Goal: Task Accomplishment & Management: Use online tool/utility

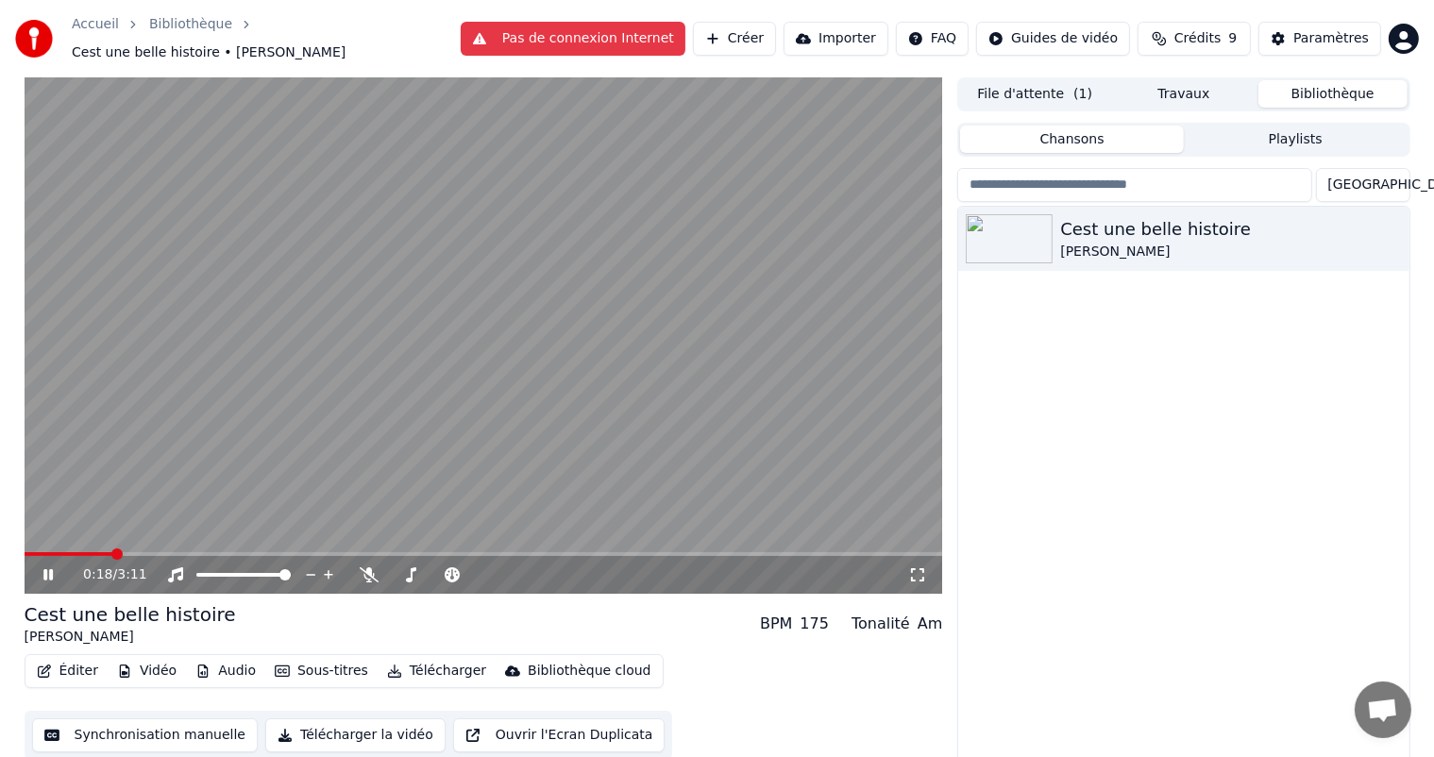
click at [988, 383] on div "Cest une belle histoire [PERSON_NAME]" at bounding box center [1183, 490] width 450 height 567
click at [45, 568] on icon at bounding box center [62, 575] width 44 height 15
click at [118, 730] on button "Synchronisation manuelle" at bounding box center [145, 736] width 227 height 34
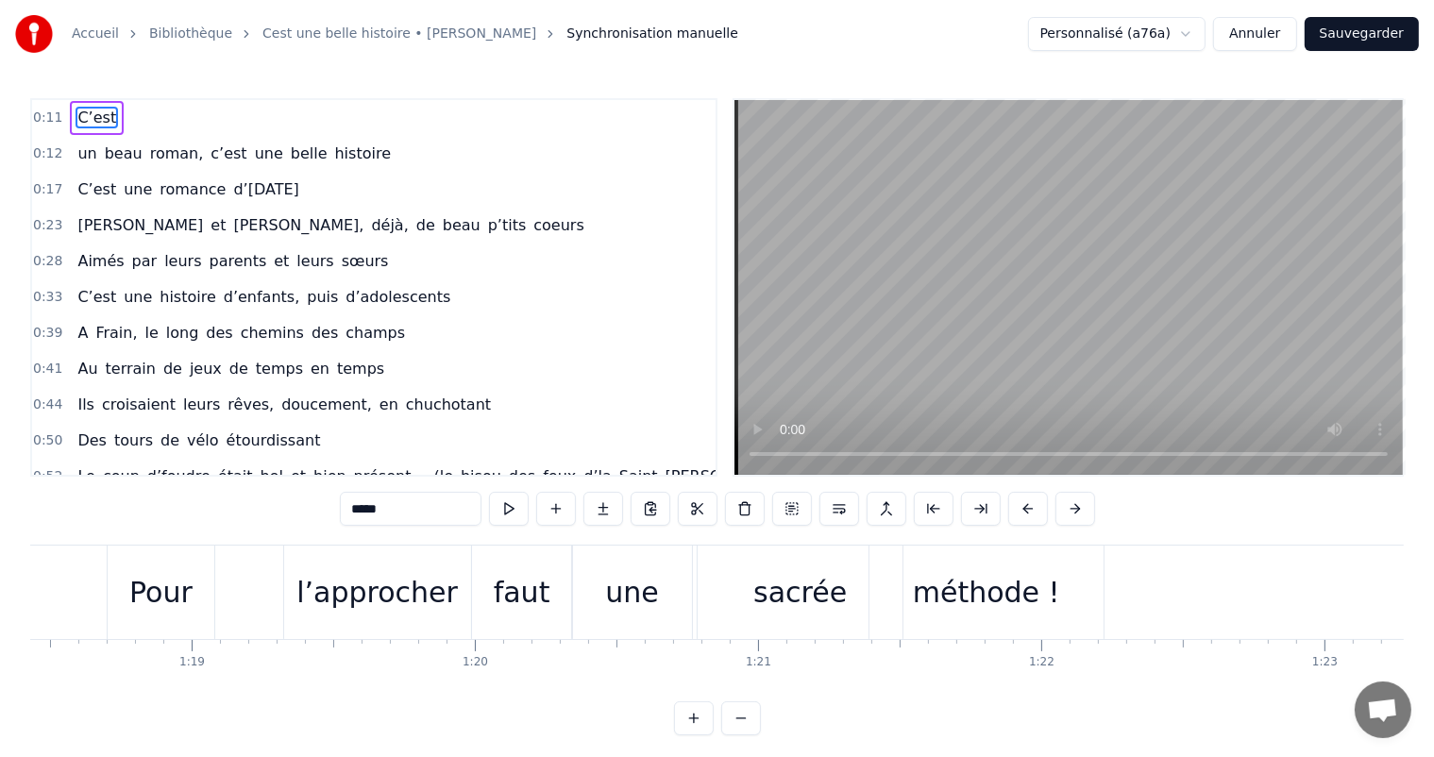
scroll to position [0, 22067]
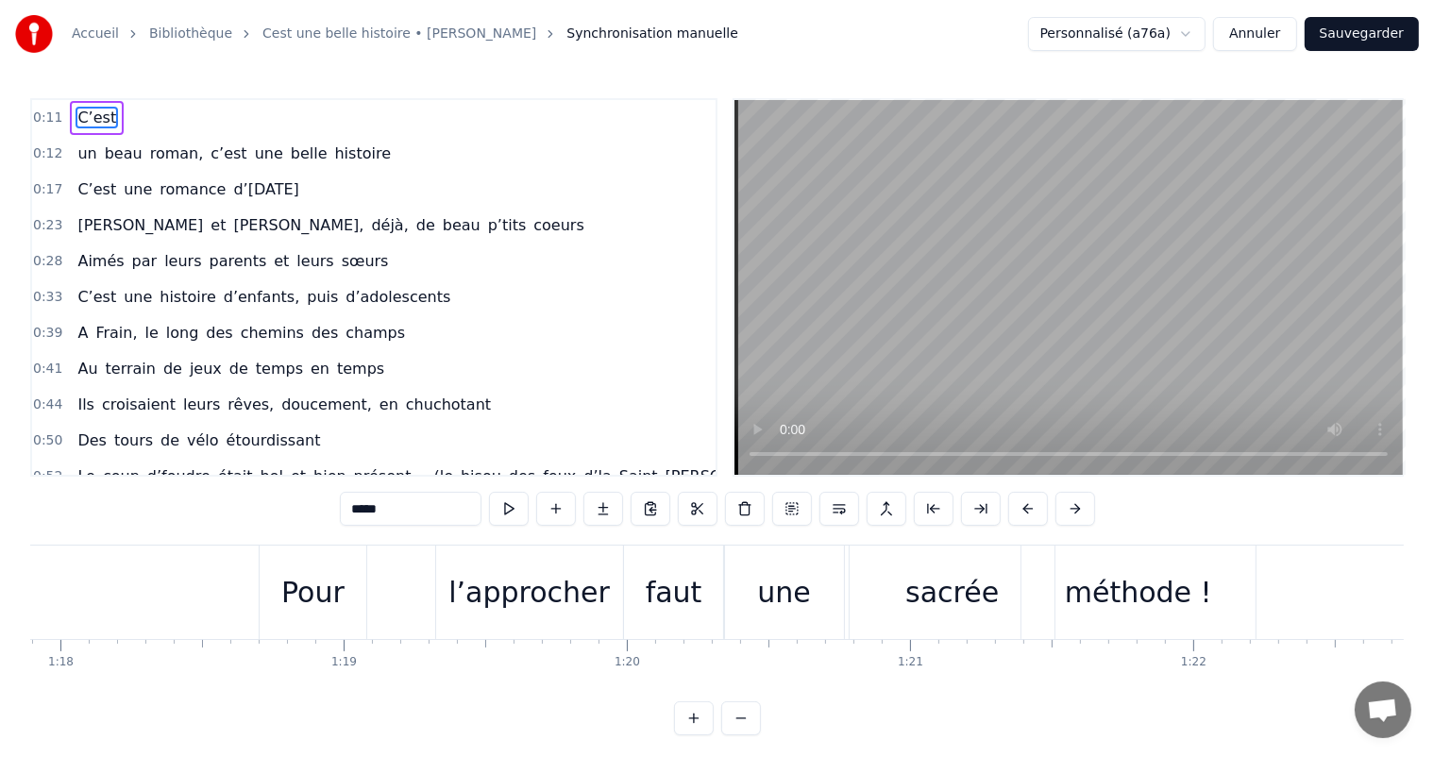
click at [922, 600] on div "sacrée" at bounding box center [952, 592] width 93 height 42
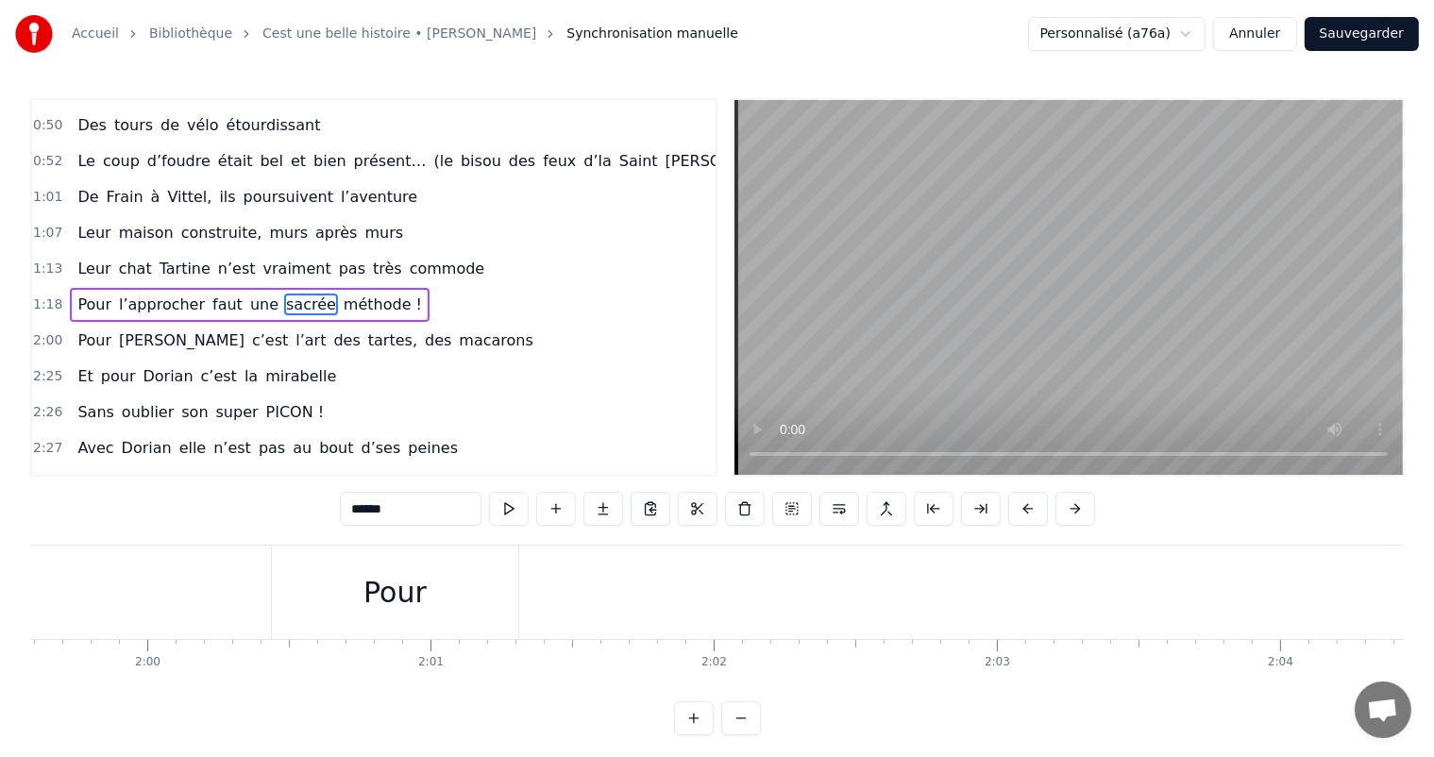
scroll to position [0, 33818]
click at [445, 572] on div "Pour" at bounding box center [455, 592] width 63 height 42
type input "****"
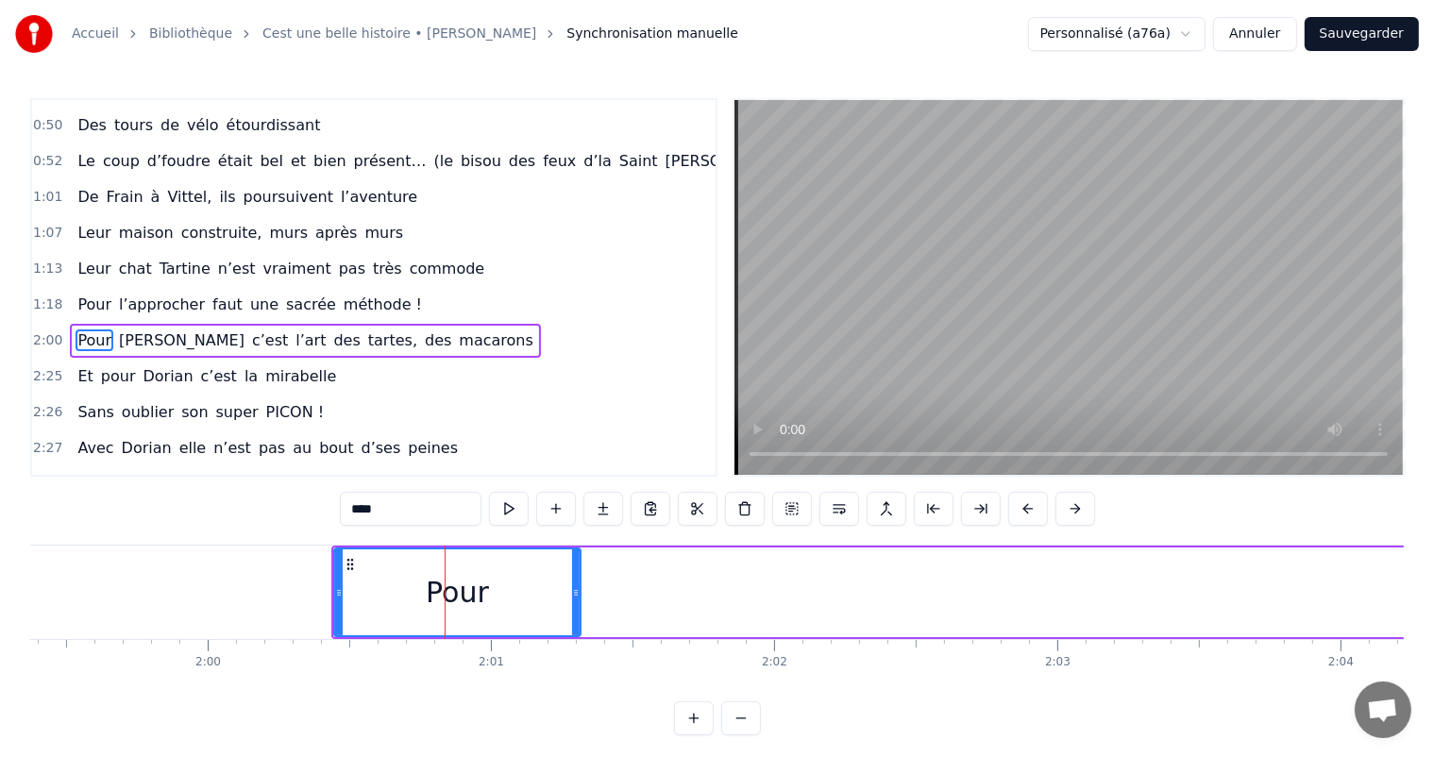
scroll to position [350, 0]
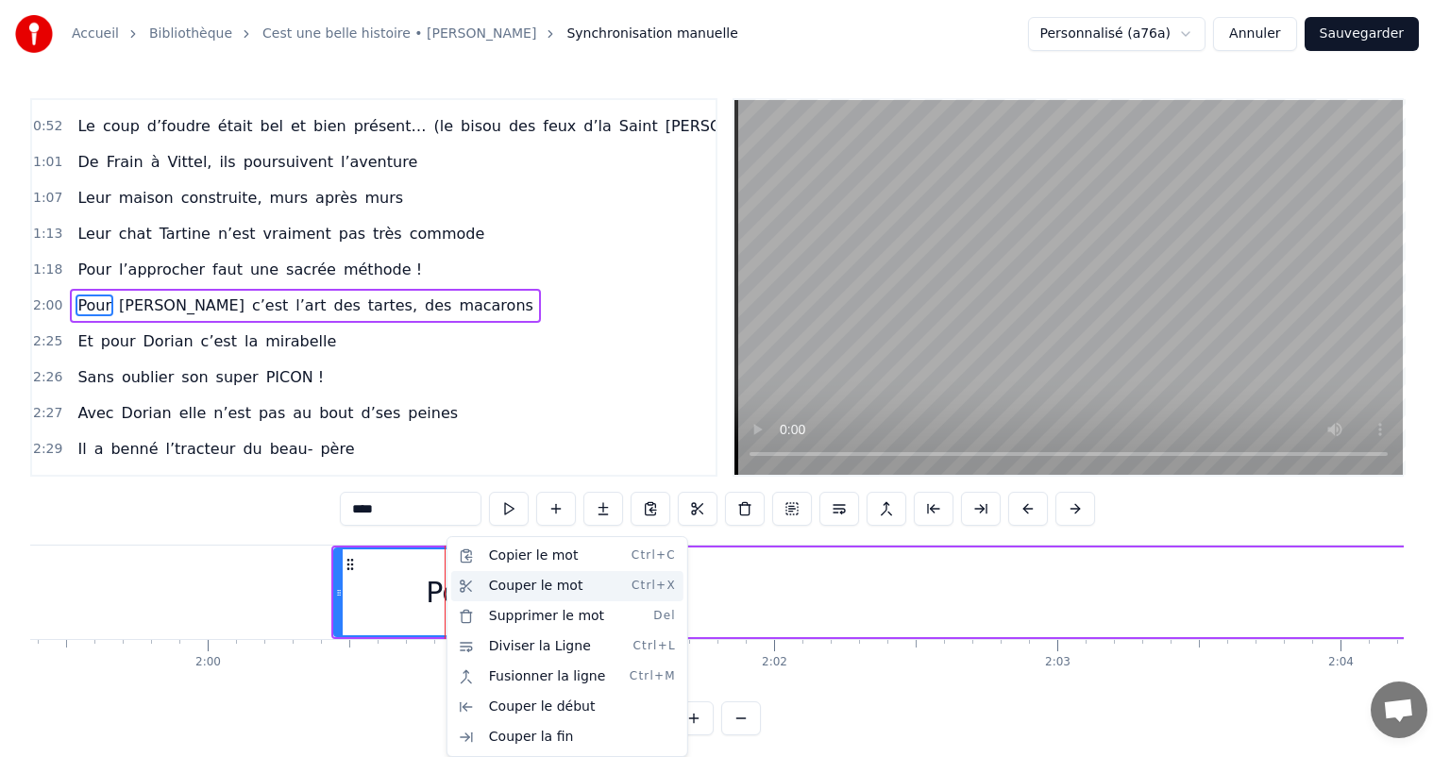
click at [525, 585] on div "Couper le mot Ctrl+X" at bounding box center [567, 586] width 232 height 30
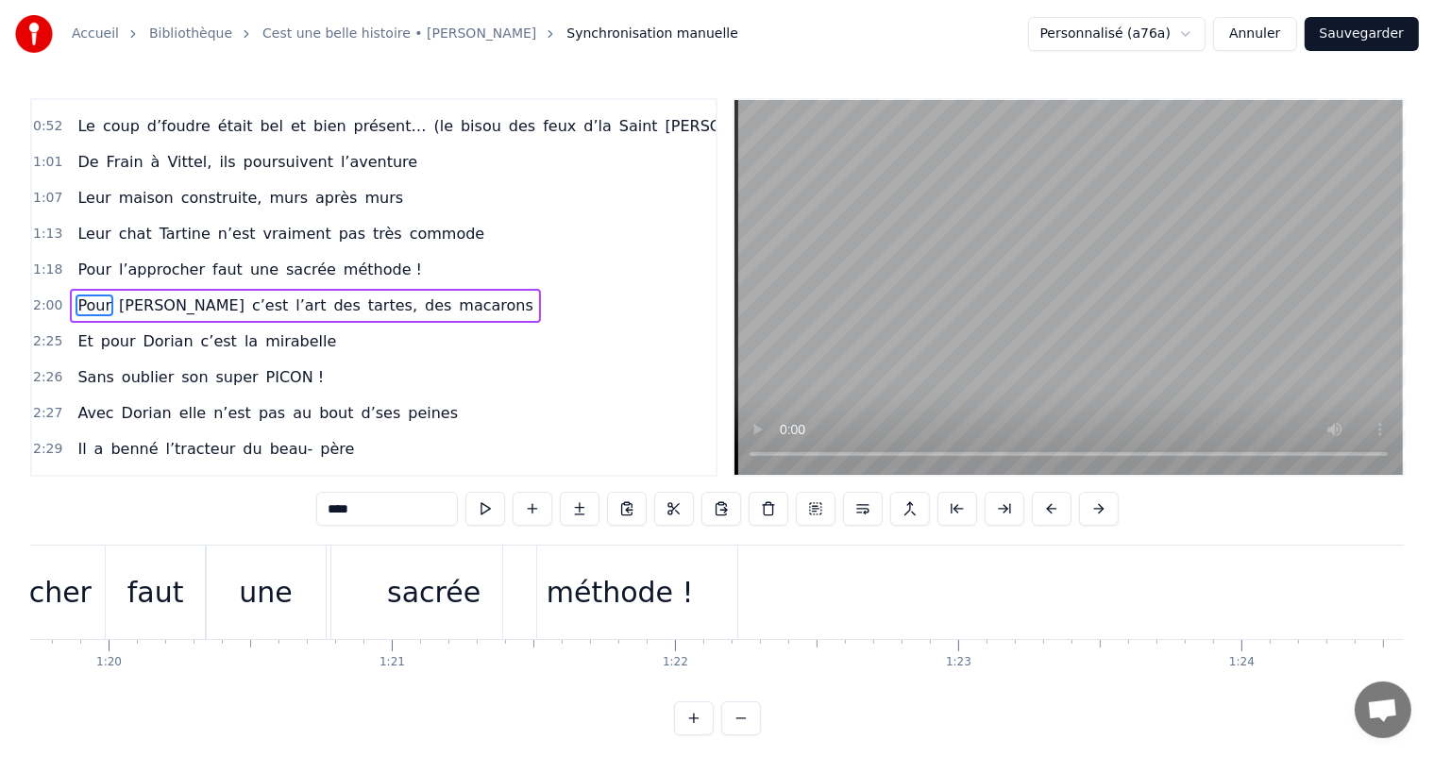
scroll to position [0, 22615]
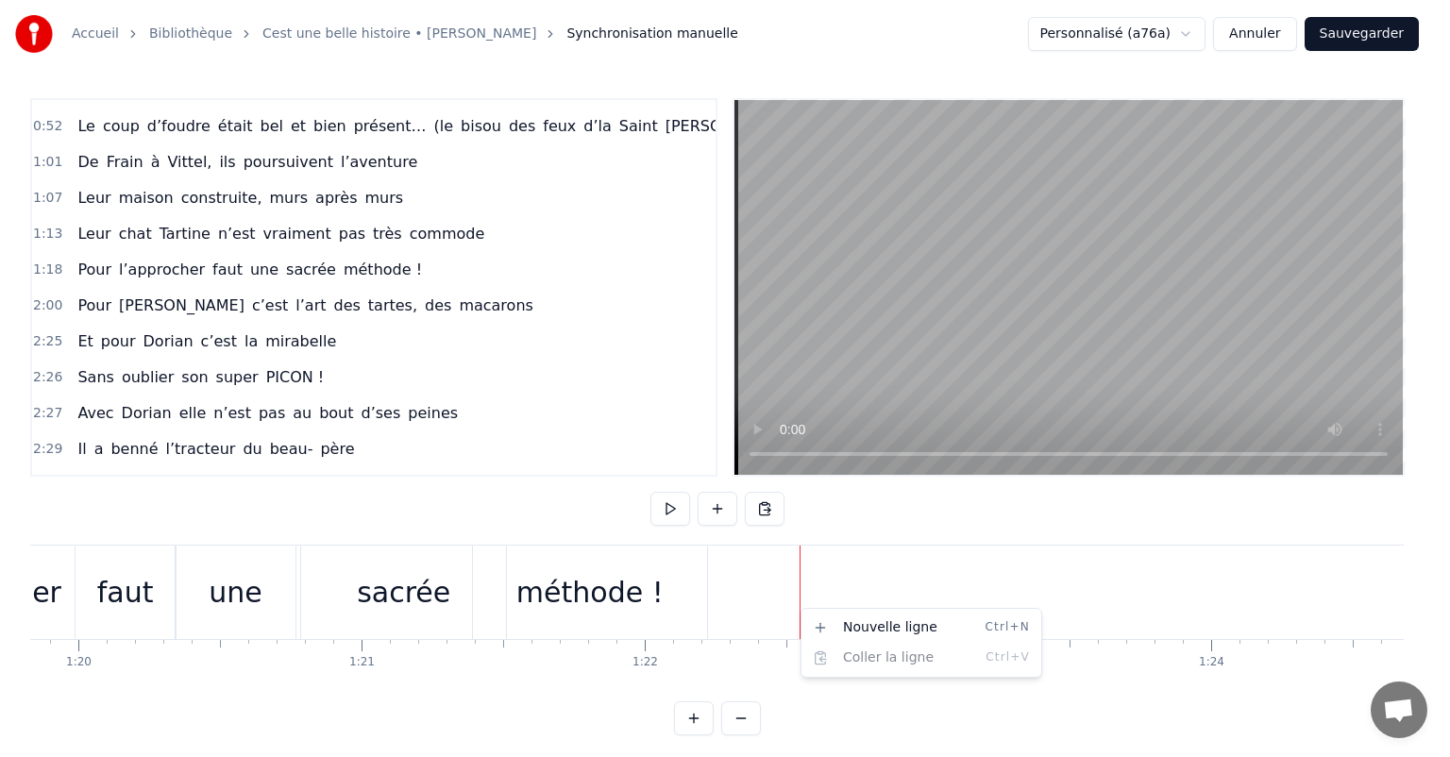
click at [786, 556] on html "Accueil Bibliothèque Cest une belle histoire • [PERSON_NAME] Synchronisation ma…" at bounding box center [725, 383] width 1450 height 766
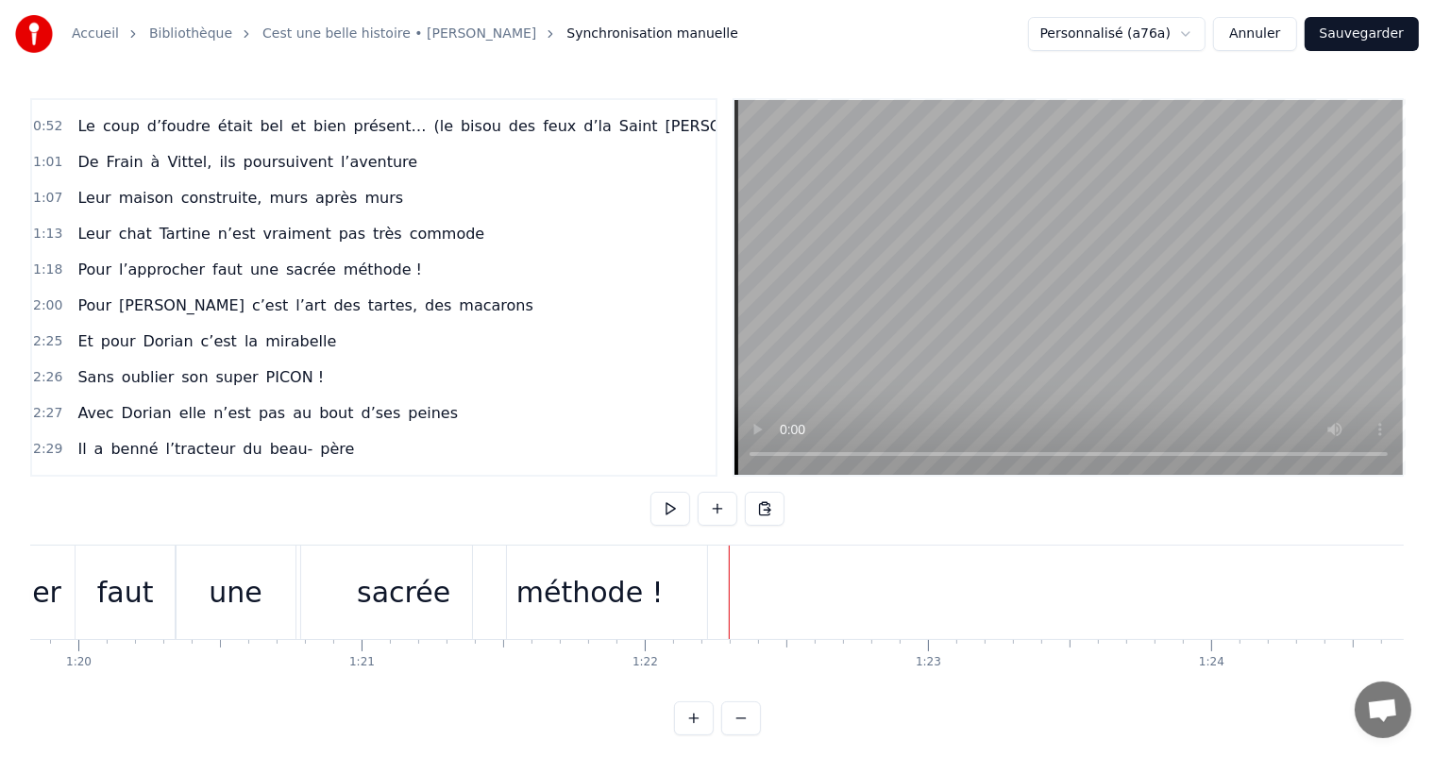
click at [619, 575] on div "méthode !" at bounding box center [590, 592] width 147 height 42
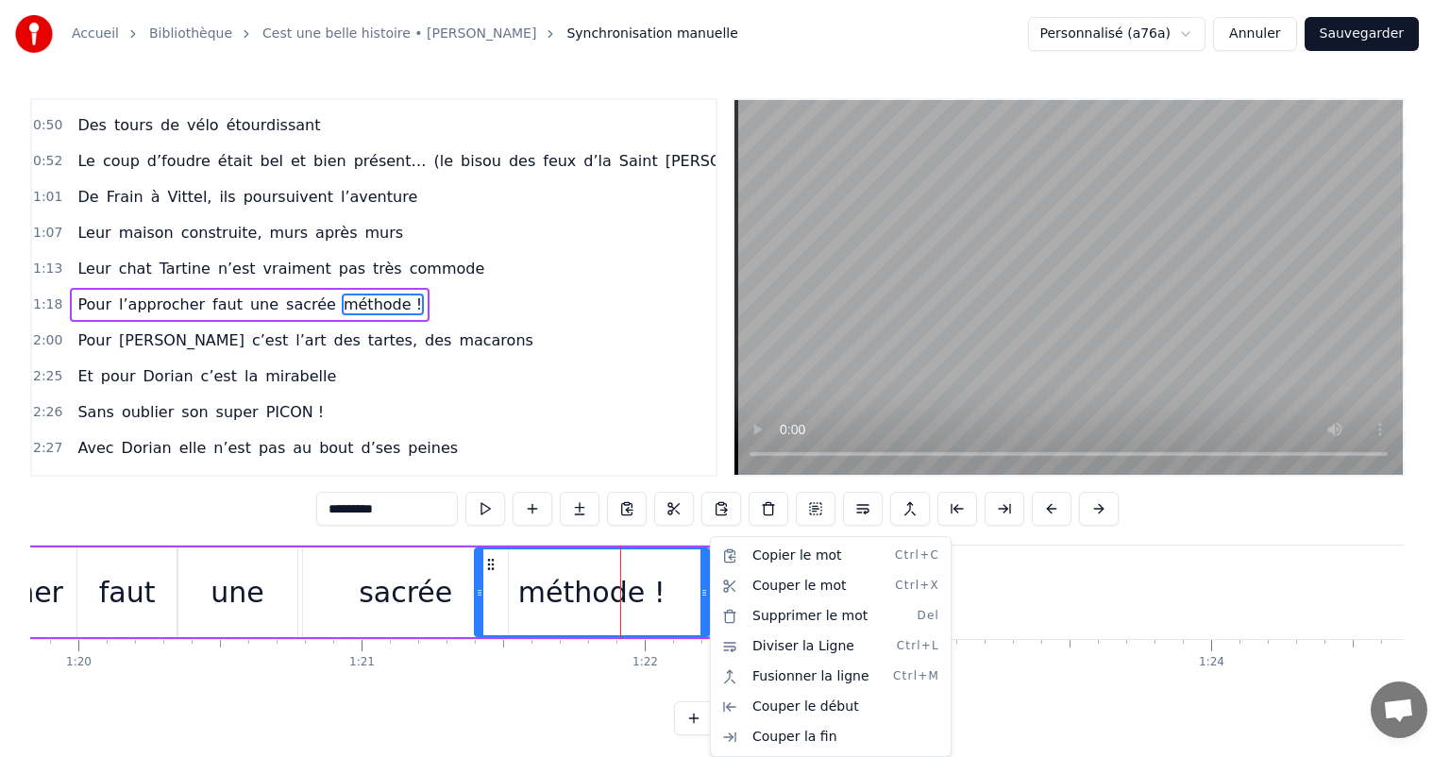
click at [659, 579] on html "Accueil Bibliothèque Cest une belle histoire • [PERSON_NAME] Synchronisation ma…" at bounding box center [725, 383] width 1450 height 766
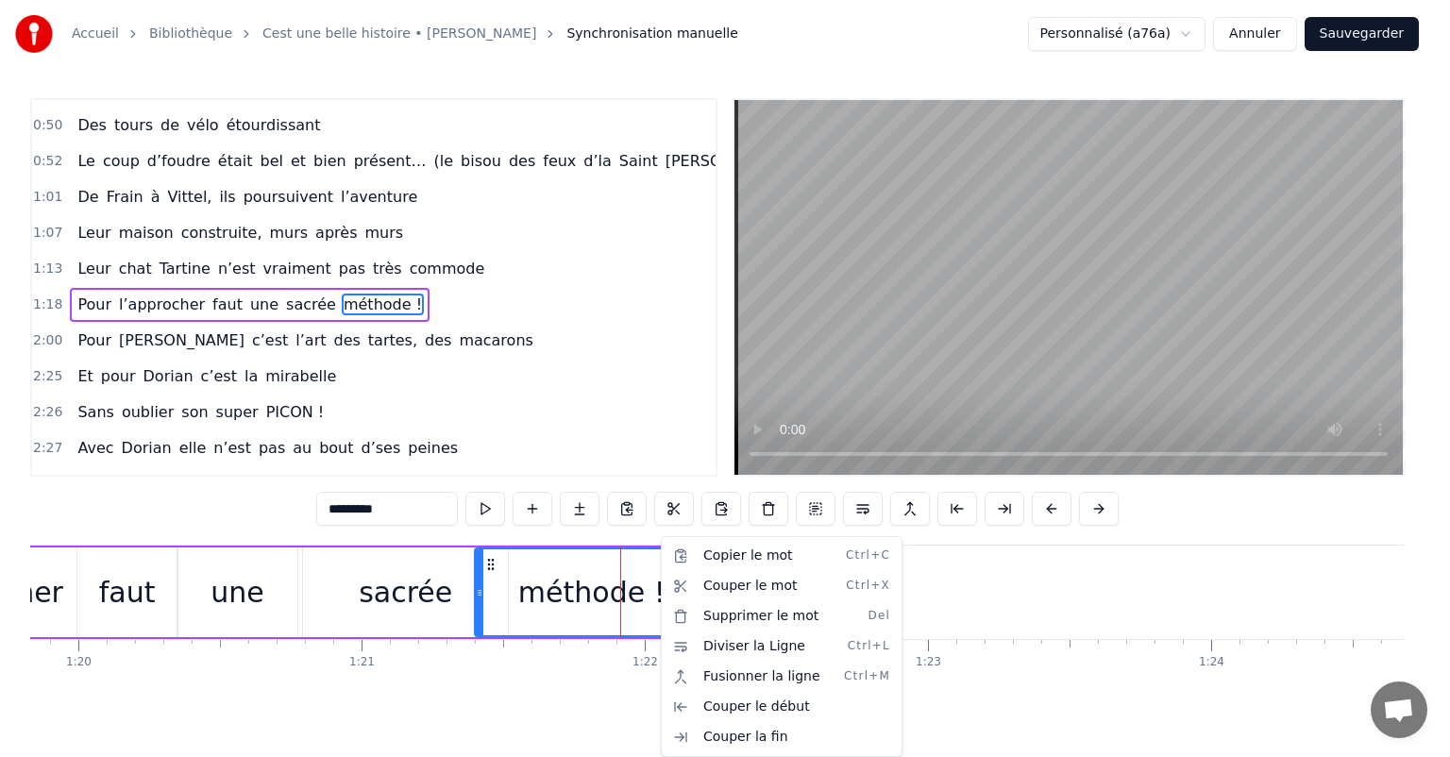
click at [620, 567] on div at bounding box center [620, 592] width 1 height 93
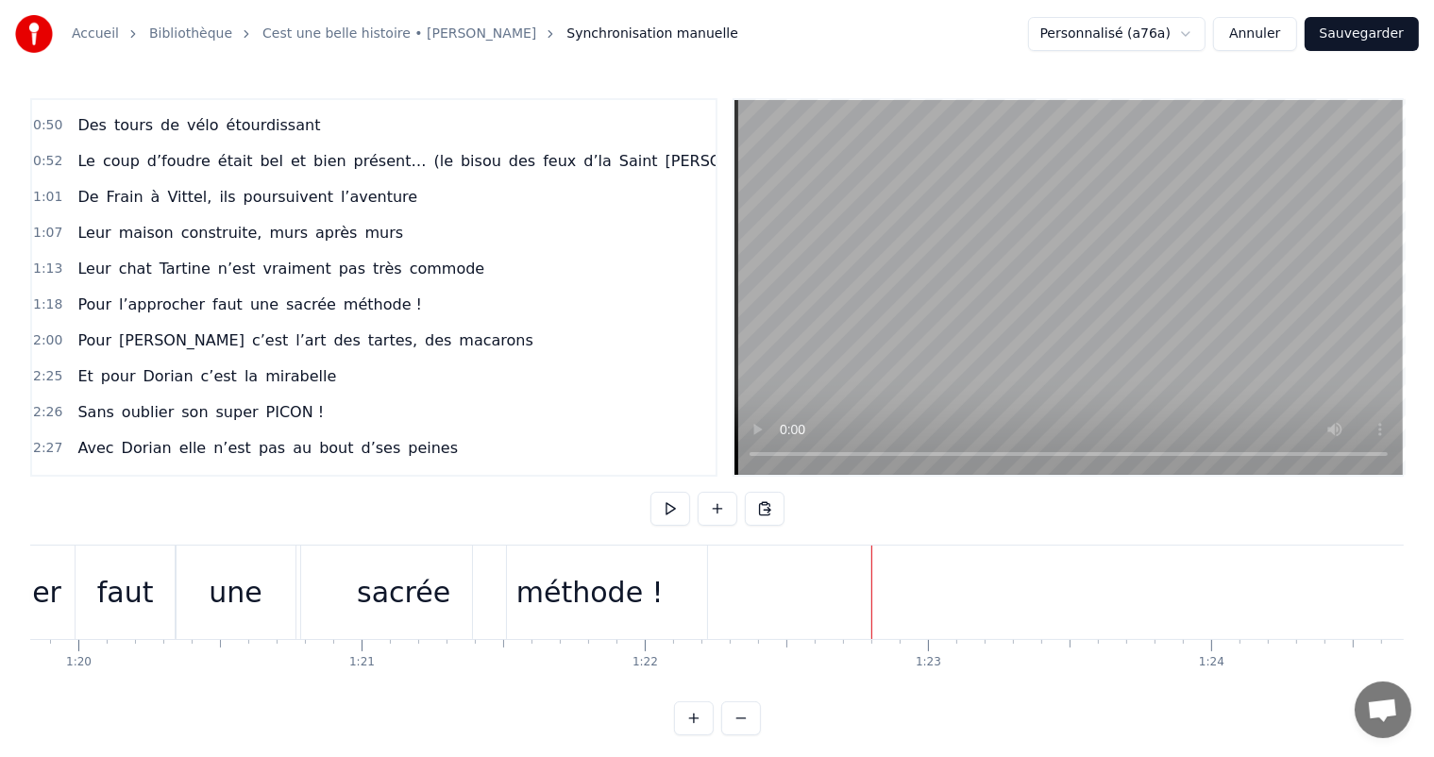
click at [872, 567] on div at bounding box center [872, 592] width 1 height 93
drag, startPoint x: 615, startPoint y: 701, endPoint x: 840, endPoint y: 704, distance: 225.7
click at [840, 704] on html "Accueil Bibliothèque Cest une belle histoire • [PERSON_NAME] Synchronisation ma…" at bounding box center [717, 383] width 1434 height 766
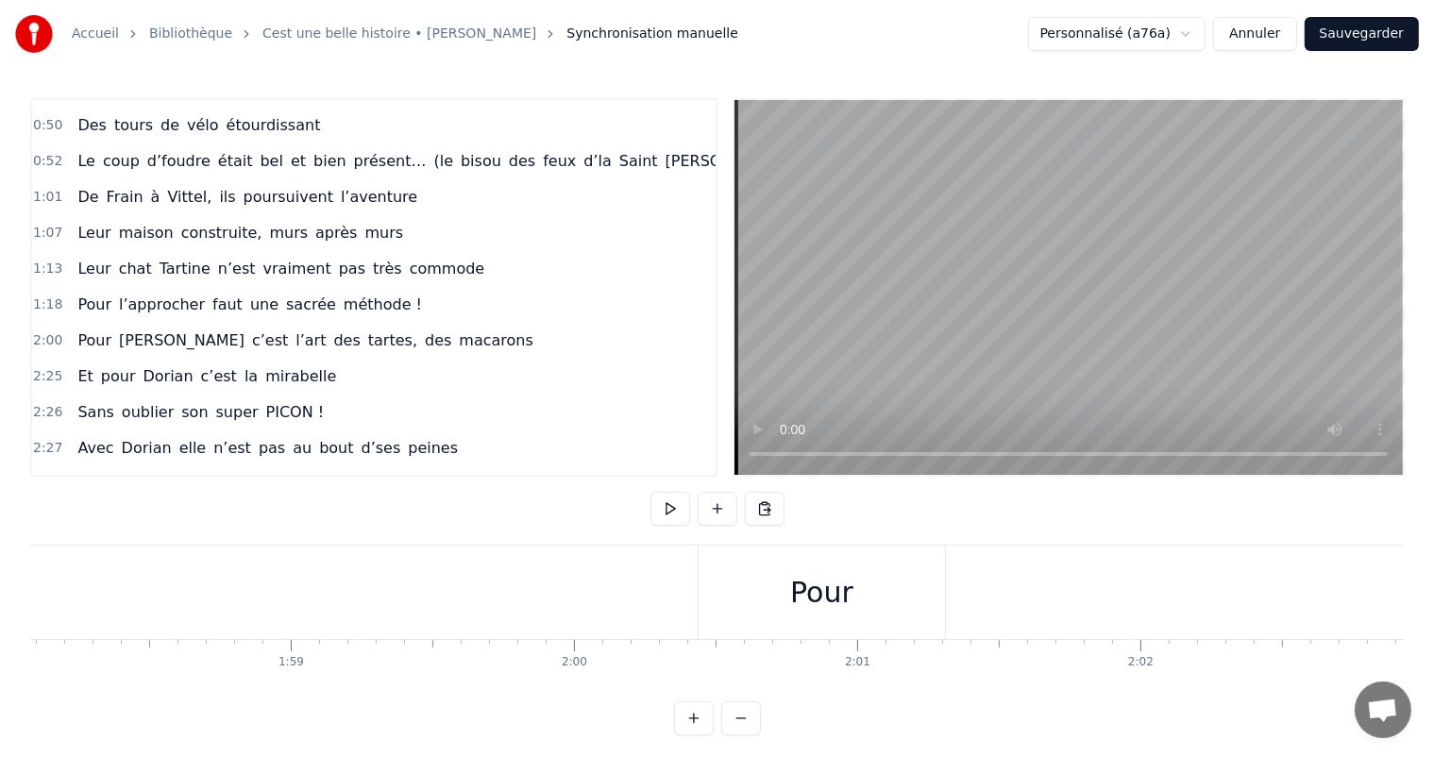
scroll to position [0, 33512]
click at [772, 631] on div "Pour" at bounding box center [761, 592] width 246 height 93
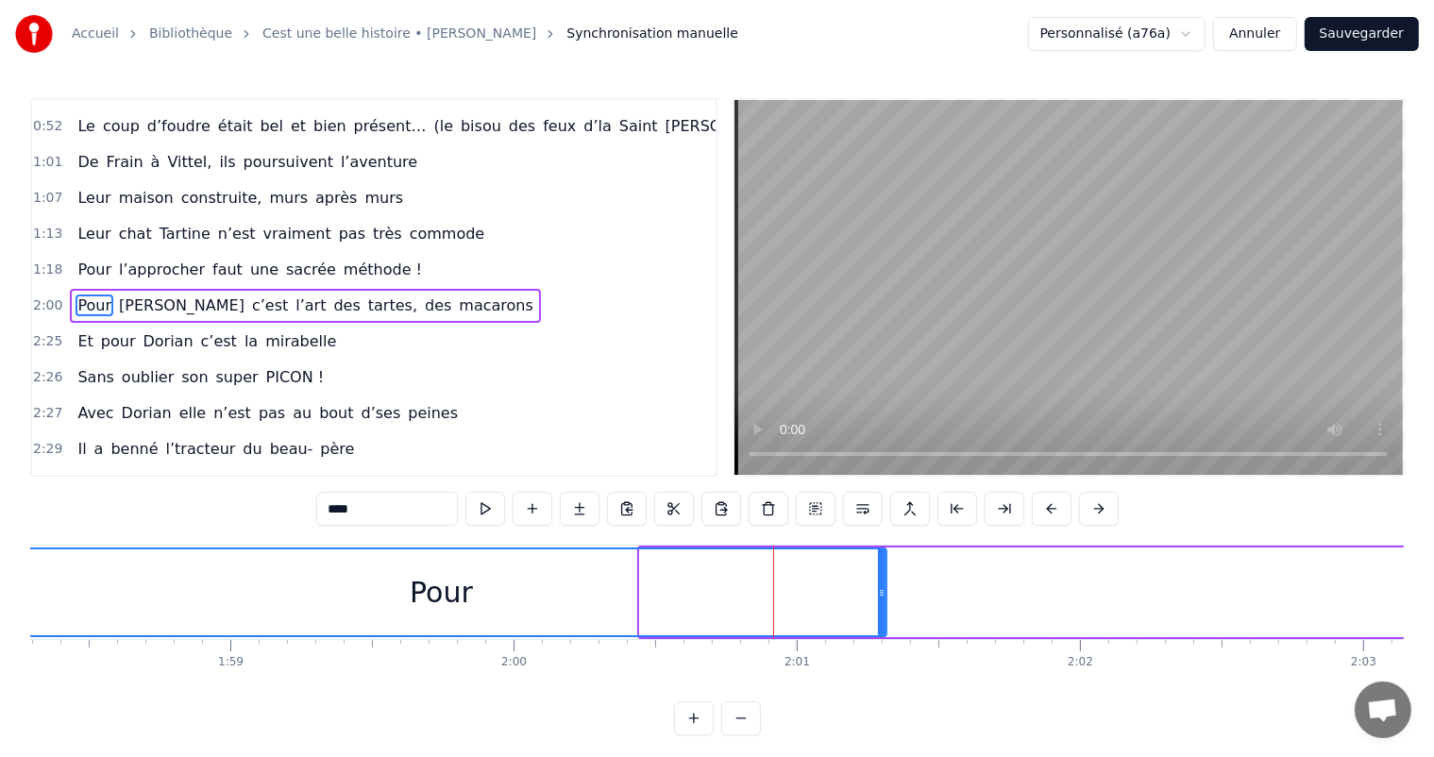
drag, startPoint x: 644, startPoint y: 581, endPoint x: 0, endPoint y: 566, distance: 644.2
click at [0, 566] on div "Accueil Bibliothèque Cest une belle histoire • [PERSON_NAME] Synchronisation ma…" at bounding box center [717, 368] width 1434 height 736
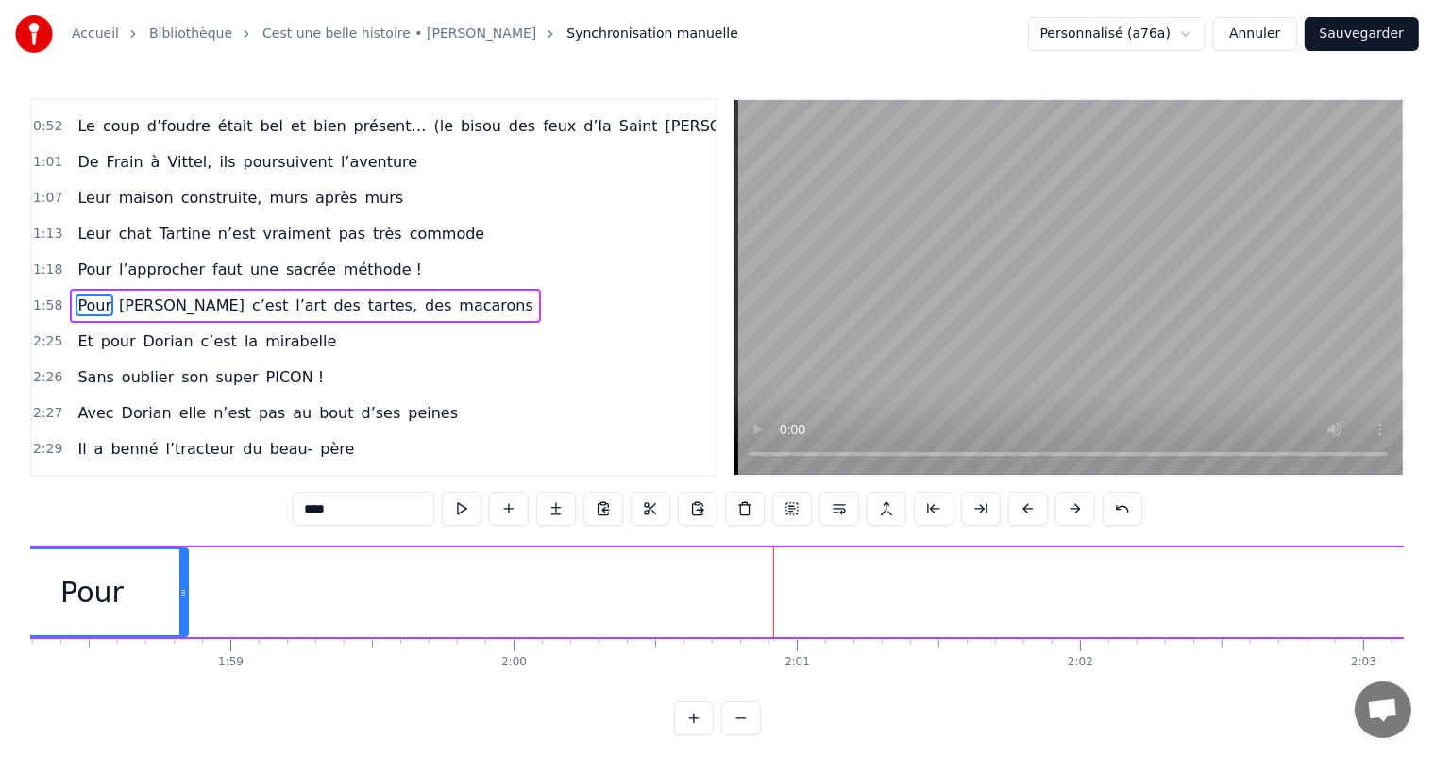
drag, startPoint x: 884, startPoint y: 593, endPoint x: 262, endPoint y: 573, distance: 622.6
click at [179, 565] on div at bounding box center [183, 593] width 8 height 86
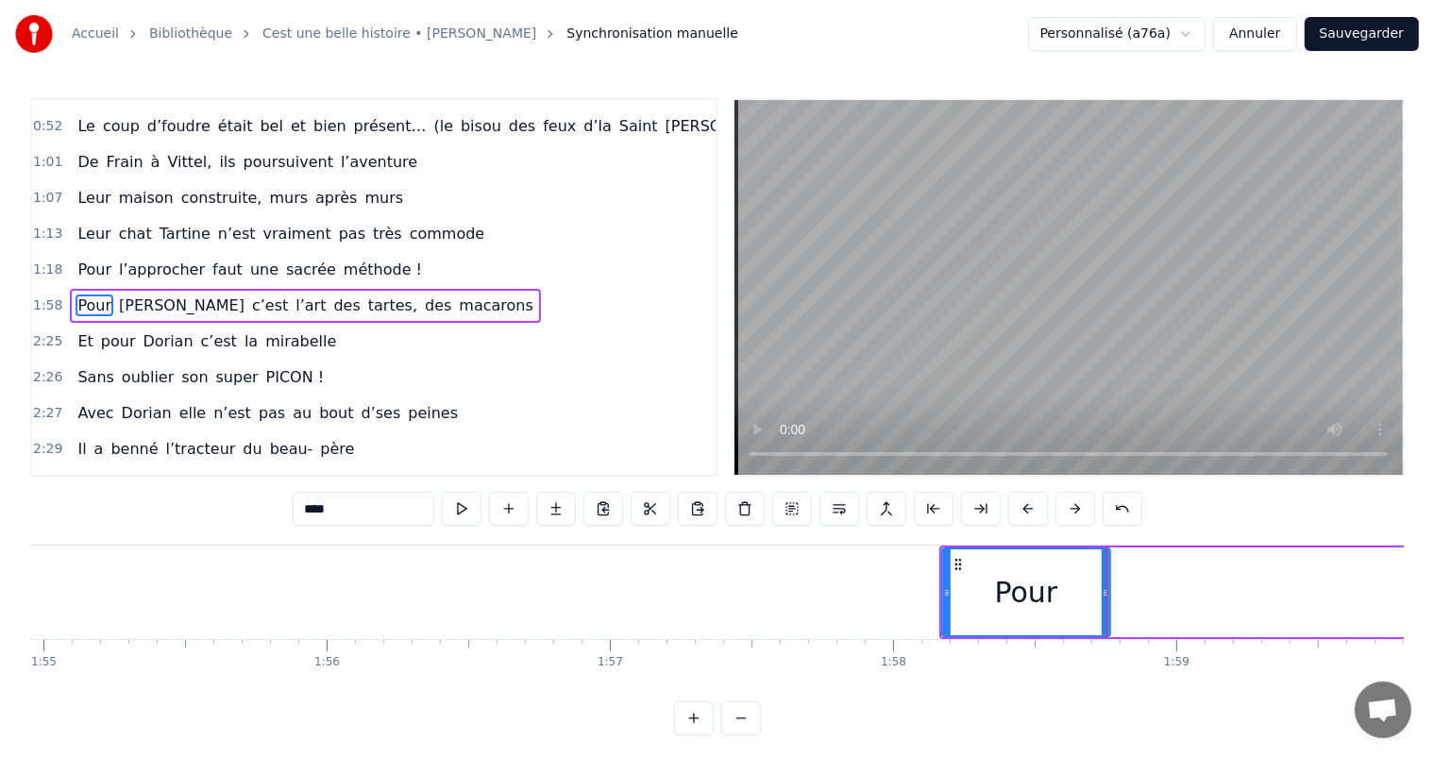
scroll to position [0, 32443]
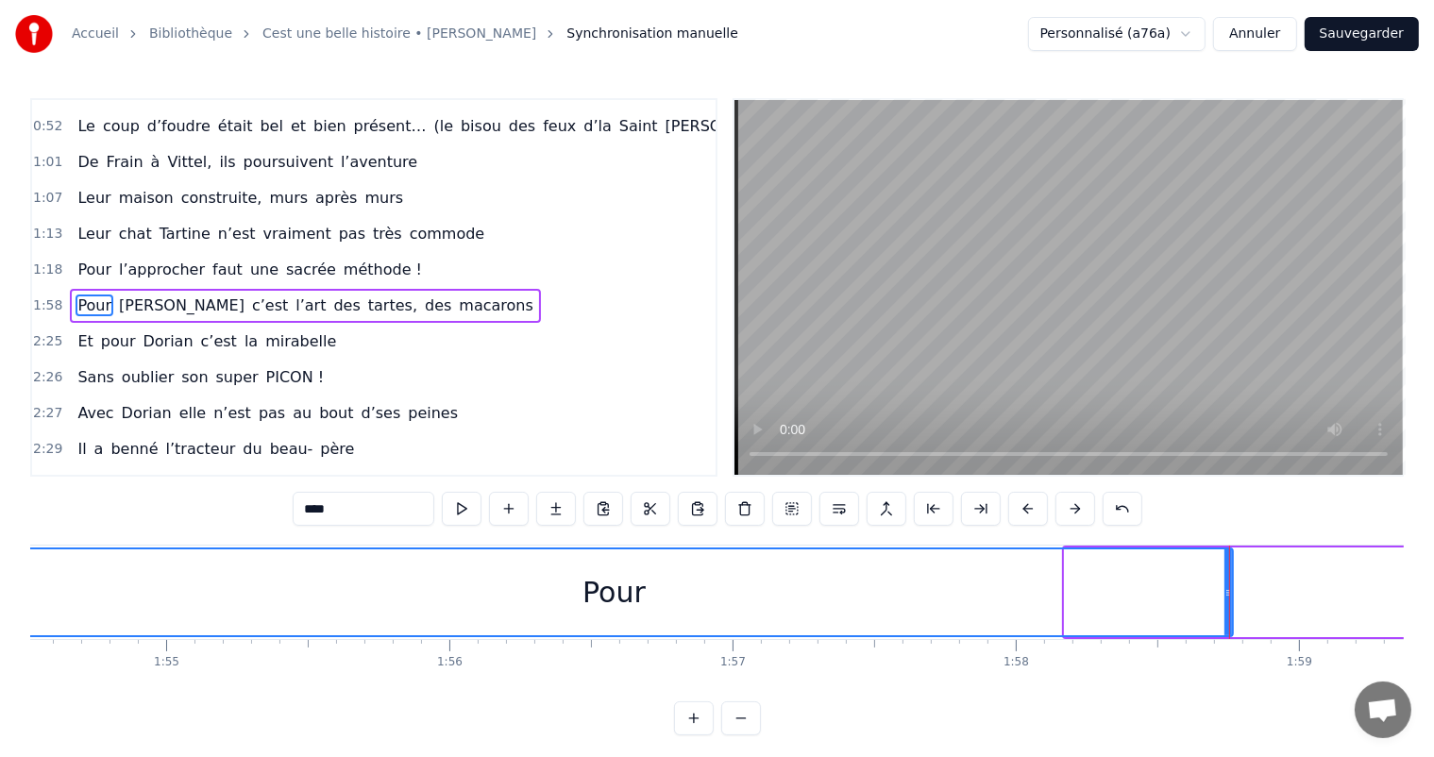
drag, startPoint x: 1070, startPoint y: 593, endPoint x: 0, endPoint y: 540, distance: 1071.2
click at [0, 540] on div "Accueil Bibliothèque Cest une belle histoire • [PERSON_NAME] Synchronisation ma…" at bounding box center [717, 368] width 1434 height 736
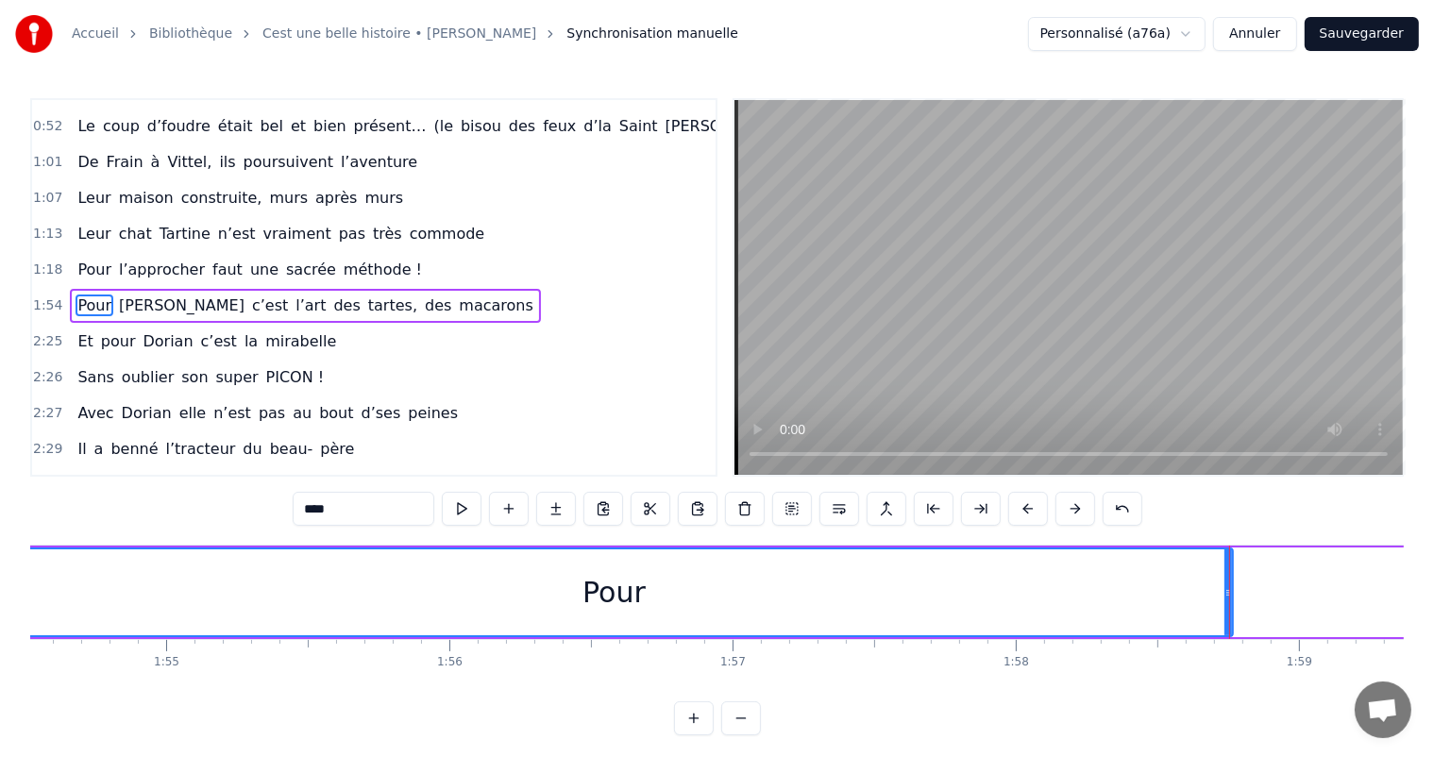
drag, startPoint x: 1229, startPoint y: 581, endPoint x: 988, endPoint y: 634, distance: 246.5
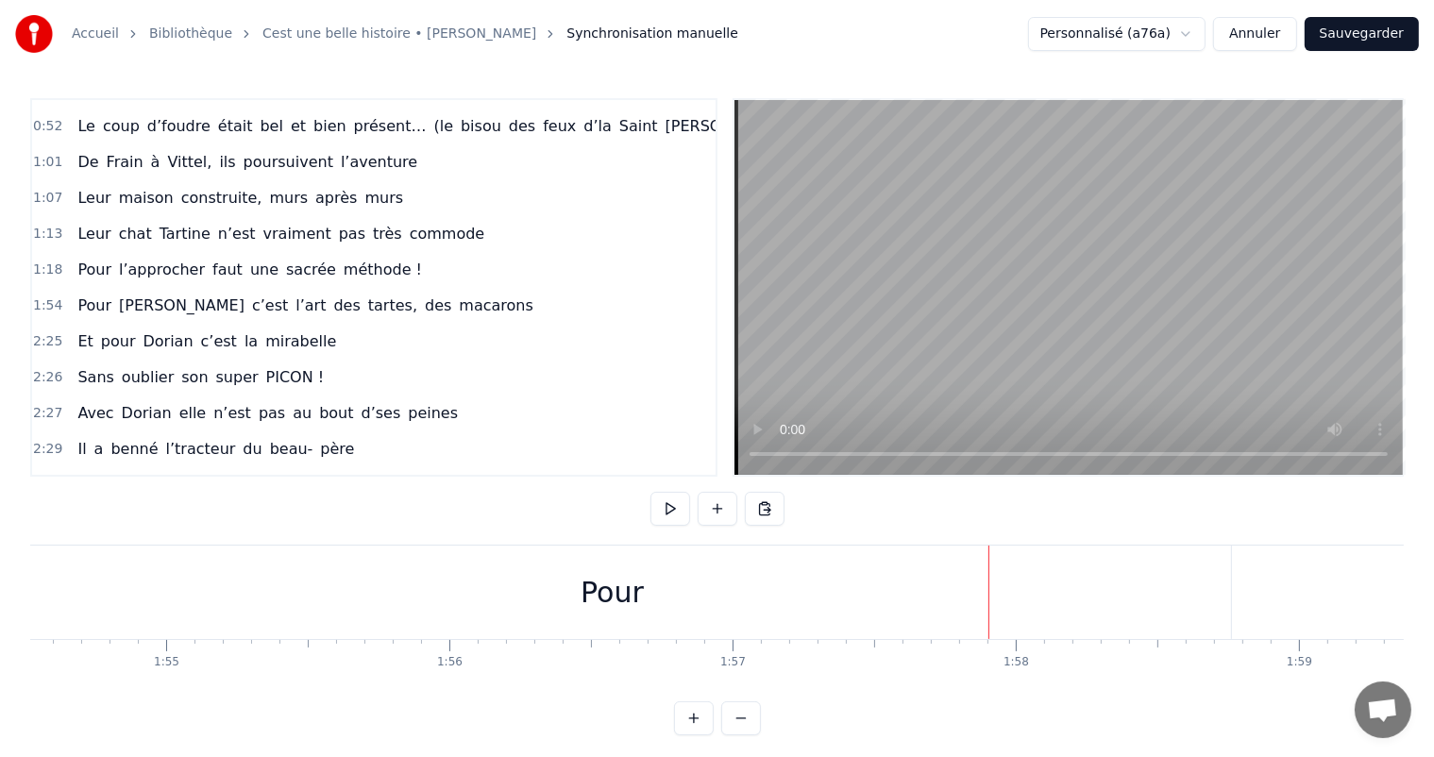
click at [938, 534] on div "0:11 C’est 0:12 un beau roman, c’est une belle histoire 0:17 C’est une romance …" at bounding box center [717, 416] width 1374 height 637
click at [1003, 566] on div "Pour" at bounding box center [612, 592] width 1238 height 93
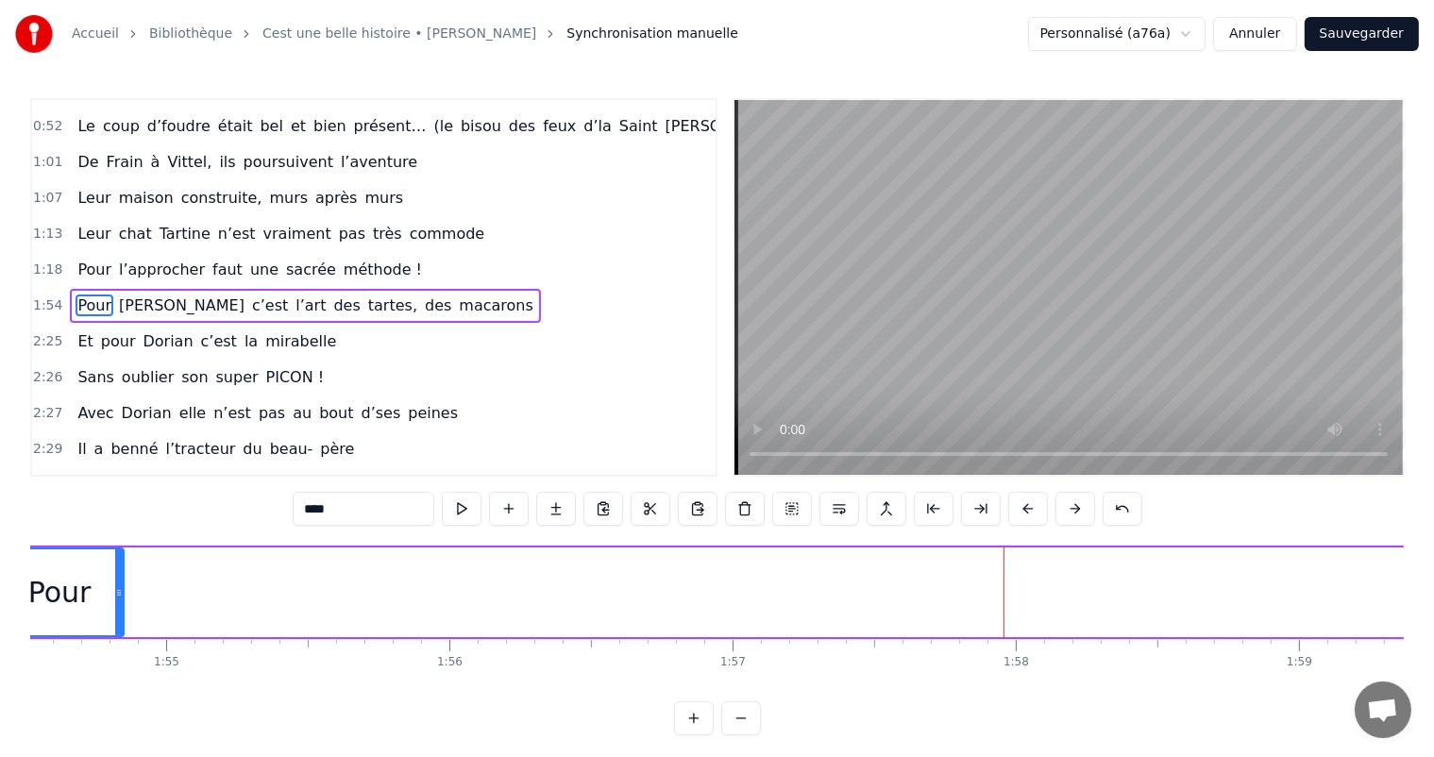
drag, startPoint x: 1230, startPoint y: 596, endPoint x: 113, endPoint y: 609, distance: 1117.2
click at [115, 611] on div at bounding box center [119, 593] width 8 height 86
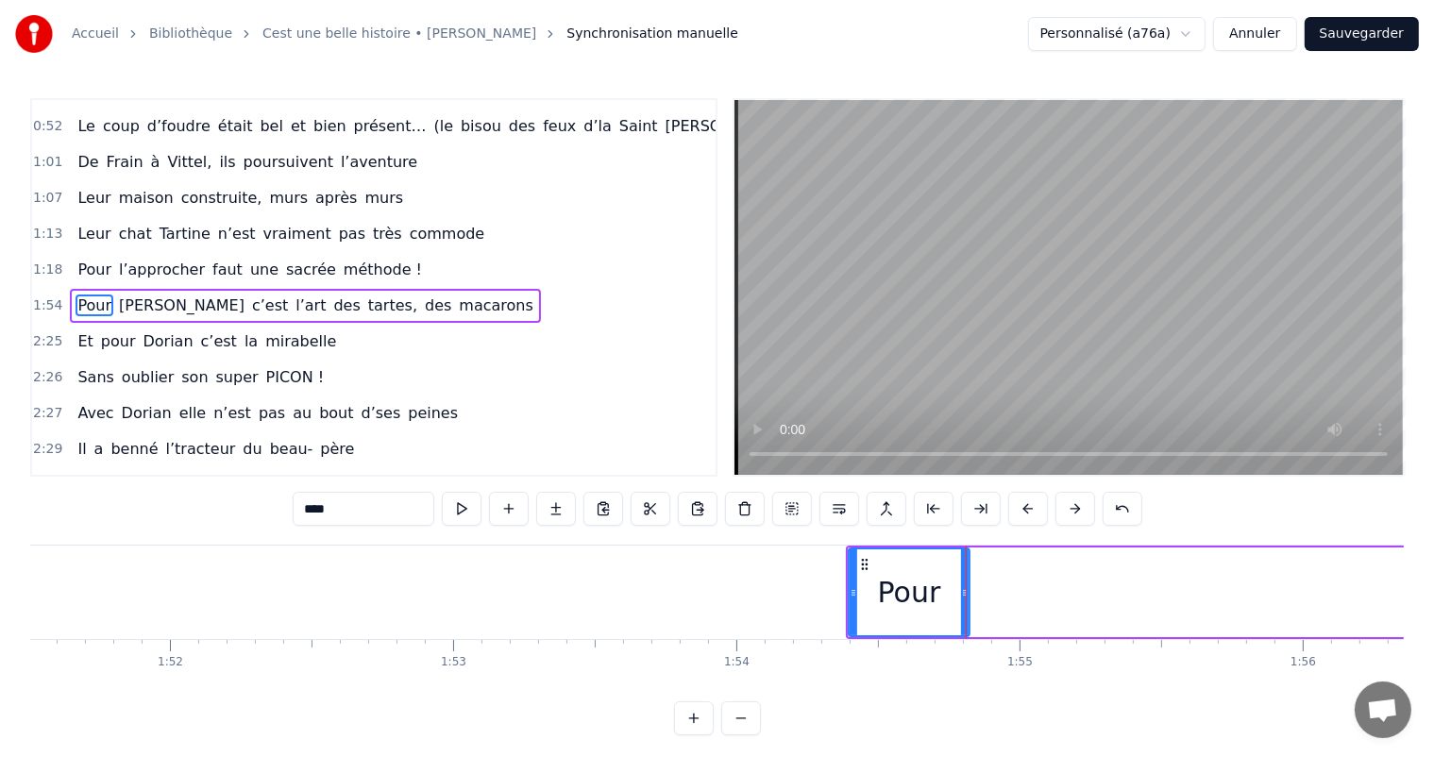
scroll to position [0, 31223]
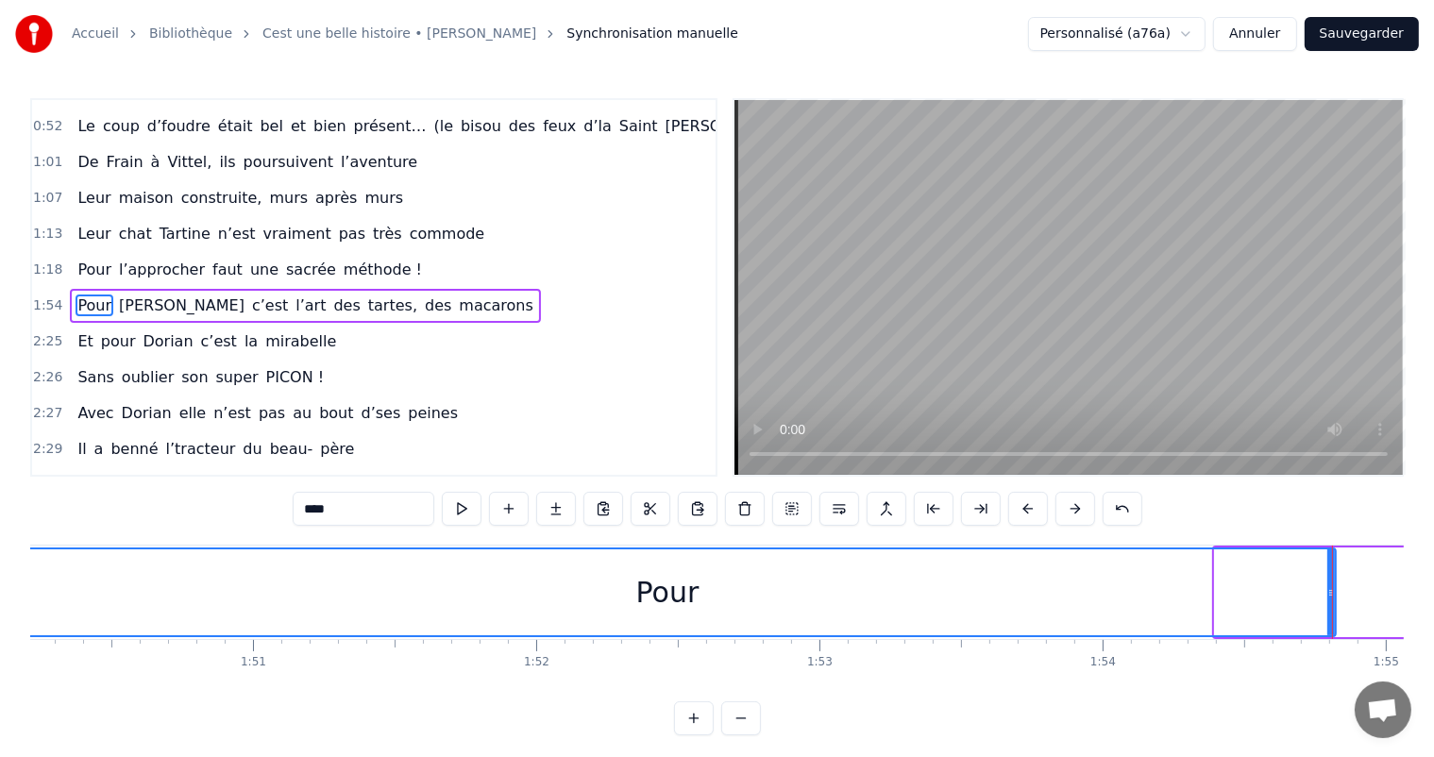
drag, startPoint x: 1216, startPoint y: 587, endPoint x: 0, endPoint y: 534, distance: 1217.5
click at [0, 534] on div "Accueil Bibliothèque Cest une belle histoire • [PERSON_NAME] Synchronisation ma…" at bounding box center [717, 368] width 1434 height 736
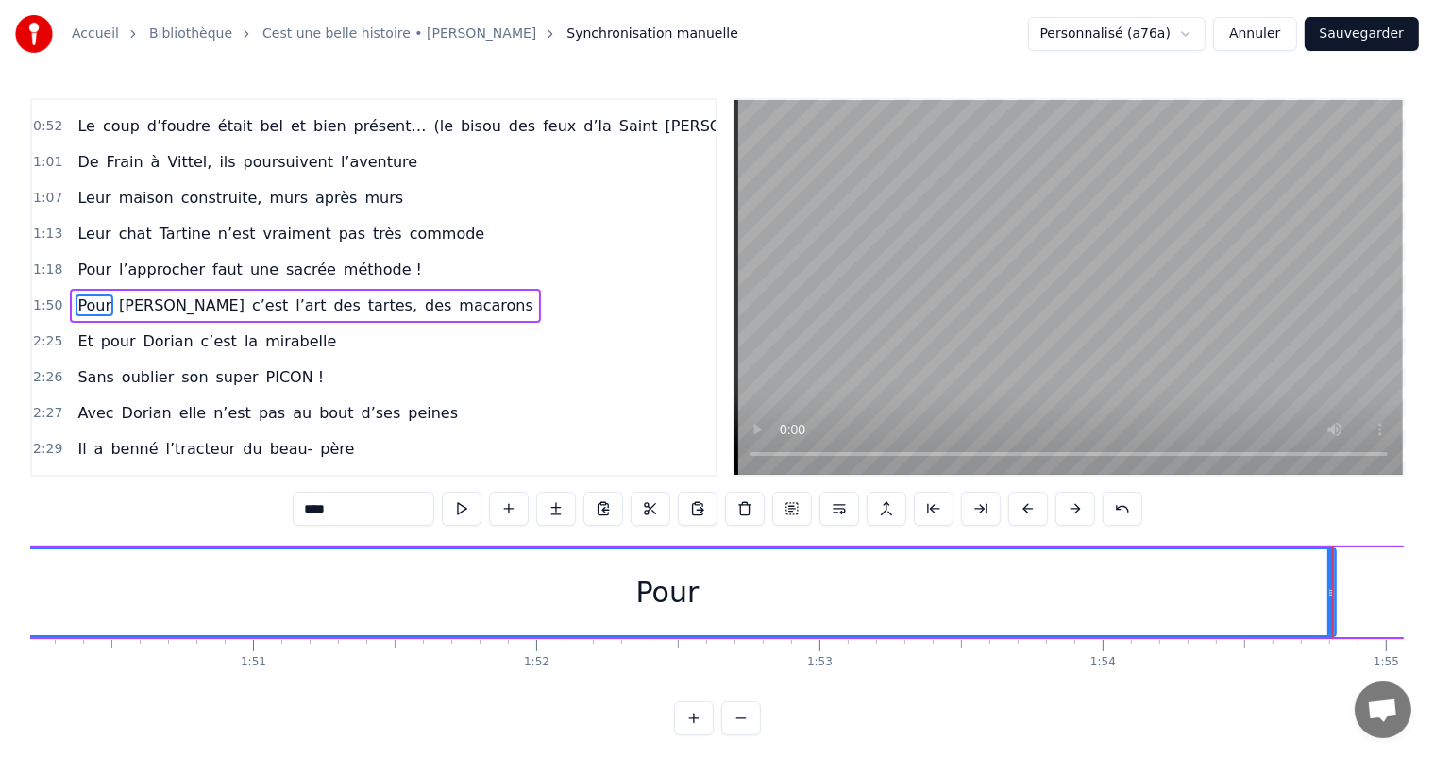
click at [1331, 585] on icon at bounding box center [1332, 592] width 8 height 15
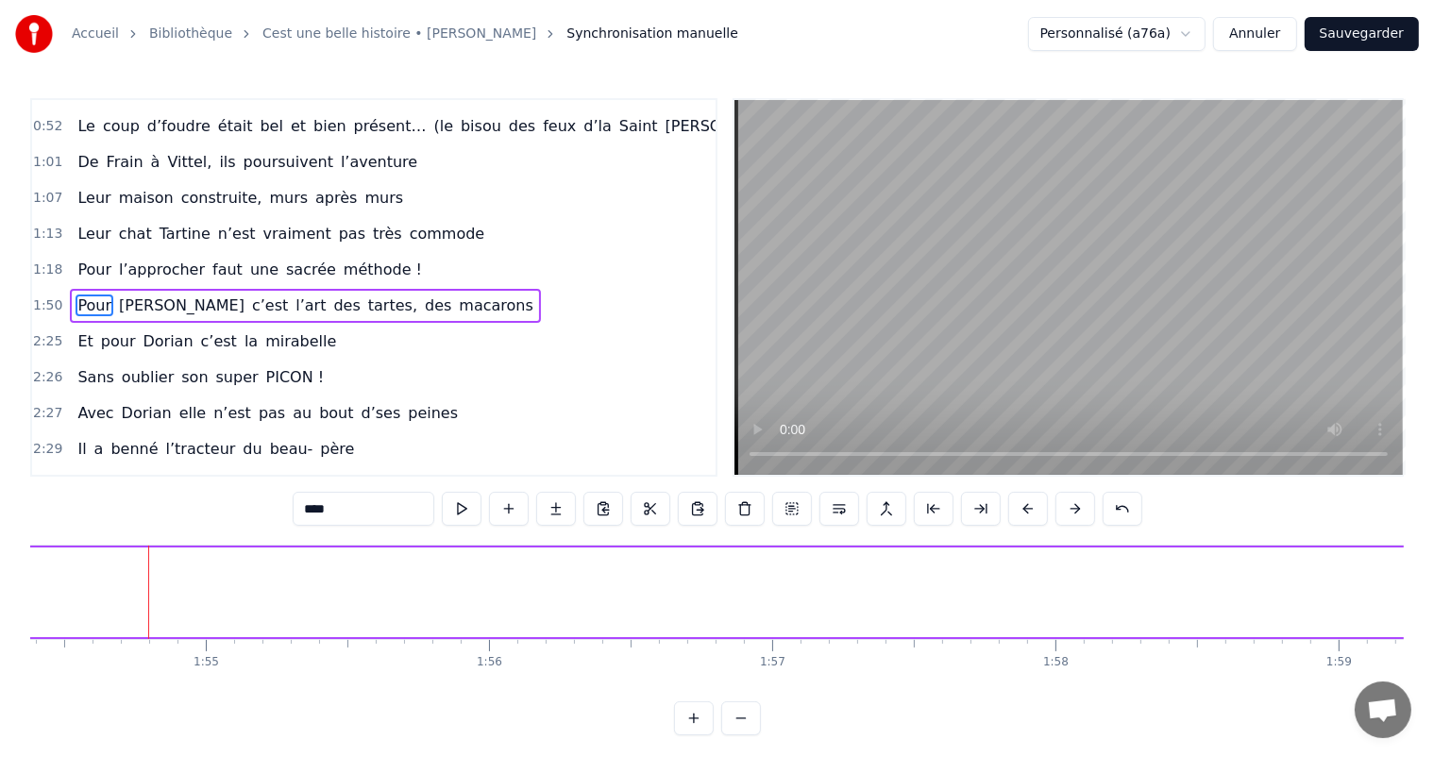
scroll to position [0, 32427]
drag, startPoint x: 1331, startPoint y: 585, endPoint x: 147, endPoint y: 578, distance: 1183.3
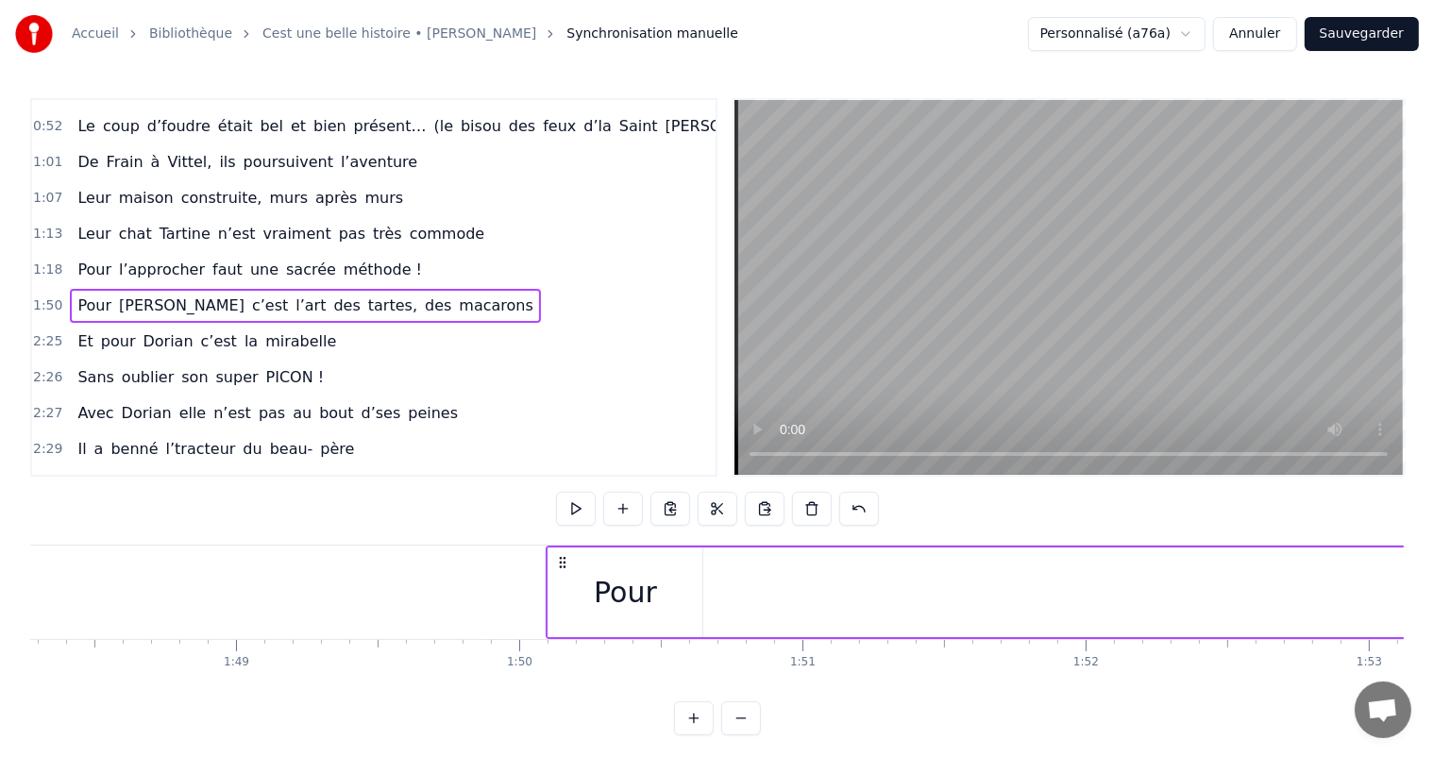
scroll to position [0, 30735]
click at [599, 604] on div "Pour" at bounding box center [564, 593] width 154 height 90
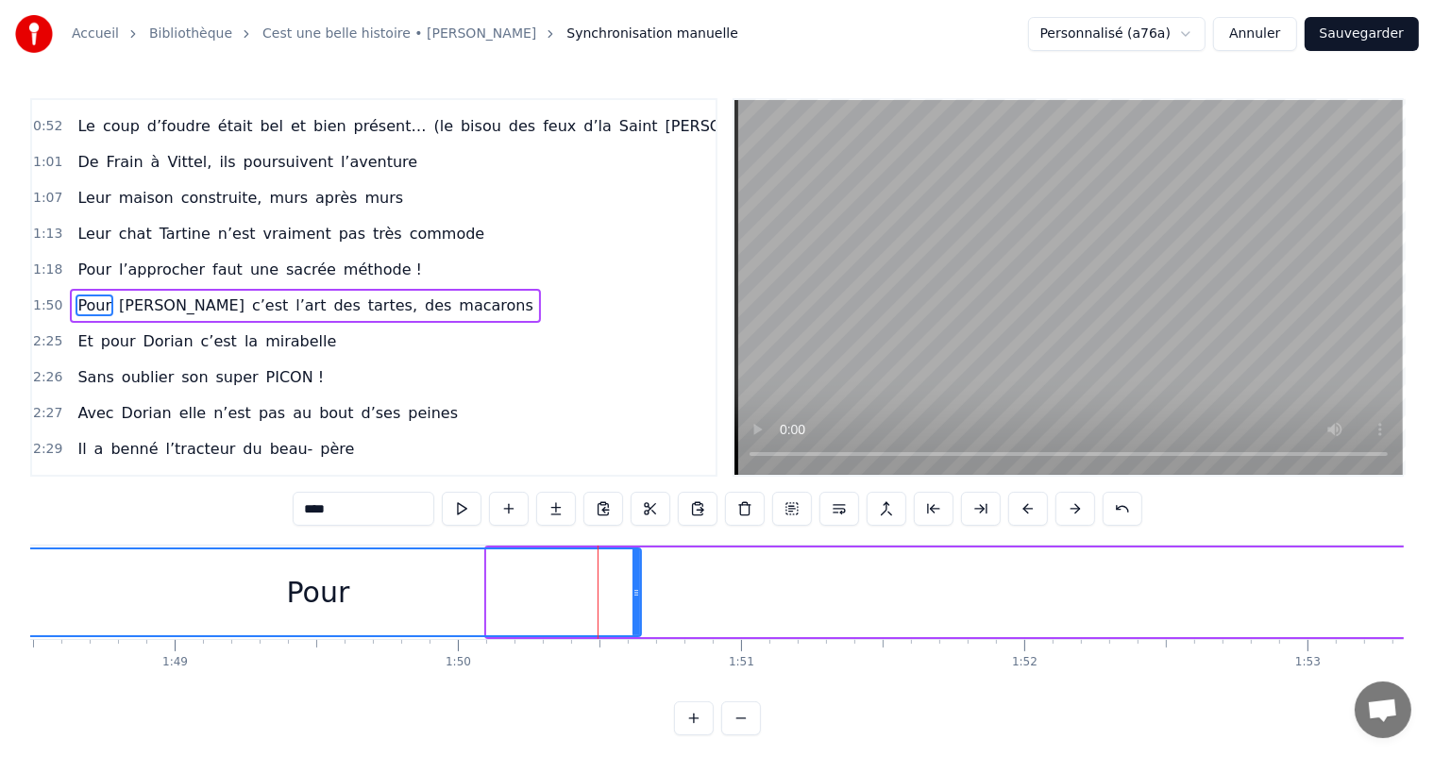
drag, startPoint x: 492, startPoint y: 584, endPoint x: 0, endPoint y: 589, distance: 492.0
click at [0, 589] on div "Accueil Bibliothèque Cest une belle histoire • [PERSON_NAME] Synchronisation ma…" at bounding box center [717, 368] width 1434 height 736
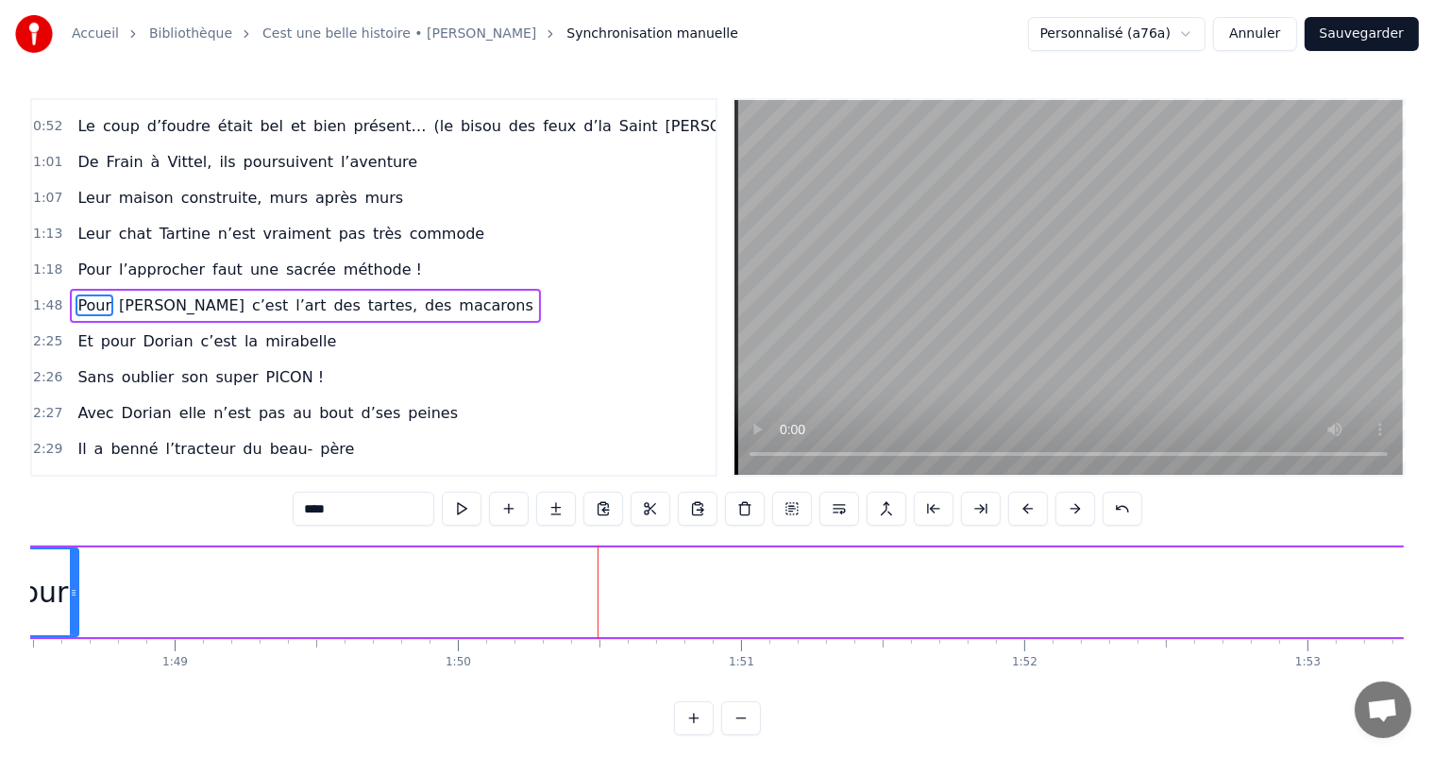
drag, startPoint x: 635, startPoint y: 575, endPoint x: 72, endPoint y: 570, distance: 562.8
click at [72, 570] on div at bounding box center [74, 593] width 8 height 86
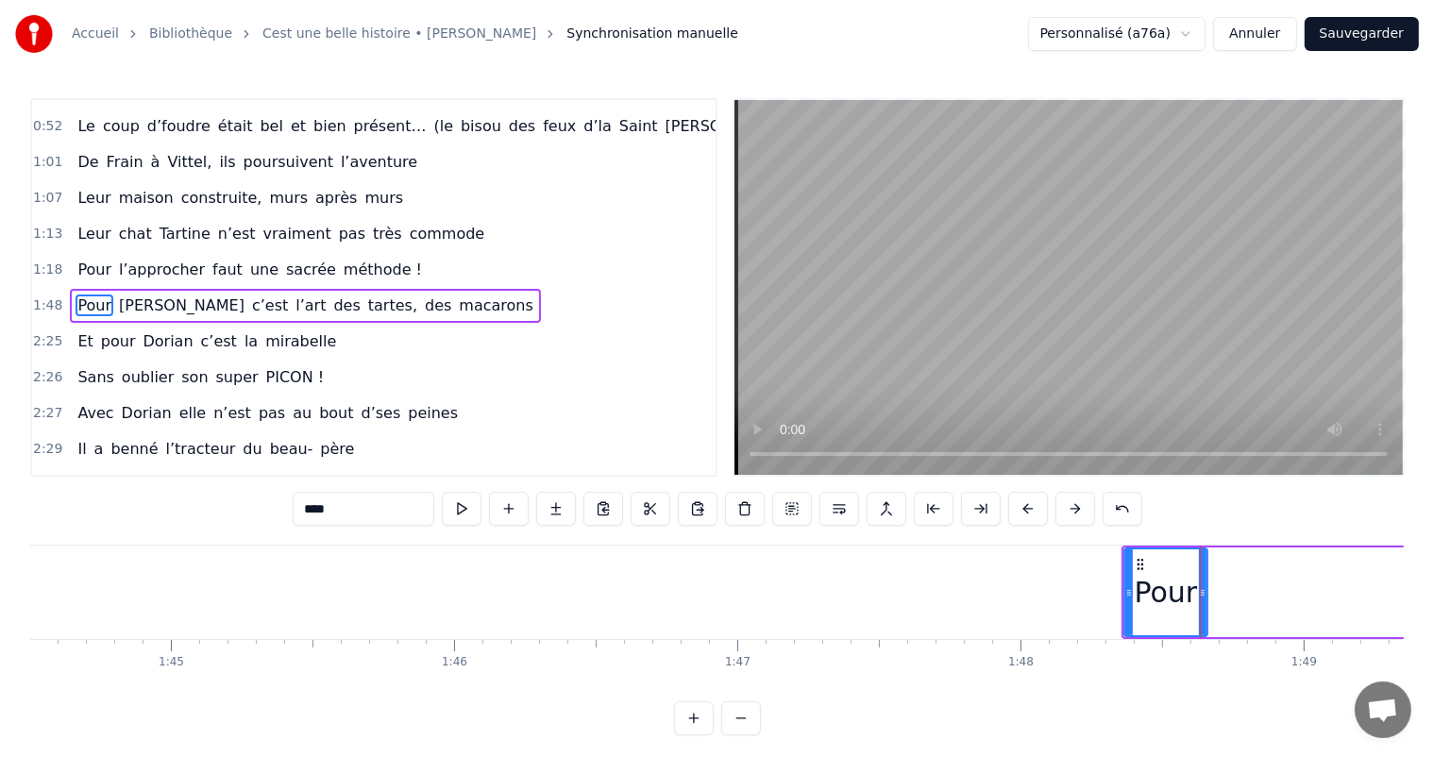
scroll to position [0, 29544]
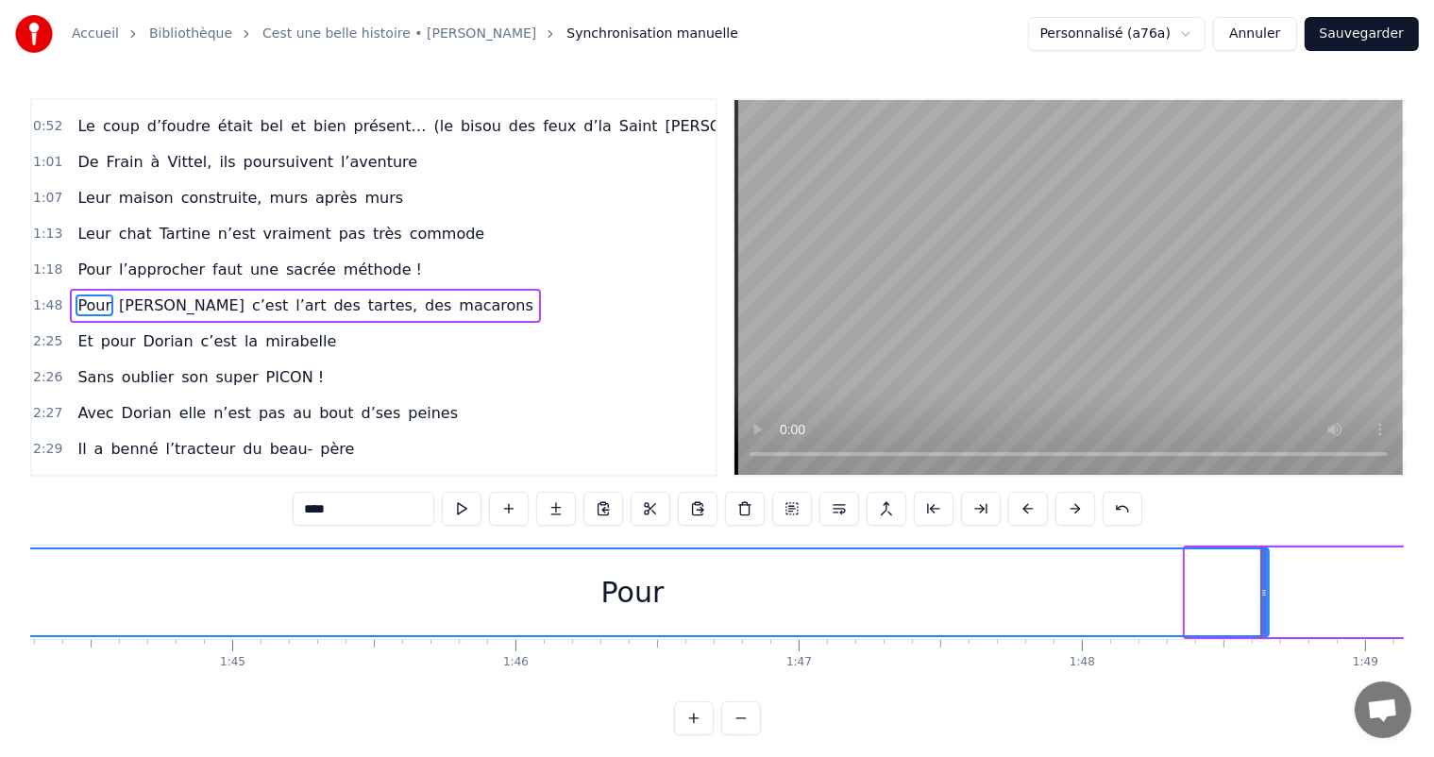
drag, startPoint x: 1190, startPoint y: 590, endPoint x: 0, endPoint y: 443, distance: 1198.9
click at [0, 443] on div "Accueil Bibliothèque Cest une belle histoire • [PERSON_NAME] Synchronisation ma…" at bounding box center [717, 368] width 1434 height 736
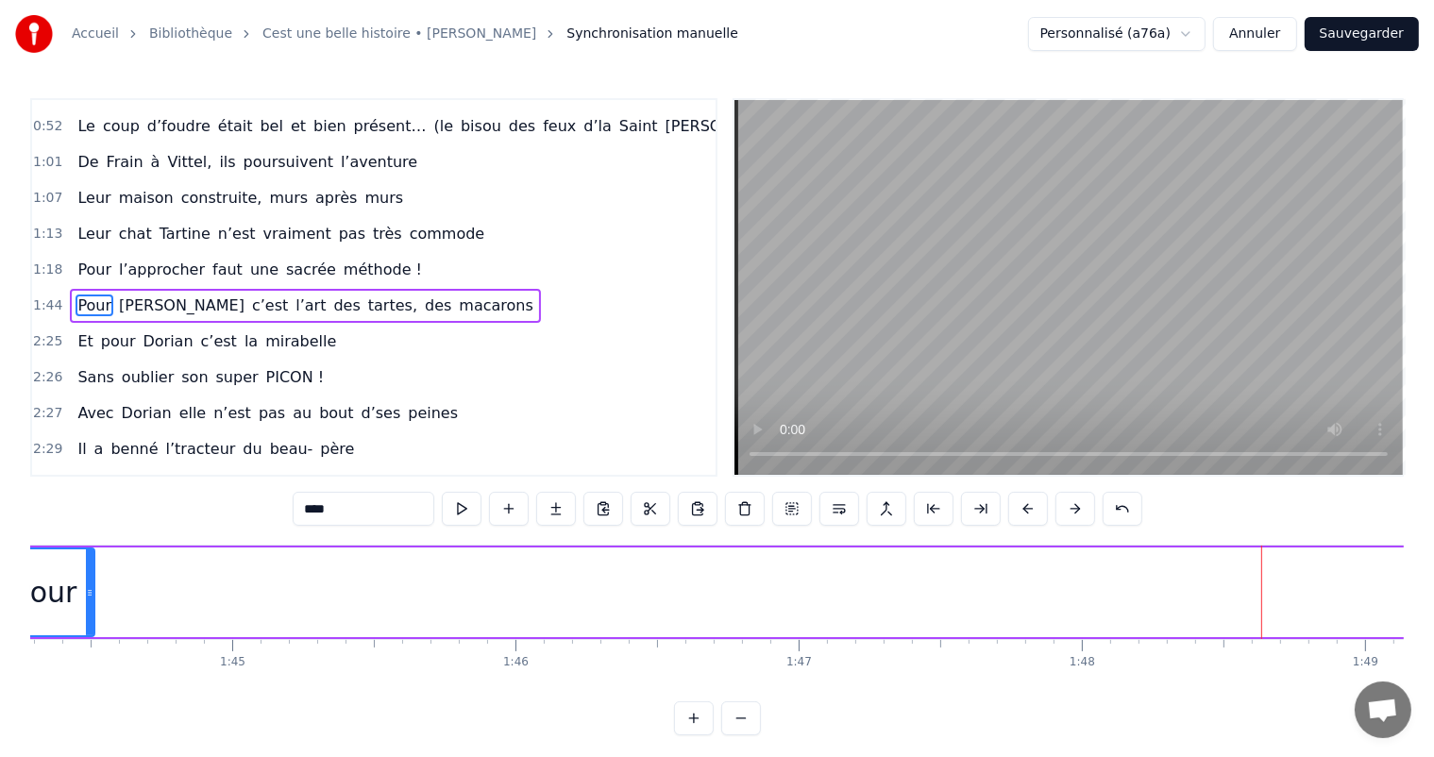
drag, startPoint x: 1262, startPoint y: 577, endPoint x: 80, endPoint y: 613, distance: 1181.9
click at [86, 613] on div at bounding box center [90, 593] width 8 height 86
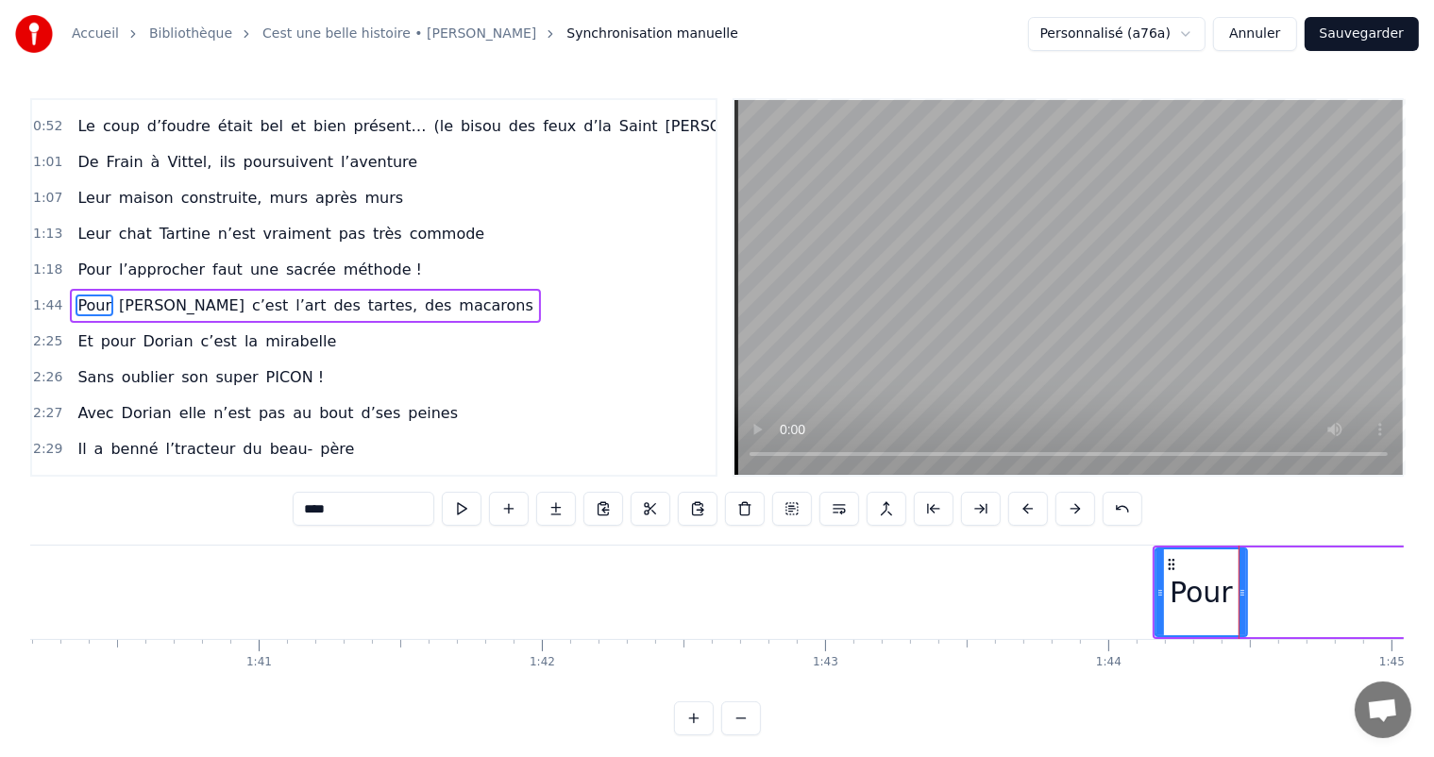
scroll to position [0, 28324]
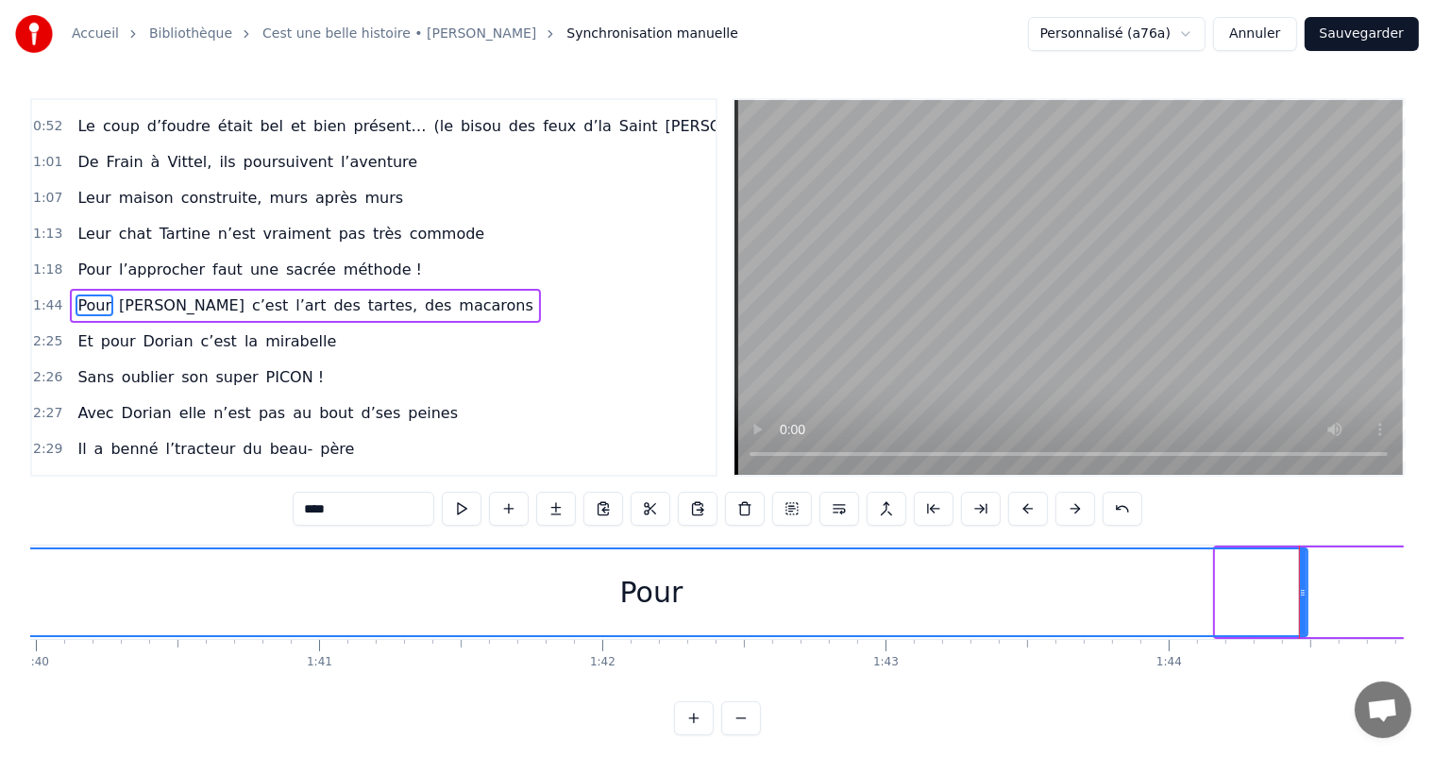
drag, startPoint x: 1221, startPoint y: 589, endPoint x: 0, endPoint y: 626, distance: 1221.6
click at [0, 626] on div "Accueil Bibliothèque Cest une belle histoire • [PERSON_NAME] Synchronisation ma…" at bounding box center [717, 368] width 1434 height 736
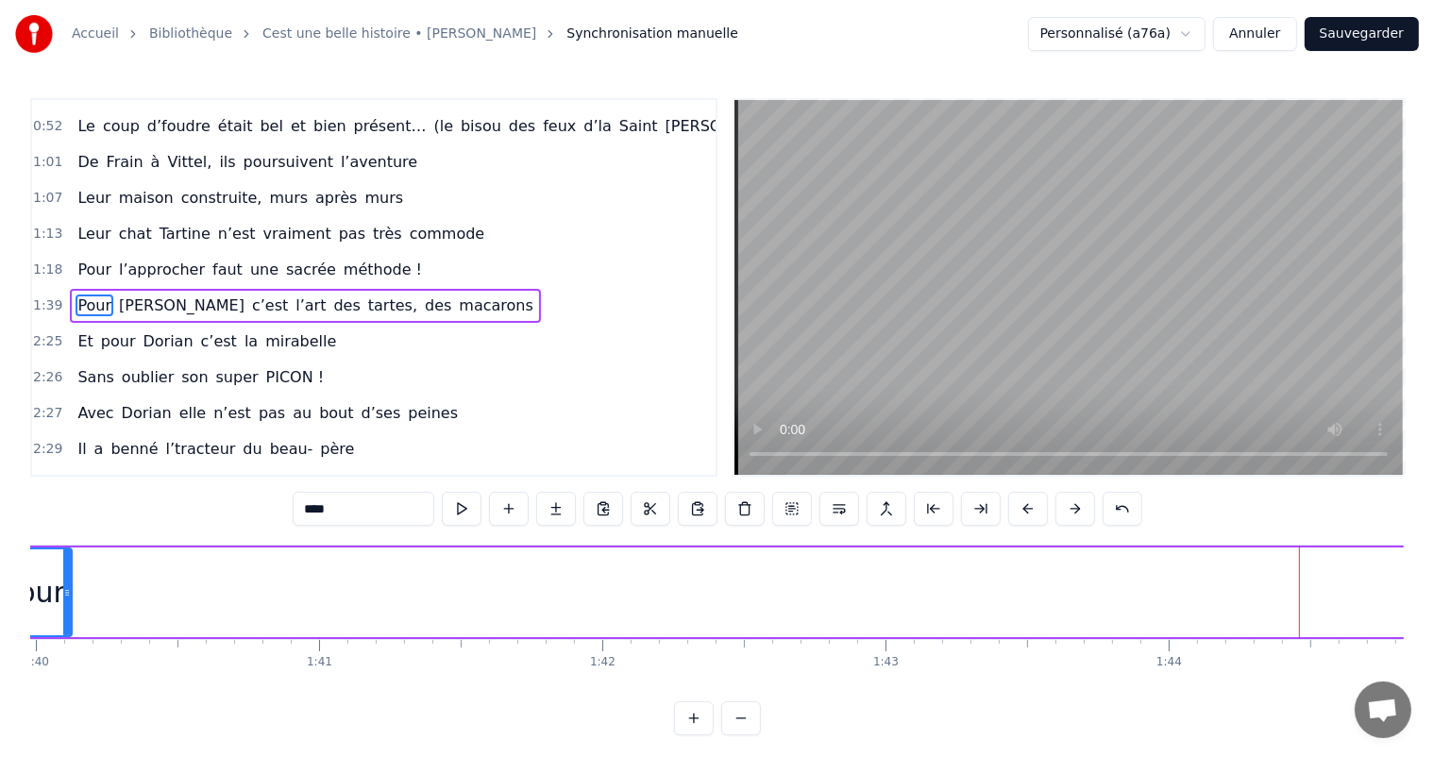
drag, startPoint x: 1300, startPoint y: 588, endPoint x: 65, endPoint y: 591, distance: 1235.2
click at [64, 591] on icon at bounding box center [67, 592] width 8 height 15
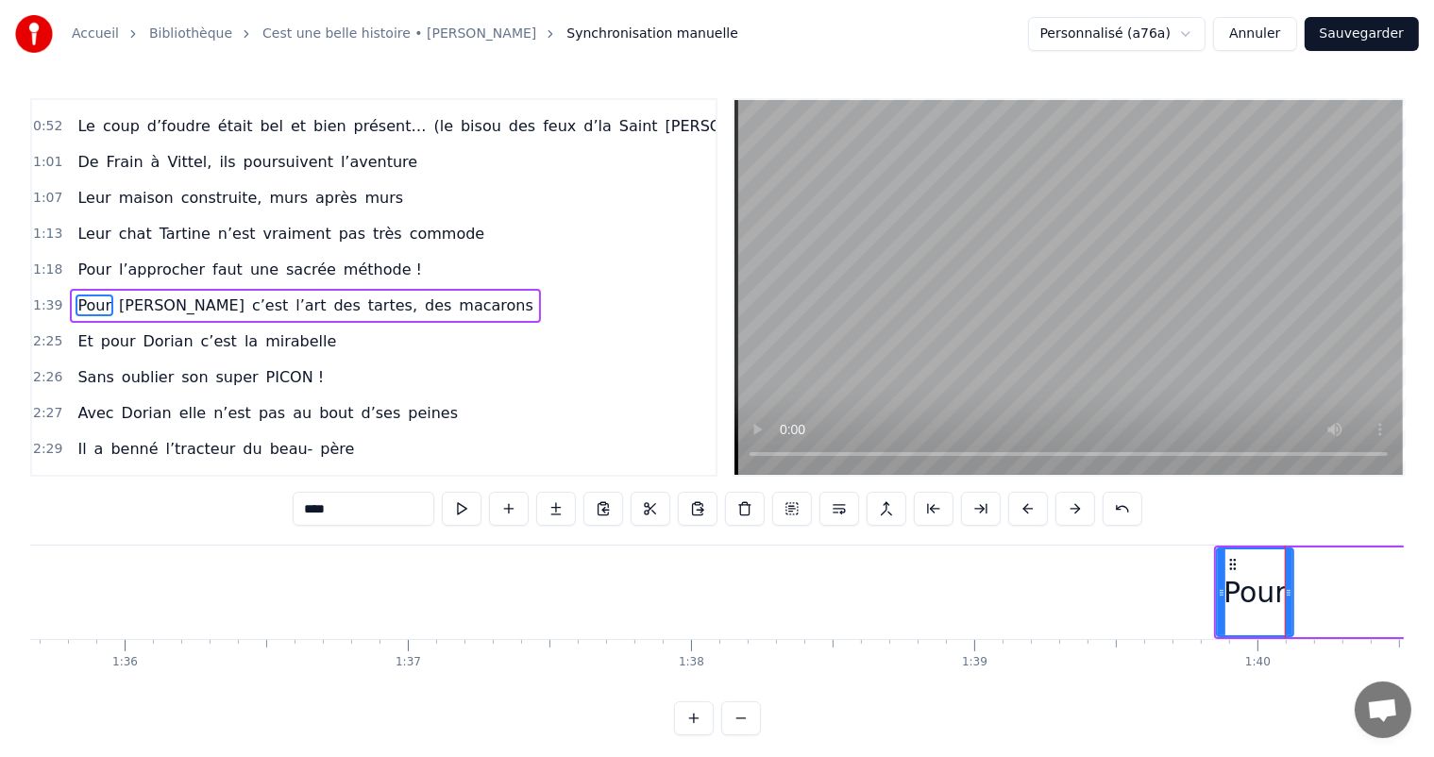
scroll to position [0, 27041]
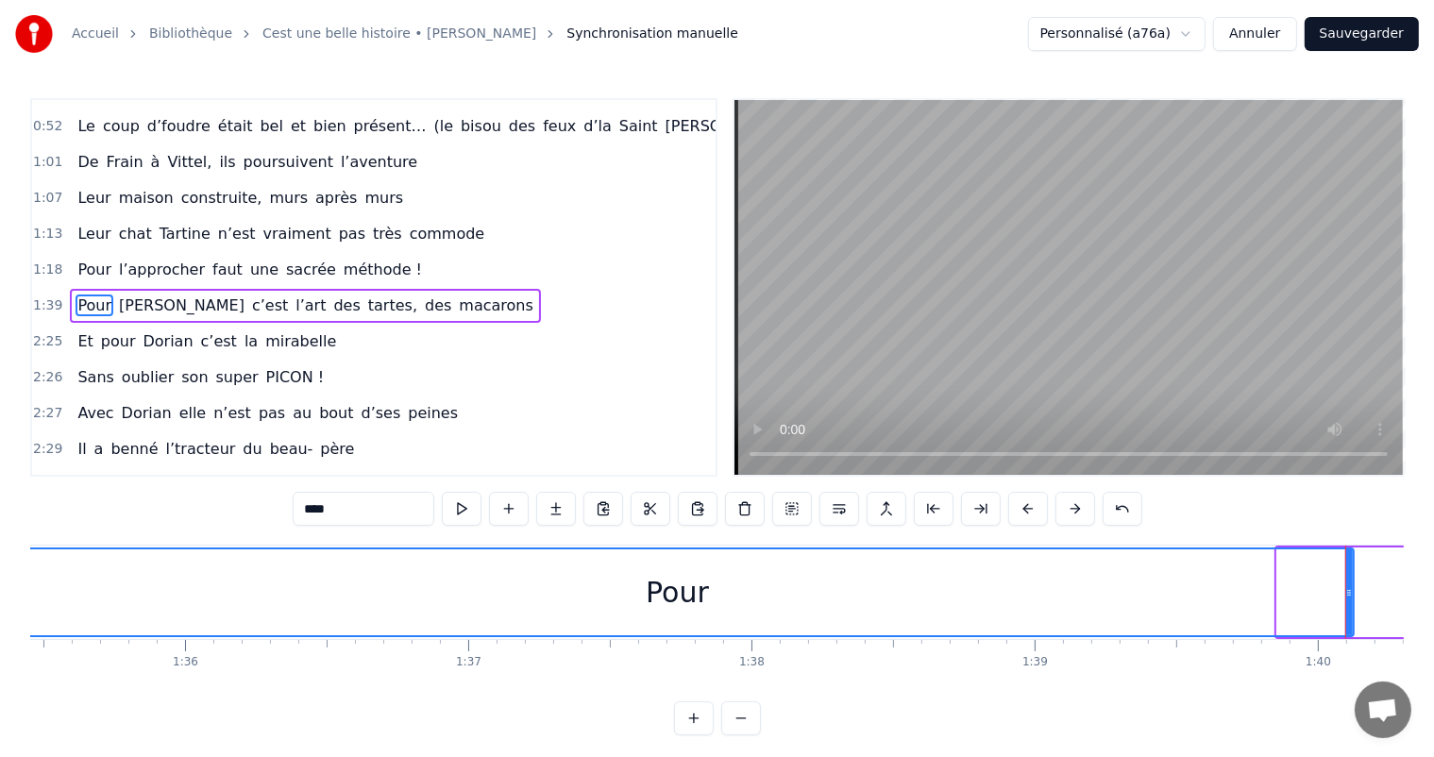
drag, startPoint x: 1277, startPoint y: 576, endPoint x: 0, endPoint y: 476, distance: 1280.6
click at [0, 476] on div "Accueil Bibliothèque Cest une belle histoire • [PERSON_NAME] Synchronisation ma…" at bounding box center [717, 368] width 1434 height 736
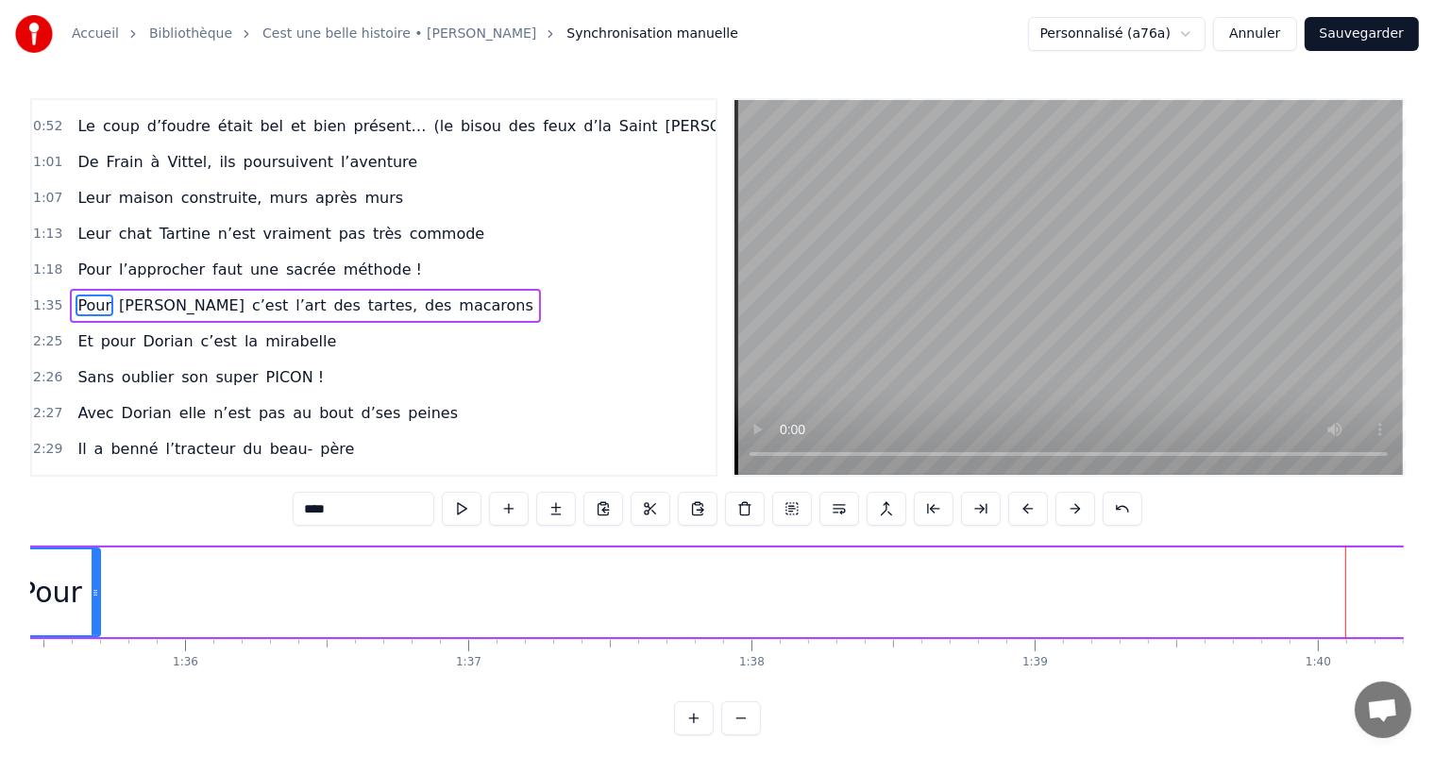
drag, startPoint x: 1347, startPoint y: 573, endPoint x: 81, endPoint y: 602, distance: 1265.7
click at [92, 602] on div at bounding box center [96, 593] width 8 height 86
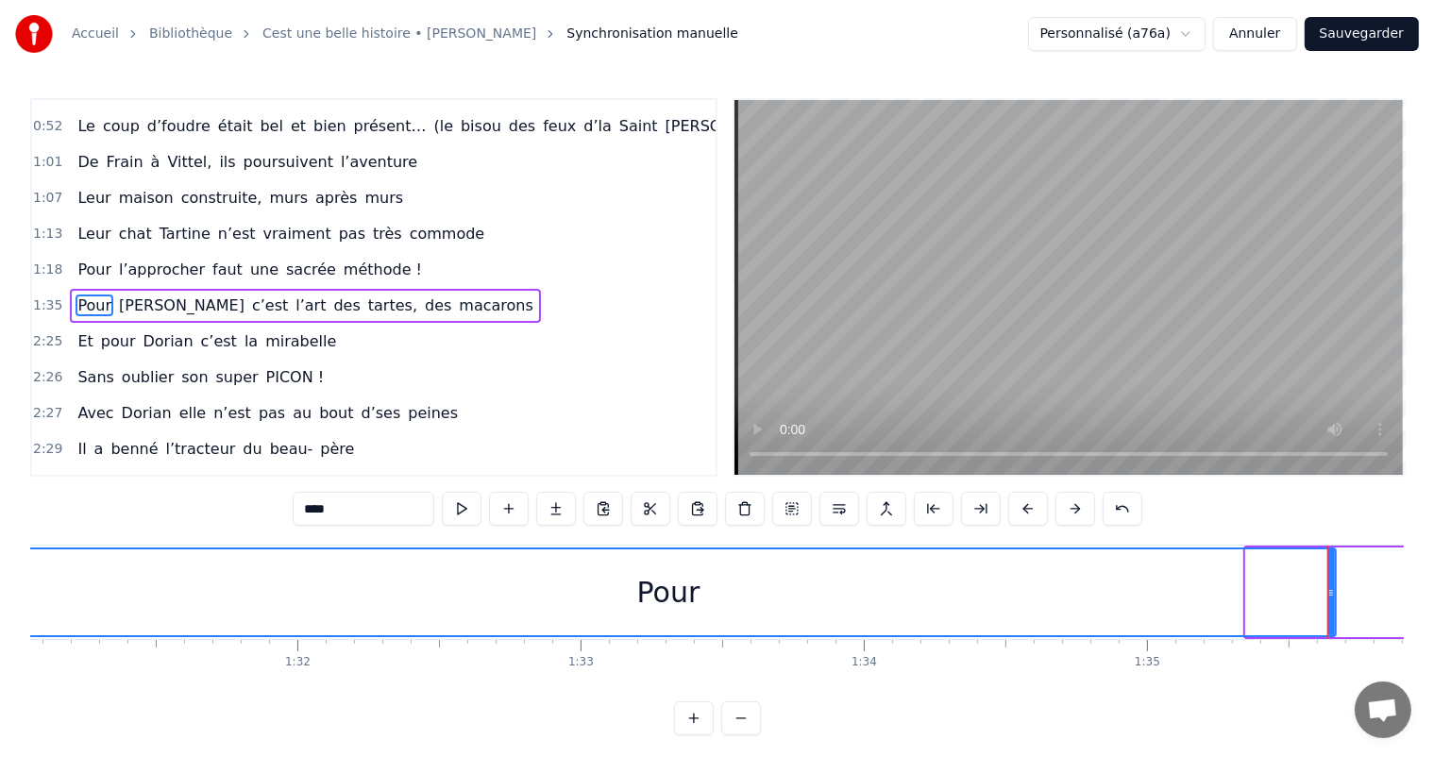
drag, startPoint x: 1246, startPoint y: 589, endPoint x: 0, endPoint y: 601, distance: 1245.6
click at [0, 601] on div "Accueil Bibliothèque Cest une belle histoire • [PERSON_NAME] Synchronisation ma…" at bounding box center [717, 368] width 1434 height 736
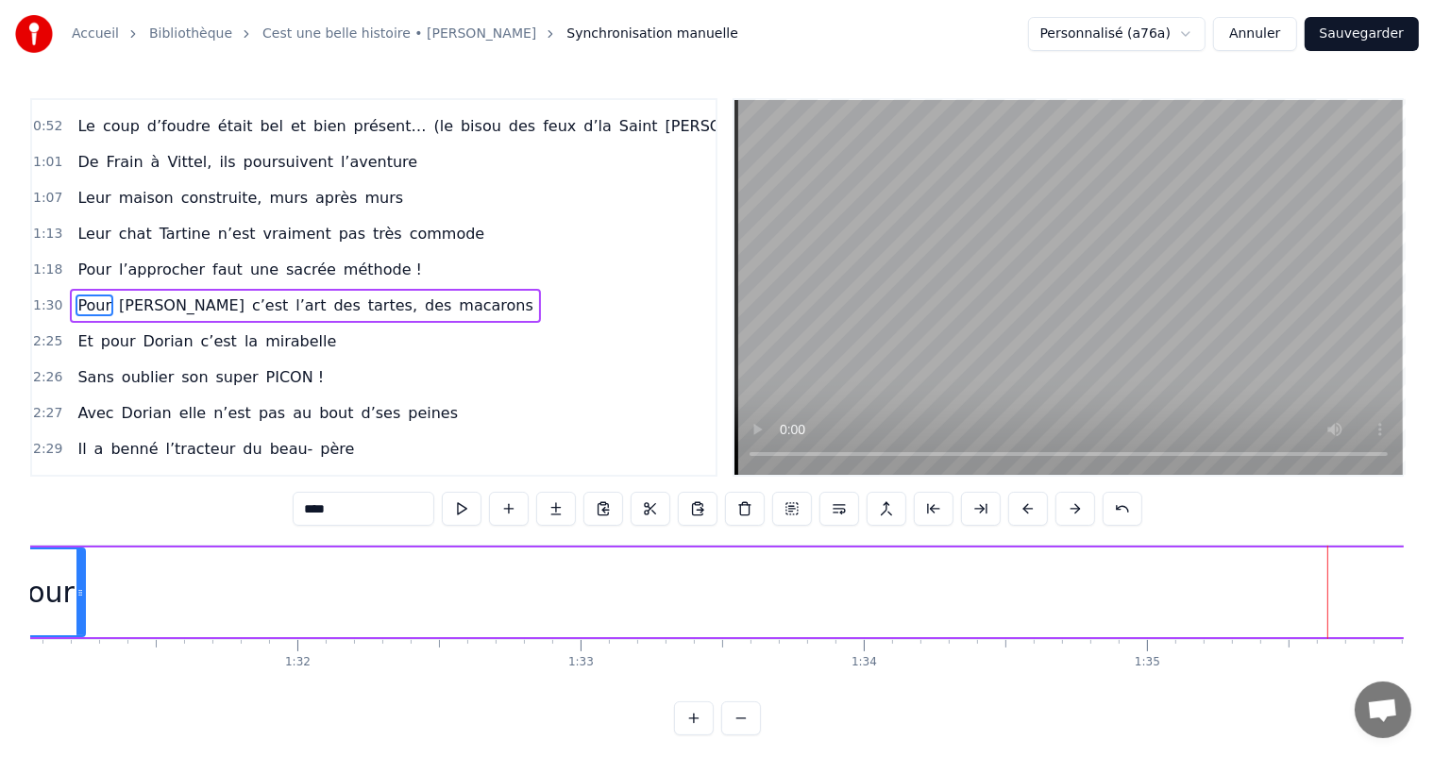
drag, startPoint x: 1330, startPoint y: 574, endPoint x: 78, endPoint y: 669, distance: 1254.8
click at [78, 669] on div "C’est un beau roman, c’est une belle histoire C’est une romance d’[DATE] [PERSO…" at bounding box center [717, 616] width 1374 height 142
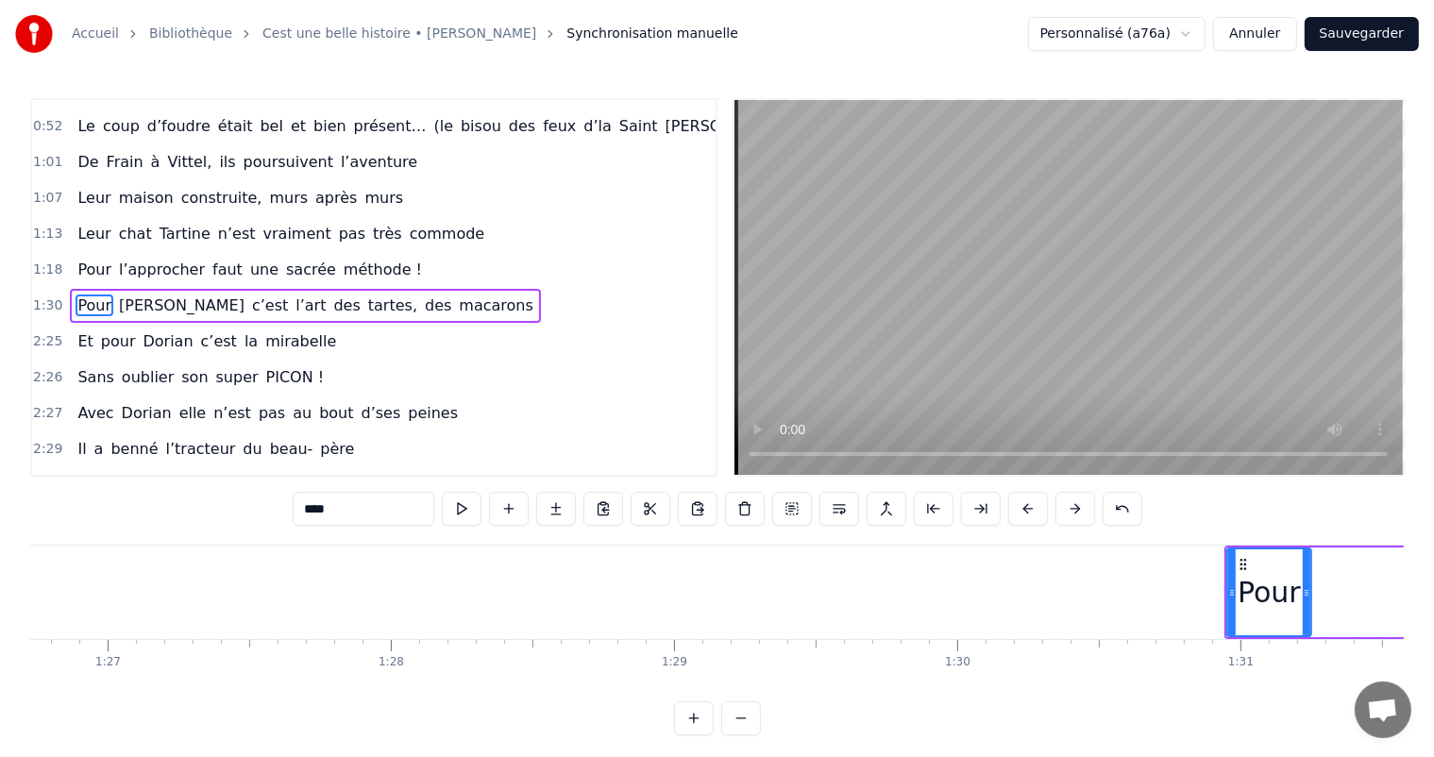
scroll to position [0, 24508]
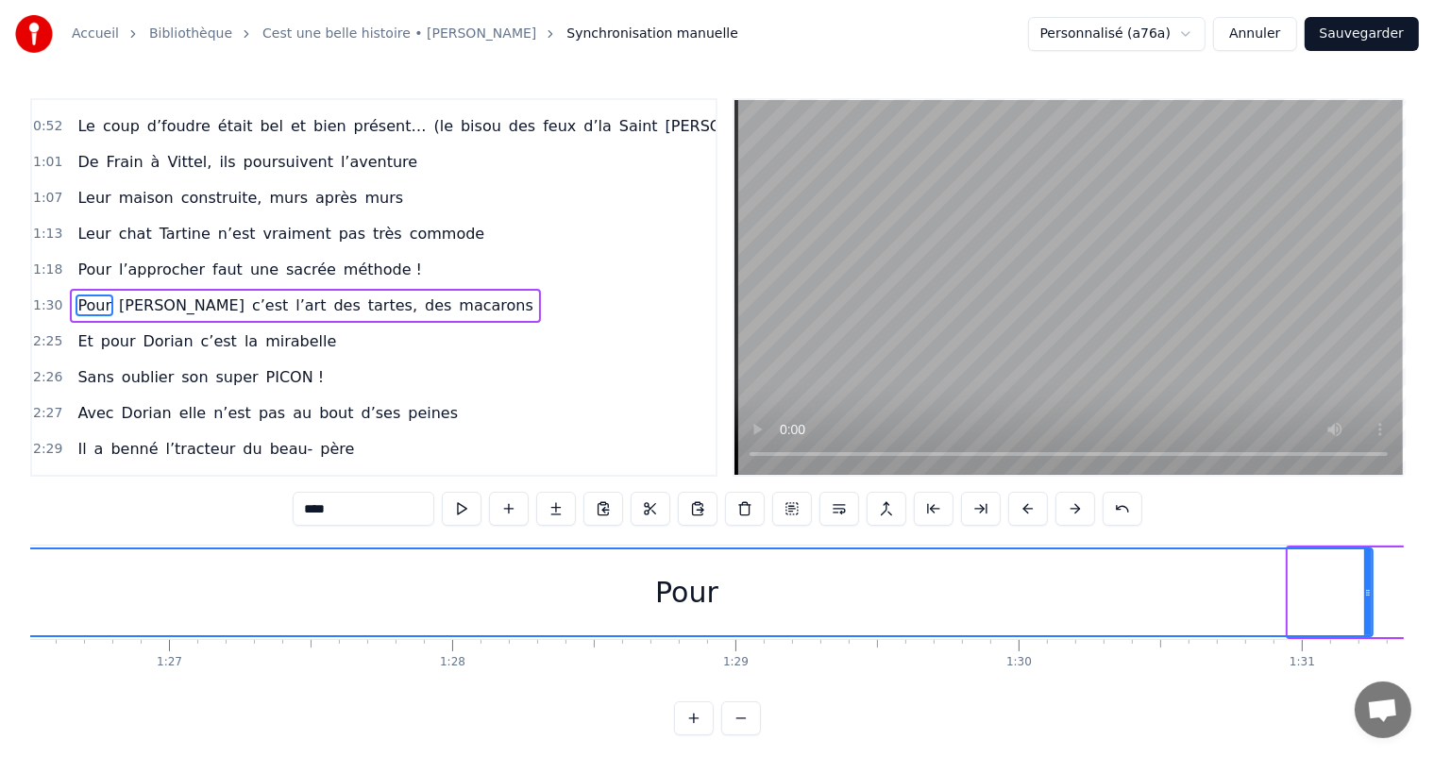
drag, startPoint x: 1288, startPoint y: 588, endPoint x: 0, endPoint y: 739, distance: 1296.9
click at [0, 736] on div "Accueil Bibliothèque Cest une belle histoire • [PERSON_NAME] Synchronisation ma…" at bounding box center [717, 368] width 1434 height 736
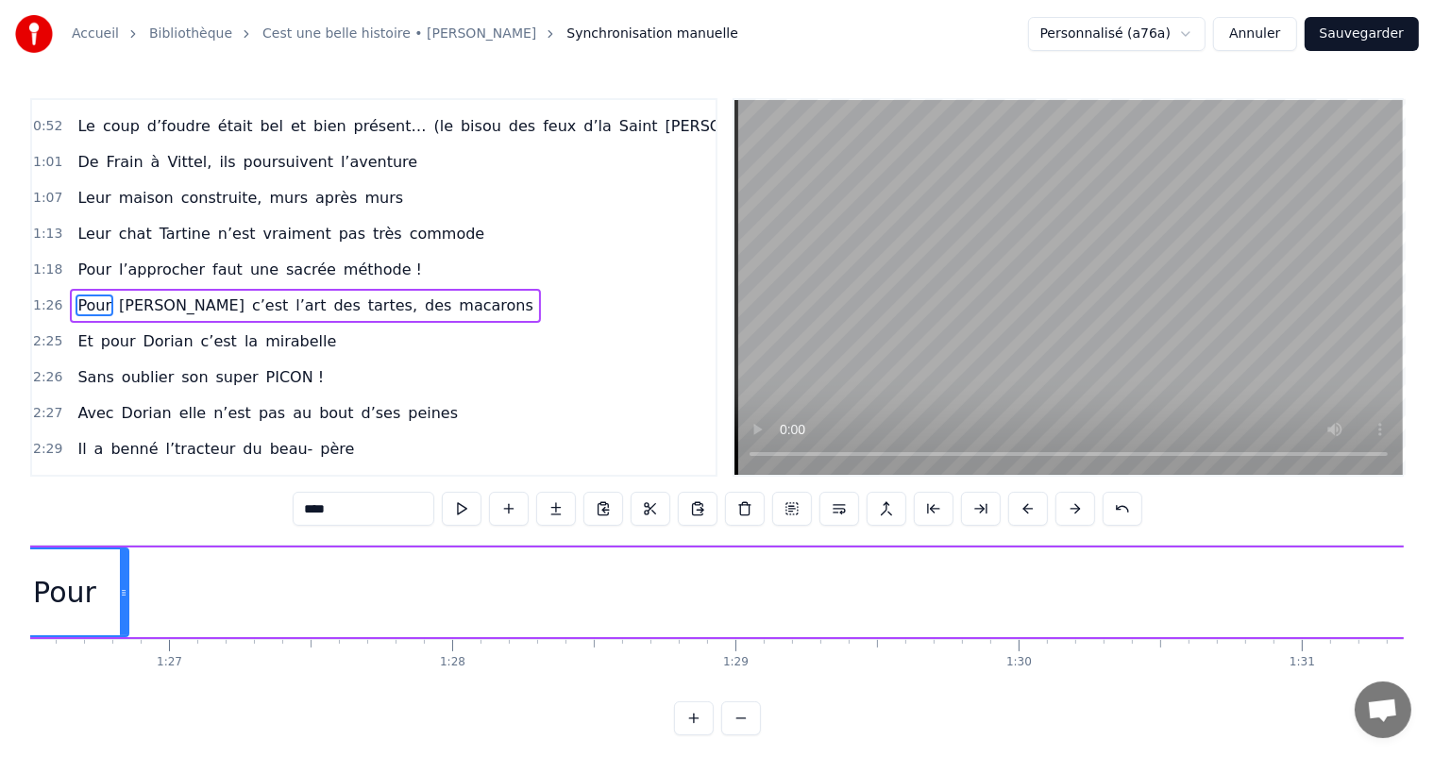
drag, startPoint x: 1367, startPoint y: 606, endPoint x: 247, endPoint y: 590, distance: 1120.1
click at [120, 591] on div at bounding box center [124, 593] width 8 height 86
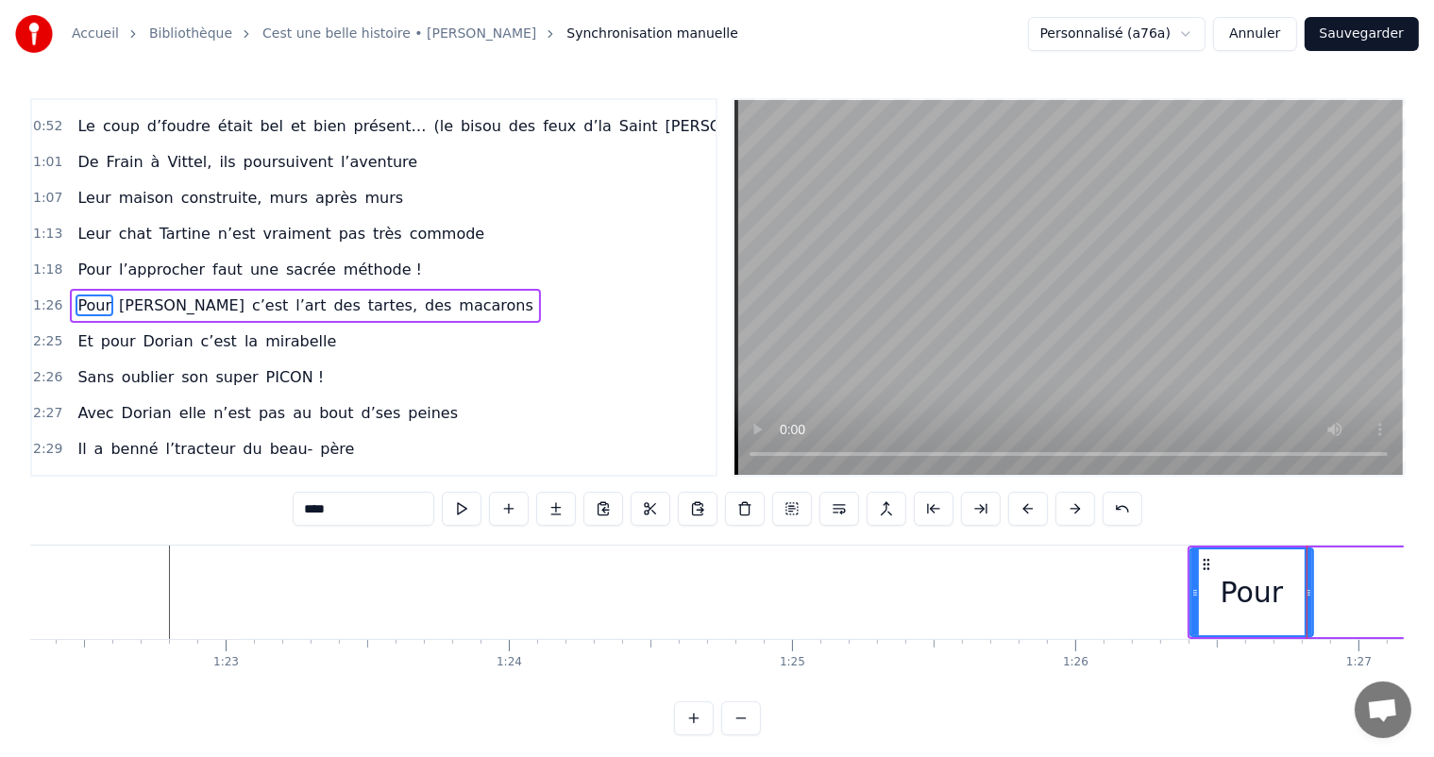
scroll to position [0, 23287]
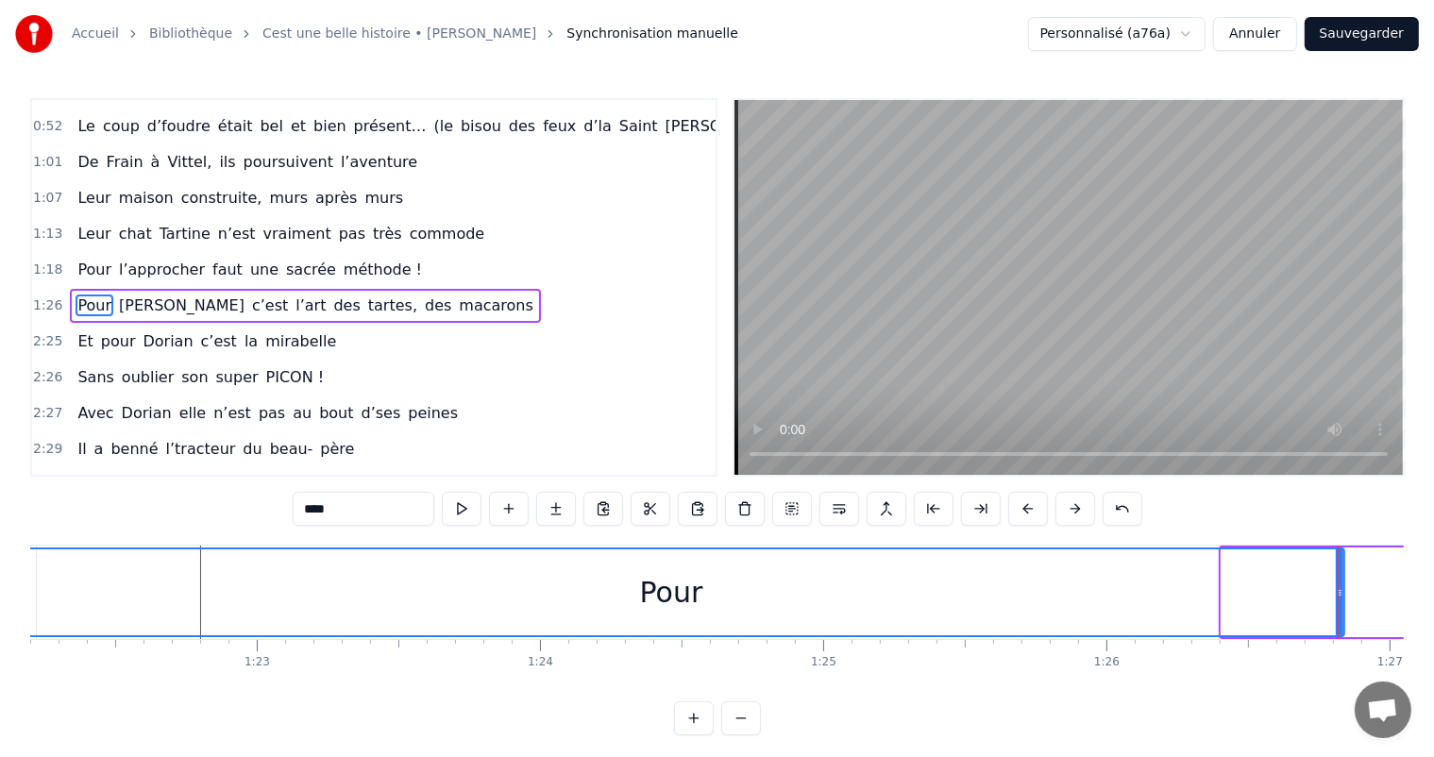
drag, startPoint x: 1224, startPoint y: 591, endPoint x: 0, endPoint y: 589, distance: 1223.8
click at [0, 589] on div "Accueil Bibliothèque Cest une belle histoire • [PERSON_NAME] Synchronisation ma…" at bounding box center [717, 368] width 1434 height 736
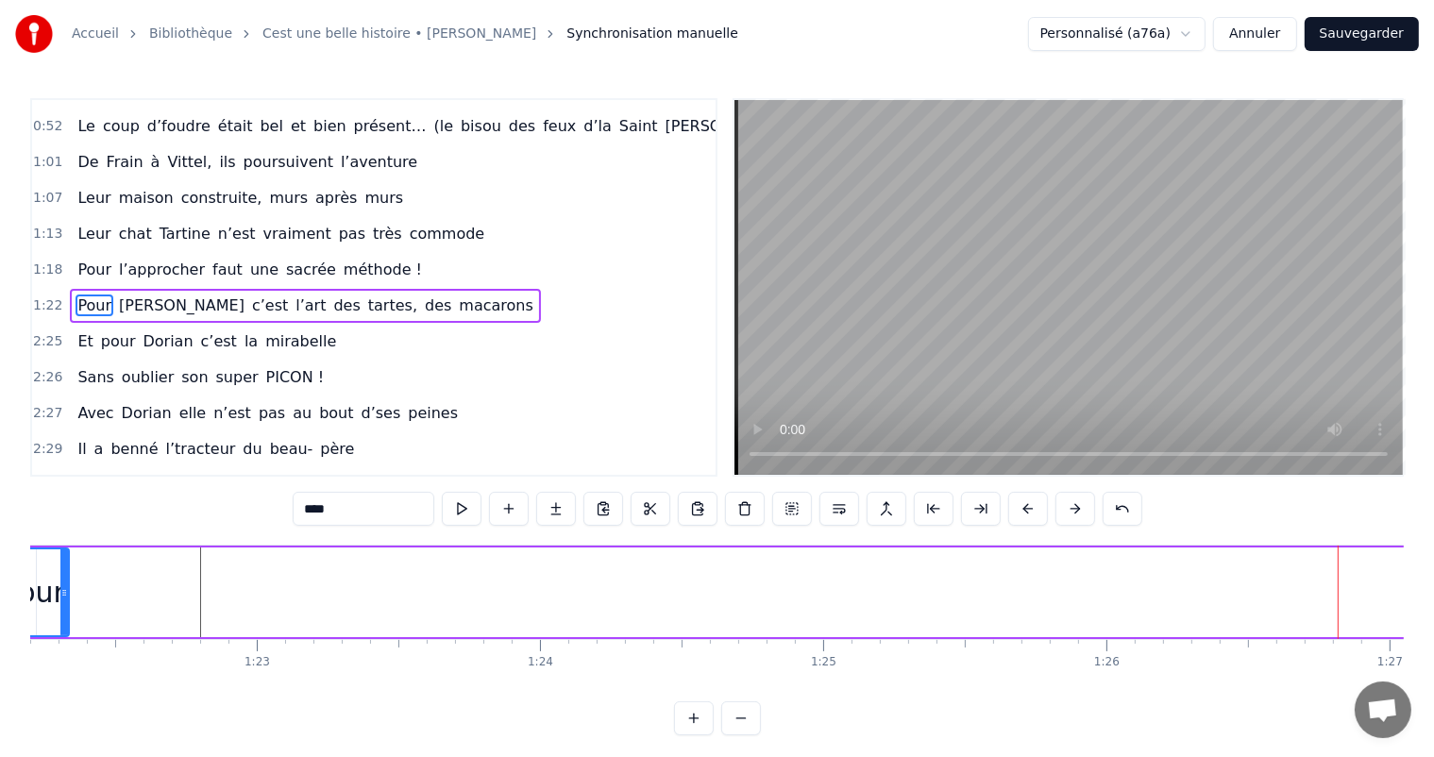
drag, startPoint x: 1336, startPoint y: 583, endPoint x: 64, endPoint y: 626, distance: 1272.7
click at [61, 626] on div at bounding box center [64, 593] width 8 height 86
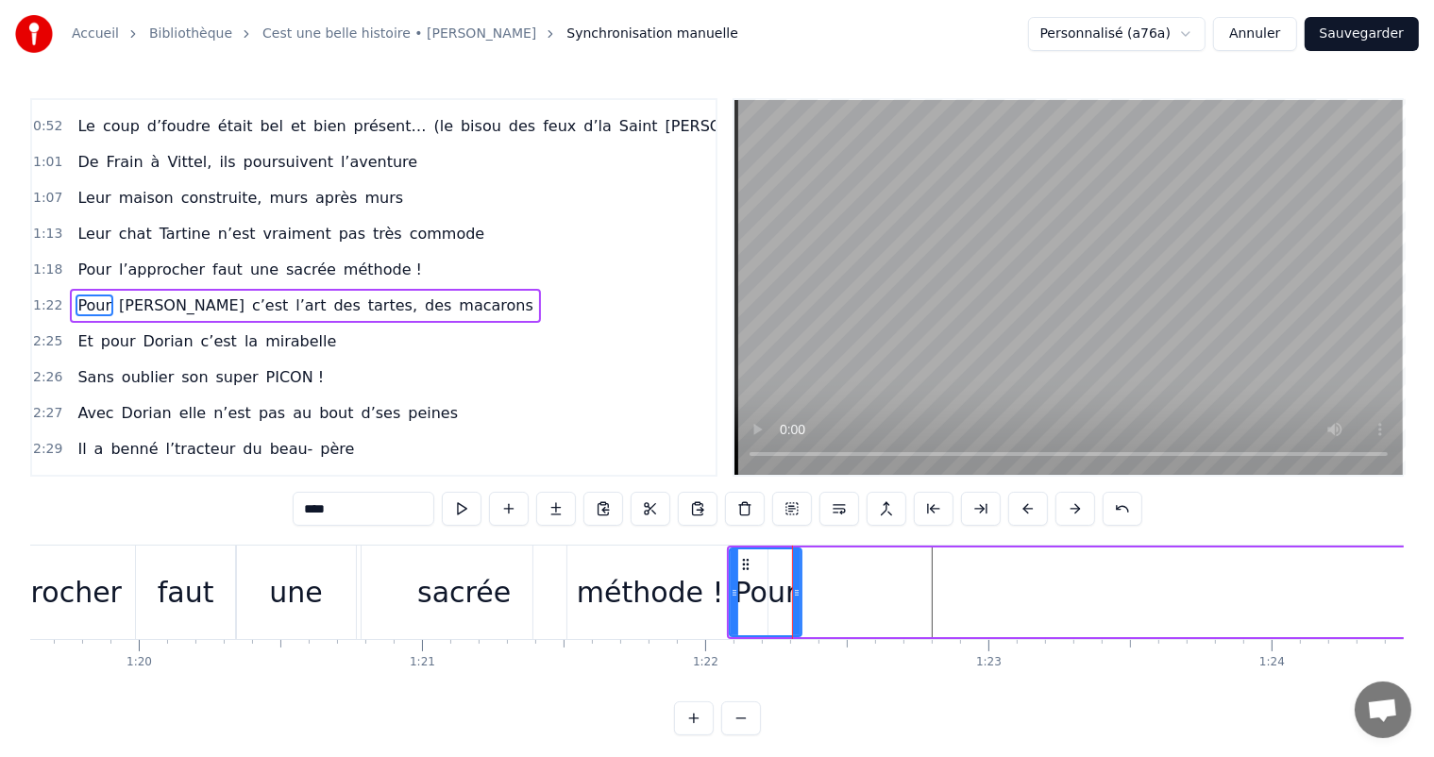
scroll to position [0, 22524]
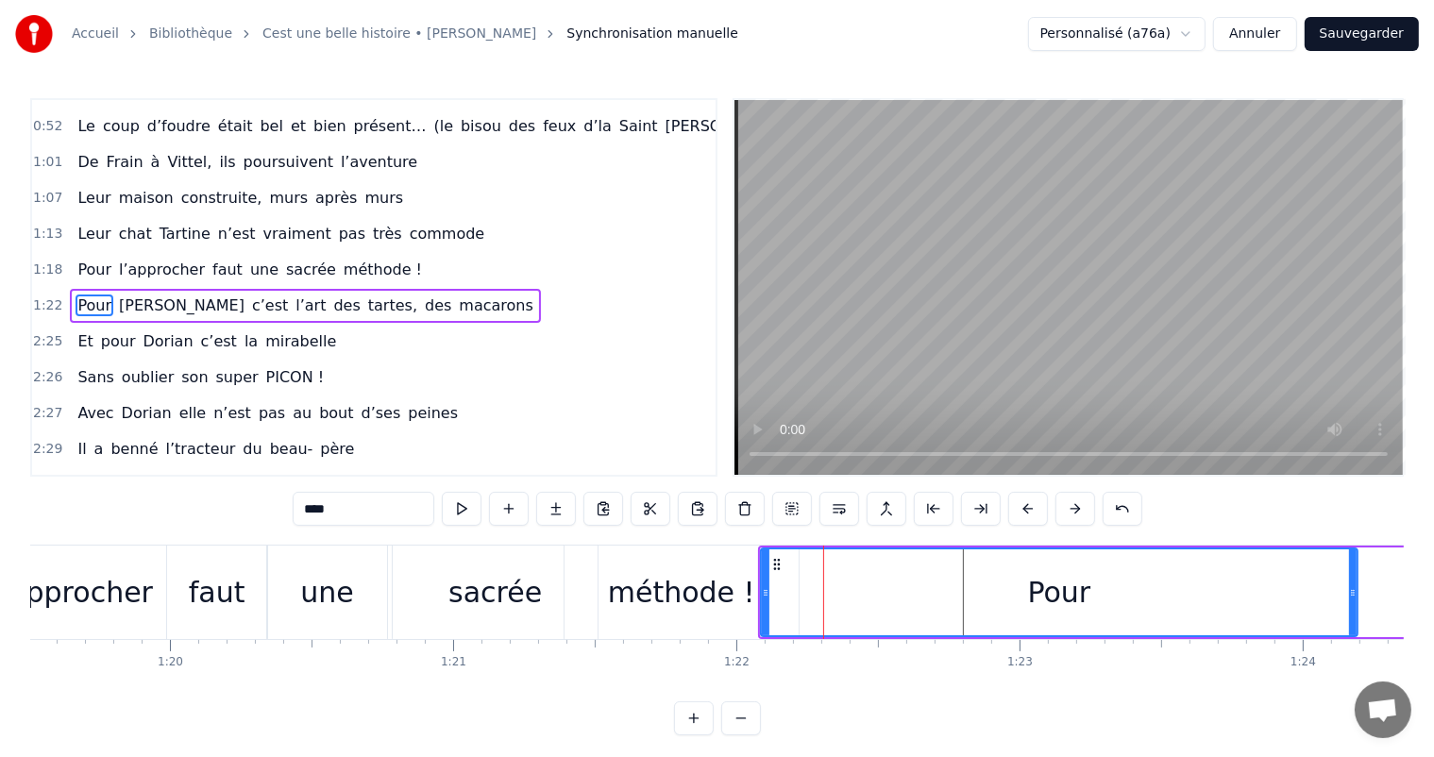
drag, startPoint x: 827, startPoint y: 593, endPoint x: 1212, endPoint y: 582, distance: 384.5
click at [1357, 635] on div at bounding box center [1353, 593] width 8 height 86
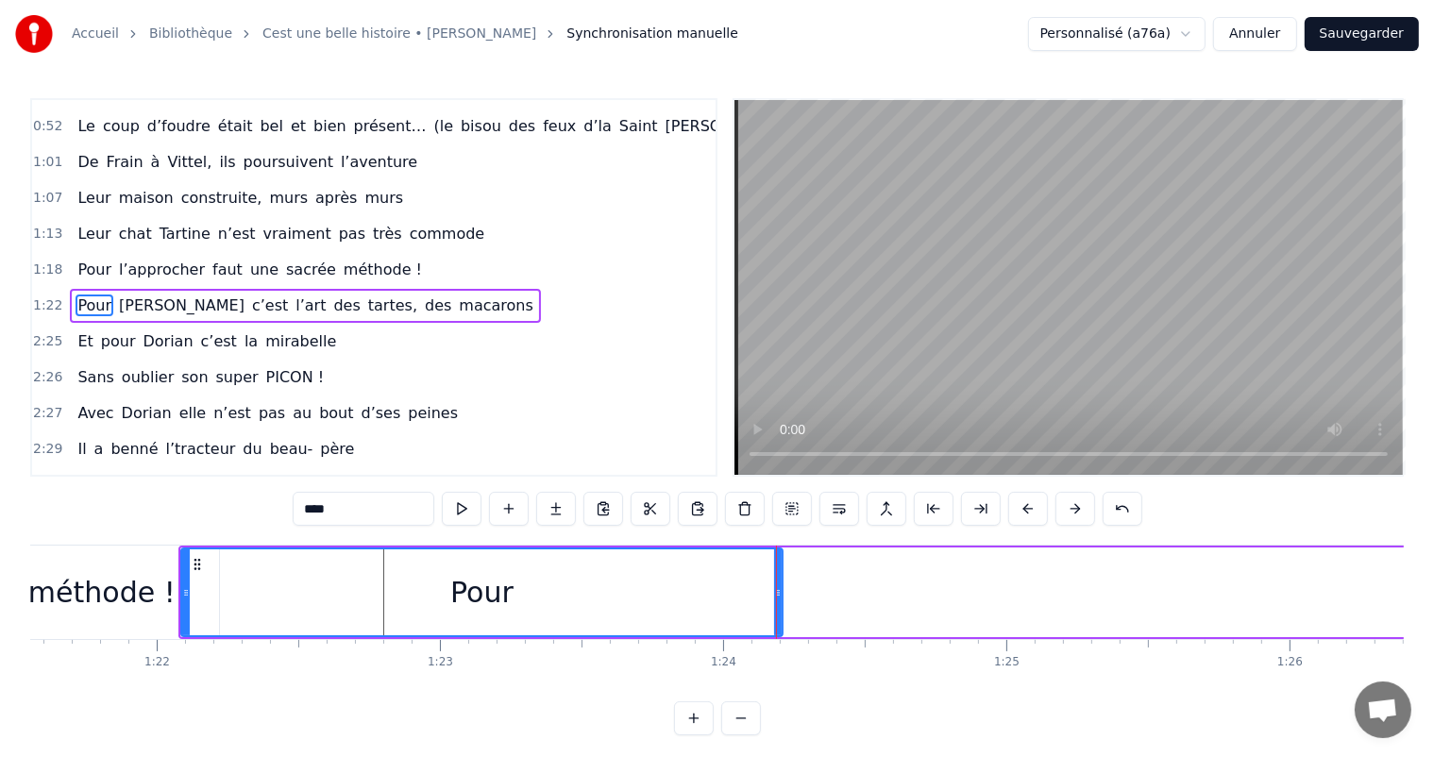
scroll to position [0, 22860]
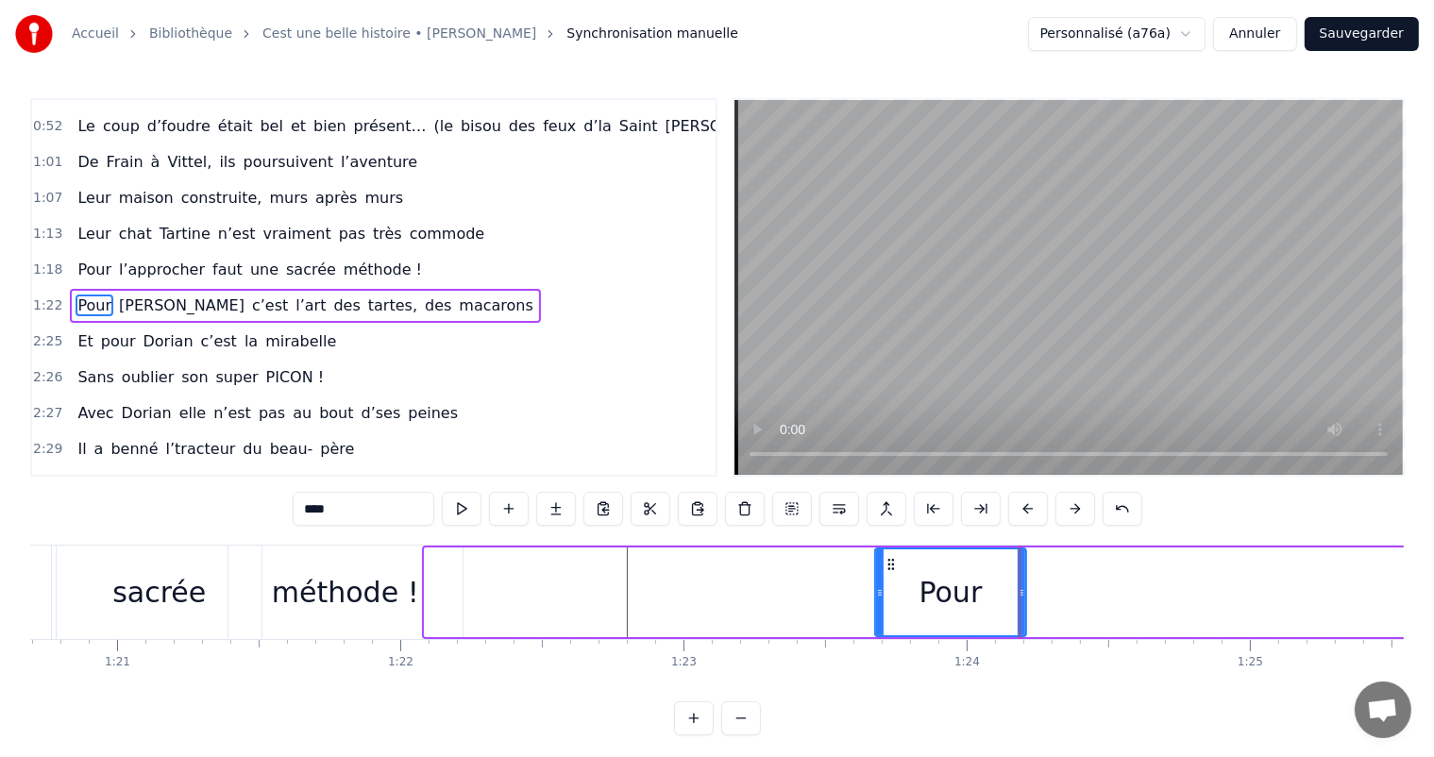
drag, startPoint x: 426, startPoint y: 593, endPoint x: 881, endPoint y: 615, distance: 455.7
click at [881, 615] on div at bounding box center [880, 593] width 8 height 86
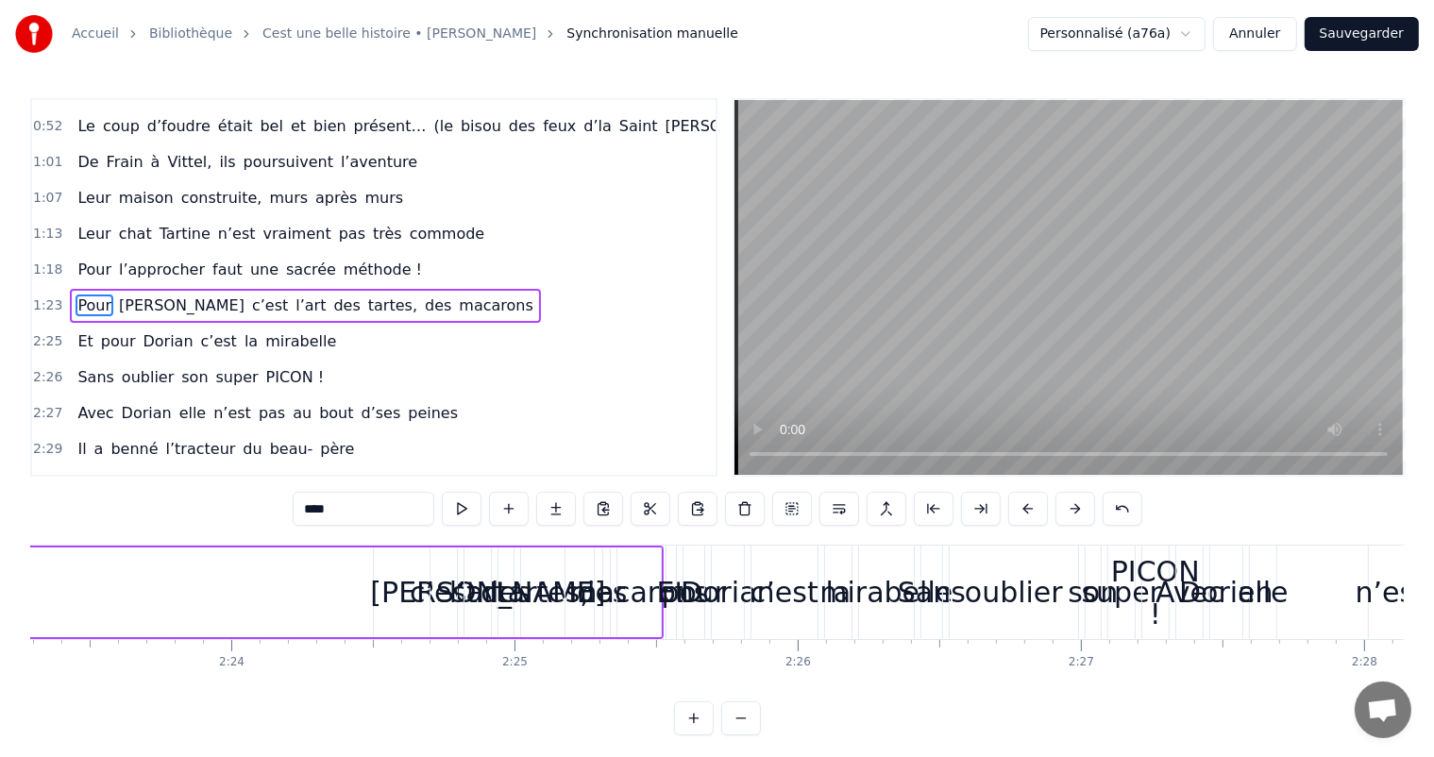
scroll to position [0, 40562]
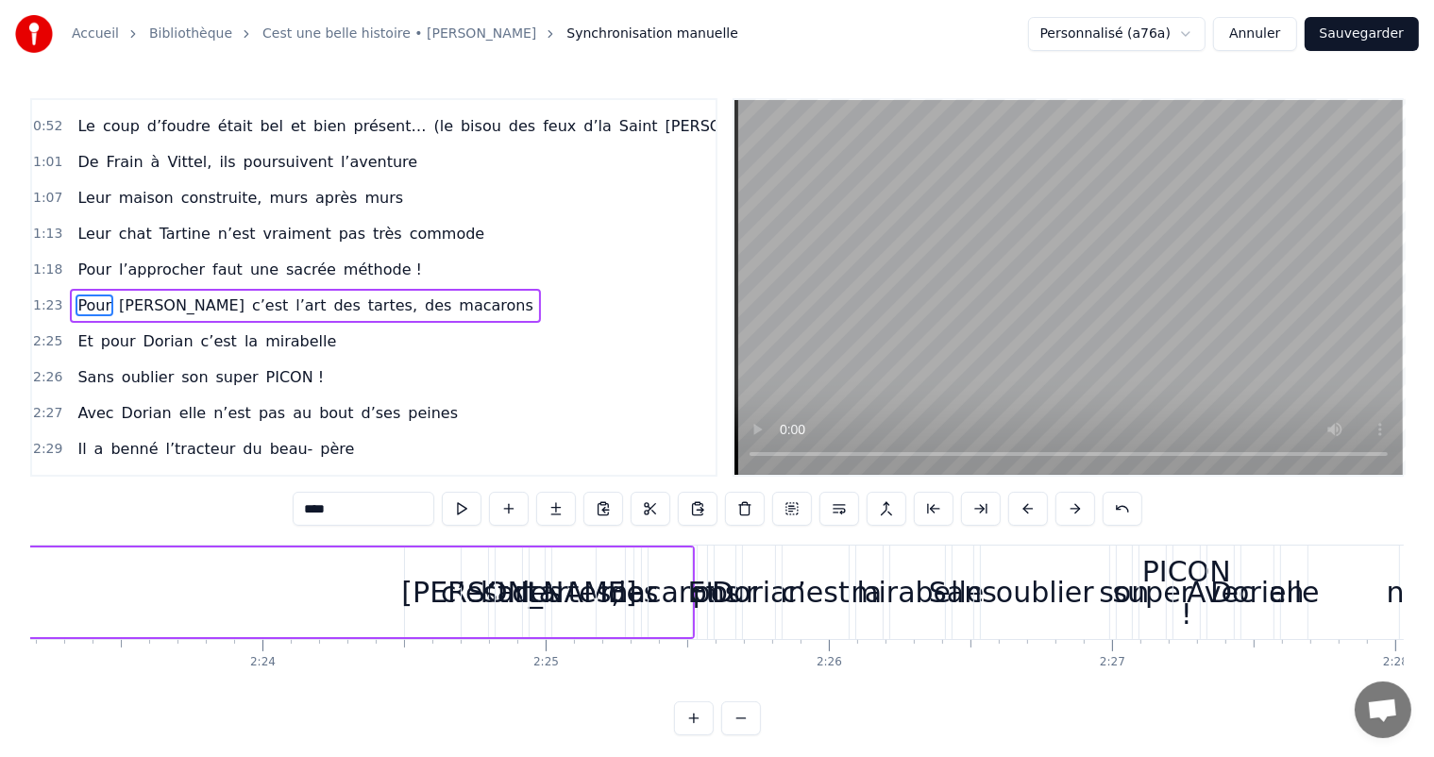
click at [514, 599] on div "des" at bounding box center [537, 592] width 50 height 42
click at [497, 597] on div "l’art" at bounding box center [509, 592] width 57 height 42
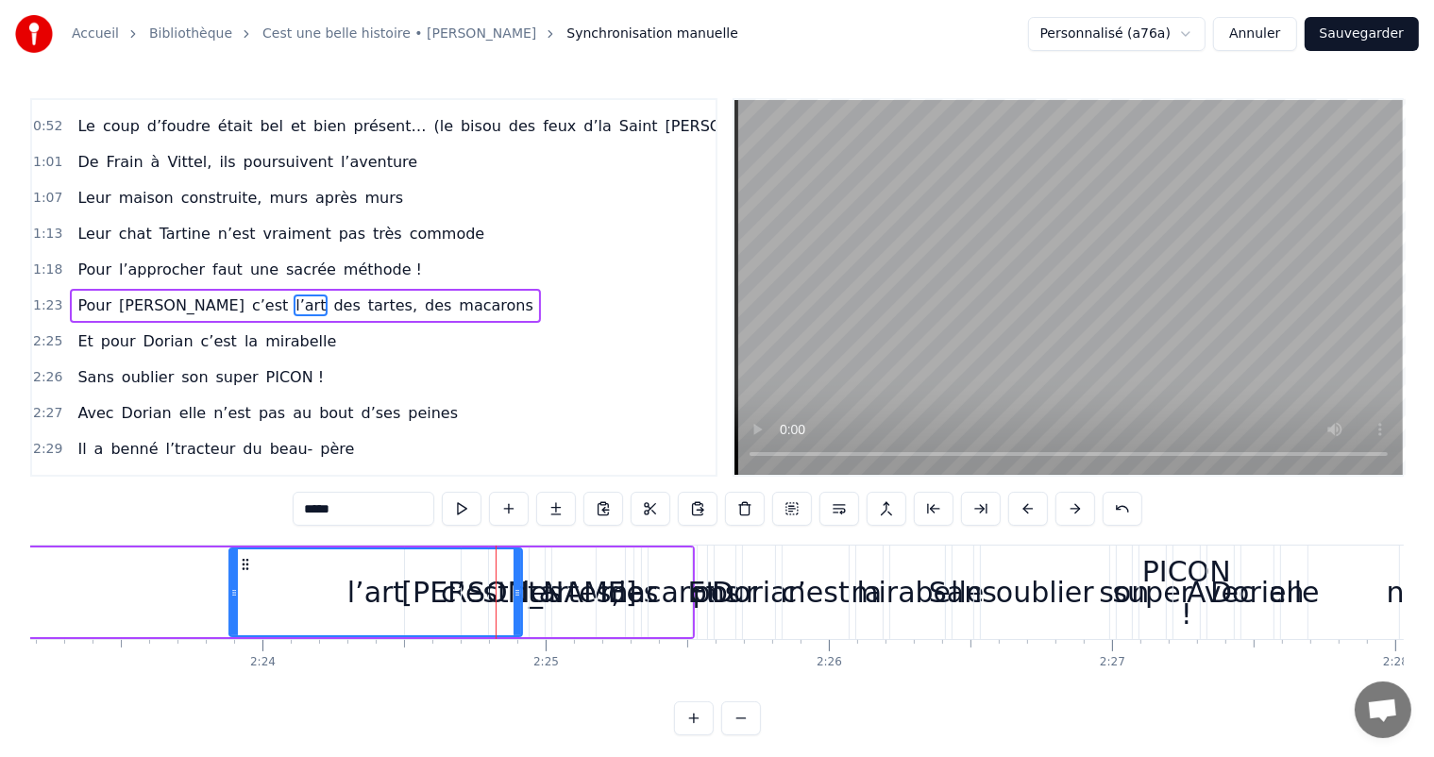
drag, startPoint x: 500, startPoint y: 593, endPoint x: 233, endPoint y: 579, distance: 266.7
click at [233, 579] on div at bounding box center [234, 593] width 8 height 86
click at [517, 610] on div at bounding box center [518, 593] width 8 height 86
click at [551, 599] on div "tartes," at bounding box center [574, 592] width 93 height 42
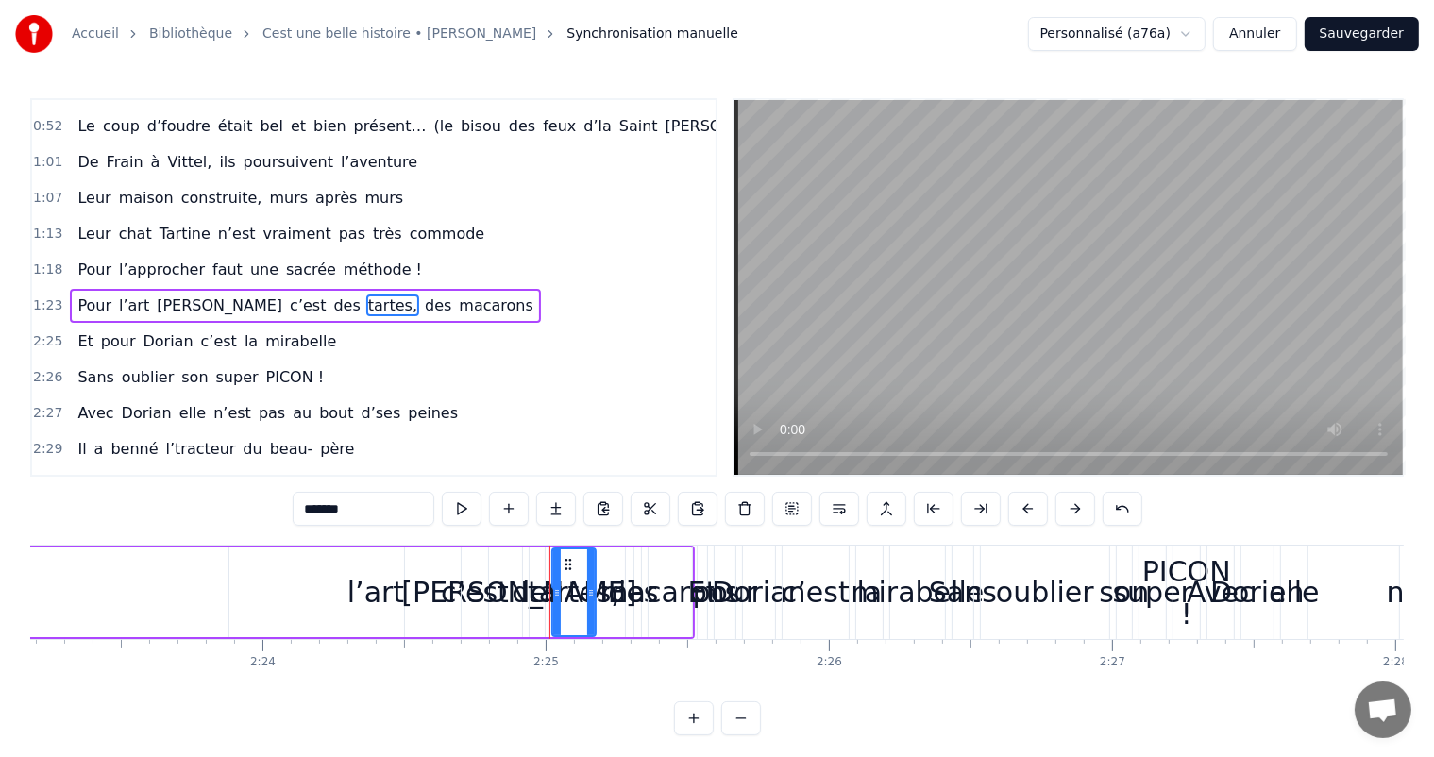
click at [536, 597] on div "tartes," at bounding box center [574, 592] width 93 height 42
click at [559, 593] on icon at bounding box center [559, 592] width 8 height 15
click at [526, 597] on div "des" at bounding box center [537, 592] width 50 height 42
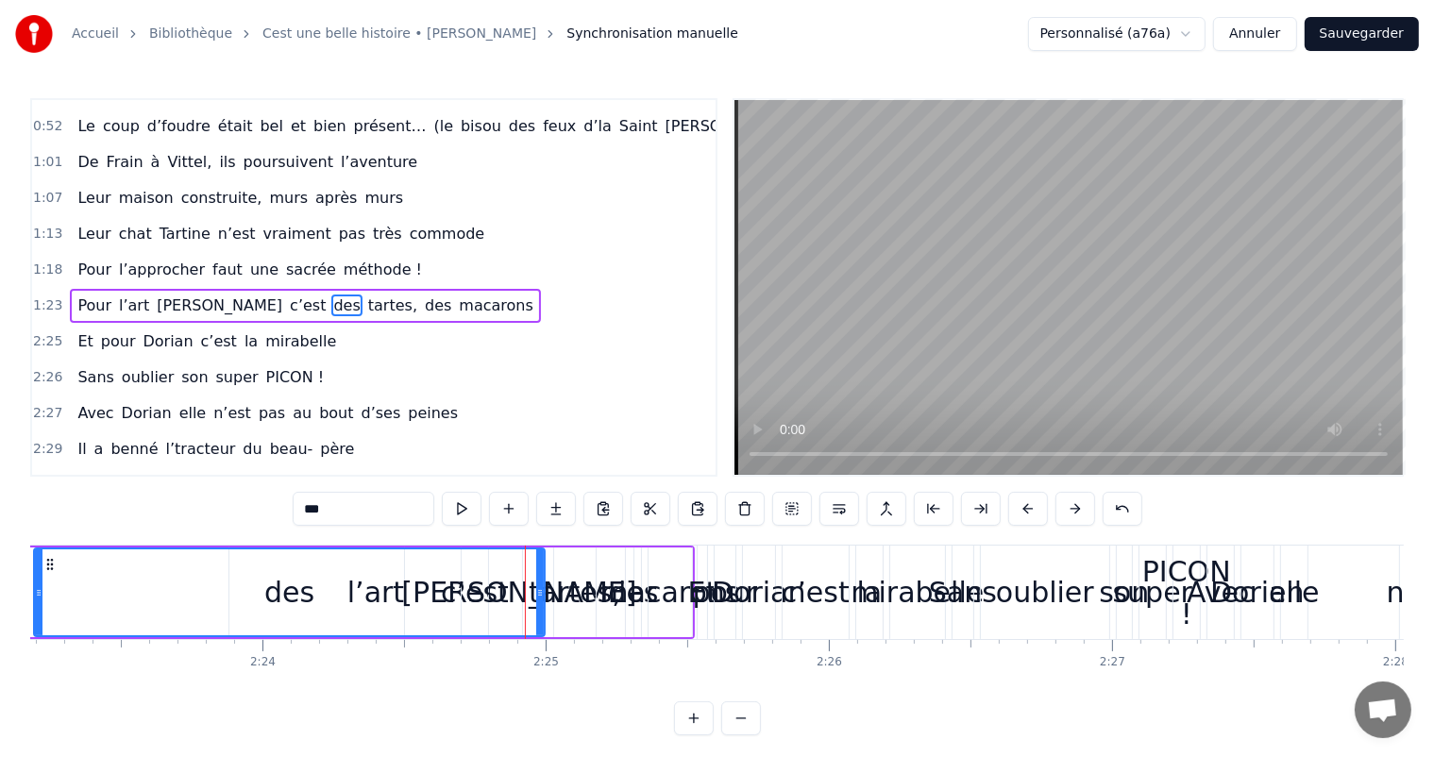
drag, startPoint x: 534, startPoint y: 592, endPoint x: 38, endPoint y: 526, distance: 500.2
click at [38, 526] on div "0:11 C’est 0:12 un beau roman, c’est une belle histoire 0:17 C’est une romance …" at bounding box center [717, 416] width 1374 height 637
click at [511, 597] on div "des" at bounding box center [289, 593] width 509 height 86
click at [534, 598] on div "des" at bounding box center [289, 593] width 509 height 86
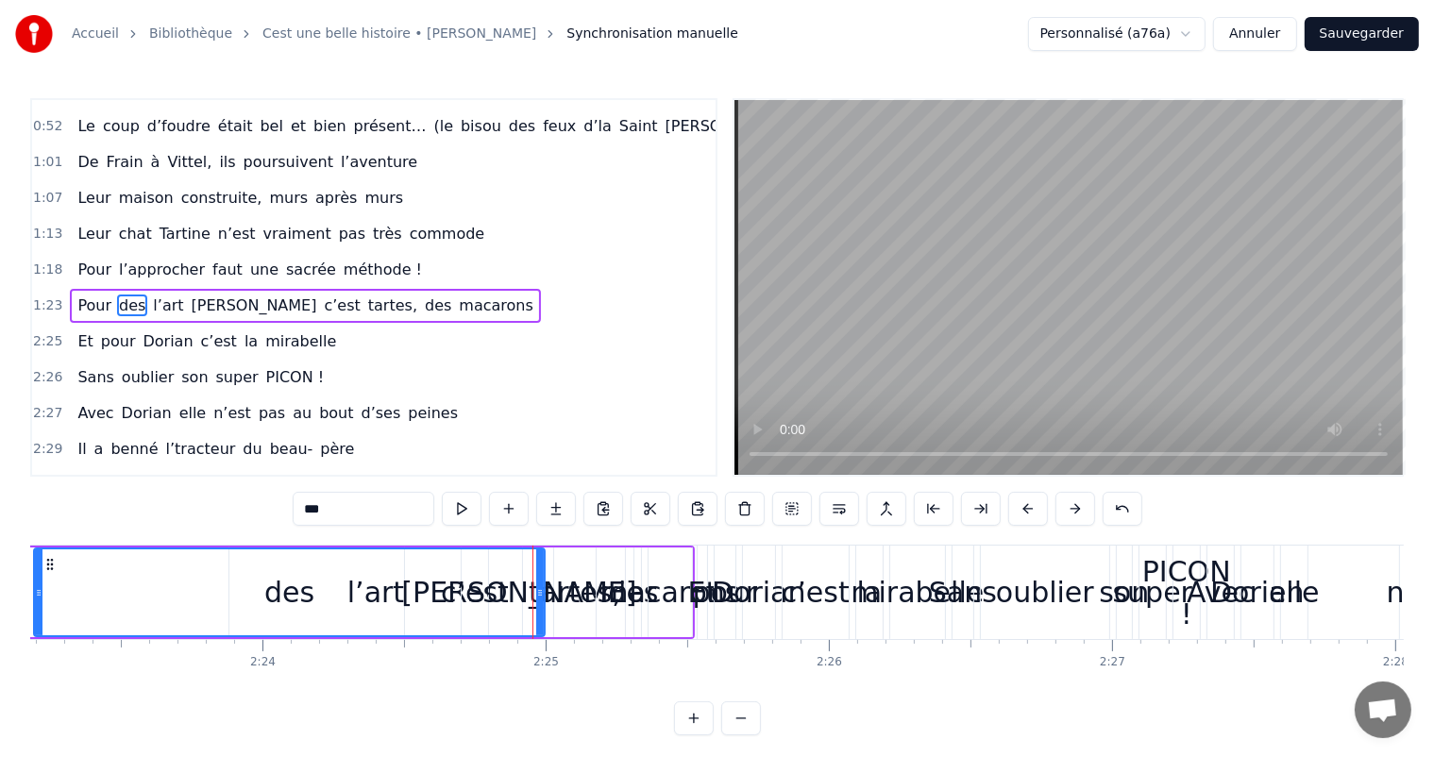
click at [582, 597] on div "tartes," at bounding box center [575, 592] width 93 height 42
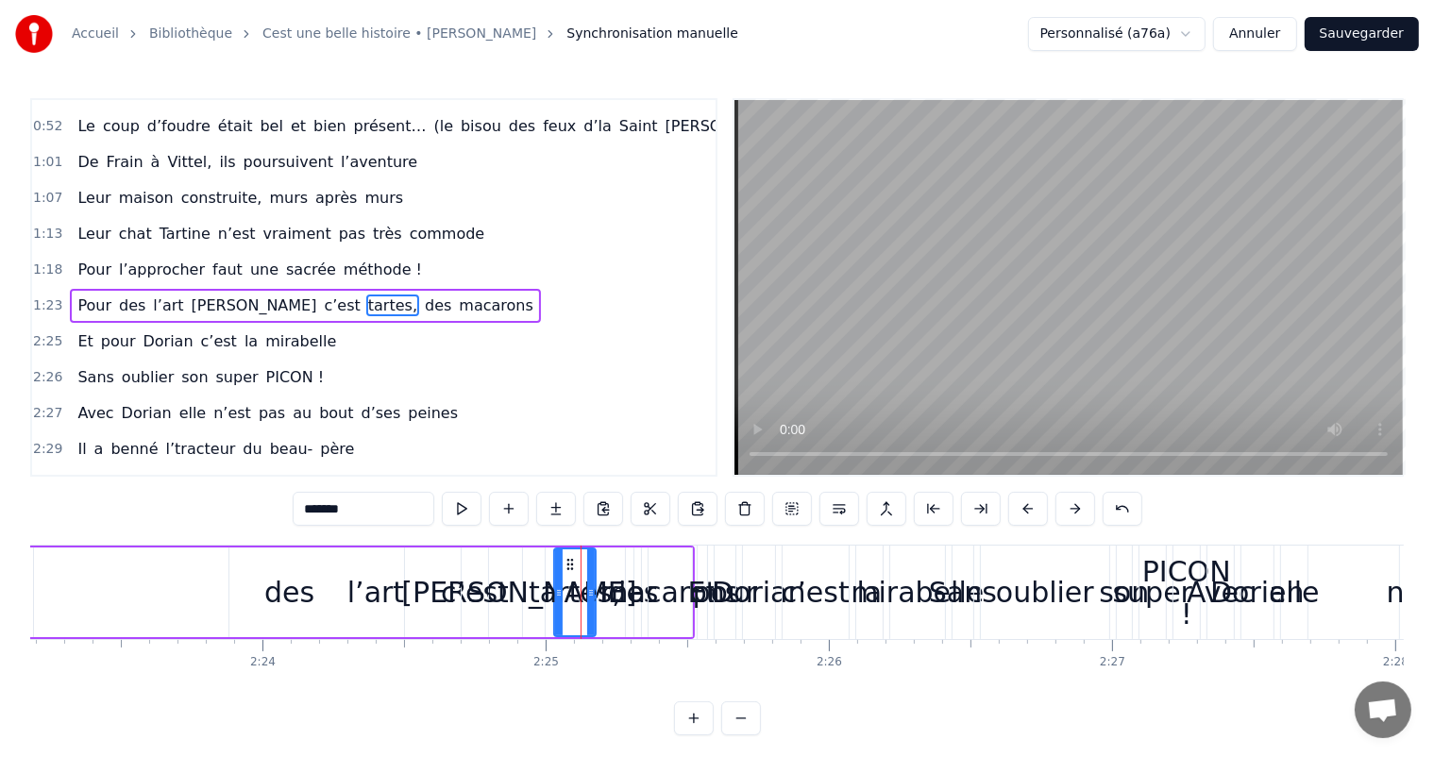
click at [494, 602] on div "c’est" at bounding box center [475, 592] width 68 height 42
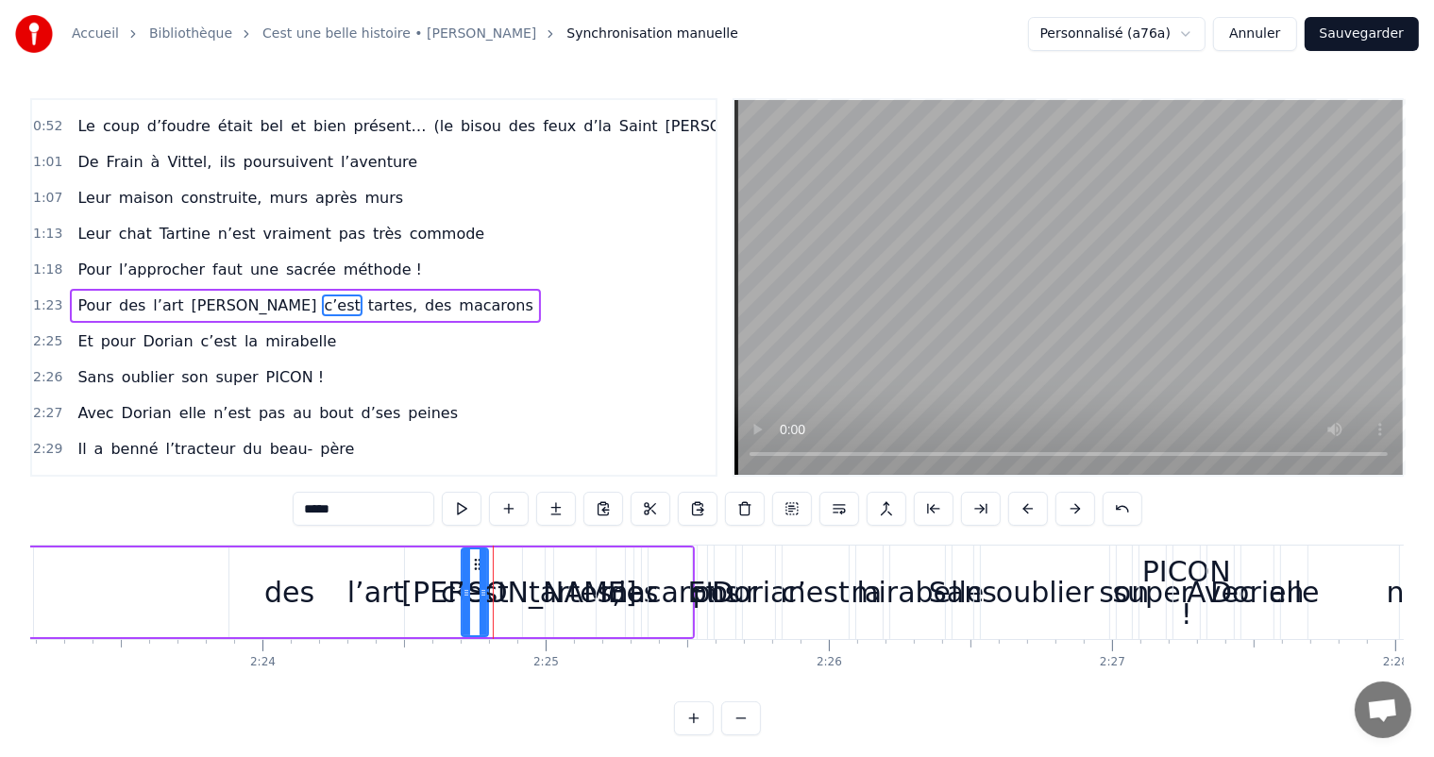
click at [529, 601] on div "[PERSON_NAME]" at bounding box center [518, 592] width 235 height 42
type input "********"
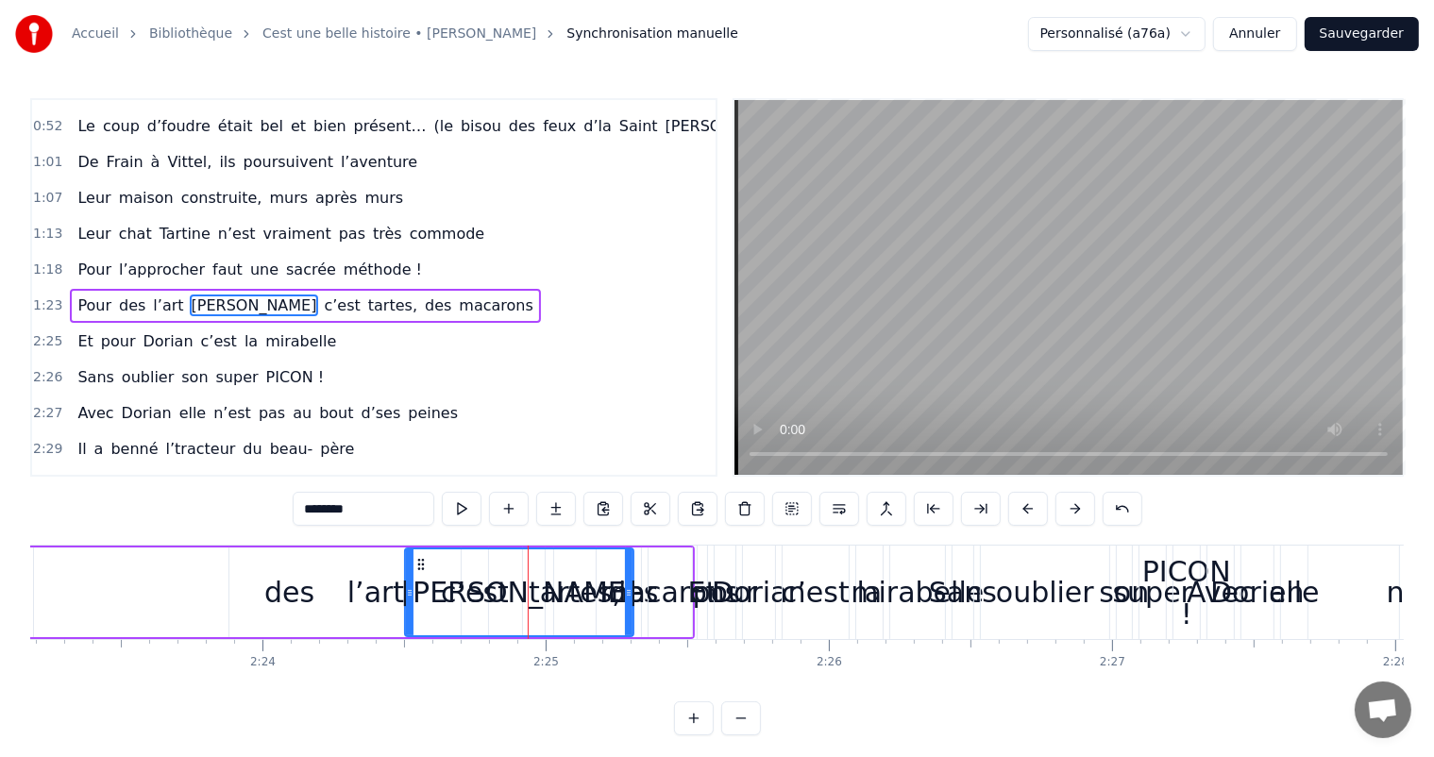
drag, startPoint x: 412, startPoint y: 589, endPoint x: 49, endPoint y: 586, distance: 362.6
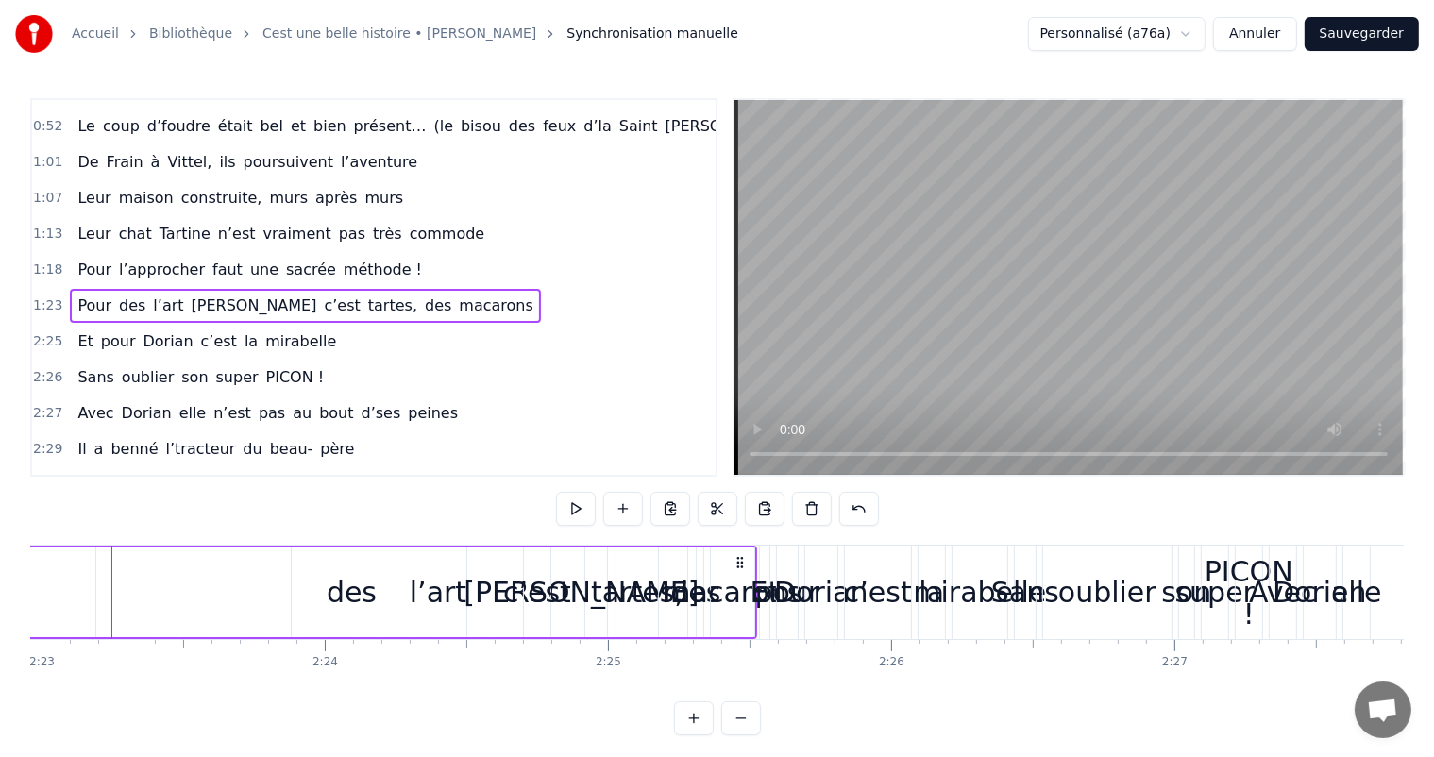
scroll to position [0, 40487]
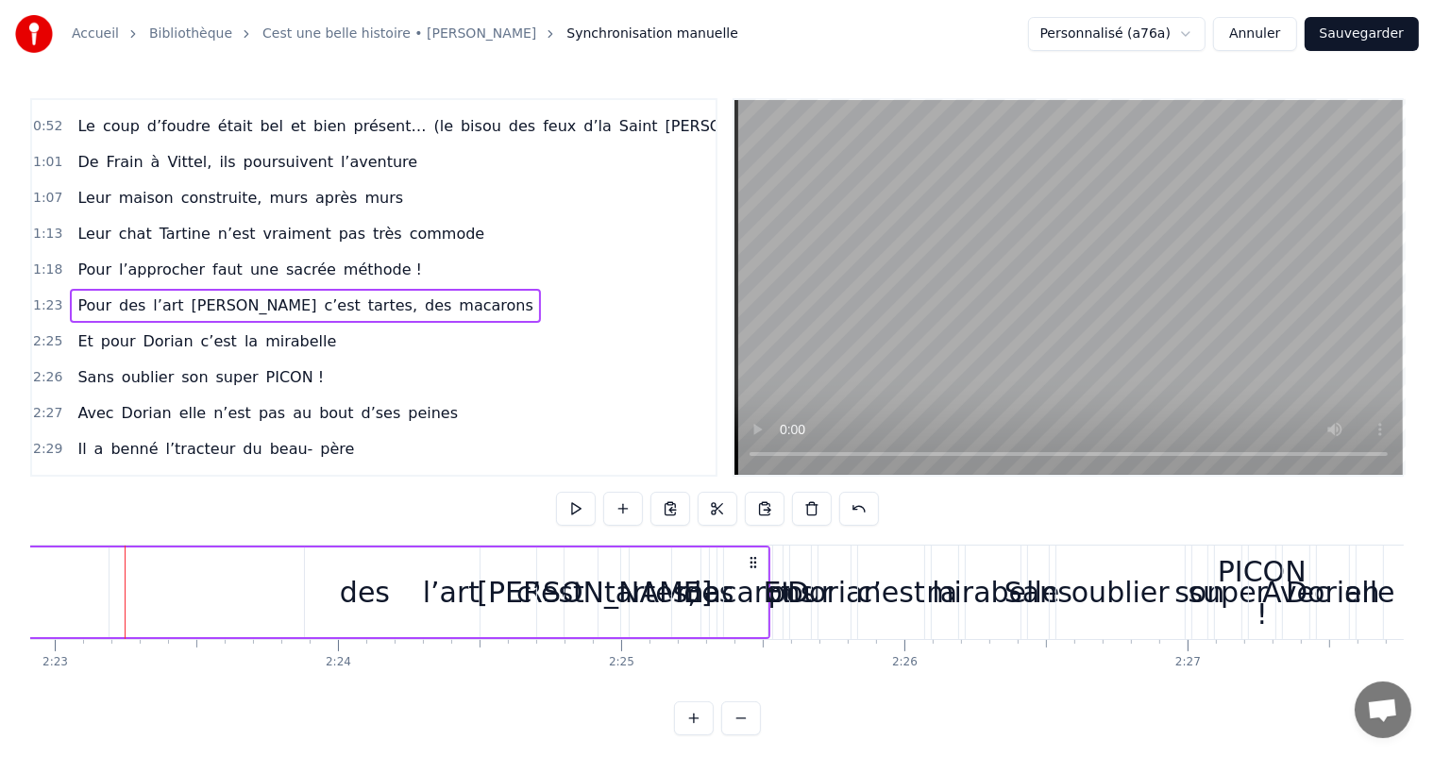
click at [599, 601] on div "[PERSON_NAME]" at bounding box center [594, 592] width 235 height 42
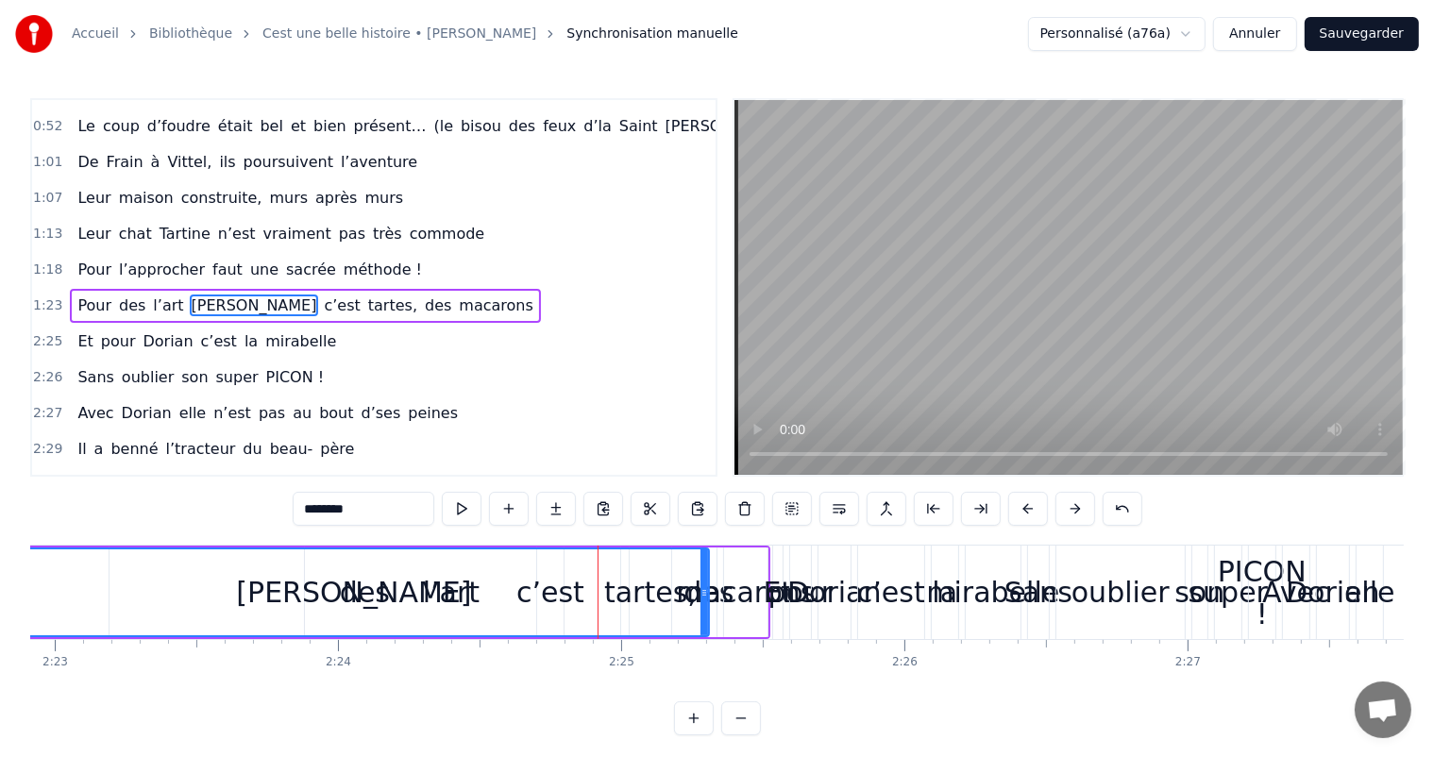
drag, startPoint x: 482, startPoint y: 585, endPoint x: 0, endPoint y: 582, distance: 481.6
click at [0, 582] on div "Accueil Bibliothèque Cest une belle histoire • [PERSON_NAME] Synchronisation ma…" at bounding box center [717, 368] width 1434 height 736
click at [325, 601] on div "[PERSON_NAME]" at bounding box center [353, 592] width 235 height 42
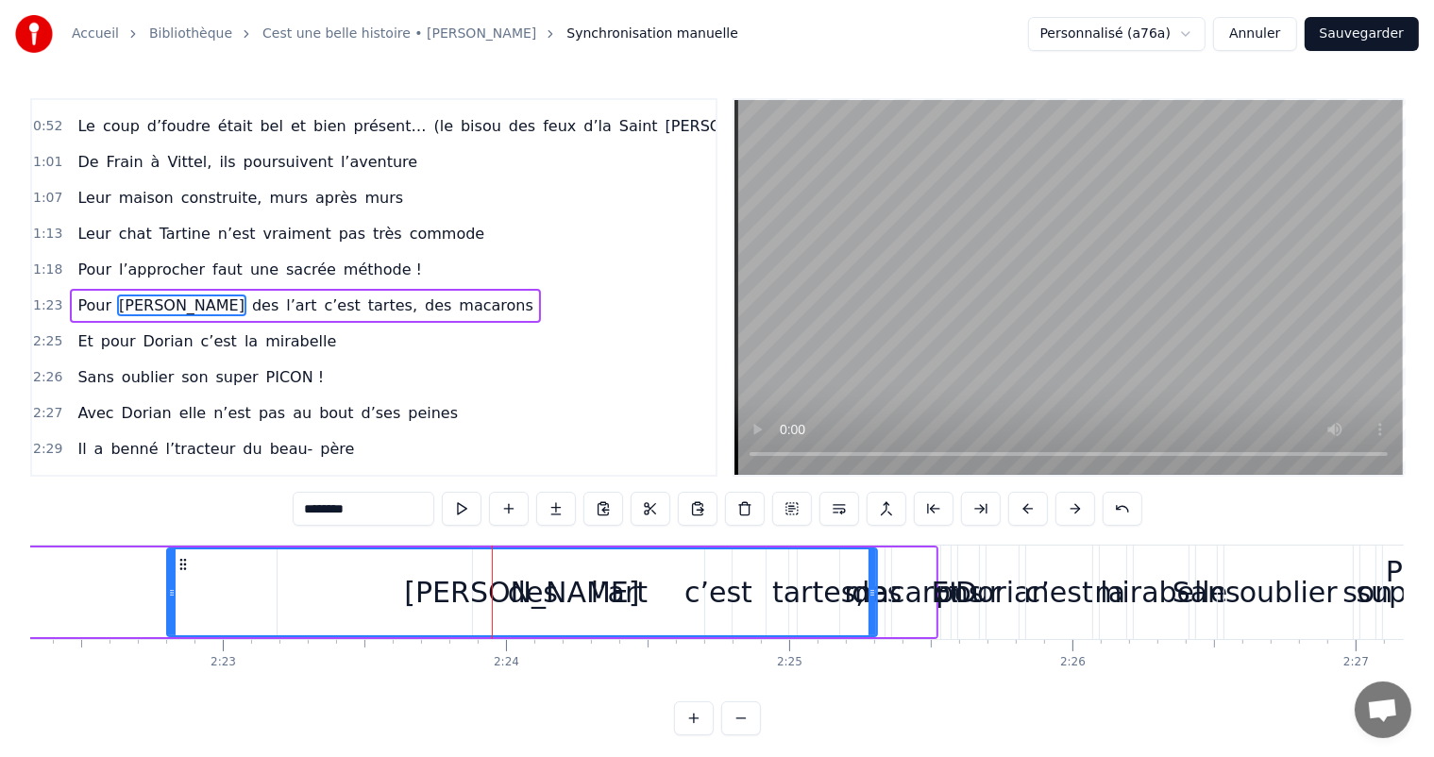
scroll to position [0, 40196]
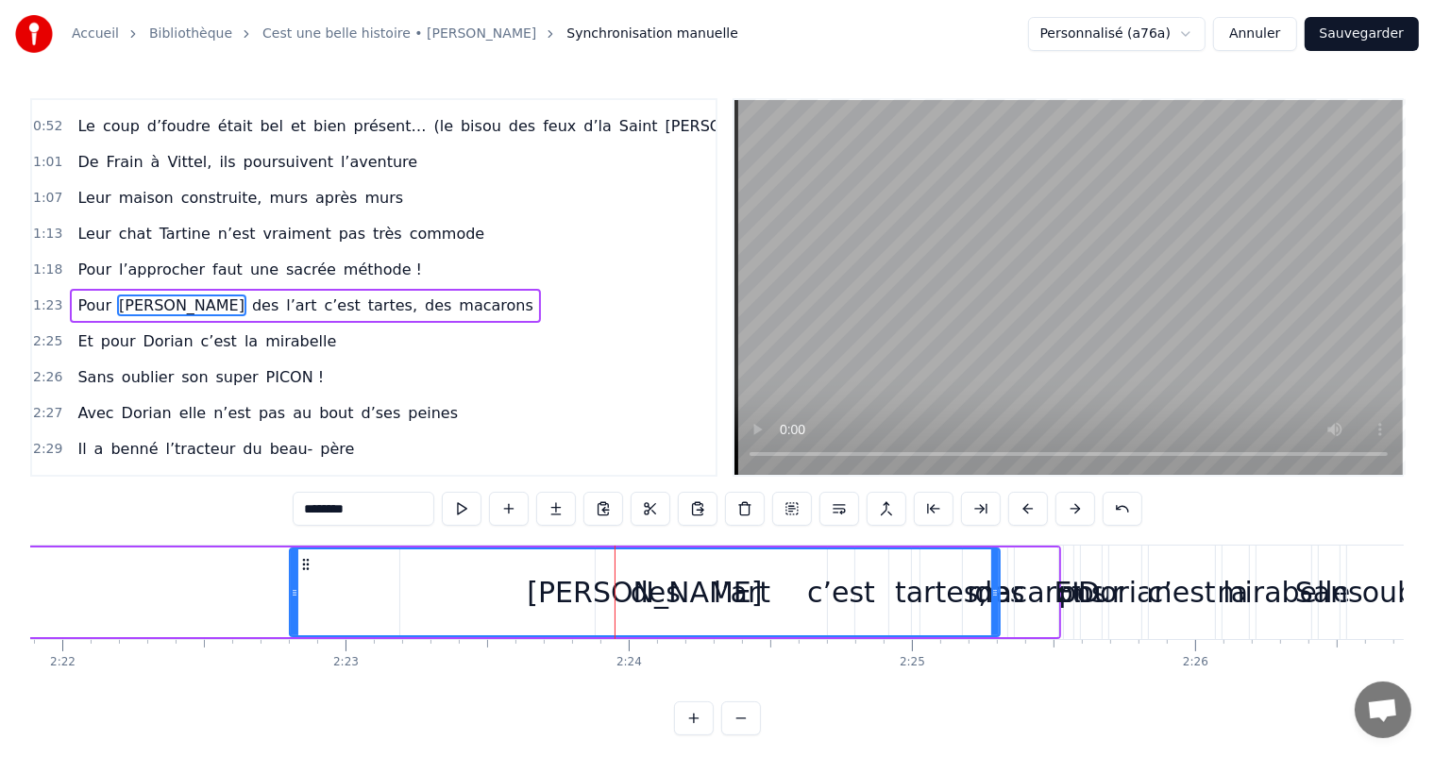
click at [627, 589] on div "[PERSON_NAME]" at bounding box center [644, 592] width 235 height 42
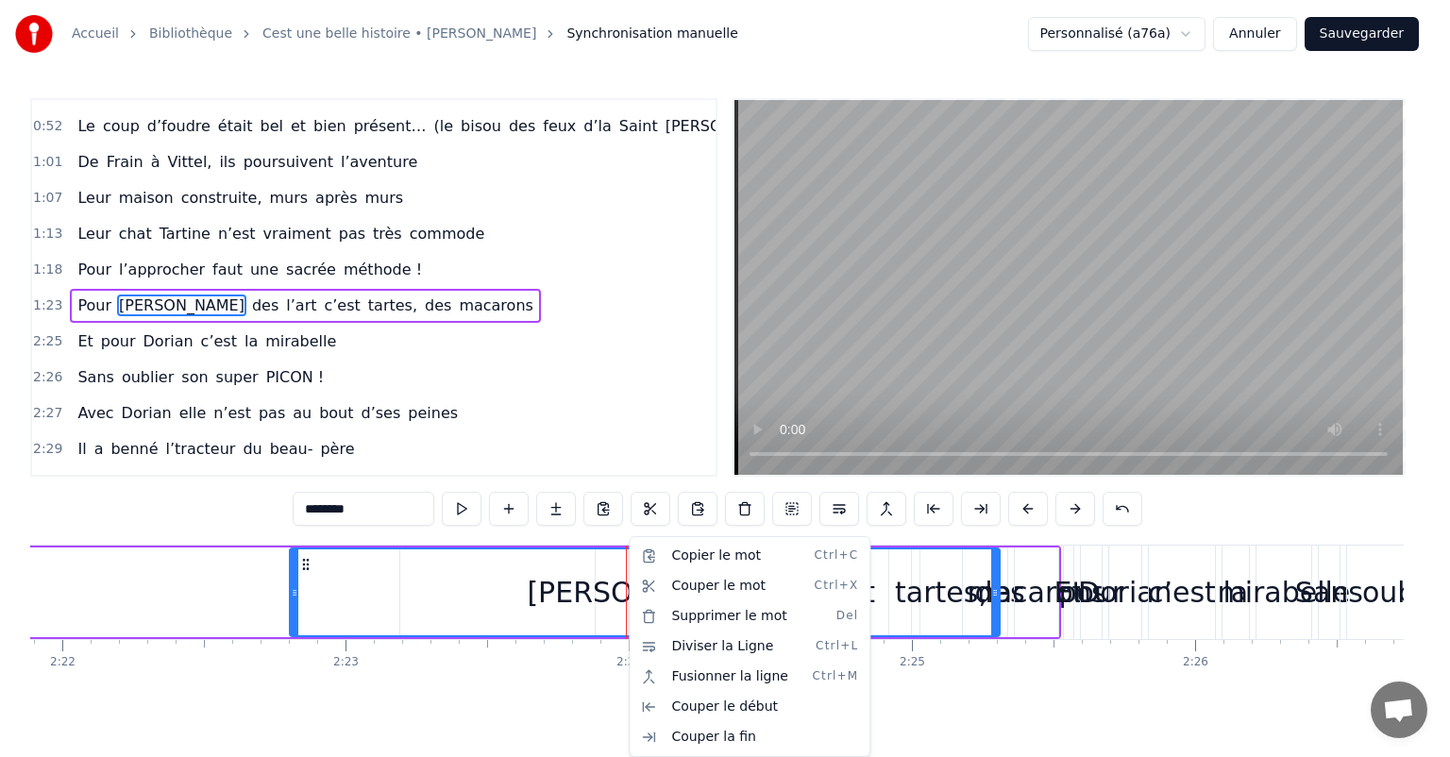
click at [537, 591] on html "Accueil Bibliothèque Cest une belle histoire • [PERSON_NAME] Synchronisation ma…" at bounding box center [725, 383] width 1450 height 766
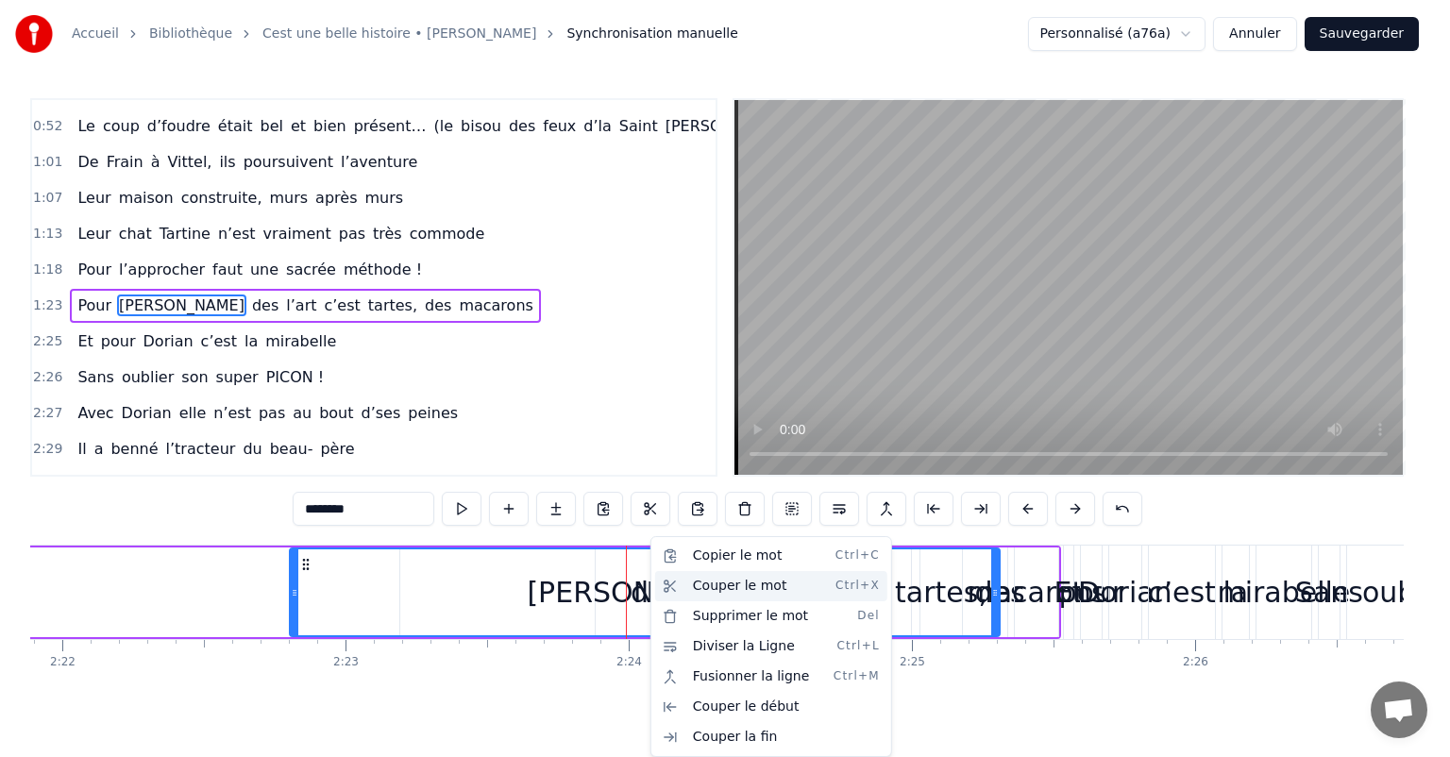
click at [729, 593] on div "Couper le mot Ctrl+X" at bounding box center [771, 586] width 232 height 30
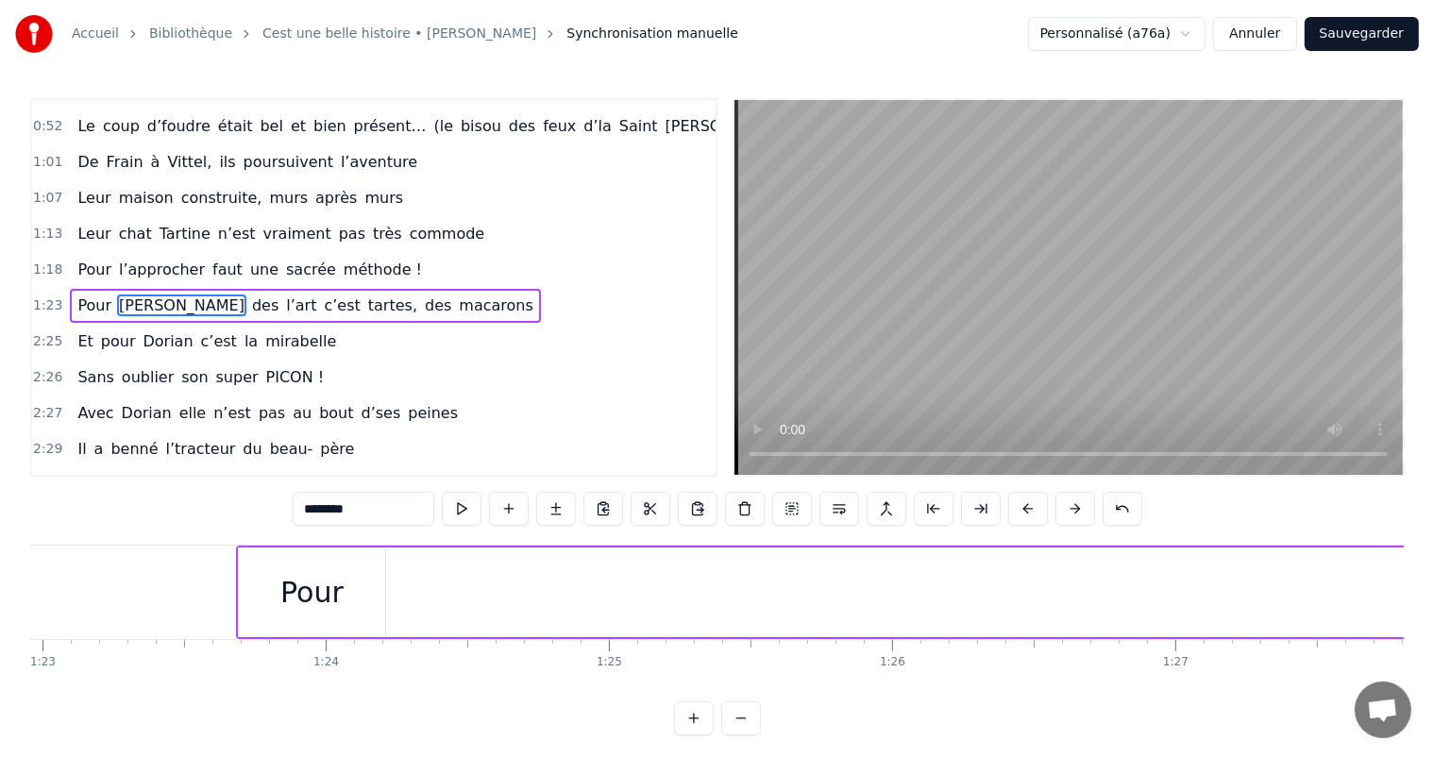
scroll to position [0, 23531]
click at [346, 581] on div "Pour" at bounding box center [282, 593] width 146 height 90
type input "****"
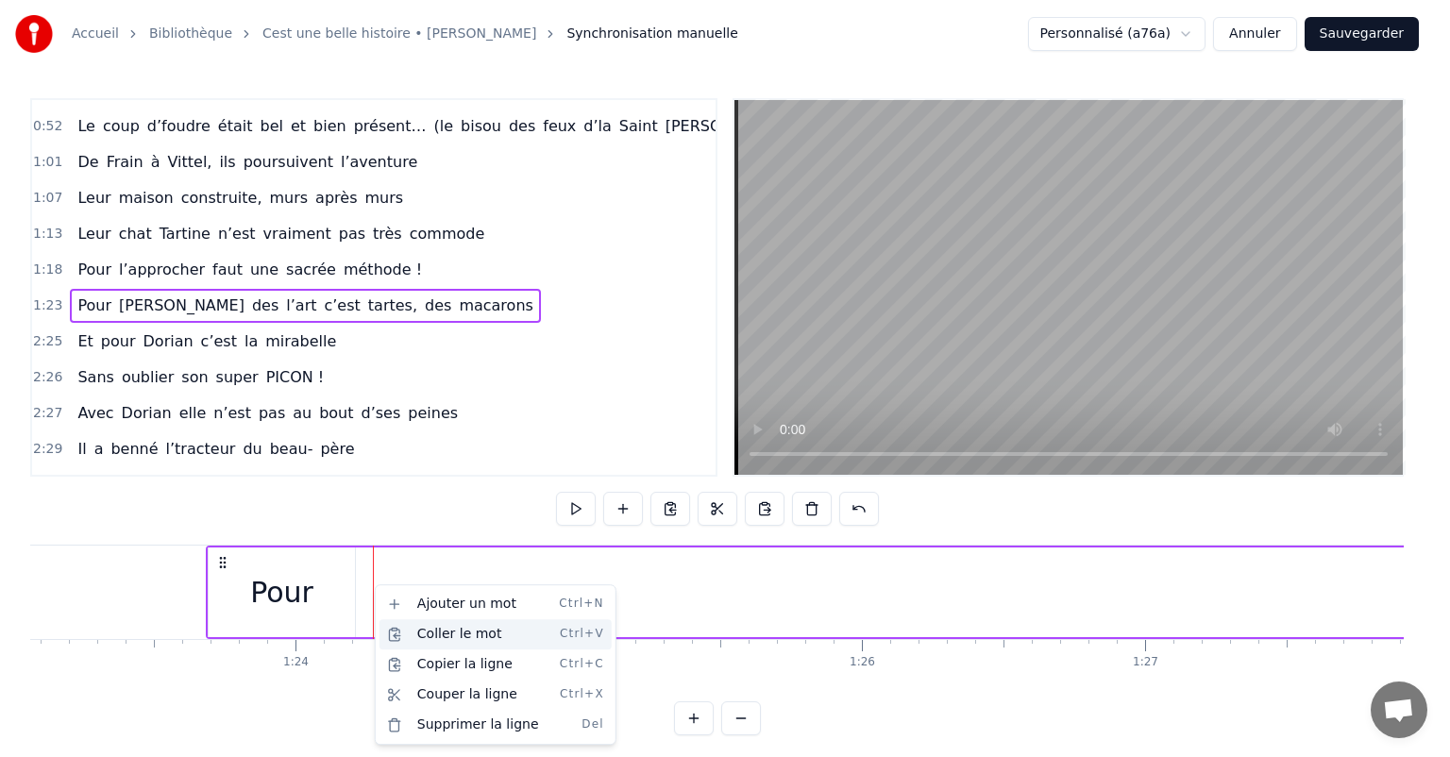
click at [426, 629] on div "Coller le mot Ctrl+V" at bounding box center [496, 634] width 232 height 30
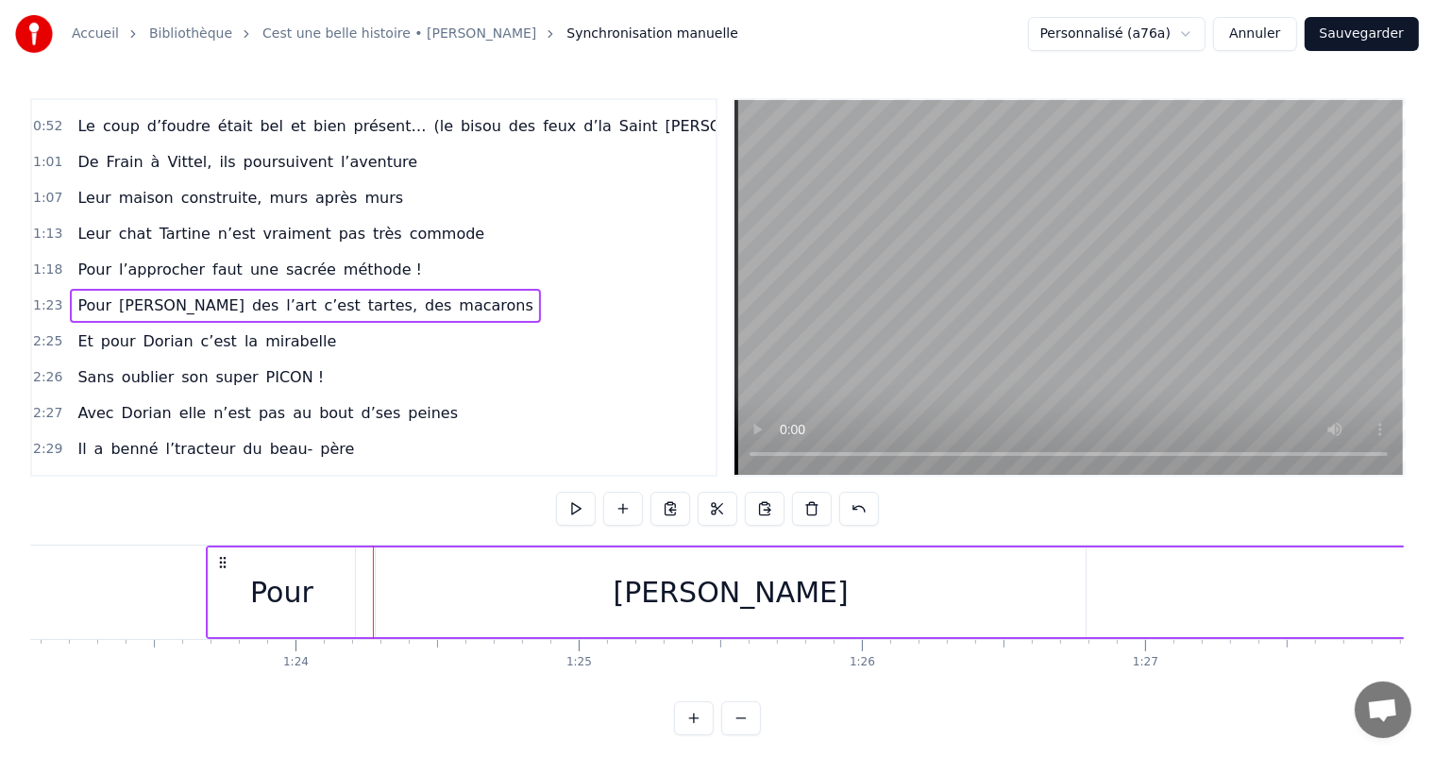
click at [707, 619] on div "[PERSON_NAME]" at bounding box center [731, 593] width 710 height 90
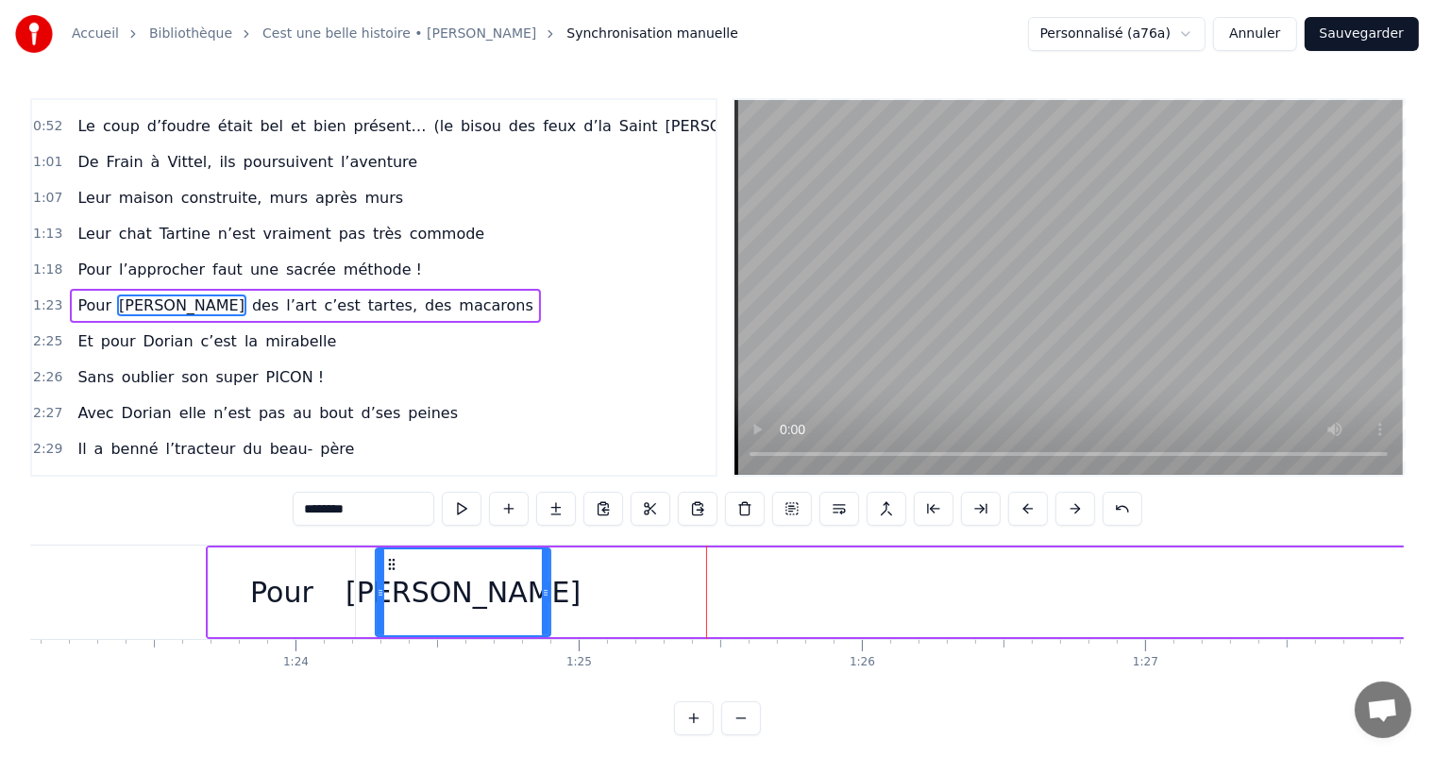
drag, startPoint x: 1084, startPoint y: 581, endPoint x: 549, endPoint y: 577, distance: 535.4
click at [549, 577] on div at bounding box center [546, 593] width 8 height 86
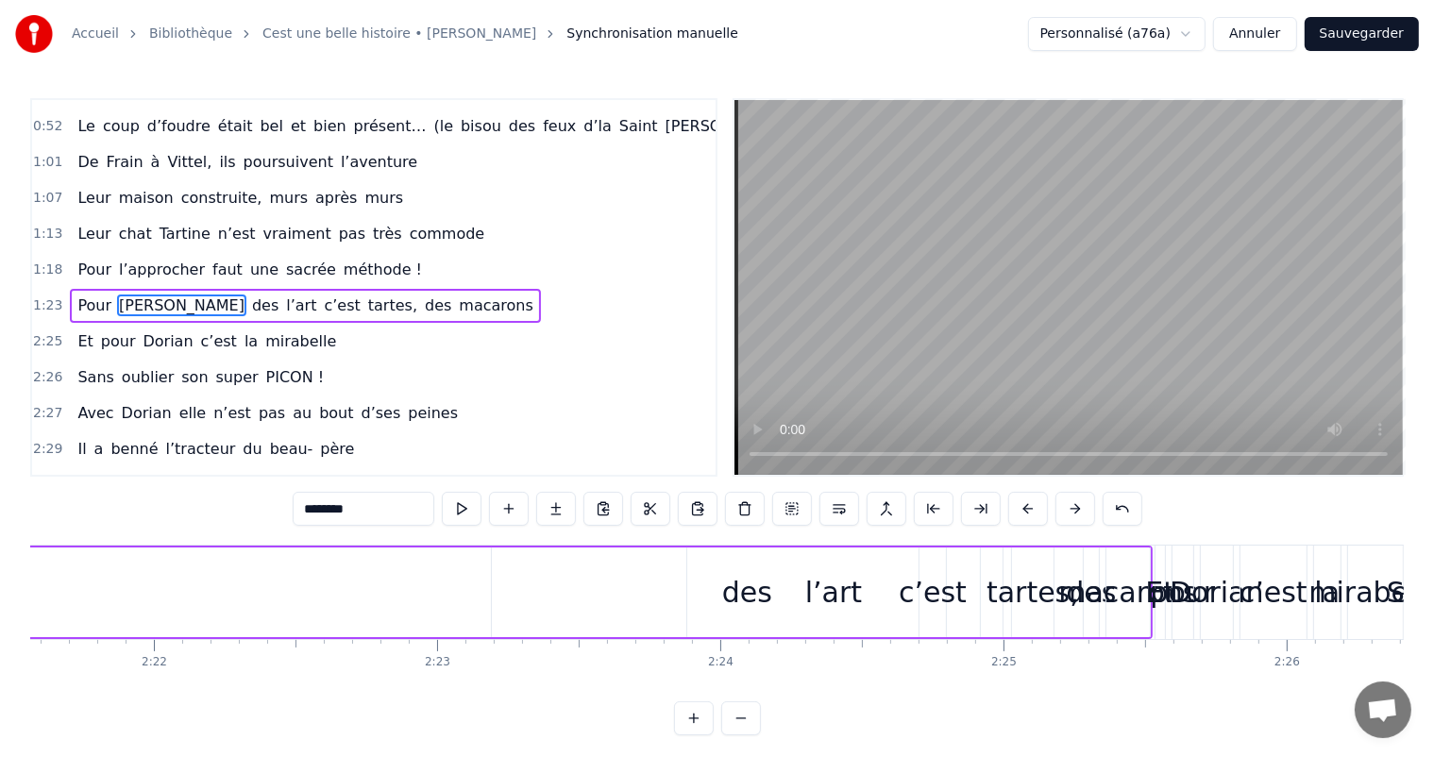
scroll to position [0, 40043]
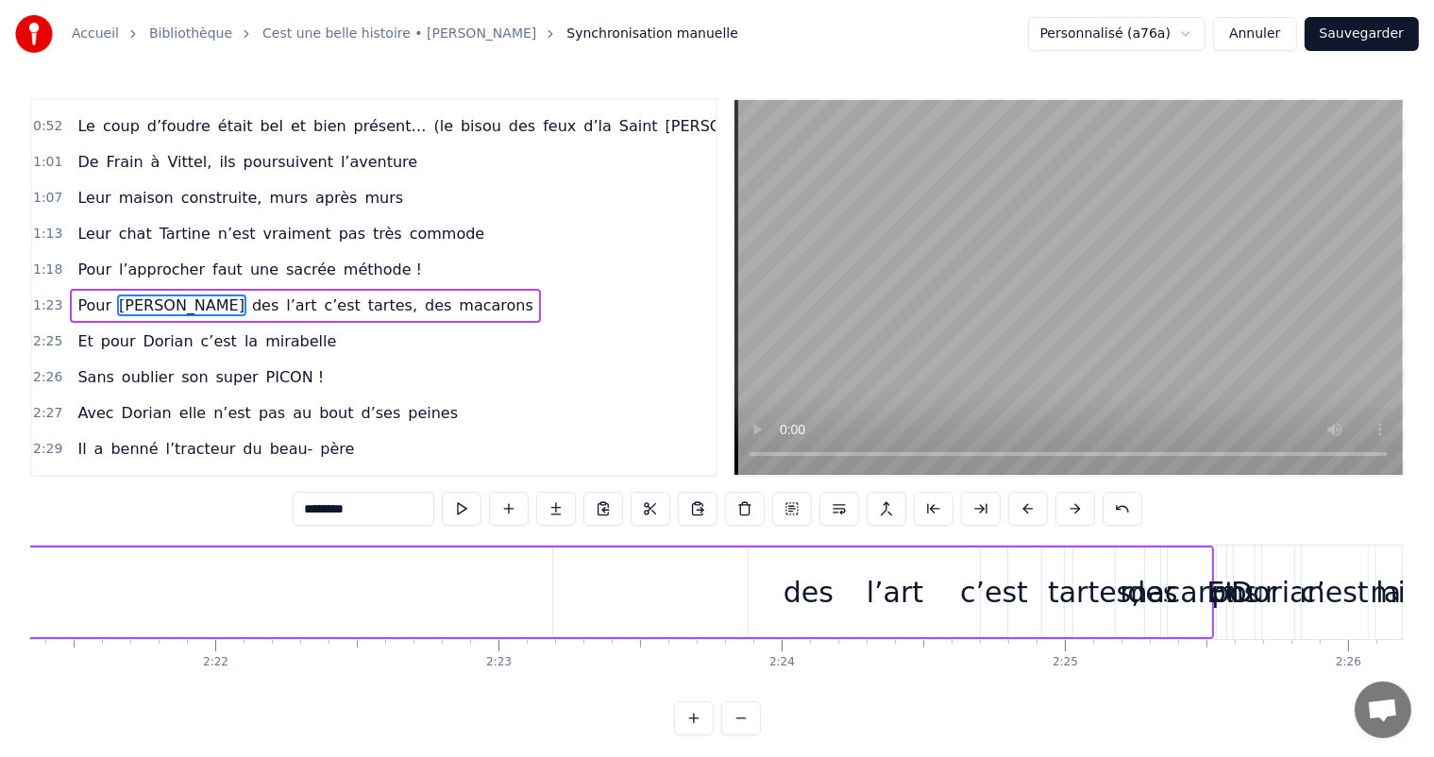
click at [992, 593] on div "c’est" at bounding box center [994, 592] width 68 height 42
type input "*****"
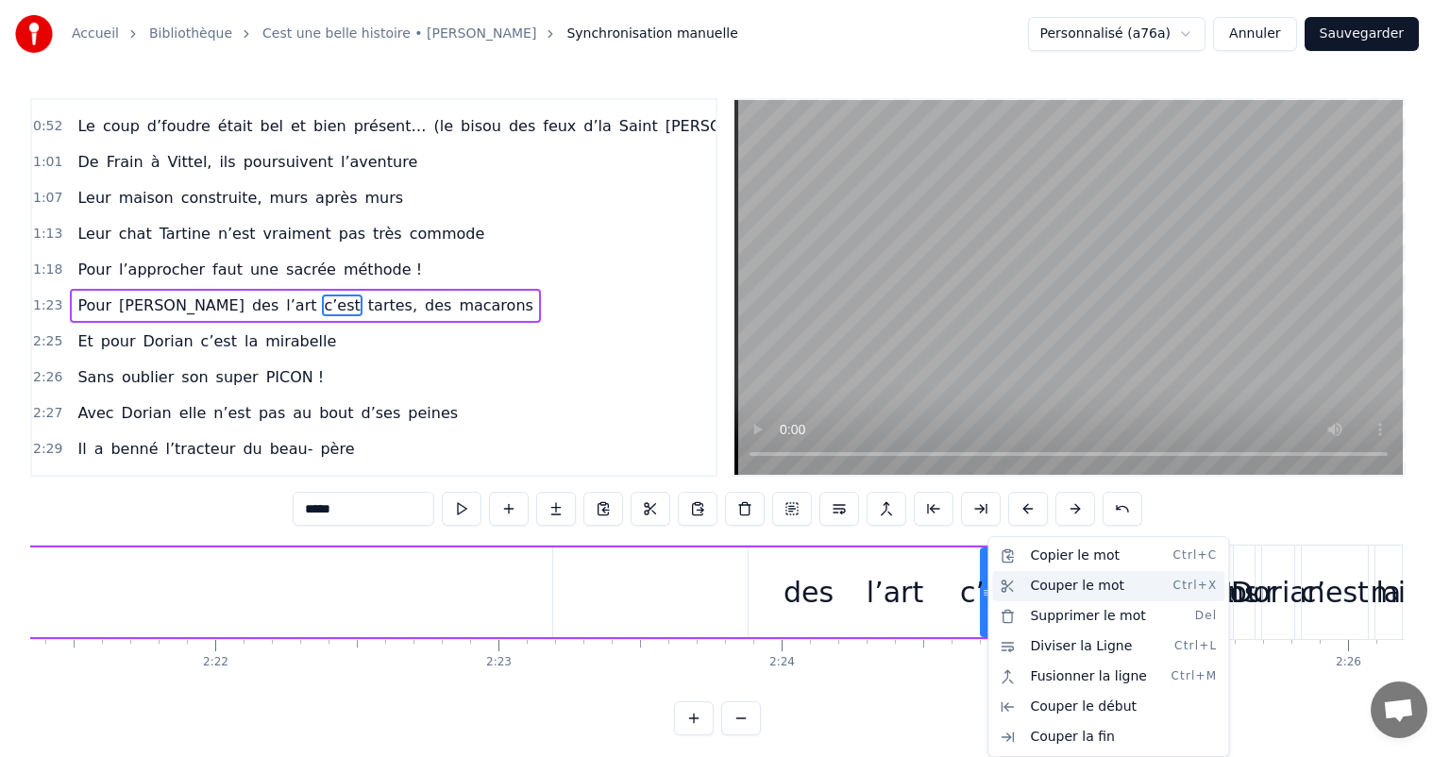
click at [1050, 587] on div "Couper le mot Ctrl+X" at bounding box center [1108, 586] width 232 height 30
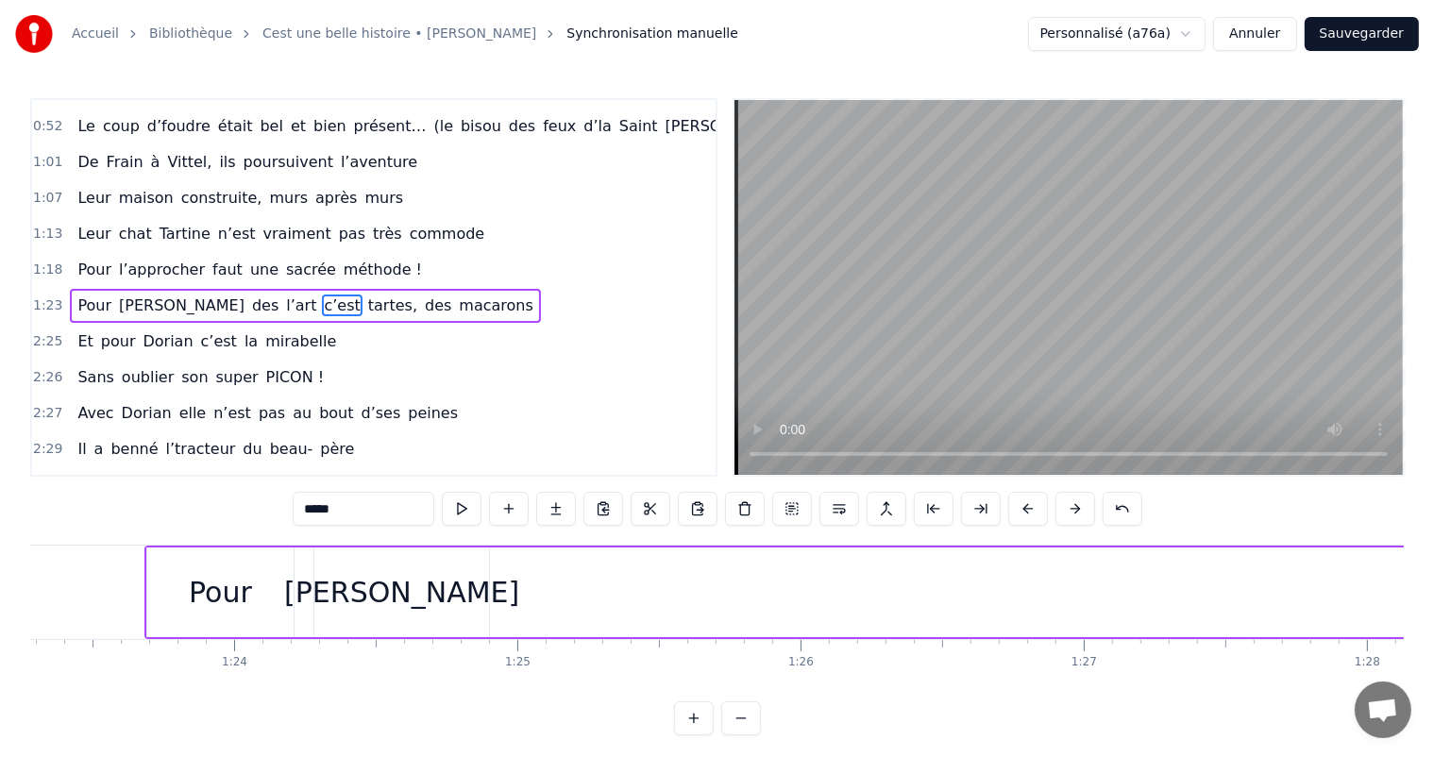
scroll to position [0, 23531]
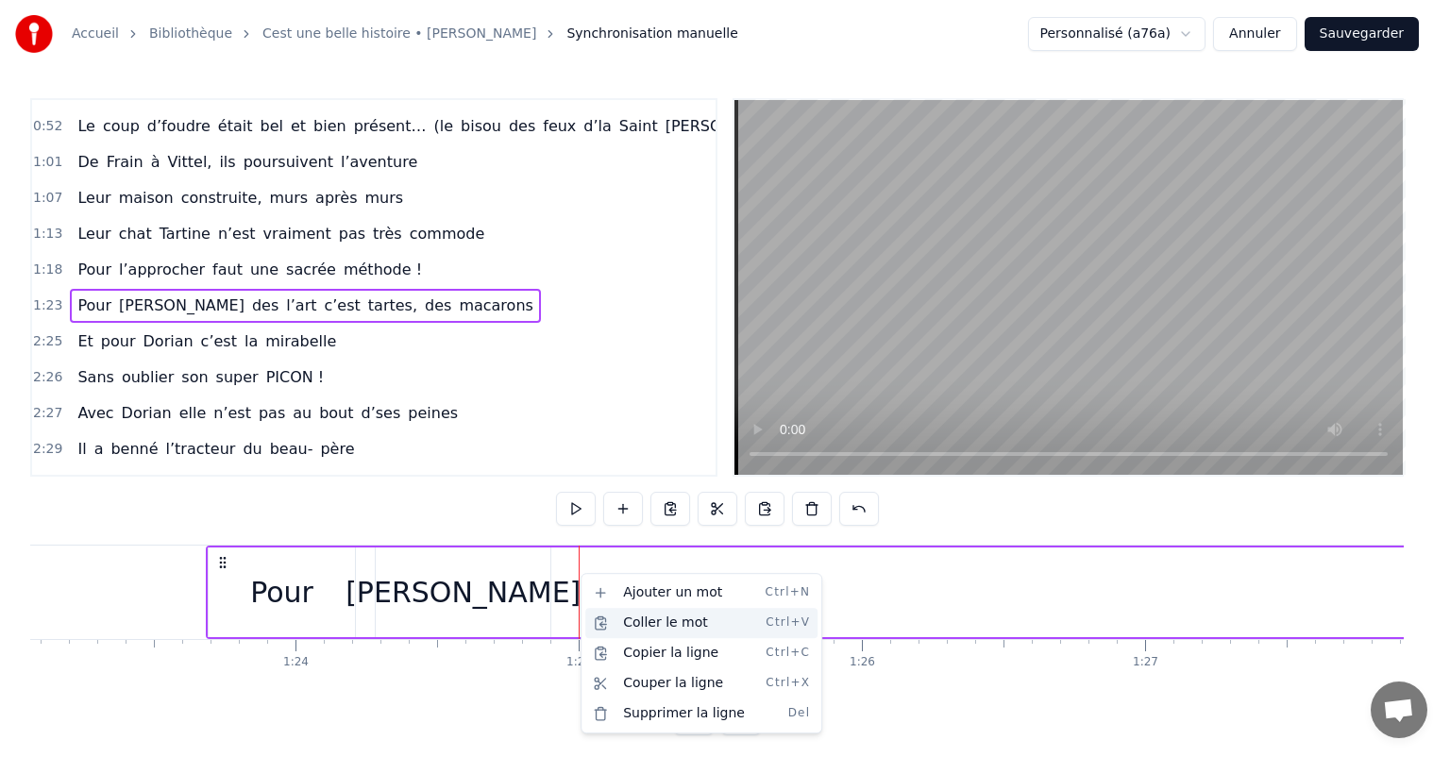
click at [642, 619] on div "Coller le mot Ctrl+V" at bounding box center [701, 623] width 232 height 30
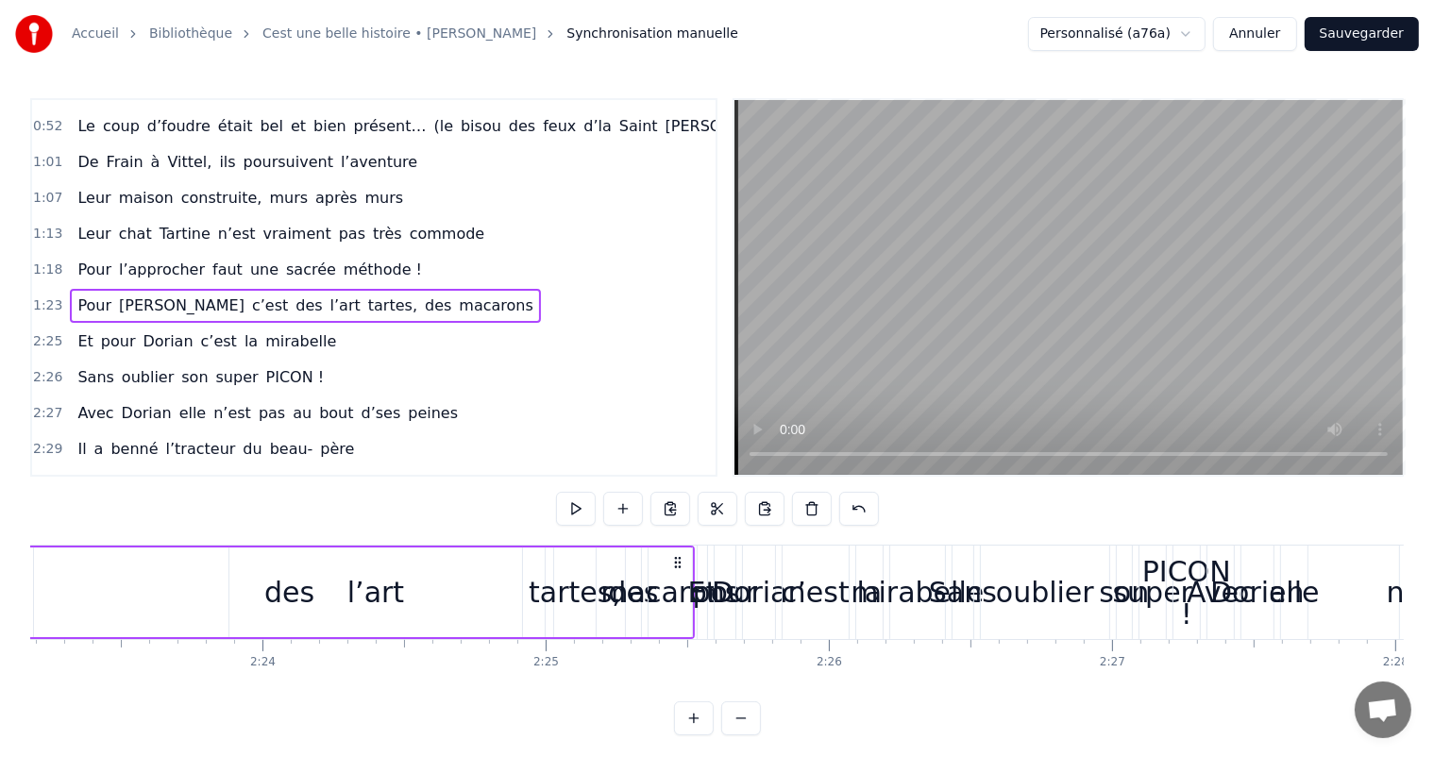
scroll to position [0, 40471]
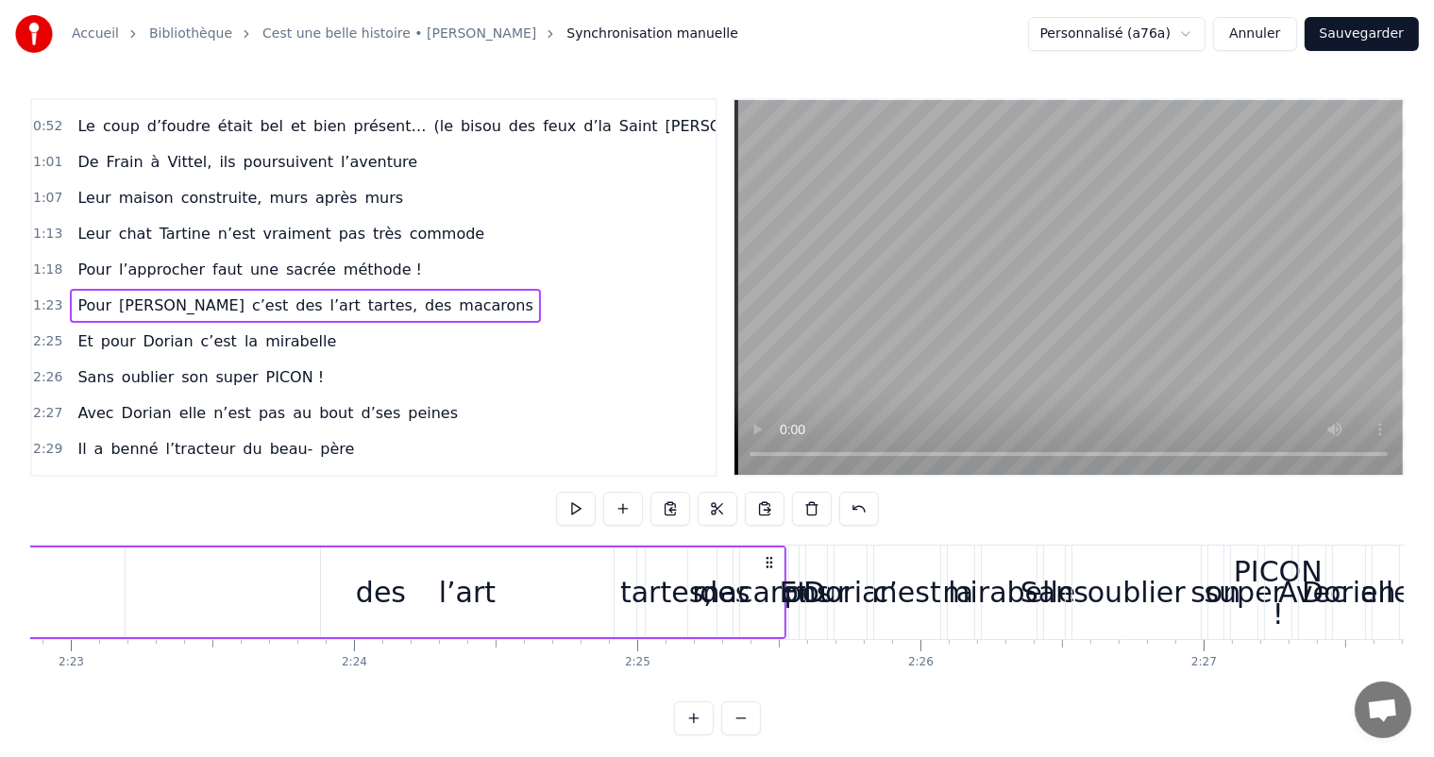
click at [469, 579] on div "l’art" at bounding box center [467, 592] width 57 height 42
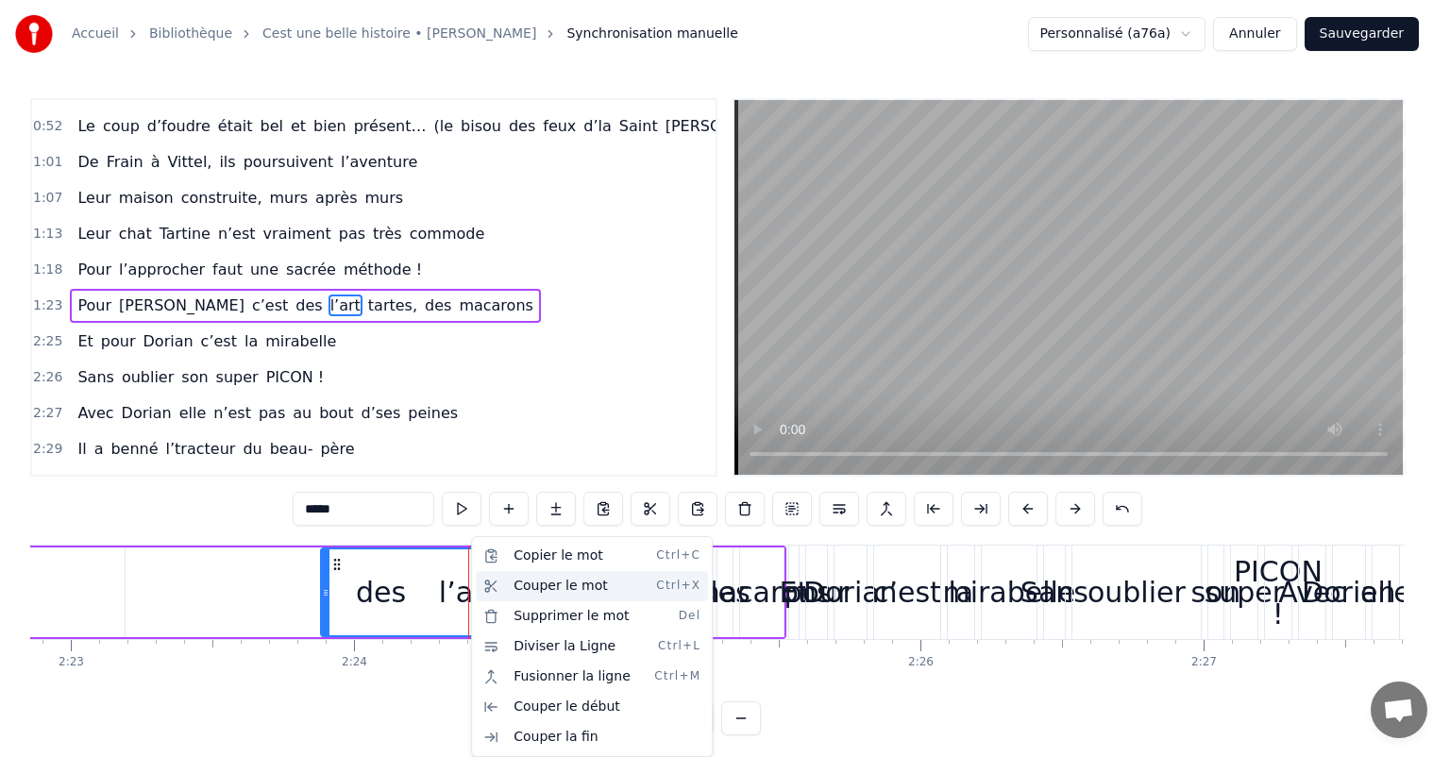
click at [546, 583] on div "Couper le mot Ctrl+X" at bounding box center [592, 586] width 232 height 30
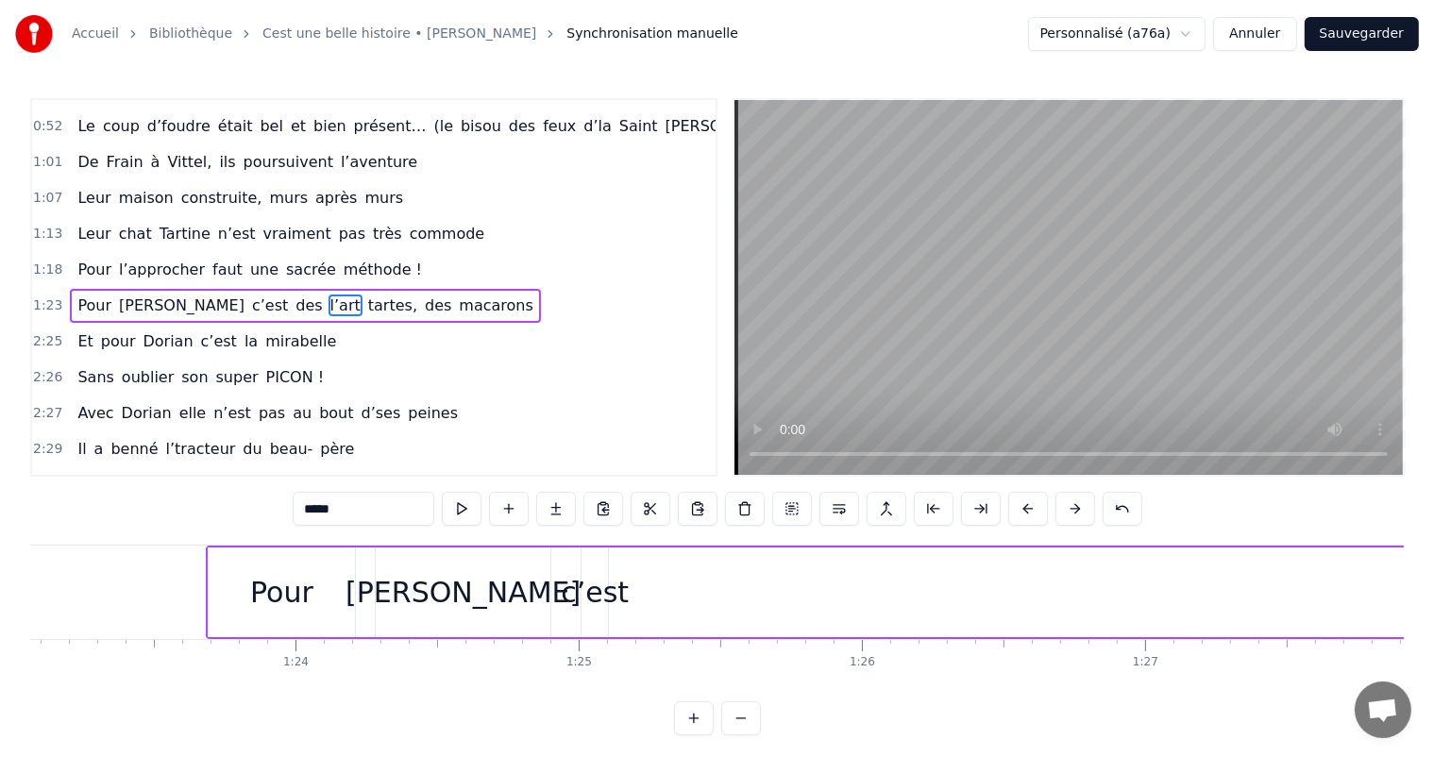
scroll to position [0, 23683]
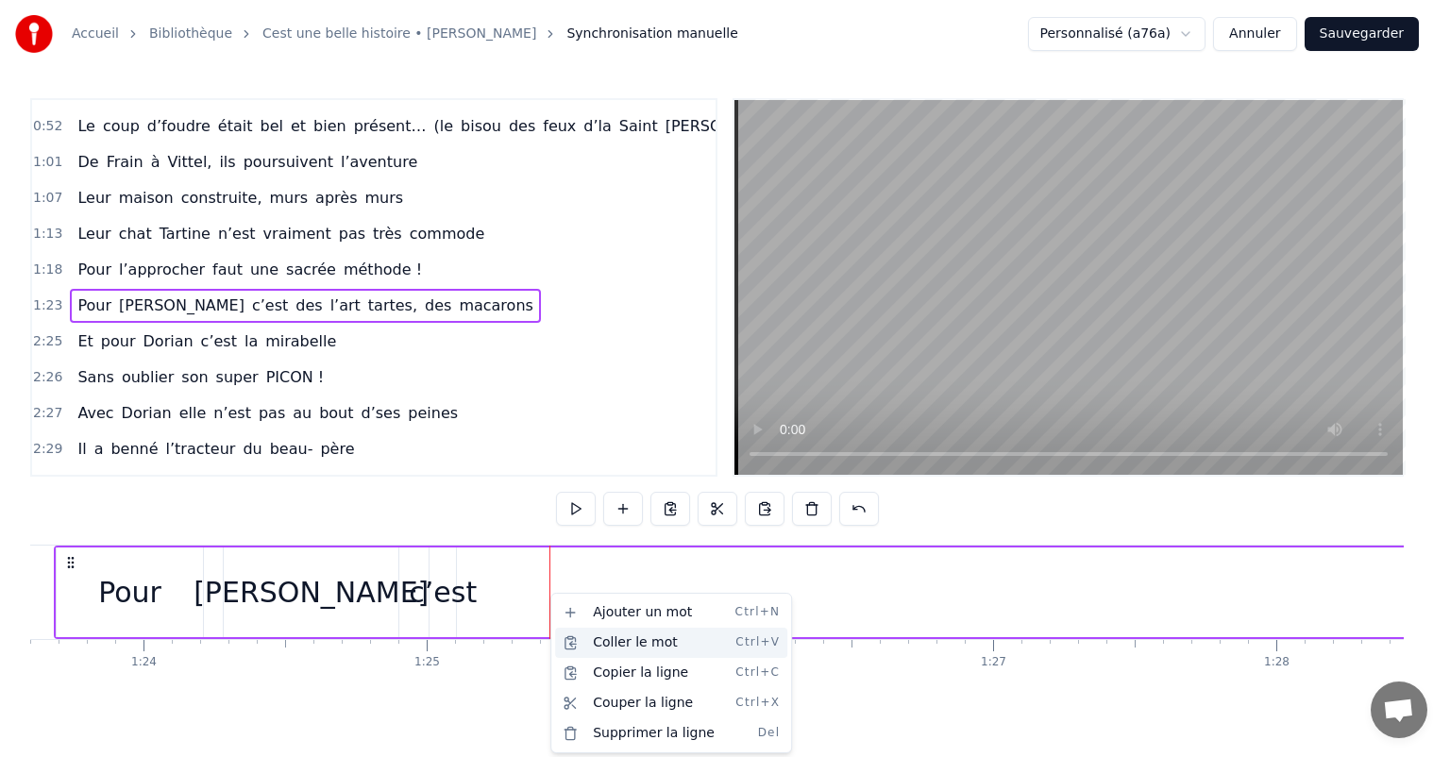
click at [627, 646] on div "Coller le mot Ctrl+V" at bounding box center [671, 643] width 232 height 30
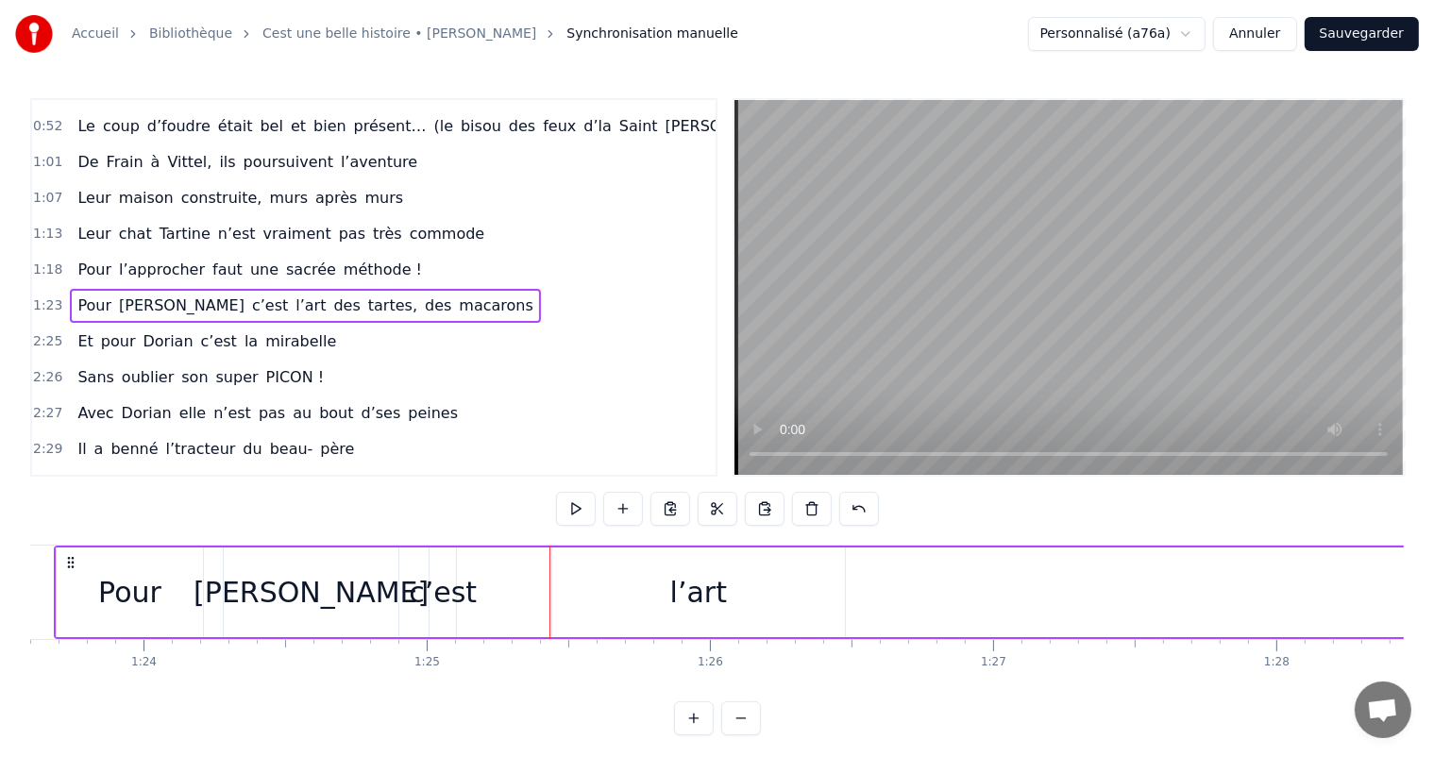
click at [720, 602] on div "l’art" at bounding box center [698, 592] width 57 height 42
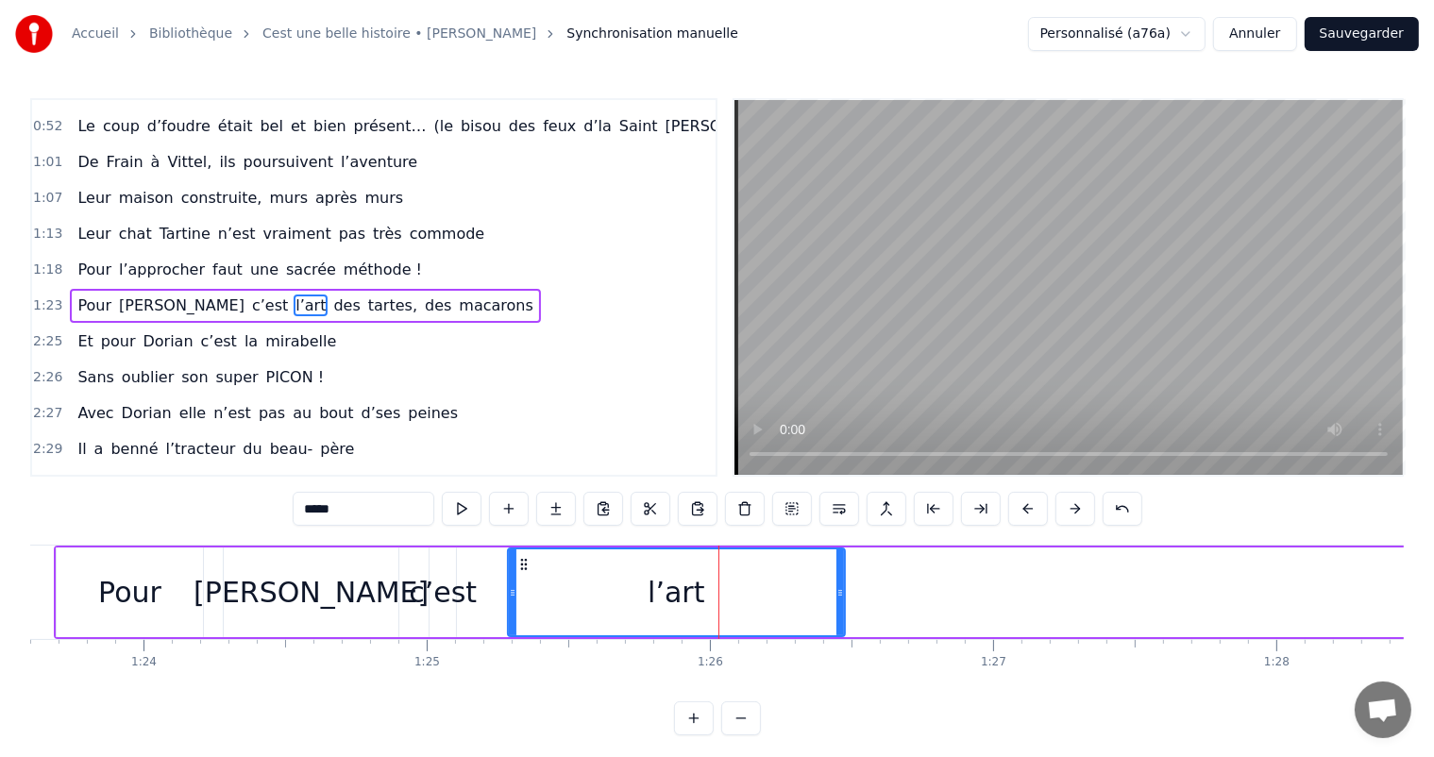
drag, startPoint x: 553, startPoint y: 593, endPoint x: 507, endPoint y: 585, distance: 46.9
click at [509, 585] on icon at bounding box center [513, 592] width 8 height 15
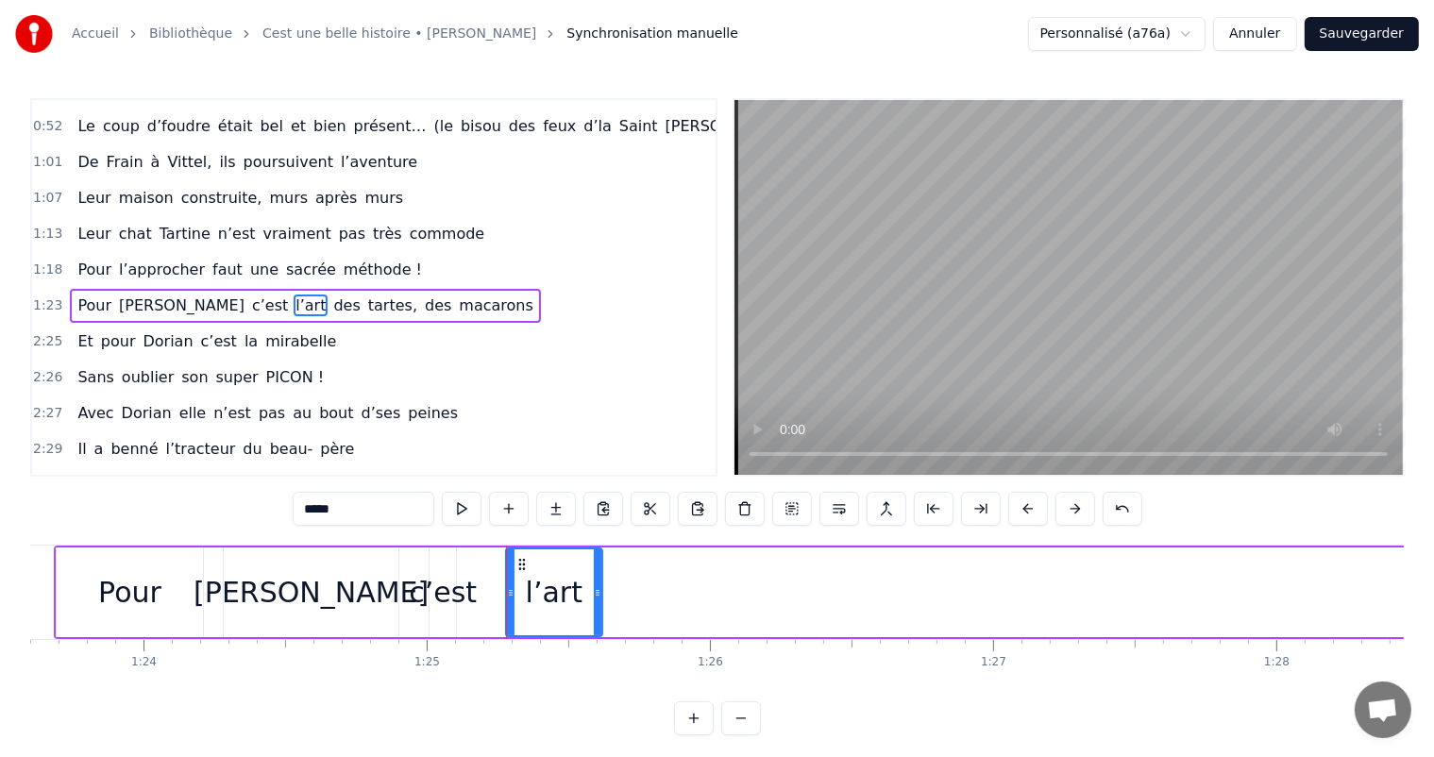
drag, startPoint x: 839, startPoint y: 585, endPoint x: 603, endPoint y: 618, distance: 238.3
click at [596, 608] on div at bounding box center [598, 593] width 8 height 86
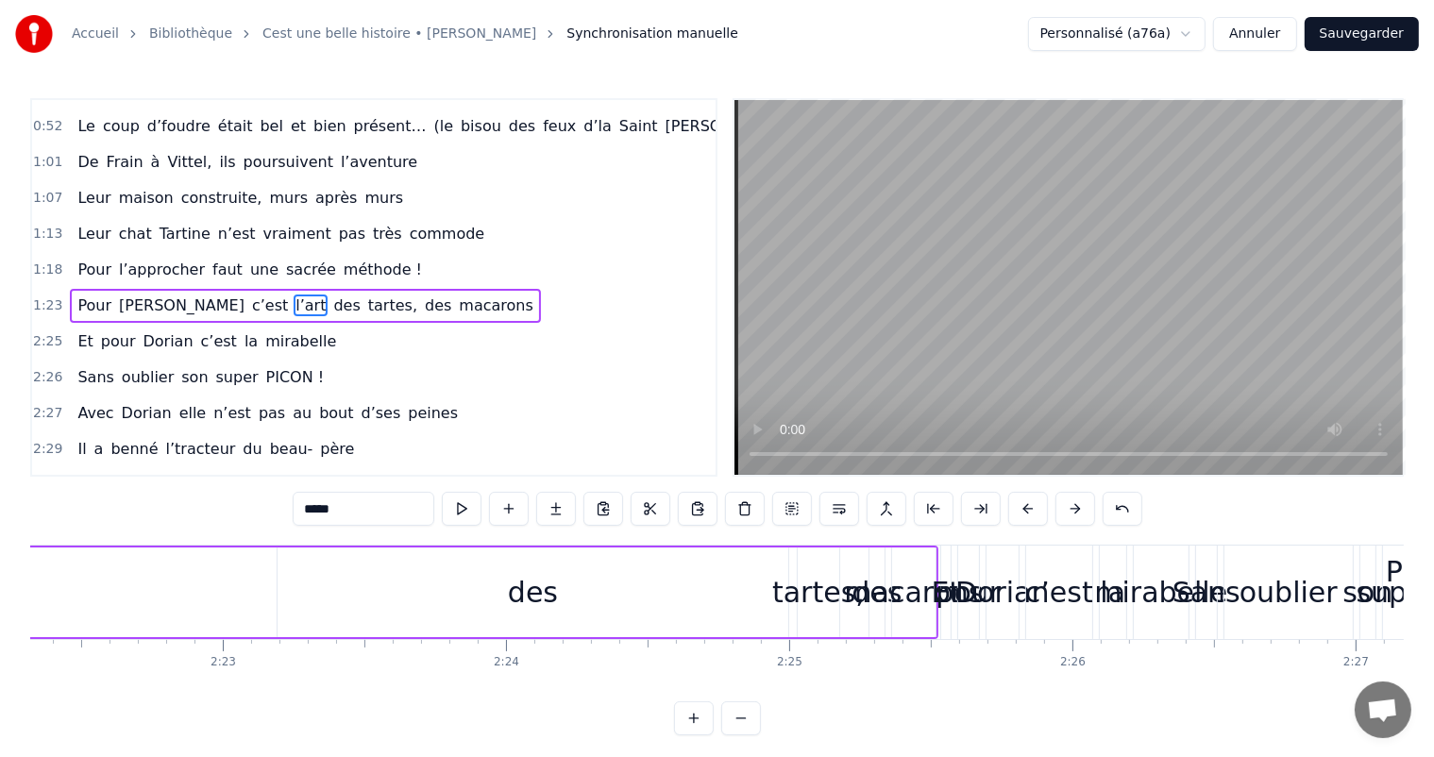
scroll to position [0, 40257]
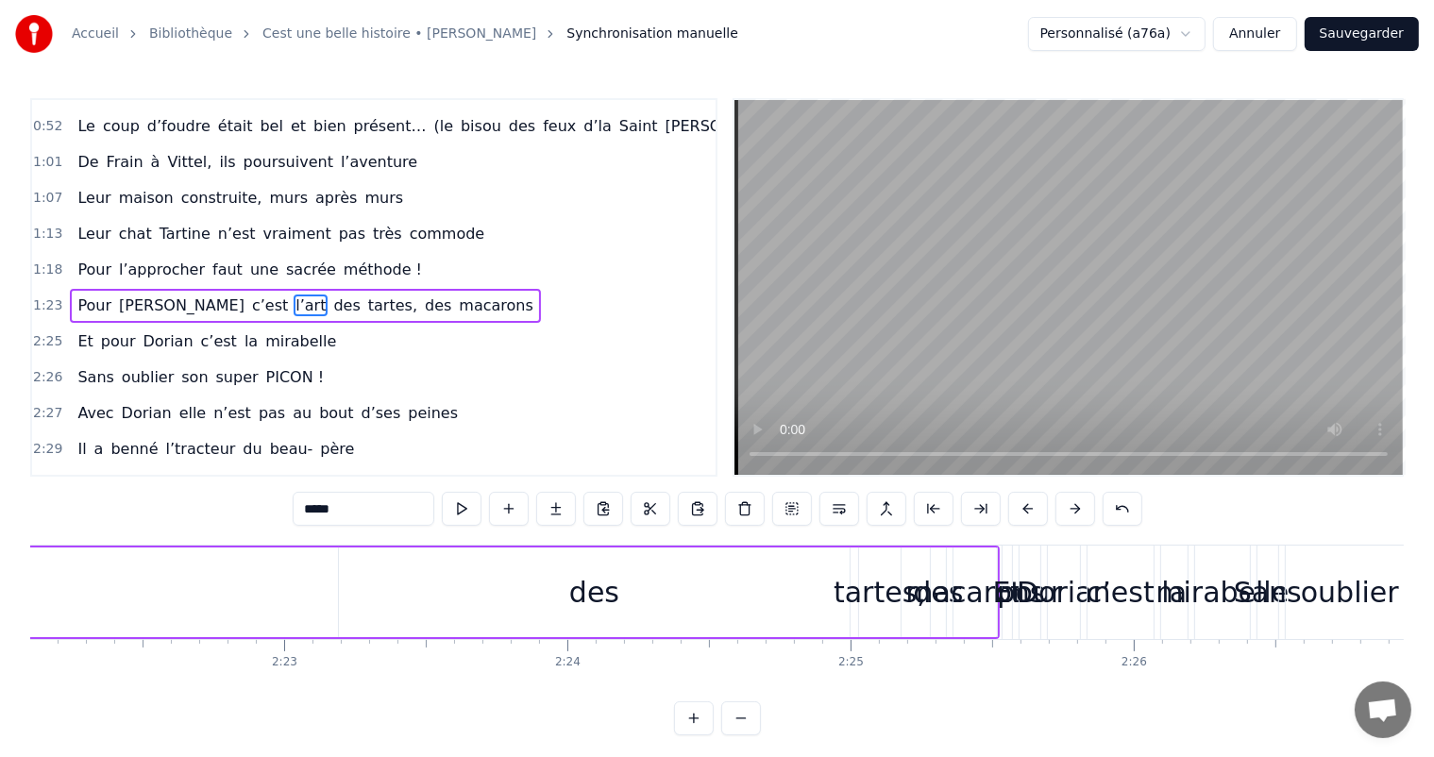
click at [608, 608] on div "des" at bounding box center [594, 592] width 50 height 42
type input "***"
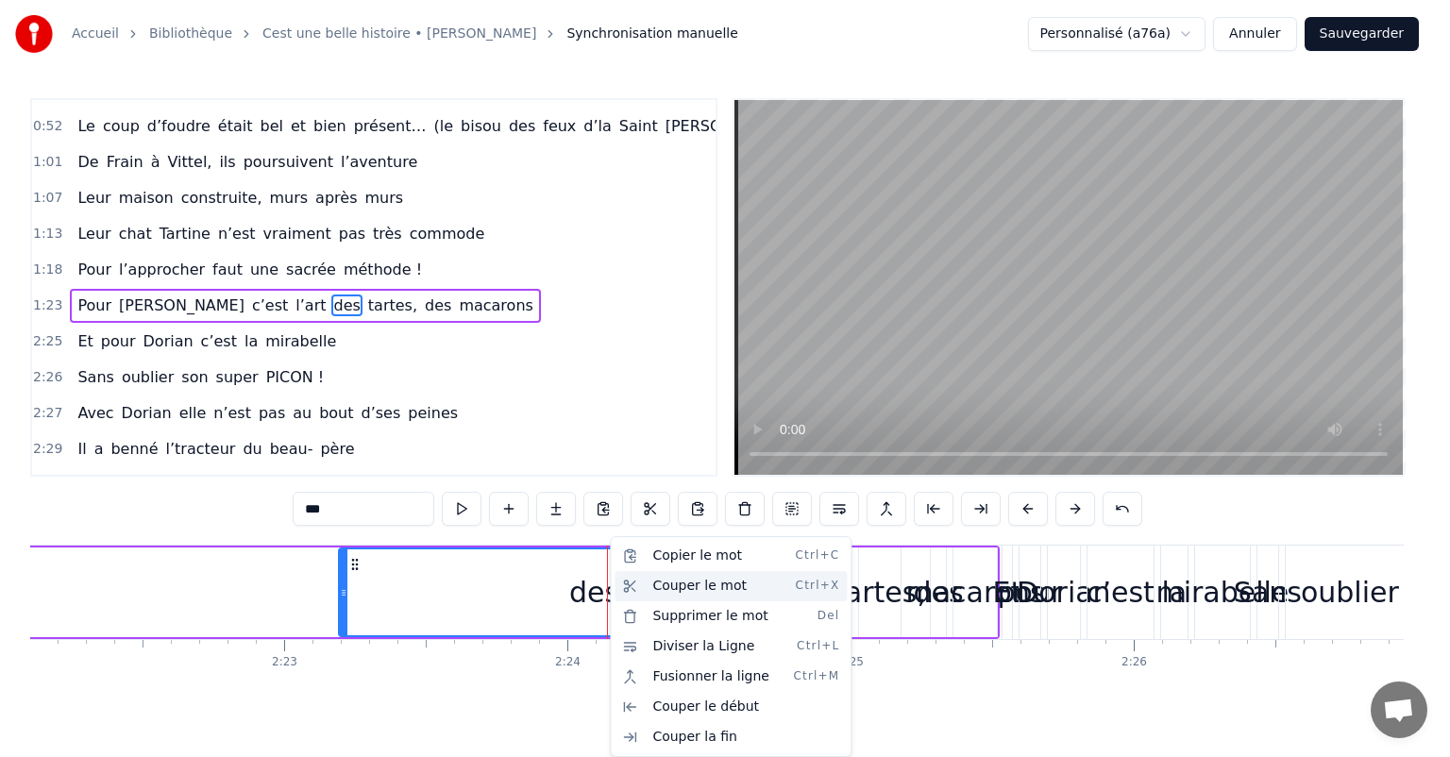
click at [696, 589] on div "Couper le mot Ctrl+X" at bounding box center [731, 586] width 232 height 30
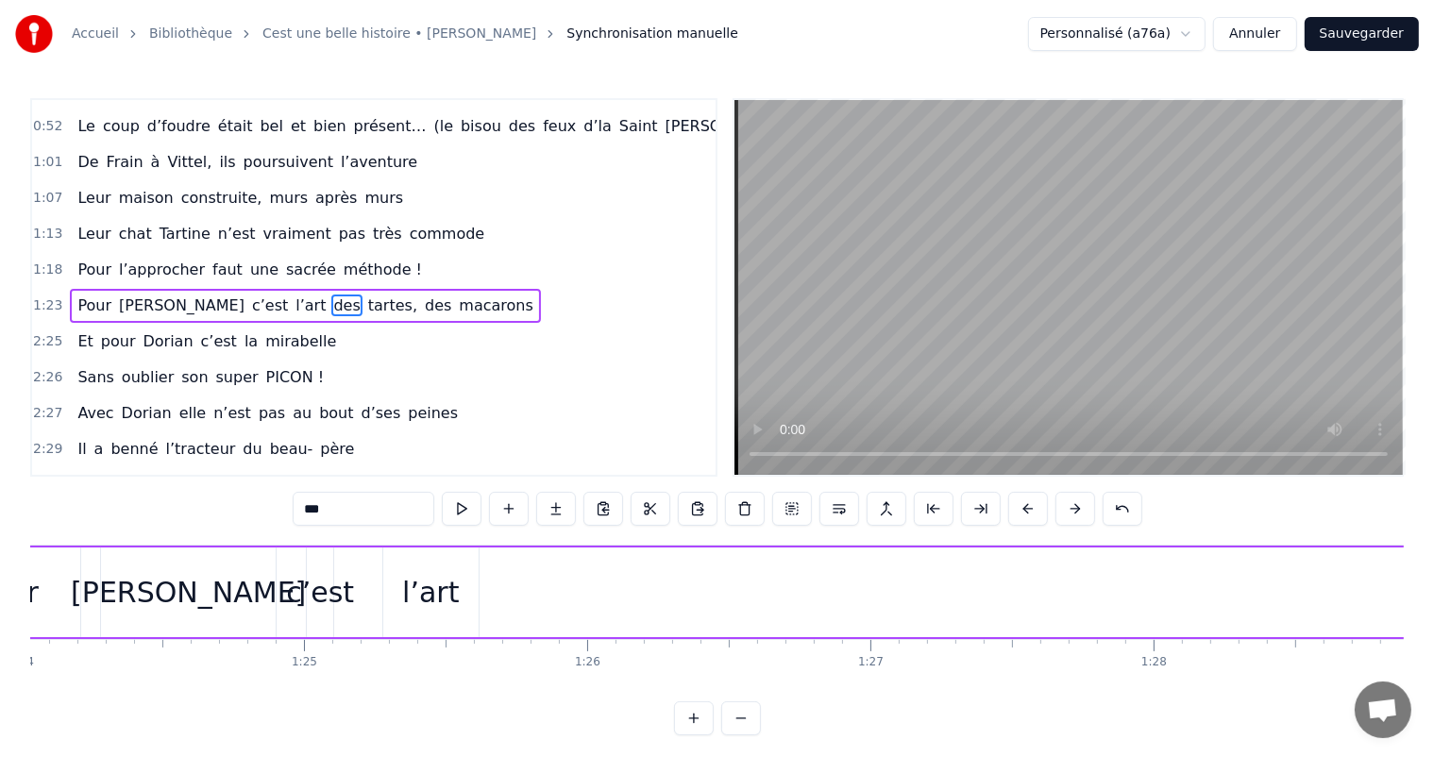
scroll to position [0, 23898]
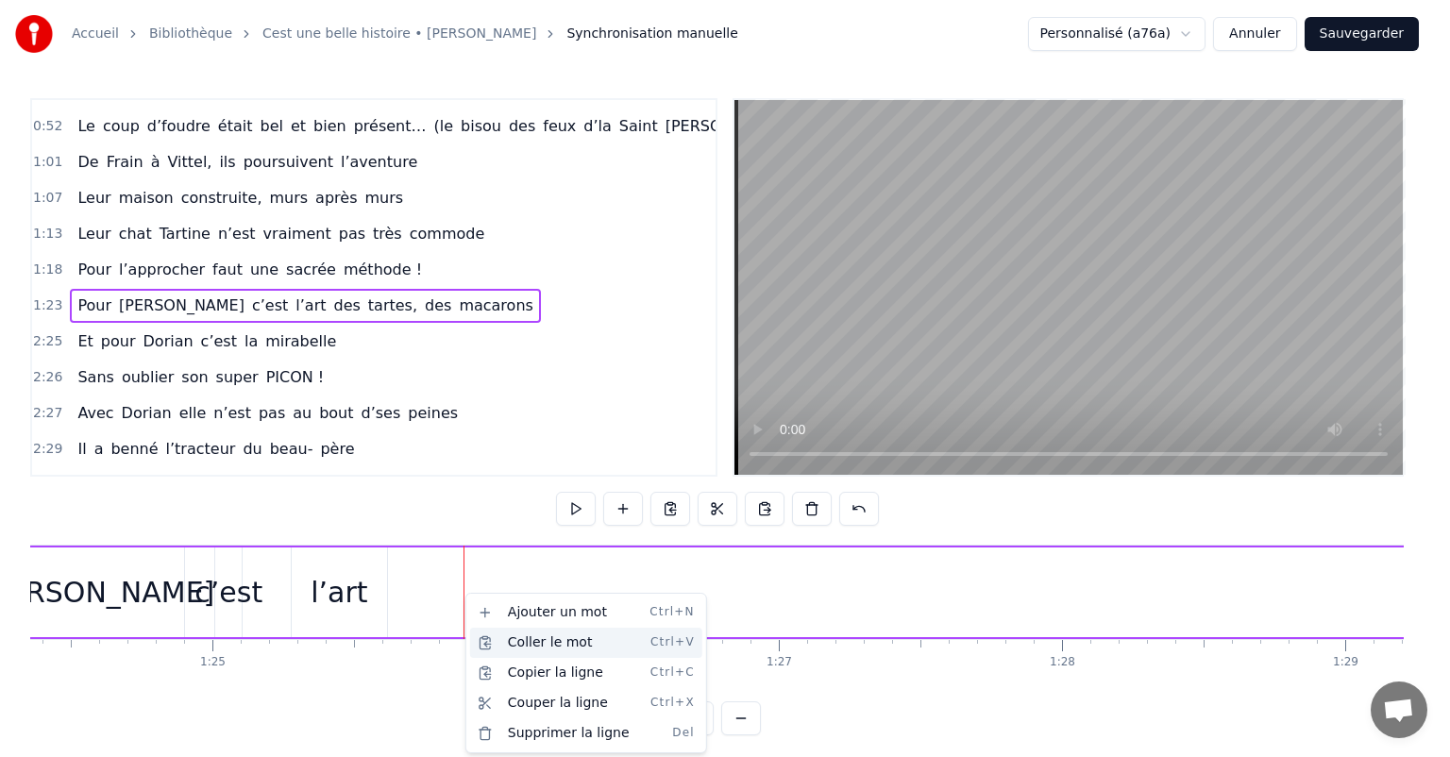
click at [554, 645] on div "Coller le mot Ctrl+V" at bounding box center [586, 643] width 232 height 30
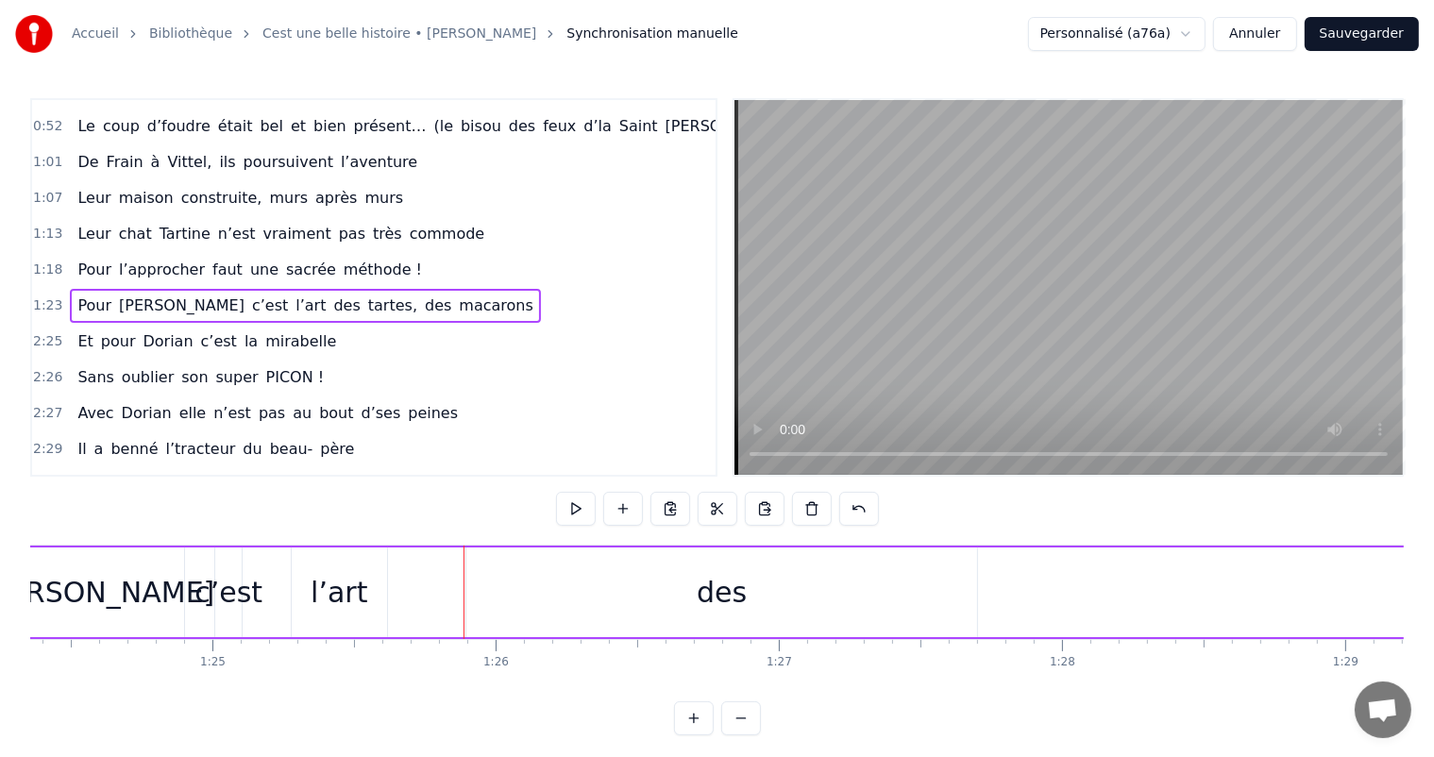
click at [681, 623] on div "des" at bounding box center [721, 593] width 511 height 90
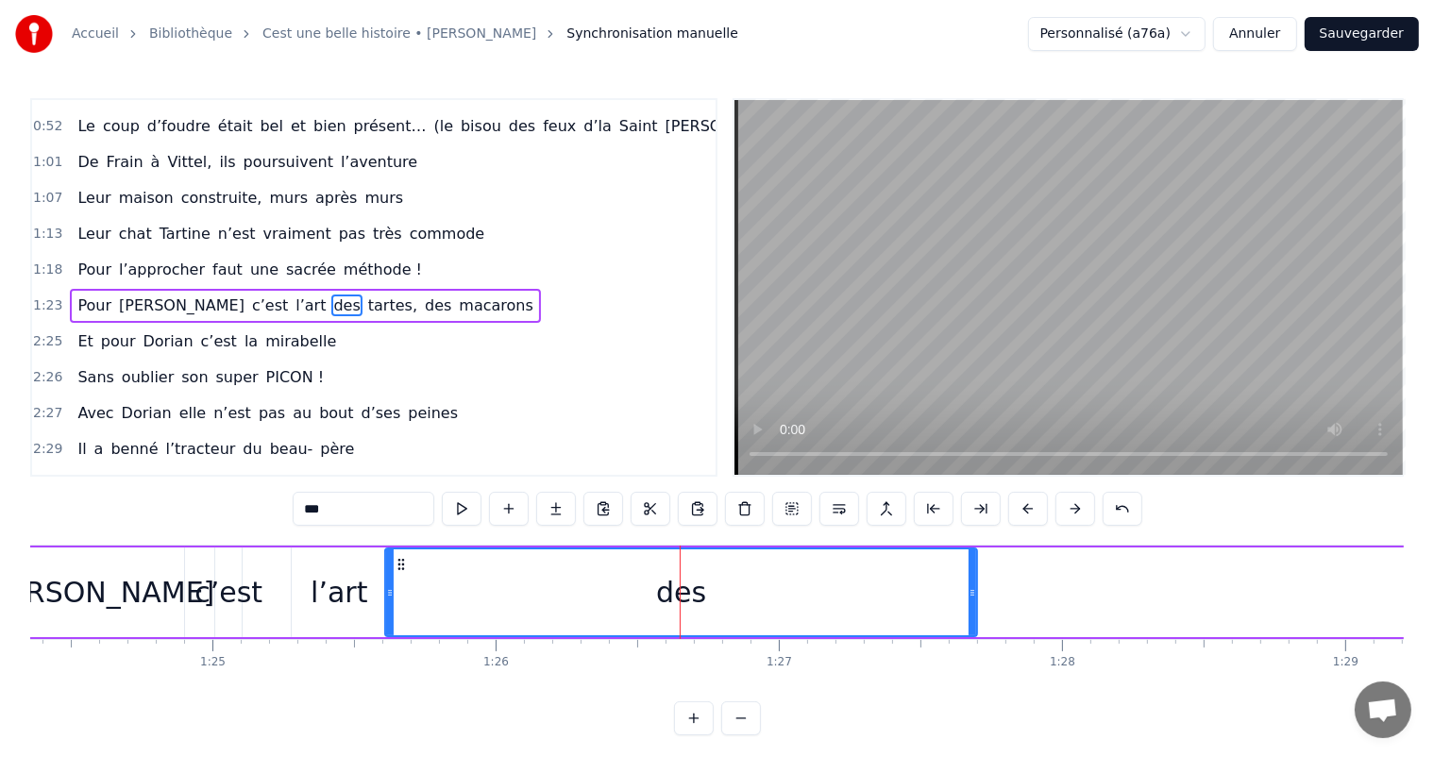
drag, startPoint x: 467, startPoint y: 575, endPoint x: 387, endPoint y: 582, distance: 80.5
click at [387, 582] on div at bounding box center [390, 593] width 8 height 86
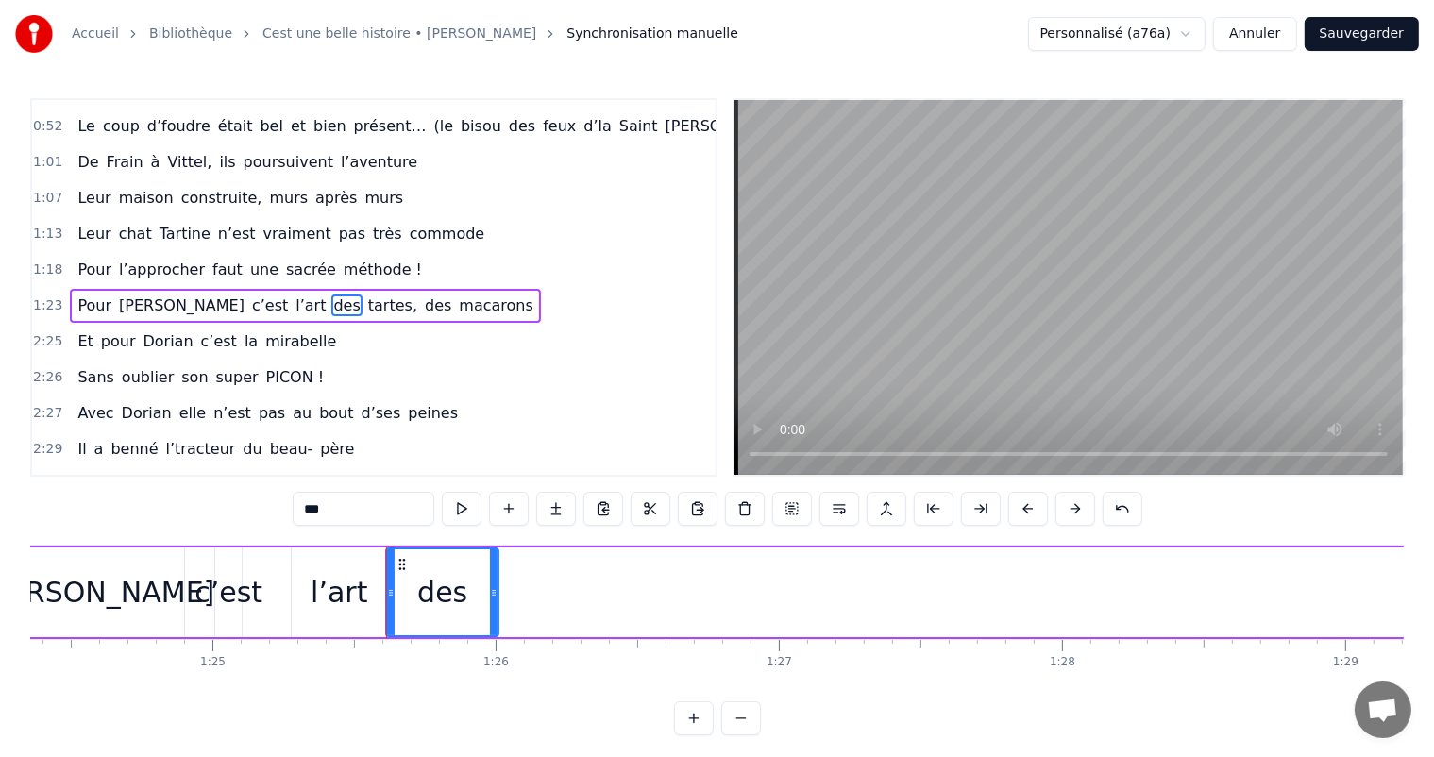
drag, startPoint x: 974, startPoint y: 589, endPoint x: 495, endPoint y: 592, distance: 478.8
click at [495, 592] on icon at bounding box center [494, 592] width 8 height 15
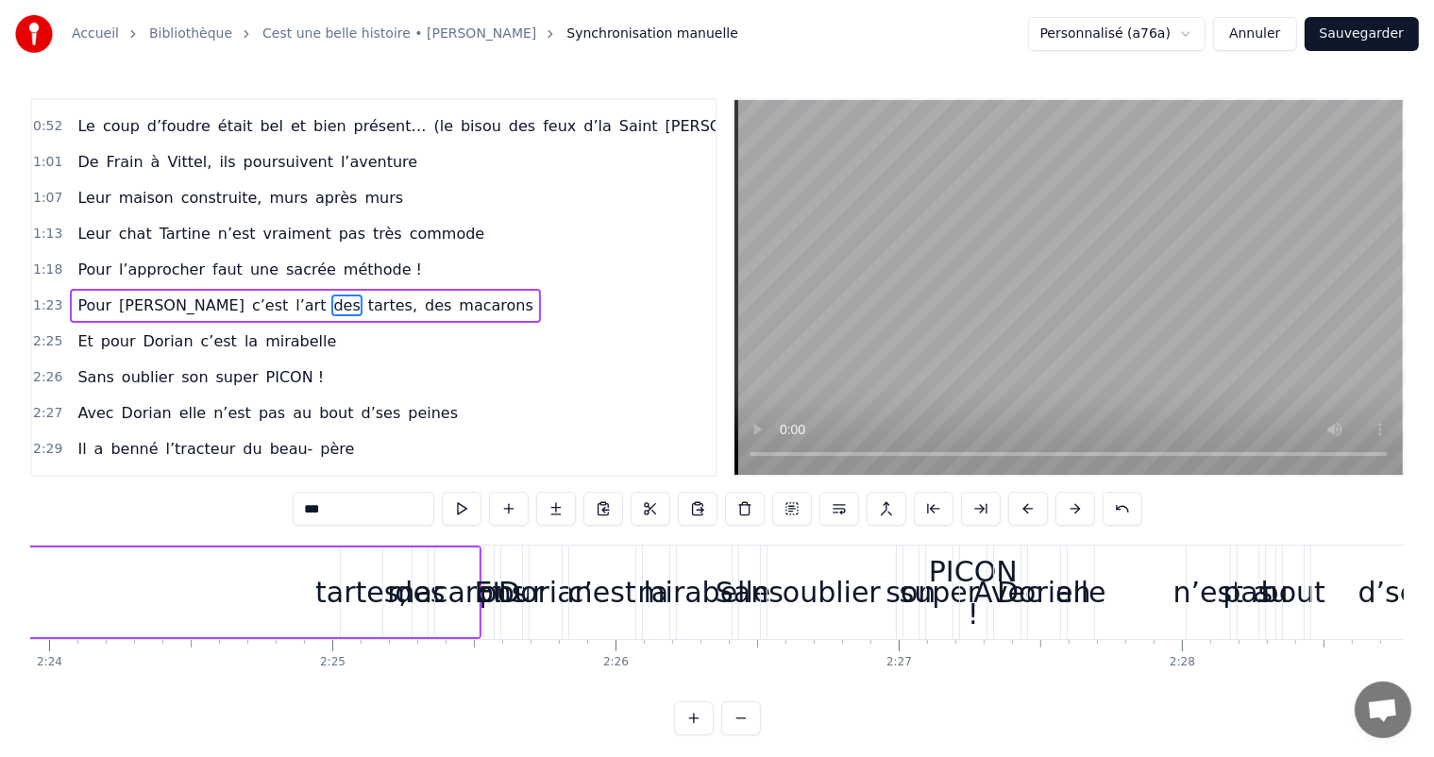
scroll to position [0, 40684]
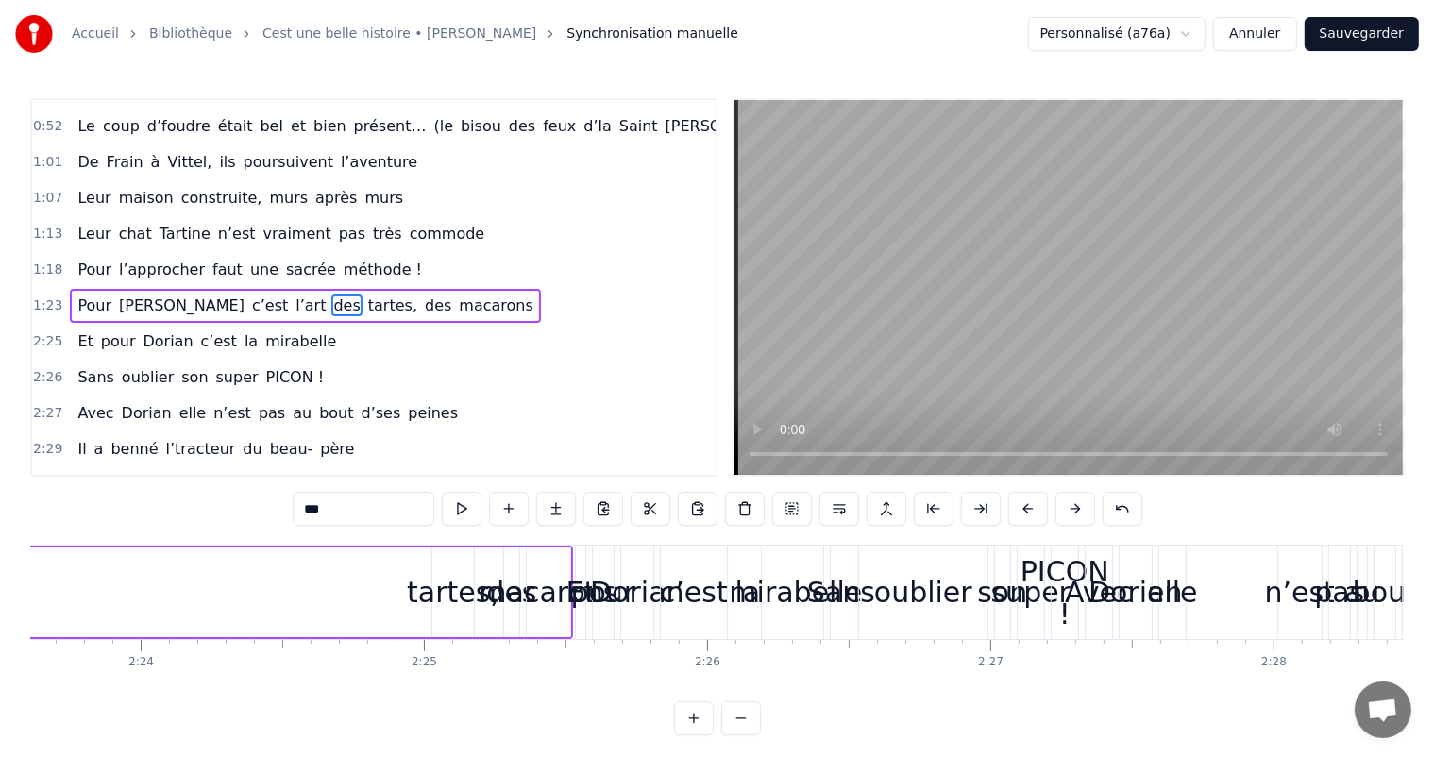
click at [454, 571] on div "tartes," at bounding box center [453, 592] width 93 height 42
type input "*******"
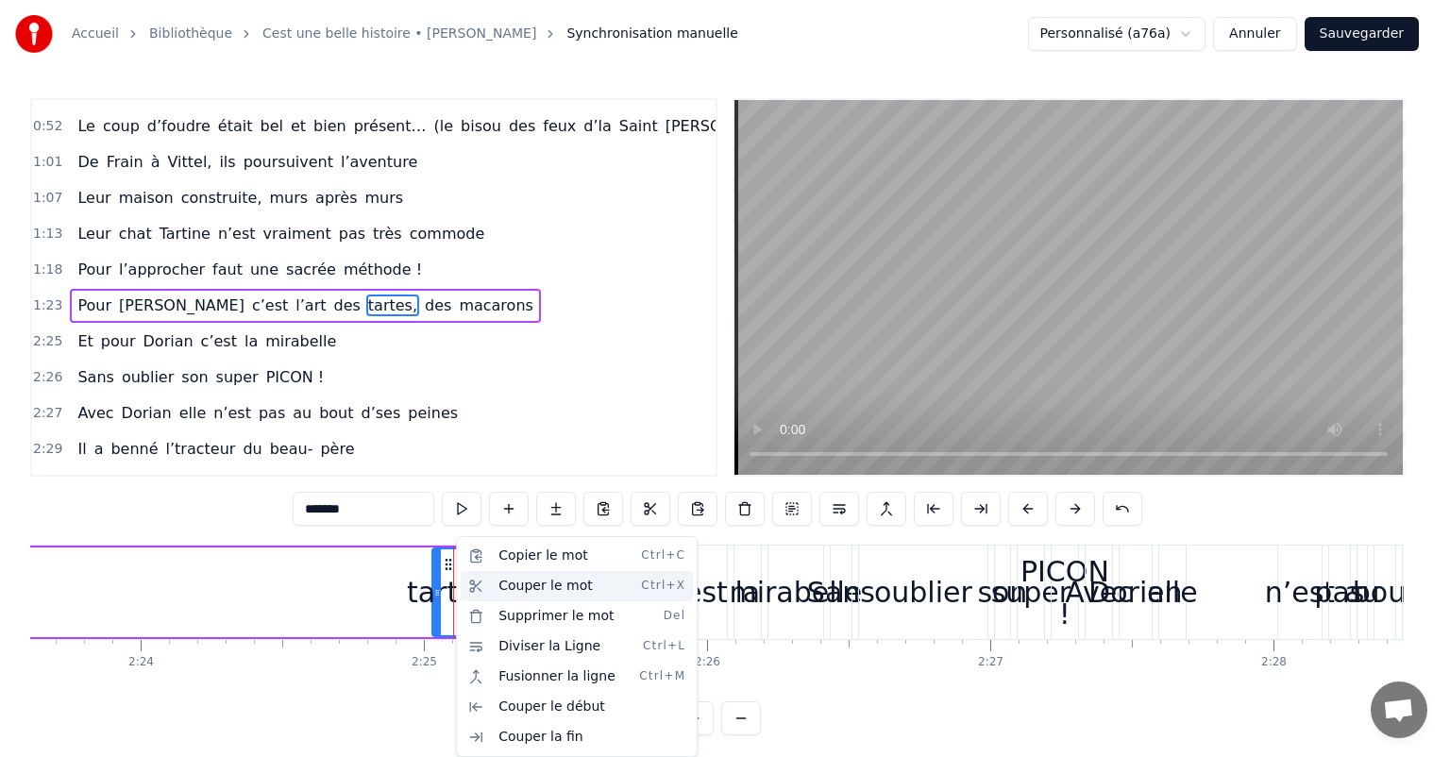
click at [521, 586] on div "Couper le mot Ctrl+X" at bounding box center [577, 586] width 232 height 30
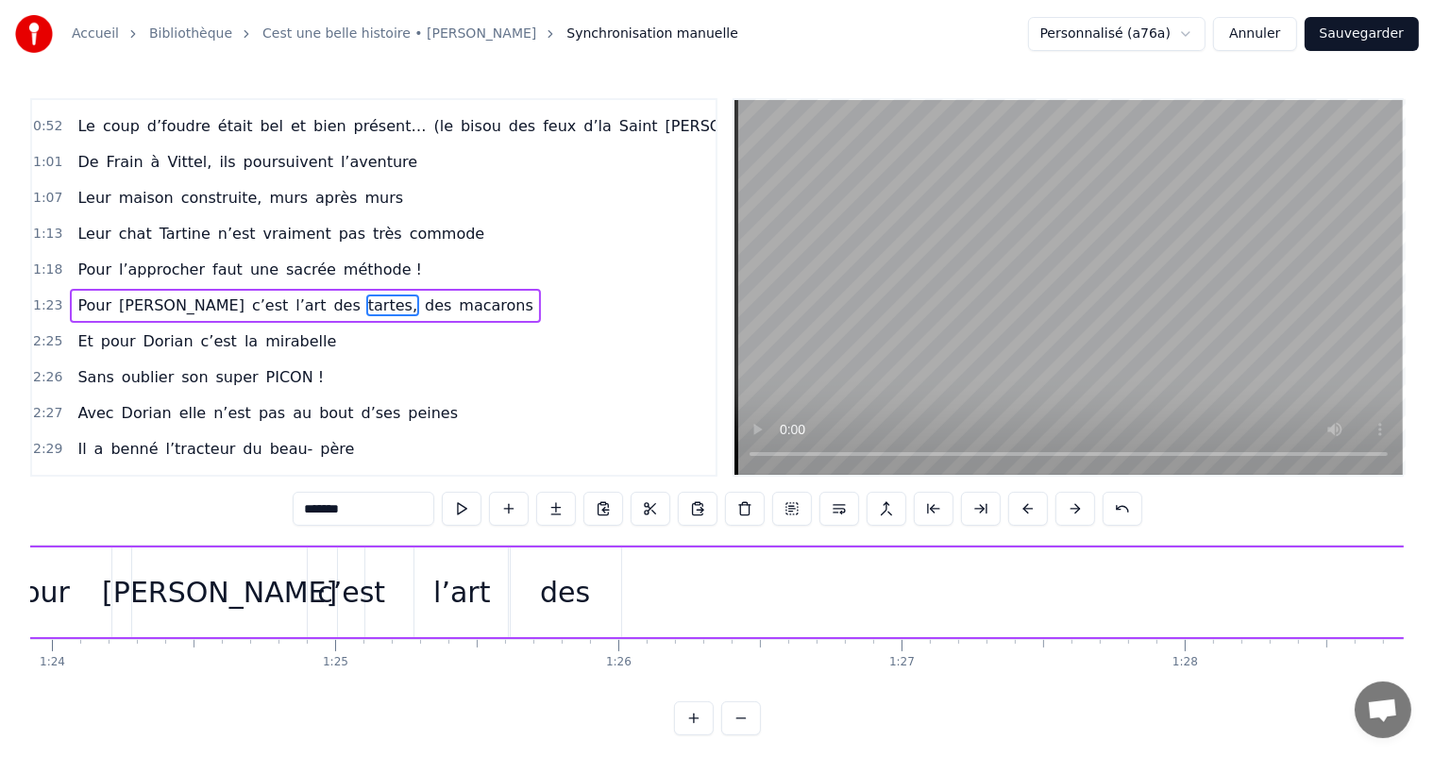
scroll to position [0, 23683]
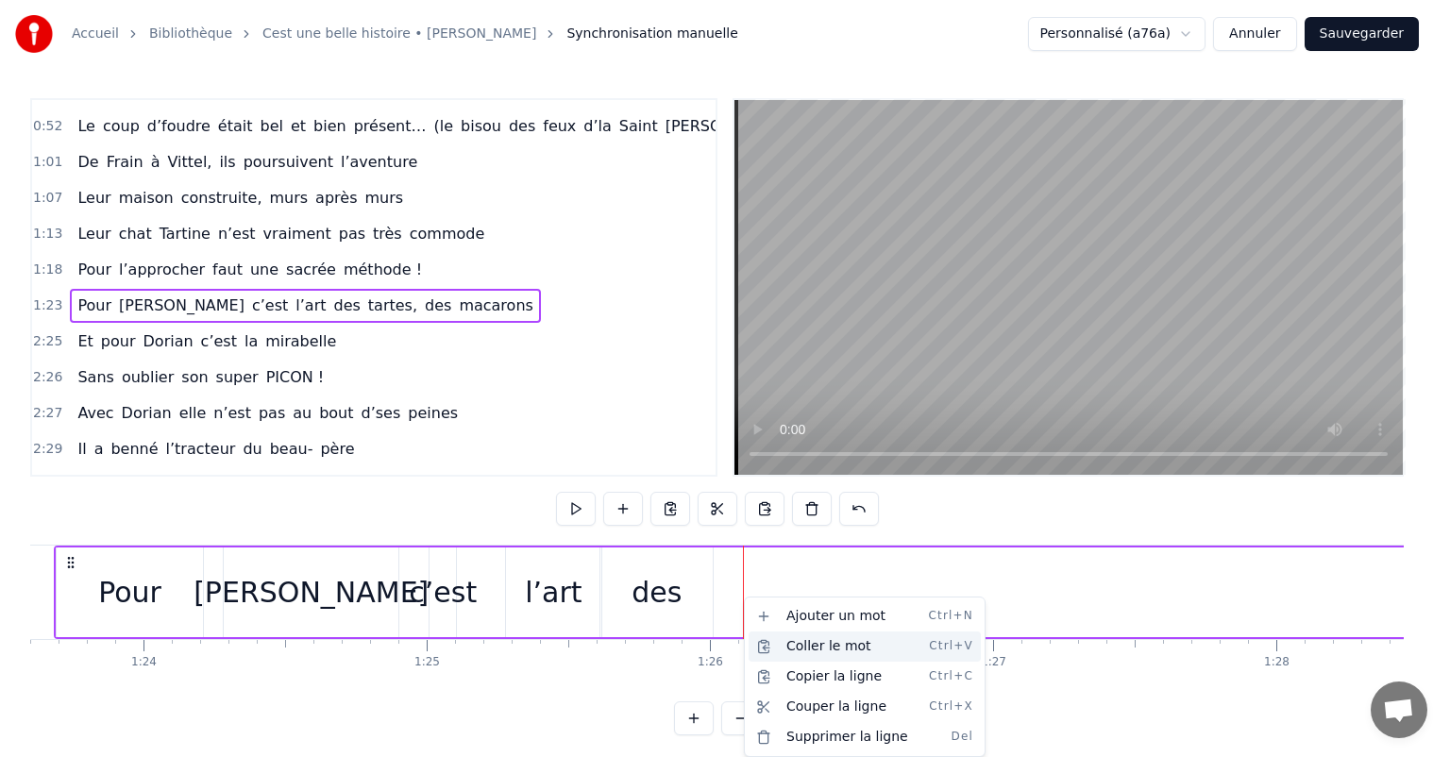
click at [789, 640] on div "Coller le mot Ctrl+V" at bounding box center [865, 647] width 232 height 30
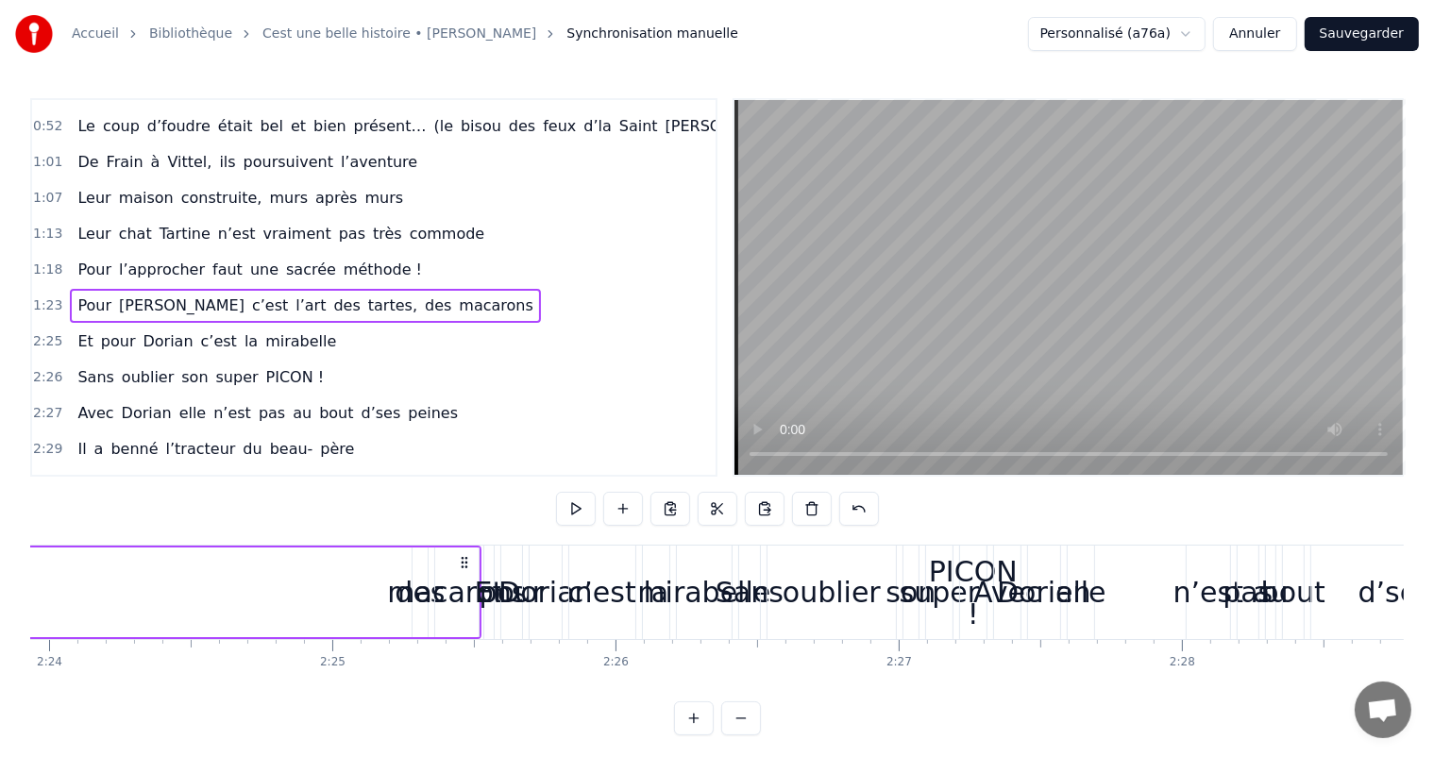
scroll to position [0, 40715]
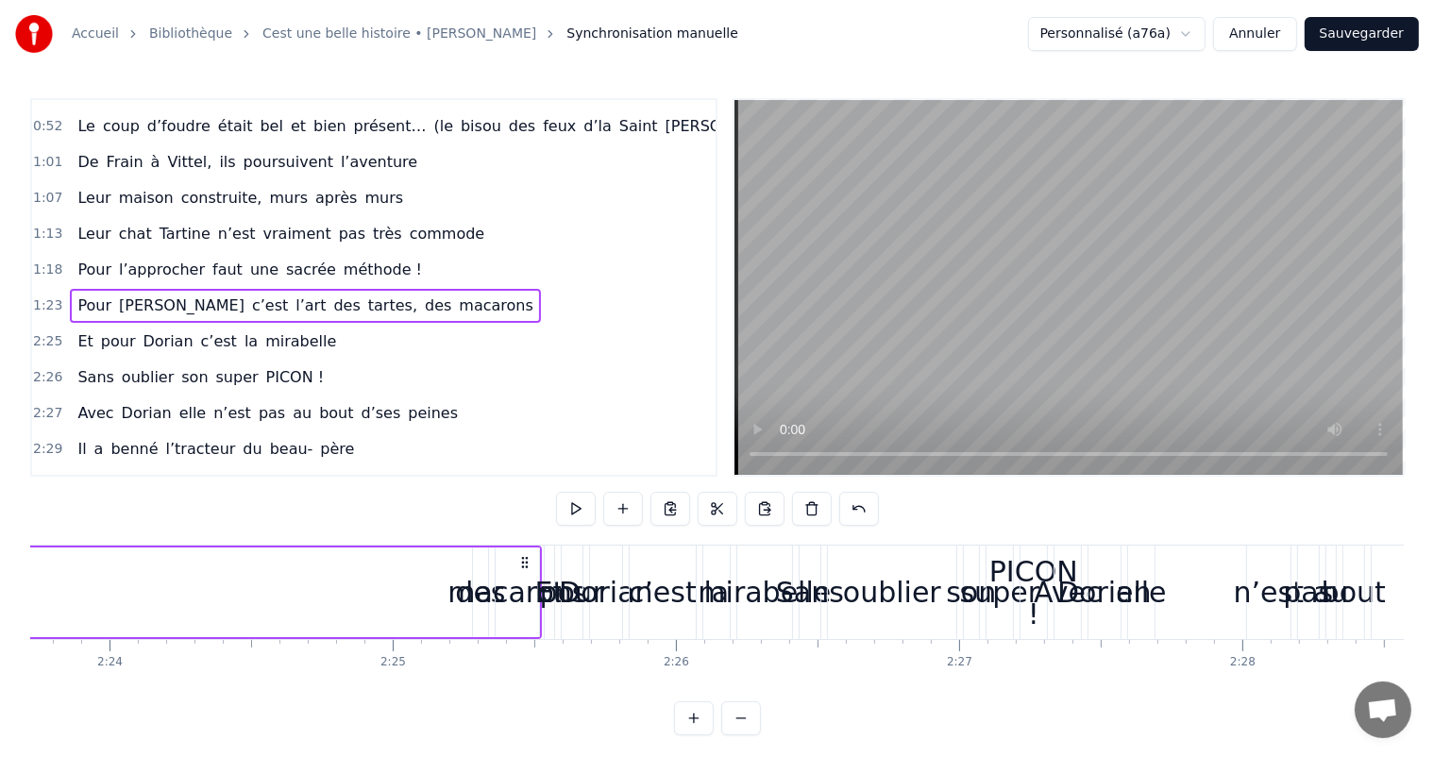
click at [478, 584] on div "macarons" at bounding box center [517, 592] width 139 height 42
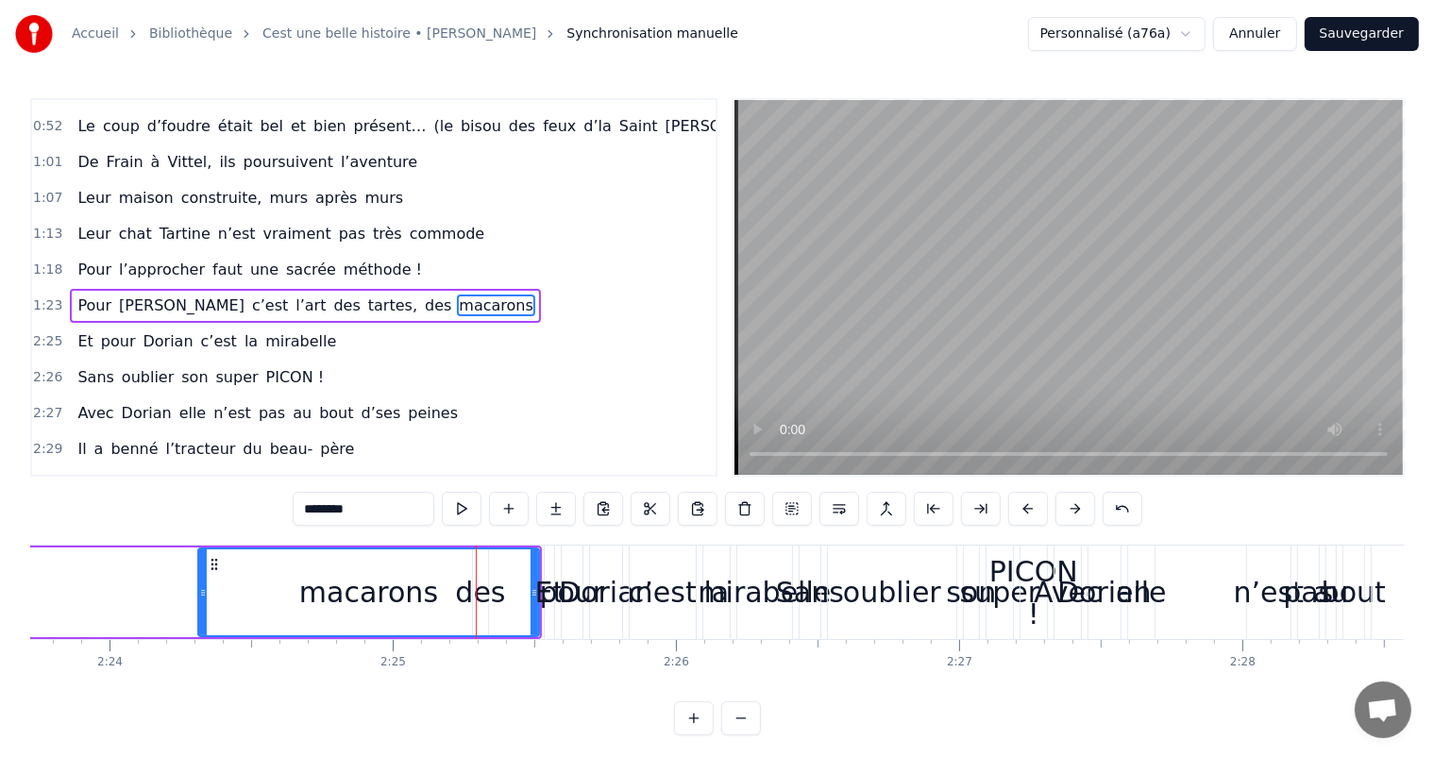
drag, startPoint x: 500, startPoint y: 587, endPoint x: 376, endPoint y: 601, distance: 125.3
click at [199, 601] on div at bounding box center [203, 593] width 8 height 86
click at [551, 671] on div "C’est un beau roman, c’est une belle histoire C’est une romance d’[DATE] [PERSO…" at bounding box center [717, 616] width 1374 height 142
click at [489, 591] on div "macarons" at bounding box center [366, 593] width 343 height 86
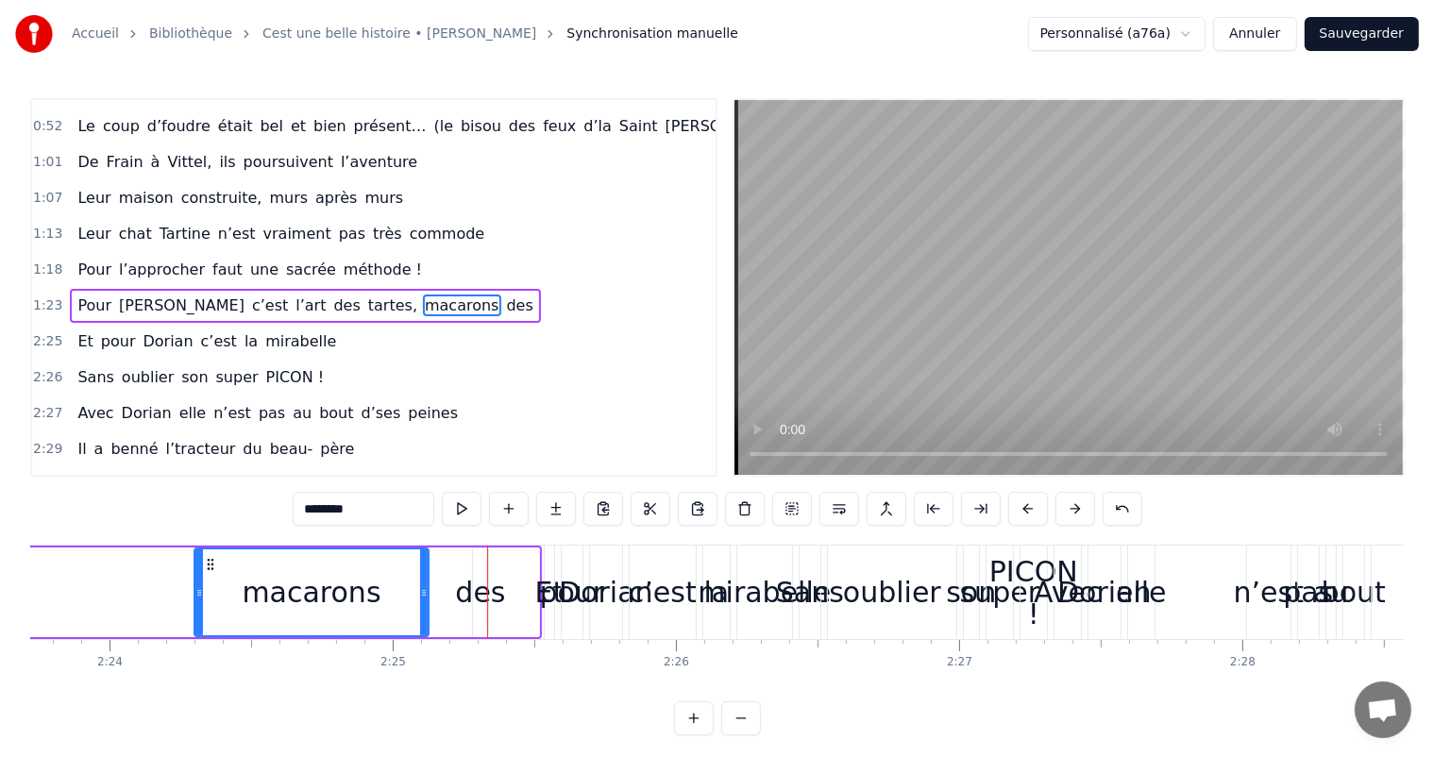
drag, startPoint x: 533, startPoint y: 597, endPoint x: 485, endPoint y: 601, distance: 47.4
click at [420, 603] on div at bounding box center [424, 593] width 8 height 86
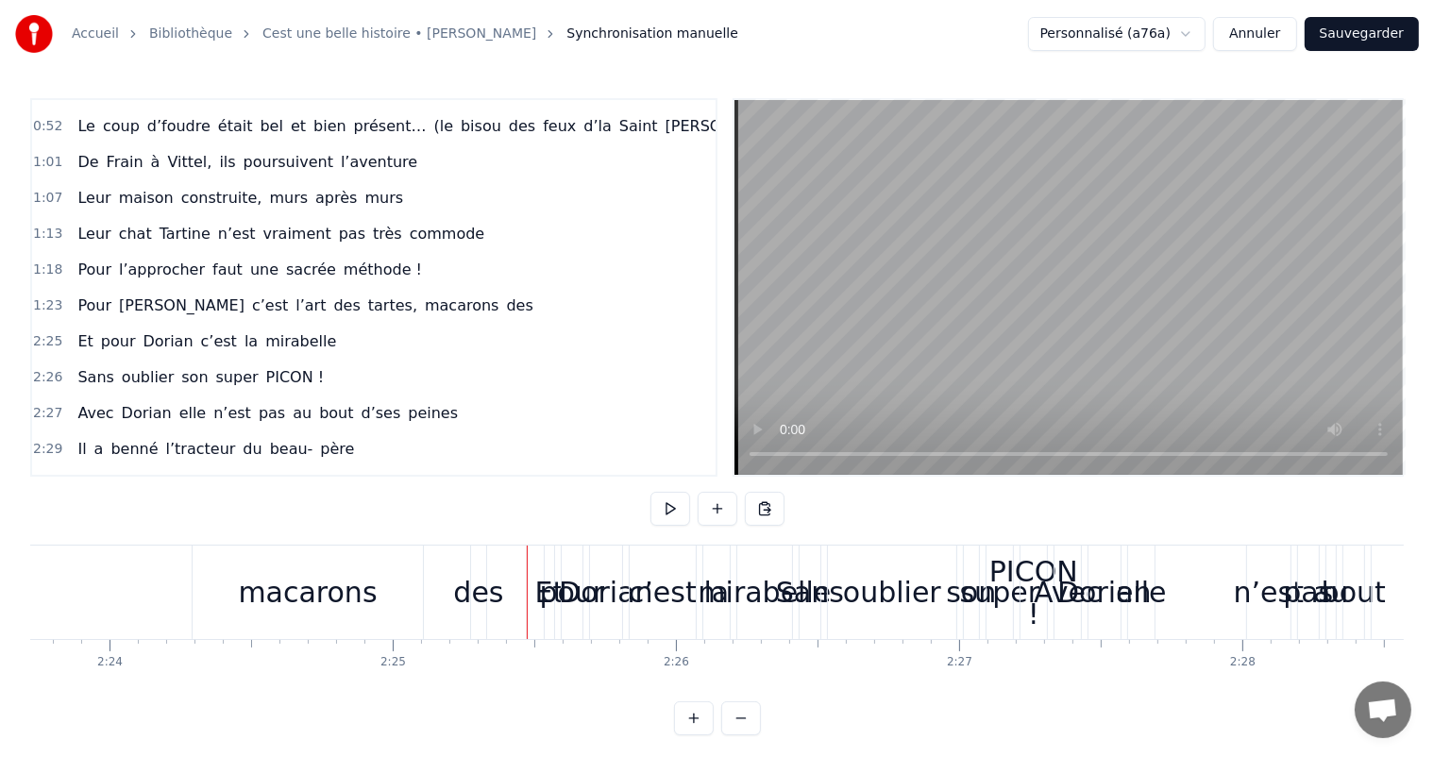
click at [492, 598] on div "des" at bounding box center [478, 592] width 50 height 42
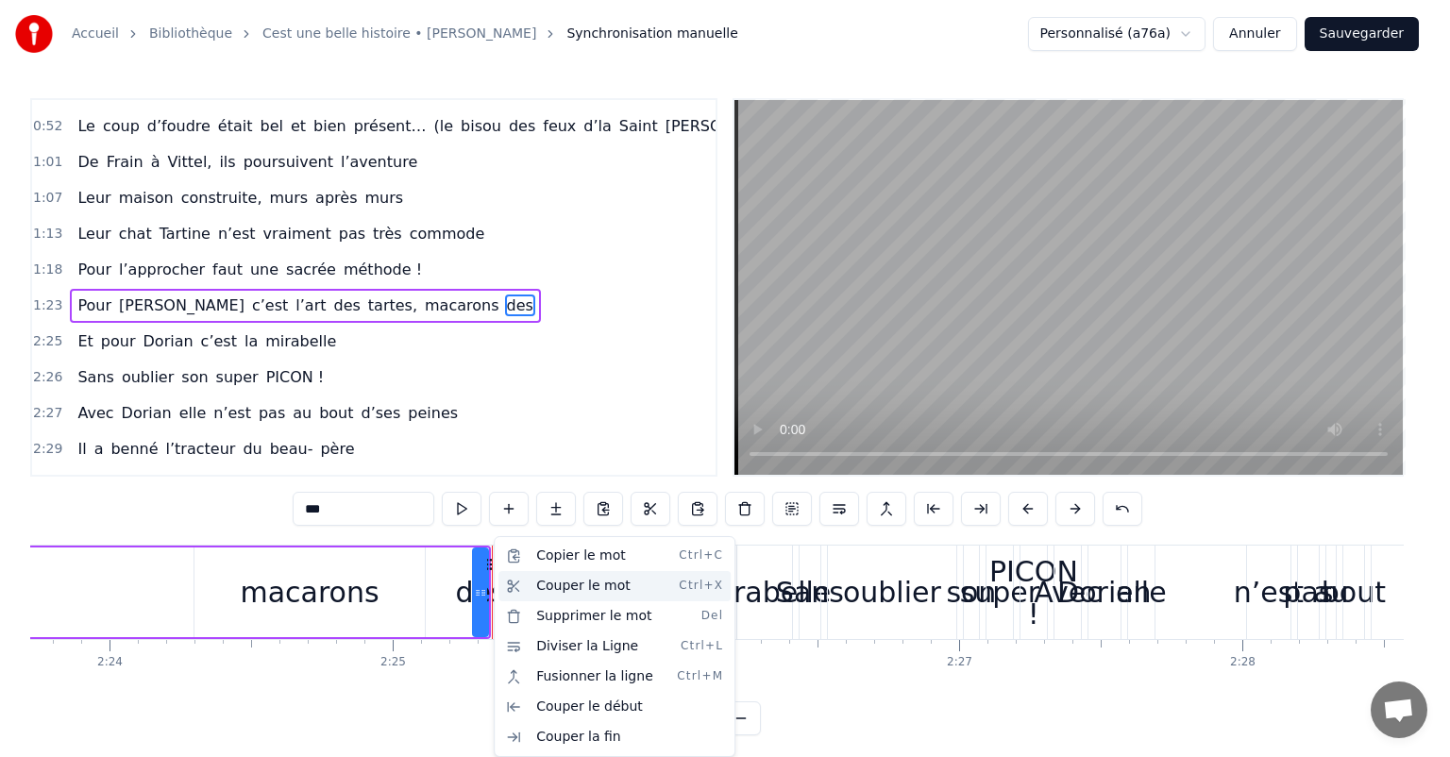
click at [573, 585] on div "Couper le mot Ctrl+X" at bounding box center [615, 586] width 232 height 30
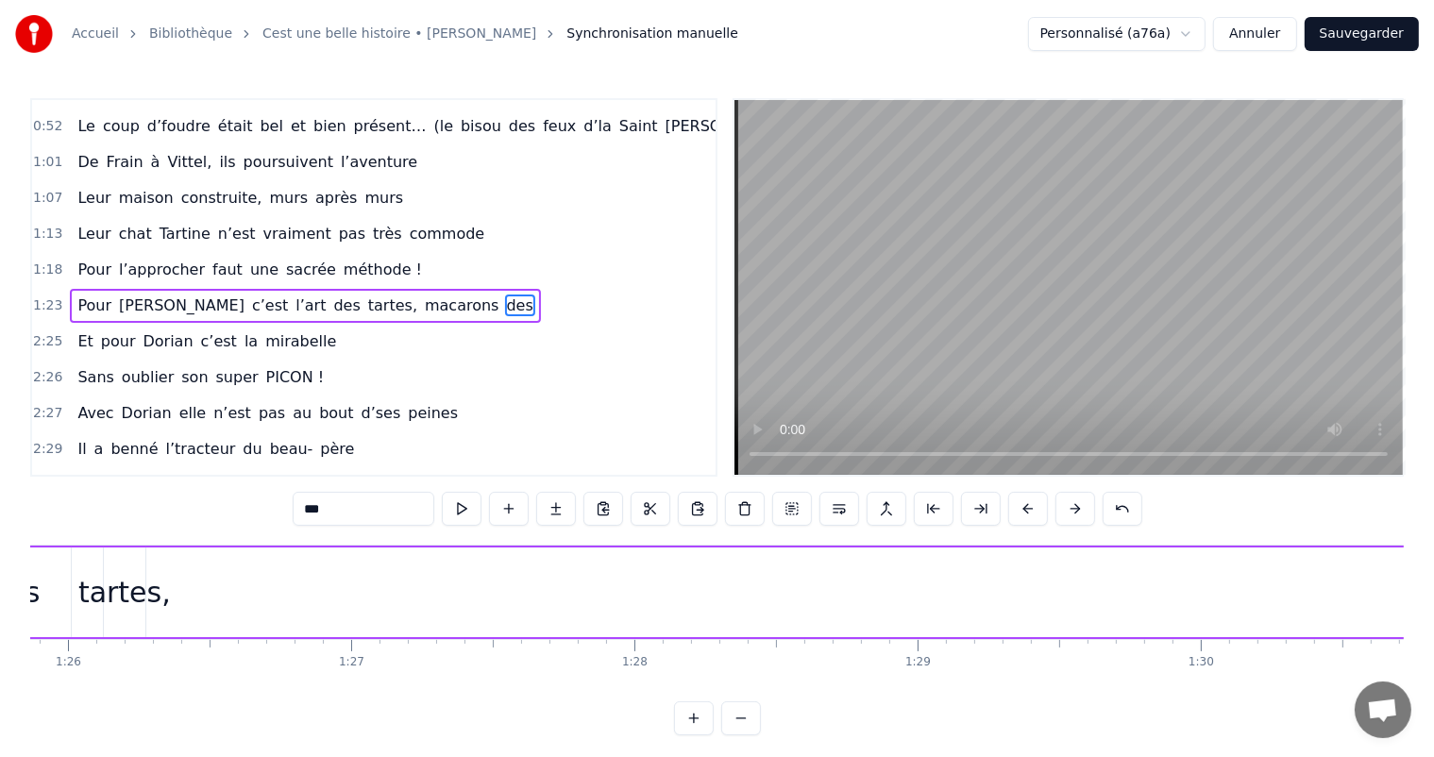
scroll to position [0, 24203]
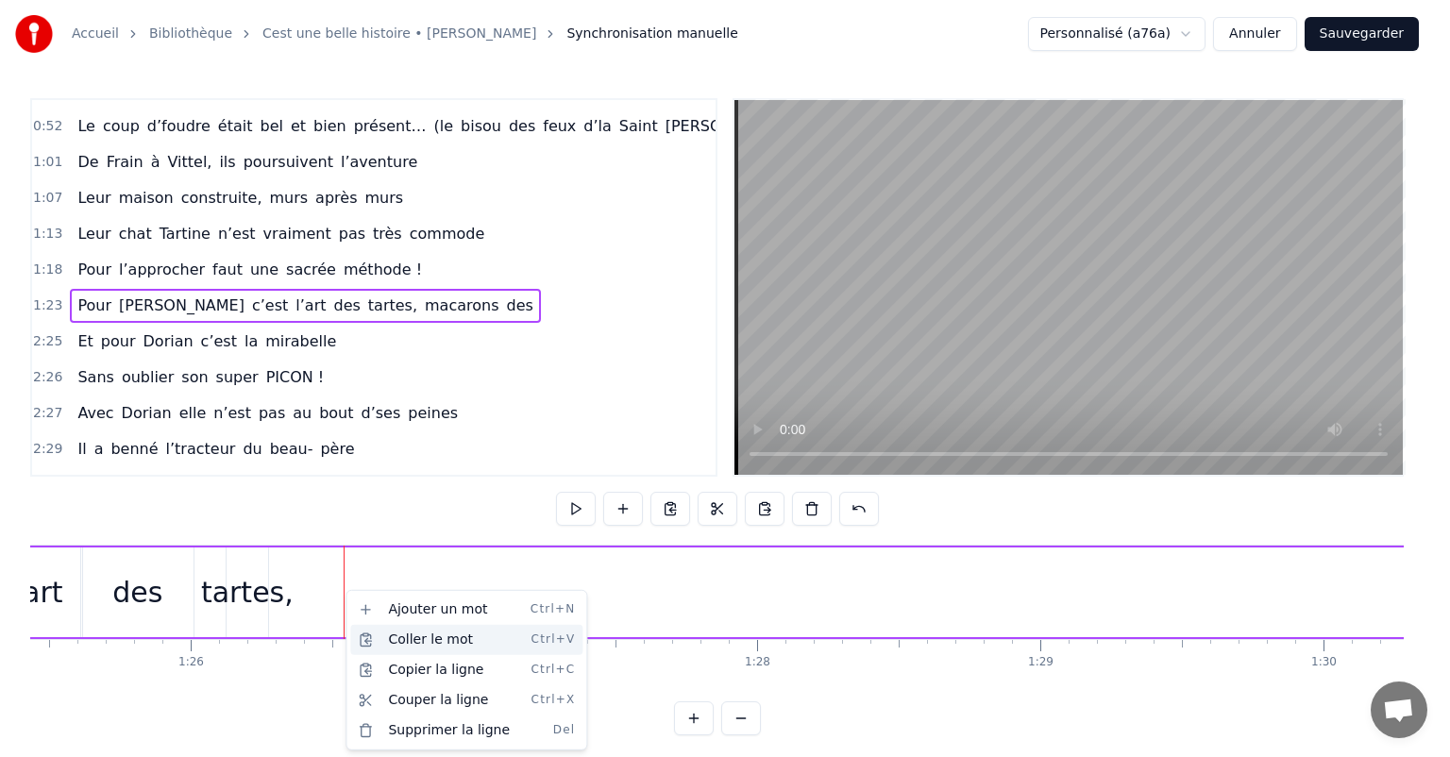
click at [422, 636] on div "Coller le mot Ctrl+V" at bounding box center [466, 640] width 232 height 30
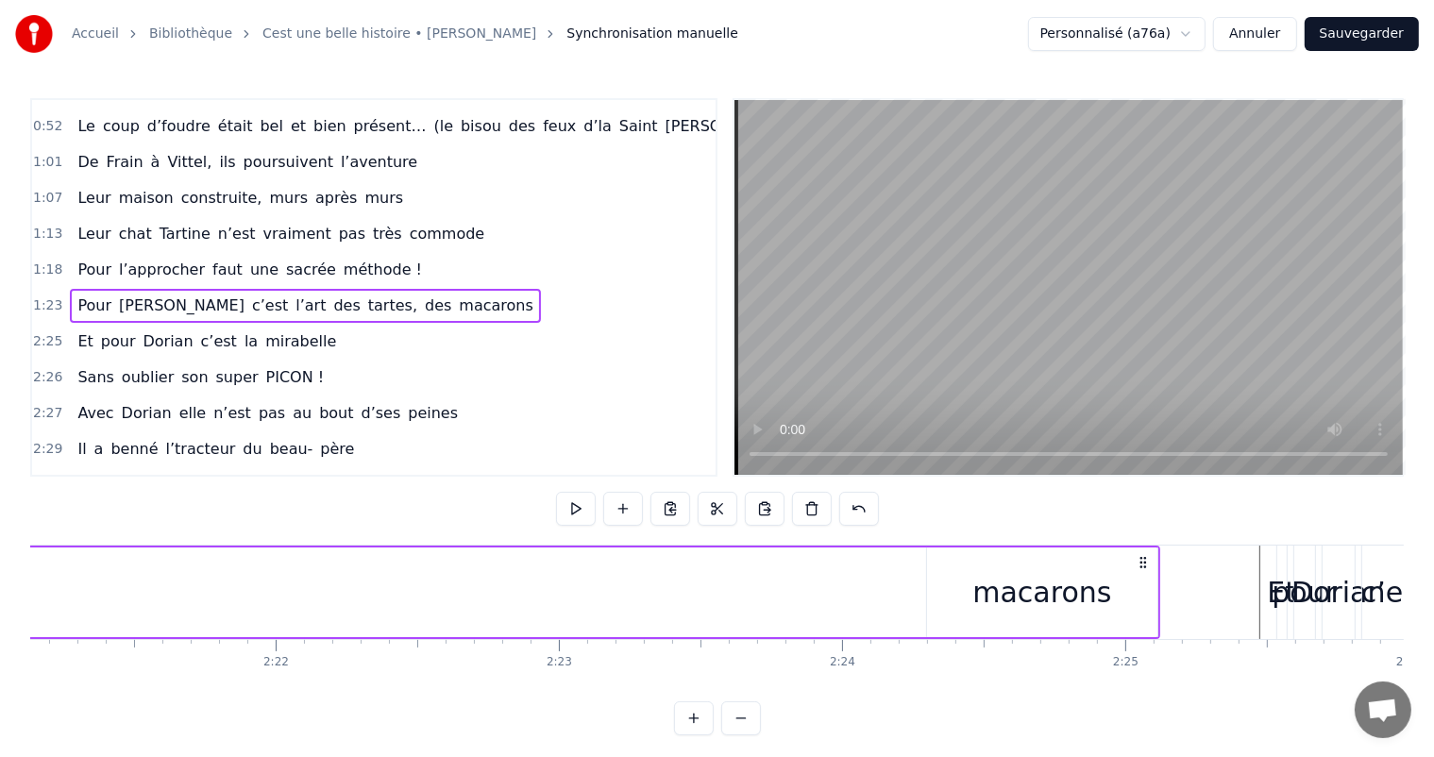
scroll to position [0, 40013]
click at [995, 605] on div "macarons" at bounding box center [1011, 592] width 139 height 42
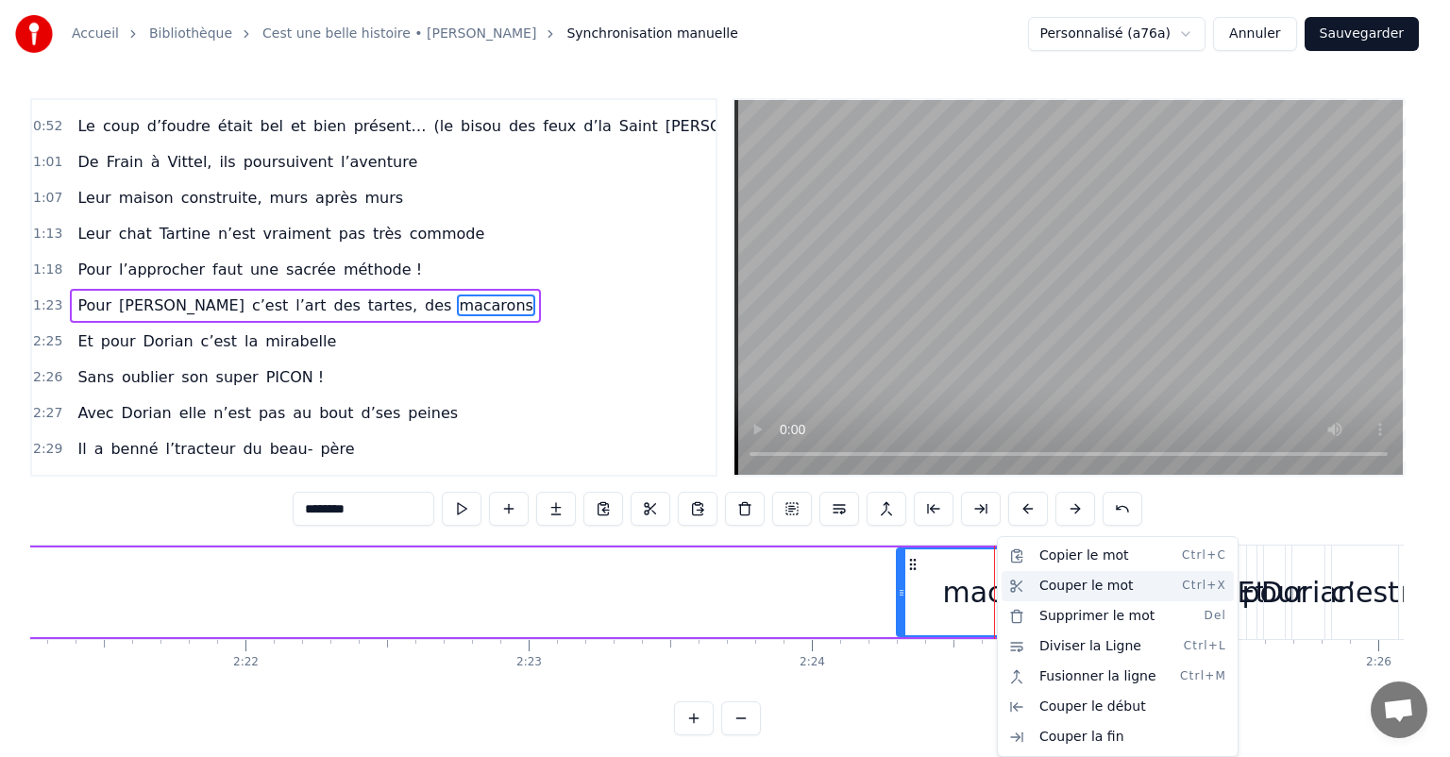
click at [1065, 591] on div "Couper le mot Ctrl+X" at bounding box center [1118, 586] width 232 height 30
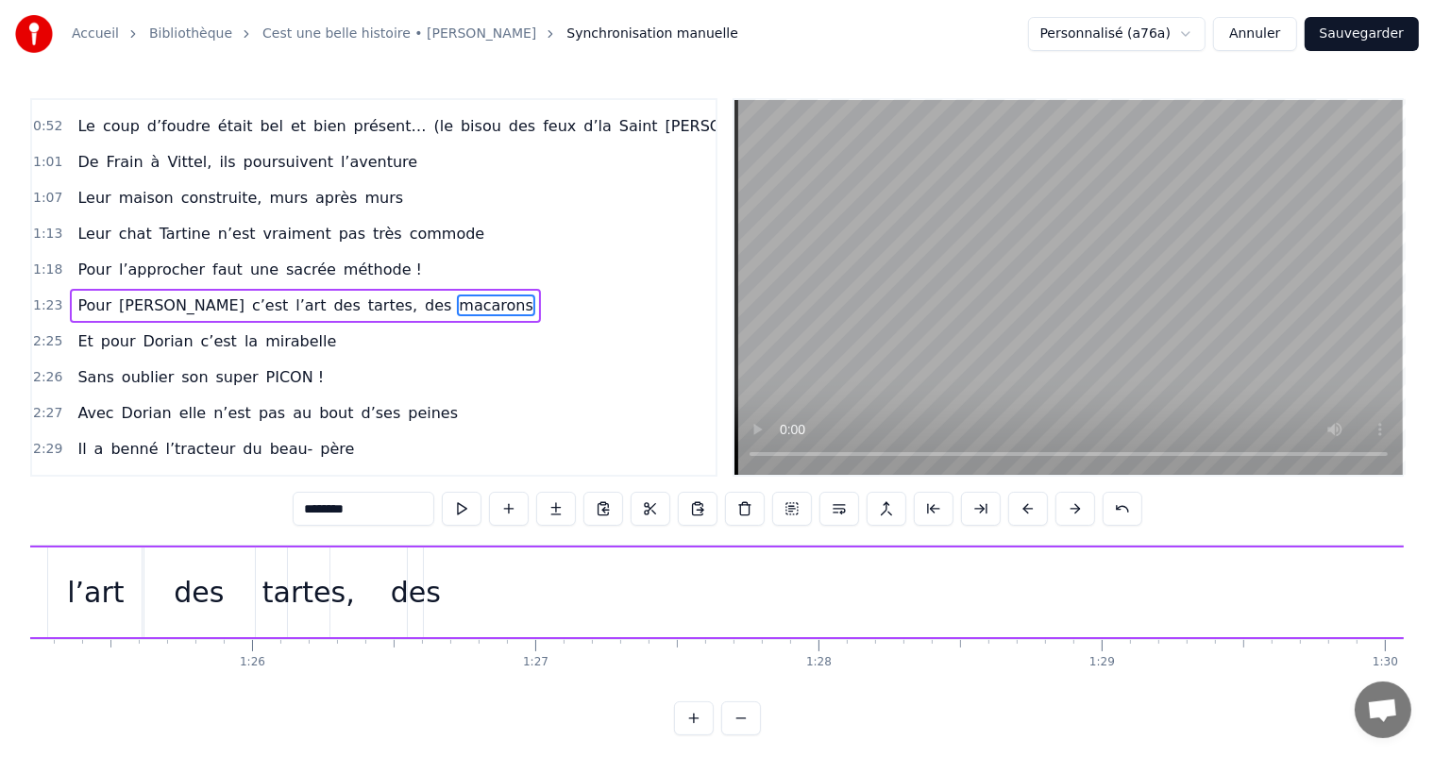
scroll to position [0, 24203]
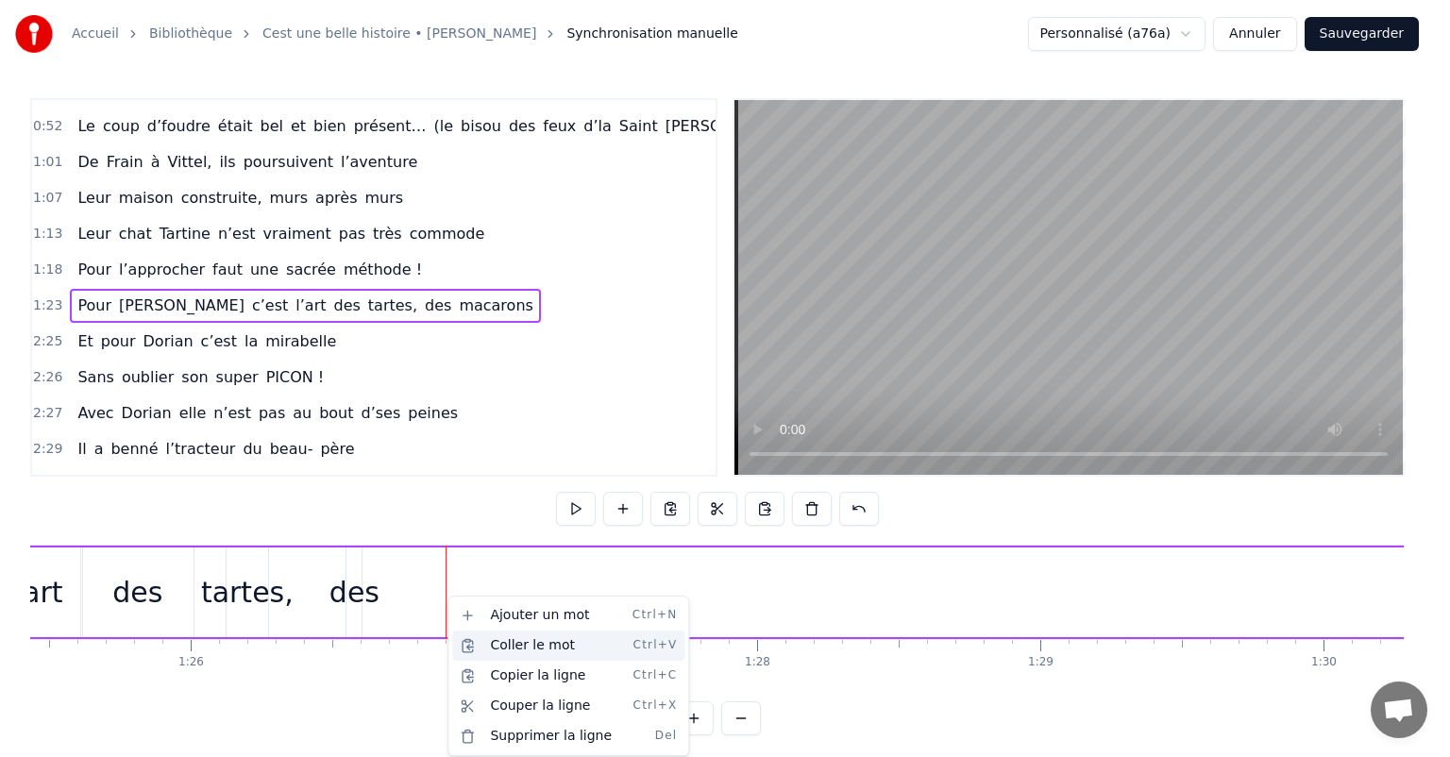
click at [515, 640] on div "Coller le mot Ctrl+V" at bounding box center [568, 646] width 232 height 30
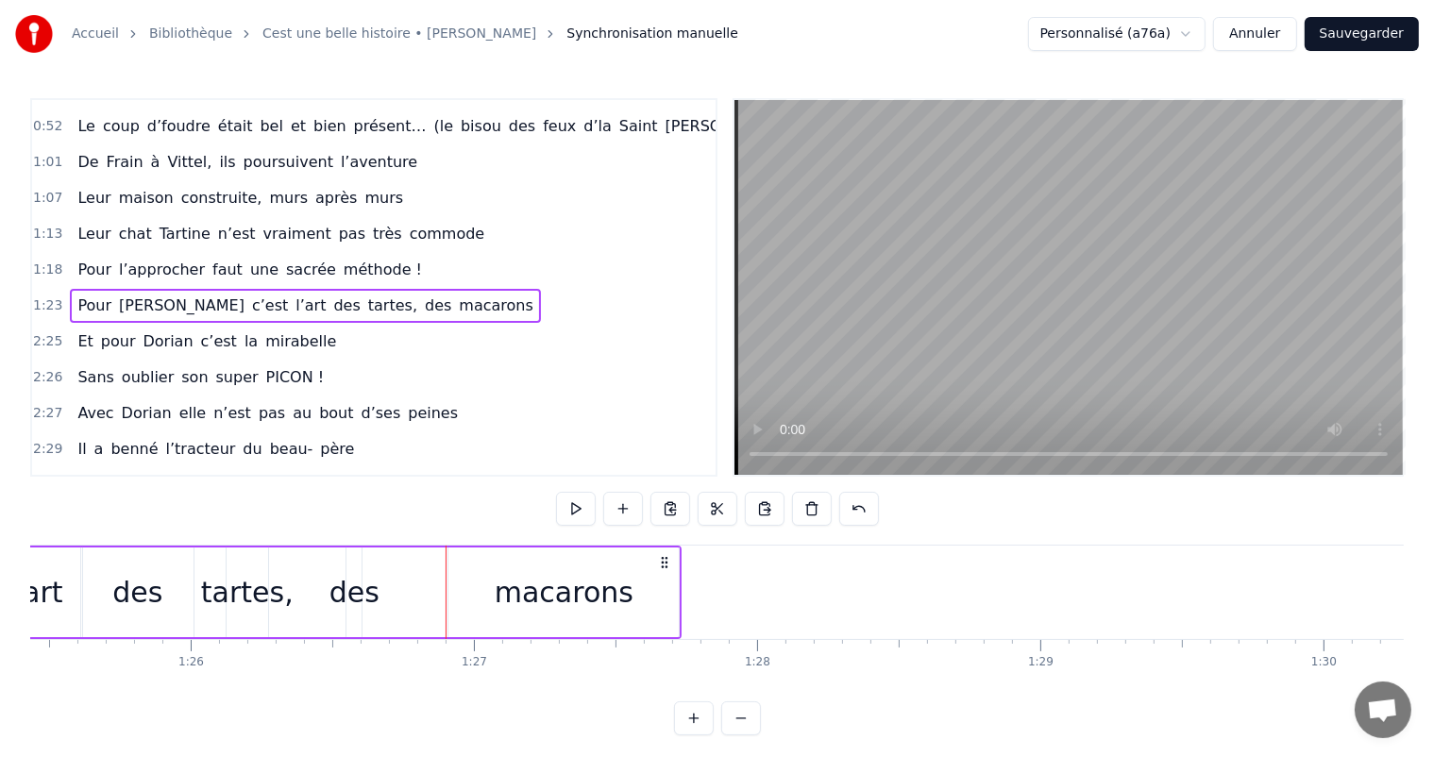
click at [547, 619] on div "macarons" at bounding box center [564, 593] width 230 height 90
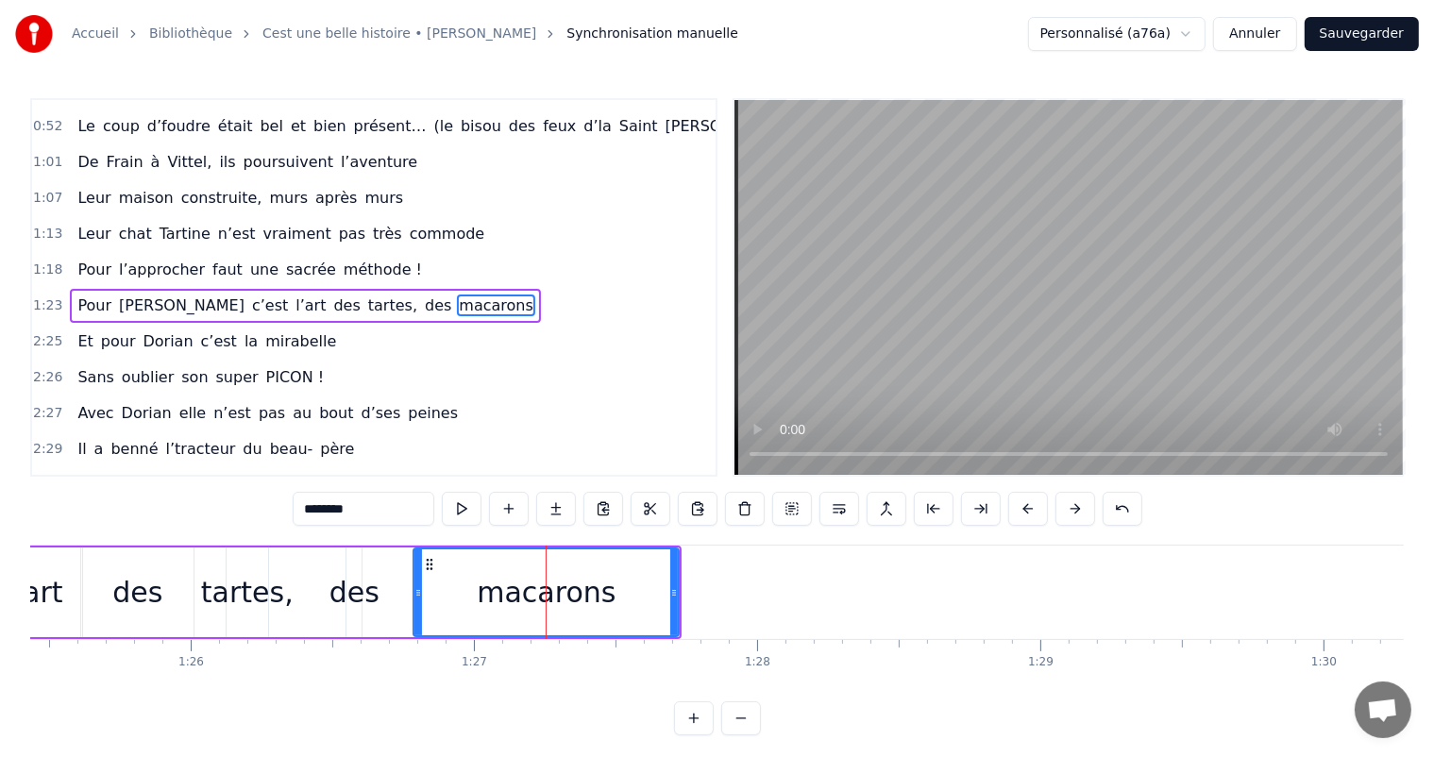
drag, startPoint x: 450, startPoint y: 588, endPoint x: 415, endPoint y: 595, distance: 35.6
click at [415, 595] on icon at bounding box center [419, 592] width 8 height 15
drag, startPoint x: 673, startPoint y: 582, endPoint x: 600, endPoint y: 593, distance: 74.5
click at [600, 593] on div at bounding box center [601, 593] width 8 height 86
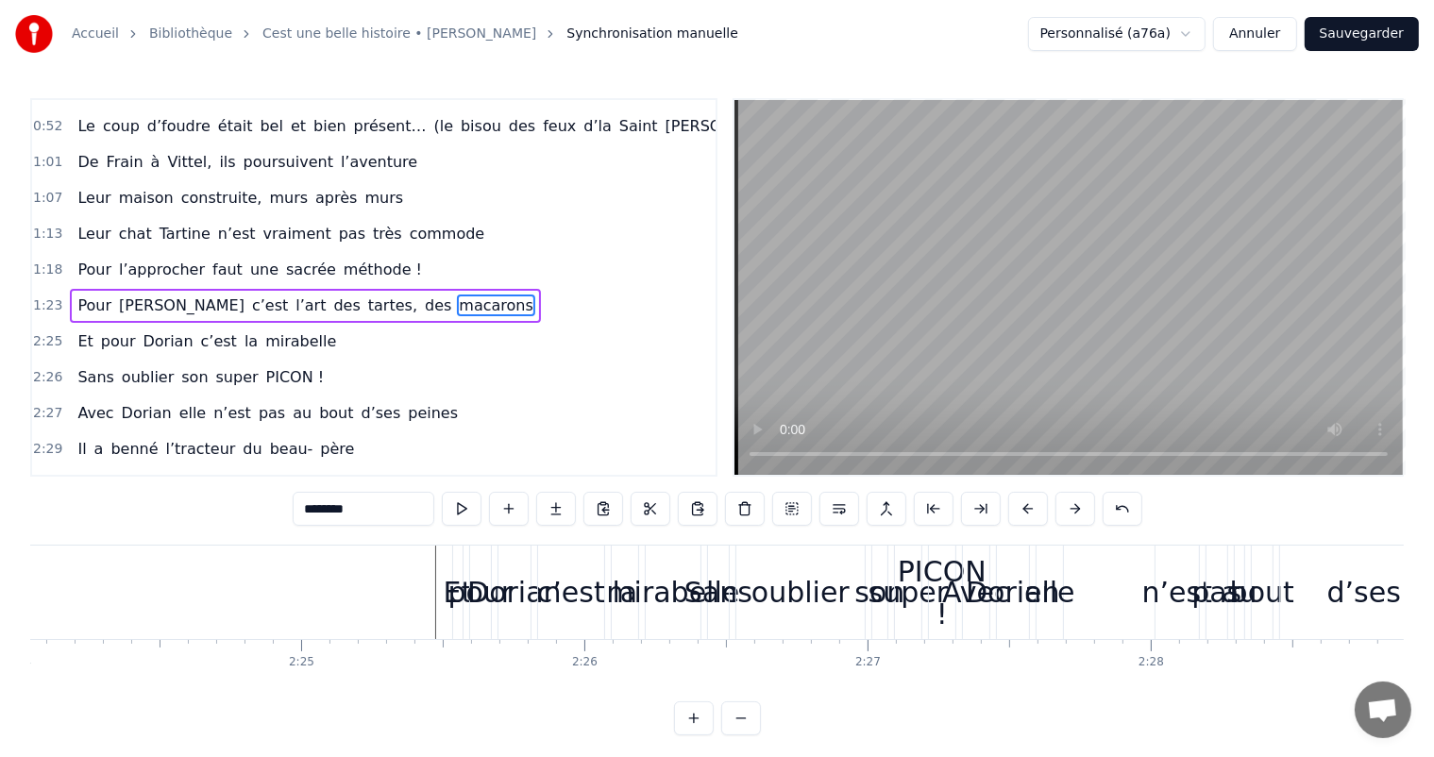
scroll to position [0, 40776]
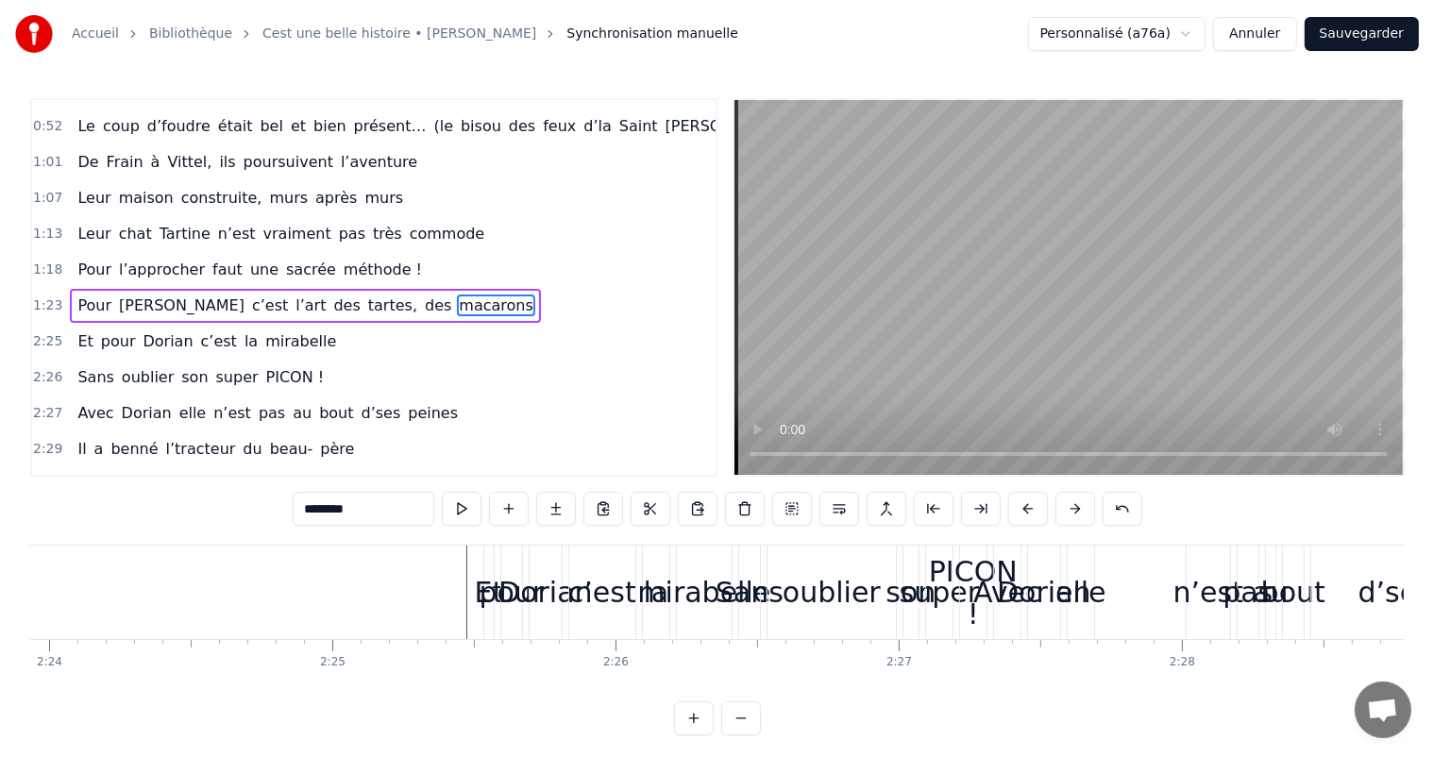
click at [487, 584] on div "pour" at bounding box center [512, 592] width 65 height 42
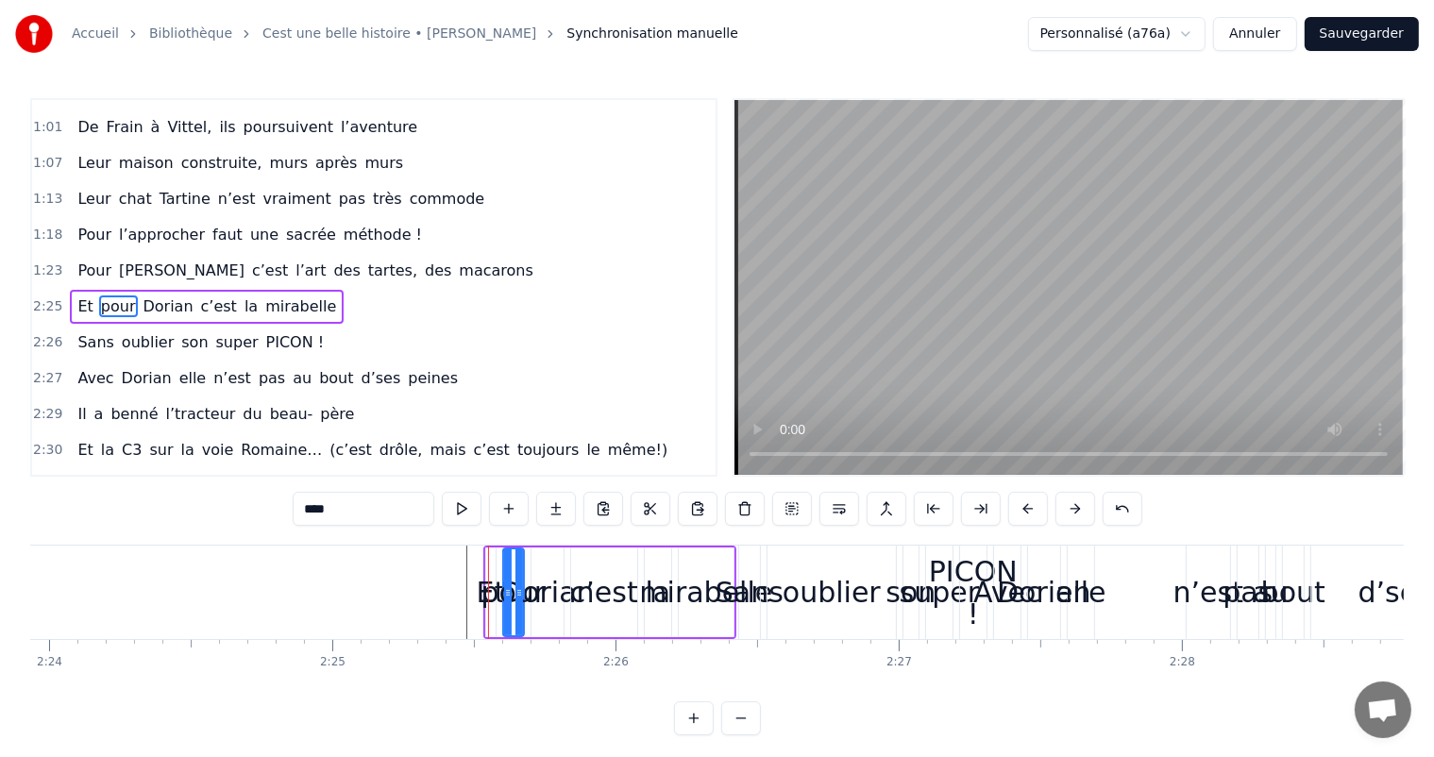
click at [483, 587] on div "pour" at bounding box center [514, 592] width 65 height 42
click at [487, 590] on div "pour" at bounding box center [514, 592] width 65 height 42
click at [508, 589] on icon at bounding box center [508, 592] width 8 height 15
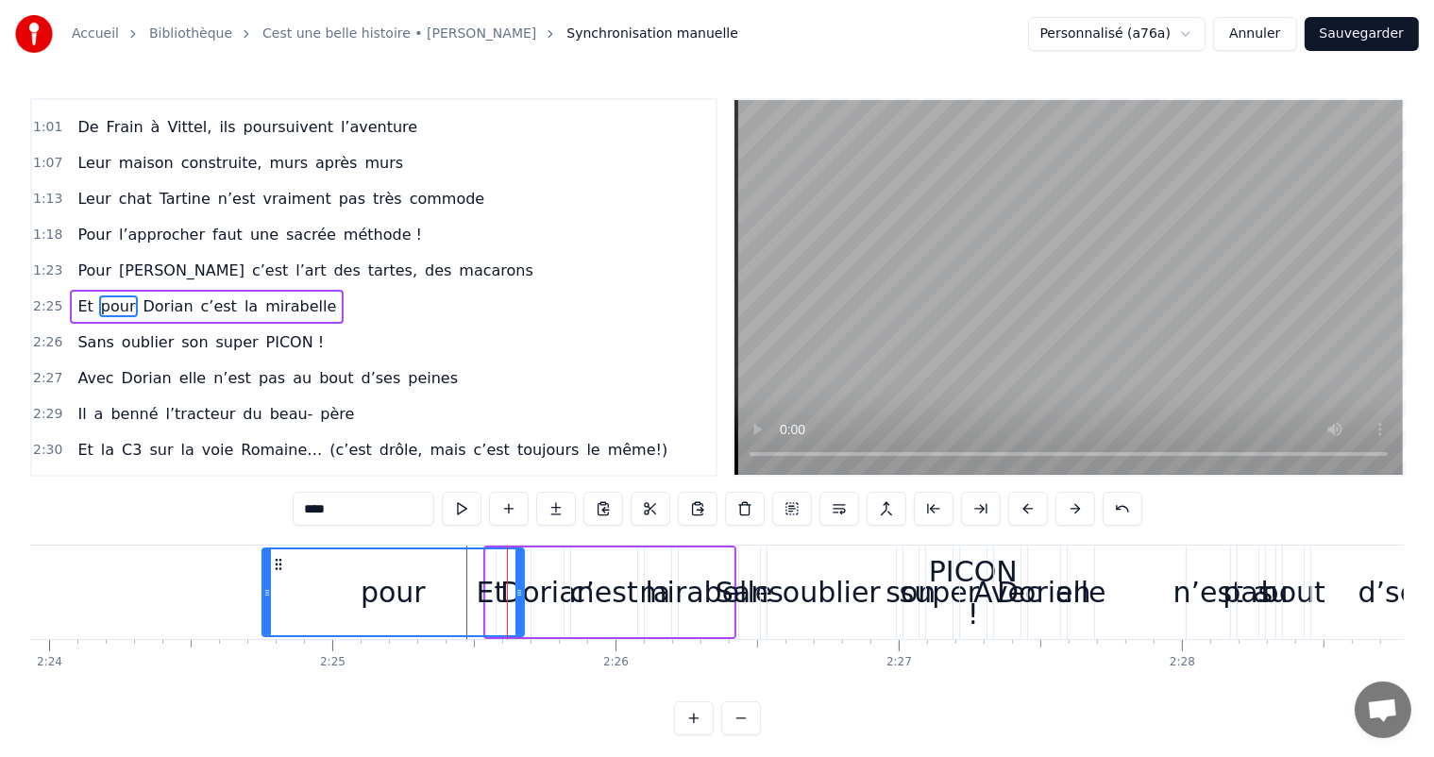
drag, startPoint x: 508, startPoint y: 589, endPoint x: 406, endPoint y: 598, distance: 102.3
click at [264, 604] on div at bounding box center [267, 593] width 8 height 86
click at [458, 601] on div "pour" at bounding box center [393, 593] width 260 height 86
click at [561, 612] on div "Dorian" at bounding box center [547, 592] width 94 height 42
type input "******"
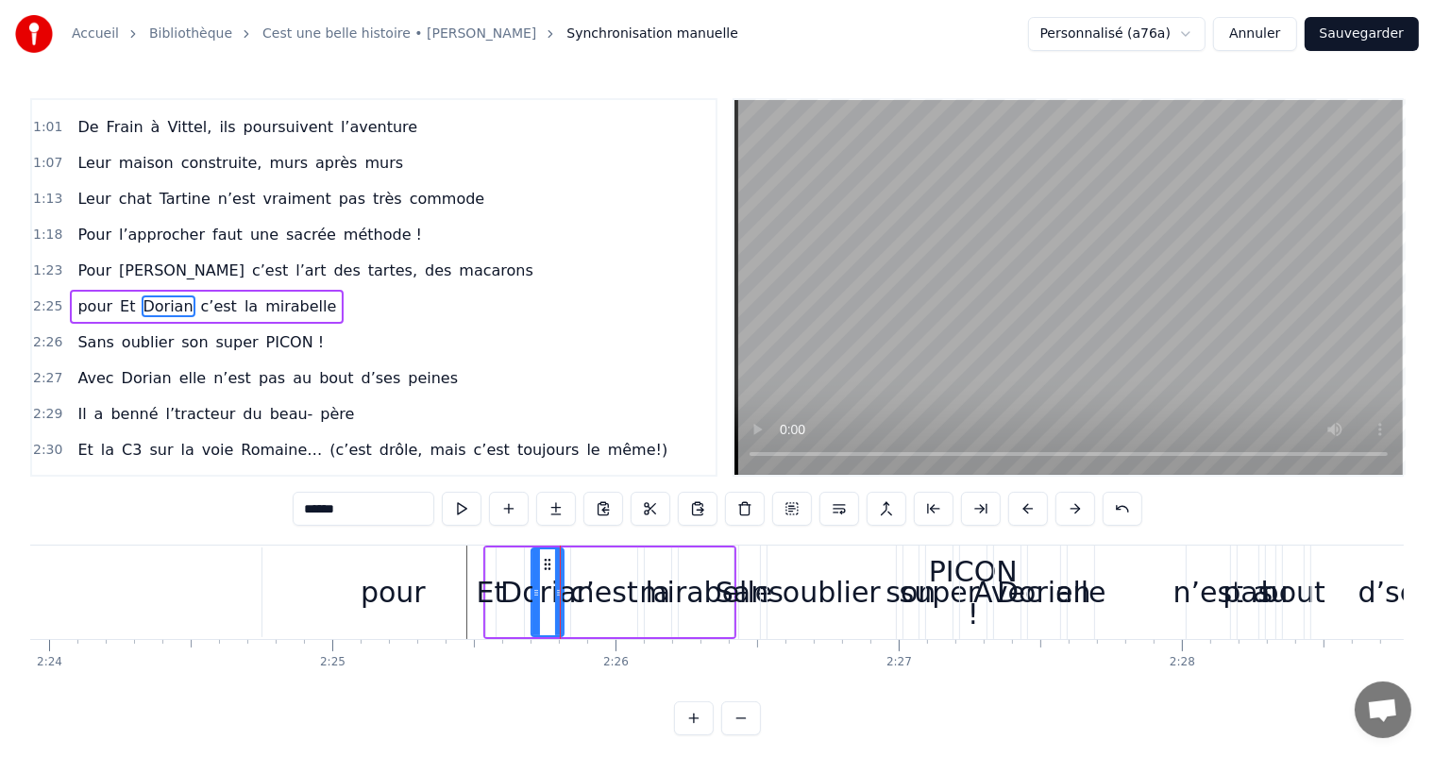
click at [502, 596] on div "pour Et Dorian c’est la mirabelle" at bounding box center [609, 592] width 253 height 93
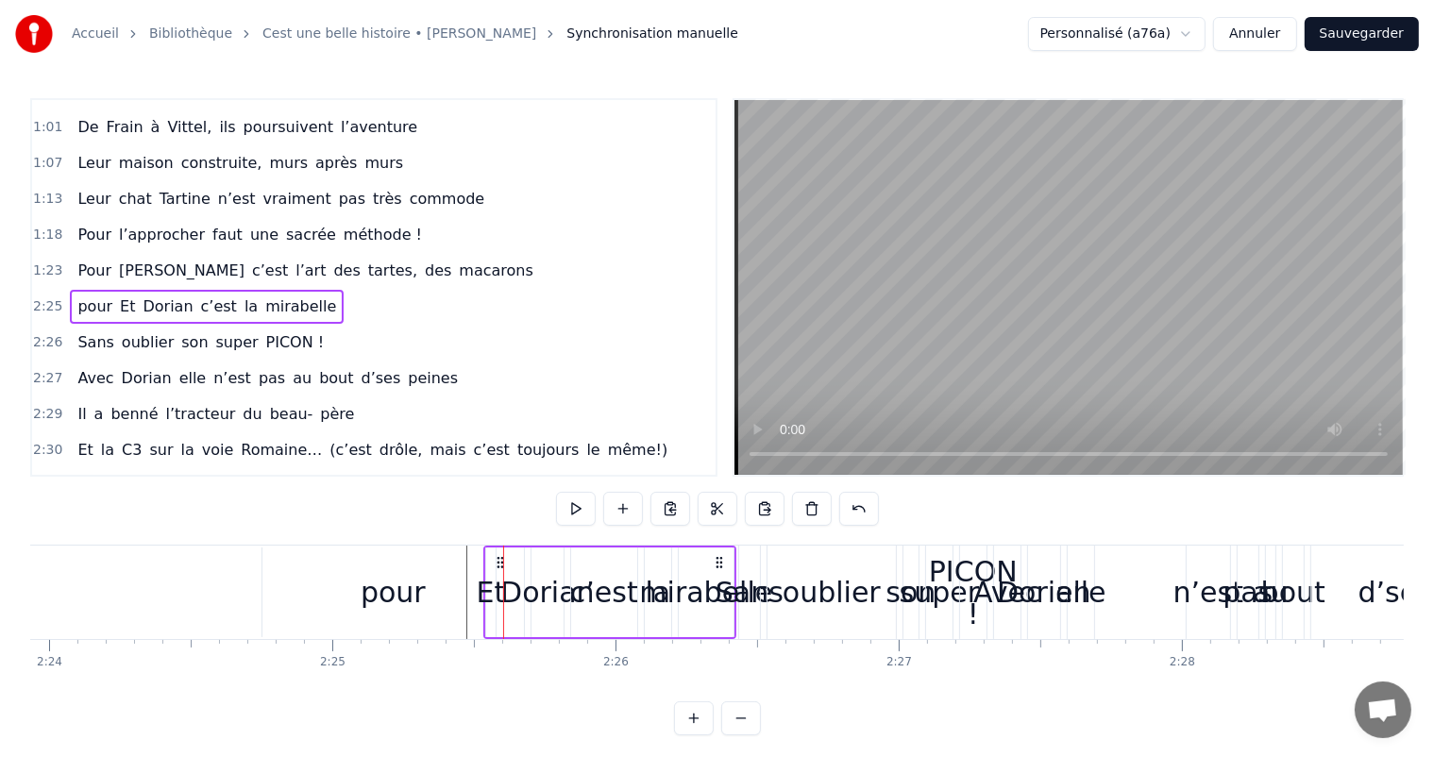
click at [450, 601] on div "pour" at bounding box center [394, 593] width 262 height 90
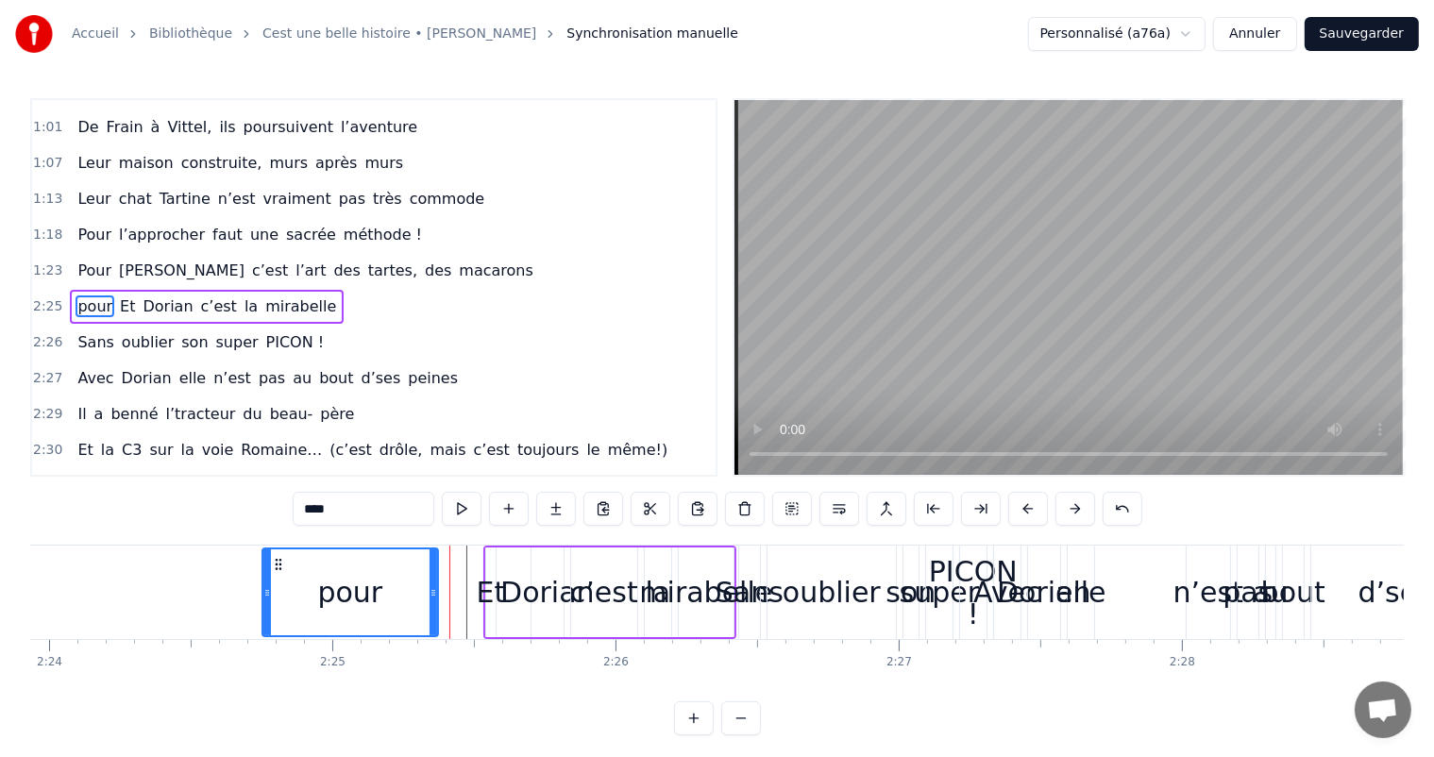
drag, startPoint x: 517, startPoint y: 593, endPoint x: 418, endPoint y: 593, distance: 99.2
click at [430, 593] on icon at bounding box center [434, 592] width 8 height 15
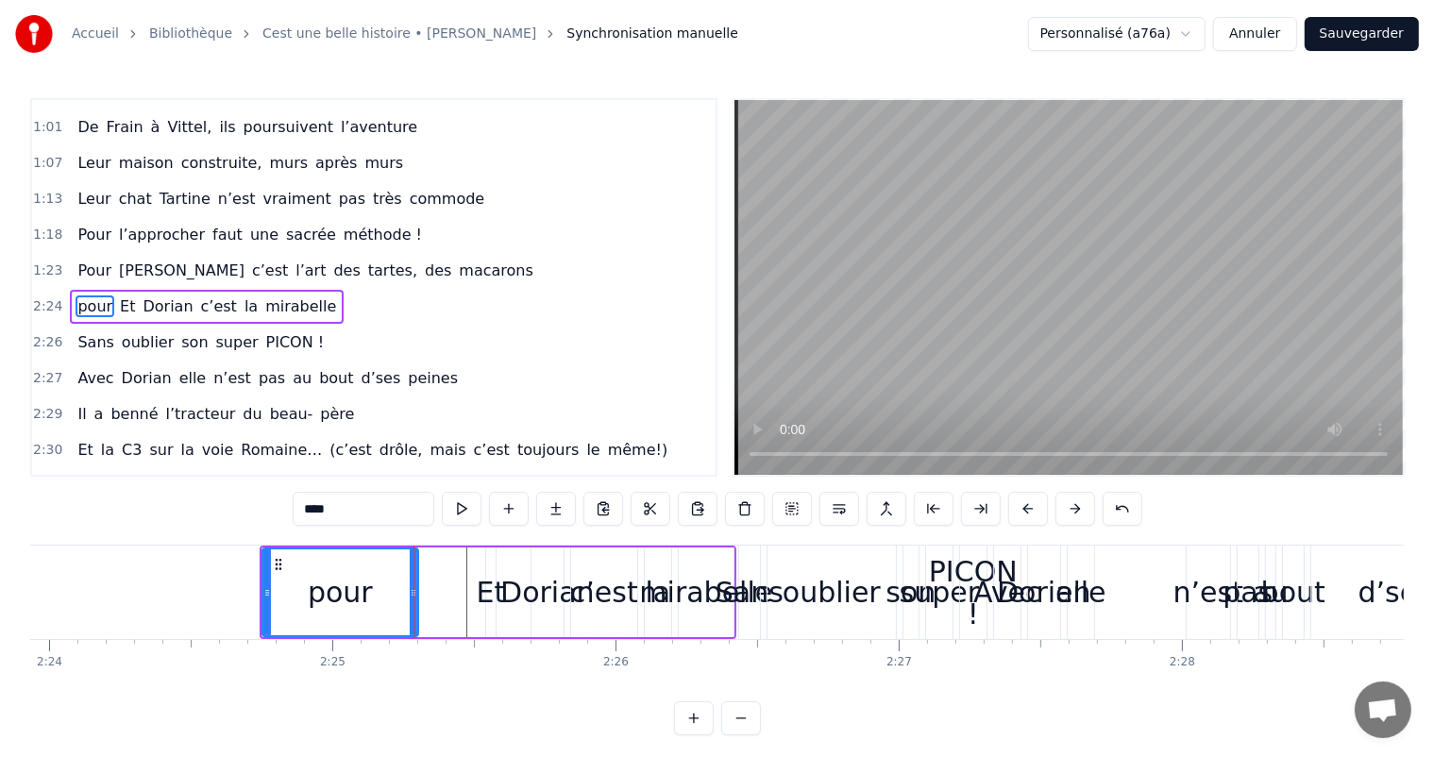
click at [488, 597] on div "Et" at bounding box center [491, 592] width 29 height 42
type input "**"
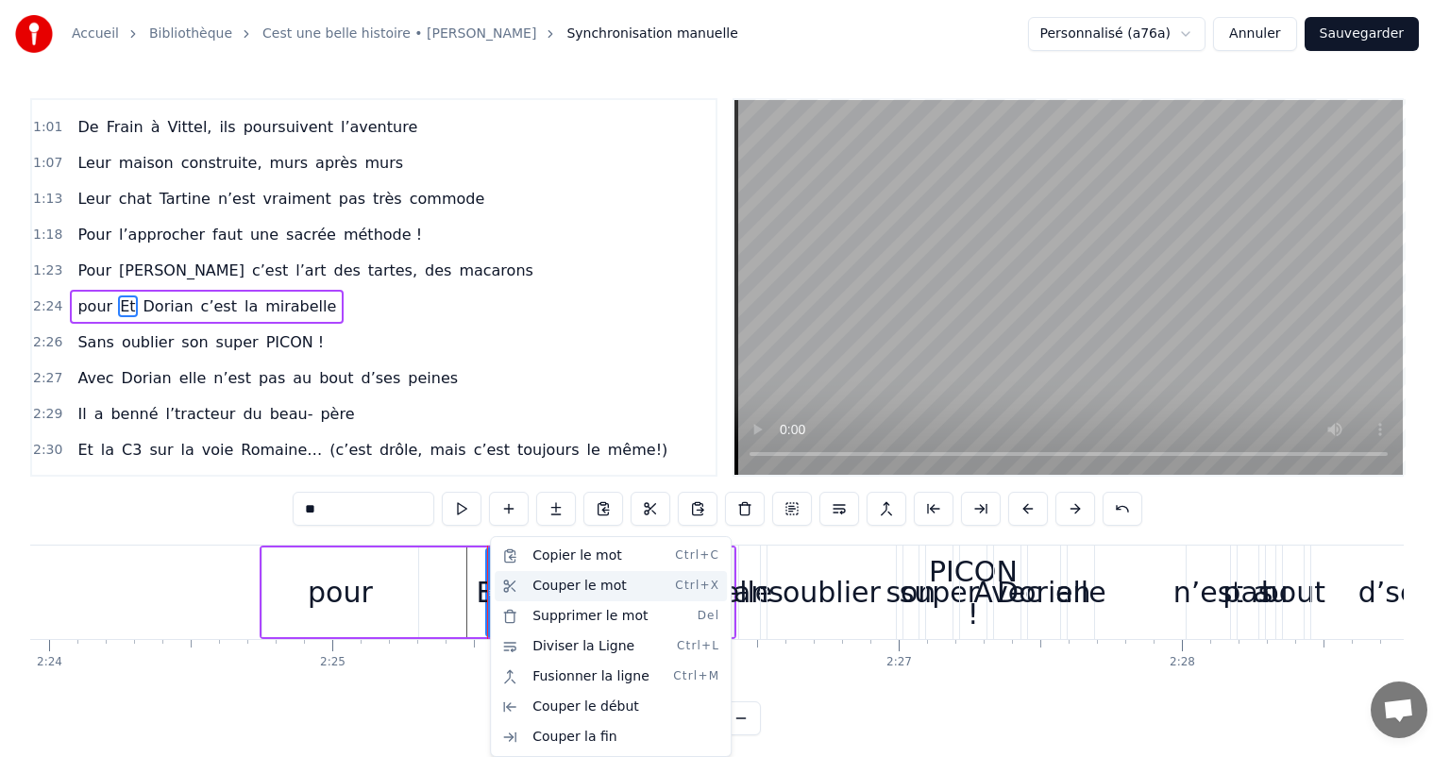
click at [560, 589] on div "Couper le mot Ctrl+X" at bounding box center [611, 586] width 232 height 30
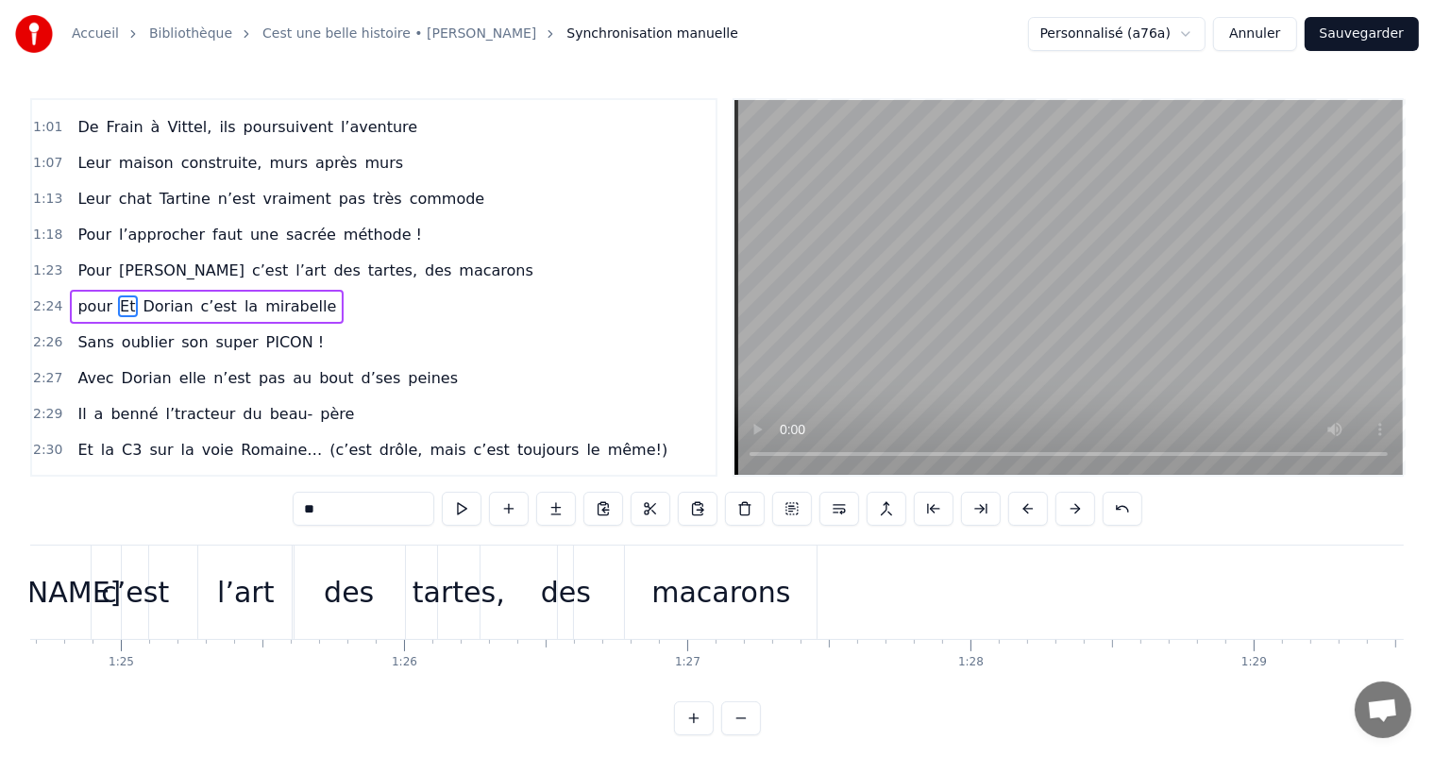
scroll to position [0, 24020]
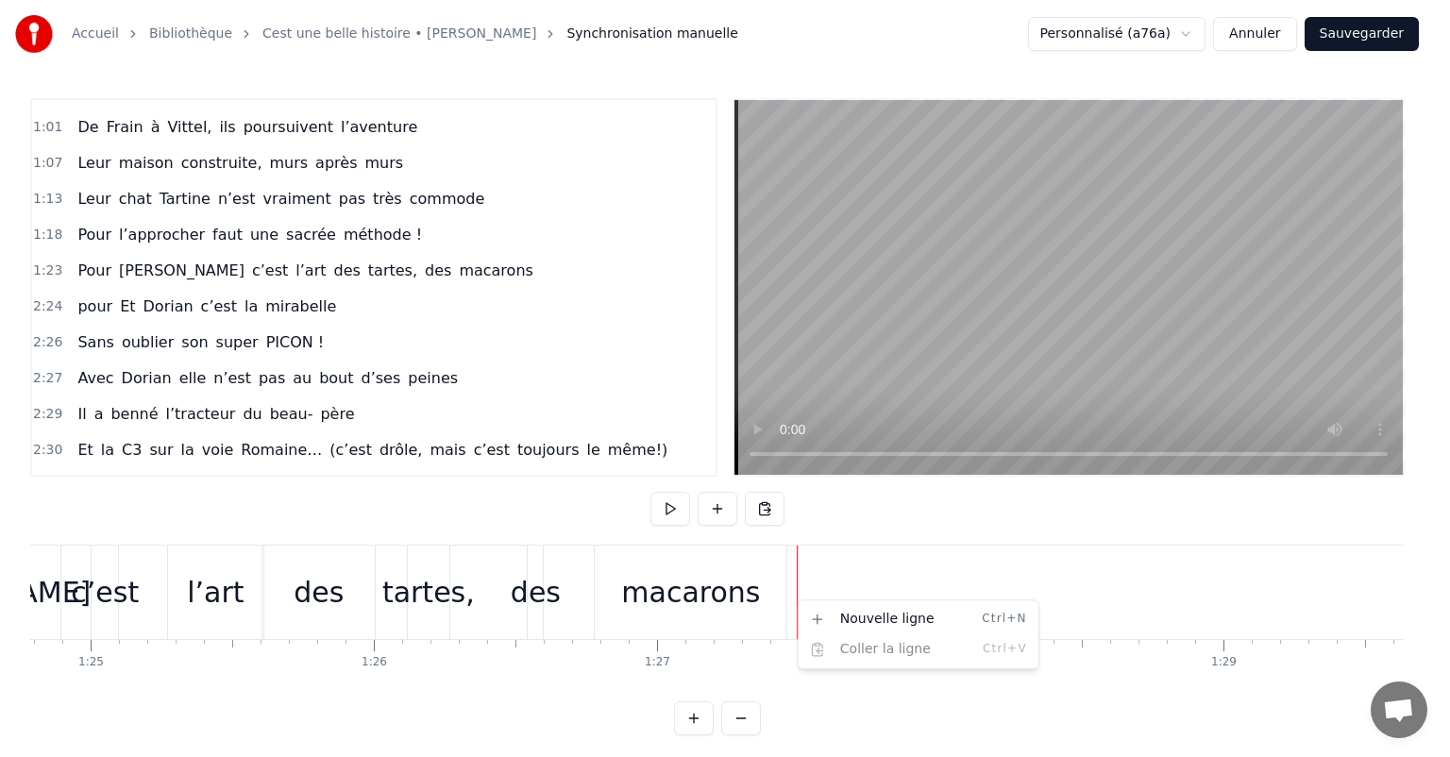
click at [718, 581] on html "Accueil Bibliothèque Cest une belle histoire • [PERSON_NAME] Synchronisation ma…" at bounding box center [725, 383] width 1450 height 766
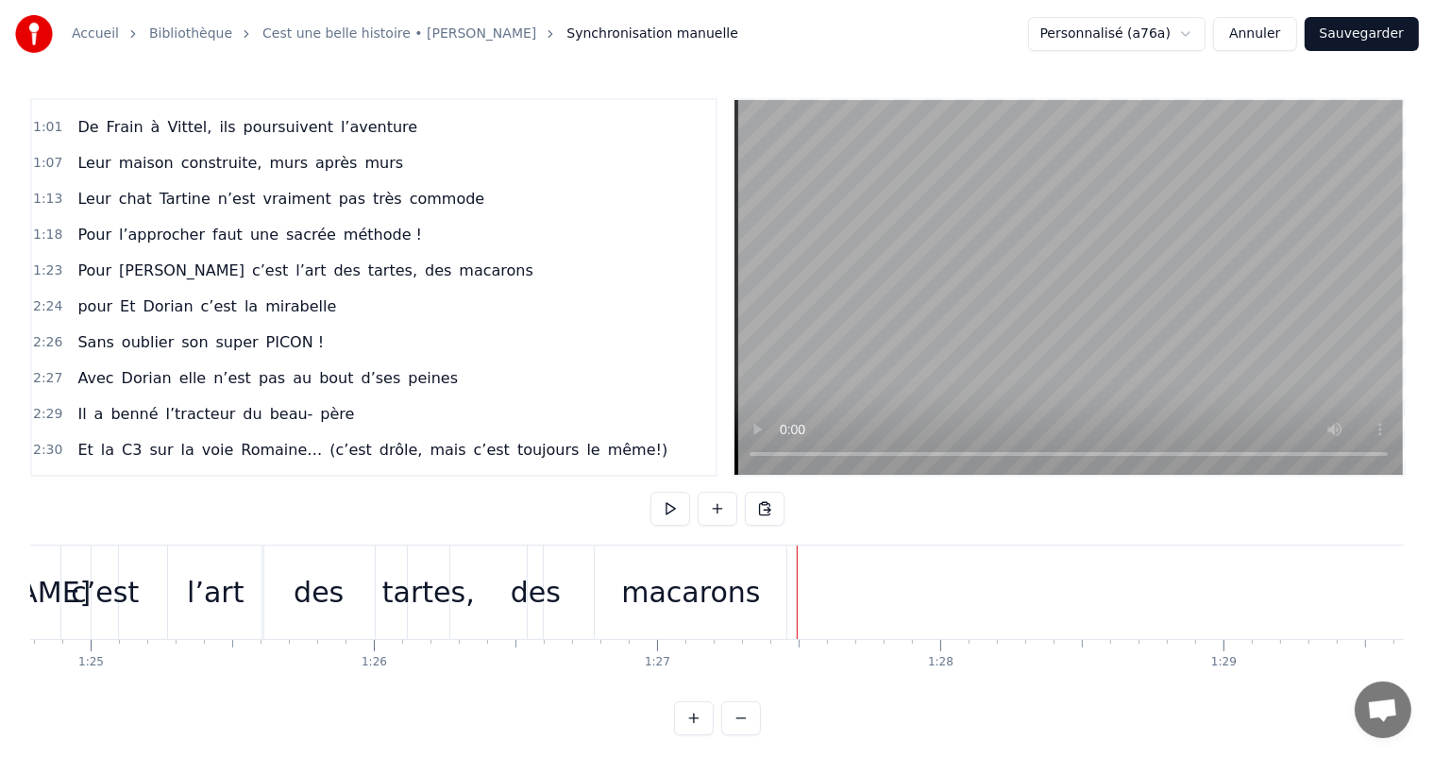
click at [783, 580] on div "macarons" at bounding box center [691, 592] width 192 height 93
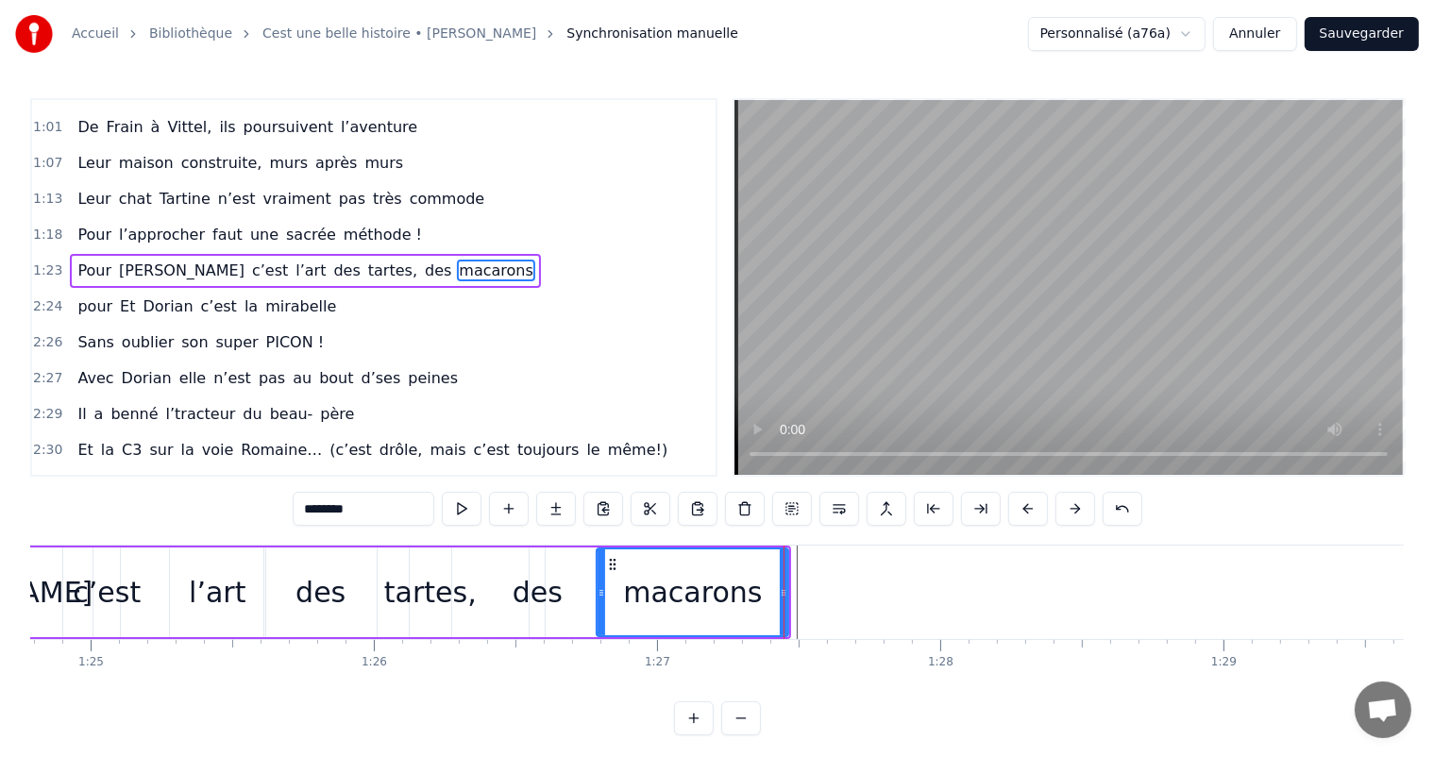
scroll to position [350, 0]
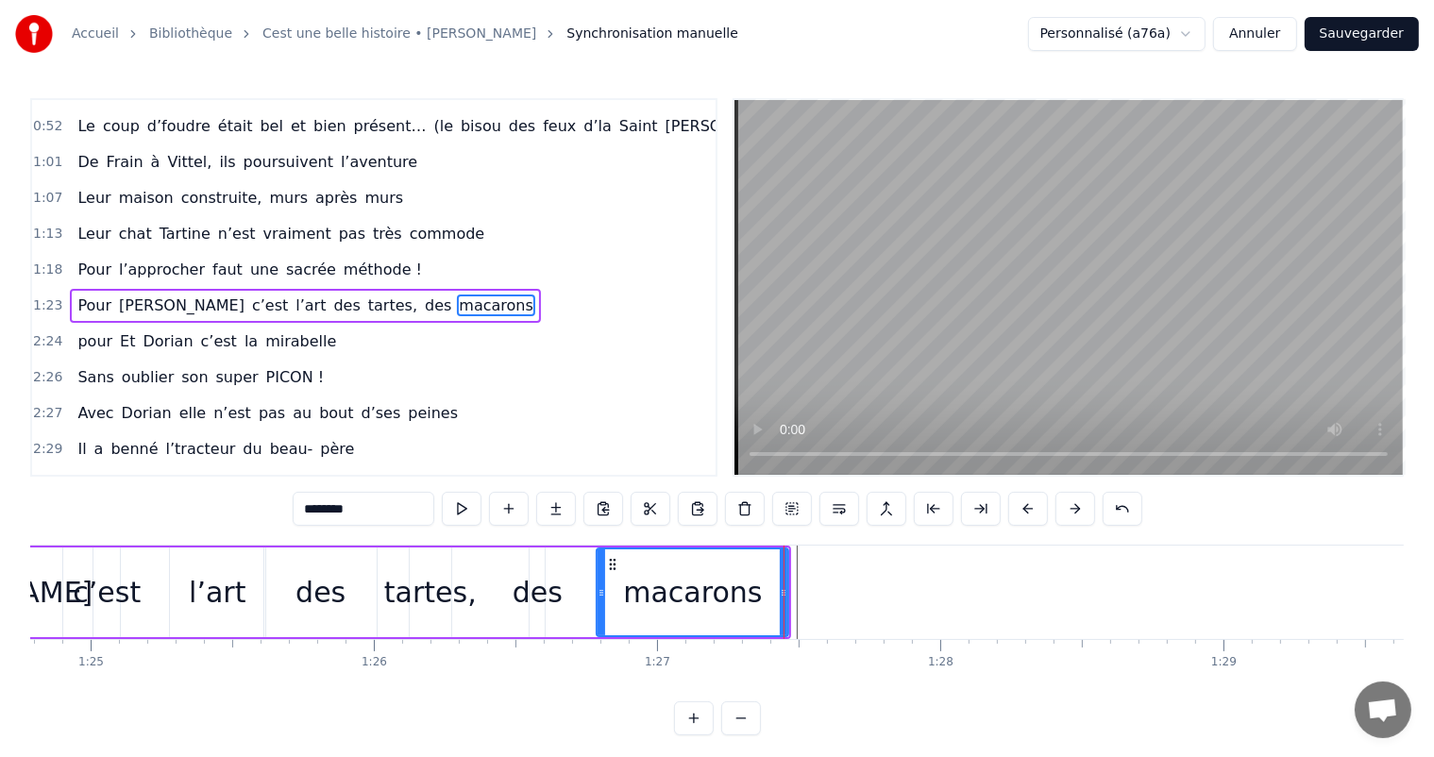
click at [784, 580] on div at bounding box center [784, 592] width 1 height 93
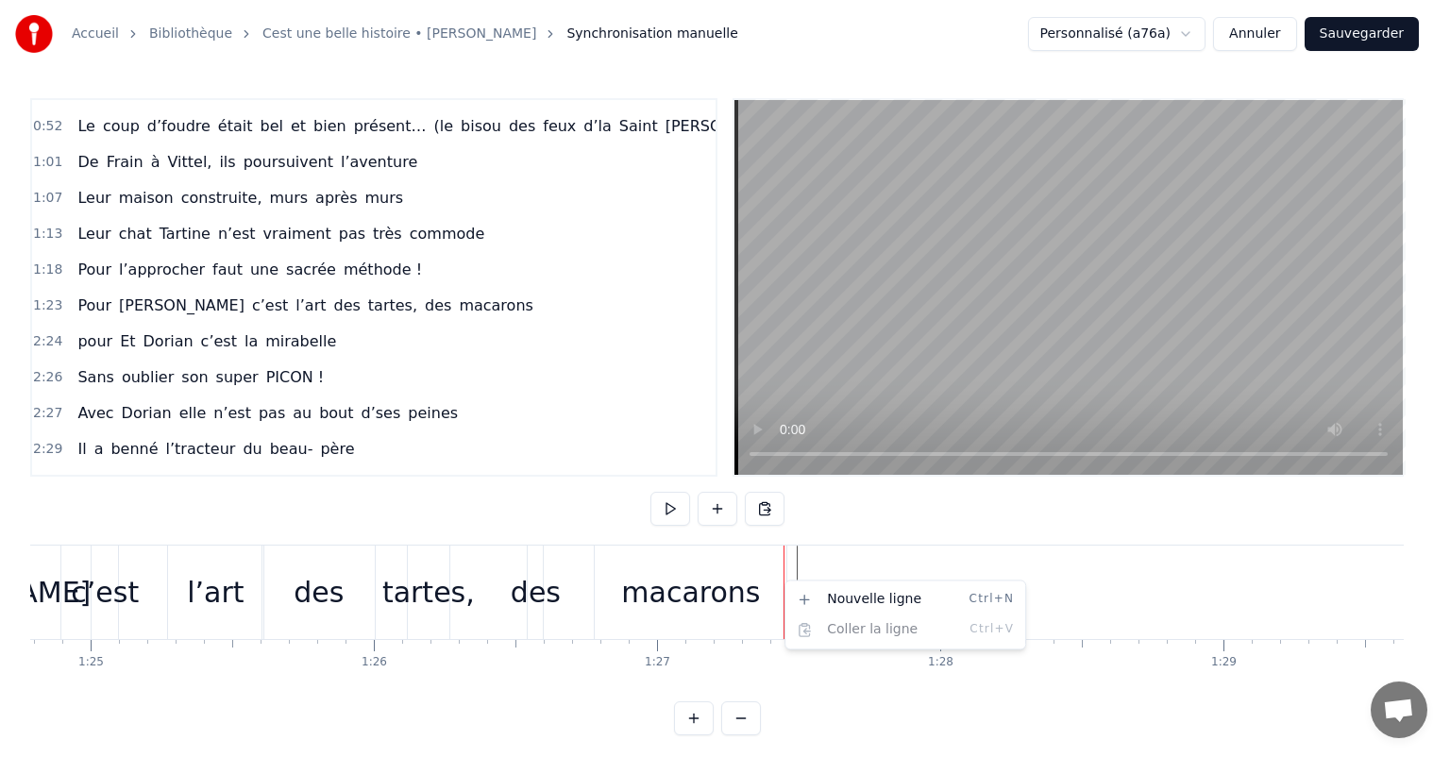
click at [772, 581] on html "Accueil Bibliothèque Cest une belle histoire • [PERSON_NAME] Synchronisation ma…" at bounding box center [725, 383] width 1450 height 766
click at [594, 580] on html "Accueil Bibliothèque Cest une belle histoire • [PERSON_NAME] Synchronisation ma…" at bounding box center [725, 383] width 1450 height 766
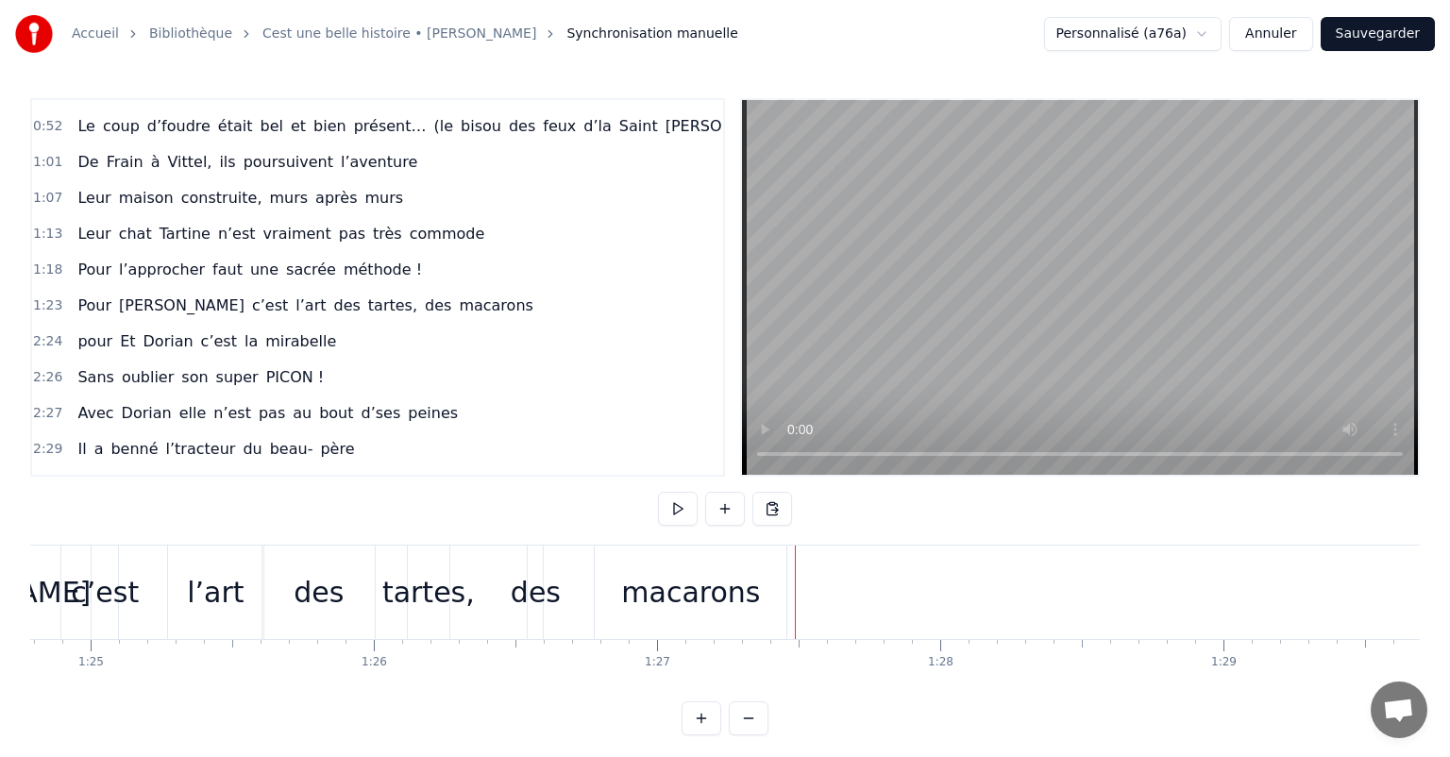
click at [522, 573] on div "des" at bounding box center [536, 592] width 50 height 42
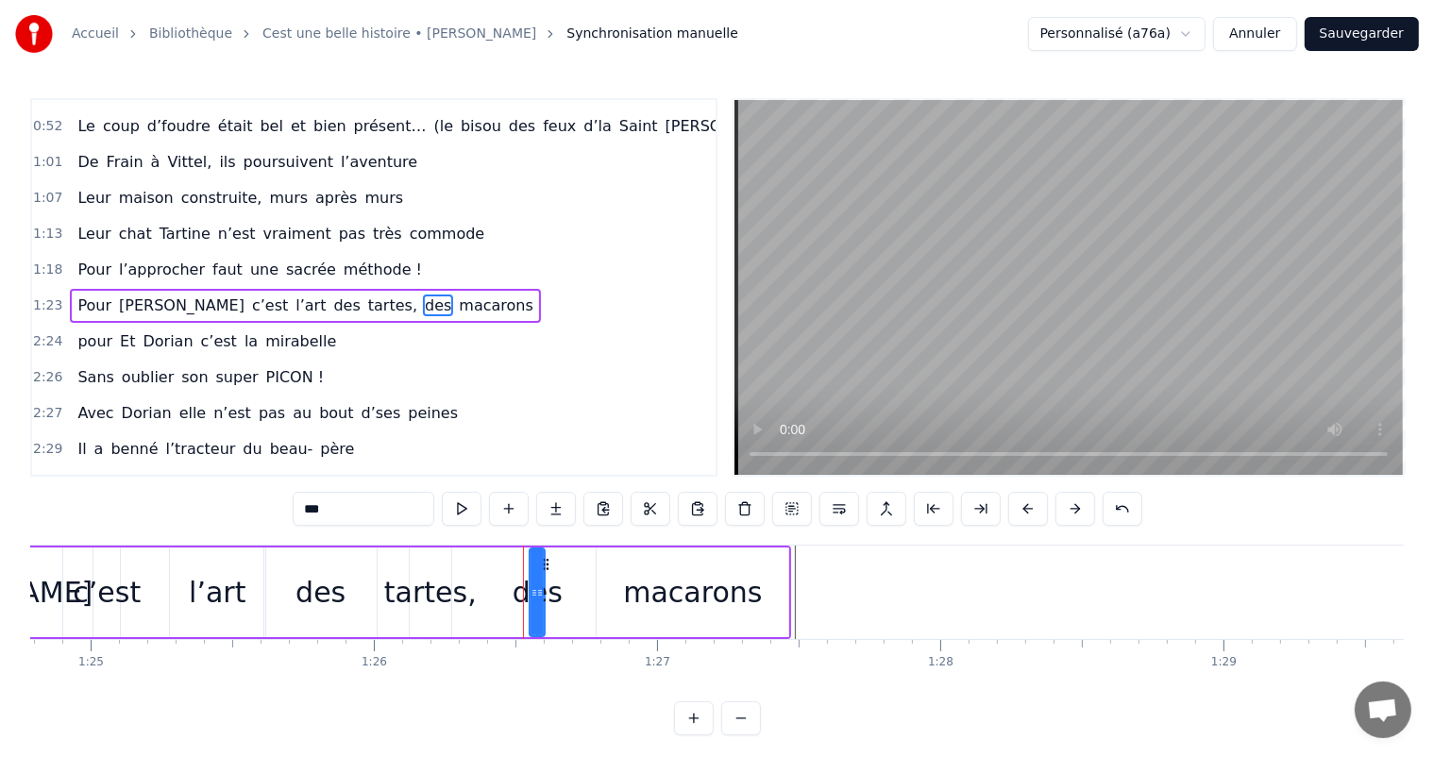
click at [707, 580] on div "macarons" at bounding box center [692, 592] width 139 height 42
type input "********"
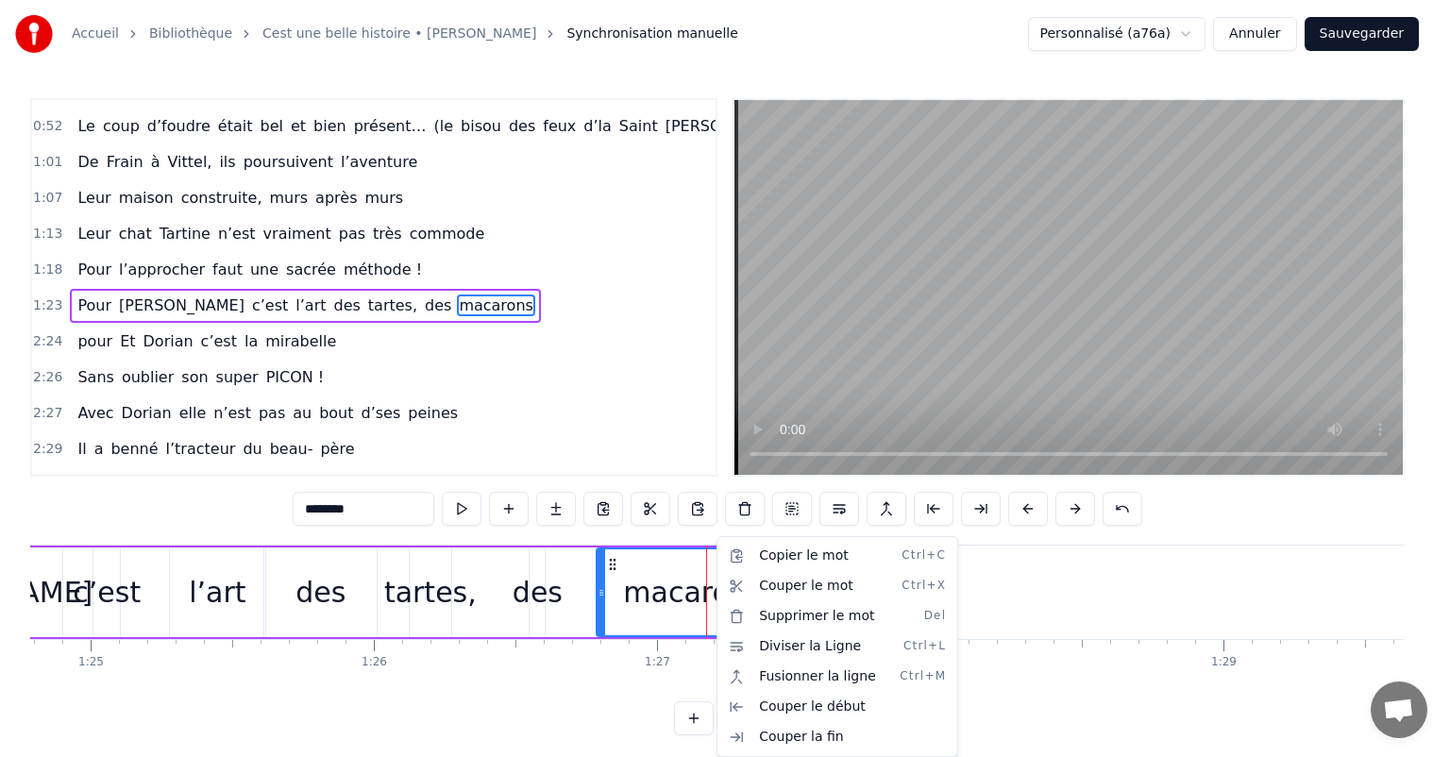
click at [715, 588] on html "Accueil Bibliothèque Cest une belle histoire • [PERSON_NAME] Synchronisation ma…" at bounding box center [725, 383] width 1450 height 766
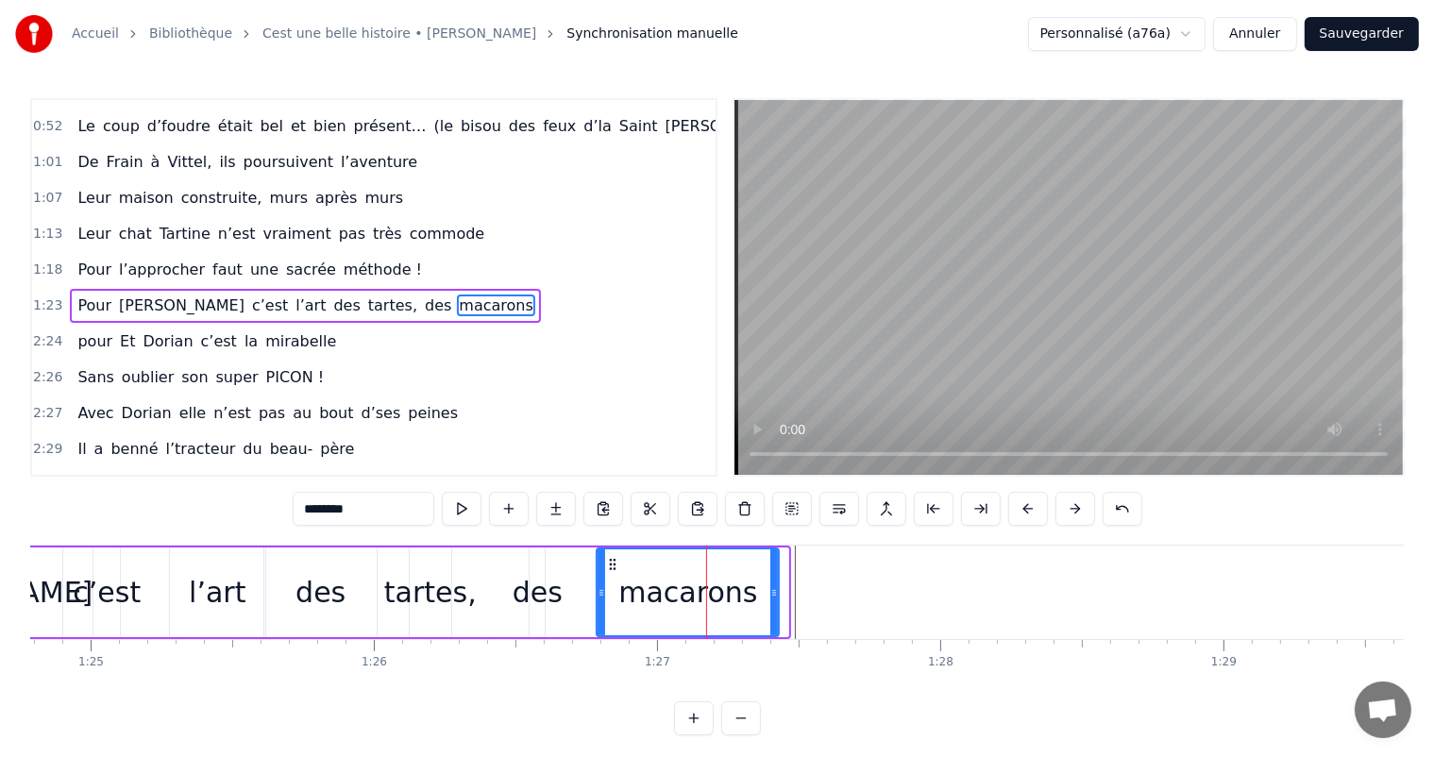
drag, startPoint x: 784, startPoint y: 585, endPoint x: 774, endPoint y: 587, distance: 9.6
click at [774, 587] on icon at bounding box center [775, 592] width 8 height 15
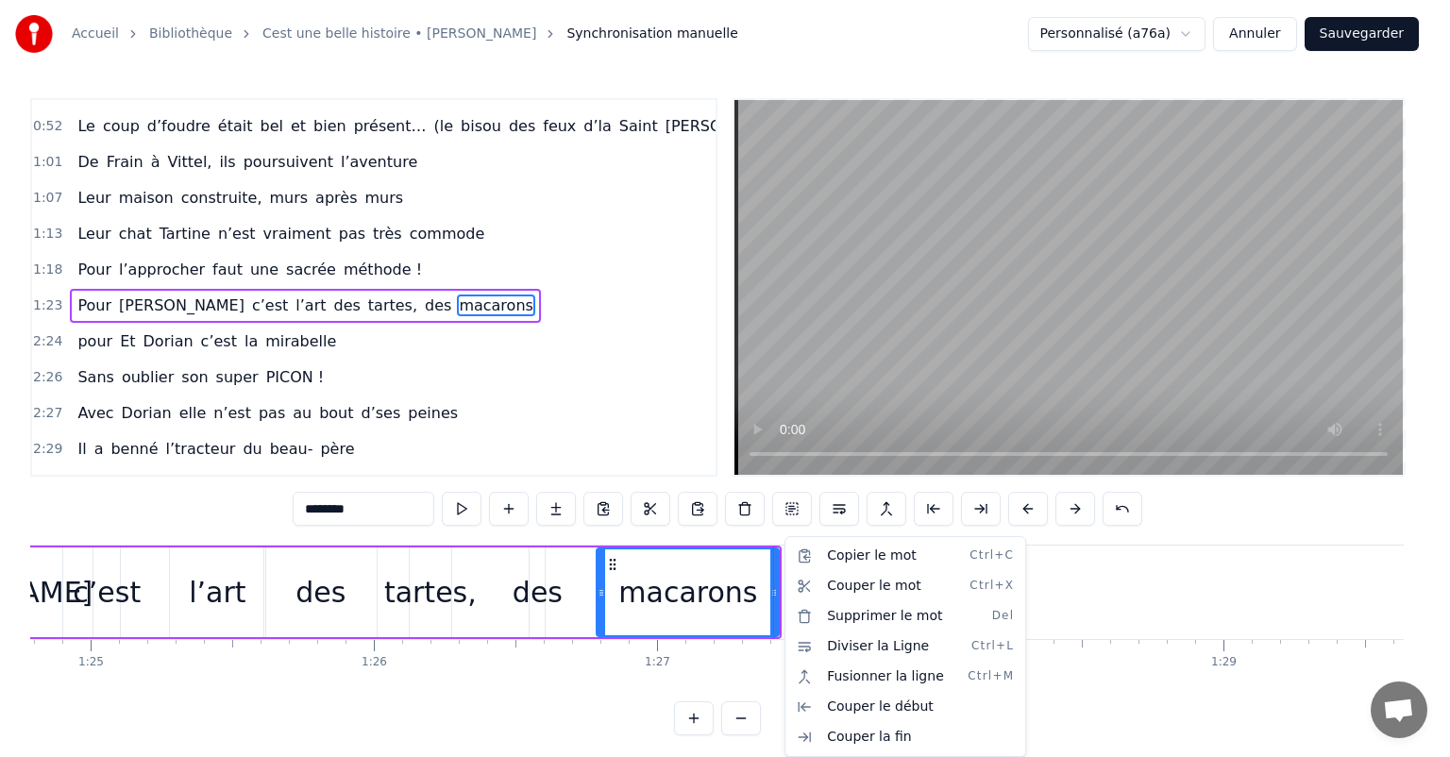
click at [692, 582] on html "Accueil Bibliothèque Cest une belle histoire • [PERSON_NAME] Synchronisation ma…" at bounding box center [725, 383] width 1450 height 766
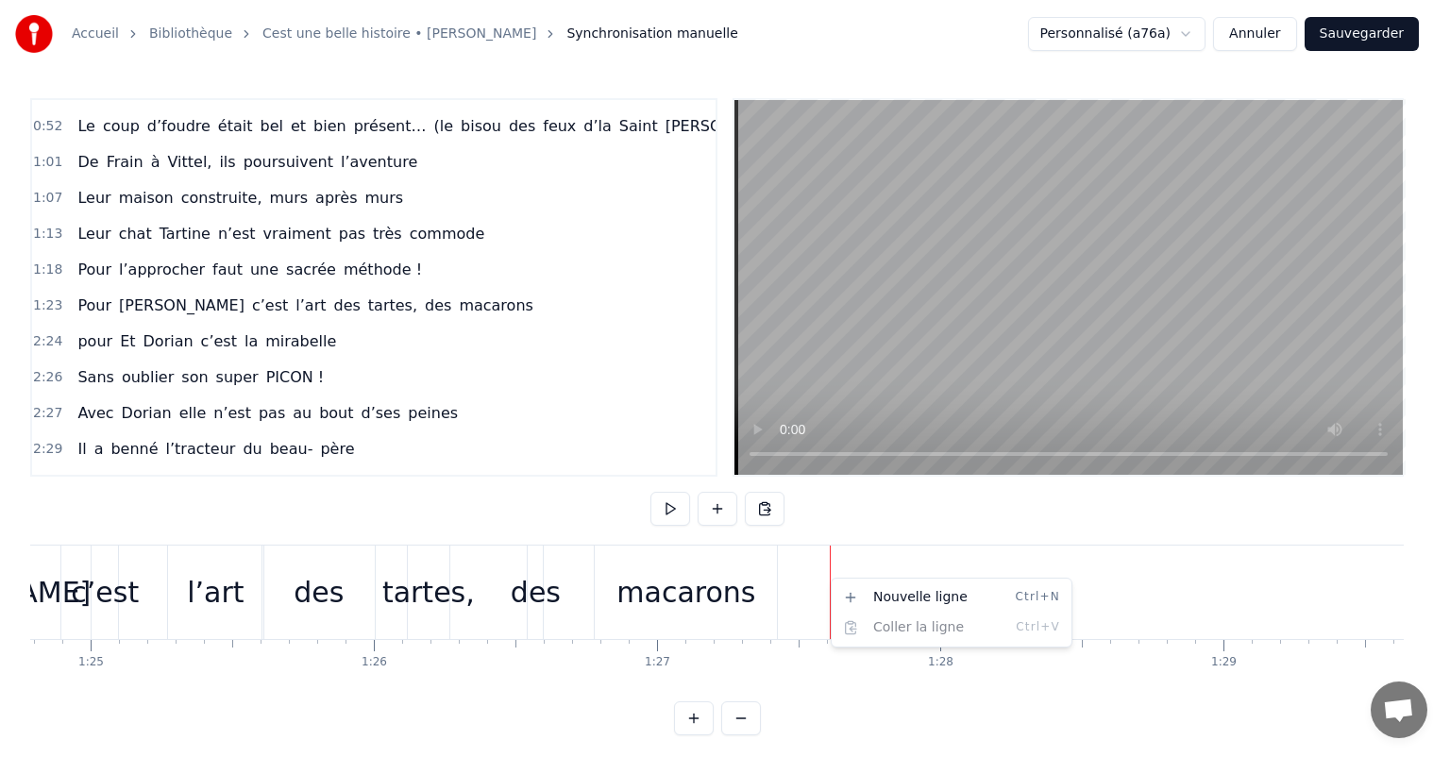
click at [800, 585] on html "Accueil Bibliothèque Cest une belle histoire • [PERSON_NAME] Synchronisation ma…" at bounding box center [725, 383] width 1450 height 766
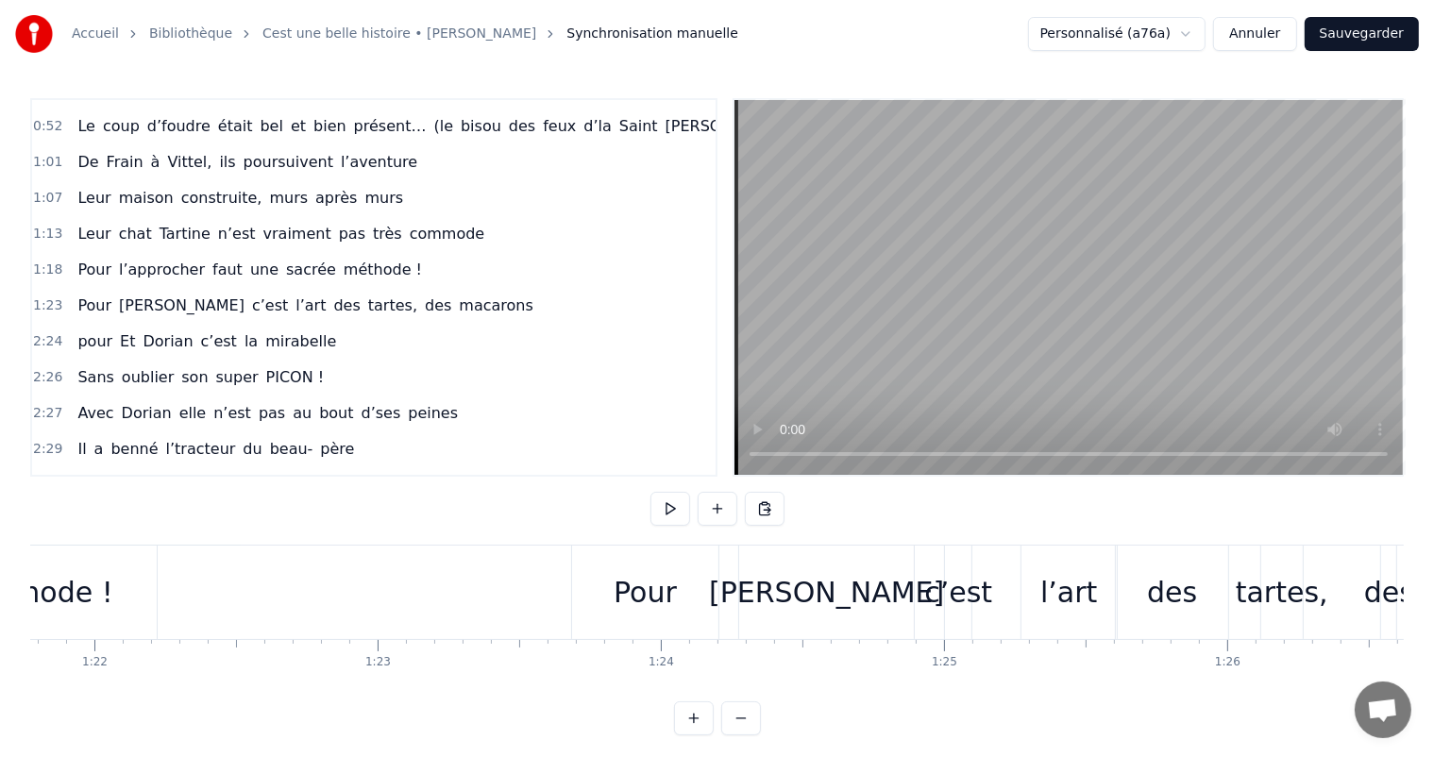
scroll to position [0, 23135]
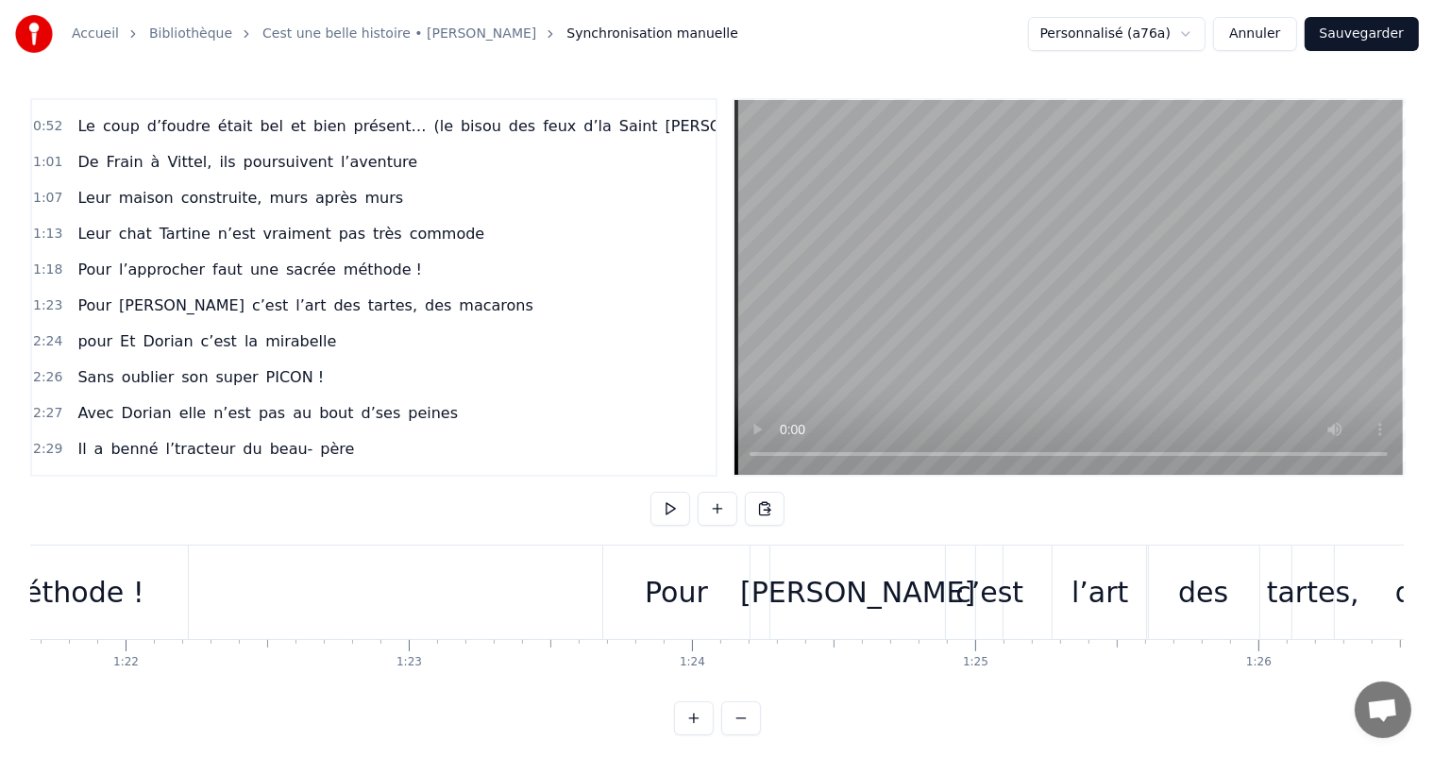
click at [145, 605] on div "méthode !" at bounding box center [71, 592] width 234 height 93
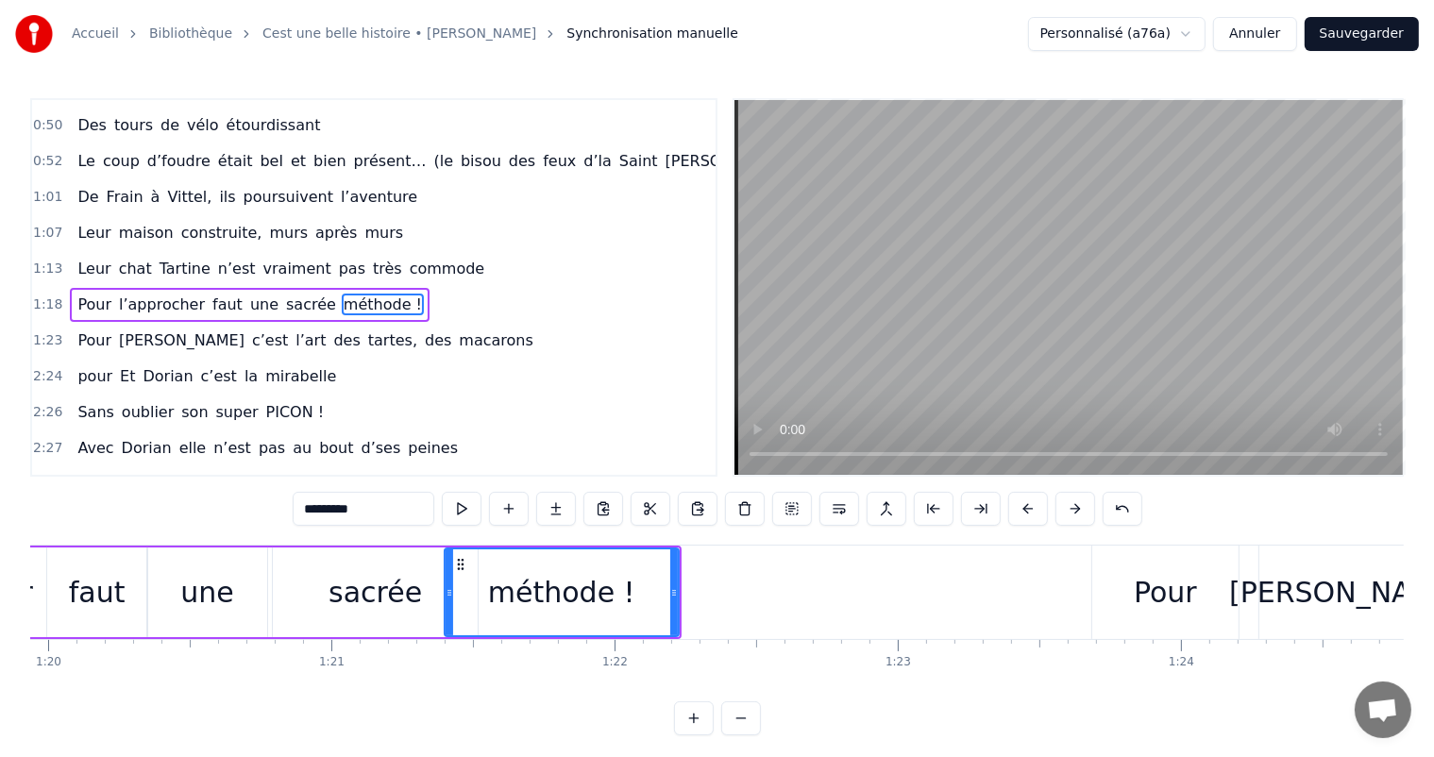
scroll to position [0, 22585]
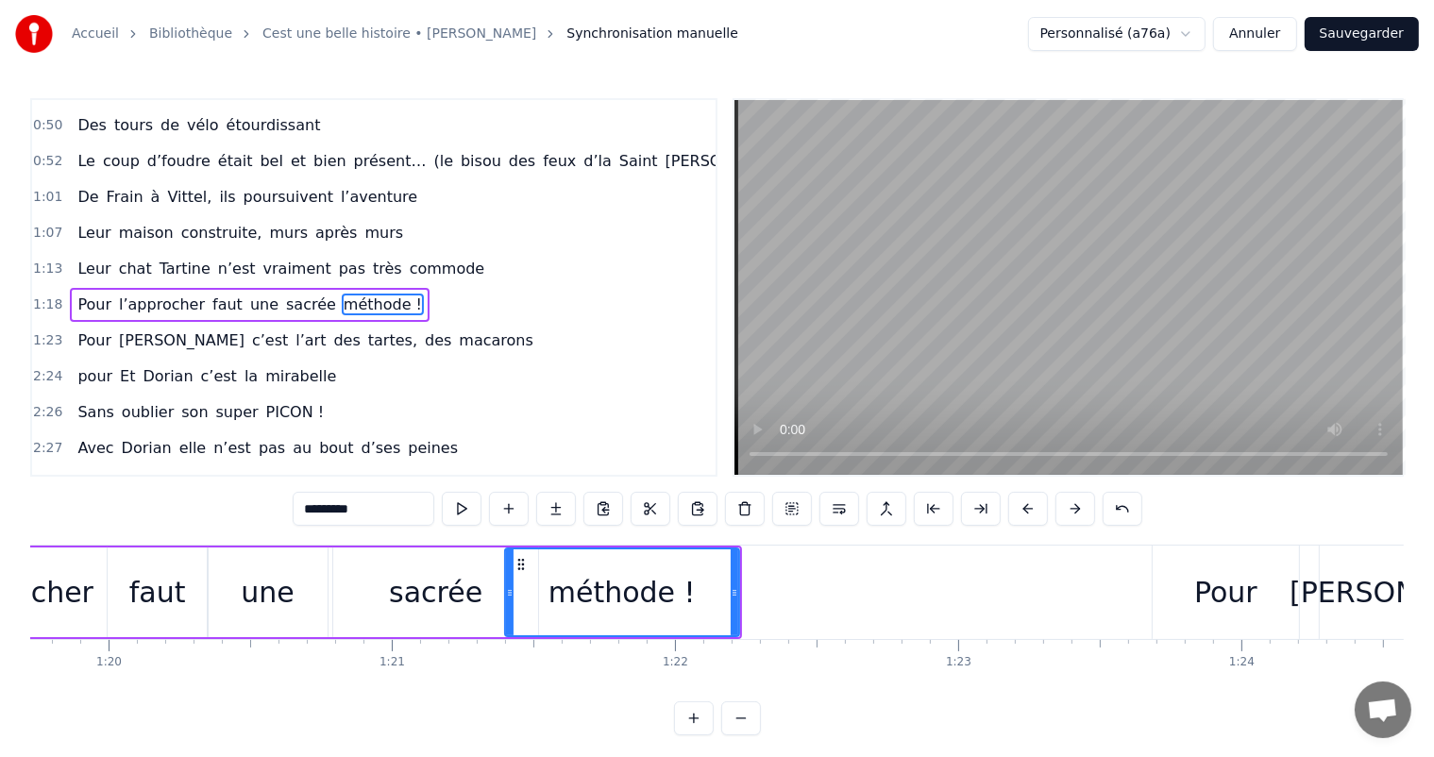
click at [617, 597] on div "méthode !" at bounding box center [622, 592] width 147 height 42
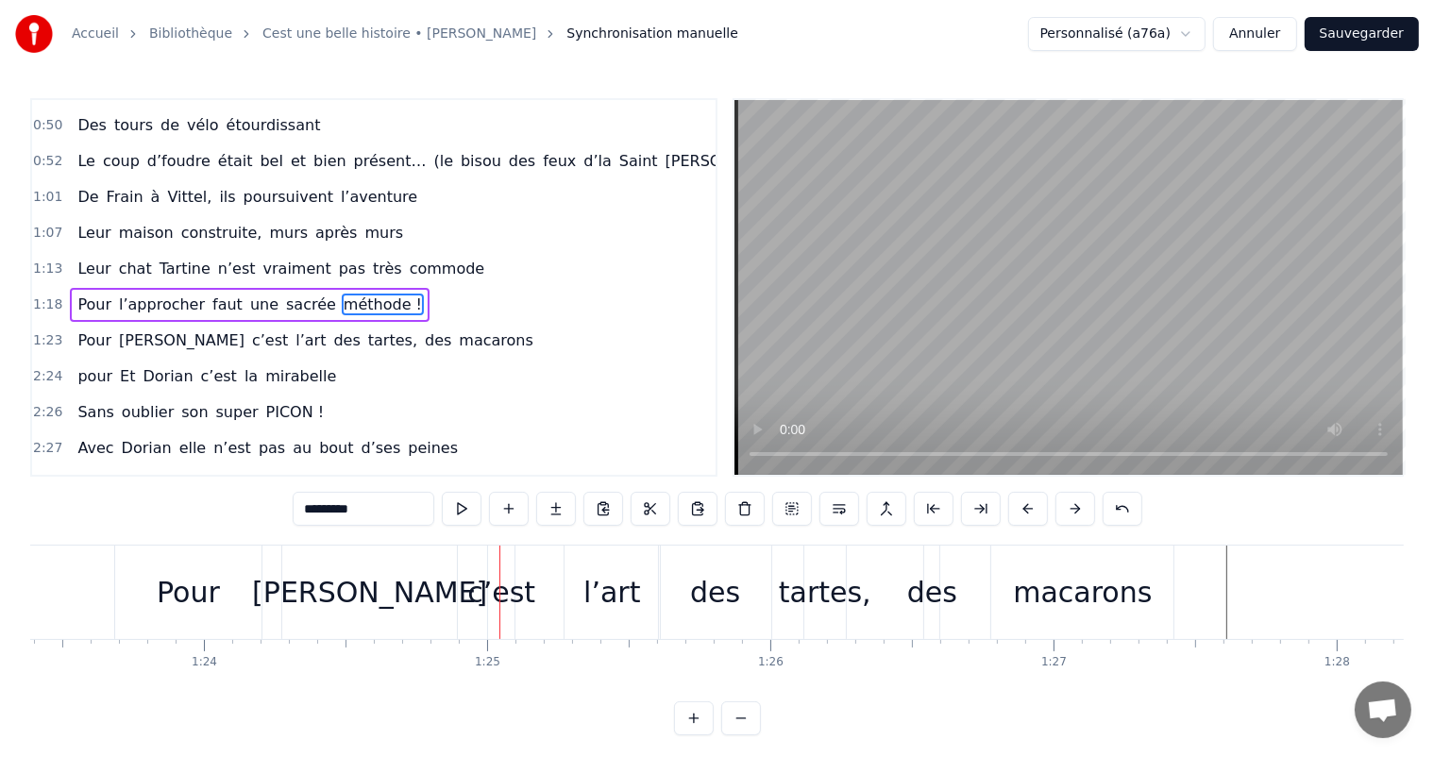
scroll to position [0, 23563]
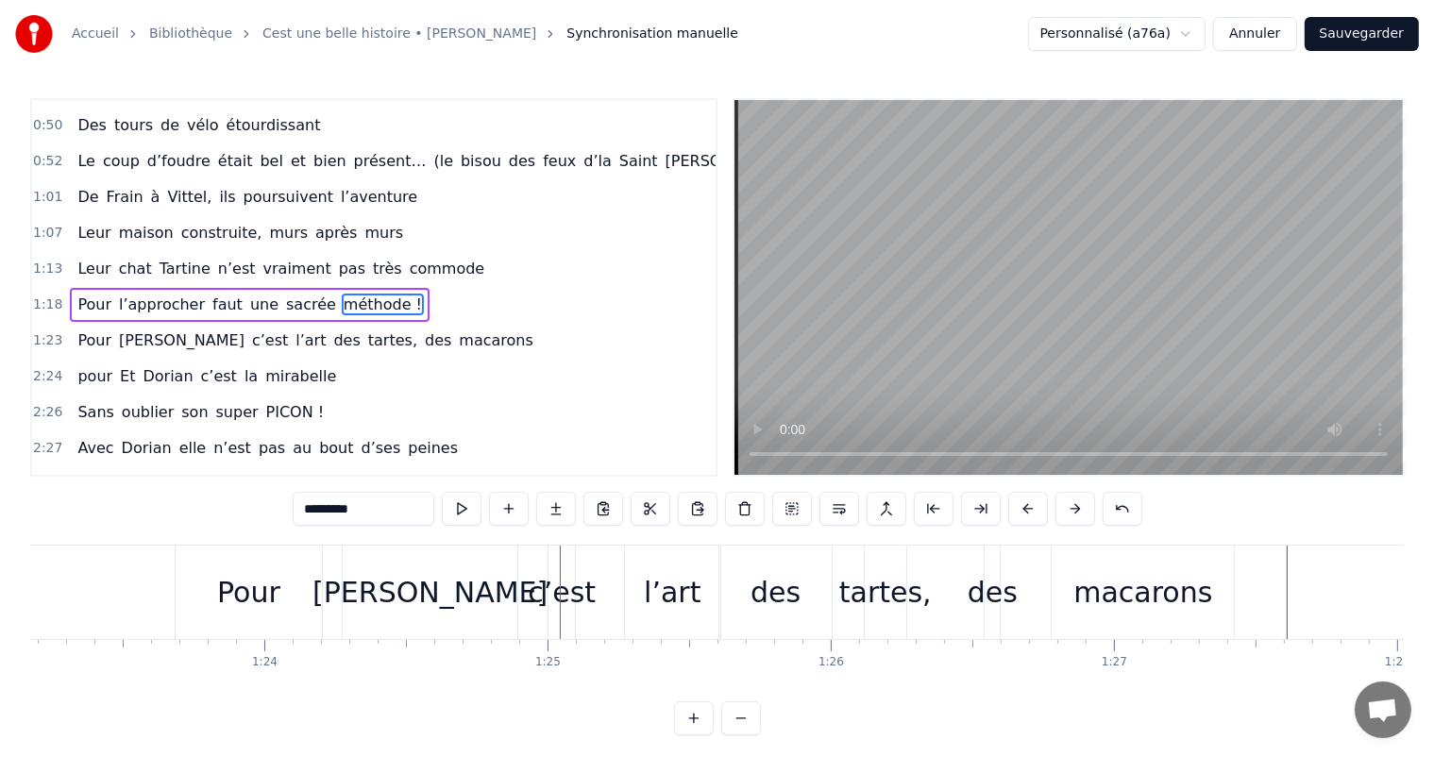
click at [290, 592] on div "Pour" at bounding box center [249, 592] width 146 height 93
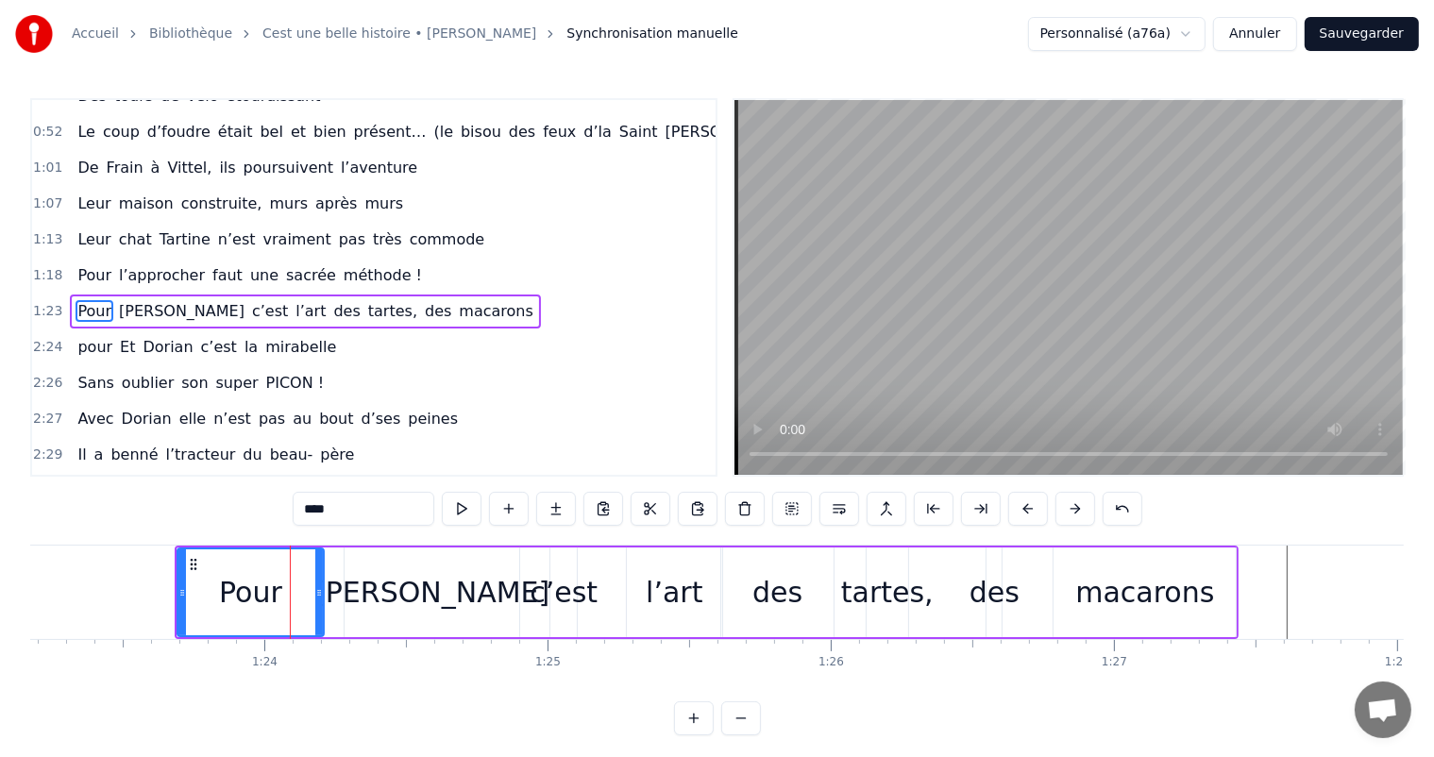
scroll to position [350, 0]
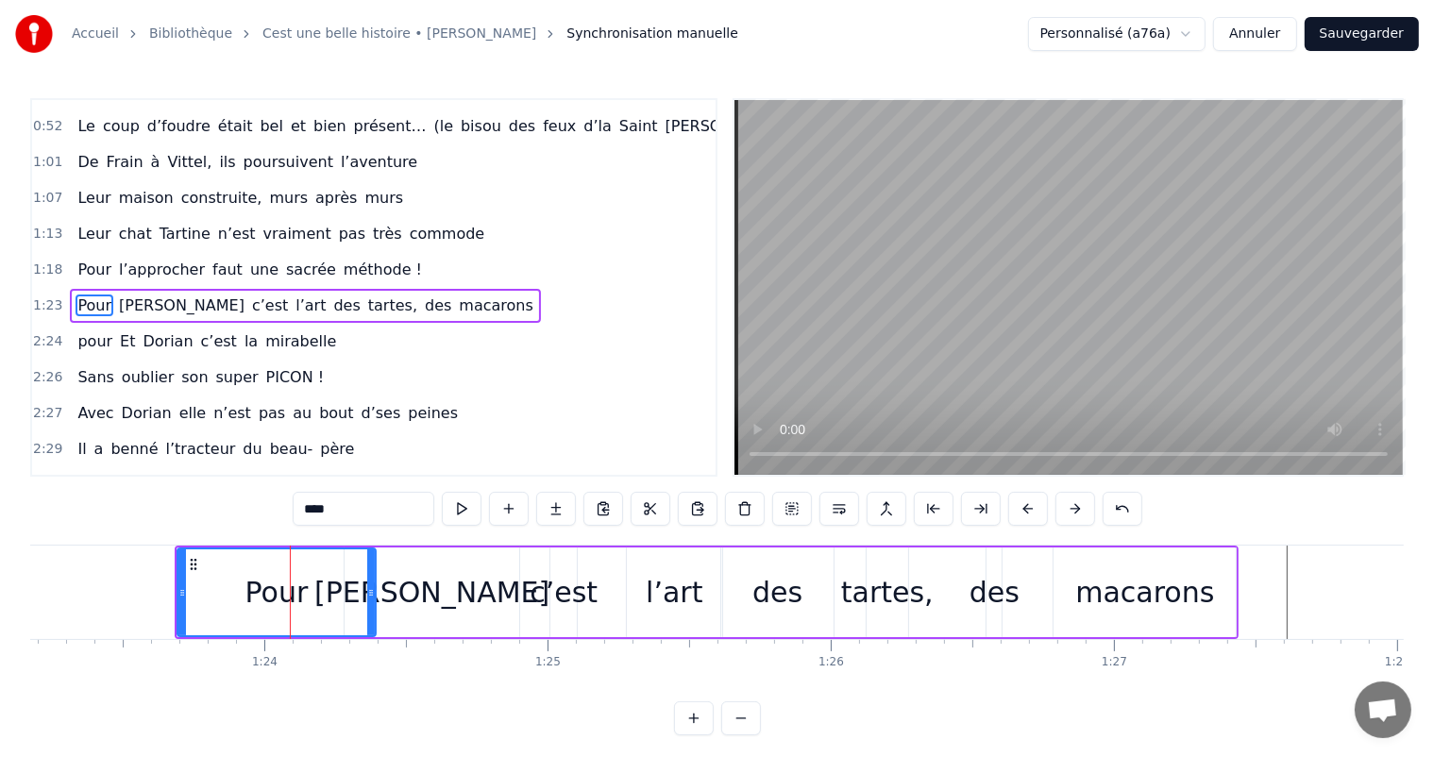
drag, startPoint x: 321, startPoint y: 594, endPoint x: 374, endPoint y: 593, distance: 52.9
click at [374, 593] on icon at bounding box center [371, 592] width 8 height 15
click at [178, 593] on div "Pour" at bounding box center [277, 593] width 201 height 90
drag, startPoint x: 180, startPoint y: 593, endPoint x: 288, endPoint y: 601, distance: 107.9
click at [288, 601] on div at bounding box center [290, 593] width 8 height 86
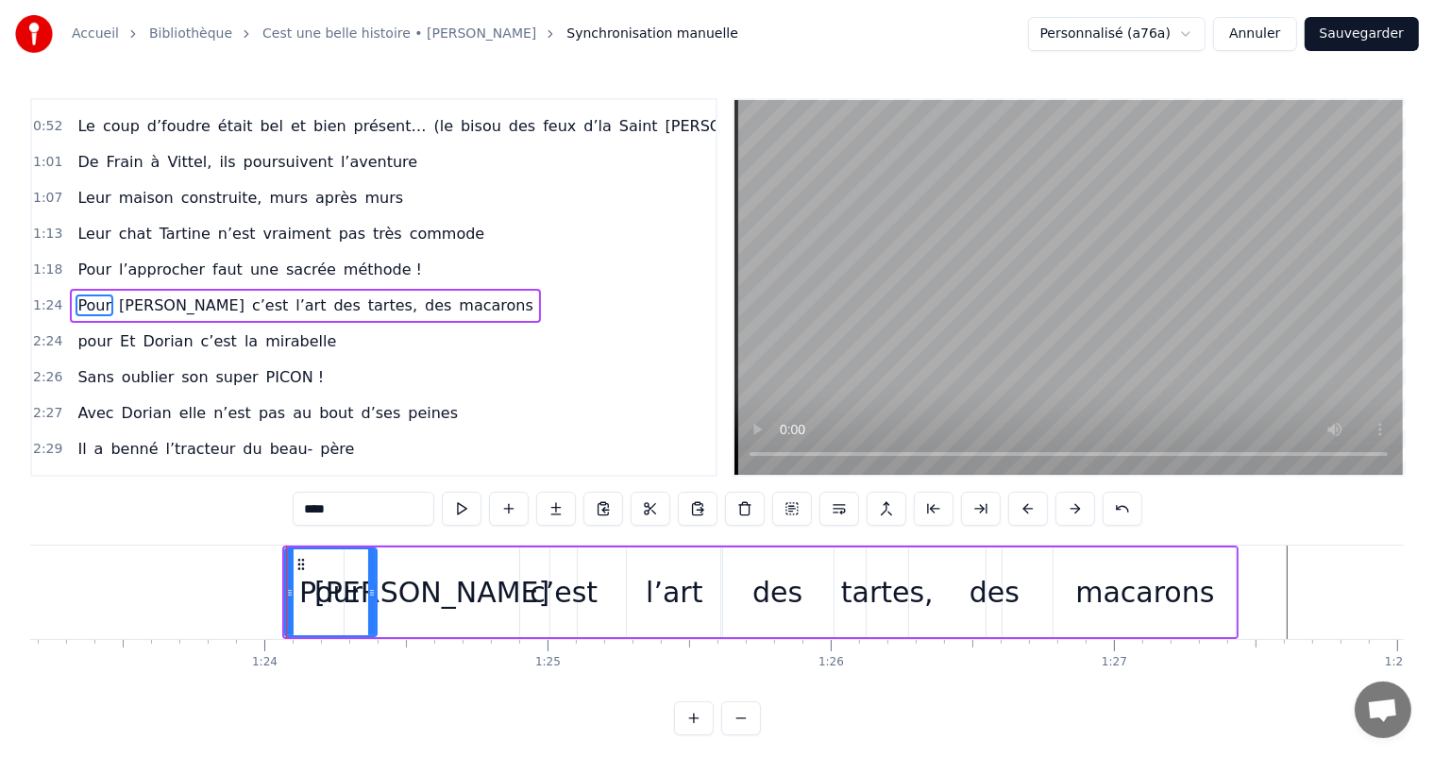
click at [420, 602] on div "[PERSON_NAME]" at bounding box center [431, 592] width 235 height 42
type input "********"
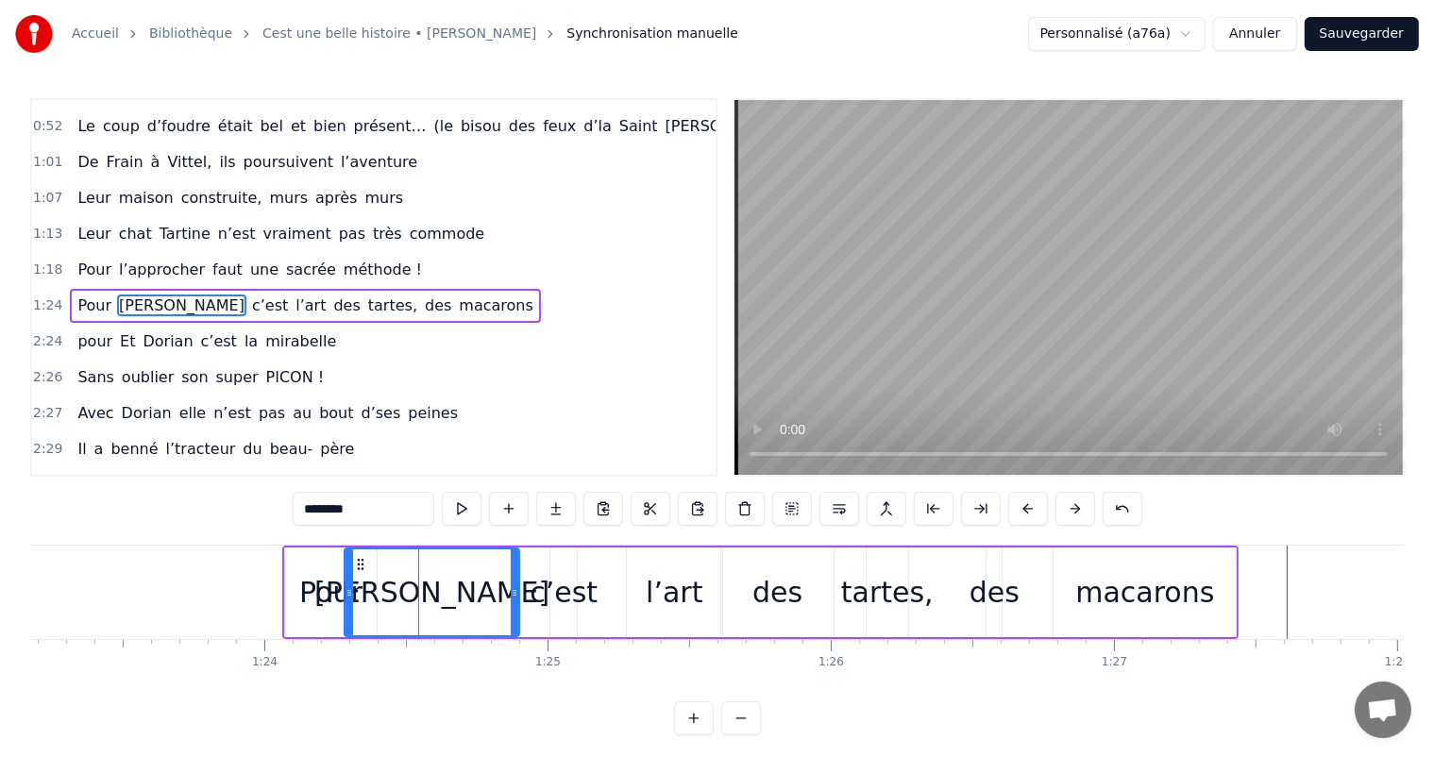
click at [598, 589] on div "Pour [PERSON_NAME] c’est l’art des tartes, des macarons" at bounding box center [760, 592] width 957 height 93
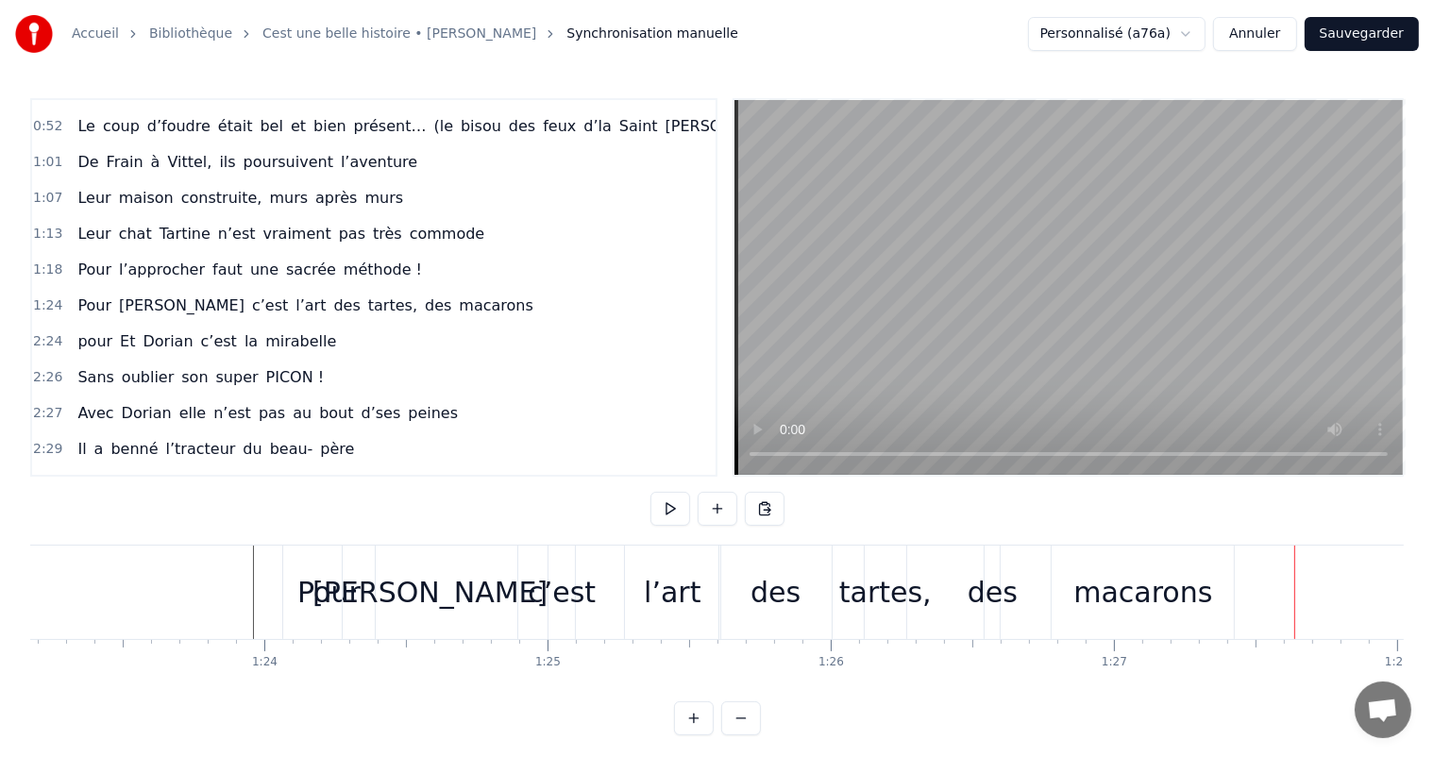
click at [579, 596] on div "c’est" at bounding box center [562, 592] width 68 height 42
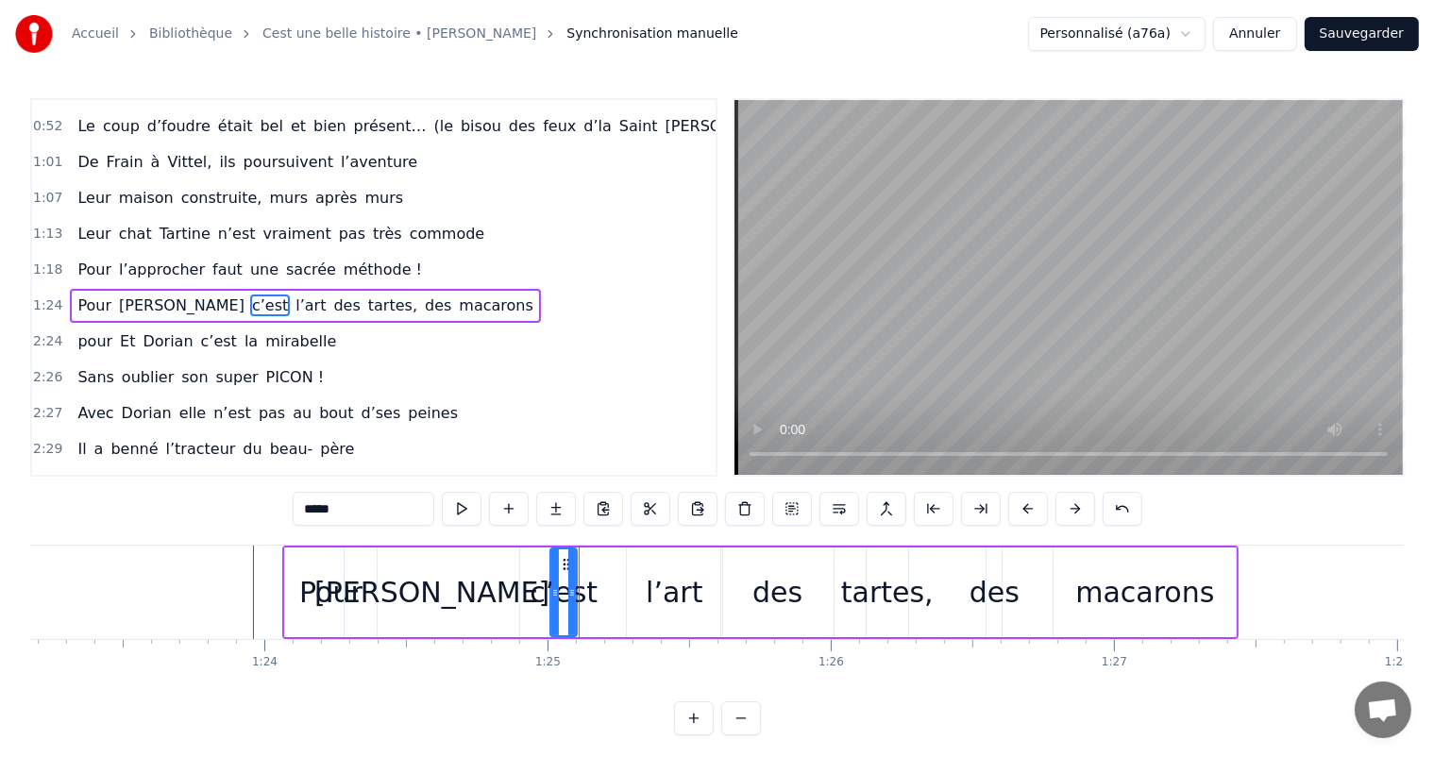
click at [679, 587] on div "l’art" at bounding box center [674, 592] width 57 height 42
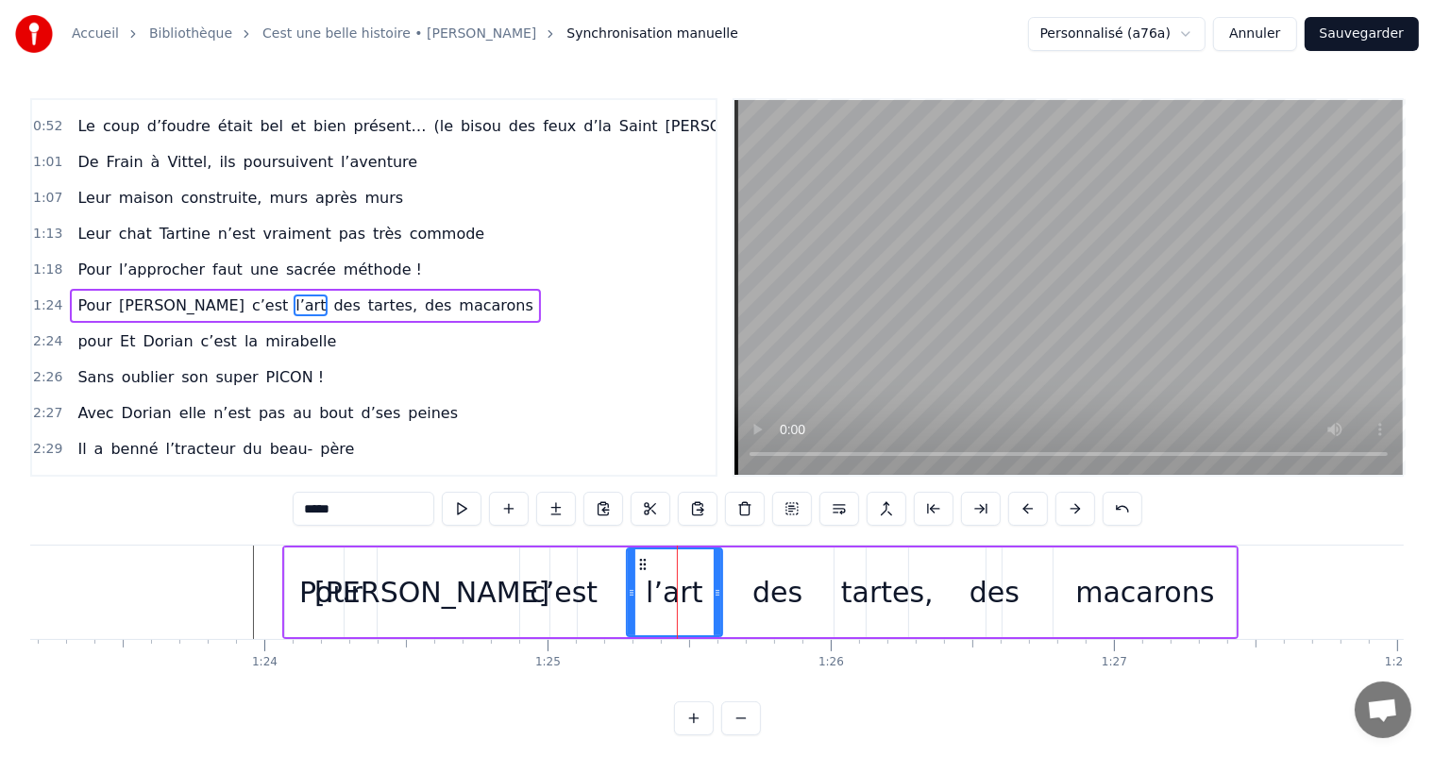
click at [763, 599] on div "des" at bounding box center [778, 592] width 50 height 42
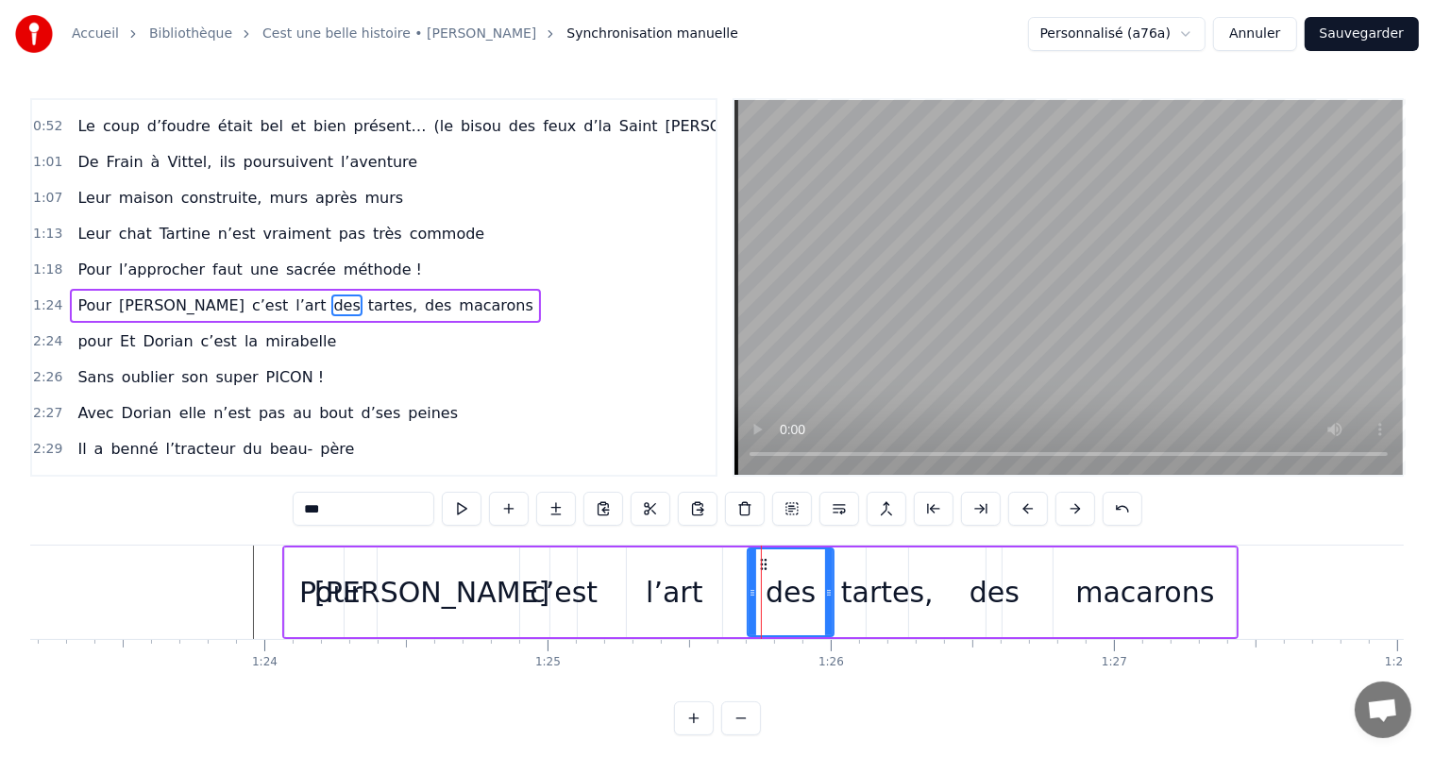
drag, startPoint x: 725, startPoint y: 597, endPoint x: 808, endPoint y: 600, distance: 83.1
click at [756, 601] on div at bounding box center [753, 593] width 8 height 86
click at [1102, 608] on div "macarons" at bounding box center [1145, 592] width 139 height 42
type input "********"
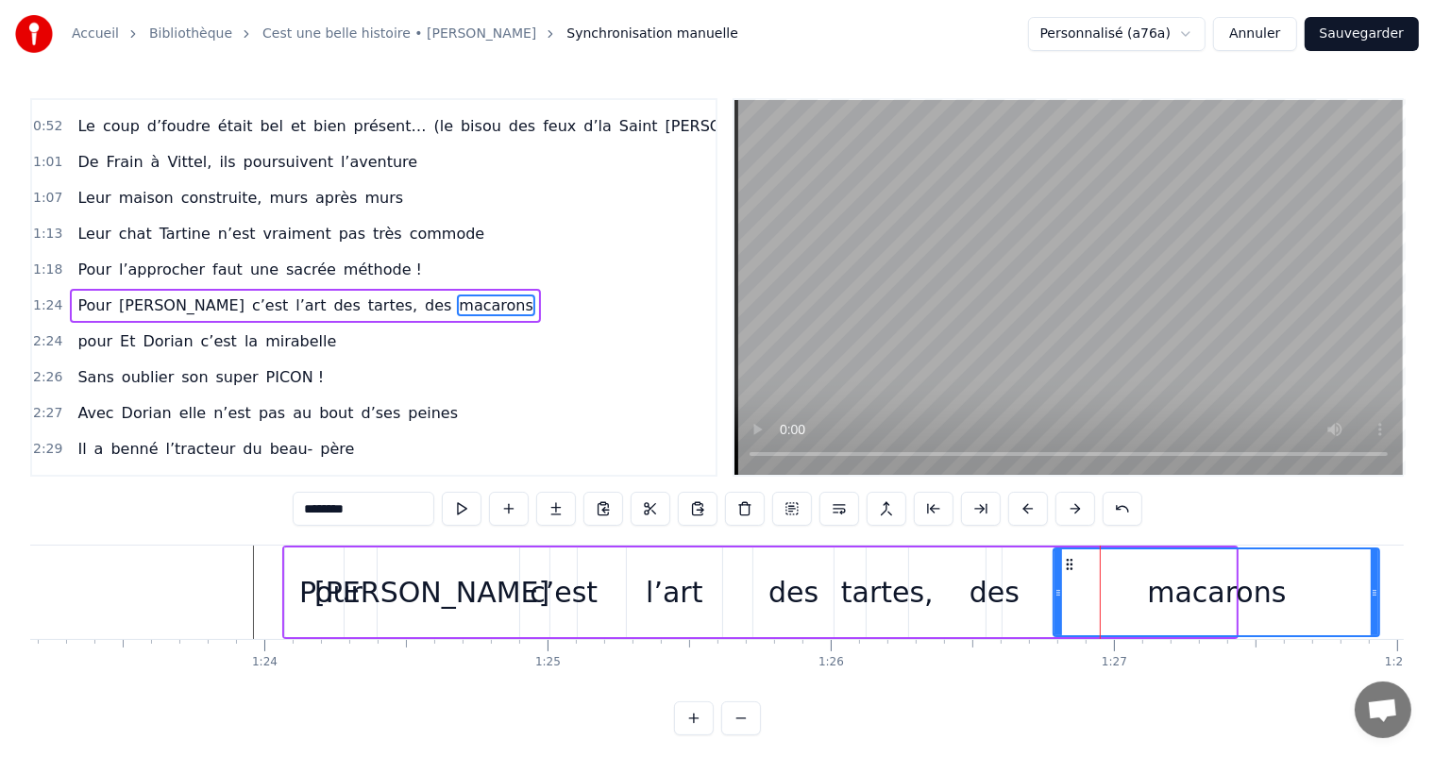
drag, startPoint x: 1231, startPoint y: 586, endPoint x: 1268, endPoint y: 579, distance: 37.6
click at [1379, 591] on icon at bounding box center [1375, 592] width 8 height 15
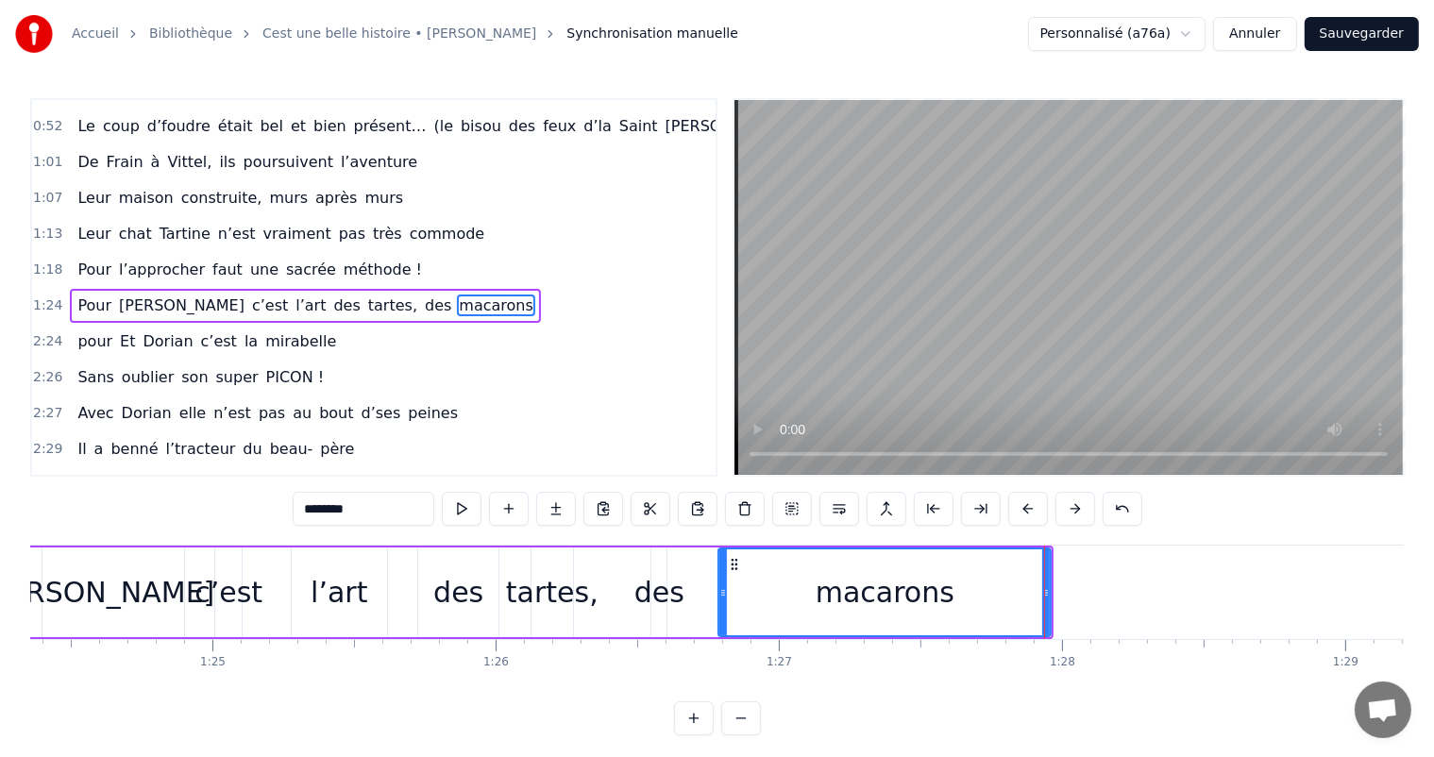
scroll to position [0, 23836]
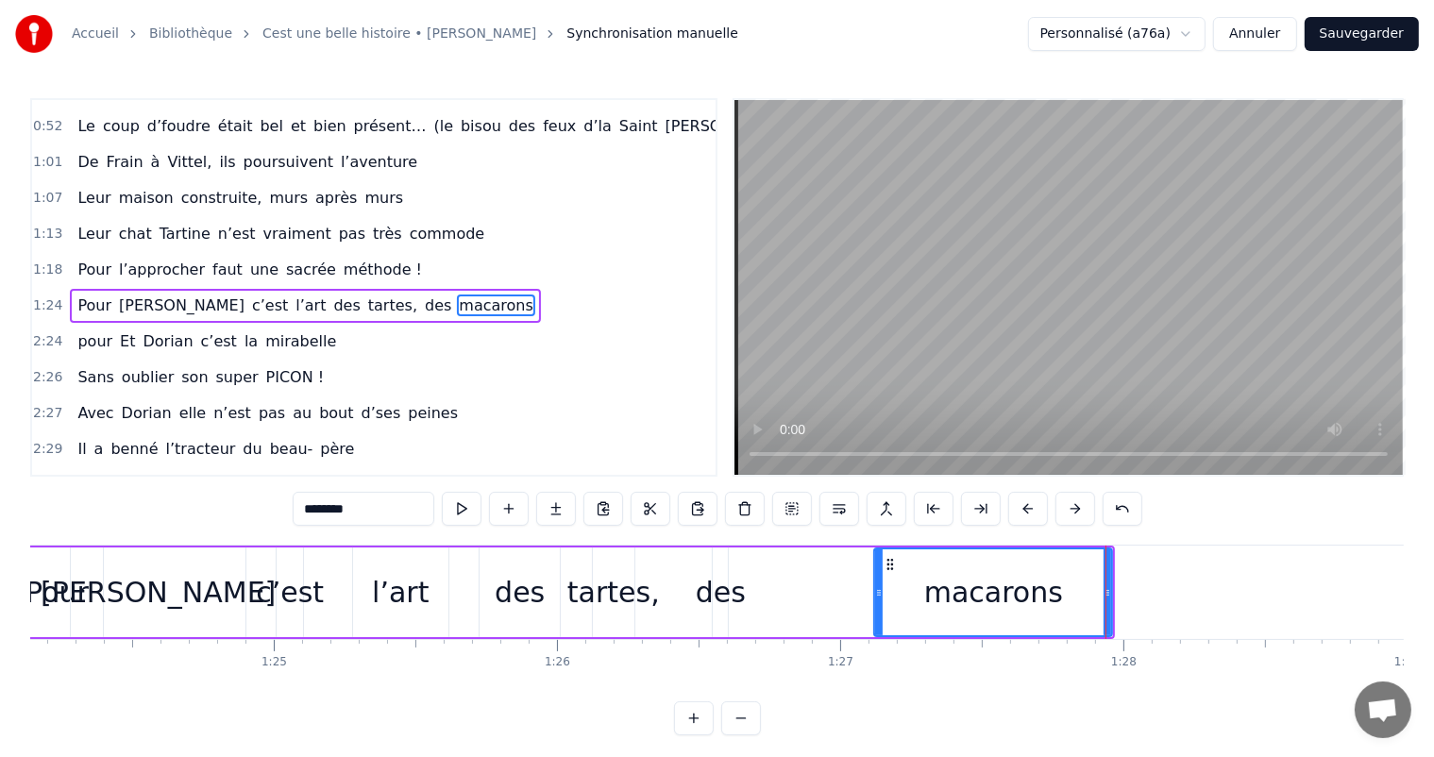
drag, startPoint x: 782, startPoint y: 593, endPoint x: 881, endPoint y: 576, distance: 100.6
click at [877, 576] on div at bounding box center [879, 593] width 8 height 86
click at [1130, 604] on div at bounding box center [1132, 593] width 8 height 86
click at [751, 607] on div "Pour [PERSON_NAME] c’est l’art des tartes, des macarons" at bounding box center [572, 592] width 1128 height 93
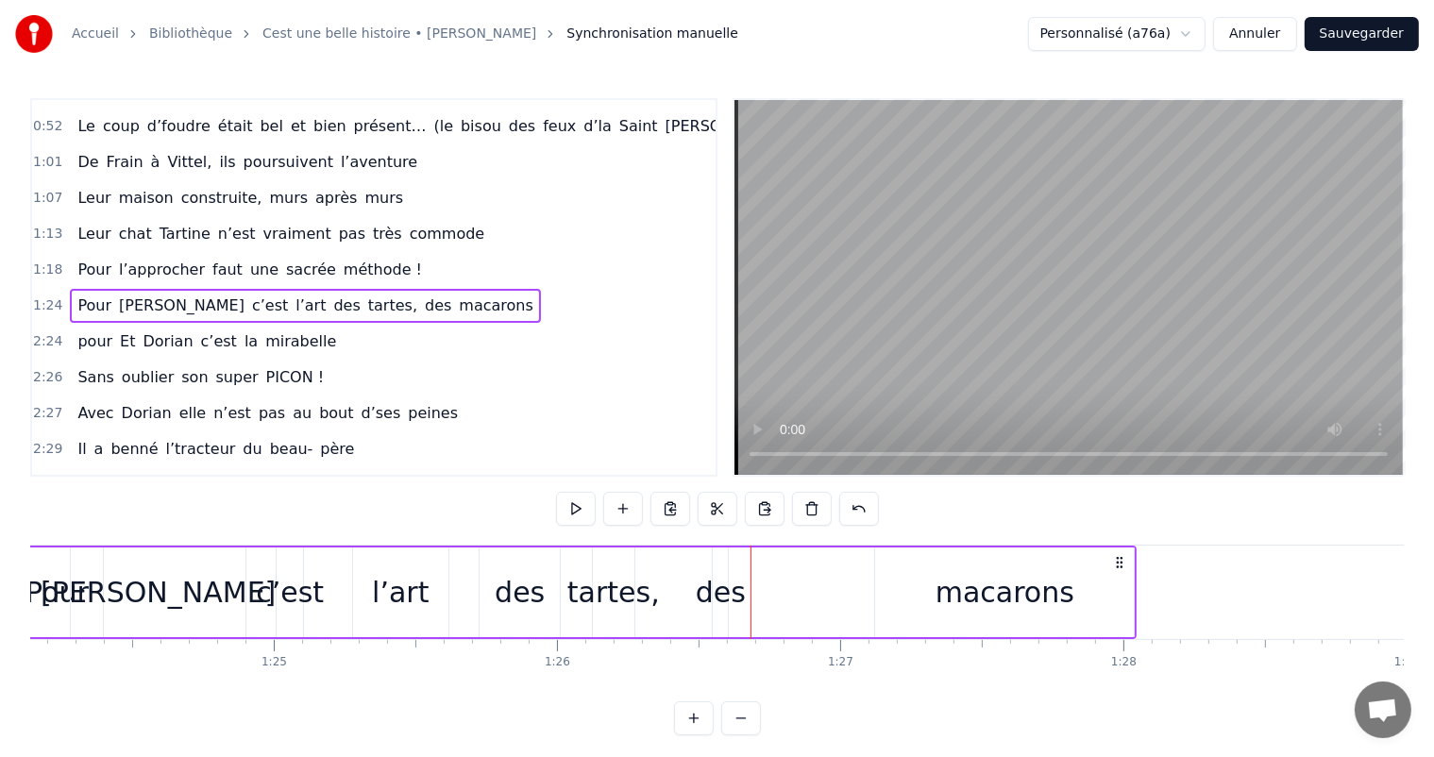
click at [736, 601] on div "des" at bounding box center [721, 592] width 50 height 42
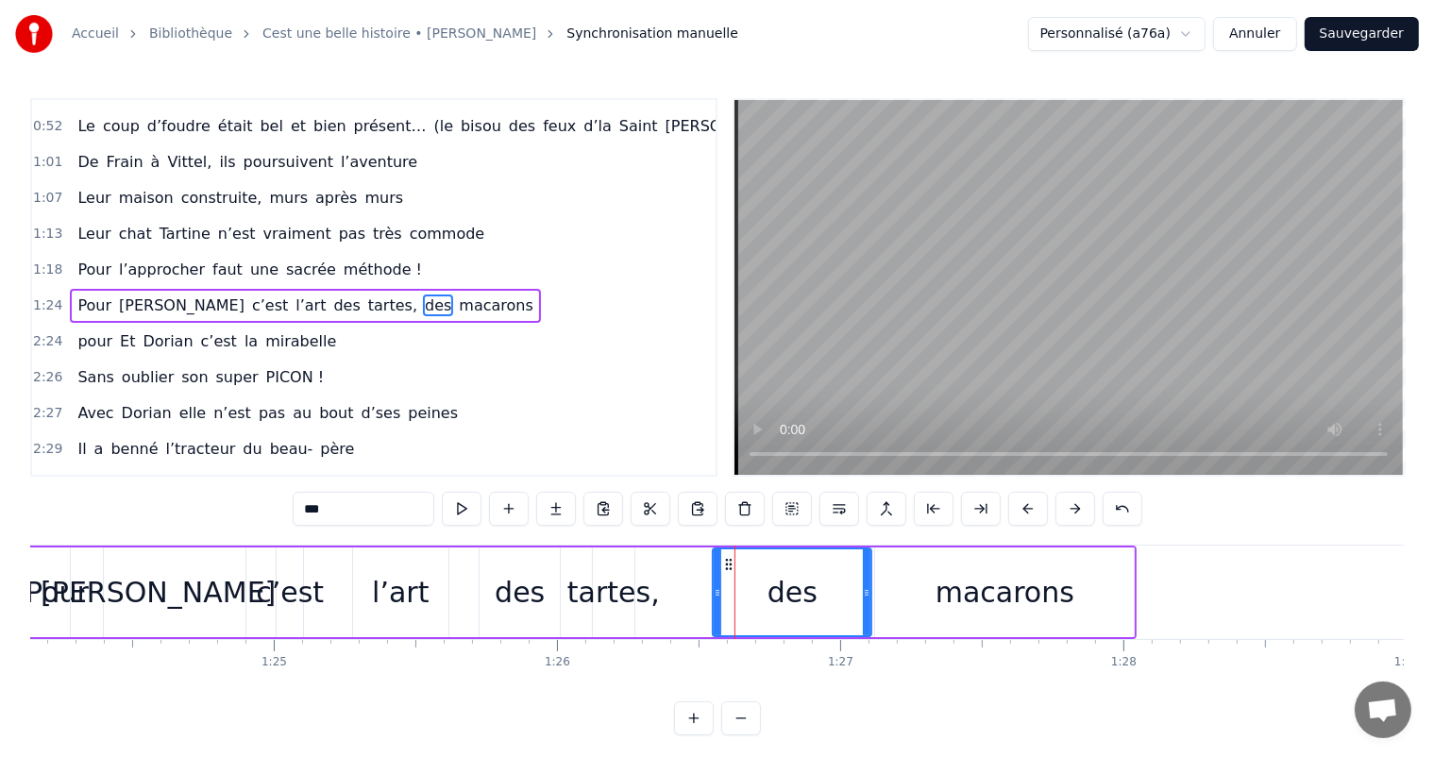
drag, startPoint x: 723, startPoint y: 588, endPoint x: 868, endPoint y: 586, distance: 144.5
click at [868, 586] on icon at bounding box center [867, 592] width 8 height 15
drag, startPoint x: 715, startPoint y: 594, endPoint x: 794, endPoint y: 590, distance: 79.4
click at [794, 590] on icon at bounding box center [797, 592] width 8 height 15
click at [636, 604] on div "tartes," at bounding box center [614, 592] width 93 height 42
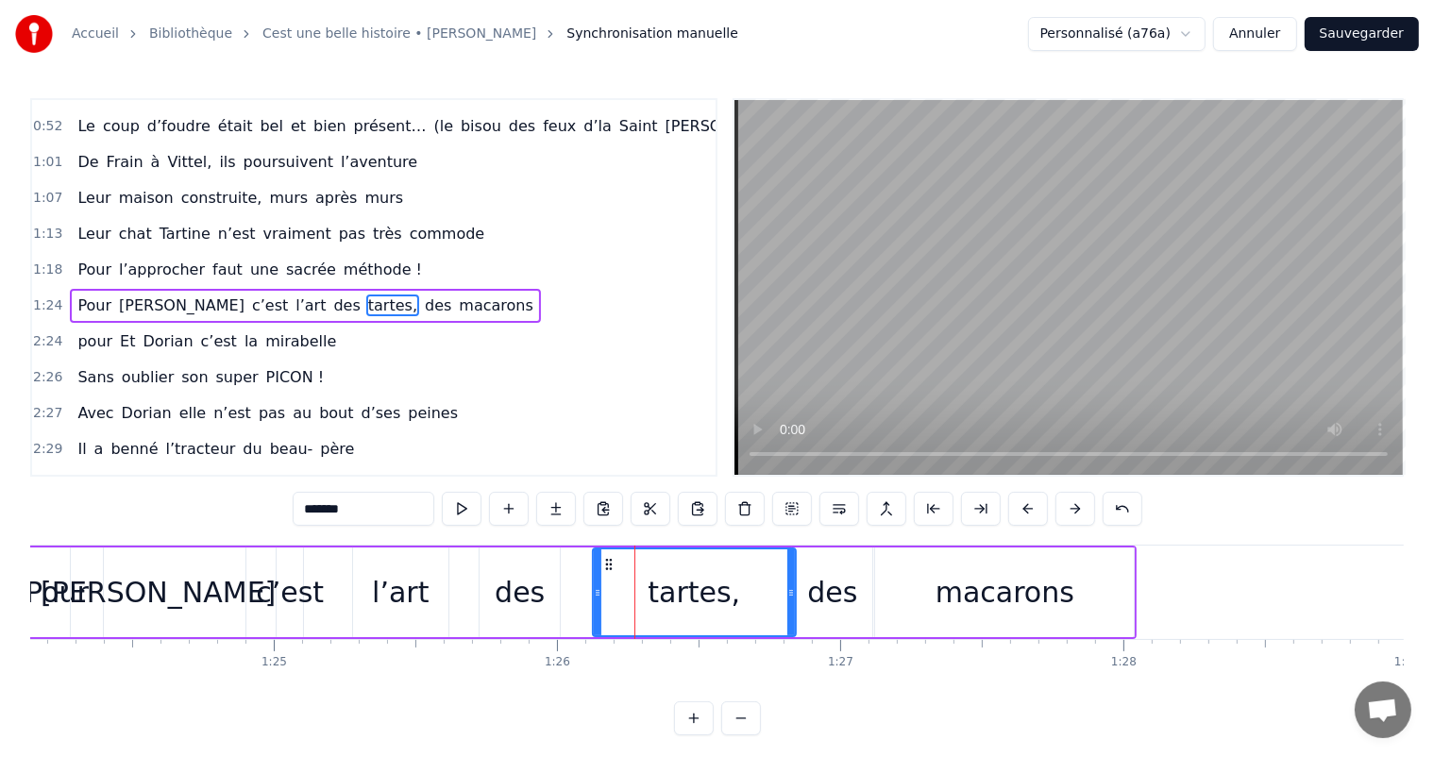
drag, startPoint x: 628, startPoint y: 586, endPoint x: 789, endPoint y: 582, distance: 161.5
click at [789, 582] on div at bounding box center [792, 593] width 8 height 86
drag, startPoint x: 597, startPoint y: 595, endPoint x: 637, endPoint y: 593, distance: 40.6
click at [637, 593] on icon at bounding box center [639, 592] width 8 height 15
click at [551, 595] on div "des" at bounding box center [520, 593] width 80 height 90
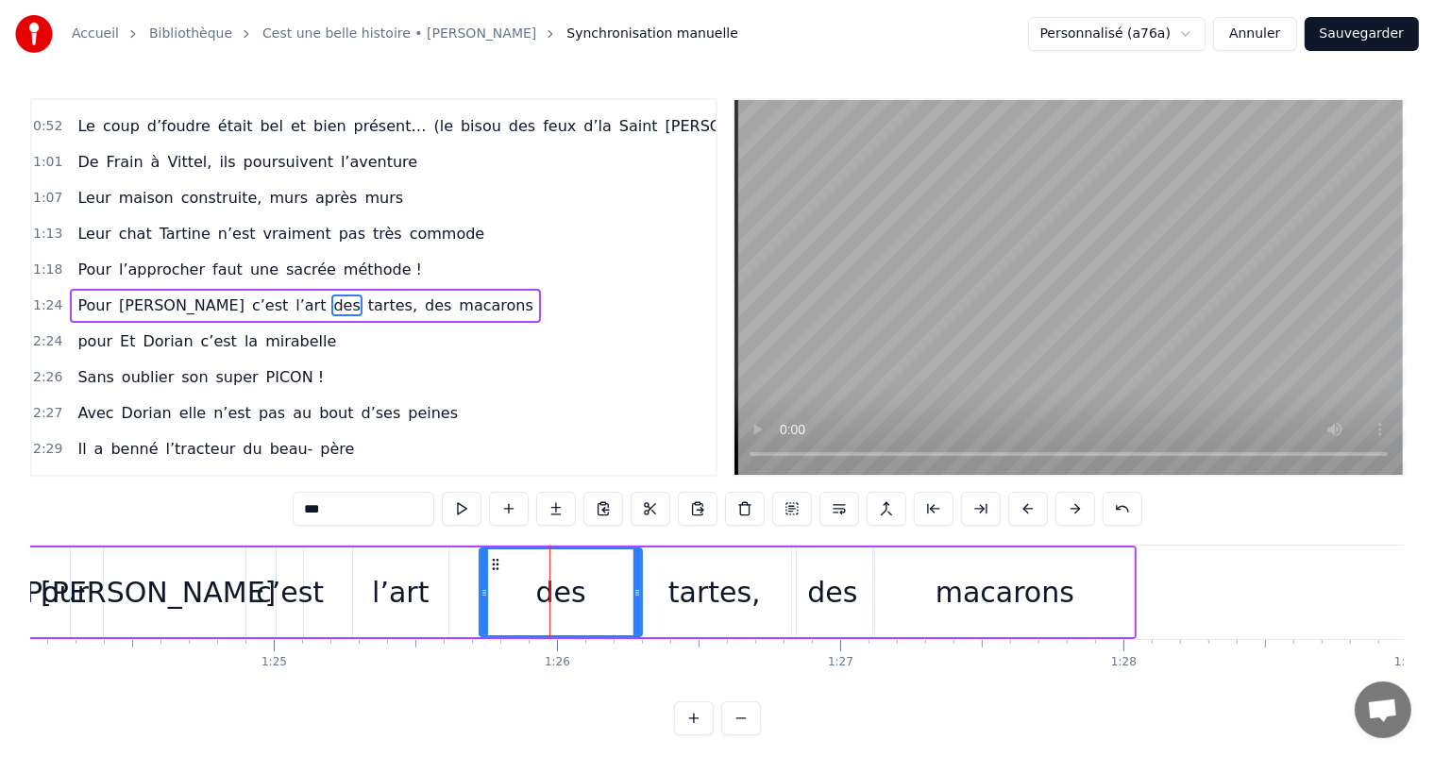
drag, startPoint x: 555, startPoint y: 590, endPoint x: 645, endPoint y: 589, distance: 89.7
click at [641, 589] on icon at bounding box center [638, 592] width 8 height 15
drag, startPoint x: 481, startPoint y: 596, endPoint x: 568, endPoint y: 592, distance: 87.0
click at [568, 592] on icon at bounding box center [572, 592] width 8 height 15
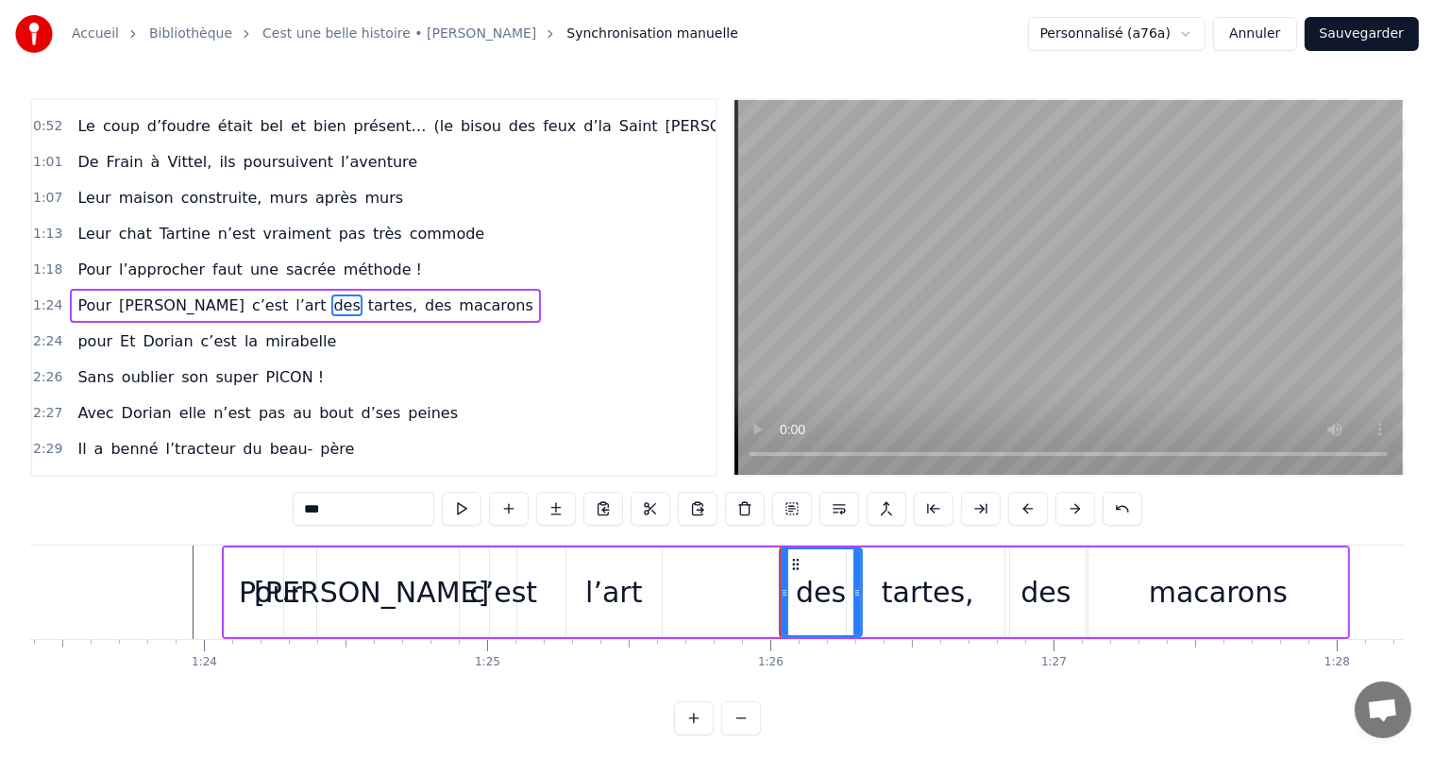
scroll to position [0, 23531]
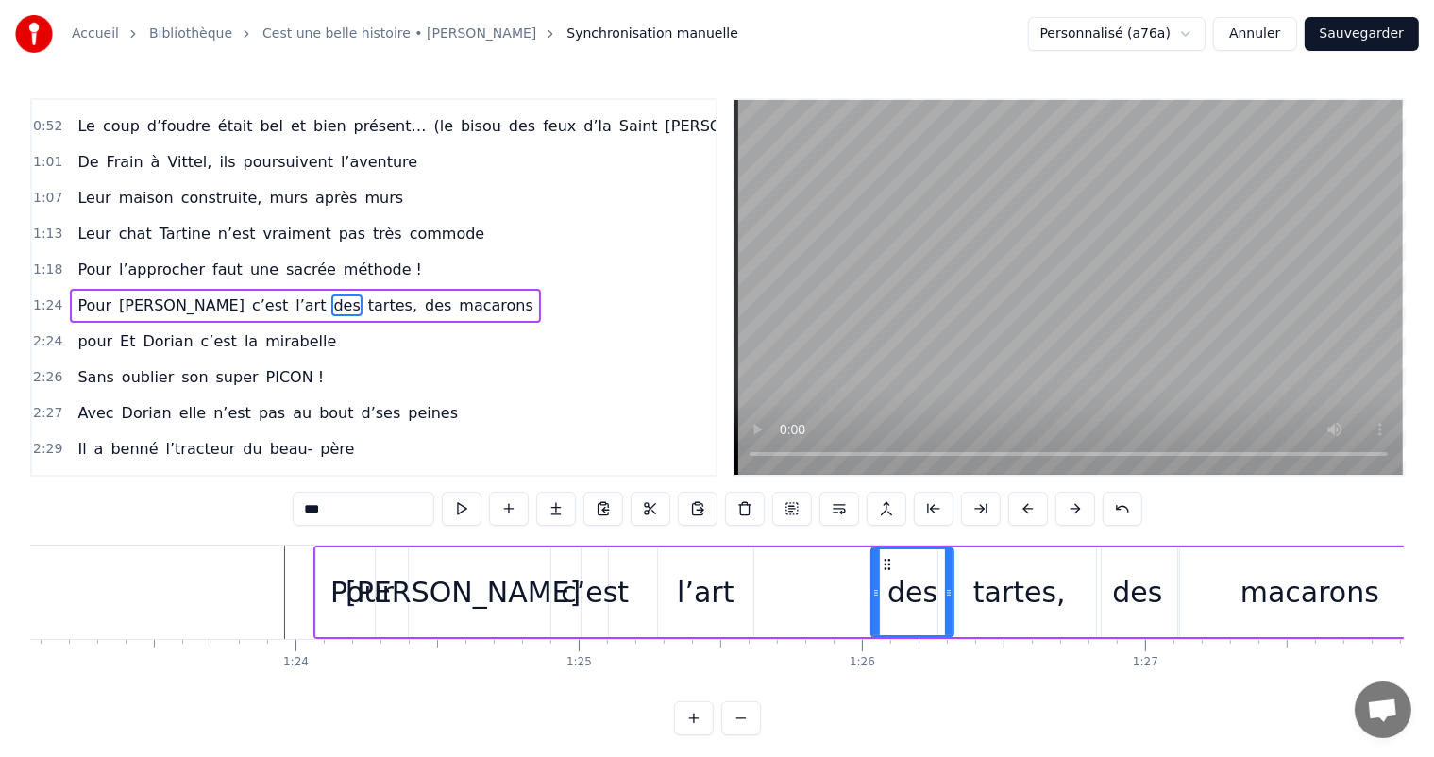
click at [714, 602] on div "l’art" at bounding box center [705, 592] width 57 height 42
type input "*****"
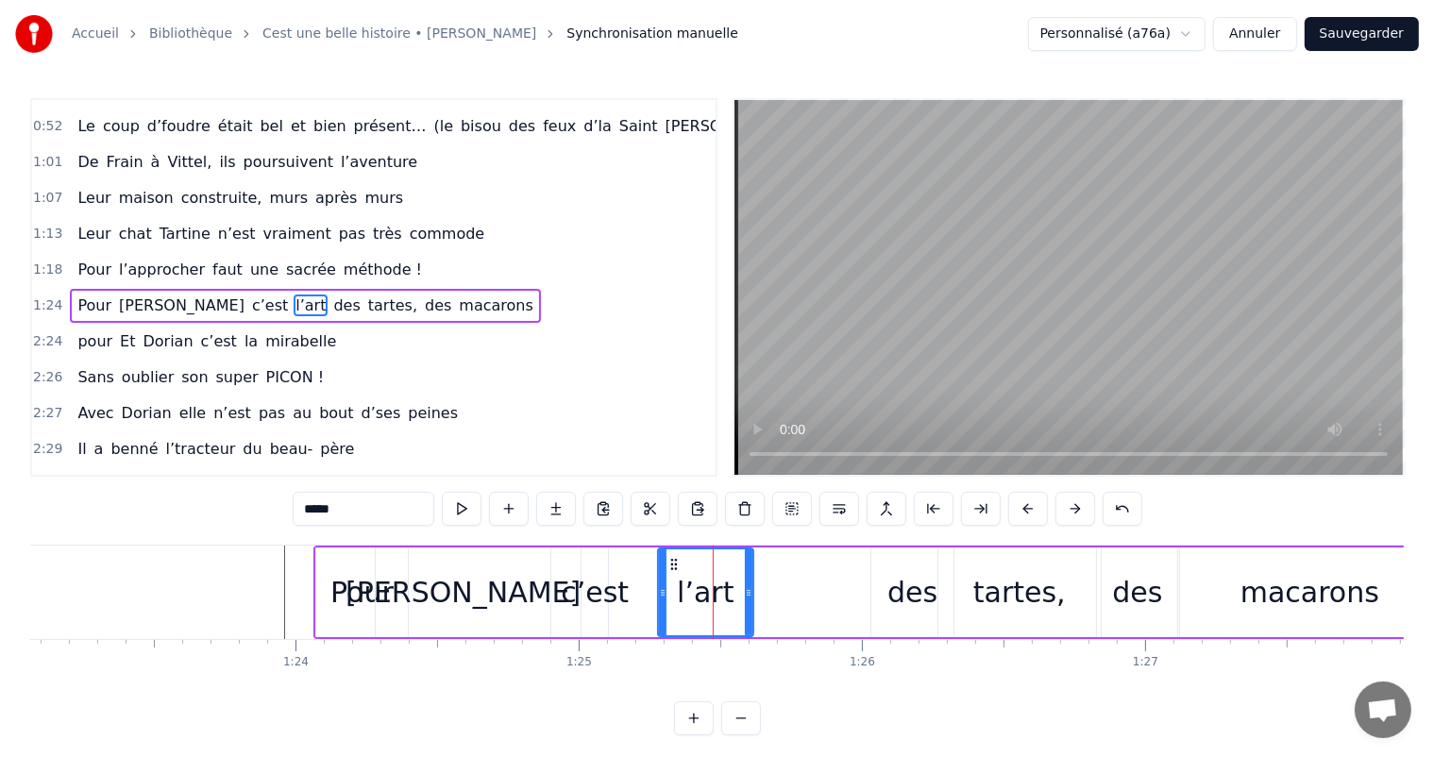
click at [752, 589] on icon at bounding box center [749, 592] width 8 height 15
drag, startPoint x: 750, startPoint y: 589, endPoint x: 806, endPoint y: 582, distance: 57.2
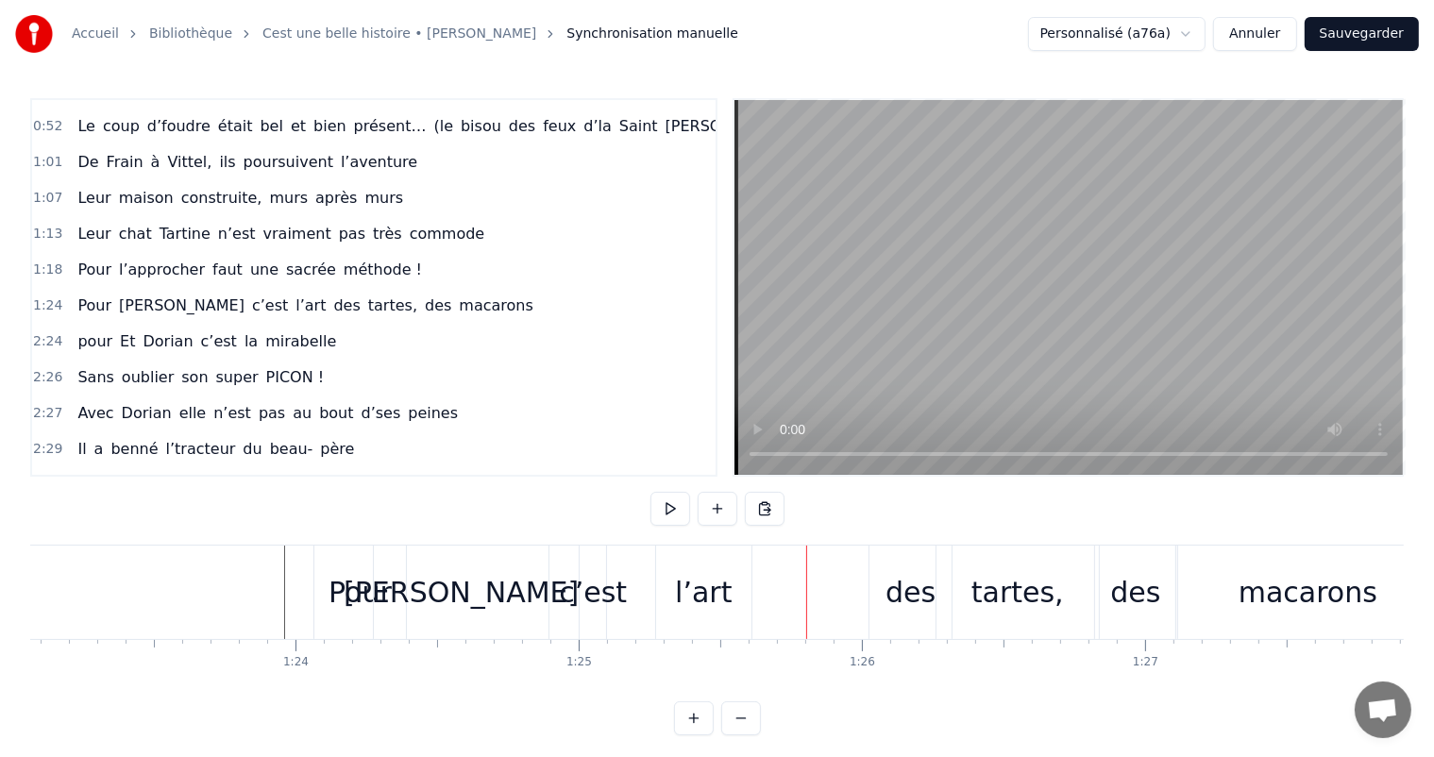
click at [738, 589] on div "l’art" at bounding box center [703, 592] width 95 height 93
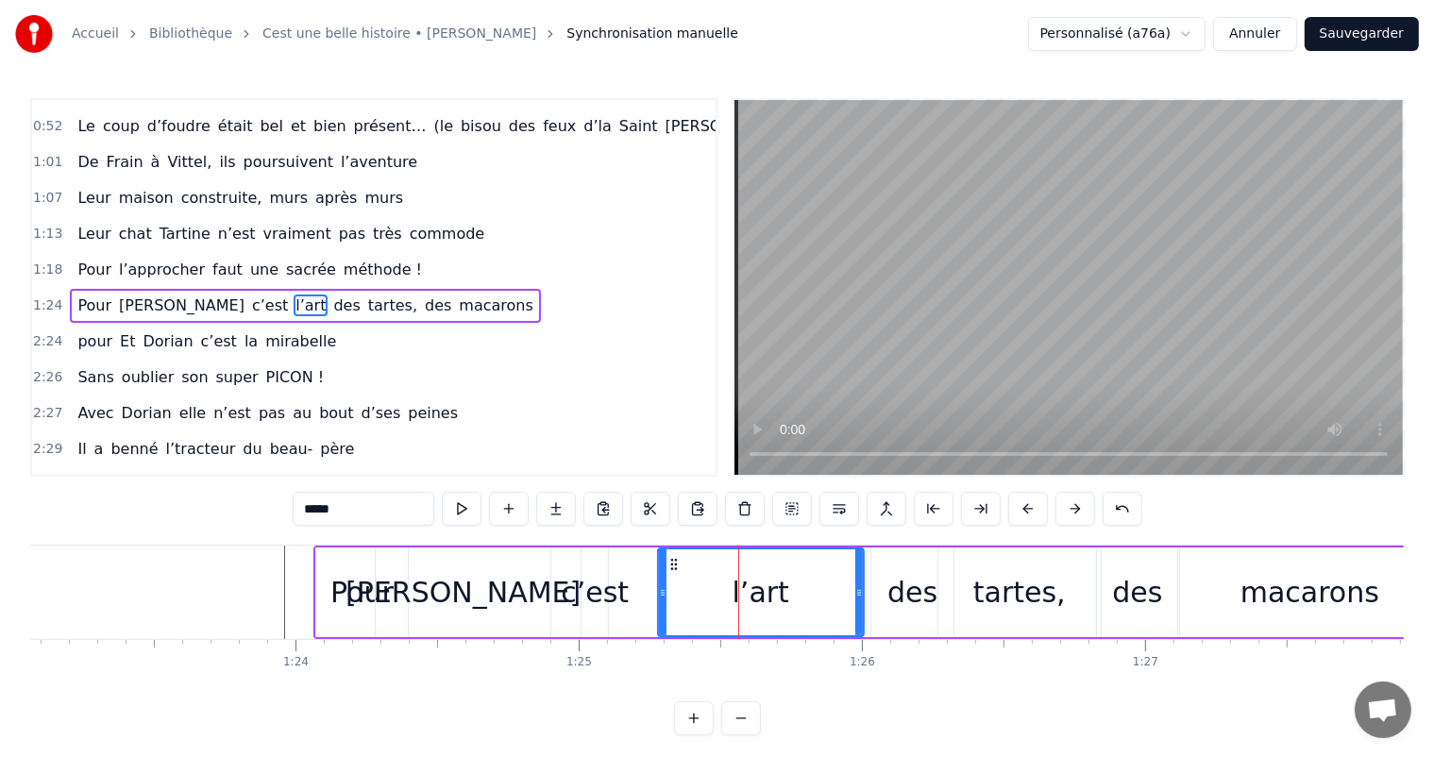
drag, startPoint x: 748, startPoint y: 589, endPoint x: 863, endPoint y: 606, distance: 116.5
click at [863, 606] on div at bounding box center [860, 593] width 8 height 86
drag, startPoint x: 661, startPoint y: 596, endPoint x: 627, endPoint y: 586, distance: 35.3
click at [667, 599] on icon at bounding box center [663, 592] width 8 height 15
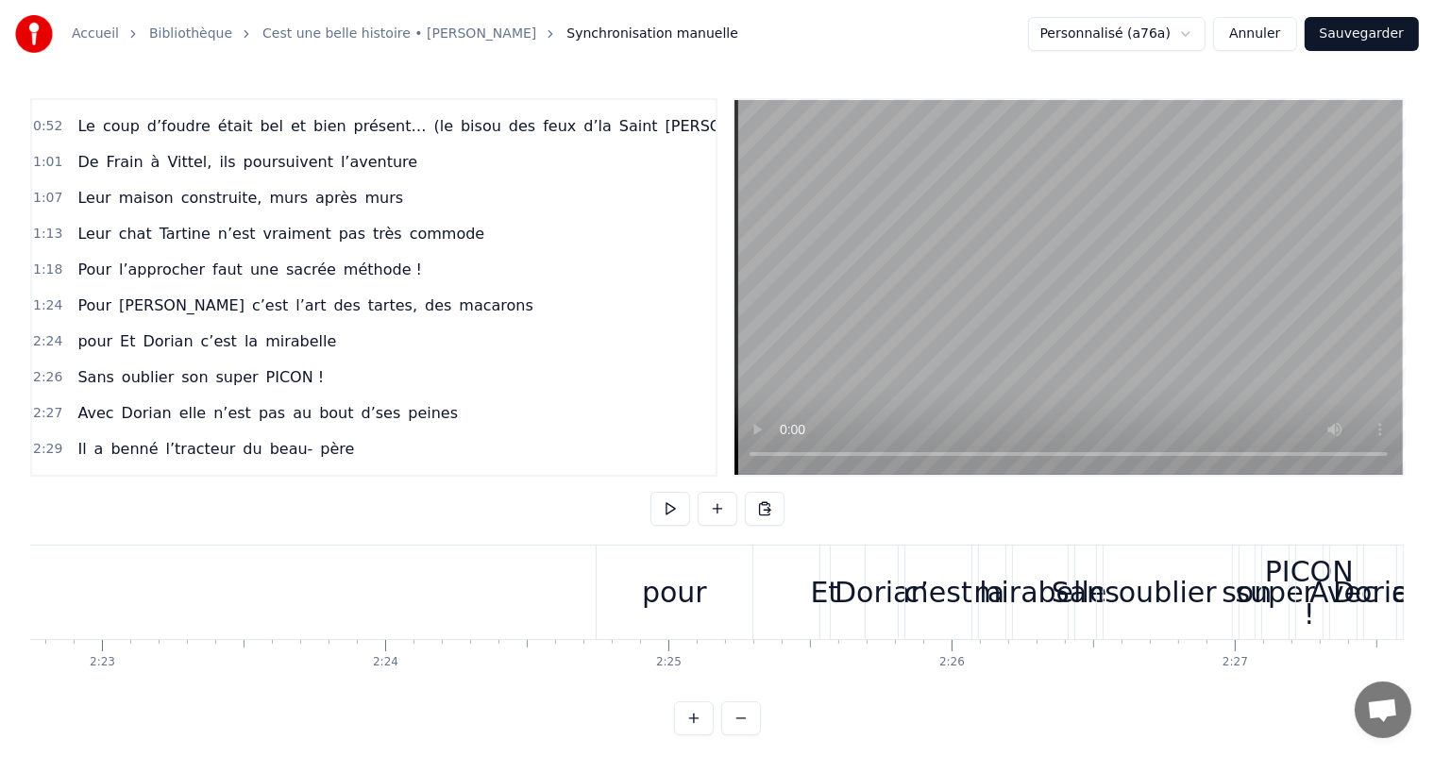
scroll to position [0, 40562]
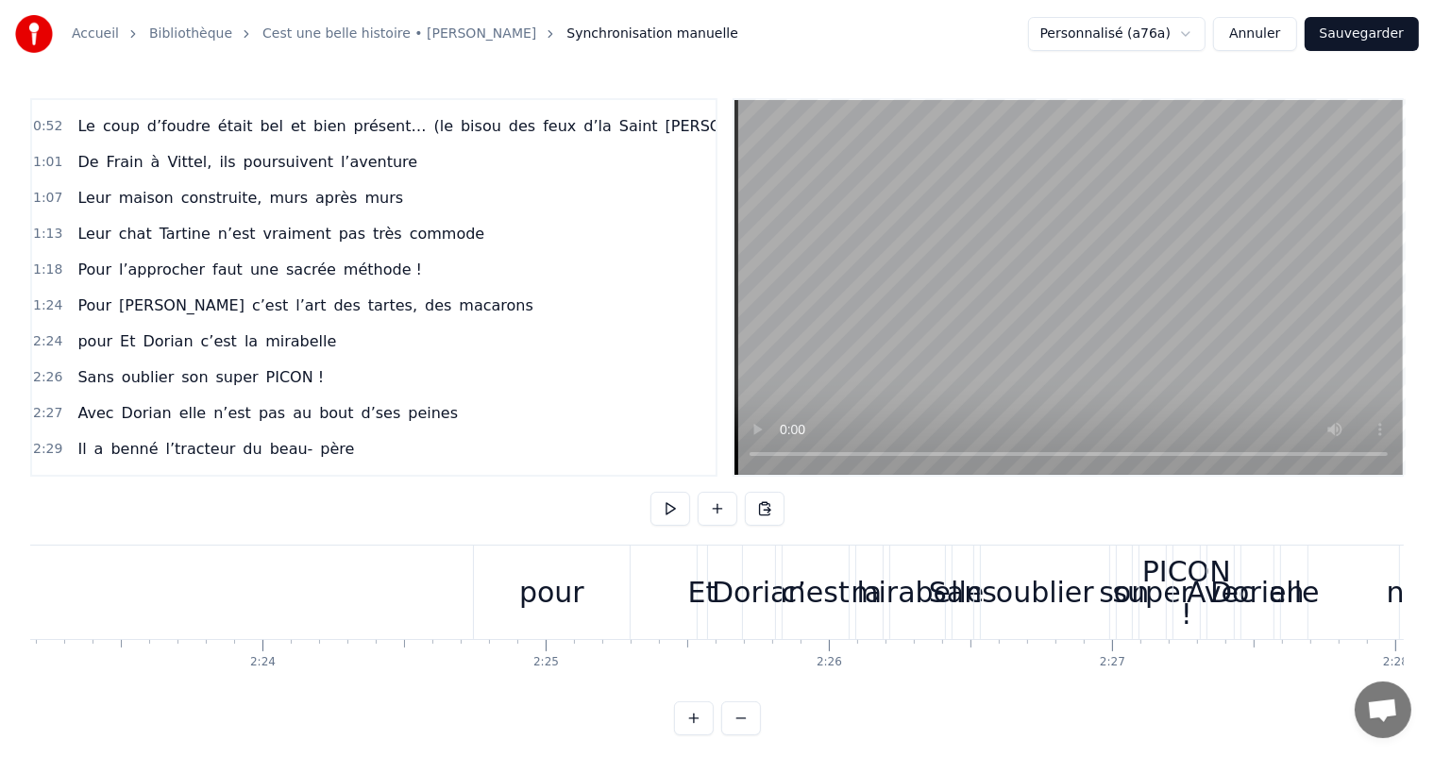
click at [700, 591] on div "Et" at bounding box center [702, 592] width 29 height 42
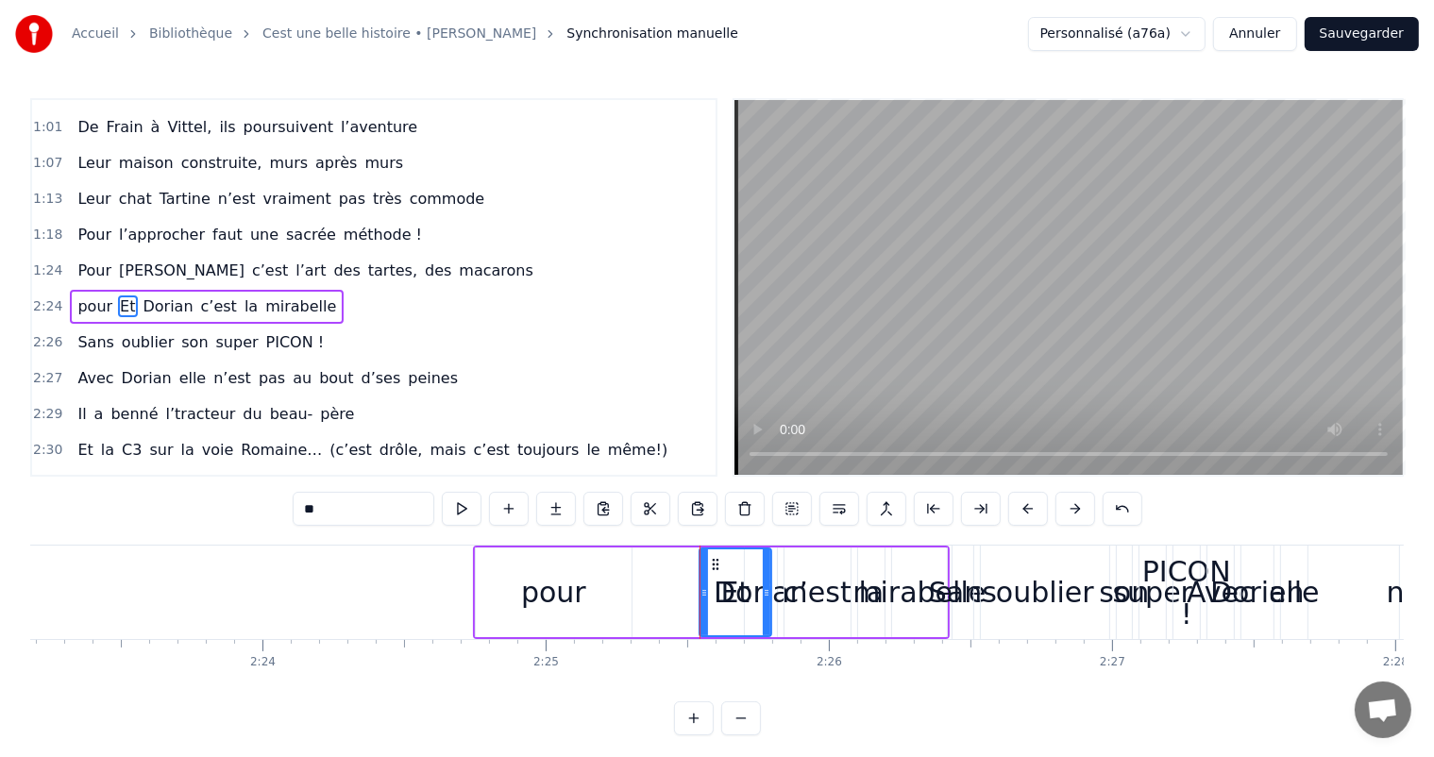
drag, startPoint x: 703, startPoint y: 589, endPoint x: 752, endPoint y: 606, distance: 52.0
click at [763, 615] on div at bounding box center [767, 593] width 8 height 86
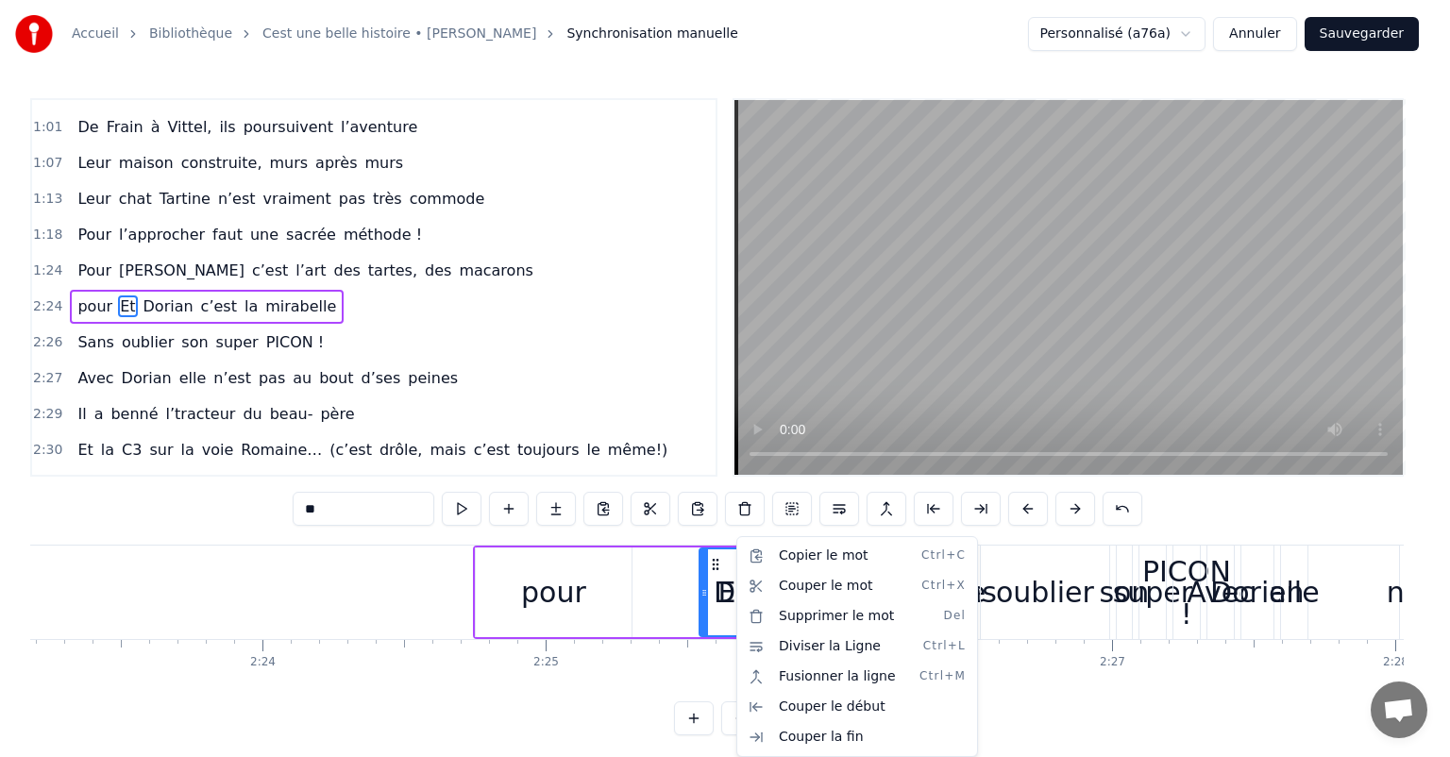
click at [692, 589] on html "Accueil Bibliothèque Cest une belle histoire • [PERSON_NAME] Synchronisation ma…" at bounding box center [725, 383] width 1450 height 766
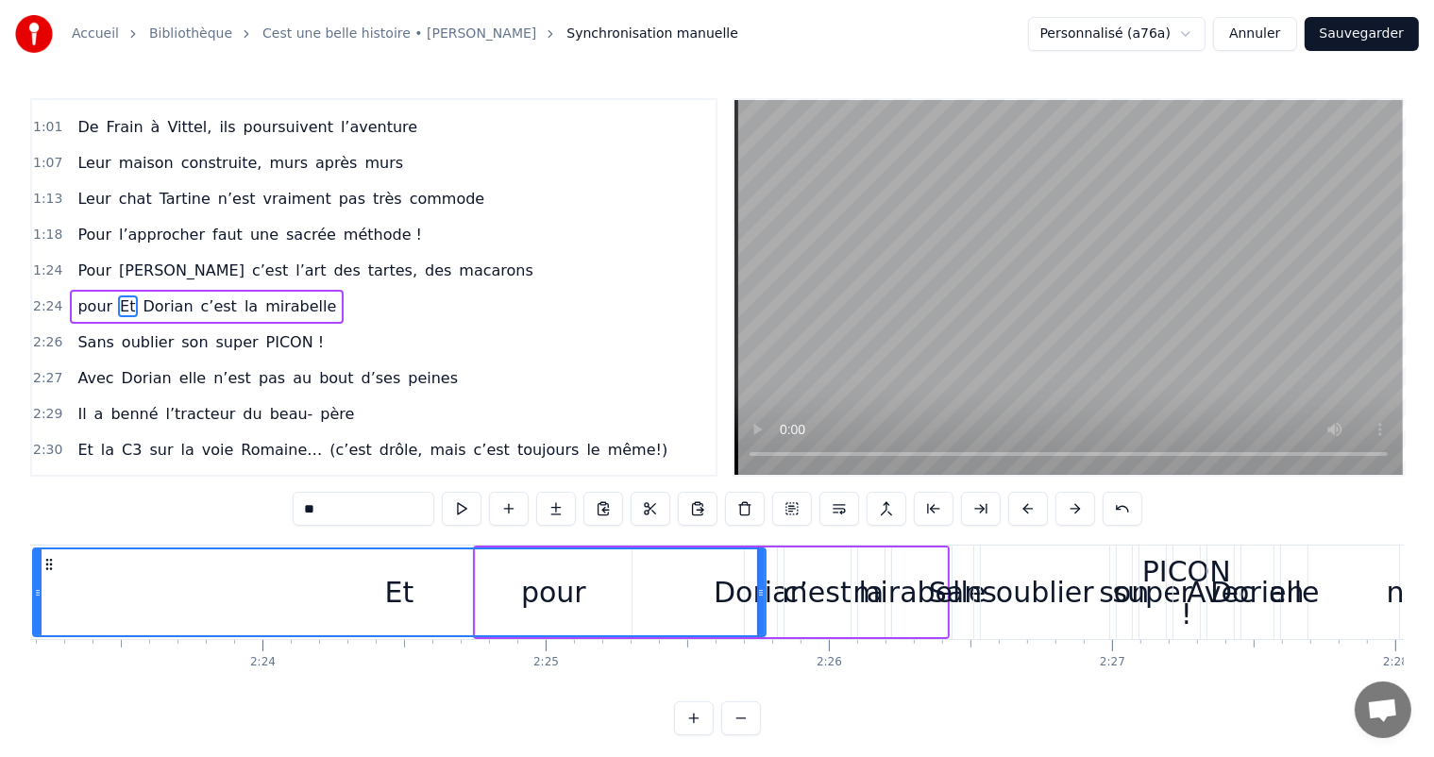
drag, startPoint x: 702, startPoint y: 591, endPoint x: 55, endPoint y: 588, distance: 646.9
click at [40, 588] on icon at bounding box center [38, 592] width 8 height 15
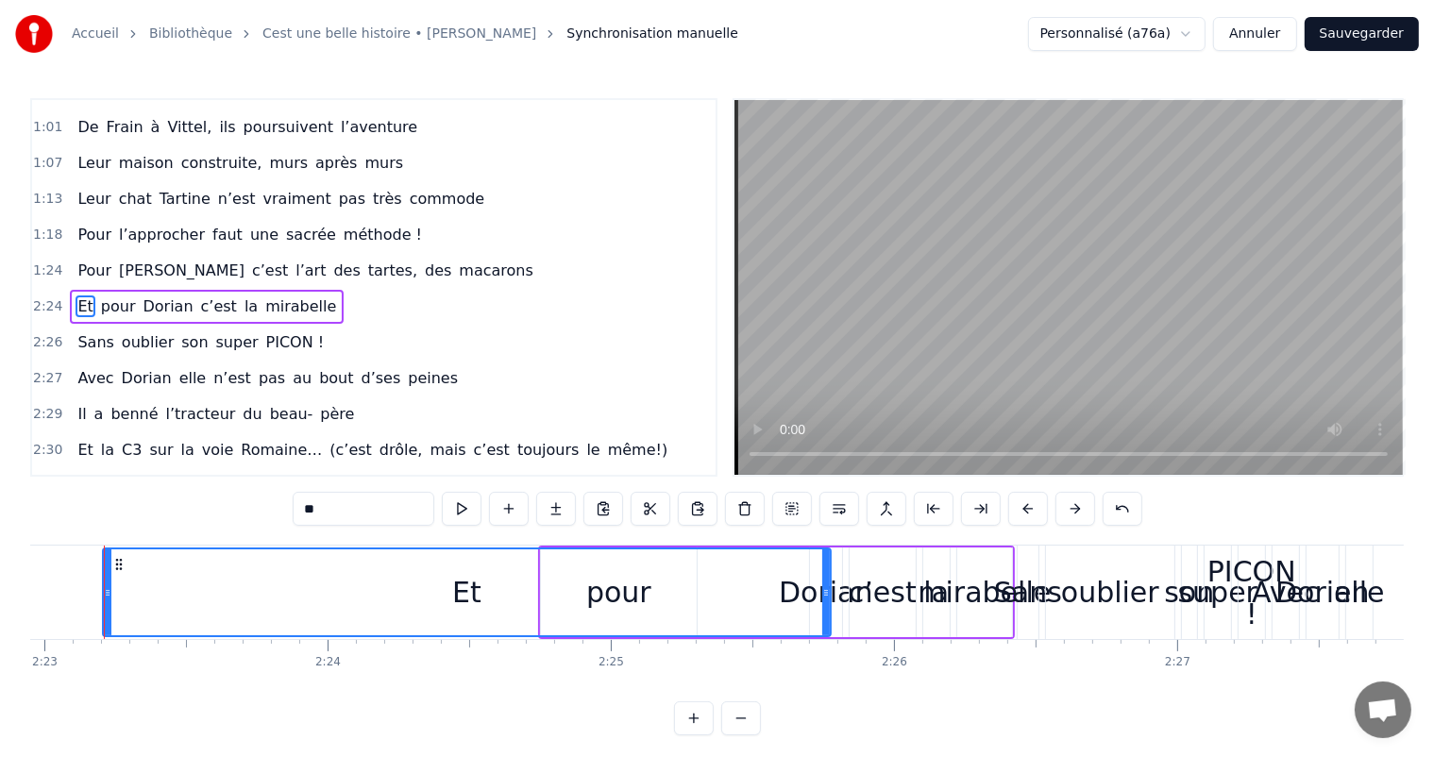
scroll to position [0, 40475]
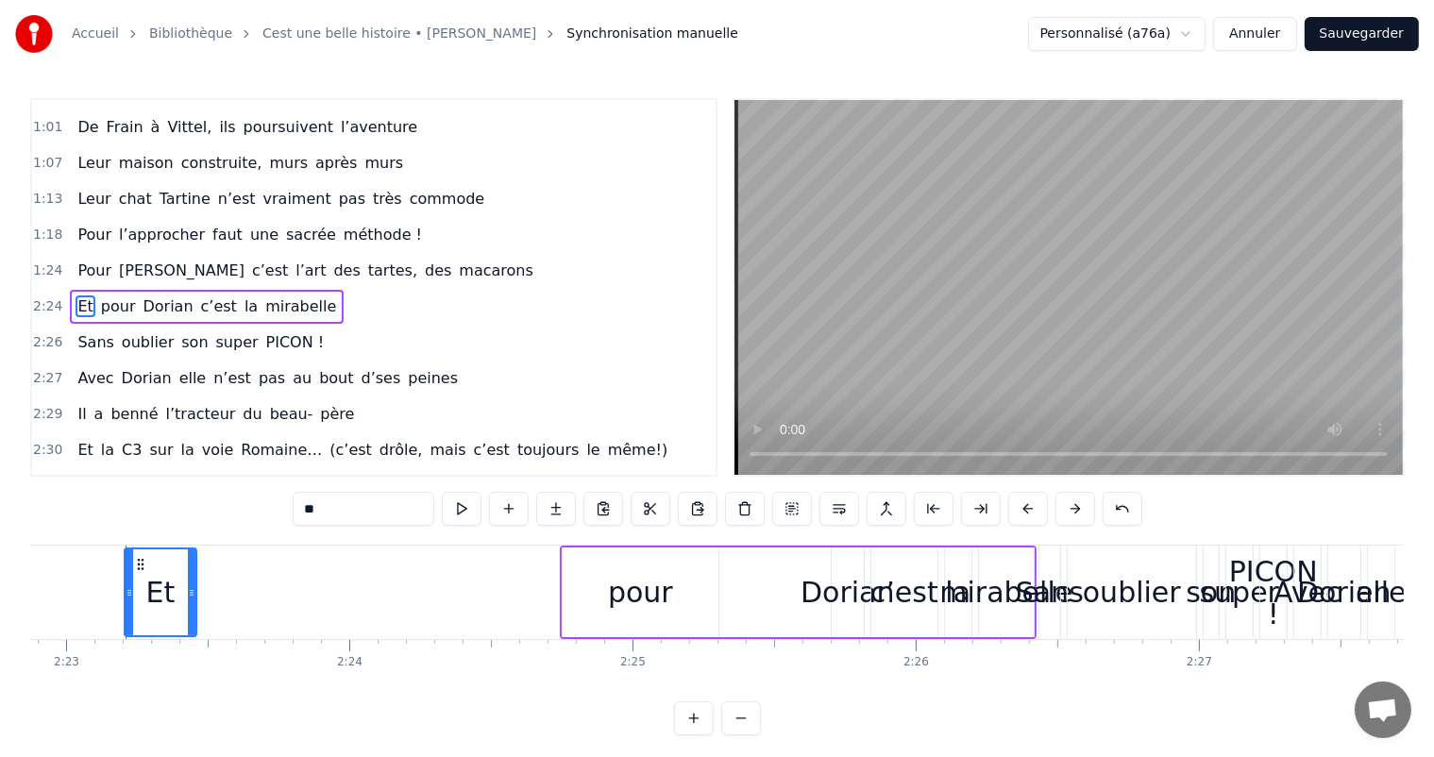
drag, startPoint x: 848, startPoint y: 585, endPoint x: 191, endPoint y: 572, distance: 657.4
click at [191, 572] on div at bounding box center [192, 593] width 8 height 86
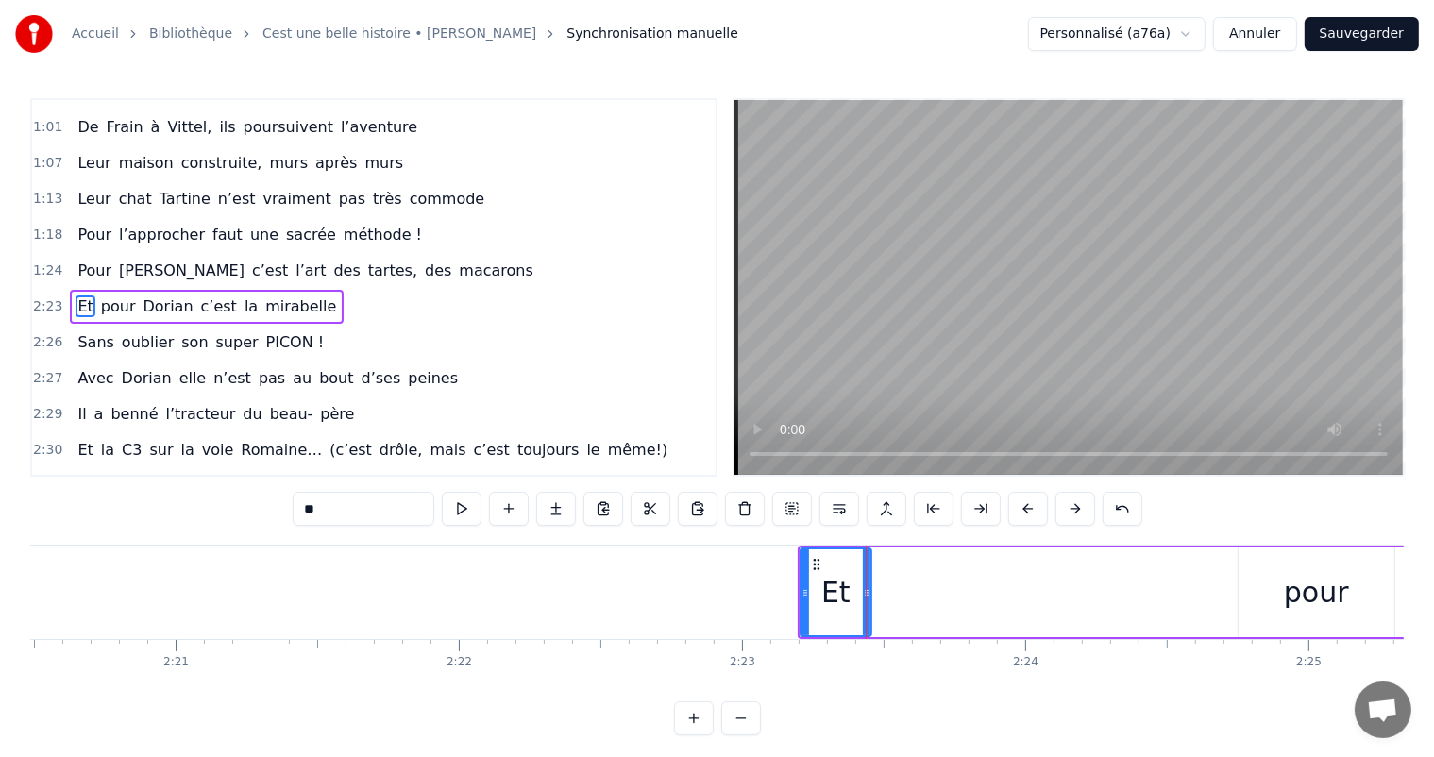
scroll to position [0, 39738]
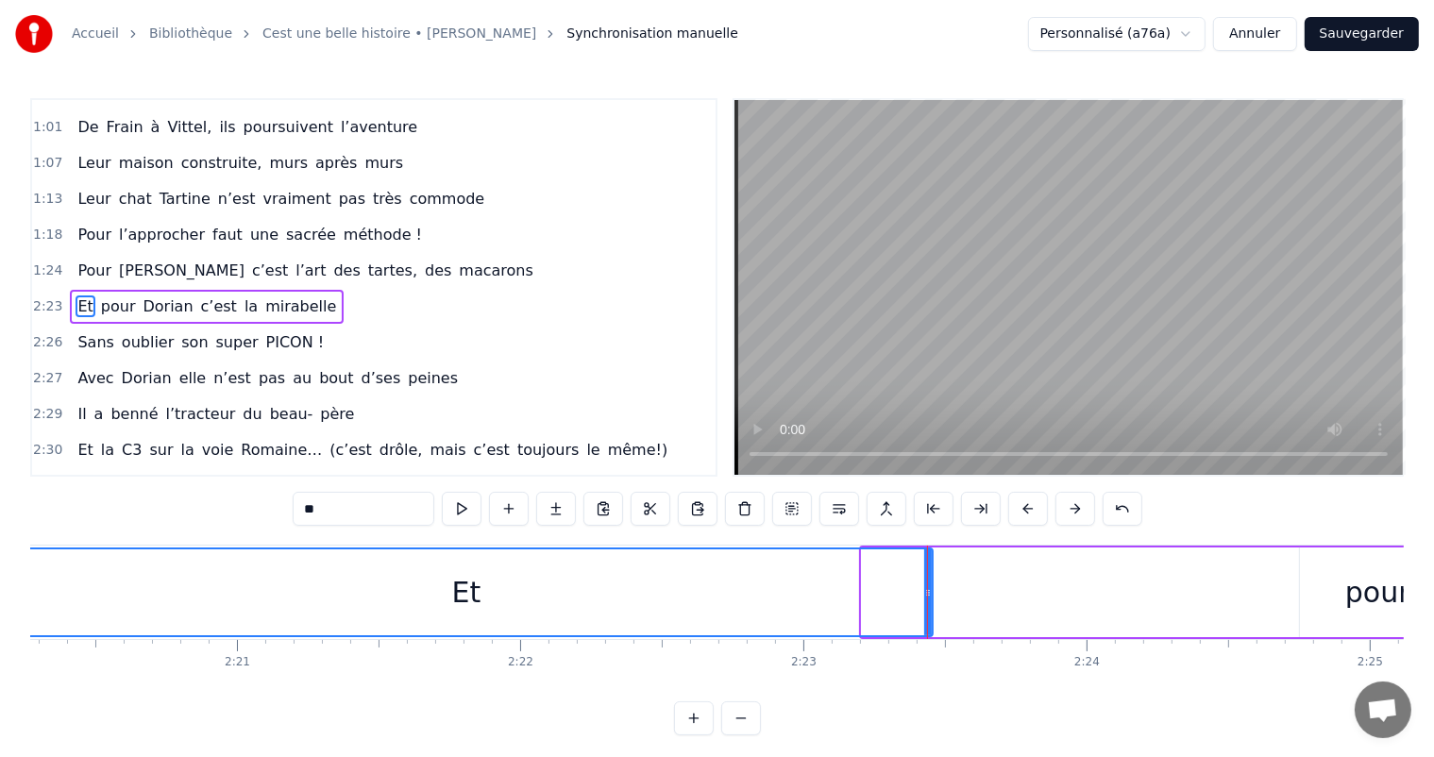
drag, startPoint x: 862, startPoint y: 586, endPoint x: 586, endPoint y: 575, distance: 276.0
click at [0, 599] on div "Accueil Bibliothèque Cest une belle histoire • [PERSON_NAME] Synchronisation ma…" at bounding box center [717, 368] width 1434 height 736
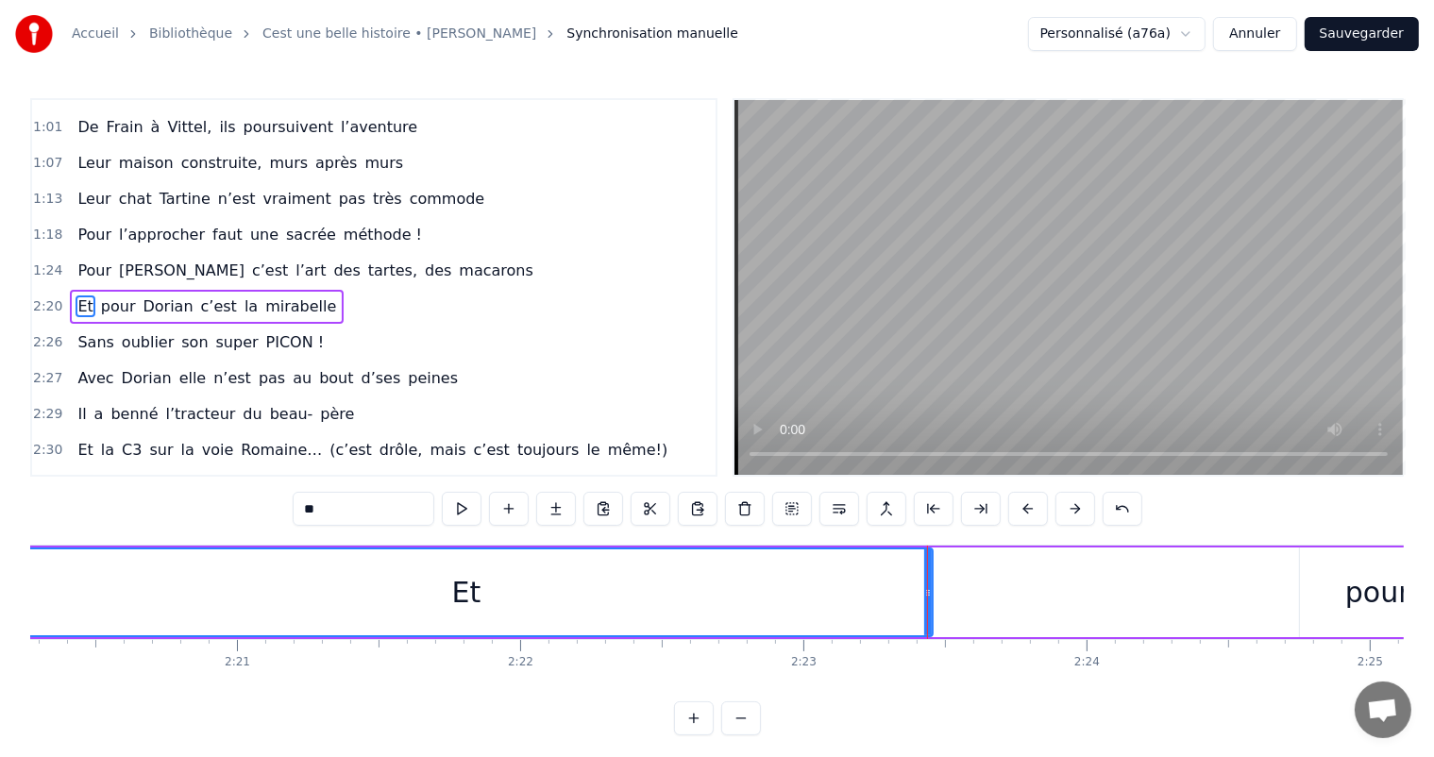
click at [927, 591] on div at bounding box center [927, 592] width 1 height 93
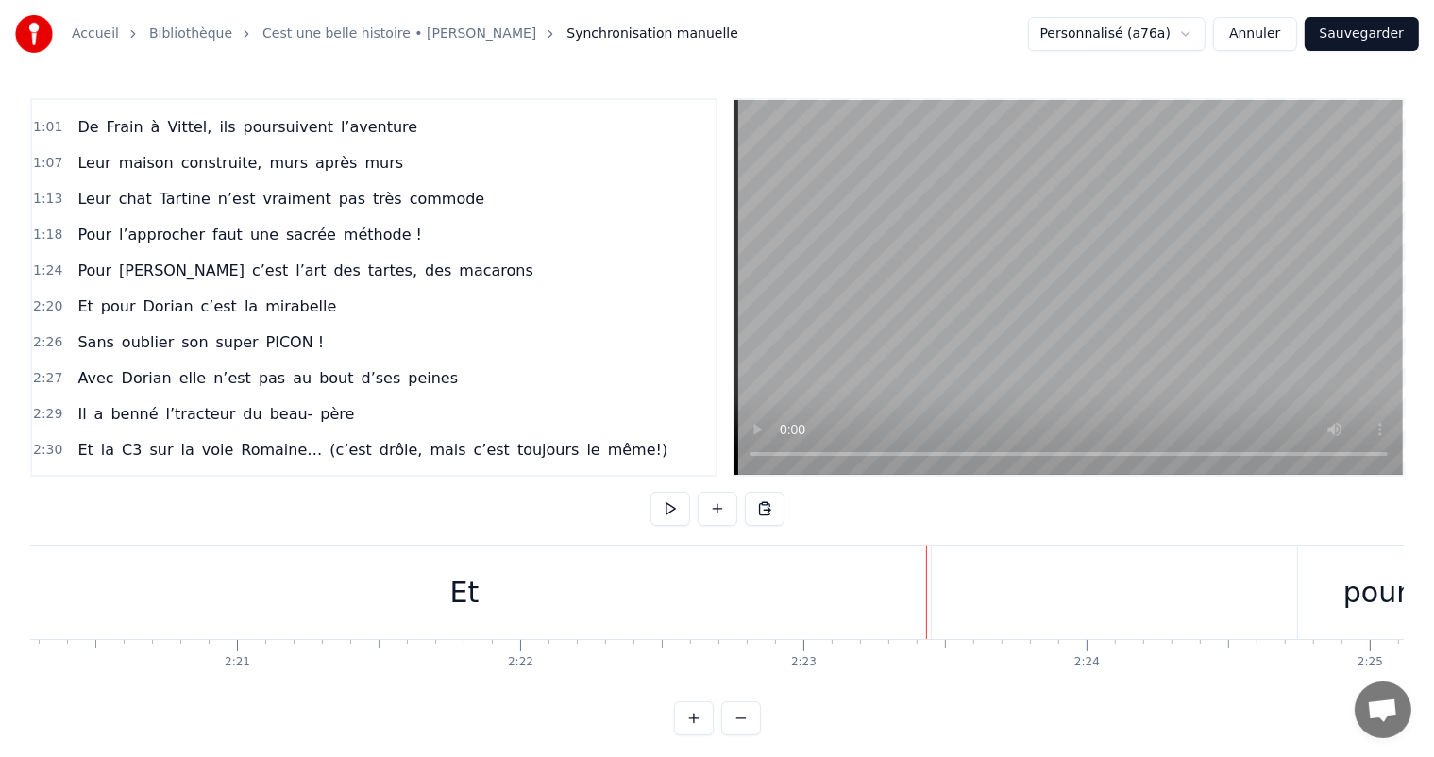
click at [929, 590] on div "Et" at bounding box center [464, 592] width 935 height 93
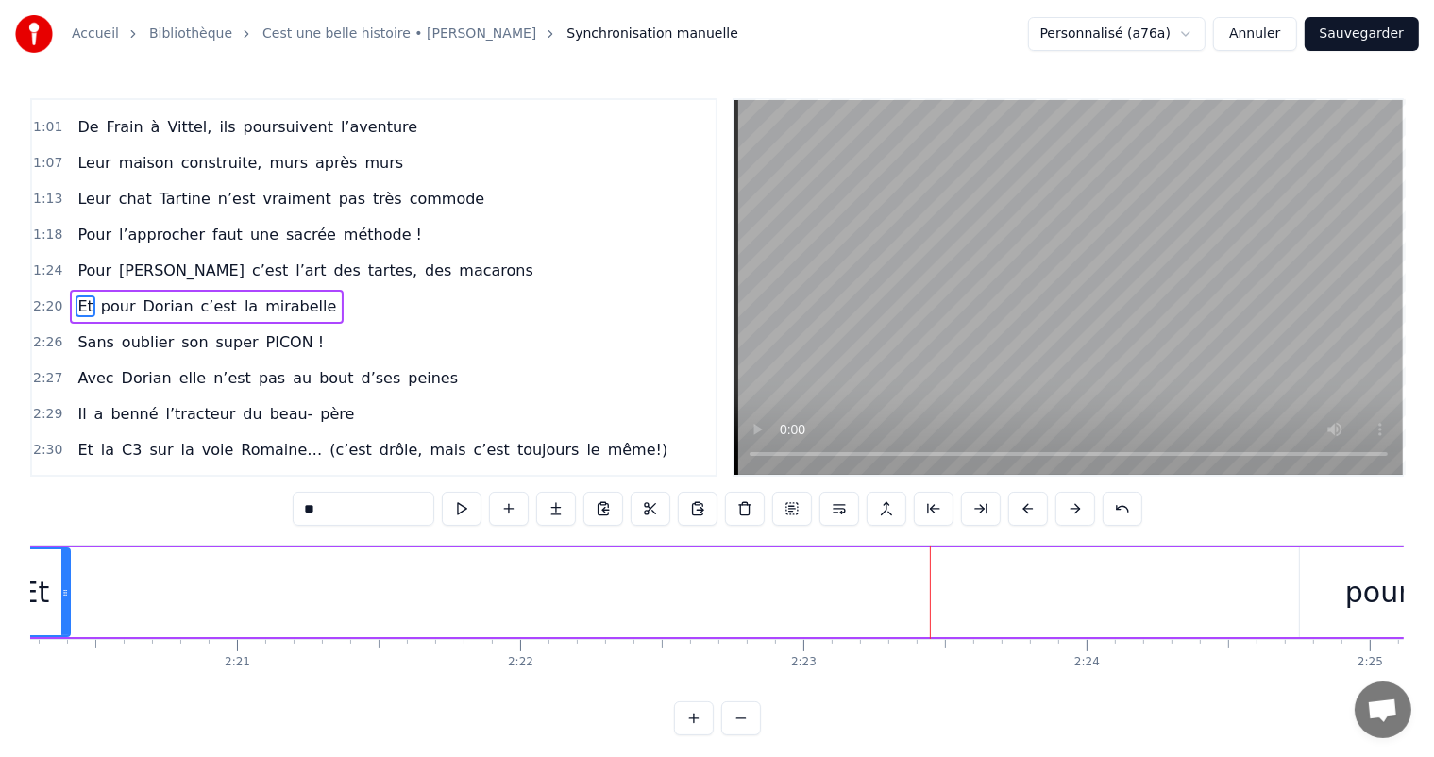
drag, startPoint x: 925, startPoint y: 587, endPoint x: 62, endPoint y: 568, distance: 863.3
click at [62, 568] on div at bounding box center [65, 593] width 8 height 86
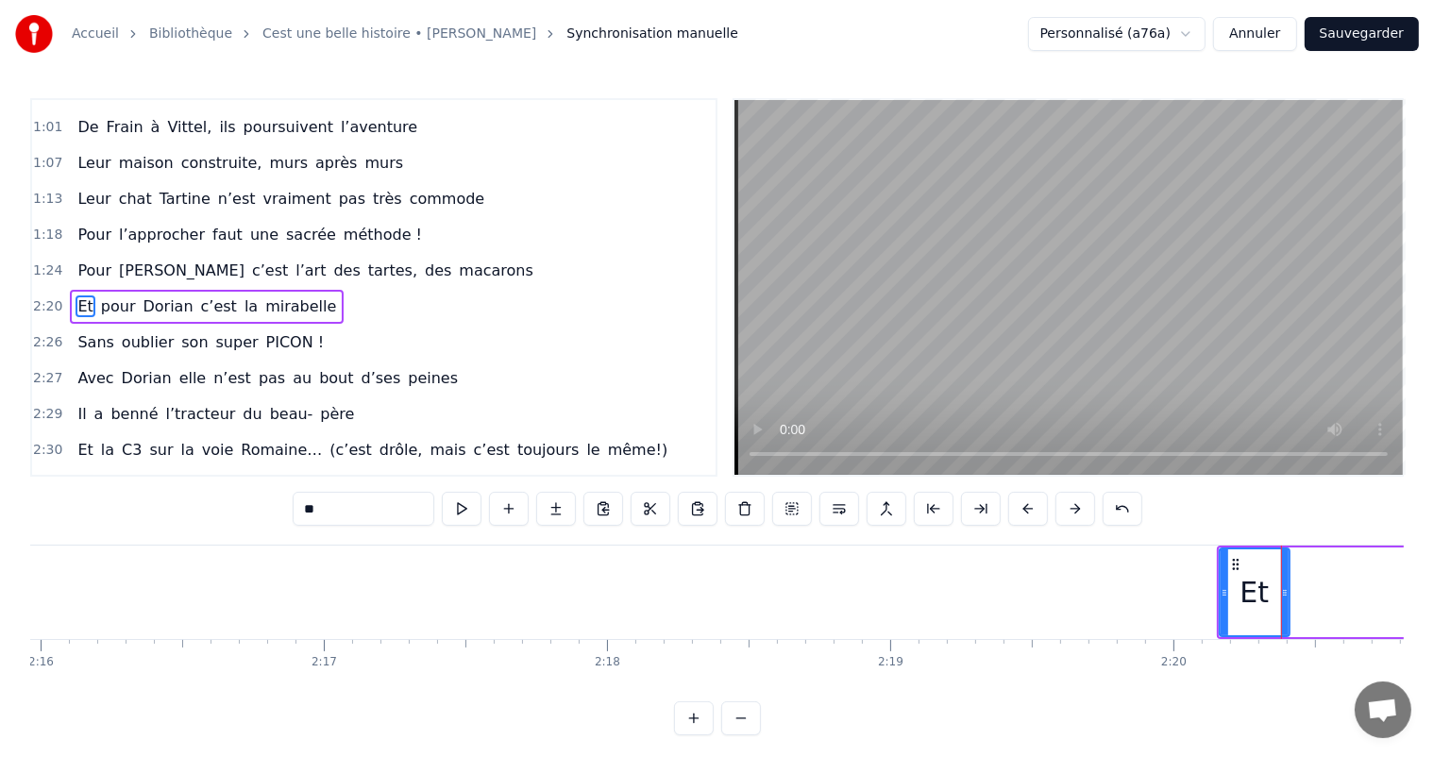
scroll to position [0, 38456]
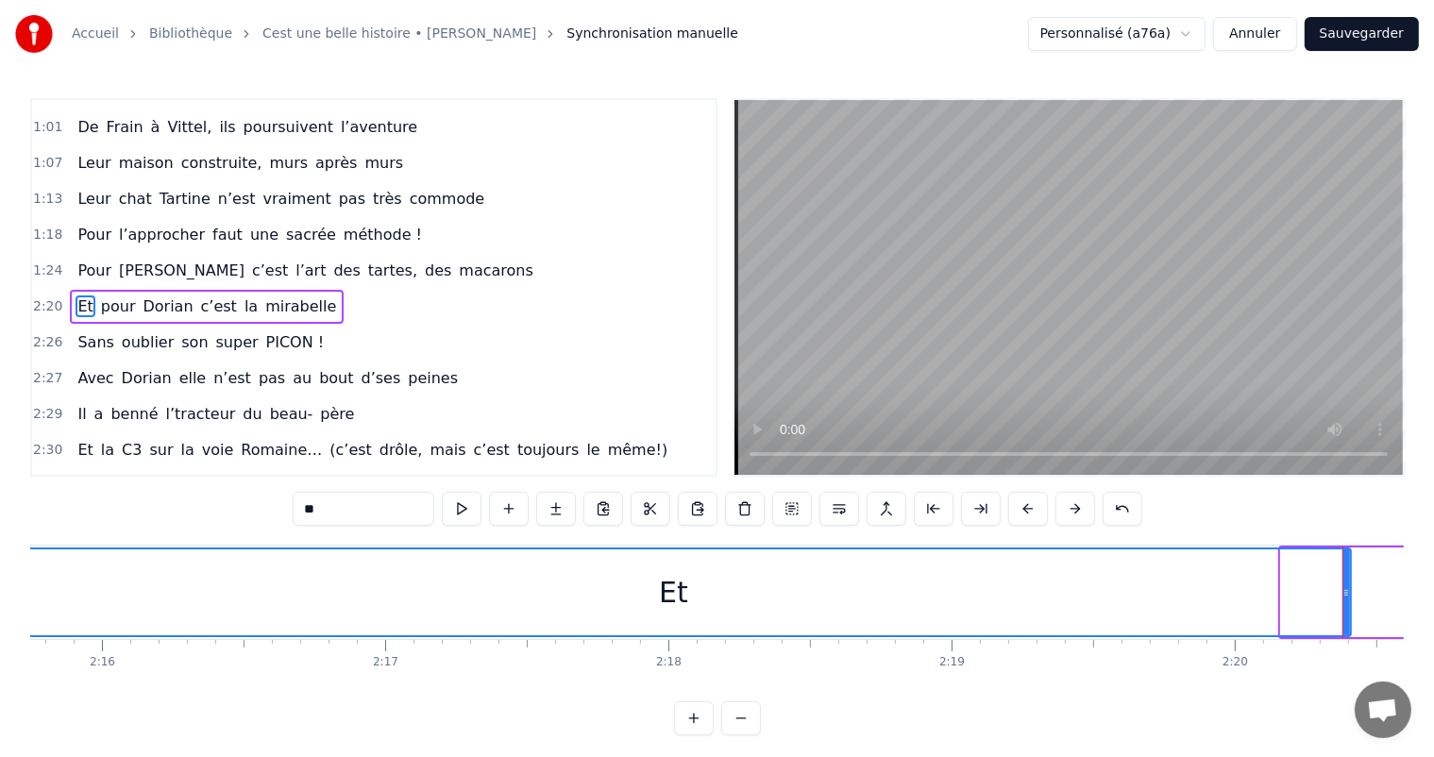
drag, startPoint x: 1285, startPoint y: 595, endPoint x: 0, endPoint y: 595, distance: 1285.2
click at [0, 595] on div "Accueil Bibliothèque Cest une belle histoire • [PERSON_NAME] Synchronisation ma…" at bounding box center [717, 368] width 1434 height 736
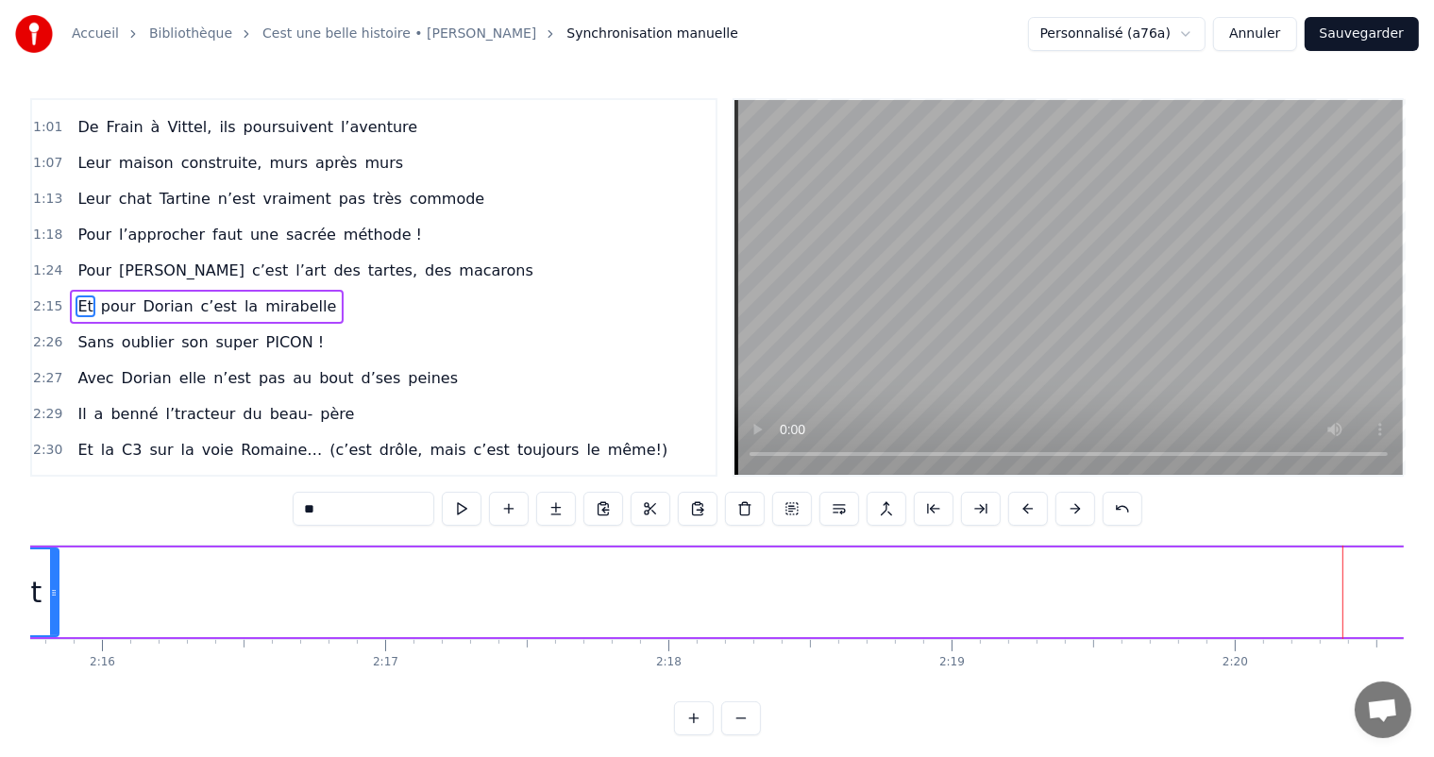
drag, startPoint x: 1348, startPoint y: 584, endPoint x: 54, endPoint y: 640, distance: 1295.0
click at [54, 640] on div "C’est un beau roman, c’est une belle histoire C’est une romance d’[DATE] [PERSO…" at bounding box center [717, 616] width 1374 height 142
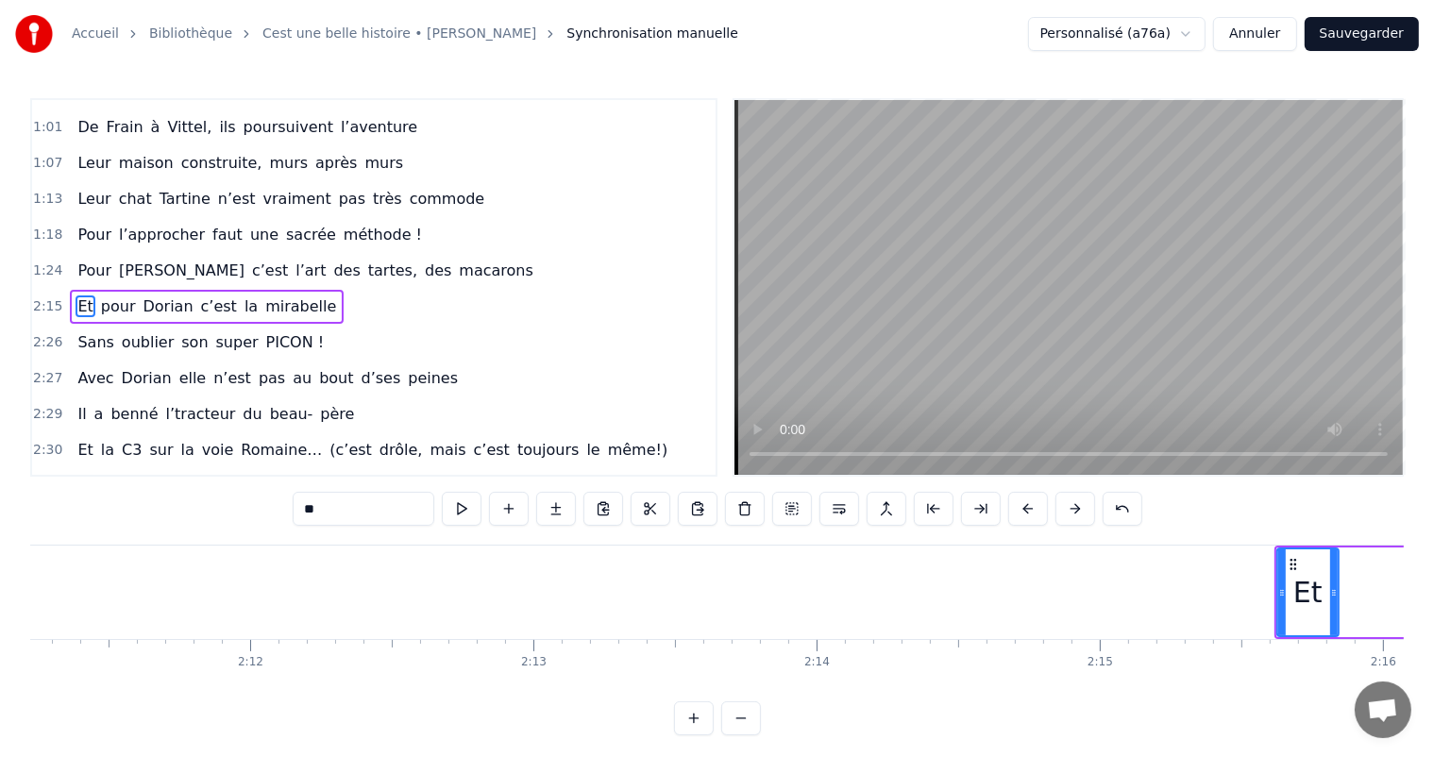
scroll to position [0, 37266]
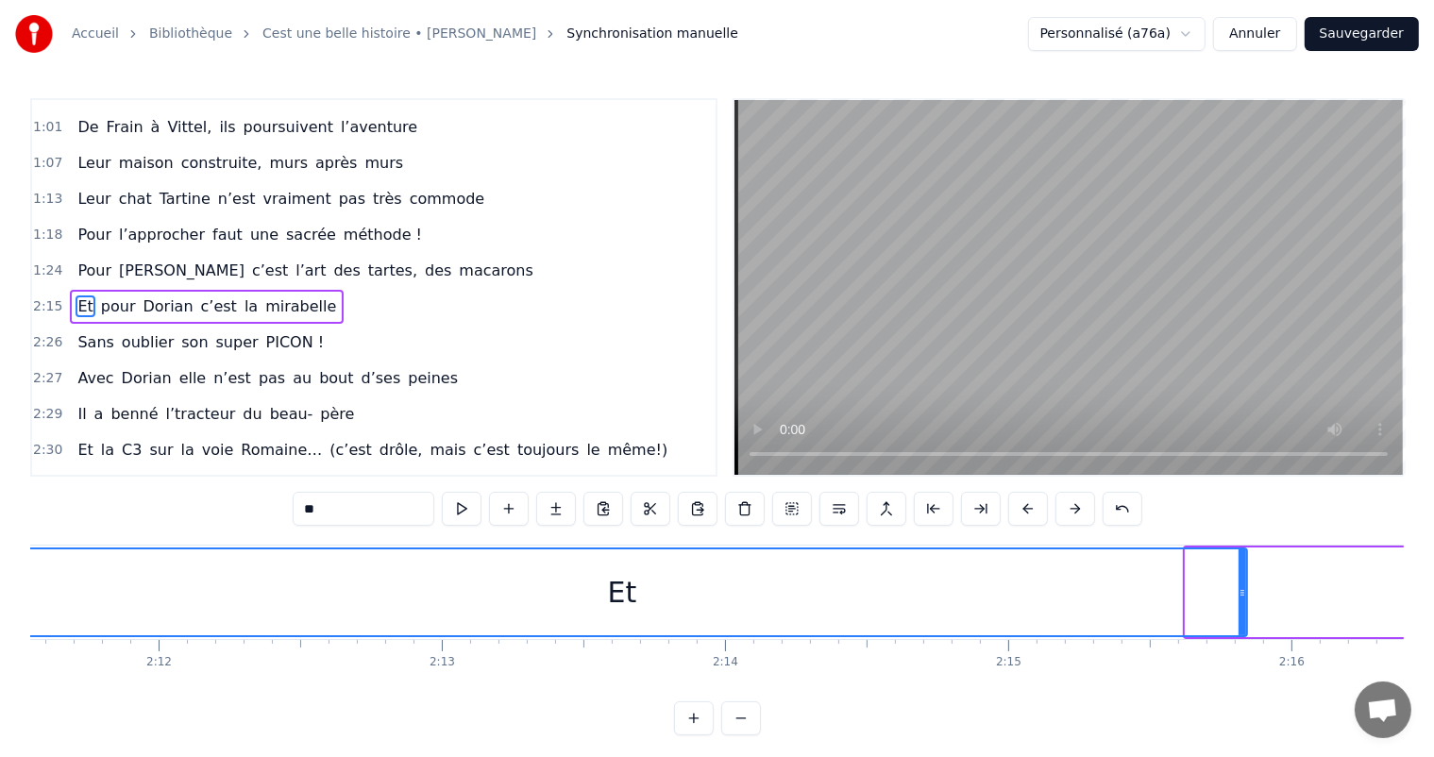
drag, startPoint x: 1189, startPoint y: 602, endPoint x: 0, endPoint y: 673, distance: 1191.0
click at [0, 673] on div "Accueil Bibliothèque Cest une belle histoire • [PERSON_NAME] Synchronisation ma…" at bounding box center [717, 368] width 1434 height 736
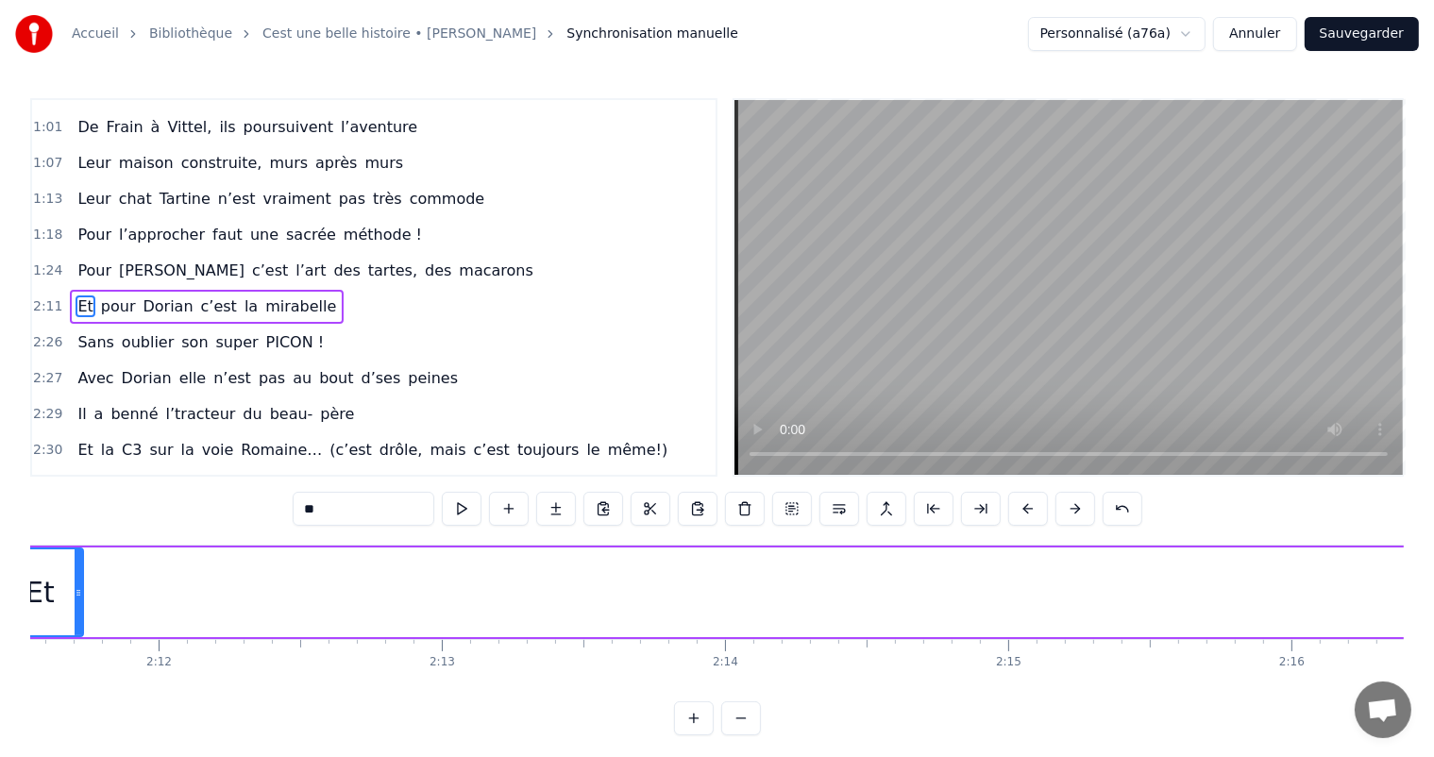
drag, startPoint x: 1246, startPoint y: 586, endPoint x: 81, endPoint y: 597, distance: 1164.4
click at [81, 597] on icon at bounding box center [79, 592] width 8 height 15
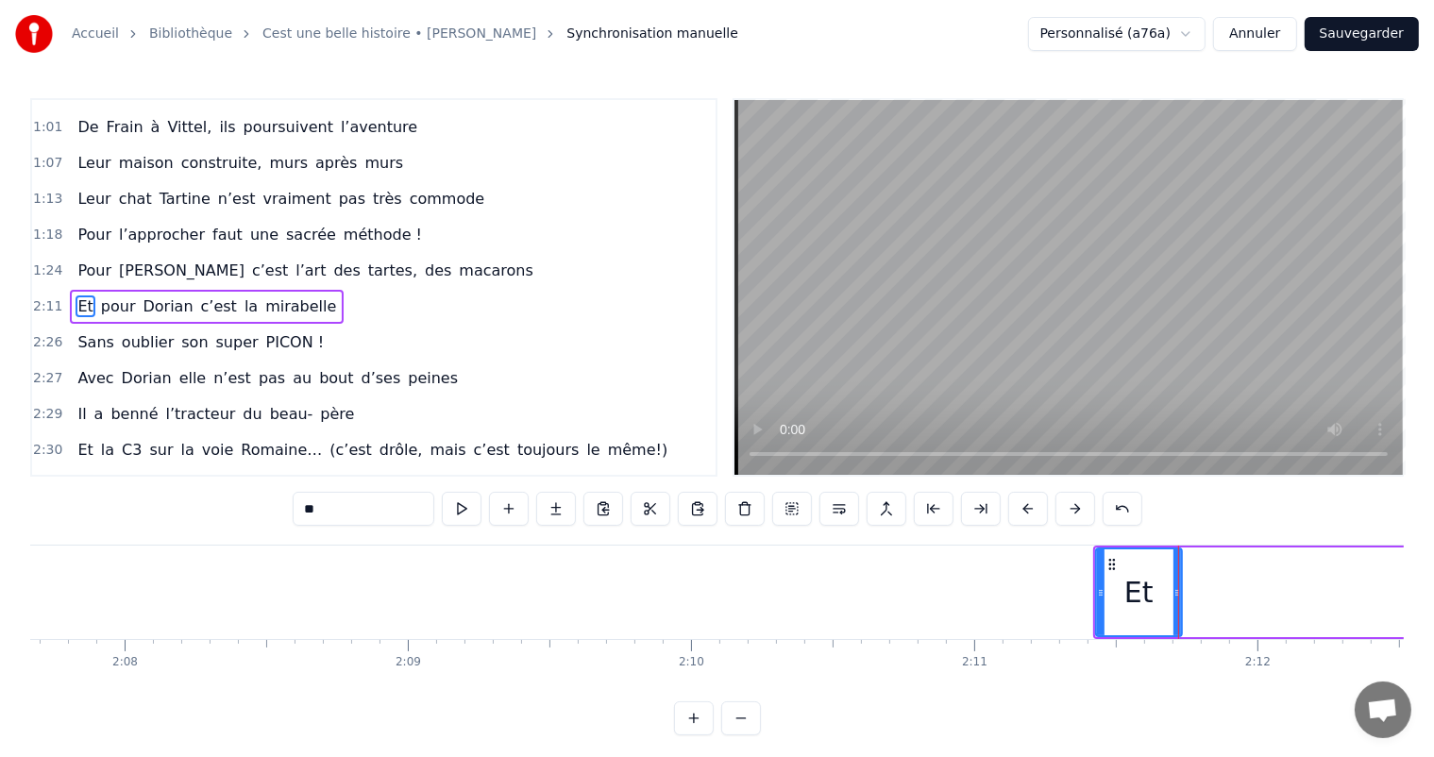
scroll to position [0, 35923]
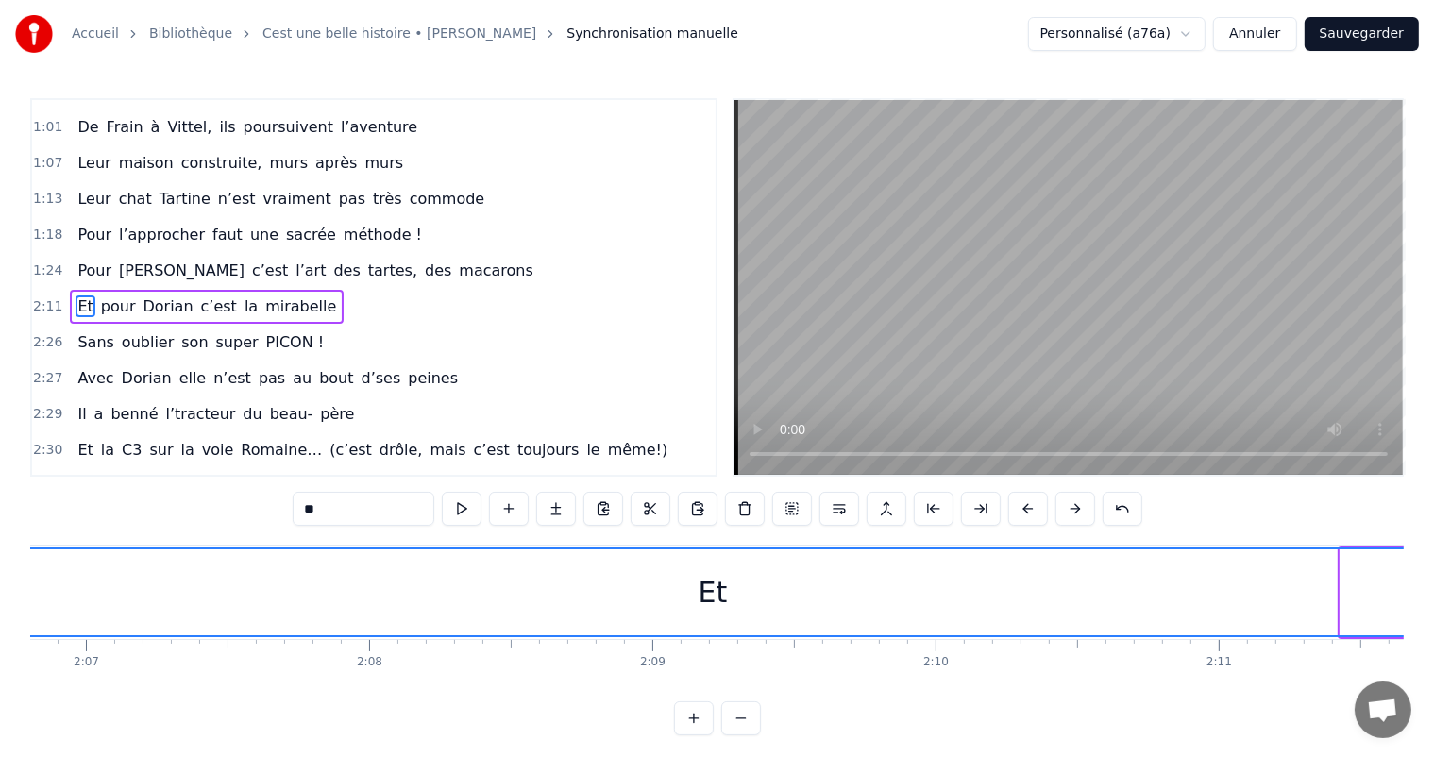
drag, startPoint x: 1342, startPoint y: 602, endPoint x: 0, endPoint y: 669, distance: 1343.5
click at [0, 669] on div "Accueil Bibliothèque Cest une belle histoire • [PERSON_NAME] Synchronisation ma…" at bounding box center [717, 368] width 1434 height 736
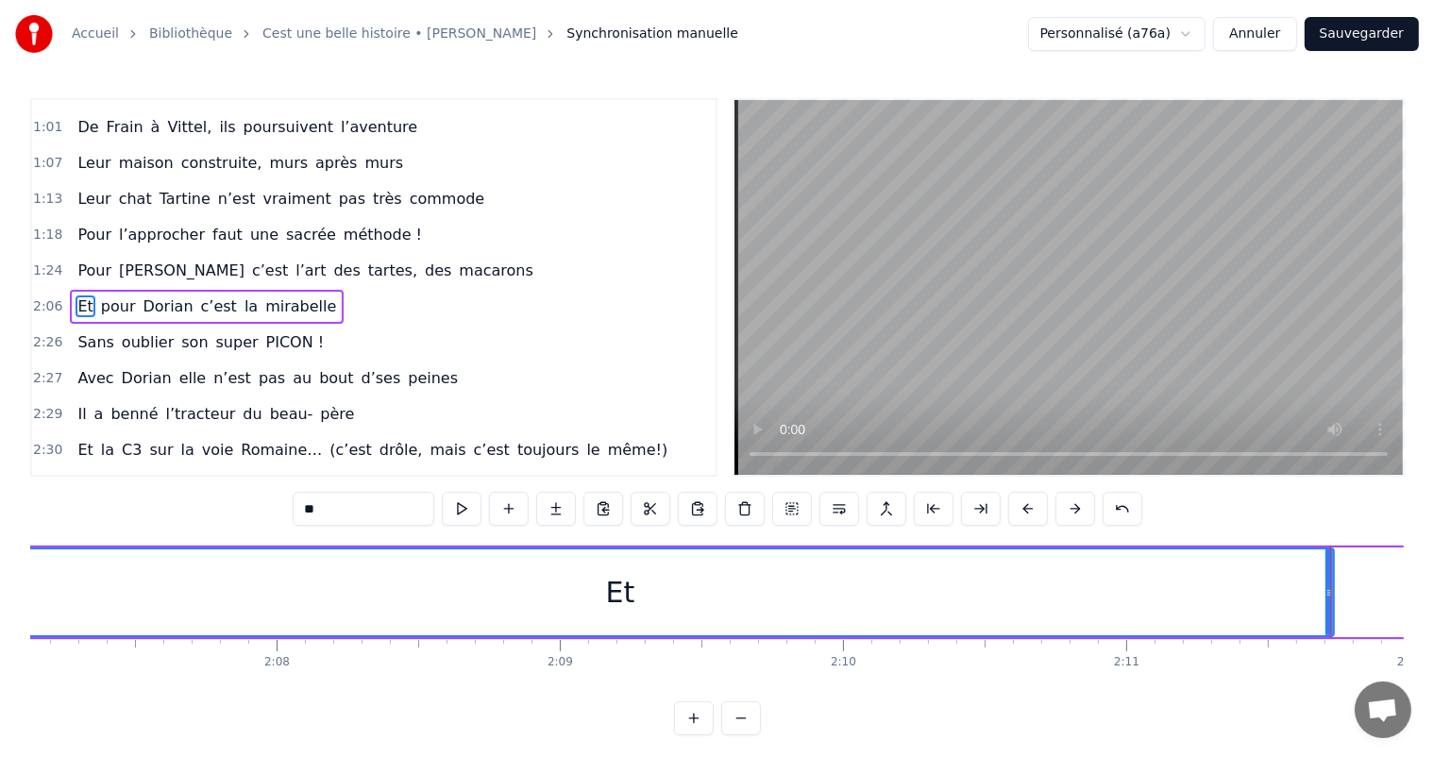
scroll to position [0, 36045]
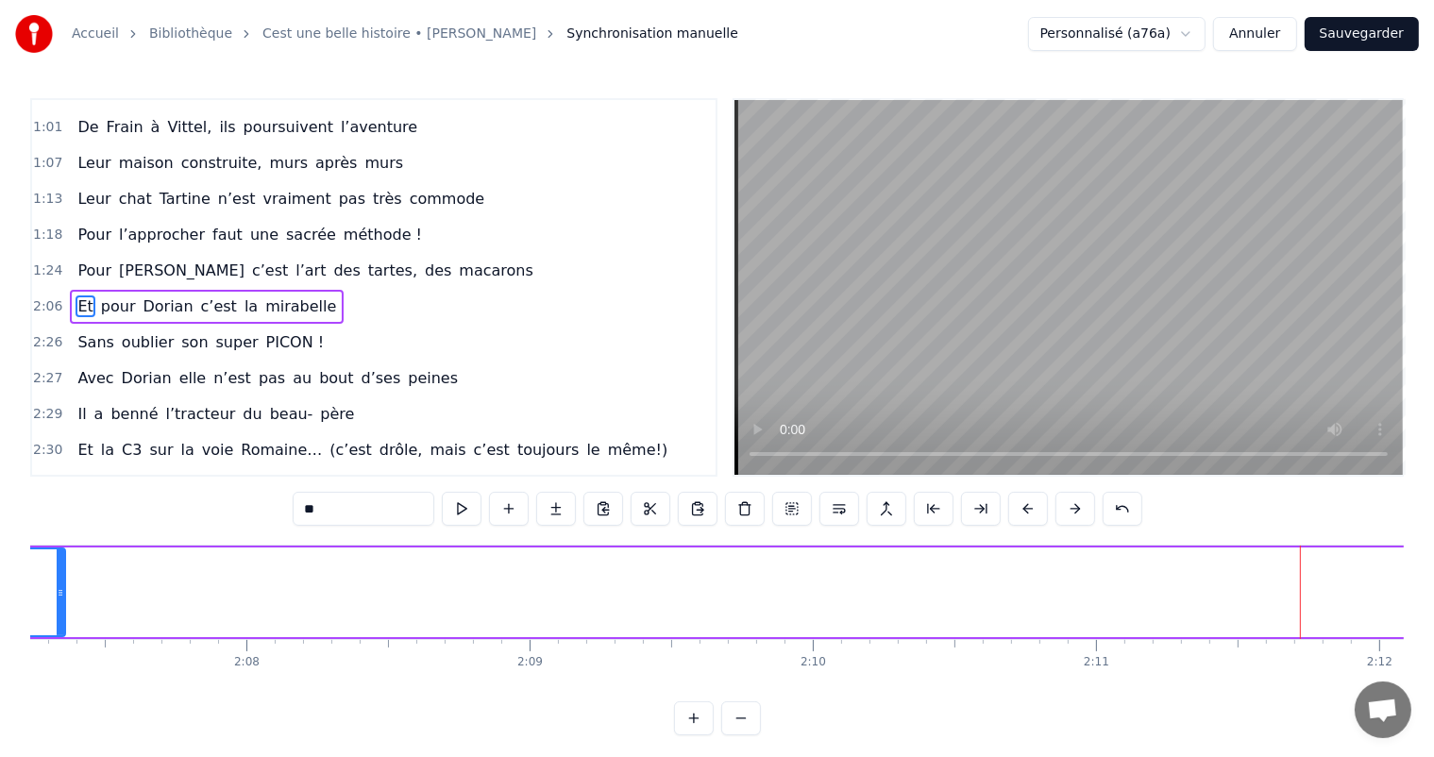
drag, startPoint x: 1301, startPoint y: 586, endPoint x: 58, endPoint y: 580, distance: 1243.7
click at [58, 580] on div at bounding box center [61, 593] width 8 height 86
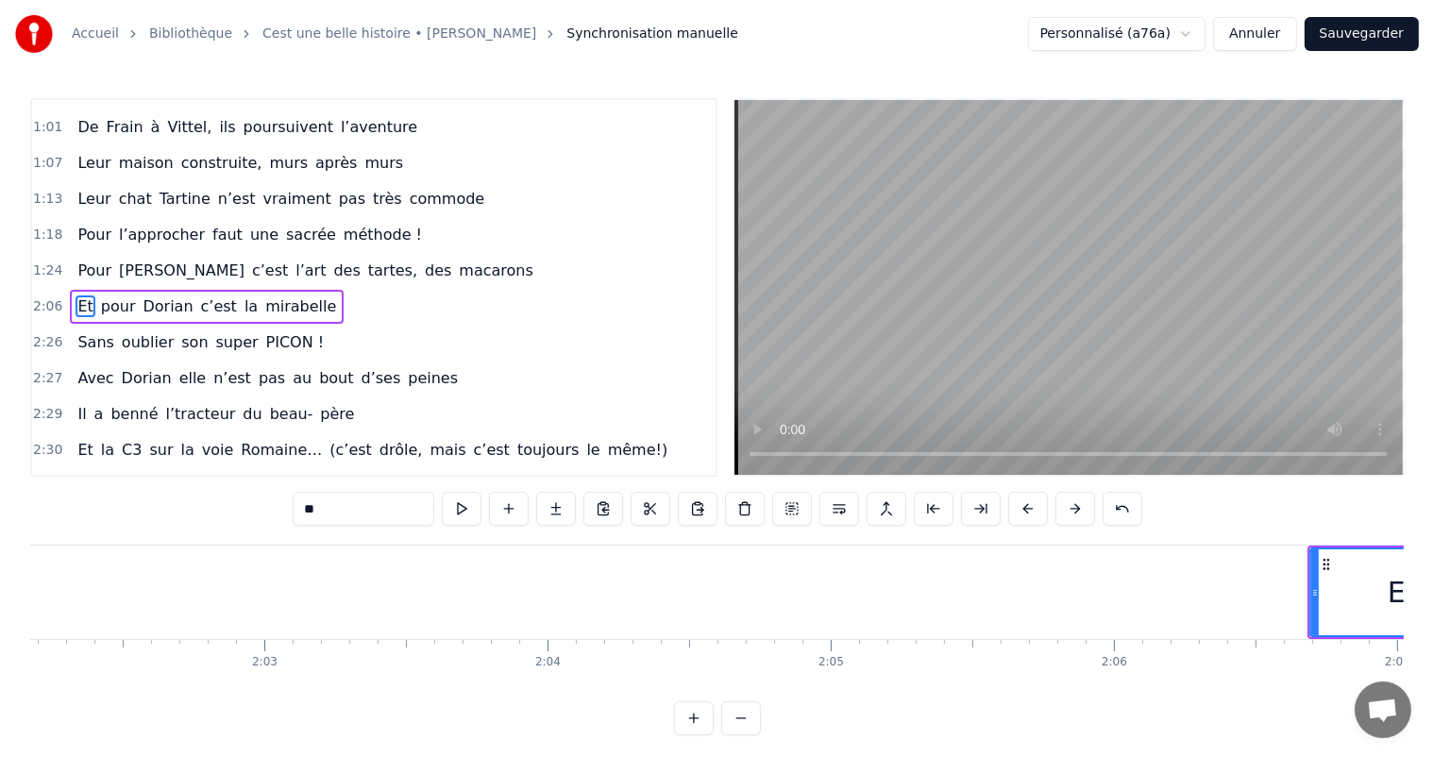
scroll to position [0, 34641]
click at [911, 706] on div "0:11 C’est 0:12 un beau roman, c’est une belle histoire 0:17 C’est une romance …" at bounding box center [717, 416] width 1374 height 637
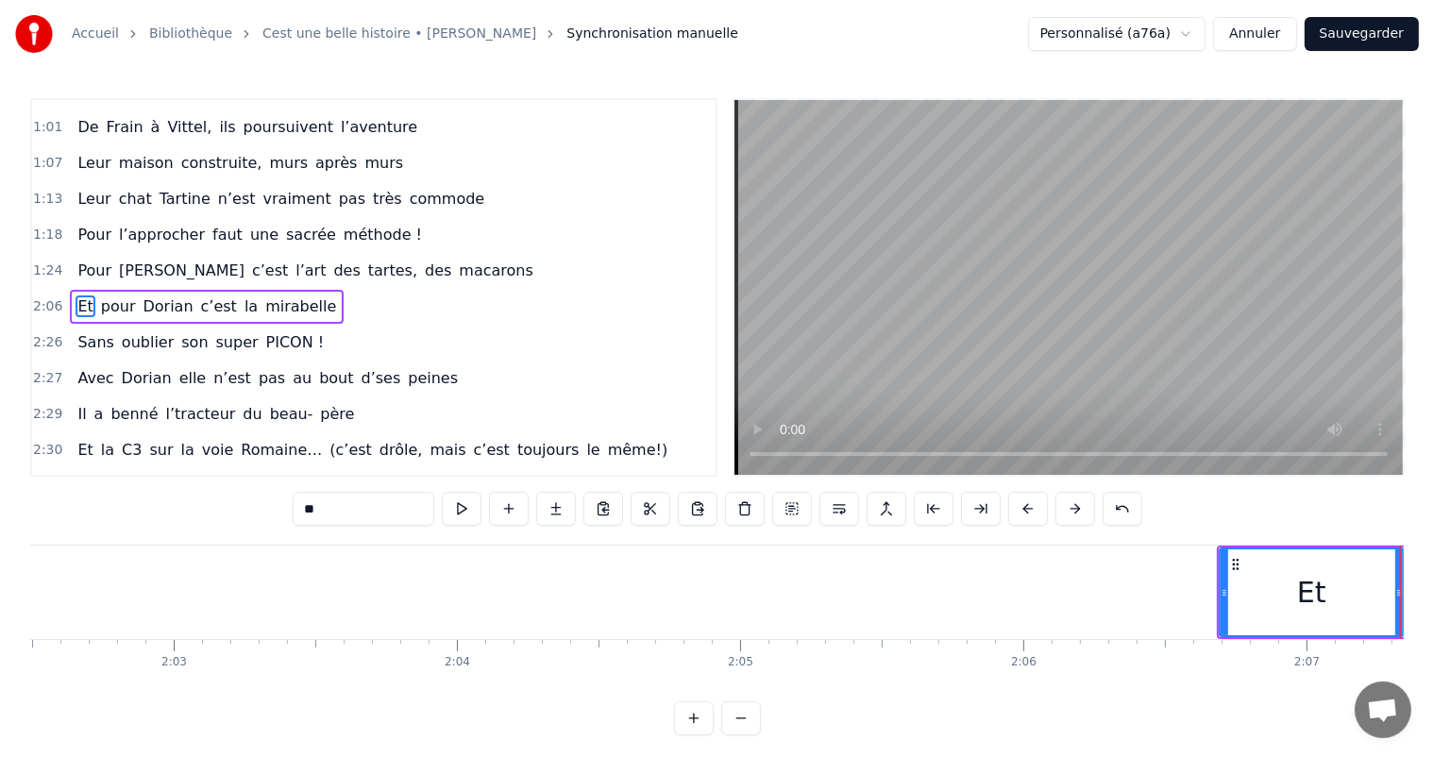
scroll to position [0, 34764]
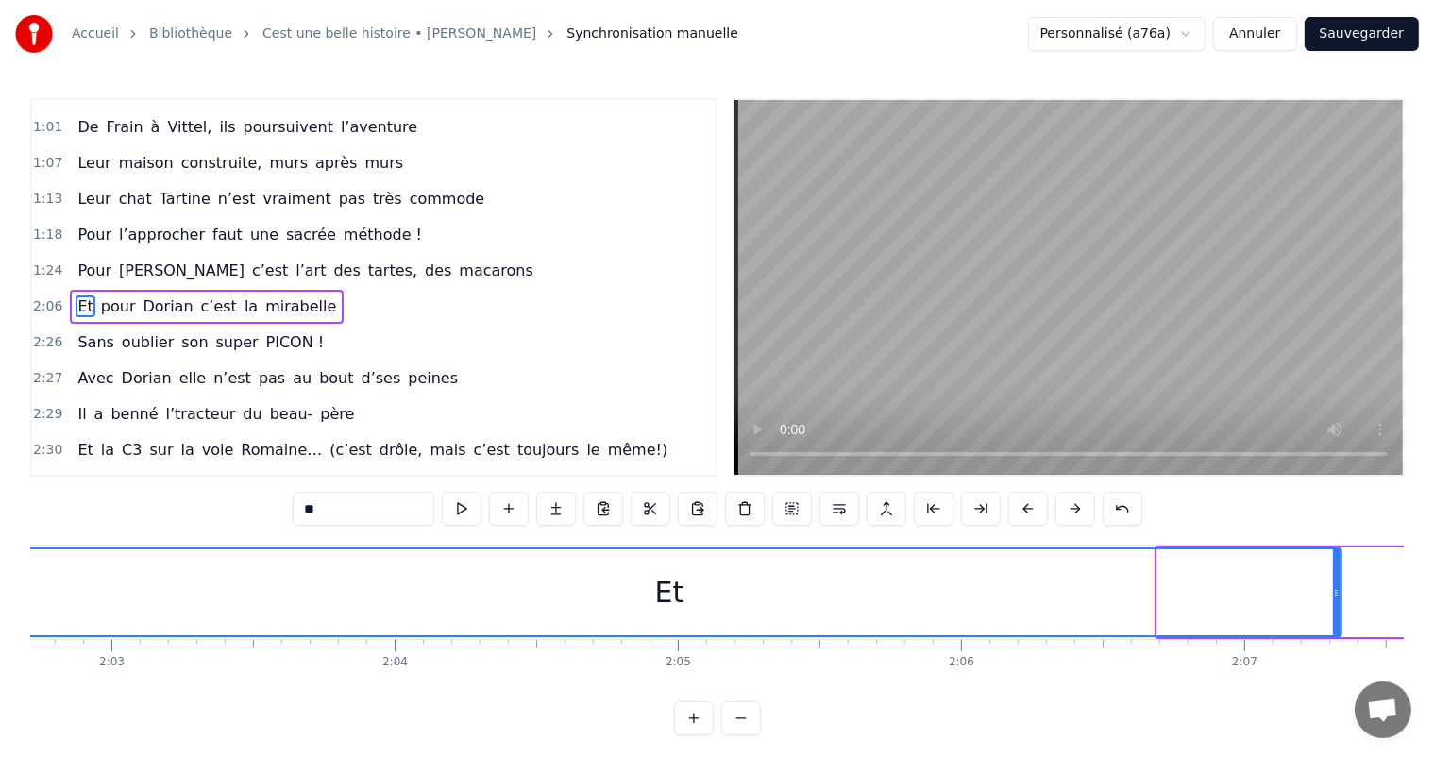
drag, startPoint x: 1161, startPoint y: 590, endPoint x: 0, endPoint y: 521, distance: 1162.6
click at [0, 521] on div "Accueil Bibliothèque Cest une belle histoire • [PERSON_NAME] Synchronisation ma…" at bounding box center [717, 368] width 1434 height 736
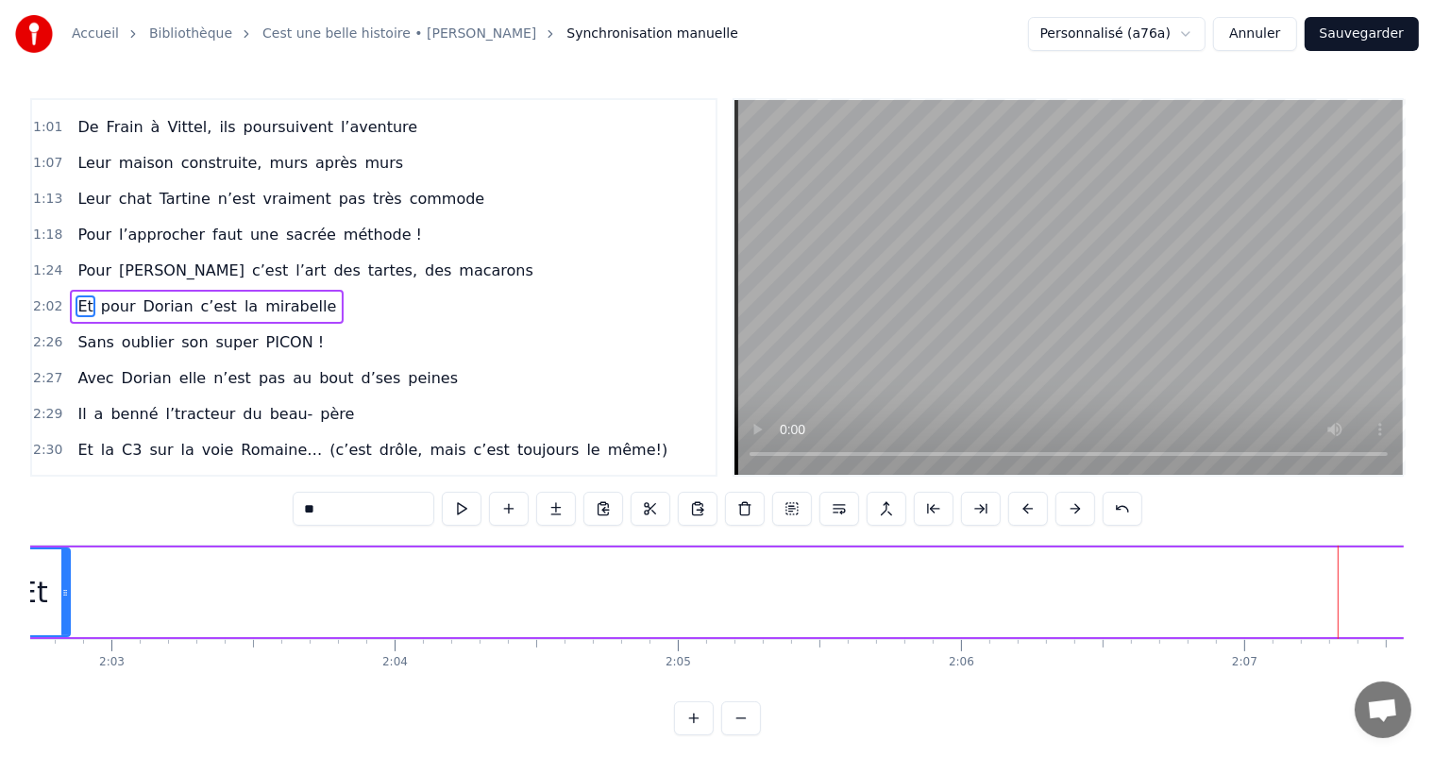
drag, startPoint x: 1338, startPoint y: 590, endPoint x: 66, endPoint y: 557, distance: 1272.4
click at [66, 557] on div at bounding box center [65, 593] width 8 height 86
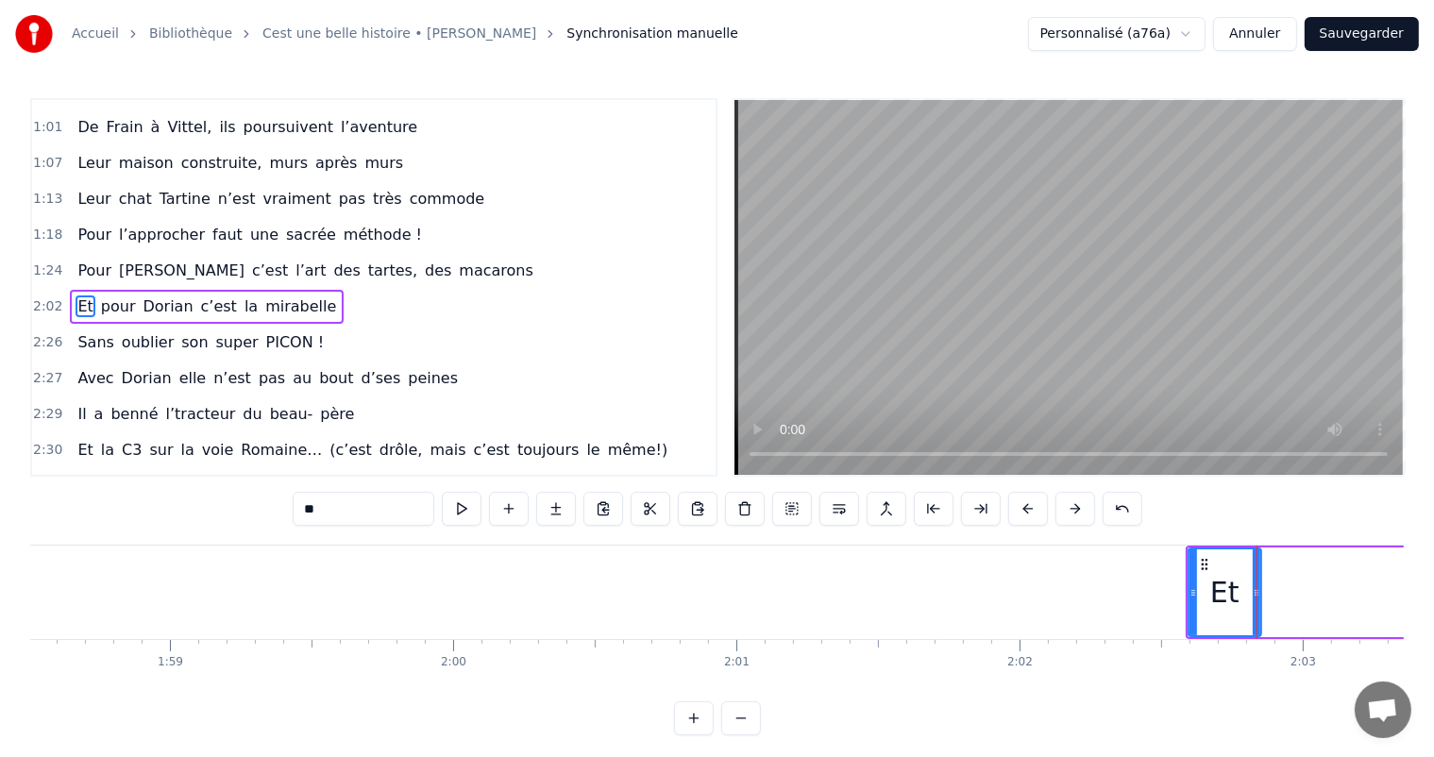
scroll to position [0, 33482]
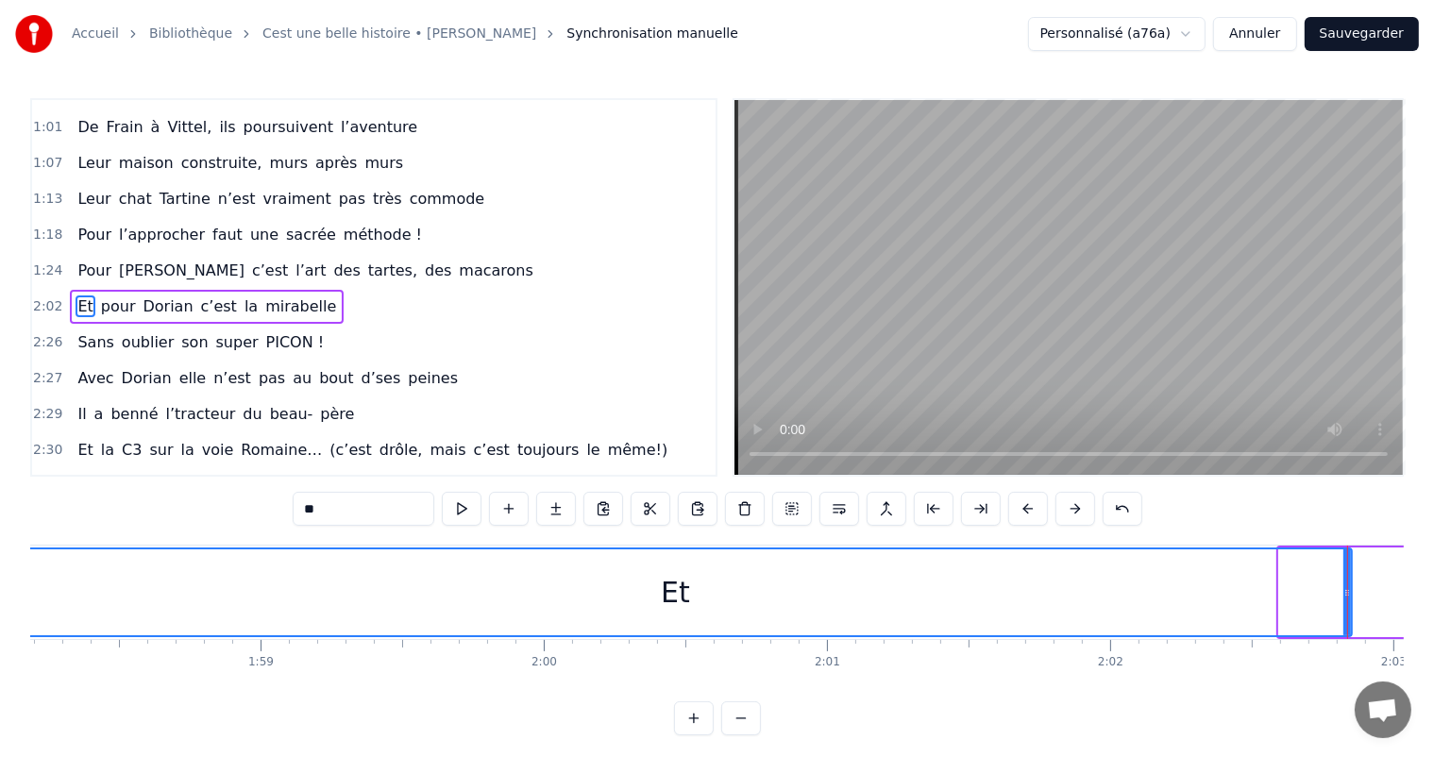
drag, startPoint x: 1280, startPoint y: 592, endPoint x: 0, endPoint y: 559, distance: 1280.9
click at [0, 559] on div "Accueil Bibliothèque Cest une belle histoire • [PERSON_NAME] Synchronisation ma…" at bounding box center [717, 368] width 1434 height 736
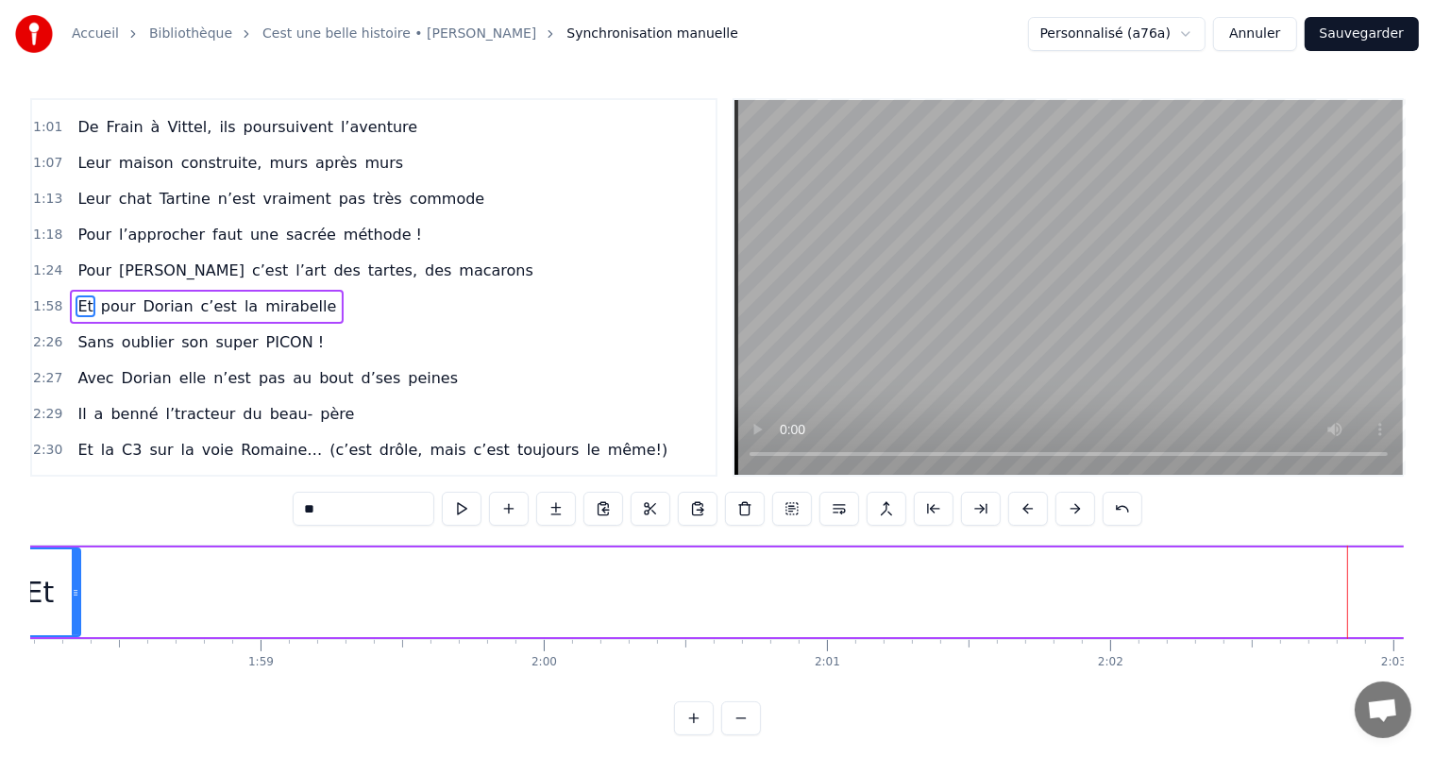
drag, startPoint x: 1346, startPoint y: 578, endPoint x: 75, endPoint y: 608, distance: 1271.4
click at [75, 608] on div at bounding box center [76, 593] width 8 height 86
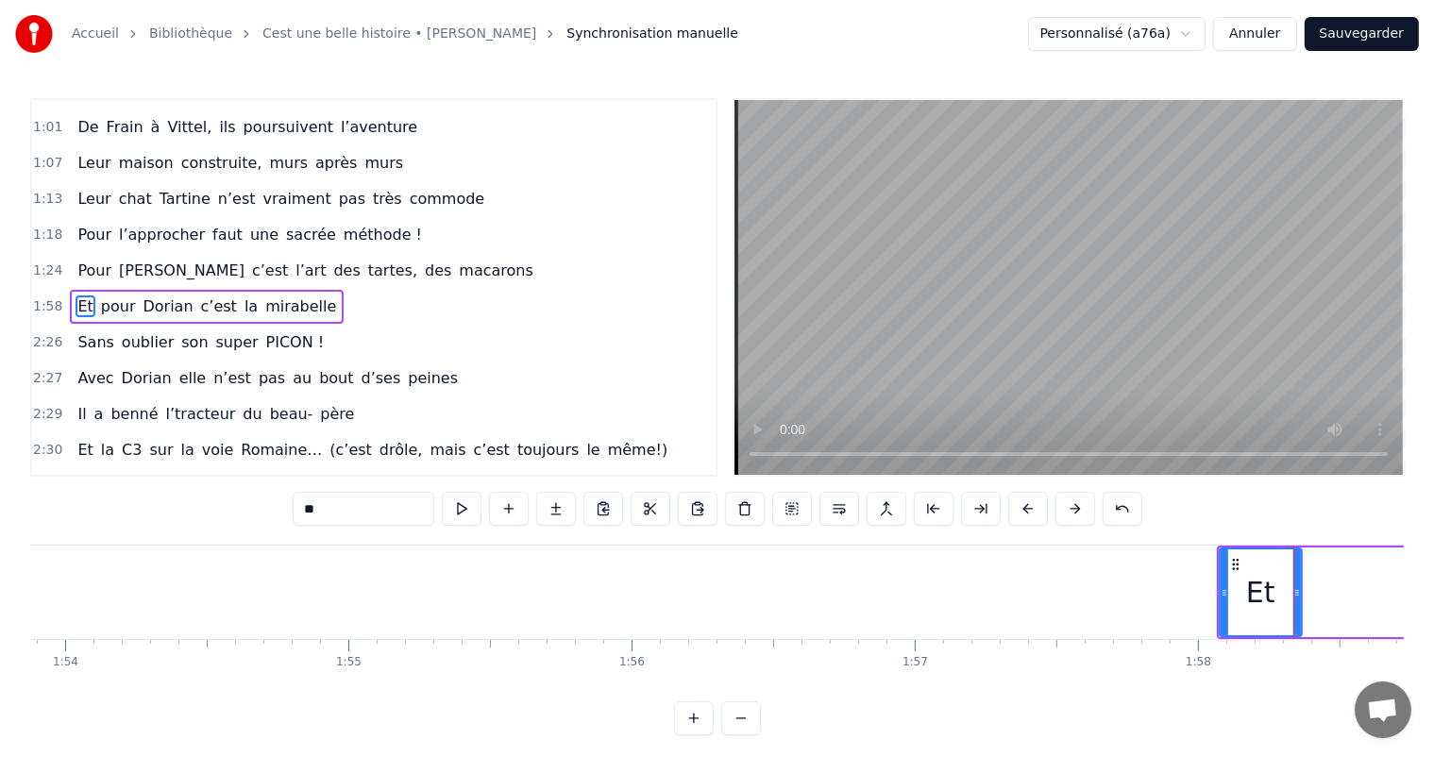
scroll to position [0, 32199]
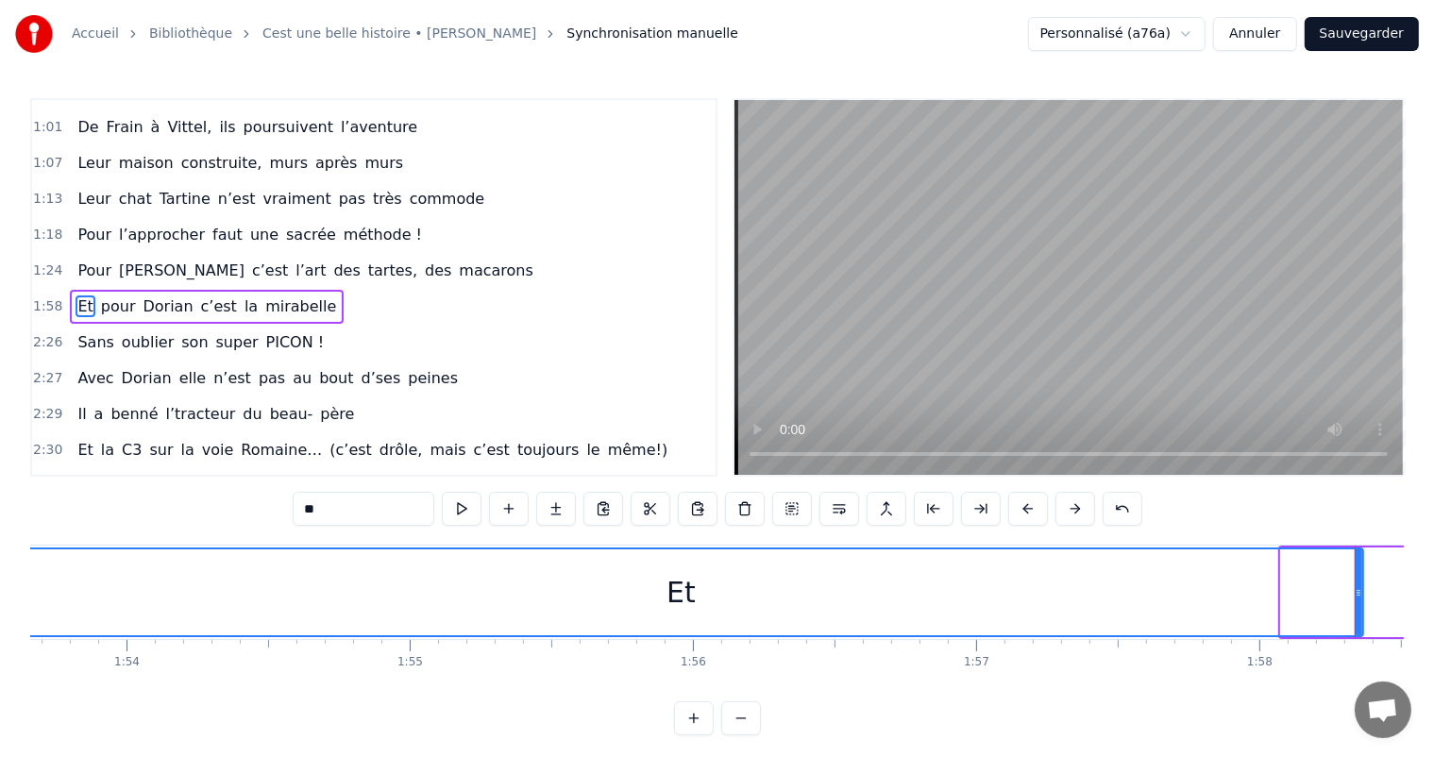
drag, startPoint x: 1282, startPoint y: 588, endPoint x: 0, endPoint y: 671, distance: 1285.1
click at [0, 671] on div "Accueil Bibliothèque Cest une belle histoire • [PERSON_NAME] Synchronisation ma…" at bounding box center [717, 368] width 1434 height 736
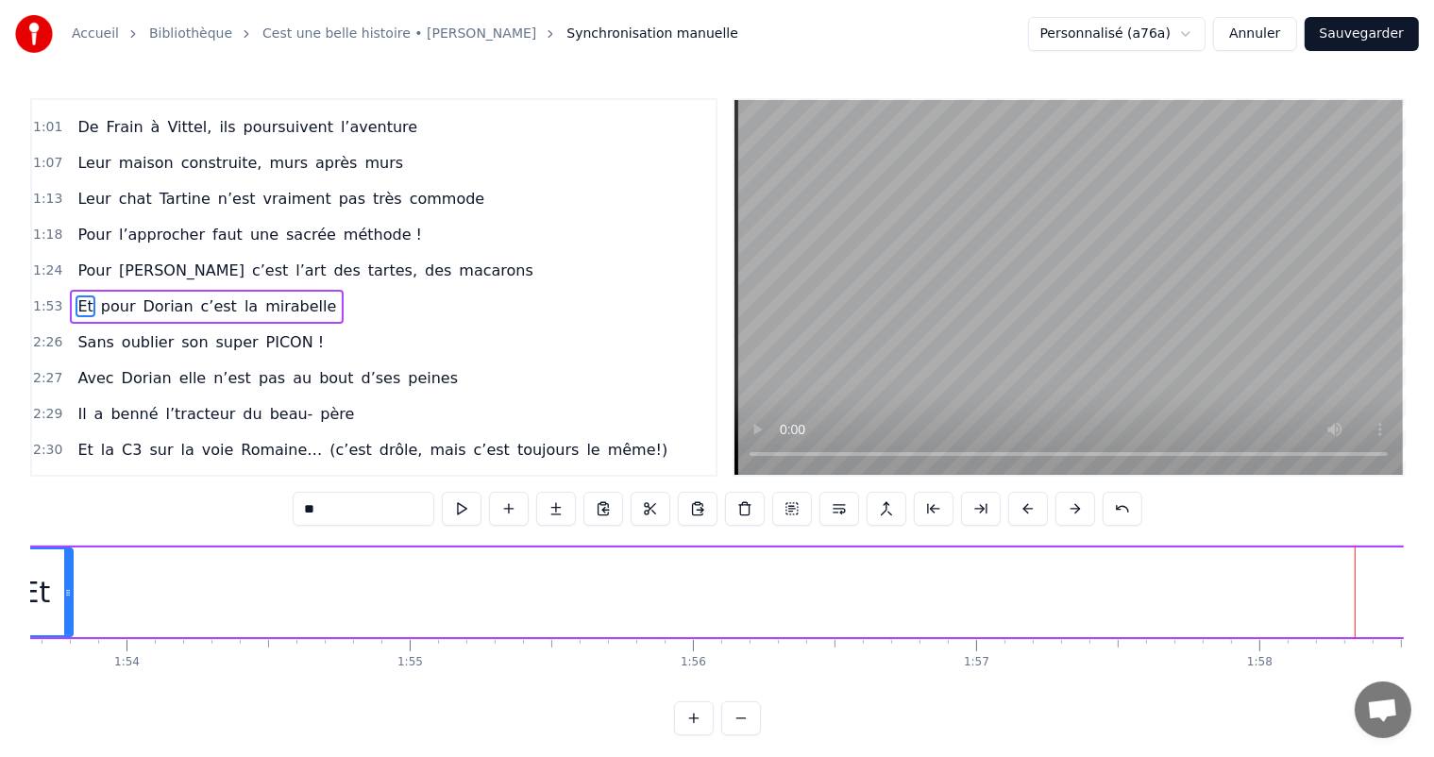
drag, startPoint x: 1358, startPoint y: 572, endPoint x: 67, endPoint y: 702, distance: 1297.3
click at [67, 687] on div "C’est un beau roman, c’est une belle histoire C’est une romance d’[DATE] [PERSO…" at bounding box center [717, 616] width 1374 height 142
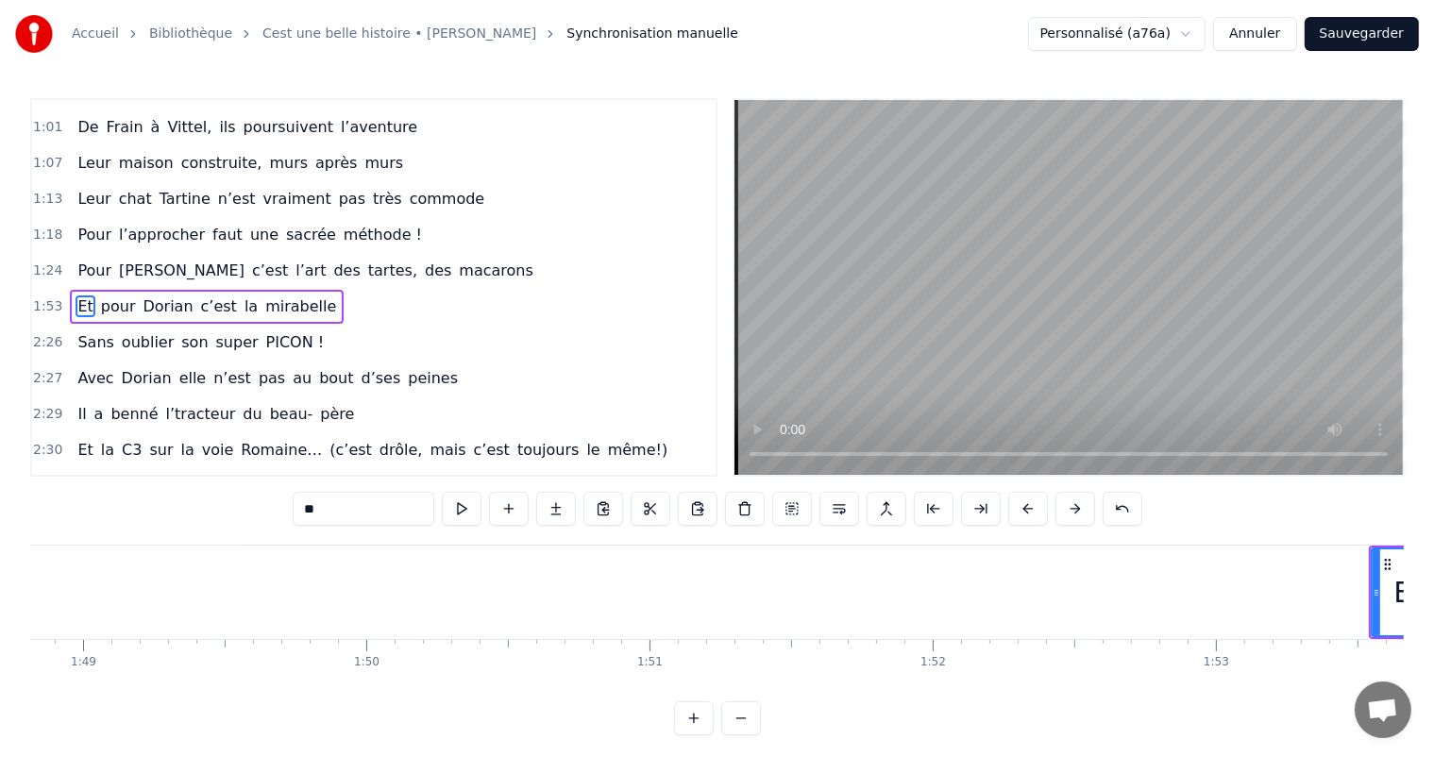
scroll to position [0, 30887]
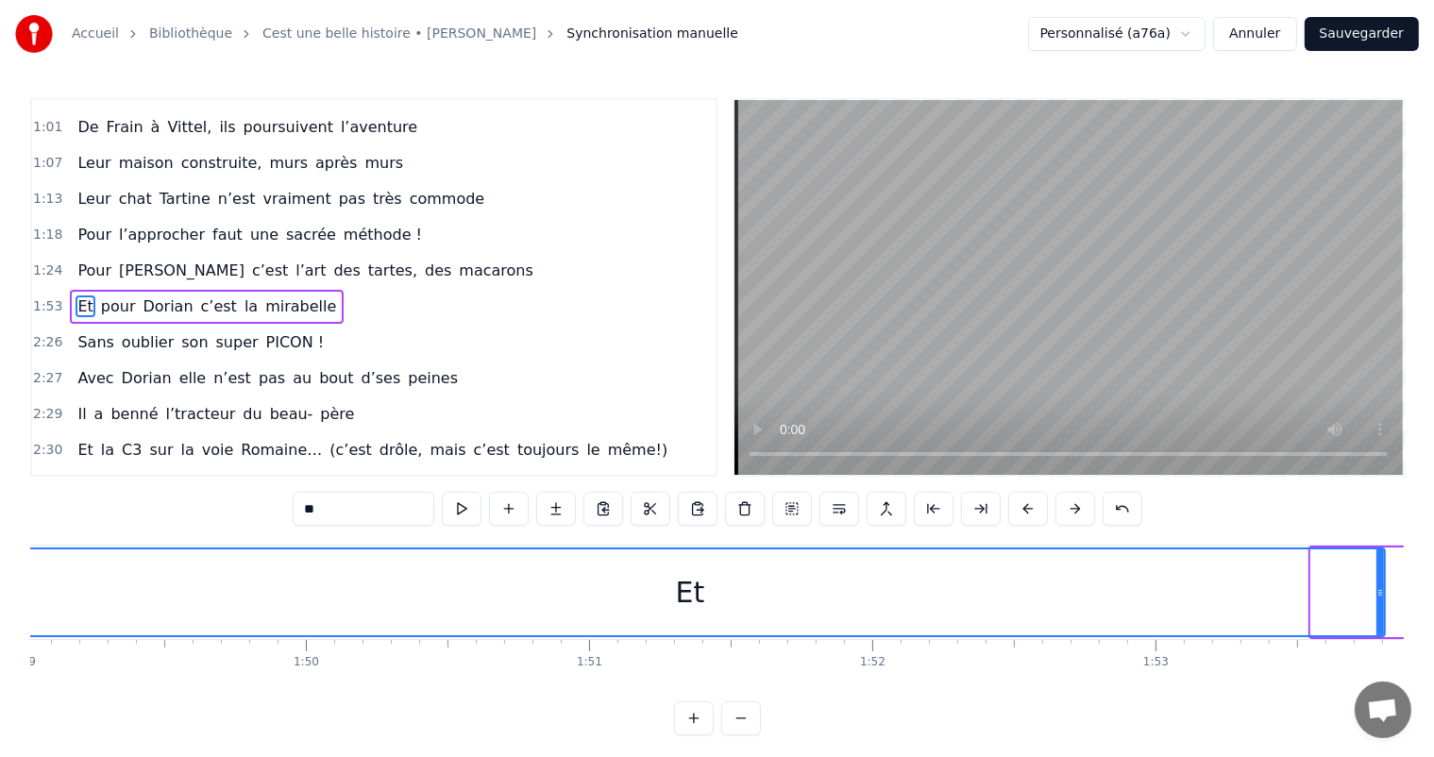
drag, startPoint x: 1316, startPoint y: 575, endPoint x: 0, endPoint y: 544, distance: 1316.7
click at [0, 544] on div "Accueil Bibliothèque Cest une belle histoire • [PERSON_NAME] Synchronisation ma…" at bounding box center [717, 368] width 1434 height 736
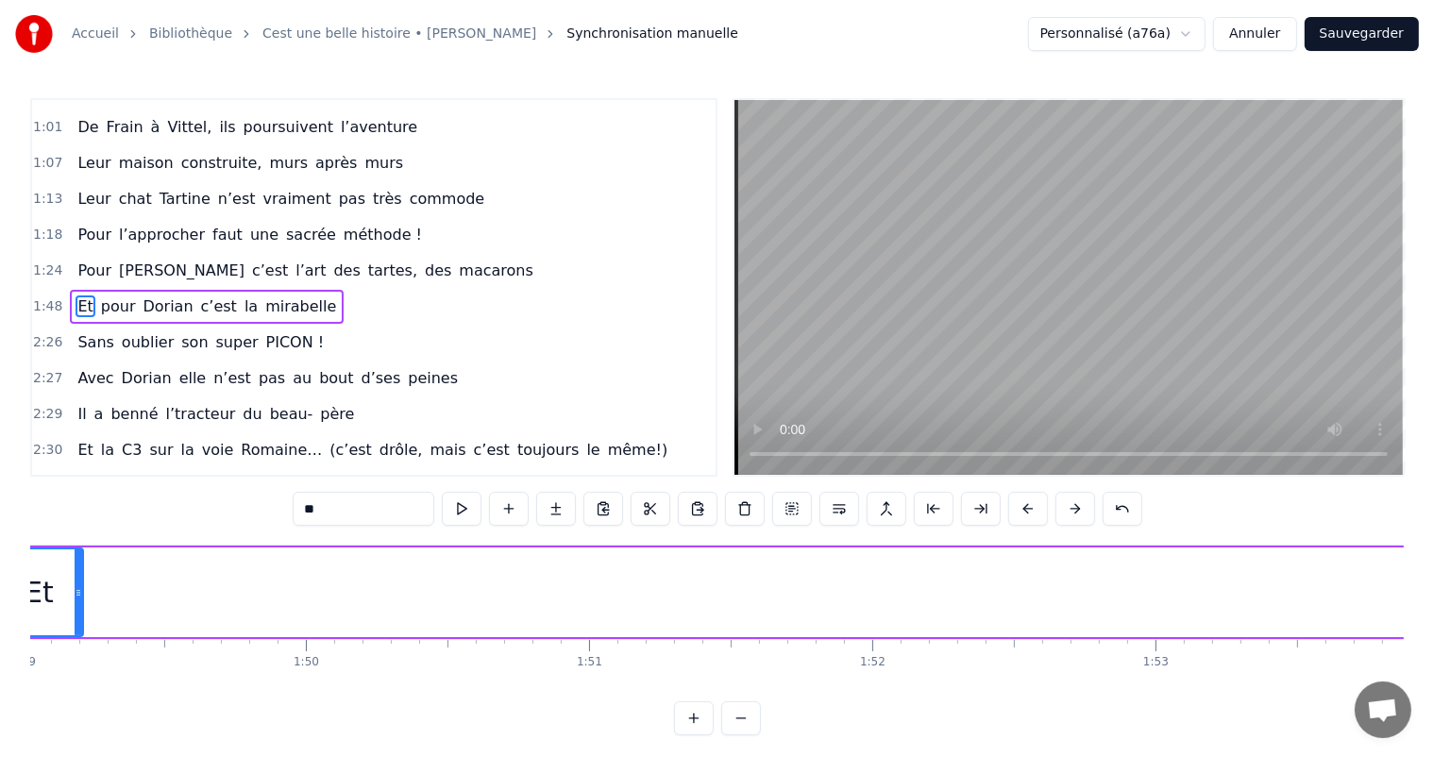
drag, startPoint x: 1381, startPoint y: 564, endPoint x: 78, endPoint y: 601, distance: 1302.7
click at [78, 601] on div at bounding box center [79, 593] width 8 height 86
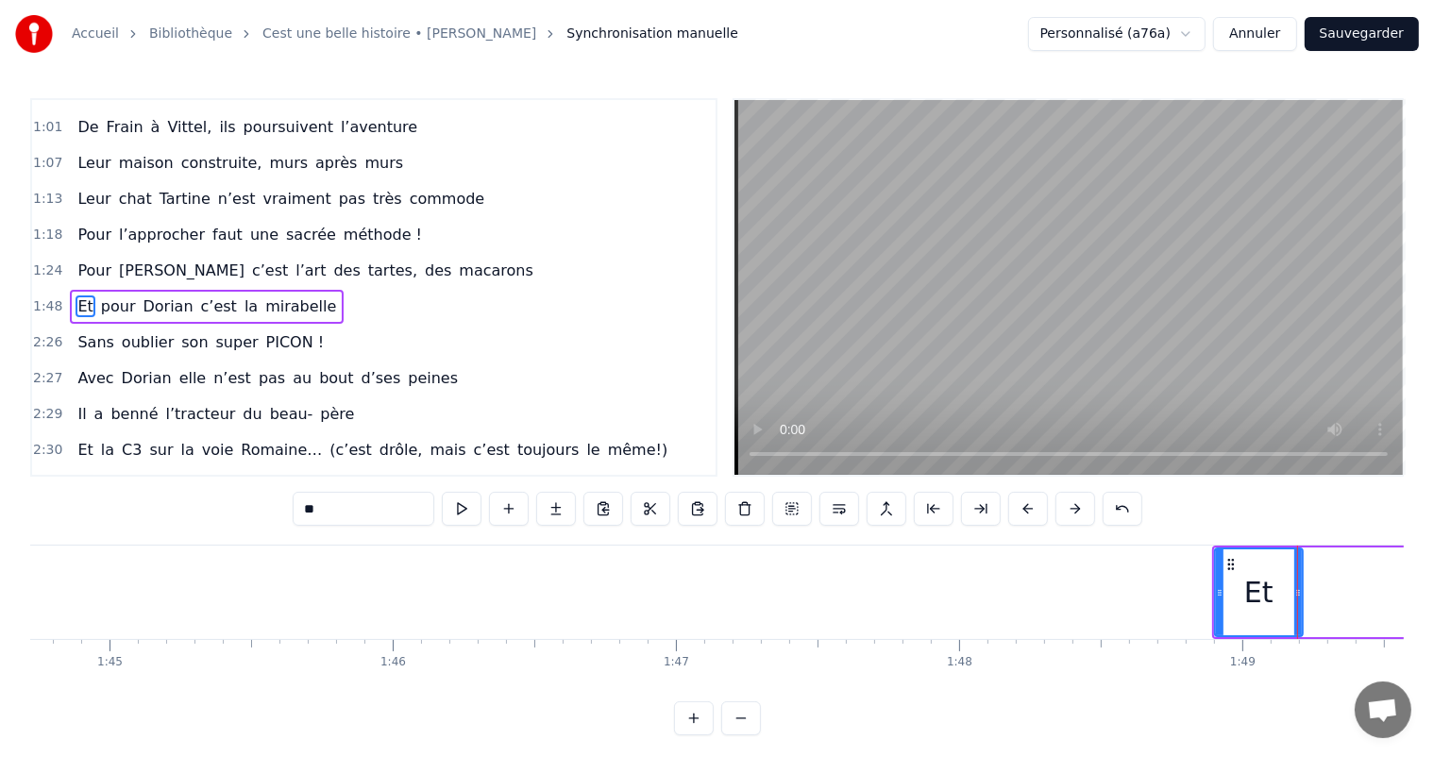
scroll to position [0, 29605]
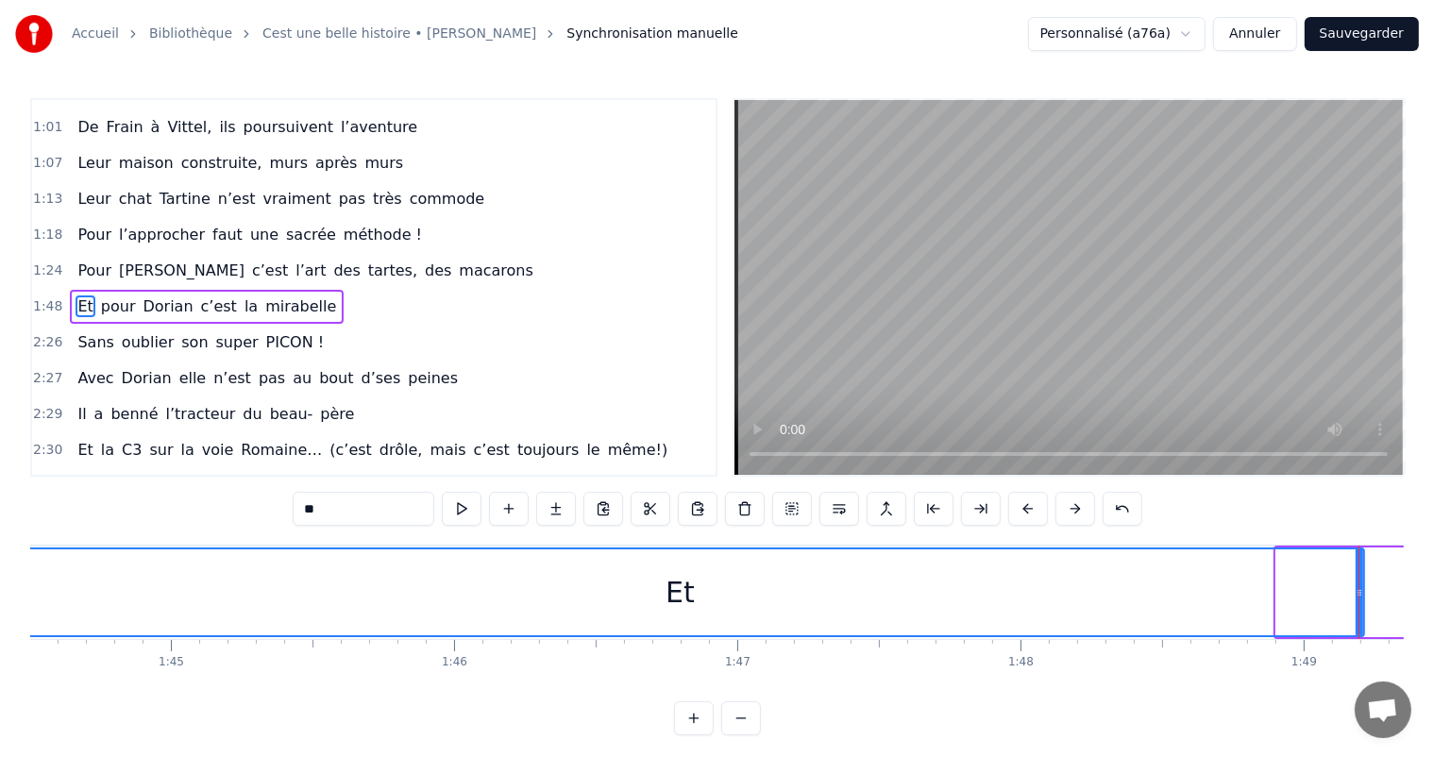
drag, startPoint x: 1280, startPoint y: 596, endPoint x: 0, endPoint y: 591, distance: 1280.5
click at [0, 591] on div "Accueil Bibliothèque Cest une belle histoire • [PERSON_NAME] Synchronisation ma…" at bounding box center [717, 368] width 1434 height 736
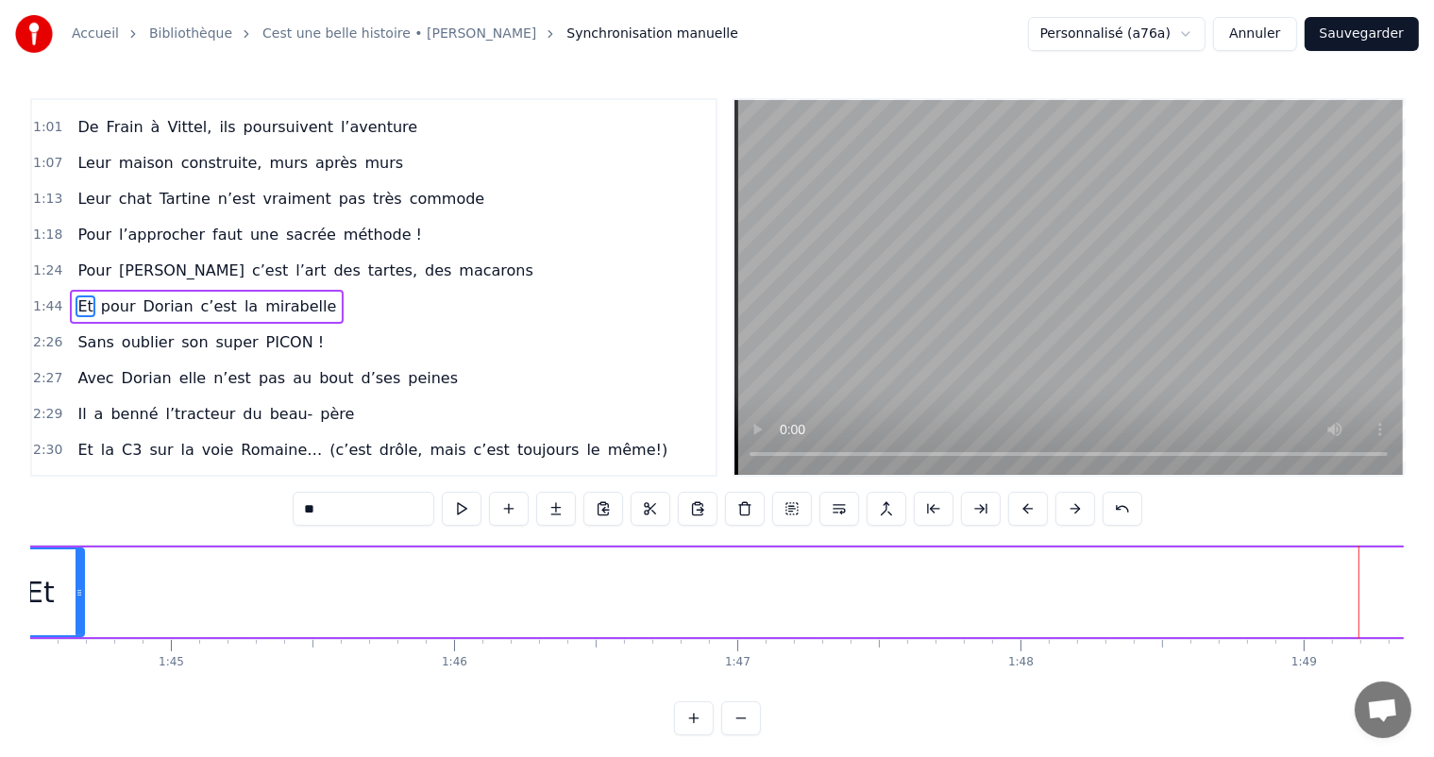
drag, startPoint x: 1363, startPoint y: 563, endPoint x: 82, endPoint y: 612, distance: 1281.4
click at [76, 613] on div at bounding box center [80, 593] width 8 height 86
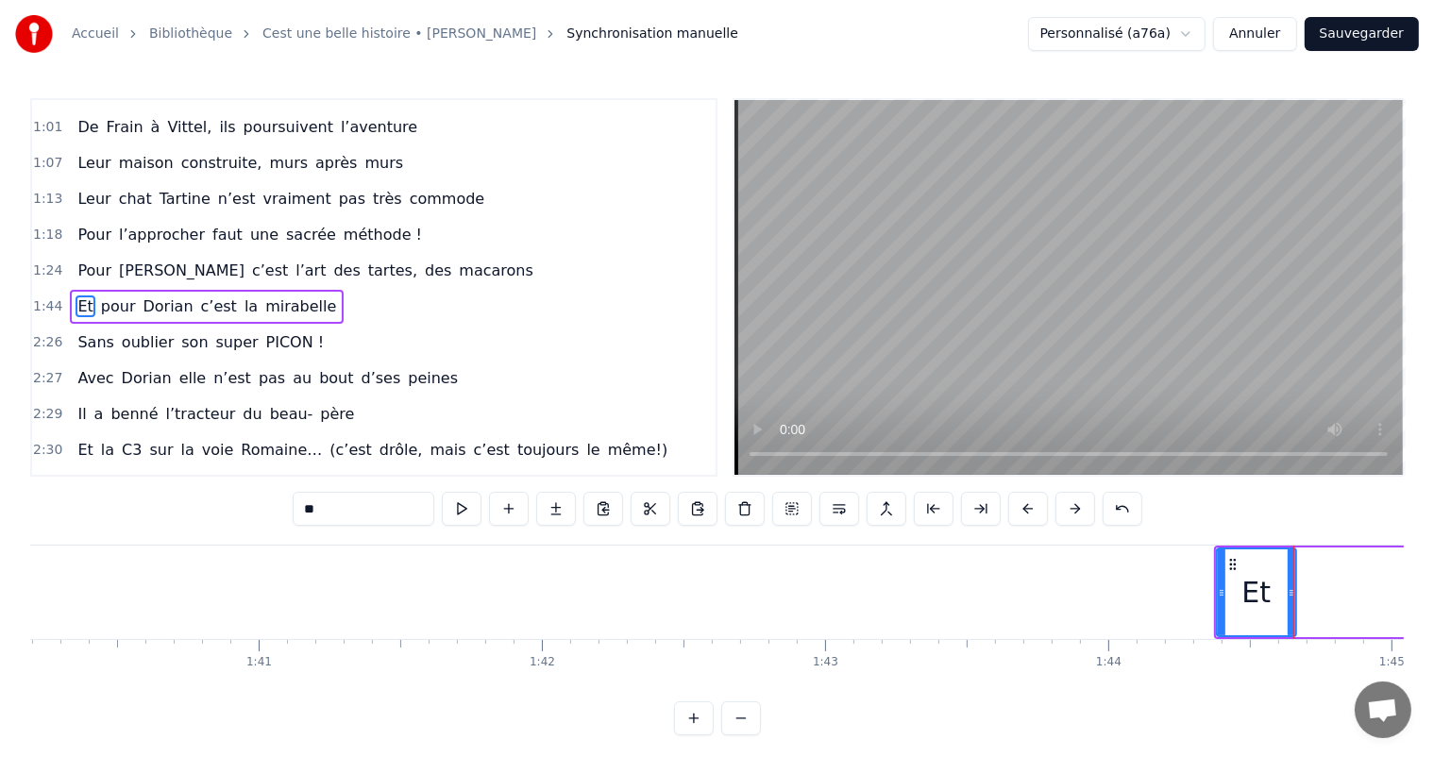
scroll to position [0, 28324]
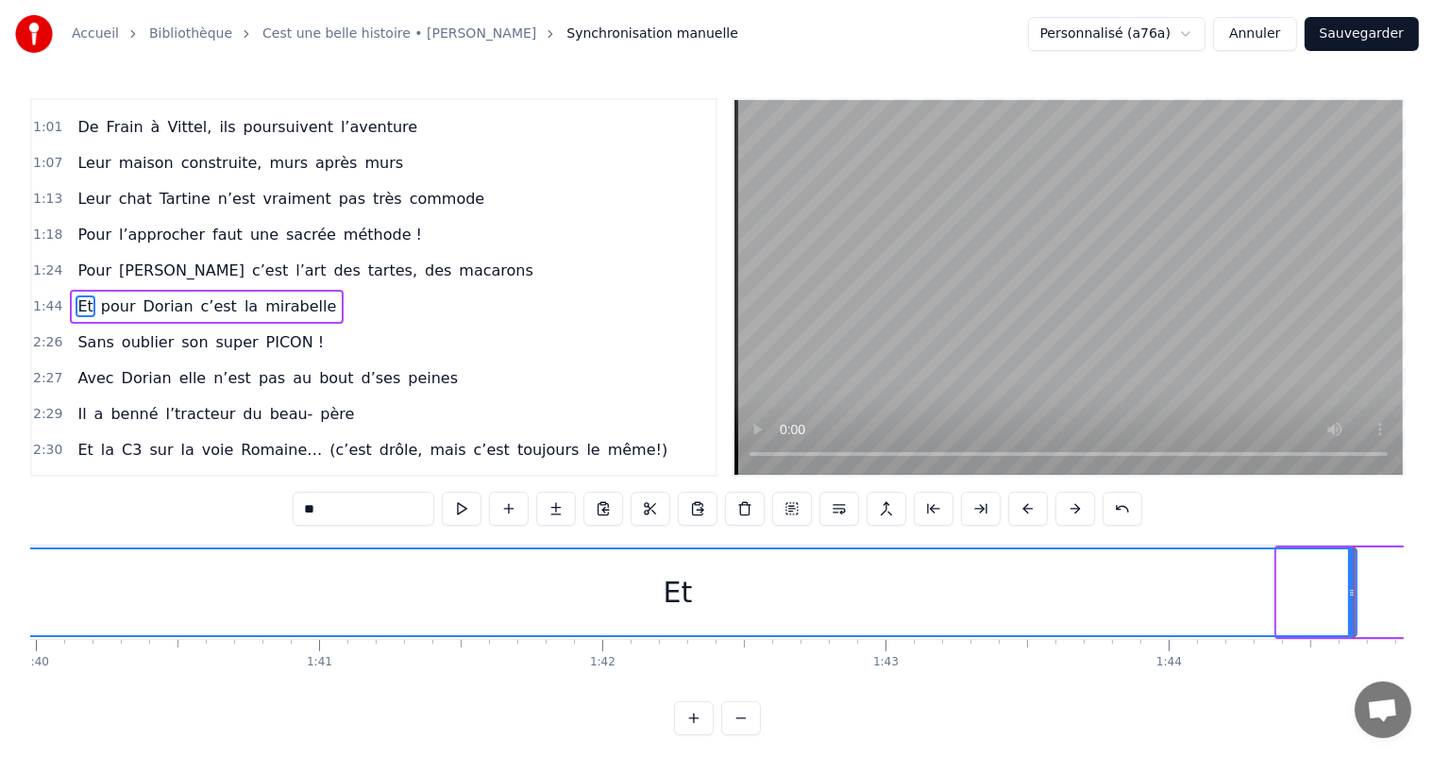
drag, startPoint x: 1279, startPoint y: 597, endPoint x: 0, endPoint y: 569, distance: 1278.9
click at [0, 569] on div "Accueil Bibliothèque Cest une belle histoire • [PERSON_NAME] Synchronisation ma…" at bounding box center [717, 368] width 1434 height 736
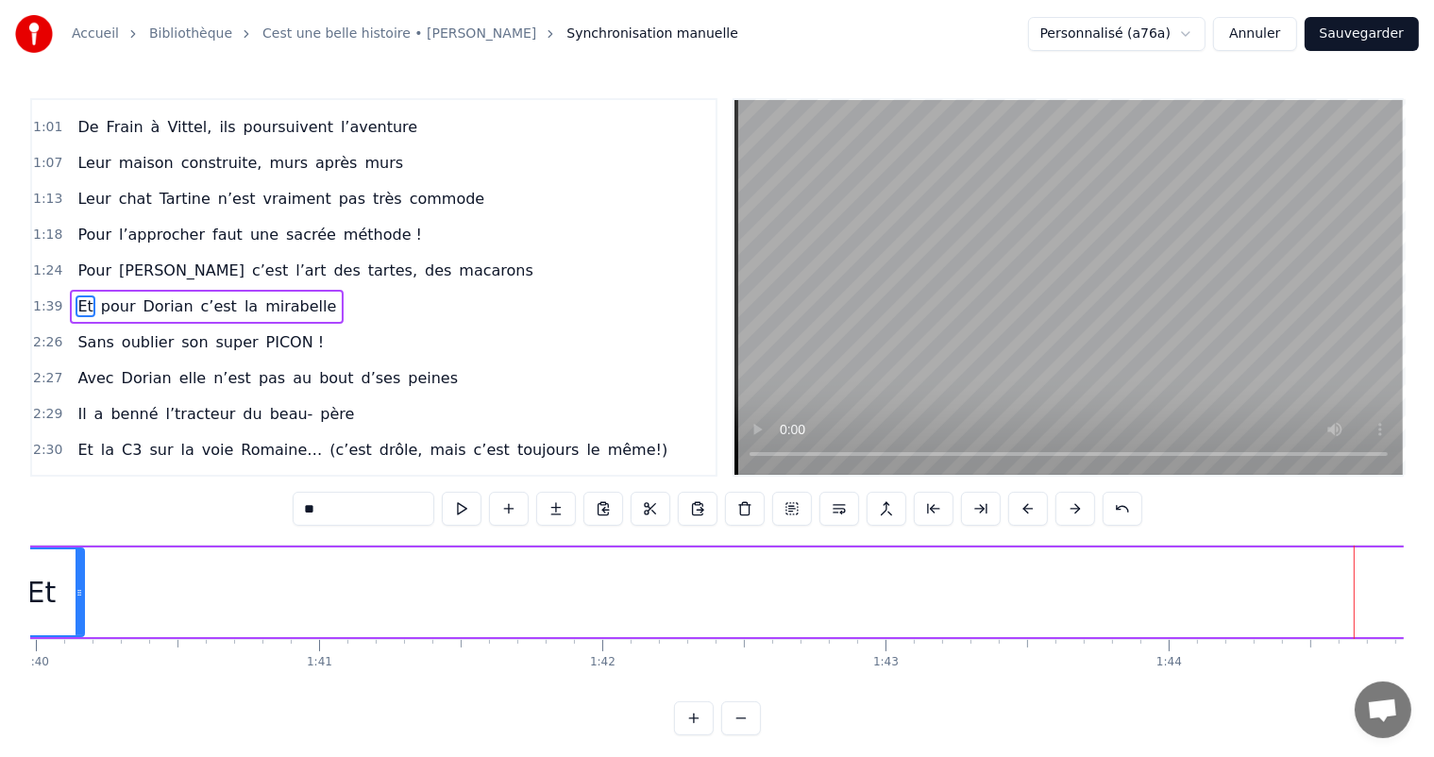
drag, startPoint x: 1348, startPoint y: 574, endPoint x: 76, endPoint y: 601, distance: 1273.2
click at [76, 601] on div at bounding box center [80, 593] width 8 height 86
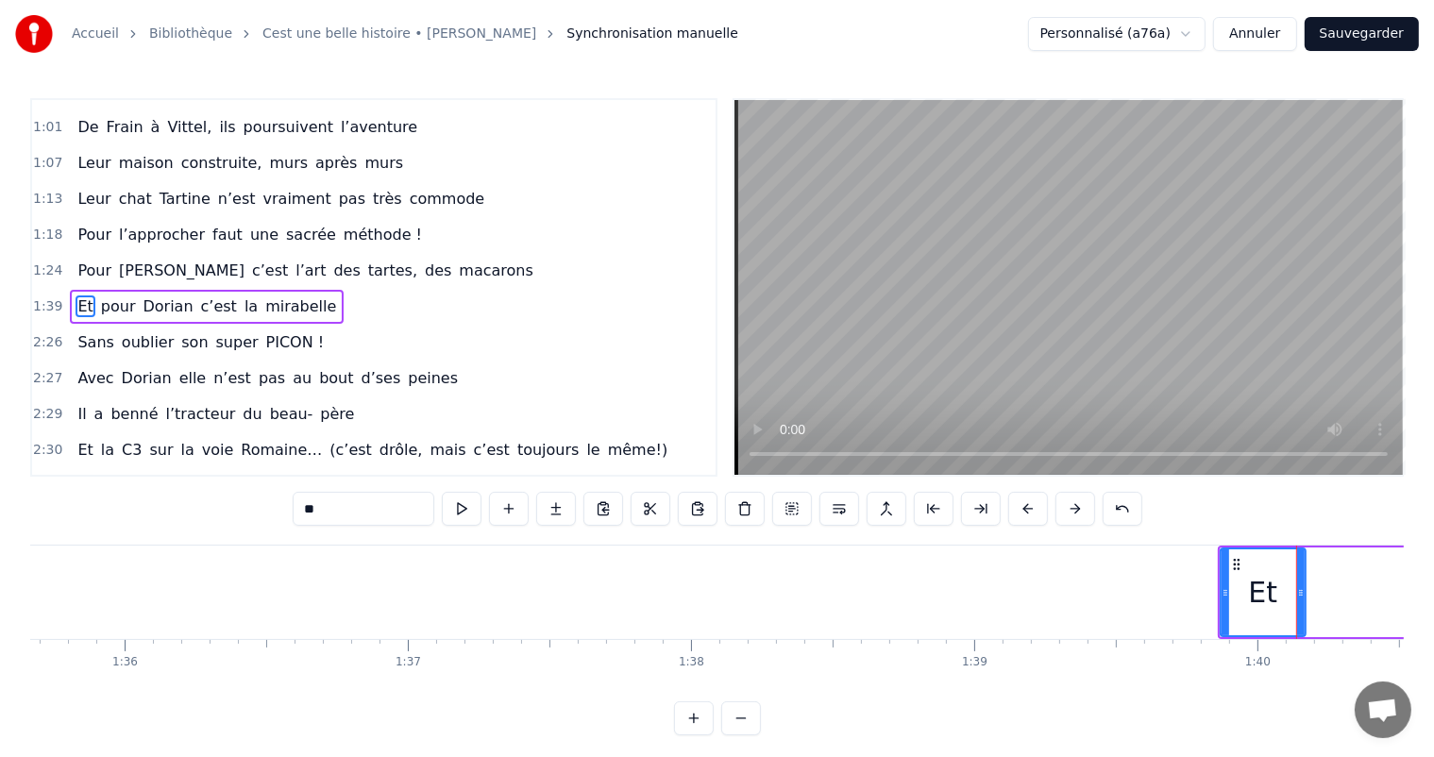
scroll to position [0, 27011]
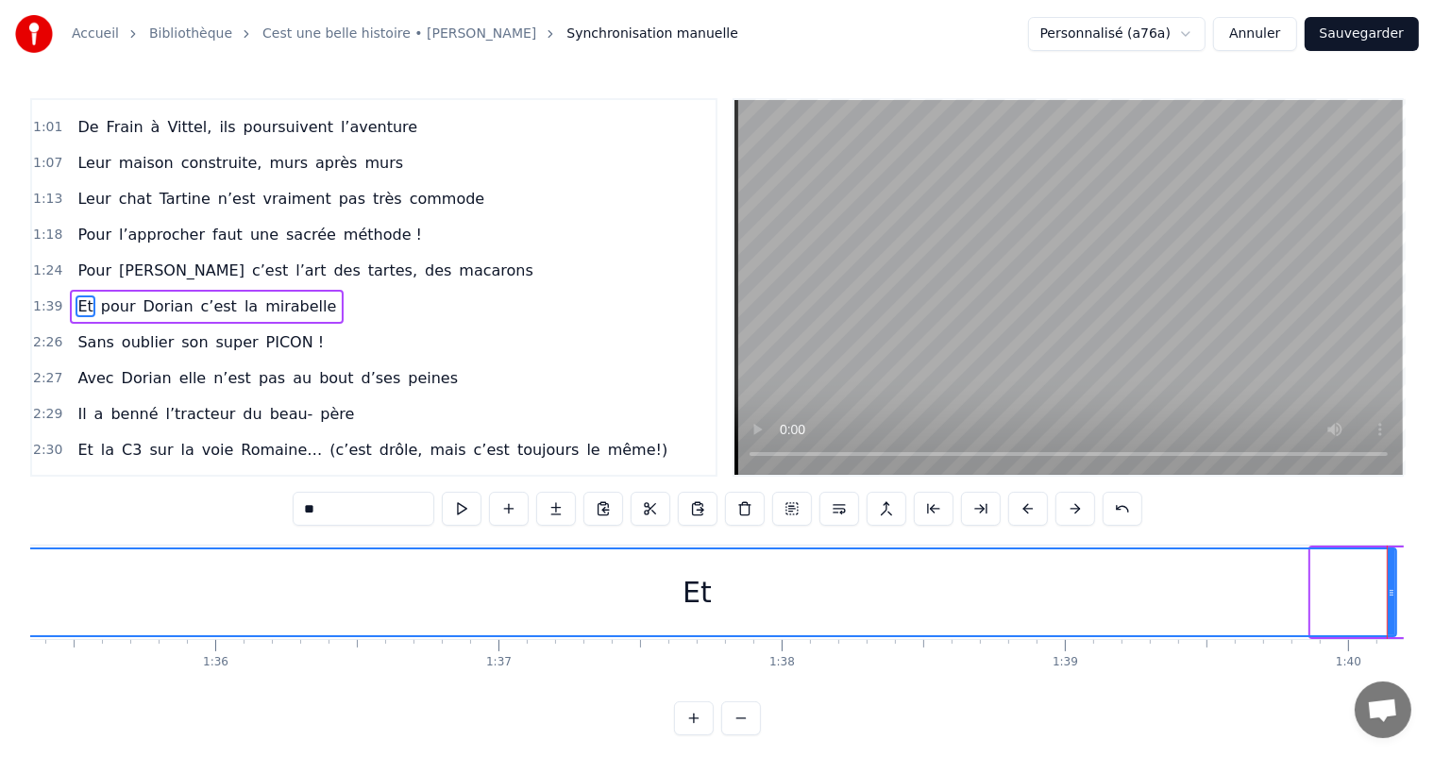
drag, startPoint x: 1314, startPoint y: 591, endPoint x: 0, endPoint y: 637, distance: 1314.4
click at [0, 637] on div "Accueil Bibliothèque Cest une belle histoire • [PERSON_NAME] Synchronisation ma…" at bounding box center [717, 368] width 1434 height 736
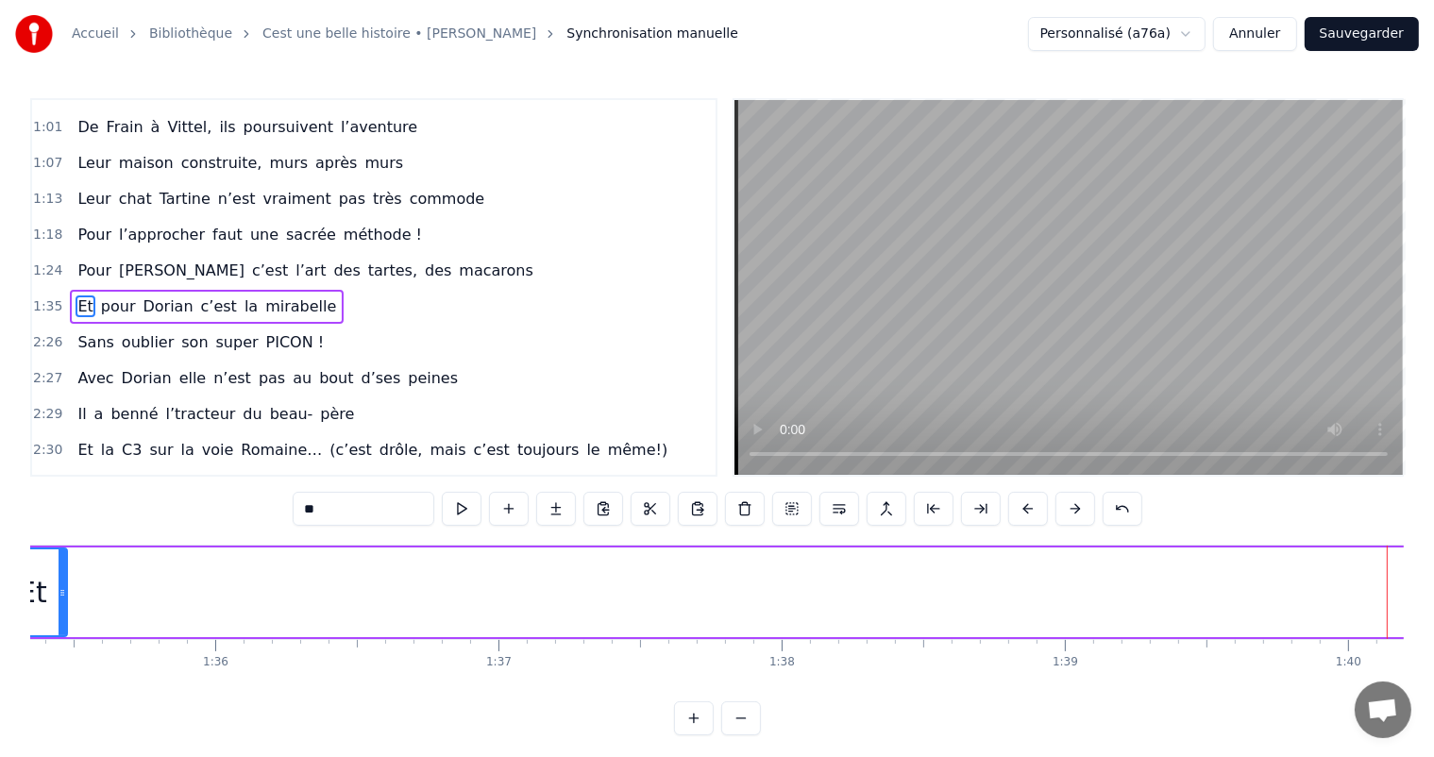
drag, startPoint x: 1390, startPoint y: 577, endPoint x: 60, endPoint y: 737, distance: 1339.1
click at [60, 736] on div "0:11 C’est 0:12 un beau roman, c’est une belle histoire 0:17 C’est une romance …" at bounding box center [717, 416] width 1374 height 637
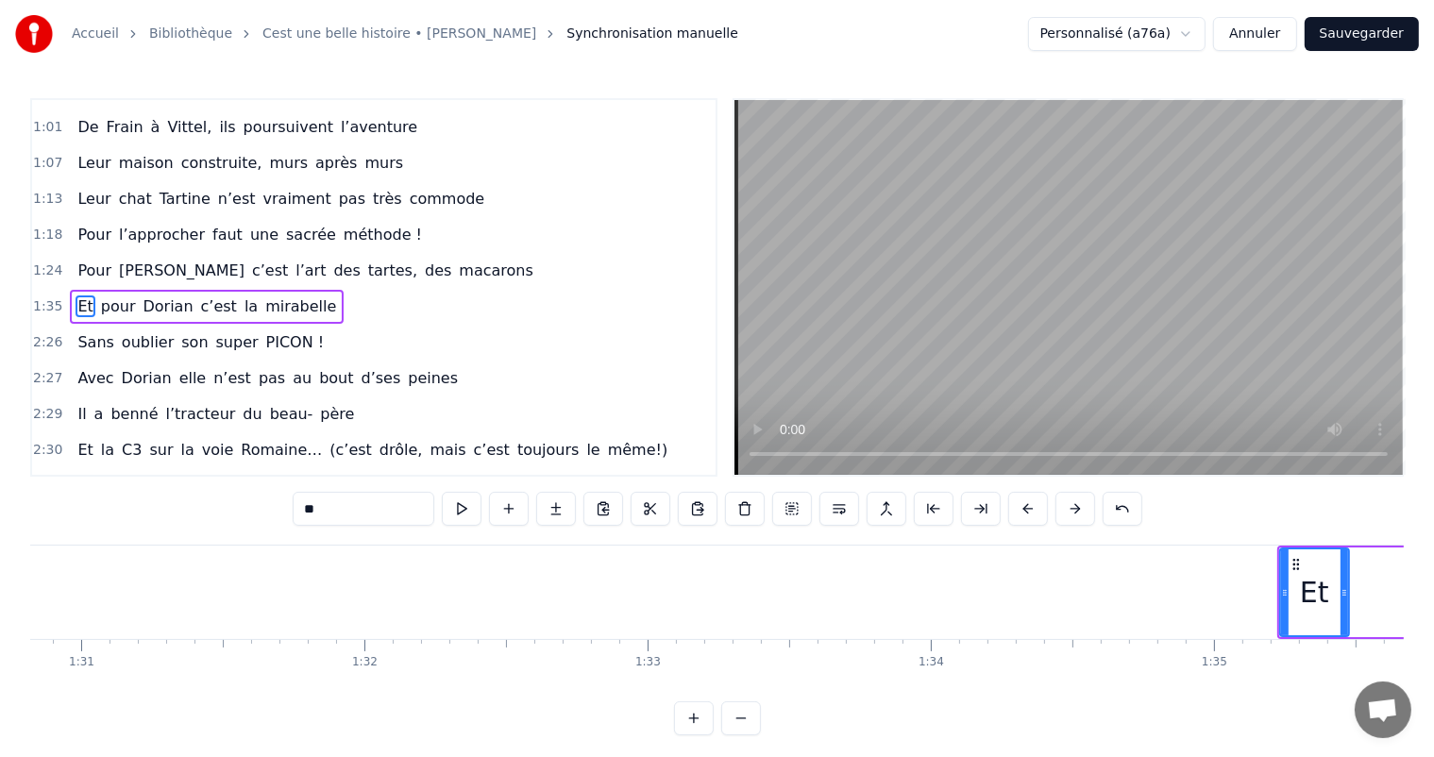
scroll to position [0, 25667]
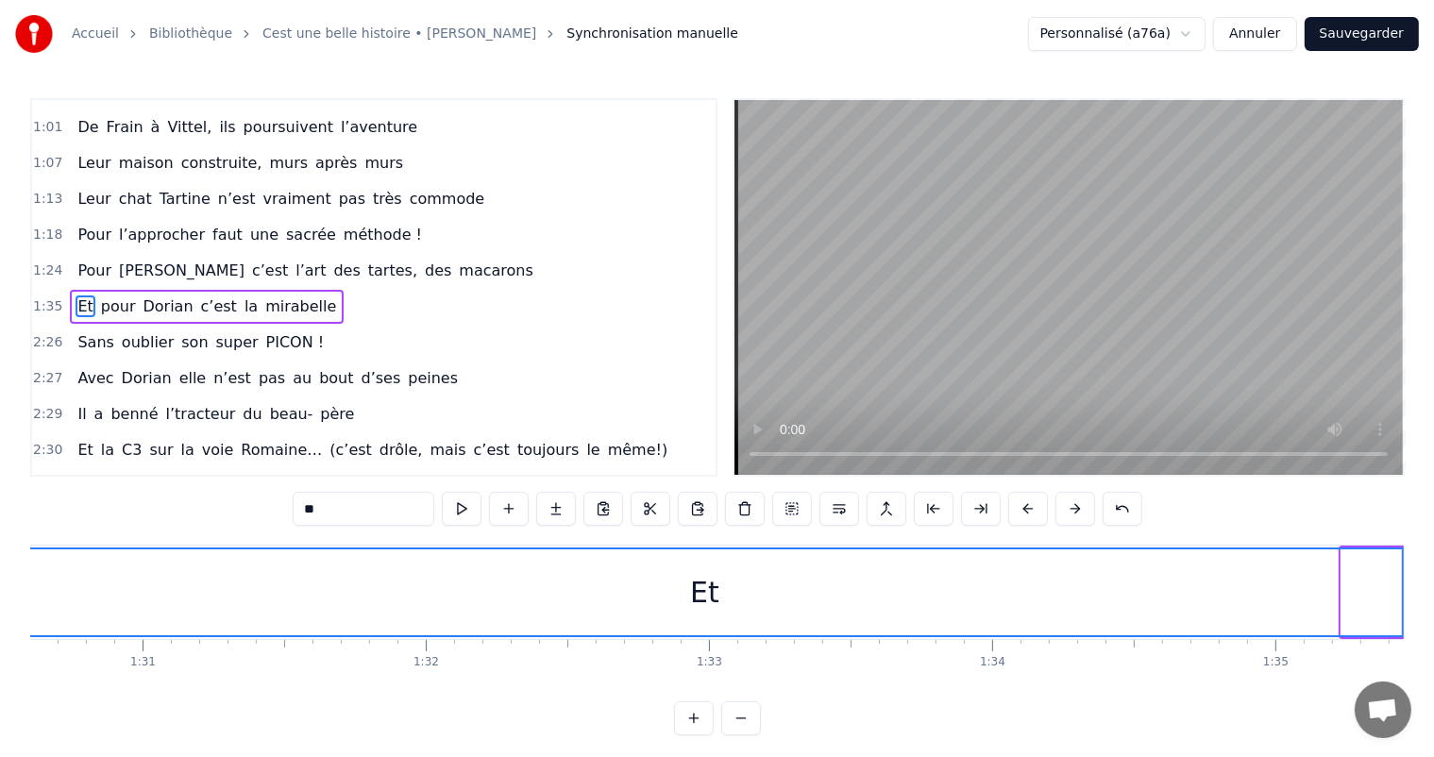
drag, startPoint x: 1343, startPoint y: 596, endPoint x: 0, endPoint y: 551, distance: 1343.6
click at [0, 551] on div "Accueil Bibliothèque Cest une belle histoire • [PERSON_NAME] Synchronisation ma…" at bounding box center [717, 368] width 1434 height 736
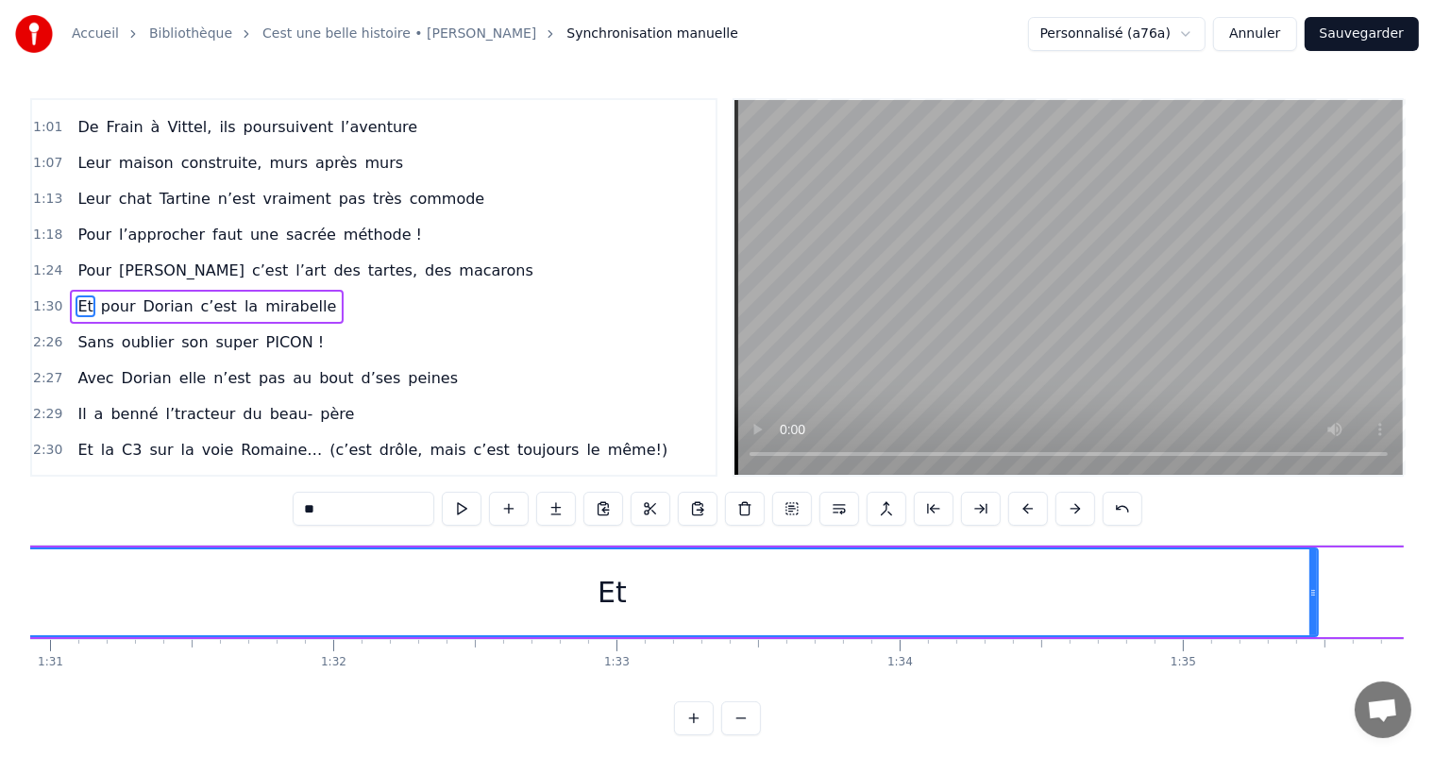
scroll to position [0, 25790]
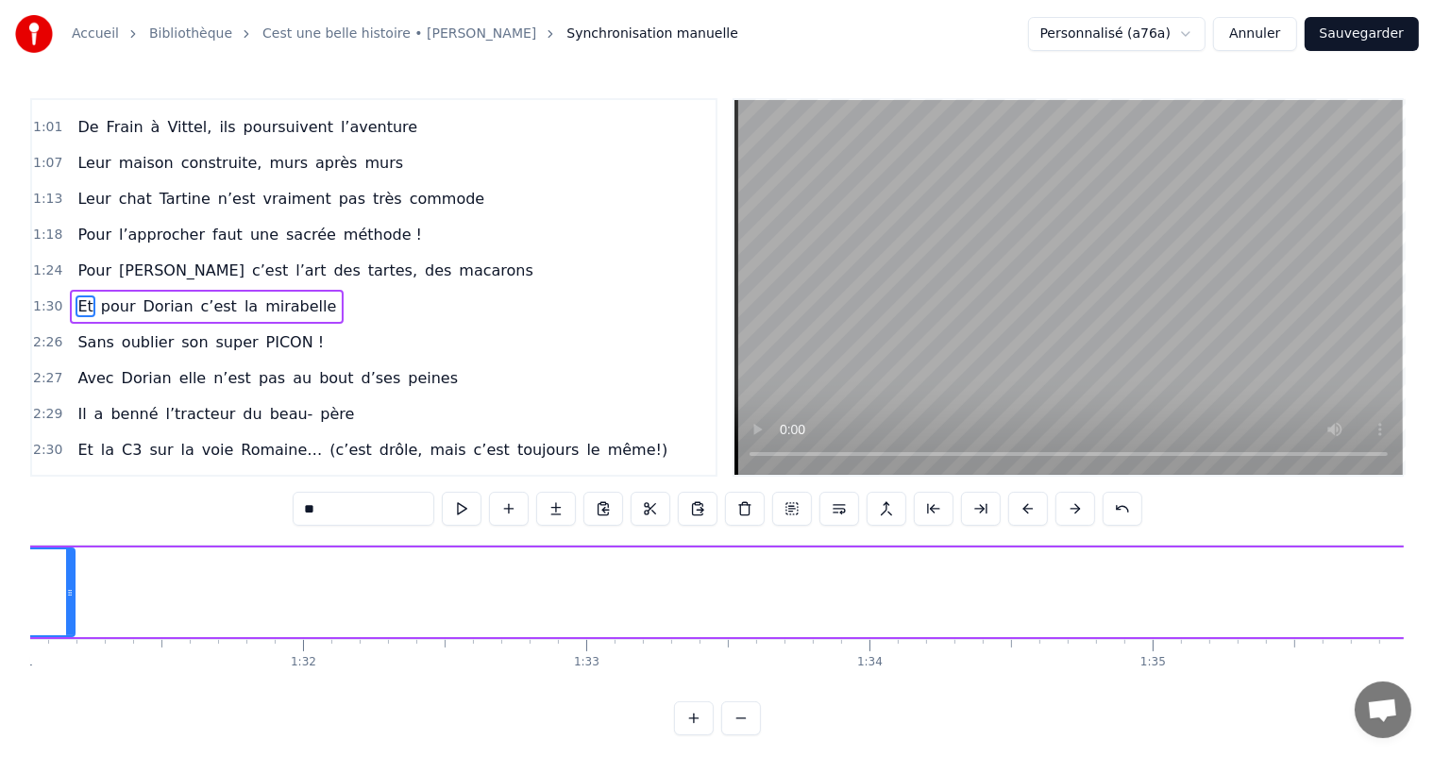
drag, startPoint x: 1285, startPoint y: 590, endPoint x: 72, endPoint y: 574, distance: 1213.6
click at [72, 574] on div at bounding box center [70, 593] width 8 height 86
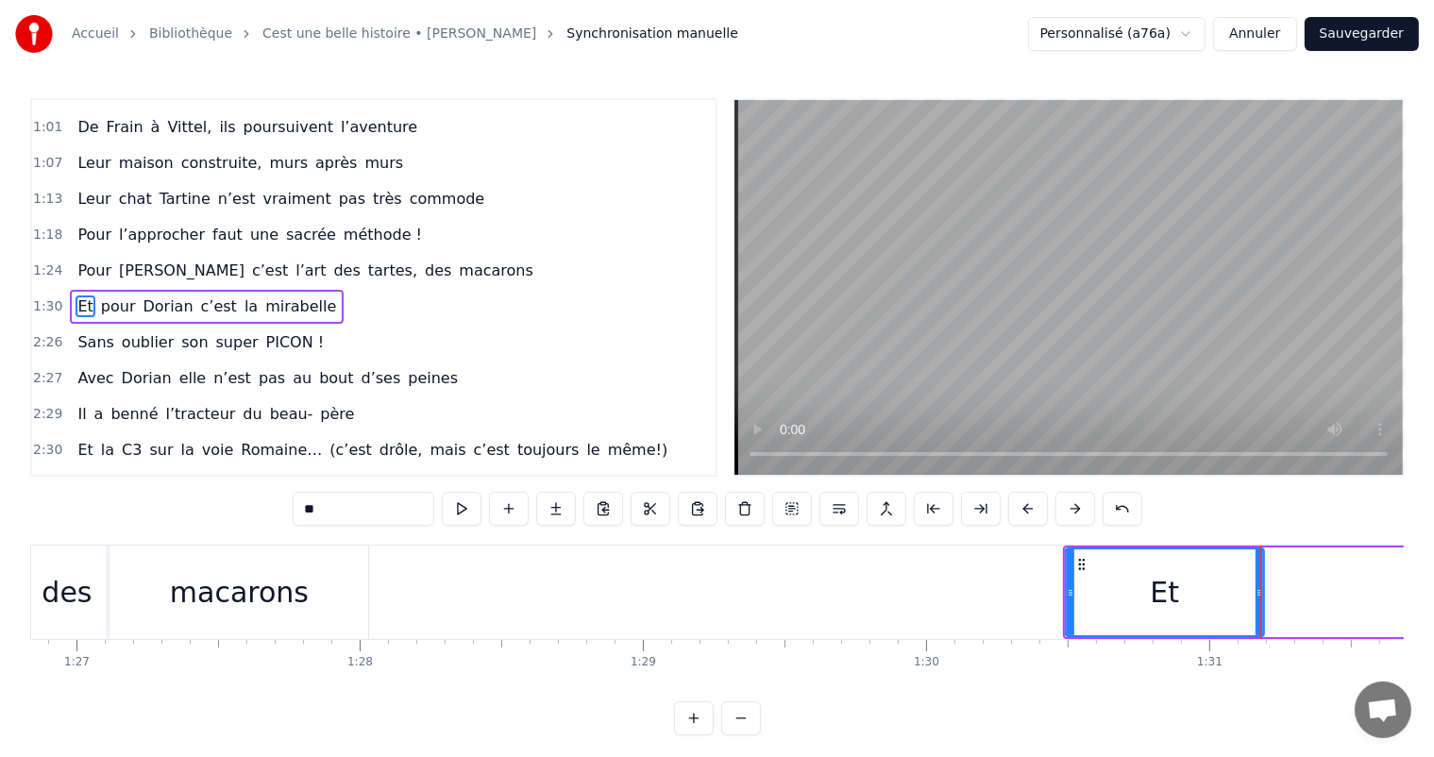
scroll to position [0, 24569]
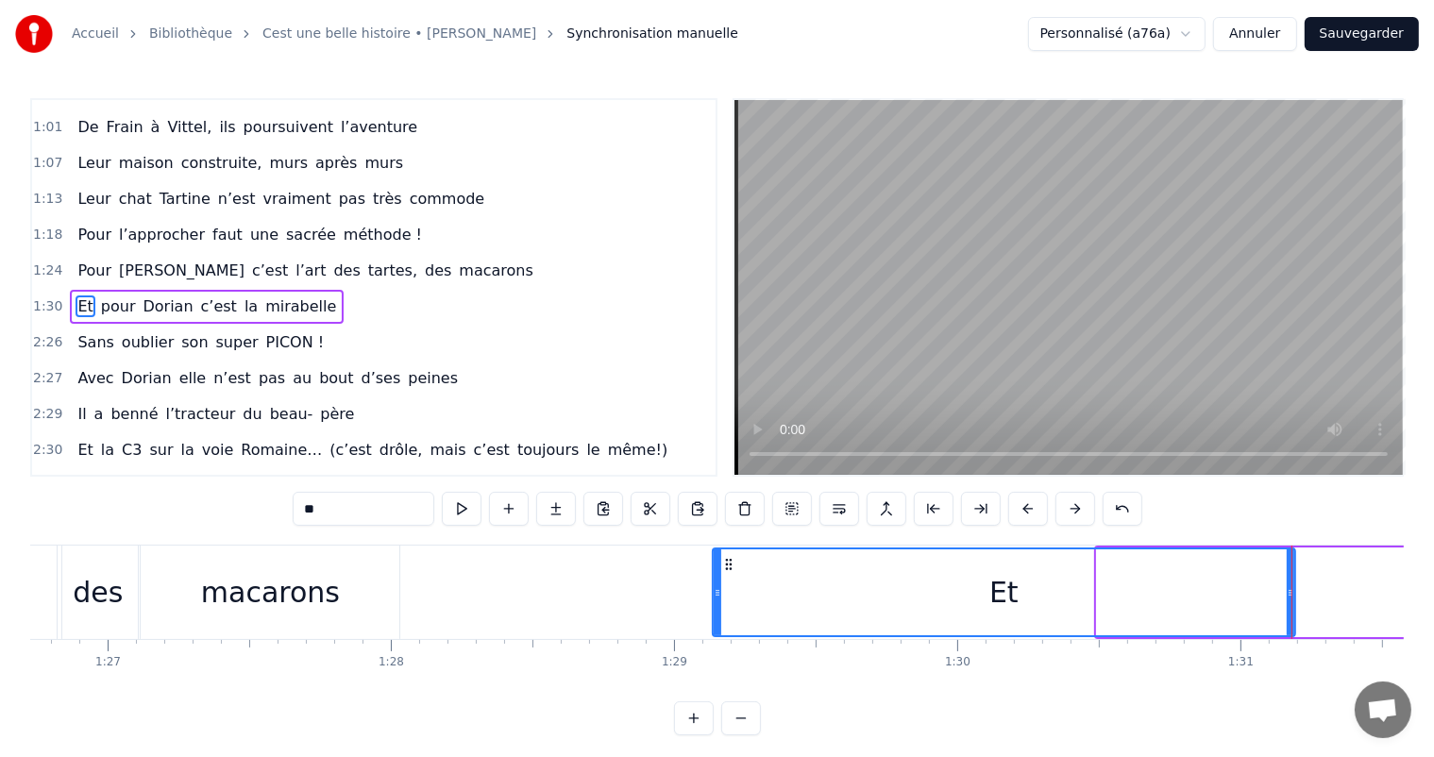
drag, startPoint x: 1100, startPoint y: 588, endPoint x: 710, endPoint y: 597, distance: 390.1
click at [714, 597] on icon at bounding box center [718, 592] width 8 height 15
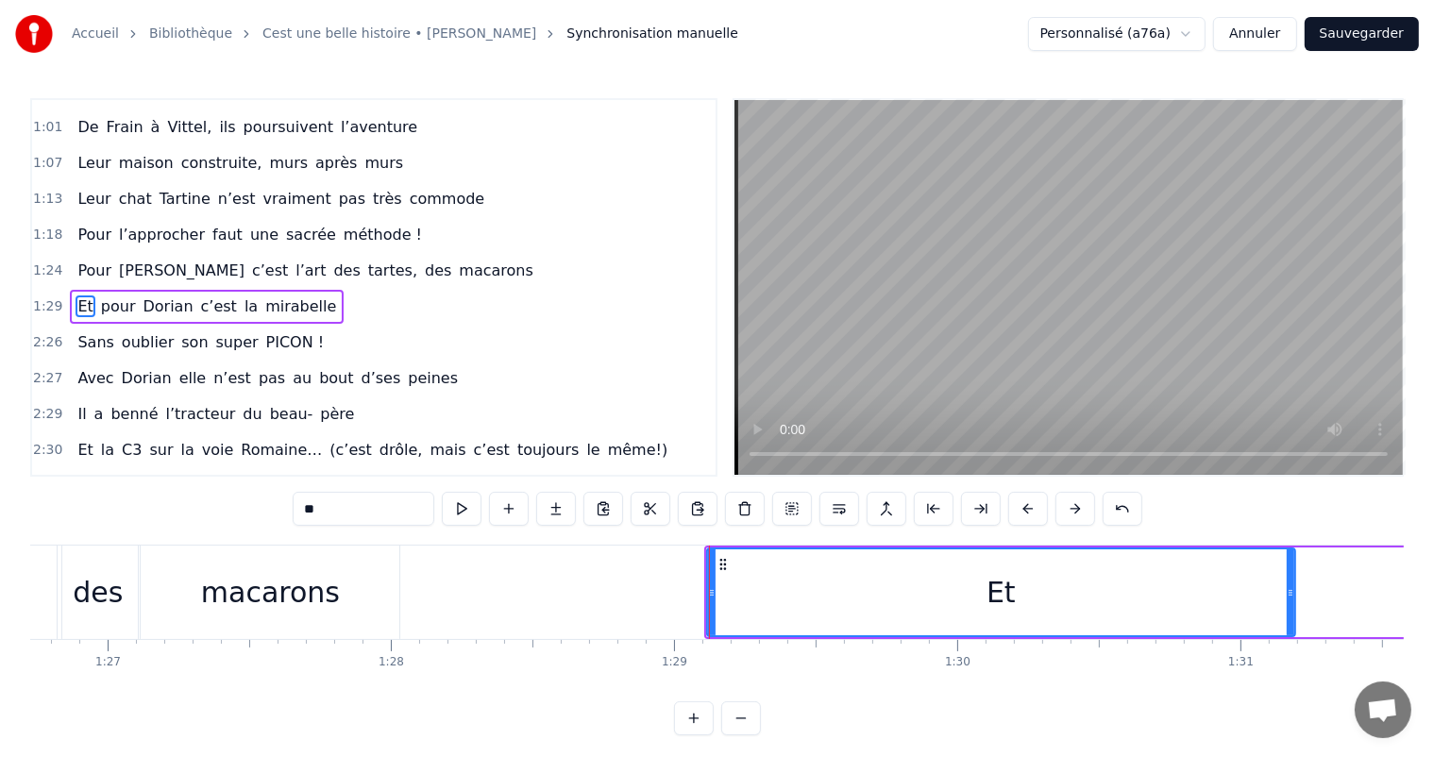
click at [1295, 594] on div "Et" at bounding box center [1001, 593] width 590 height 90
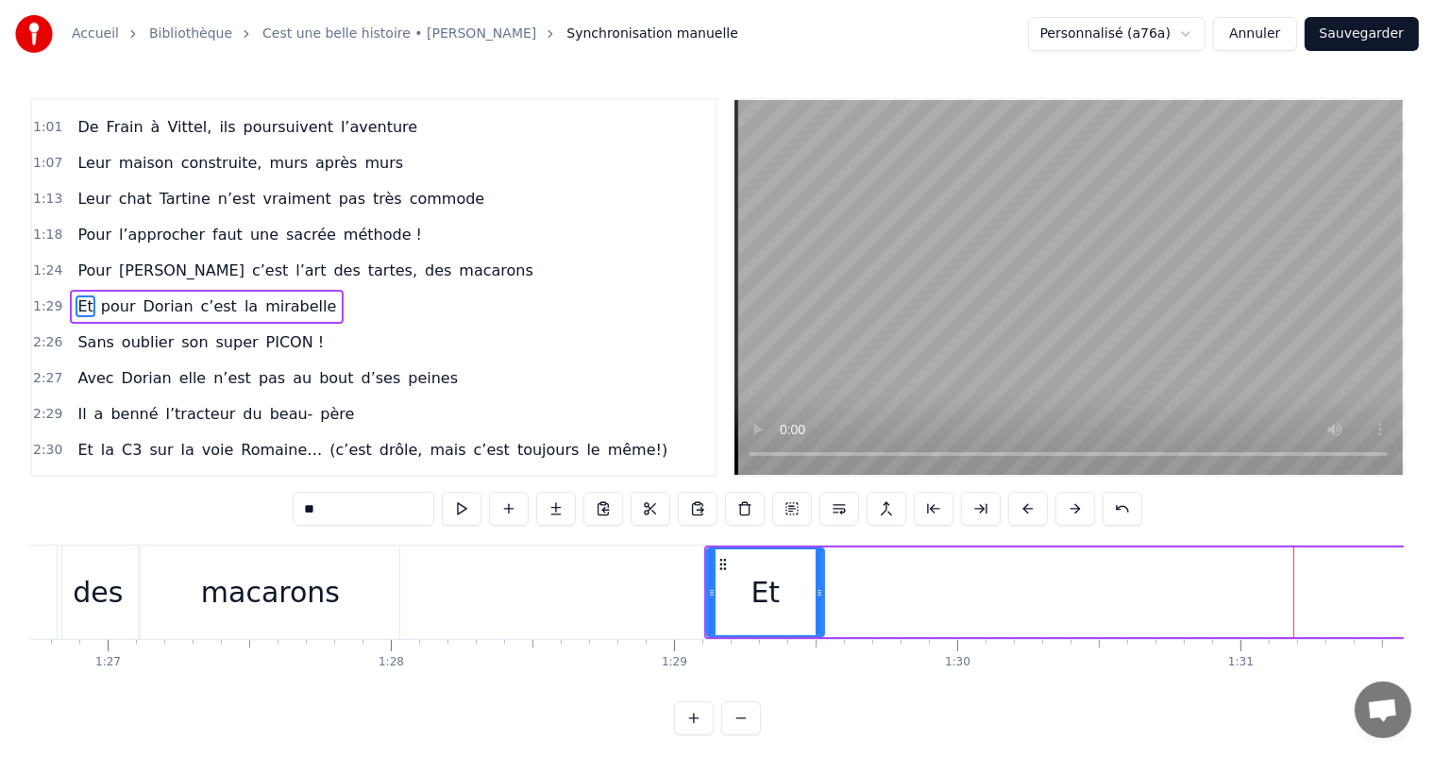
drag, startPoint x: 1290, startPoint y: 590, endPoint x: 817, endPoint y: 606, distance: 473.4
click at [817, 606] on div at bounding box center [820, 593] width 8 height 86
click at [124, 596] on div "des" at bounding box center [98, 592] width 80 height 93
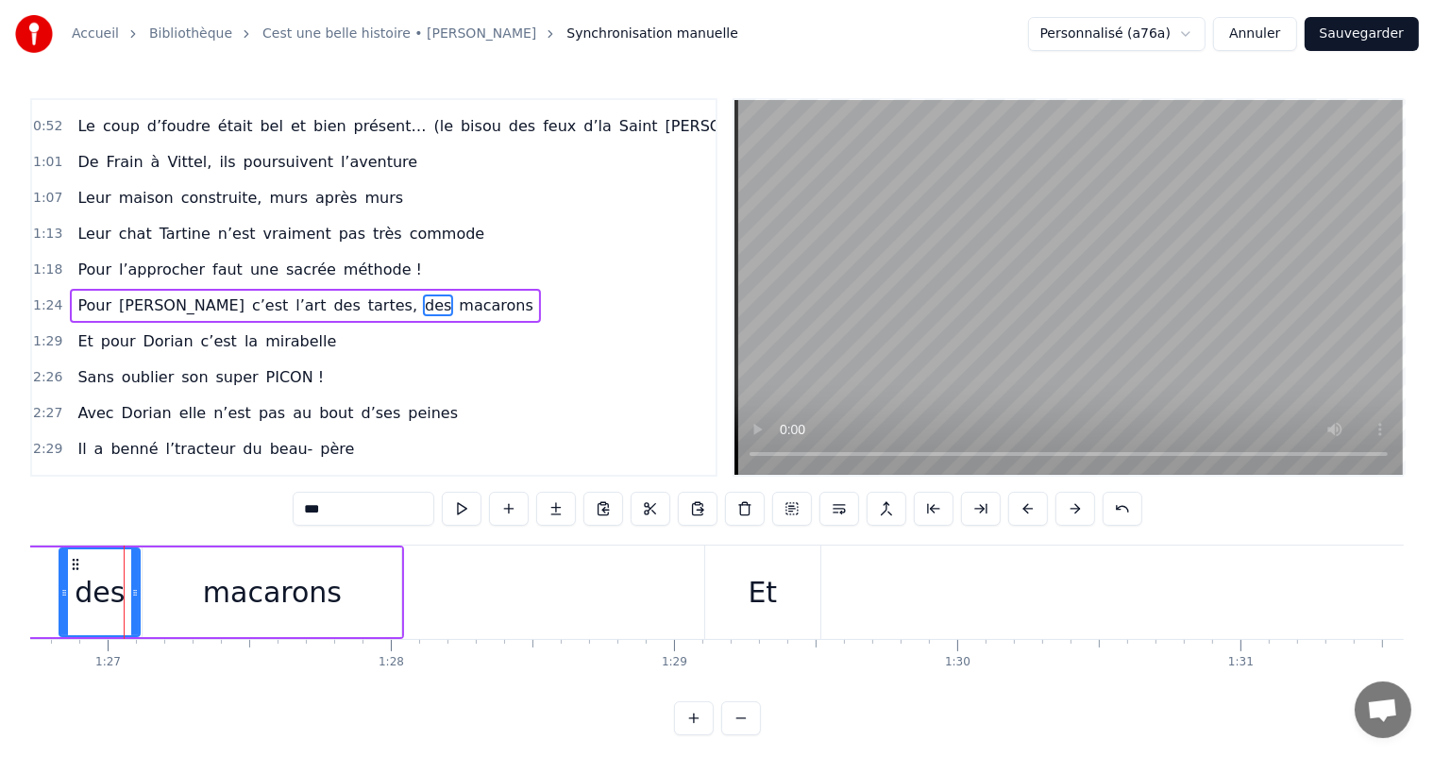
scroll to position [0, 24567]
click at [771, 593] on div "Et" at bounding box center [765, 592] width 29 height 42
type input "**"
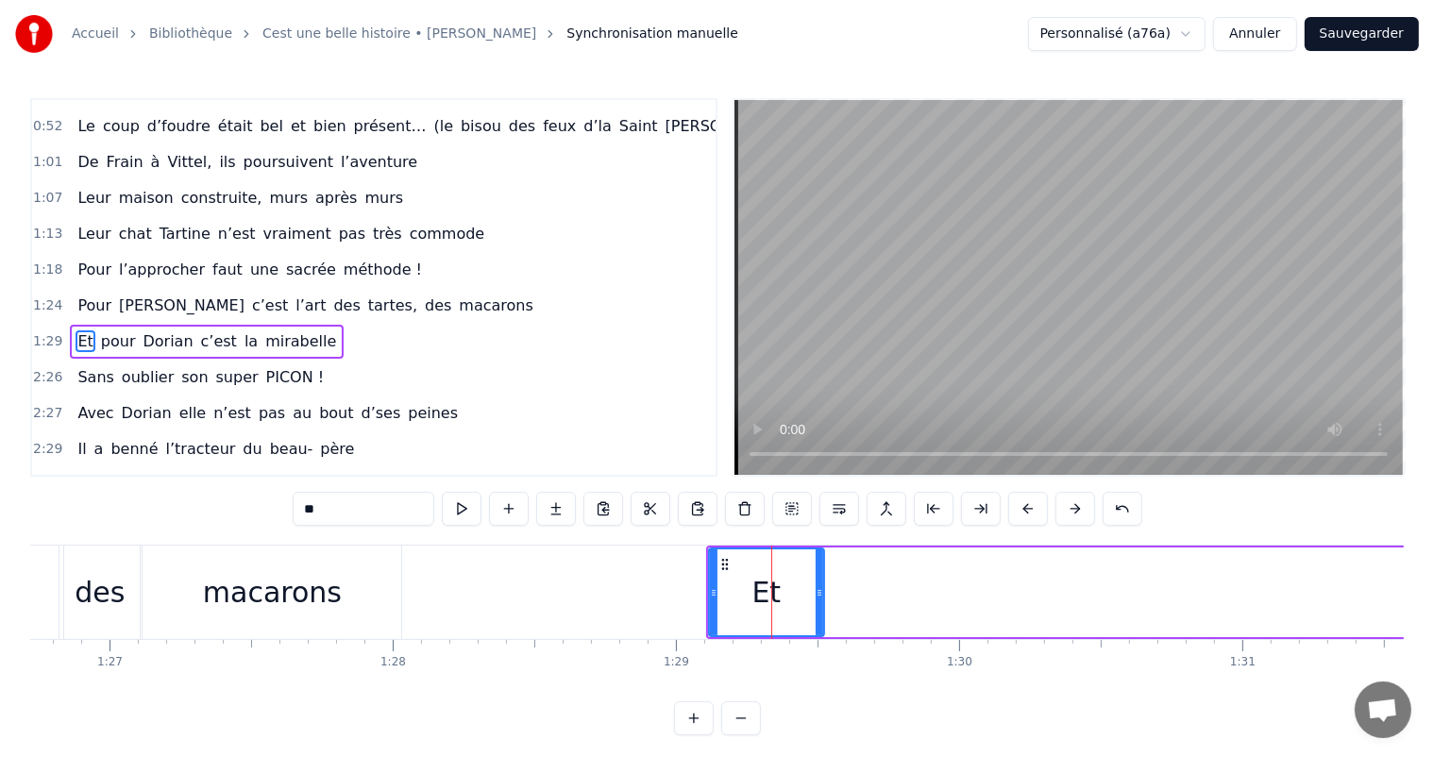
scroll to position [385, 0]
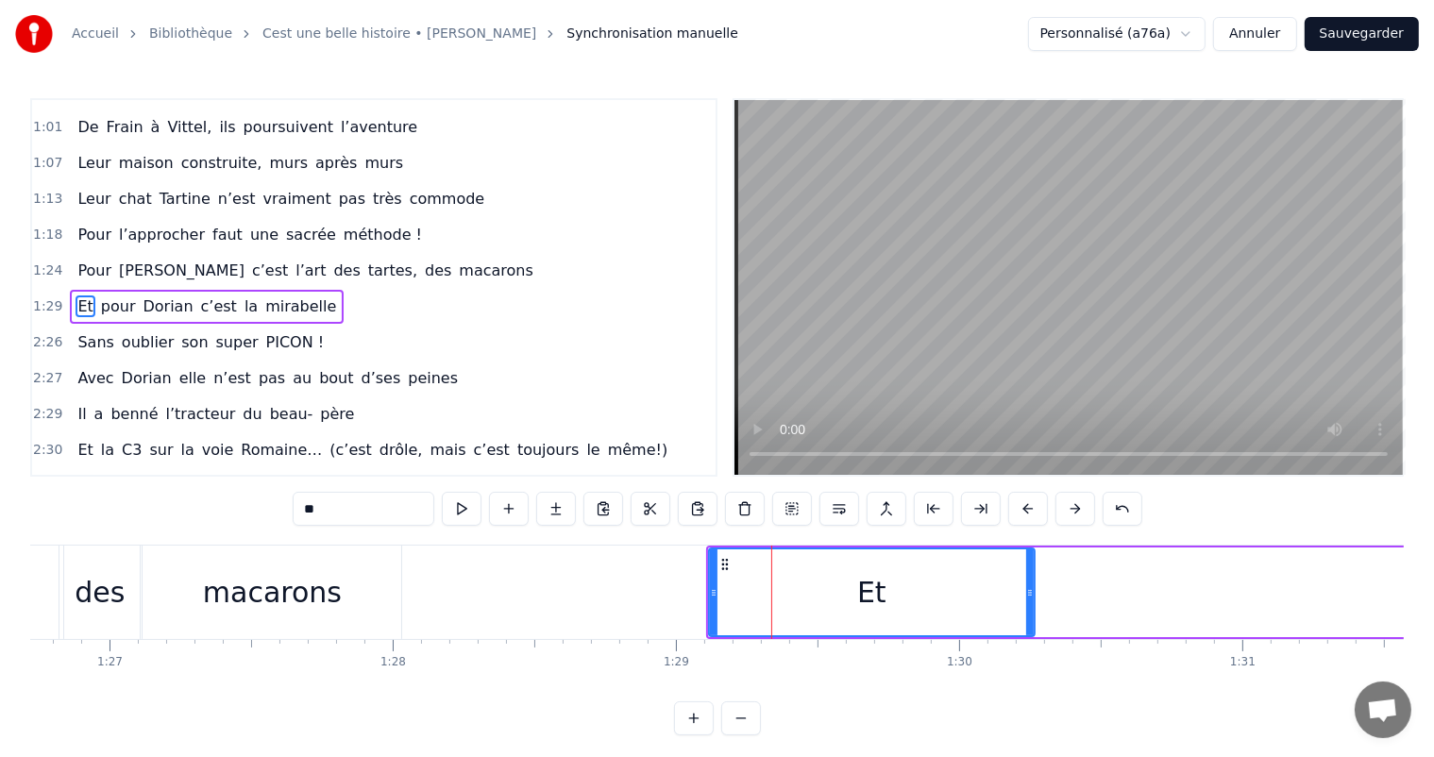
drag, startPoint x: 820, startPoint y: 585, endPoint x: 1040, endPoint y: 601, distance: 220.6
click at [1034, 601] on div at bounding box center [1030, 593] width 8 height 86
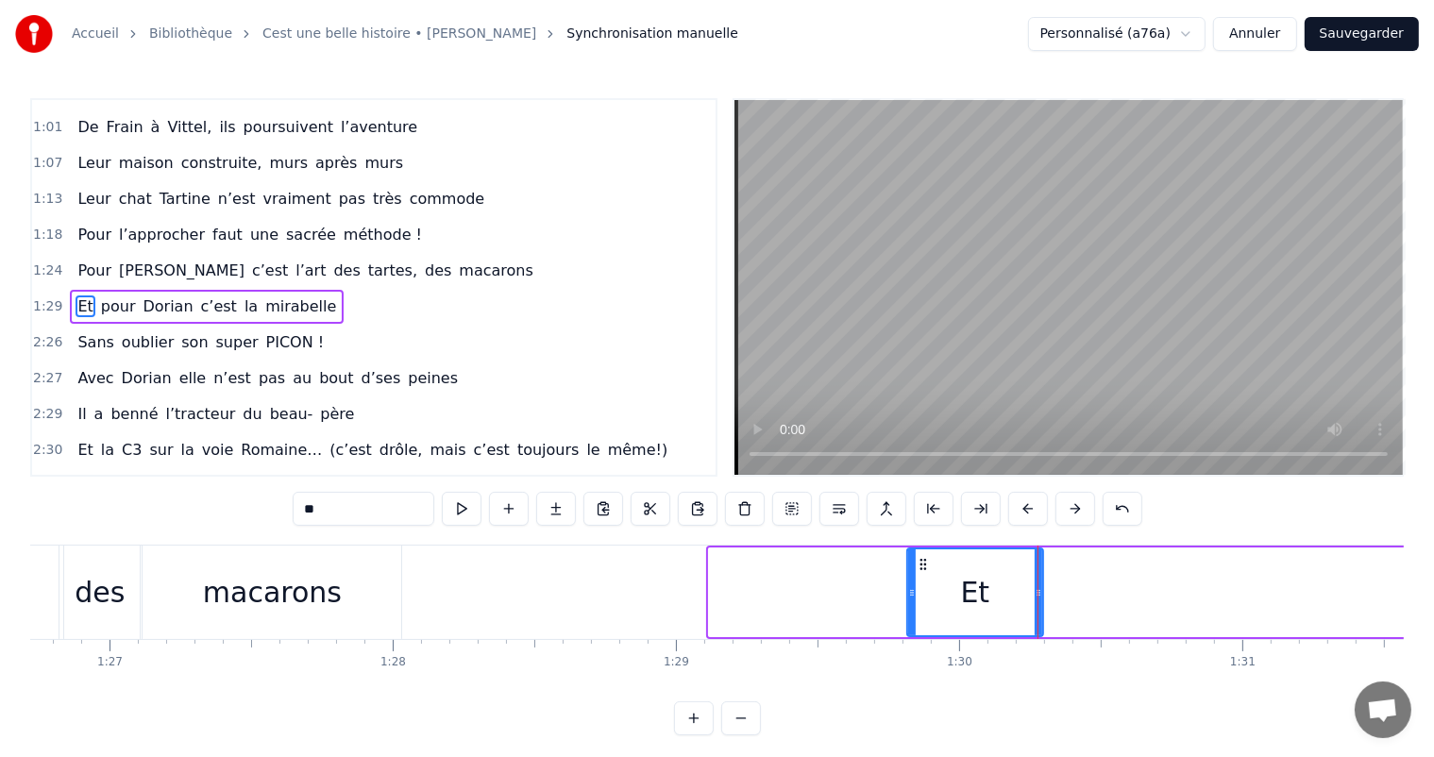
drag, startPoint x: 710, startPoint y: 597, endPoint x: 910, endPoint y: 612, distance: 200.8
click at [910, 612] on div at bounding box center [912, 593] width 8 height 86
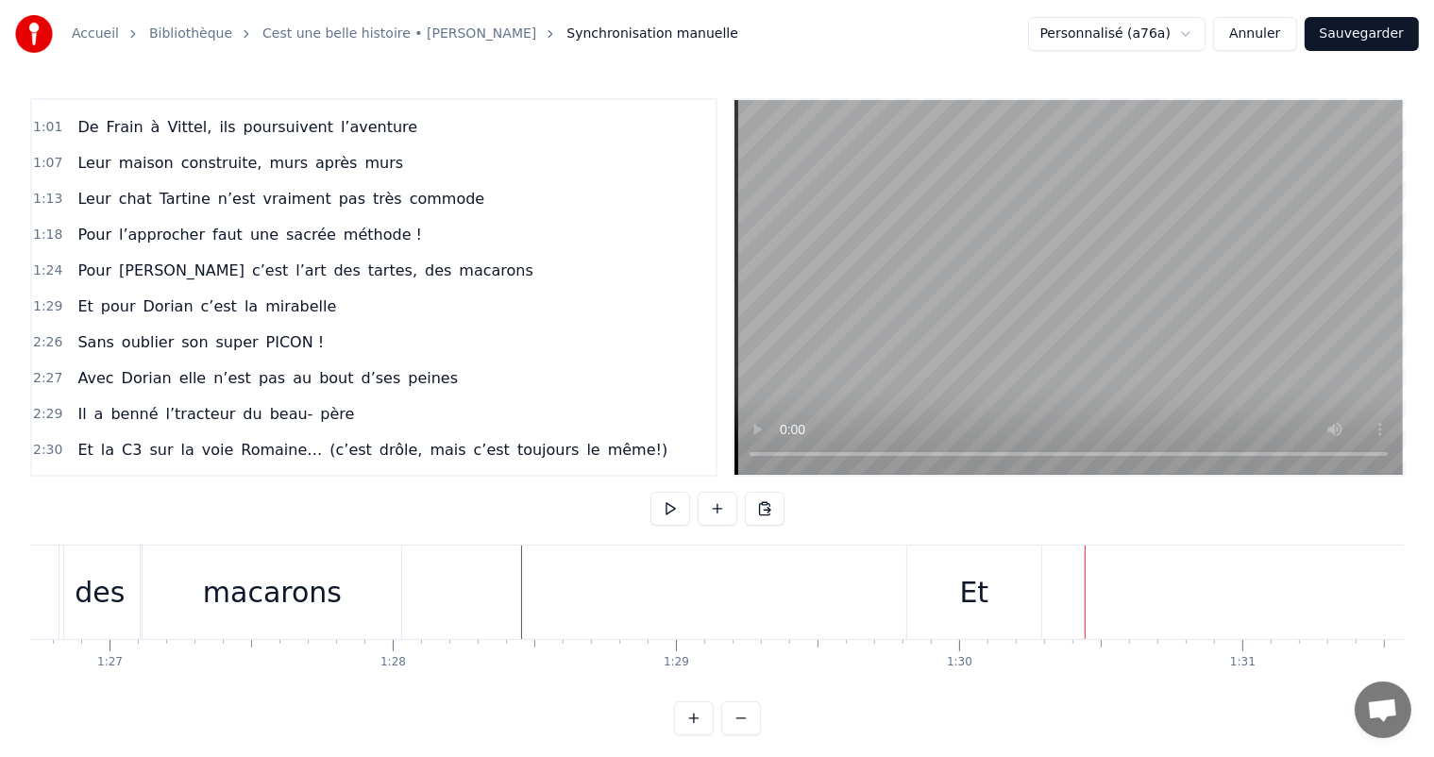
click at [1035, 601] on div "Et" at bounding box center [974, 592] width 134 height 93
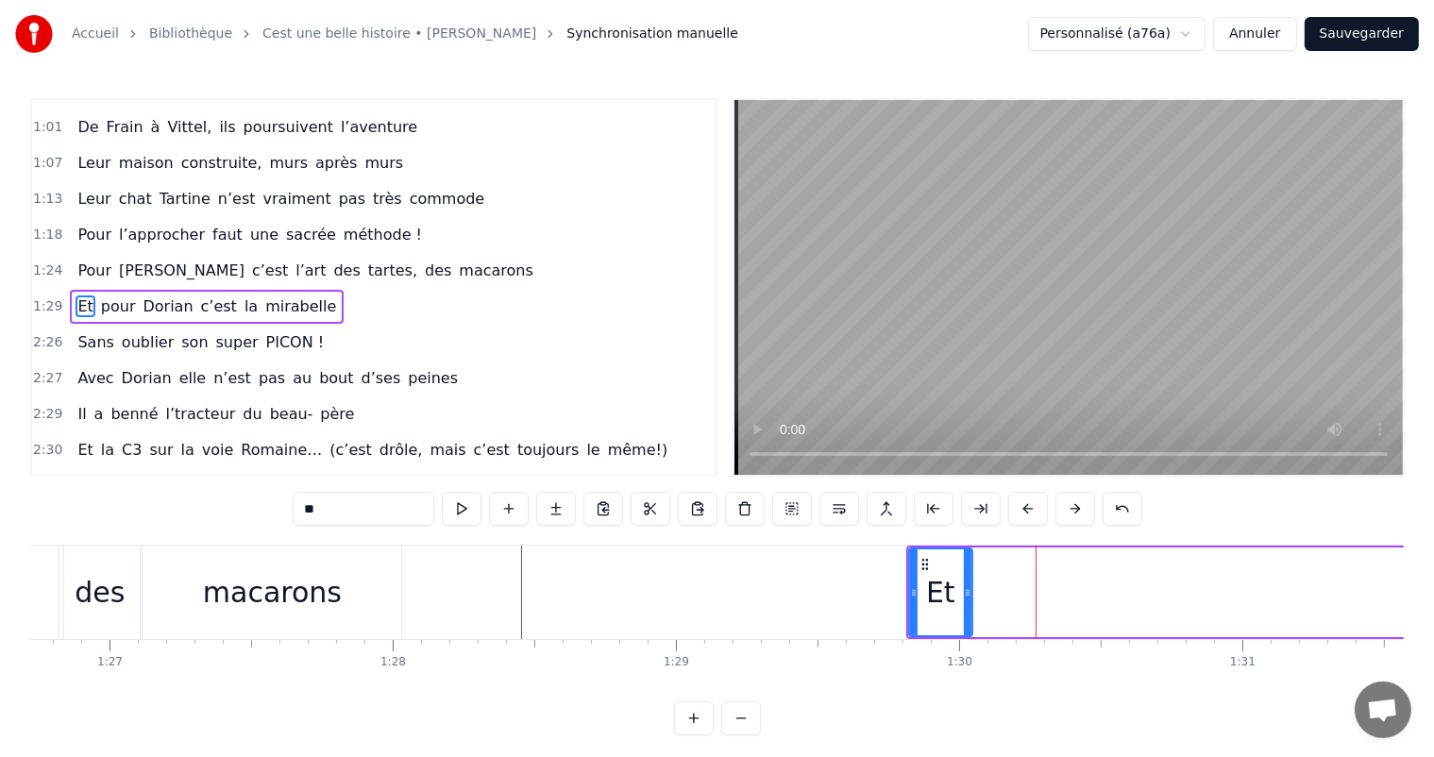
drag, startPoint x: 1038, startPoint y: 592, endPoint x: 966, endPoint y: 592, distance: 71.8
click at [966, 592] on icon at bounding box center [968, 592] width 8 height 15
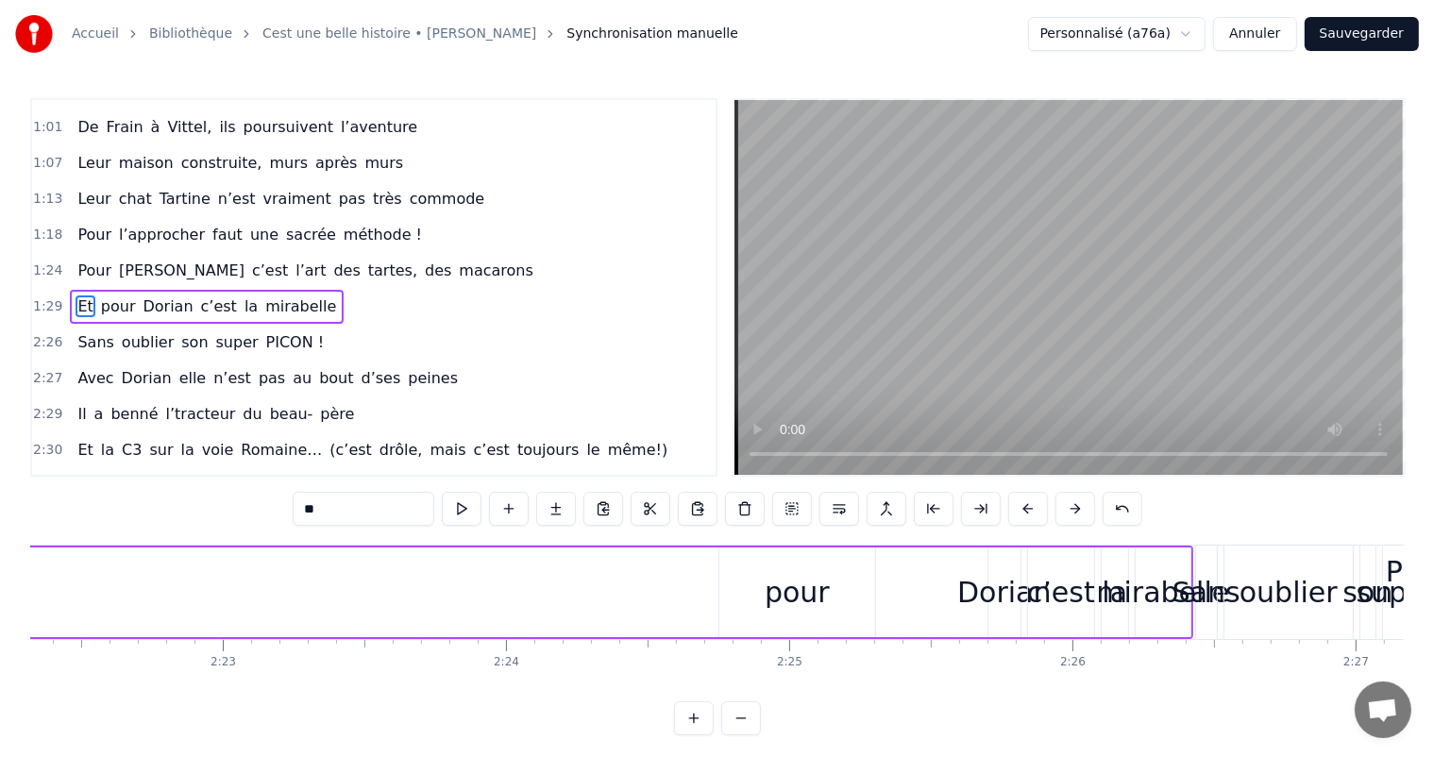
scroll to position [0, 40349]
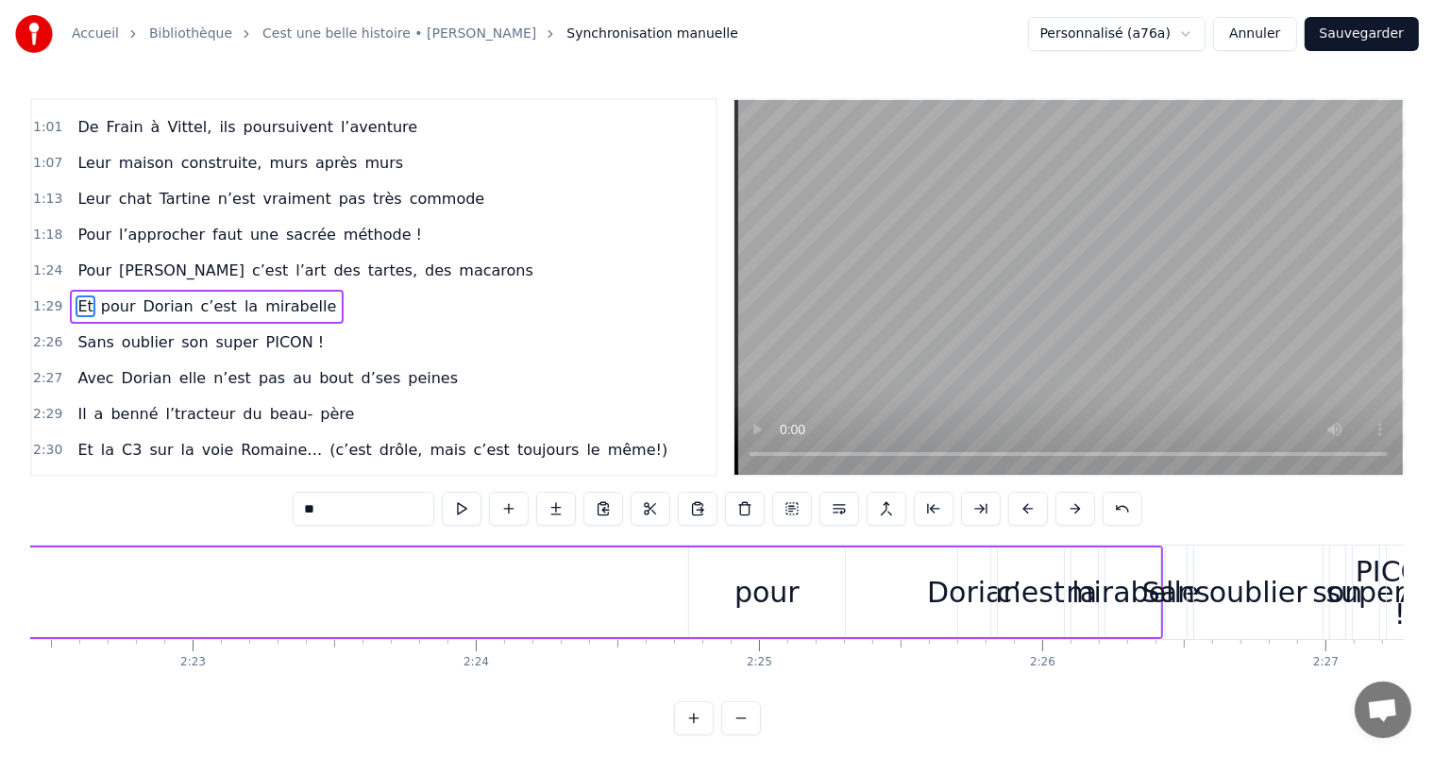
click at [782, 581] on div "pour" at bounding box center [767, 592] width 65 height 42
type input "****"
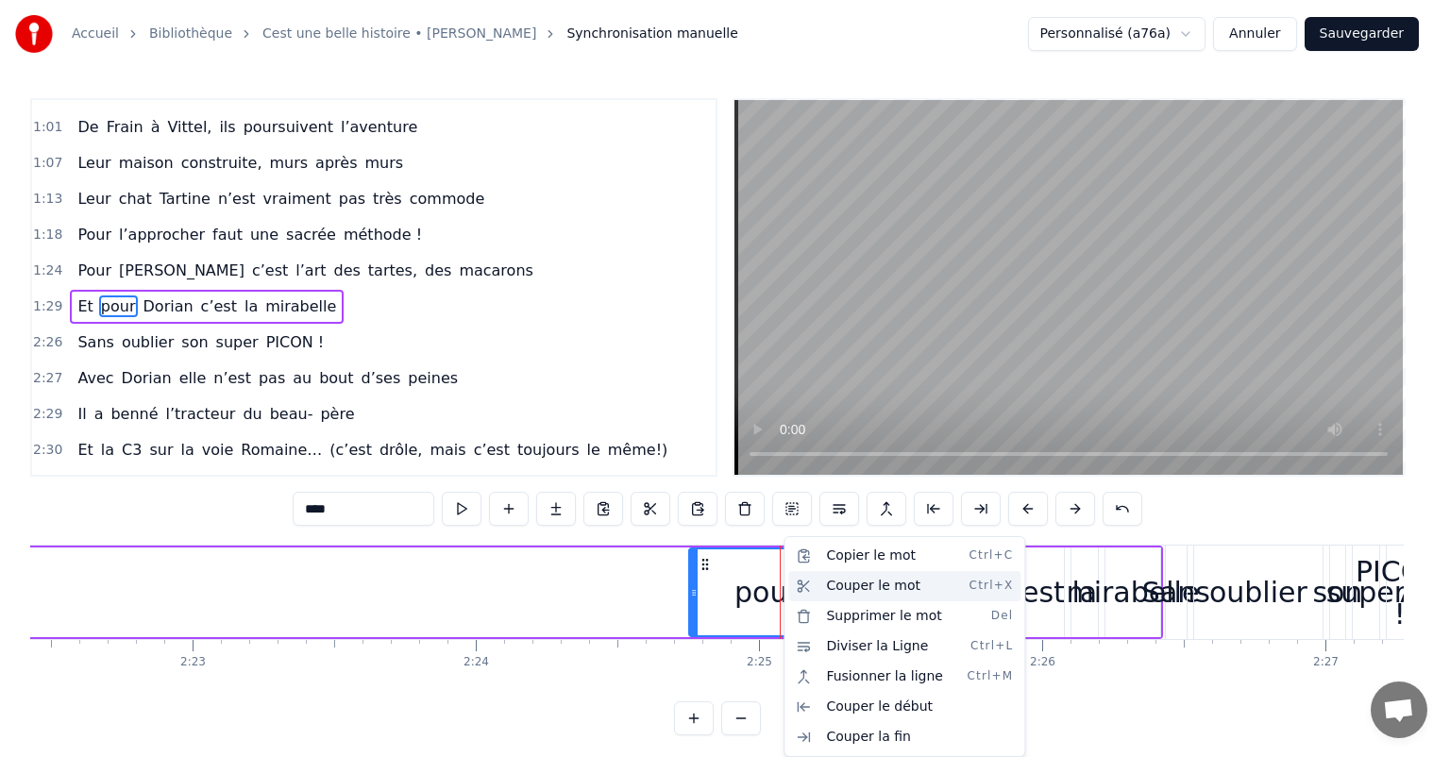
click at [829, 586] on div "Couper le mot Ctrl+X" at bounding box center [905, 586] width 232 height 30
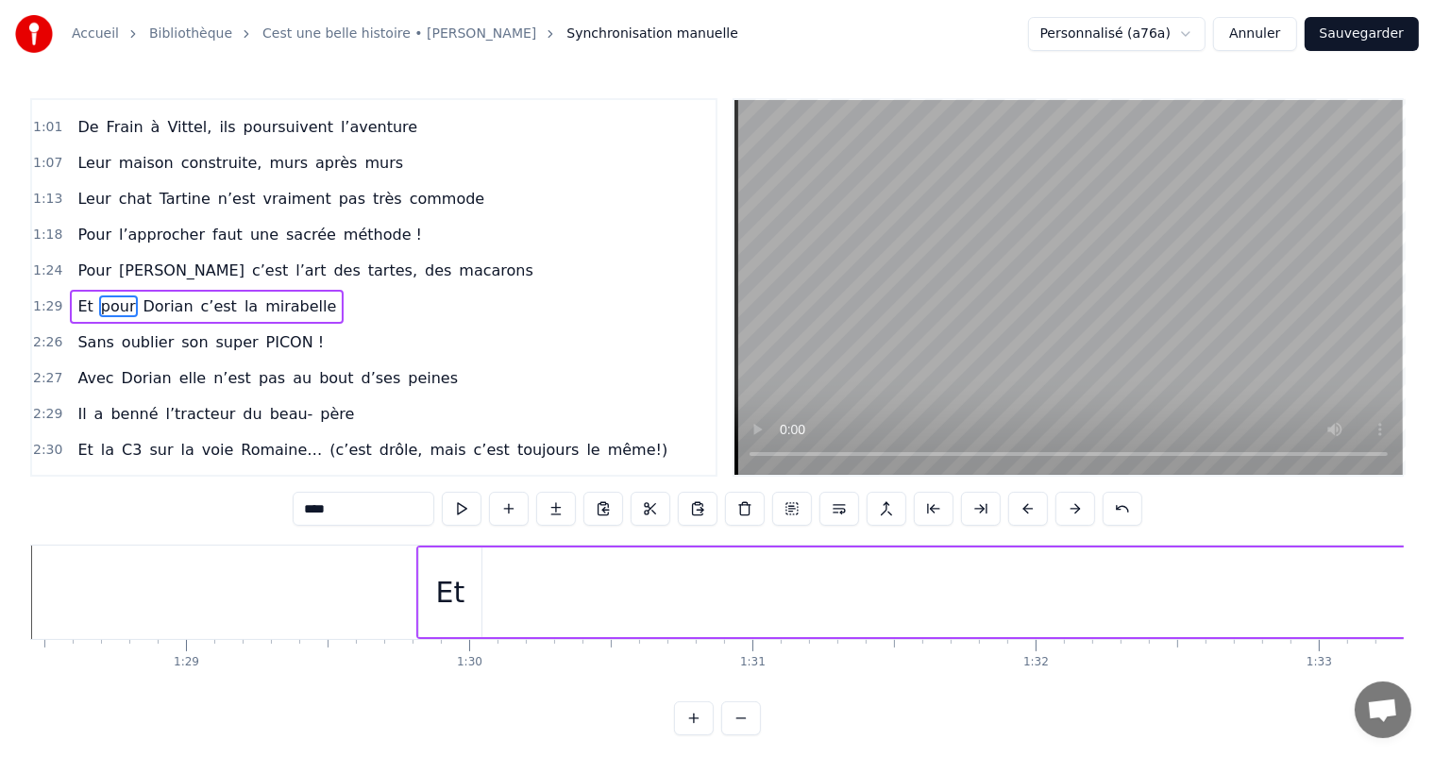
scroll to position [0, 24997]
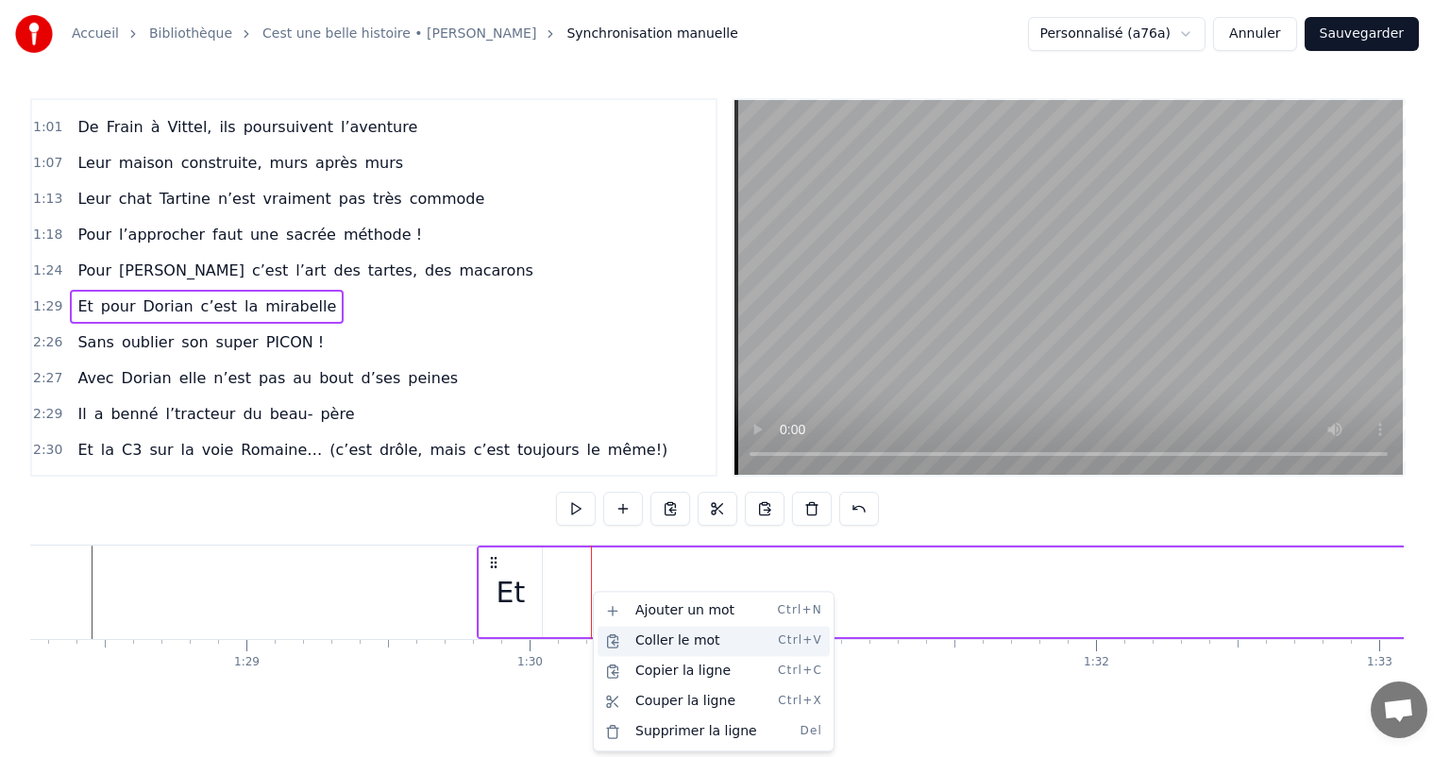
click at [644, 637] on div "Coller le mot Ctrl+V" at bounding box center [714, 641] width 232 height 30
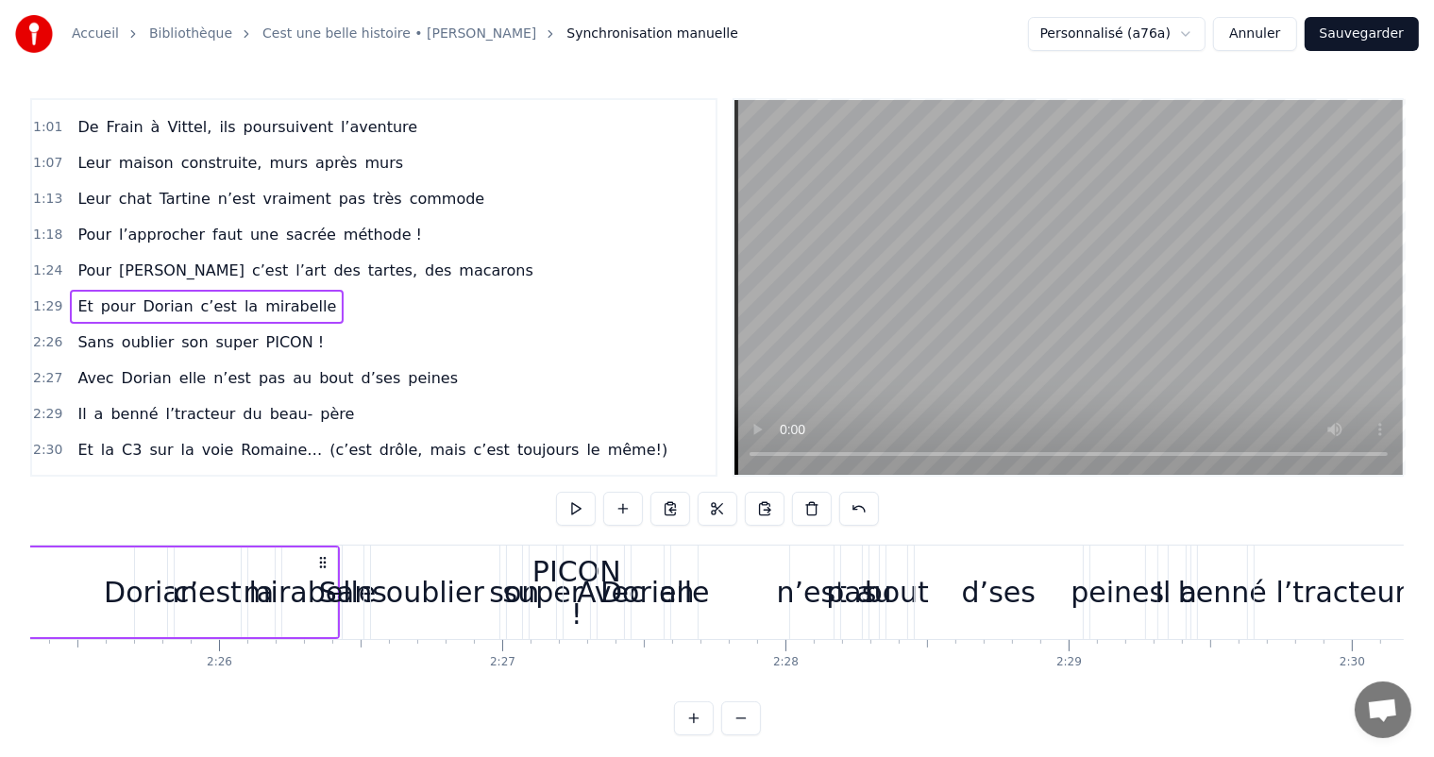
scroll to position [0, 40959]
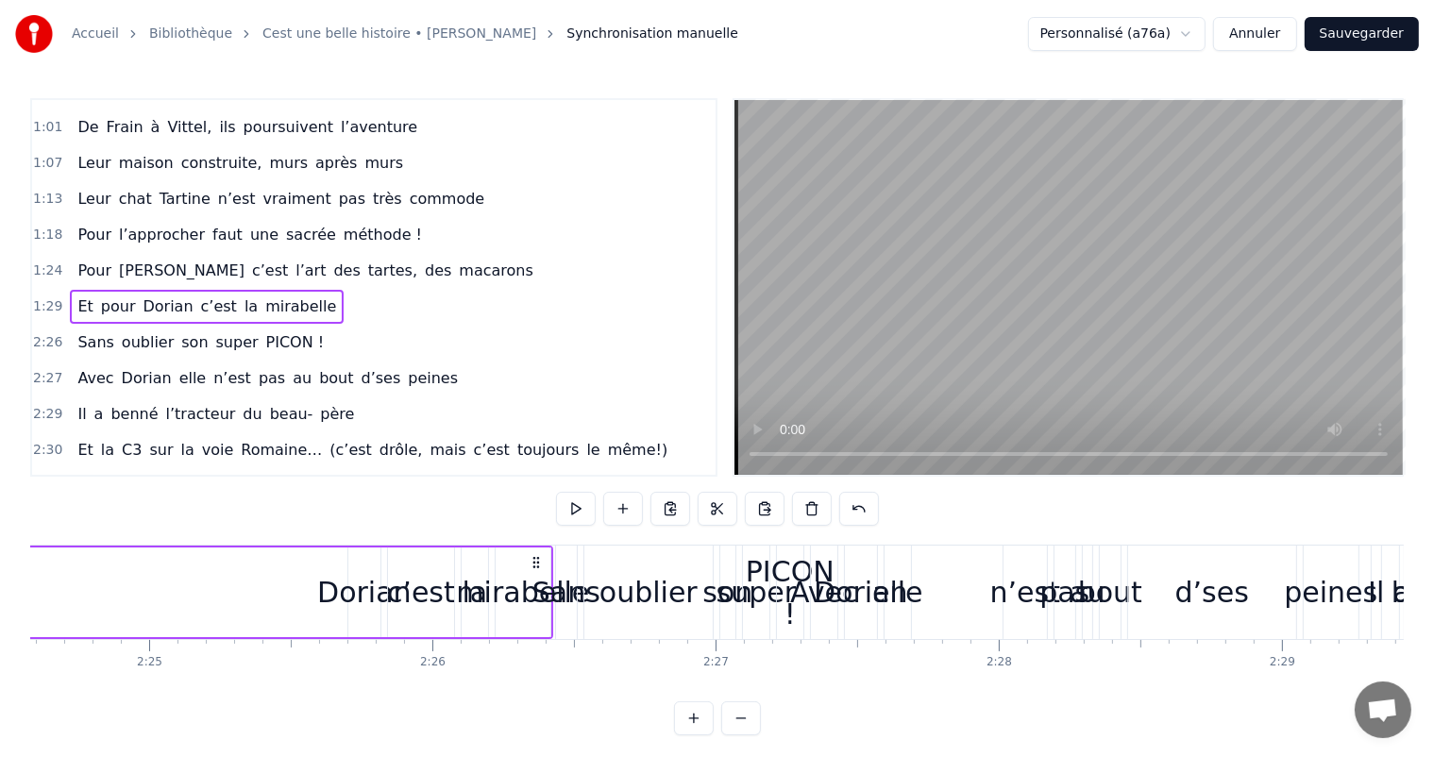
click at [357, 579] on div "Dorian" at bounding box center [364, 592] width 94 height 42
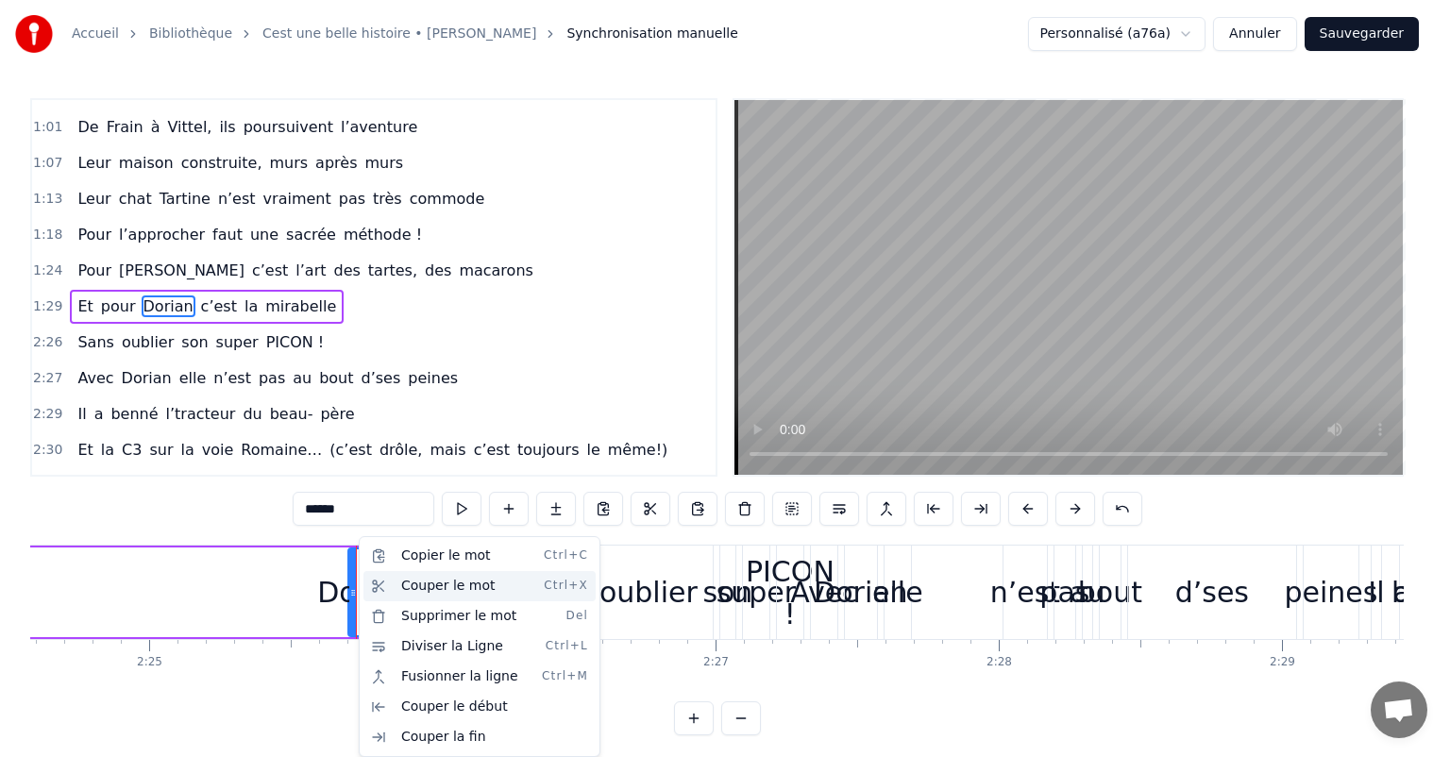
click at [413, 585] on div "Couper le mot Ctrl+X" at bounding box center [480, 586] width 232 height 30
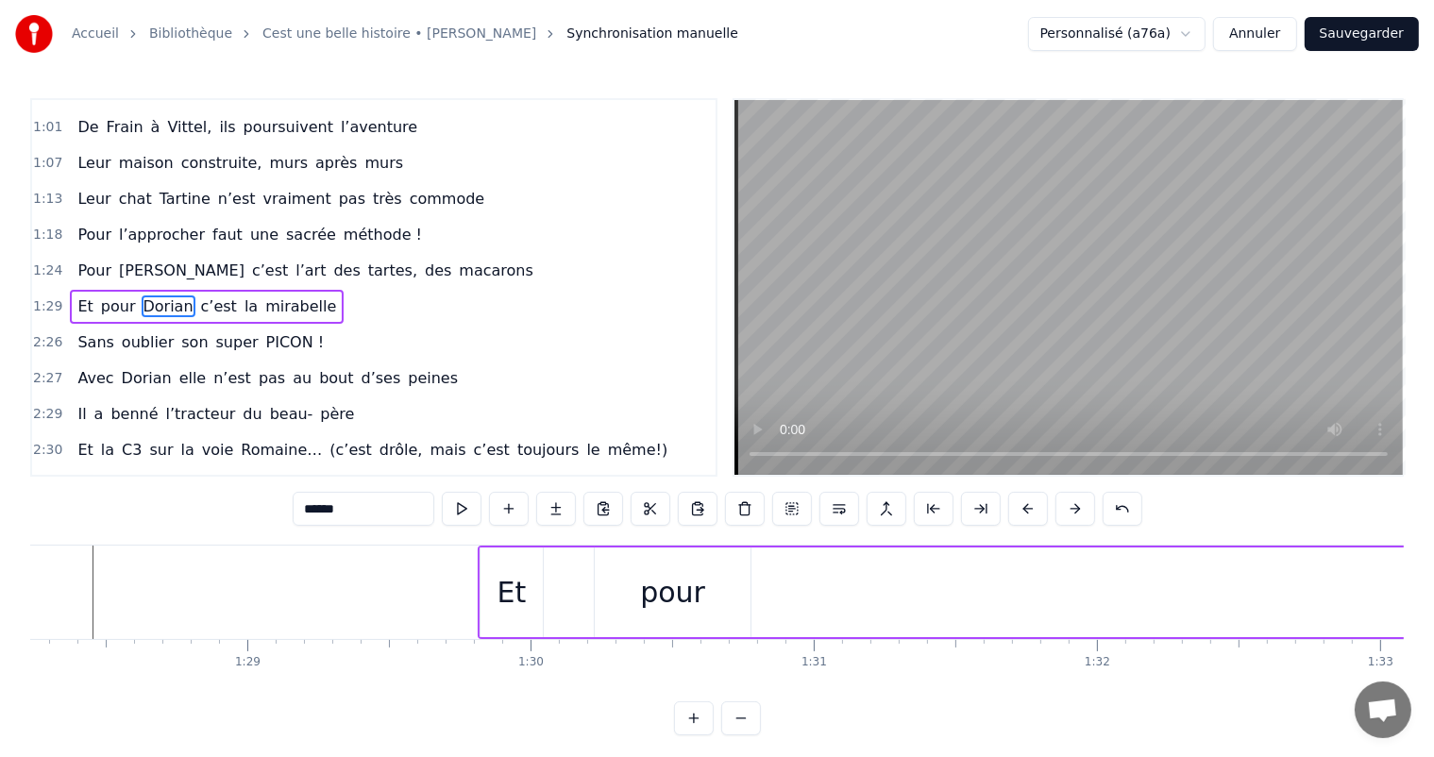
scroll to position [0, 25027]
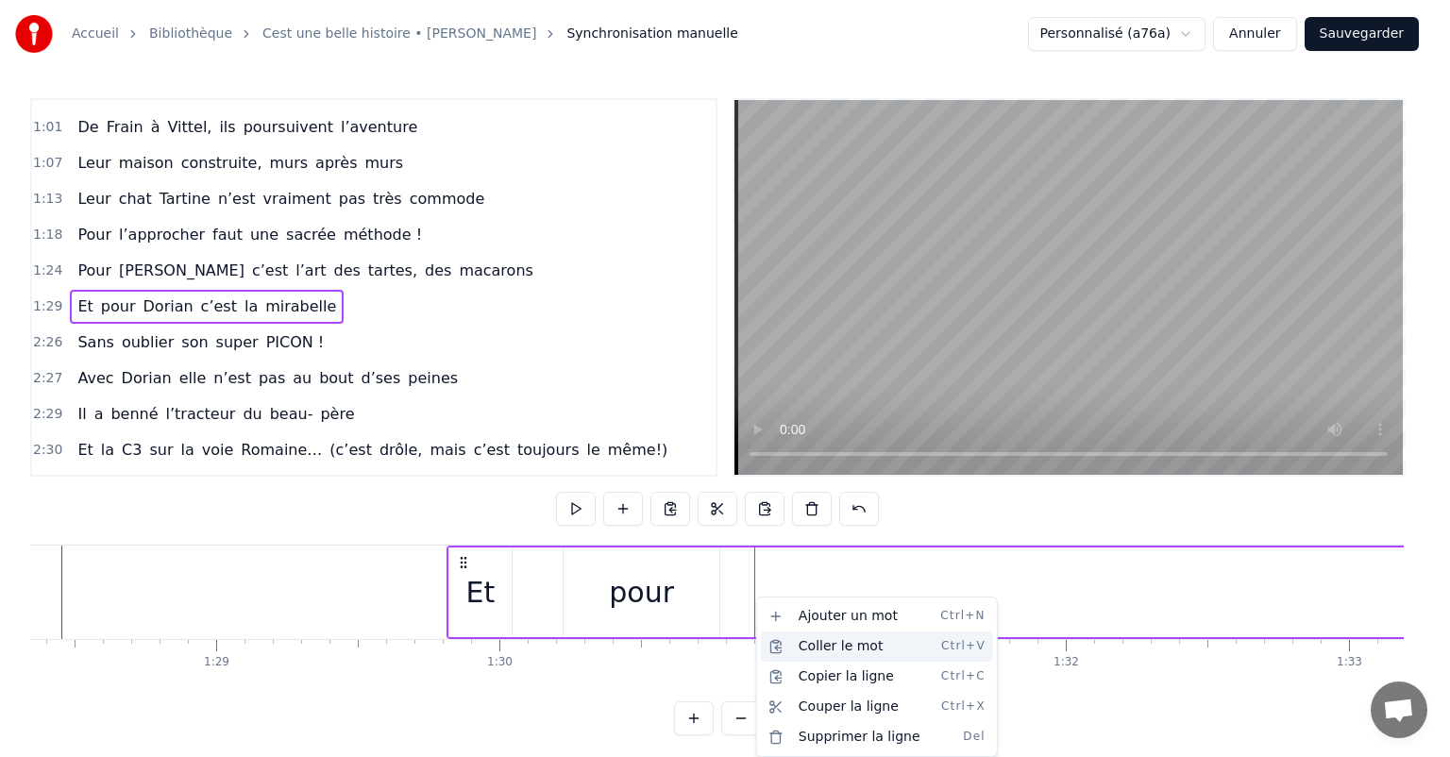
click at [803, 643] on div "Coller le mot Ctrl+V" at bounding box center [877, 647] width 232 height 30
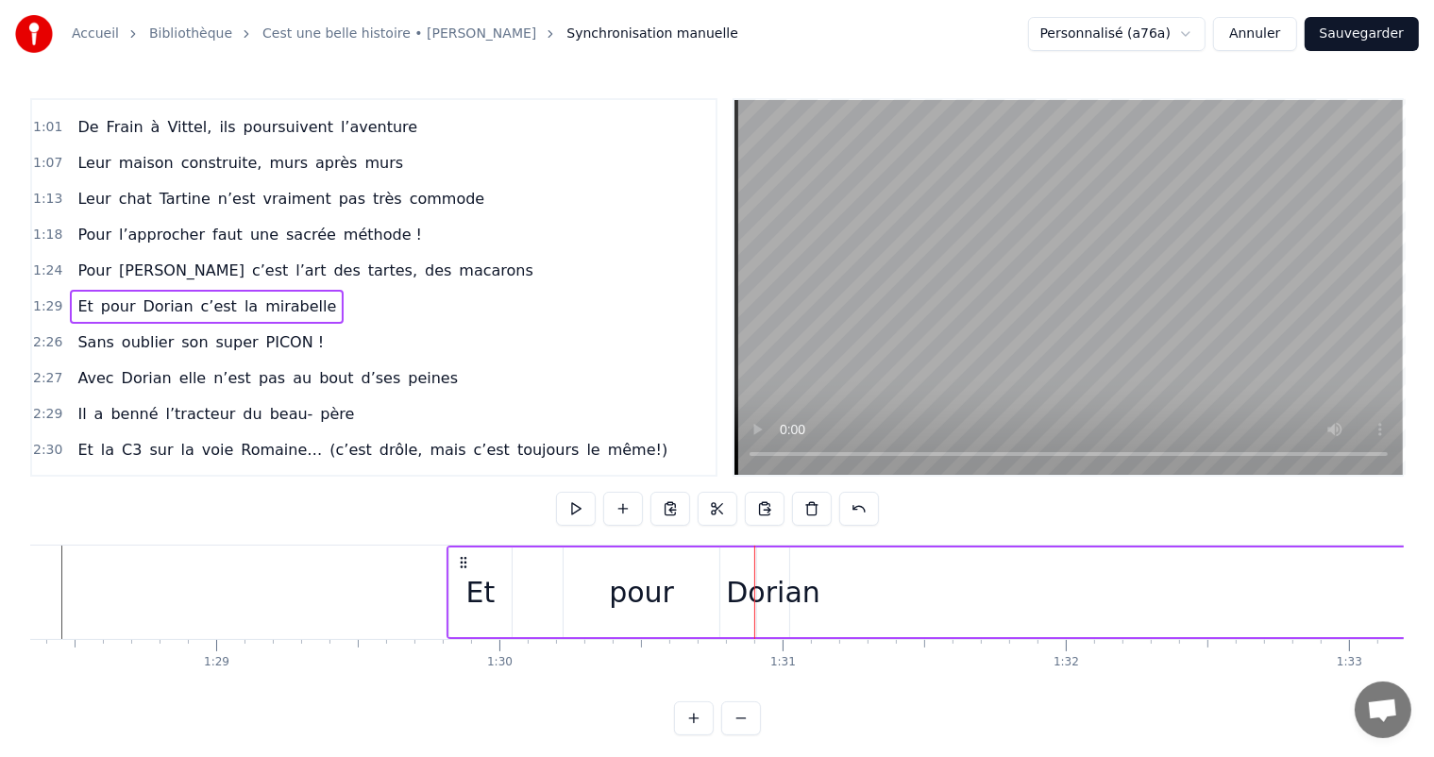
click at [629, 578] on div "pour" at bounding box center [641, 592] width 65 height 42
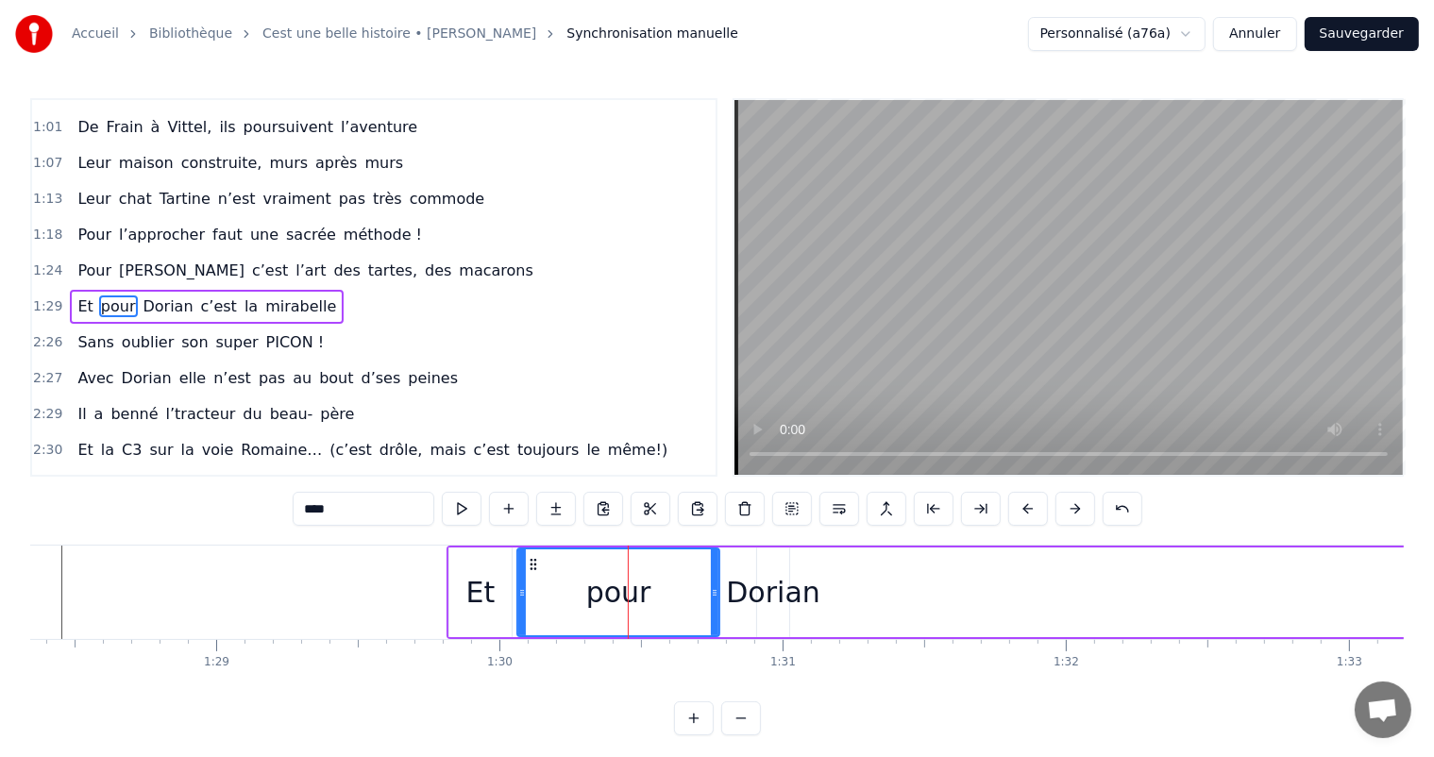
drag, startPoint x: 566, startPoint y: 576, endPoint x: 517, endPoint y: 570, distance: 48.5
click at [518, 571] on div at bounding box center [522, 593] width 8 height 86
drag, startPoint x: 715, startPoint y: 582, endPoint x: 627, endPoint y: 586, distance: 87.9
click at [623, 586] on div at bounding box center [620, 593] width 8 height 86
click at [763, 574] on div "Dorian" at bounding box center [773, 592] width 94 height 42
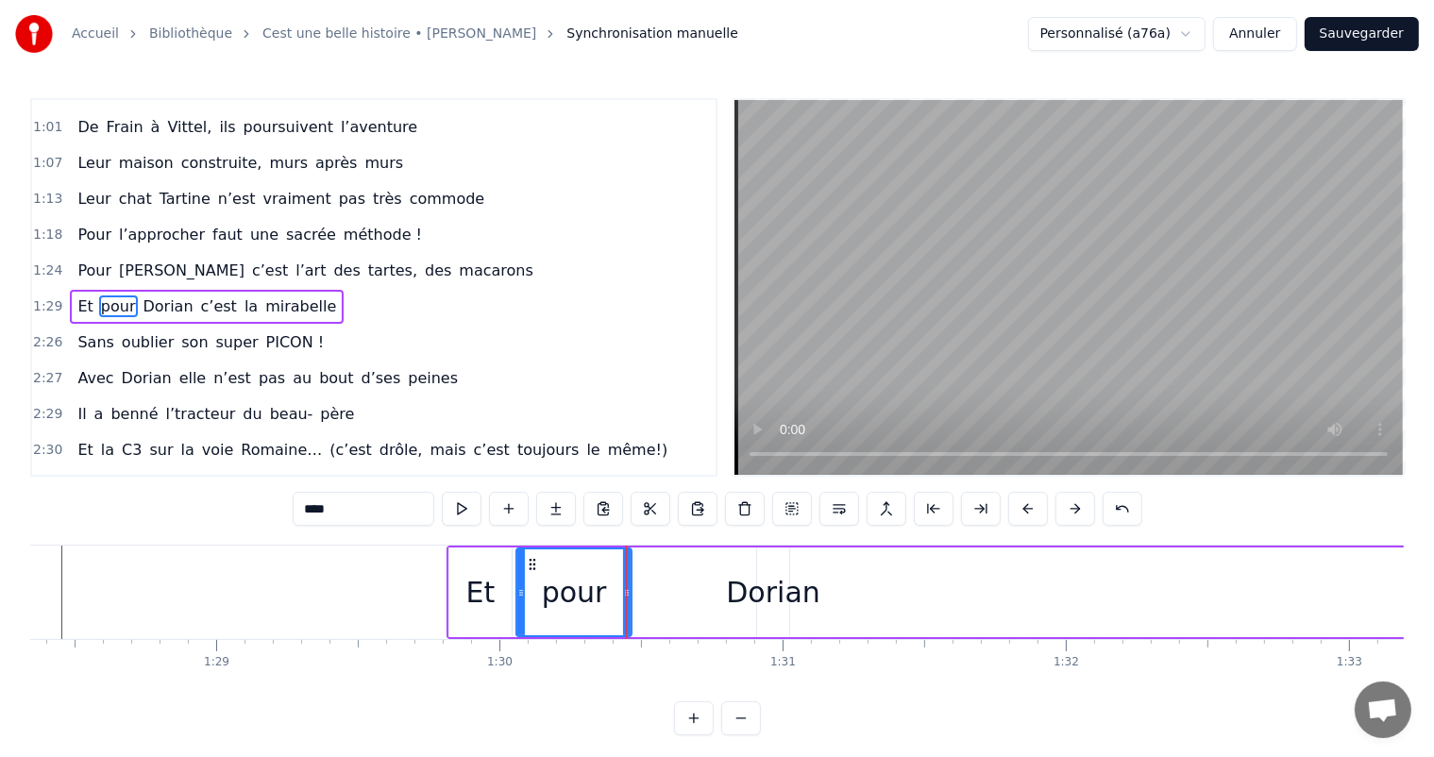
type input "******"
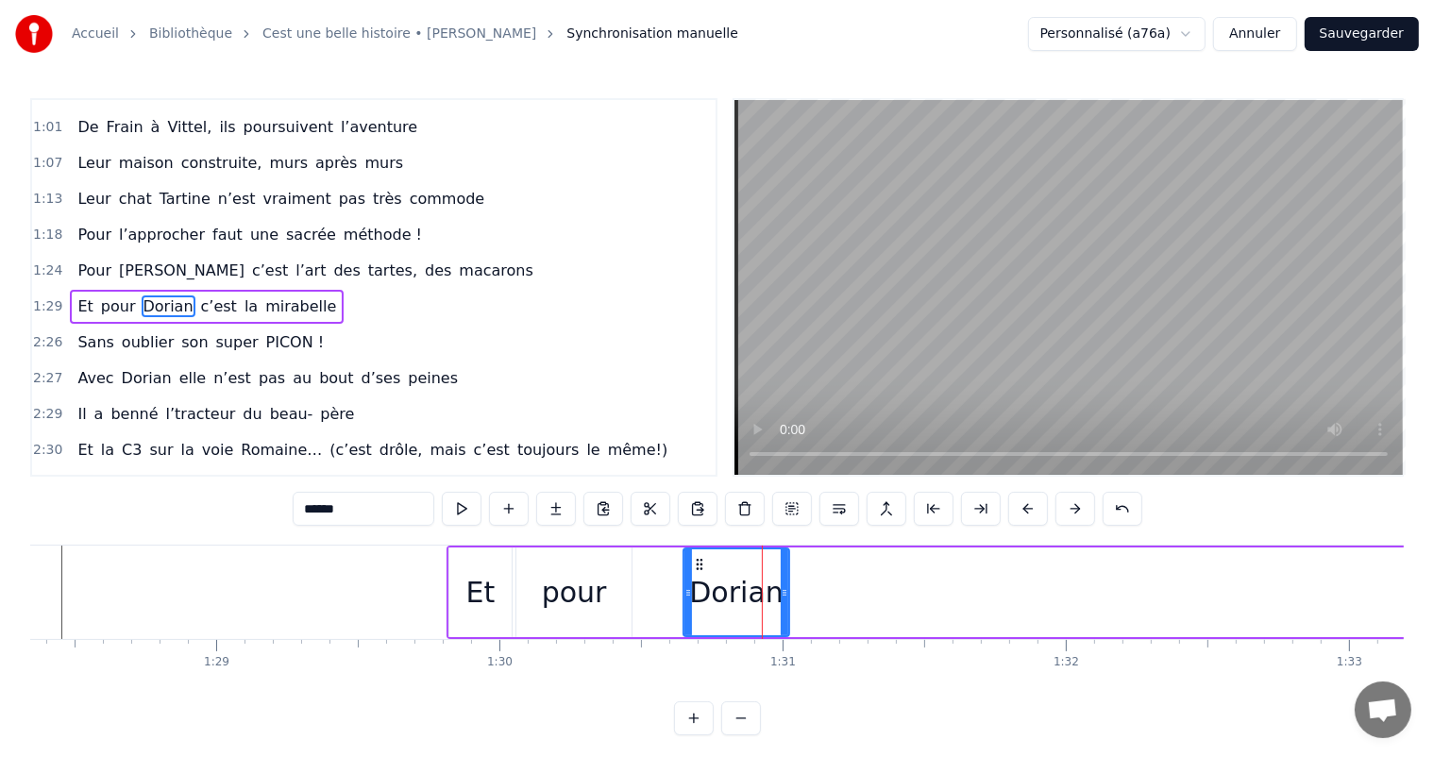
drag, startPoint x: 763, startPoint y: 570, endPoint x: 689, endPoint y: 579, distance: 74.1
click at [689, 579] on div at bounding box center [689, 593] width 8 height 86
drag, startPoint x: 688, startPoint y: 593, endPoint x: 567, endPoint y: 586, distance: 122.0
click at [645, 589] on icon at bounding box center [646, 592] width 8 height 15
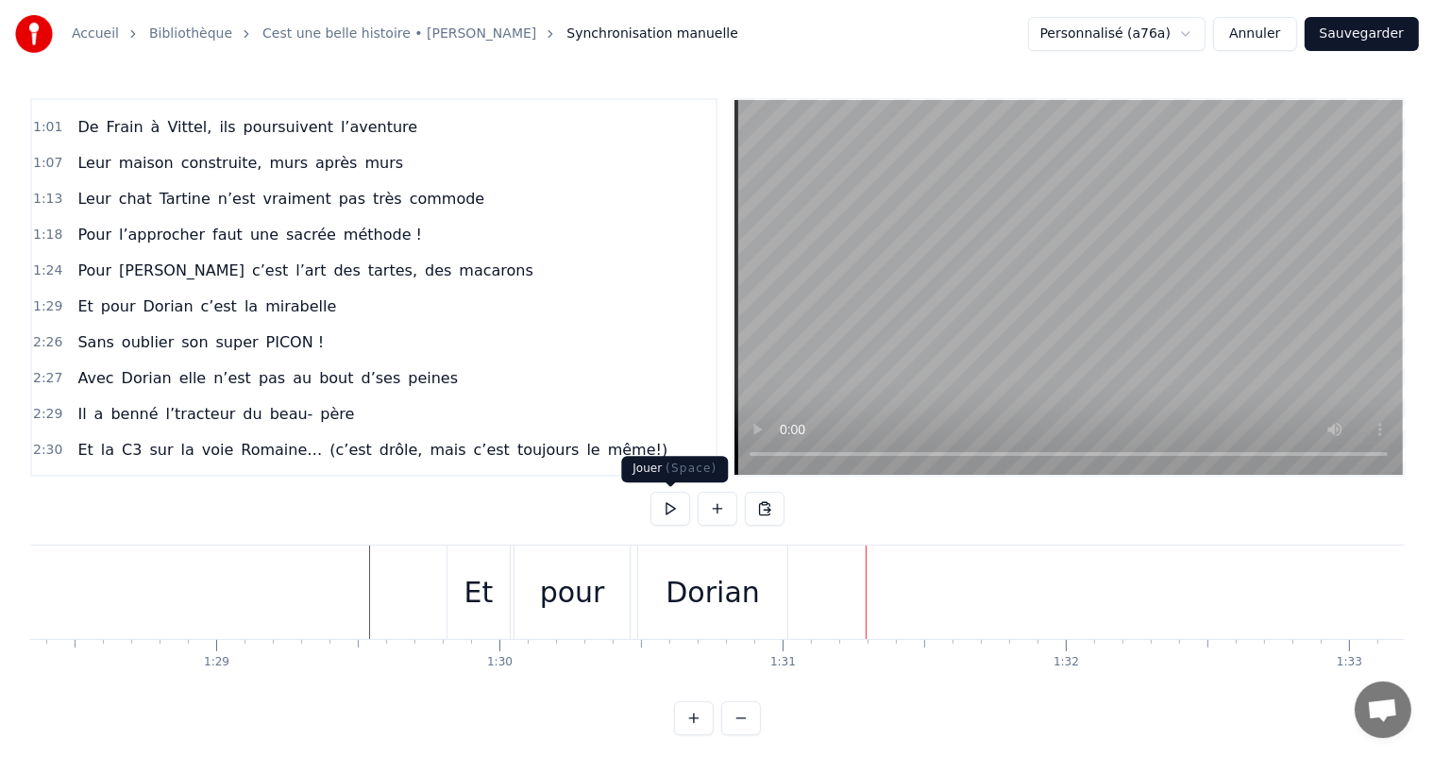
click at [704, 573] on div "Dorian" at bounding box center [713, 592] width 94 height 42
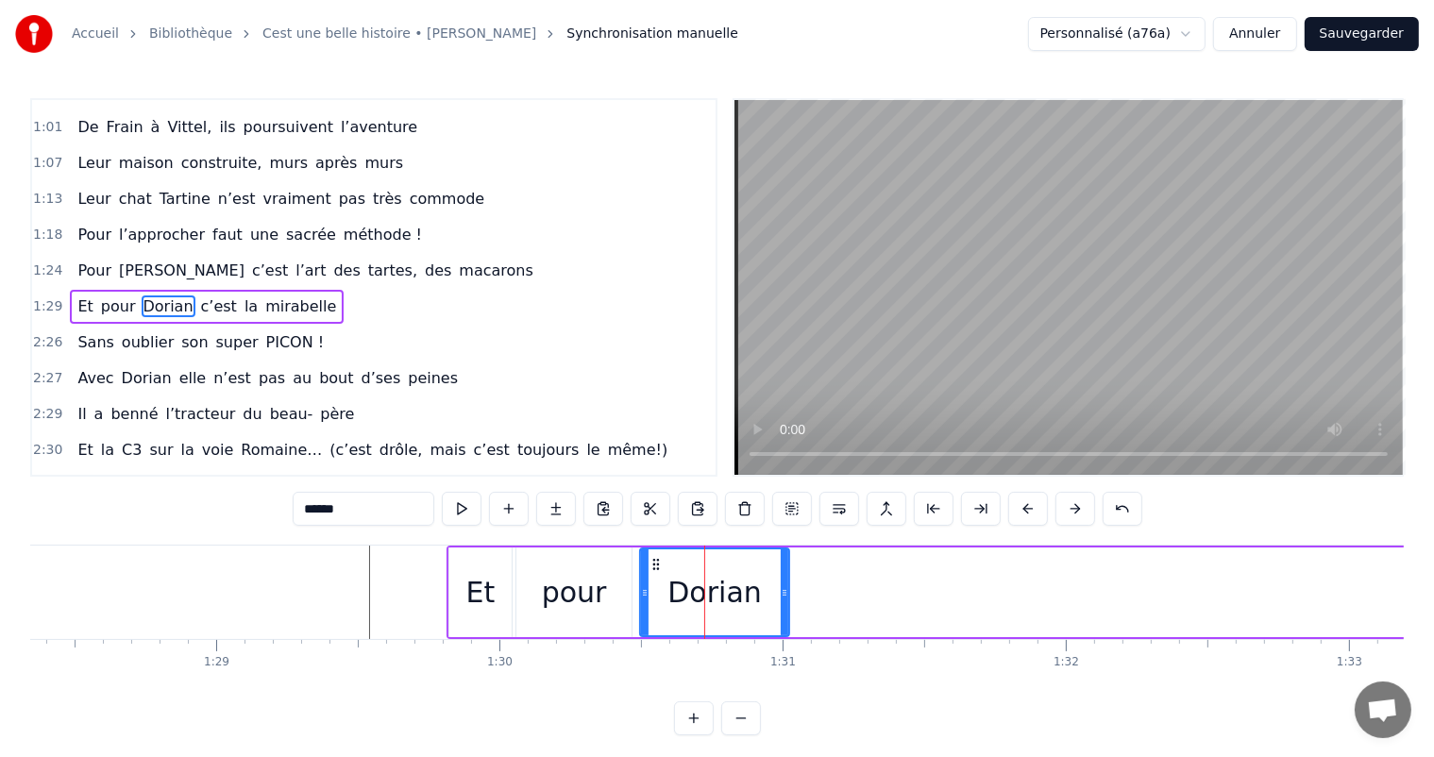
click at [602, 578] on div "pour" at bounding box center [574, 593] width 115 height 90
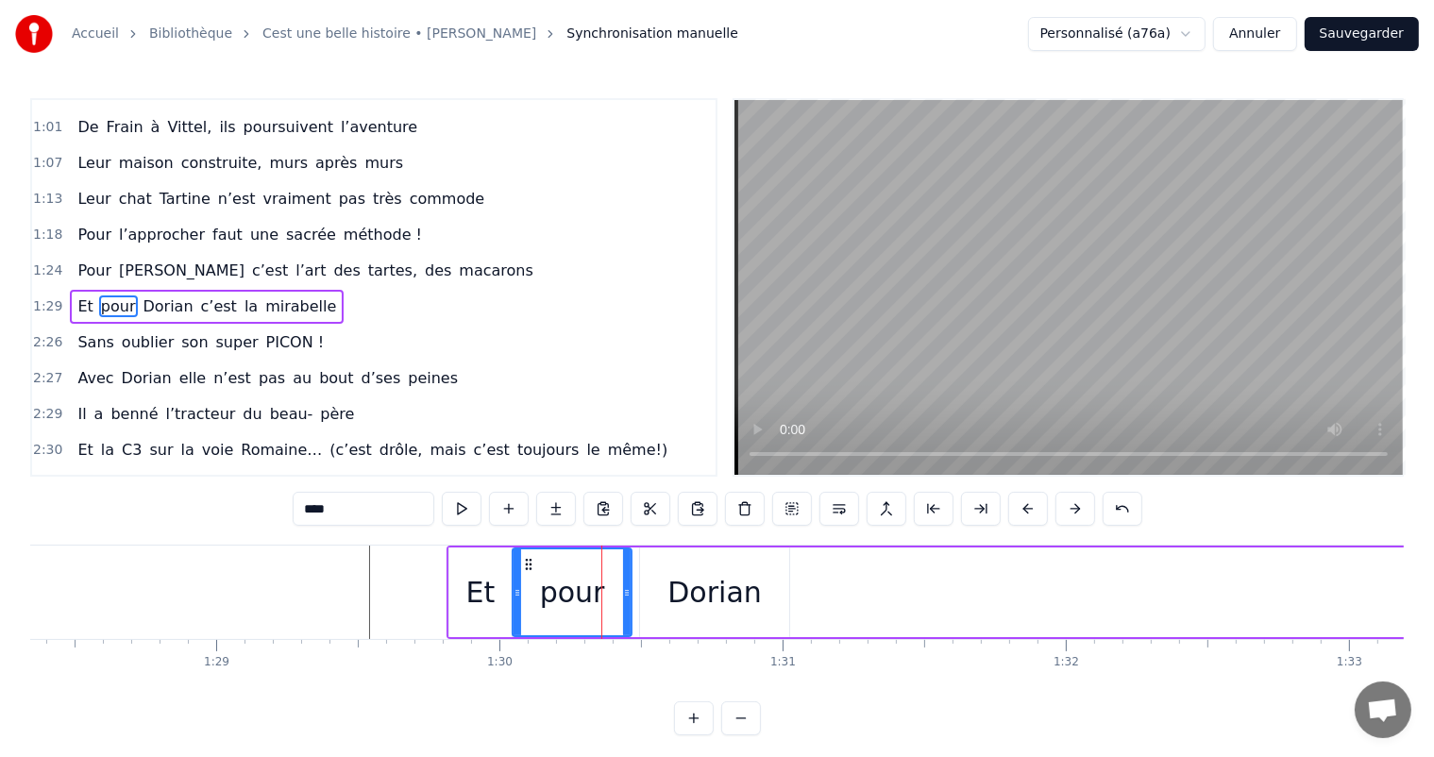
drag, startPoint x: 518, startPoint y: 587, endPoint x: 548, endPoint y: 589, distance: 29.3
click at [514, 587] on icon at bounding box center [518, 592] width 8 height 15
drag, startPoint x: 627, startPoint y: 596, endPoint x: 585, endPoint y: 589, distance: 43.0
click at [585, 589] on icon at bounding box center [589, 592] width 8 height 15
click at [684, 586] on div "Dorian" at bounding box center [715, 592] width 94 height 42
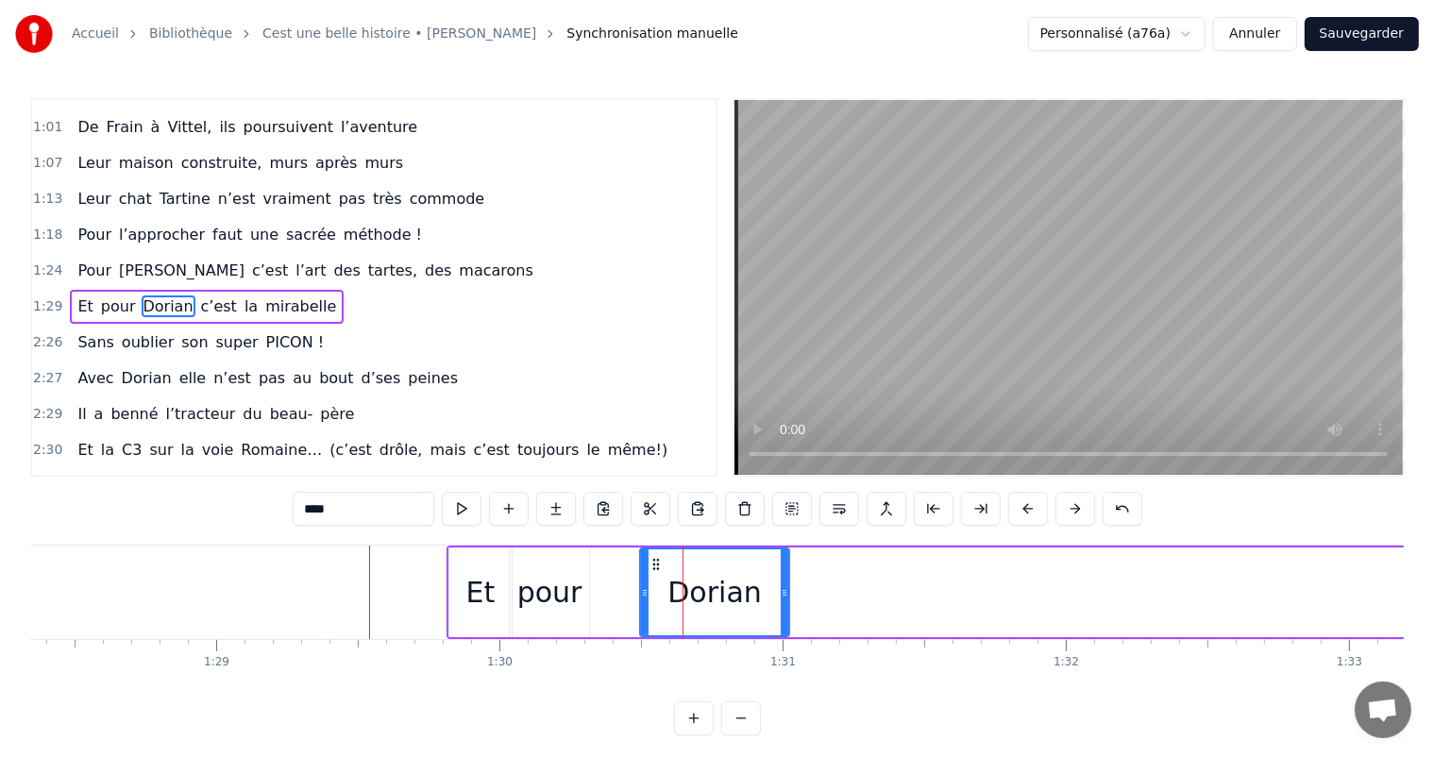
type input "******"
drag, startPoint x: 646, startPoint y: 585, endPoint x: 601, endPoint y: 591, distance: 45.7
click at [601, 591] on icon at bounding box center [600, 592] width 8 height 15
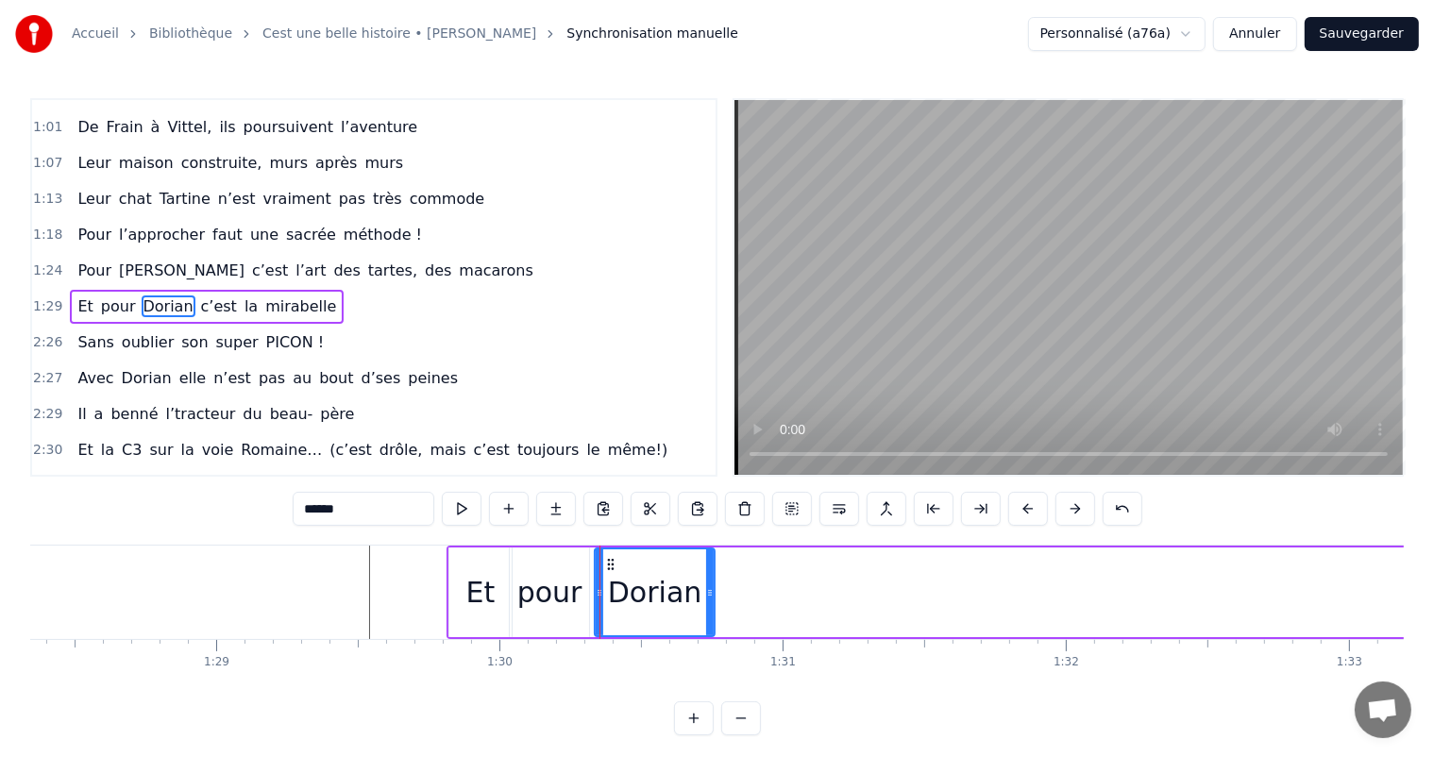
drag, startPoint x: 787, startPoint y: 579, endPoint x: 710, endPoint y: 583, distance: 76.6
click at [710, 583] on div at bounding box center [710, 593] width 8 height 86
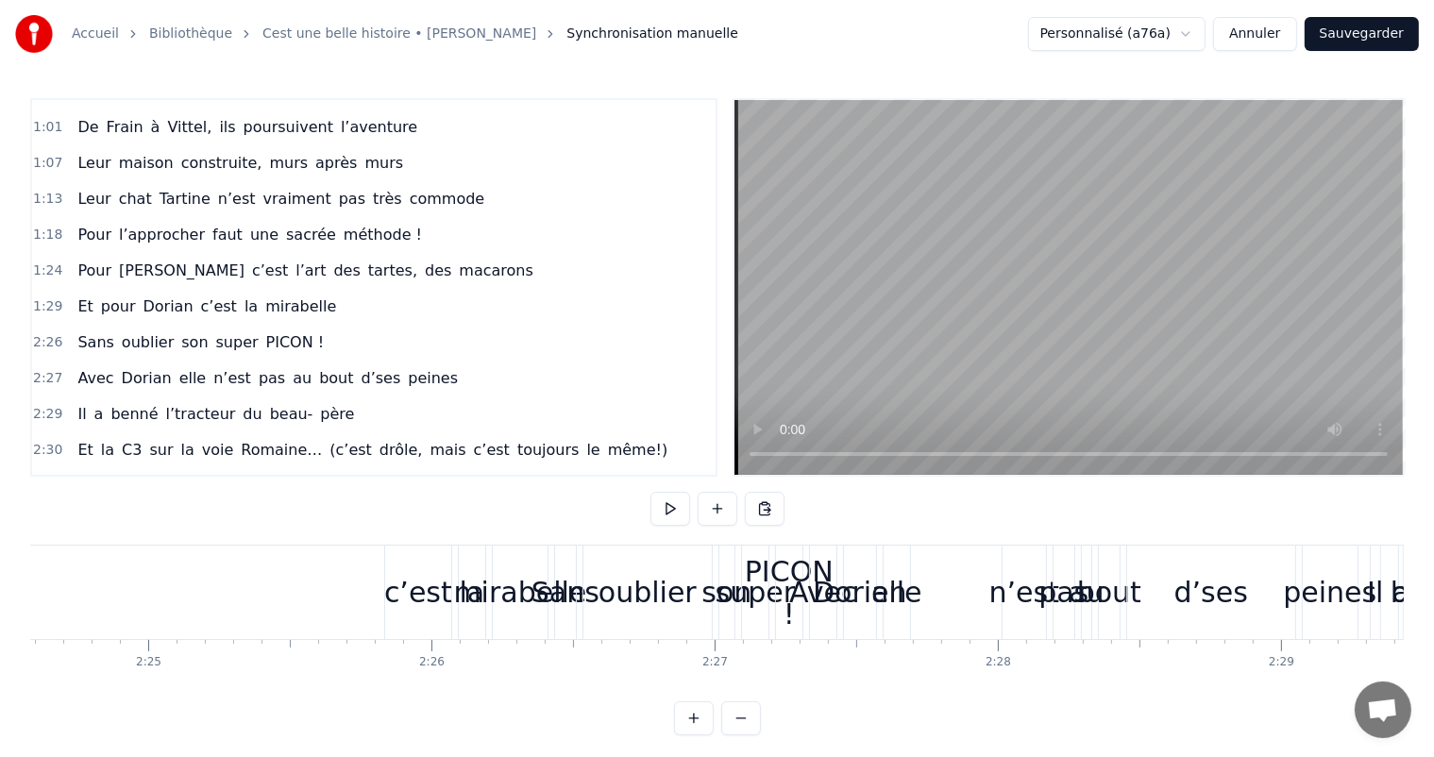
scroll to position [0, 40929]
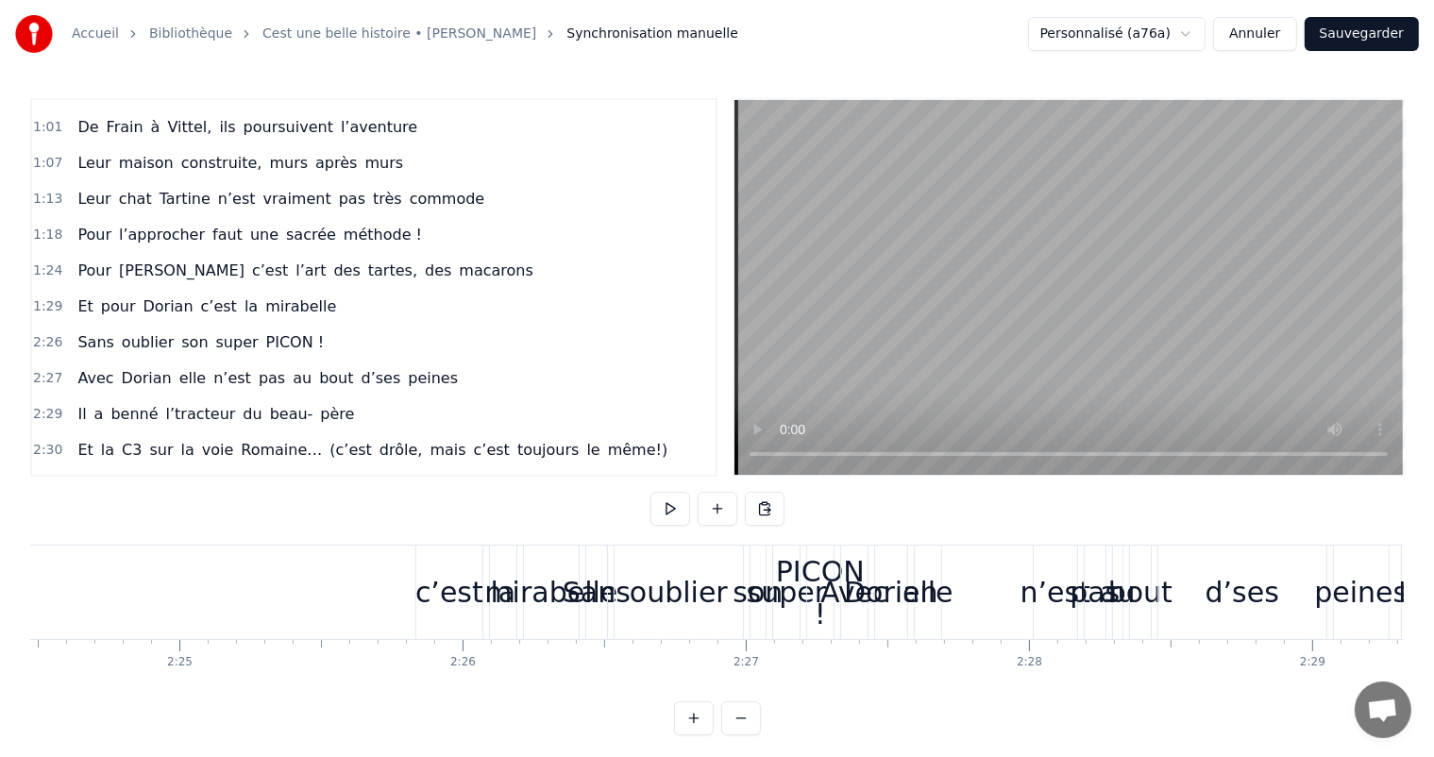
click at [452, 589] on div "c’est" at bounding box center [449, 592] width 68 height 42
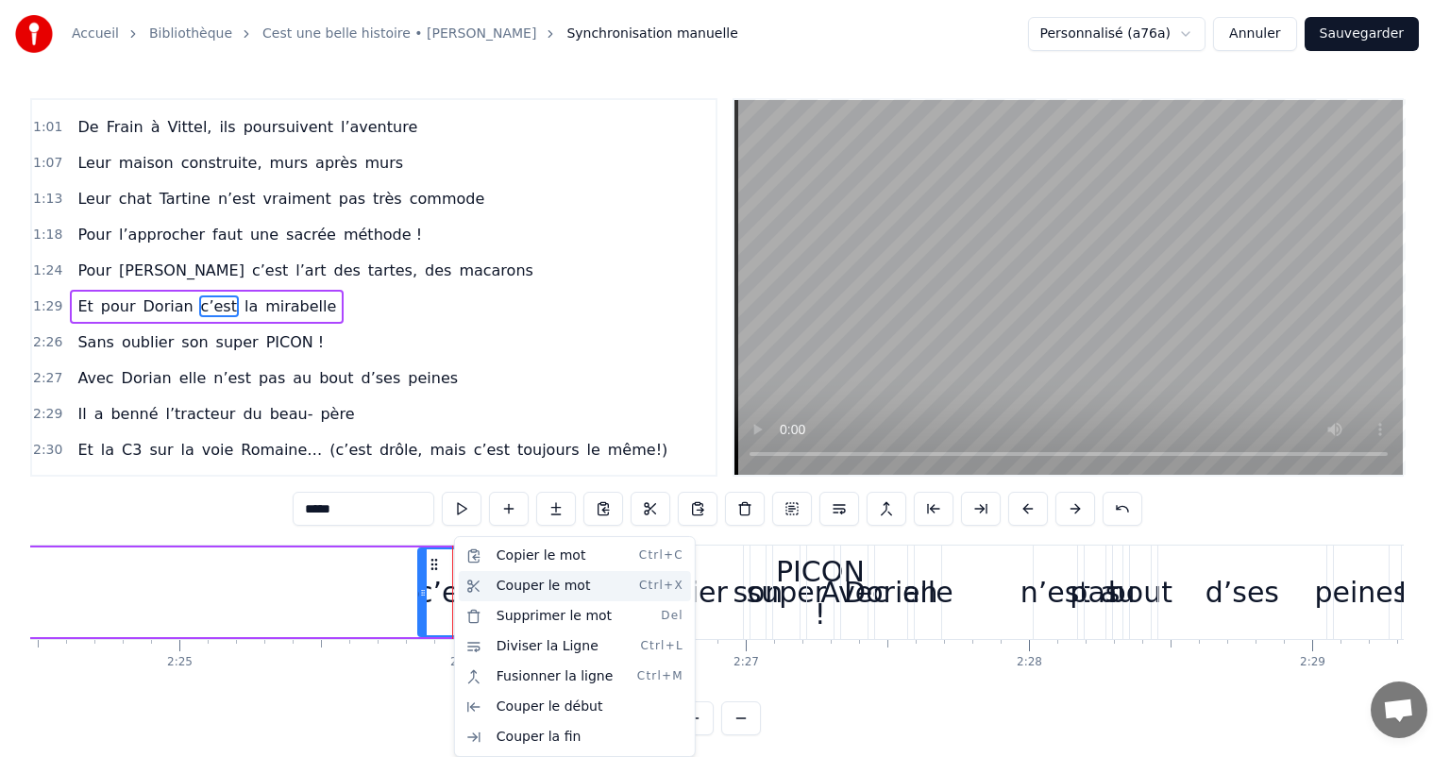
click at [502, 582] on div "Couper le mot Ctrl+X" at bounding box center [575, 586] width 232 height 30
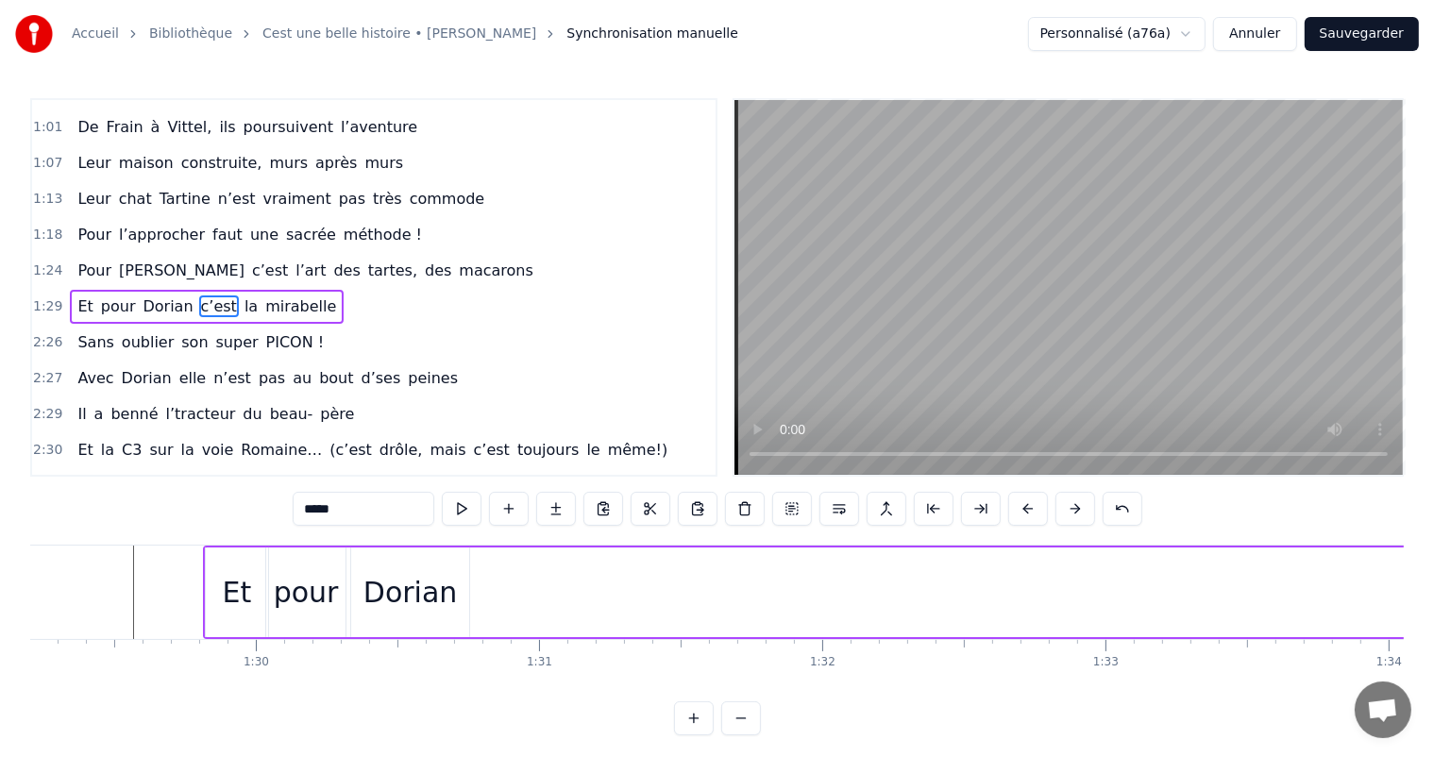
scroll to position [0, 25455]
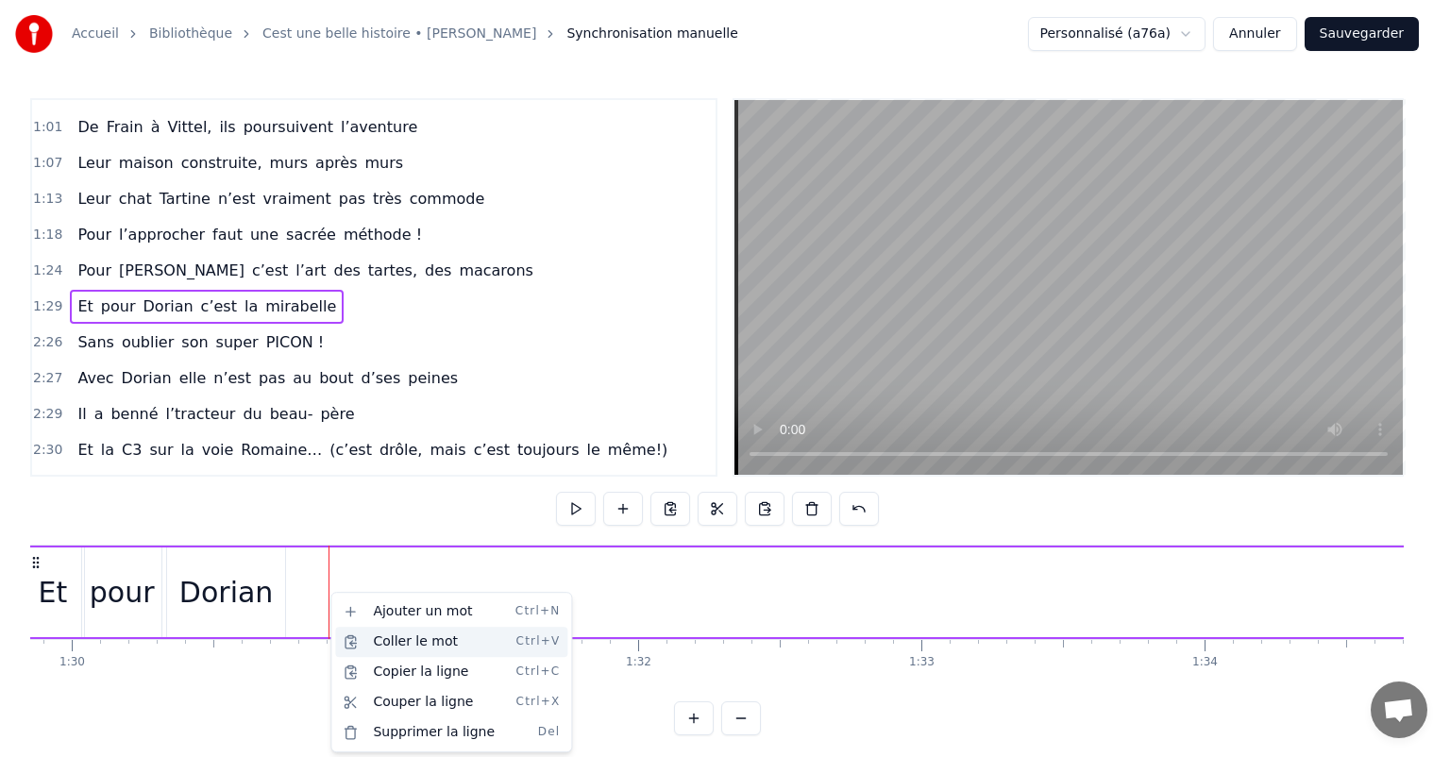
click at [389, 642] on div "Coller le mot Ctrl+V" at bounding box center [451, 642] width 232 height 30
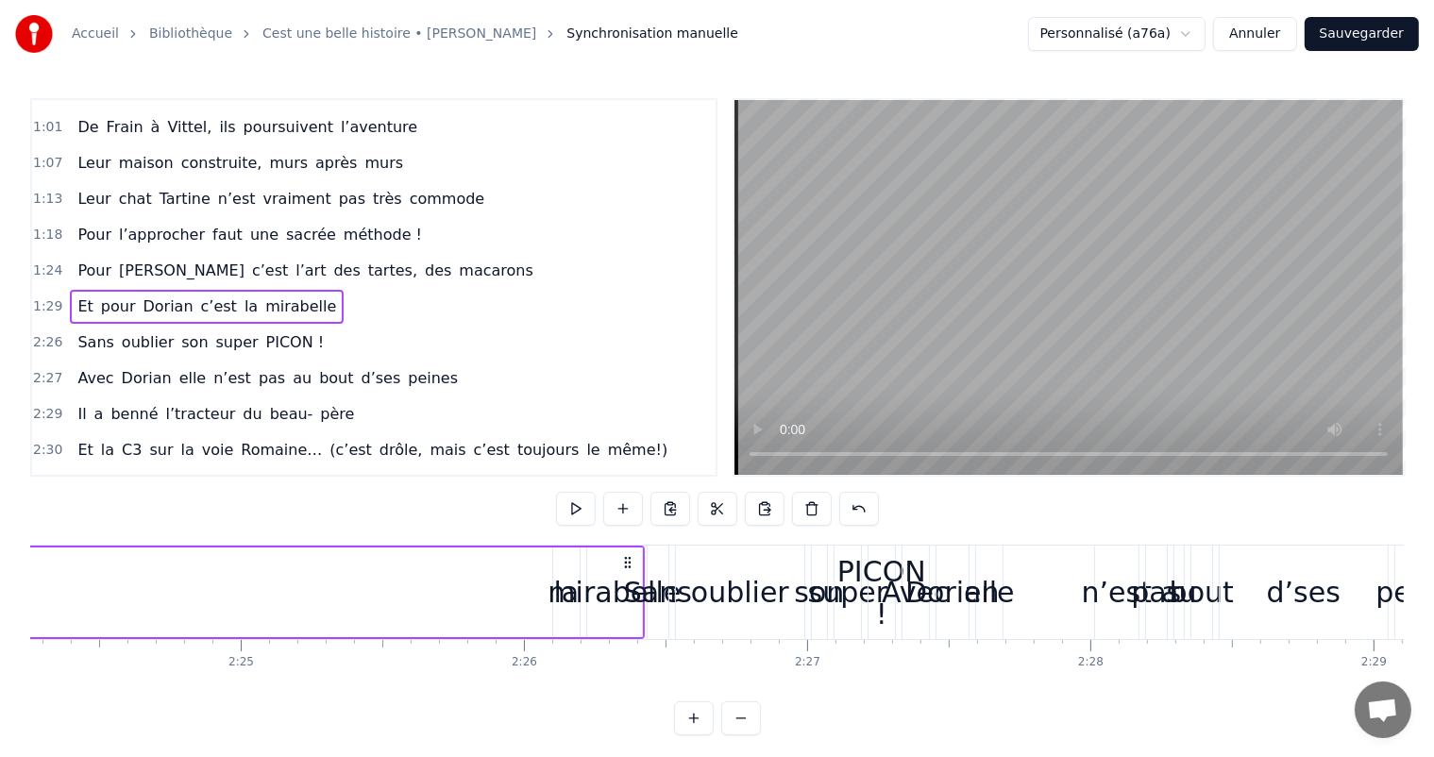
scroll to position [0, 40715]
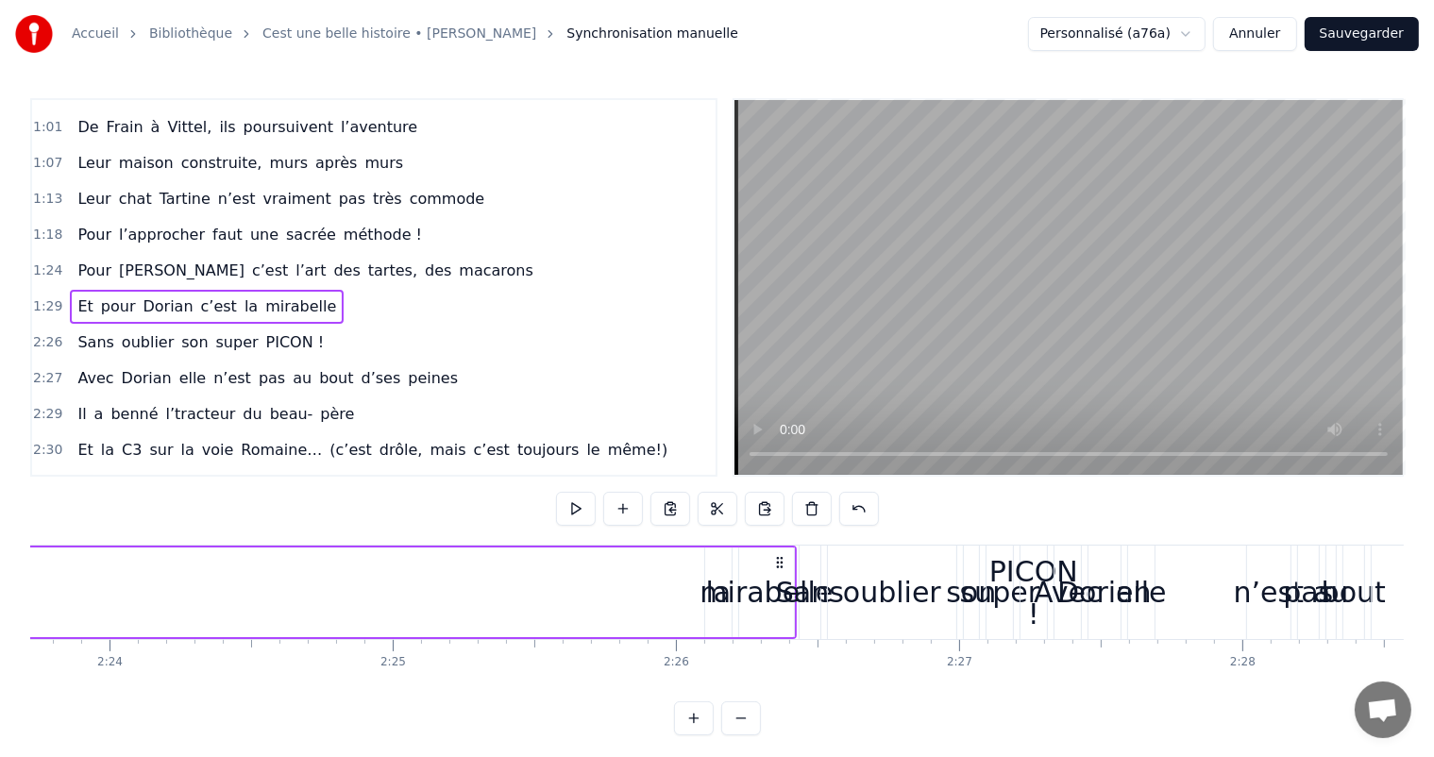
click at [739, 587] on div "mirabelle" at bounding box center [766, 592] width 133 height 42
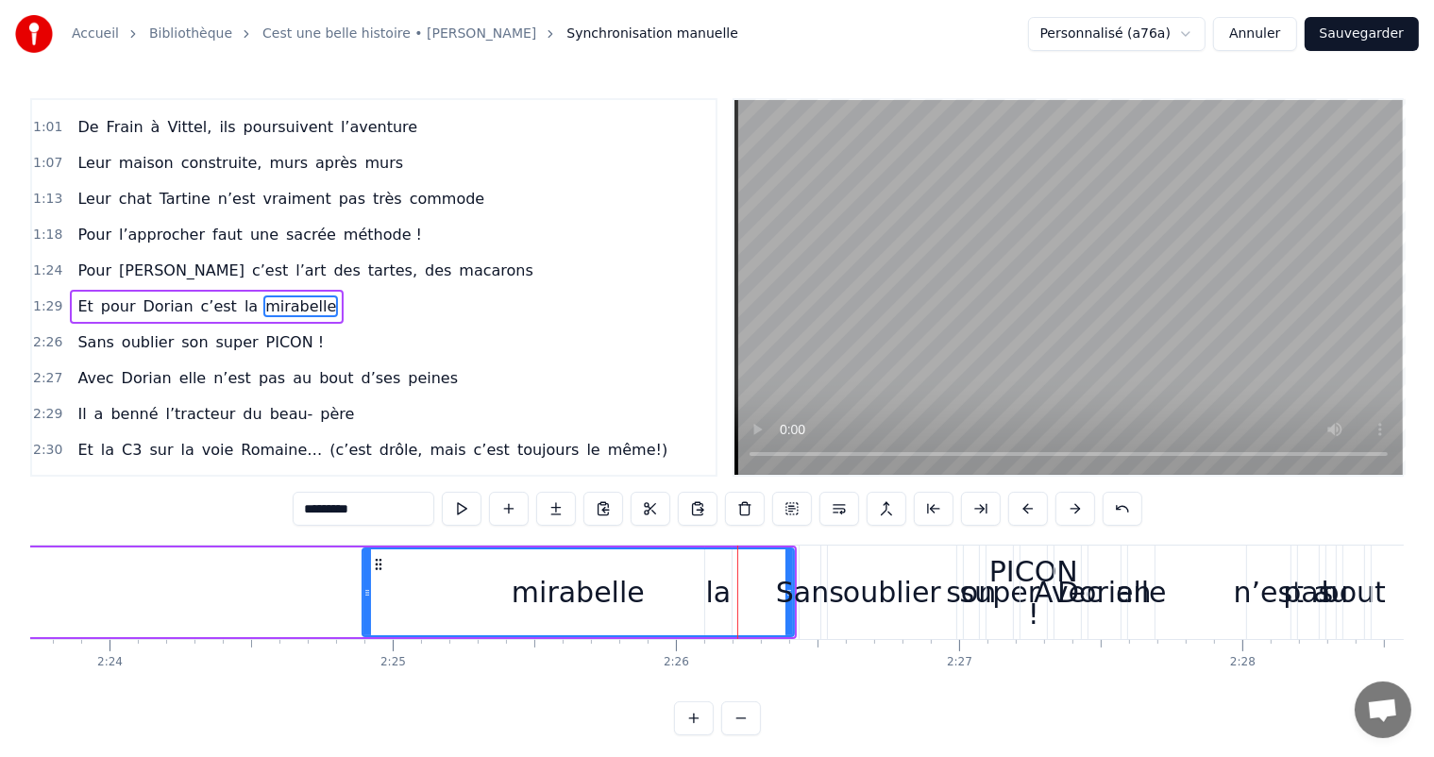
drag, startPoint x: 739, startPoint y: 587, endPoint x: 634, endPoint y: 606, distance: 107.4
click at [364, 613] on div at bounding box center [368, 593] width 8 height 86
drag, startPoint x: 789, startPoint y: 575, endPoint x: 687, endPoint y: 582, distance: 101.3
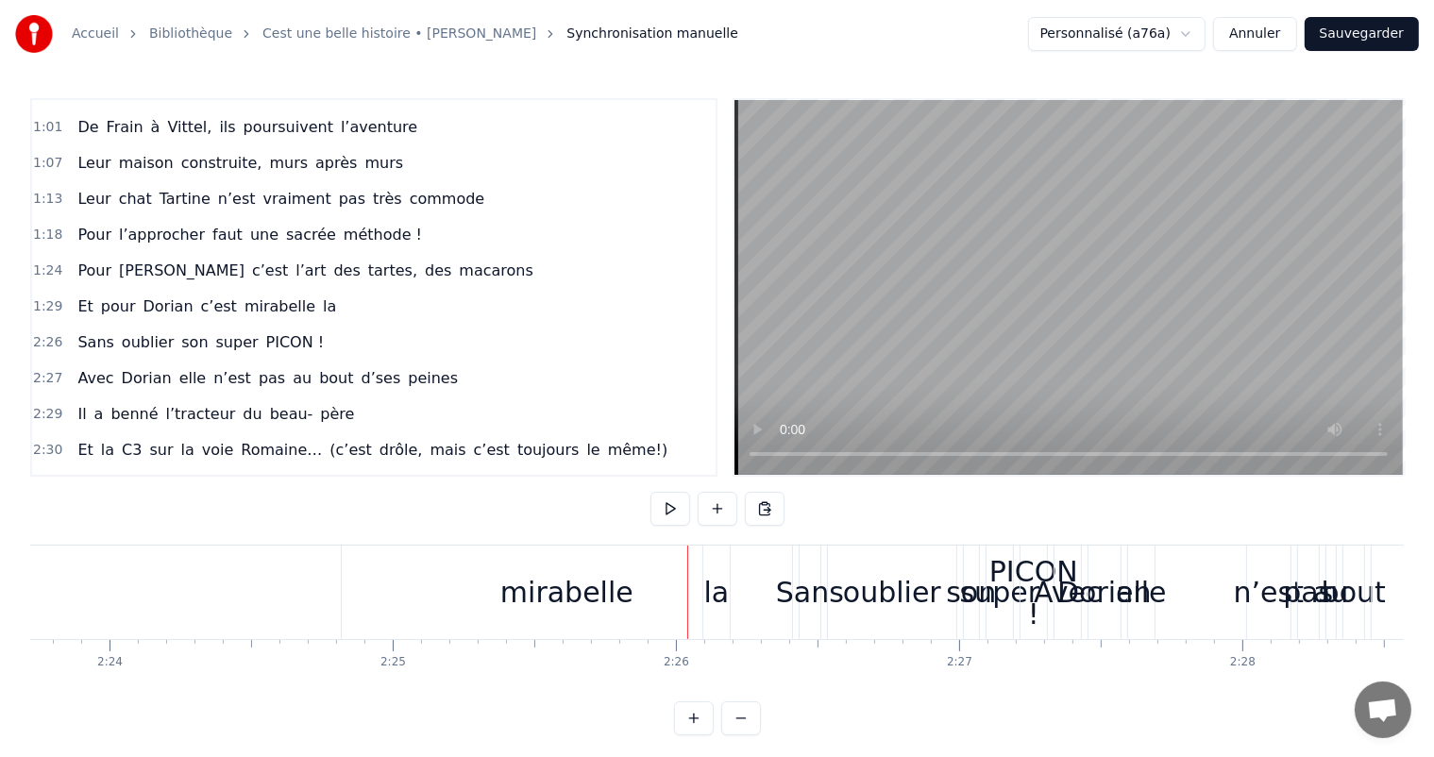
click at [687, 563] on div at bounding box center [687, 592] width 1 height 93
click at [665, 577] on div "mirabelle" at bounding box center [567, 592] width 450 height 93
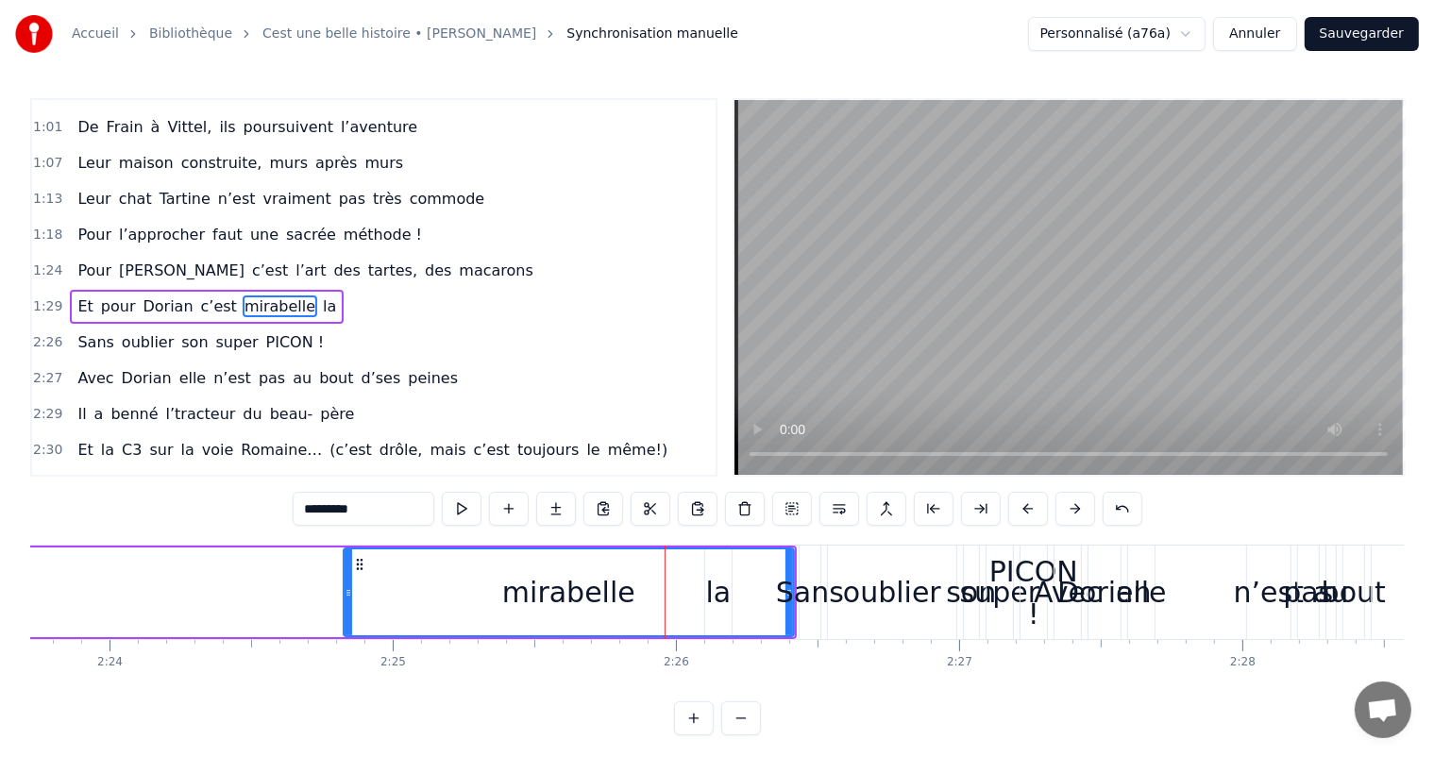
click at [567, 595] on div "mirabelle" at bounding box center [568, 592] width 133 height 42
click at [353, 600] on div "mirabelle" at bounding box center [569, 593] width 449 height 86
drag, startPoint x: 789, startPoint y: 573, endPoint x: 661, endPoint y: 584, distance: 128.8
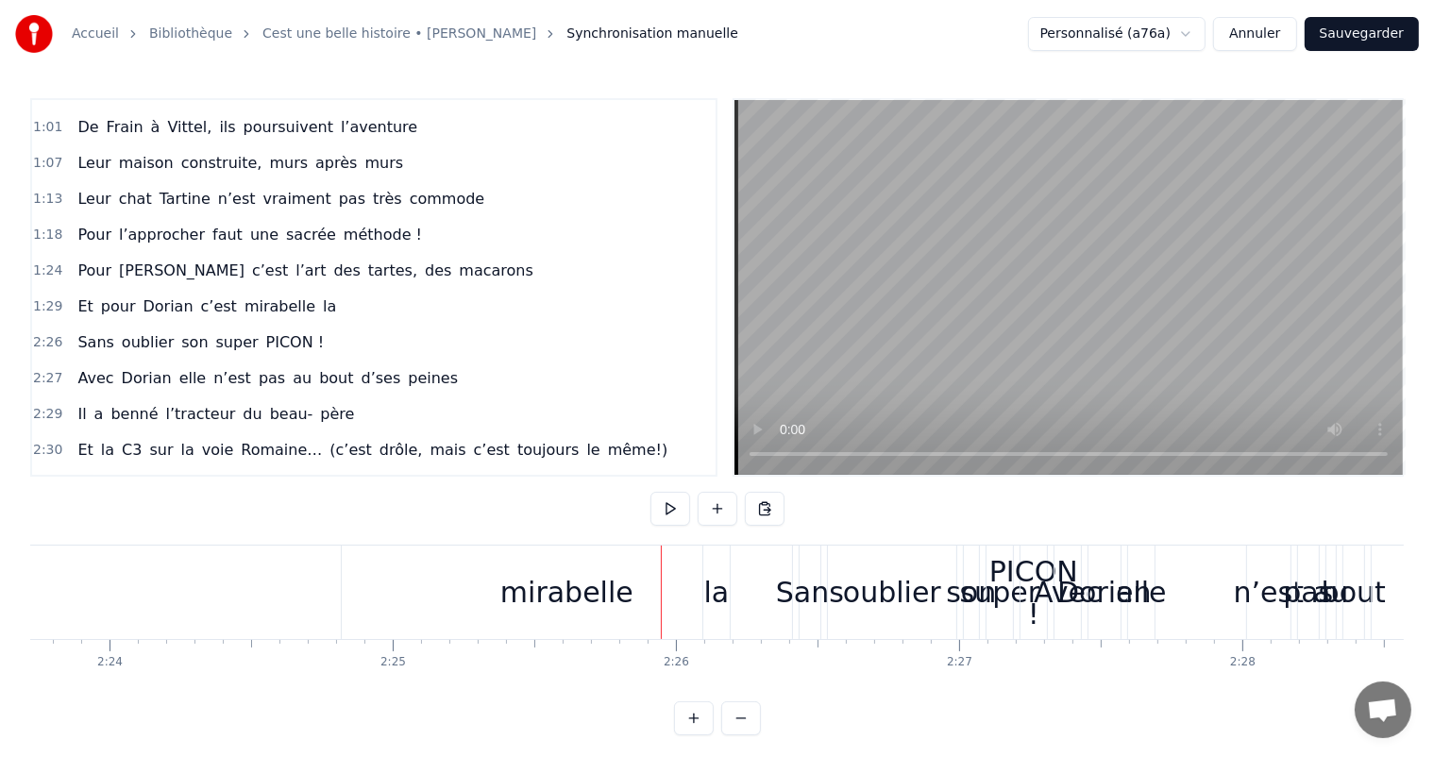
click at [699, 602] on div "mirabelle" at bounding box center [567, 592] width 450 height 93
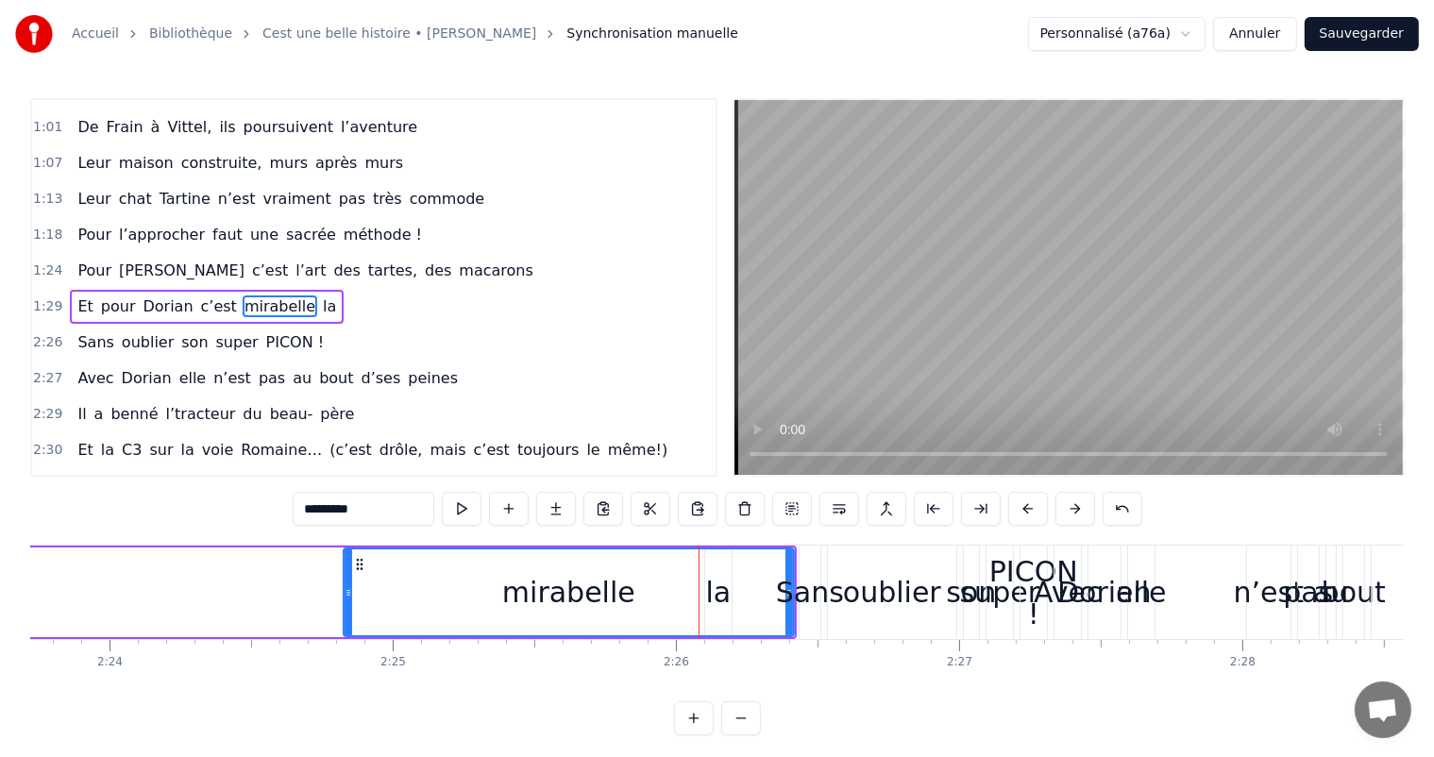
click at [719, 601] on div "mirabelle" at bounding box center [569, 593] width 449 height 86
click at [818, 643] on div at bounding box center [818, 644] width 1 height 8
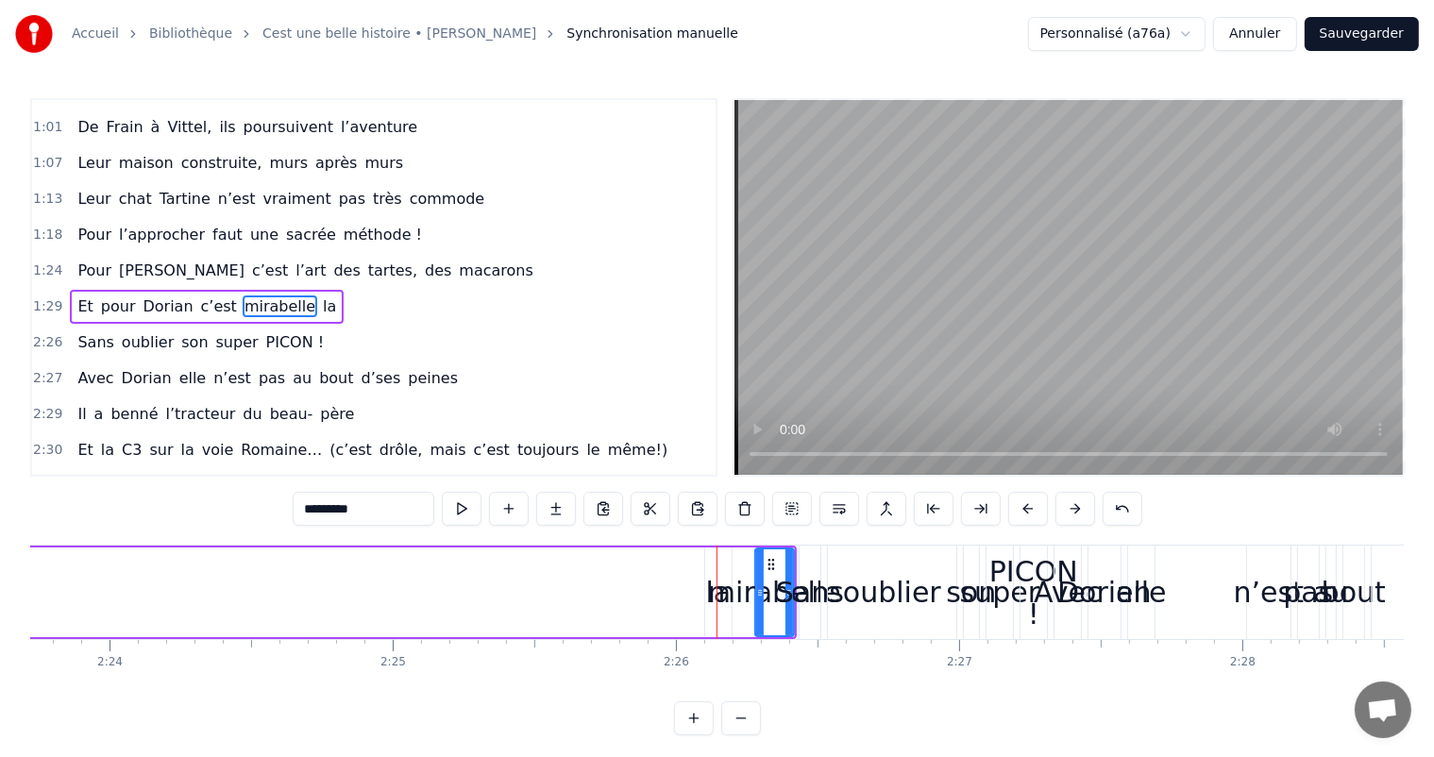
drag, startPoint x: 349, startPoint y: 601, endPoint x: 761, endPoint y: 586, distance: 412.0
click at [710, 593] on div "la" at bounding box center [718, 592] width 25 height 42
type input "**"
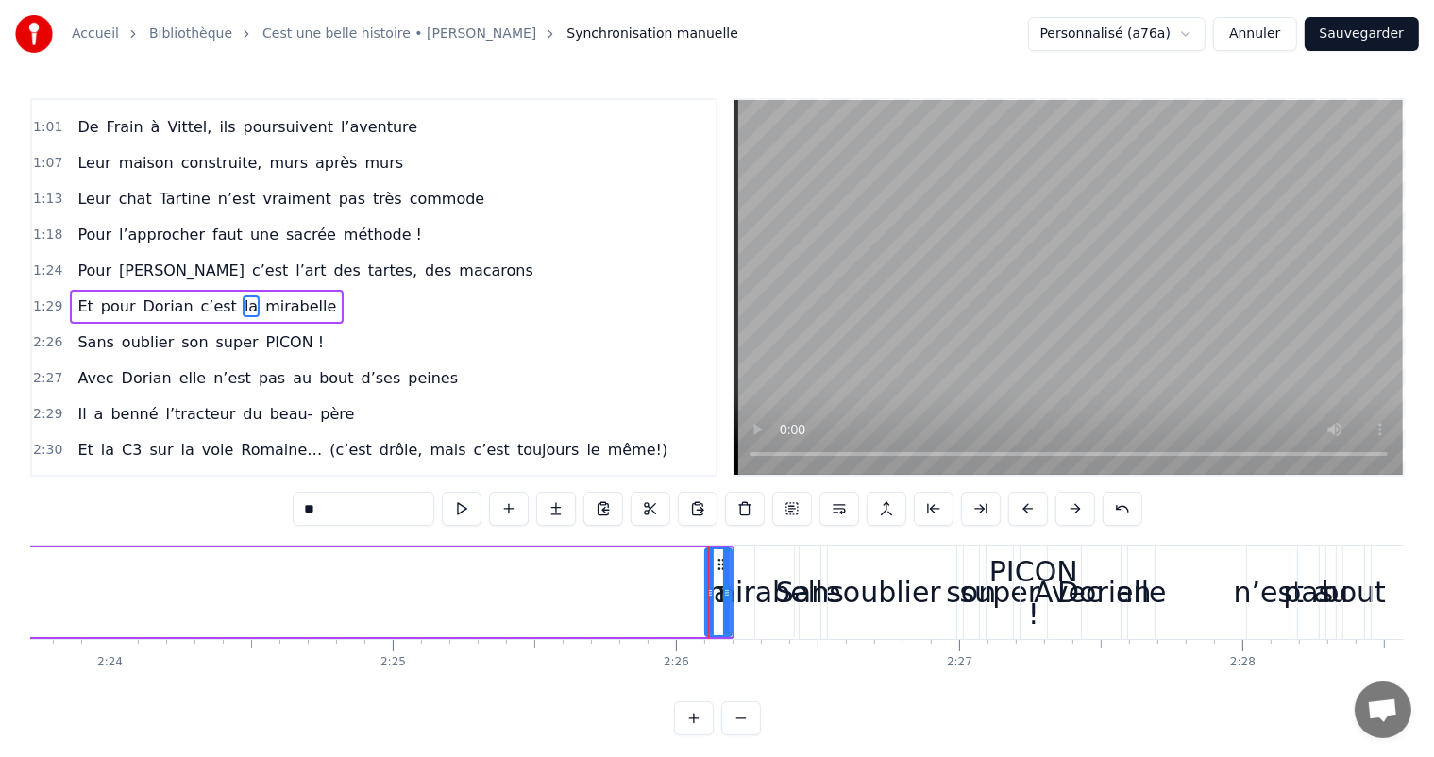
drag, startPoint x: 709, startPoint y: 592, endPoint x: 604, endPoint y: 582, distance: 105.3
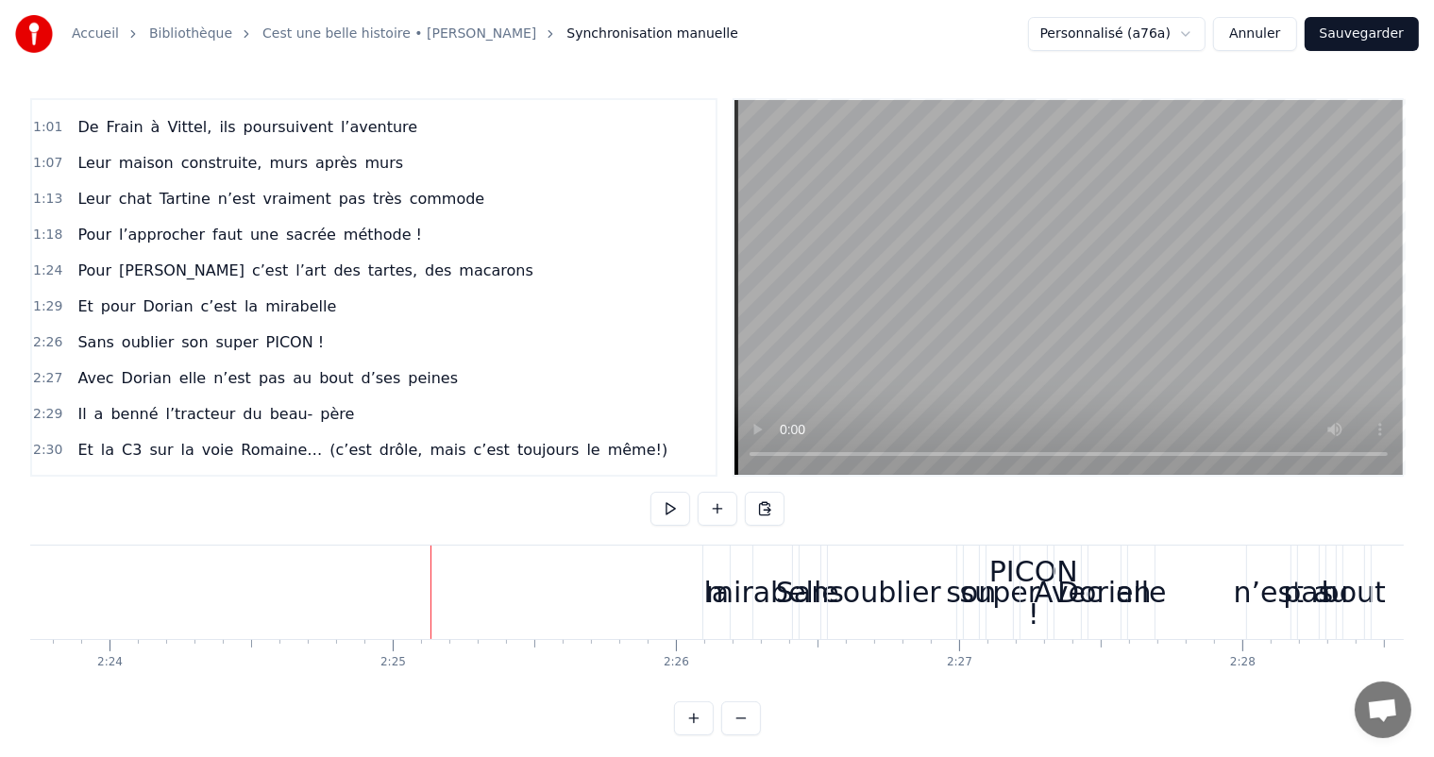
click at [718, 577] on div "mirabelle" at bounding box center [772, 592] width 133 height 42
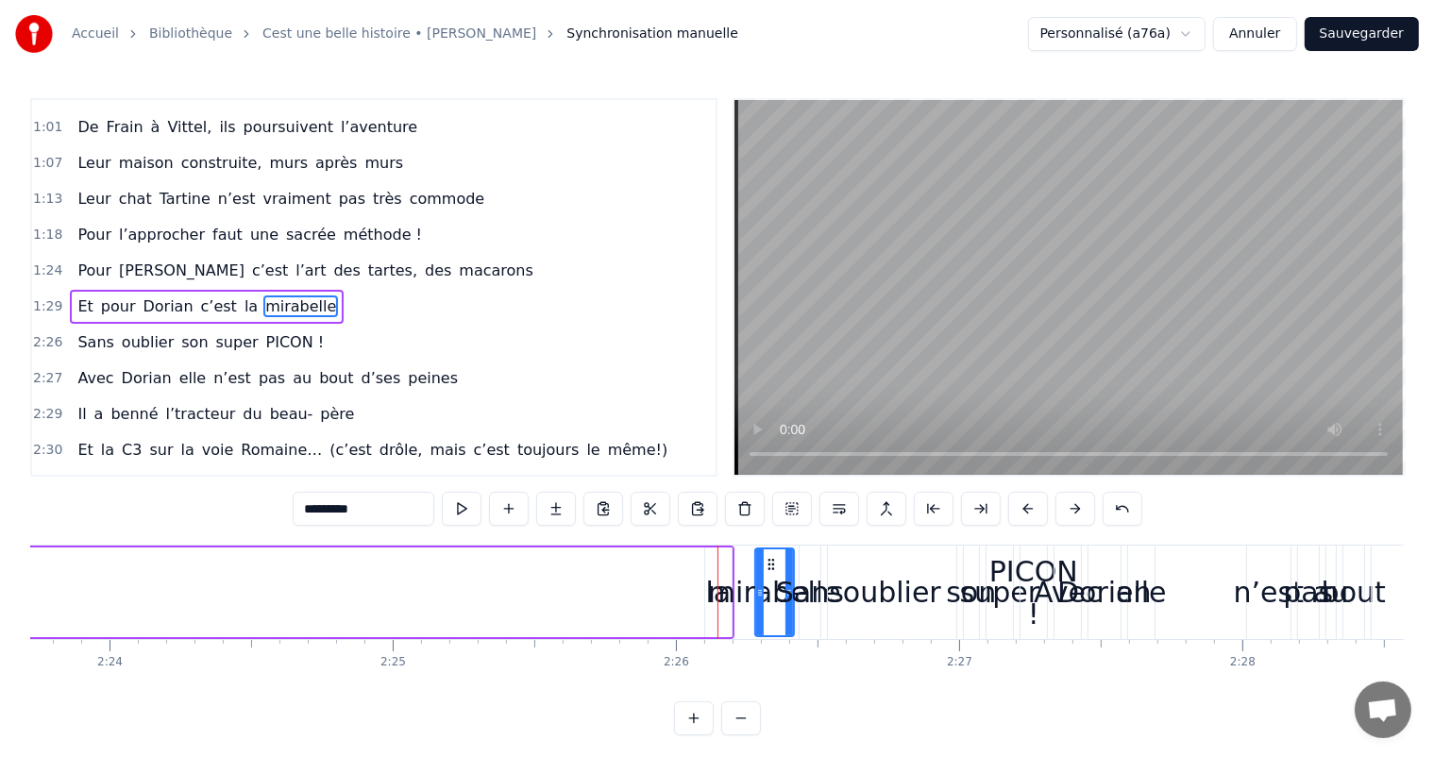
click at [710, 582] on div "la" at bounding box center [718, 592] width 25 height 42
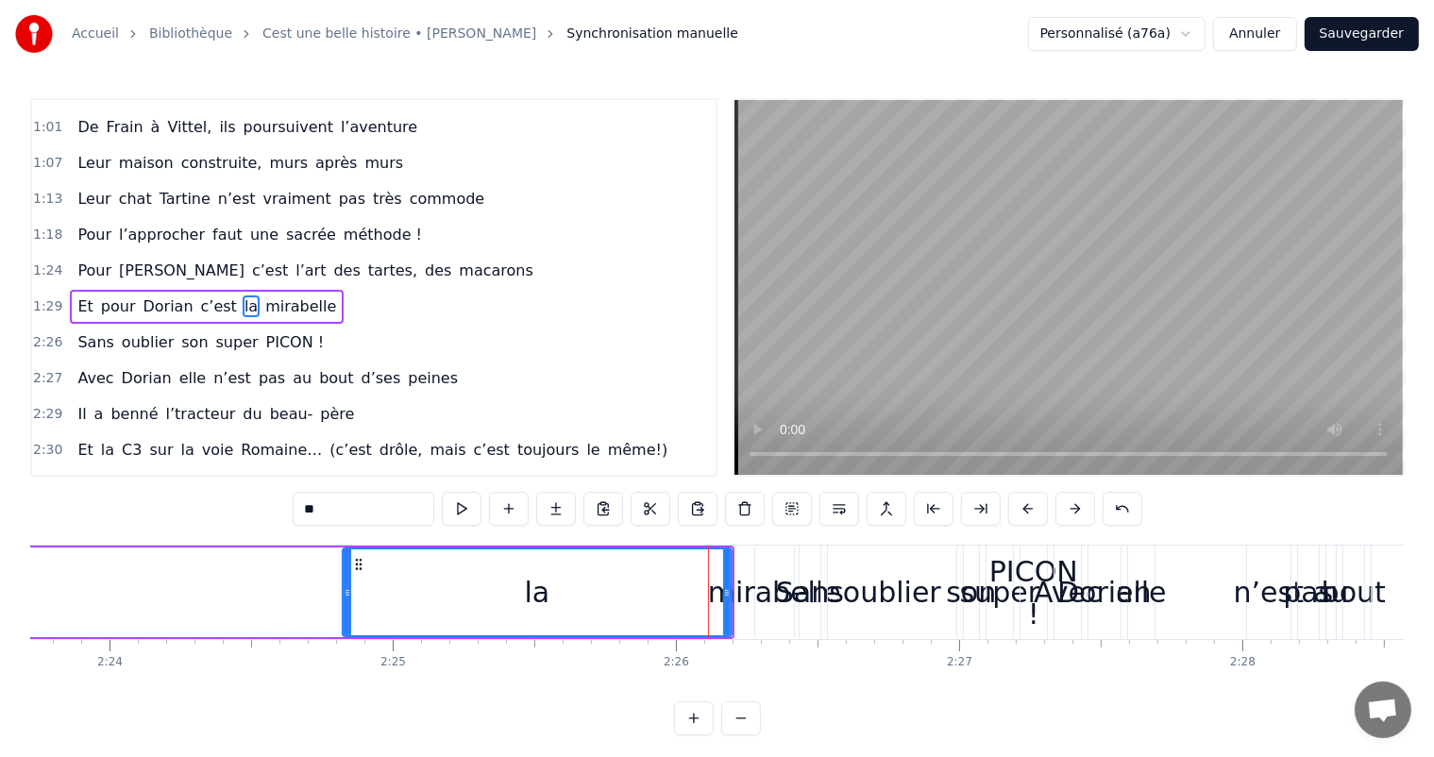
drag, startPoint x: 710, startPoint y: 582, endPoint x: 348, endPoint y: 600, distance: 363.1
click at [348, 600] on div at bounding box center [348, 593] width 8 height 86
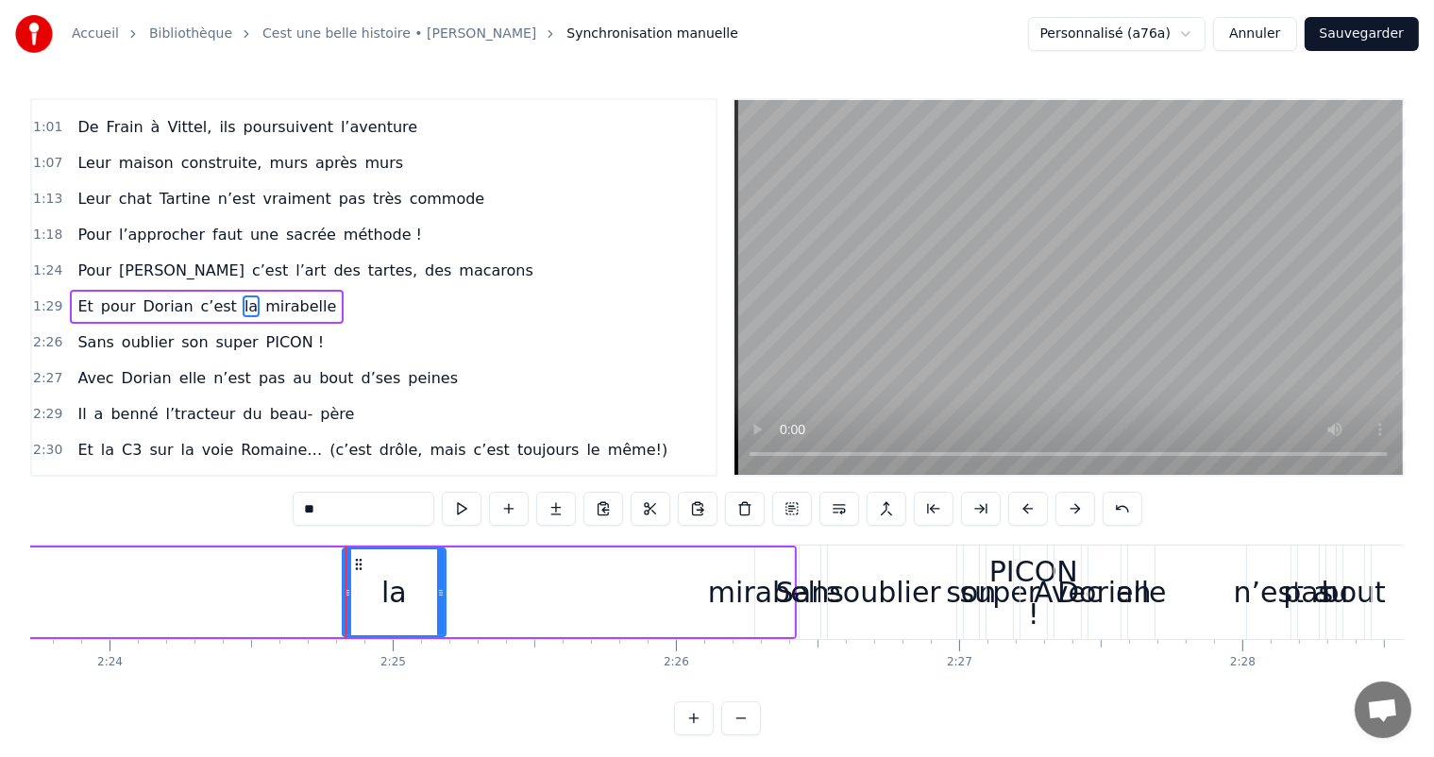
drag, startPoint x: 727, startPoint y: 570, endPoint x: 439, endPoint y: 571, distance: 288.0
click at [439, 571] on div at bounding box center [441, 593] width 8 height 86
click at [759, 587] on div "mirabelle" at bounding box center [774, 592] width 133 height 42
type input "*********"
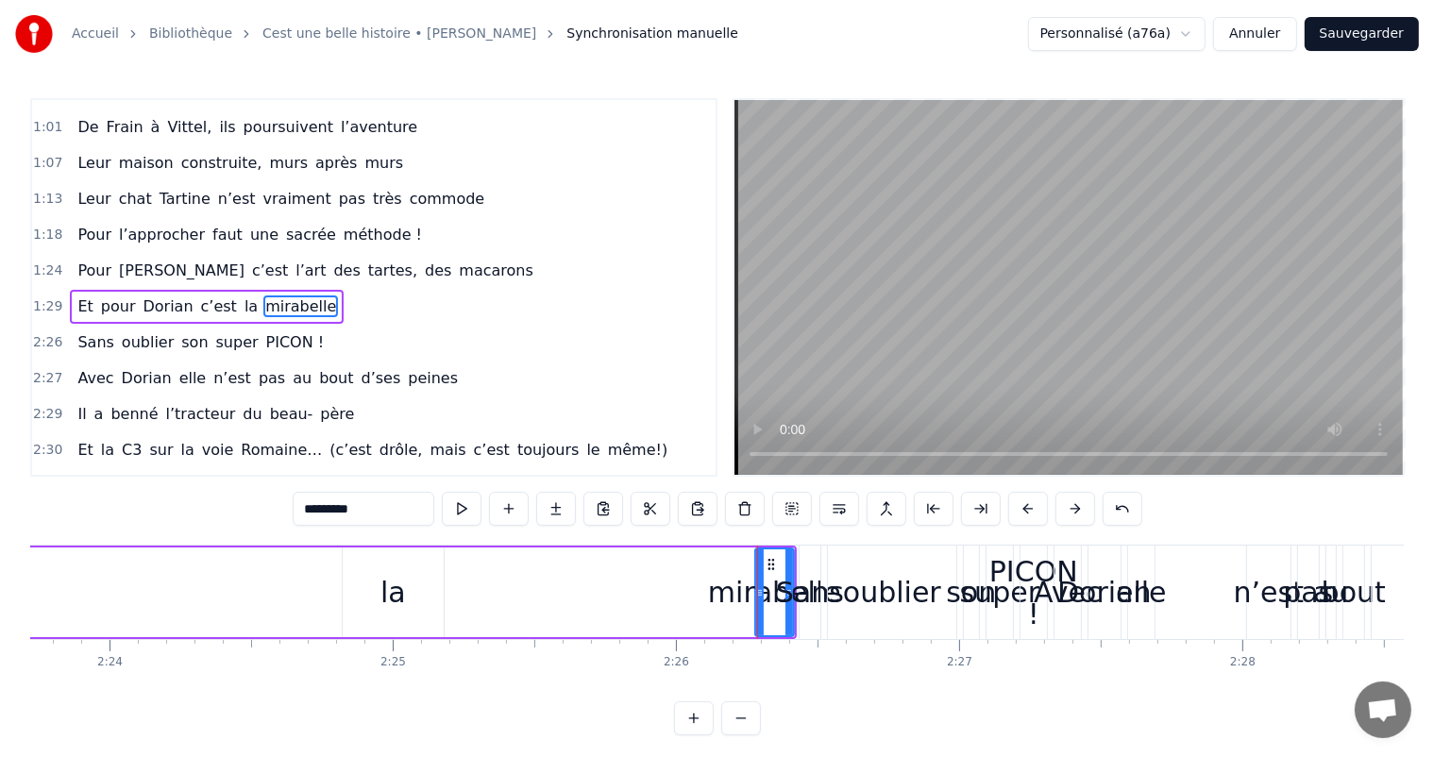
click at [758, 588] on div at bounding box center [757, 592] width 1 height 93
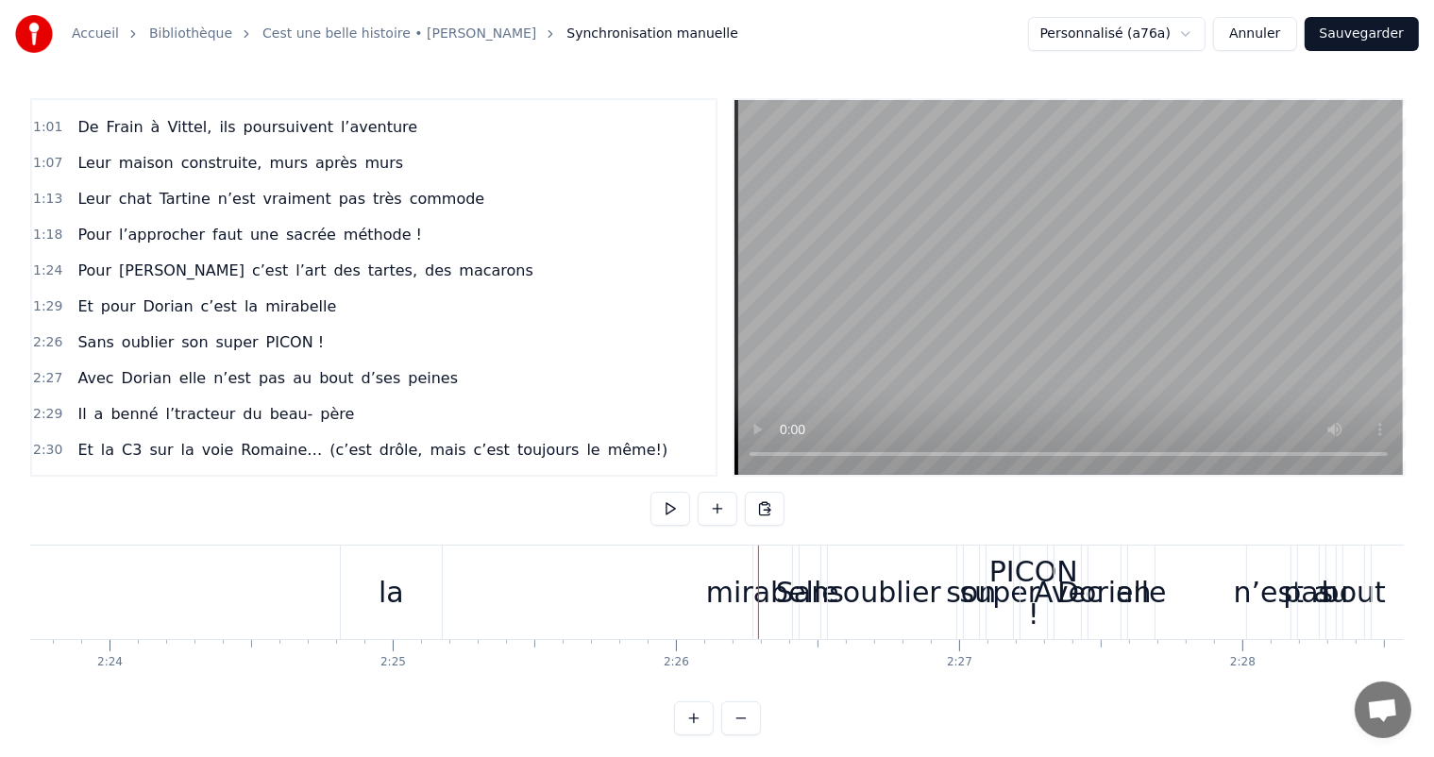
click at [744, 587] on div "mirabelle" at bounding box center [772, 592] width 133 height 42
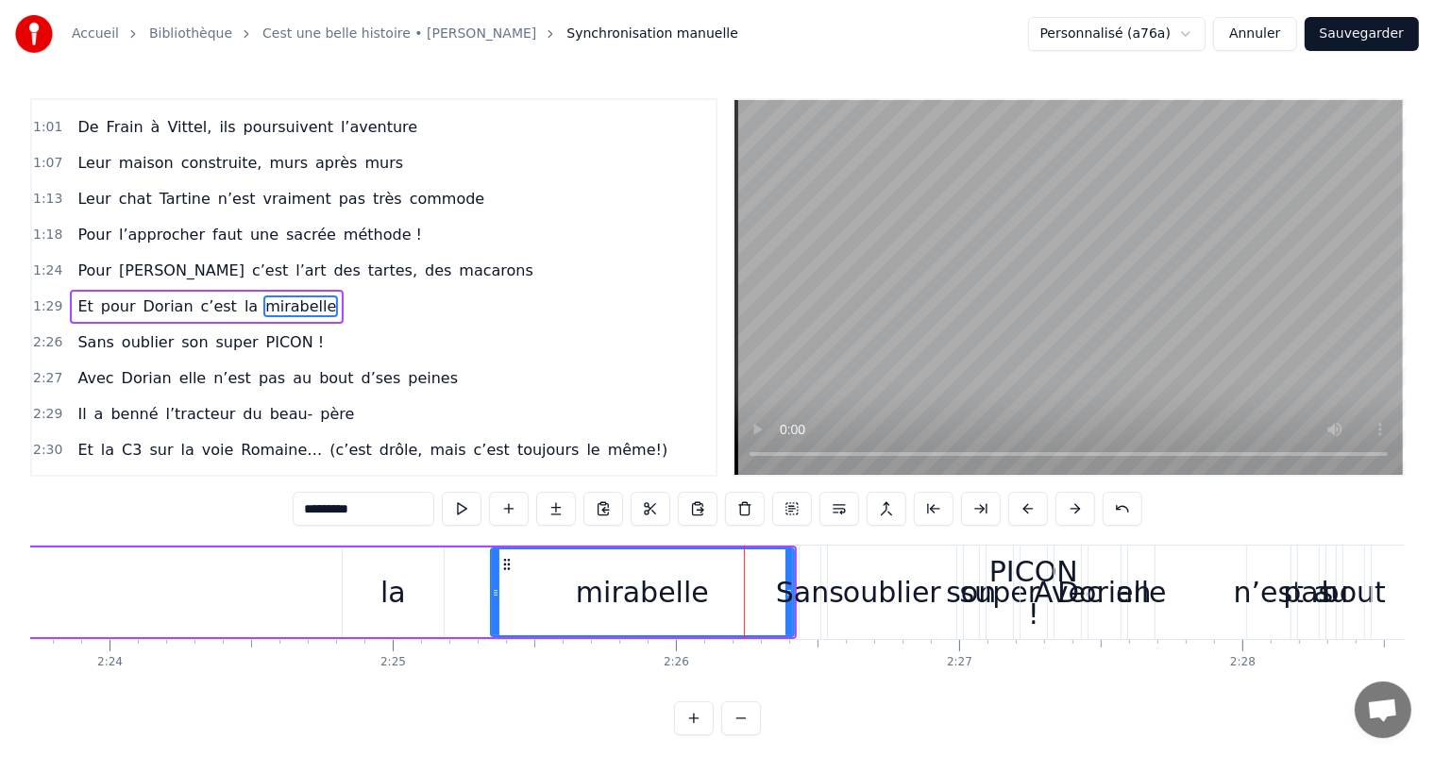
drag, startPoint x: 759, startPoint y: 591, endPoint x: 380, endPoint y: 587, distance: 379.6
click at [492, 591] on icon at bounding box center [496, 592] width 8 height 15
click at [380, 587] on div "la" at bounding box center [393, 593] width 101 height 90
type input "**"
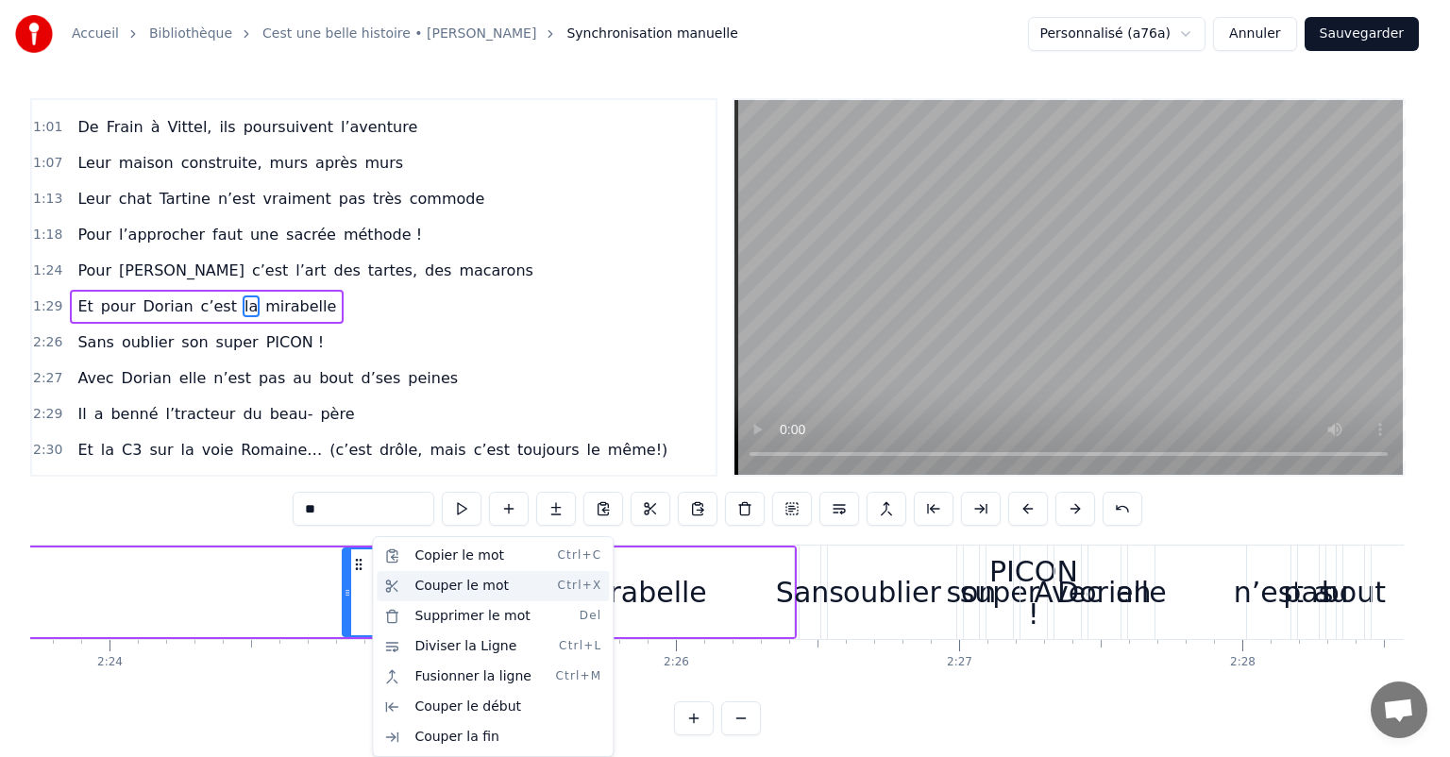
click at [429, 585] on div "Couper le mot Ctrl+X" at bounding box center [493, 586] width 232 height 30
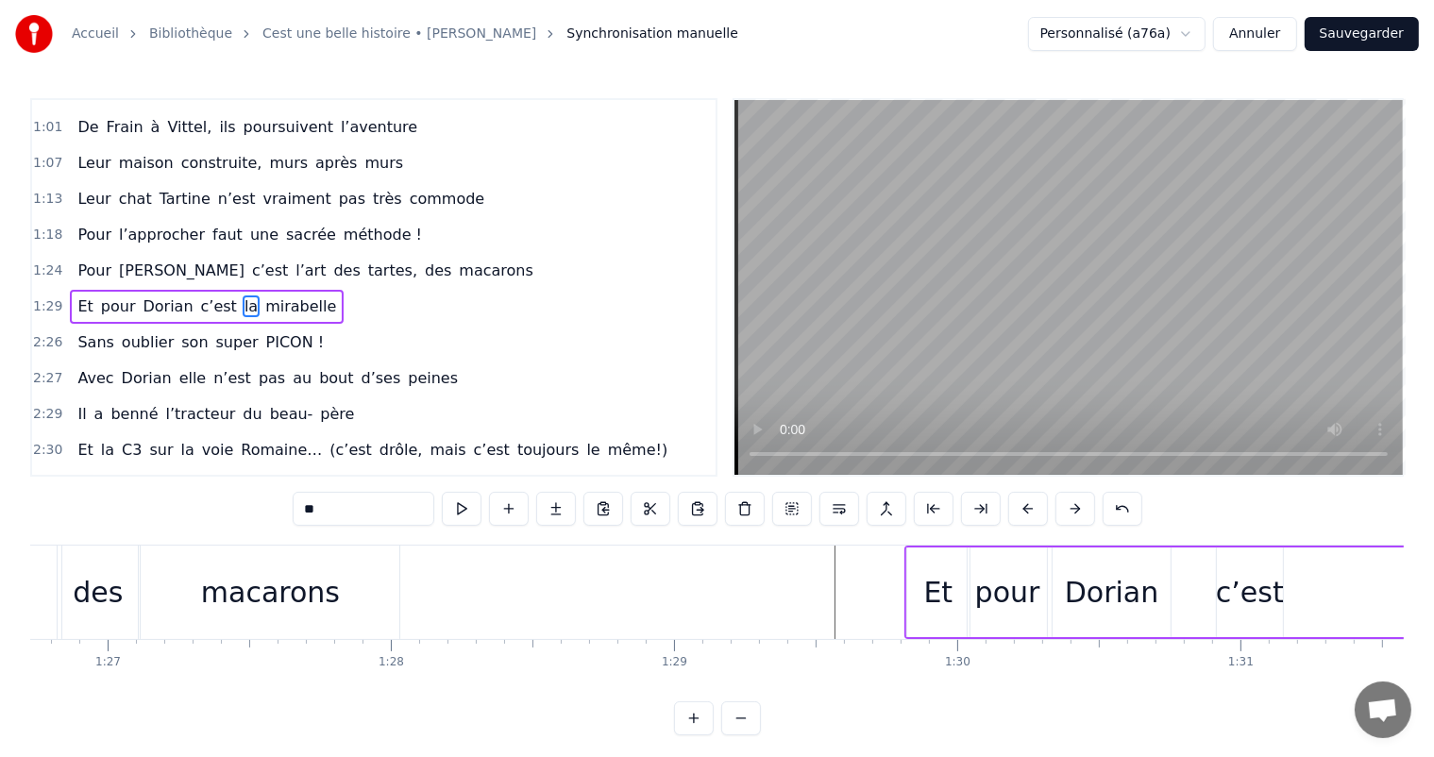
scroll to position [0, 24996]
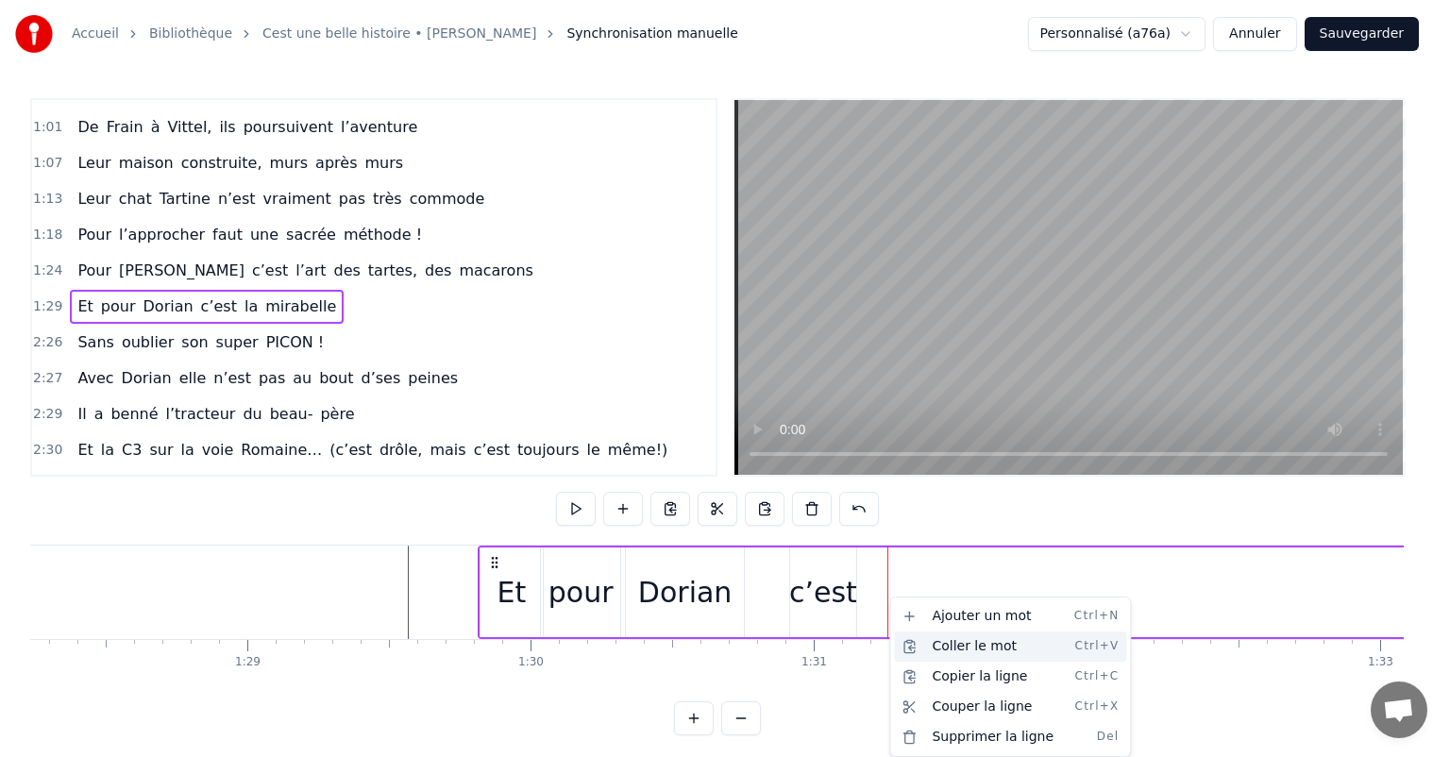
click at [950, 653] on div "Coller le mot Ctrl+V" at bounding box center [1010, 647] width 232 height 30
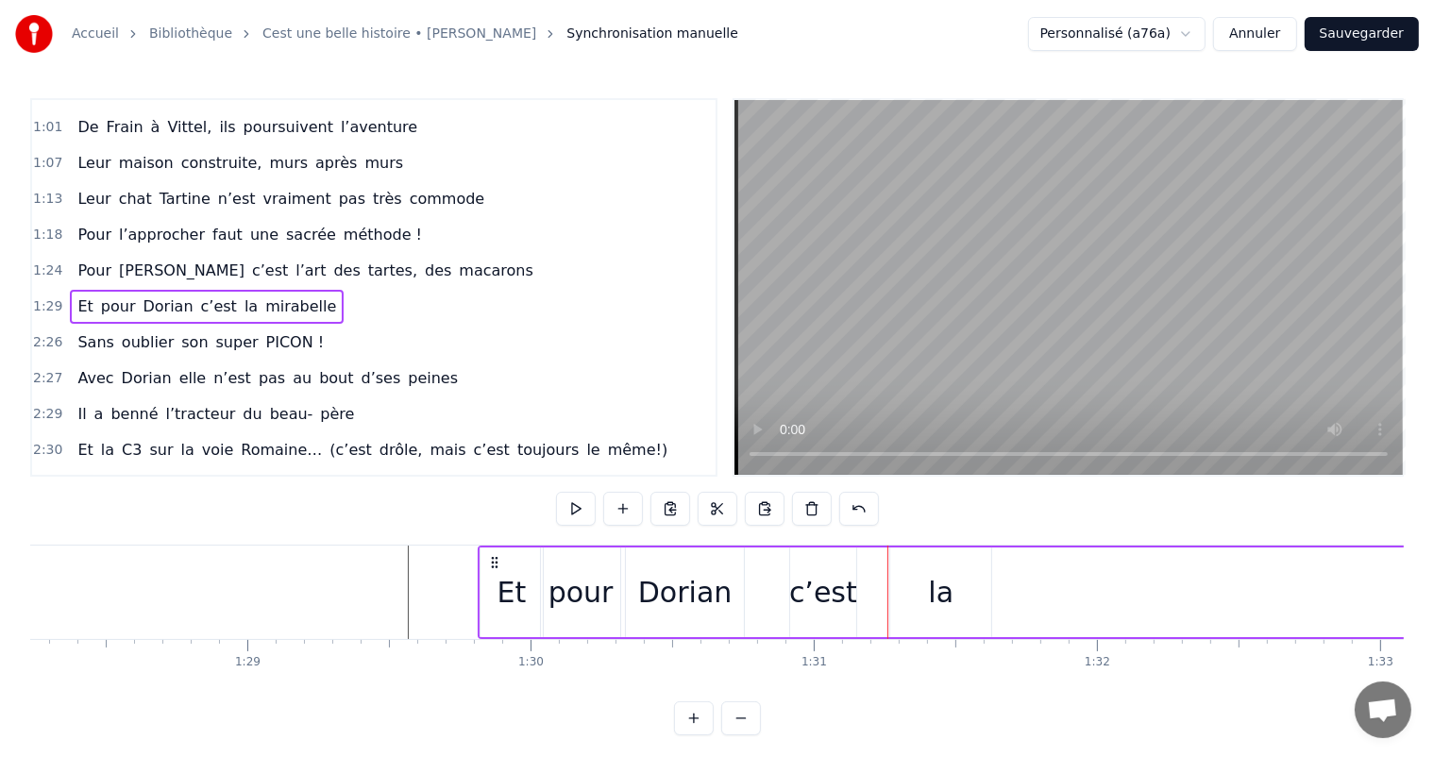
click at [922, 612] on div "la" at bounding box center [940, 593] width 101 height 90
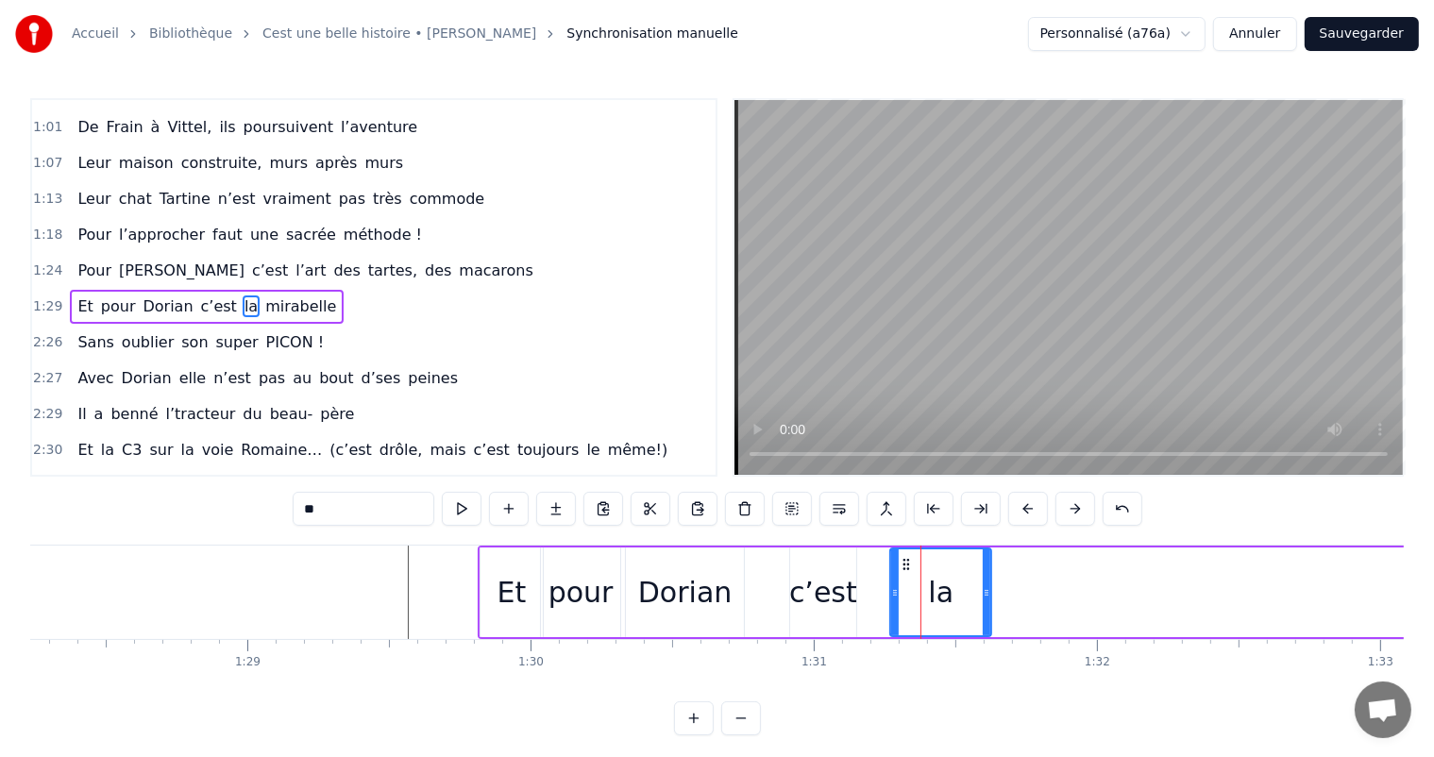
drag, startPoint x: 991, startPoint y: 590, endPoint x: 927, endPoint y: 591, distance: 63.3
click at [927, 591] on div "la" at bounding box center [941, 593] width 103 height 90
drag, startPoint x: 990, startPoint y: 595, endPoint x: 951, endPoint y: 593, distance: 38.8
click at [951, 593] on icon at bounding box center [948, 592] width 8 height 15
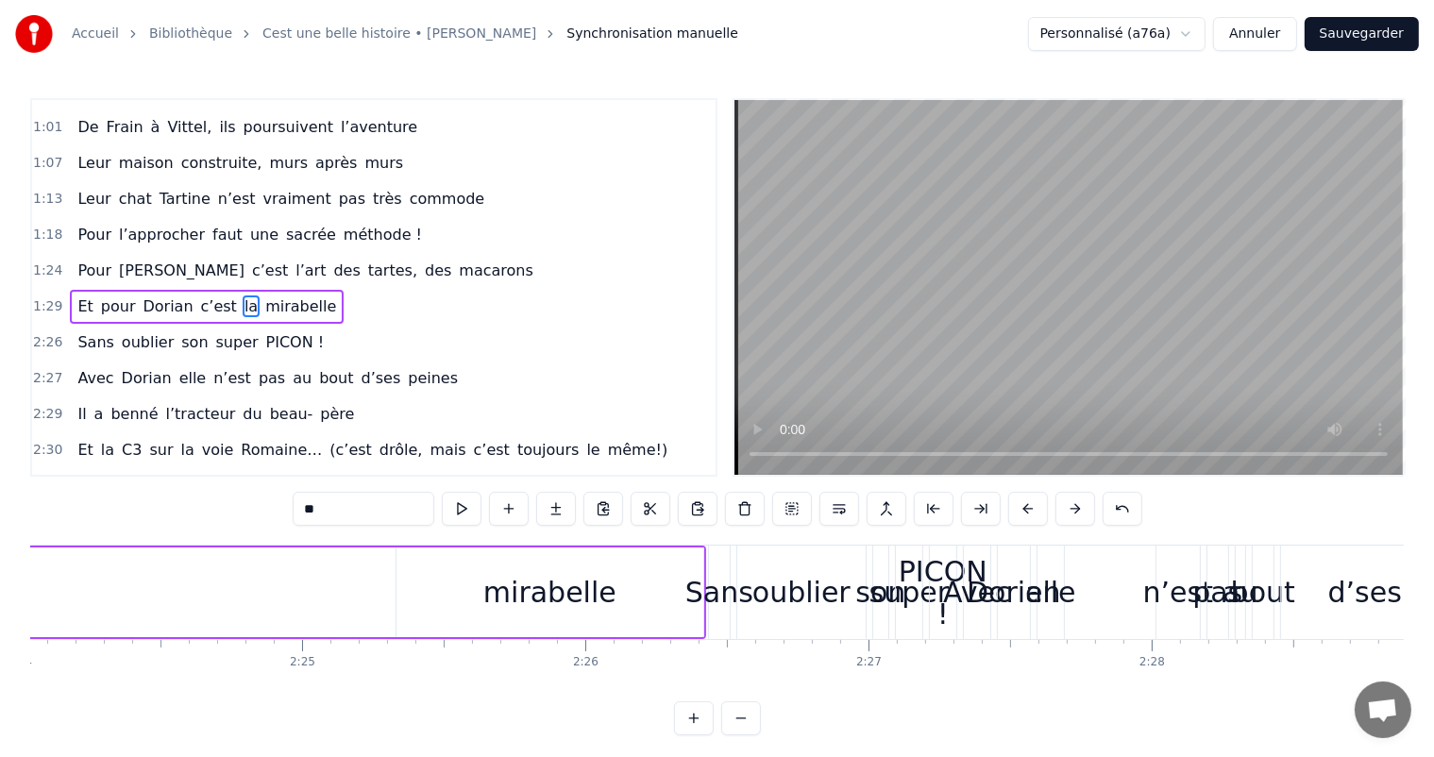
scroll to position [0, 40745]
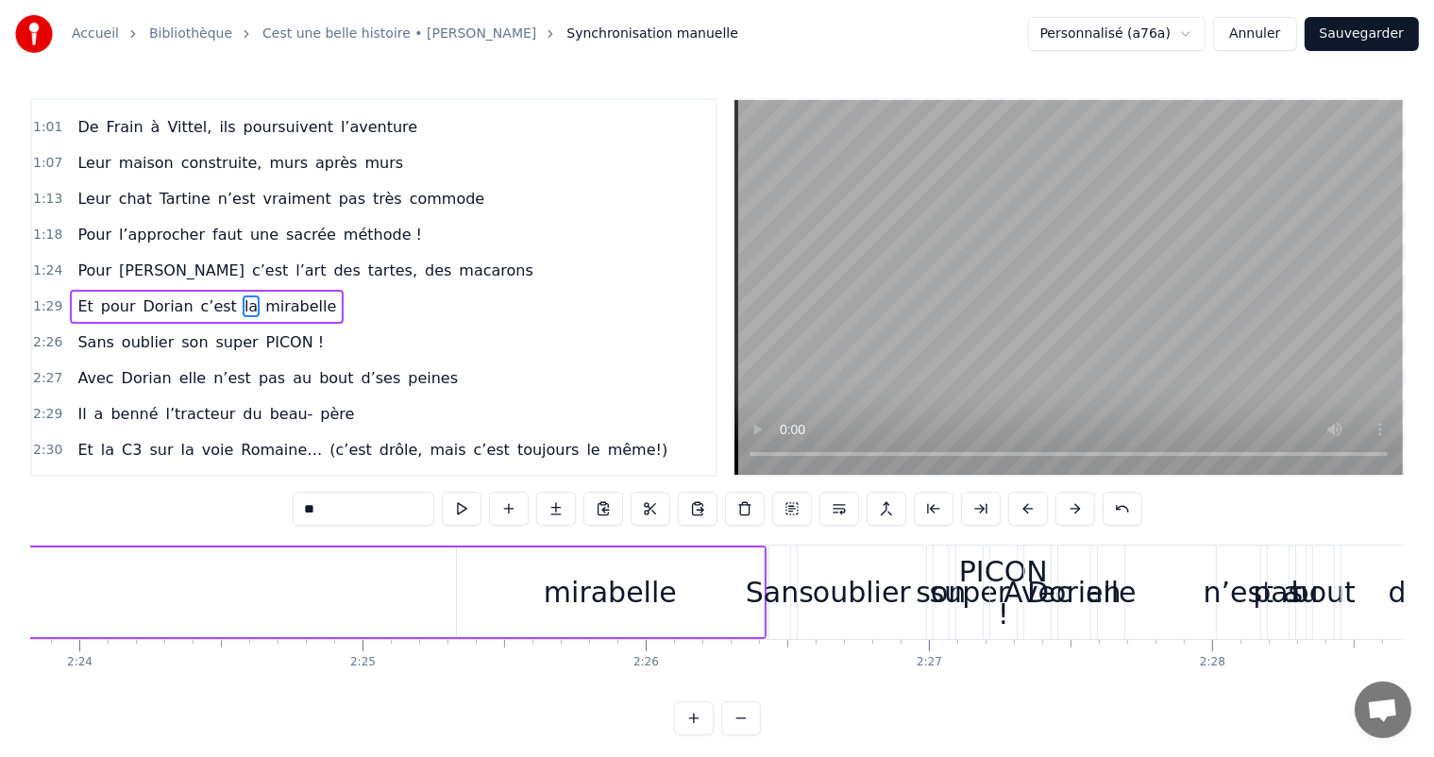
click at [620, 591] on div "mirabelle" at bounding box center [610, 592] width 133 height 42
type input "*********"
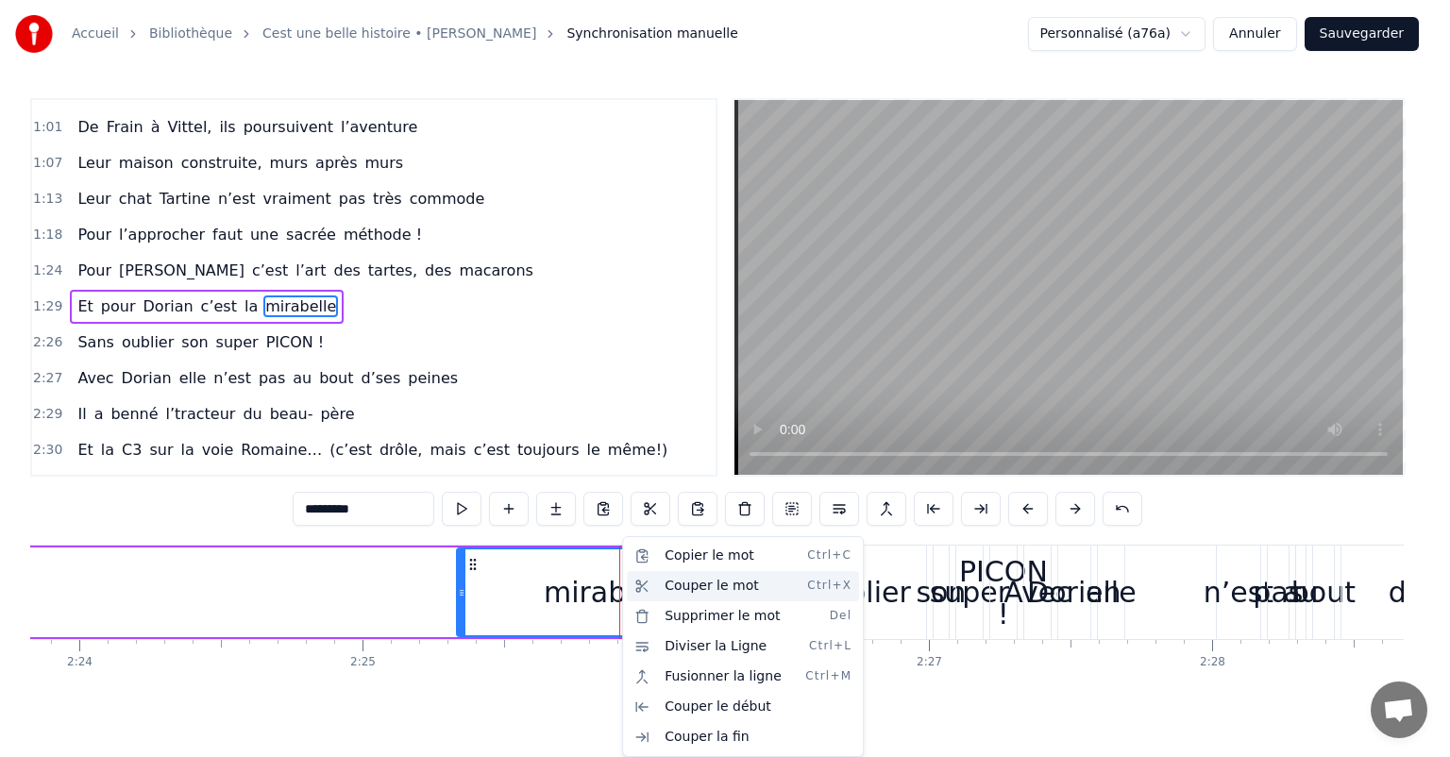
click at [676, 597] on div "Couper le mot Ctrl+X" at bounding box center [743, 586] width 232 height 30
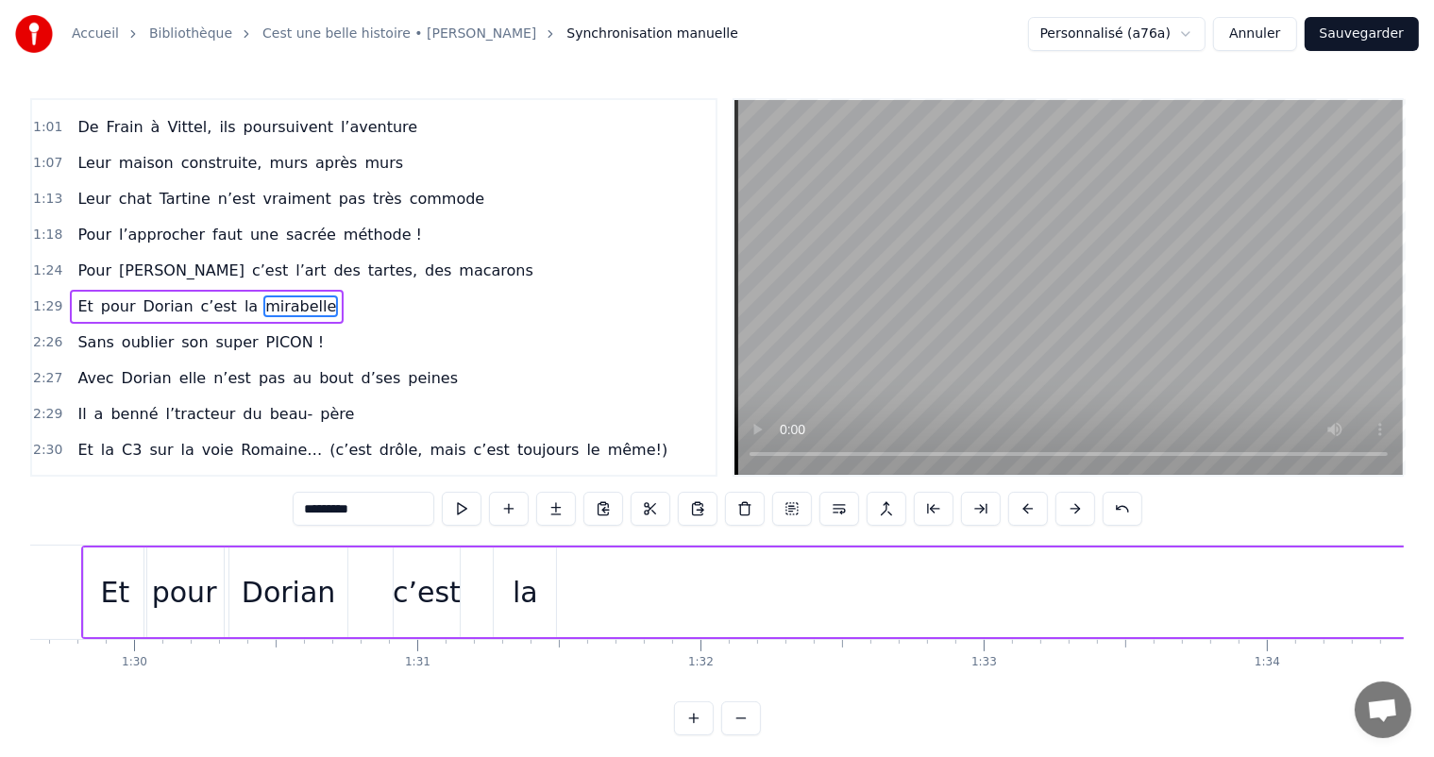
scroll to position [0, 25272]
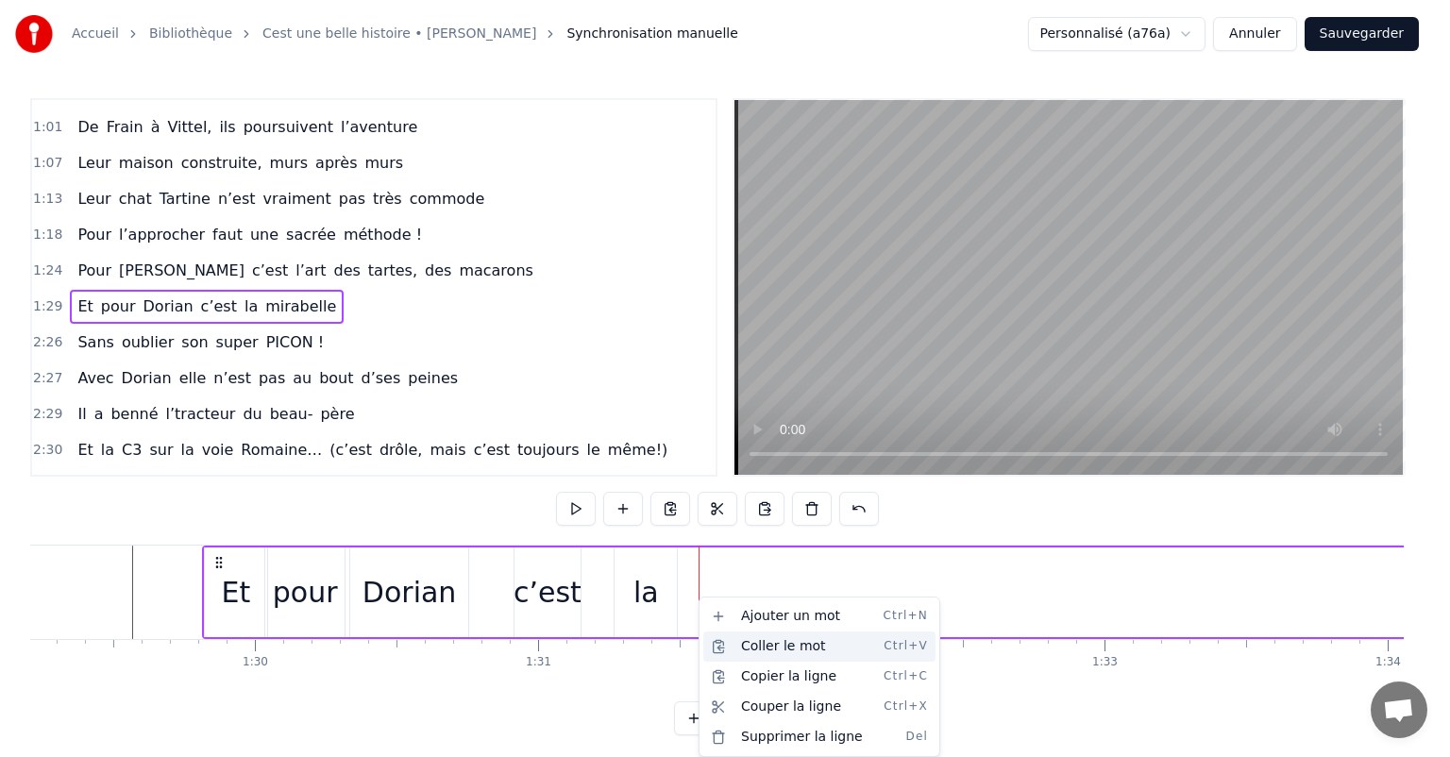
click at [747, 643] on div "Coller le mot Ctrl+V" at bounding box center [820, 647] width 232 height 30
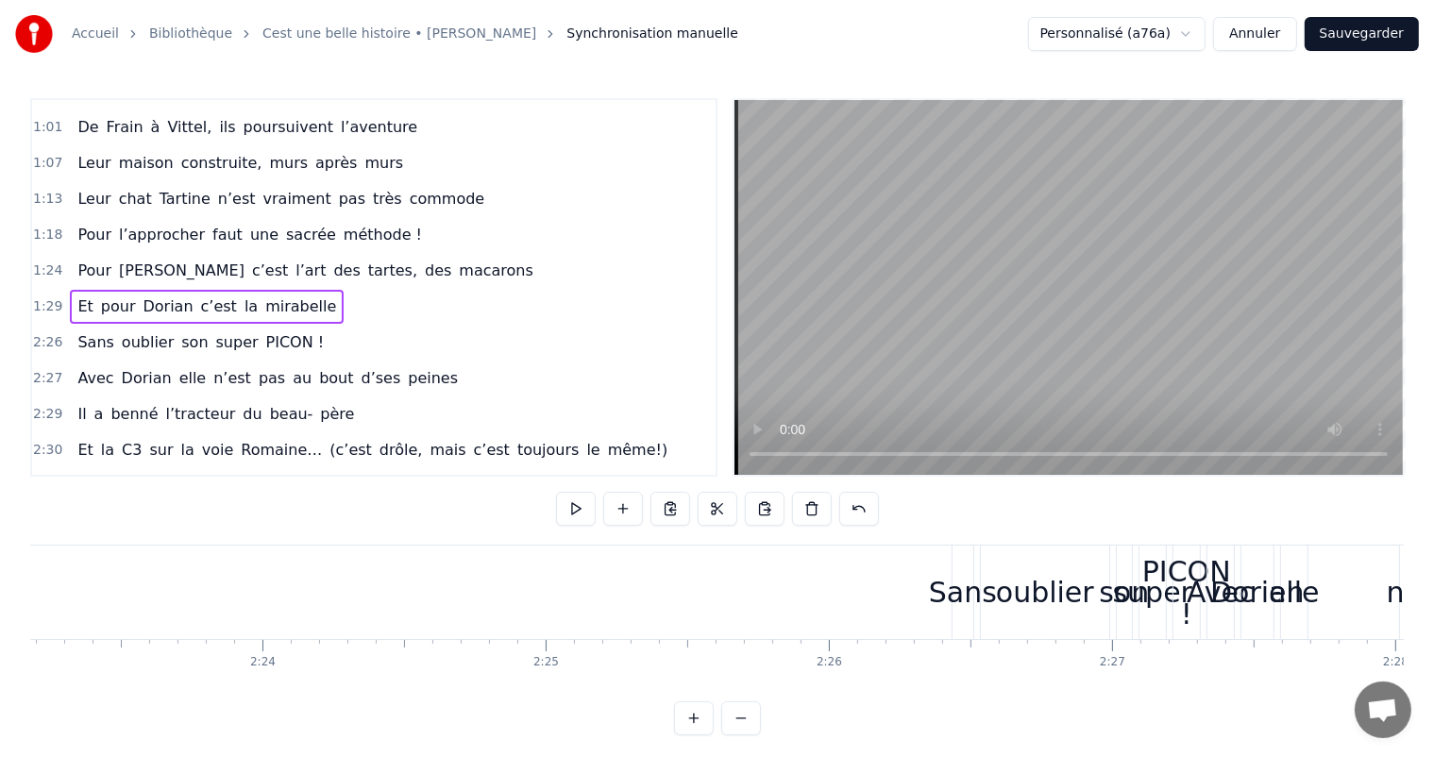
scroll to position [0, 40409]
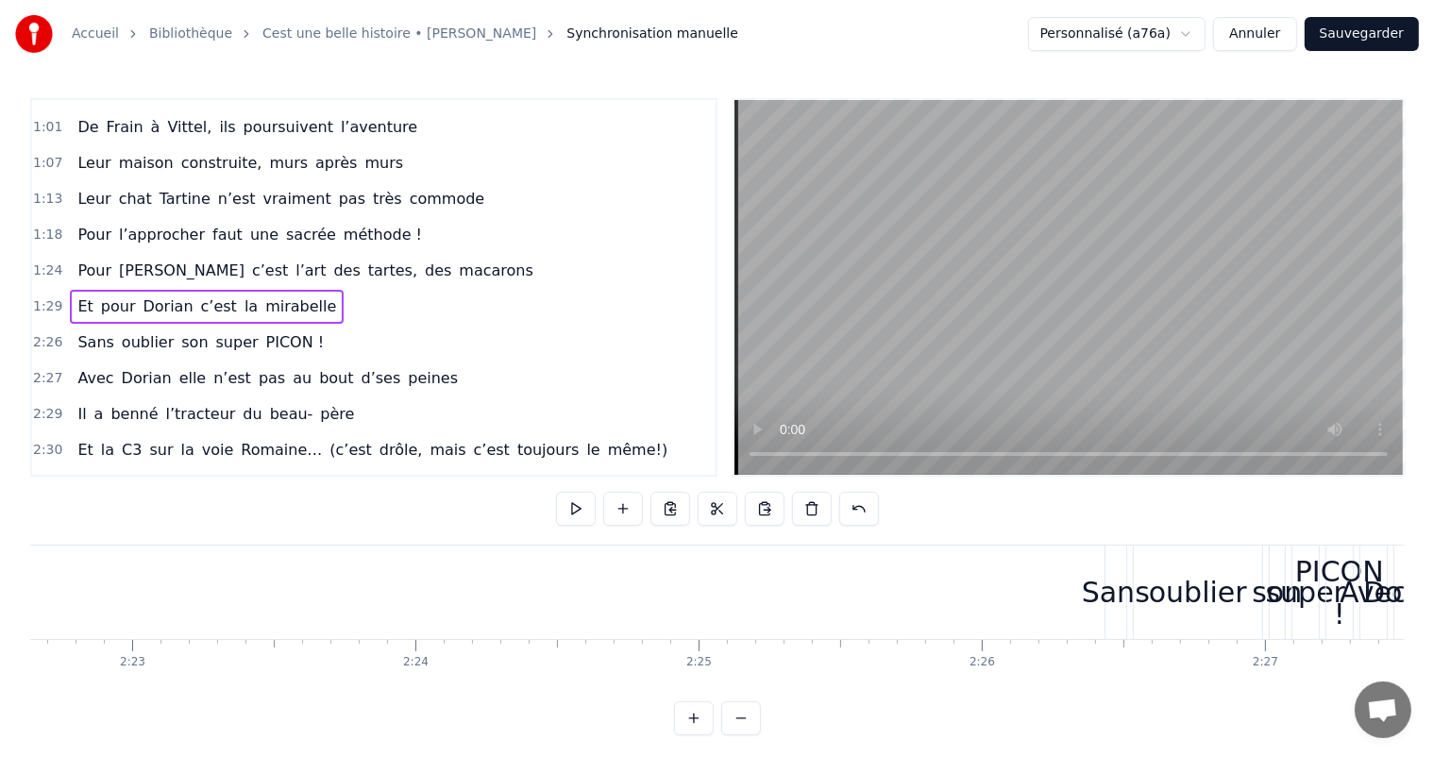
click at [1118, 606] on div "Sans" at bounding box center [1116, 592] width 68 height 42
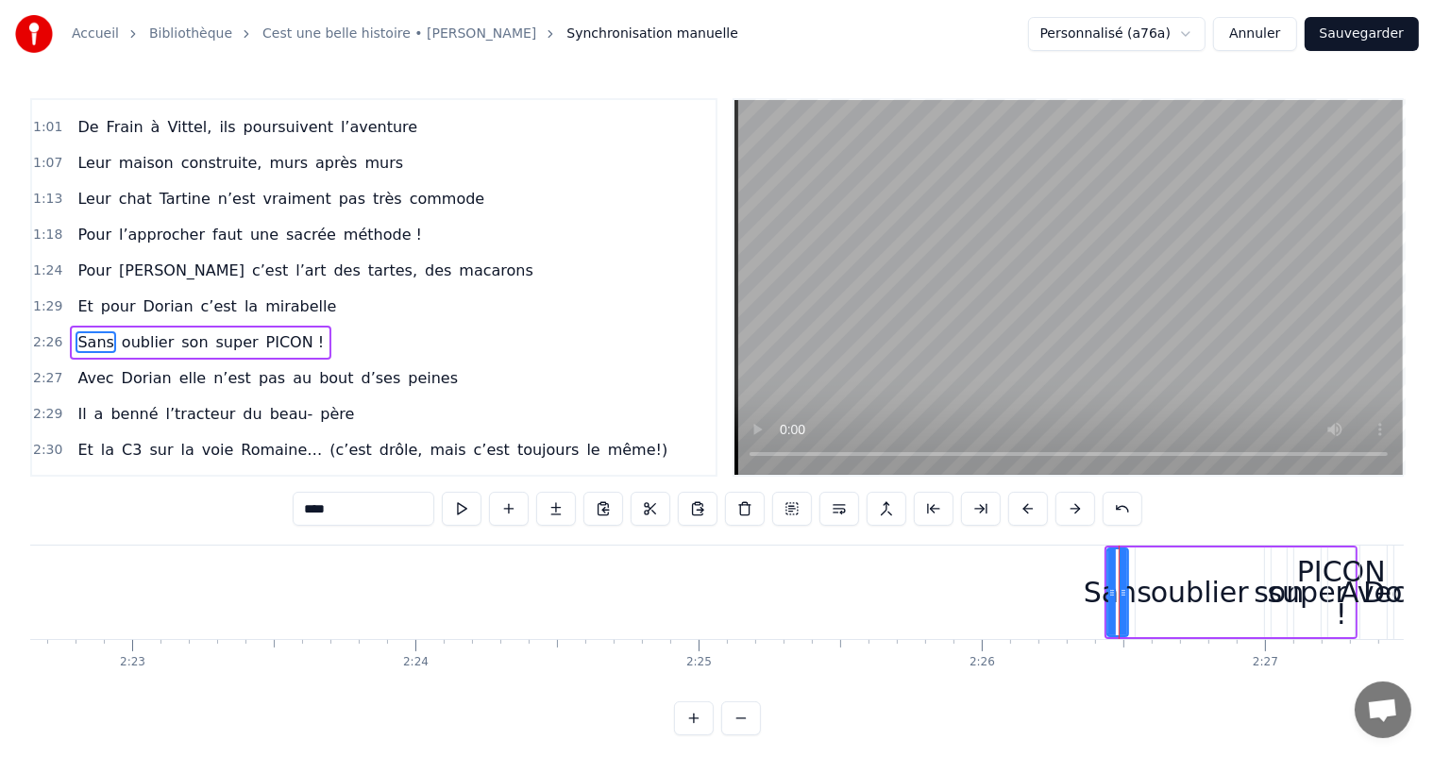
scroll to position [419, 0]
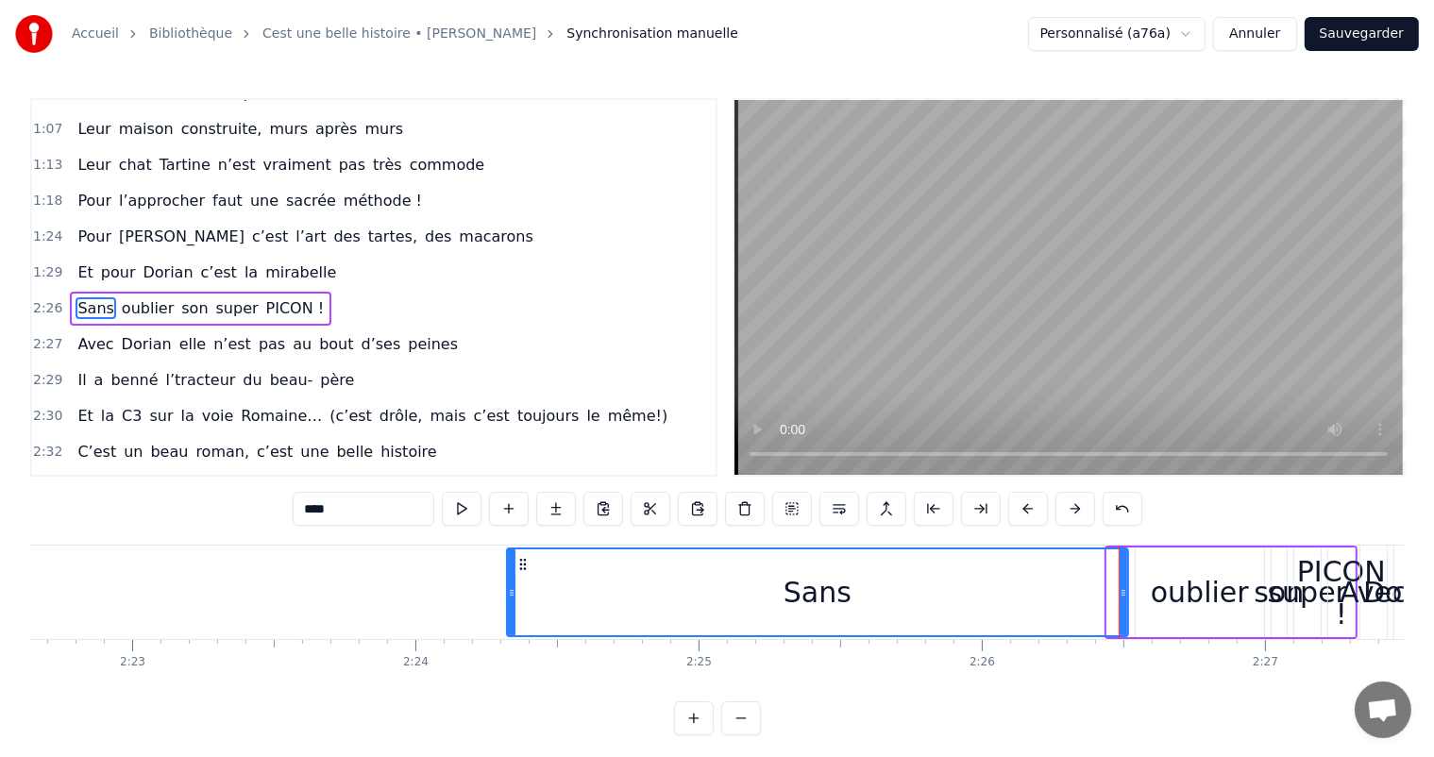
drag, startPoint x: 1112, startPoint y: 591, endPoint x: 512, endPoint y: 616, distance: 601.1
click at [512, 616] on div at bounding box center [512, 593] width 8 height 86
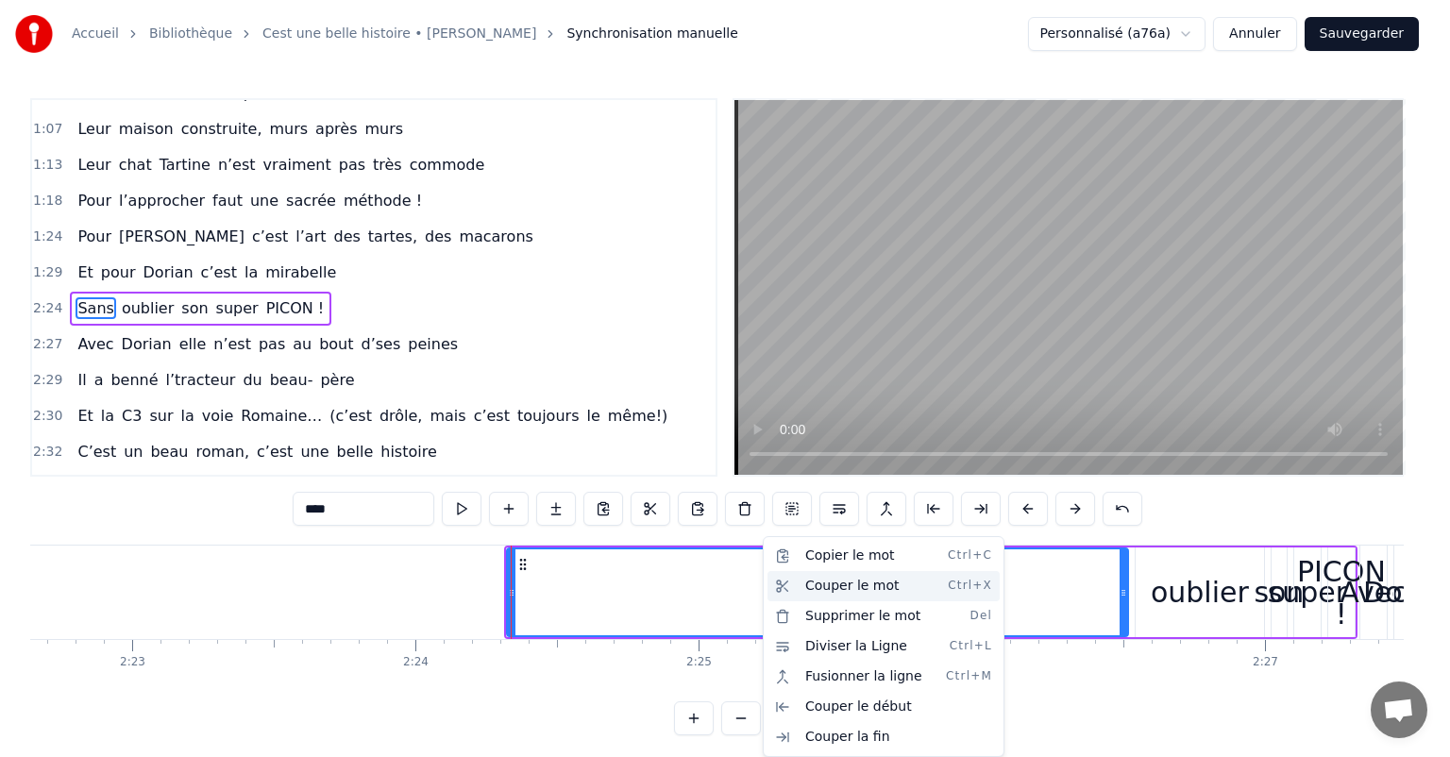
click at [827, 586] on div "Couper le mot Ctrl+X" at bounding box center [884, 586] width 232 height 30
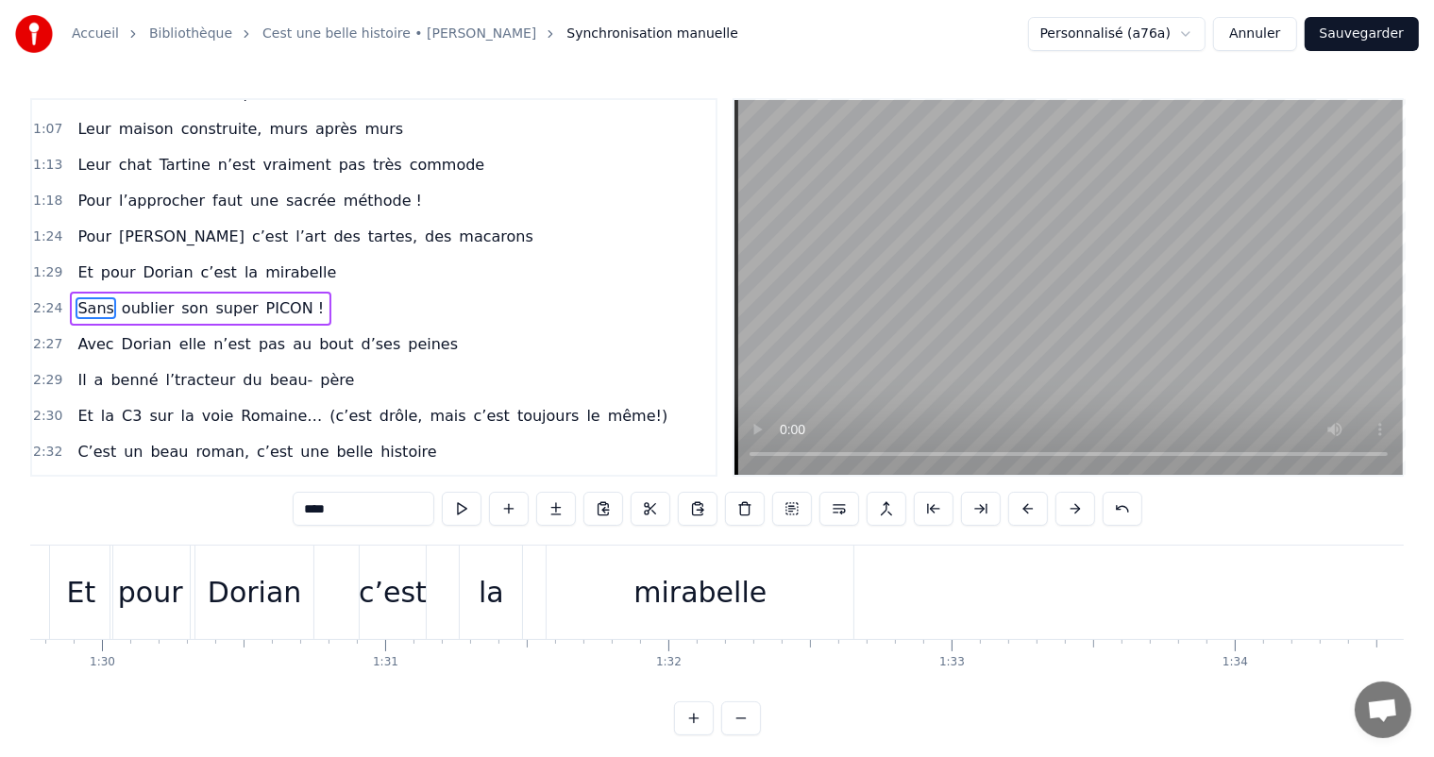
scroll to position [0, 25302]
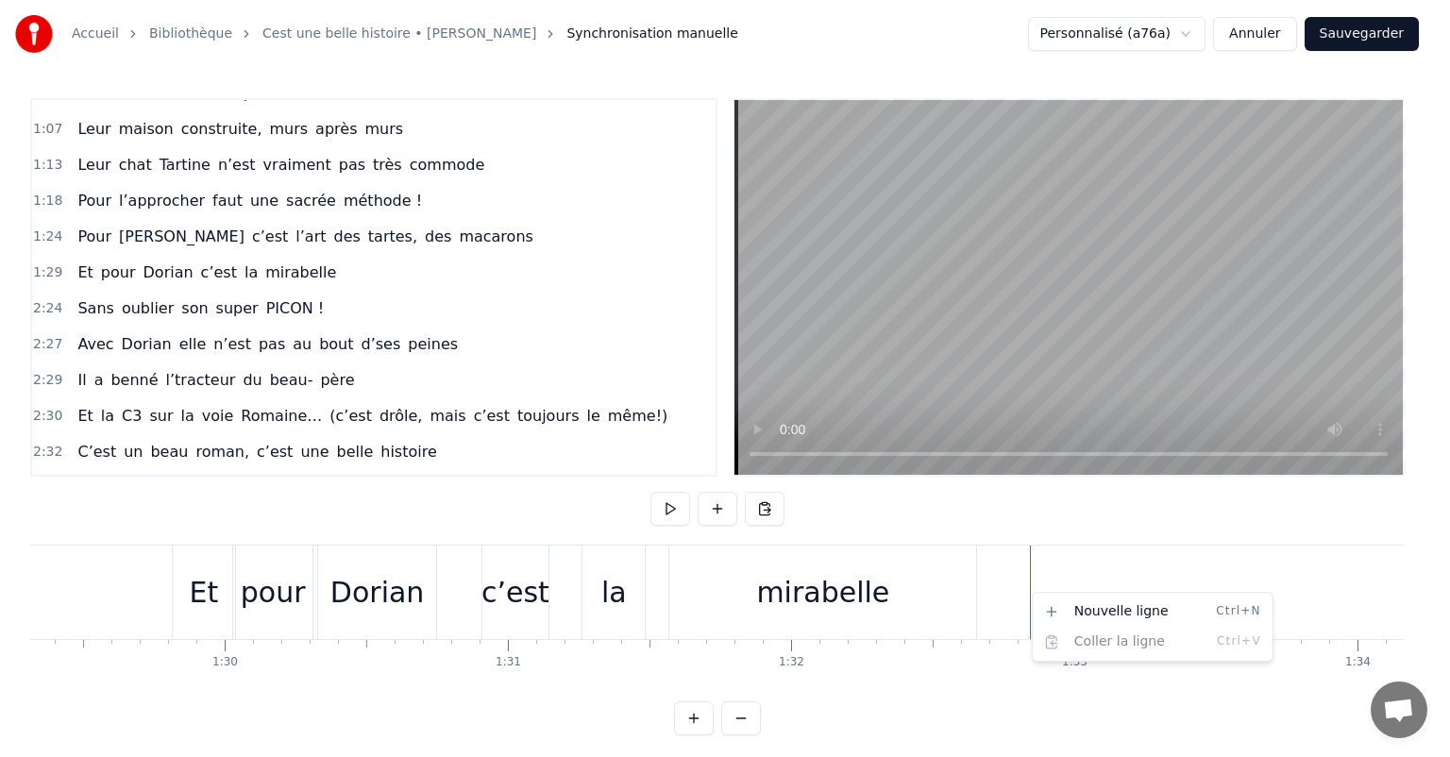
click at [983, 585] on html "Accueil Bibliothèque Cest une belle histoire • [PERSON_NAME] Synchronisation ma…" at bounding box center [725, 383] width 1450 height 766
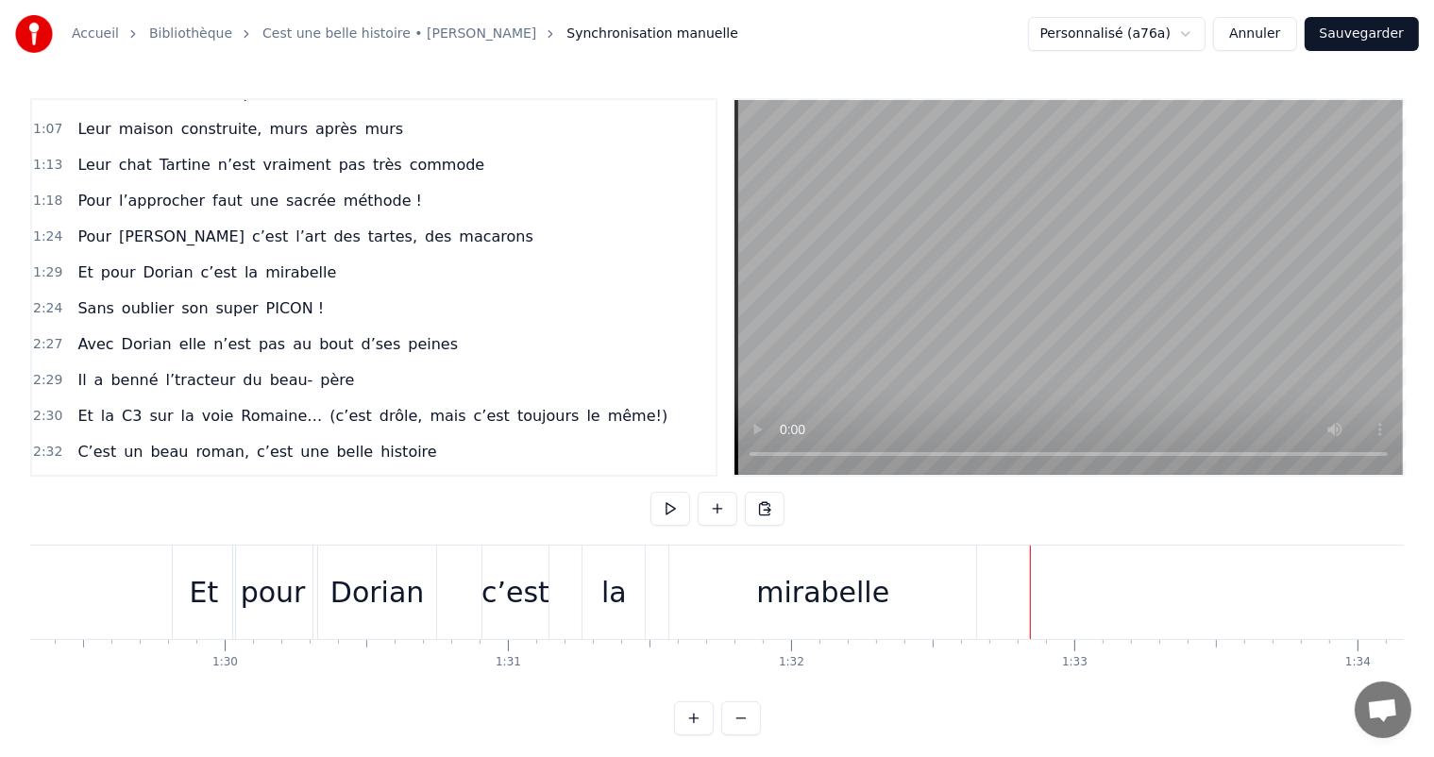
click at [880, 595] on div "mirabelle" at bounding box center [823, 592] width 307 height 93
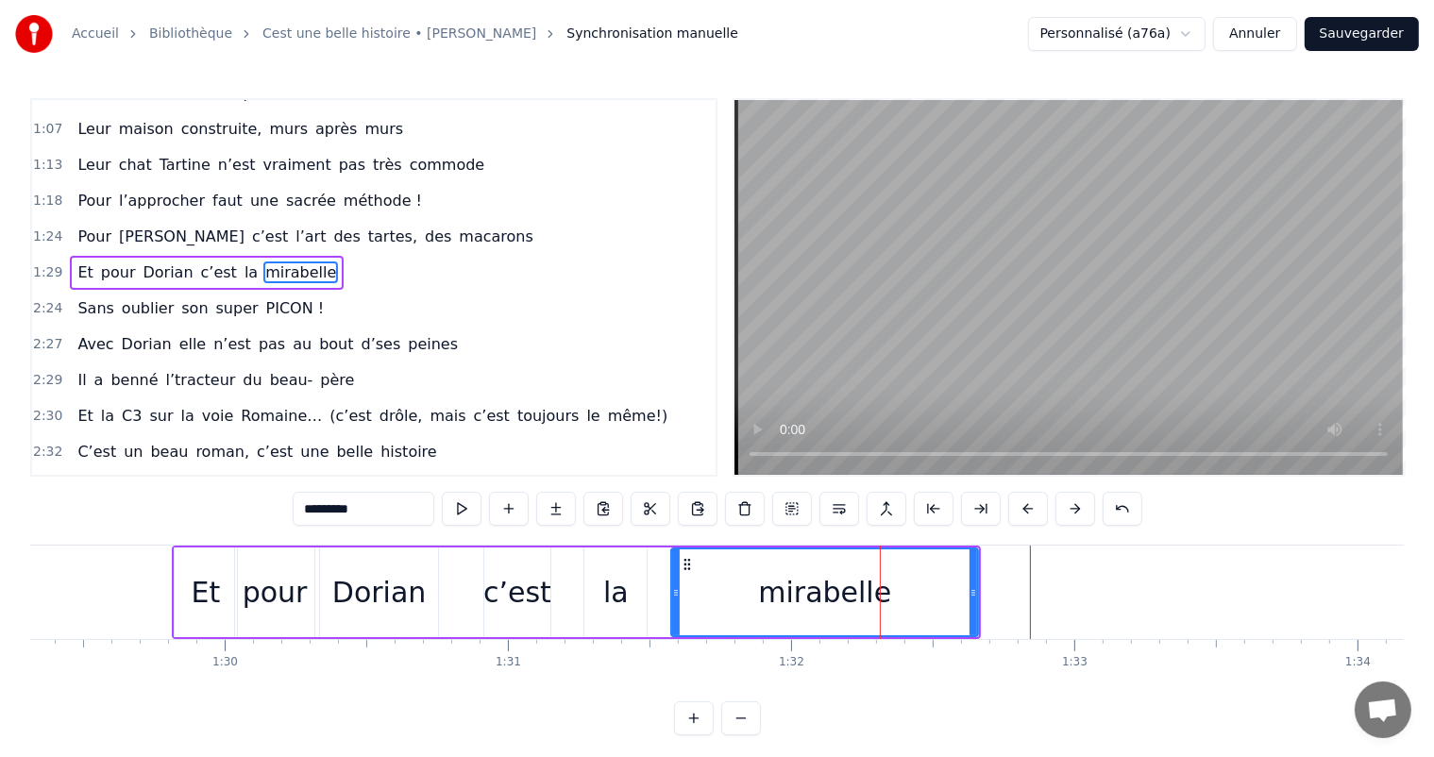
scroll to position [385, 0]
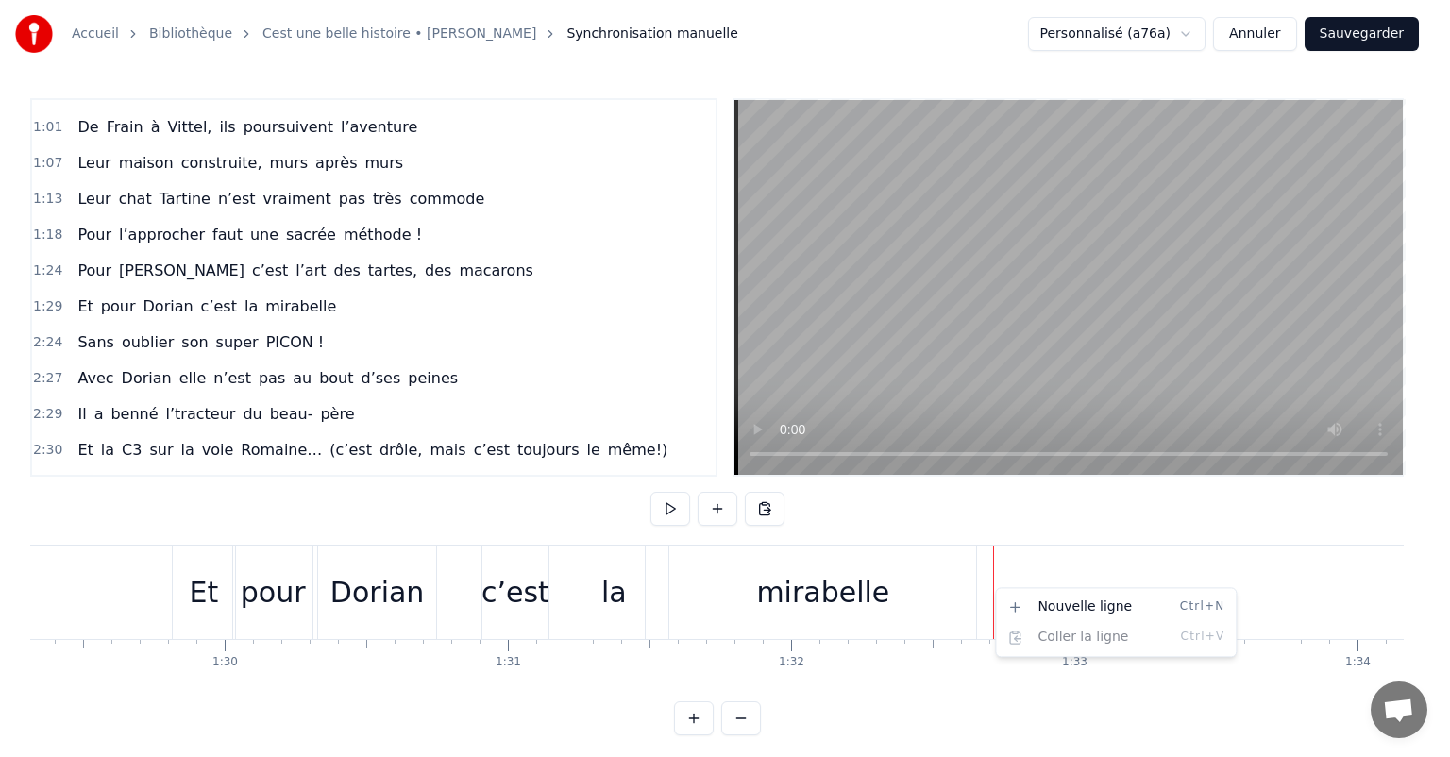
click at [865, 588] on html "Accueil Bibliothèque Cest une belle histoire • [PERSON_NAME] Synchronisation ma…" at bounding box center [725, 383] width 1450 height 766
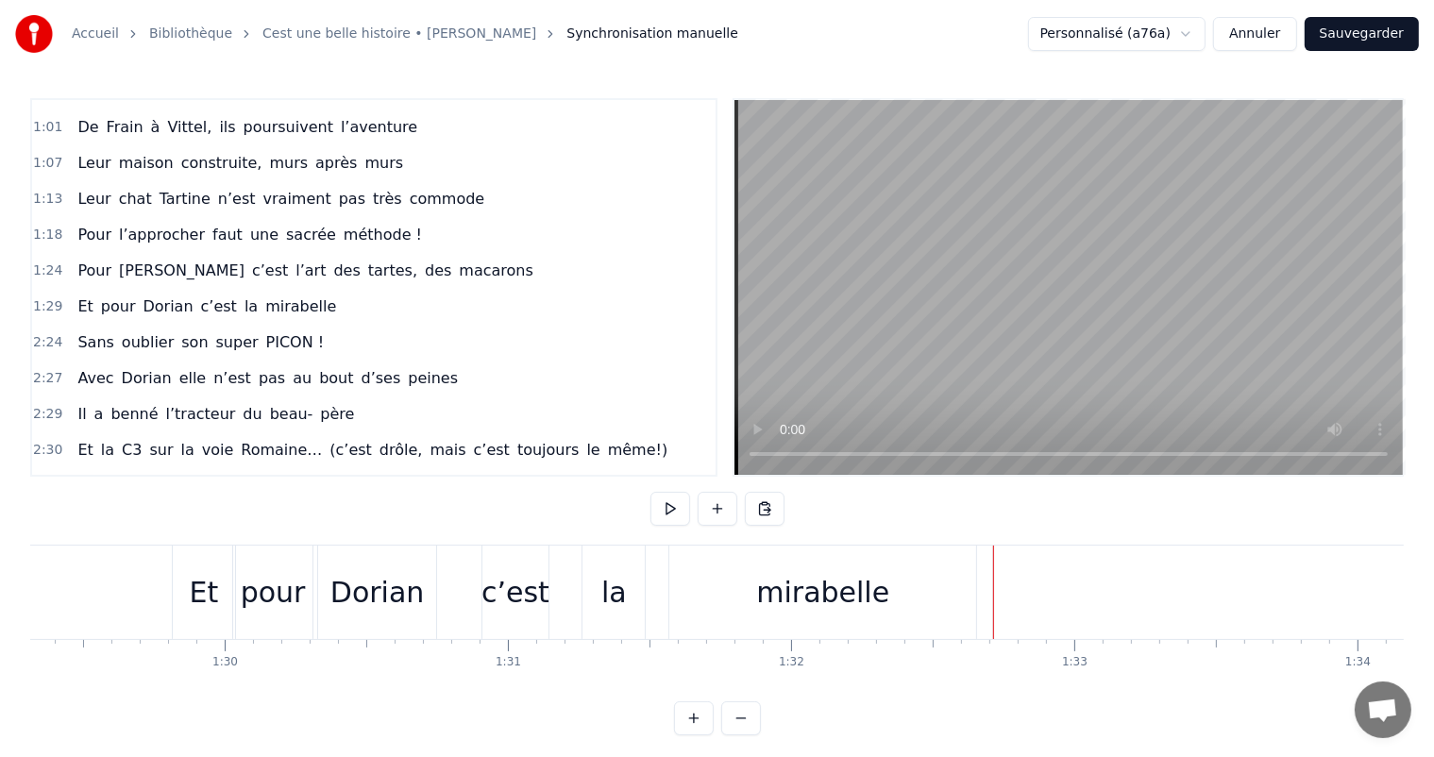
click at [674, 591] on div "mirabelle" at bounding box center [823, 592] width 307 height 93
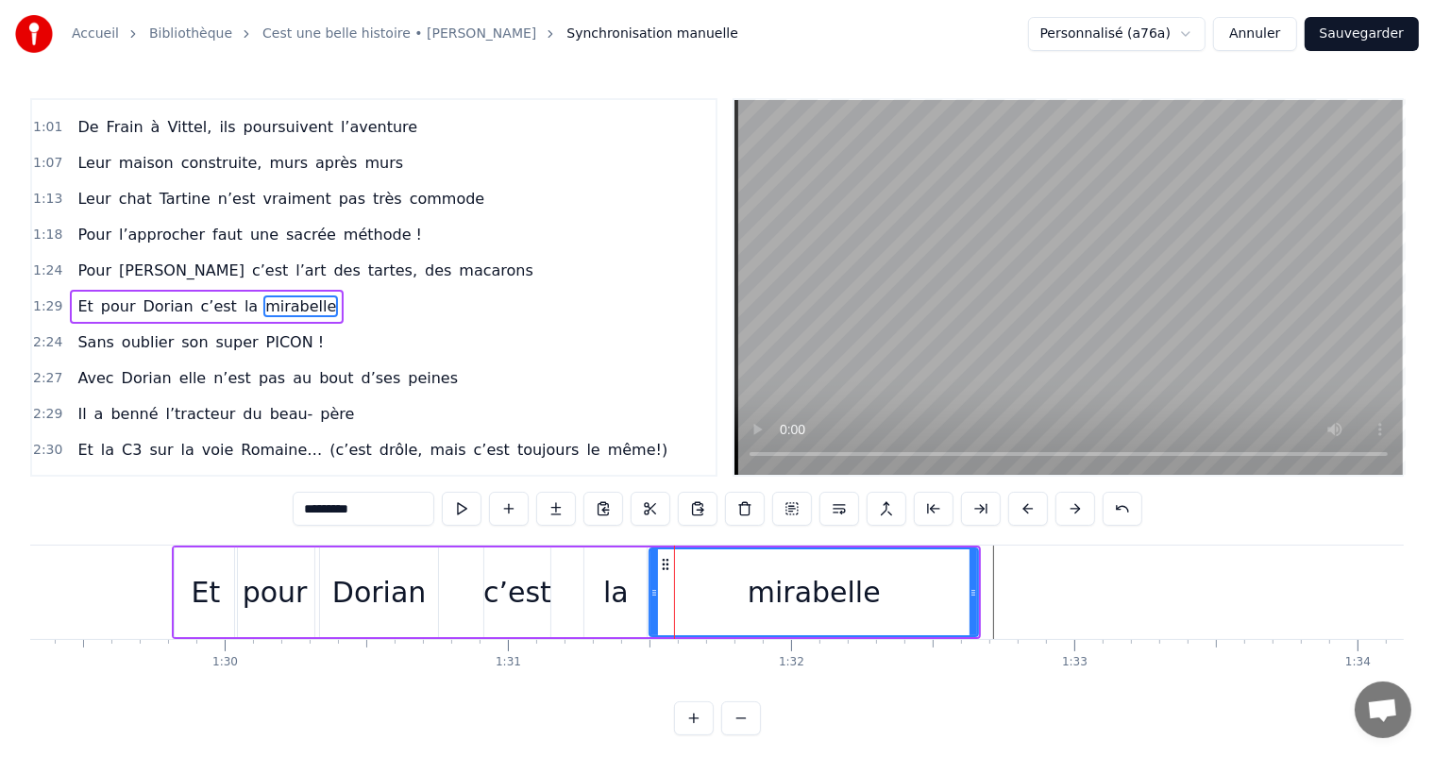
drag, startPoint x: 671, startPoint y: 587, endPoint x: 647, endPoint y: 587, distance: 24.6
click at [651, 587] on icon at bounding box center [655, 592] width 8 height 15
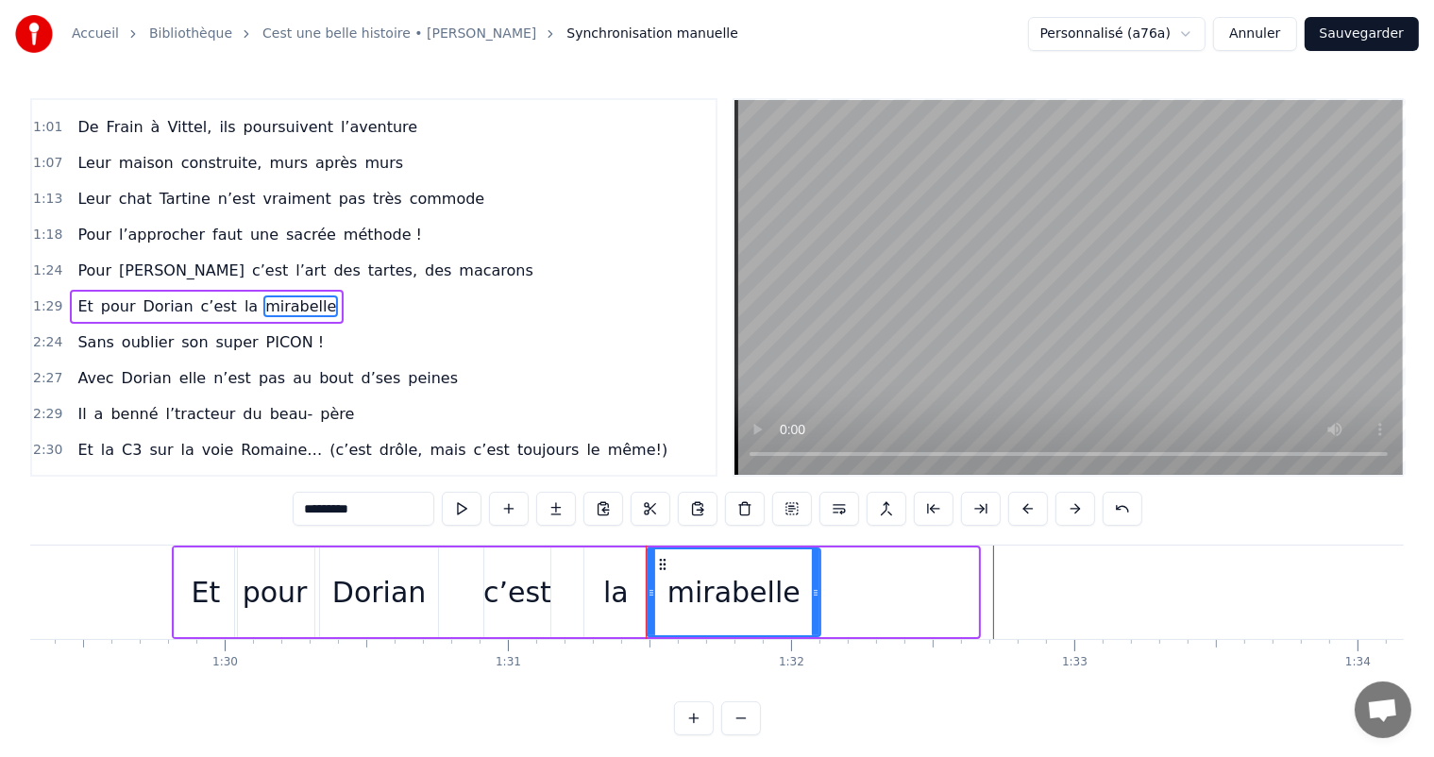
drag, startPoint x: 973, startPoint y: 579, endPoint x: 810, endPoint y: 589, distance: 162.8
click at [812, 589] on div at bounding box center [816, 593] width 8 height 86
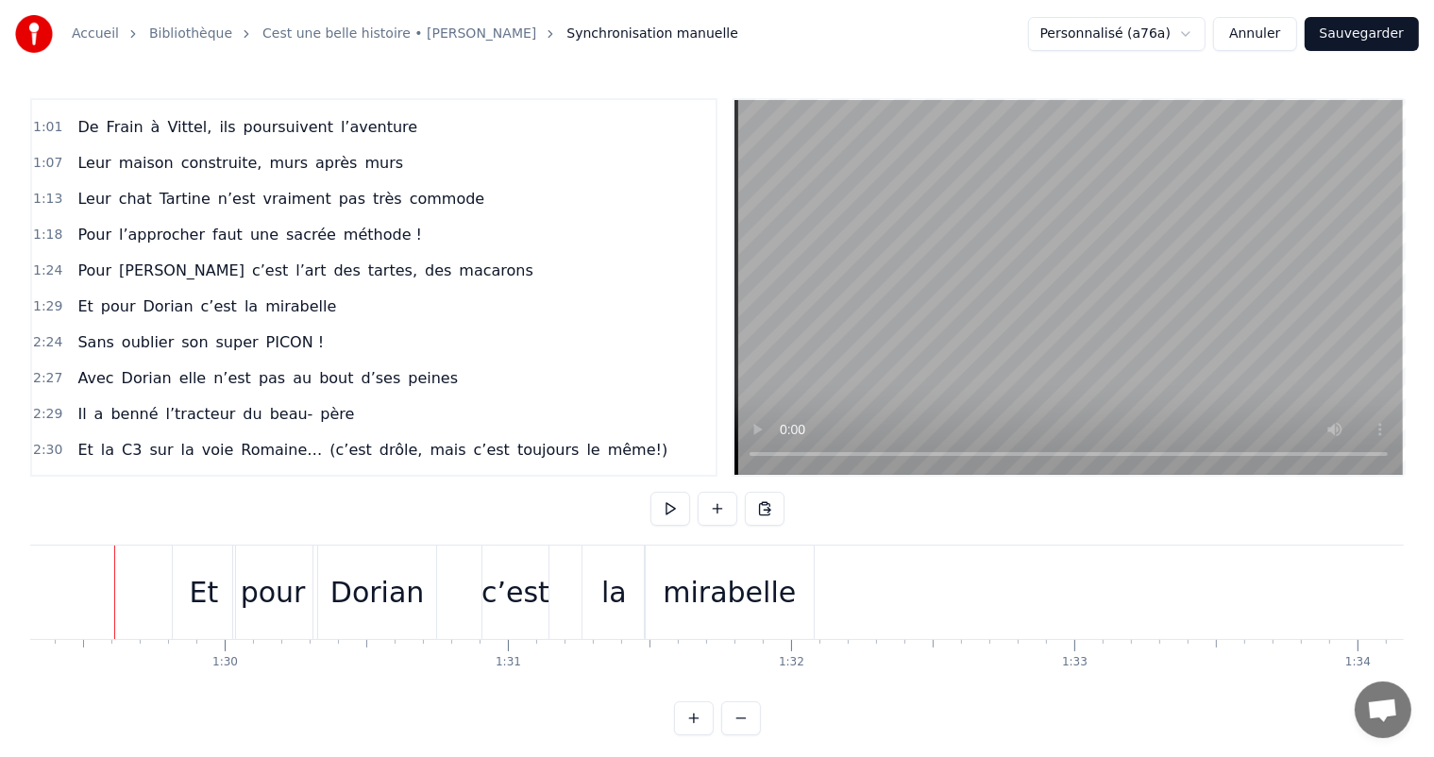
scroll to position [0, 25292]
click at [197, 626] on div "Et" at bounding box center [214, 592] width 62 height 93
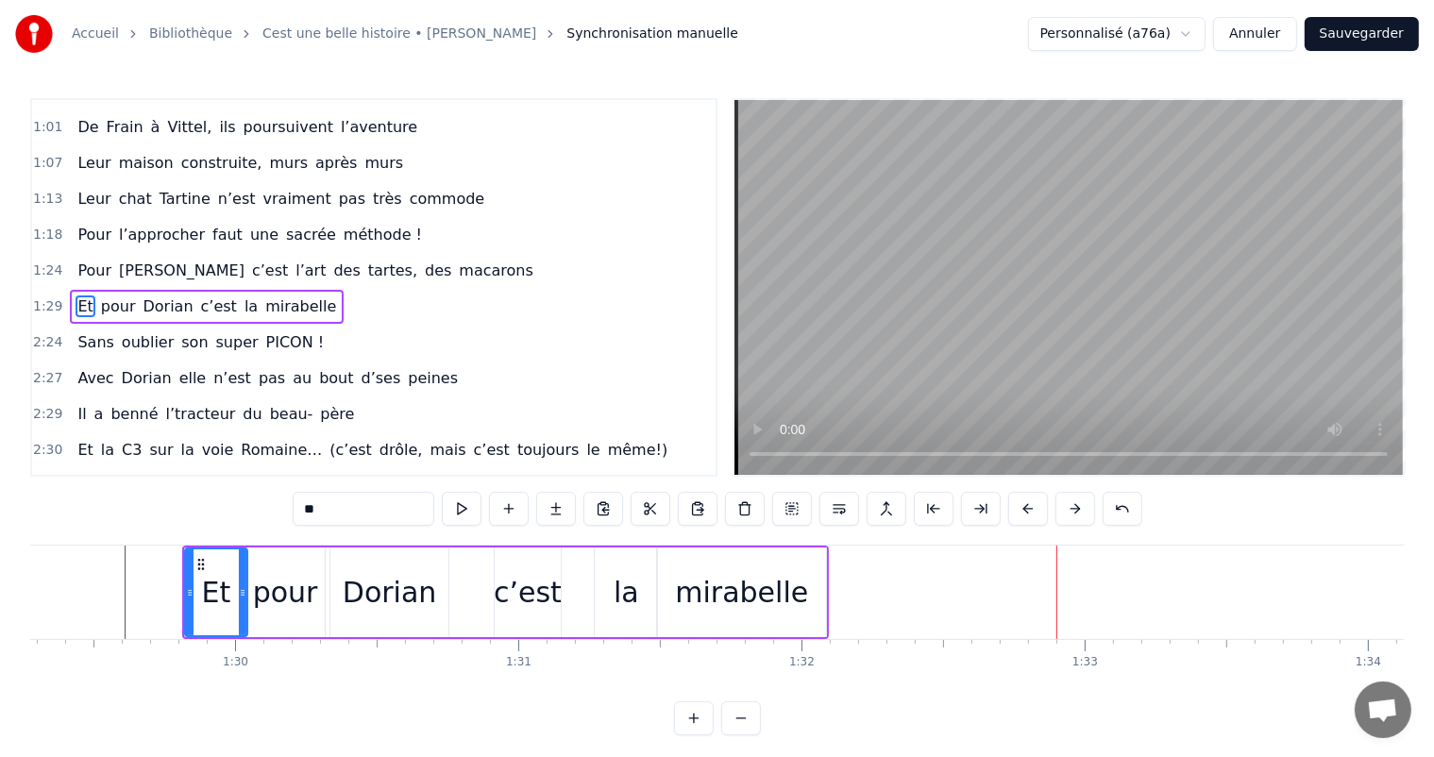
click at [522, 598] on div "c’est" at bounding box center [528, 592] width 68 height 42
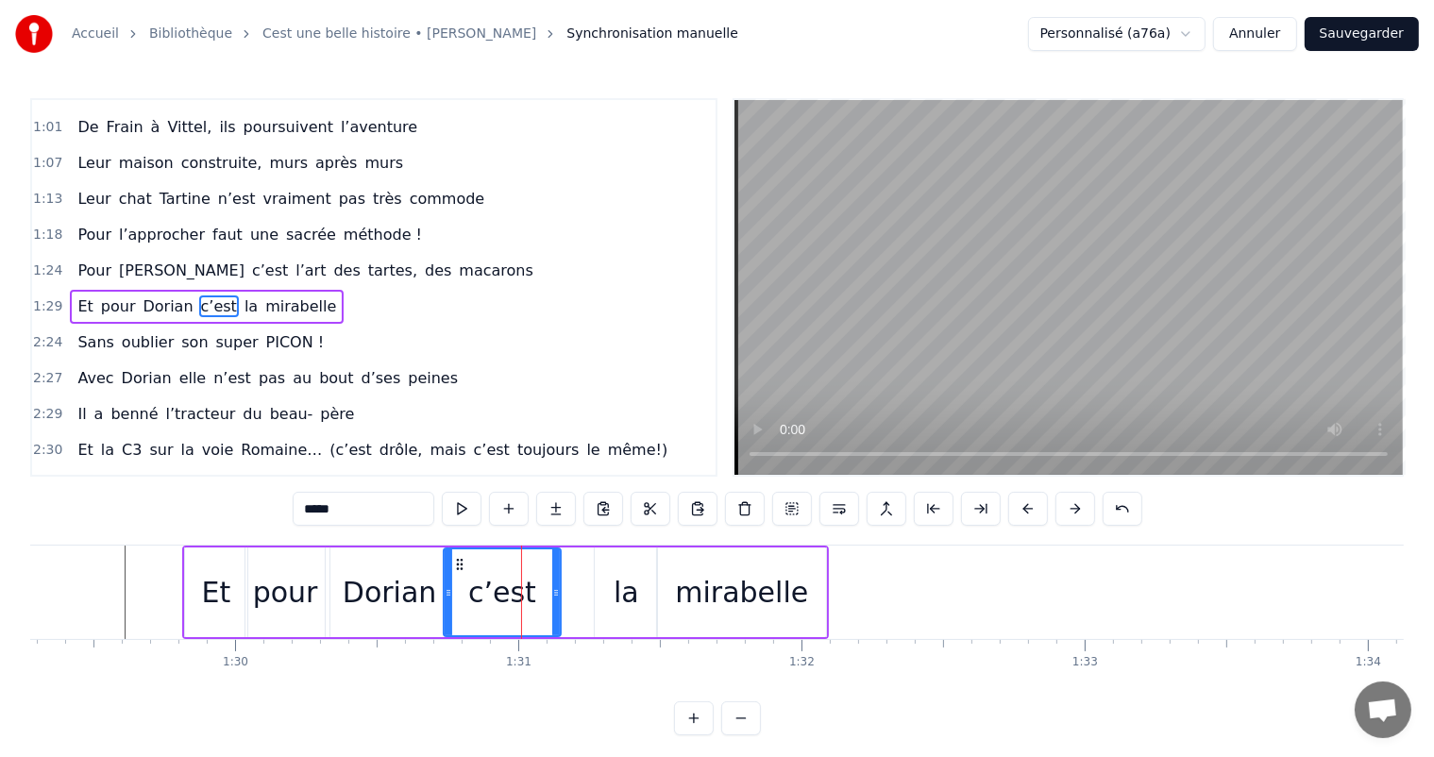
drag, startPoint x: 497, startPoint y: 593, endPoint x: 442, endPoint y: 589, distance: 54.9
click at [445, 589] on icon at bounding box center [449, 592] width 8 height 15
drag, startPoint x: 556, startPoint y: 599, endPoint x: 523, endPoint y: 592, distance: 33.7
click at [519, 592] on icon at bounding box center [523, 592] width 8 height 15
click at [626, 597] on div "la" at bounding box center [626, 592] width 25 height 42
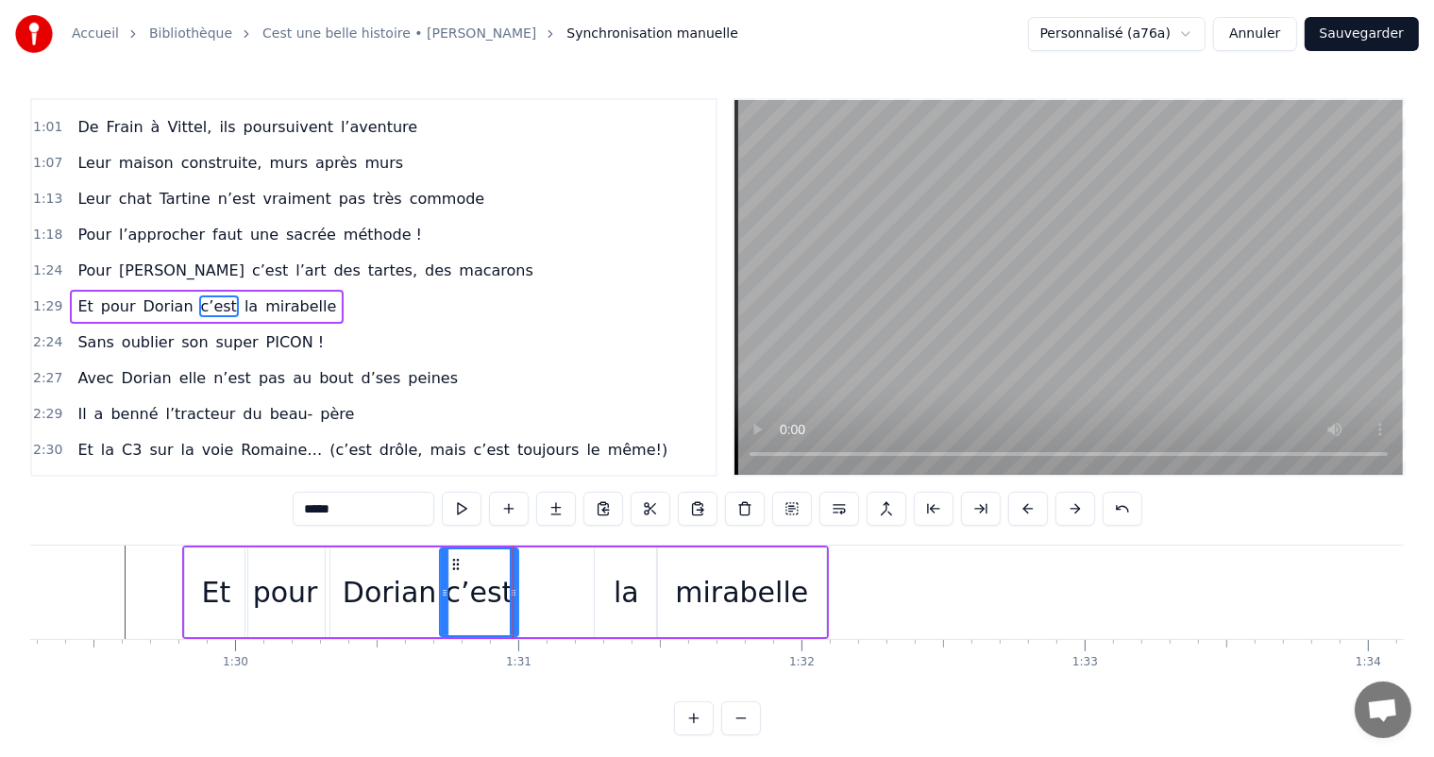
type input "**"
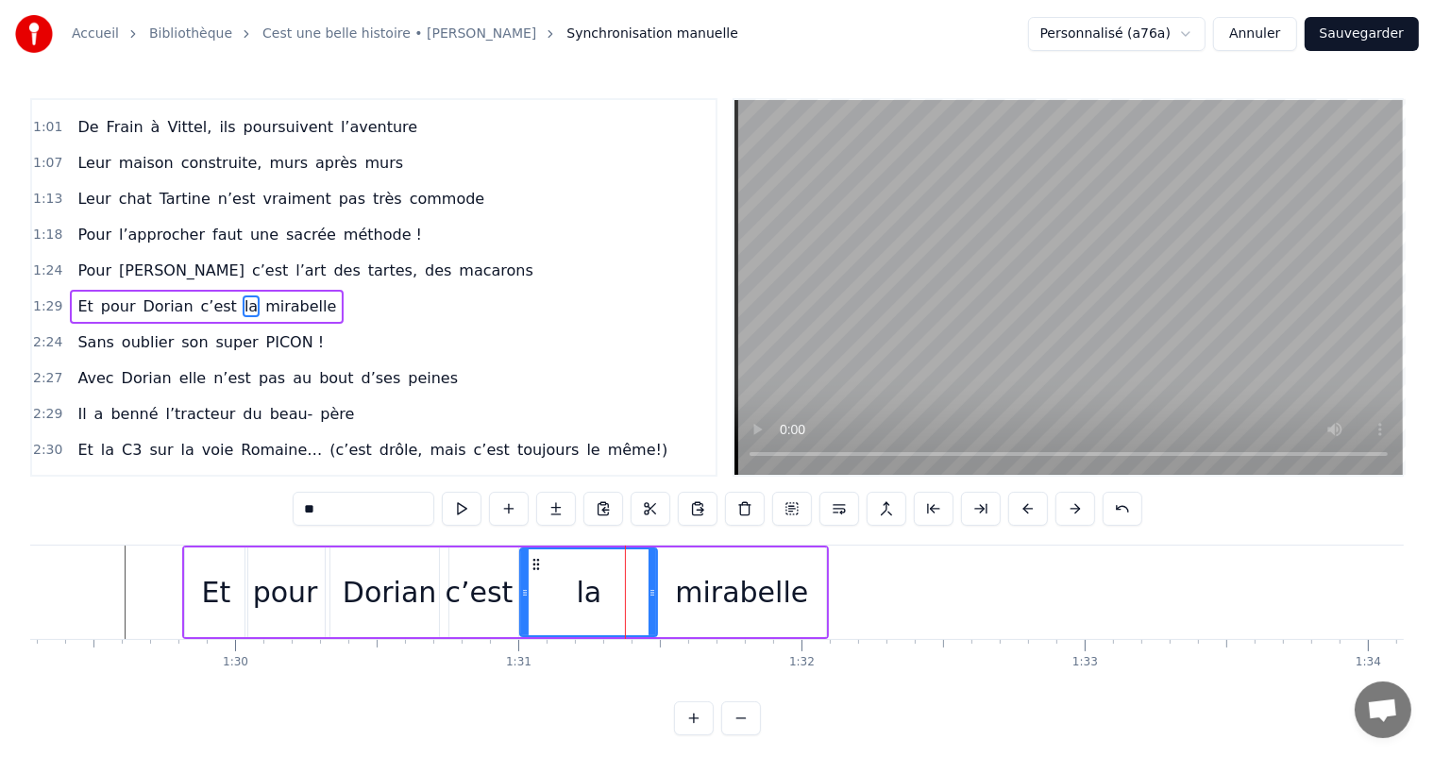
drag, startPoint x: 595, startPoint y: 593, endPoint x: 520, endPoint y: 585, distance: 75.0
click at [521, 585] on icon at bounding box center [525, 592] width 8 height 15
click at [653, 602] on div "la" at bounding box center [586, 593] width 144 height 90
drag, startPoint x: 652, startPoint y: 595, endPoint x: 623, endPoint y: 593, distance: 28.4
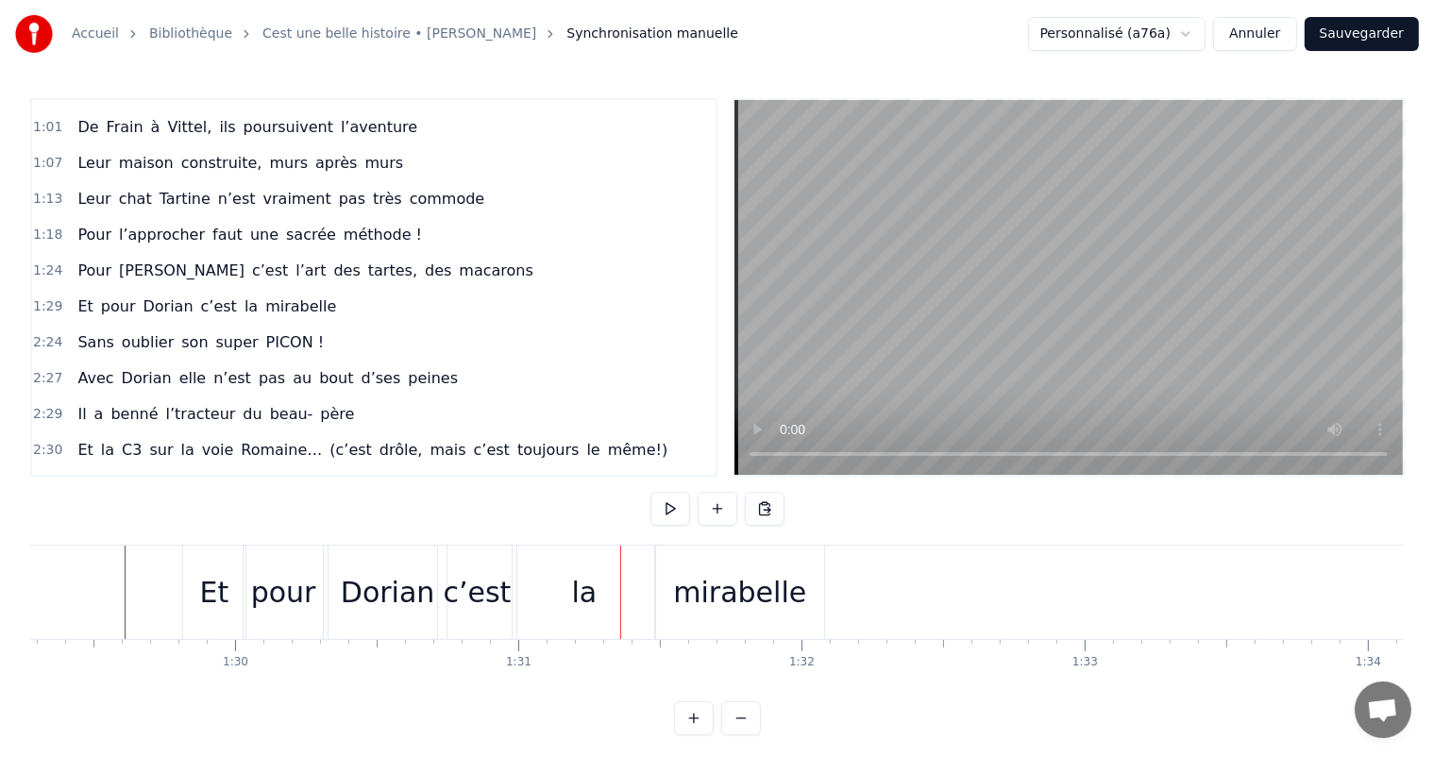
click at [653, 591] on div "la" at bounding box center [584, 592] width 143 height 93
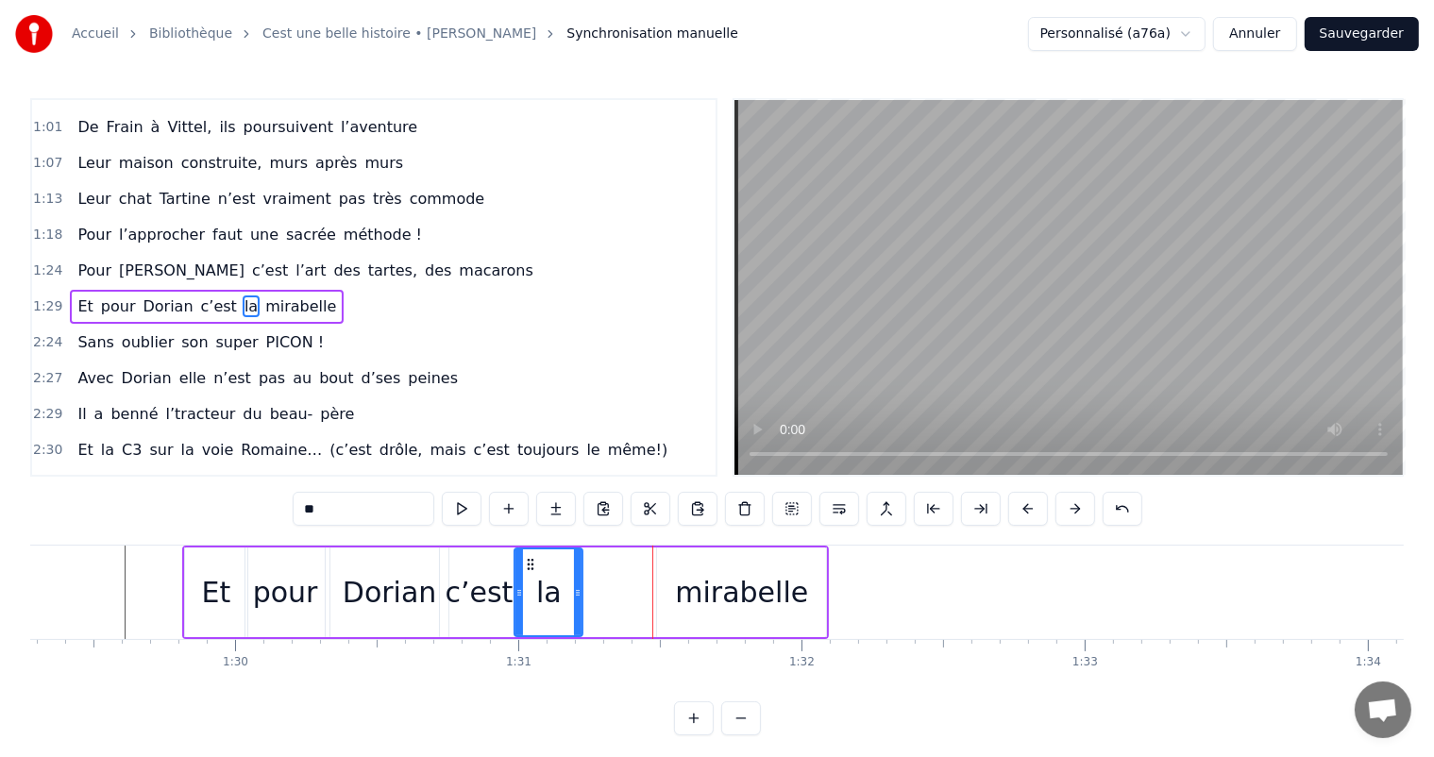
drag, startPoint x: 649, startPoint y: 586, endPoint x: 617, endPoint y: 586, distance: 32.1
click at [574, 584] on div at bounding box center [578, 593] width 8 height 86
click at [660, 589] on div "mirabelle" at bounding box center [741, 593] width 169 height 90
type input "*********"
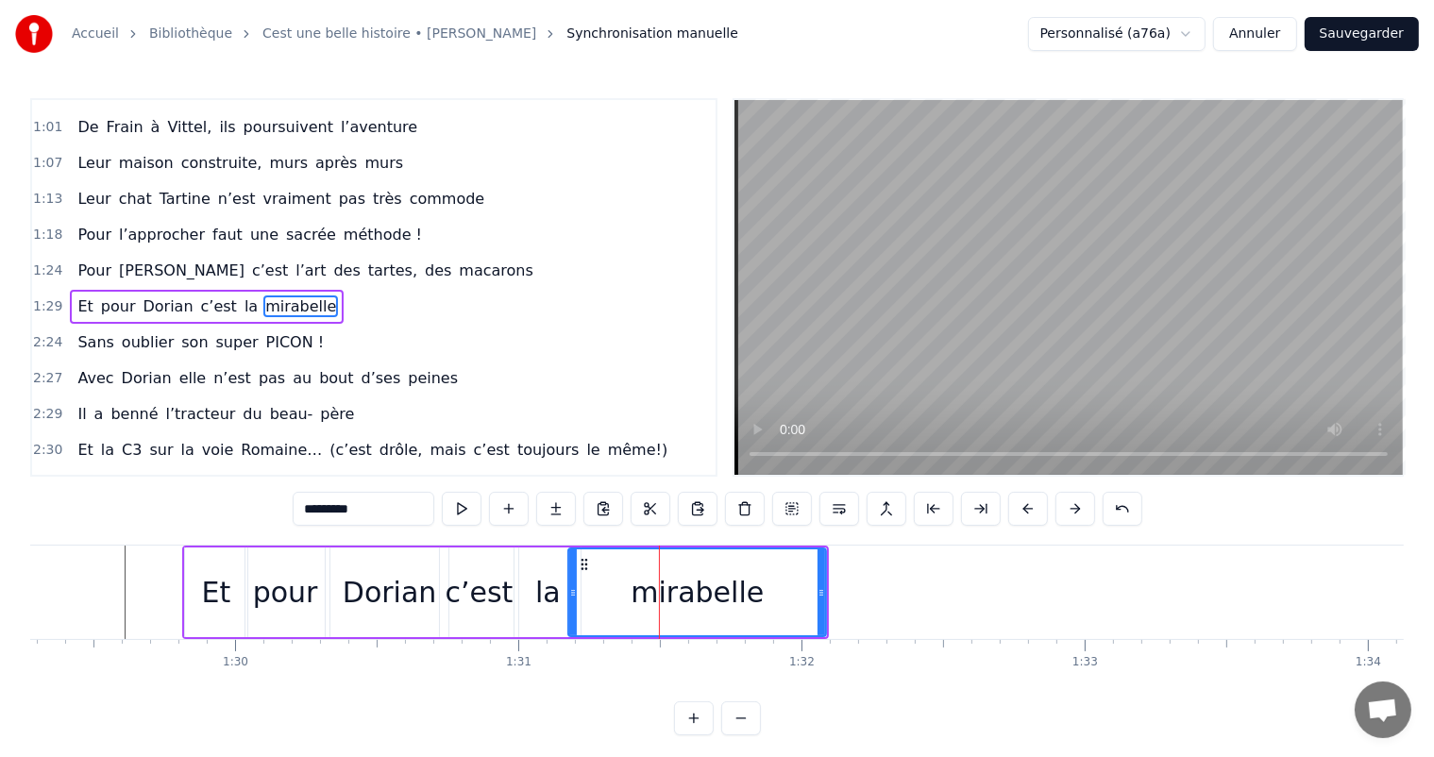
drag, startPoint x: 662, startPoint y: 585, endPoint x: 573, endPoint y: 586, distance: 88.8
click at [573, 586] on icon at bounding box center [573, 592] width 8 height 15
drag, startPoint x: 821, startPoint y: 592, endPoint x: 714, endPoint y: 588, distance: 106.8
click at [714, 588] on icon at bounding box center [715, 592] width 8 height 15
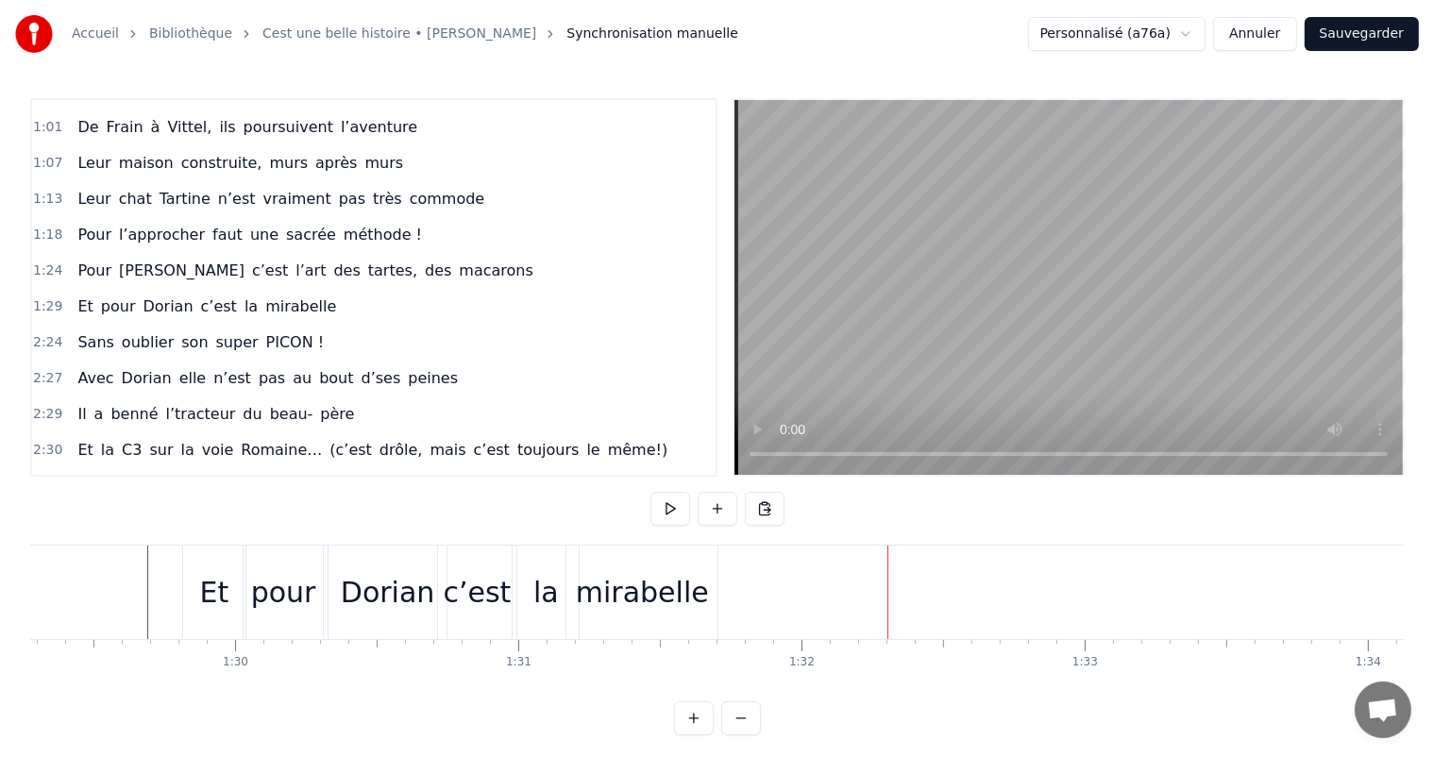
click at [1375, 42] on button "Sauvegarder" at bounding box center [1362, 34] width 114 height 34
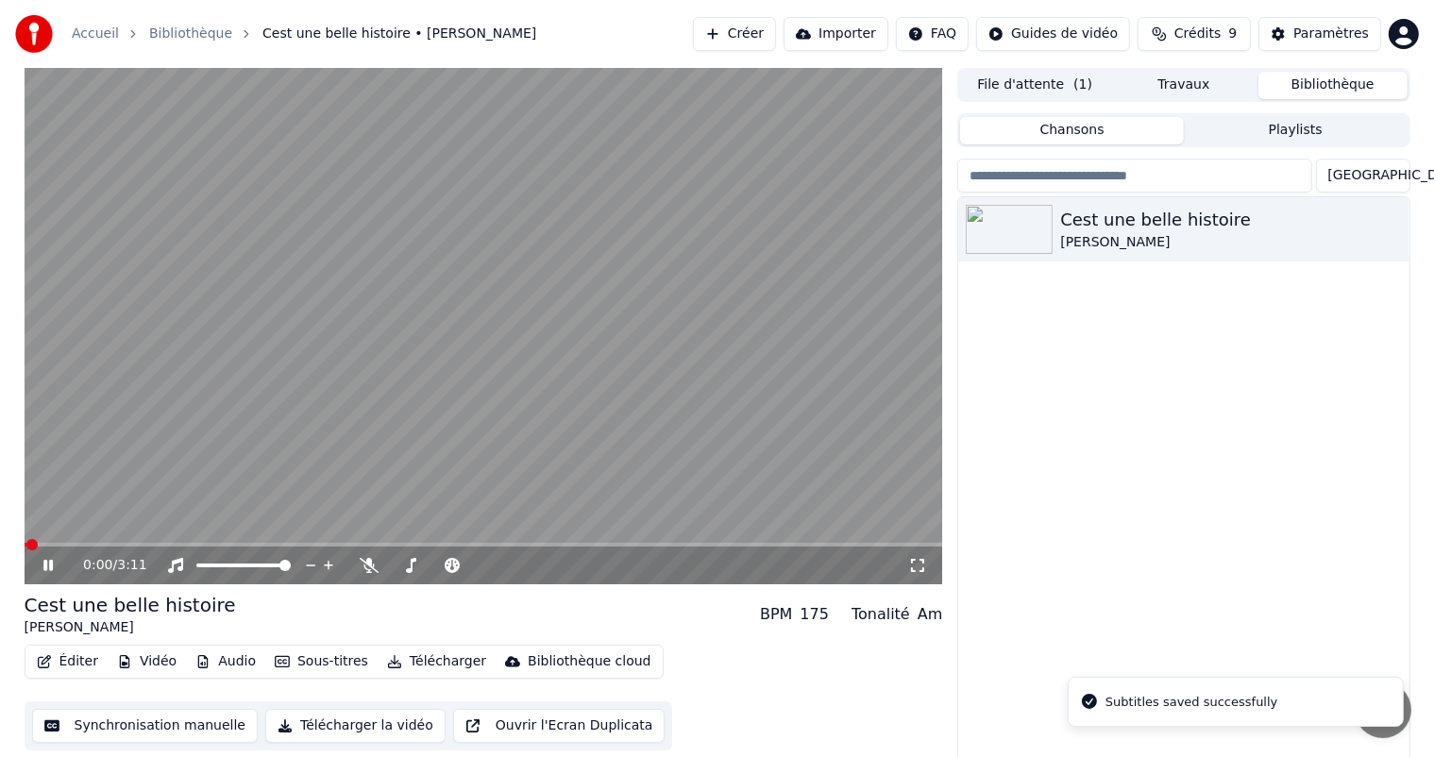
click at [357, 728] on button "Télécharger la vidéo" at bounding box center [355, 726] width 180 height 34
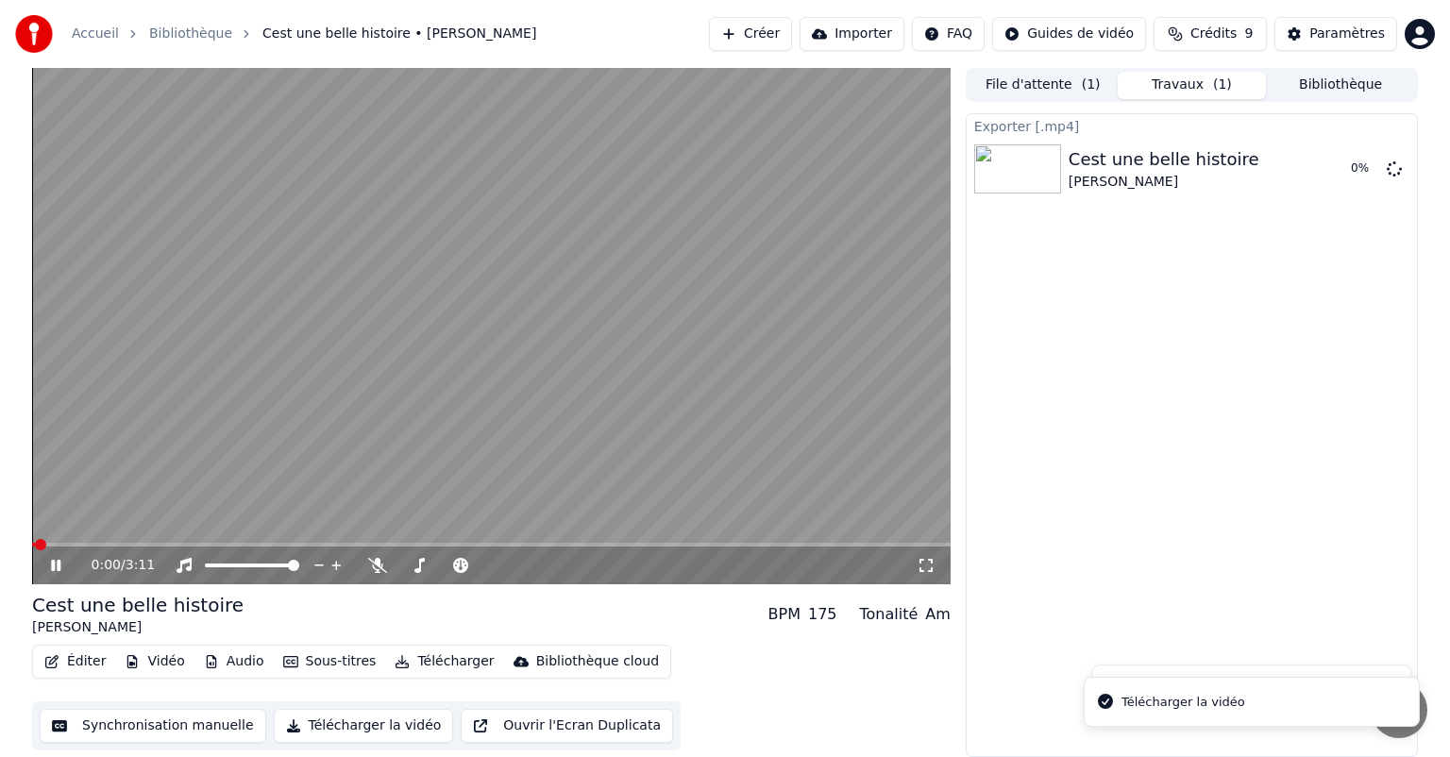
click at [55, 567] on icon at bounding box center [69, 565] width 44 height 15
click at [57, 565] on icon at bounding box center [55, 565] width 9 height 11
click at [343, 729] on button "Télécharger la vidéo" at bounding box center [364, 726] width 180 height 34
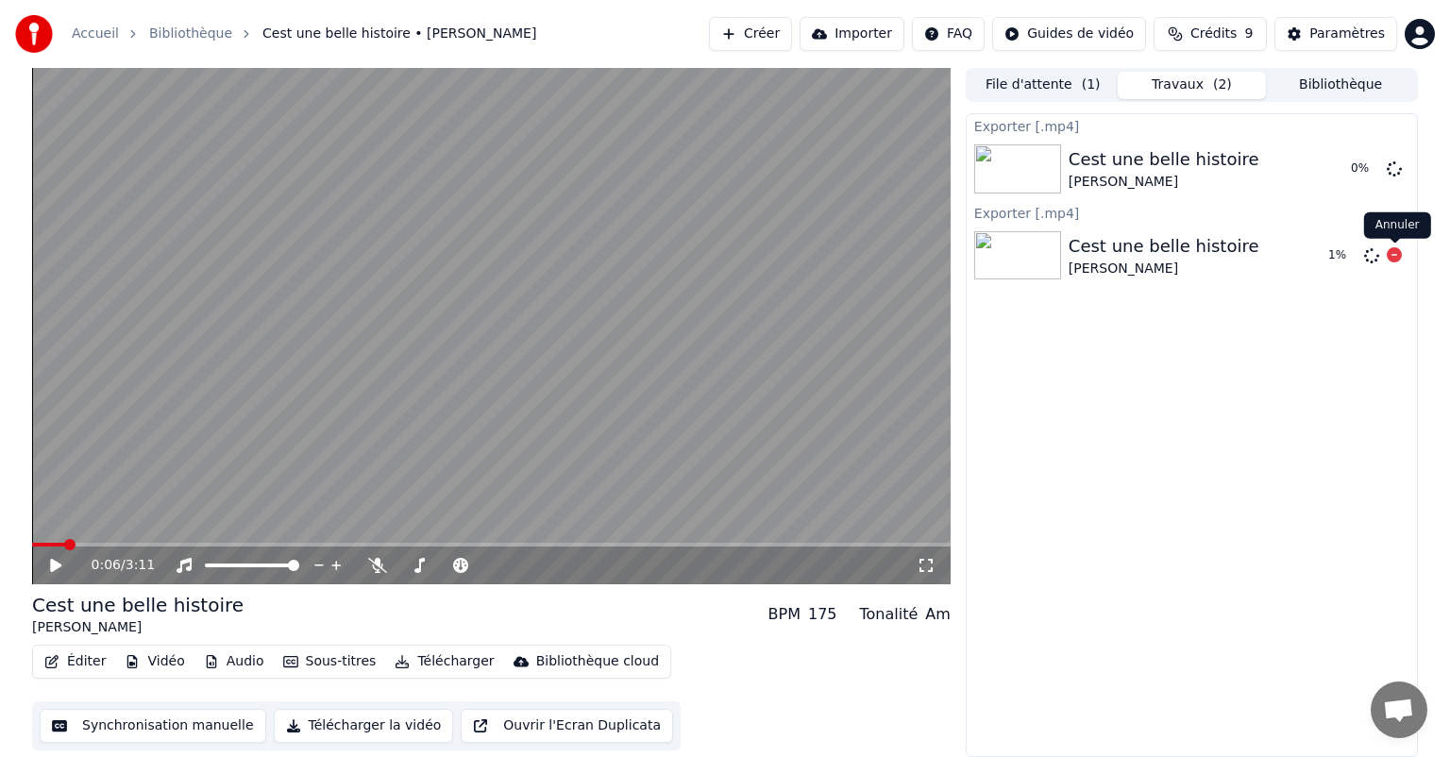
click at [1394, 262] on icon at bounding box center [1394, 254] width 15 height 15
click at [1392, 257] on icon at bounding box center [1394, 254] width 15 height 15
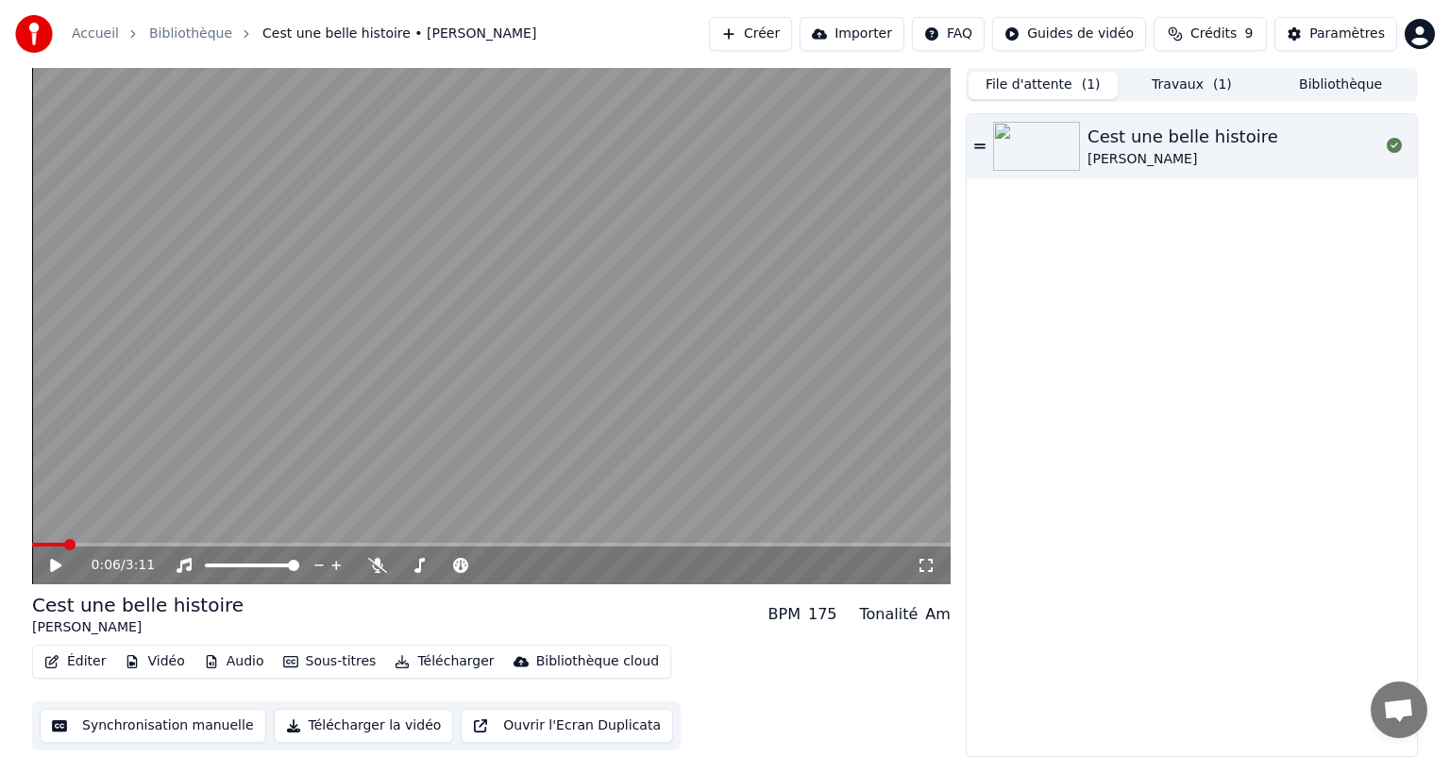
click at [1058, 87] on button "File d'attente ( 1 )" at bounding box center [1043, 85] width 149 height 27
click at [1175, 83] on button "Travaux ( 1 )" at bounding box center [1192, 85] width 149 height 27
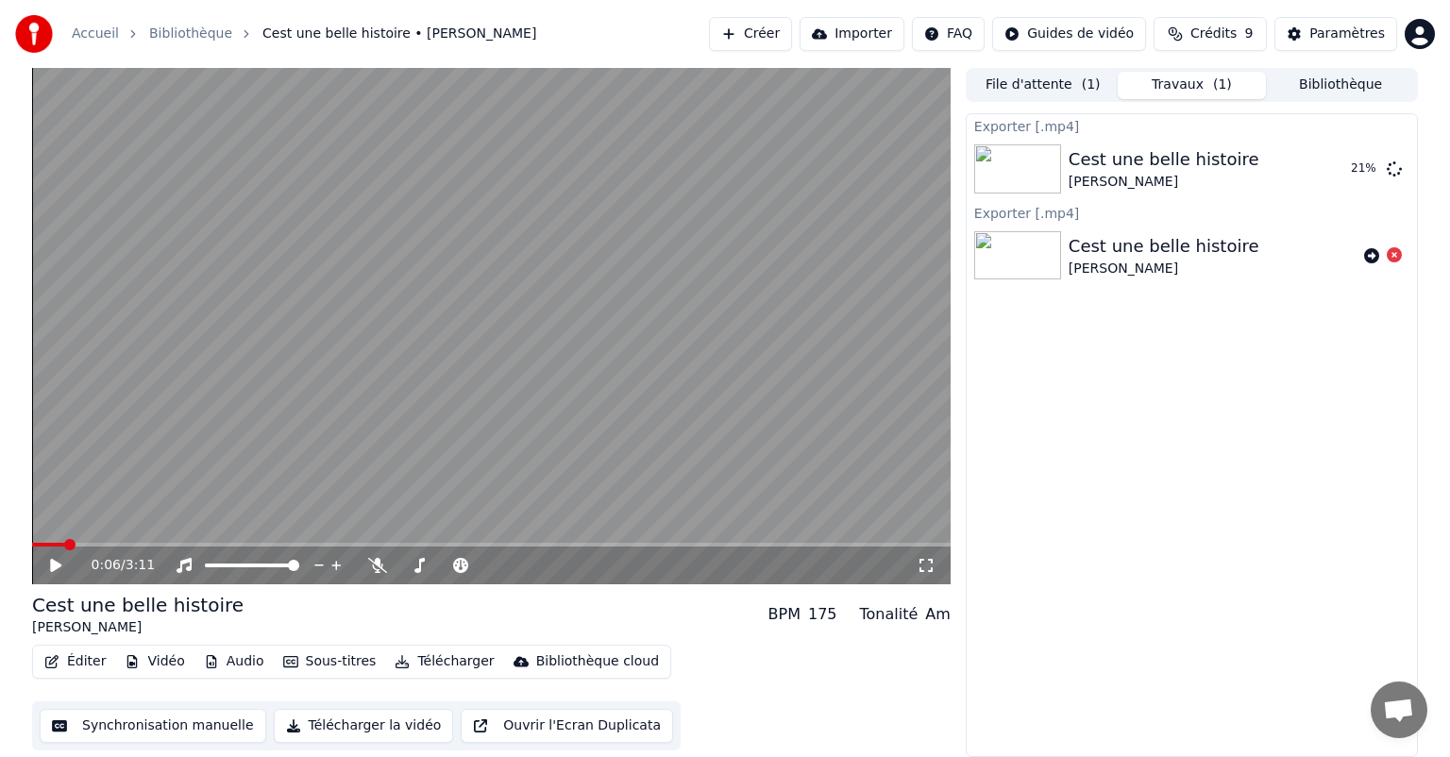
click at [129, 725] on button "Synchronisation manuelle" at bounding box center [153, 726] width 227 height 34
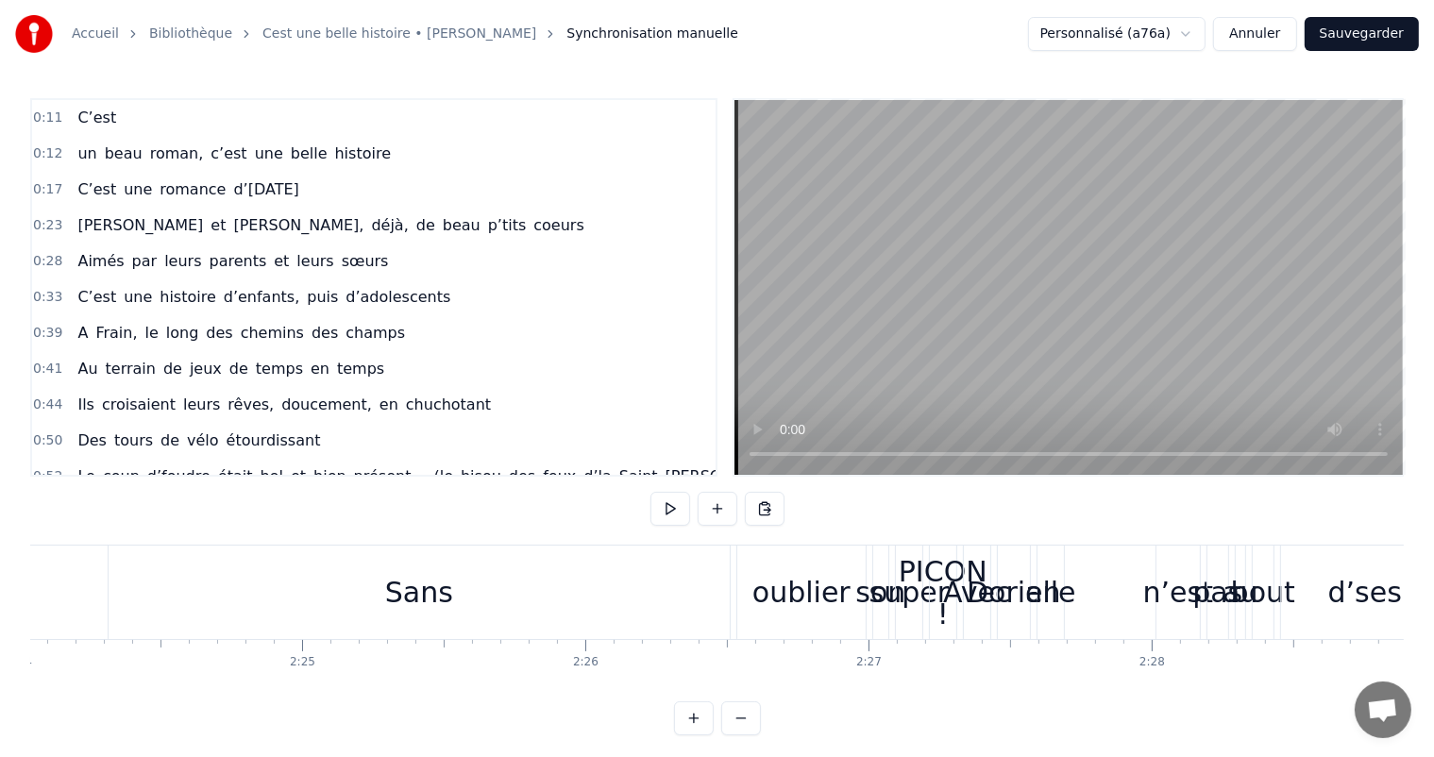
scroll to position [0, 40197]
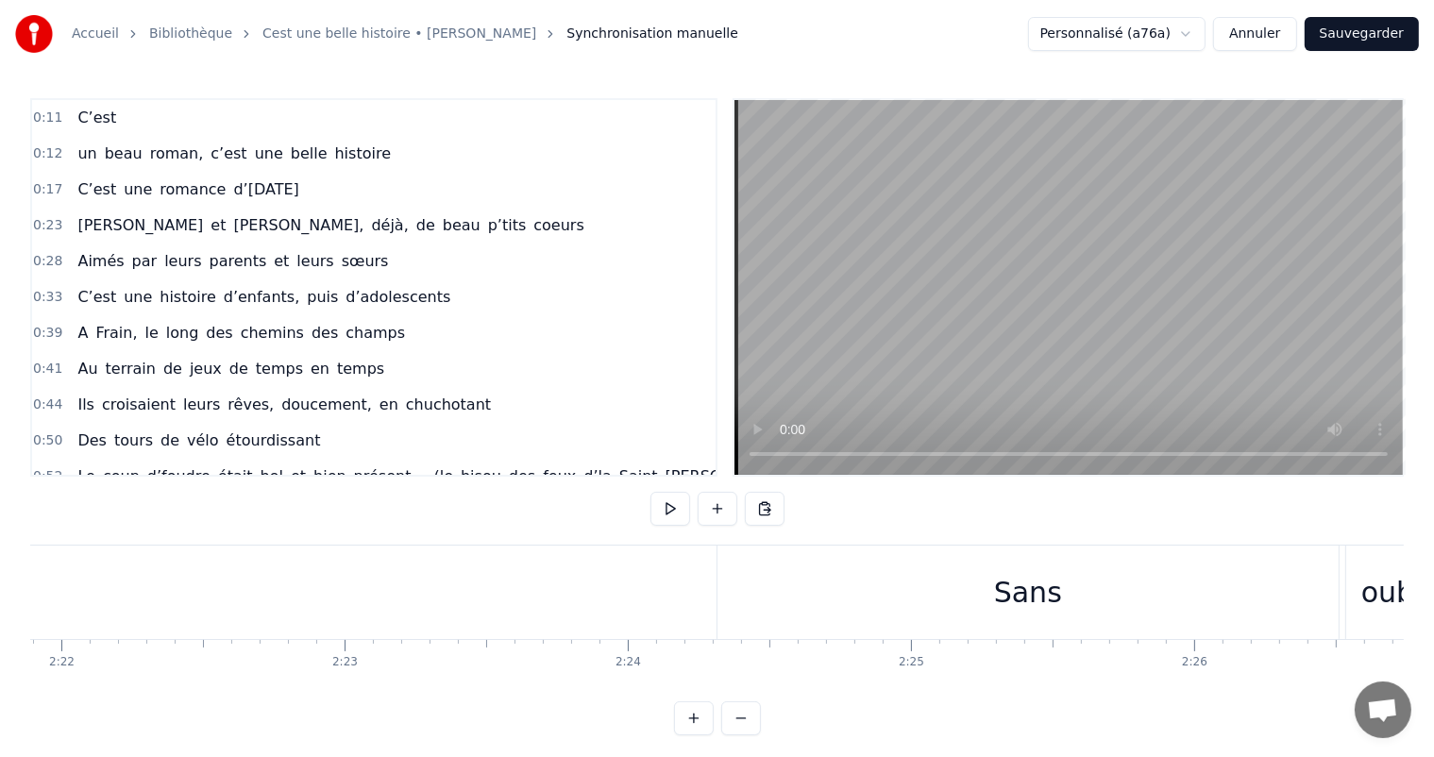
click at [1039, 591] on div "Sans" at bounding box center [1028, 592] width 68 height 42
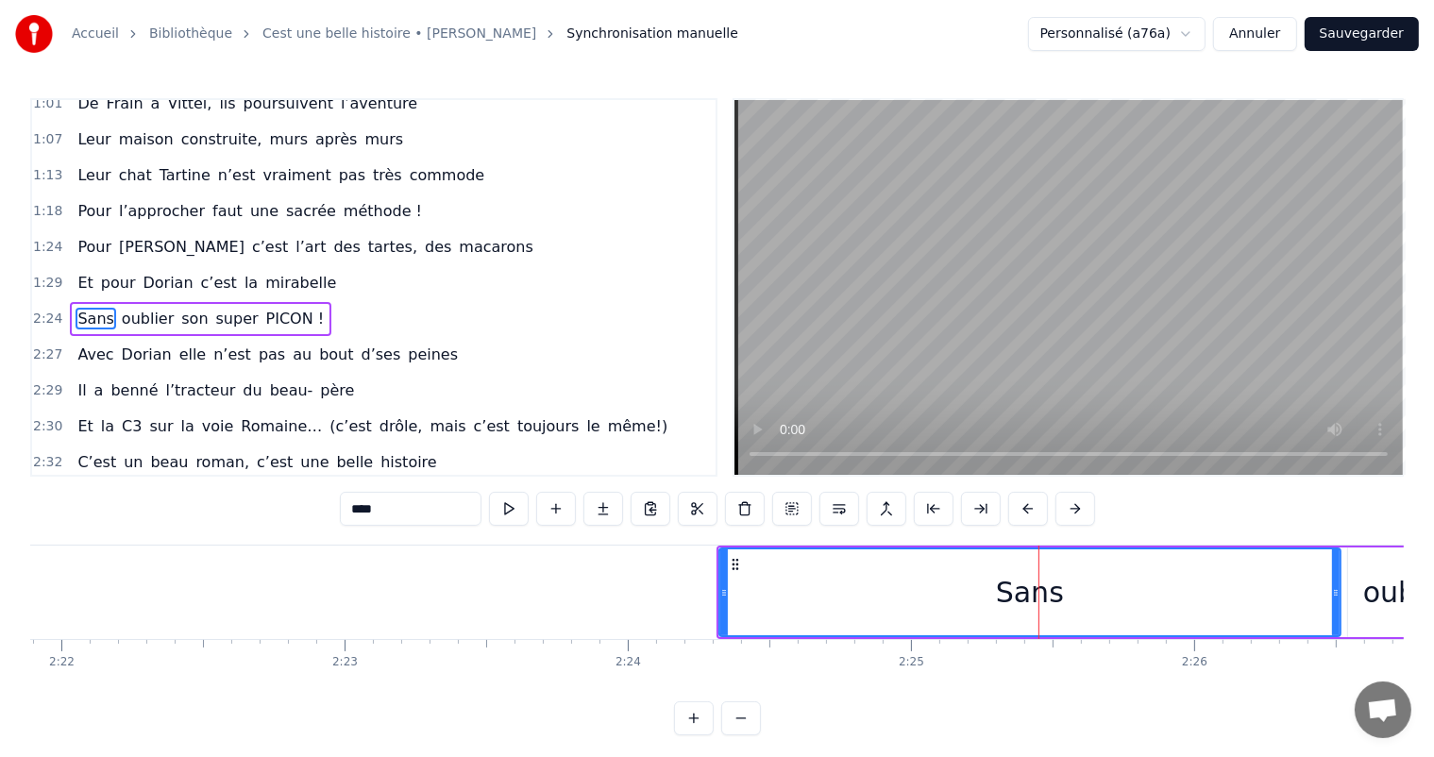
scroll to position [419, 0]
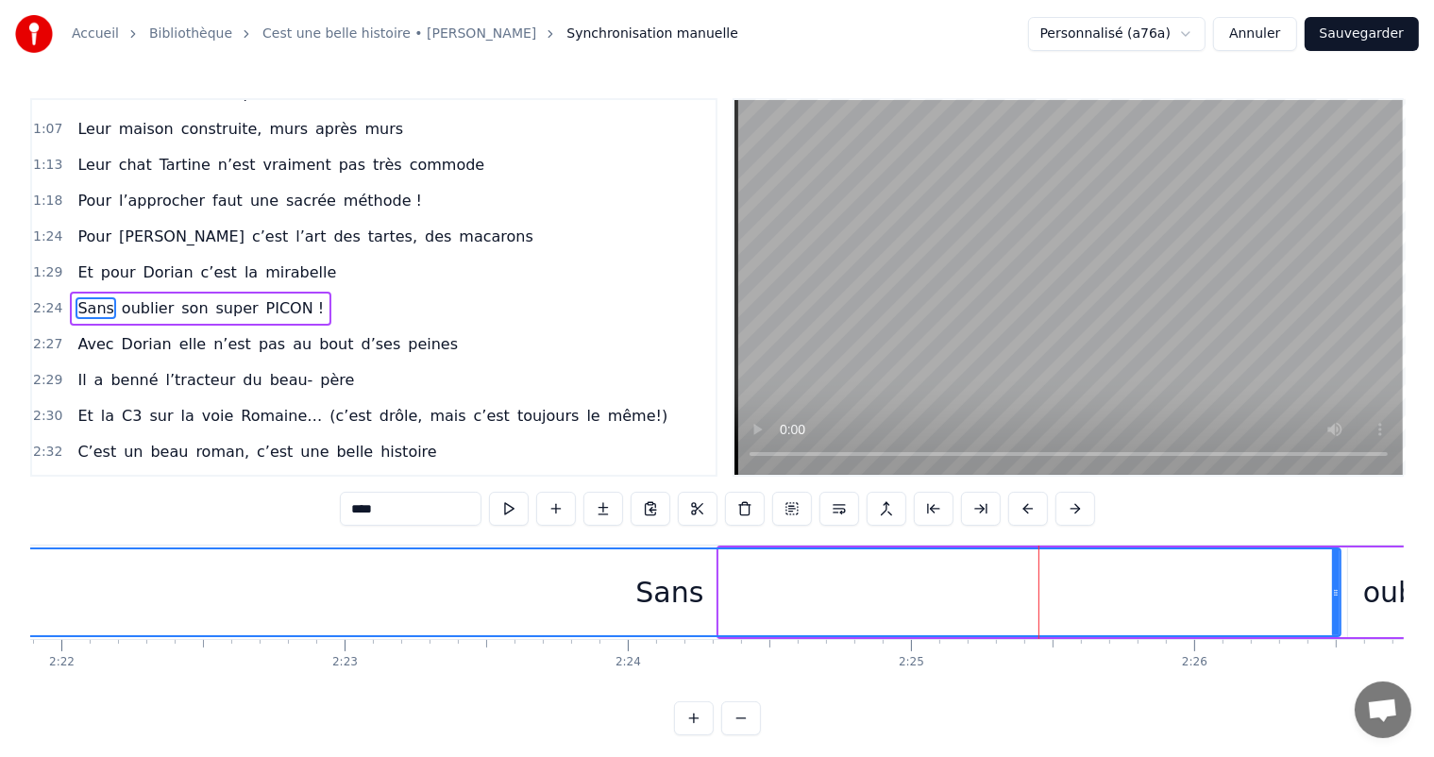
drag, startPoint x: 721, startPoint y: 585, endPoint x: 0, endPoint y: 613, distance: 721.1
click at [0, 613] on div "Accueil Bibliothèque Cest une belle histoire • [PERSON_NAME] Synchronisation ma…" at bounding box center [717, 368] width 1434 height 736
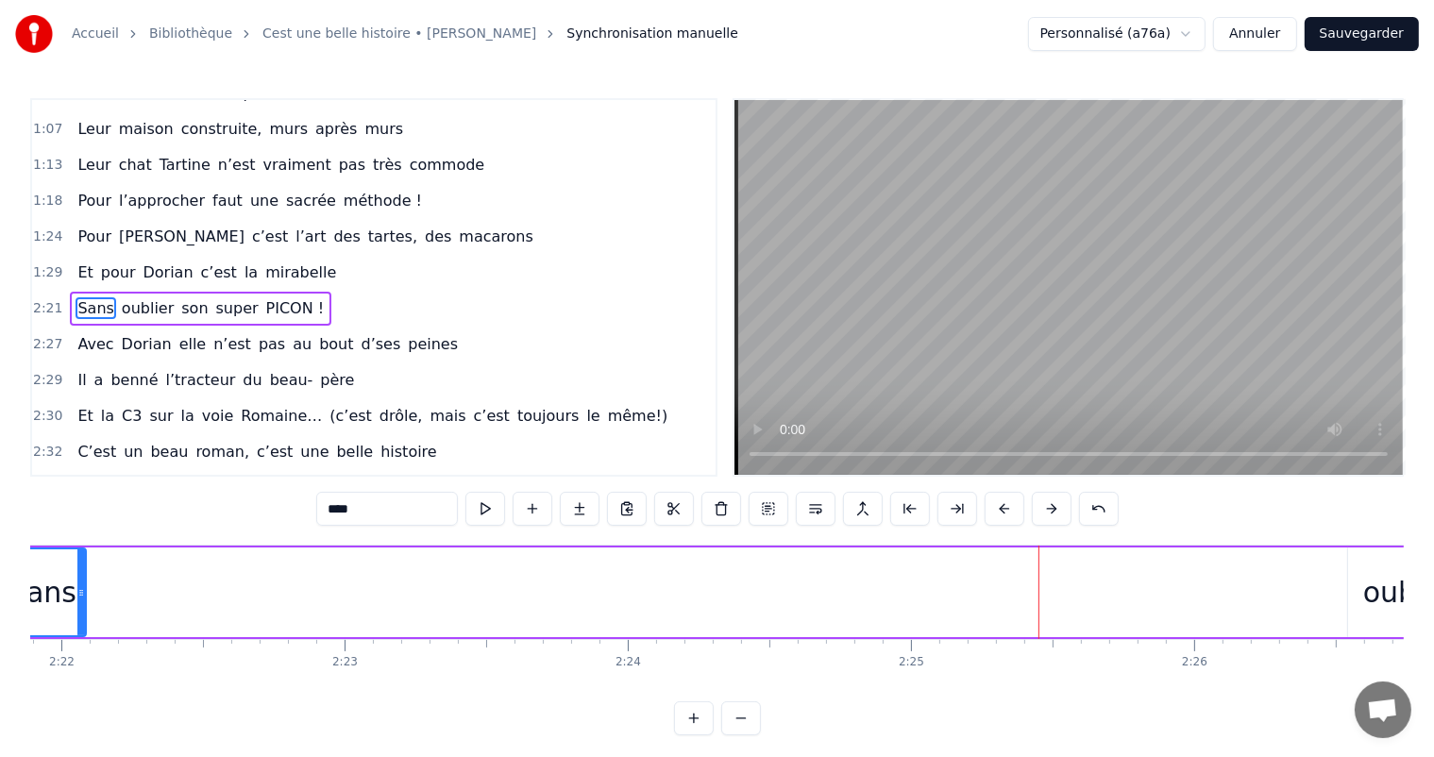
drag, startPoint x: 1338, startPoint y: 597, endPoint x: 449, endPoint y: 630, distance: 889.2
click at [74, 583] on div "Sans" at bounding box center [42, 593] width 85 height 86
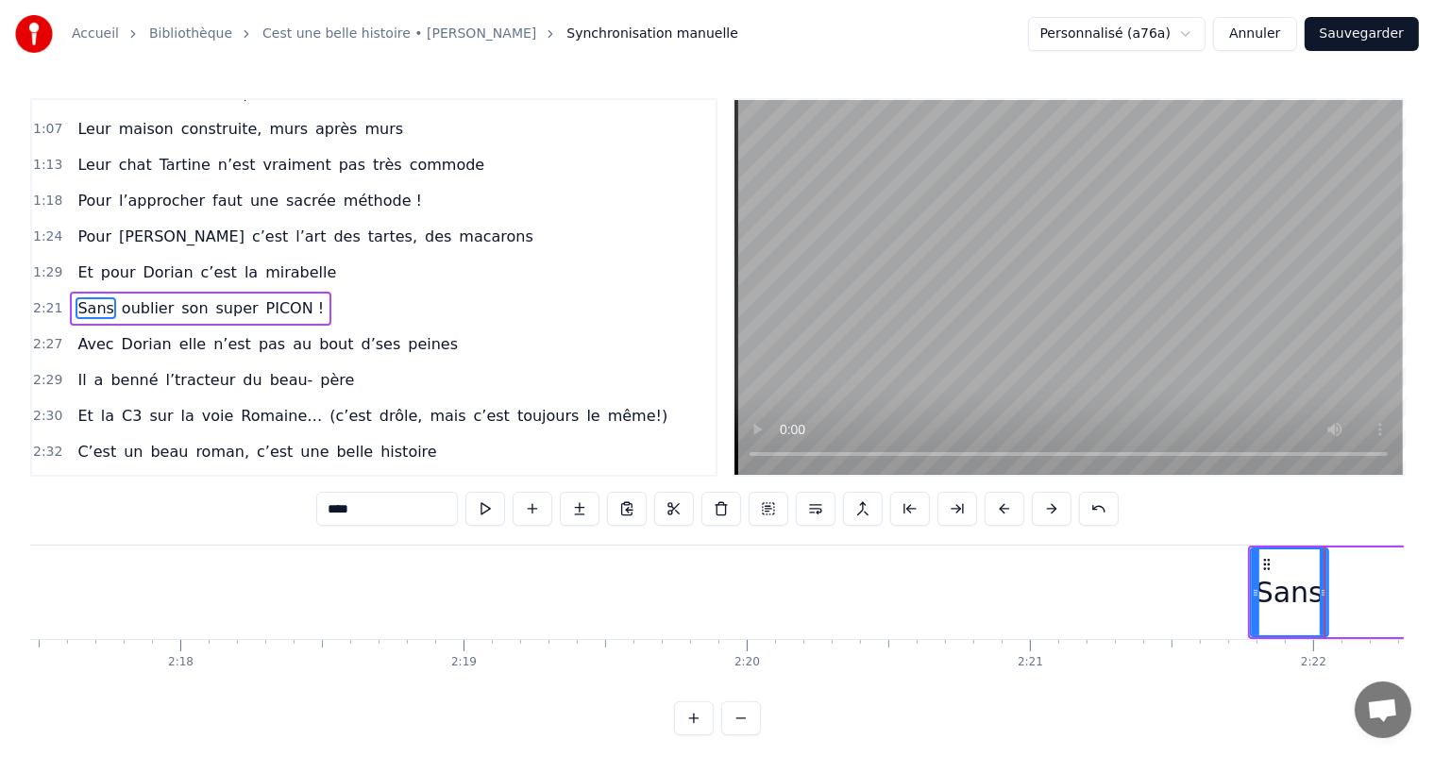
scroll to position [0, 38883]
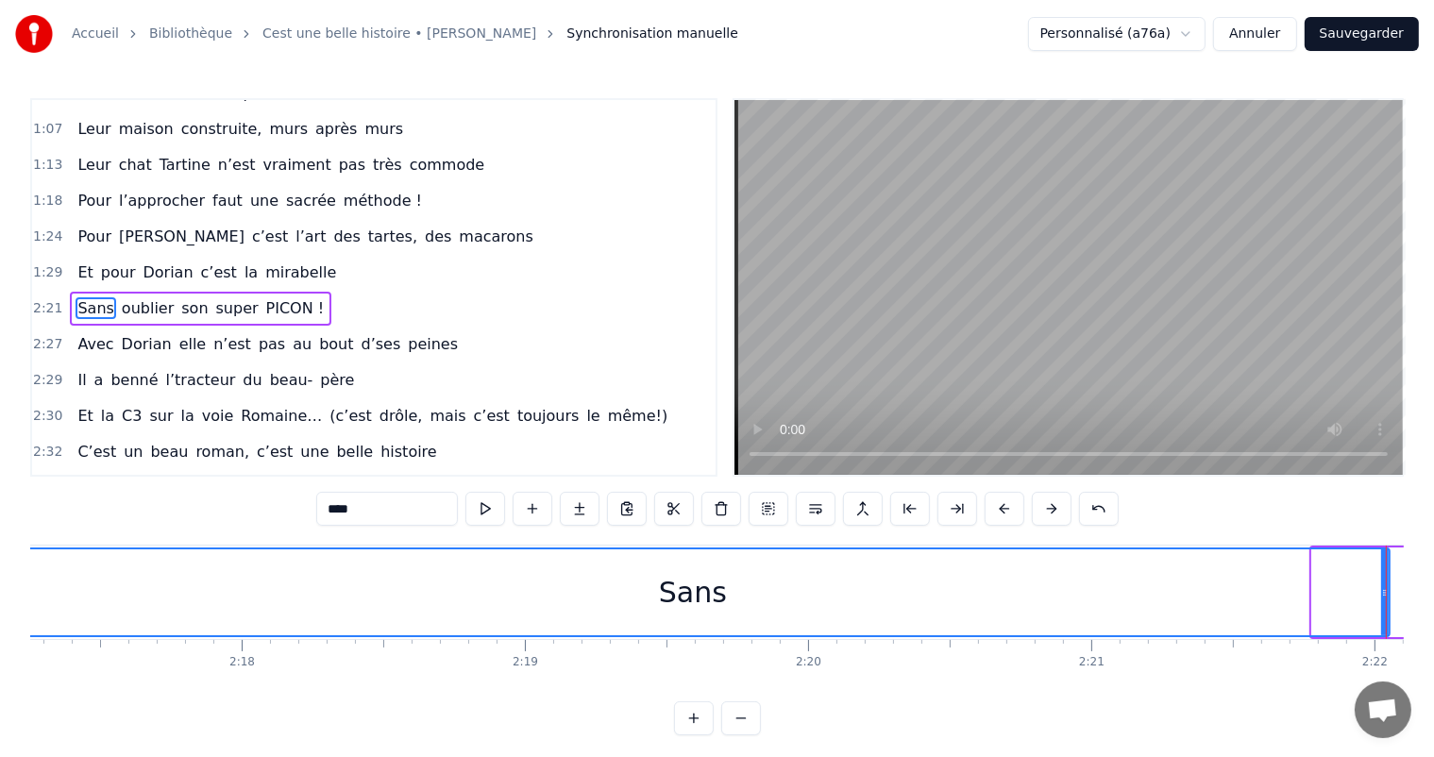
drag, startPoint x: 1316, startPoint y: 591, endPoint x: 0, endPoint y: 619, distance: 1316.7
click at [0, 619] on div "Accueil Bibliothèque Cest une belle histoire • [PERSON_NAME] Synchronisation ma…" at bounding box center [717, 368] width 1434 height 736
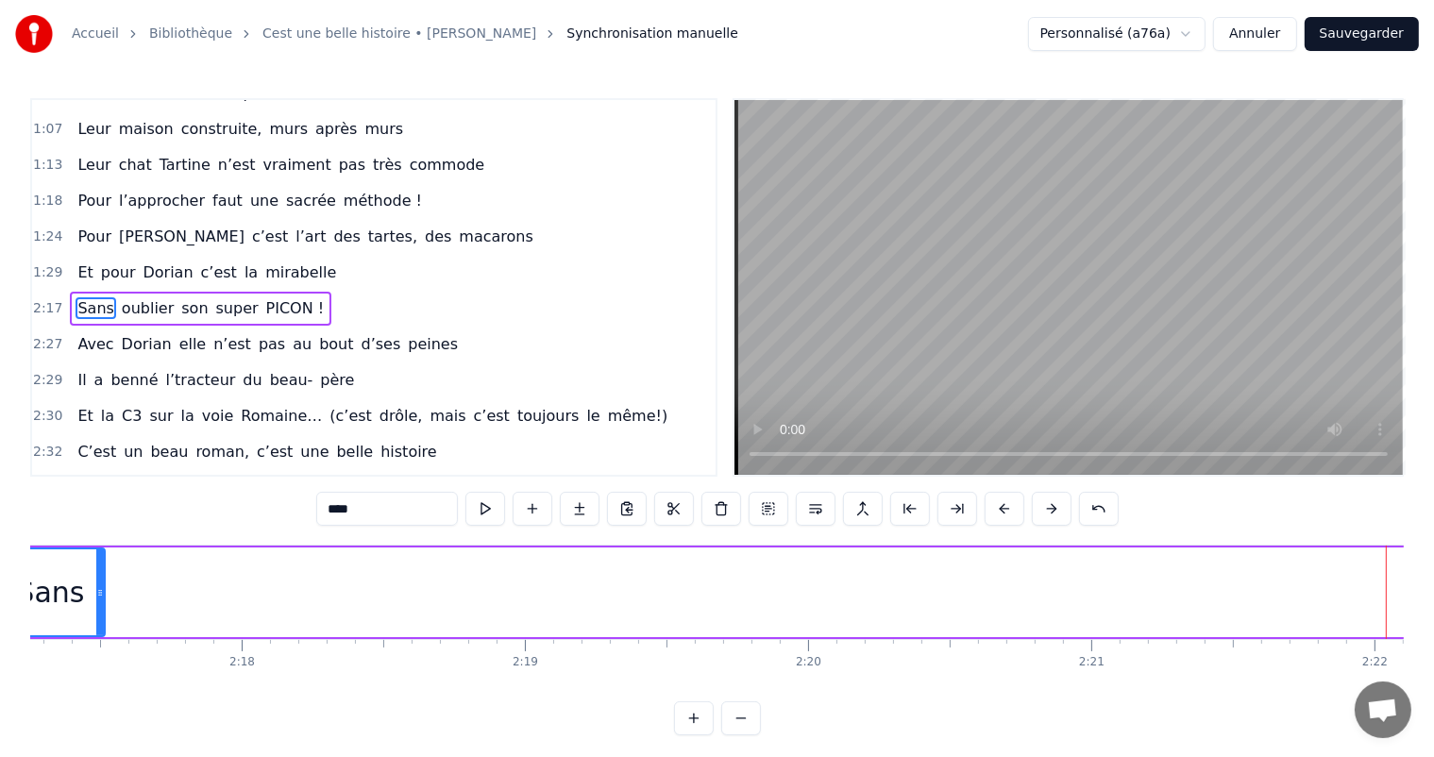
drag, startPoint x: 1386, startPoint y: 584, endPoint x: 97, endPoint y: 585, distance: 1289.0
click at [97, 585] on div at bounding box center [100, 593] width 8 height 86
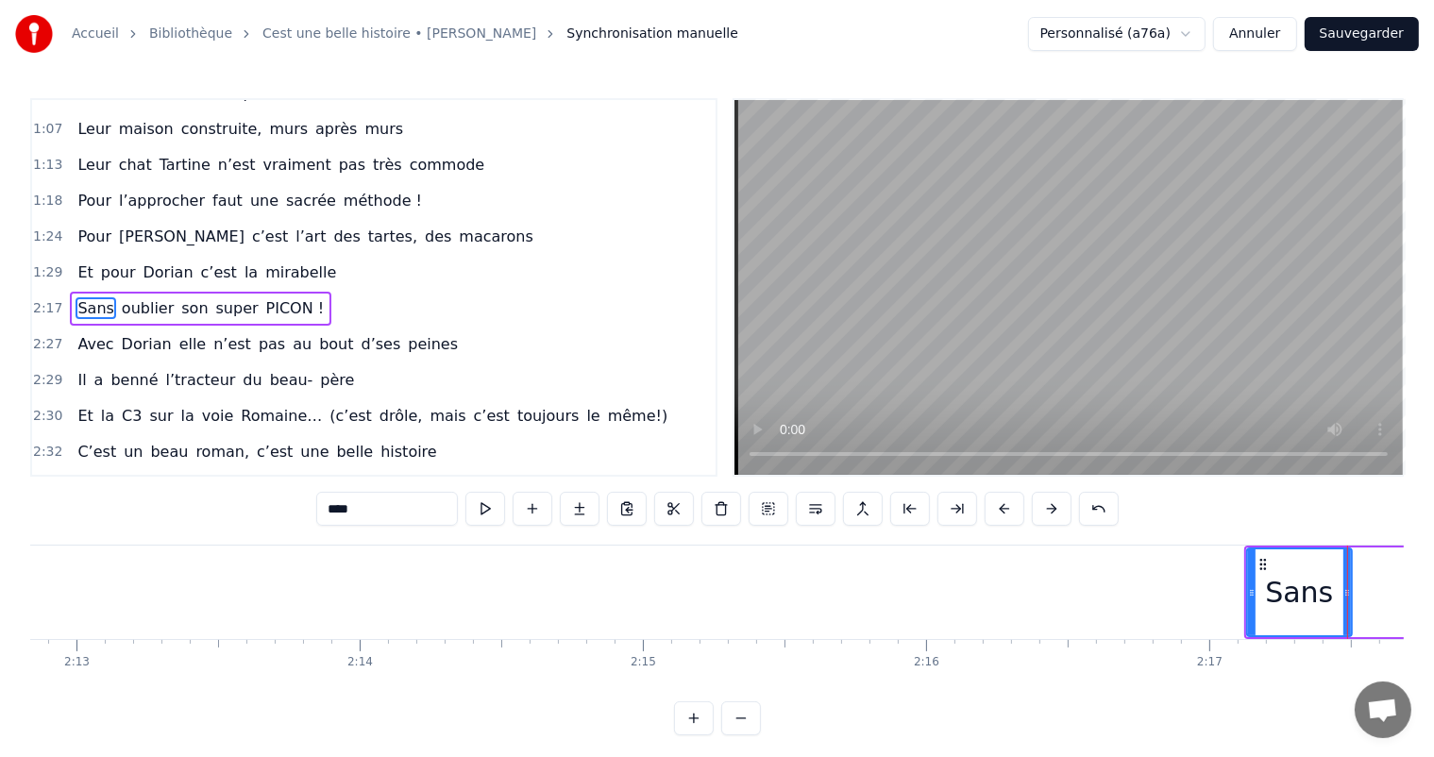
scroll to position [0, 37754]
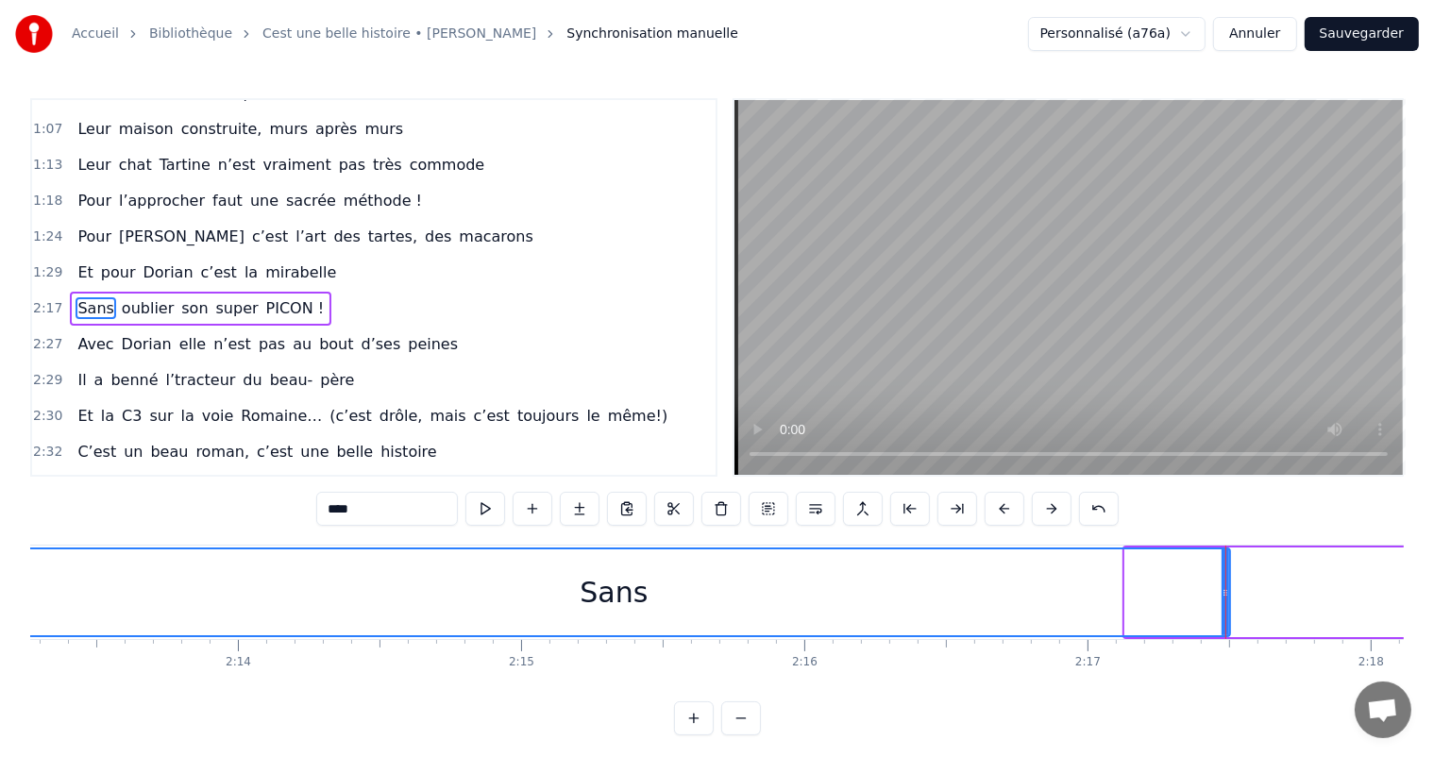
drag, startPoint x: 1128, startPoint y: 583, endPoint x: 0, endPoint y: 649, distance: 1129.4
click at [0, 649] on div "Accueil Bibliothèque Cest une belle histoire • [PERSON_NAME] Synchronisation ma…" at bounding box center [717, 368] width 1434 height 736
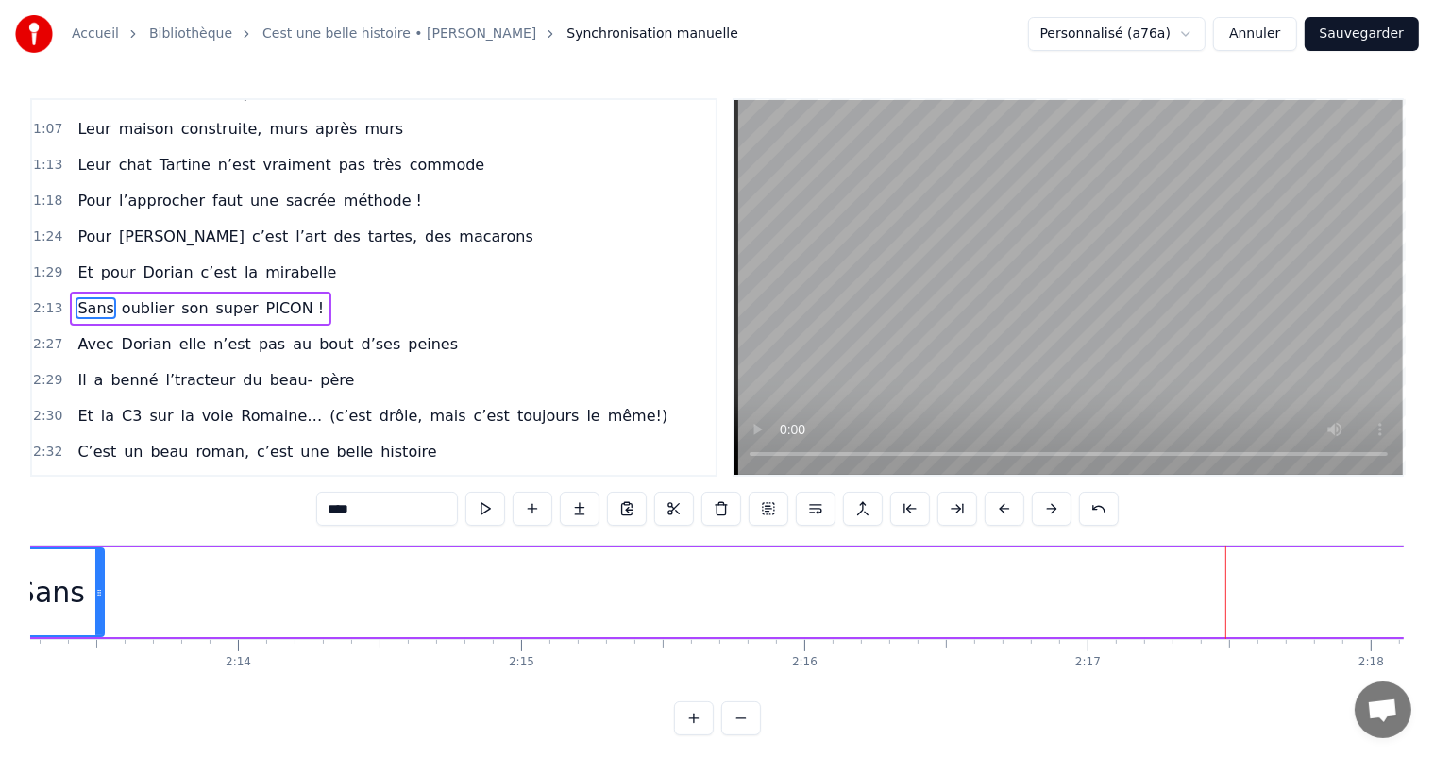
drag, startPoint x: 1228, startPoint y: 582, endPoint x: 101, endPoint y: 593, distance: 1126.6
click at [101, 593] on div at bounding box center [99, 593] width 8 height 86
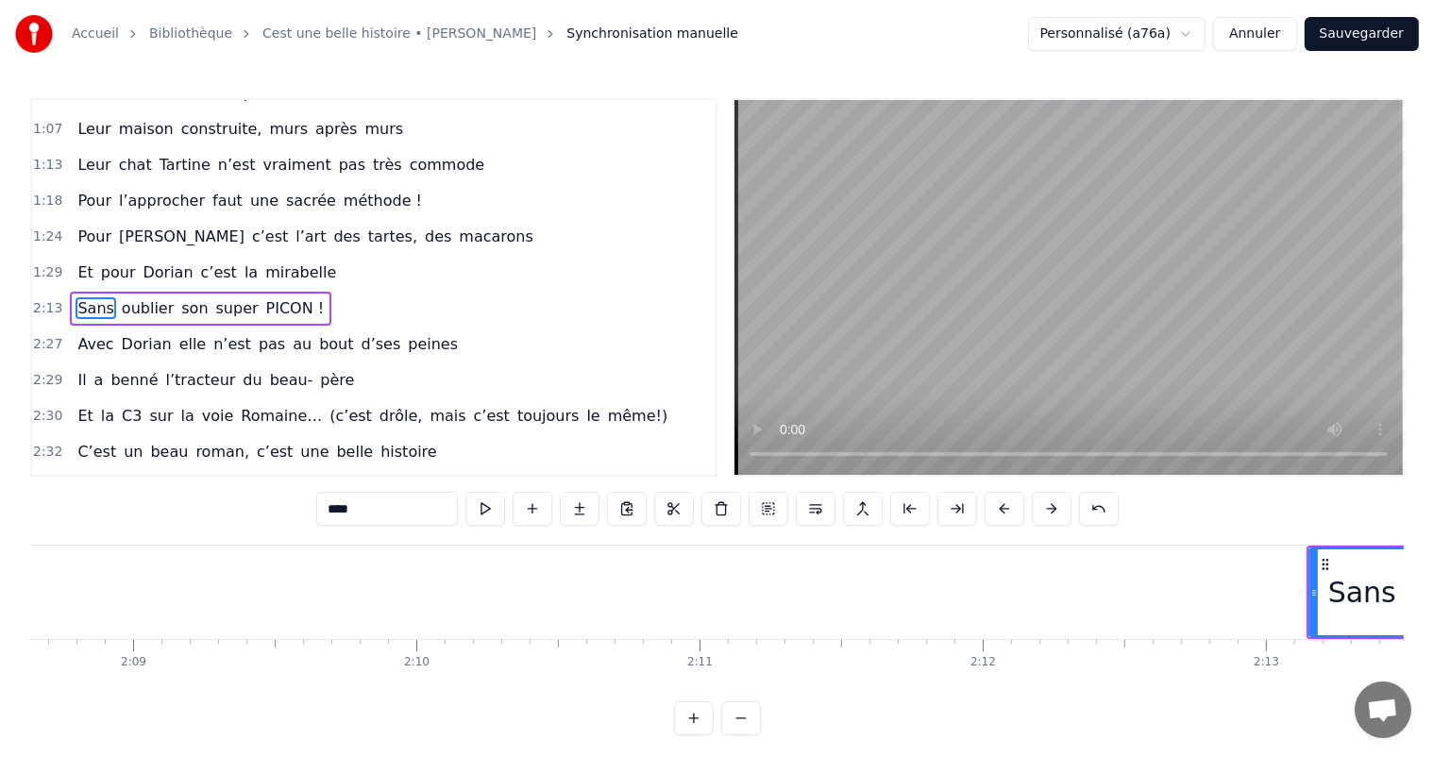
scroll to position [0, 36503]
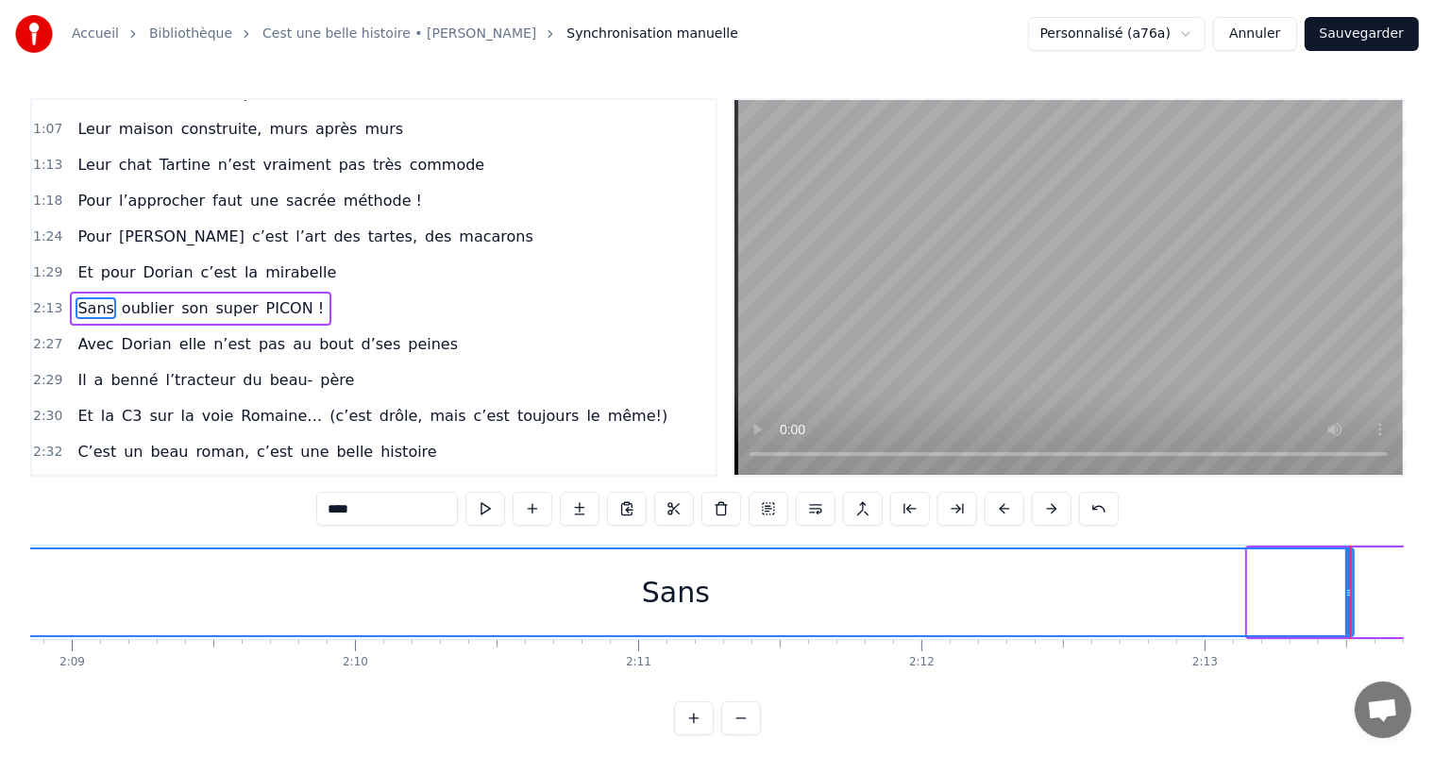
drag, startPoint x: 1250, startPoint y: 582, endPoint x: 0, endPoint y: 654, distance: 1252.4
click at [0, 654] on div "Accueil Bibliothèque Cest une belle histoire • [PERSON_NAME] Synchronisation ma…" at bounding box center [717, 368] width 1434 height 736
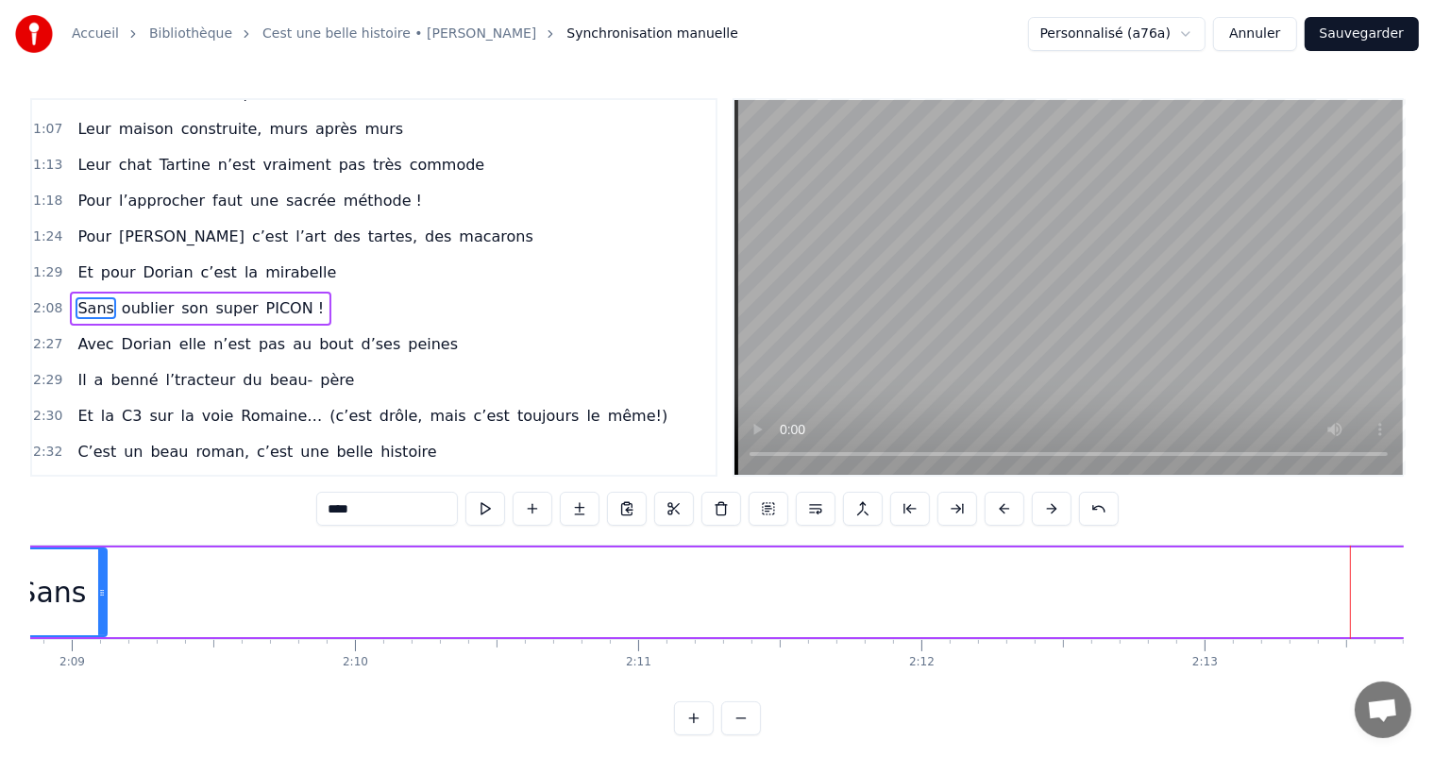
drag, startPoint x: 1347, startPoint y: 593, endPoint x: 128, endPoint y: 619, distance: 1218.4
click at [98, 618] on div at bounding box center [102, 593] width 8 height 86
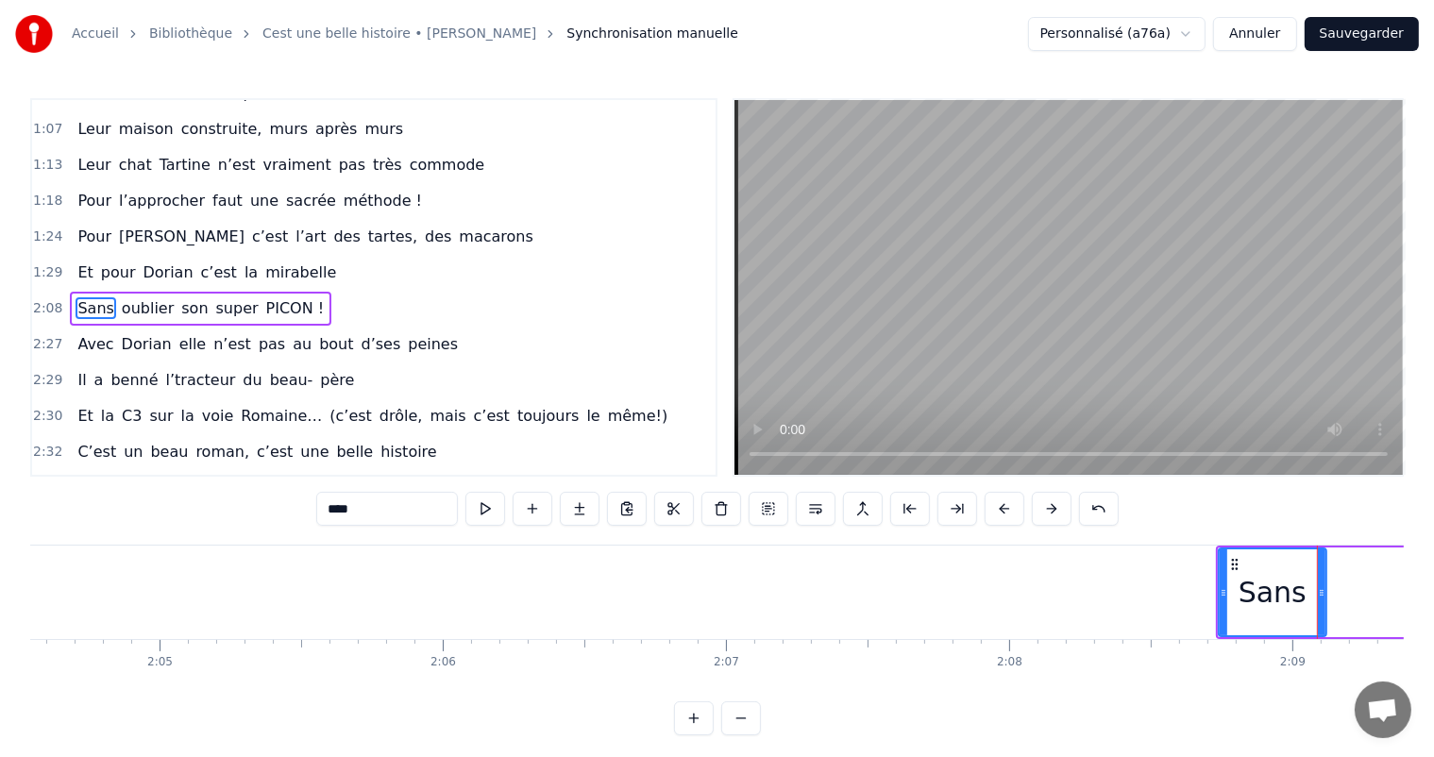
scroll to position [0, 35313]
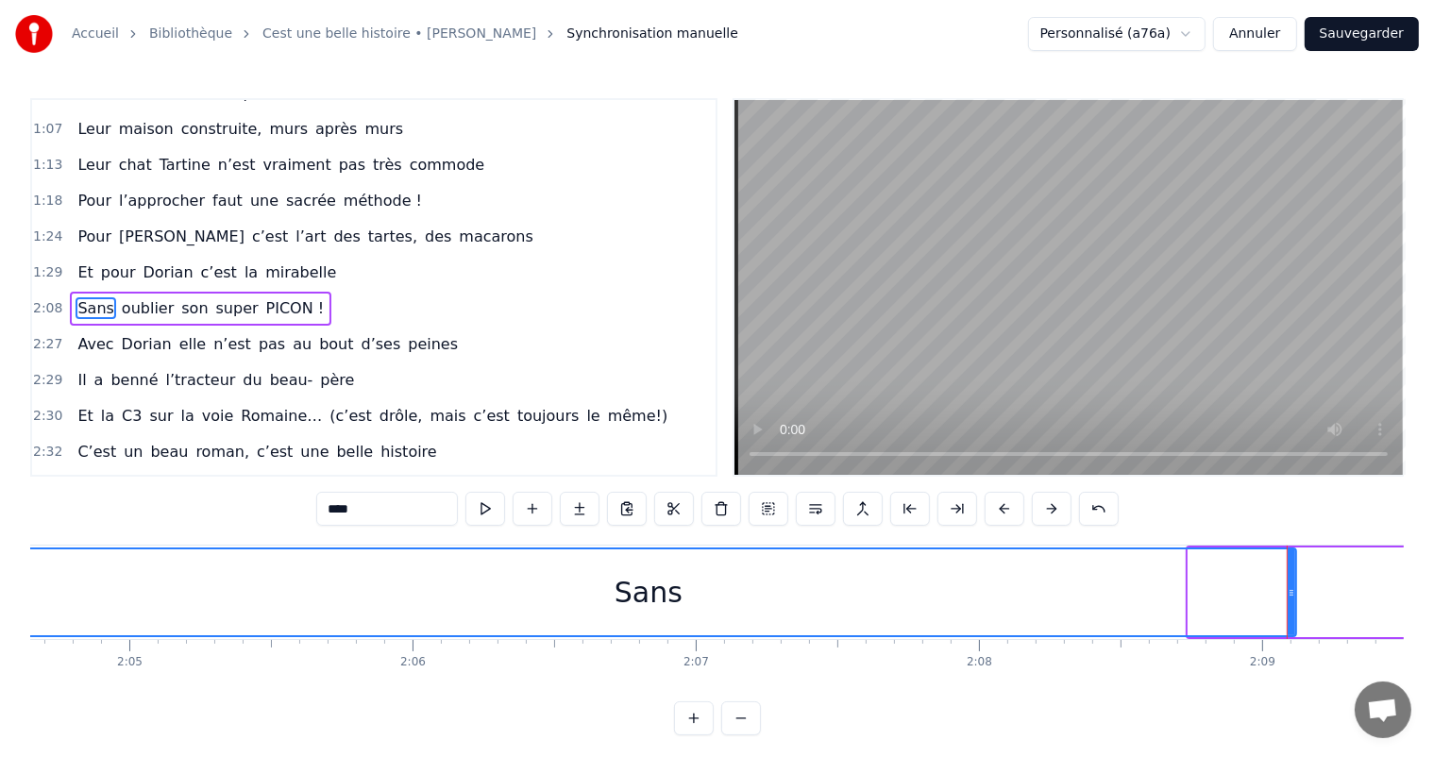
drag, startPoint x: 1188, startPoint y: 578, endPoint x: 0, endPoint y: 604, distance: 1188.2
click at [0, 604] on div "Accueil Bibliothèque Cest une belle histoire • [PERSON_NAME] Synchronisation ma…" at bounding box center [717, 368] width 1434 height 736
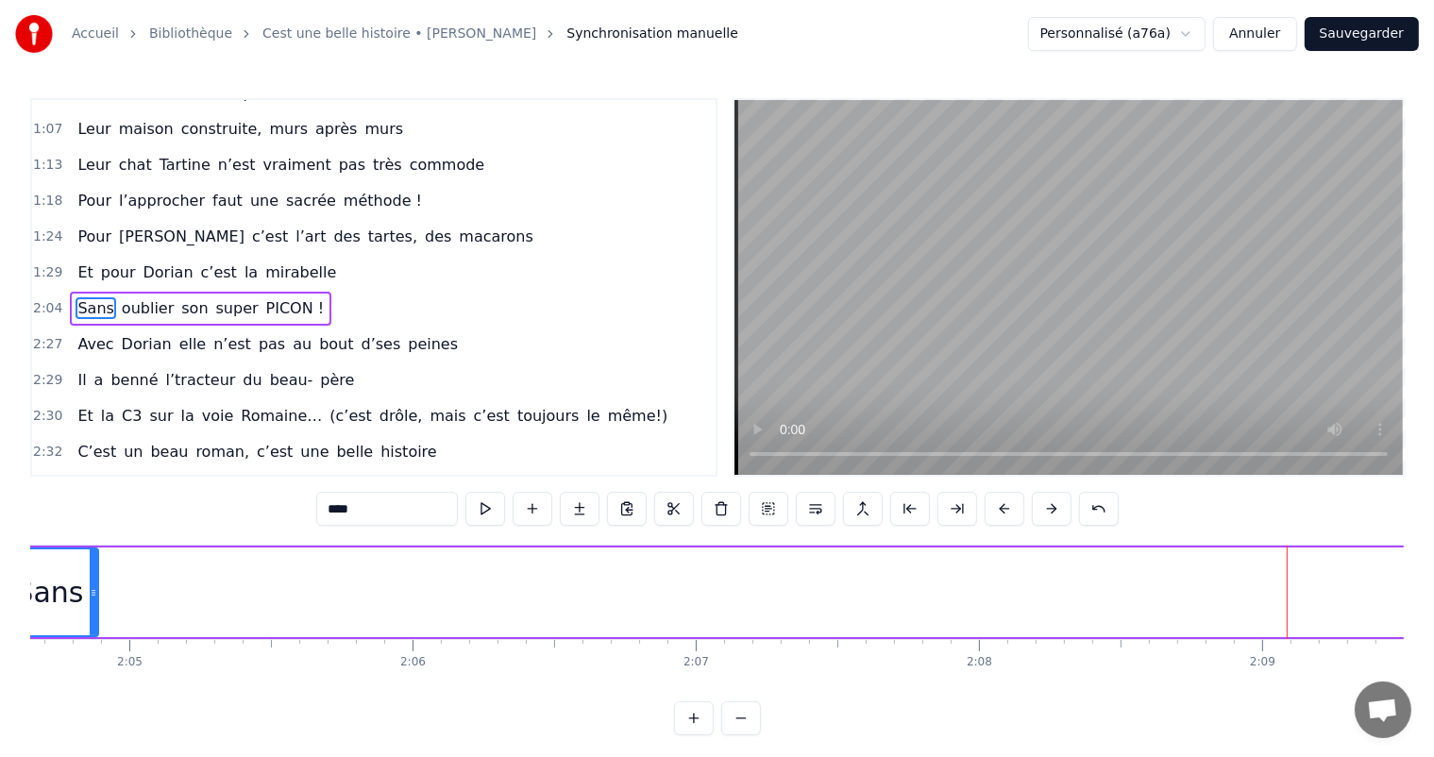
drag, startPoint x: 1289, startPoint y: 589, endPoint x: 91, endPoint y: 656, distance: 1200.2
click at [91, 656] on div "C’est un beau roman, c’est une belle histoire C’est une romance d’[DATE] [PERSO…" at bounding box center [717, 616] width 1374 height 142
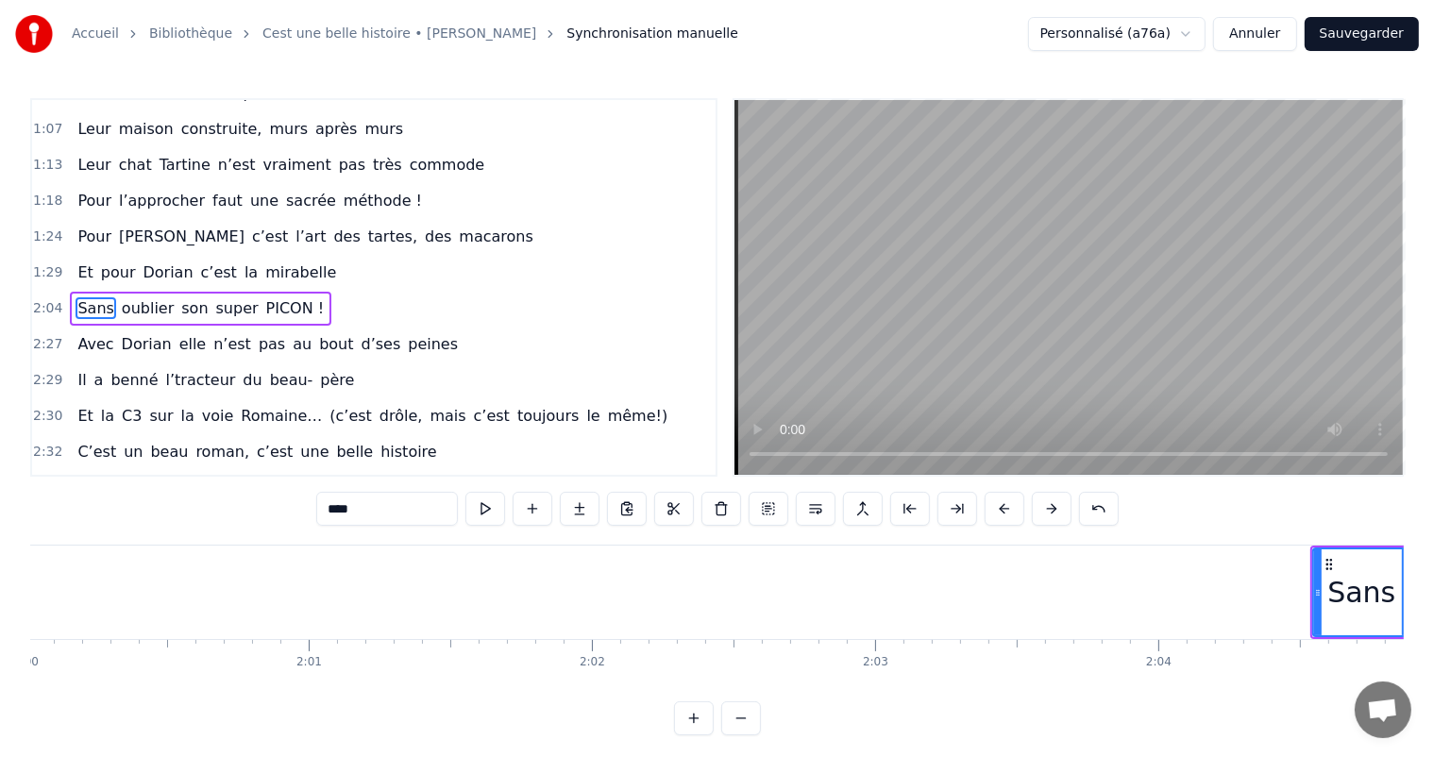
scroll to position [0, 33939]
click at [895, 736] on div "0:11 C’est 0:12 un beau roman, c’est une belle histoire 0:17 C’est une romance …" at bounding box center [717, 416] width 1374 height 637
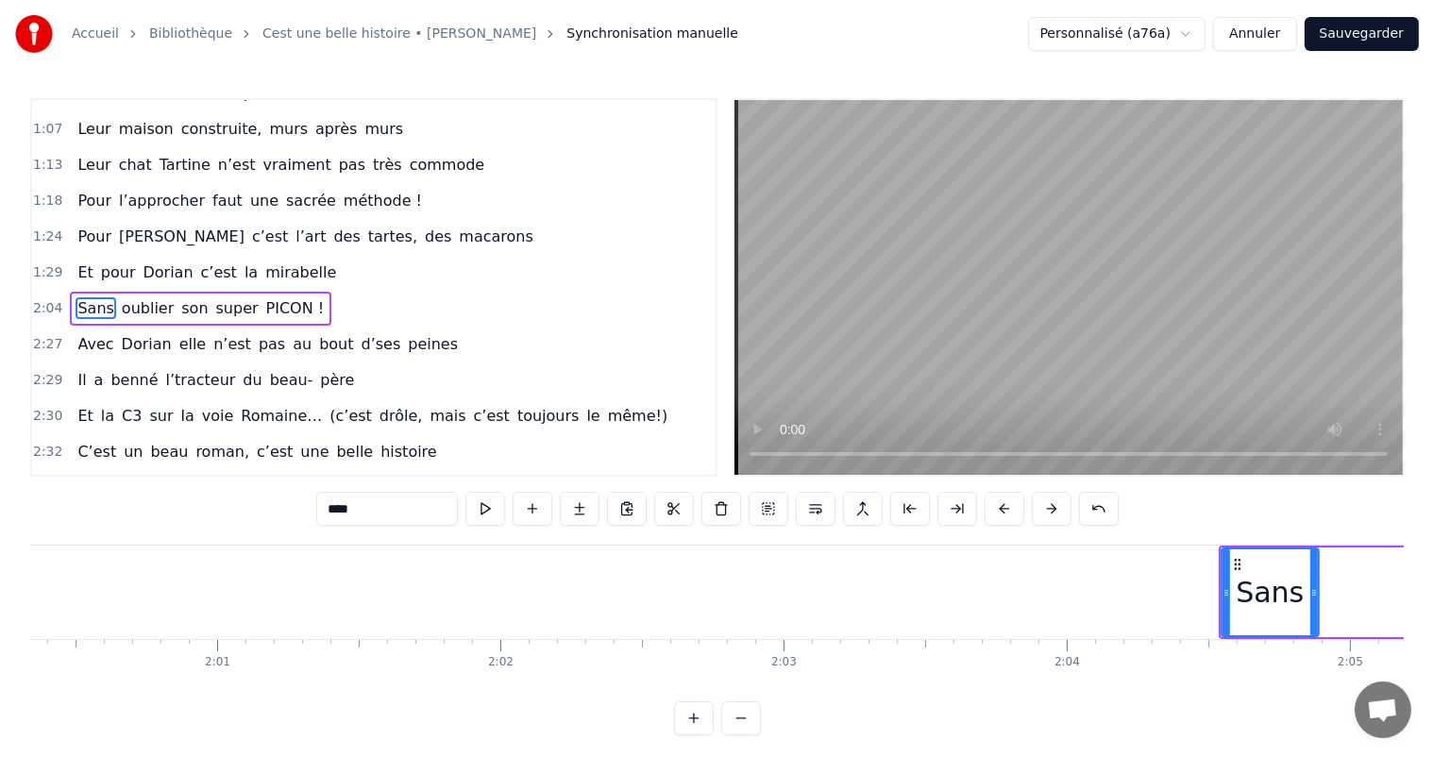
scroll to position [0, 34153]
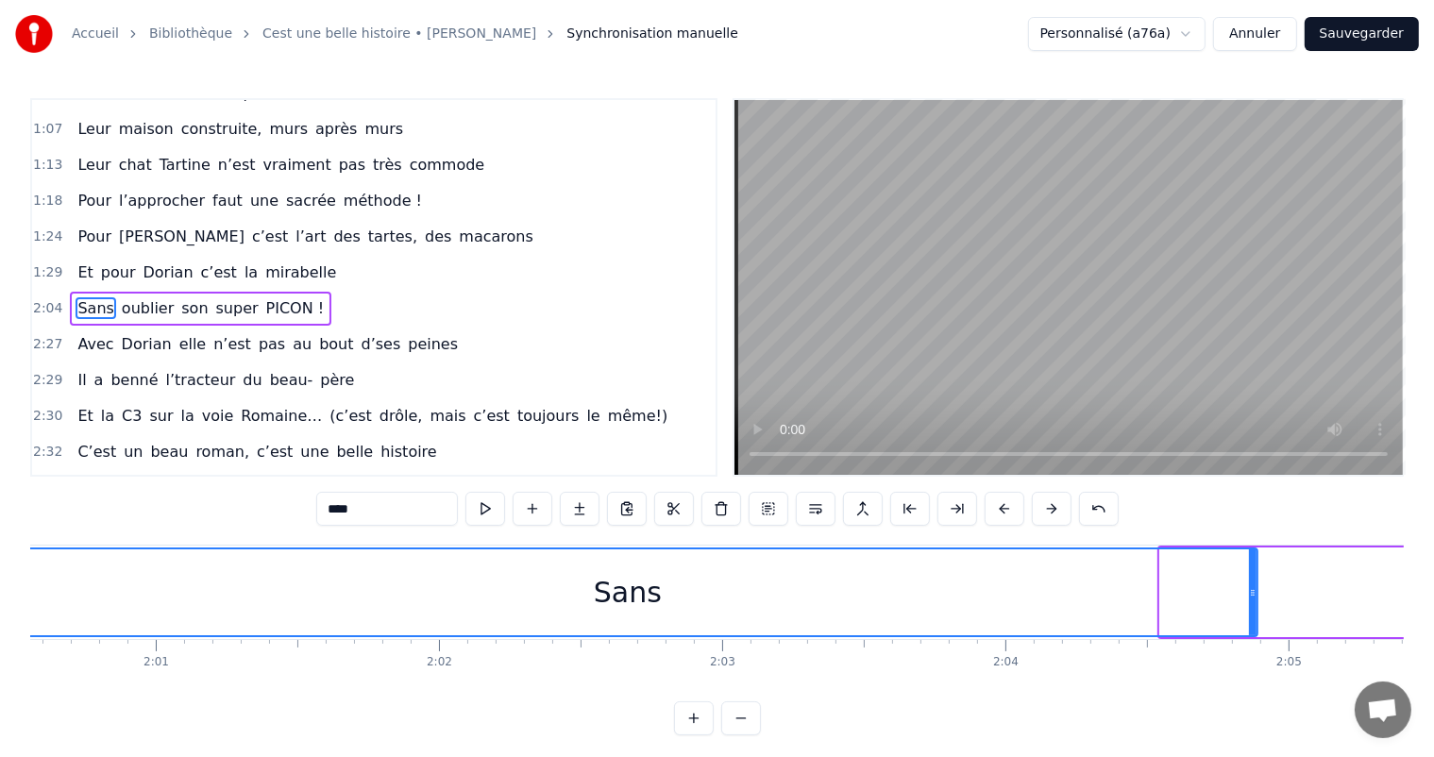
drag, startPoint x: 1162, startPoint y: 588, endPoint x: 0, endPoint y: 664, distance: 1164.9
click at [0, 664] on div "Accueil Bibliothèque Cest une belle histoire • [PERSON_NAME] Synchronisation ma…" at bounding box center [717, 368] width 1434 height 736
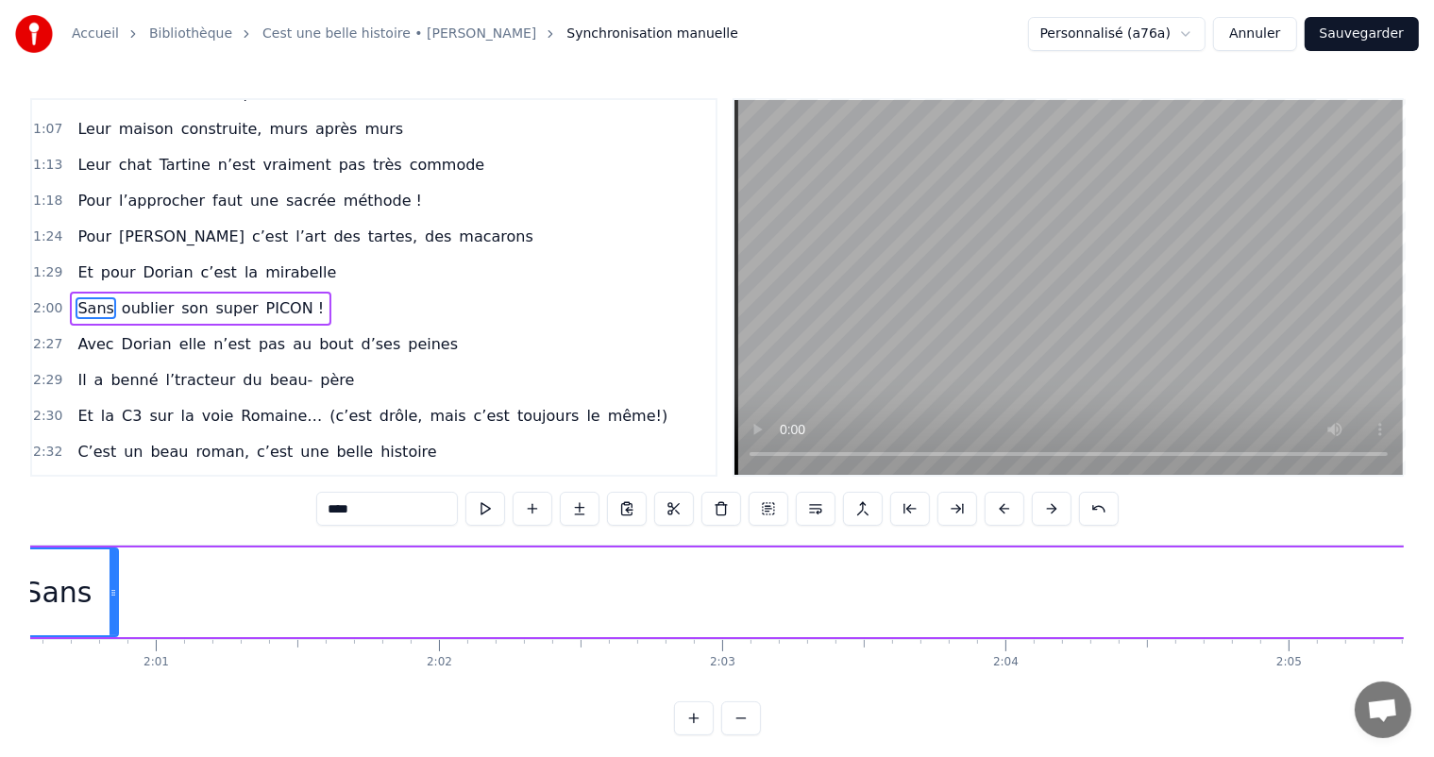
drag, startPoint x: 1252, startPoint y: 596, endPoint x: 353, endPoint y: 605, distance: 899.0
click at [110, 607] on div at bounding box center [114, 593] width 8 height 86
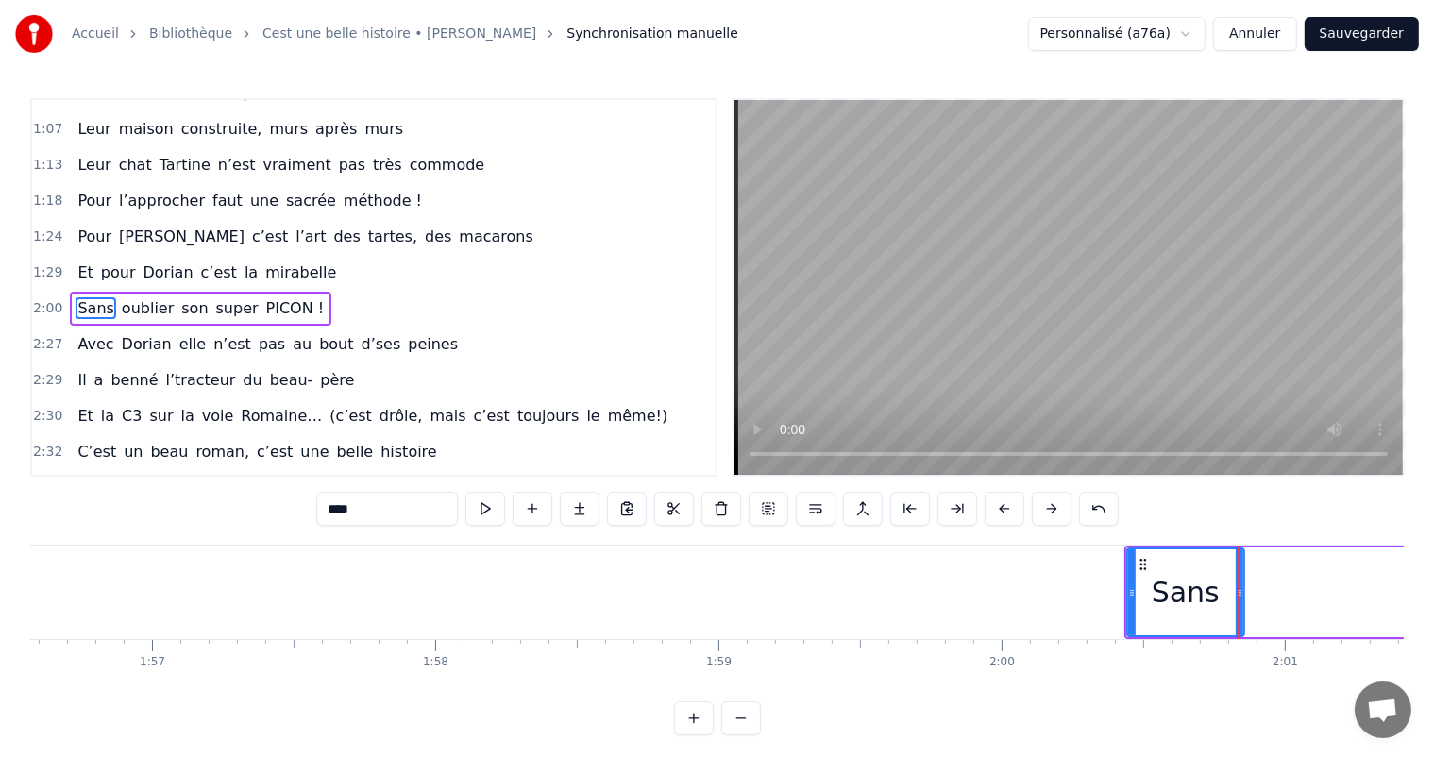
scroll to position [0, 32963]
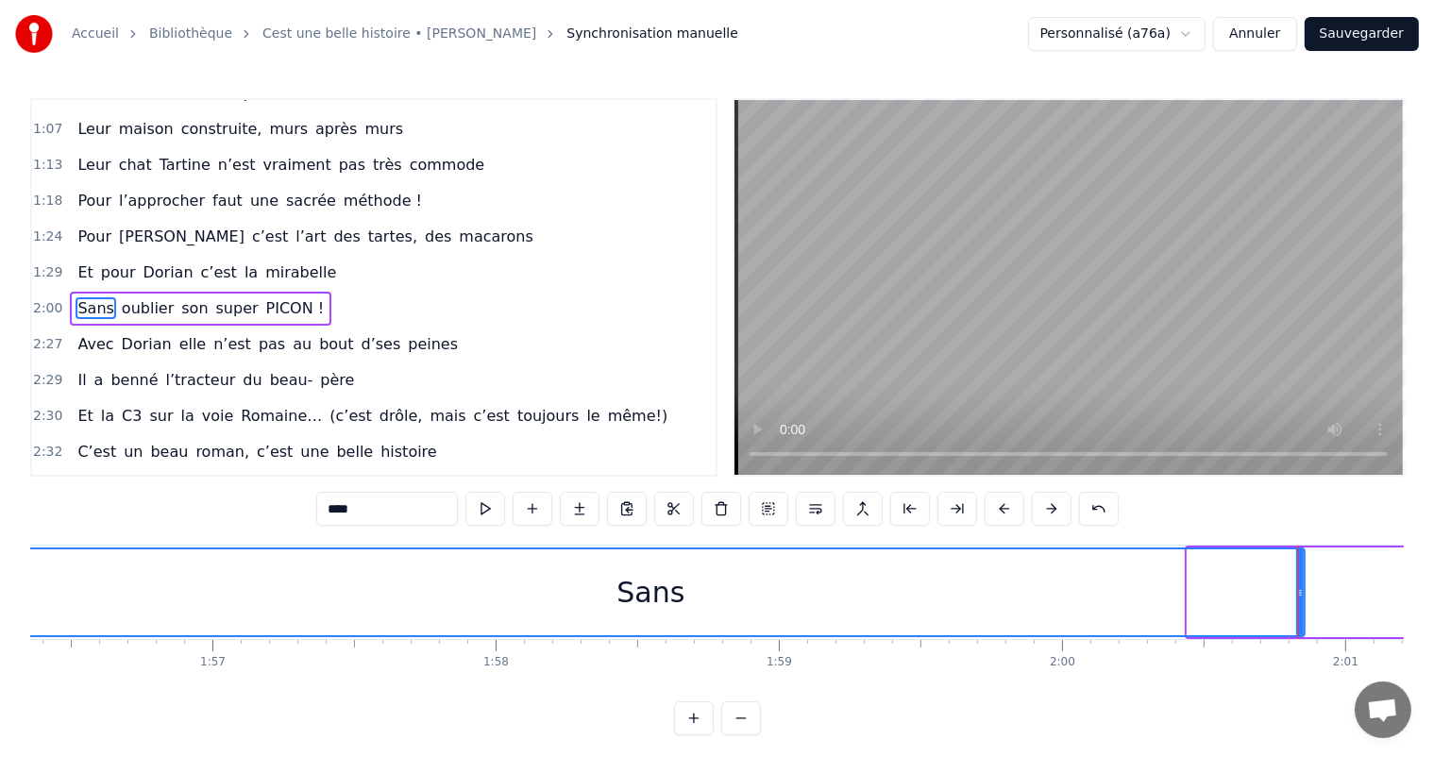
drag, startPoint x: 1191, startPoint y: 589, endPoint x: 0, endPoint y: 604, distance: 1190.9
click at [0, 604] on div "Accueil Bibliothèque Cest une belle histoire • [PERSON_NAME] Synchronisation ma…" at bounding box center [717, 368] width 1434 height 736
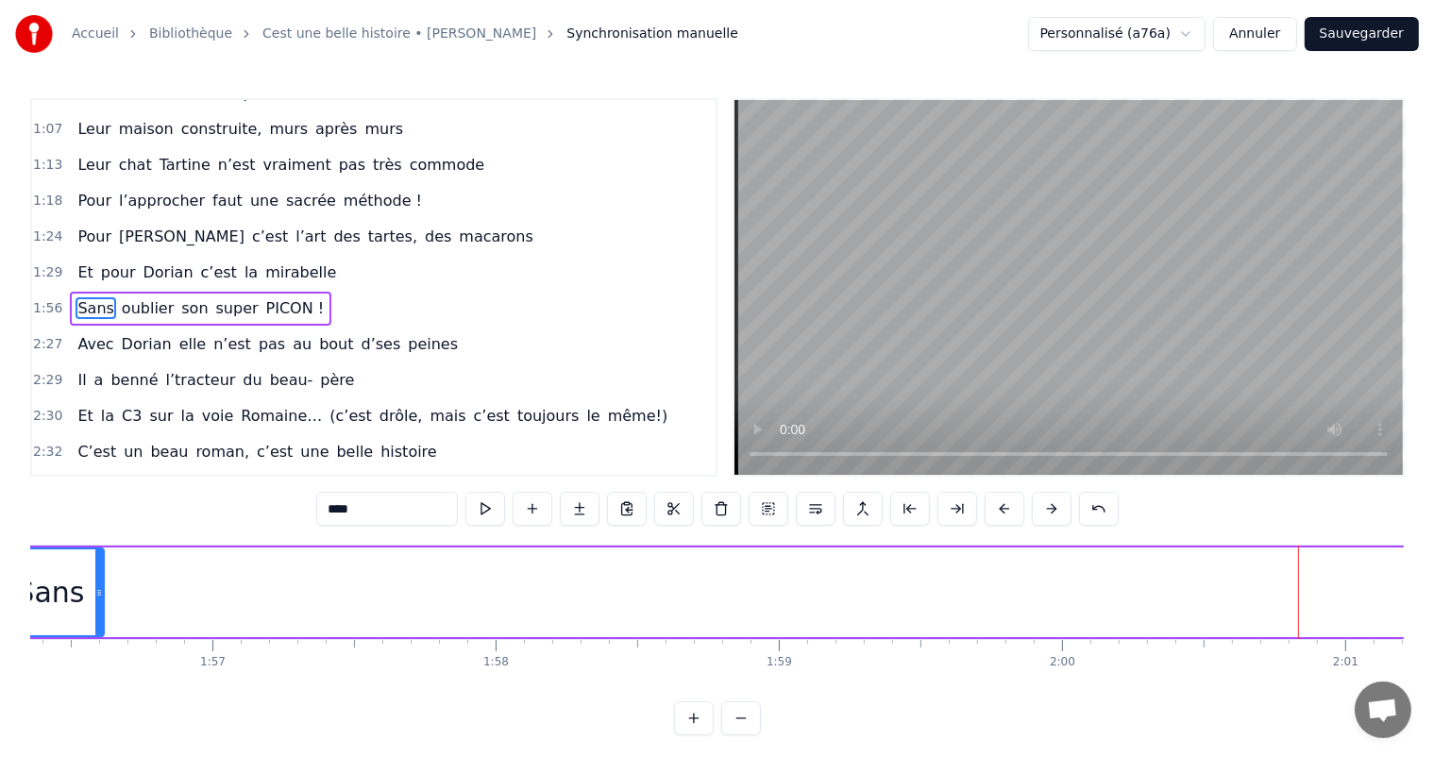
drag, startPoint x: 1299, startPoint y: 580, endPoint x: 105, endPoint y: 666, distance: 1197.6
click at [96, 662] on div "C’est un beau roman, c’est une belle histoire C’est une romance d’[DATE] [PERSO…" at bounding box center [717, 616] width 1374 height 142
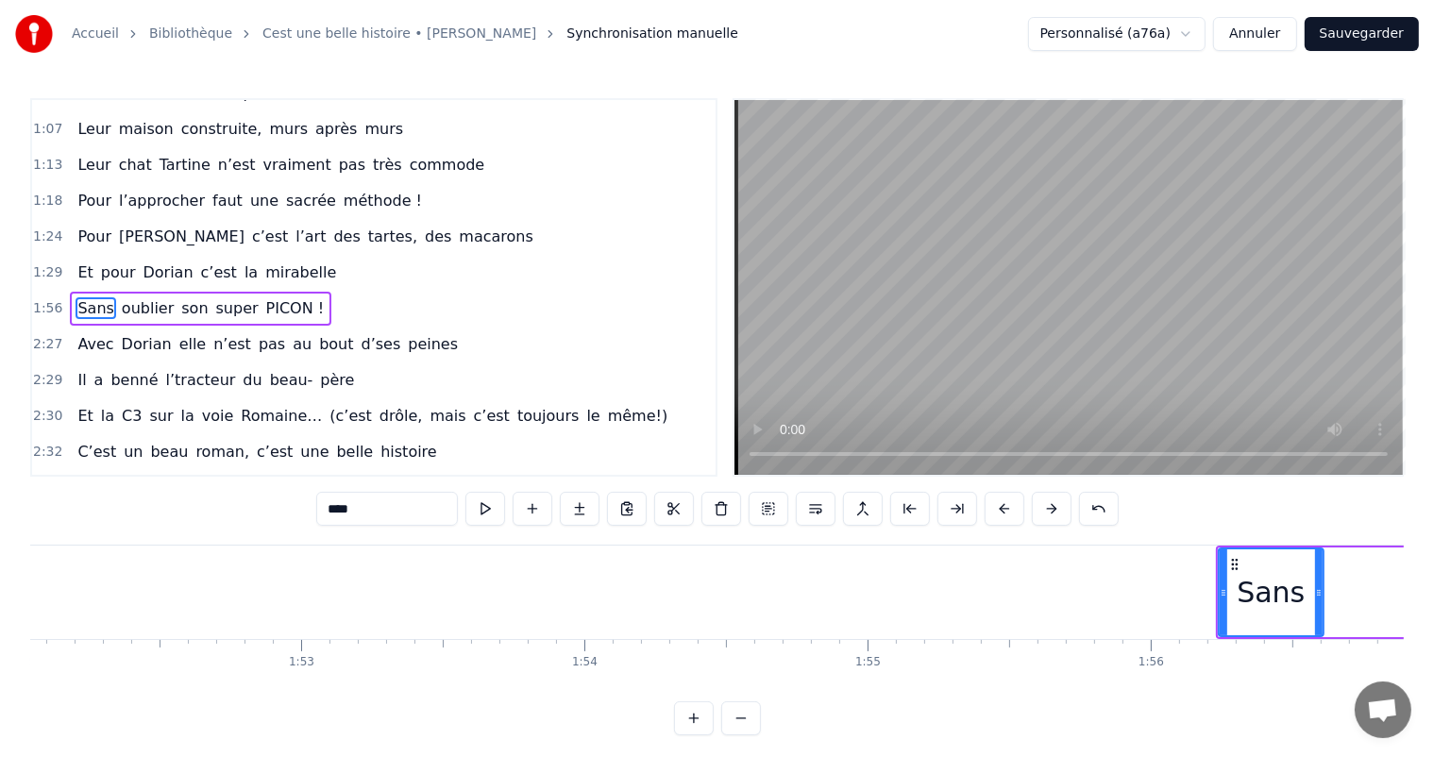
scroll to position [0, 31681]
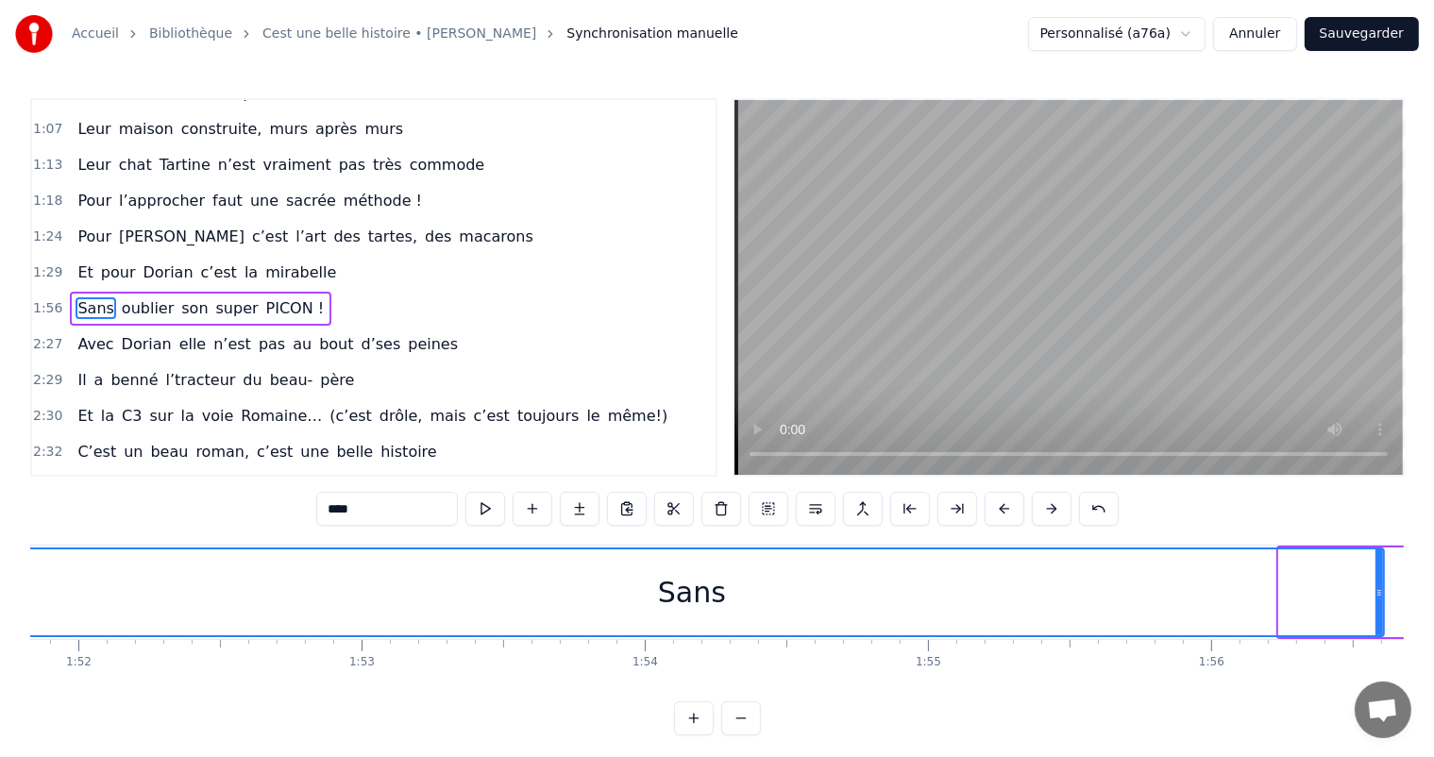
drag, startPoint x: 1280, startPoint y: 584, endPoint x: 0, endPoint y: 744, distance: 1289.6
click at [0, 736] on div "Accueil Bibliothèque Cest une belle histoire • [PERSON_NAME] Synchronisation ma…" at bounding box center [717, 368] width 1434 height 736
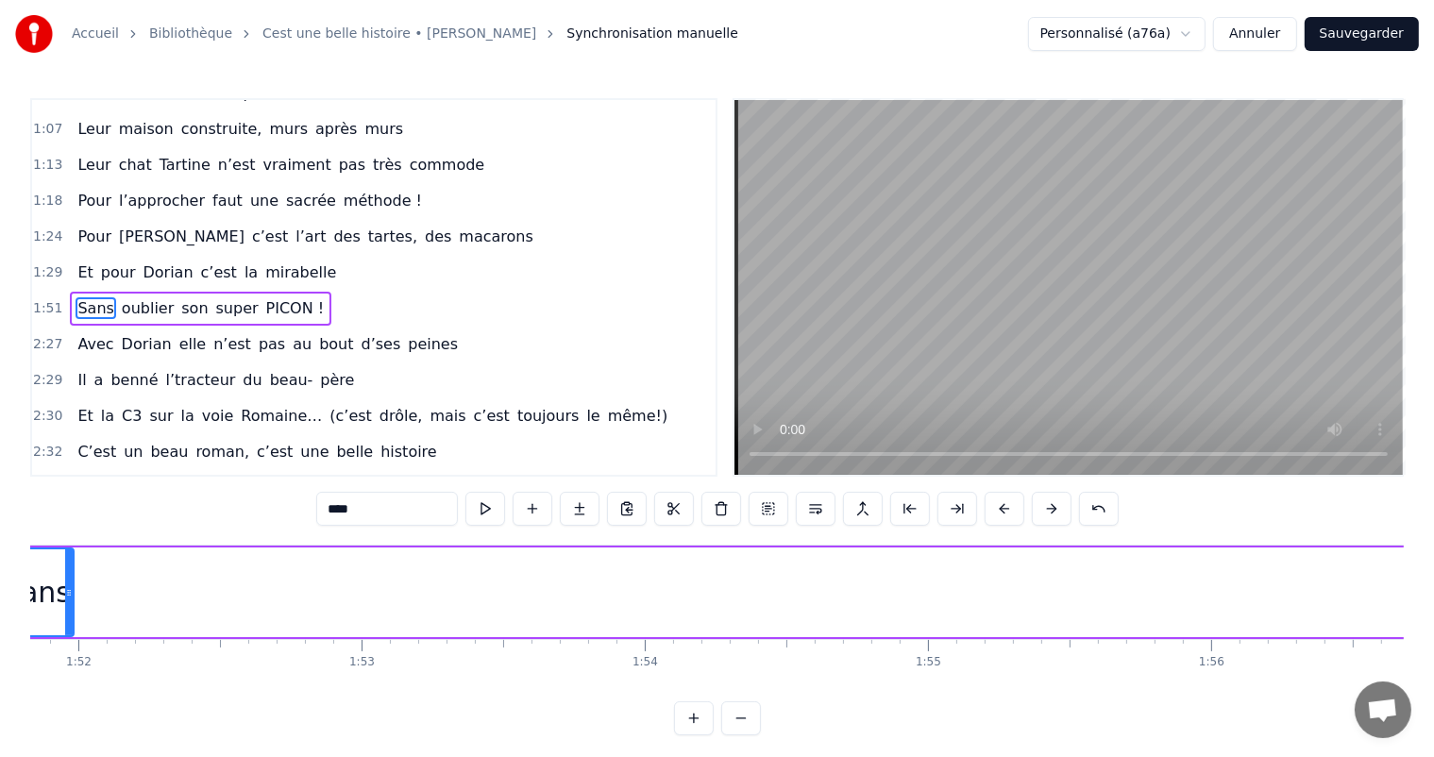
drag, startPoint x: 1376, startPoint y: 568, endPoint x: 70, endPoint y: 583, distance: 1306.1
click at [70, 583] on div at bounding box center [69, 593] width 8 height 86
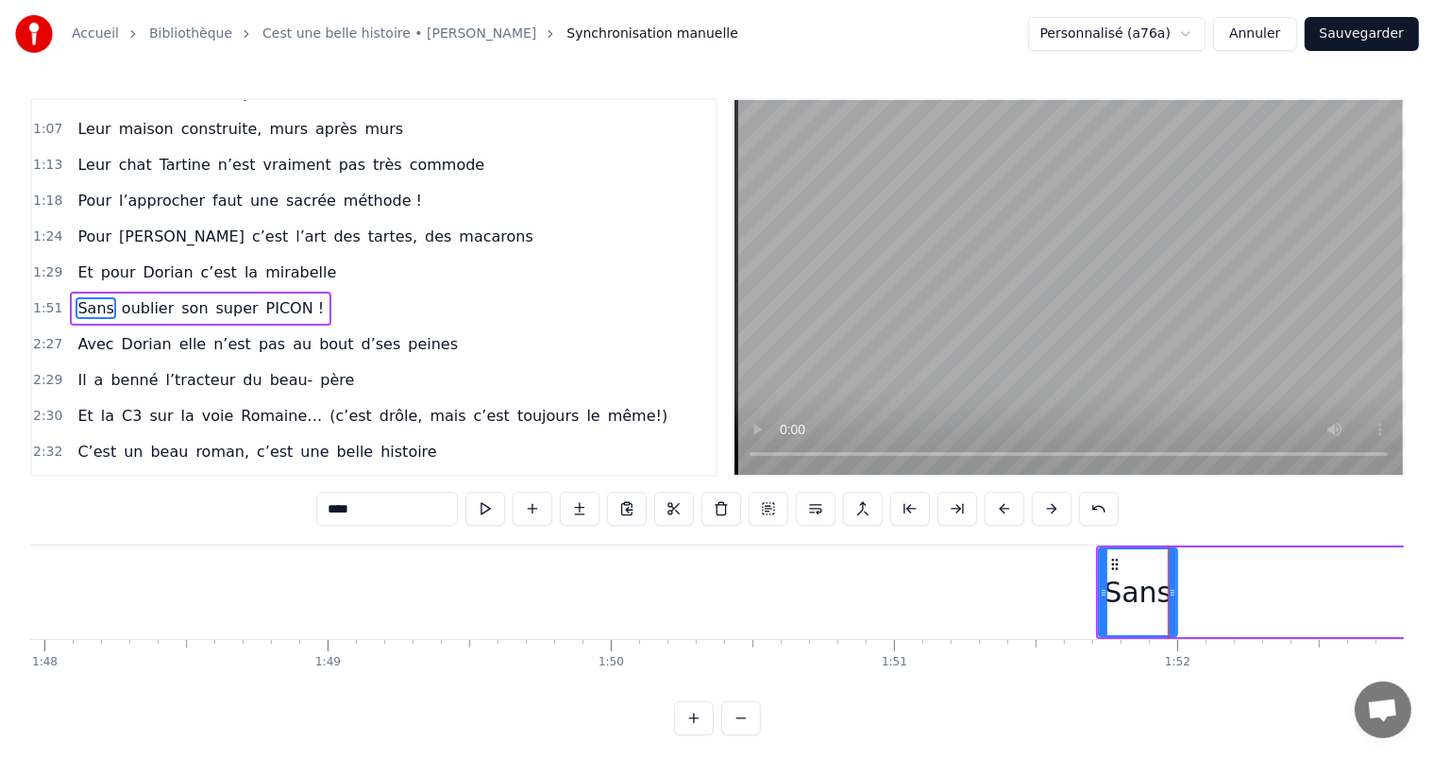
scroll to position [0, 30643]
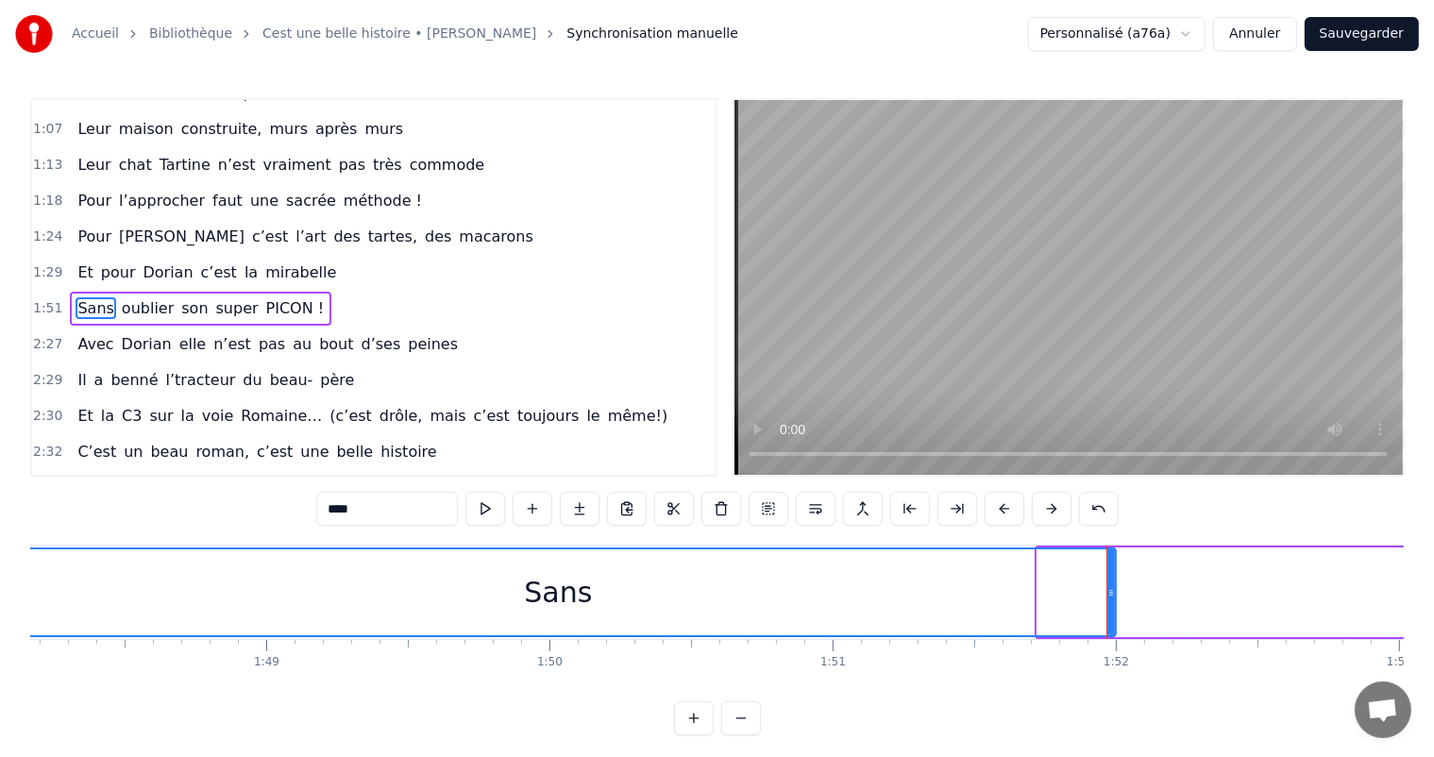
drag, startPoint x: 1037, startPoint y: 601, endPoint x: 0, endPoint y: 770, distance: 1050.5
click at [0, 756] on html "Accueil Bibliothèque Cest une belle histoire • [PERSON_NAME] Synchronisation ma…" at bounding box center [717, 383] width 1434 height 766
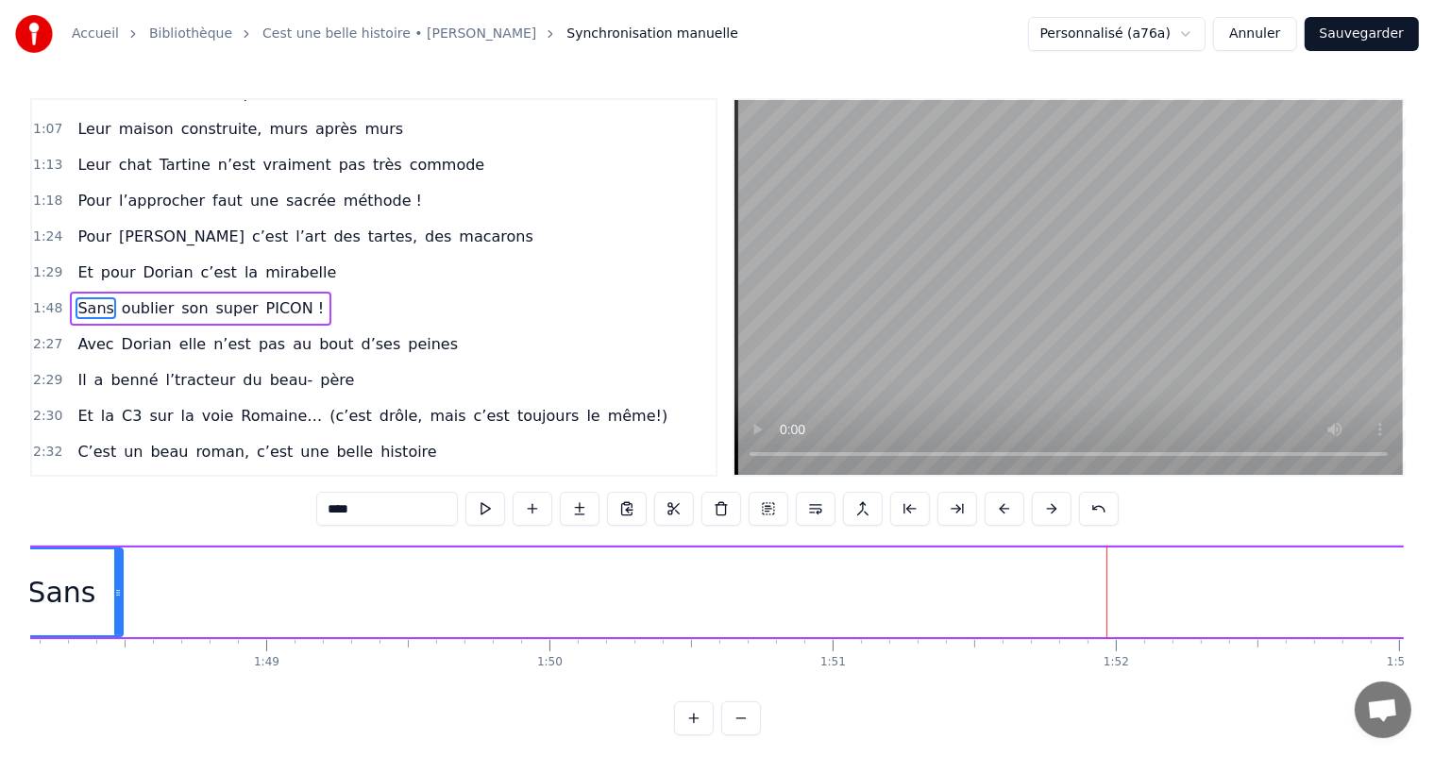
drag, startPoint x: 1111, startPoint y: 581, endPoint x: 118, endPoint y: 622, distance: 994.3
click at [118, 622] on div at bounding box center [118, 593] width 8 height 86
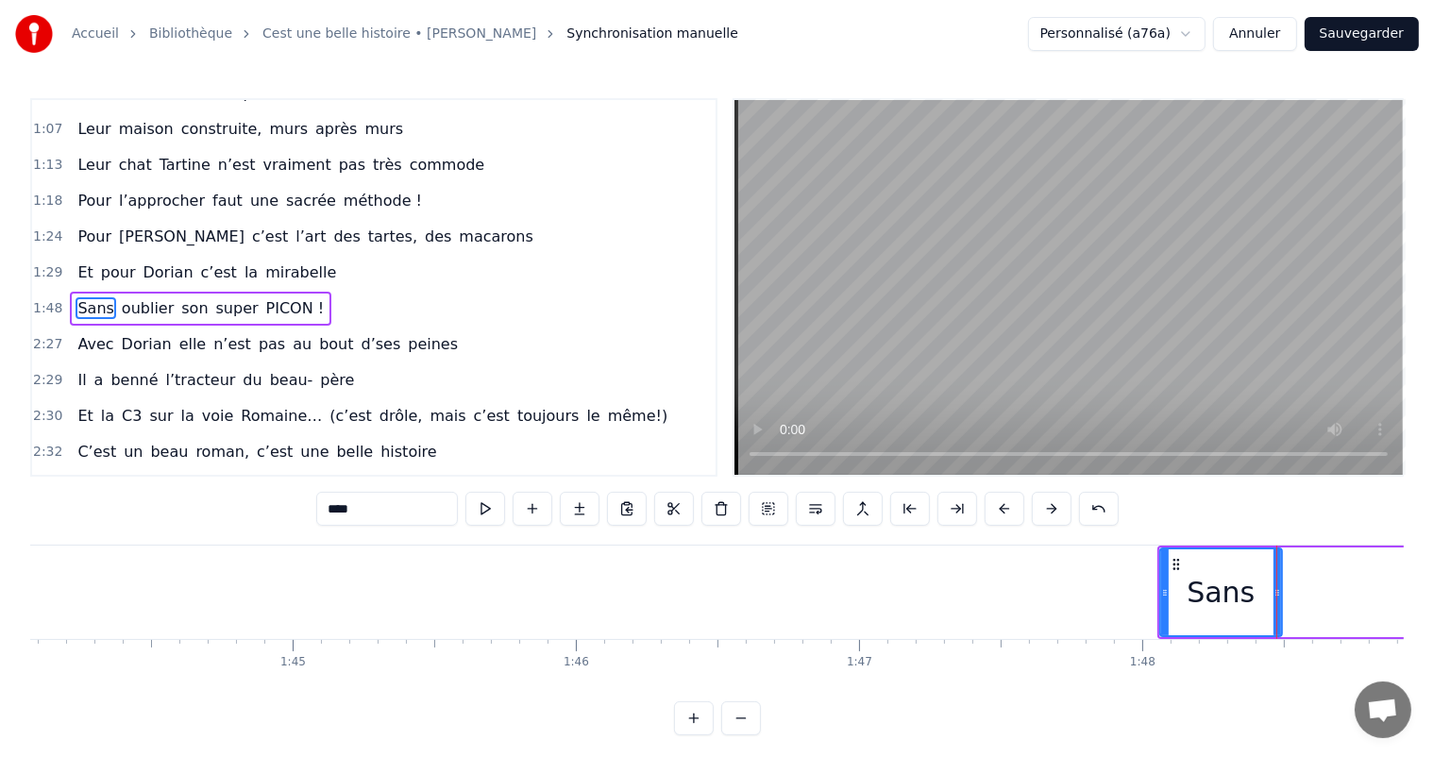
scroll to position [0, 29452]
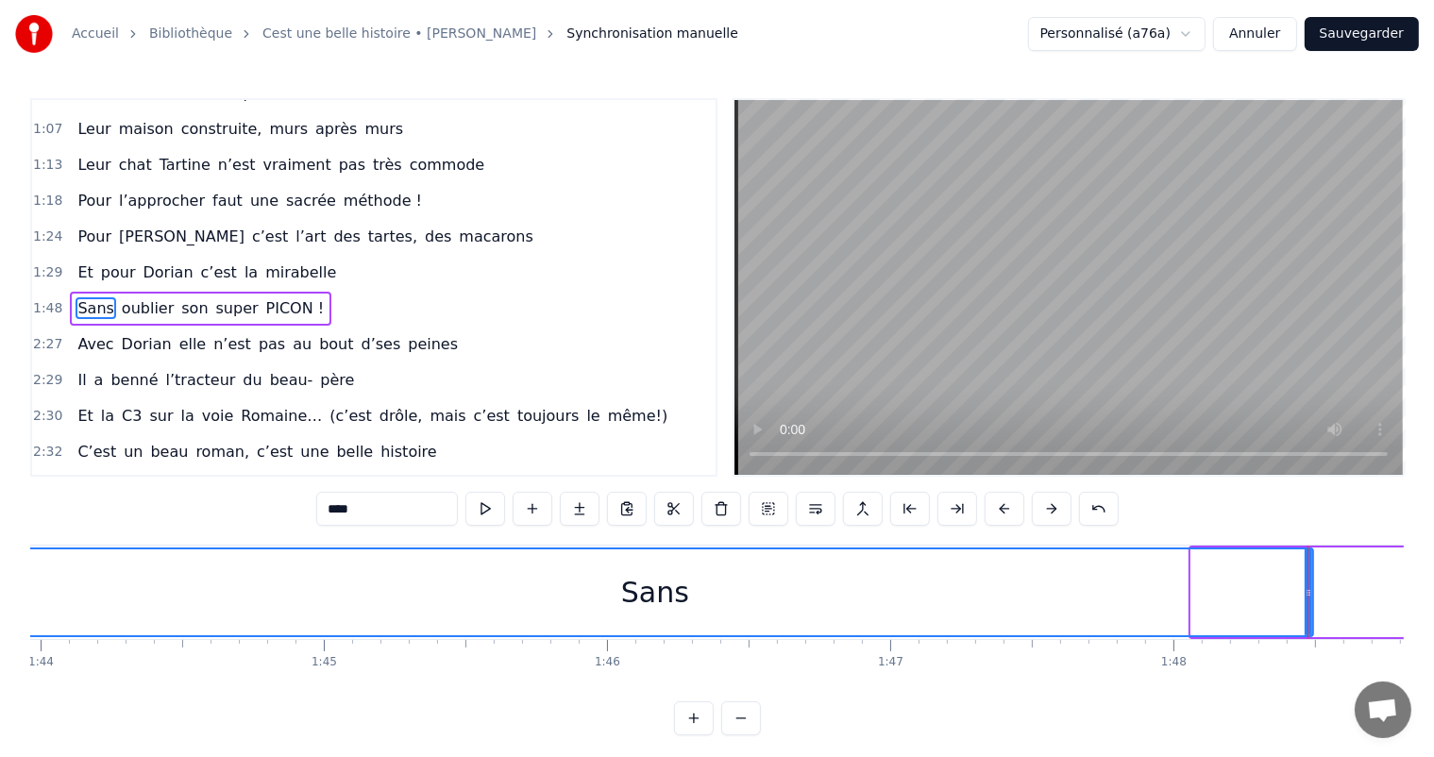
drag, startPoint x: 1195, startPoint y: 594, endPoint x: 0, endPoint y: 619, distance: 1194.8
click at [0, 619] on div "Accueil Bibliothèque Cest une belle histoire • [PERSON_NAME] Synchronisation ma…" at bounding box center [717, 368] width 1434 height 736
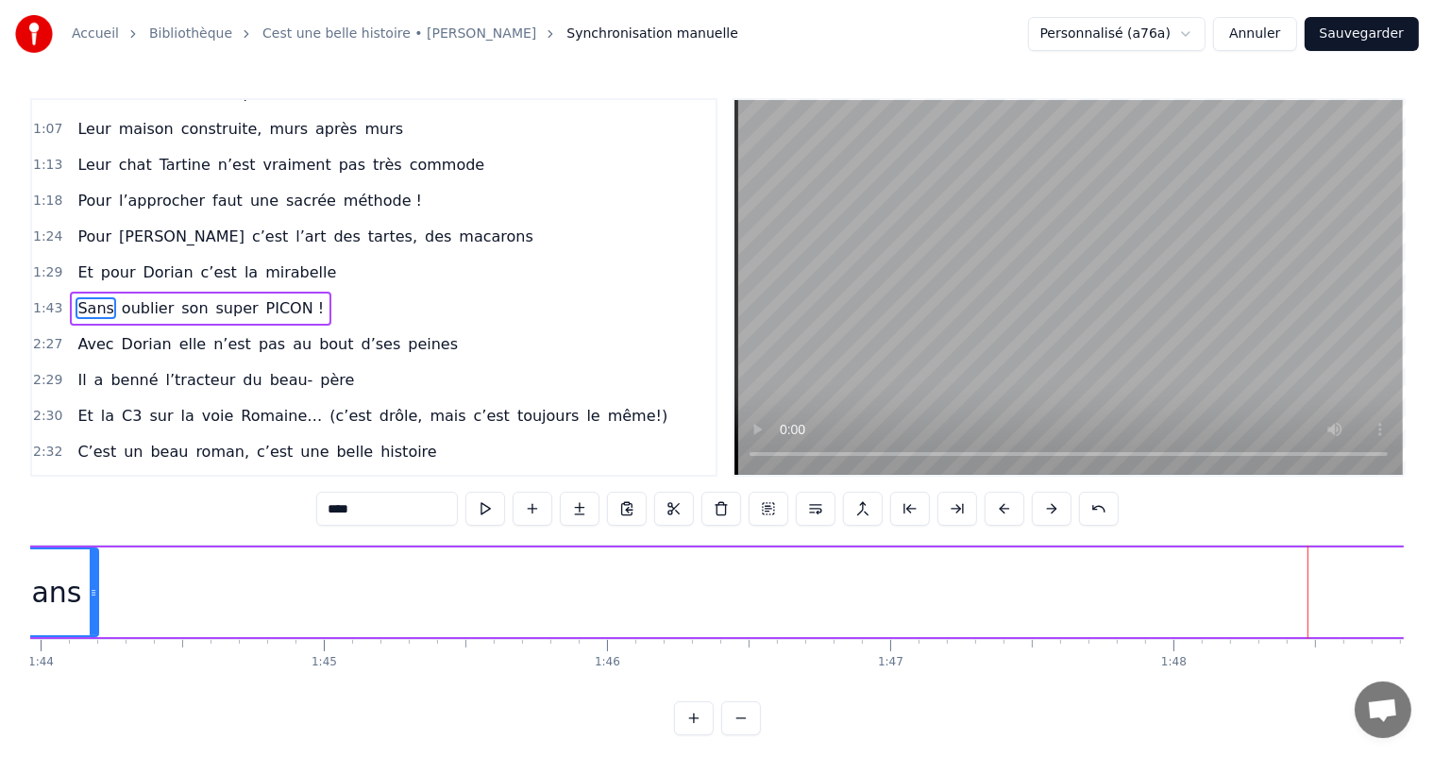
drag, startPoint x: 1310, startPoint y: 578, endPoint x: 94, endPoint y: 634, distance: 1216.6
click at [94, 634] on div at bounding box center [94, 593] width 8 height 86
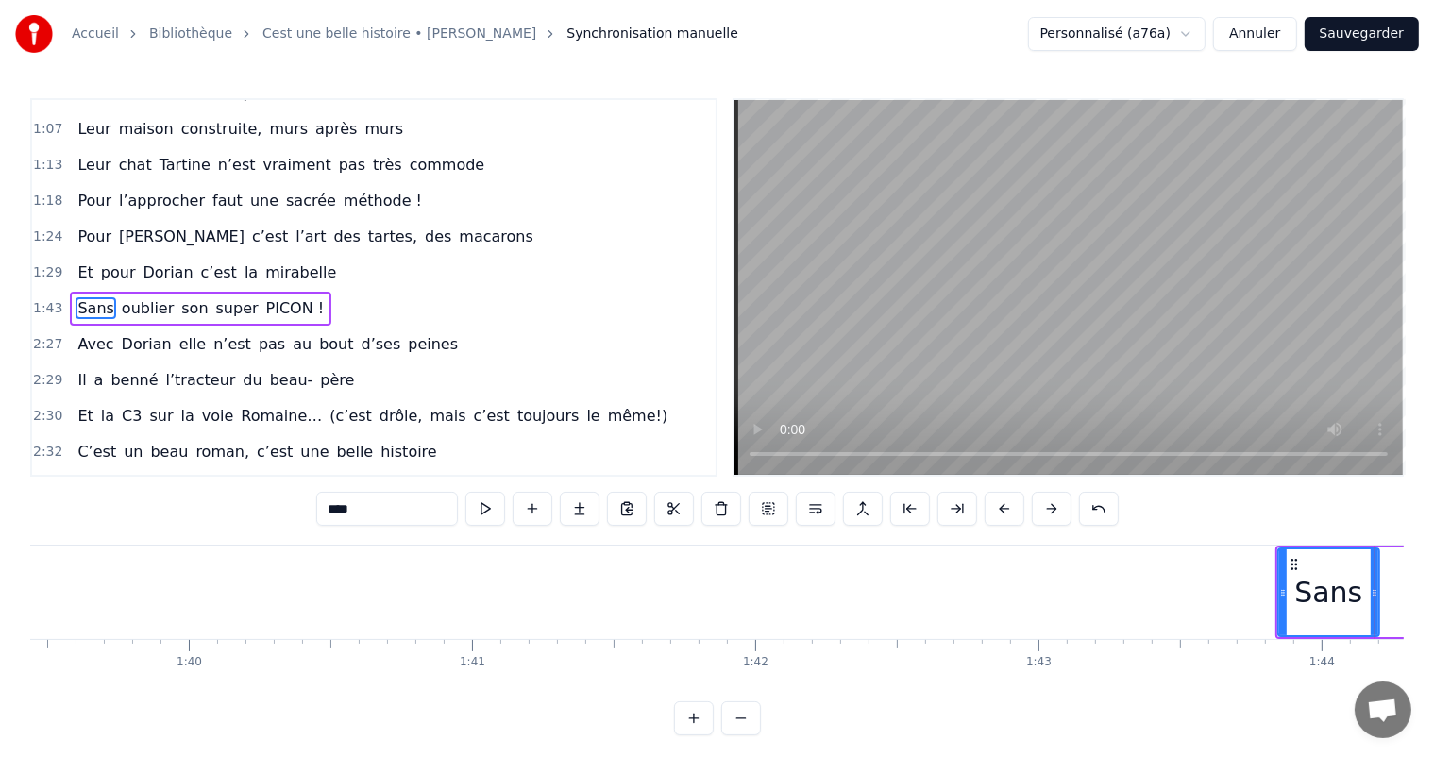
scroll to position [0, 28141]
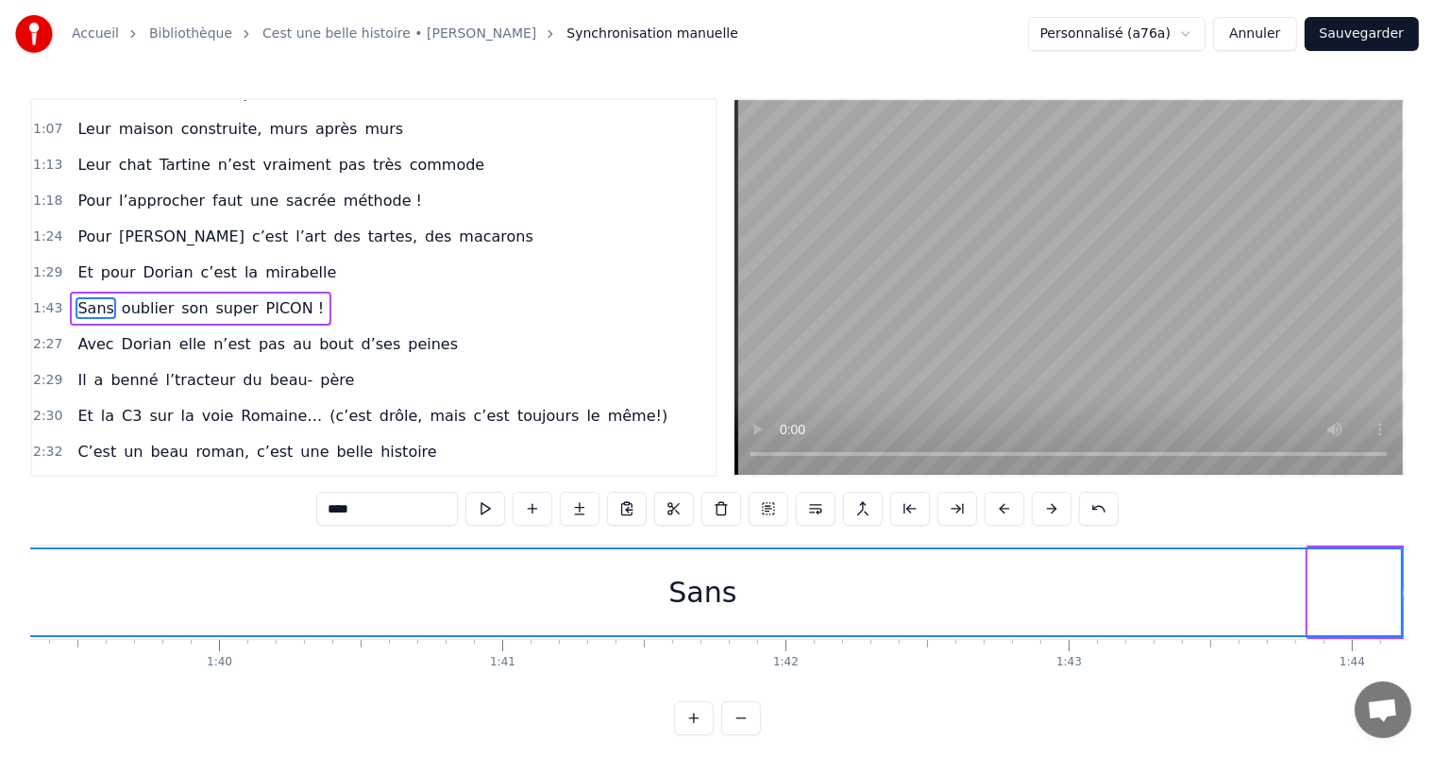
drag, startPoint x: 1313, startPoint y: 585, endPoint x: 0, endPoint y: 767, distance: 1325.1
click at [0, 756] on html "Accueil Bibliothèque Cest une belle histoire • [PERSON_NAME] Synchronisation ma…" at bounding box center [717, 383] width 1434 height 766
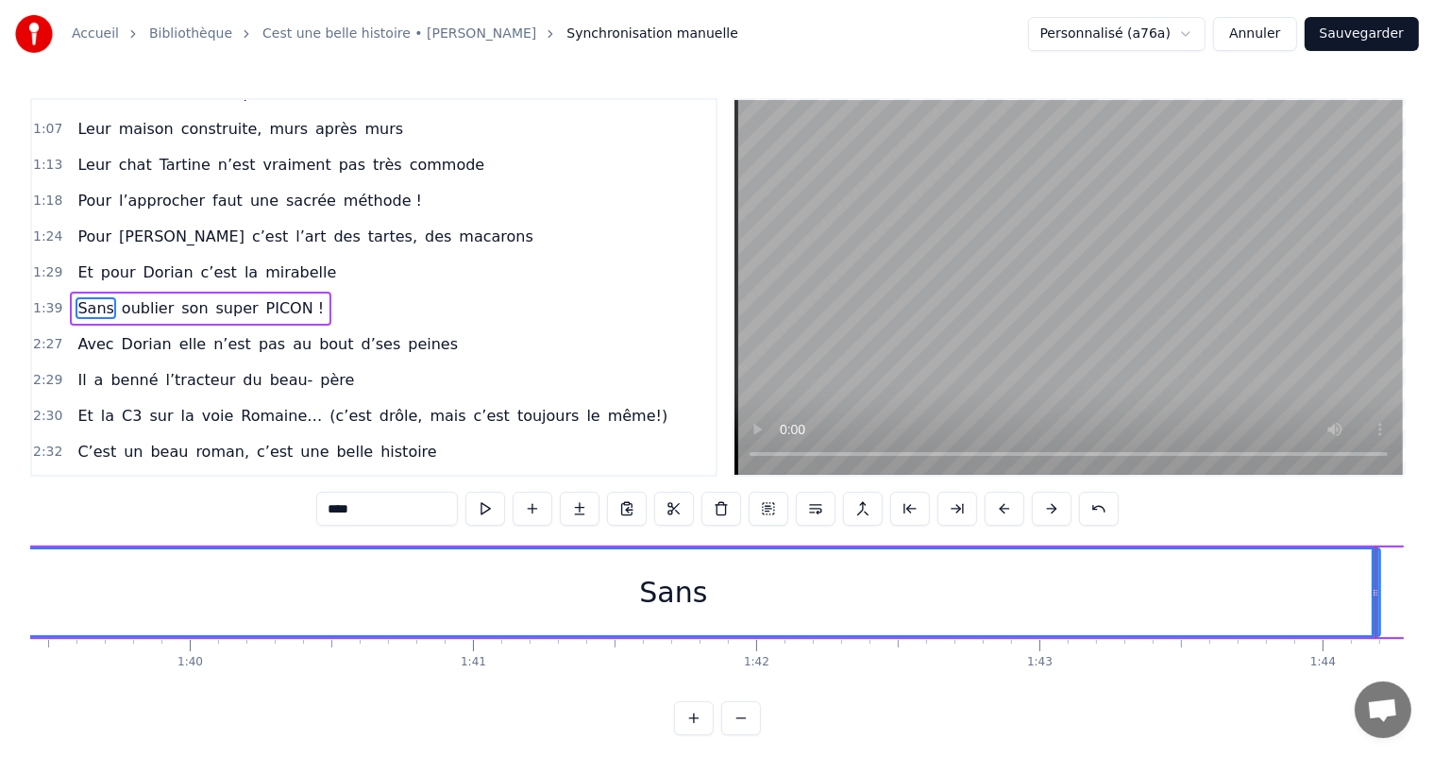
scroll to position [0, 28201]
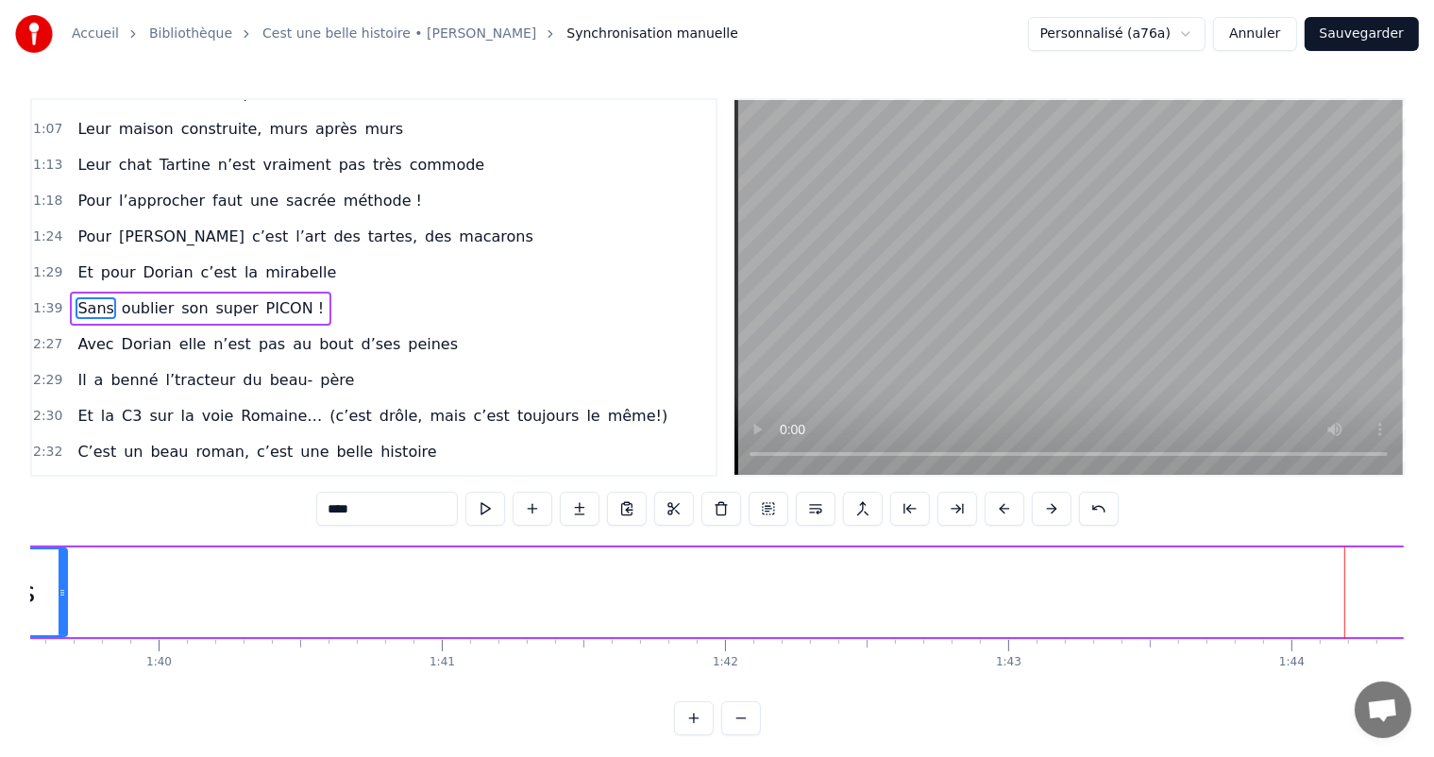
drag, startPoint x: 1343, startPoint y: 578, endPoint x: 65, endPoint y: 540, distance: 1278.2
click at [65, 540] on div "0:11 C’est 0:12 un beau roman, c’est une belle histoire 0:17 C’est une romance …" at bounding box center [717, 416] width 1374 height 637
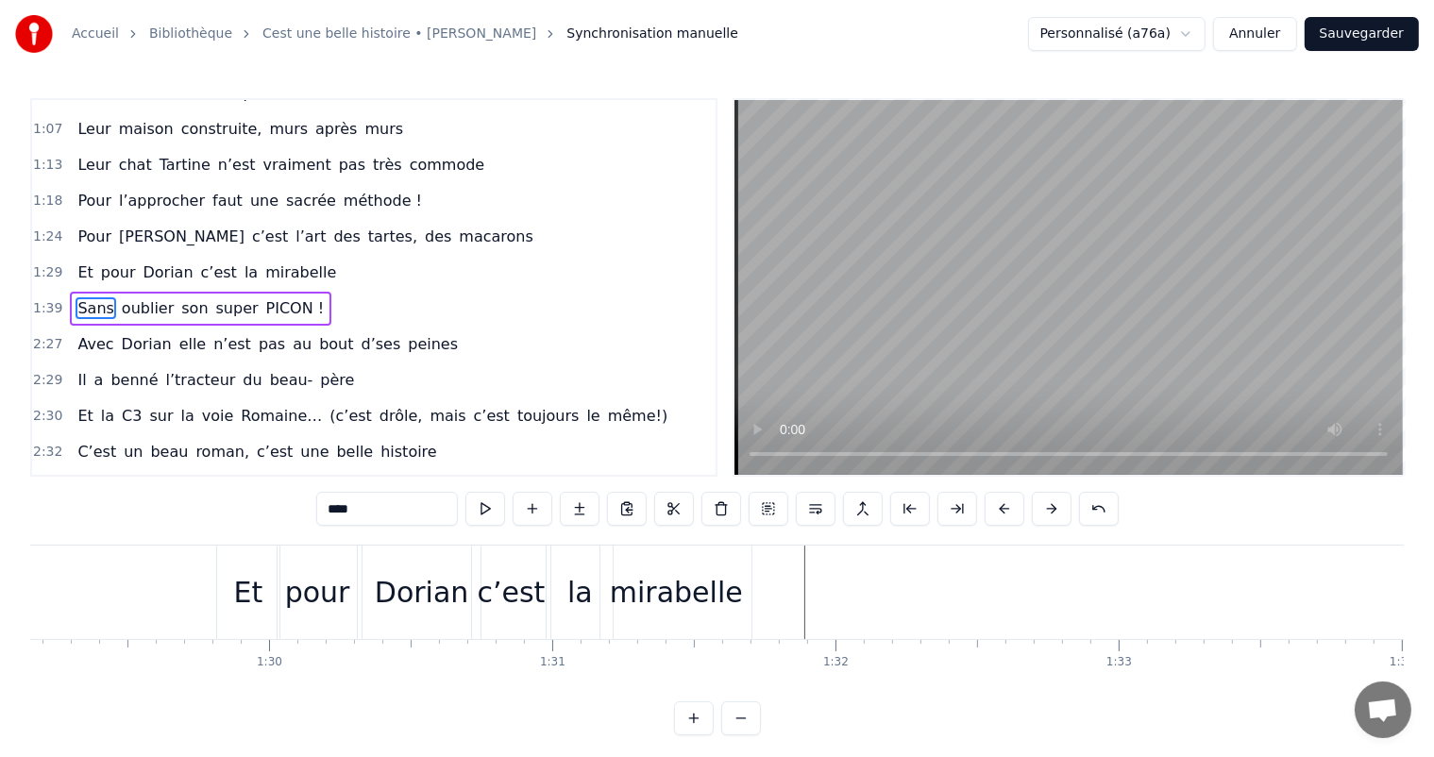
scroll to position [0, 24850]
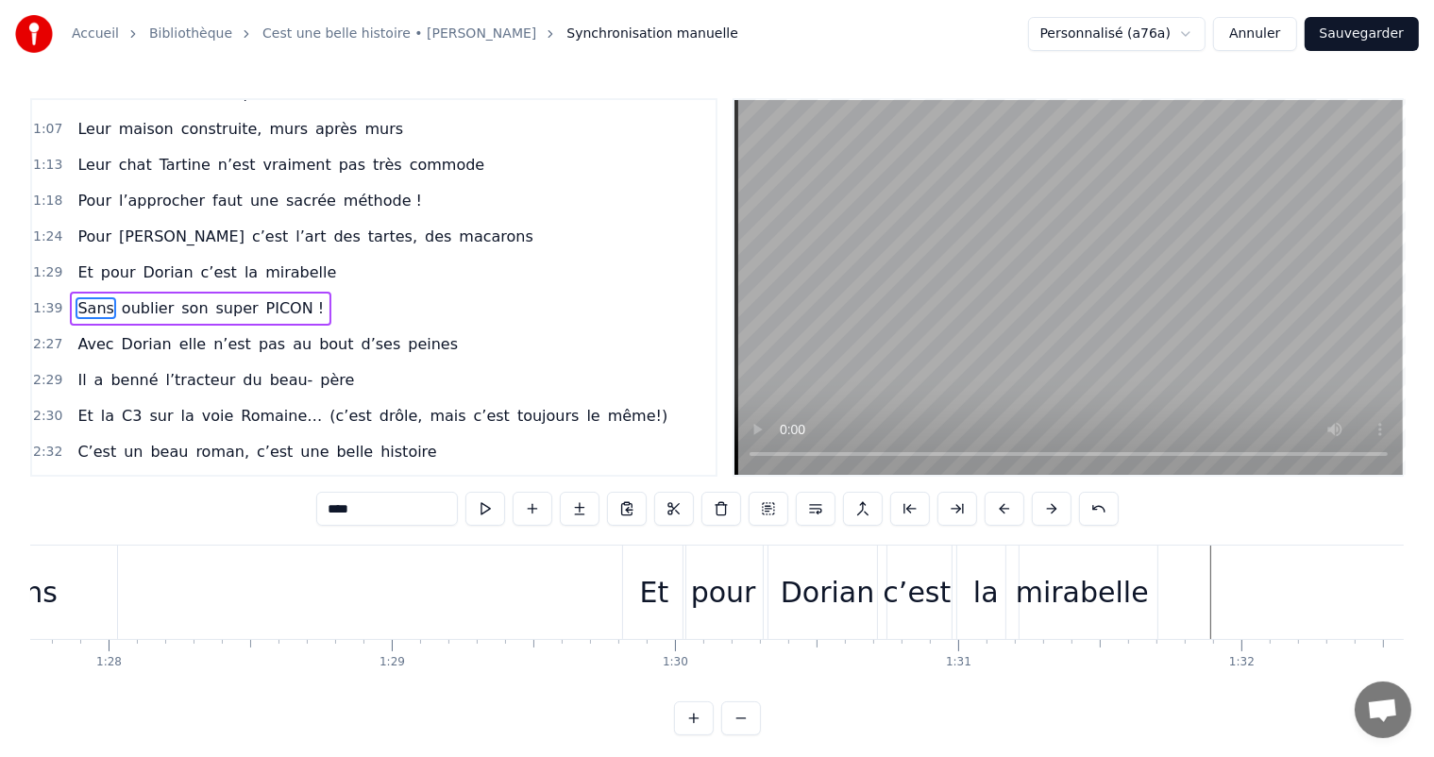
drag, startPoint x: 1246, startPoint y: 589, endPoint x: 0, endPoint y: 676, distance: 1249.5
click at [0, 676] on div "Accueil Bibliothèque Cest une belle histoire • [PERSON_NAME] Synchronisation ma…" at bounding box center [717, 368] width 1434 height 736
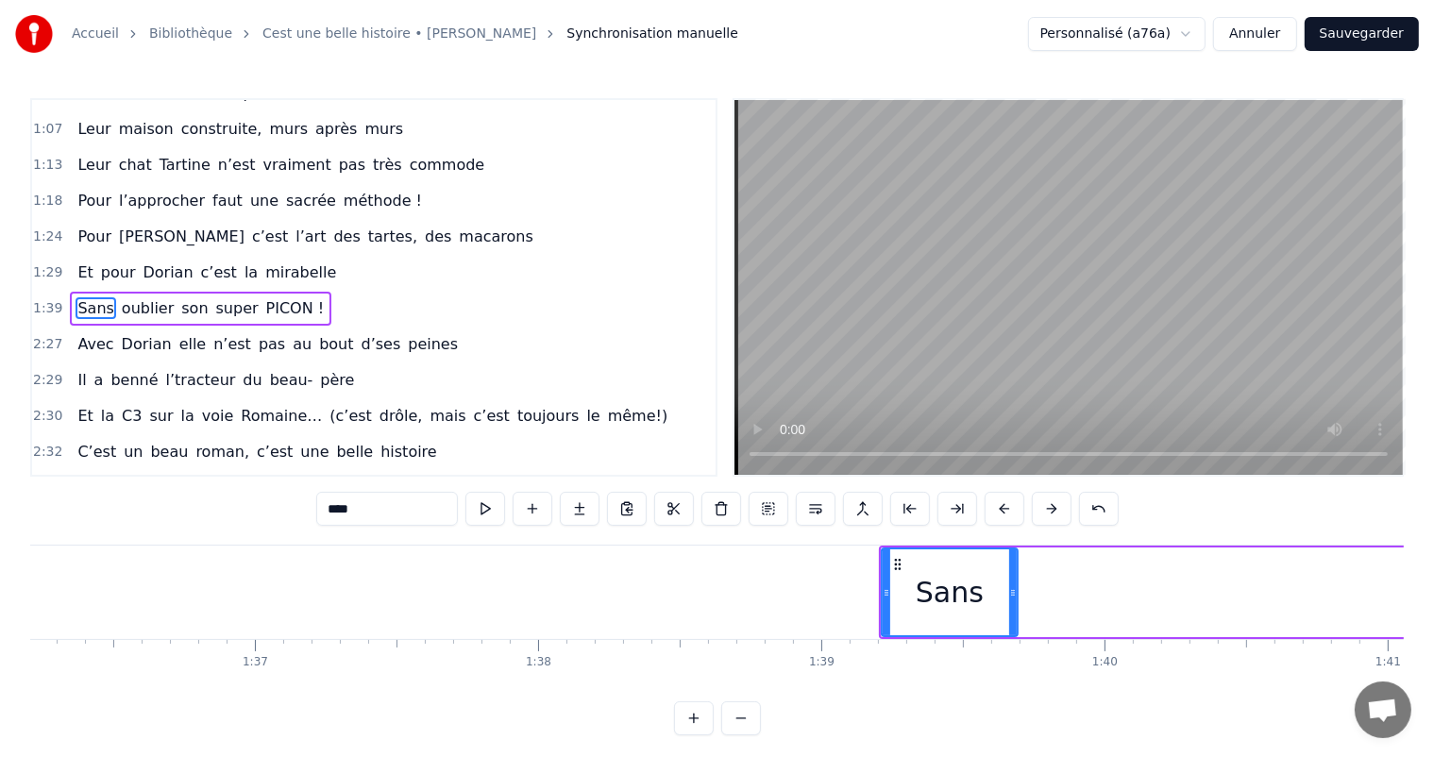
scroll to position [0, 27194]
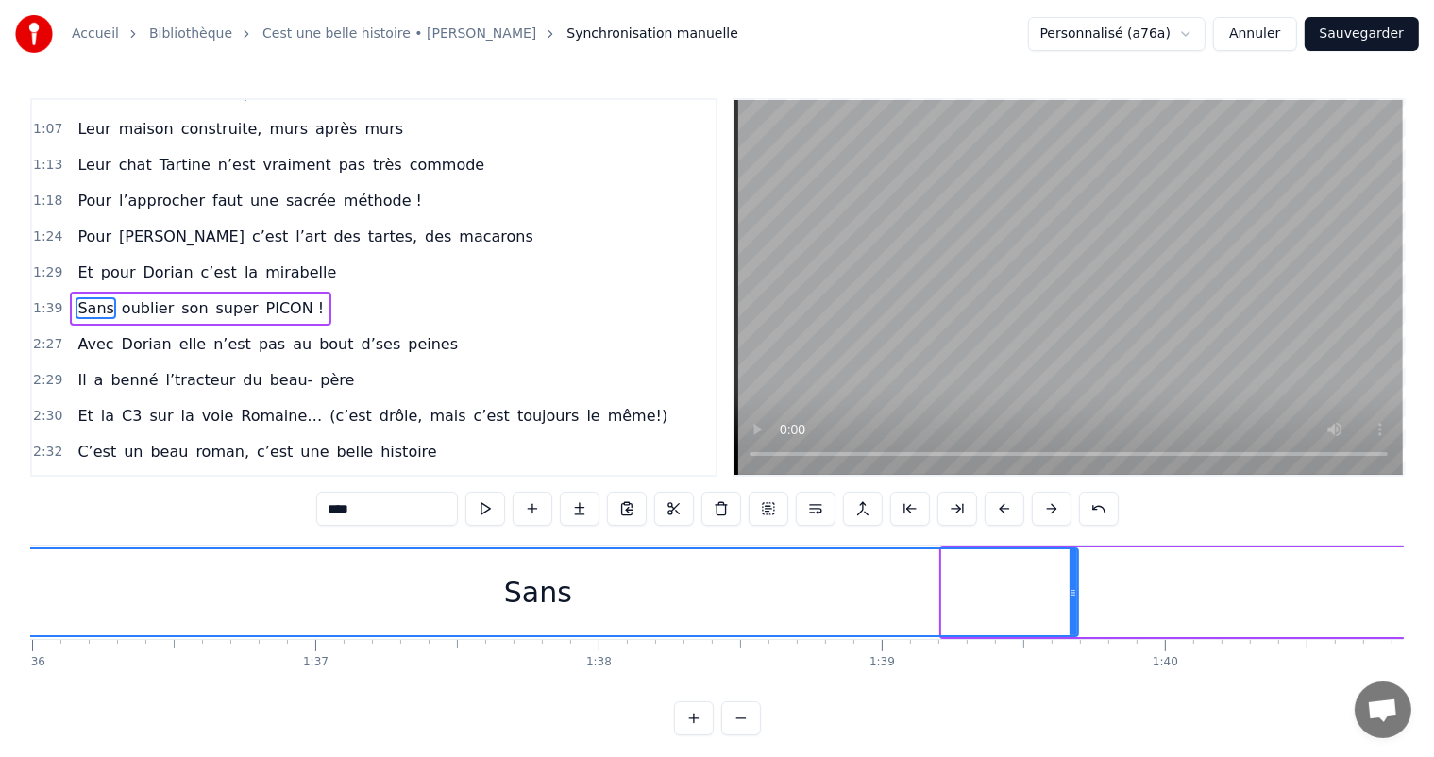
drag, startPoint x: 944, startPoint y: 597, endPoint x: 0, endPoint y: 608, distance: 944.4
click at [0, 608] on div "Accueil Bibliothèque Cest une belle histoire • [PERSON_NAME] Synchronisation ma…" at bounding box center [717, 368] width 1434 height 736
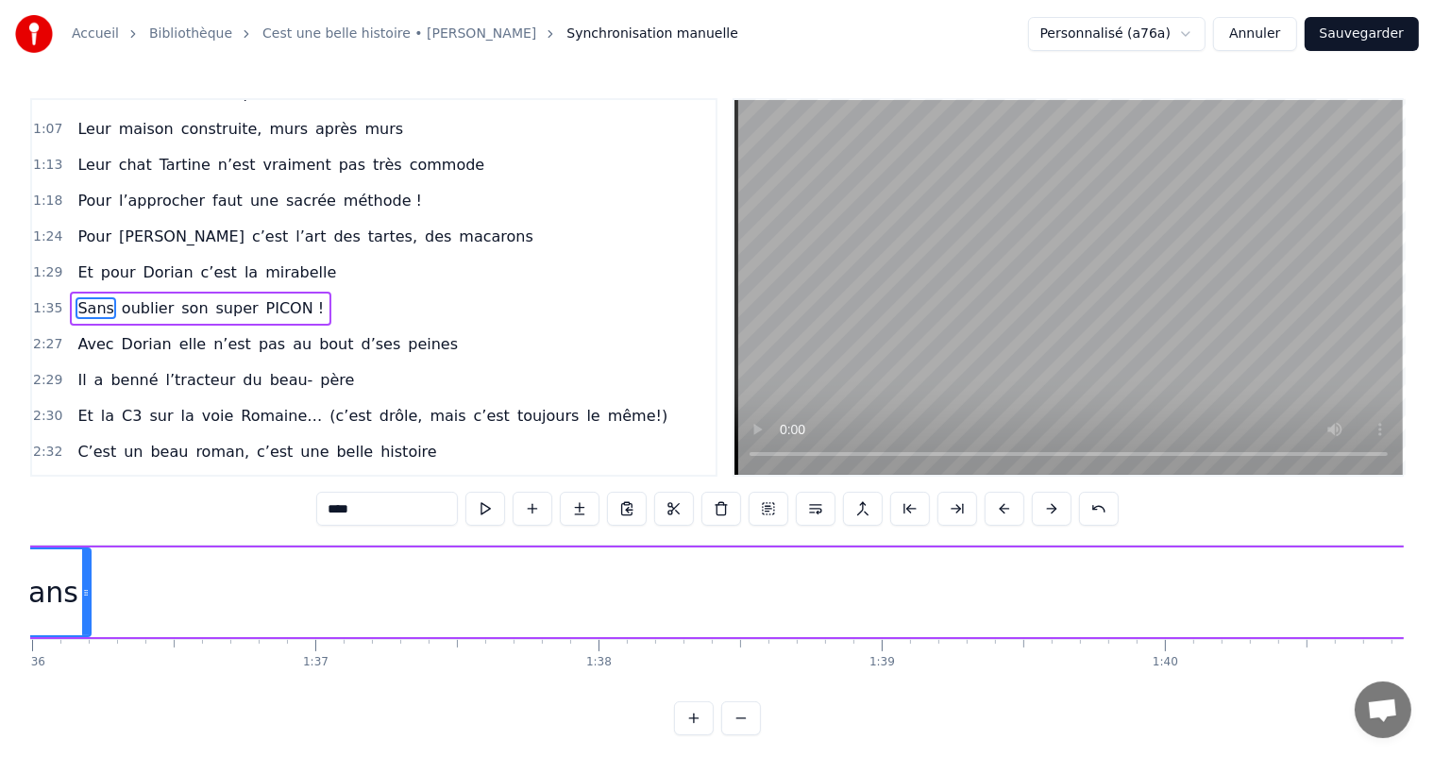
drag, startPoint x: 1073, startPoint y: 585, endPoint x: 83, endPoint y: 619, distance: 990.2
click at [83, 619] on div at bounding box center [86, 593] width 8 height 86
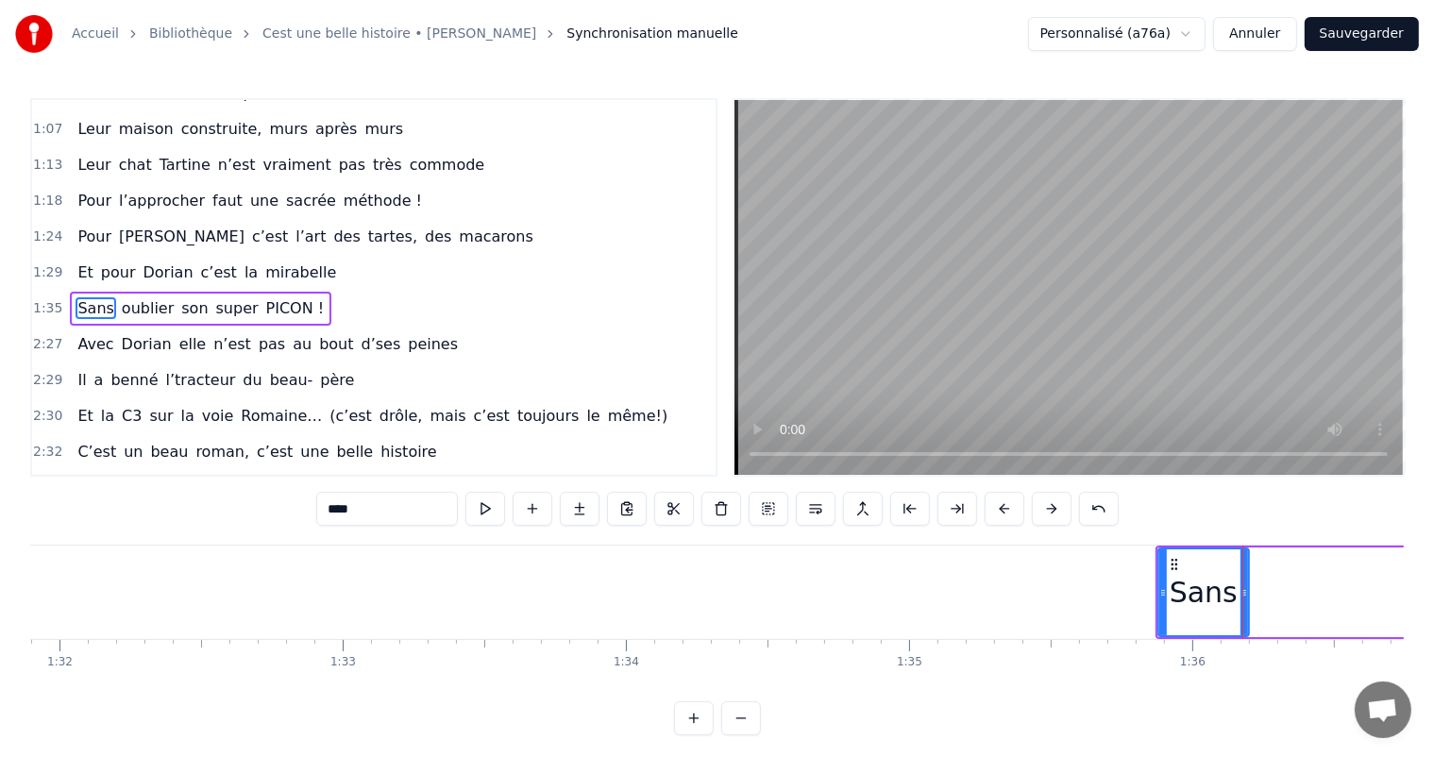
scroll to position [0, 25942]
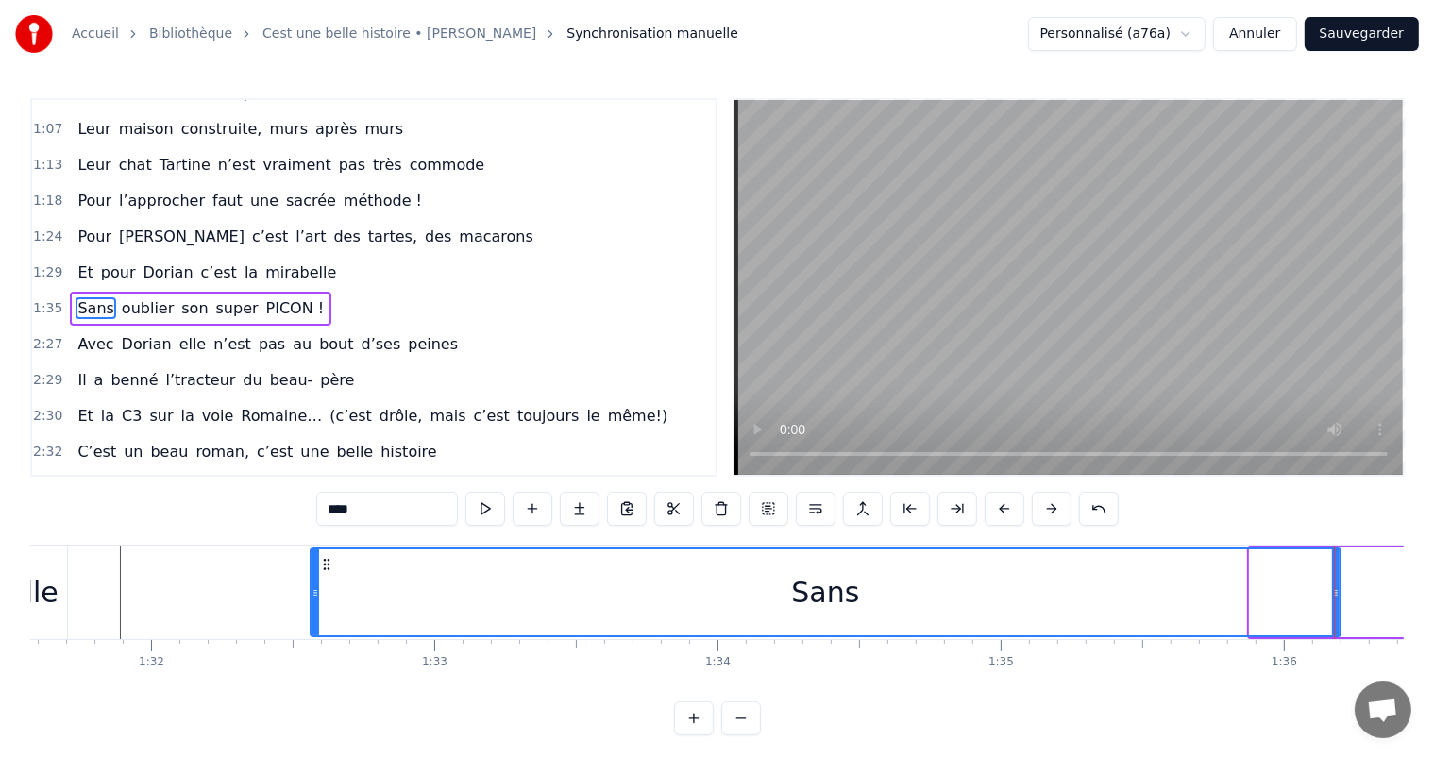
drag, startPoint x: 1249, startPoint y: 568, endPoint x: 309, endPoint y: 613, distance: 941.6
click at [312, 613] on div at bounding box center [316, 593] width 8 height 86
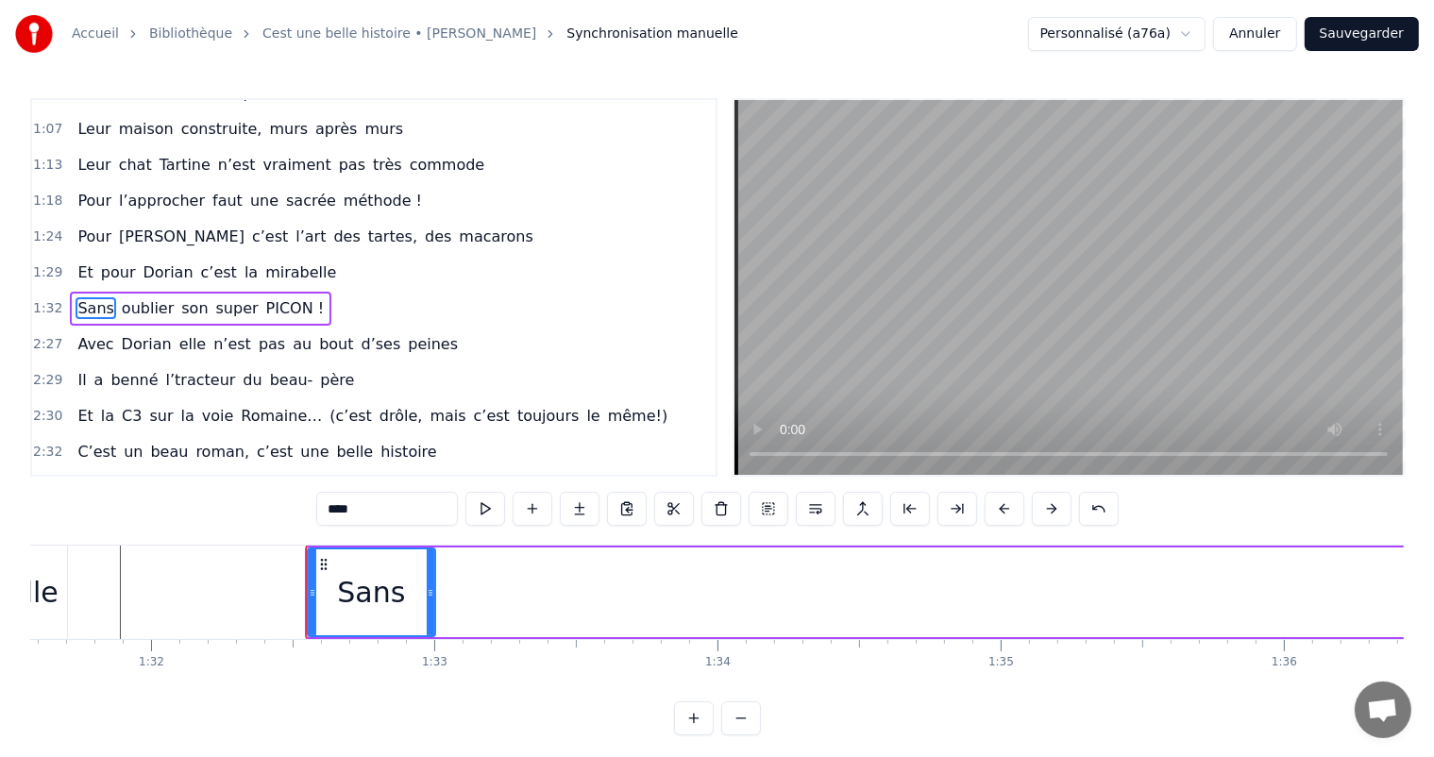
drag, startPoint x: 1336, startPoint y: 576, endPoint x: 430, endPoint y: 592, distance: 906.7
click at [430, 592] on div at bounding box center [431, 593] width 8 height 86
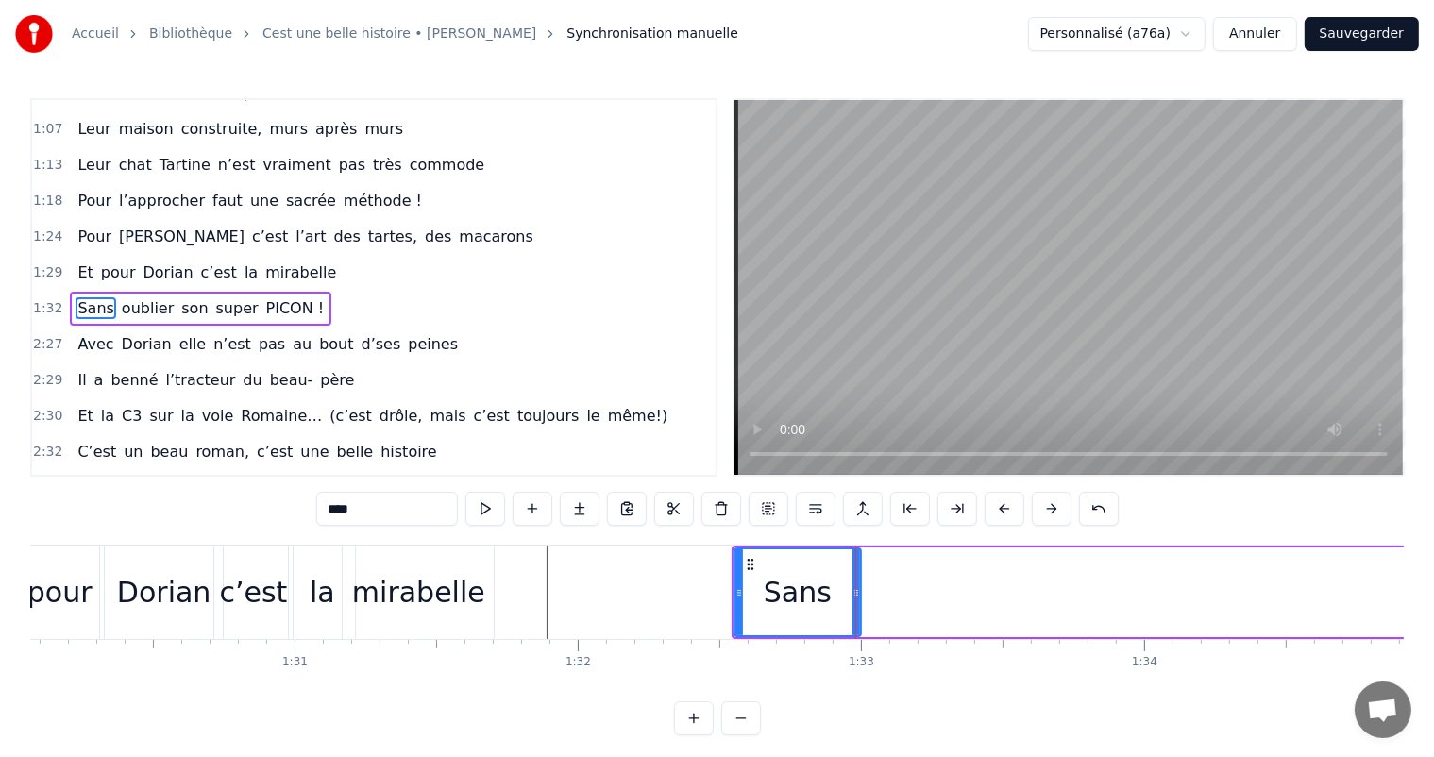
scroll to position [0, 25424]
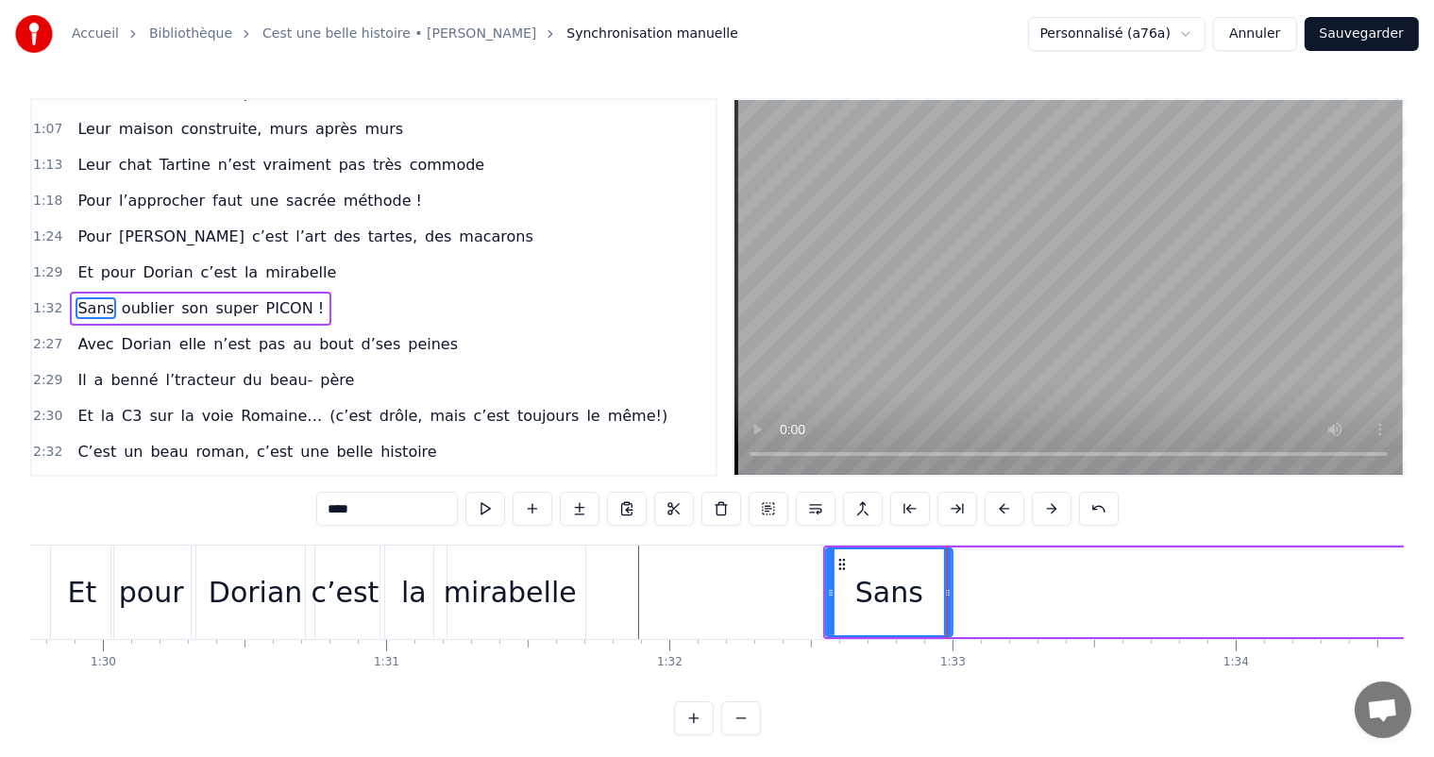
click at [182, 573] on div "pour" at bounding box center [150, 592] width 79 height 93
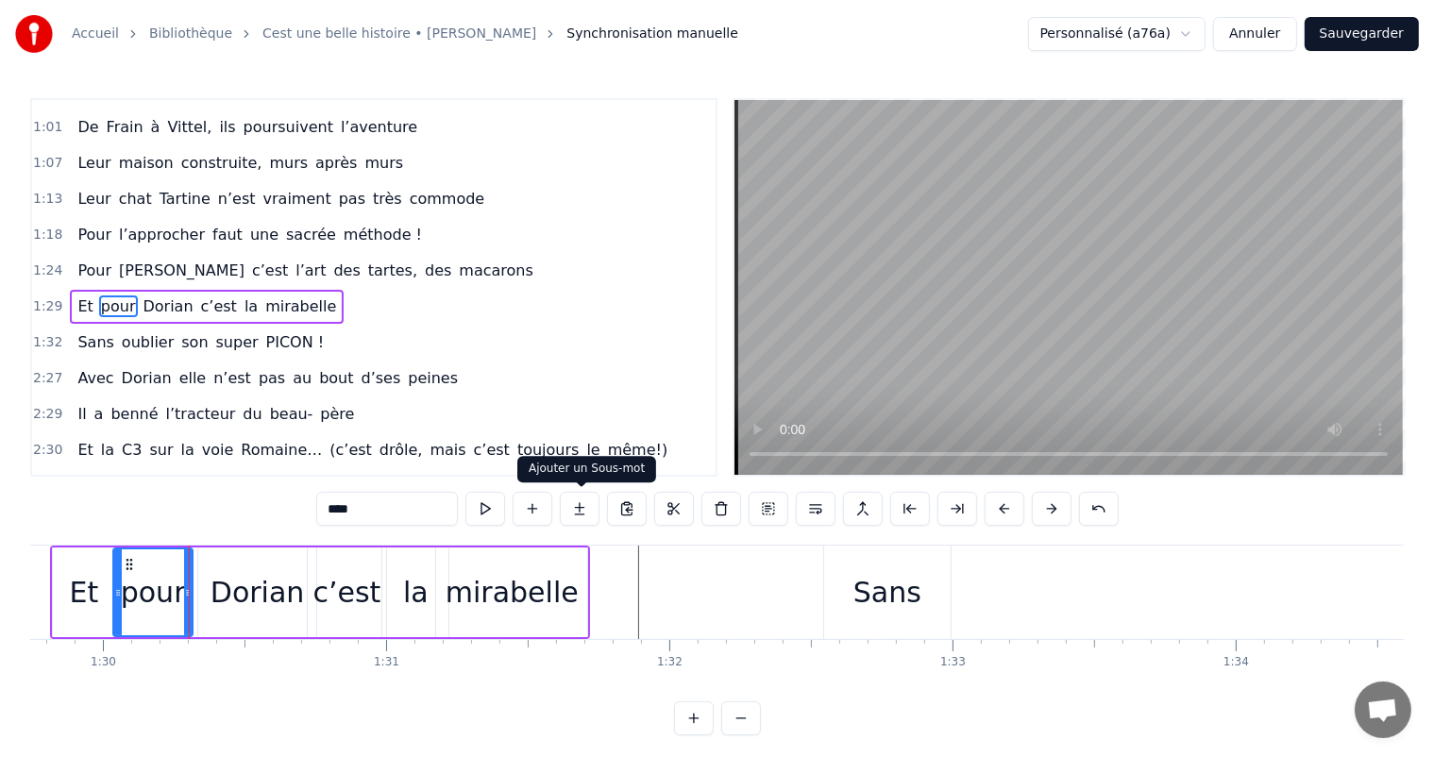
click at [280, 611] on div "Dorian" at bounding box center [258, 592] width 94 height 42
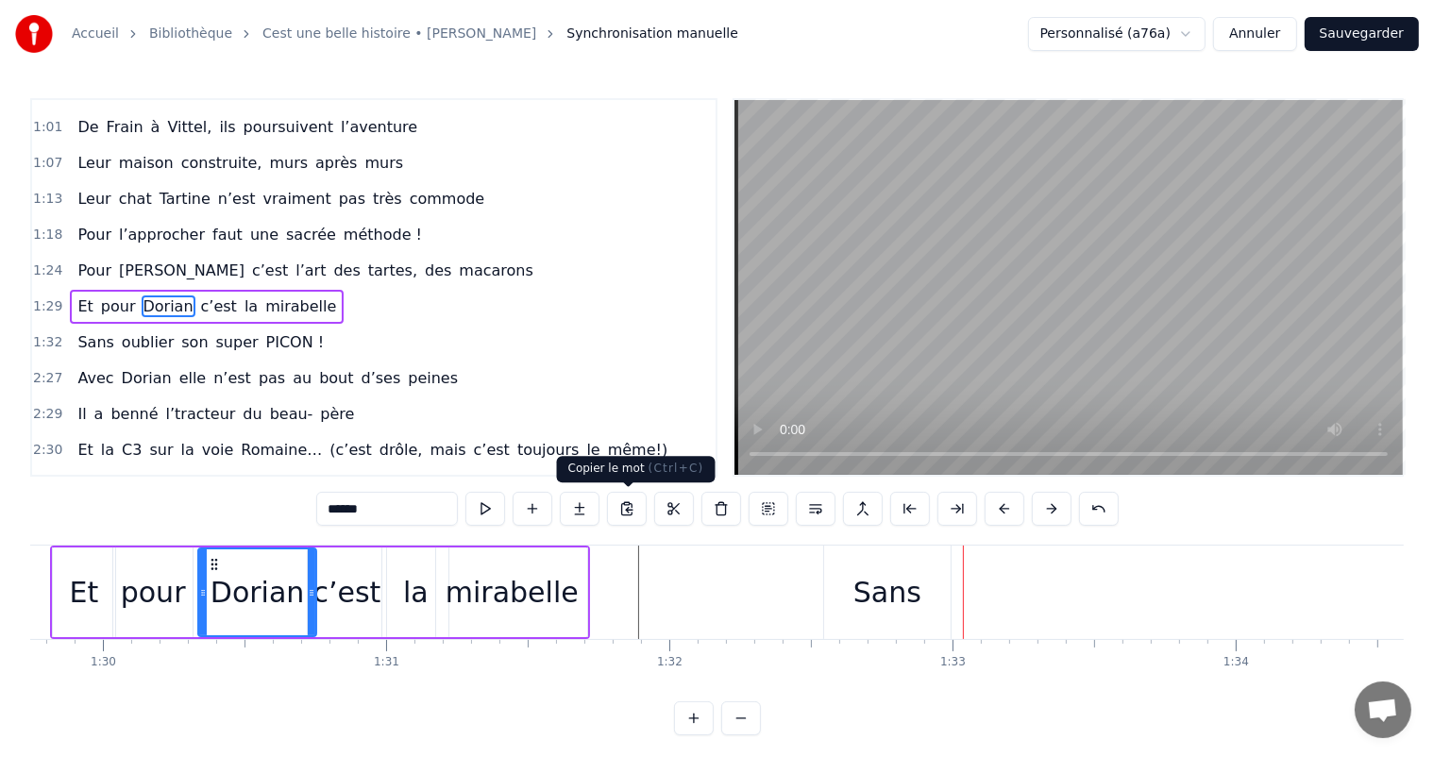
click at [514, 587] on div "mirabelle" at bounding box center [512, 592] width 133 height 42
type input "*********"
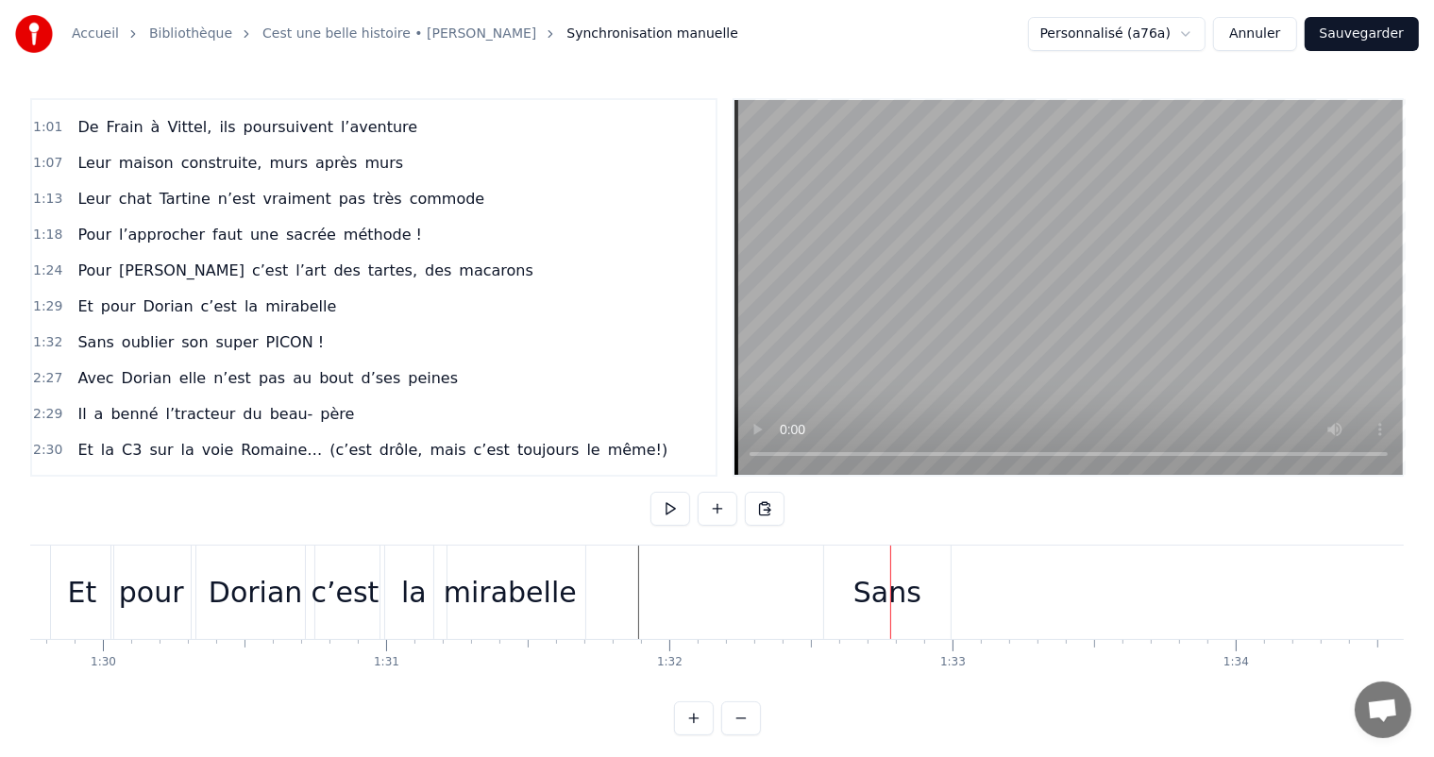
click at [827, 585] on div "Sans" at bounding box center [887, 592] width 127 height 93
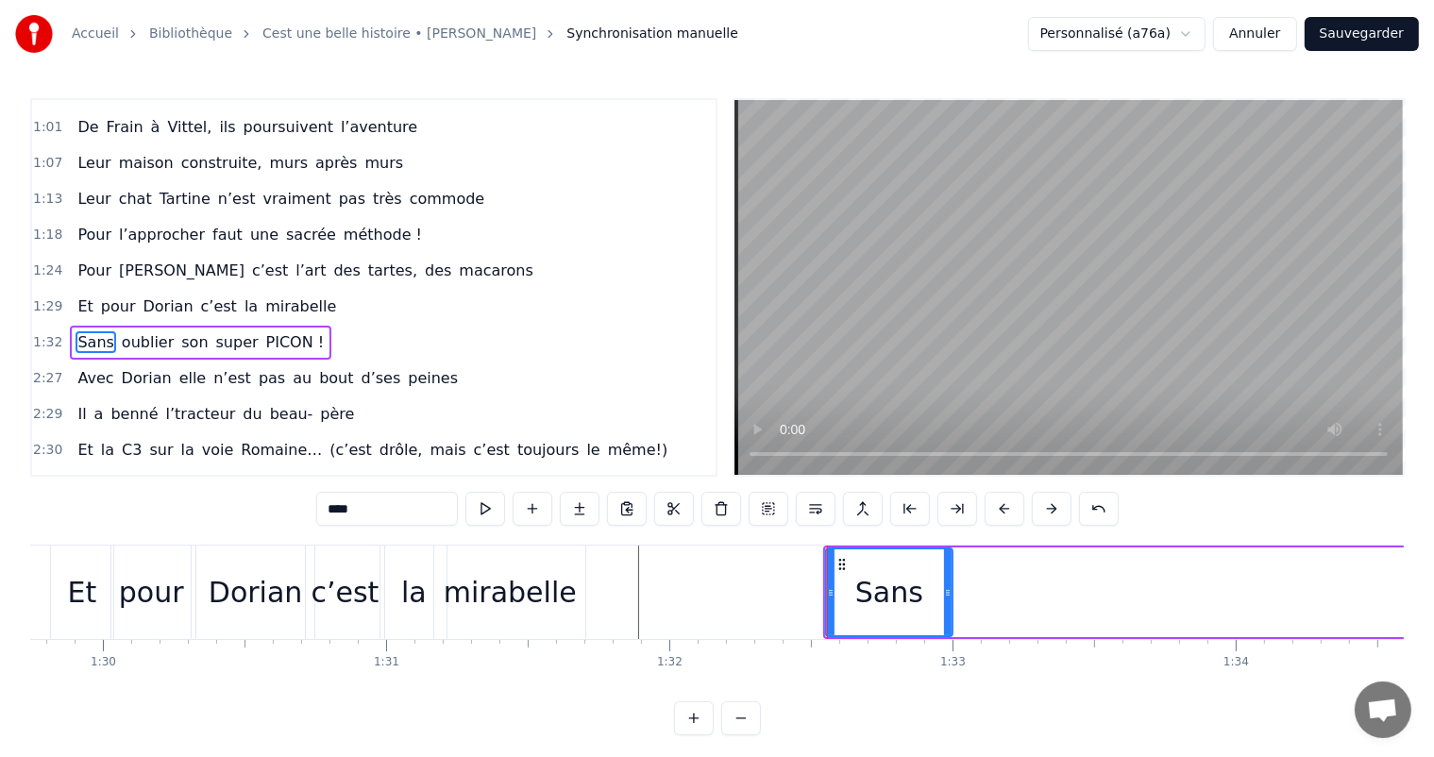
scroll to position [419, 0]
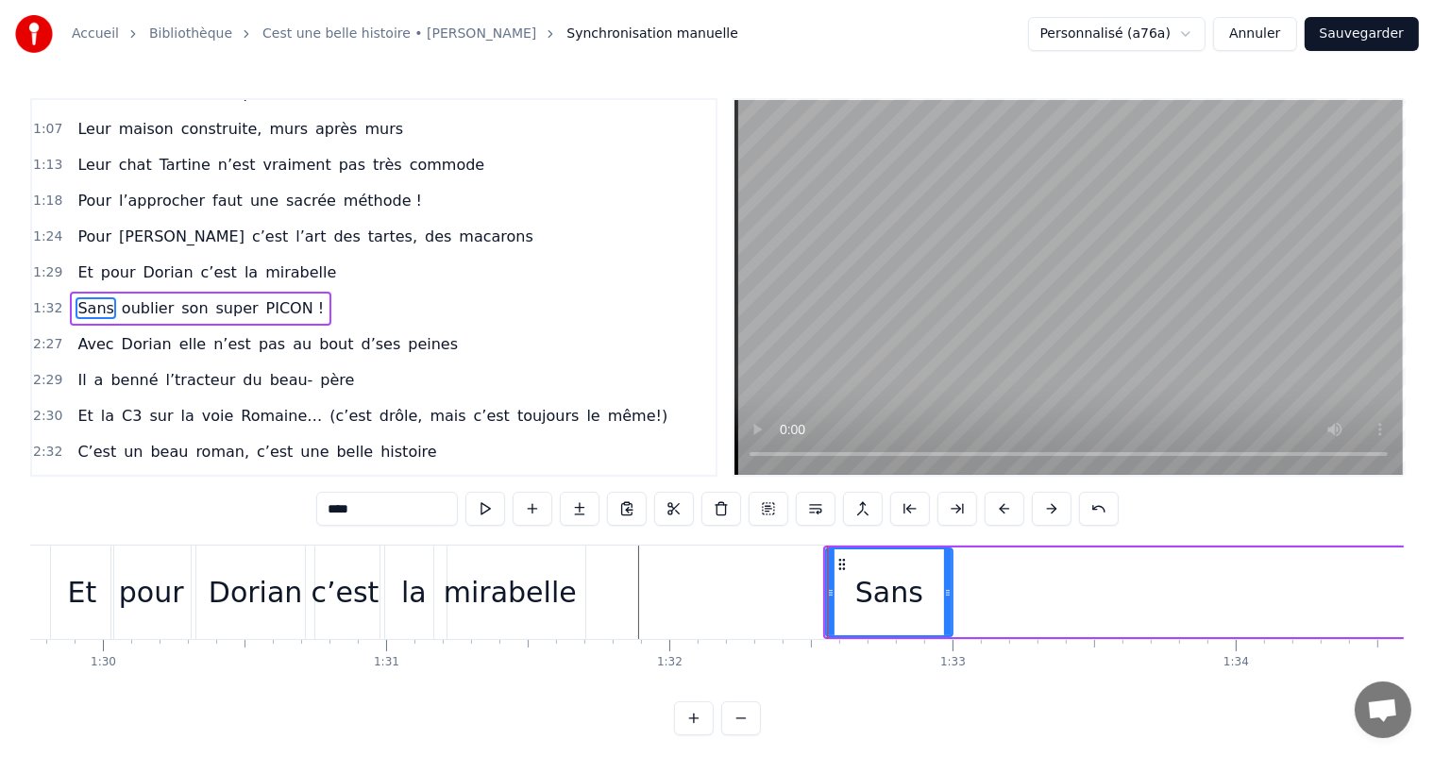
click at [827, 585] on div at bounding box center [827, 592] width 1 height 93
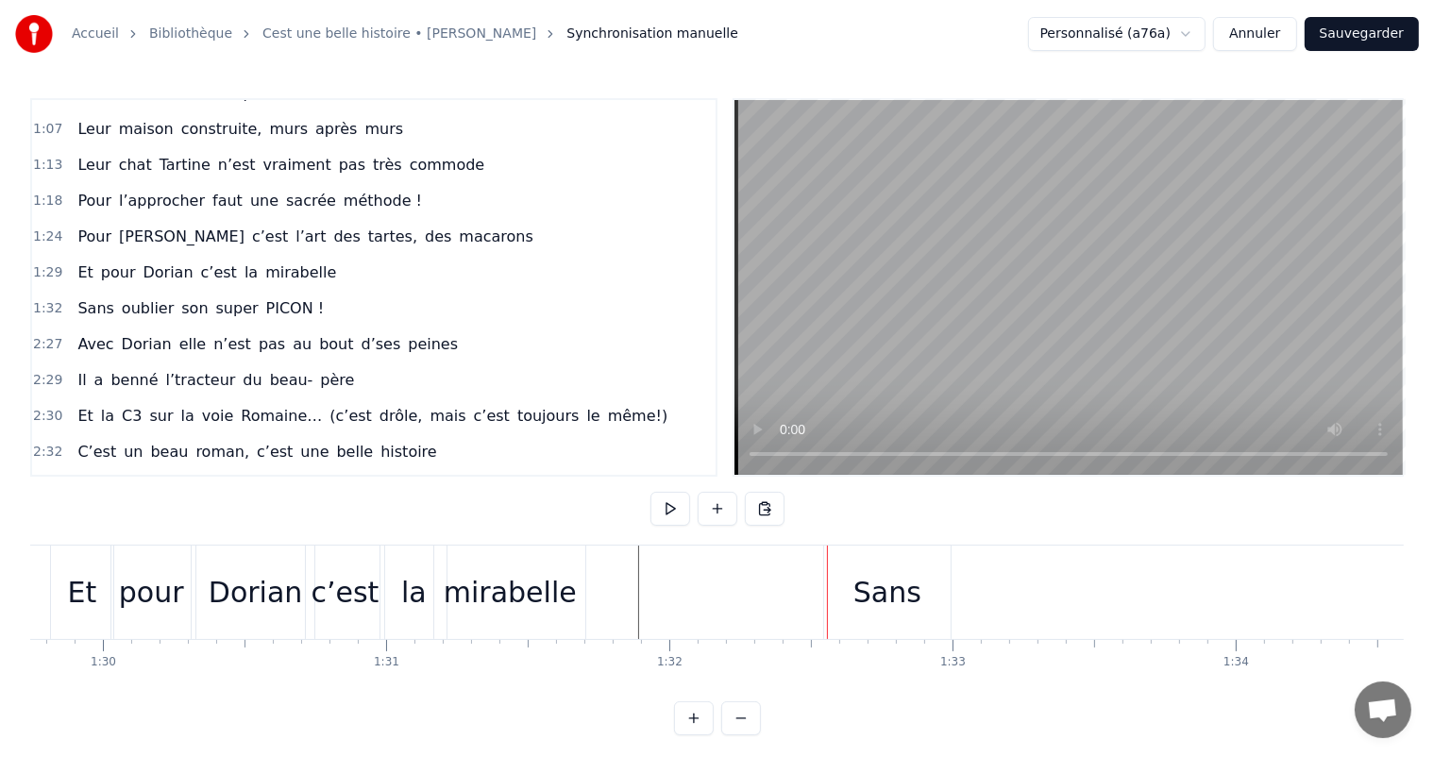
click at [831, 589] on div "Sans" at bounding box center [887, 592] width 127 height 93
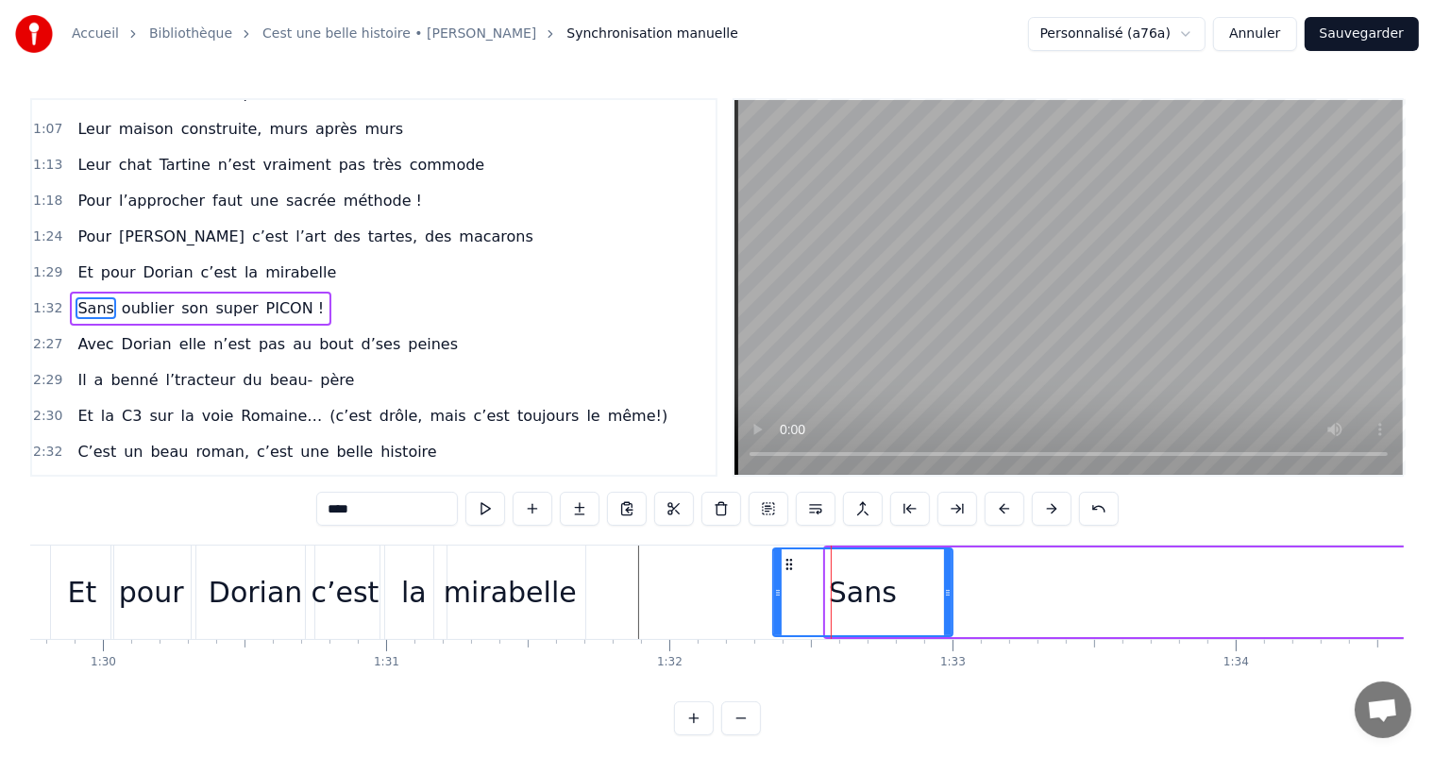
drag, startPoint x: 827, startPoint y: 585, endPoint x: 774, endPoint y: 591, distance: 53.2
click at [774, 591] on icon at bounding box center [778, 592] width 8 height 15
drag, startPoint x: 948, startPoint y: 587, endPoint x: 881, endPoint y: 588, distance: 67.1
click at [881, 588] on icon at bounding box center [881, 592] width 8 height 15
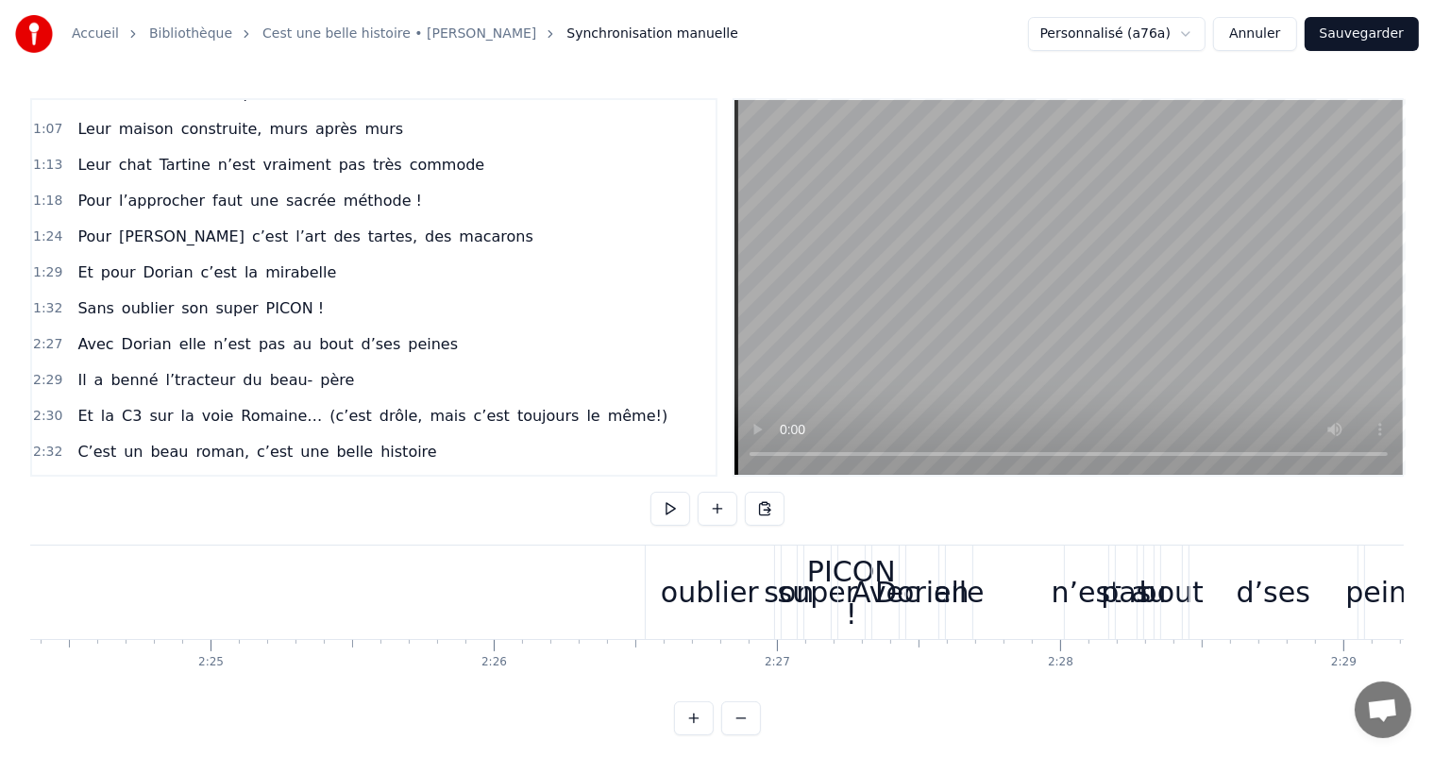
scroll to position [0, 41020]
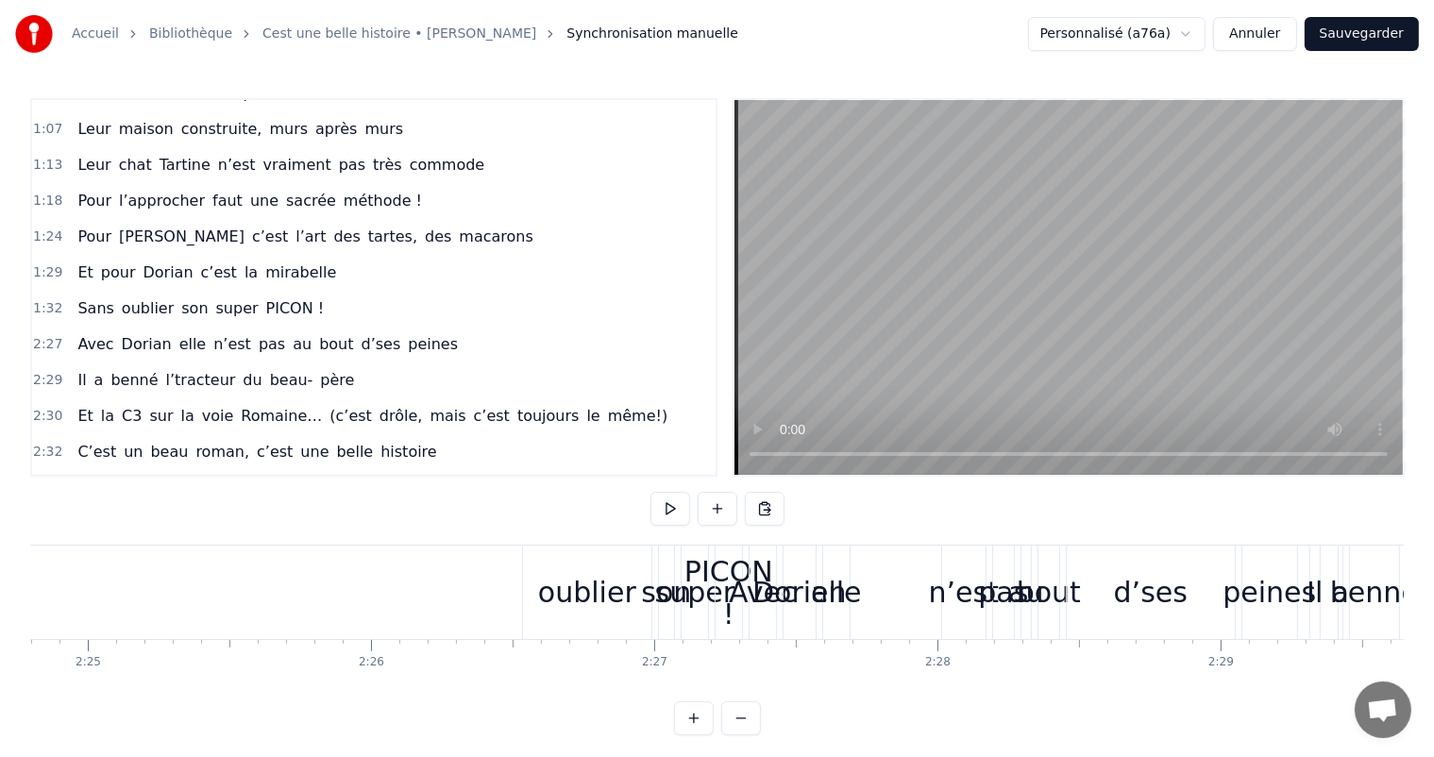
click at [587, 596] on div "oublier" at bounding box center [587, 592] width 98 height 42
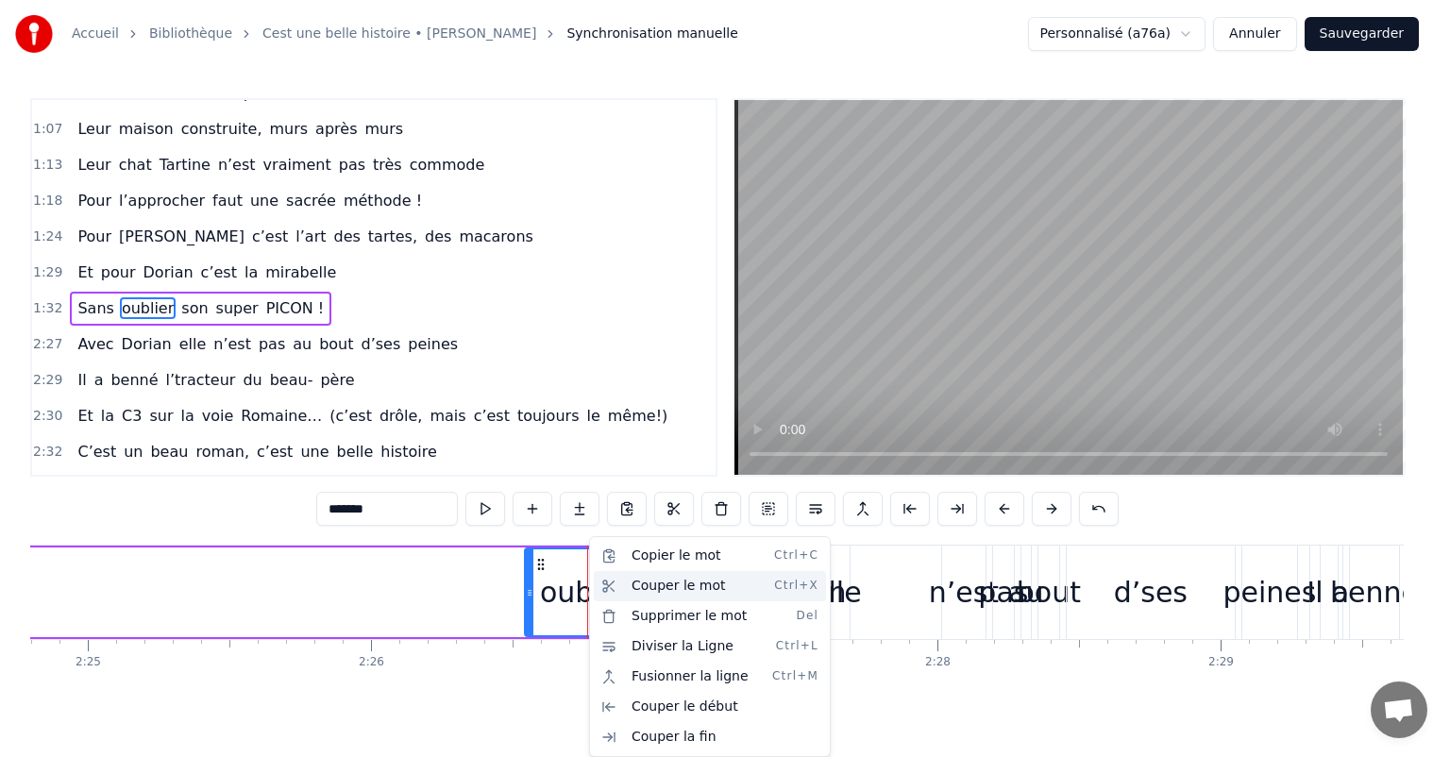
click at [672, 578] on div "Couper le mot Ctrl+X" at bounding box center [710, 586] width 232 height 30
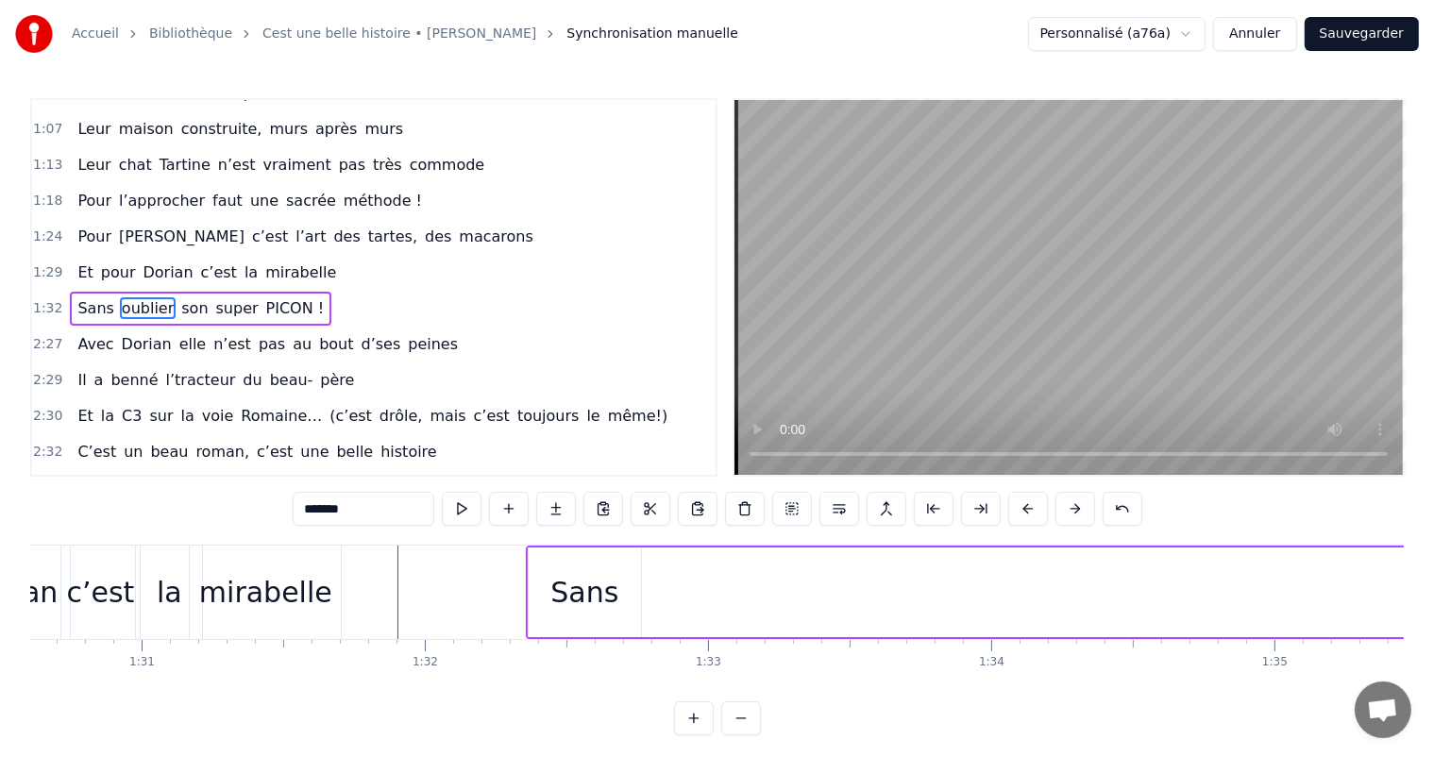
scroll to position [0, 25912]
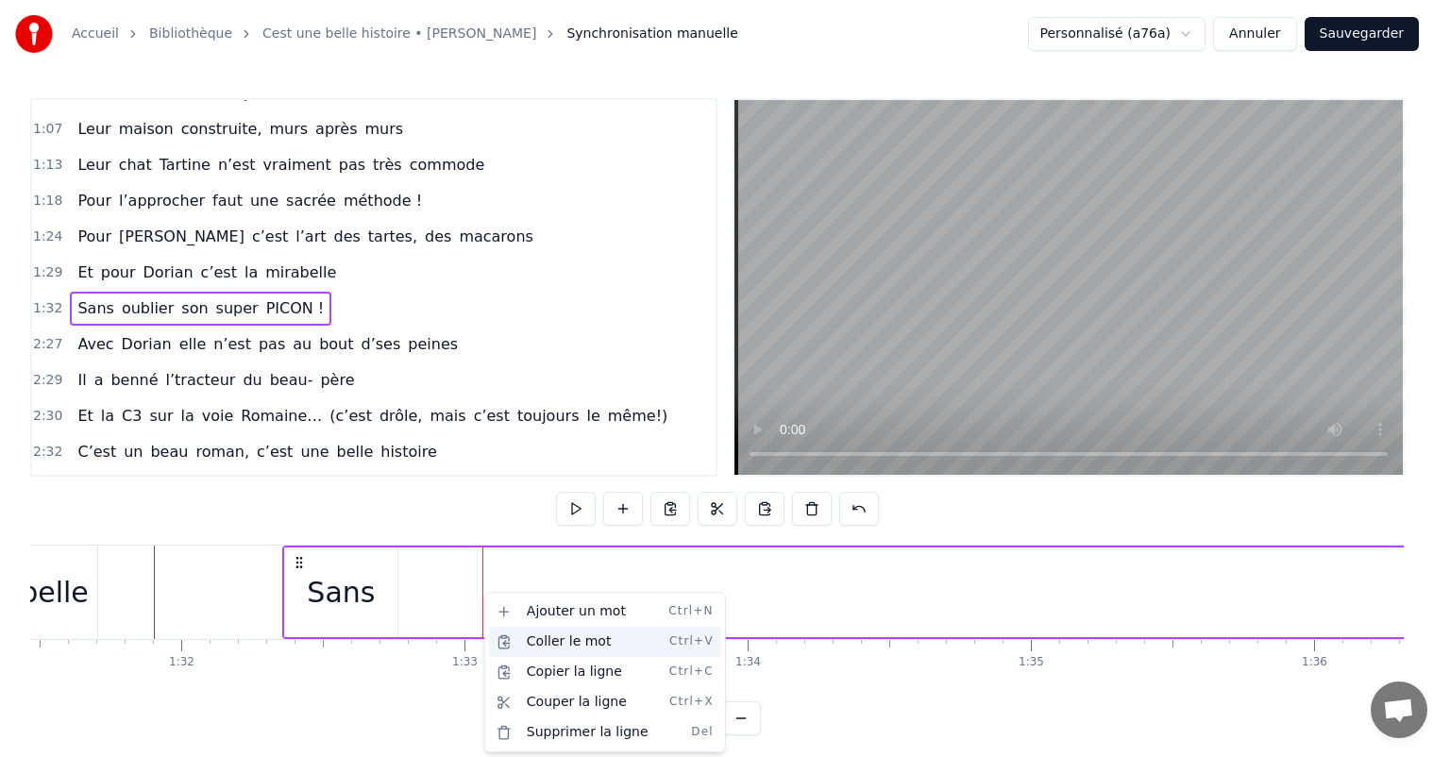
click at [536, 639] on div "Coller le mot Ctrl+V" at bounding box center [605, 642] width 232 height 30
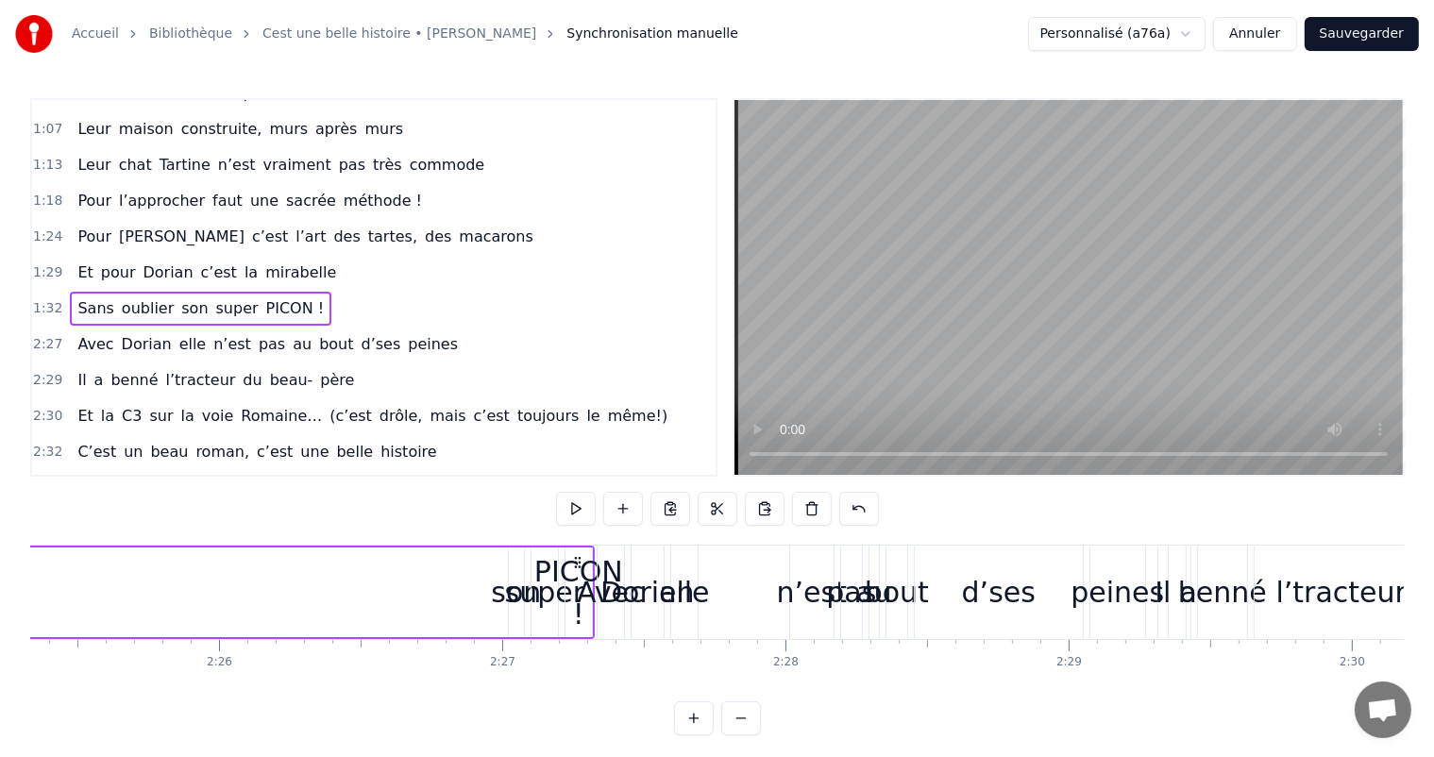
scroll to position [0, 41112]
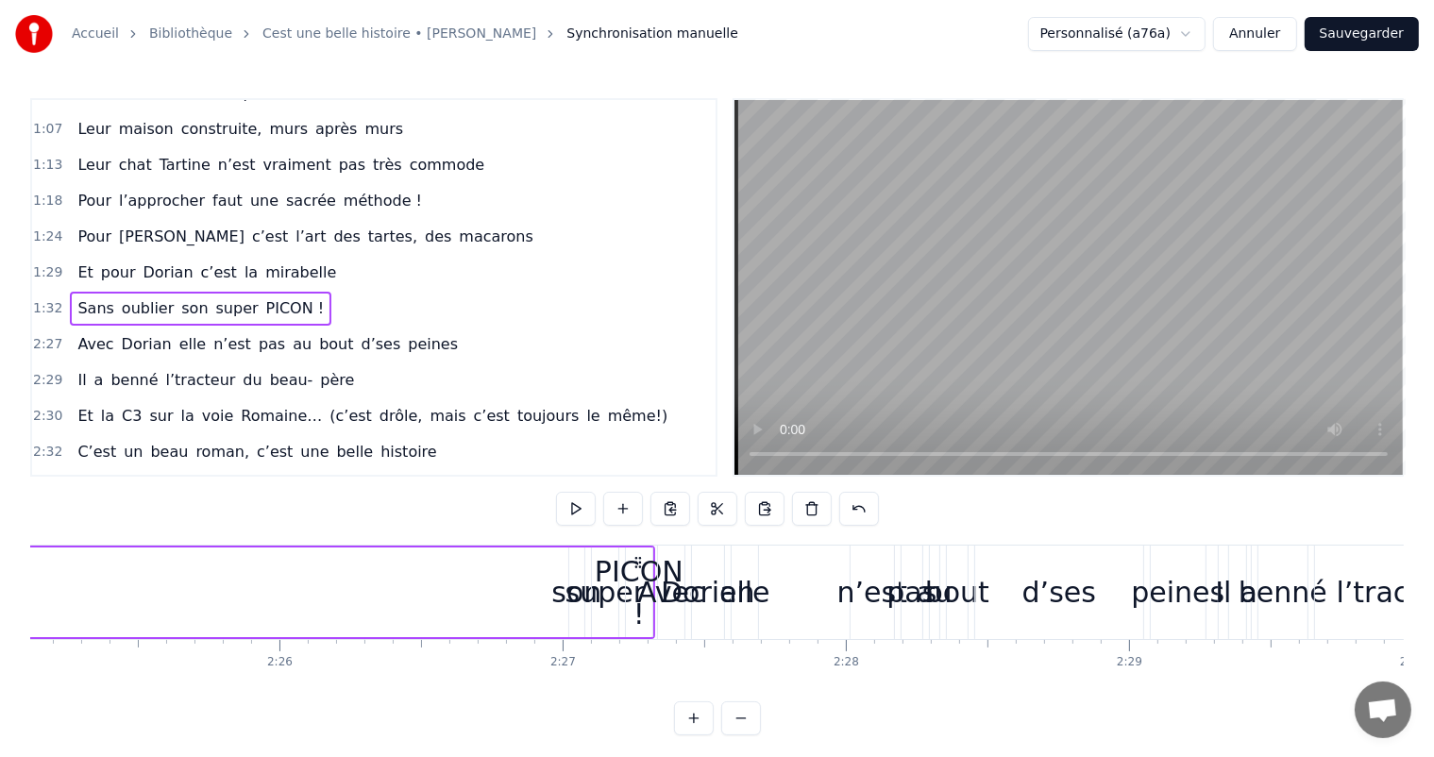
click at [579, 586] on div "super" at bounding box center [605, 592] width 79 height 42
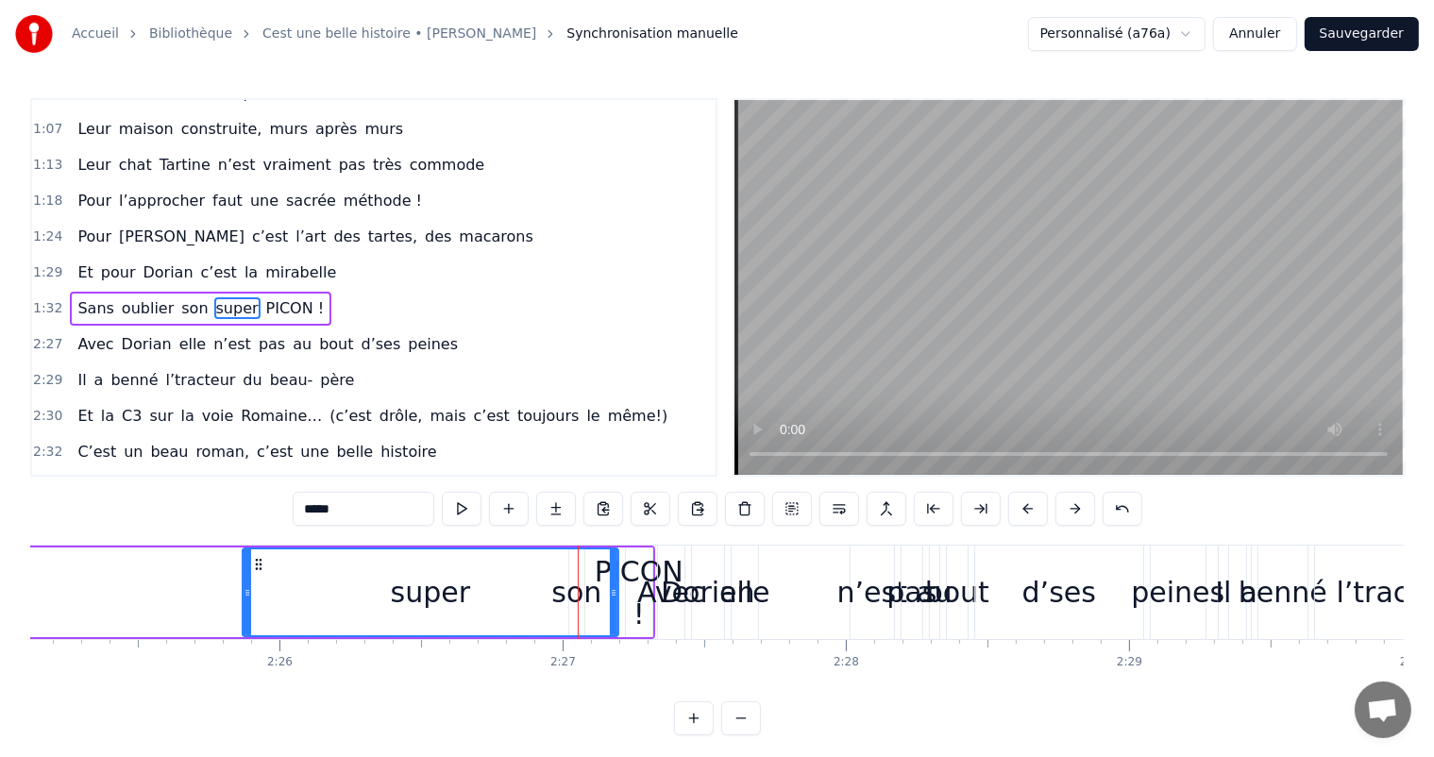
drag, startPoint x: 594, startPoint y: 591, endPoint x: 245, endPoint y: 584, distance: 349.5
click at [245, 584] on div at bounding box center [248, 593] width 8 height 86
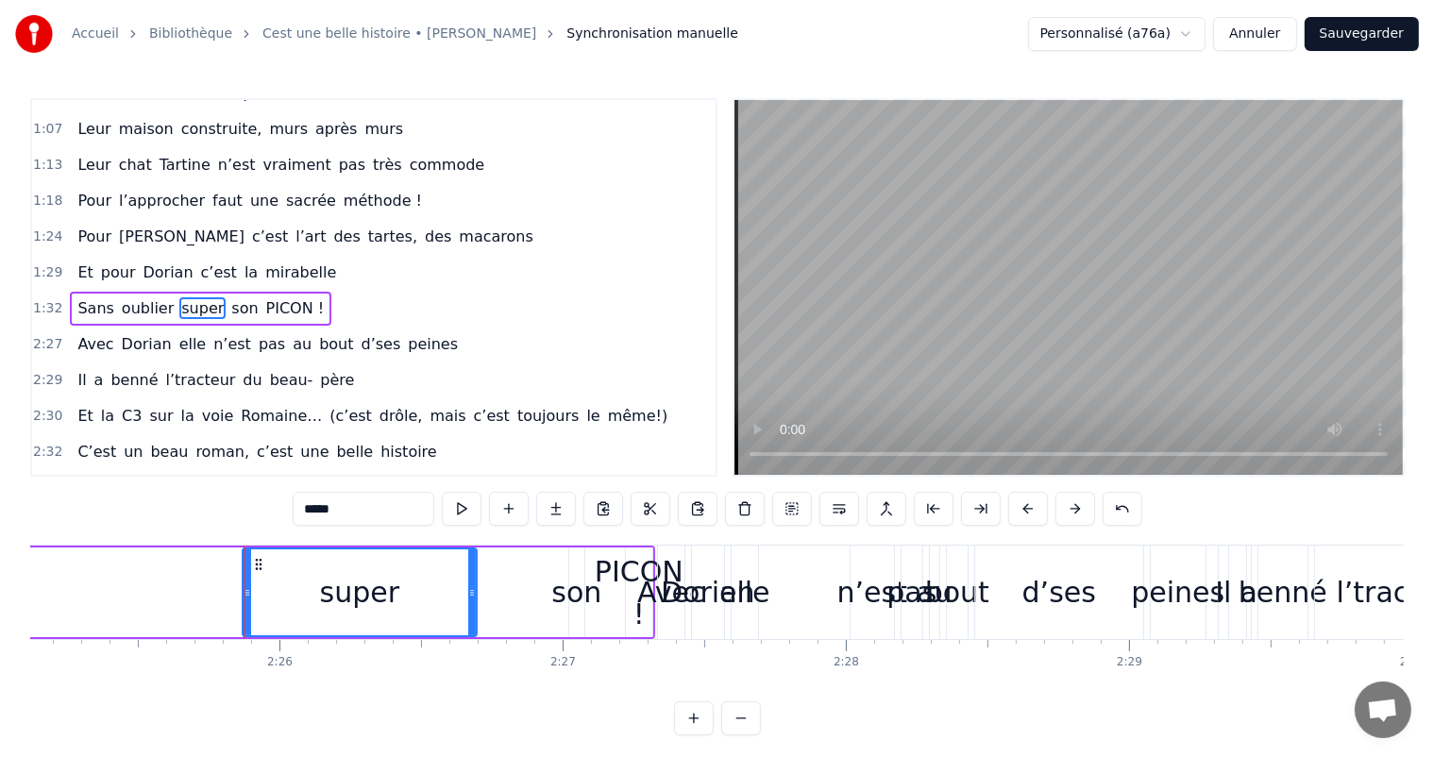
drag, startPoint x: 614, startPoint y: 595, endPoint x: 469, endPoint y: 584, distance: 144.9
click at [469, 584] on div at bounding box center [472, 593] width 8 height 86
click at [570, 593] on div "son" at bounding box center [576, 592] width 50 height 42
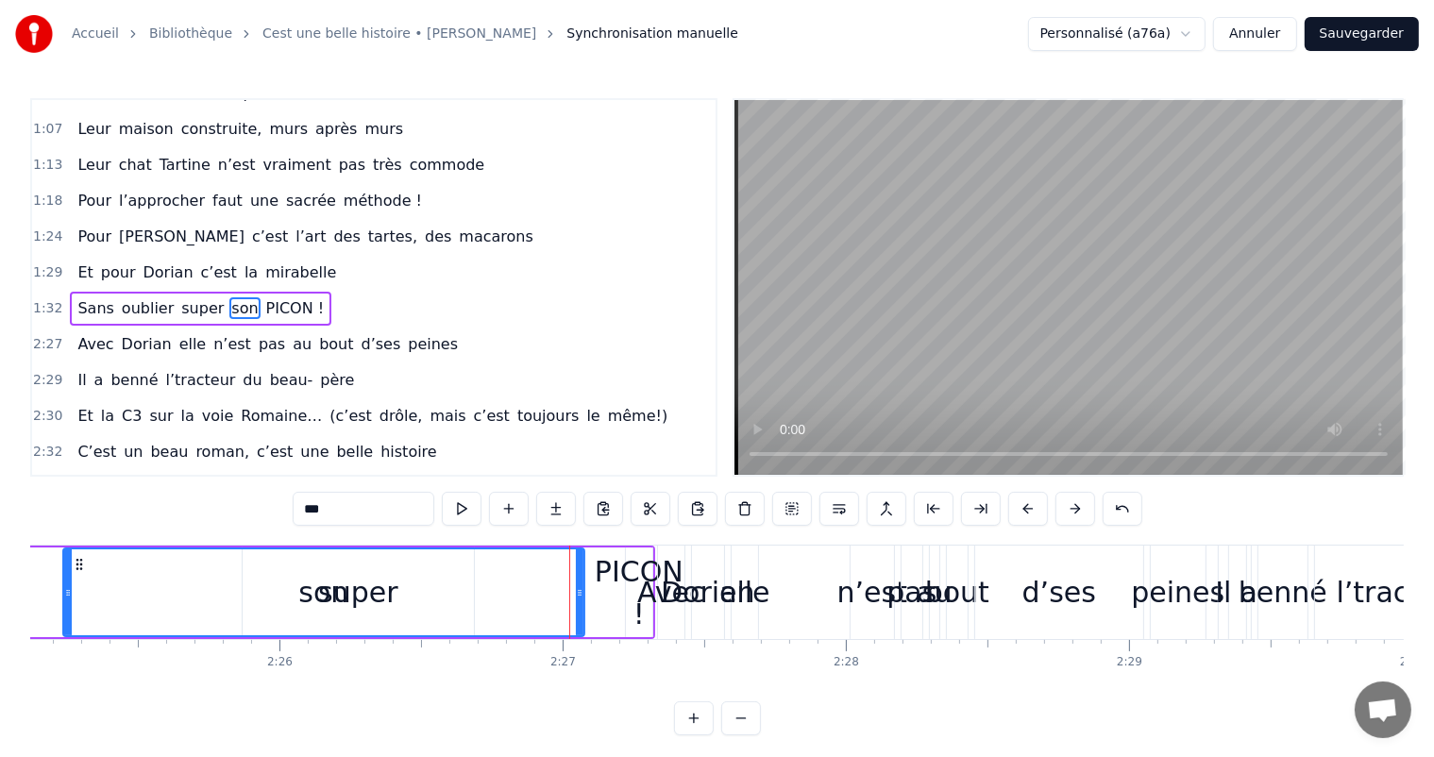
drag, startPoint x: 573, startPoint y: 587, endPoint x: 51, endPoint y: 570, distance: 522.5
click at [64, 570] on div at bounding box center [68, 593] width 8 height 86
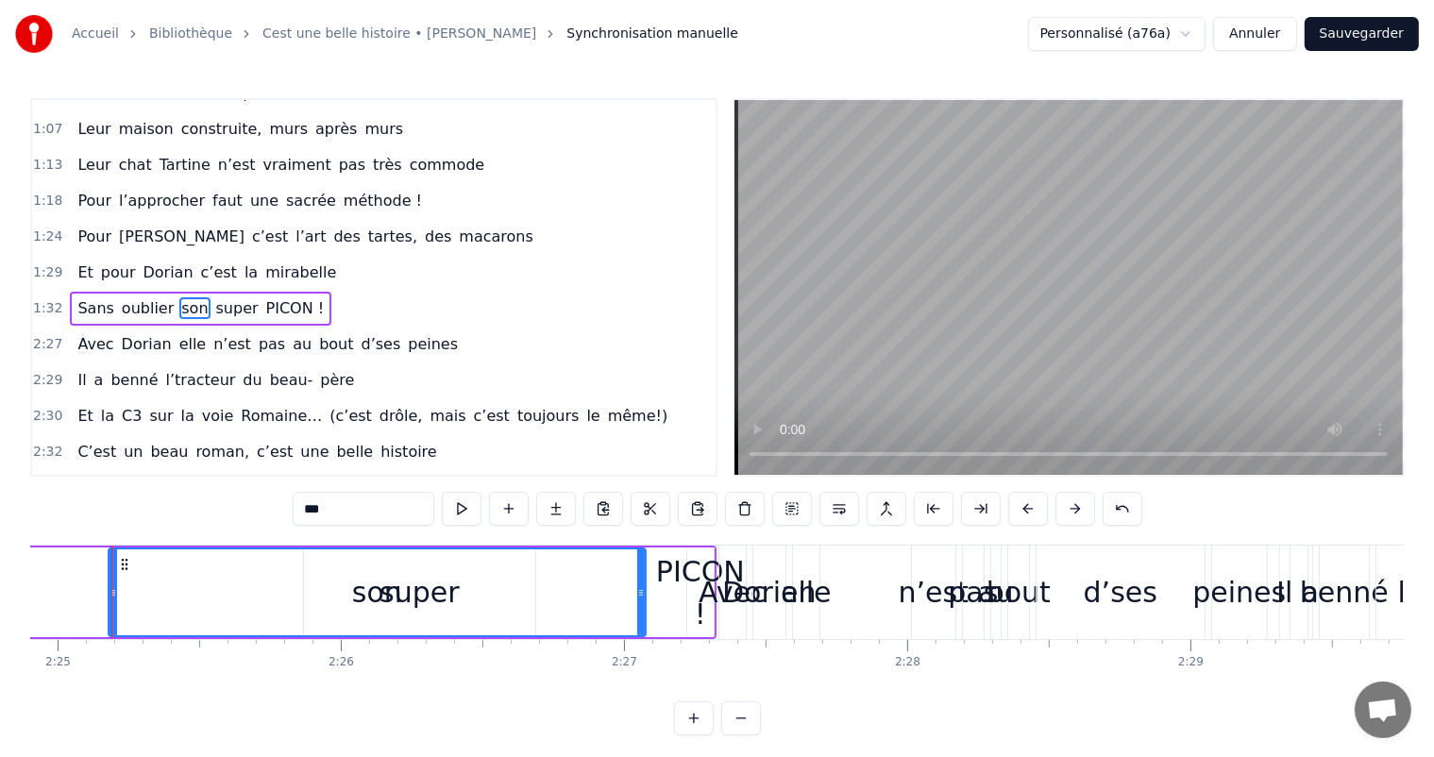
scroll to position [0, 41036]
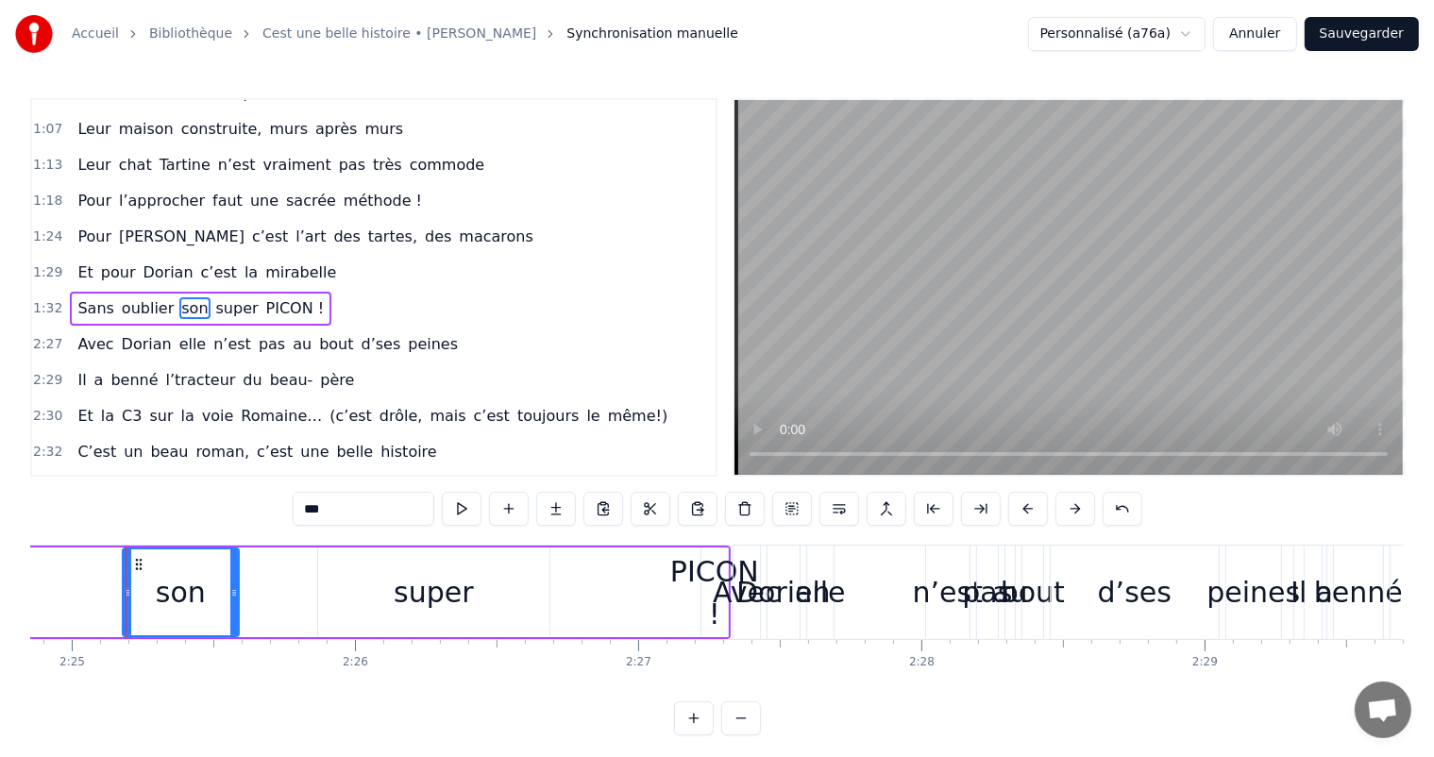
drag, startPoint x: 653, startPoint y: 590, endPoint x: 230, endPoint y: 580, distance: 423.2
click at [230, 580] on div at bounding box center [234, 593] width 8 height 86
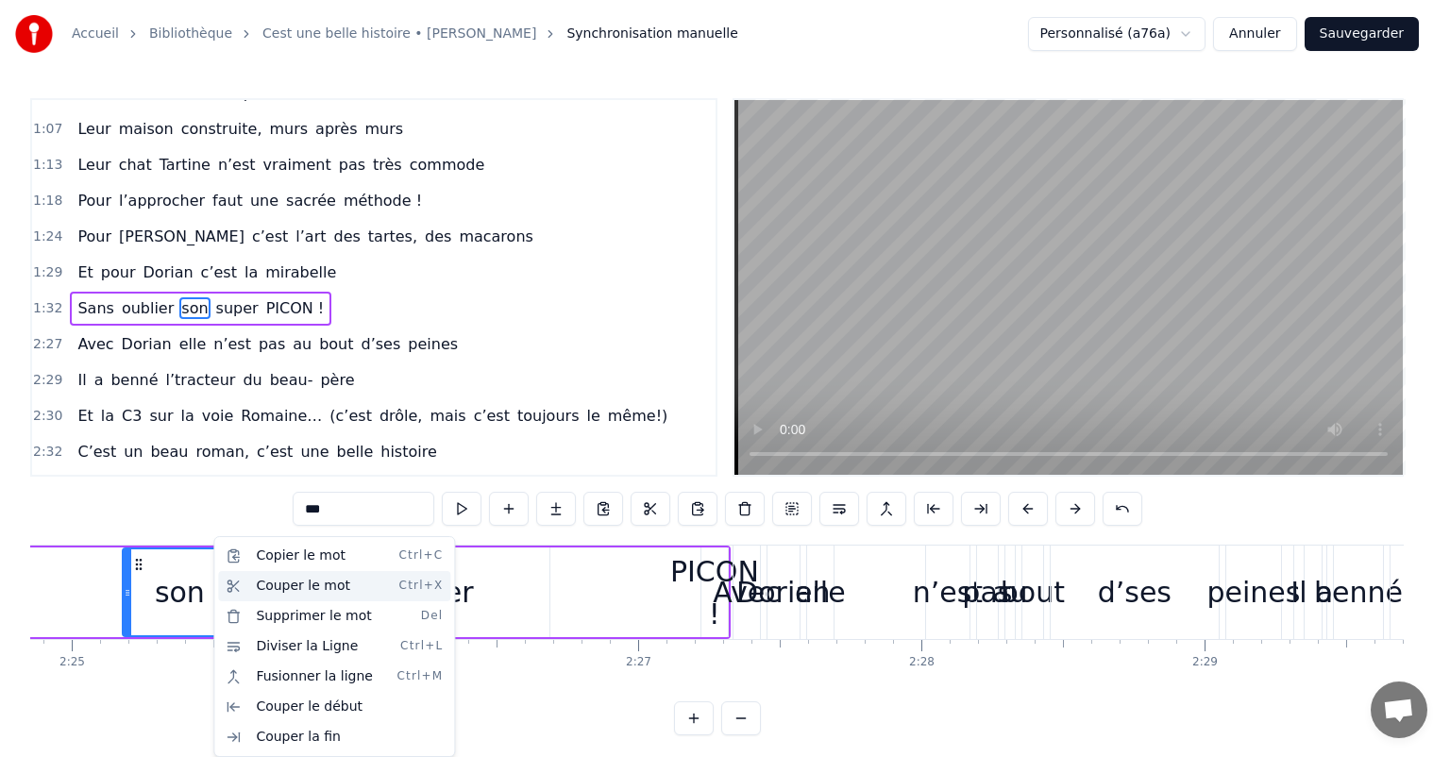
click at [258, 592] on div "Couper le mot Ctrl+X" at bounding box center [334, 586] width 232 height 30
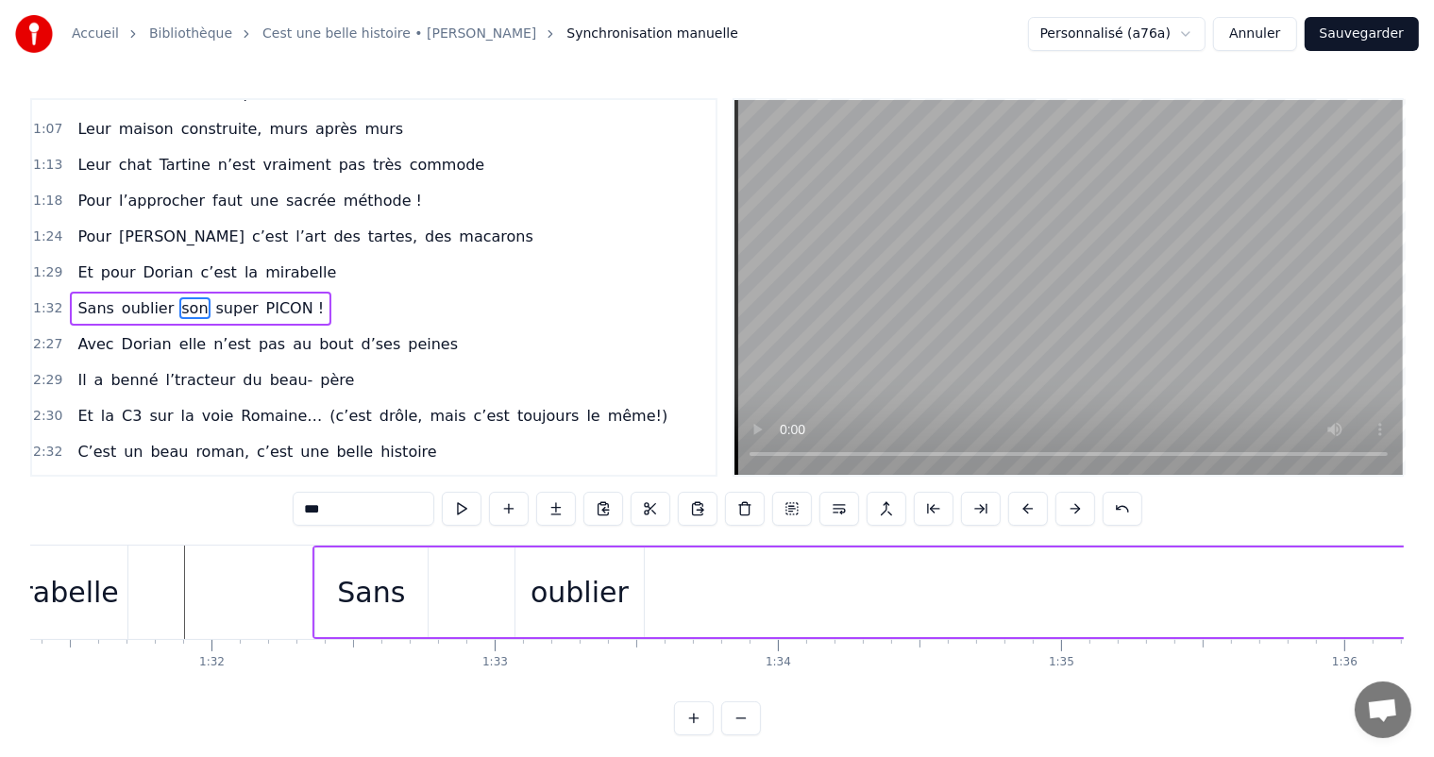
scroll to position [0, 26156]
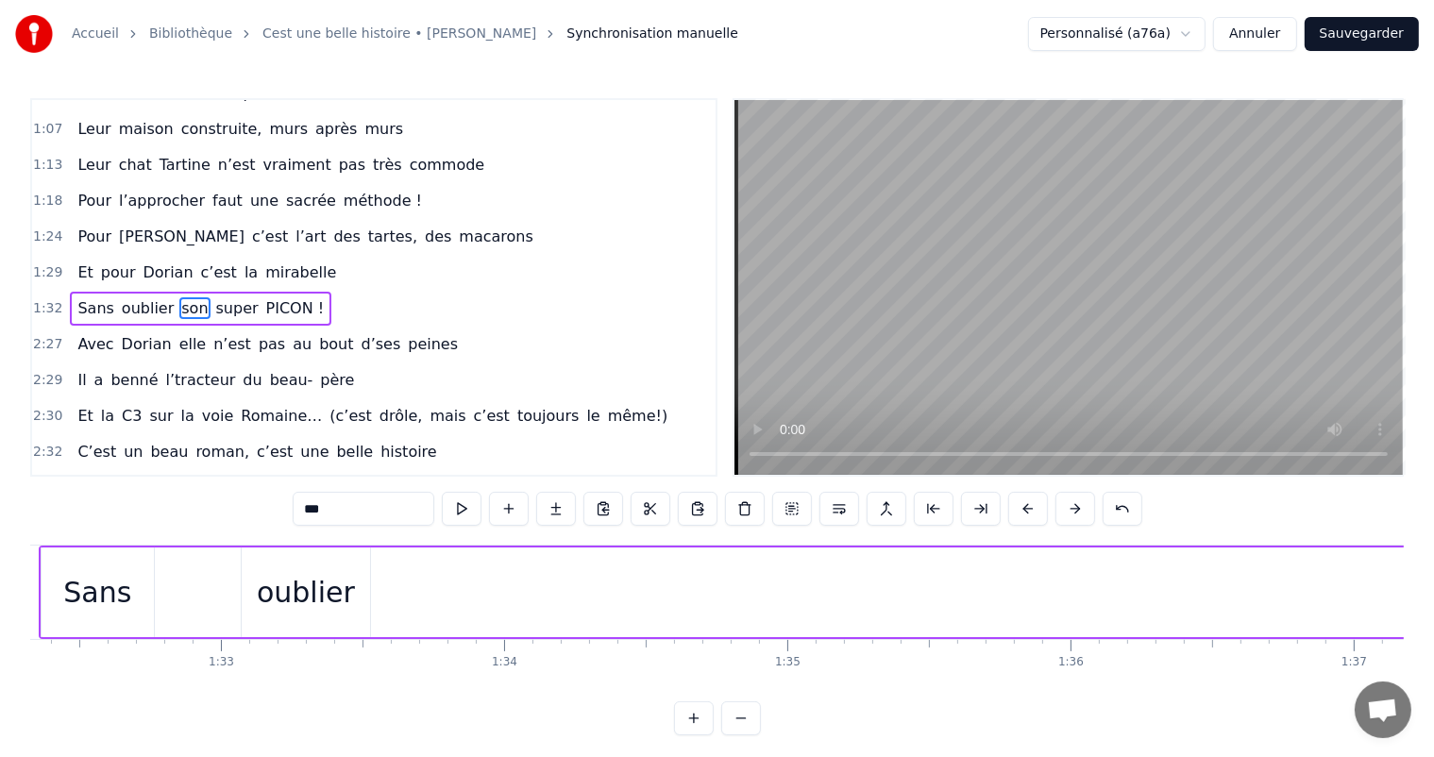
click at [315, 572] on div "oublier" at bounding box center [306, 592] width 98 height 42
type input "*******"
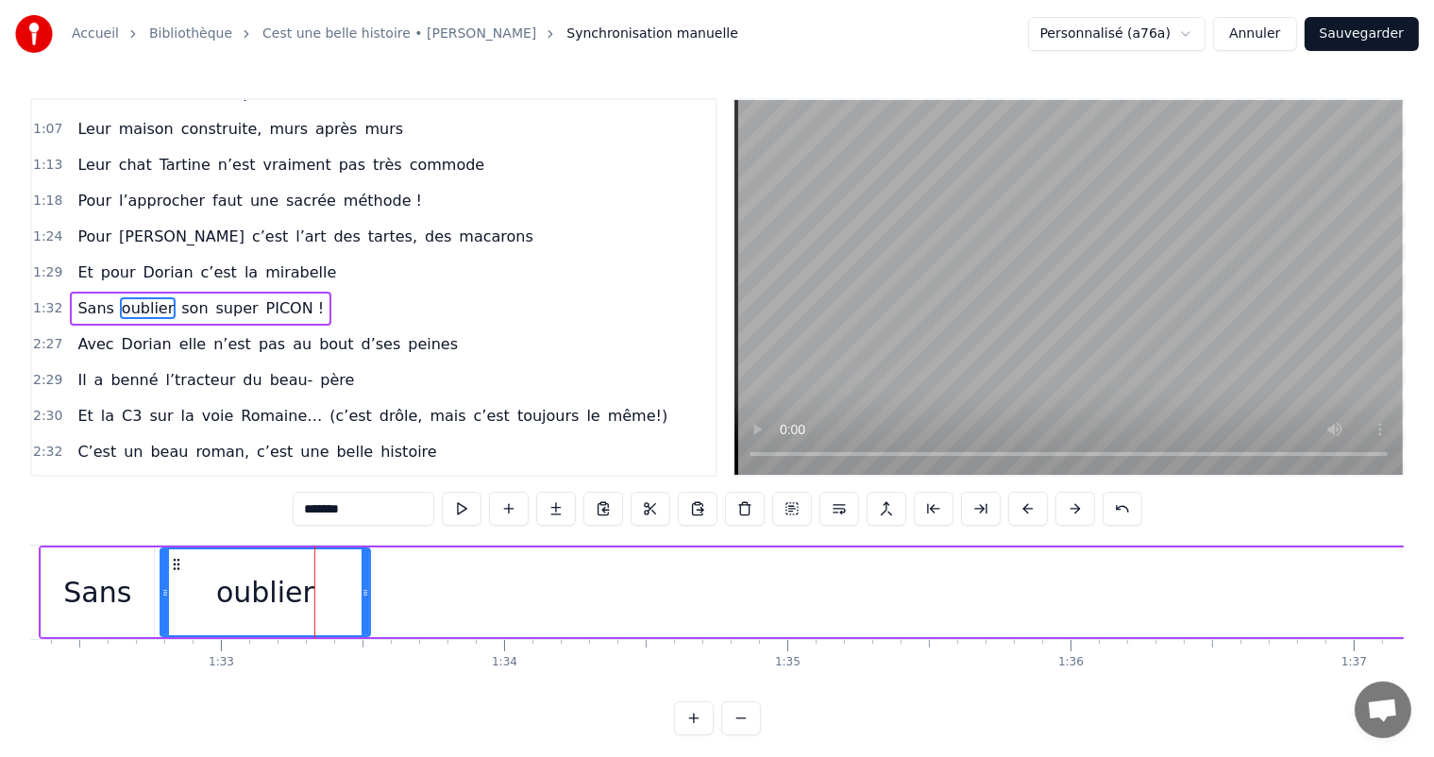
drag, startPoint x: 247, startPoint y: 587, endPoint x: 168, endPoint y: 592, distance: 79.5
click at [168, 592] on icon at bounding box center [165, 592] width 8 height 15
click at [368, 597] on div "oublier" at bounding box center [266, 593] width 210 height 90
drag, startPoint x: 365, startPoint y: 591, endPoint x: 298, endPoint y: 585, distance: 66.4
click at [279, 582] on div at bounding box center [279, 593] width 8 height 86
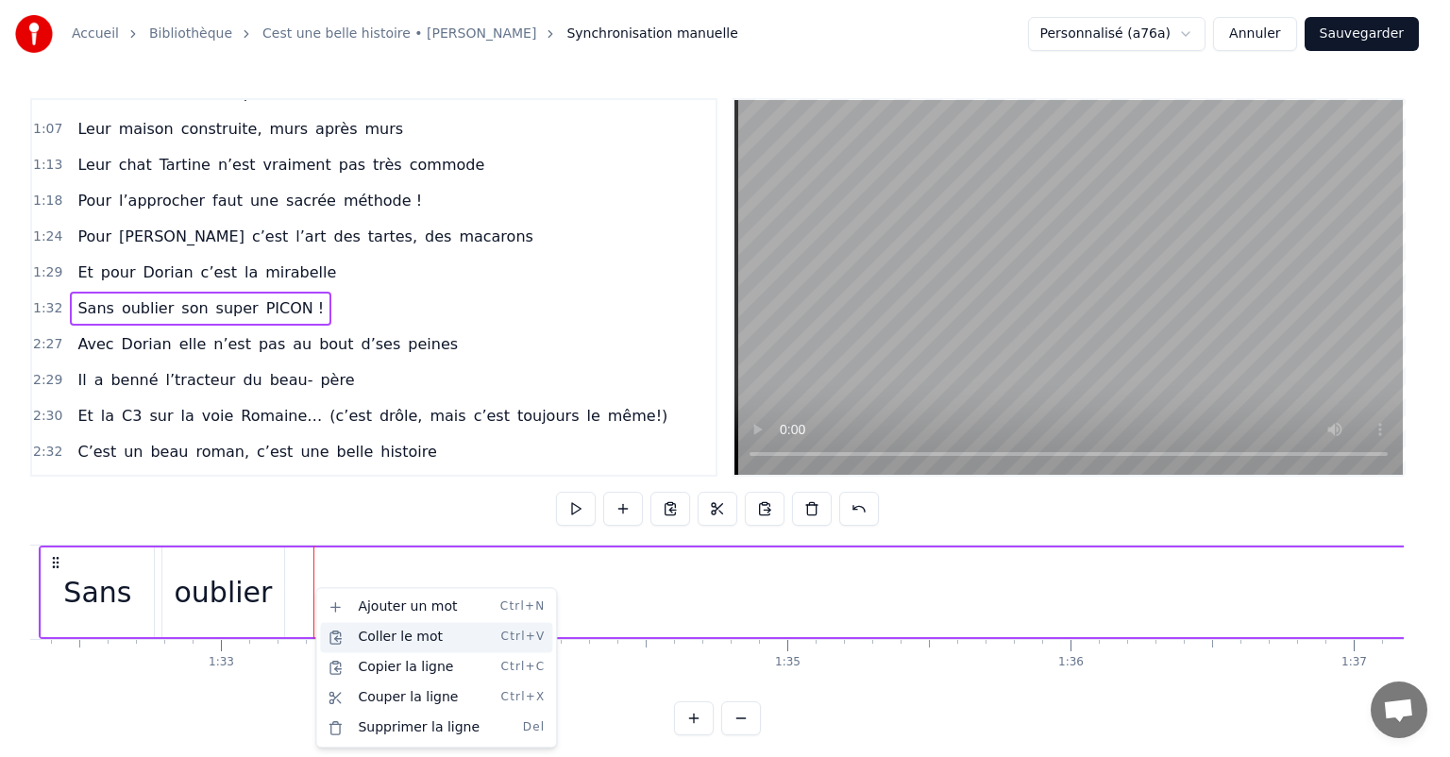
click at [370, 649] on div "Coller le mot Ctrl+V" at bounding box center [436, 637] width 232 height 30
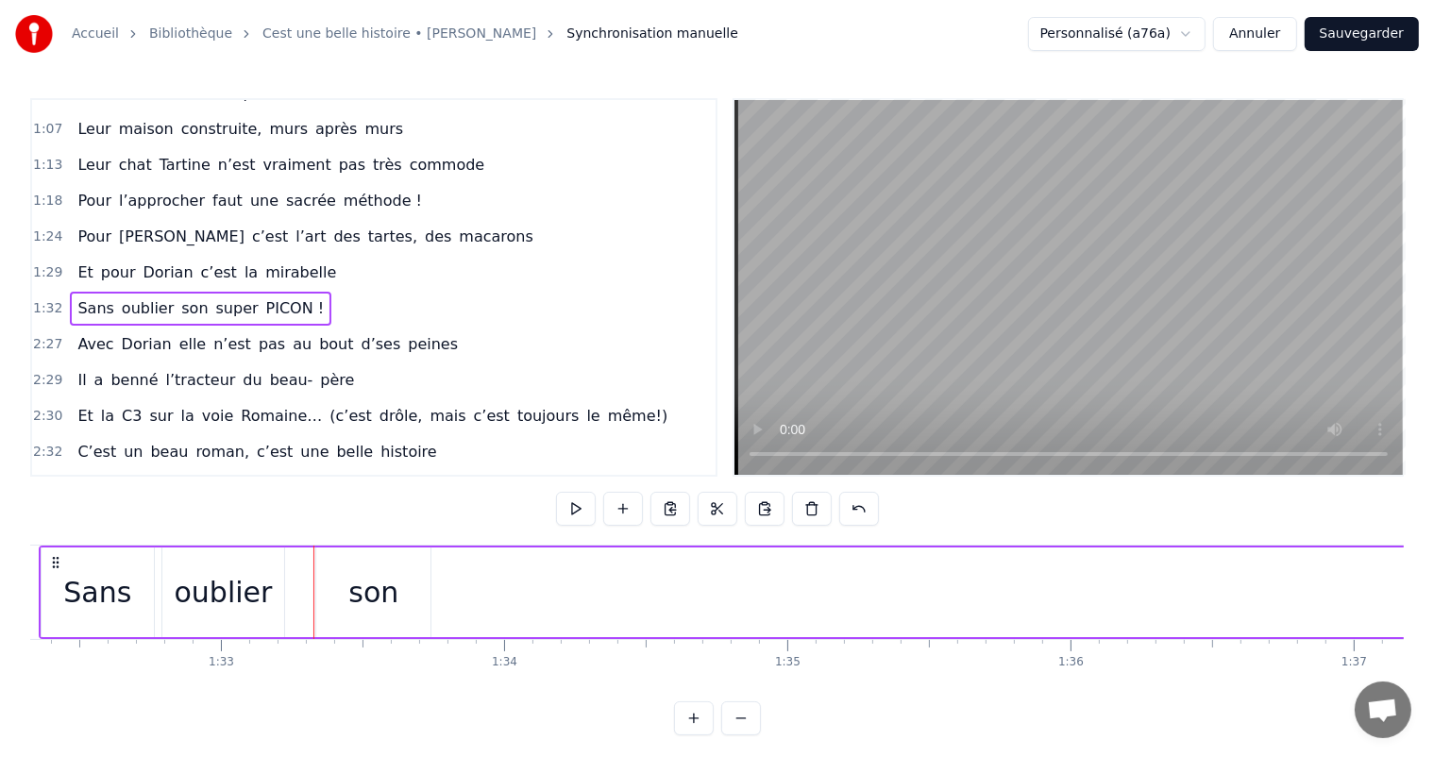
click at [350, 595] on div "son" at bounding box center [373, 592] width 50 height 42
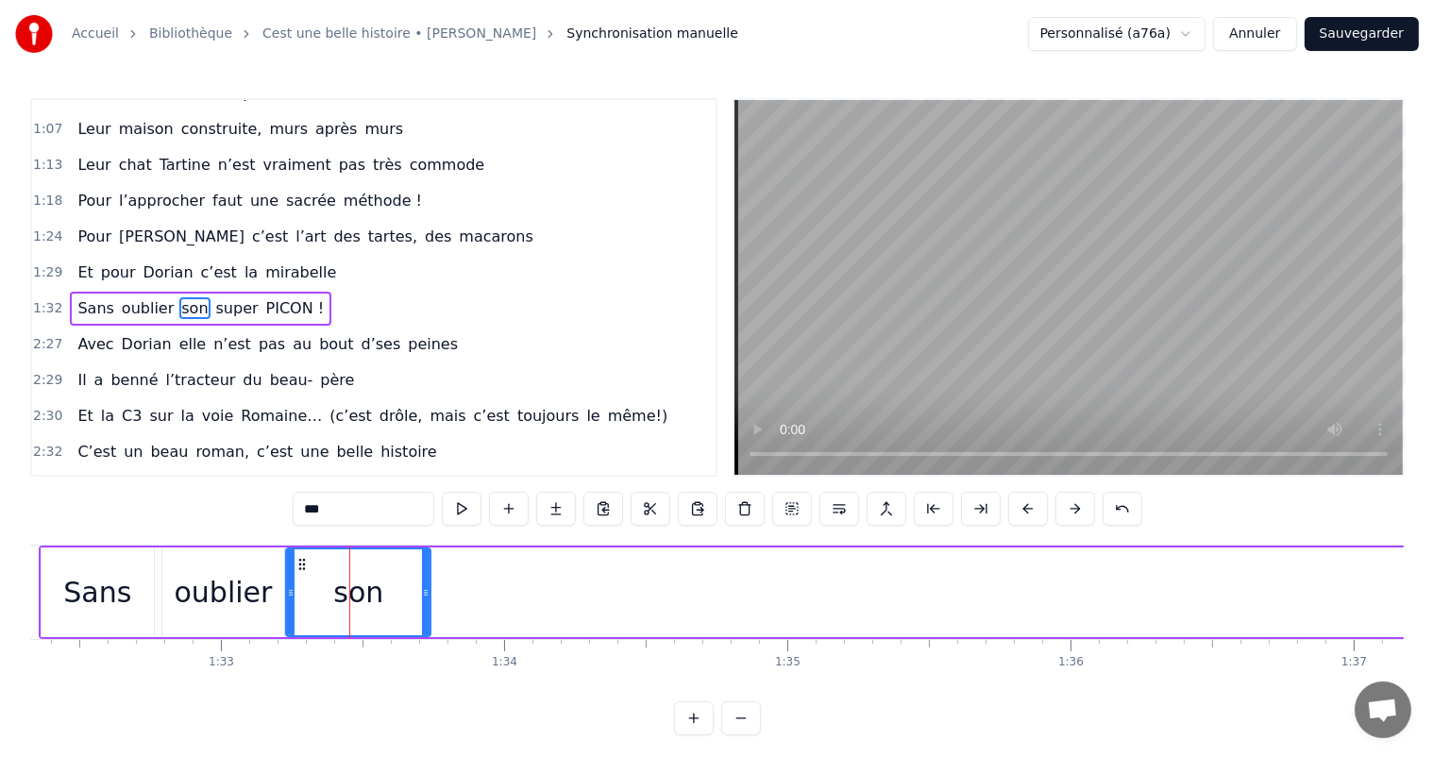
drag, startPoint x: 319, startPoint y: 584, endPoint x: 292, endPoint y: 578, distance: 28.0
click at [287, 578] on div at bounding box center [291, 593] width 8 height 86
drag, startPoint x: 427, startPoint y: 597, endPoint x: 363, endPoint y: 589, distance: 64.7
click at [363, 589] on icon at bounding box center [362, 592] width 8 height 15
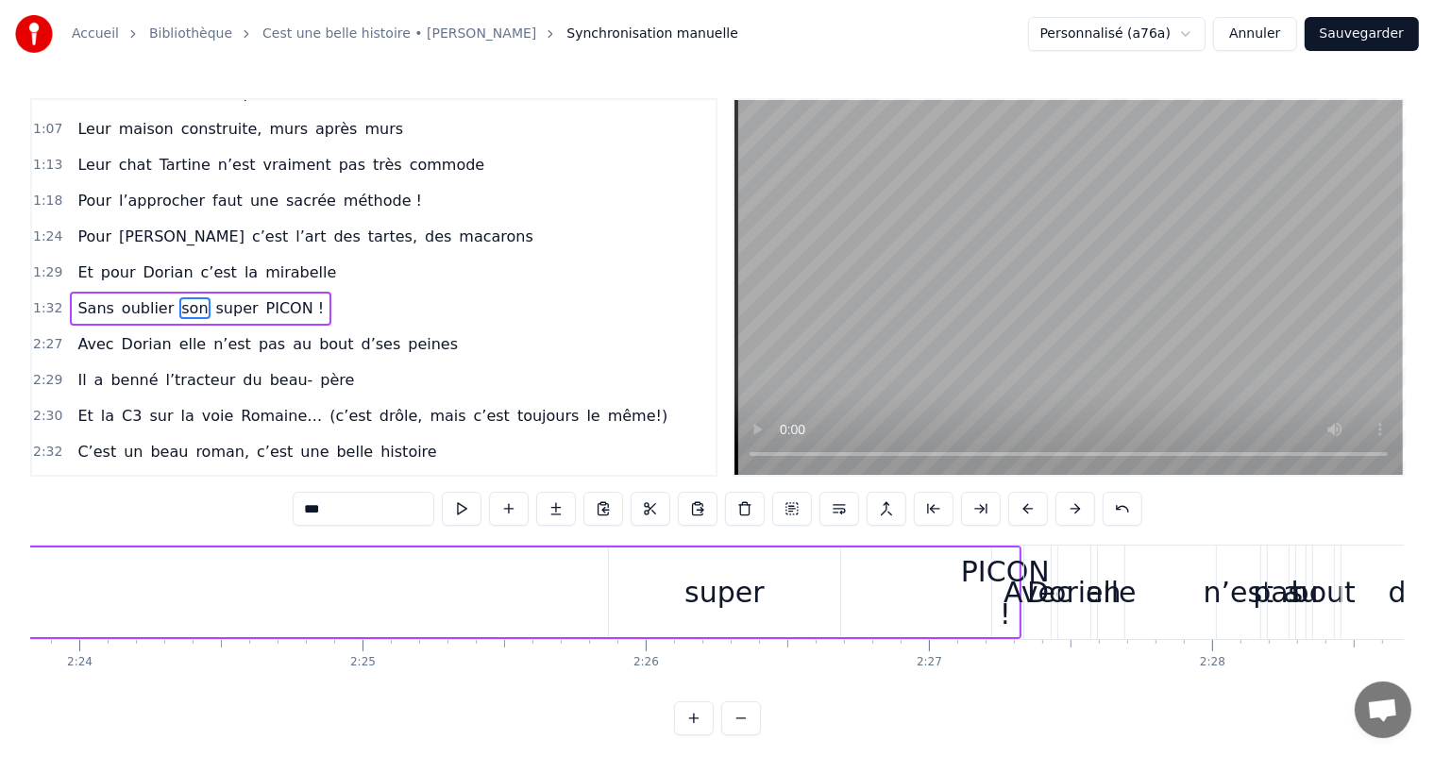
scroll to position [0, 40624]
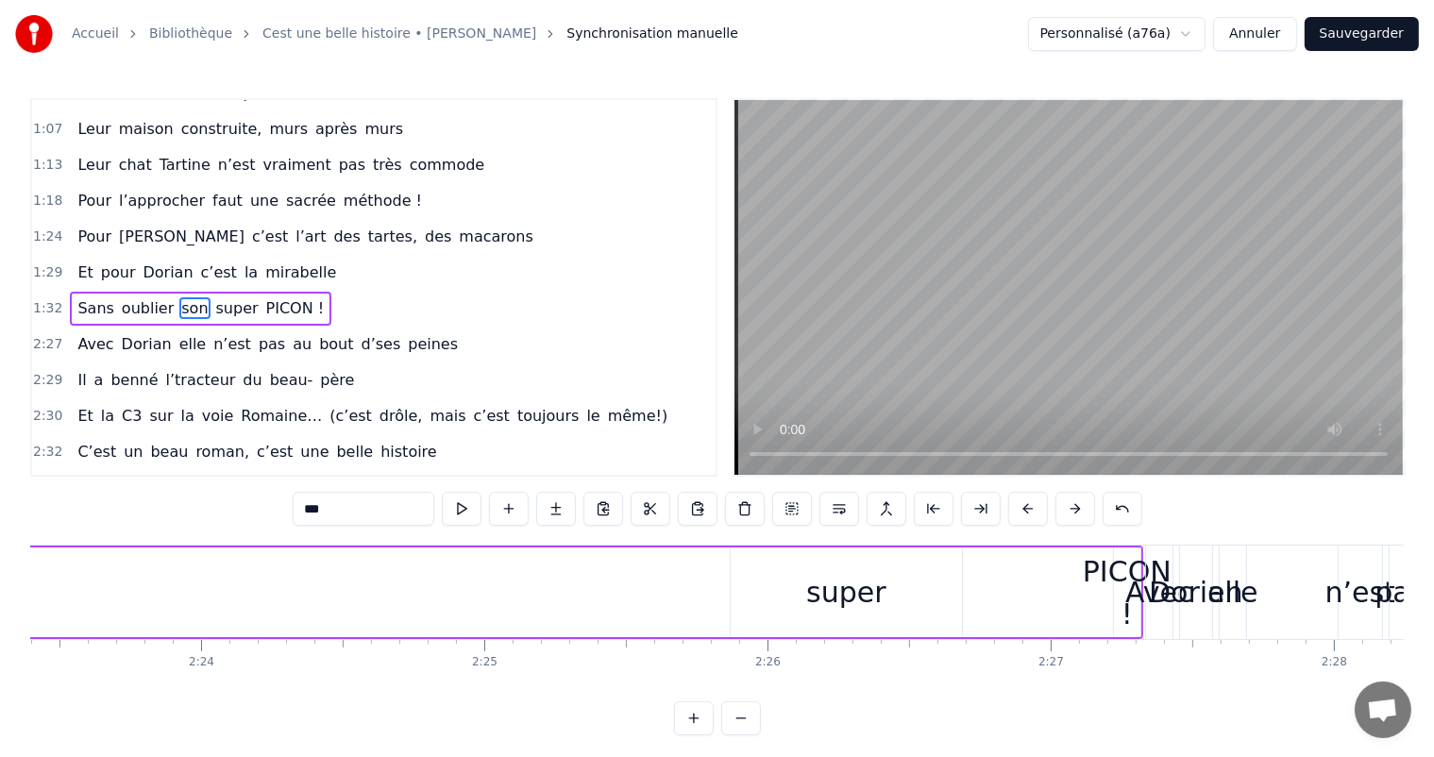
click at [825, 606] on div "super" at bounding box center [845, 592] width 79 height 42
type input "*****"
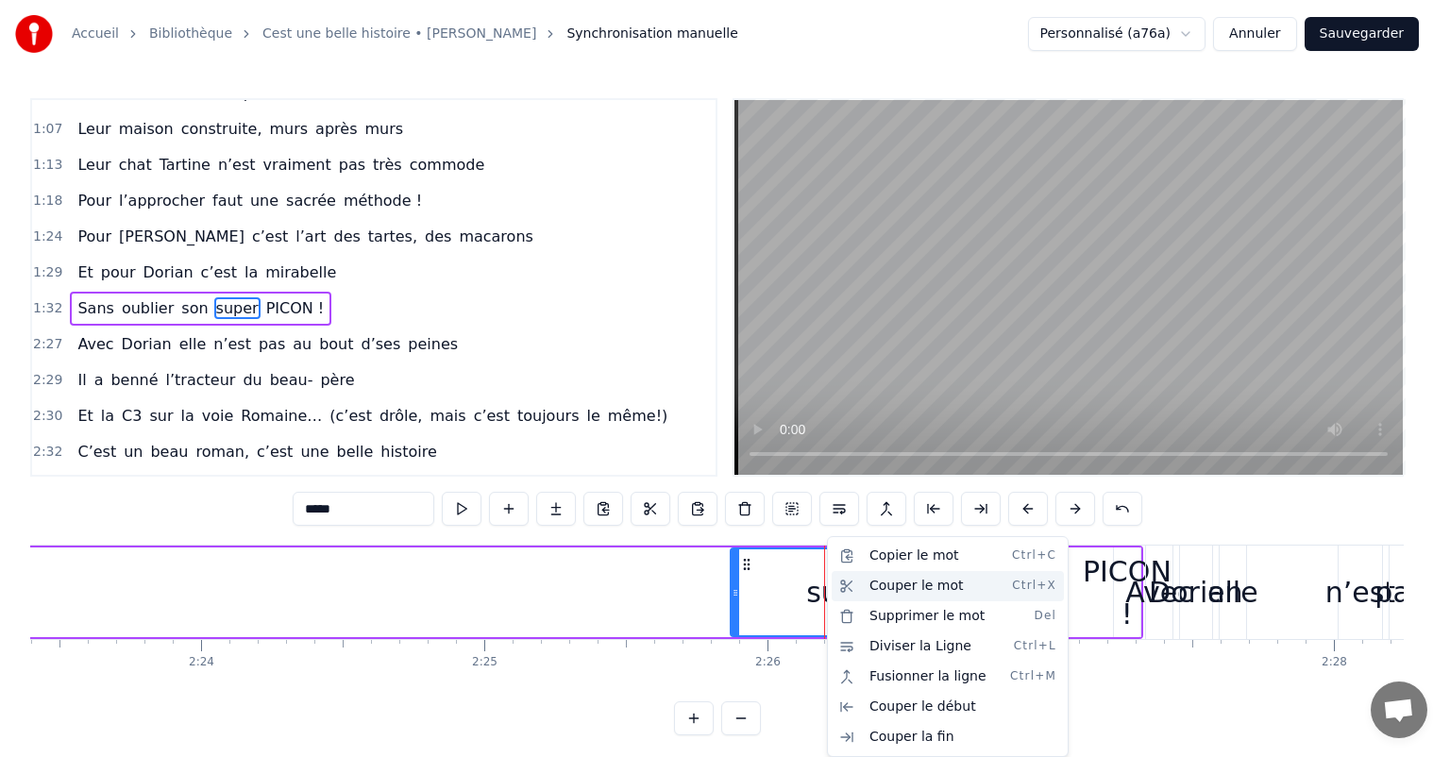
click at [869, 587] on div "Couper le mot Ctrl+X" at bounding box center [948, 586] width 232 height 30
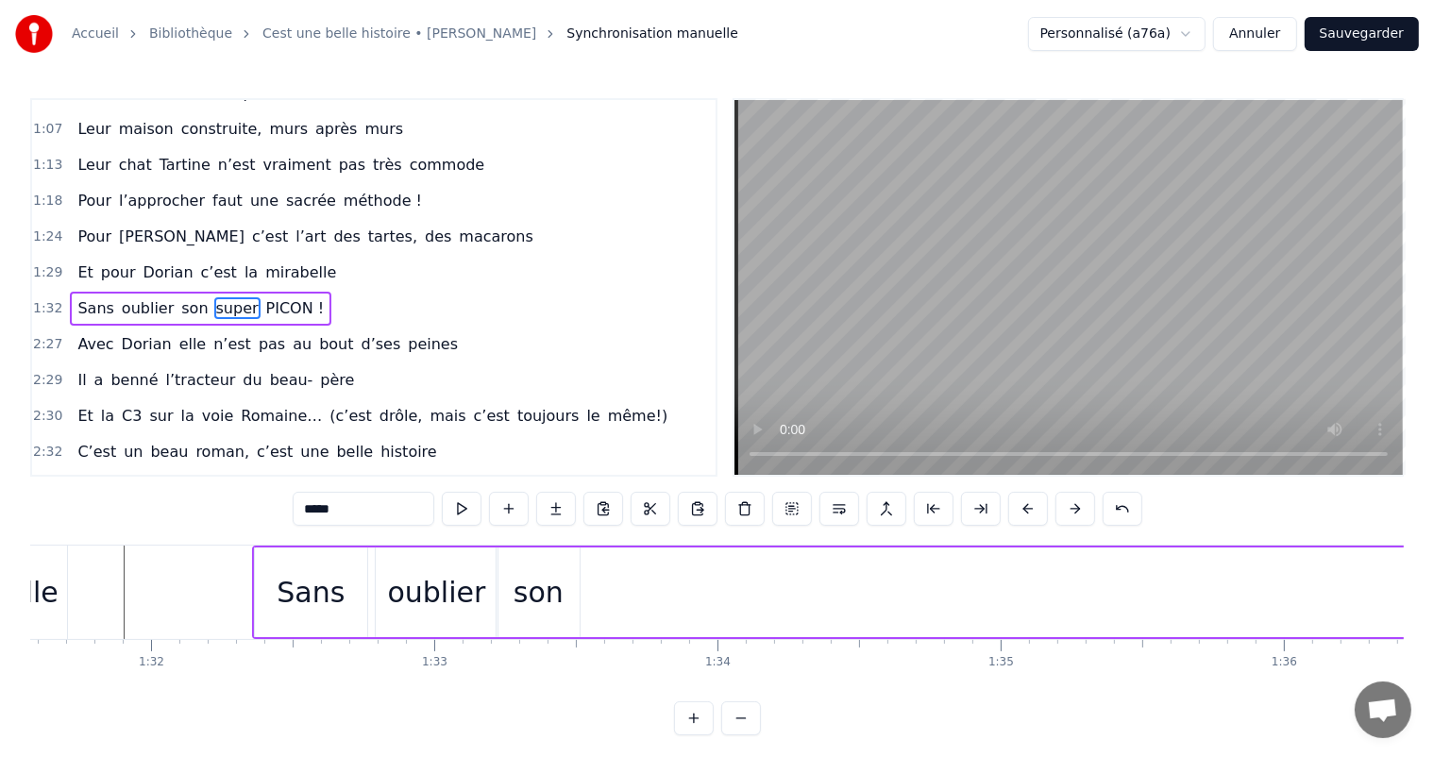
scroll to position [0, 25882]
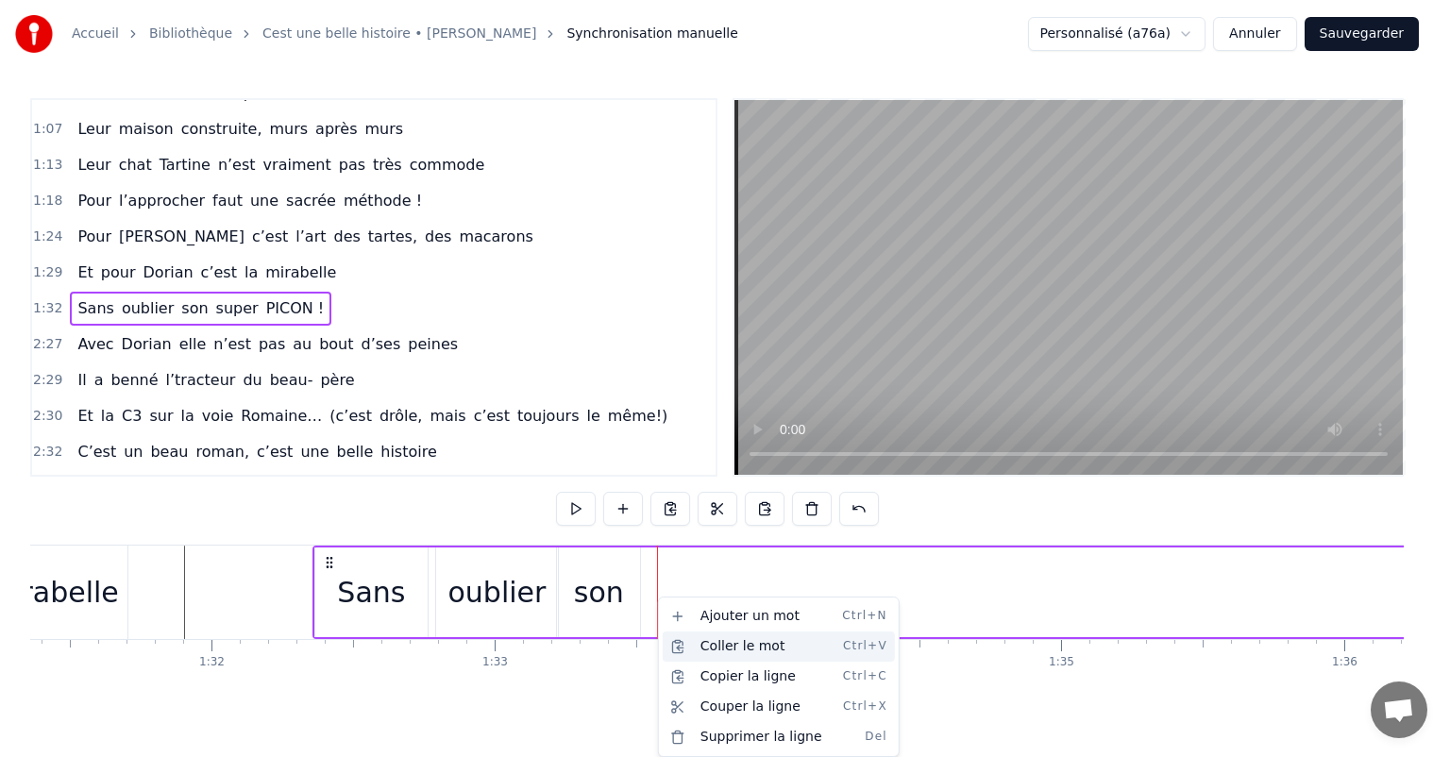
click at [715, 639] on div "Coller le mot Ctrl+V" at bounding box center [779, 647] width 232 height 30
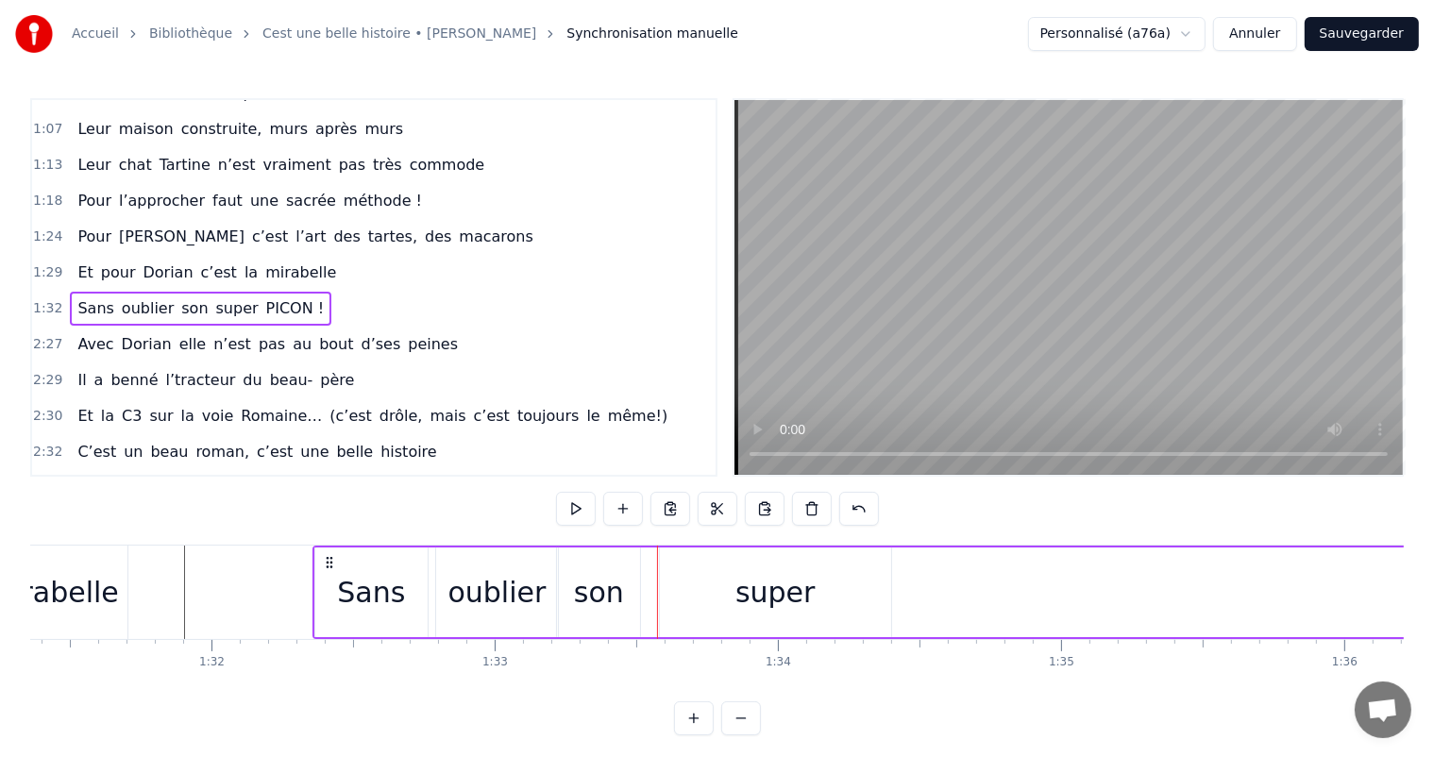
click at [736, 619] on div "super" at bounding box center [775, 593] width 231 height 90
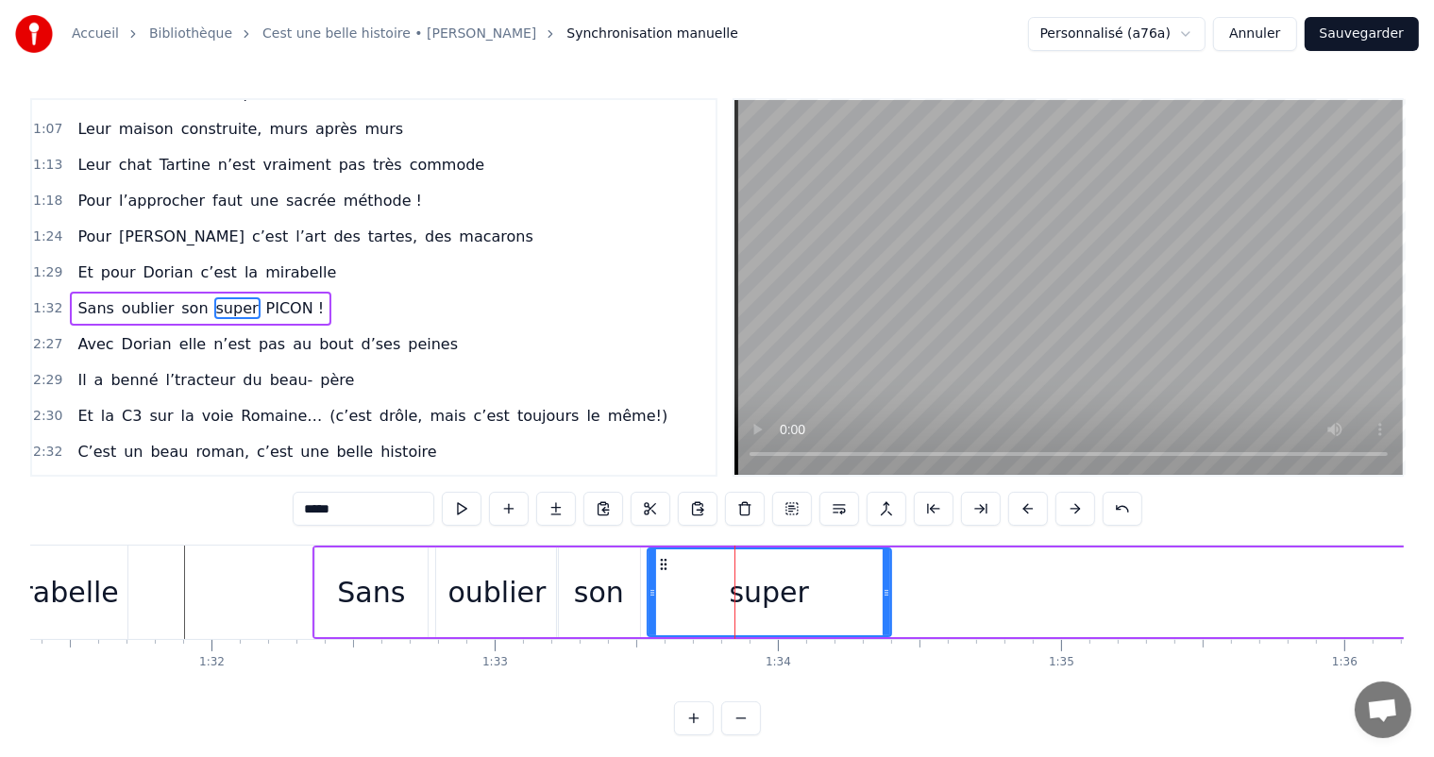
drag, startPoint x: 660, startPoint y: 597, endPoint x: 687, endPoint y: 594, distance: 27.5
click at [649, 599] on icon at bounding box center [653, 592] width 8 height 15
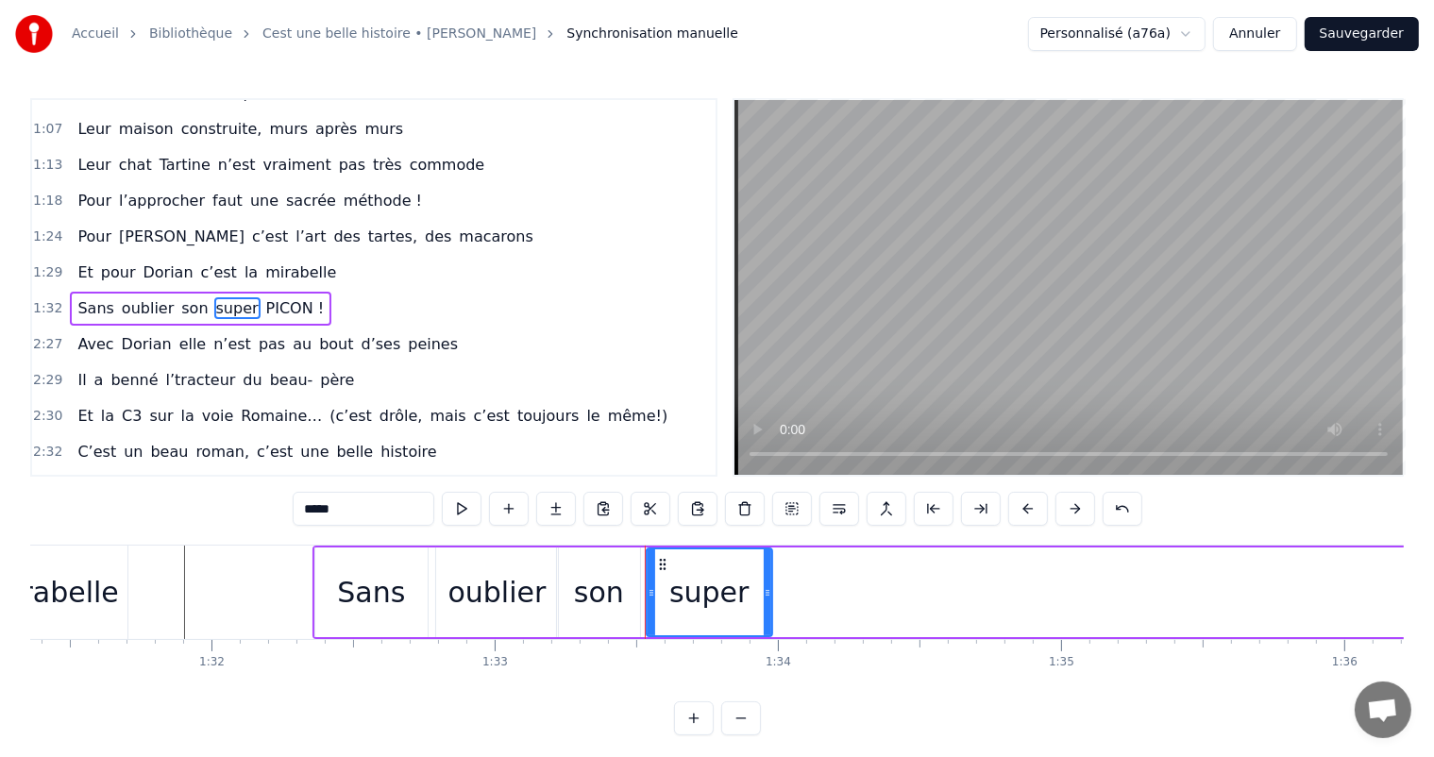
drag, startPoint x: 884, startPoint y: 590, endPoint x: 765, endPoint y: 588, distance: 119.0
click at [765, 588] on icon at bounding box center [768, 592] width 8 height 15
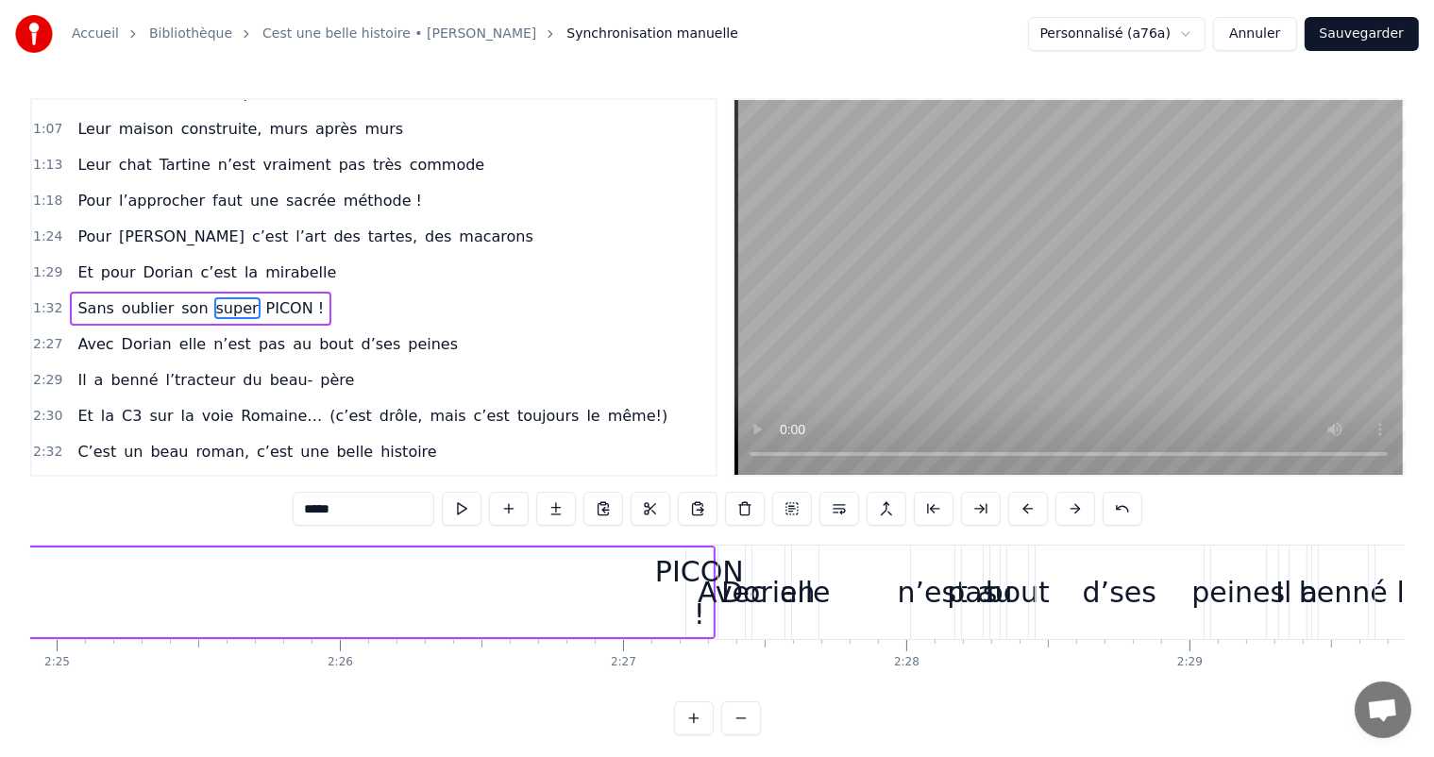
scroll to position [0, 41142]
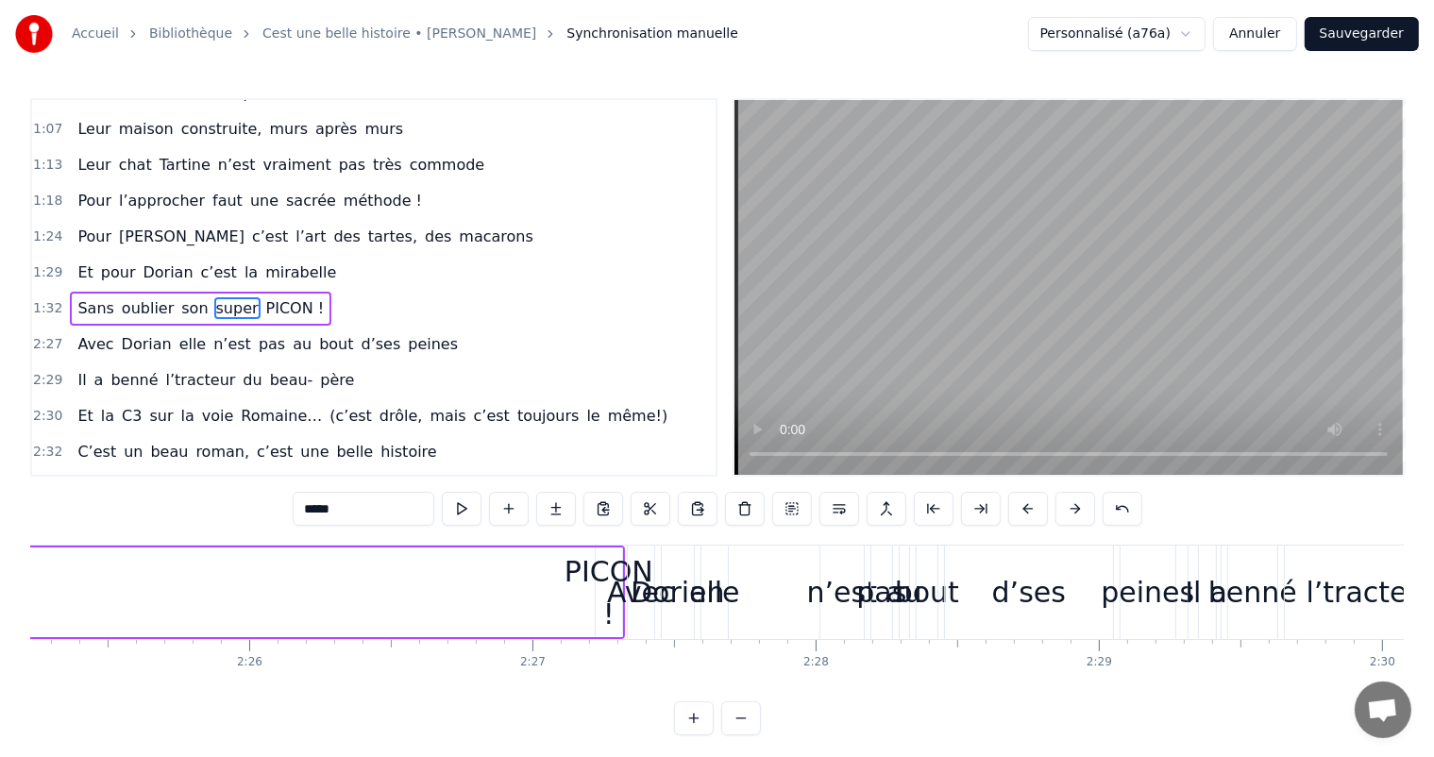
click at [597, 562] on div "PICON !" at bounding box center [609, 593] width 89 height 85
type input "*******"
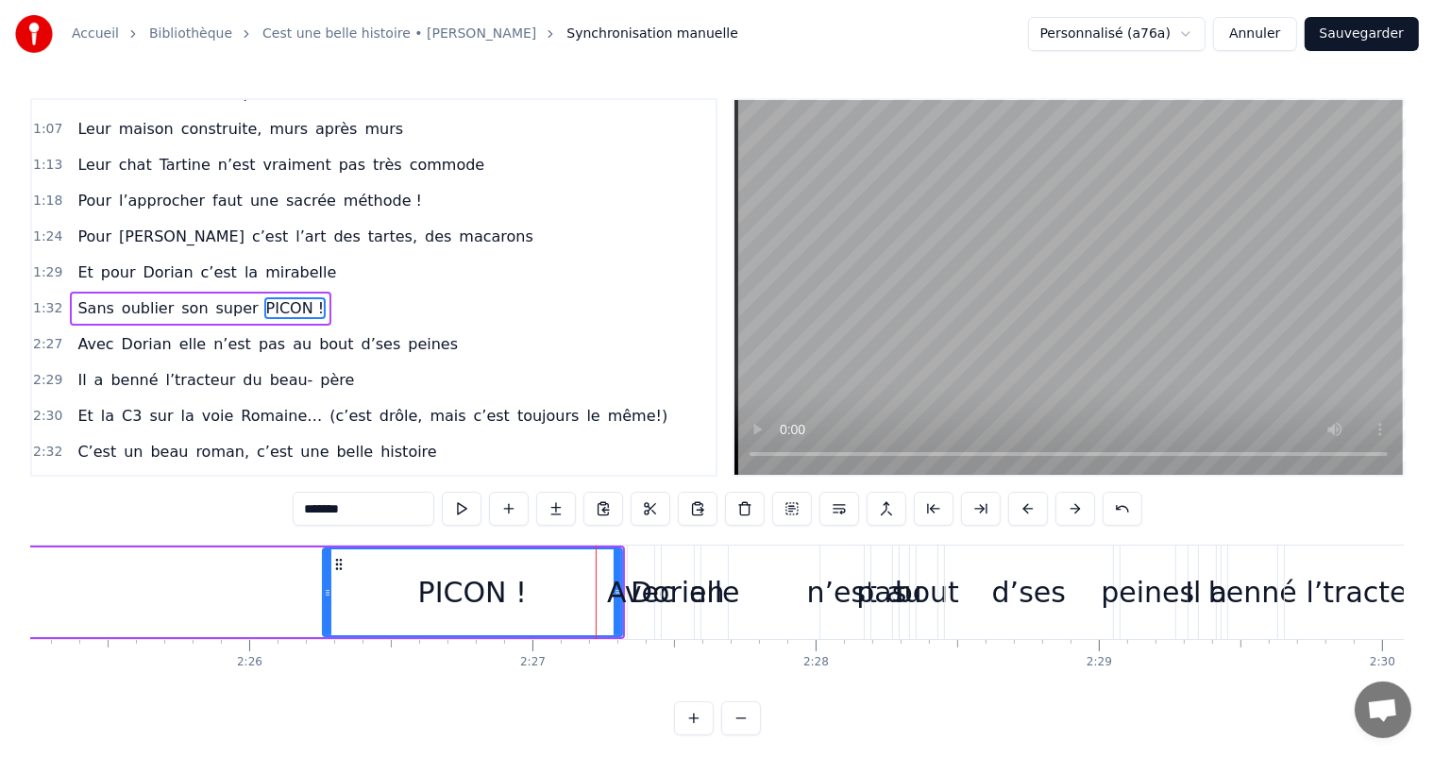
drag, startPoint x: 597, startPoint y: 567, endPoint x: 285, endPoint y: 602, distance: 313.7
click at [324, 602] on div at bounding box center [328, 593] width 8 height 86
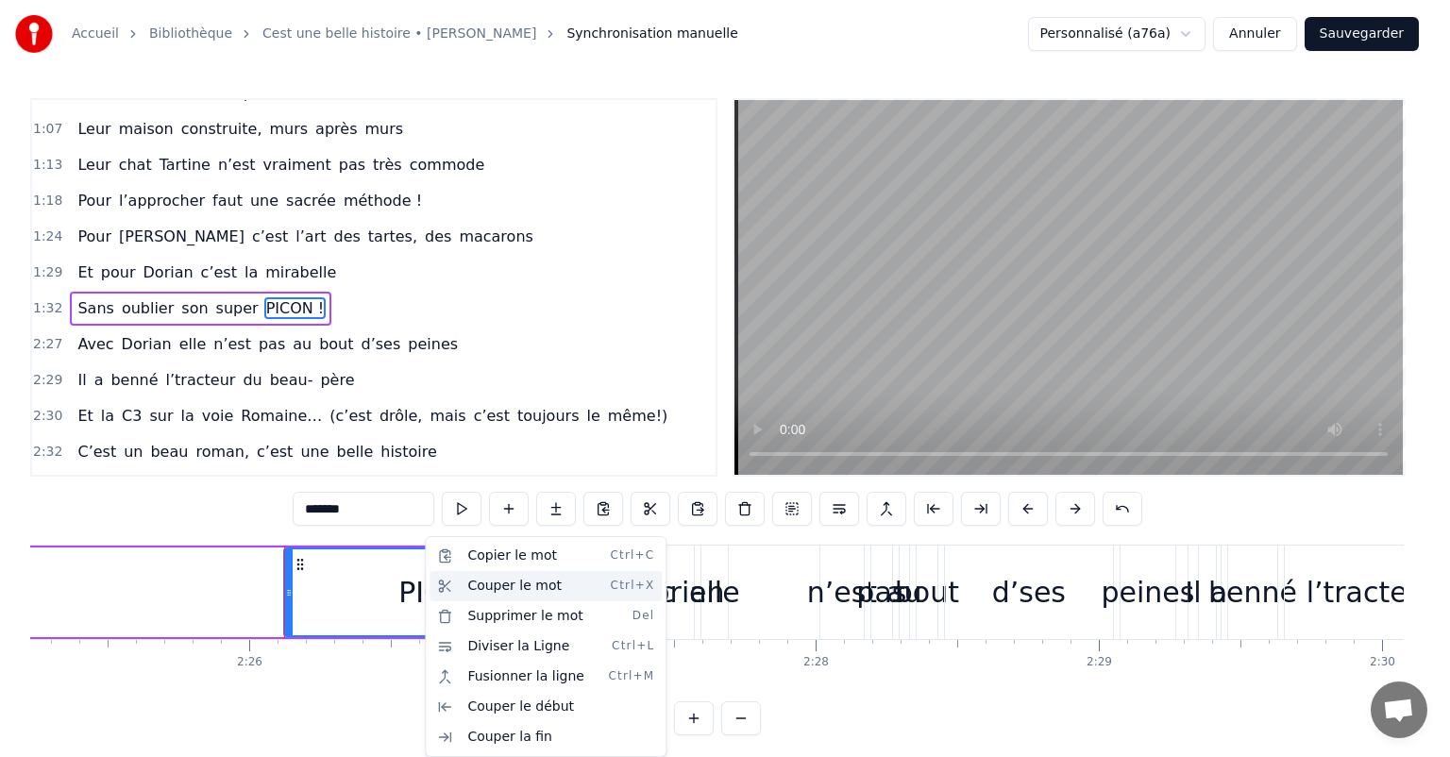
click at [489, 589] on div "Couper le mot Ctrl+X" at bounding box center [546, 586] width 232 height 30
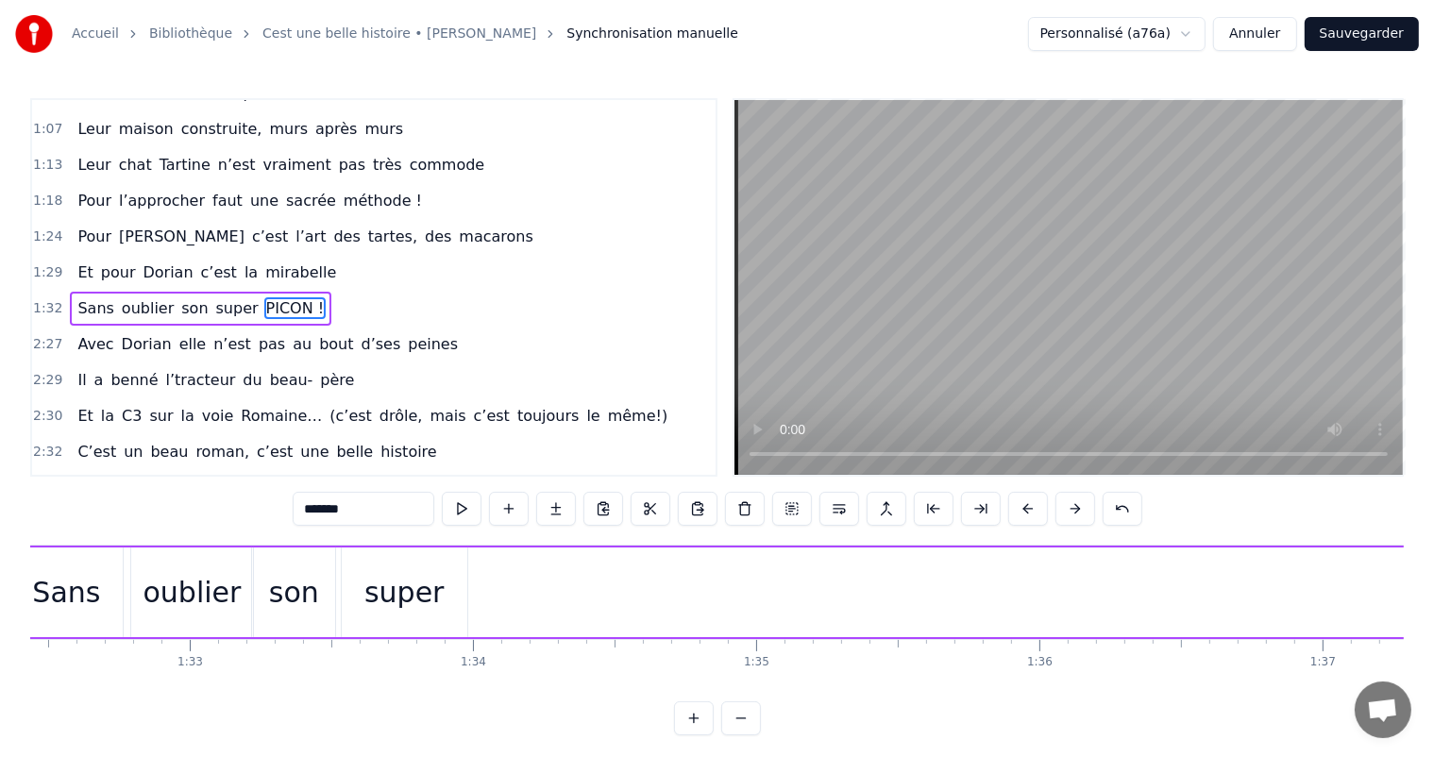
scroll to position [0, 26034]
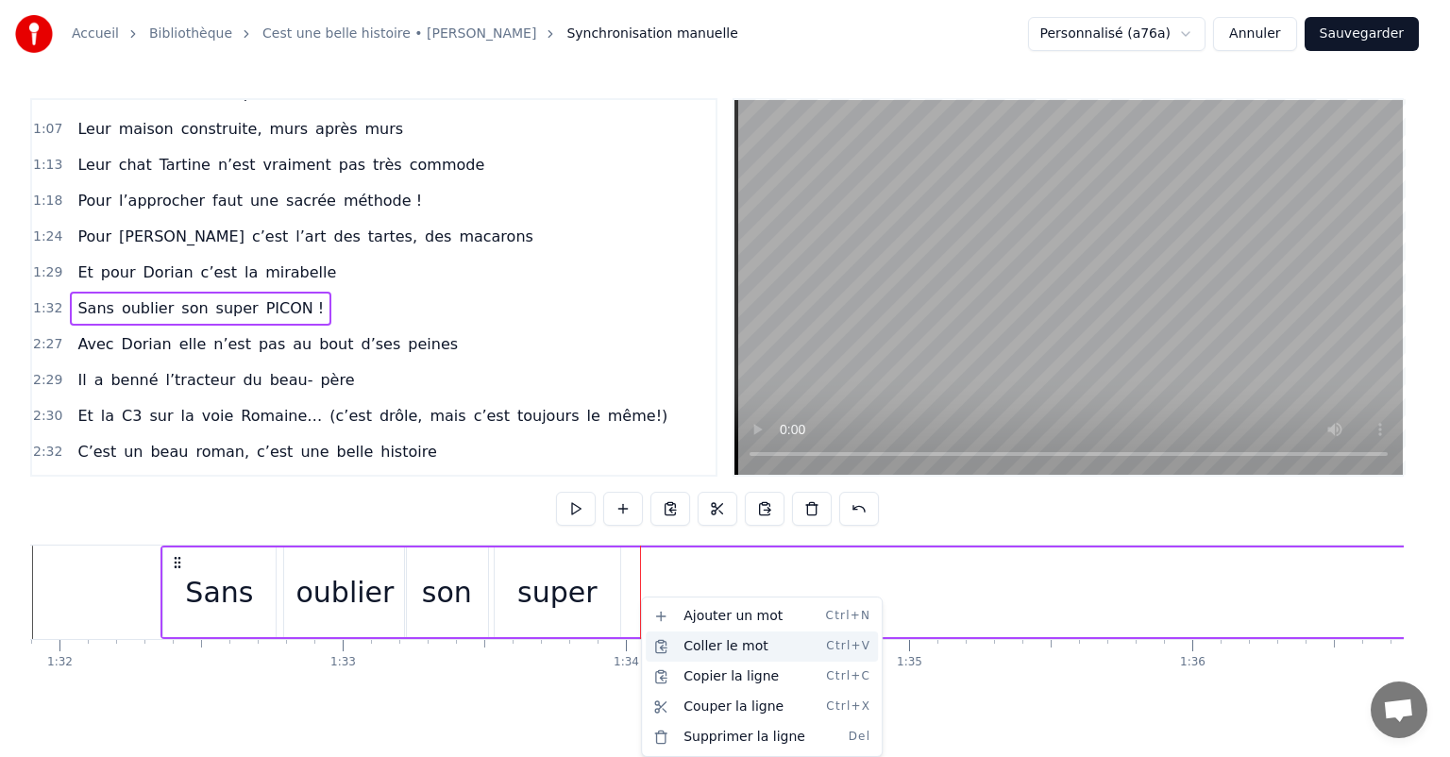
click at [676, 649] on div "Coller le mot Ctrl+V" at bounding box center [762, 647] width 232 height 30
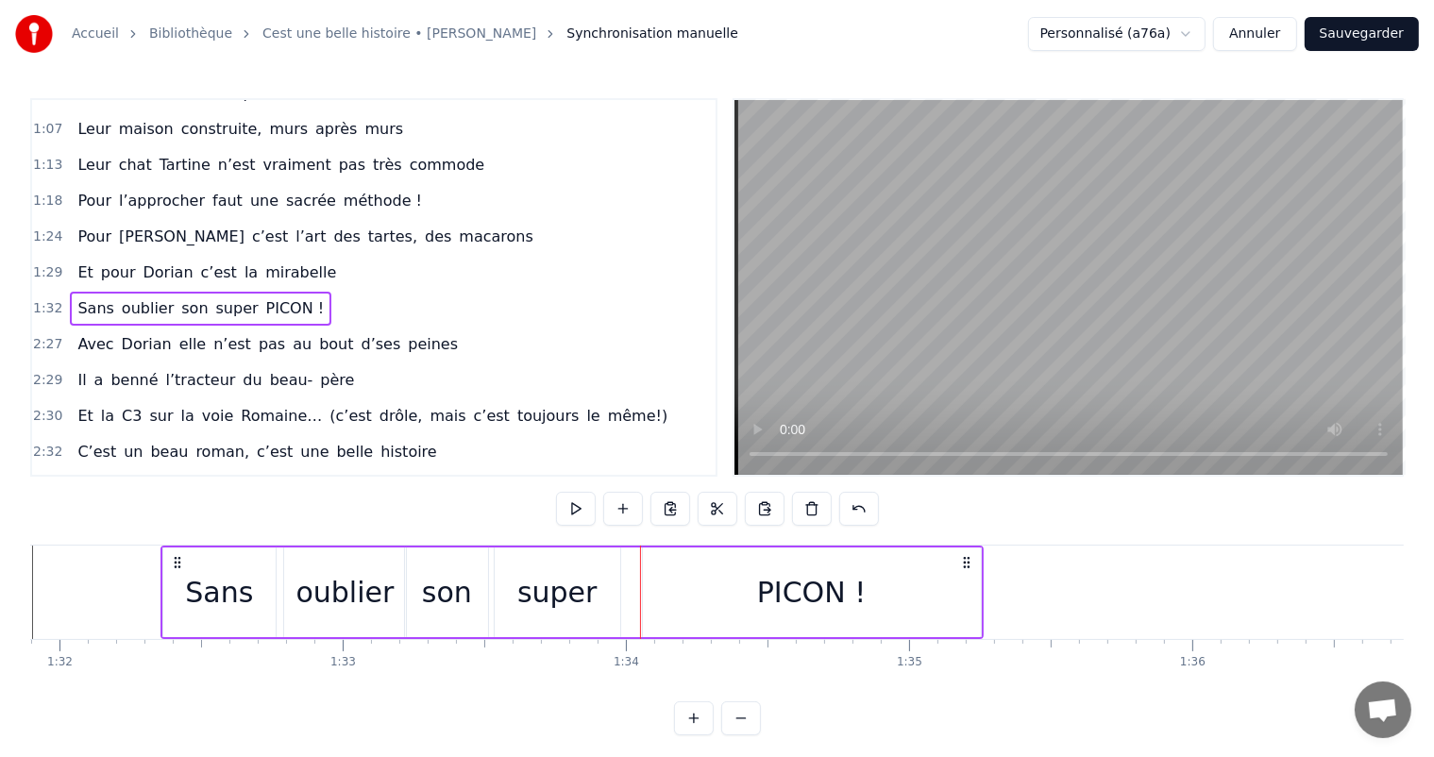
click at [794, 595] on div "PICON !" at bounding box center [812, 592] width 110 height 42
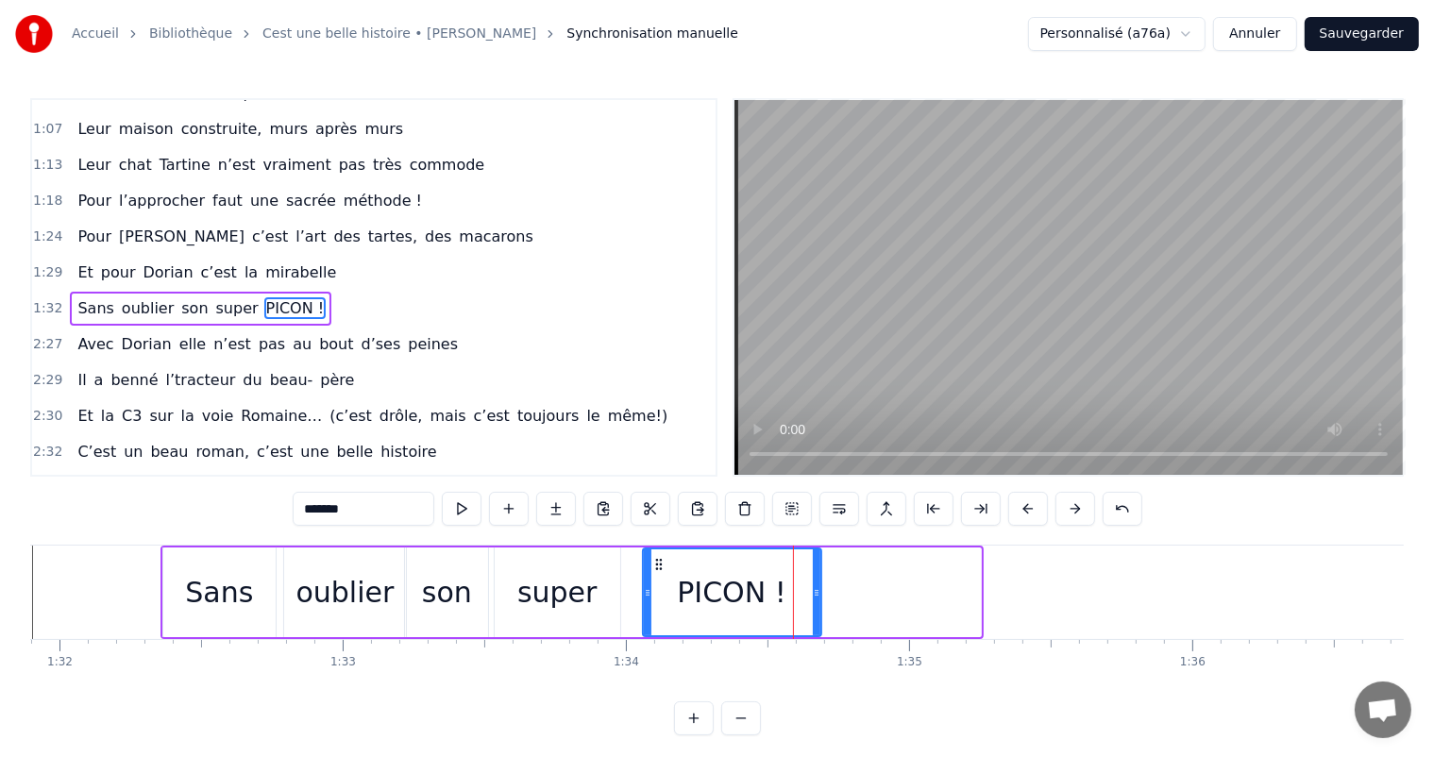
drag, startPoint x: 975, startPoint y: 590, endPoint x: 808, endPoint y: 590, distance: 166.2
click at [813, 590] on icon at bounding box center [817, 592] width 8 height 15
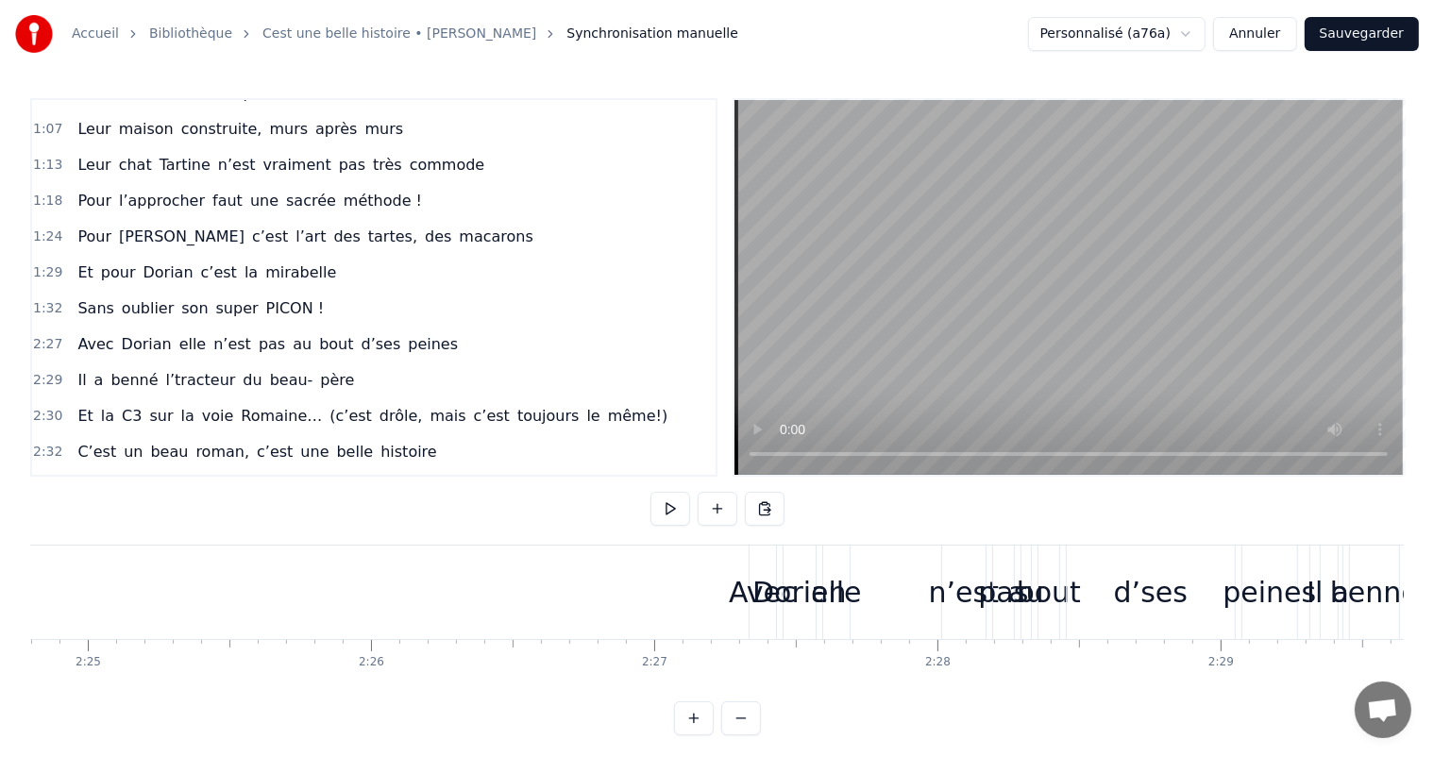
scroll to position [0, 41142]
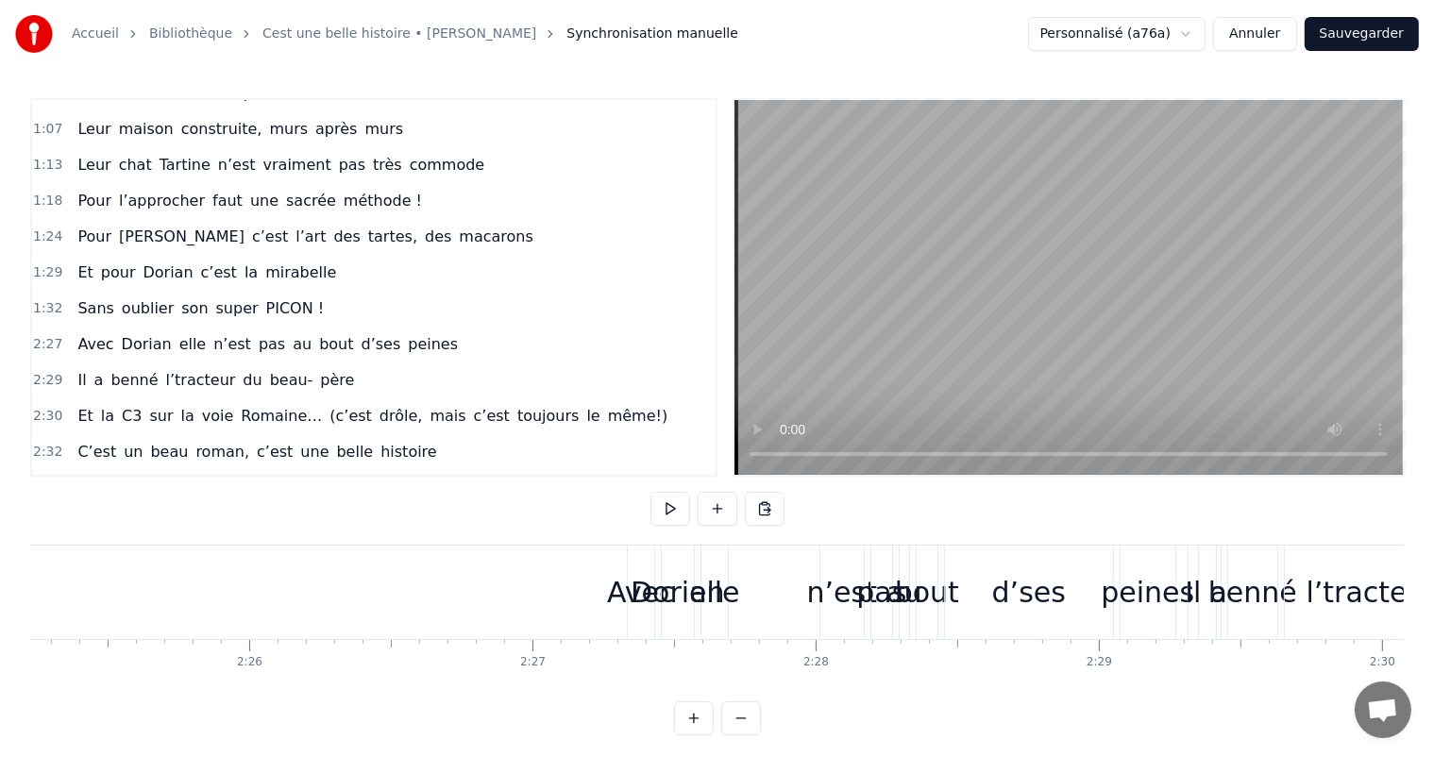
click at [625, 580] on div "Avec" at bounding box center [640, 592] width 67 height 42
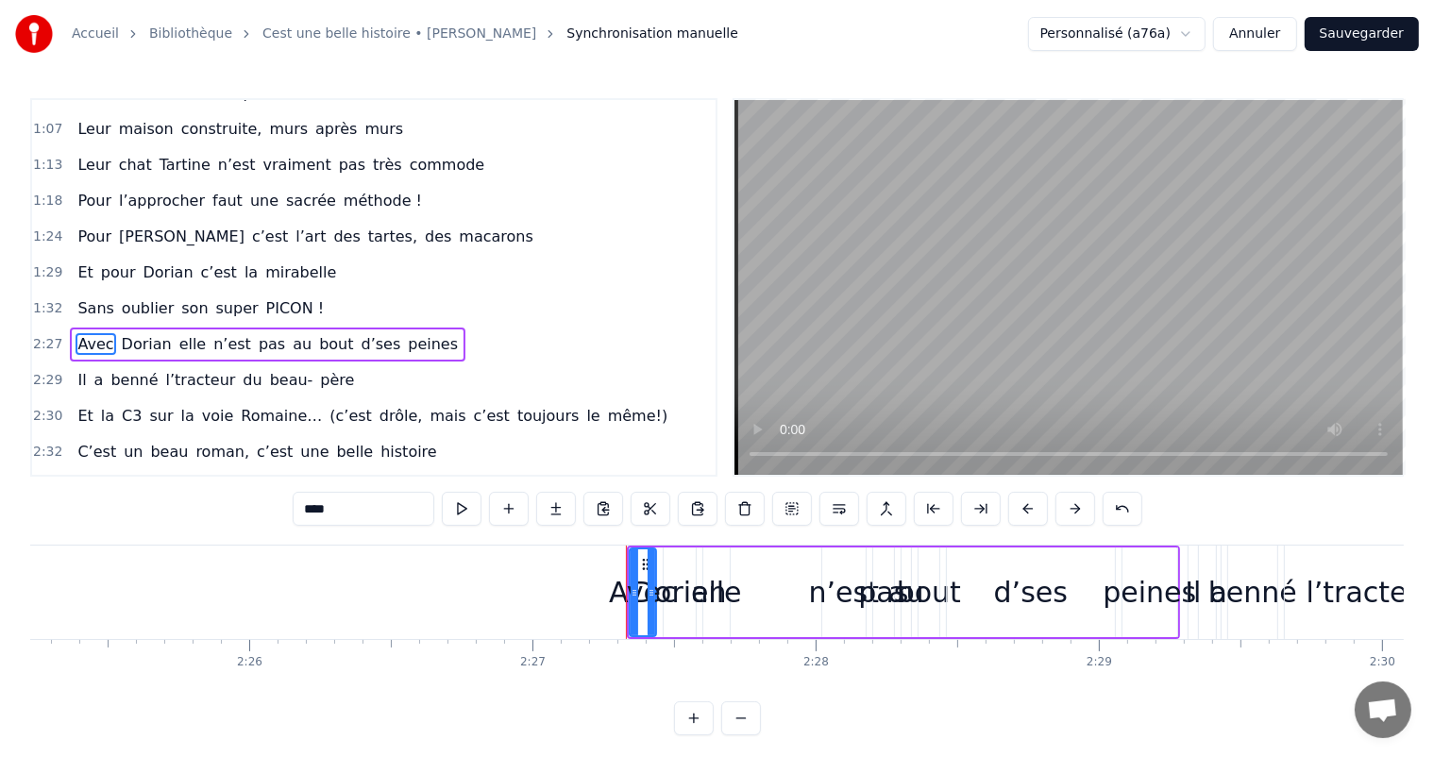
scroll to position [454, 0]
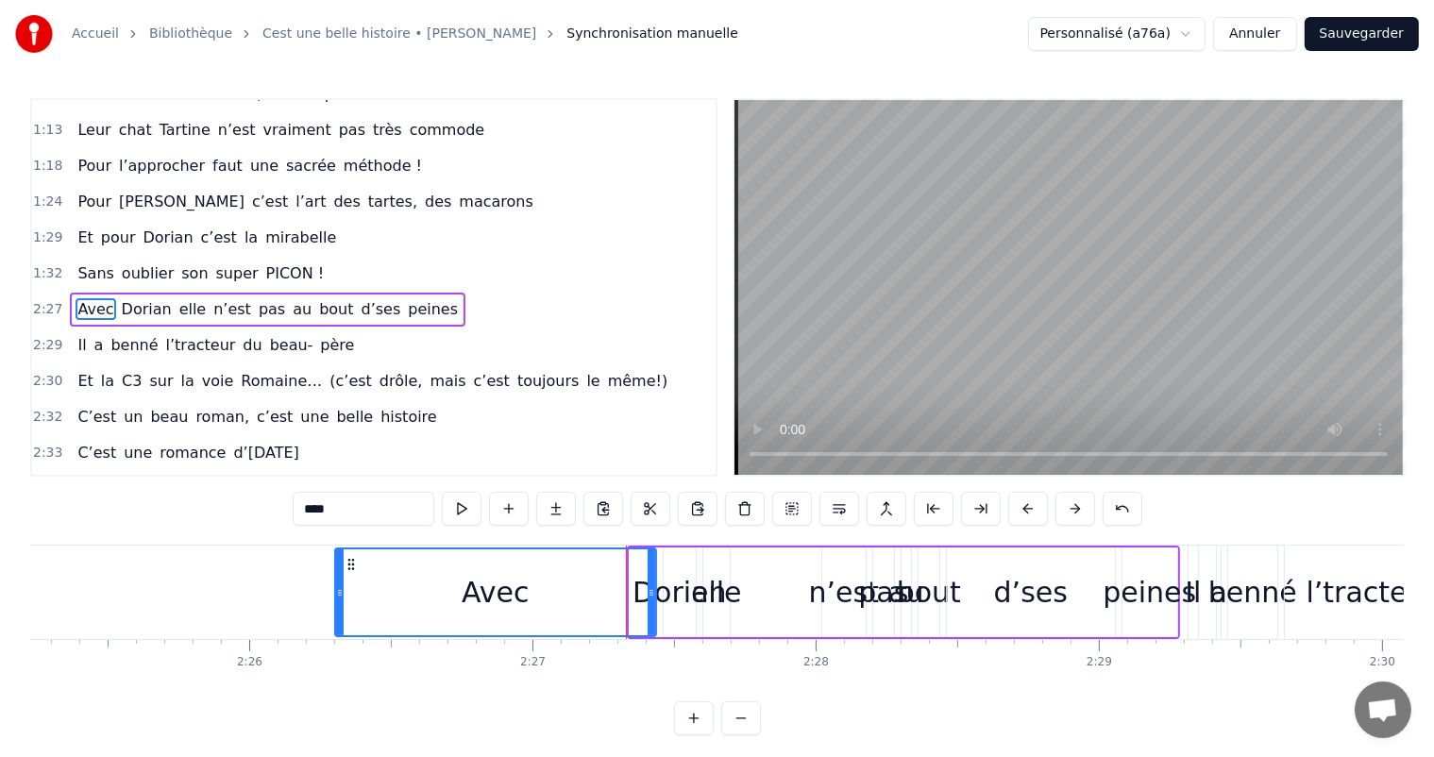
drag, startPoint x: 631, startPoint y: 585, endPoint x: 336, endPoint y: 582, distance: 294.7
click at [336, 582] on div at bounding box center [340, 593] width 8 height 86
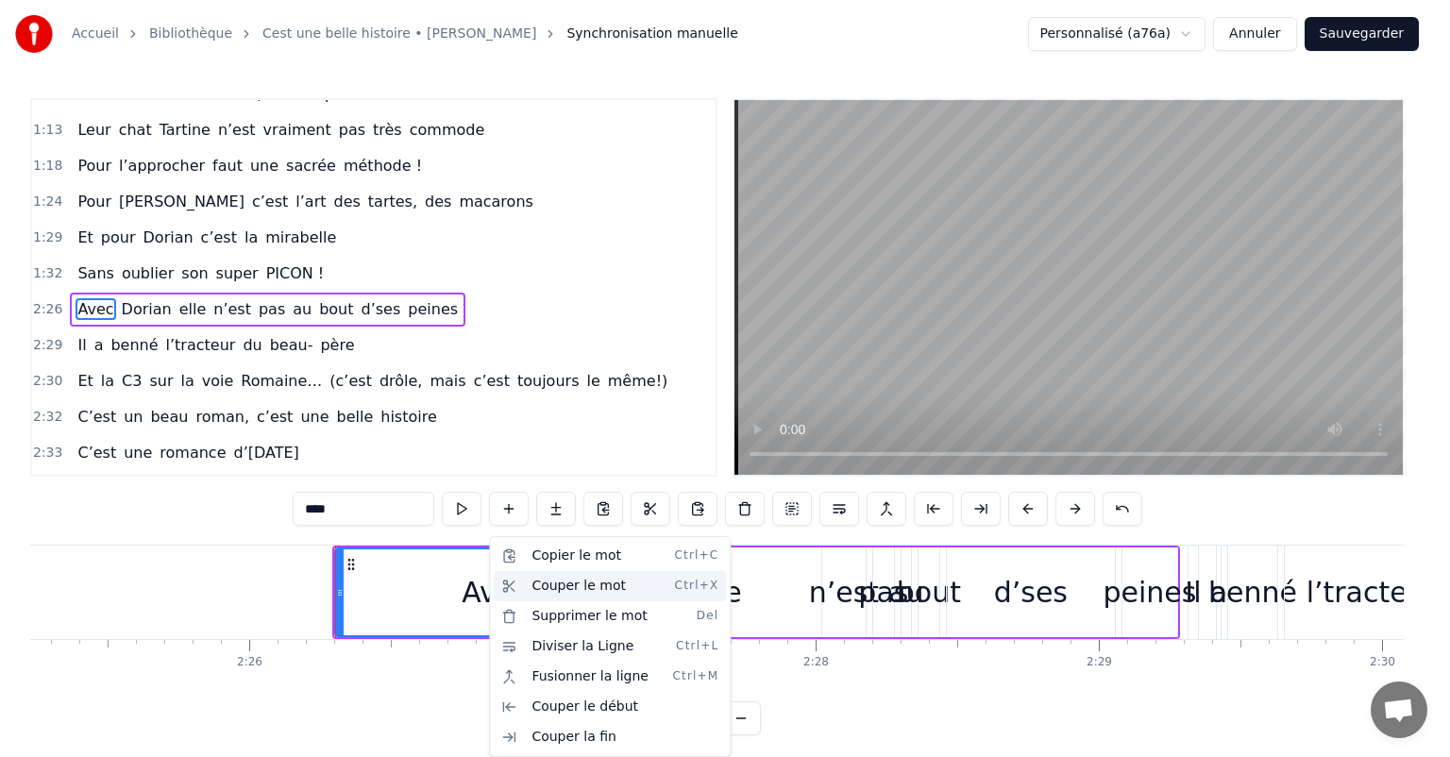
click at [546, 585] on div "Couper le mot Ctrl+X" at bounding box center [610, 586] width 232 height 30
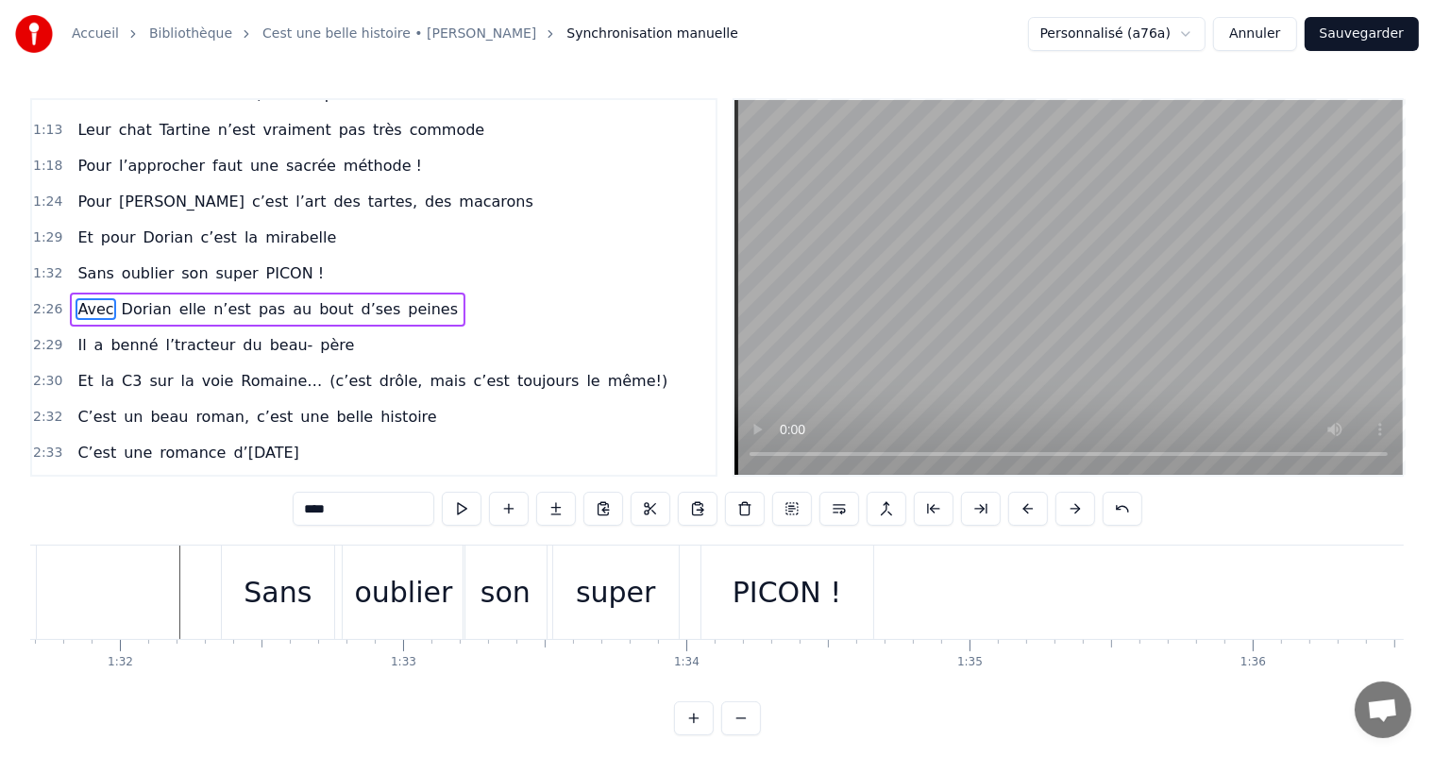
scroll to position [0, 26065]
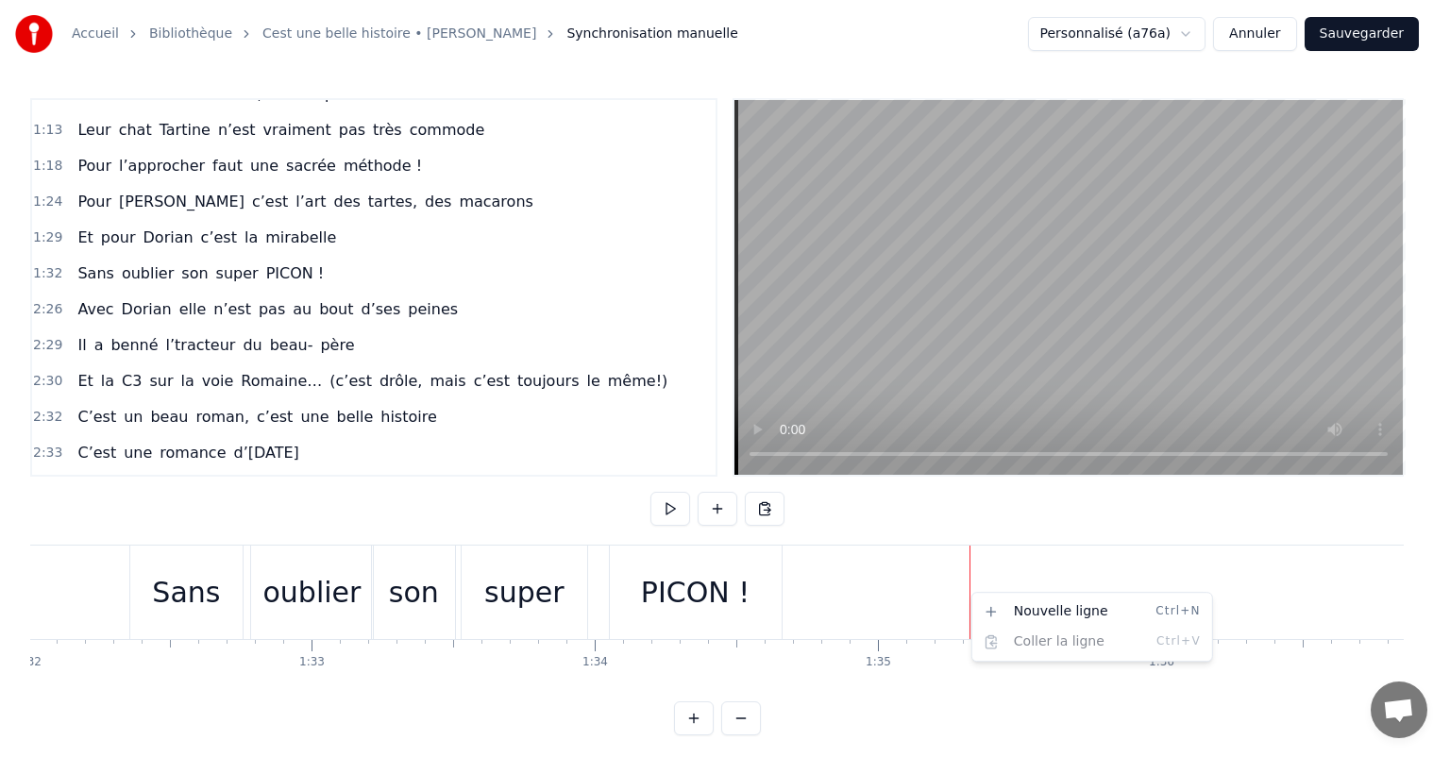
click at [922, 596] on html "Accueil Bibliothèque Cest une belle histoire • [PERSON_NAME] Synchronisation ma…" at bounding box center [725, 383] width 1450 height 766
click at [757, 583] on html "Accueil Bibliothèque Cest une belle histoire • [PERSON_NAME] Synchronisation ma…" at bounding box center [725, 383] width 1450 height 766
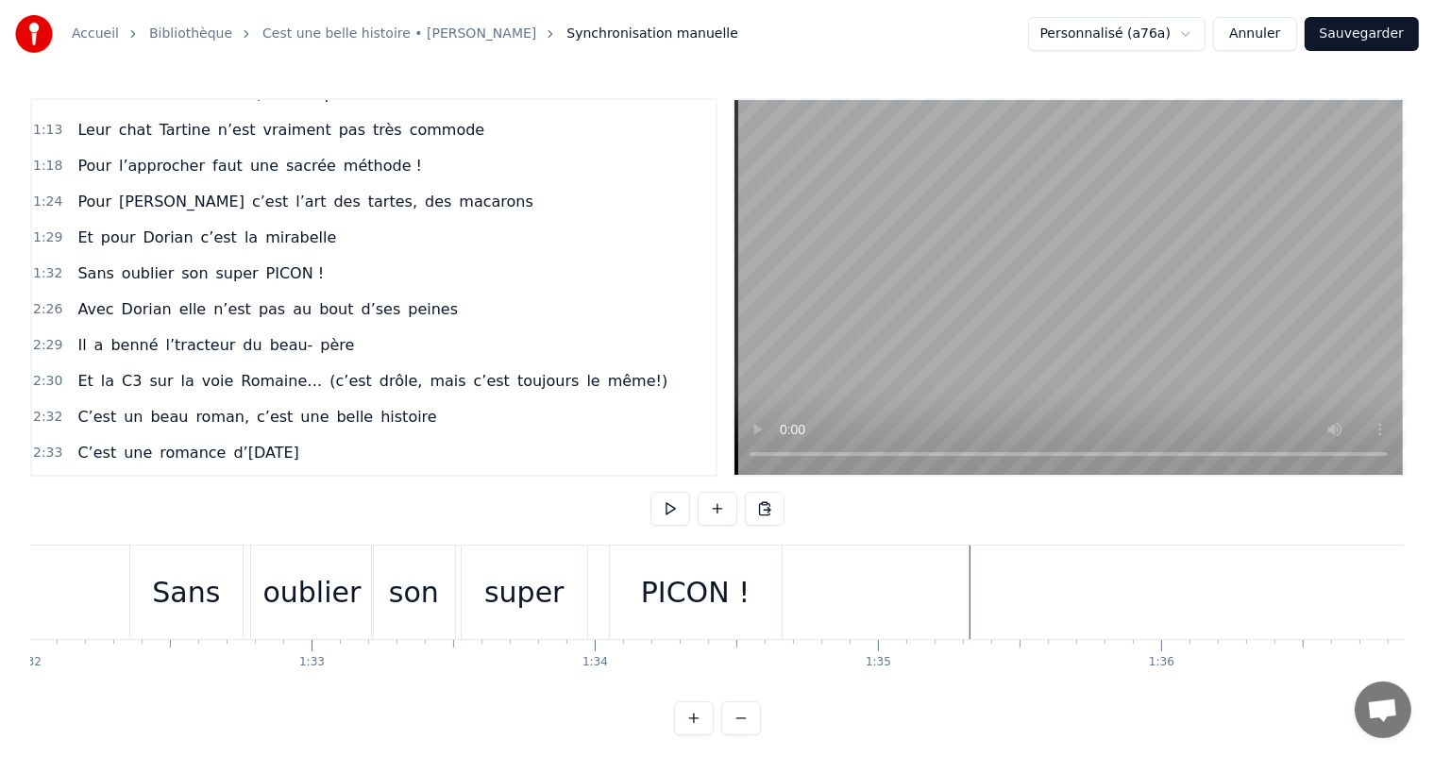
click at [785, 586] on div "Sans oublier son super PICON !" at bounding box center [457, 592] width 657 height 93
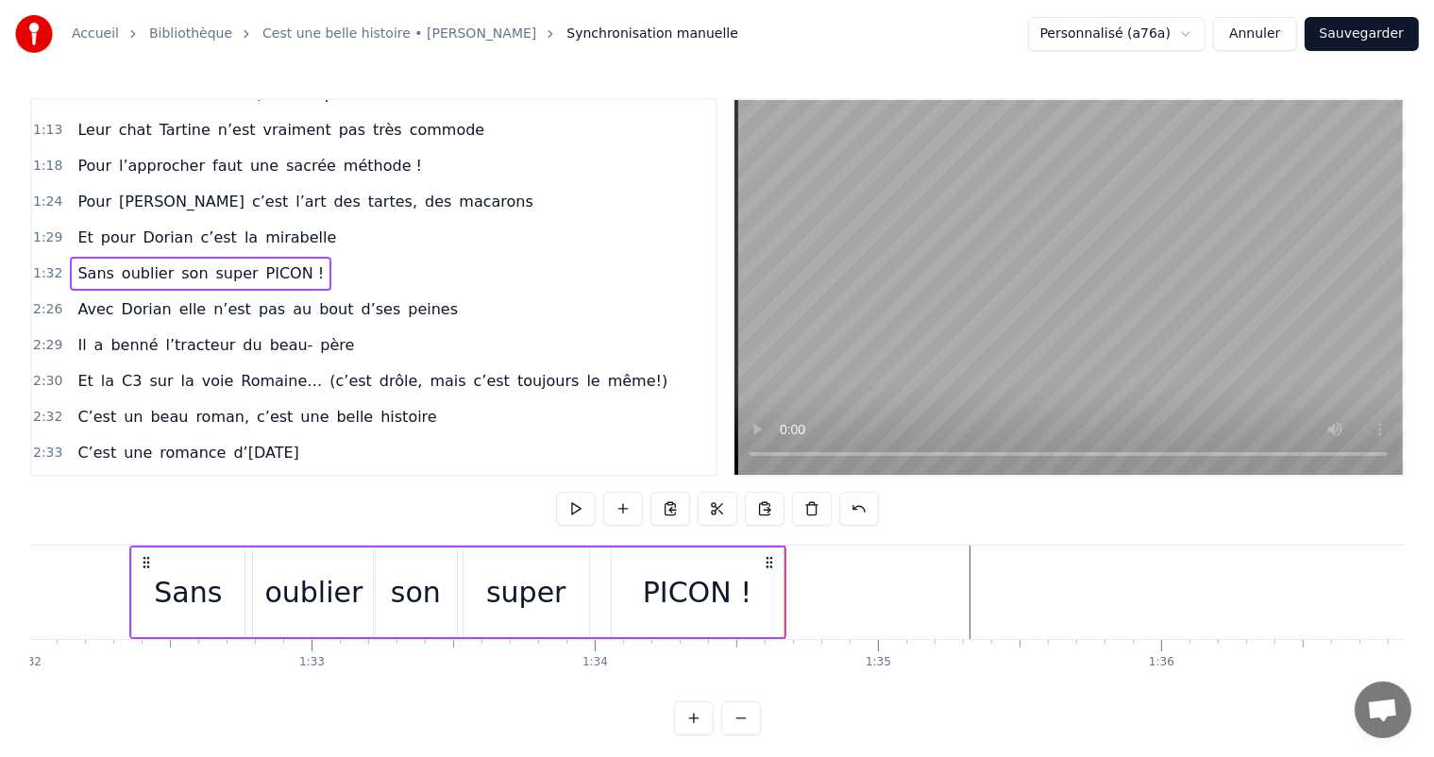
click at [817, 589] on div at bounding box center [1083, 592] width 54237 height 93
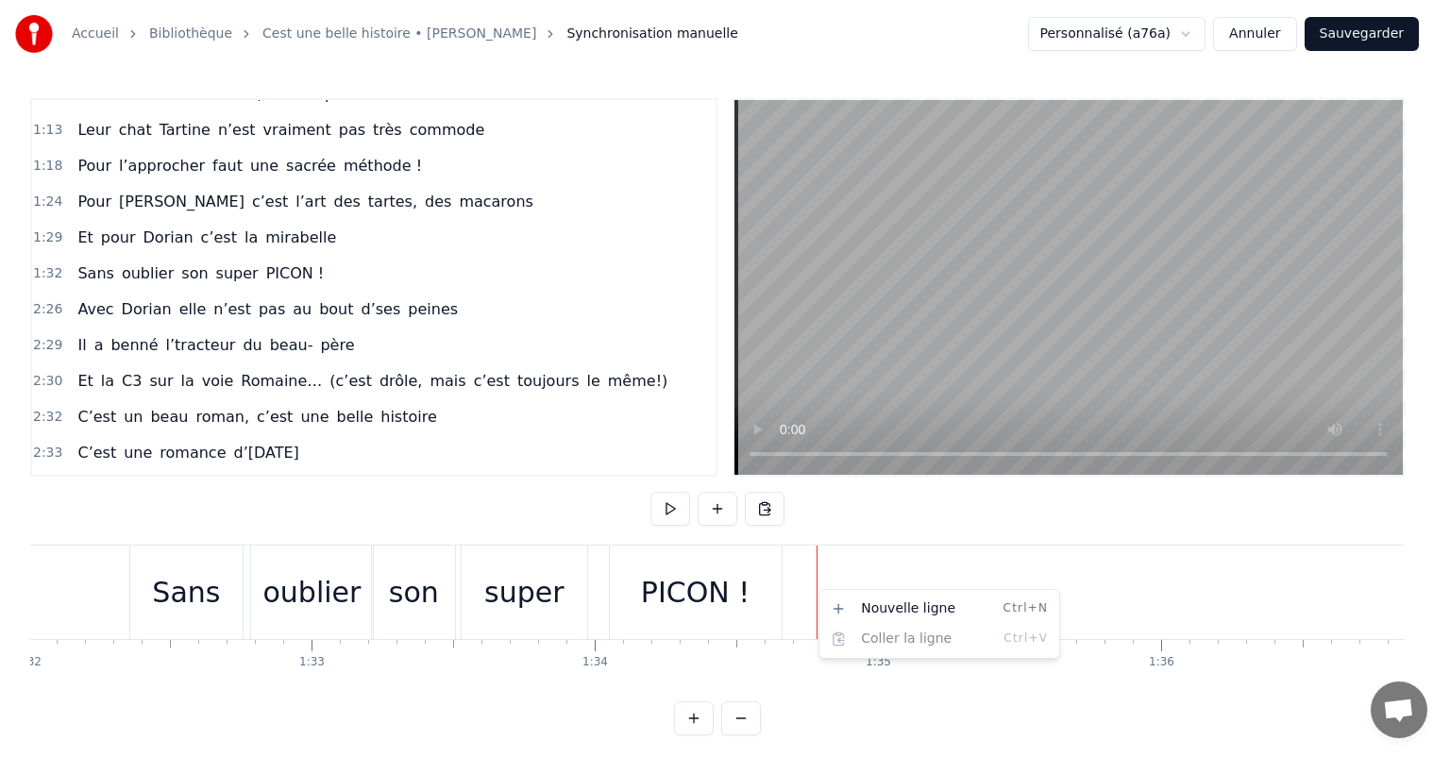
click at [817, 589] on html "Accueil Bibliothèque Cest une belle histoire • [PERSON_NAME] Synchronisation ma…" at bounding box center [725, 383] width 1450 height 766
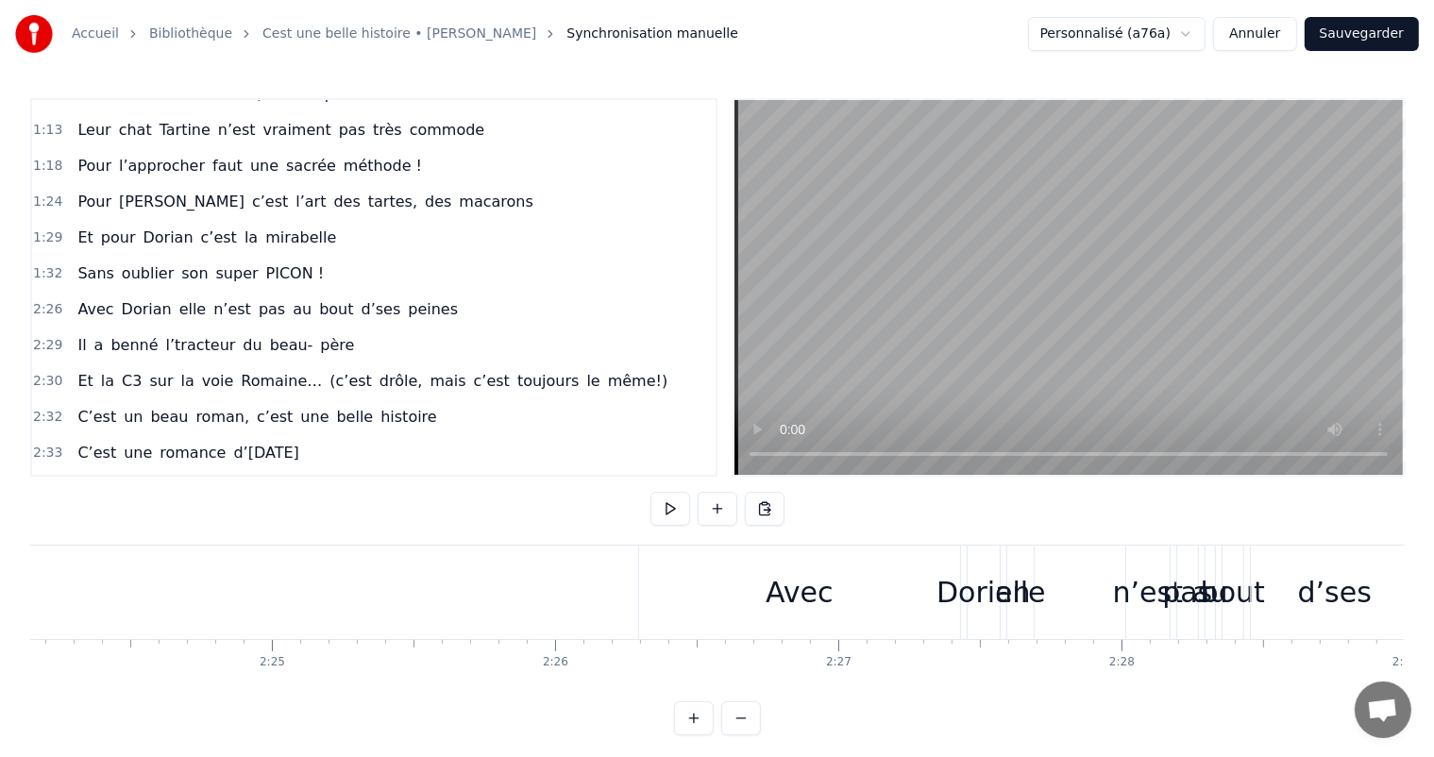
scroll to position [0, 40745]
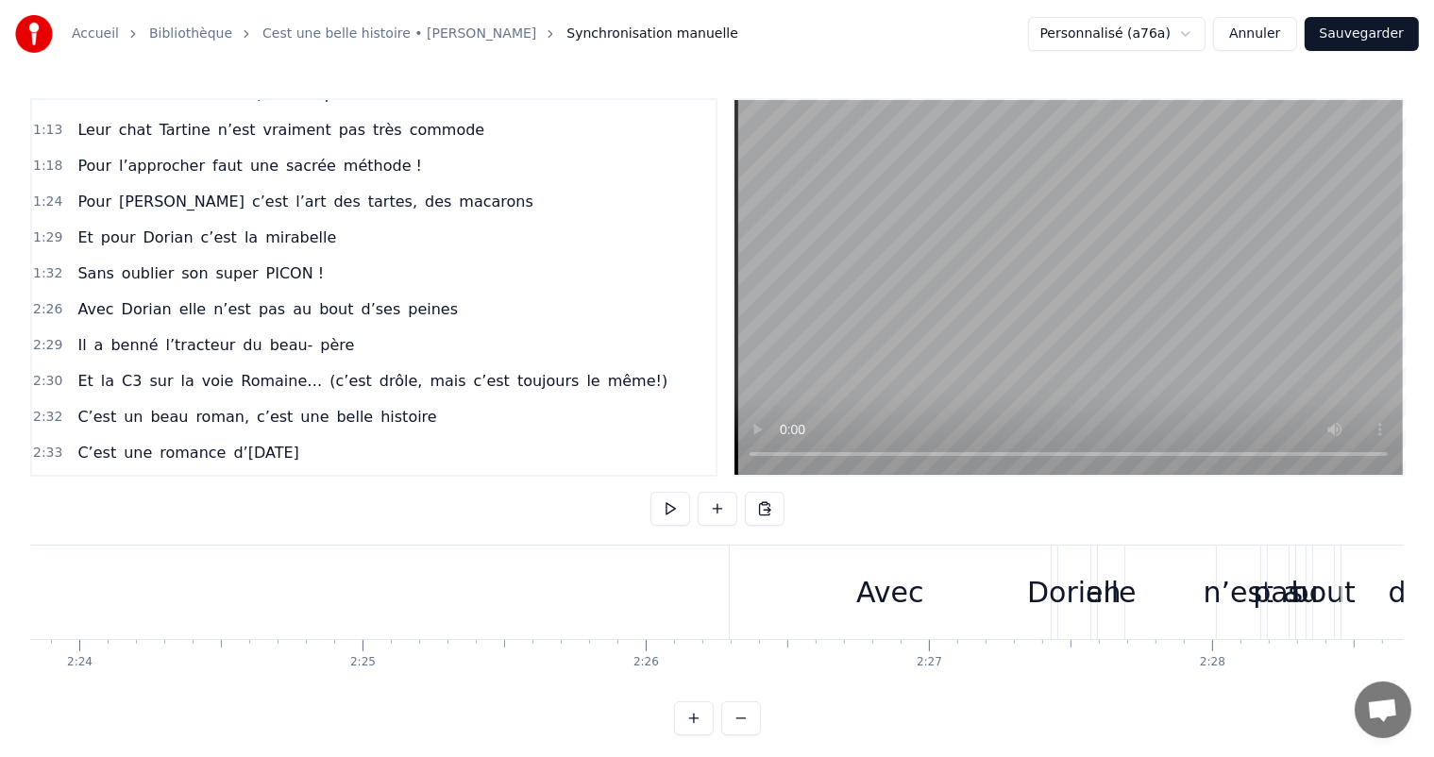
click at [903, 591] on div "Avec" at bounding box center [889, 592] width 67 height 42
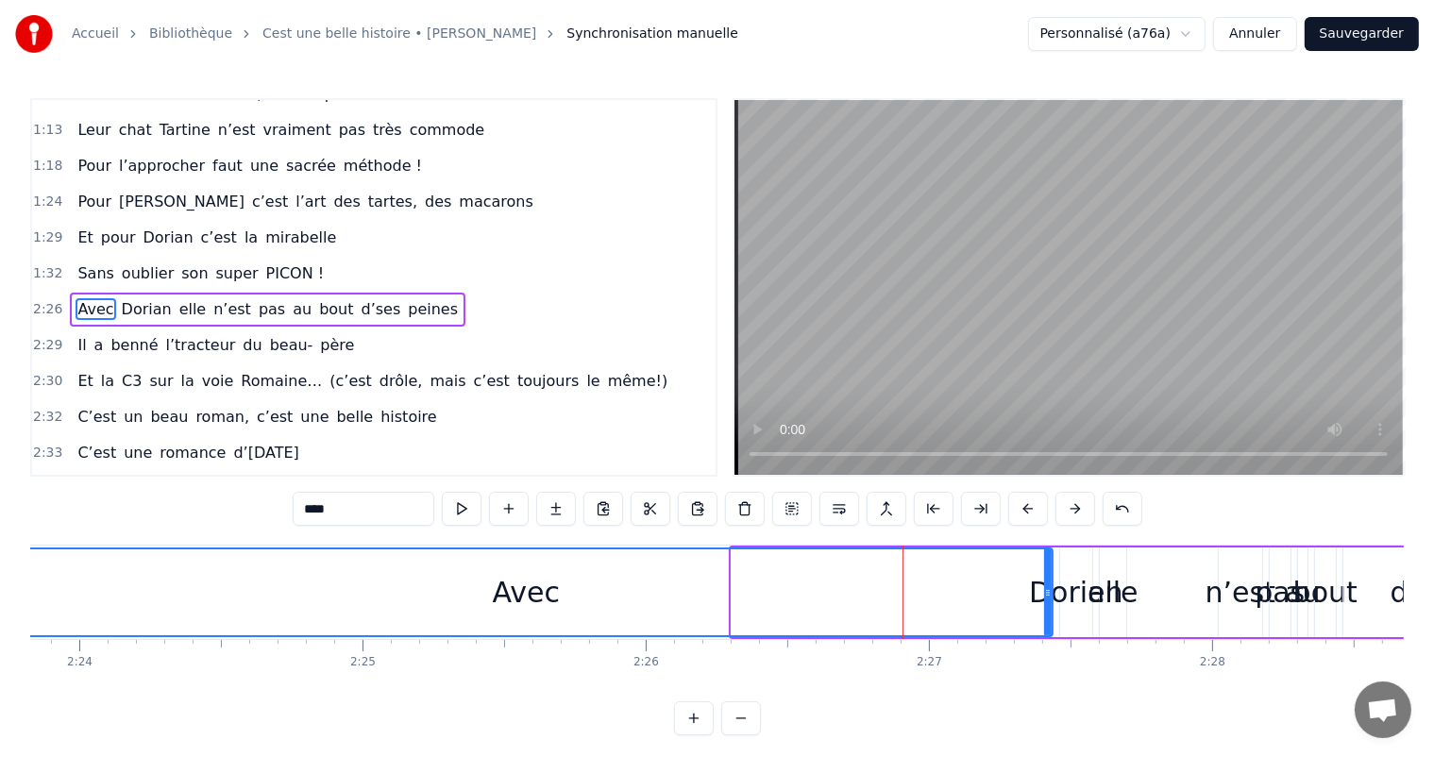
drag, startPoint x: 732, startPoint y: 590, endPoint x: 0, endPoint y: 597, distance: 731.9
click at [0, 597] on div "Accueil Bibliothèque Cest une belle histoire • [PERSON_NAME] Synchronisation ma…" at bounding box center [717, 368] width 1434 height 736
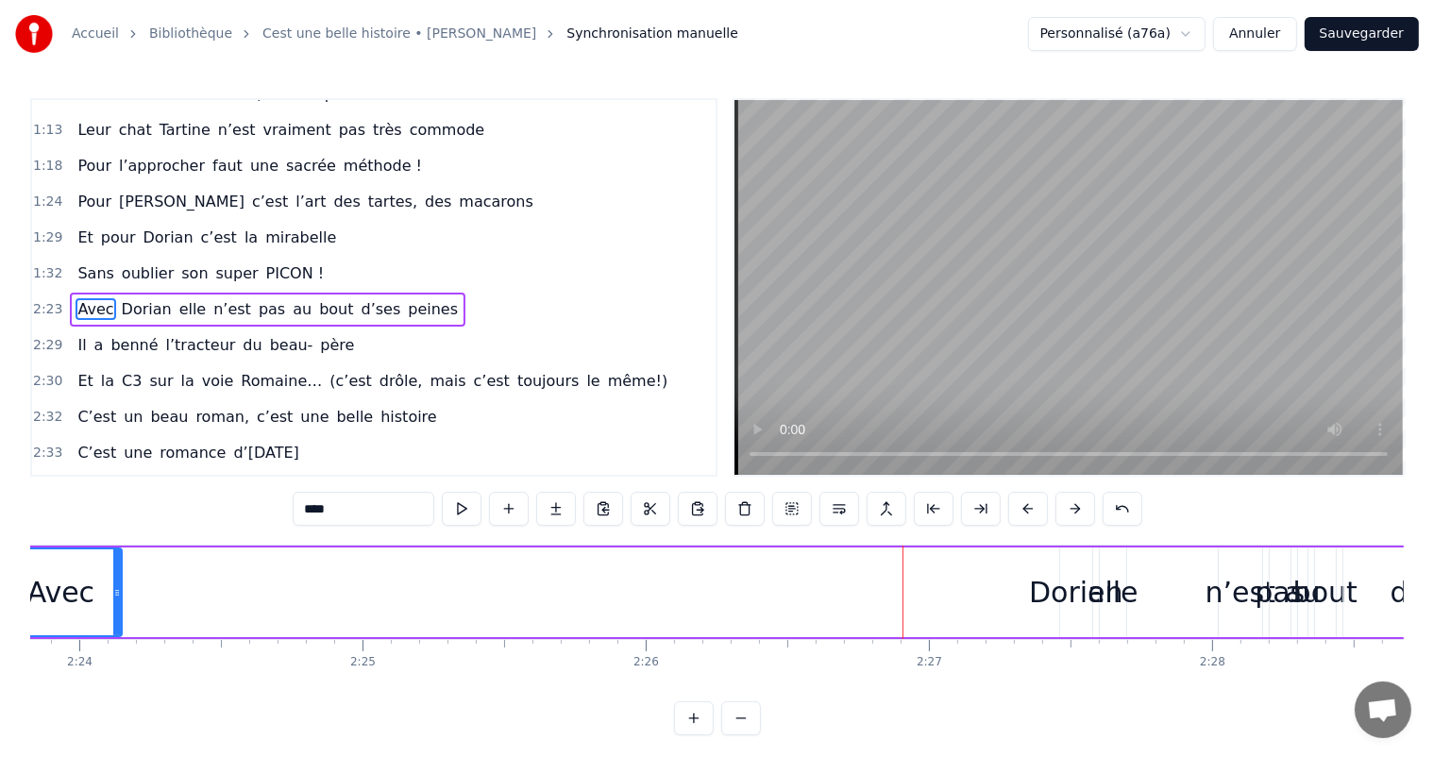
drag, startPoint x: 1046, startPoint y: 597, endPoint x: 115, endPoint y: 680, distance: 934.8
click at [115, 680] on div "C’est un beau roman, c’est une belle histoire C’est une romance d’[DATE] [PERSO…" at bounding box center [717, 616] width 1374 height 142
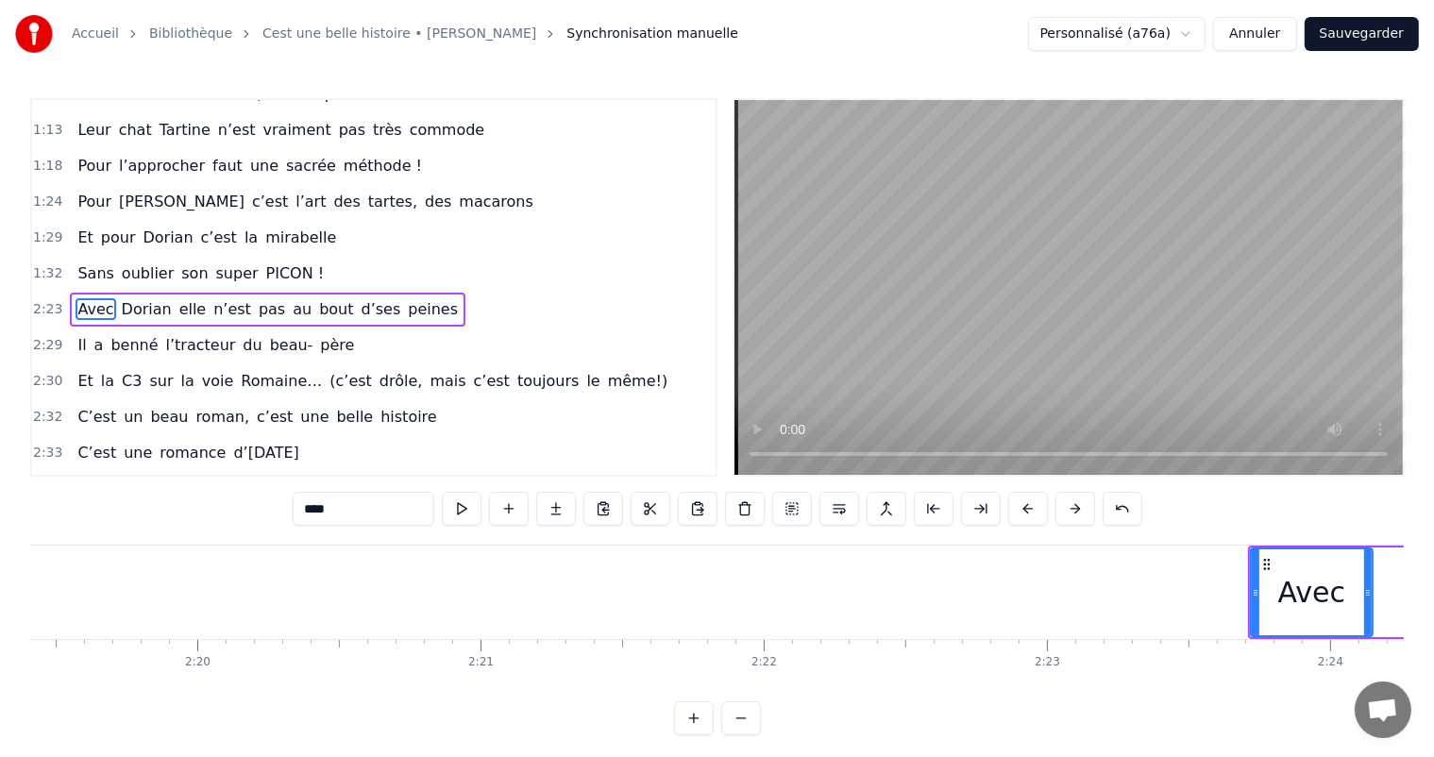
scroll to position [0, 39524]
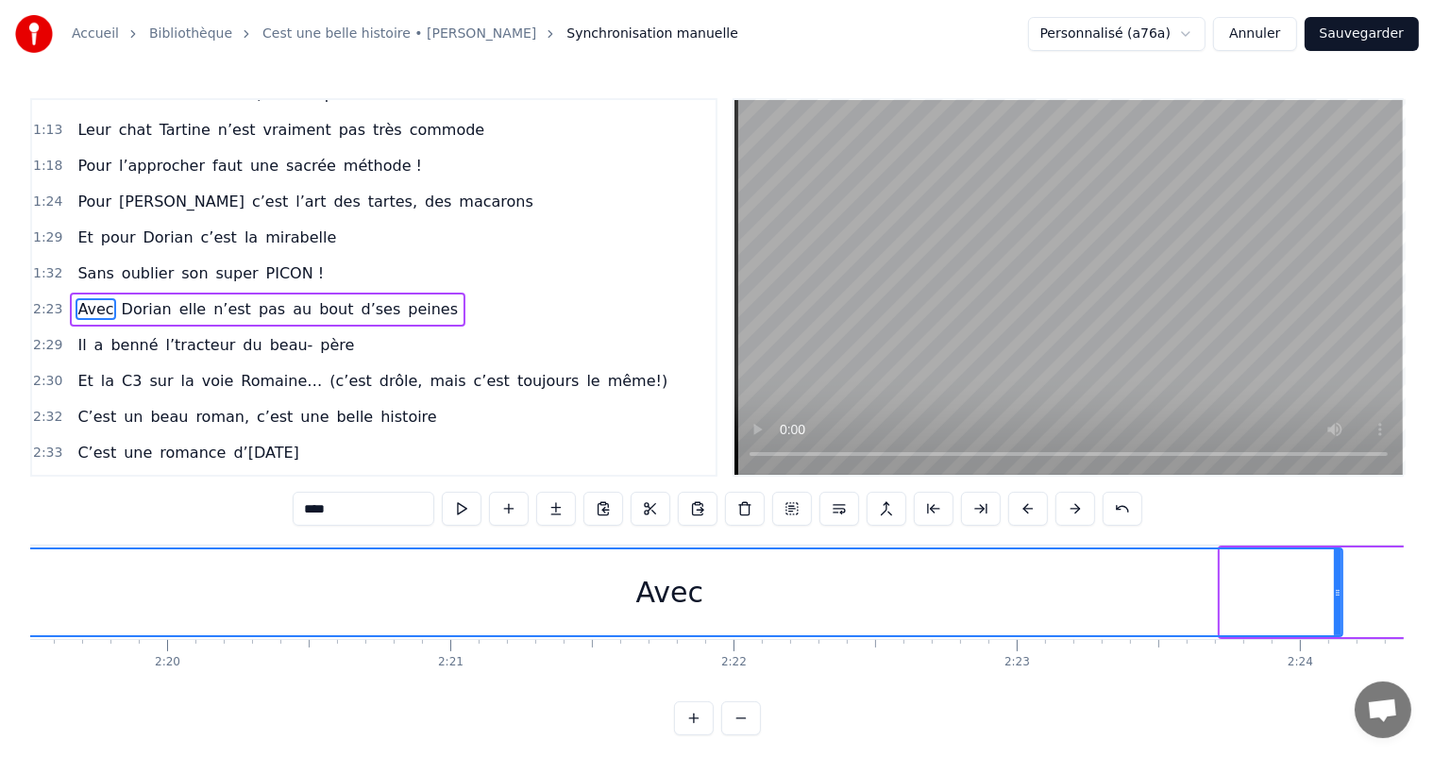
drag, startPoint x: 1224, startPoint y: 589, endPoint x: 0, endPoint y: 608, distance: 1224.0
click at [0, 608] on div "Accueil Bibliothèque Cest une belle histoire • [PERSON_NAME] Synchronisation ma…" at bounding box center [717, 368] width 1434 height 736
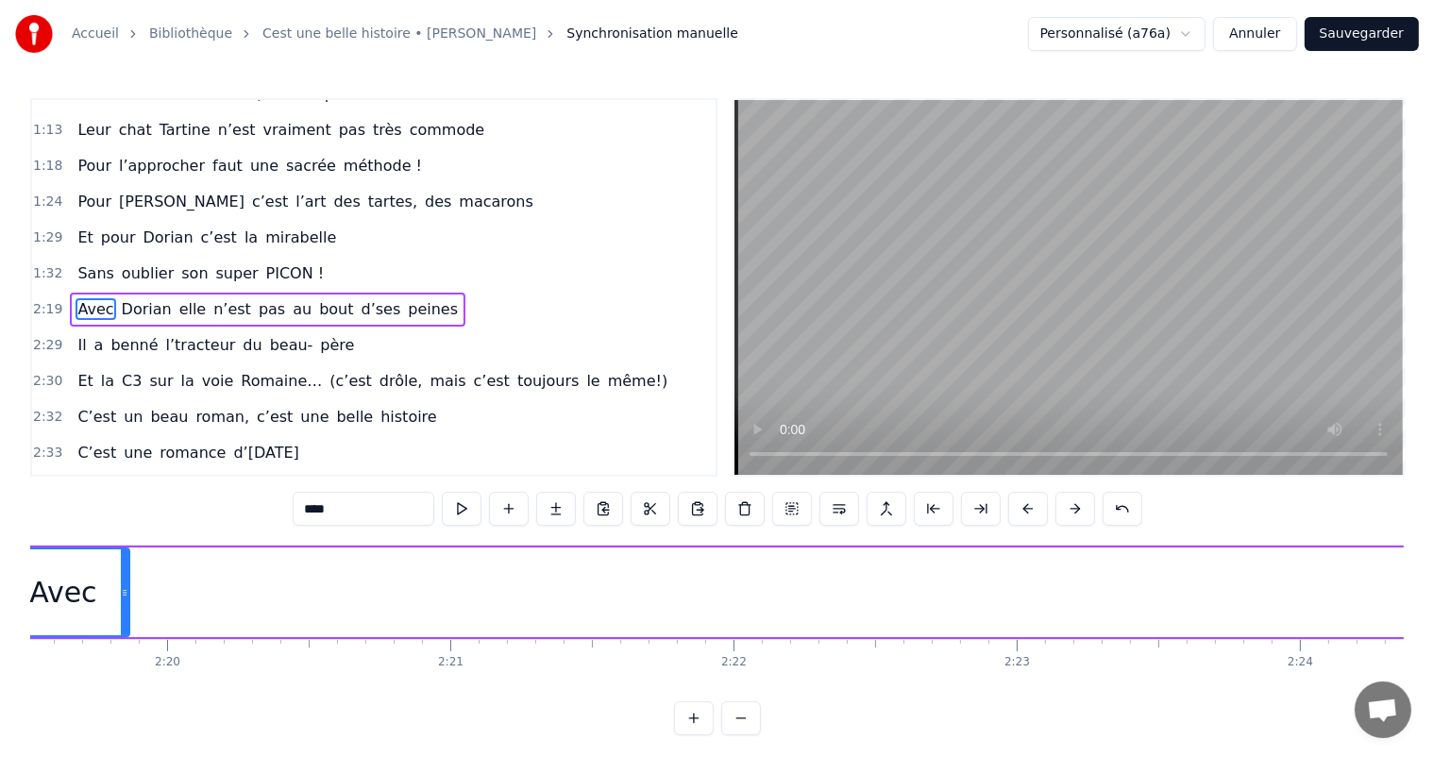
drag, startPoint x: 1338, startPoint y: 570, endPoint x: 122, endPoint y: 644, distance: 1218.5
click at [122, 644] on div "C’est un beau roman, c’est une belle histoire C’est une romance d’[DATE] [PERSO…" at bounding box center [717, 616] width 1374 height 142
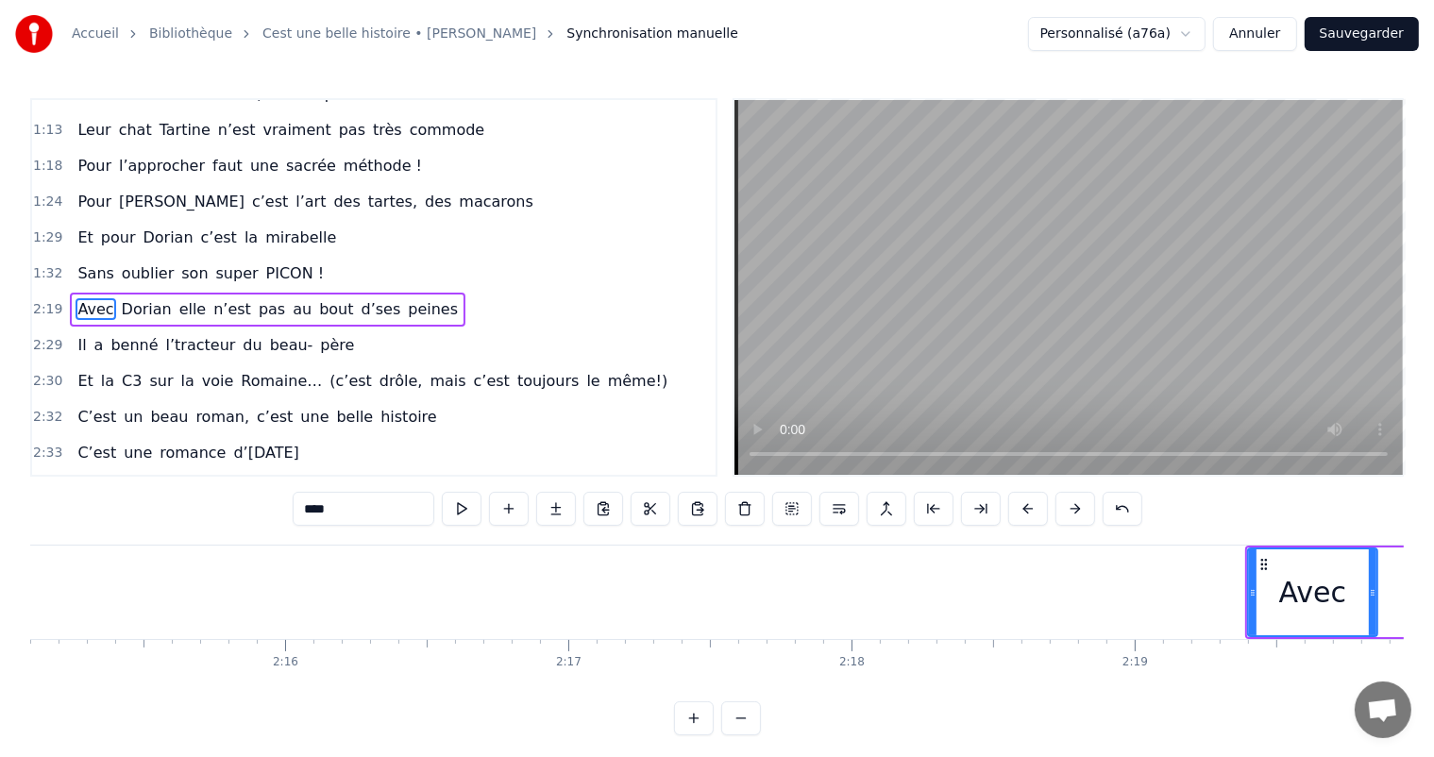
scroll to position [0, 38213]
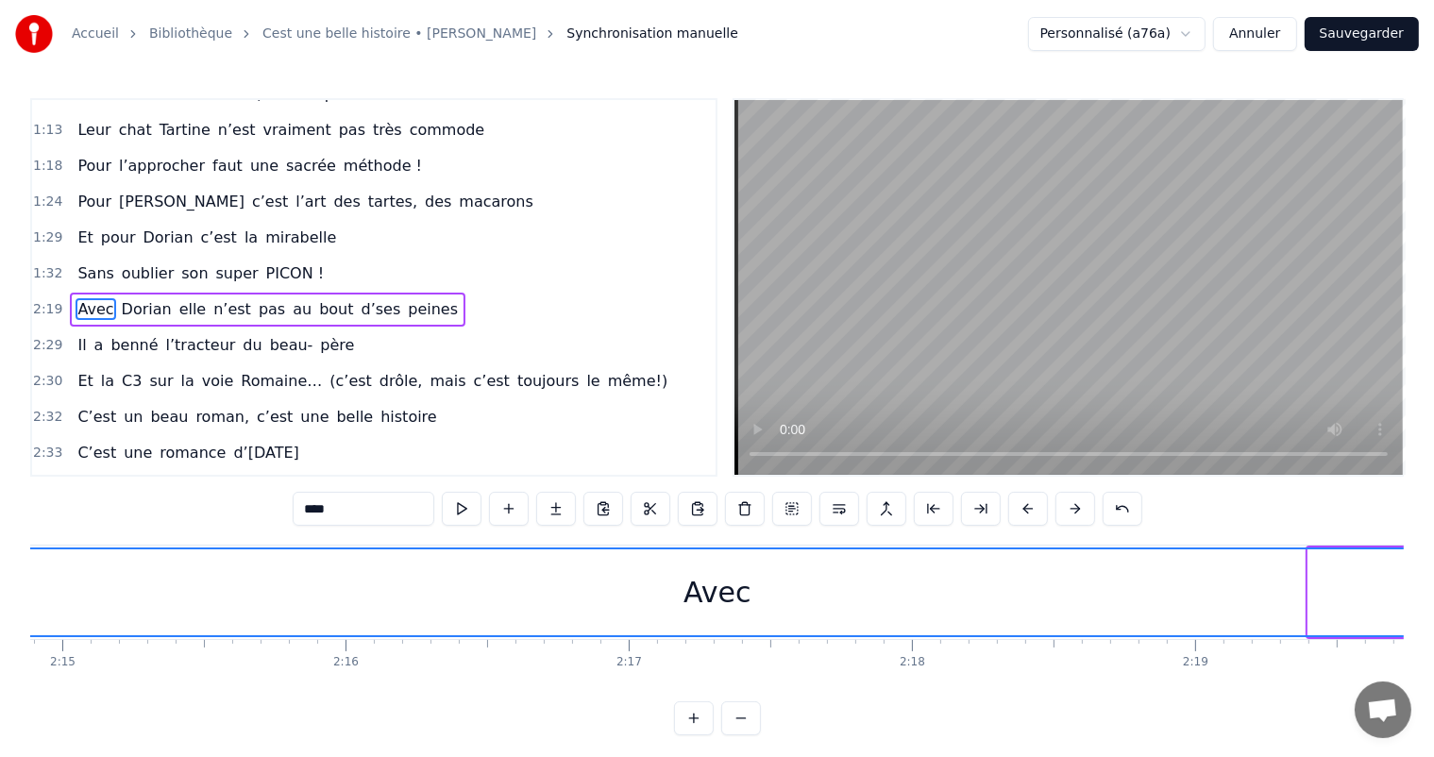
drag, startPoint x: 1312, startPoint y: 585, endPoint x: 0, endPoint y: 721, distance: 1318.7
click at [0, 721] on div "Accueil Bibliothèque Cest une belle histoire • [PERSON_NAME] Synchronisation ma…" at bounding box center [717, 368] width 1434 height 736
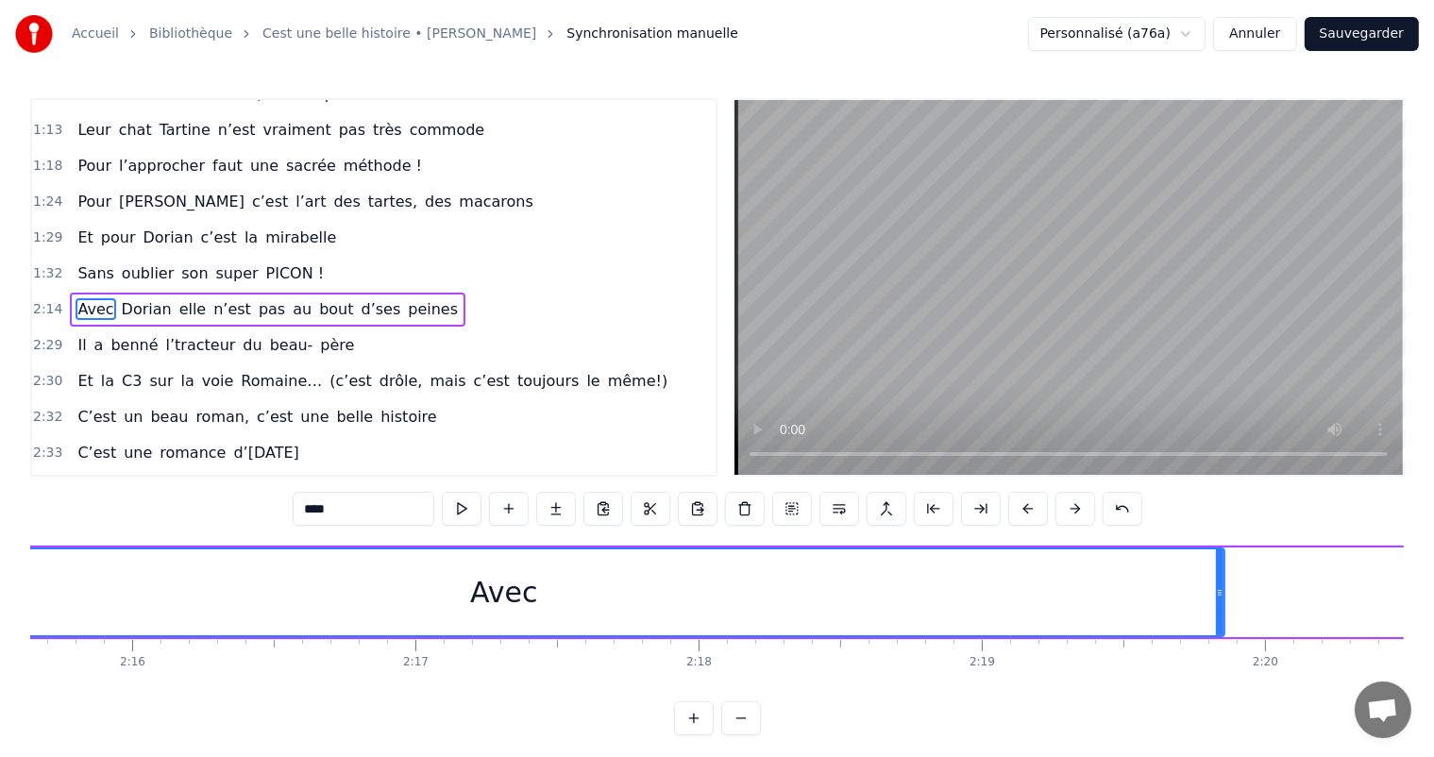
scroll to position [0, 38487]
click at [1162, 597] on div "Avec" at bounding box center [443, 593] width 1443 height 90
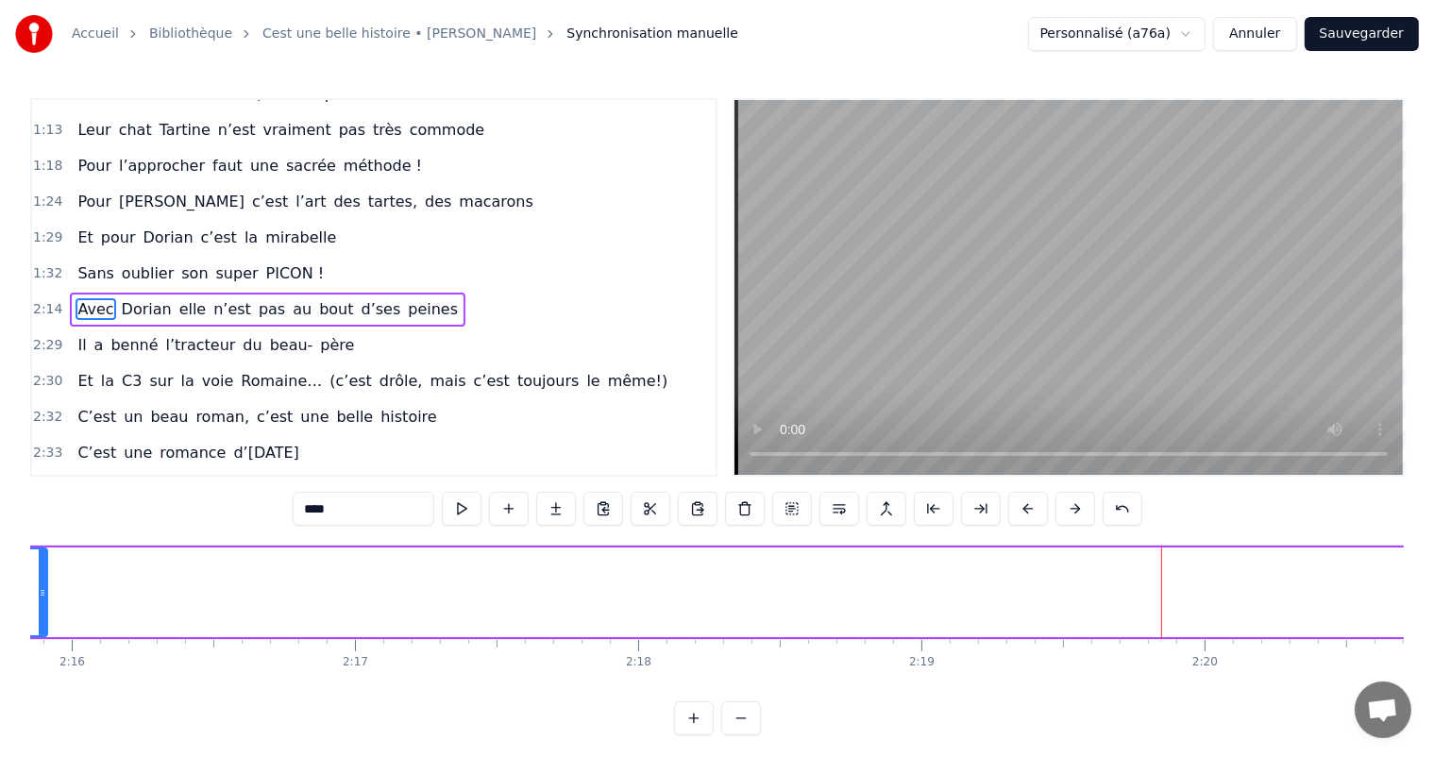
drag, startPoint x: 1157, startPoint y: 595, endPoint x: 132, endPoint y: 631, distance: 1025.2
click at [39, 632] on div at bounding box center [43, 593] width 8 height 86
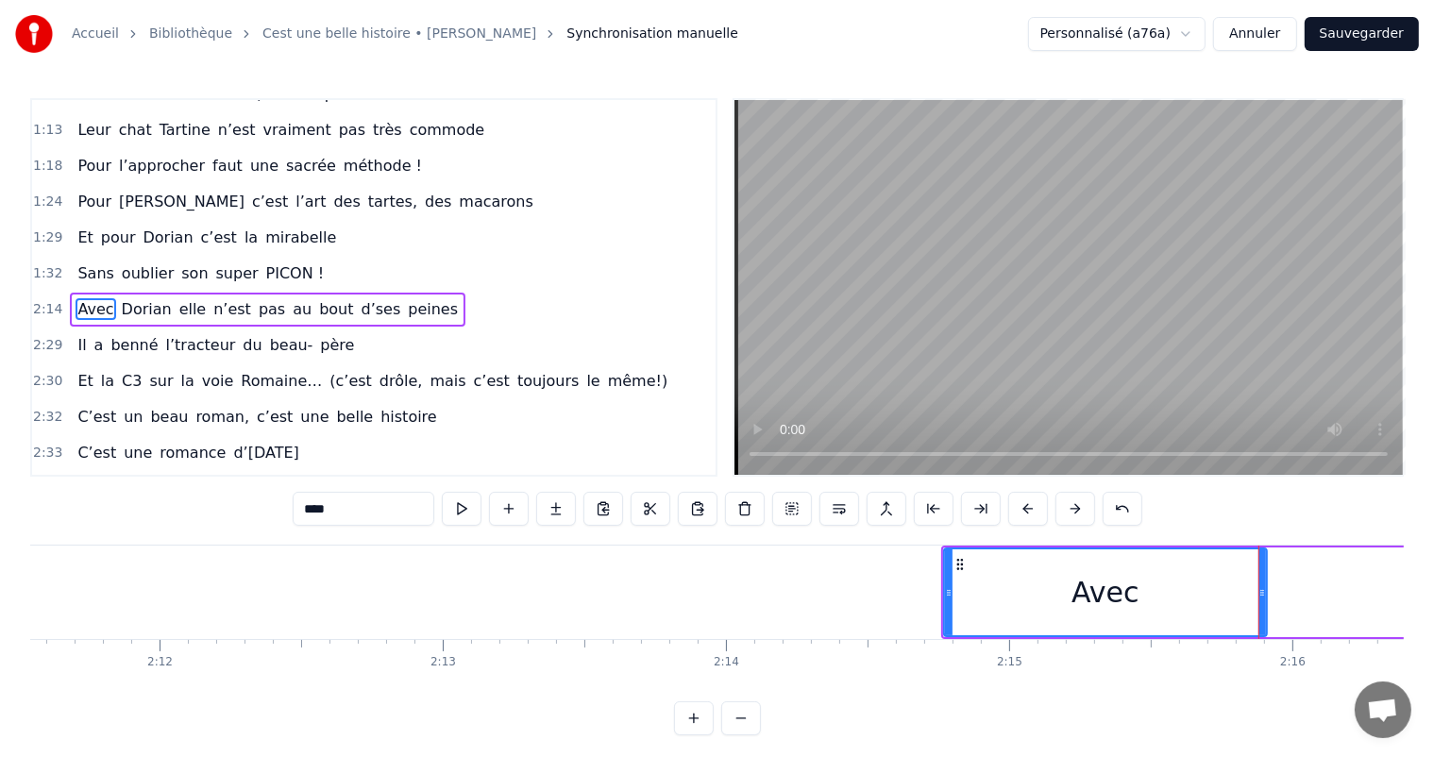
scroll to position [0, 37174]
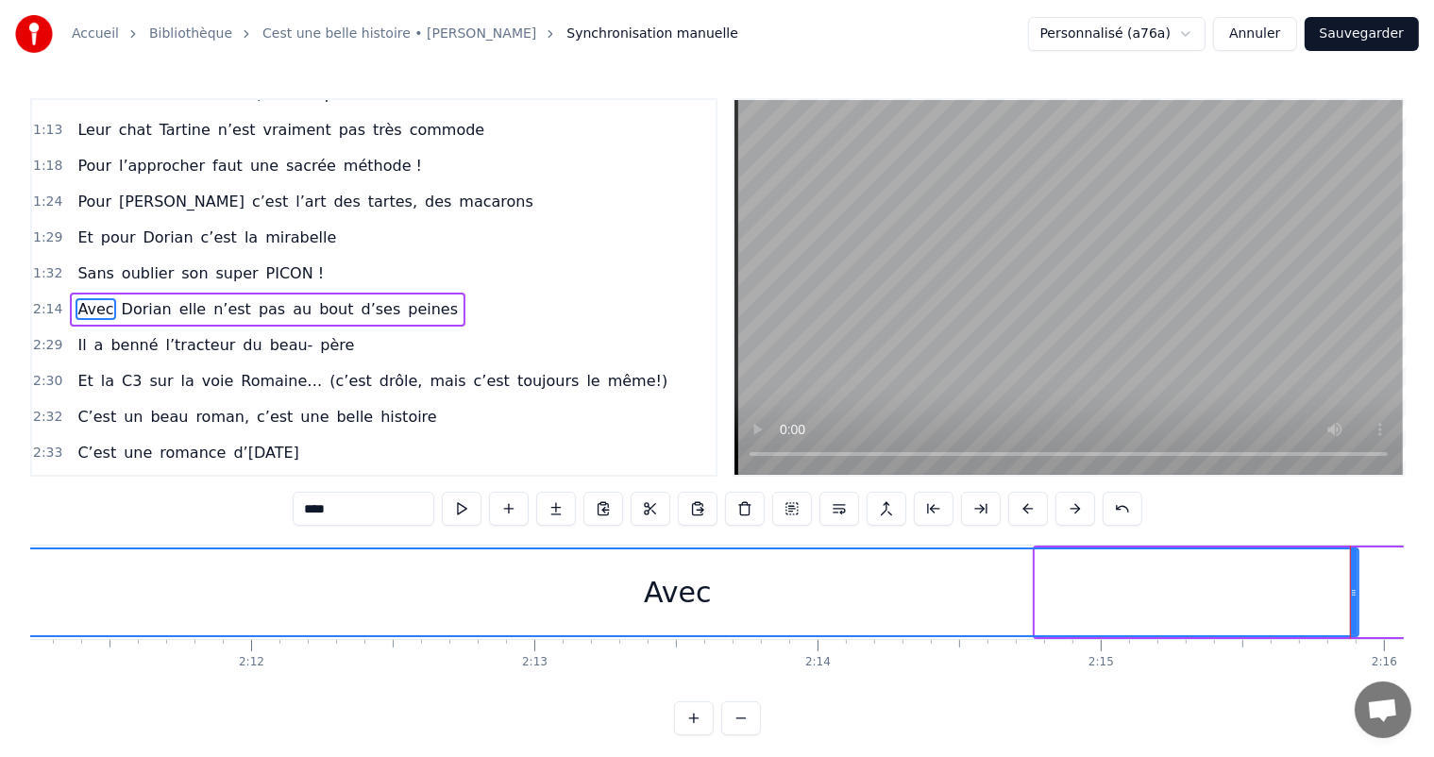
drag, startPoint x: 1039, startPoint y: 597, endPoint x: 0, endPoint y: 623, distance: 1039.1
click at [0, 623] on div "Accueil Bibliothèque Cest une belle histoire • [PERSON_NAME] Synchronisation ma…" at bounding box center [717, 368] width 1434 height 736
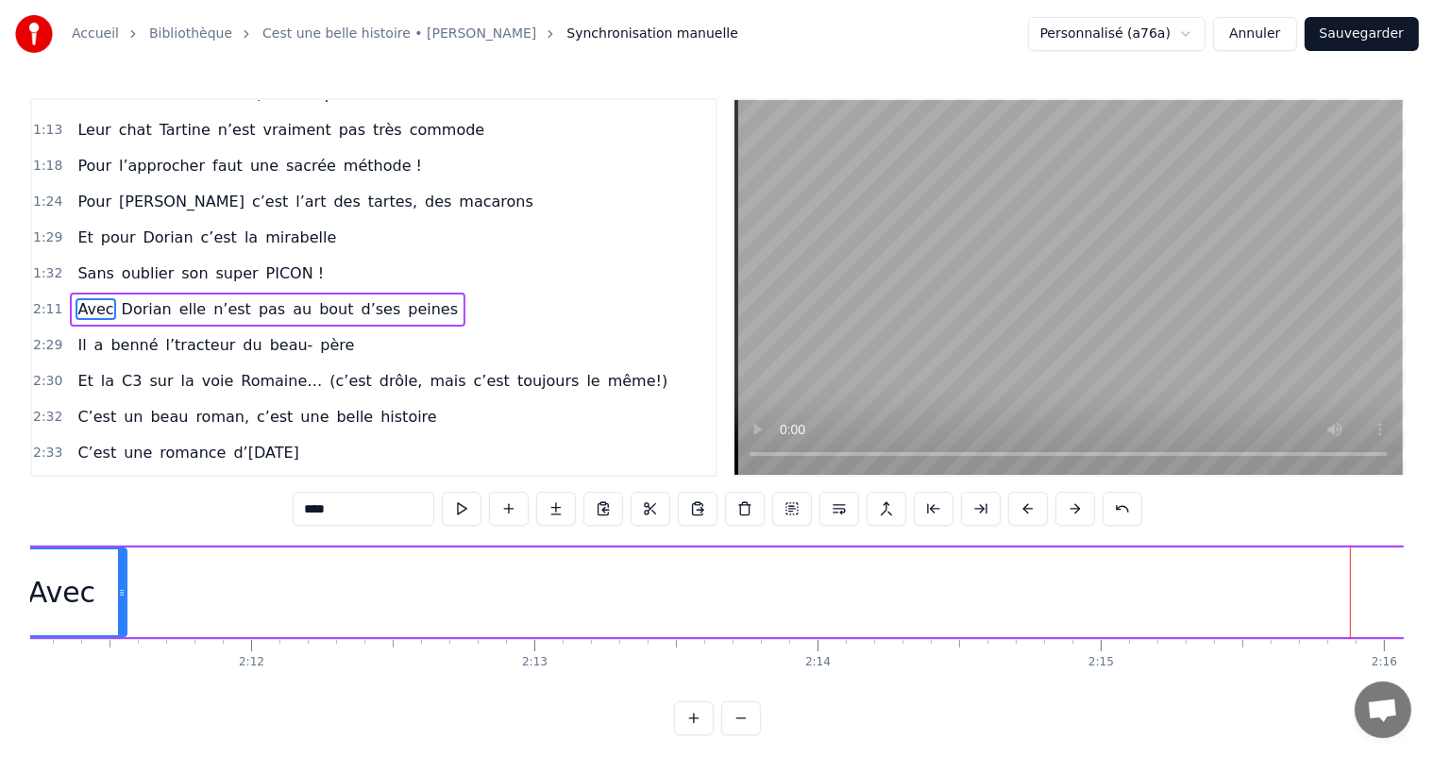
drag, startPoint x: 1353, startPoint y: 568, endPoint x: 143, endPoint y: 641, distance: 1212.9
click at [119, 641] on div "C’est un beau roman, c’est une belle histoire C’est une romance d’[DATE] [PERSO…" at bounding box center [717, 616] width 1374 height 142
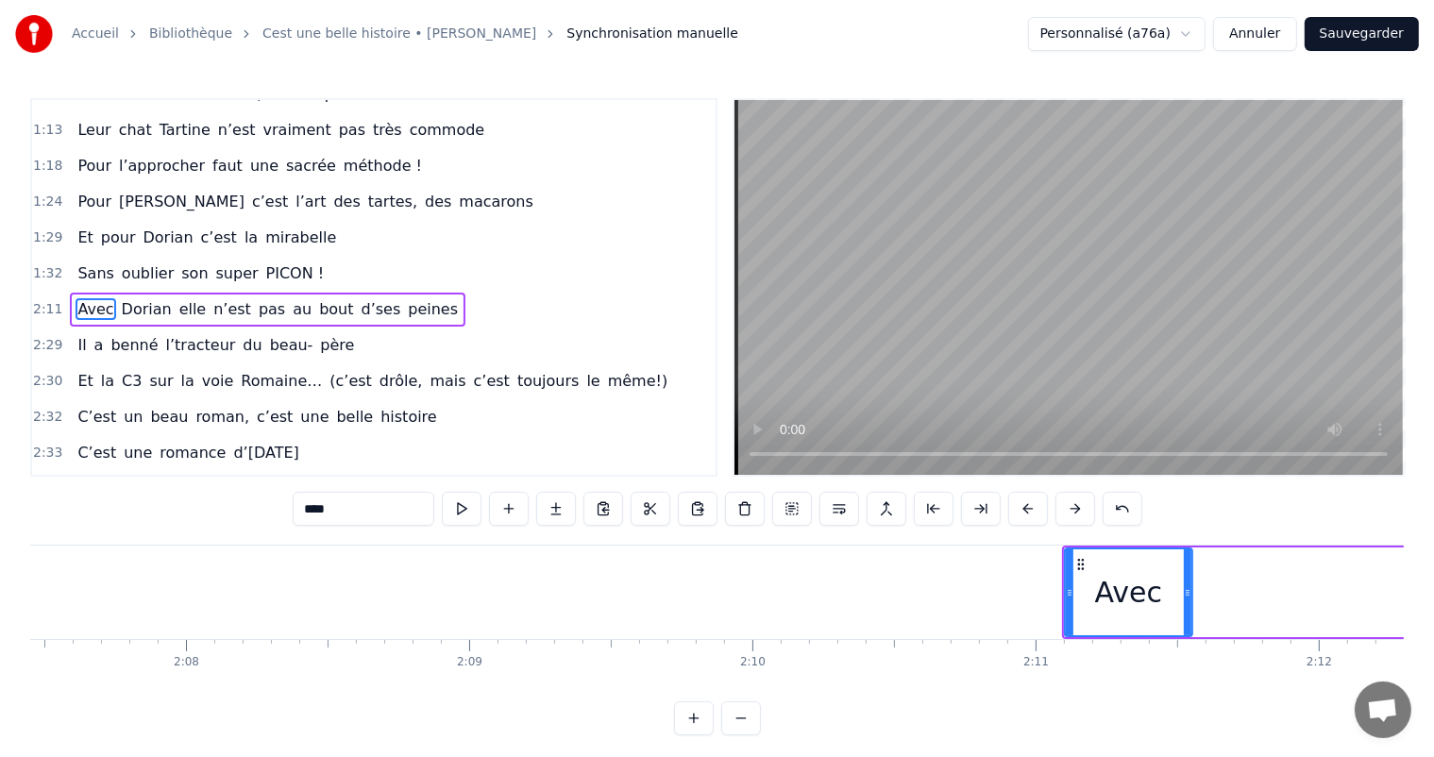
scroll to position [0, 36015]
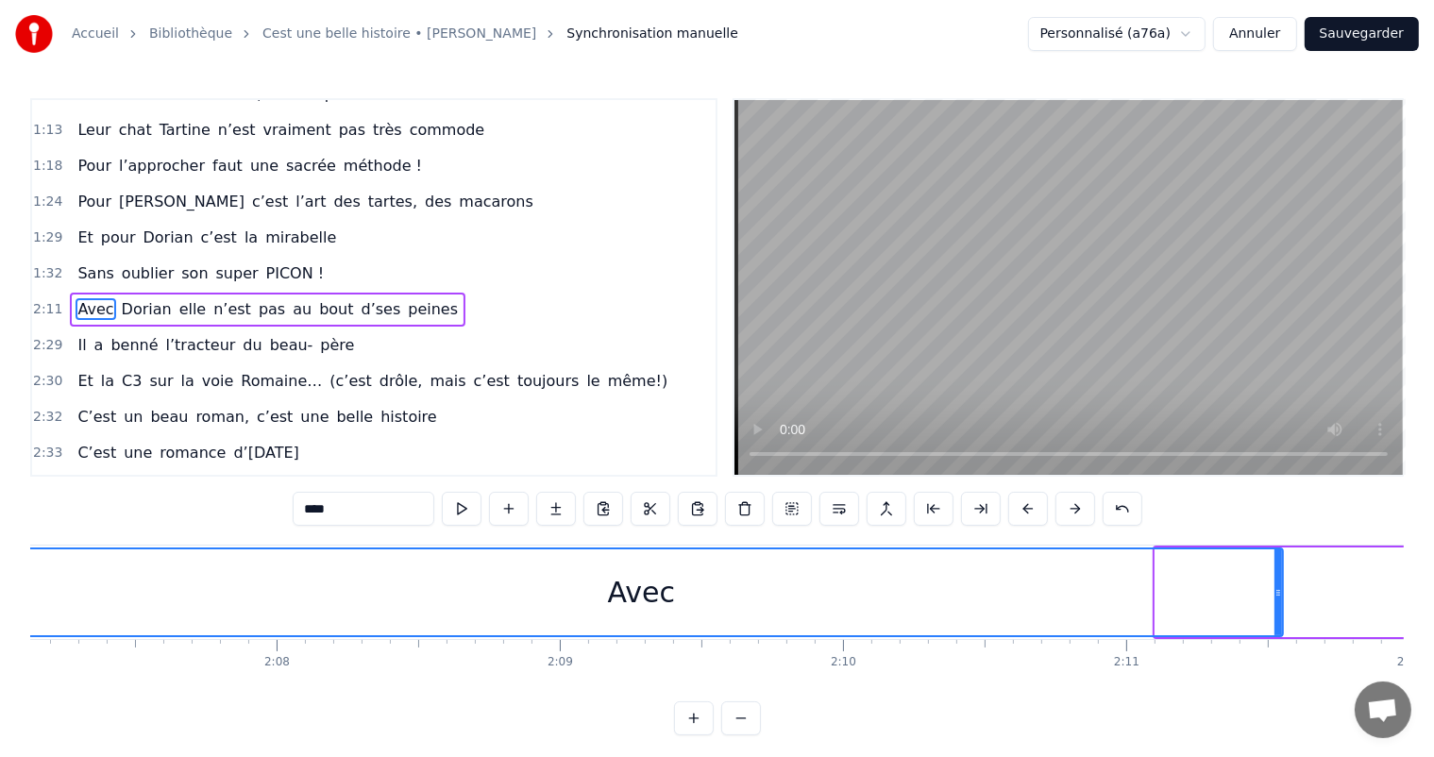
drag, startPoint x: 1156, startPoint y: 589, endPoint x: 0, endPoint y: 793, distance: 1173.7
click at [0, 756] on html "Accueil Bibliothèque Cest une belle histoire • [PERSON_NAME] Synchronisation ma…" at bounding box center [717, 383] width 1434 height 766
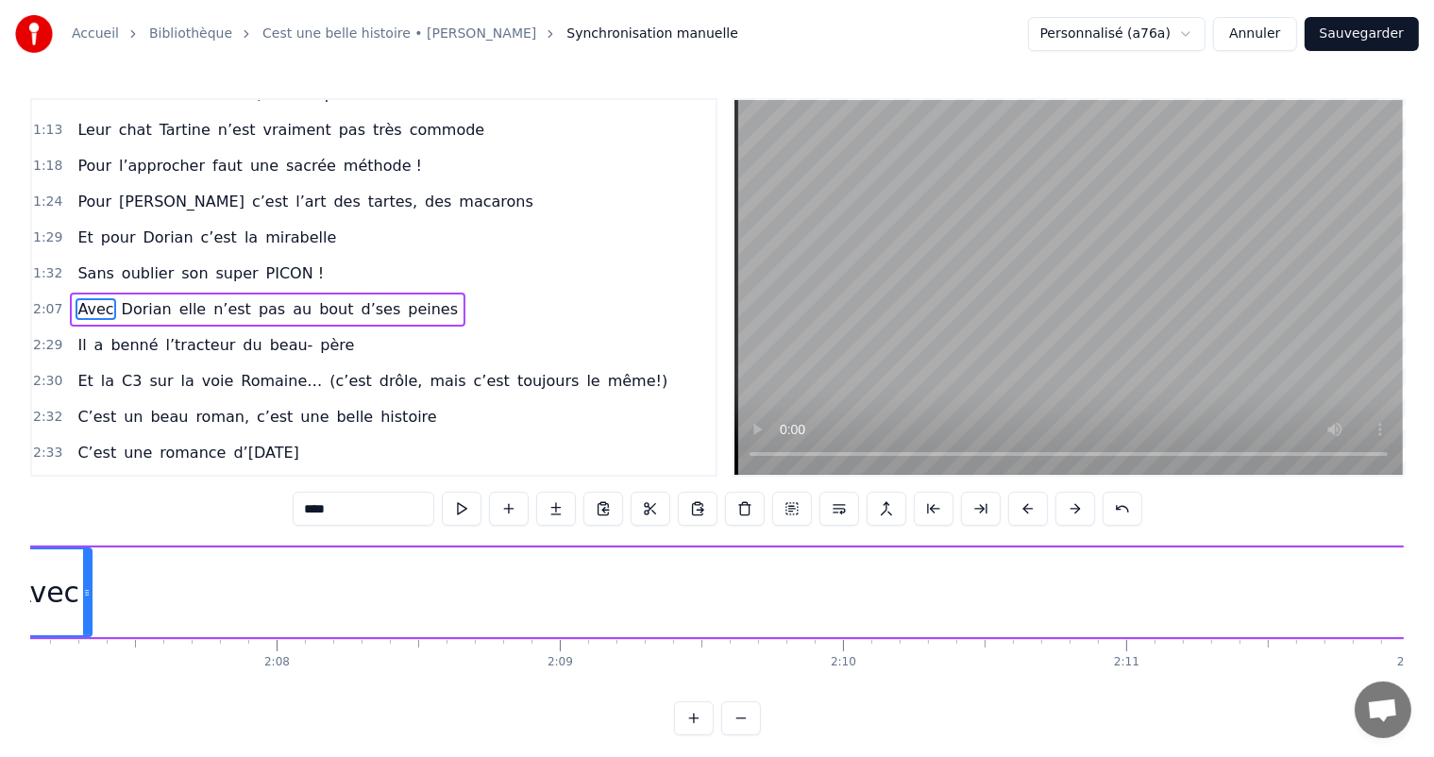
drag, startPoint x: 1279, startPoint y: 580, endPoint x: 87, endPoint y: 649, distance: 1193.7
click at [77, 649] on div "C’est un beau roman, c’est une belle histoire C’est une romance d’[DATE] [PERSO…" at bounding box center [717, 616] width 1374 height 142
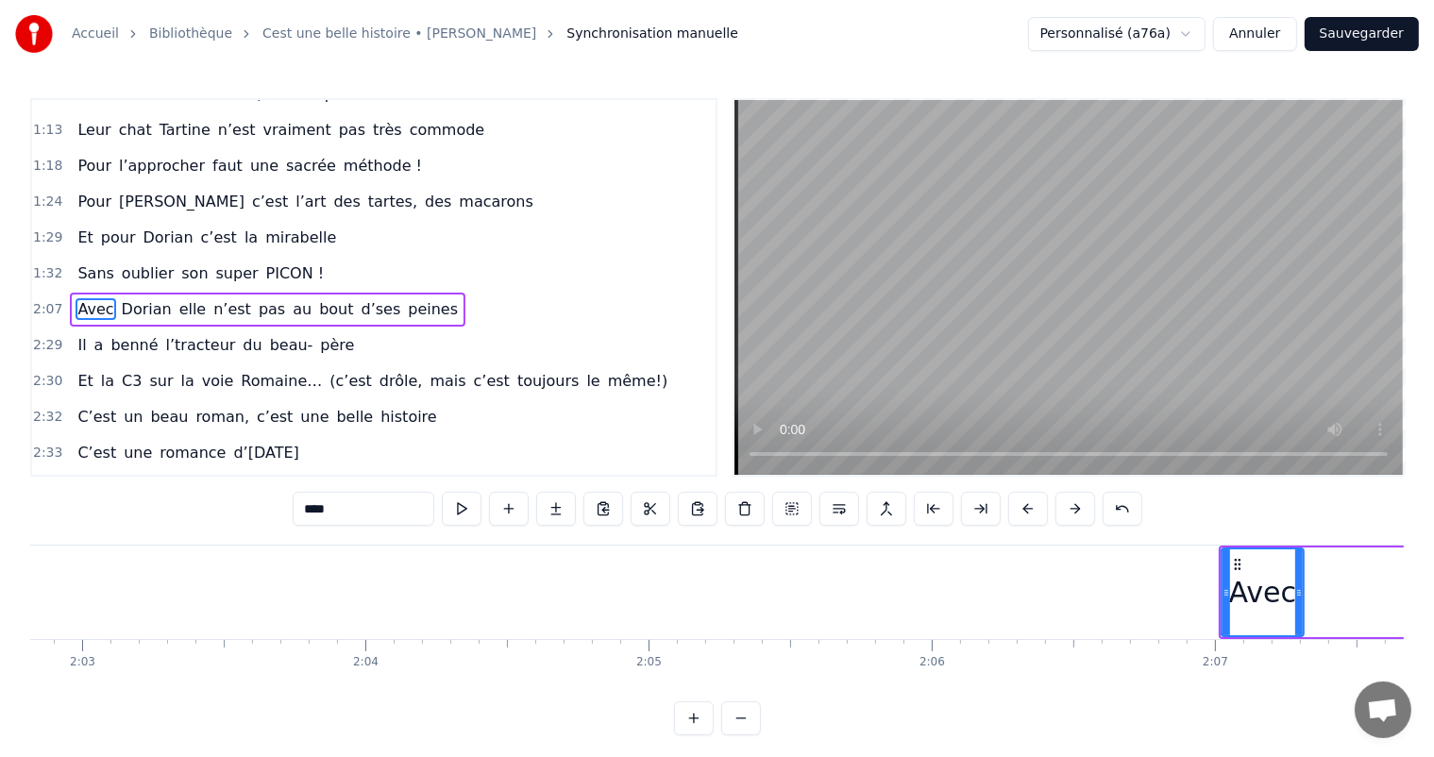
scroll to position [0, 34794]
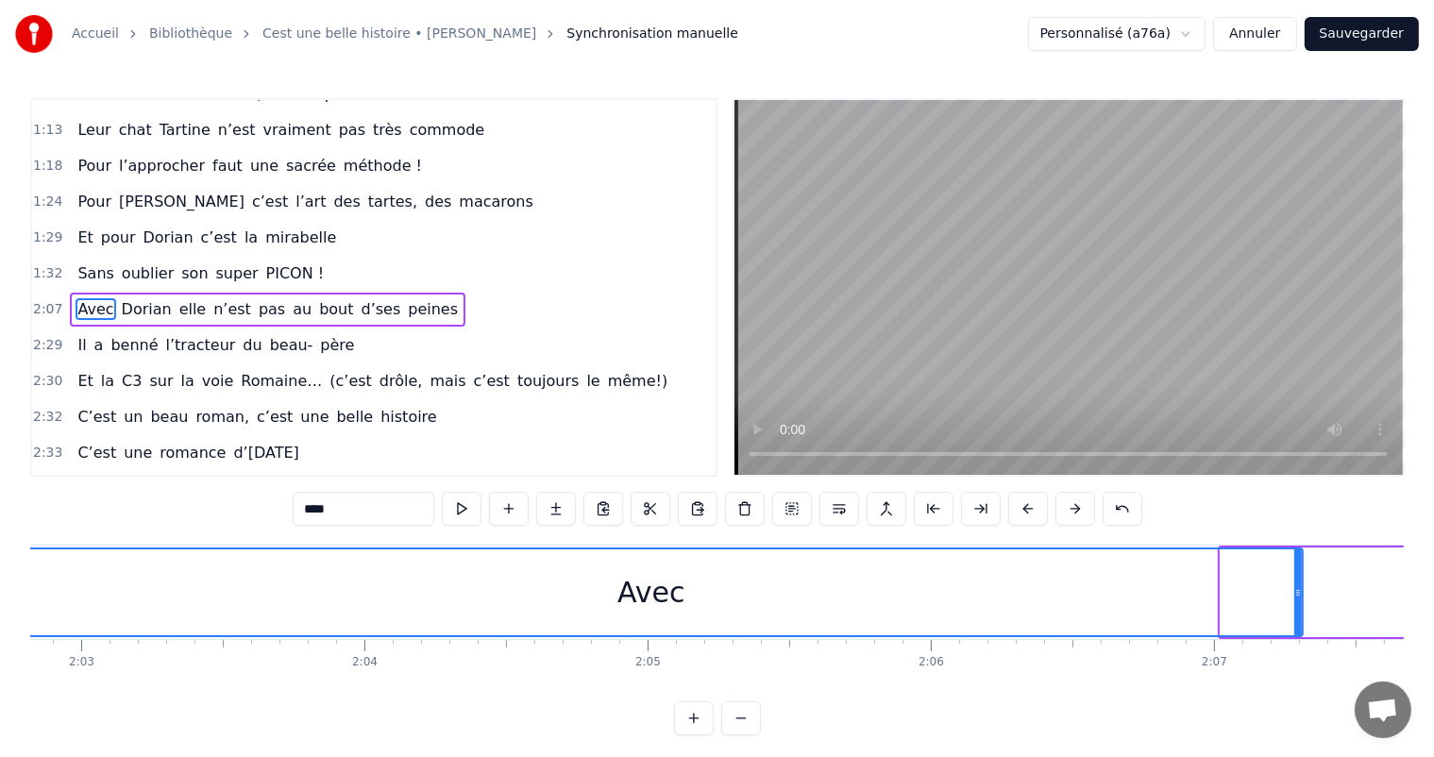
drag, startPoint x: 1221, startPoint y: 589, endPoint x: 0, endPoint y: 645, distance: 1222.3
click at [0, 645] on div "Accueil Bibliothèque Cest une belle histoire • [PERSON_NAME] Synchronisation ma…" at bounding box center [717, 368] width 1434 height 736
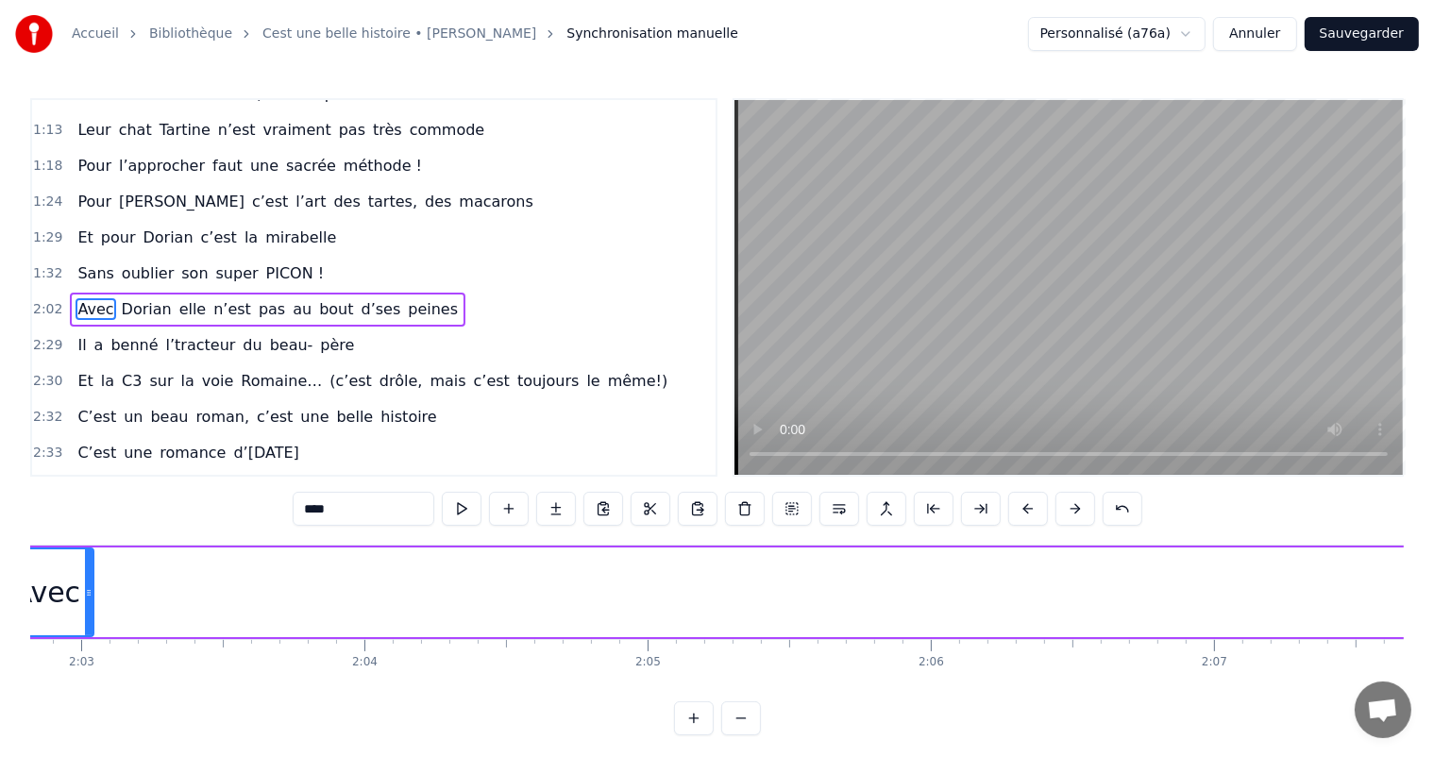
drag, startPoint x: 1297, startPoint y: 587, endPoint x: 149, endPoint y: 580, distance: 1147.4
click at [85, 592] on icon at bounding box center [89, 592] width 8 height 15
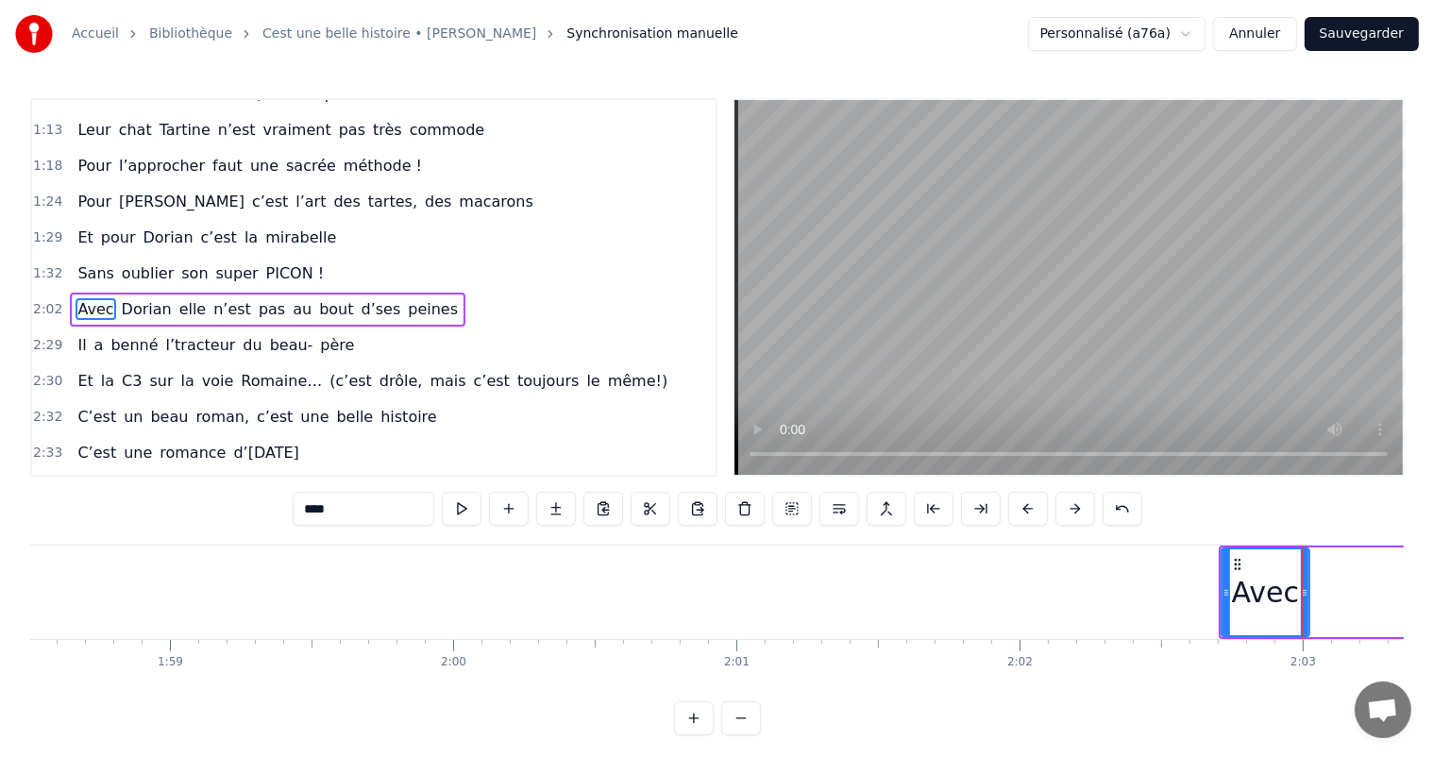
scroll to position [0, 33665]
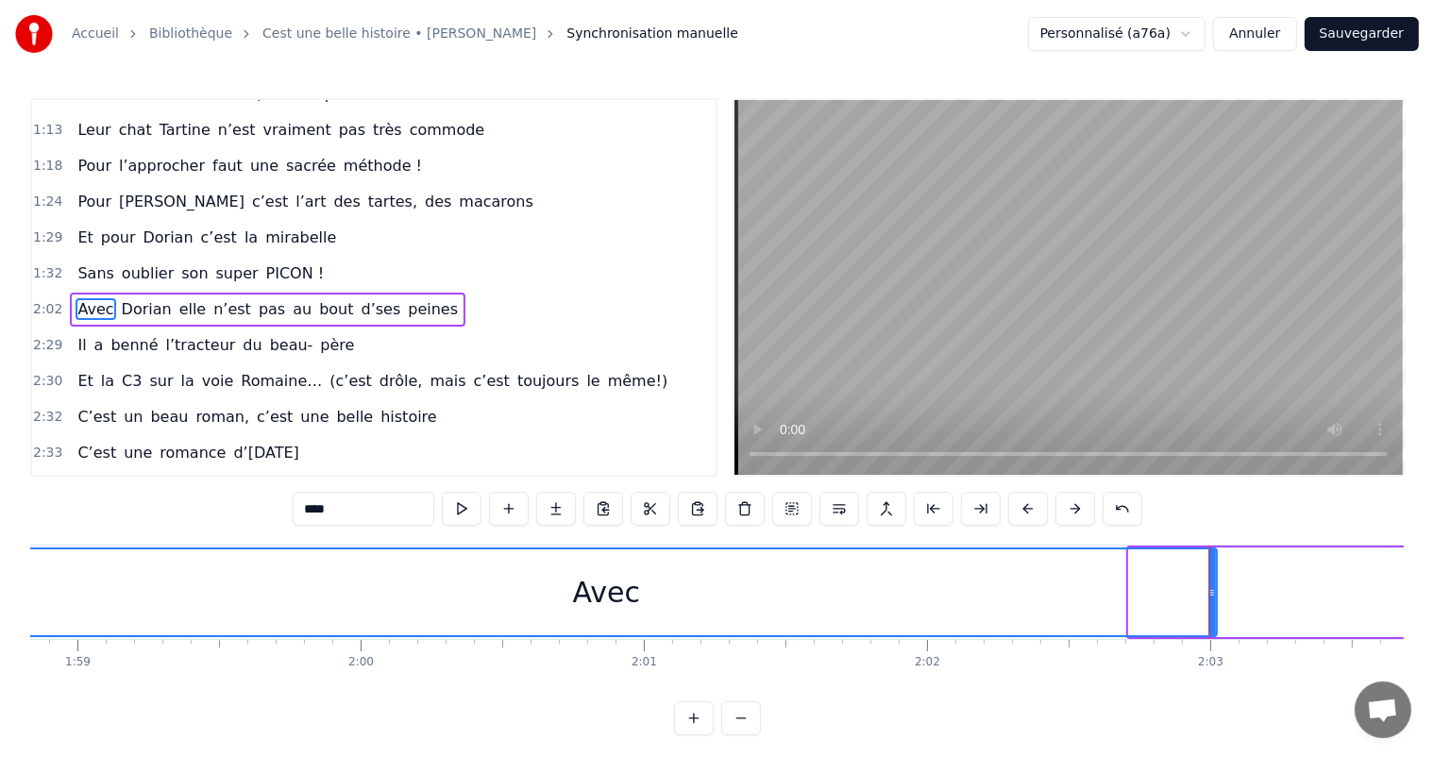
drag, startPoint x: 1133, startPoint y: 593, endPoint x: 0, endPoint y: 673, distance: 1136.0
click at [0, 673] on div "Accueil Bibliothèque Cest une belle histoire • [PERSON_NAME] Synchronisation ma…" at bounding box center [717, 368] width 1434 height 736
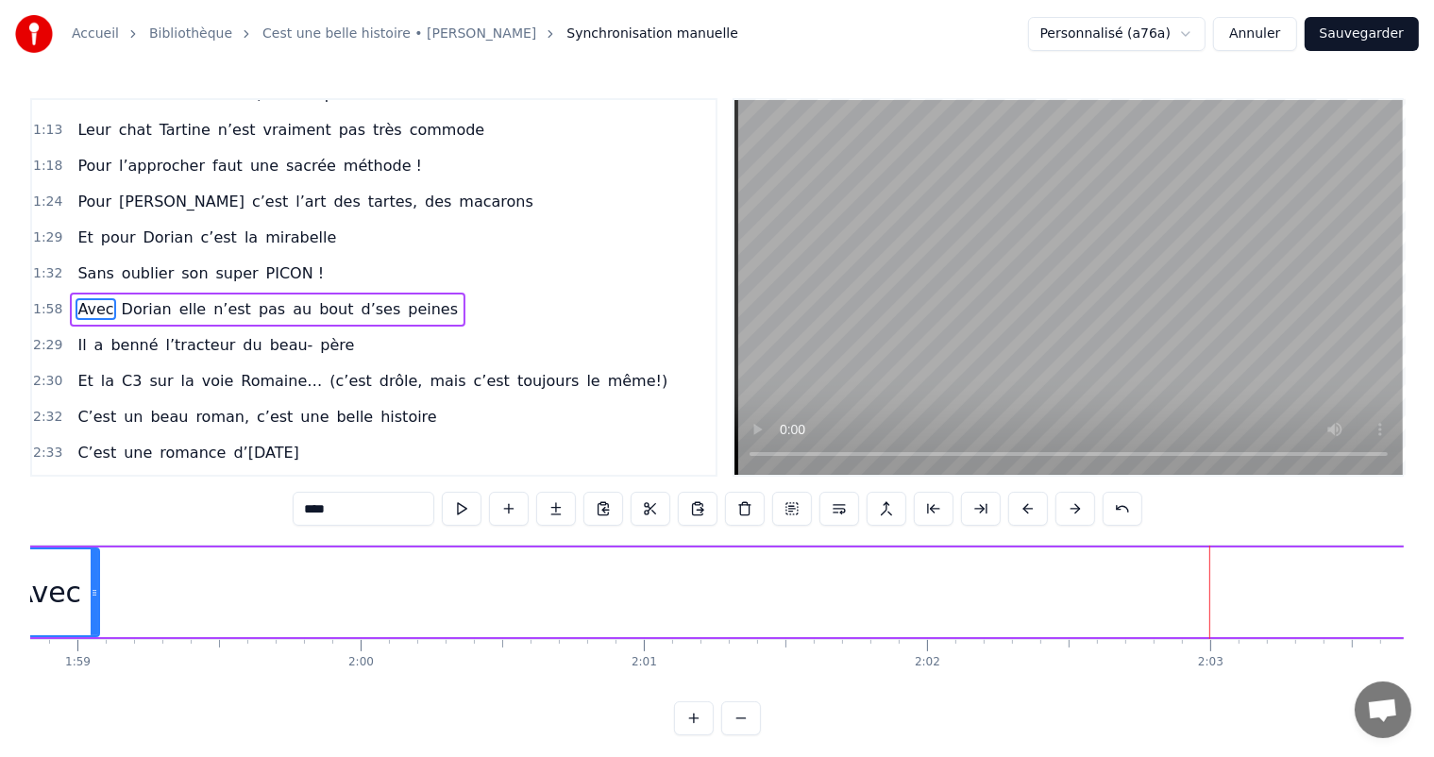
drag, startPoint x: 1213, startPoint y: 594, endPoint x: 212, endPoint y: 665, distance: 1004.4
click at [93, 665] on div "C’est un beau roman, c’est une belle histoire C’est une romance d’[DATE] [PERSO…" at bounding box center [717, 616] width 1374 height 142
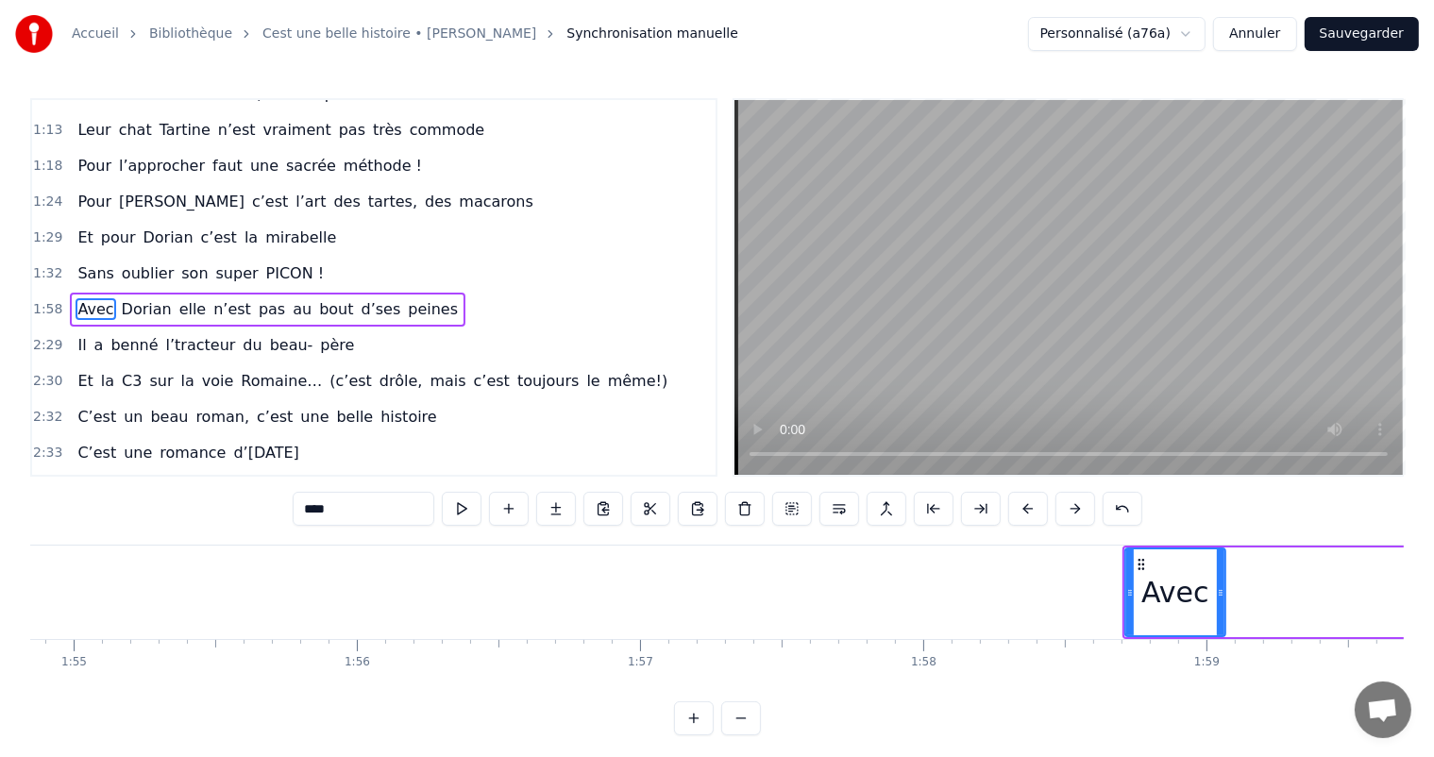
scroll to position [0, 32505]
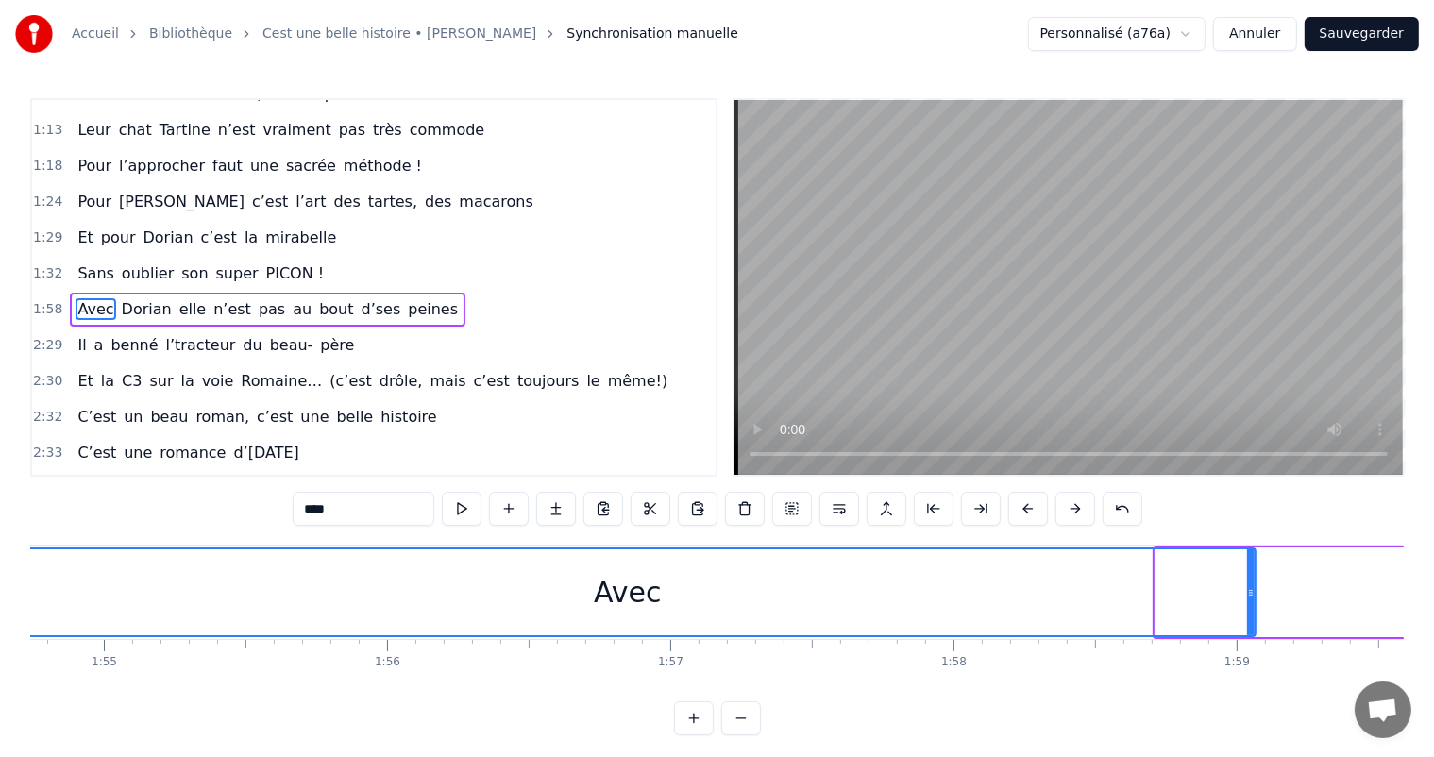
drag, startPoint x: 1156, startPoint y: 592, endPoint x: 0, endPoint y: 793, distance: 1173.2
click at [0, 756] on html "Accueil Bibliothèque Cest une belle histoire • [PERSON_NAME] Synchronisation ma…" at bounding box center [717, 383] width 1434 height 766
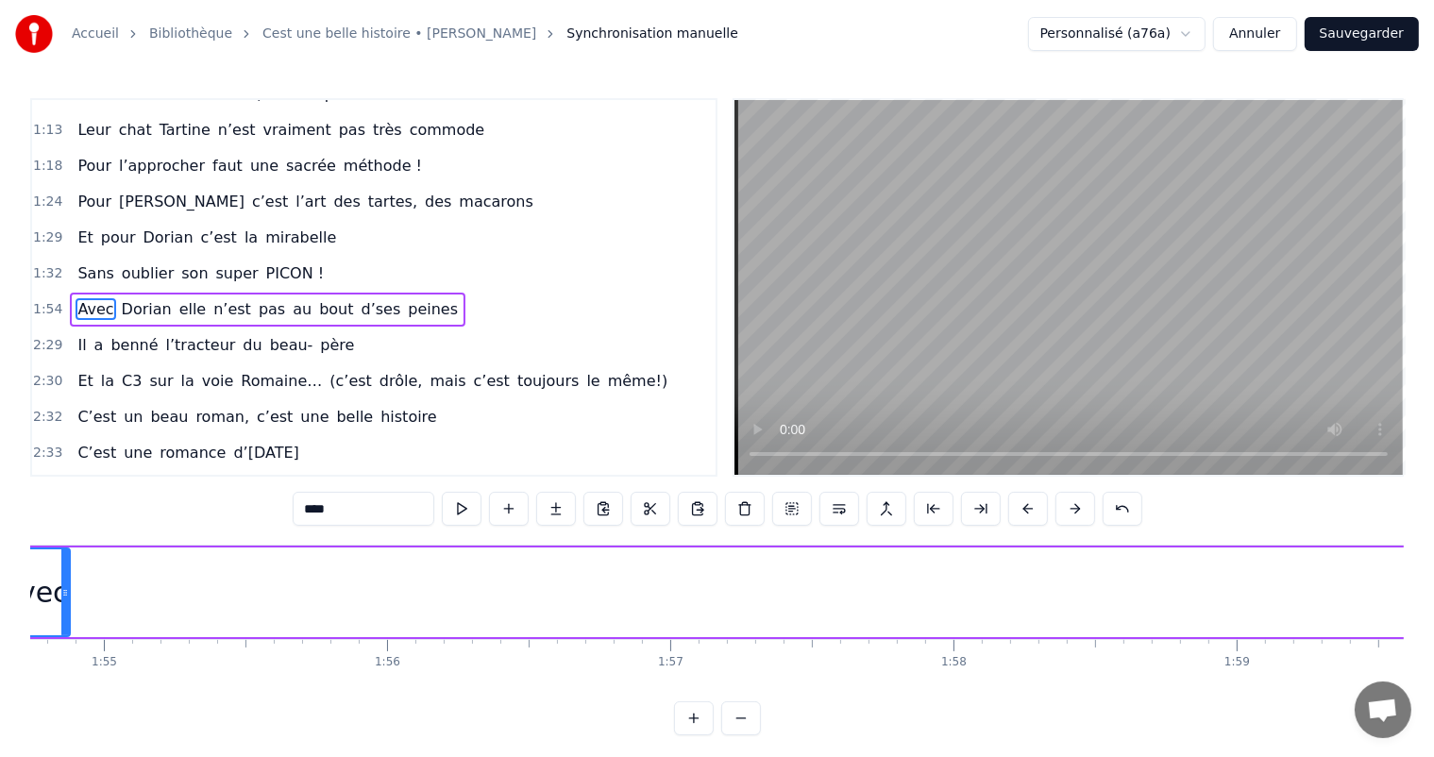
drag, startPoint x: 1250, startPoint y: 579, endPoint x: 64, endPoint y: 697, distance: 1191.9
click at [64, 687] on div "C’est un beau roman, c’est une belle histoire C’est une romance d’[DATE] [PERSO…" at bounding box center [717, 616] width 1374 height 142
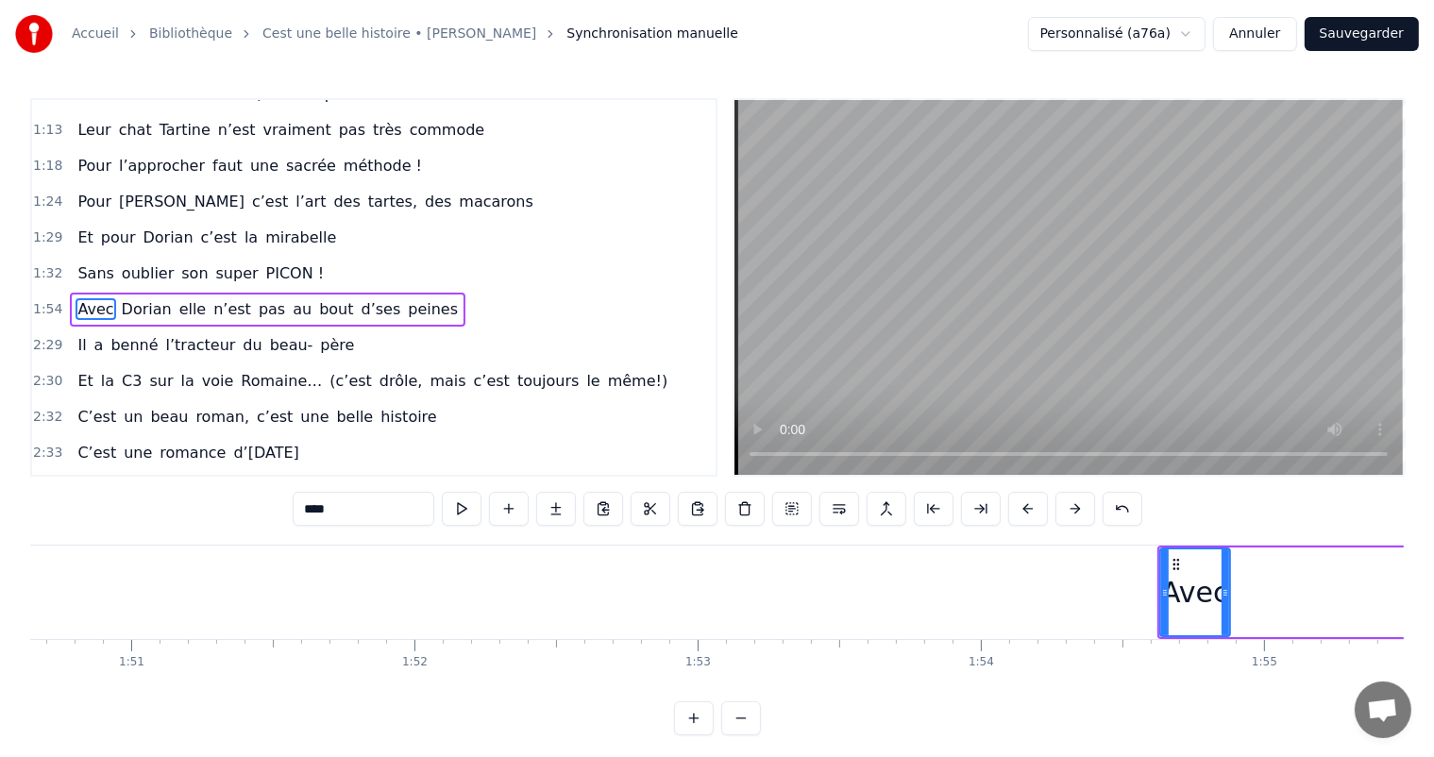
scroll to position [0, 31283]
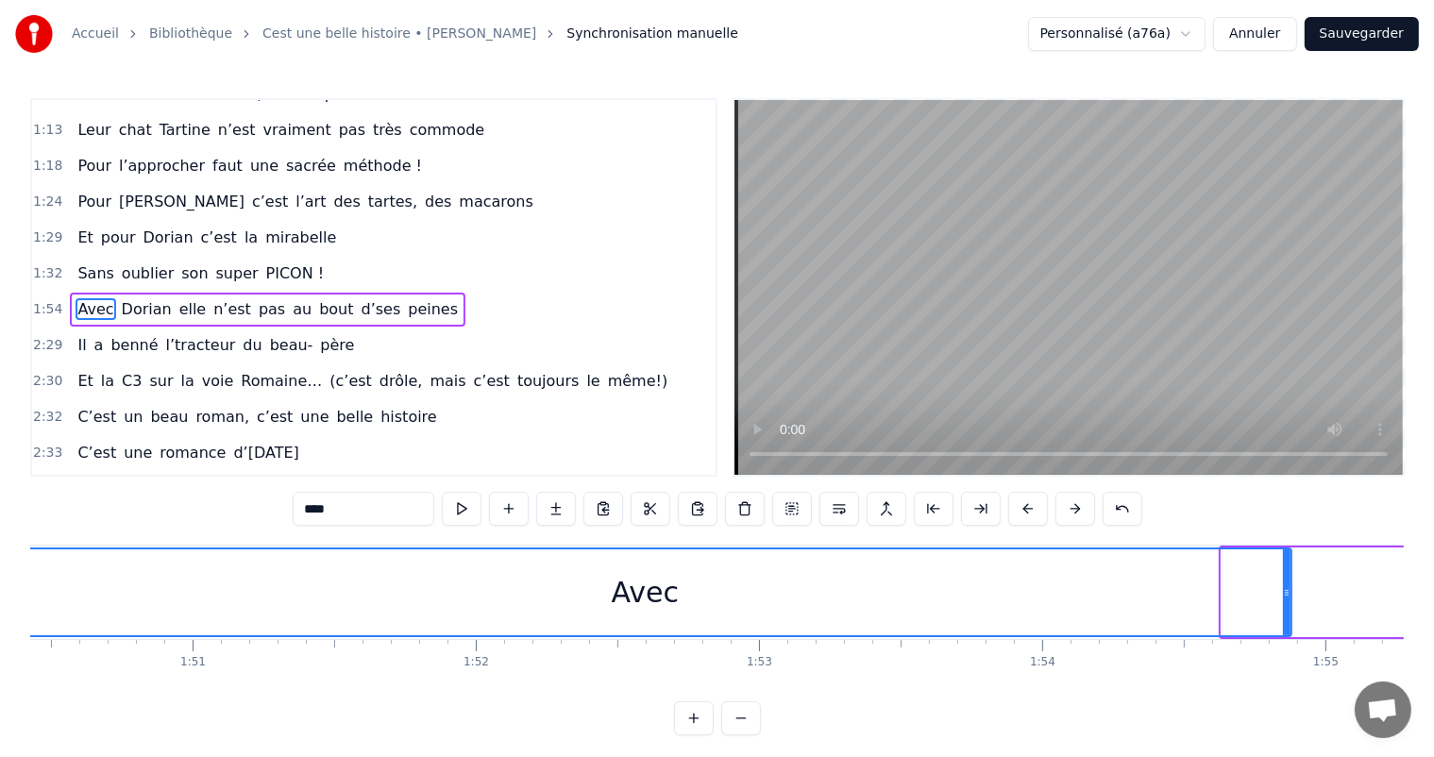
drag, startPoint x: 1223, startPoint y: 582, endPoint x: 0, endPoint y: 655, distance: 1225.1
click at [0, 655] on div "Accueil Bibliothèque Cest une belle histoire • [PERSON_NAME] Synchronisation ma…" at bounding box center [717, 368] width 1434 height 736
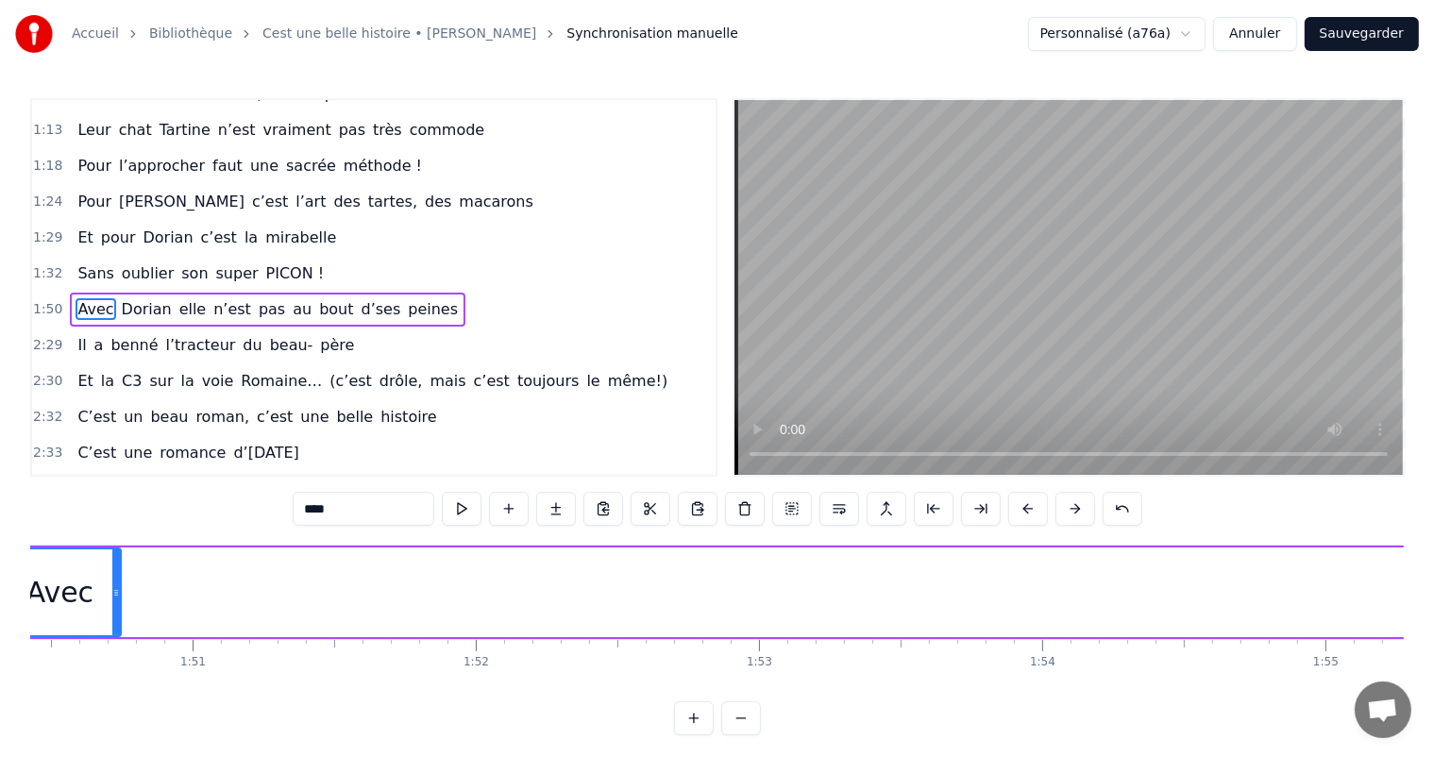
drag, startPoint x: 1288, startPoint y: 589, endPoint x: 117, endPoint y: 660, distance: 1173.1
click at [117, 660] on div "C’est un beau roman, c’est une belle histoire C’est une romance d’[DATE] [PERSO…" at bounding box center [717, 616] width 1374 height 142
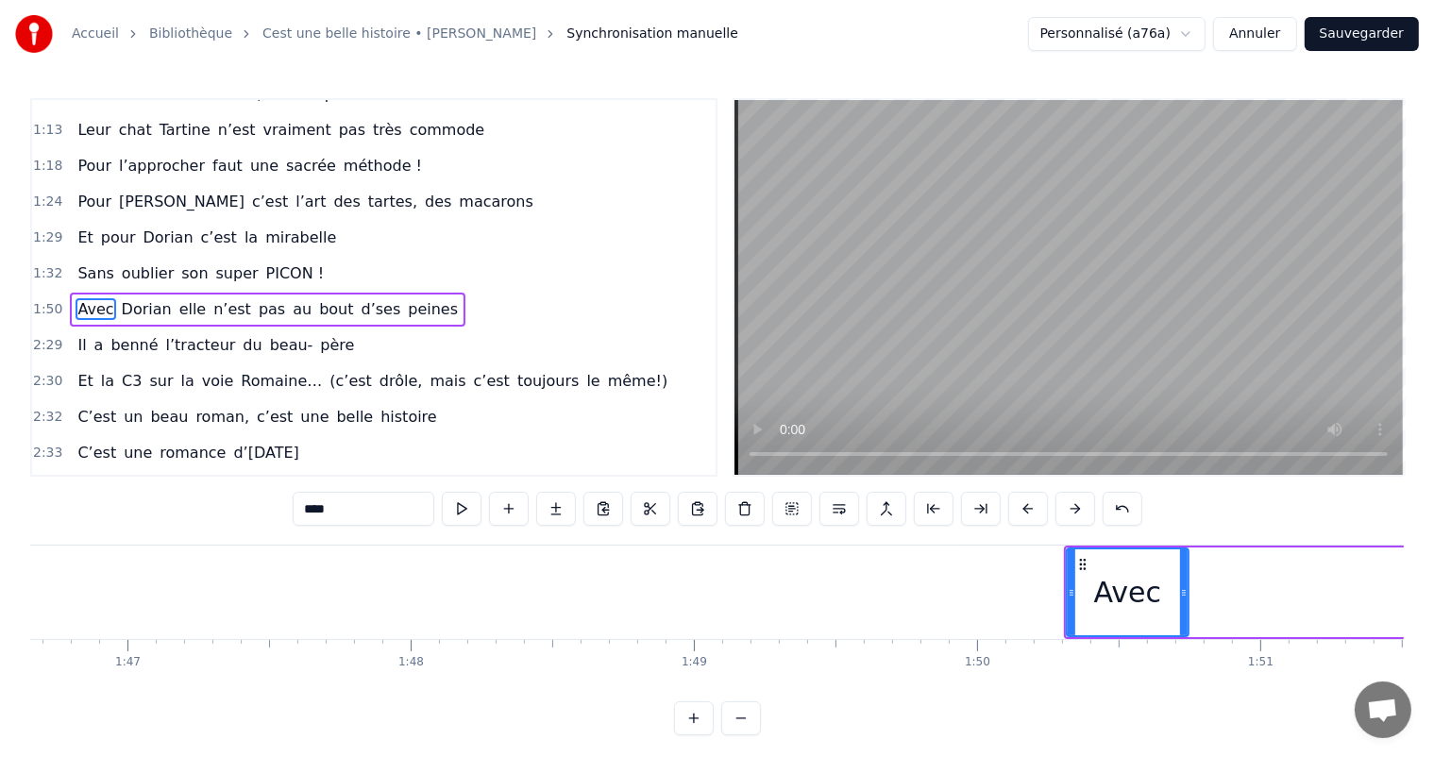
scroll to position [0, 30032]
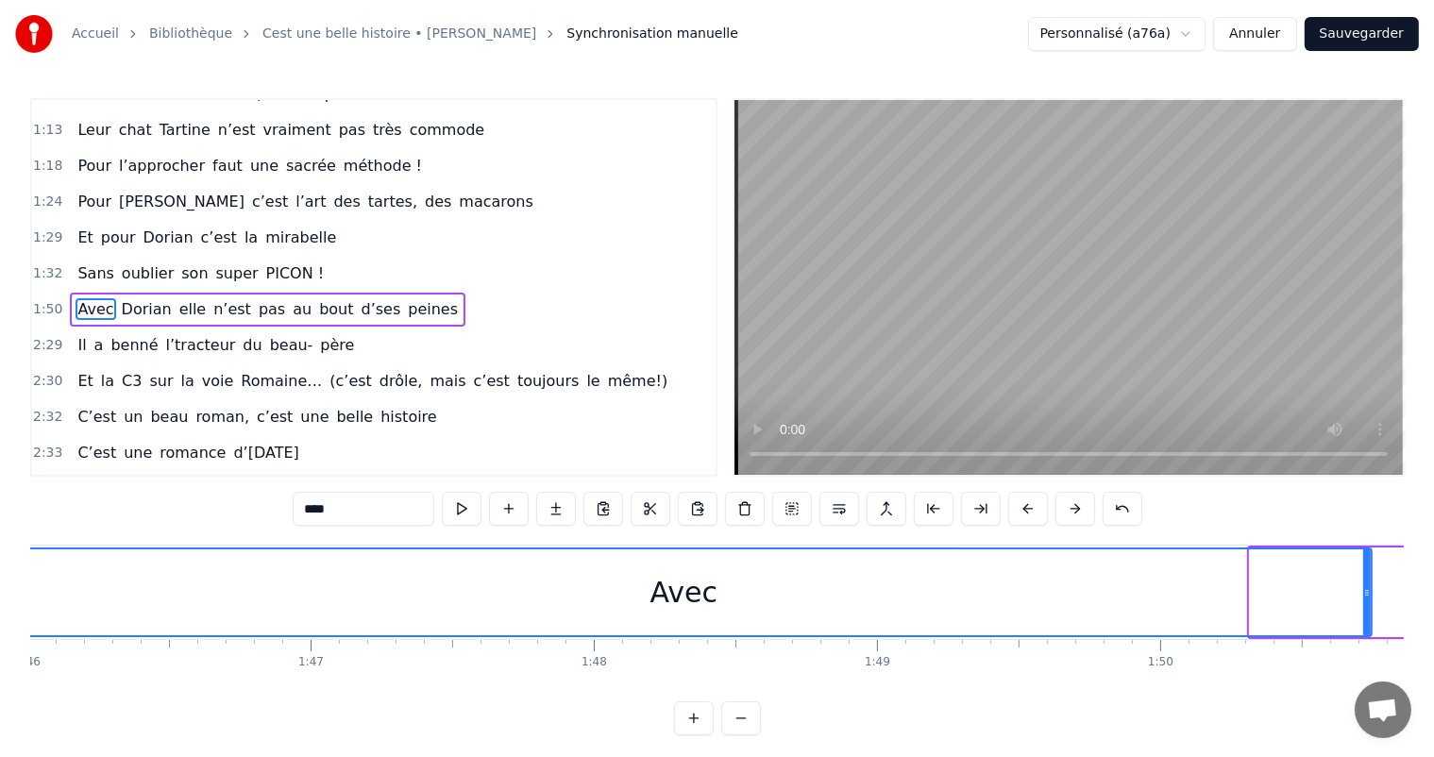
drag, startPoint x: 1254, startPoint y: 582, endPoint x: 0, endPoint y: 650, distance: 1255.9
click at [0, 650] on div "Accueil Bibliothèque Cest une belle histoire • [PERSON_NAME] Synchronisation ma…" at bounding box center [717, 368] width 1434 height 736
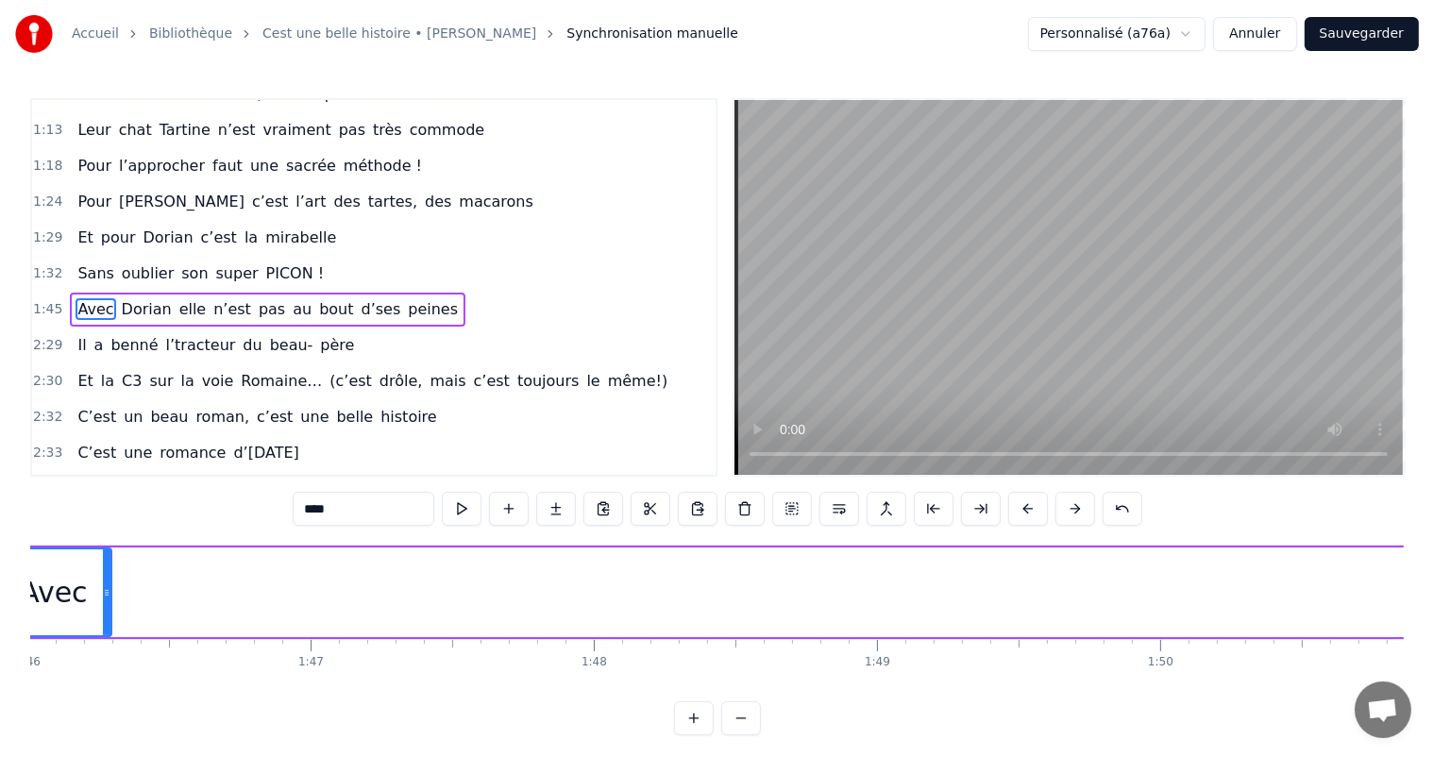
drag, startPoint x: 1367, startPoint y: 585, endPoint x: 106, endPoint y: 686, distance: 1265.6
click at [106, 686] on div "C’est un beau roman, c’est une belle histoire C’est une romance d’[DATE] [PERSO…" at bounding box center [717, 616] width 1374 height 142
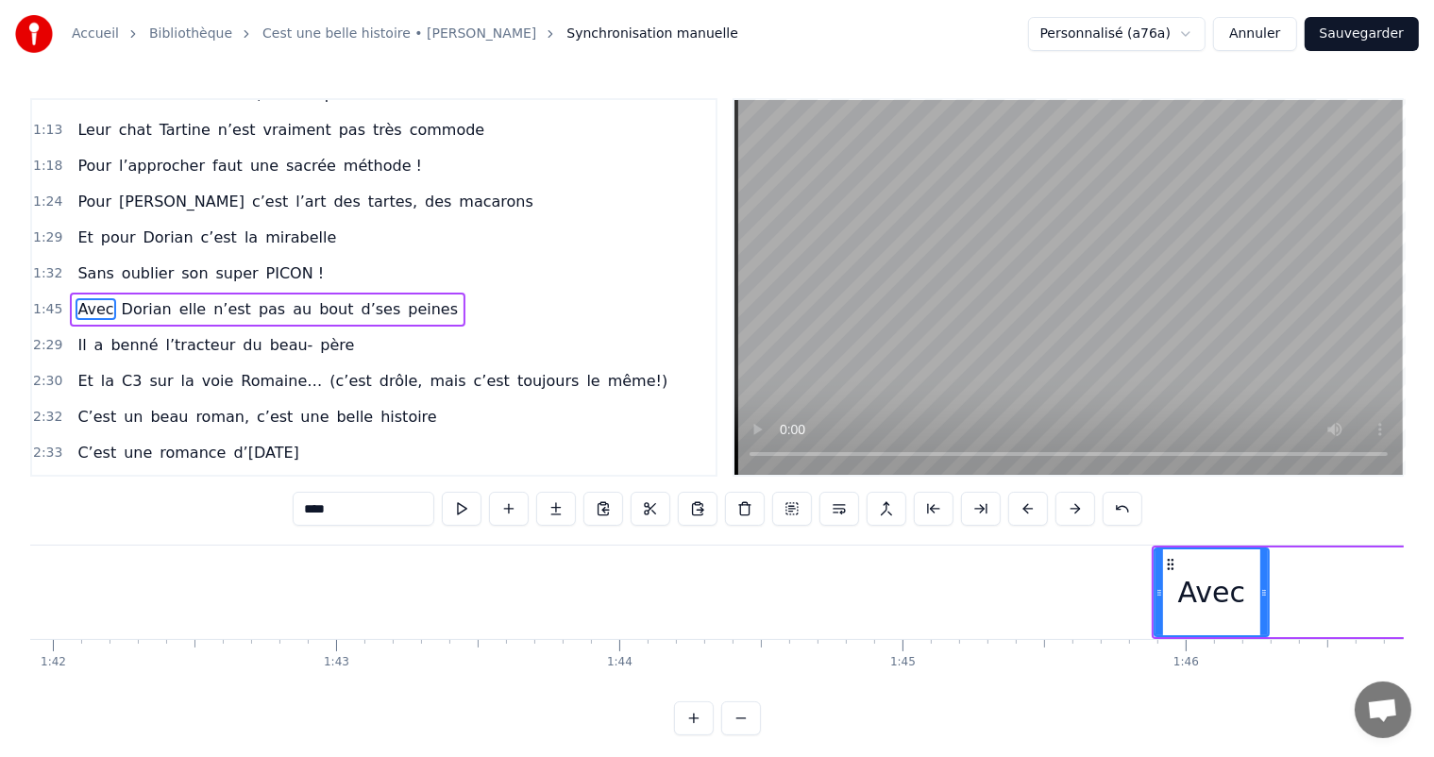
scroll to position [0, 28934]
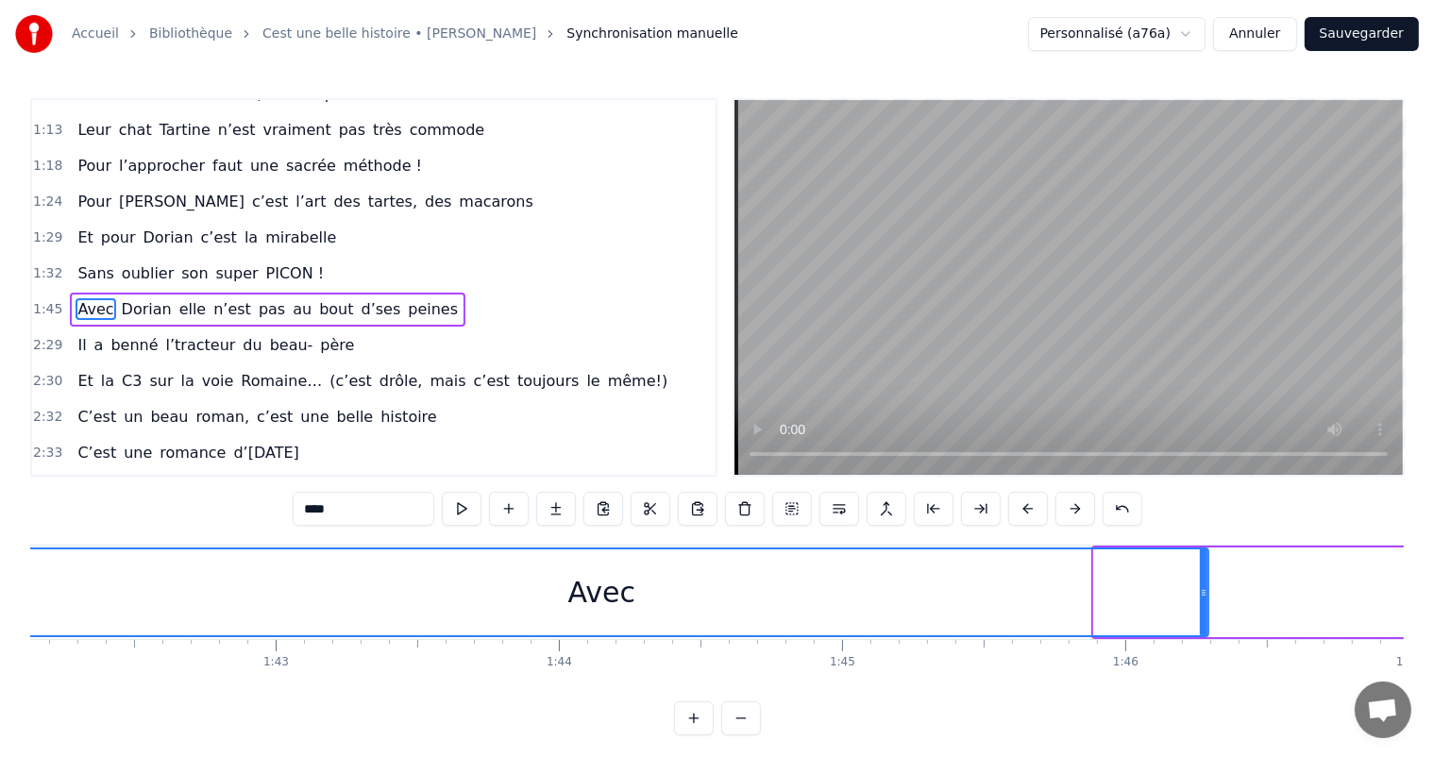
drag, startPoint x: 1099, startPoint y: 582, endPoint x: 0, endPoint y: 729, distance: 1109.0
click at [0, 729] on div "Accueil Bibliothèque Cest une belle histoire • [PERSON_NAME] Synchronisation ma…" at bounding box center [717, 368] width 1434 height 736
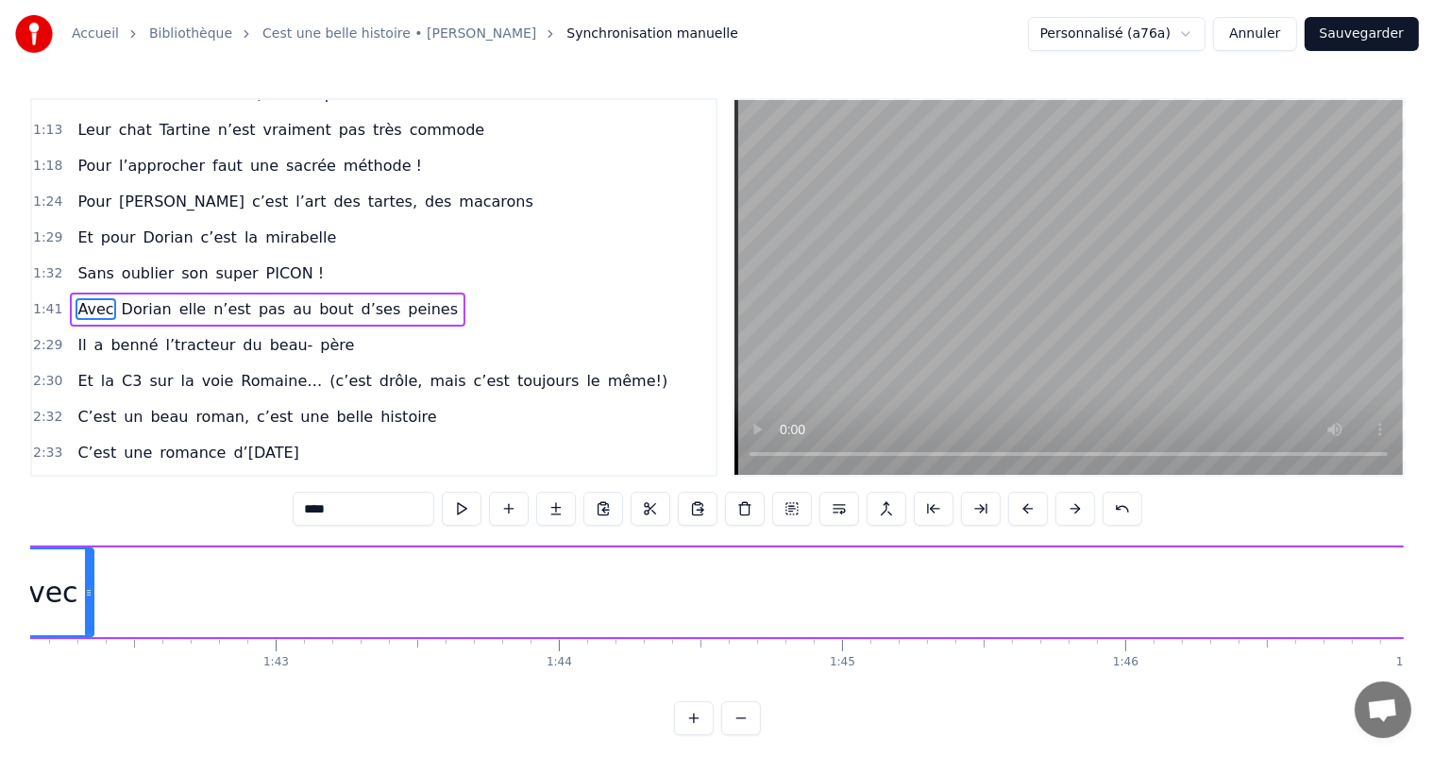
drag, startPoint x: 1203, startPoint y: 582, endPoint x: 86, endPoint y: 588, distance: 1117.1
click at [86, 588] on div at bounding box center [89, 593] width 8 height 86
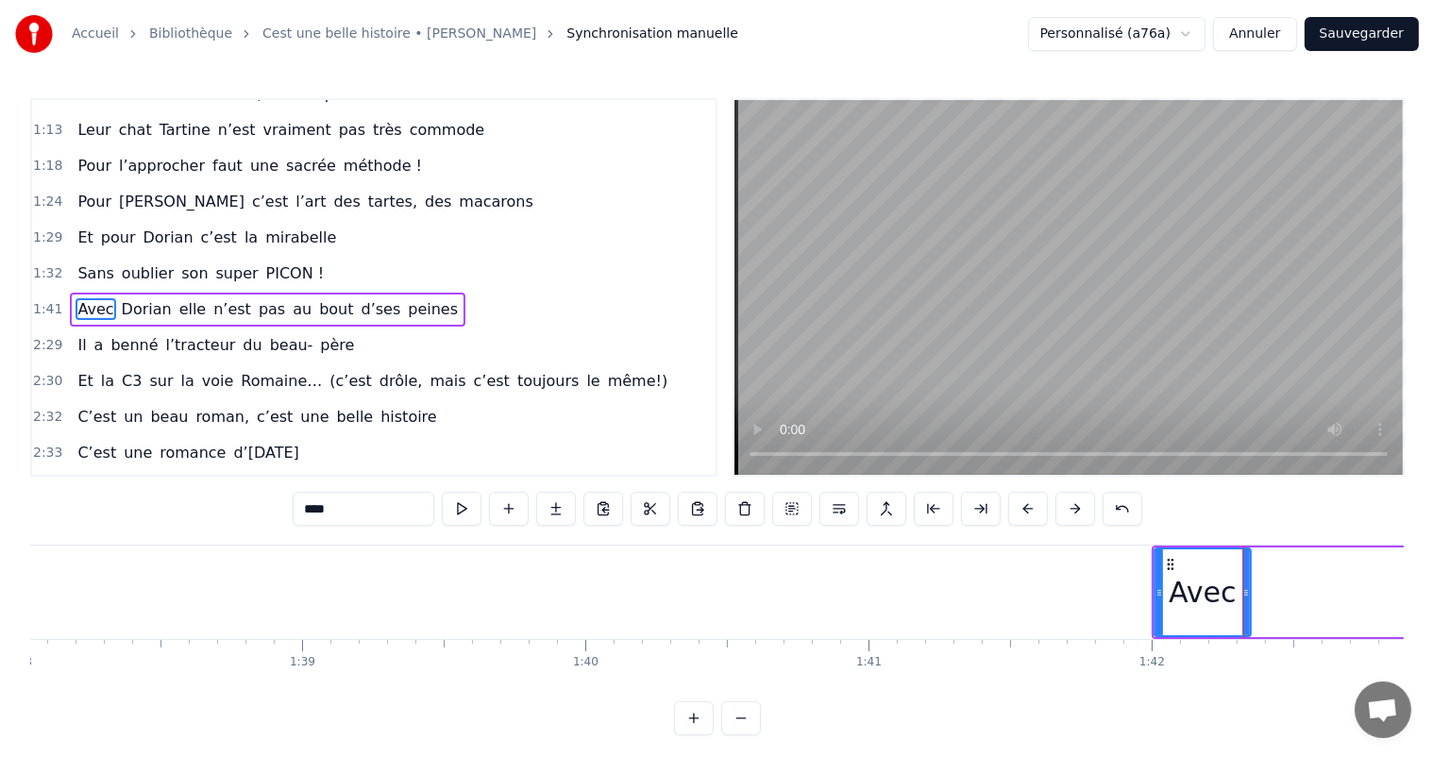
scroll to position [0, 27713]
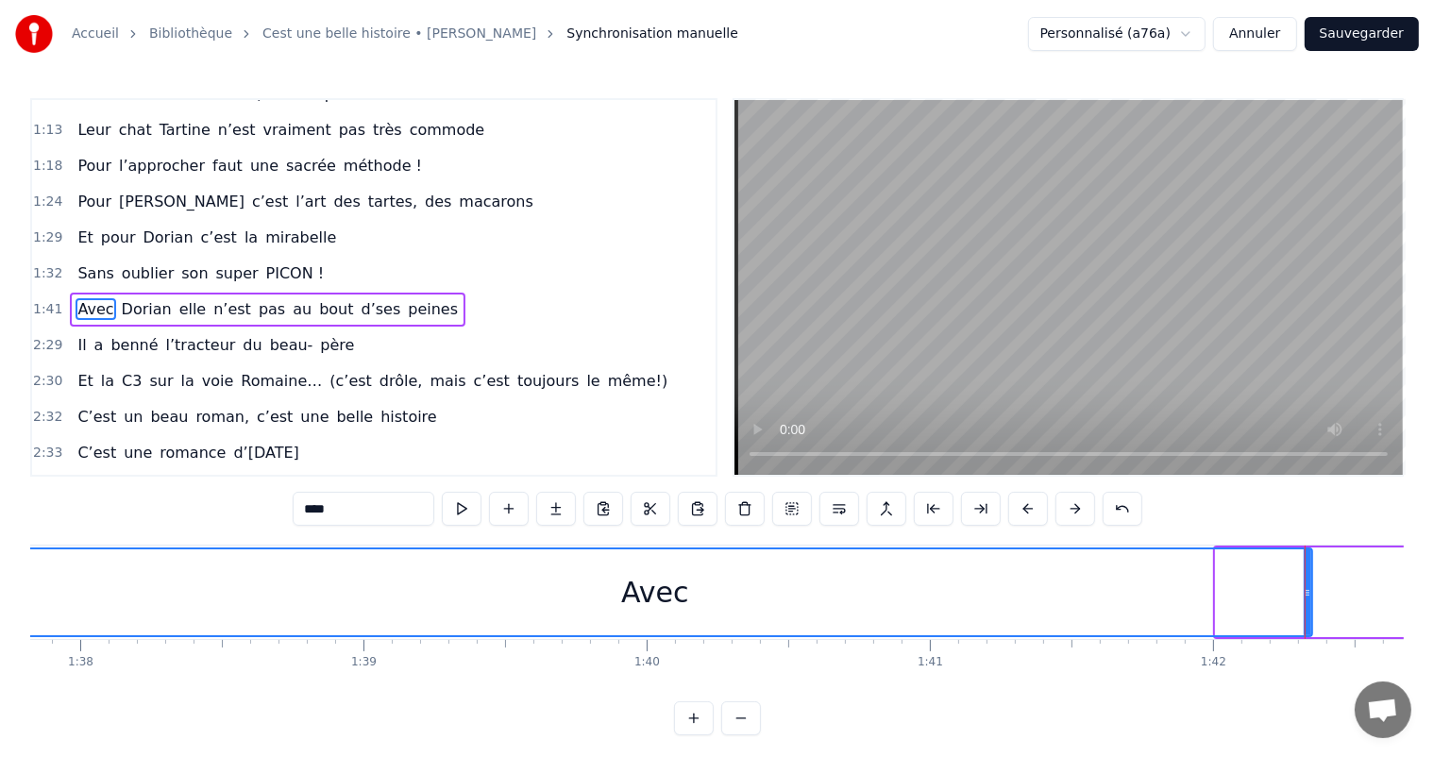
drag, startPoint x: 1218, startPoint y: 590, endPoint x: 0, endPoint y: 793, distance: 1235.0
click at [0, 756] on html "Accueil Bibliothèque Cest une belle histoire • [PERSON_NAME] Synchronisation ma…" at bounding box center [717, 383] width 1434 height 766
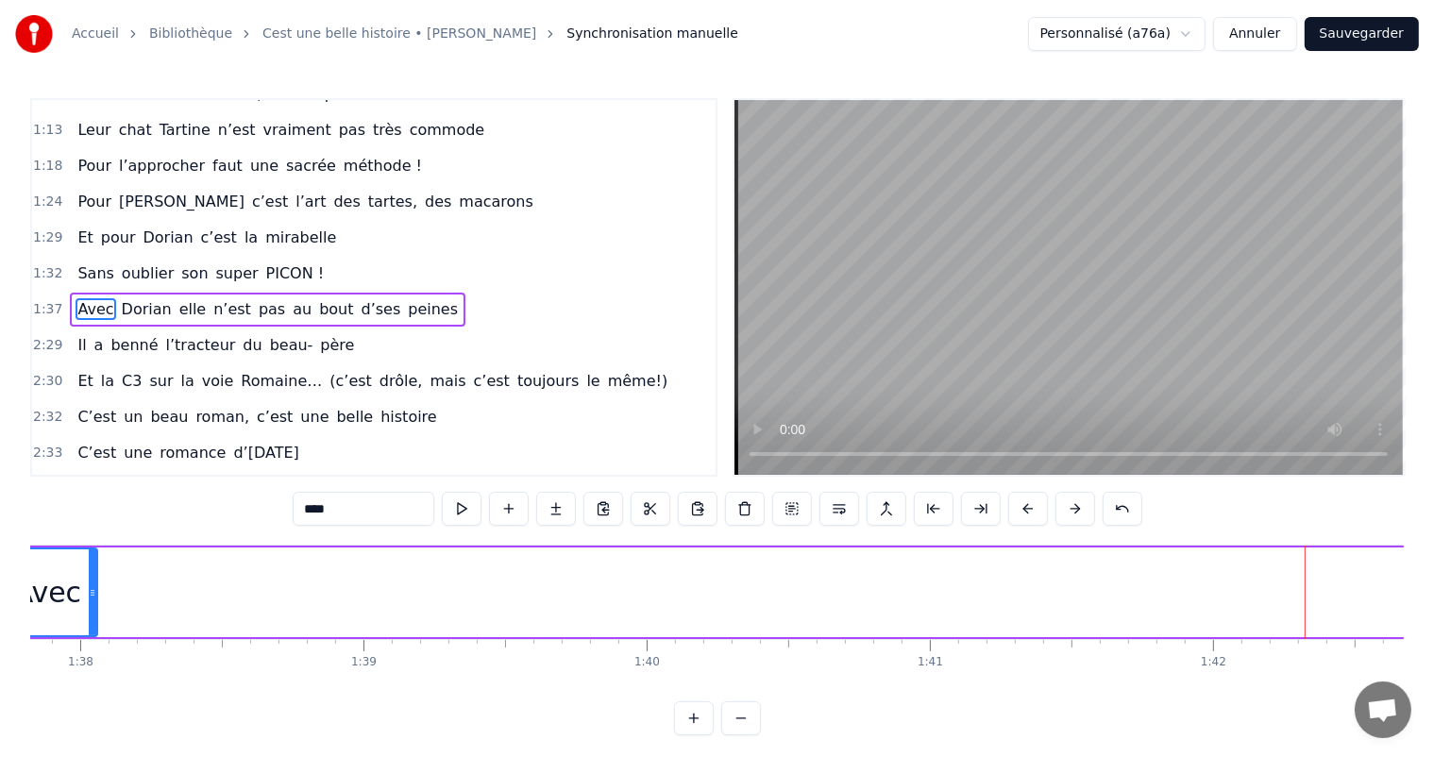
drag, startPoint x: 1309, startPoint y: 582, endPoint x: 93, endPoint y: 709, distance: 1222.0
click at [93, 709] on div "0:11 C’est 0:12 un beau roman, c’est une belle histoire 0:17 C’est une romance …" at bounding box center [717, 416] width 1374 height 637
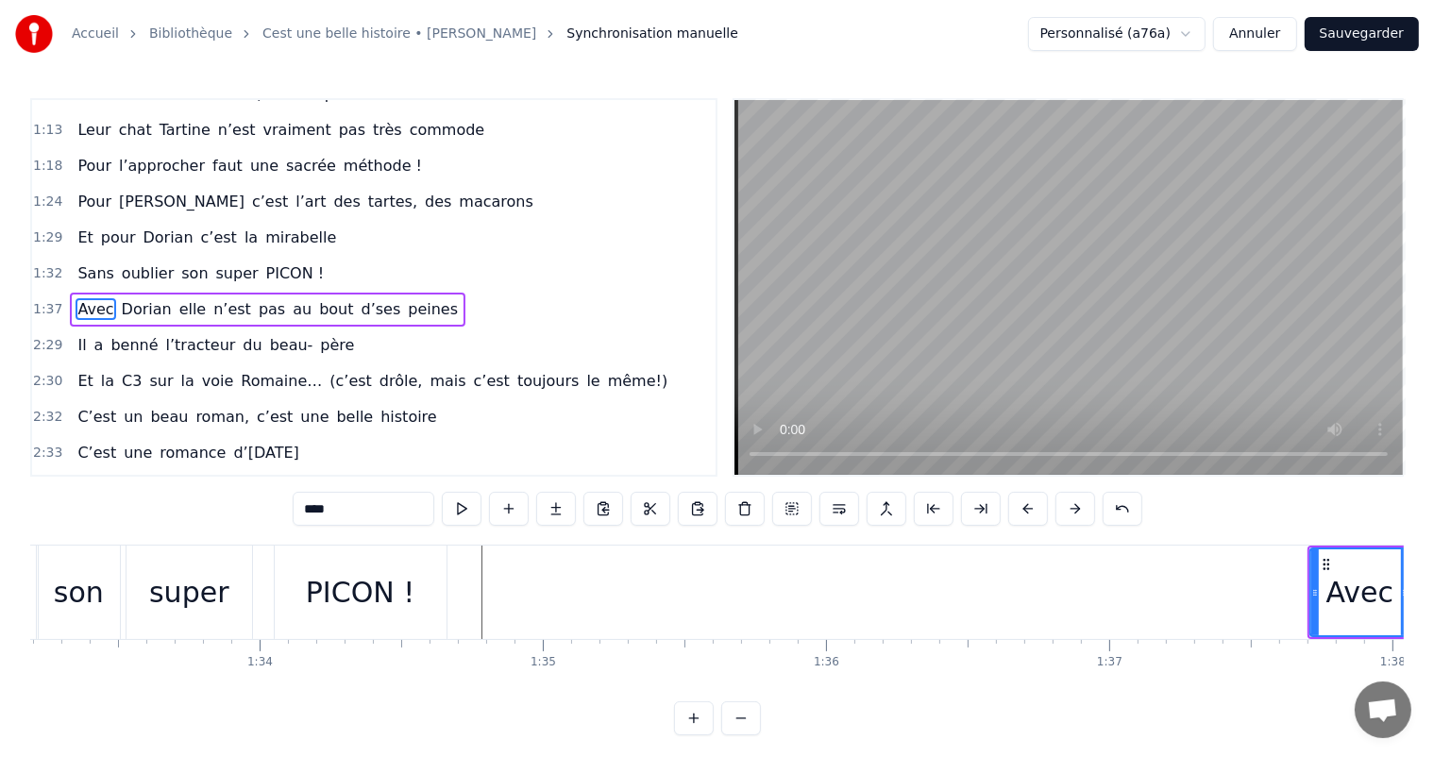
scroll to position [0, 26431]
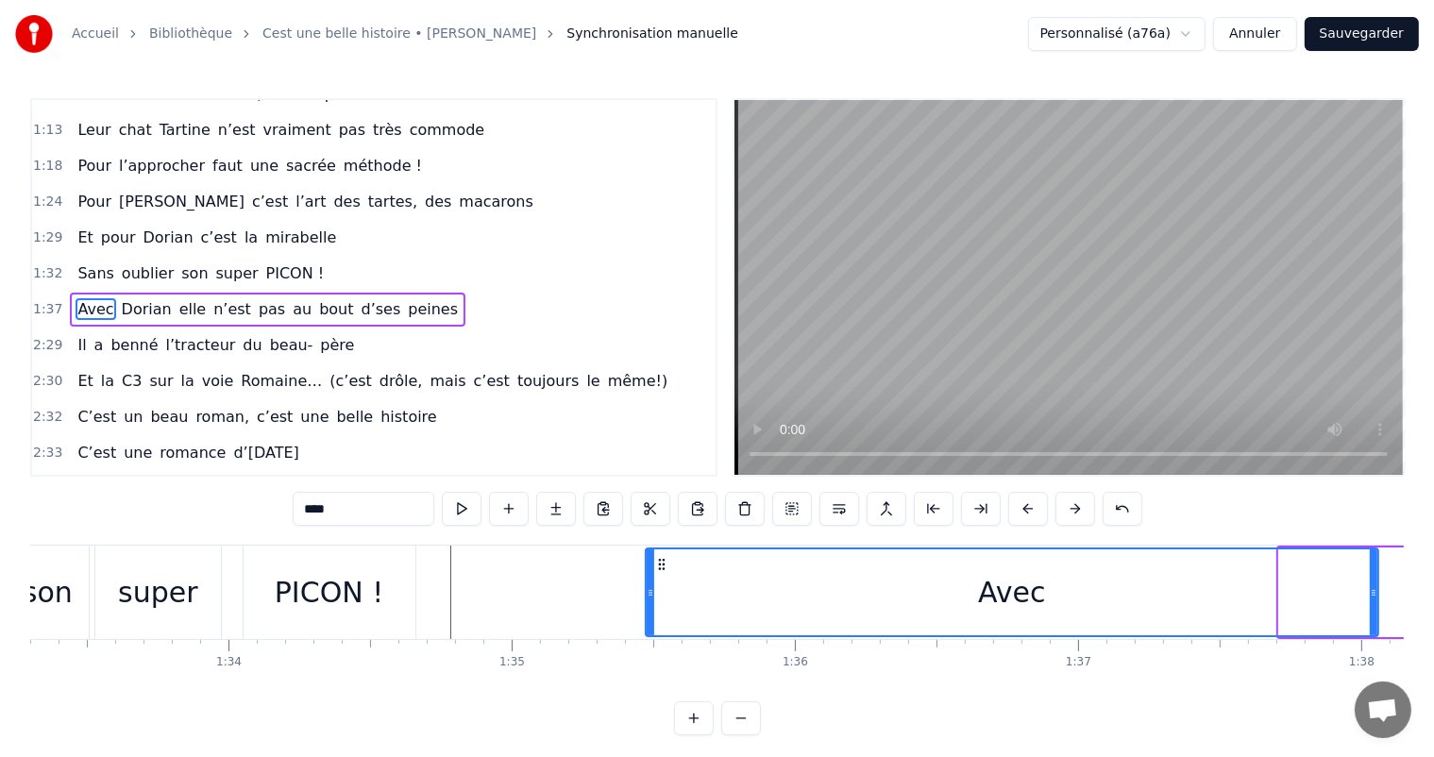
drag, startPoint x: 1280, startPoint y: 589, endPoint x: 647, endPoint y: 634, distance: 635.2
click at [647, 634] on div at bounding box center [651, 593] width 8 height 86
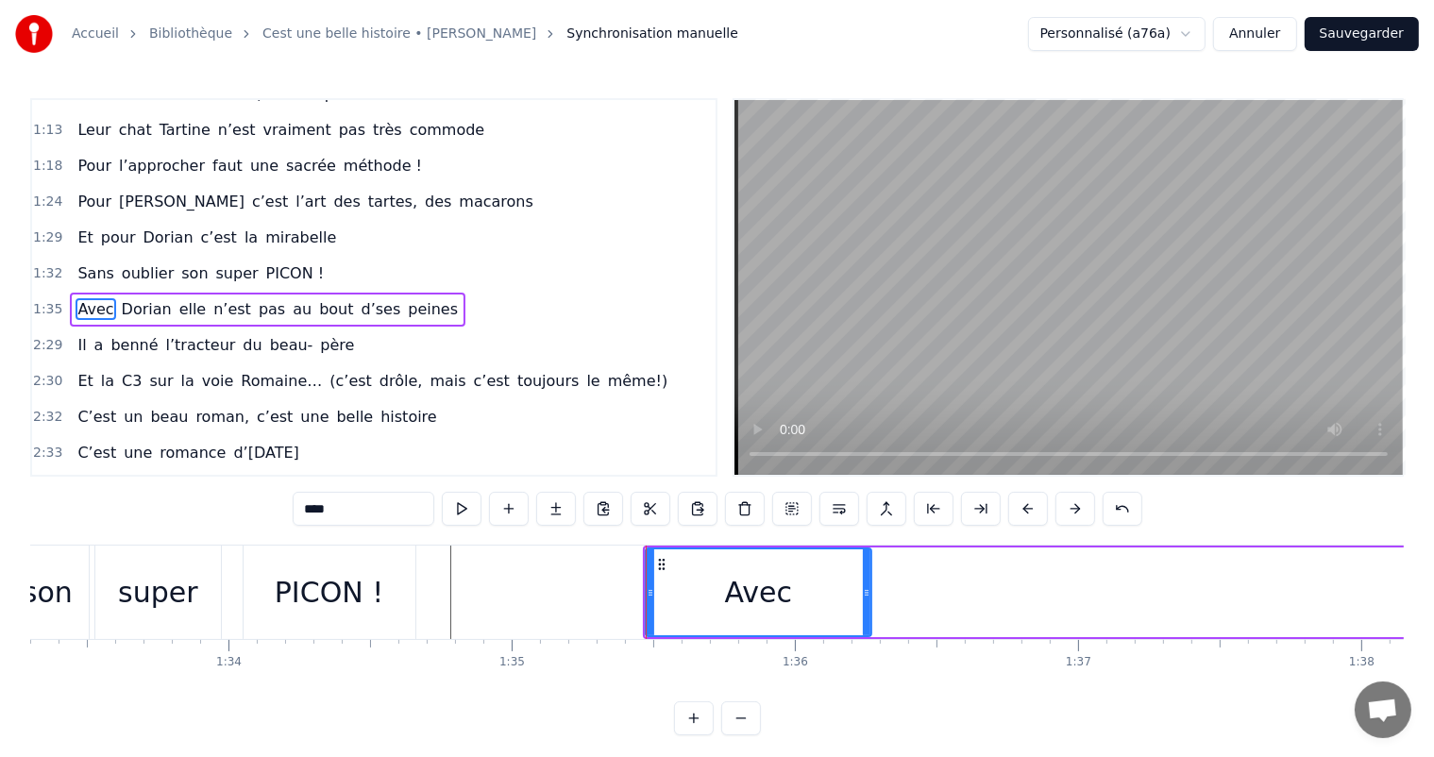
drag, startPoint x: 1376, startPoint y: 588, endPoint x: 869, endPoint y: 618, distance: 507.9
click at [869, 618] on div at bounding box center [867, 593] width 8 height 86
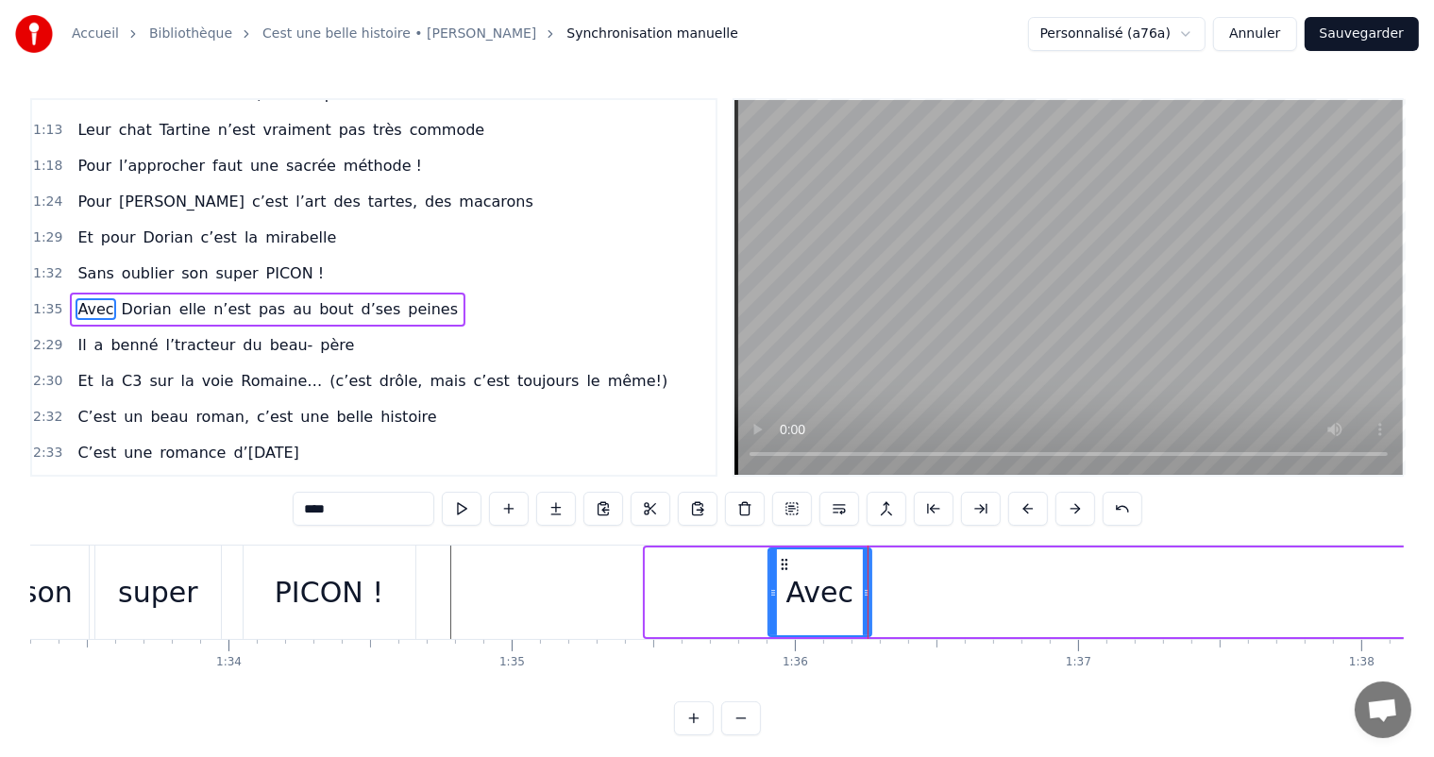
drag, startPoint x: 651, startPoint y: 593, endPoint x: 774, endPoint y: 607, distance: 124.5
click at [774, 607] on div at bounding box center [774, 593] width 8 height 86
click at [295, 619] on div "PICON !" at bounding box center [330, 592] width 172 height 93
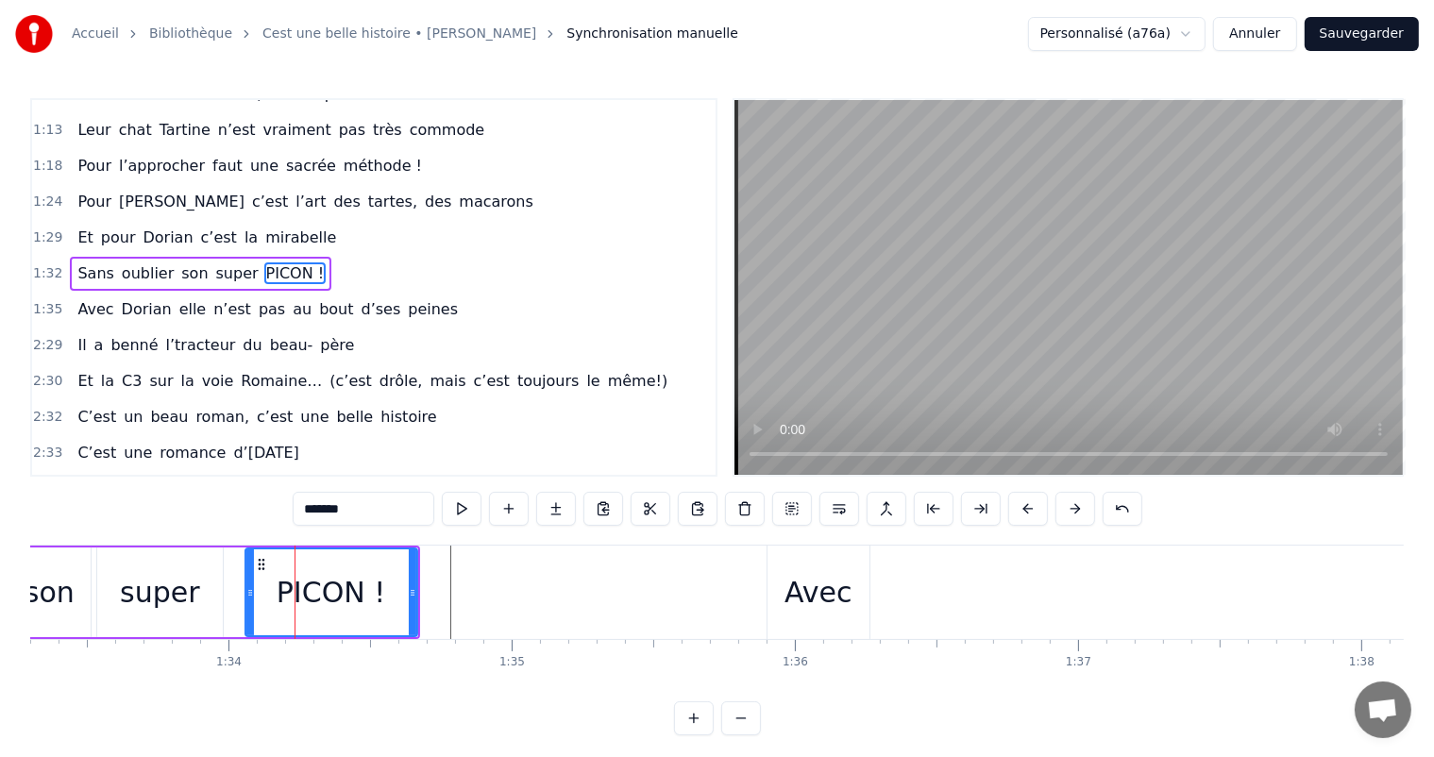
scroll to position [419, 0]
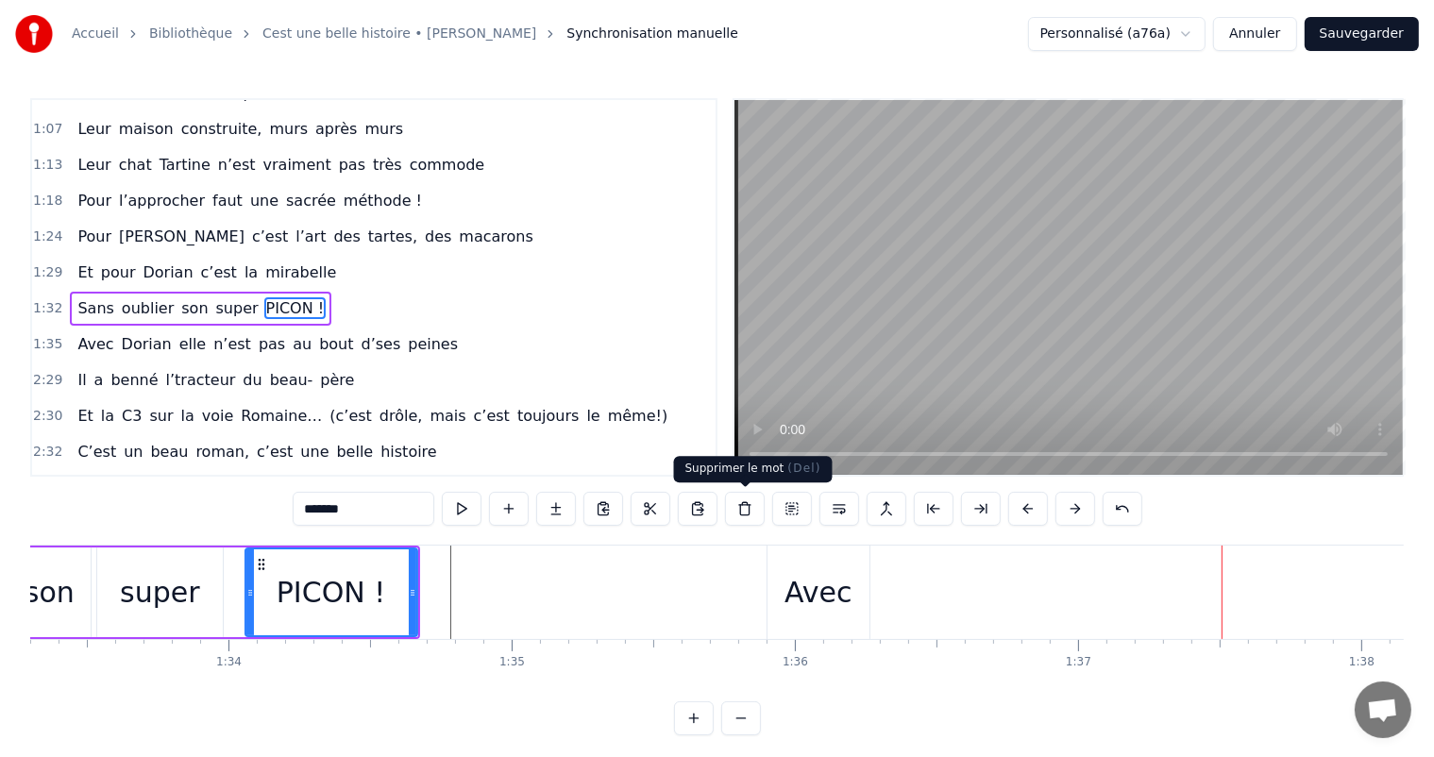
click at [771, 597] on div "Avec" at bounding box center [819, 592] width 102 height 93
type input "****"
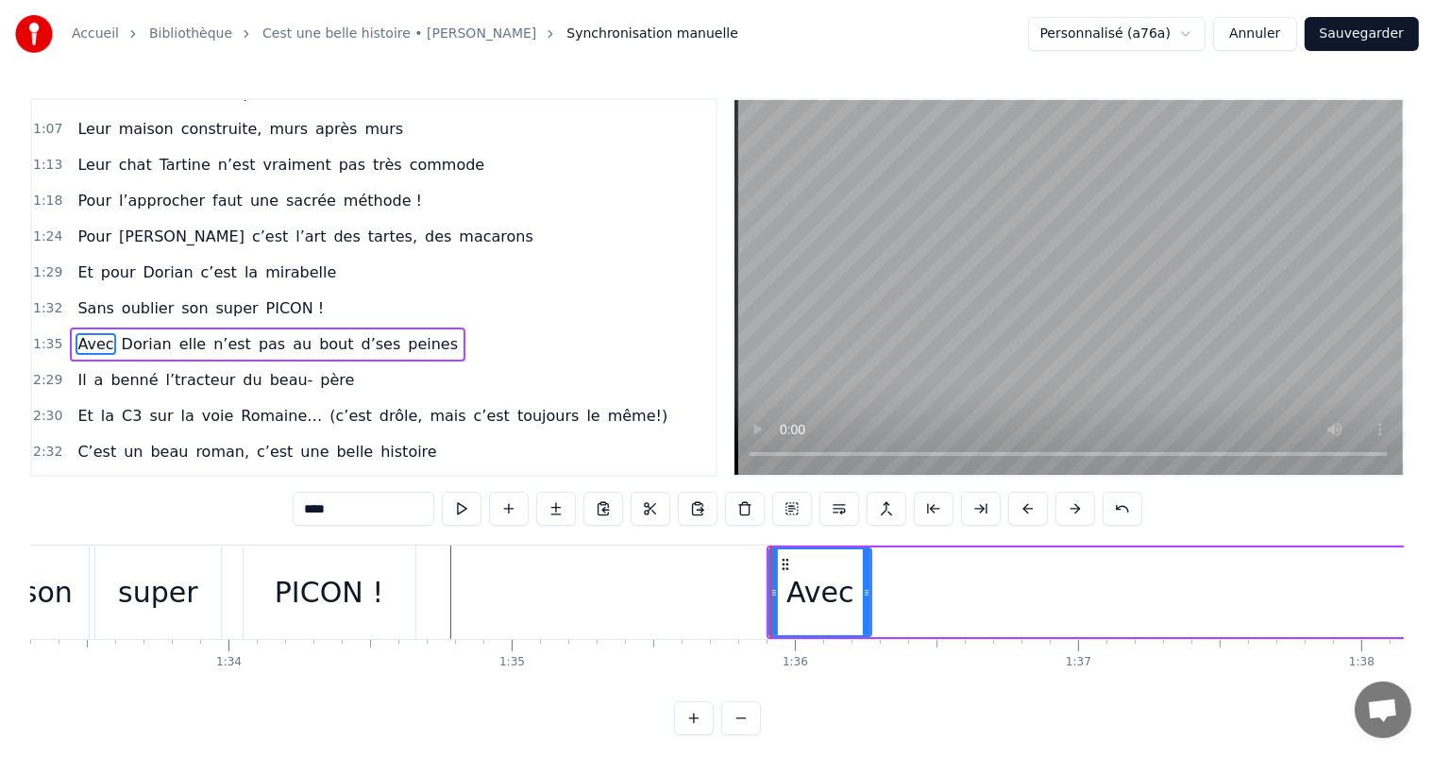
scroll to position [454, 0]
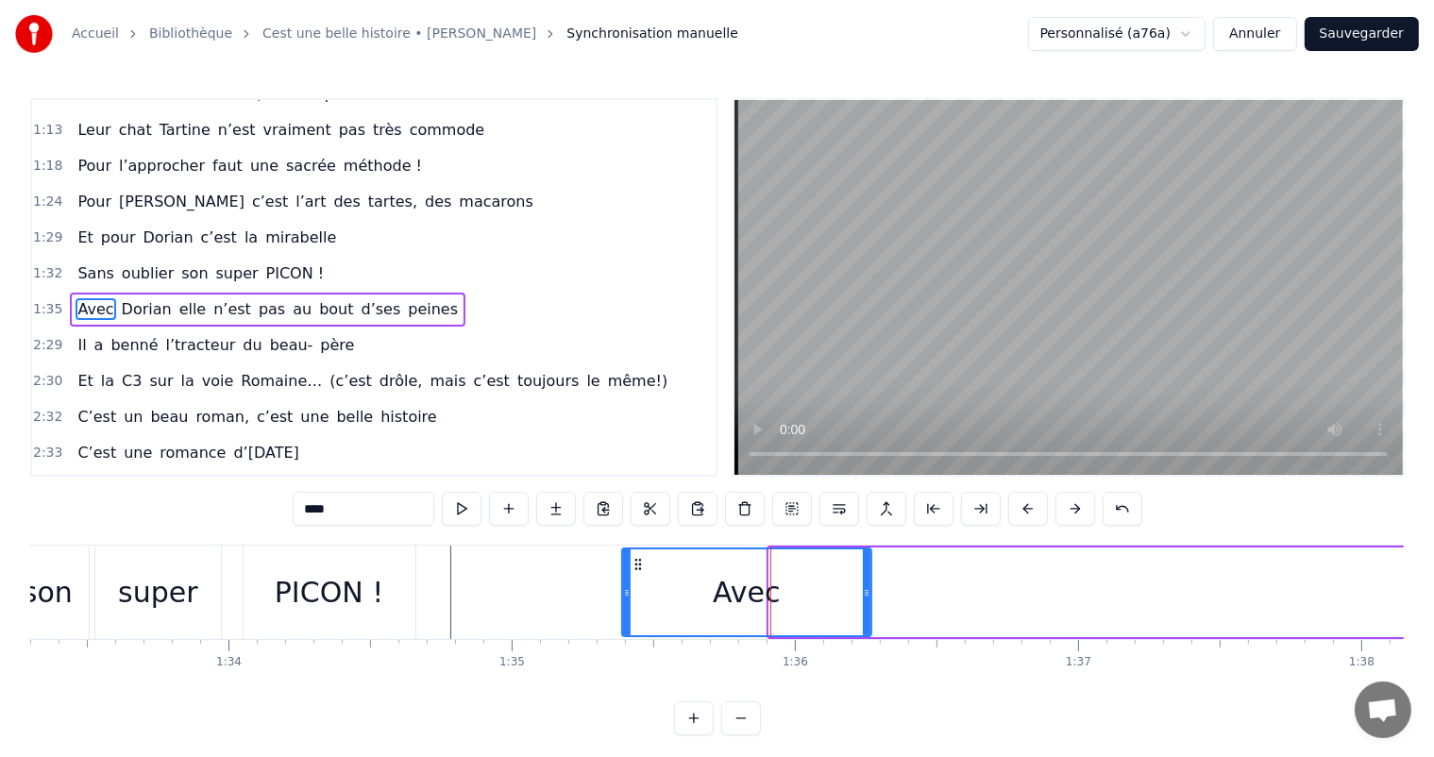
drag, startPoint x: 770, startPoint y: 591, endPoint x: 777, endPoint y: 558, distance: 33.9
click at [623, 582] on div at bounding box center [627, 593] width 8 height 86
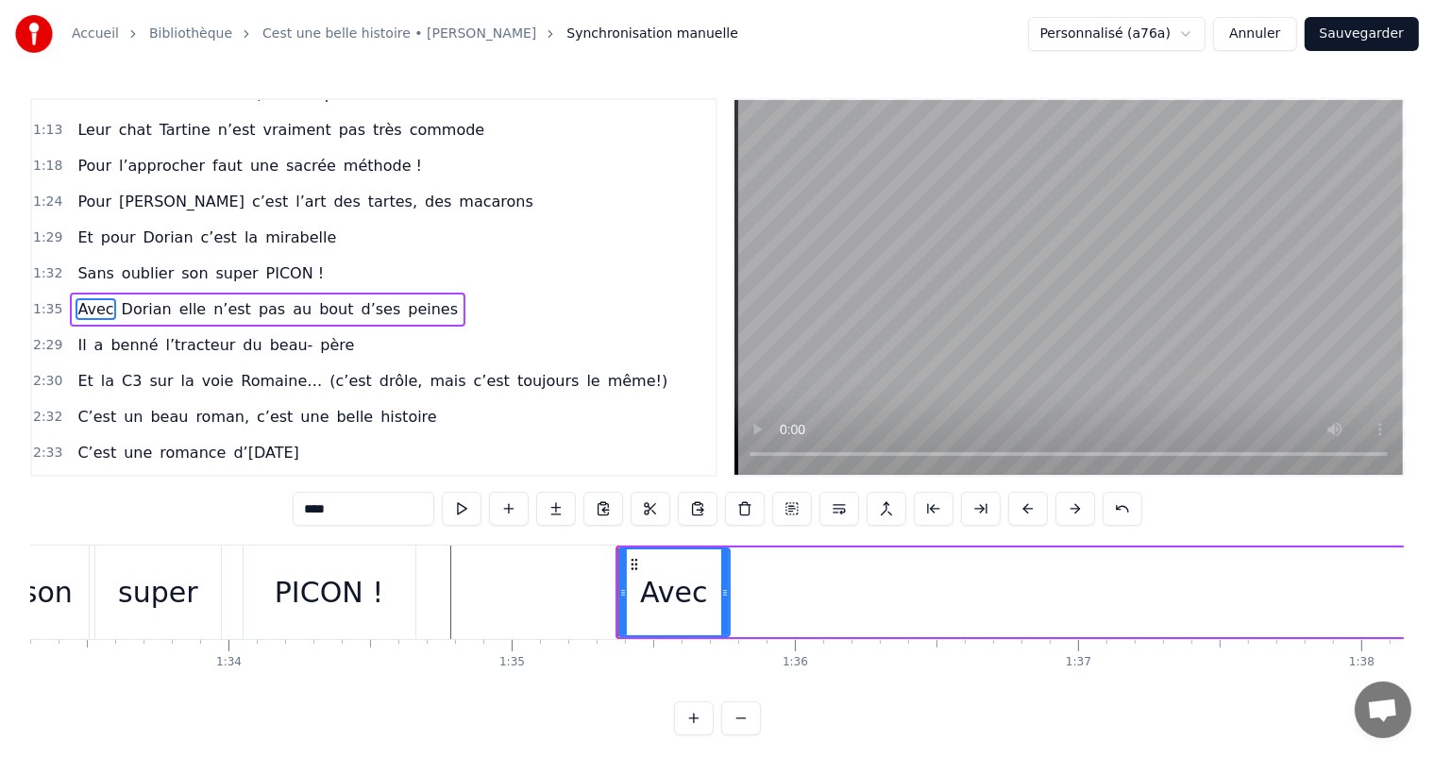
drag, startPoint x: 867, startPoint y: 589, endPoint x: 710, endPoint y: 595, distance: 156.9
click at [721, 595] on icon at bounding box center [725, 592] width 8 height 15
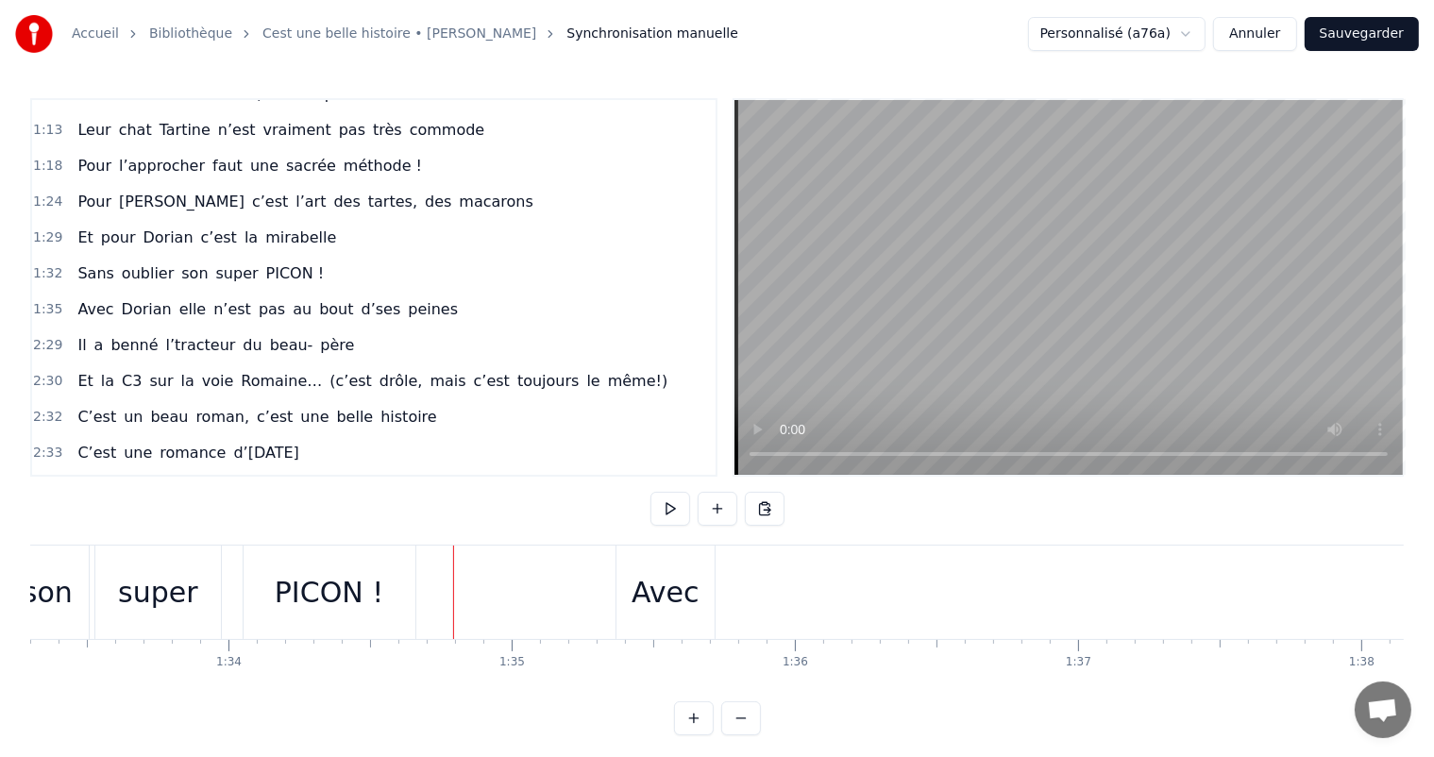
click at [326, 616] on div "PICON !" at bounding box center [330, 592] width 172 height 93
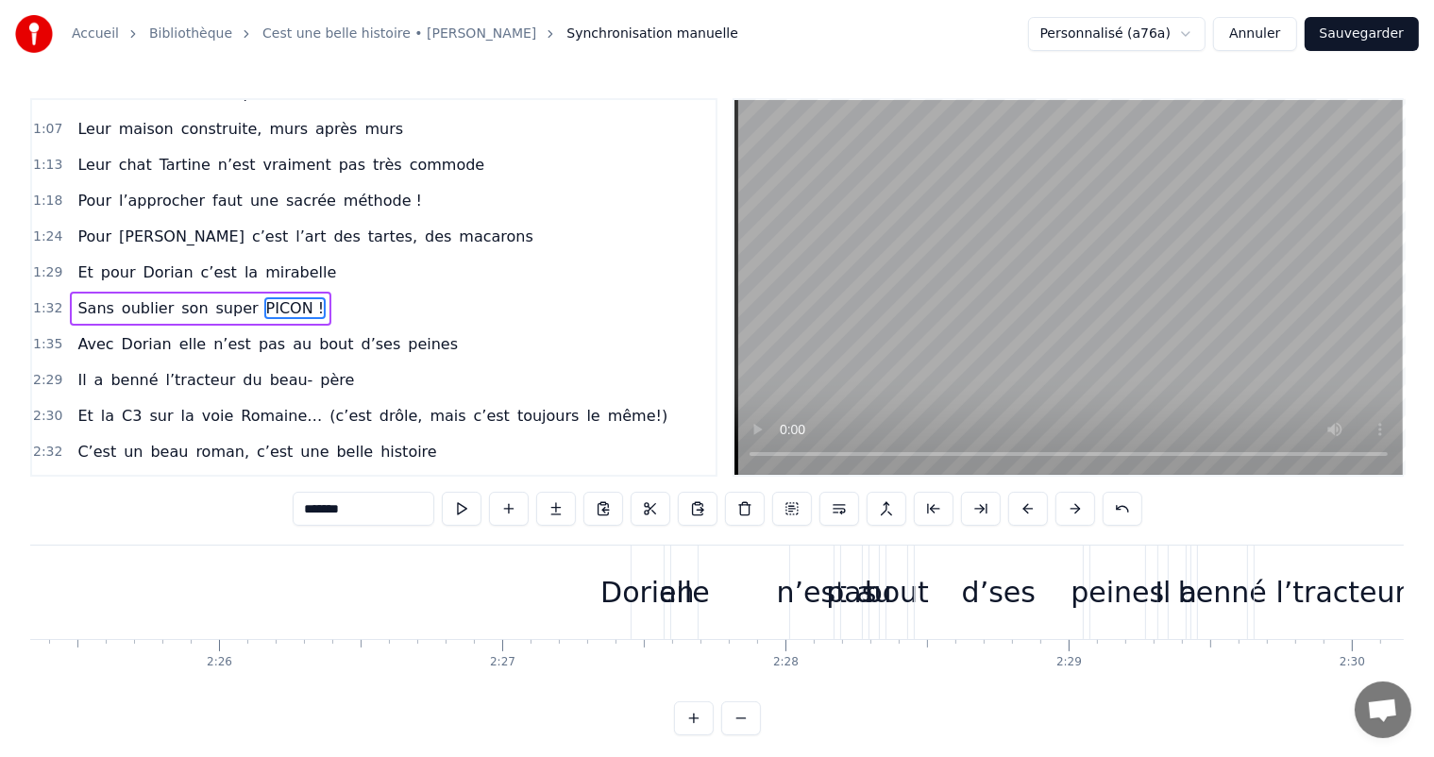
scroll to position [0, 41112]
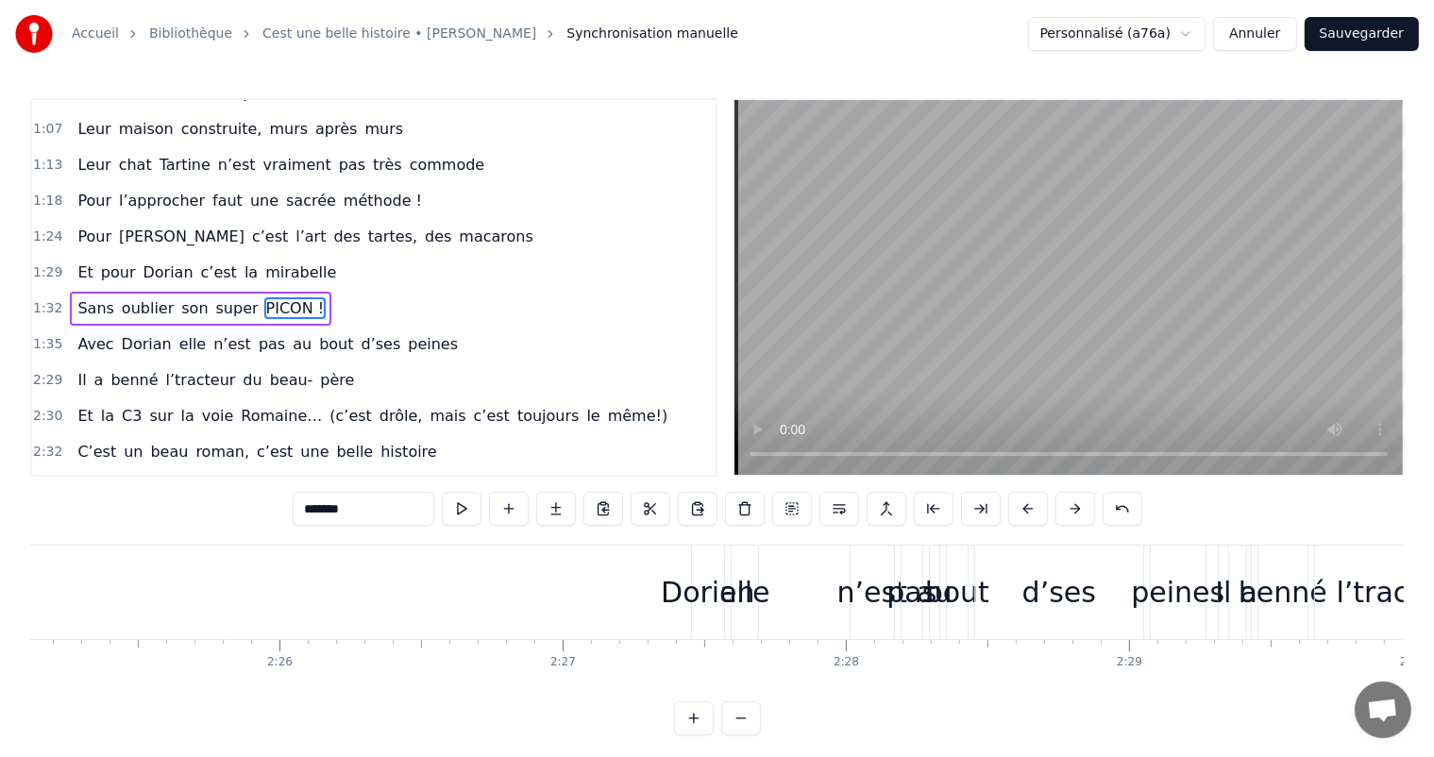
click at [692, 584] on div "Dorian" at bounding box center [708, 592] width 94 height 42
type input "******"
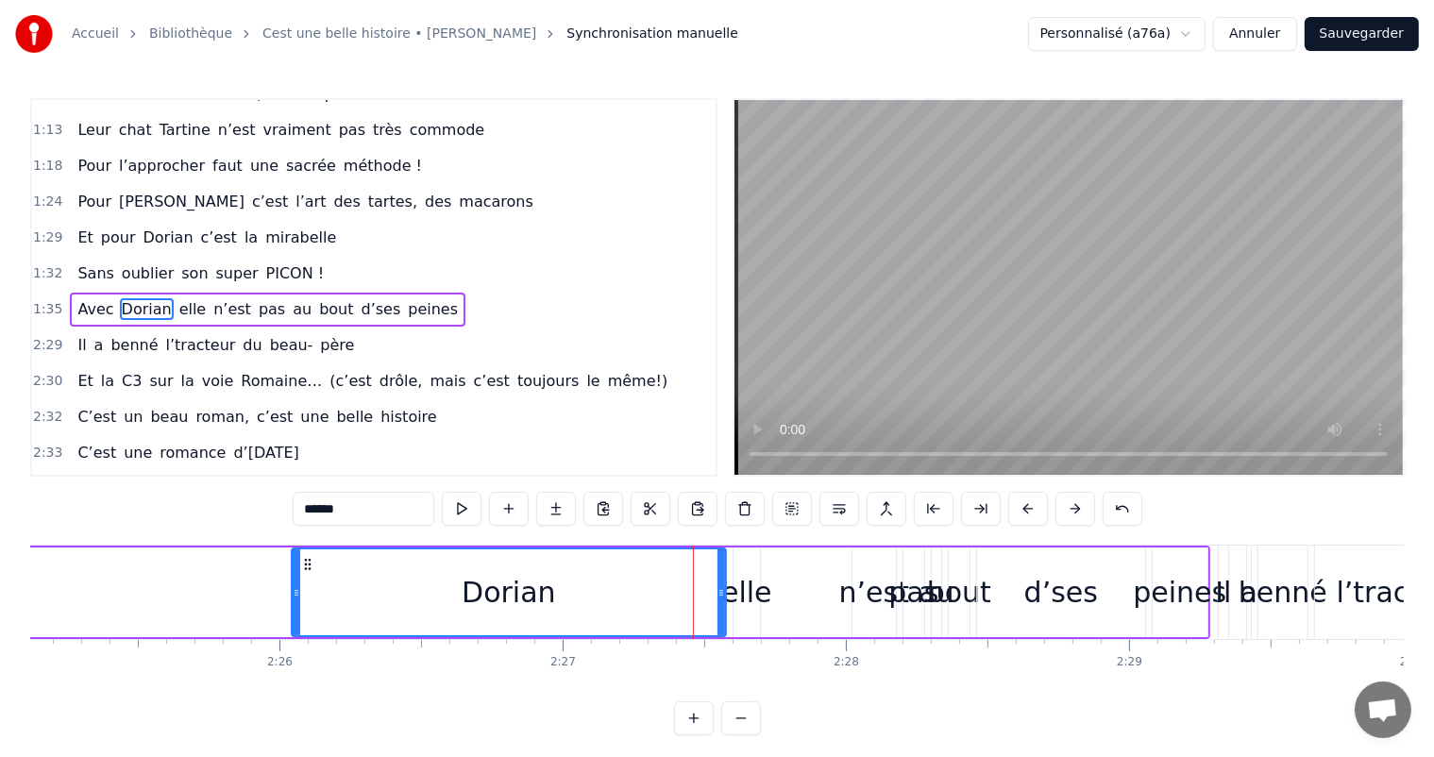
drag, startPoint x: 698, startPoint y: 586, endPoint x: 382, endPoint y: 584, distance: 316.4
click at [295, 563] on div at bounding box center [297, 593] width 8 height 86
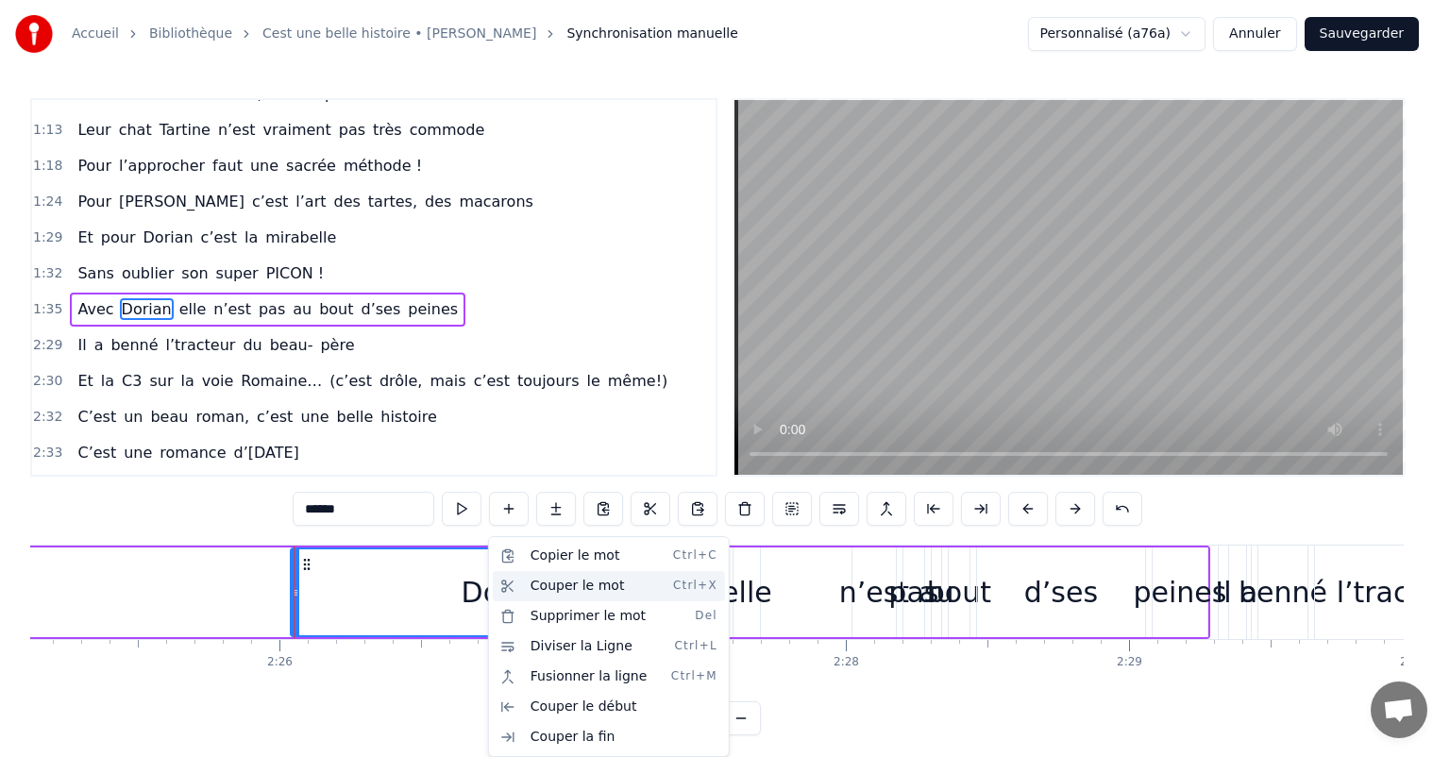
click at [585, 582] on div "Couper le mot Ctrl+X" at bounding box center [609, 586] width 232 height 30
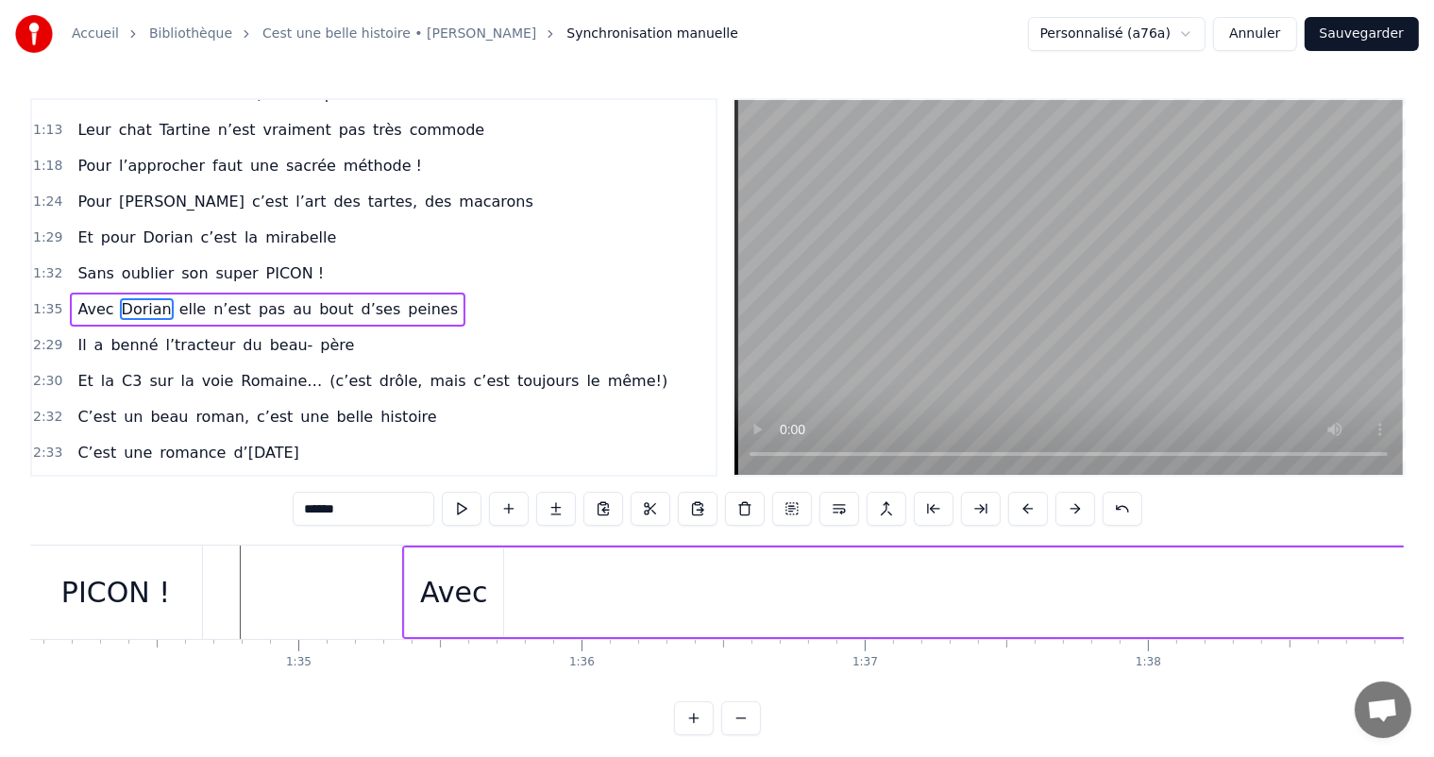
scroll to position [0, 26675]
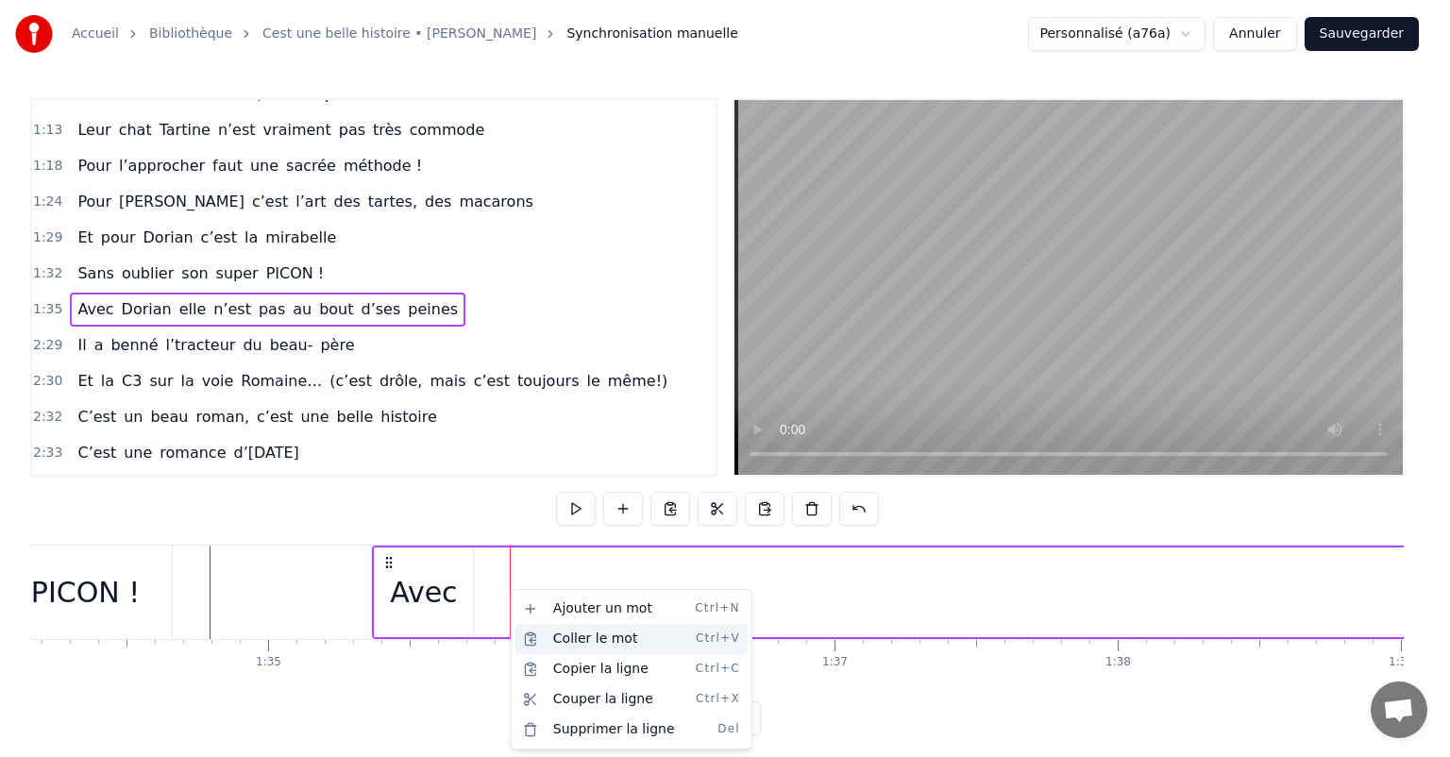
click at [557, 637] on div "Coller le mot Ctrl+V" at bounding box center [632, 639] width 232 height 30
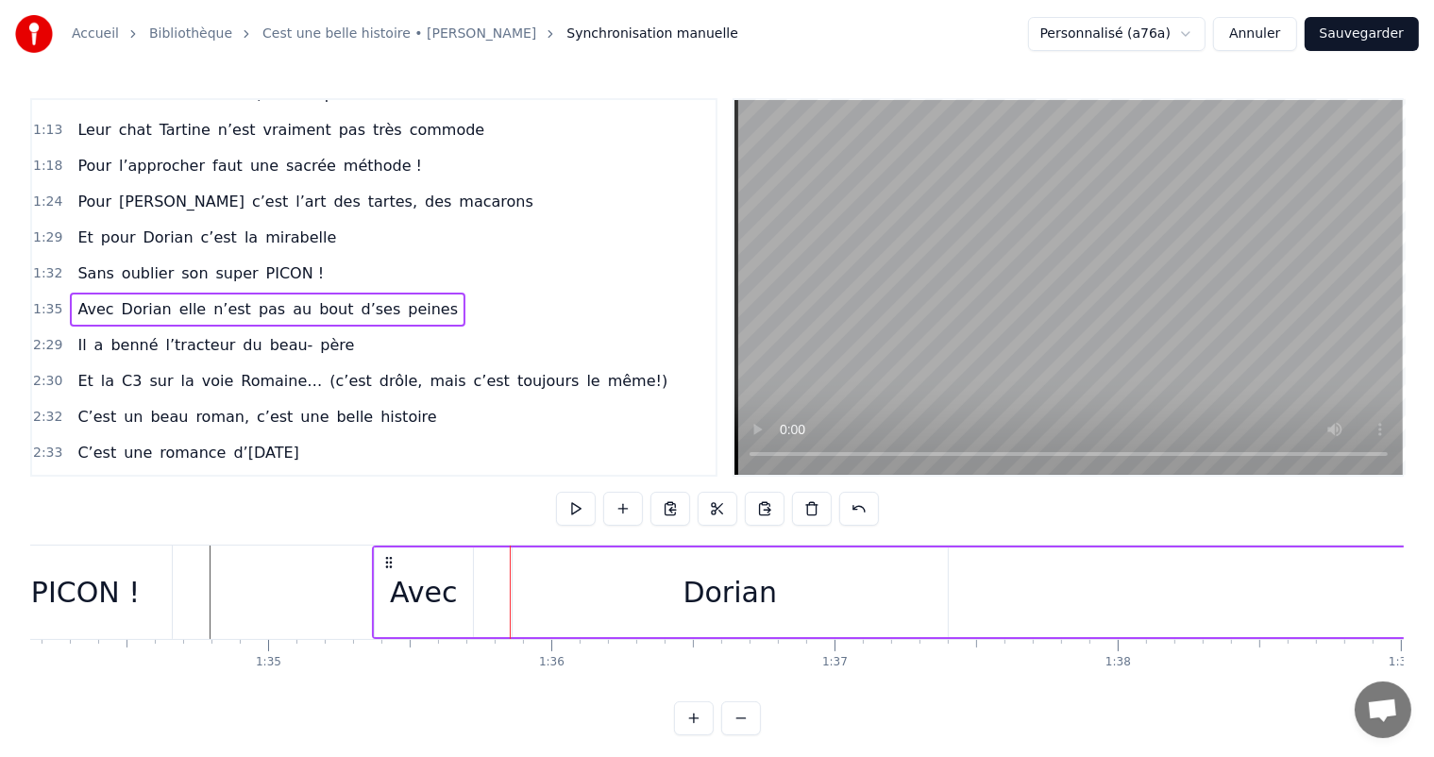
click at [669, 630] on div "Dorian" at bounding box center [730, 593] width 435 height 90
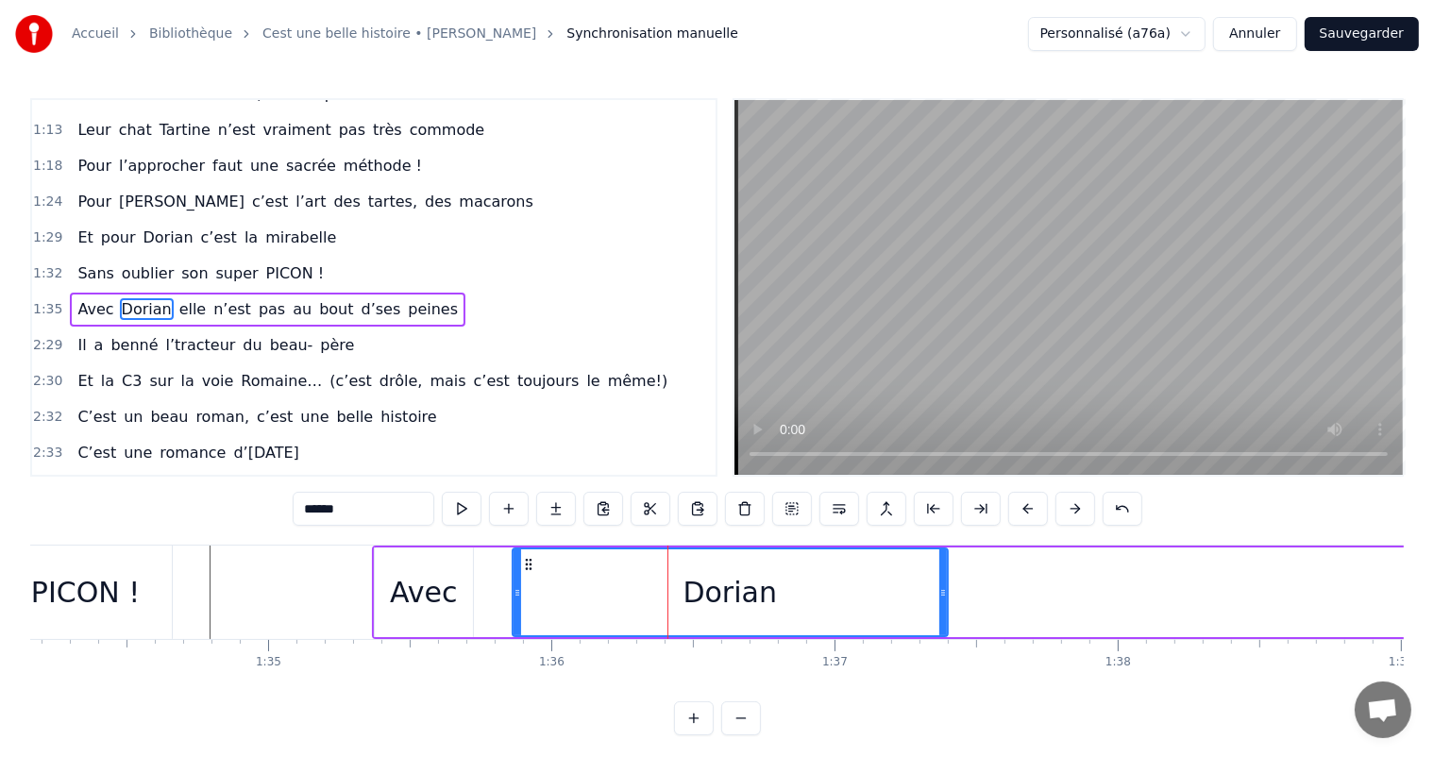
drag, startPoint x: 519, startPoint y: 590, endPoint x: 509, endPoint y: 590, distance: 10.4
click at [512, 590] on div "Dorian" at bounding box center [730, 593] width 437 height 90
drag, startPoint x: 516, startPoint y: 590, endPoint x: 481, endPoint y: 586, distance: 35.1
click at [485, 586] on icon at bounding box center [489, 592] width 8 height 15
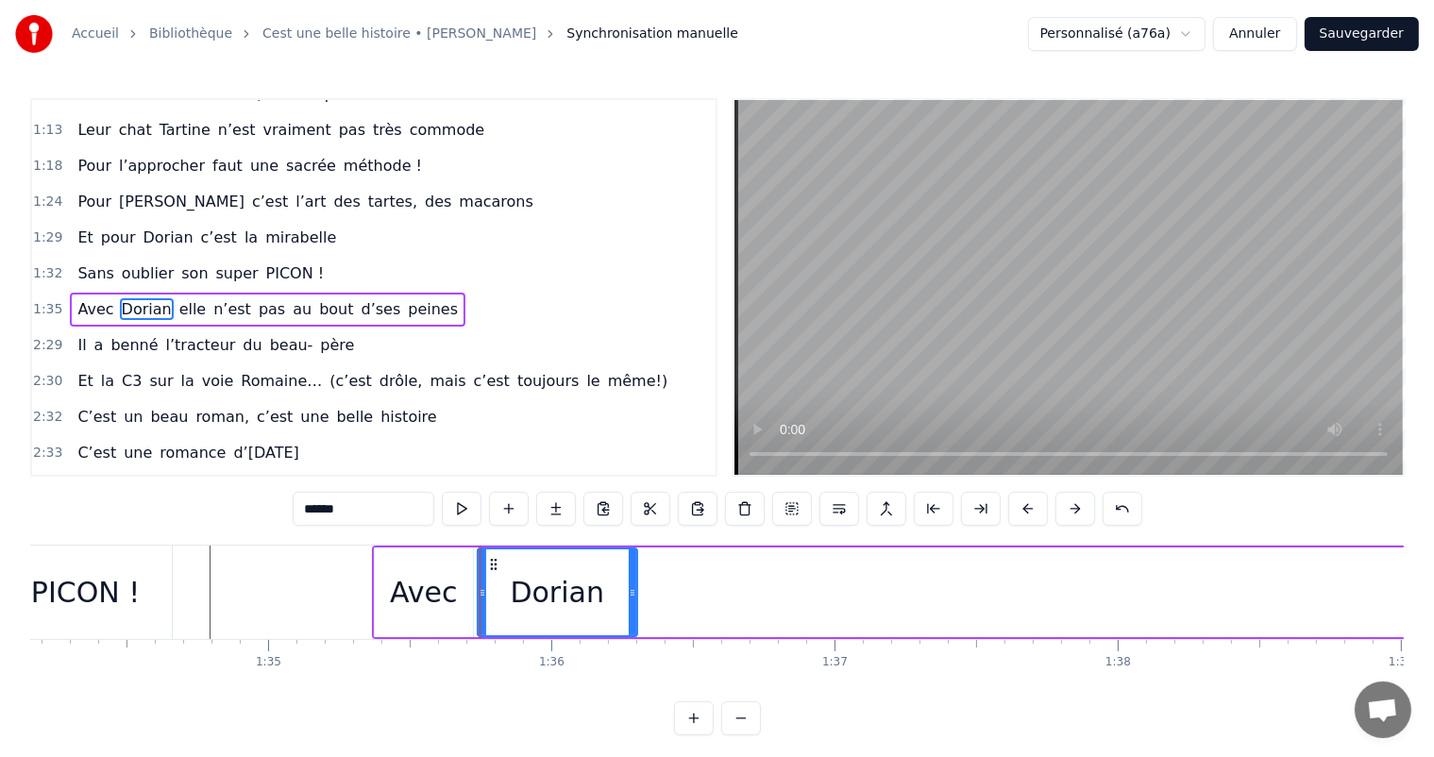
drag, startPoint x: 939, startPoint y: 585, endPoint x: 628, endPoint y: 591, distance: 310.7
click at [629, 591] on icon at bounding box center [633, 592] width 8 height 15
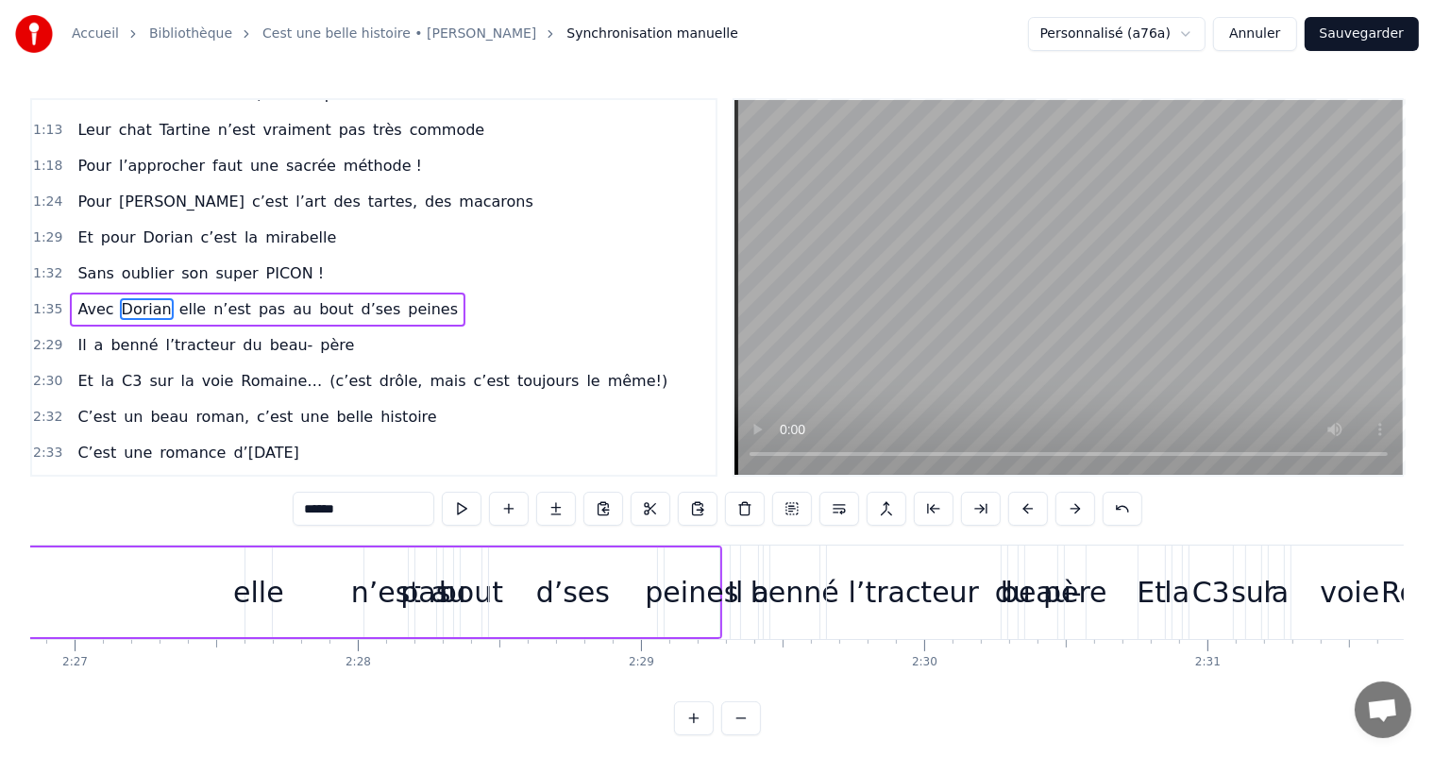
scroll to position [0, 41569]
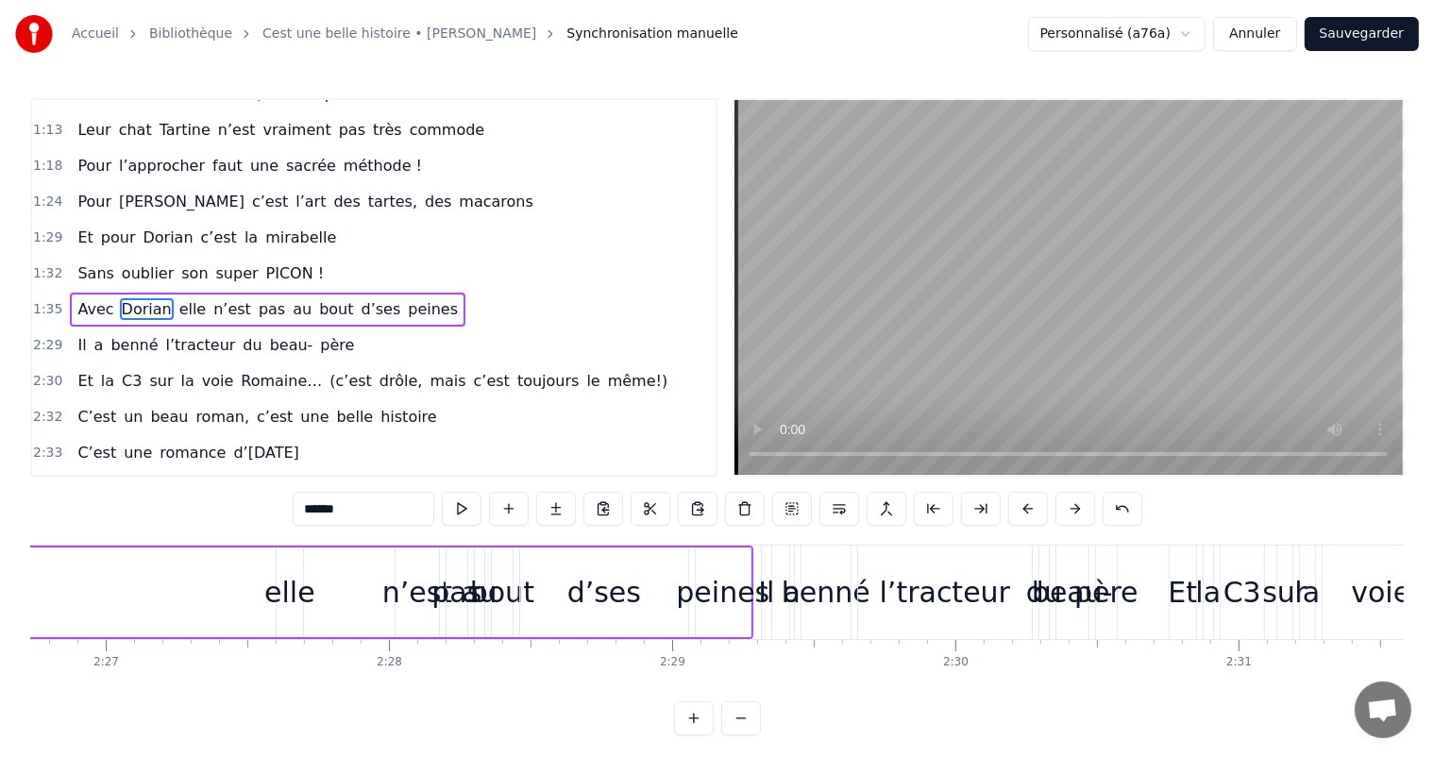
click at [290, 577] on div "elle" at bounding box center [289, 592] width 51 height 42
type input "****"
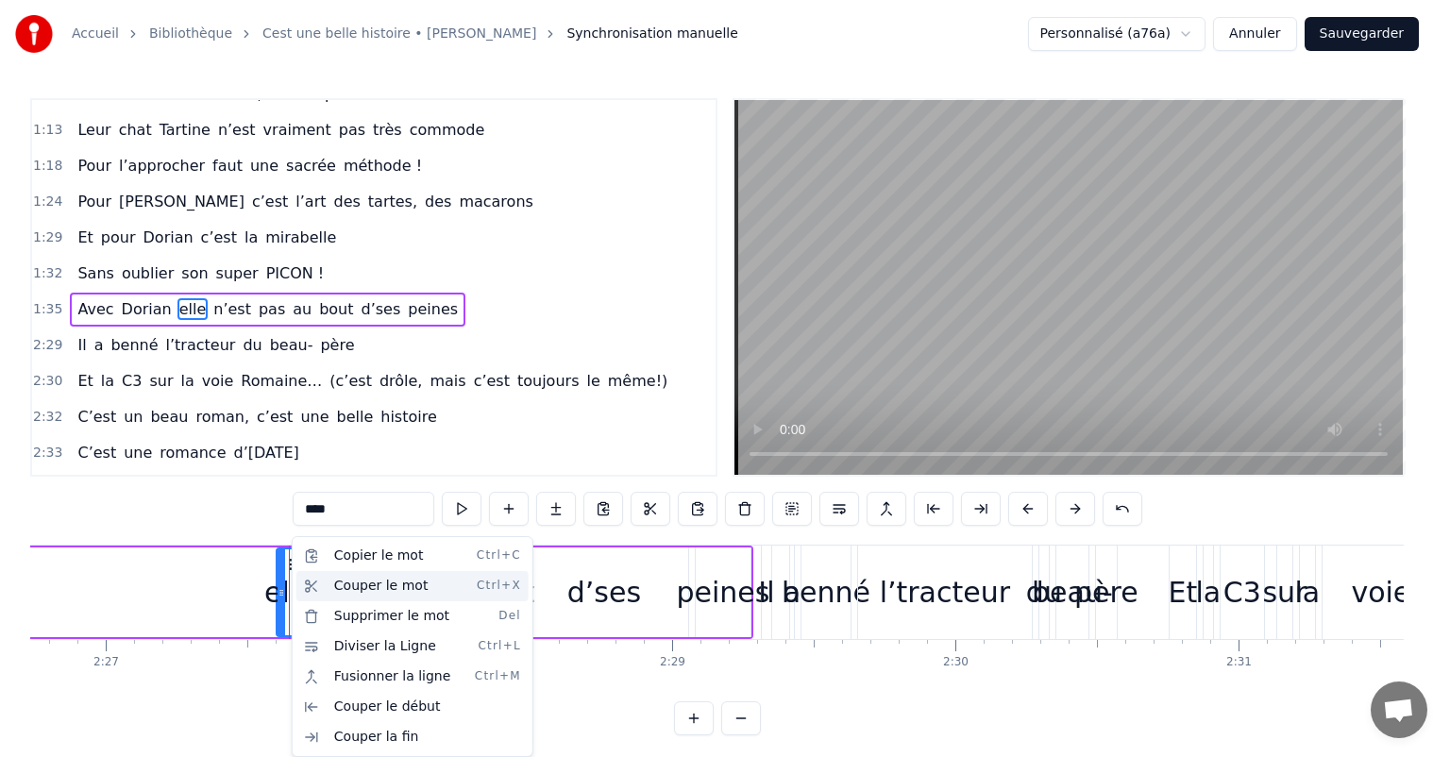
click at [351, 580] on div "Couper le mot Ctrl+X" at bounding box center [413, 586] width 232 height 30
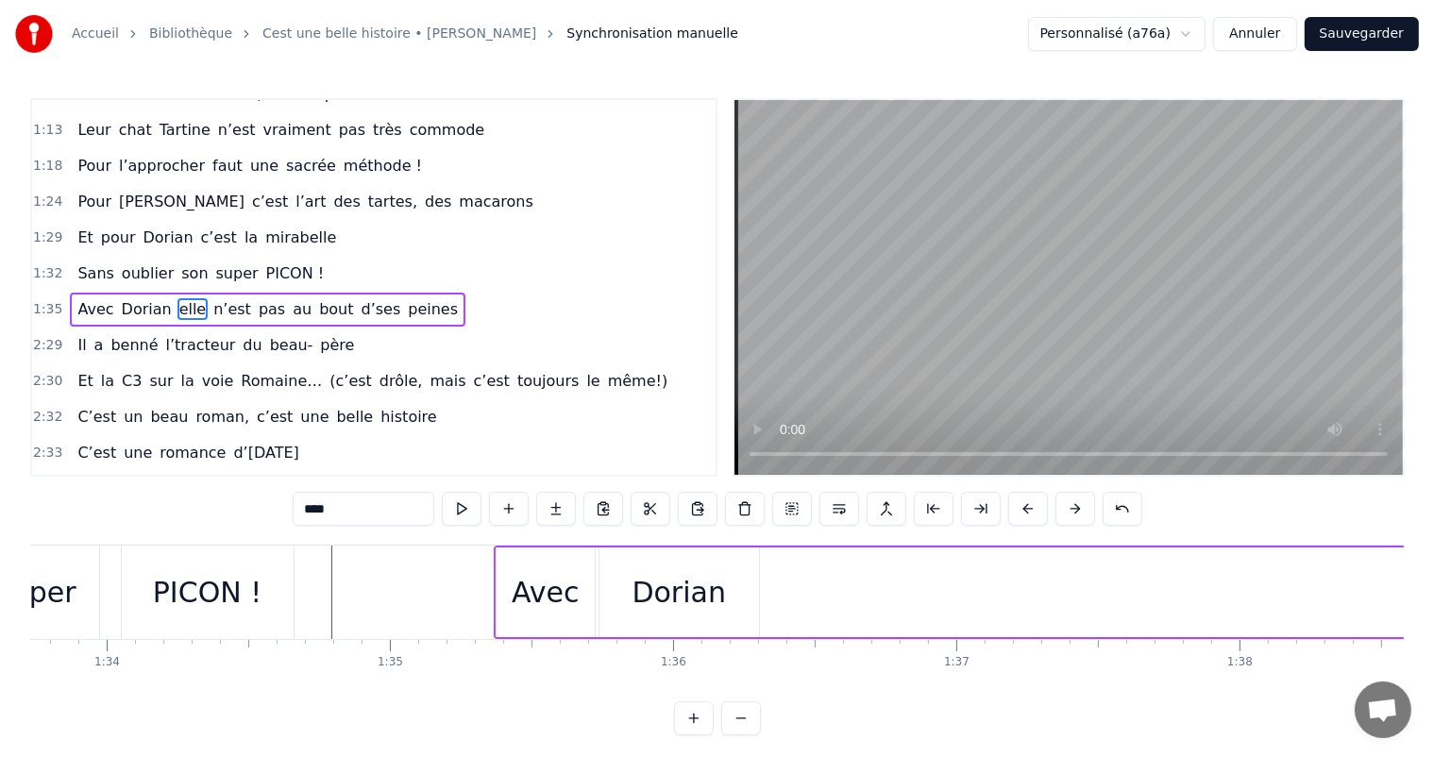
scroll to position [0, 26584]
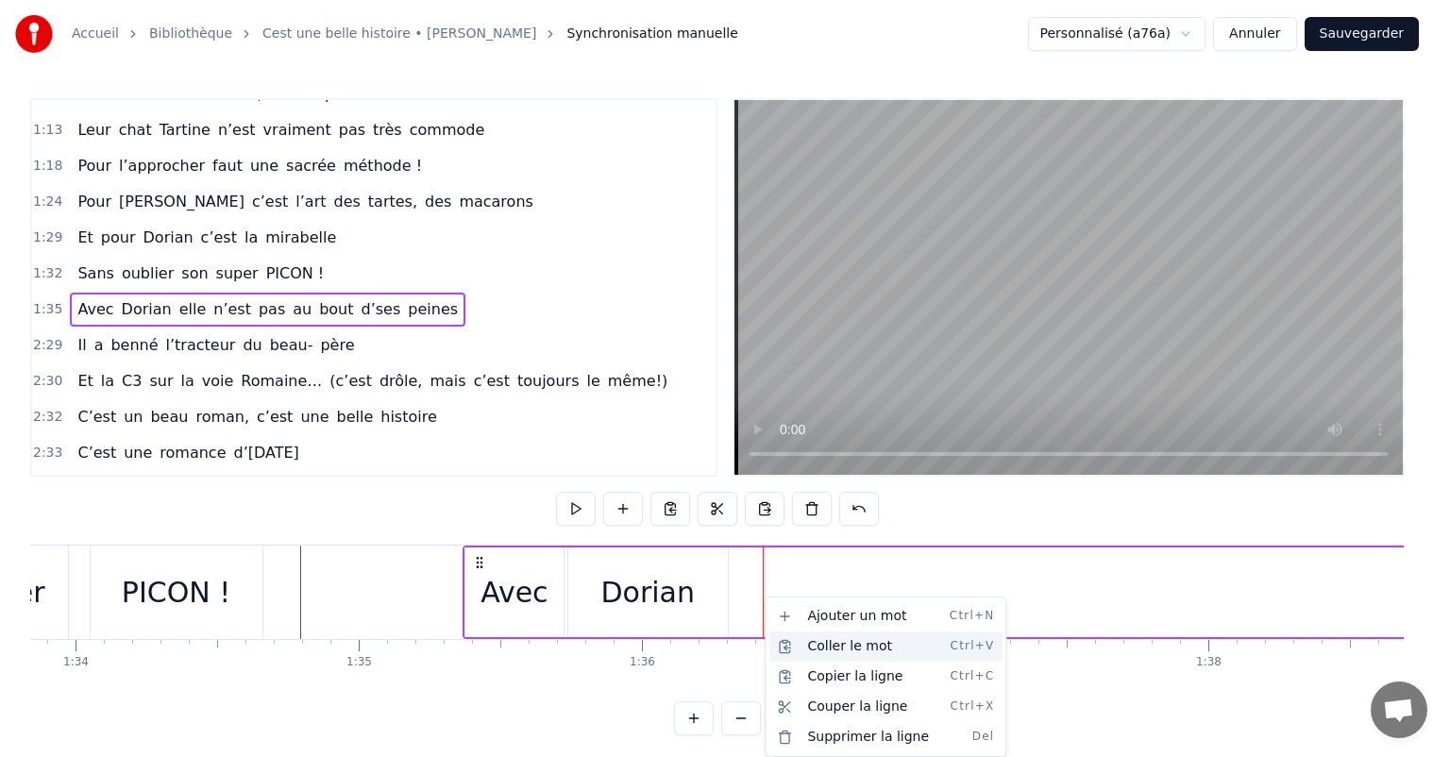
click at [818, 653] on div "Coller le mot Ctrl+V" at bounding box center [886, 647] width 232 height 30
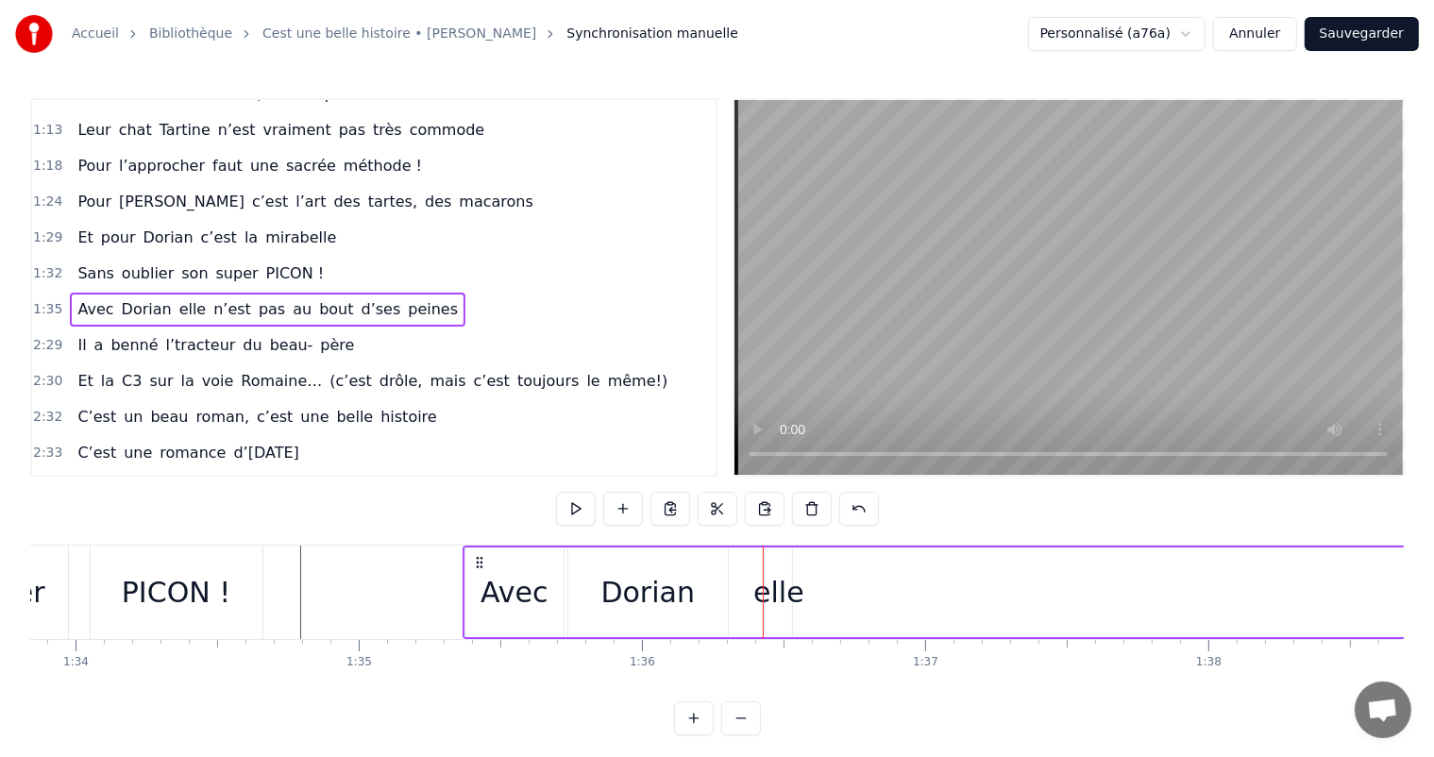
click at [774, 590] on div "elle" at bounding box center [779, 592] width 51 height 42
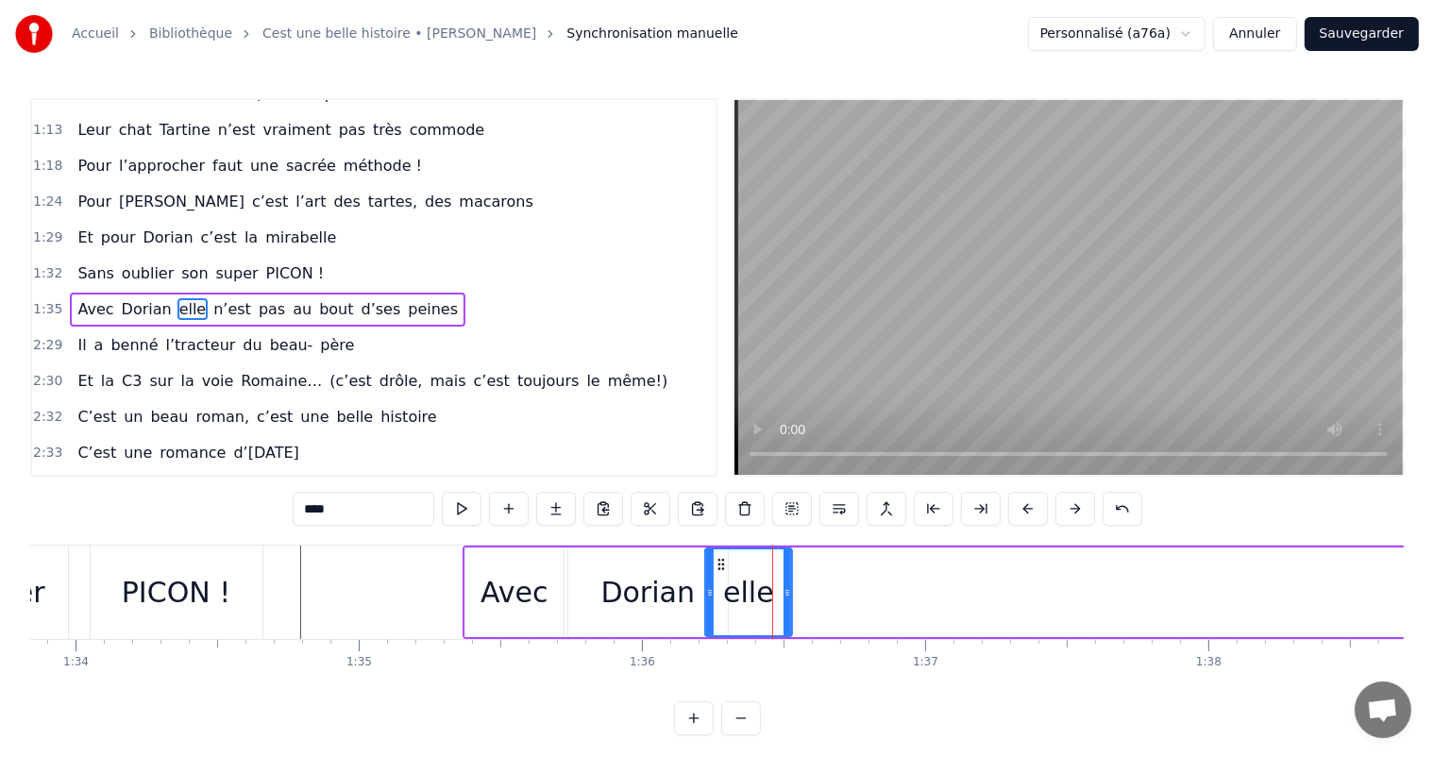
drag, startPoint x: 767, startPoint y: 589, endPoint x: 705, endPoint y: 588, distance: 61.4
click at [706, 588] on icon at bounding box center [710, 592] width 8 height 15
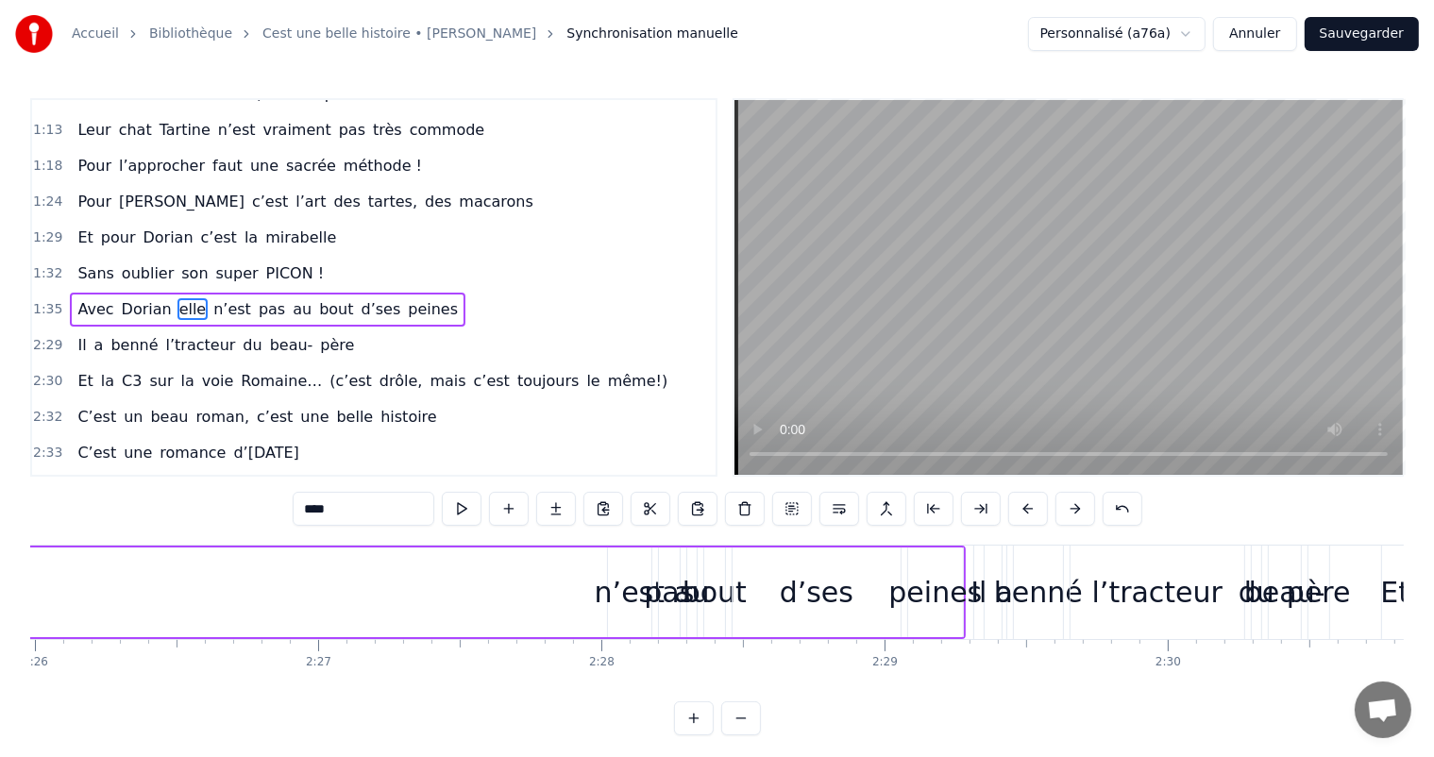
scroll to position [0, 41539]
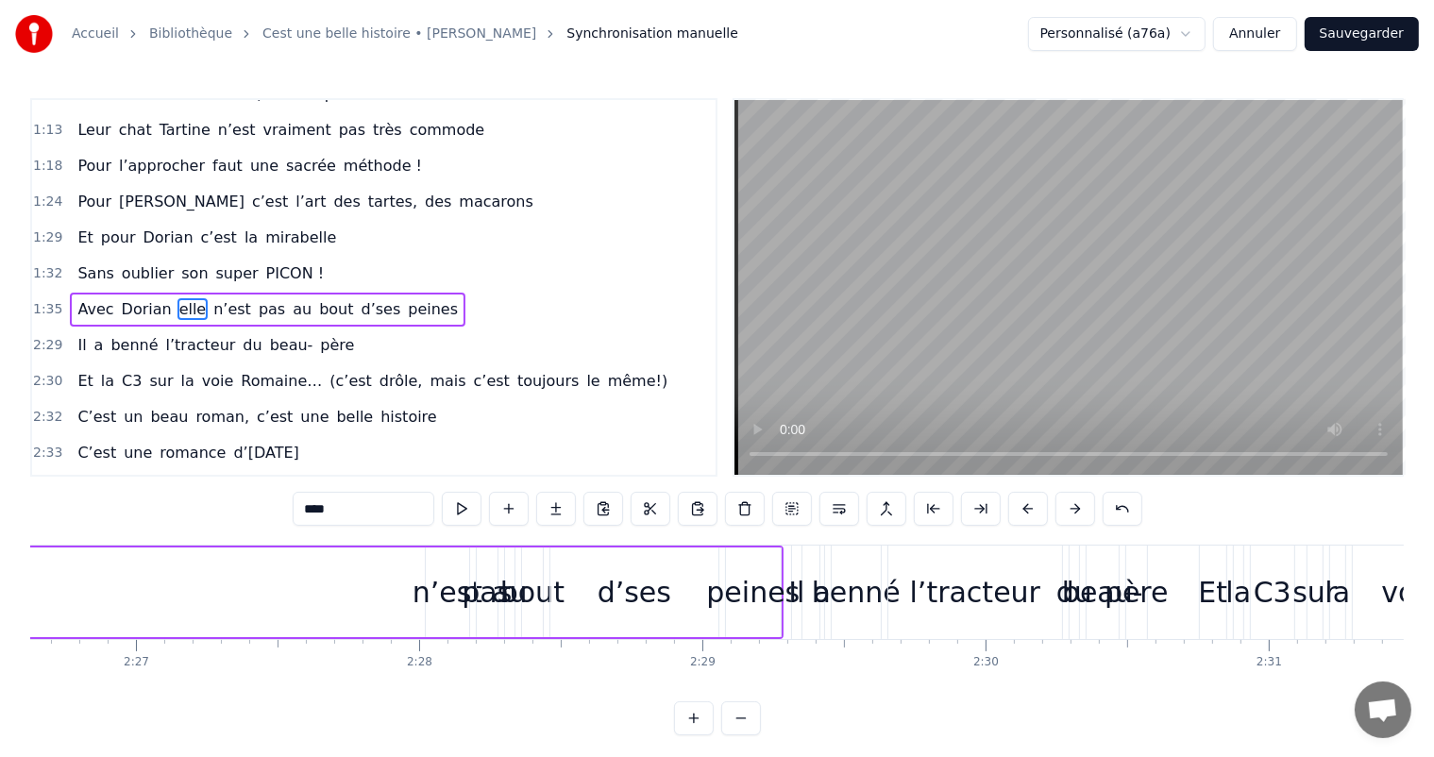
click at [437, 582] on div "n’est" at bounding box center [448, 592] width 70 height 42
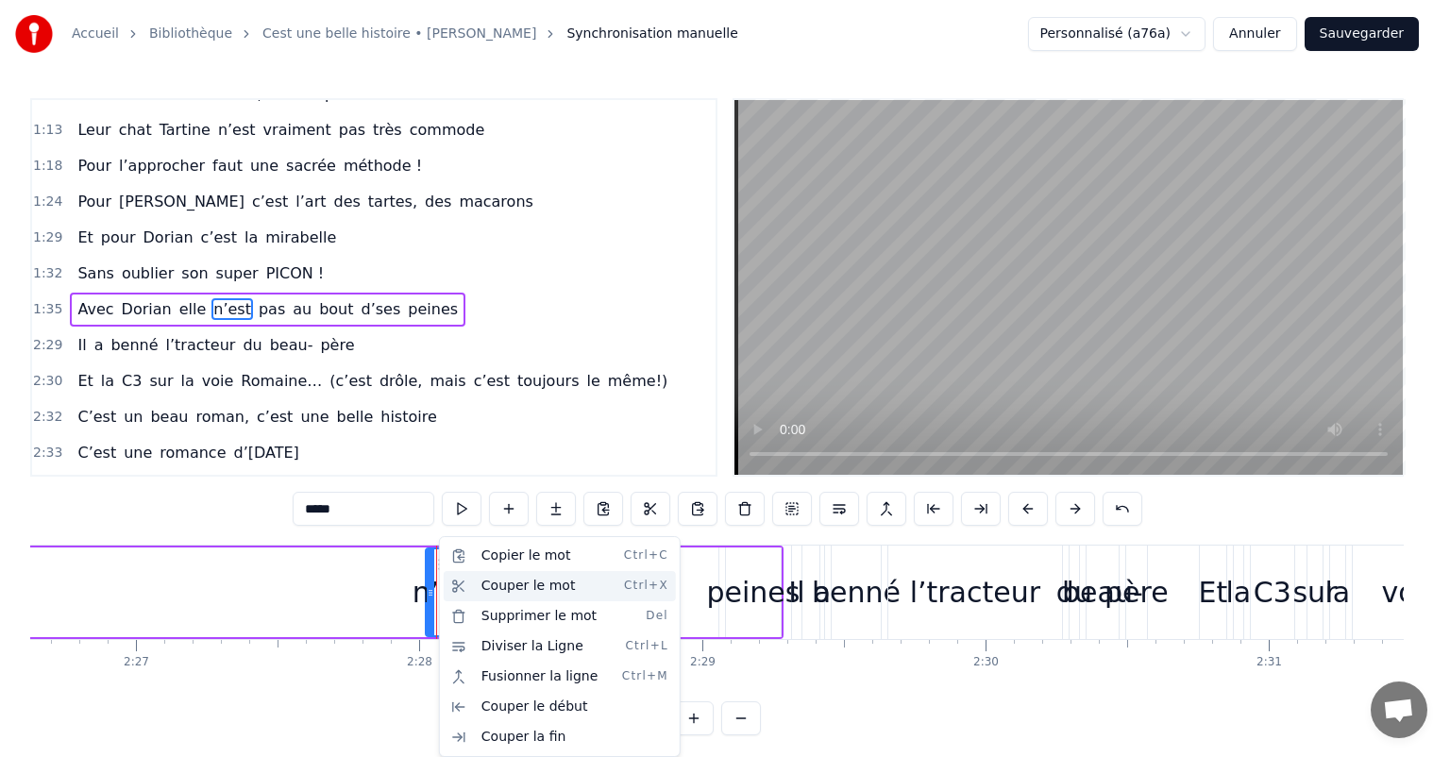
click at [513, 593] on div "Couper le mot Ctrl+X" at bounding box center [560, 586] width 232 height 30
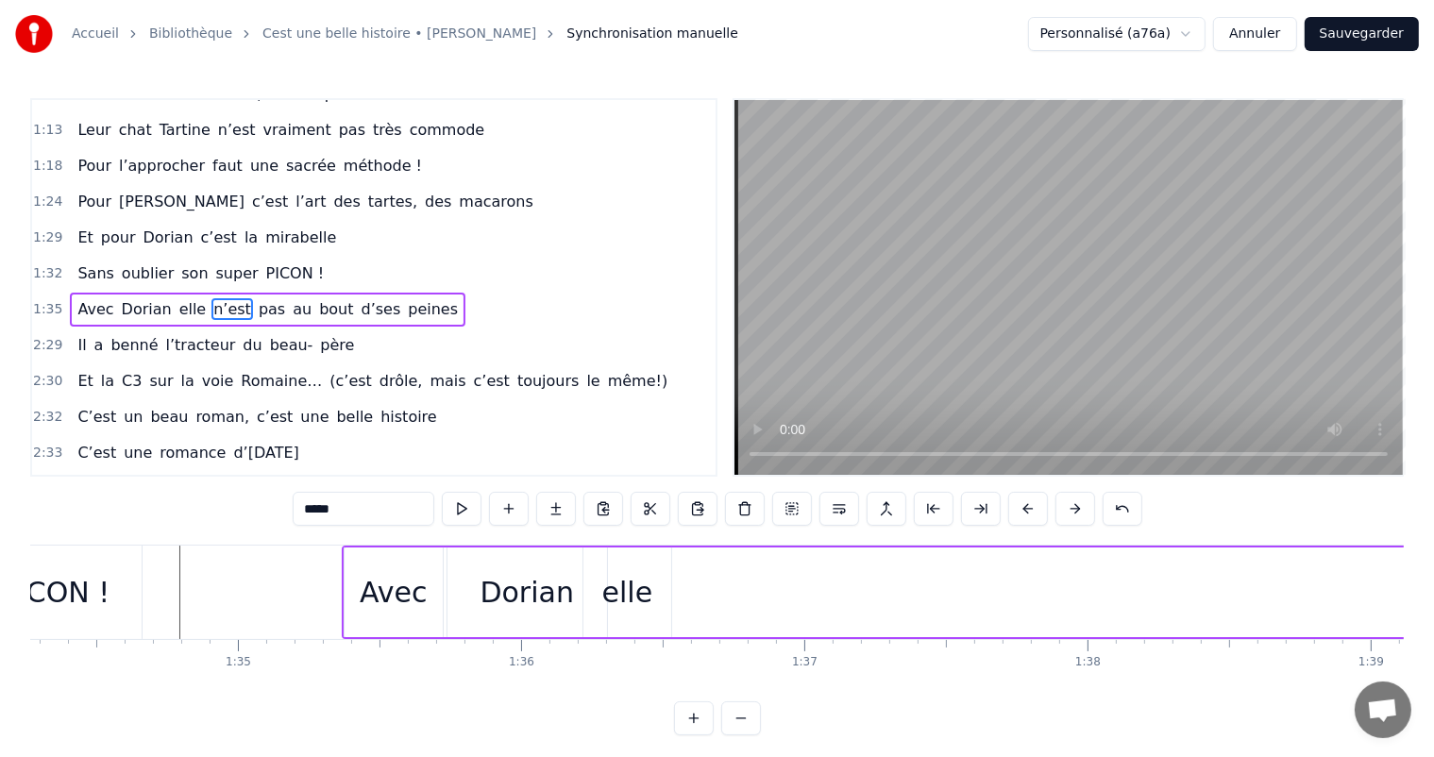
scroll to position [0, 26523]
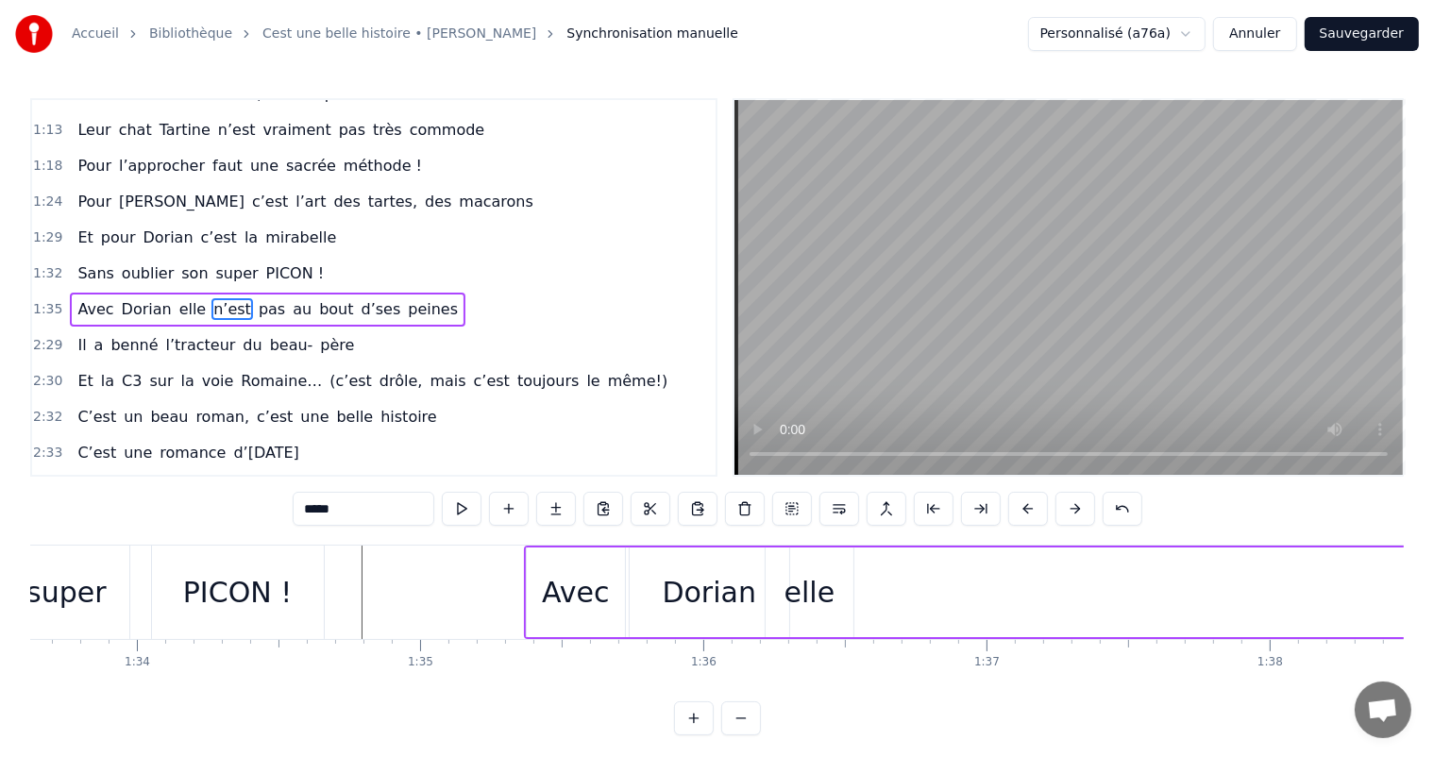
click at [849, 585] on div "elle" at bounding box center [810, 593] width 88 height 90
type input "****"
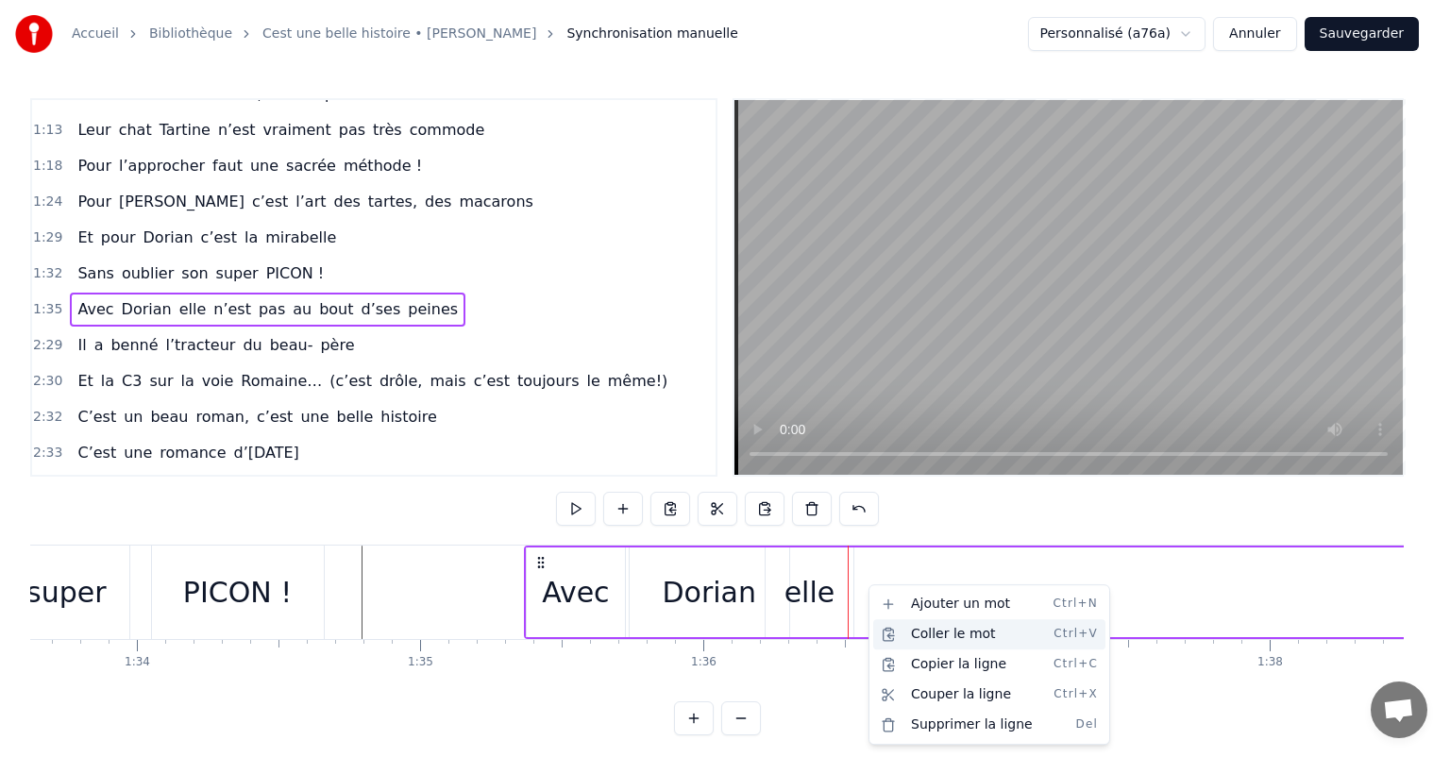
click at [922, 631] on div "Coller le mot Ctrl+V" at bounding box center [989, 634] width 232 height 30
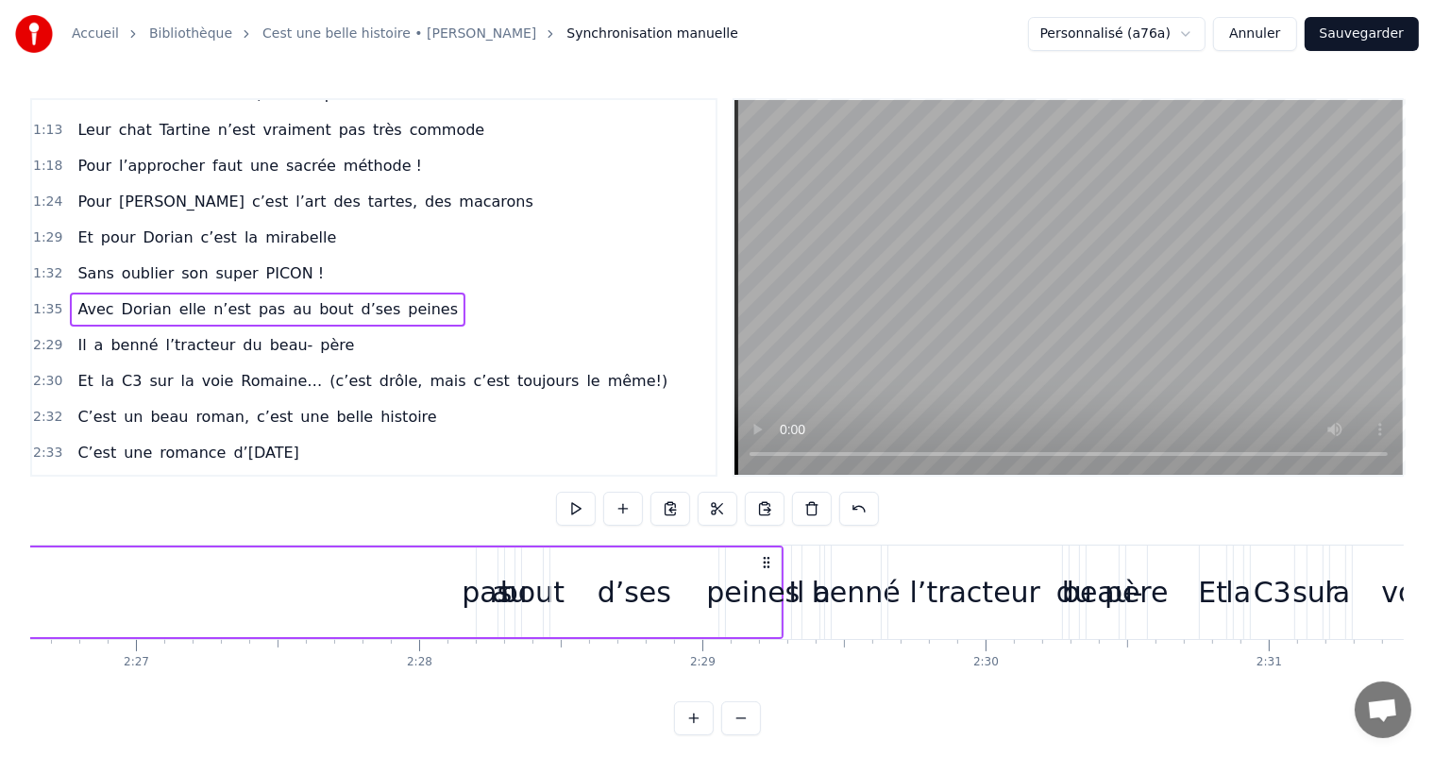
scroll to position [0, 41478]
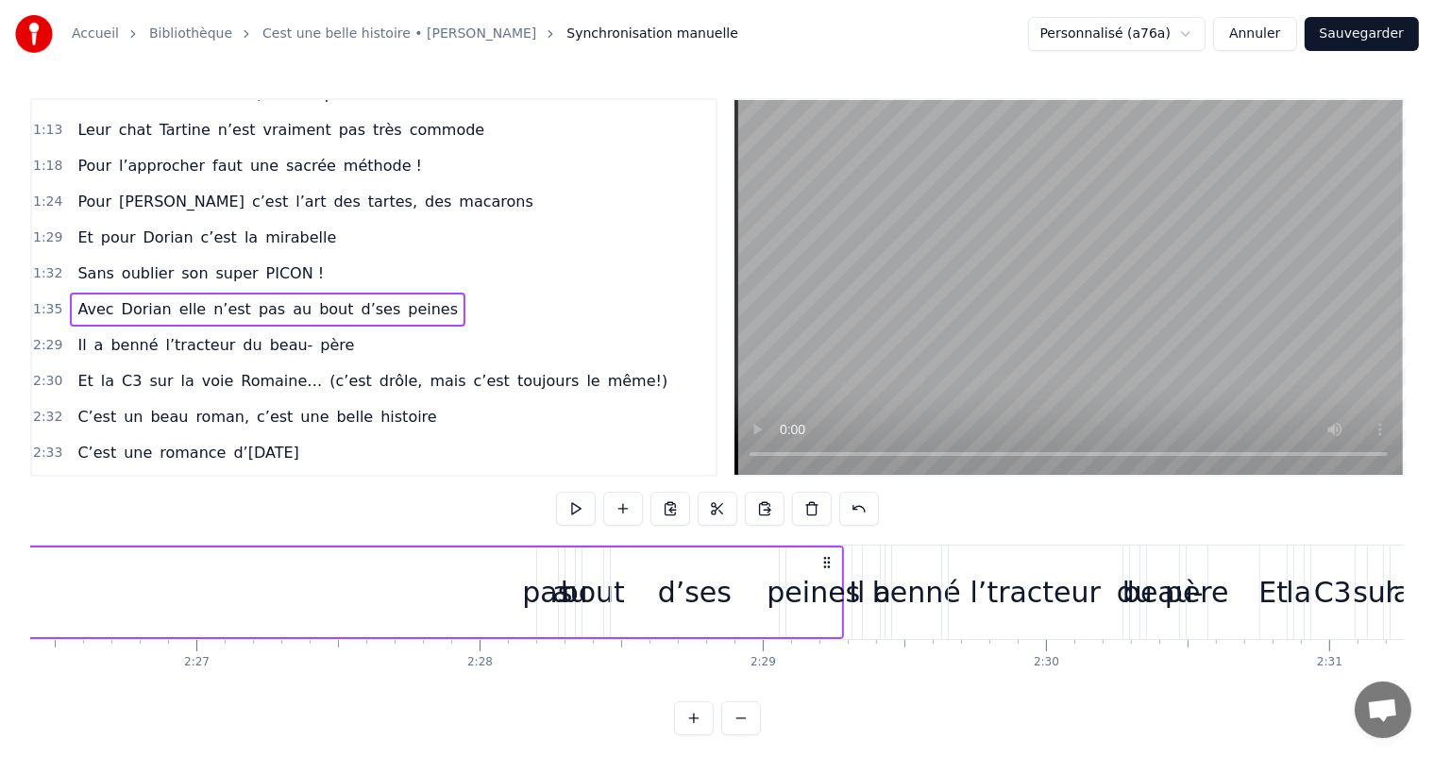
click at [563, 589] on div "bout" at bounding box center [593, 592] width 64 height 42
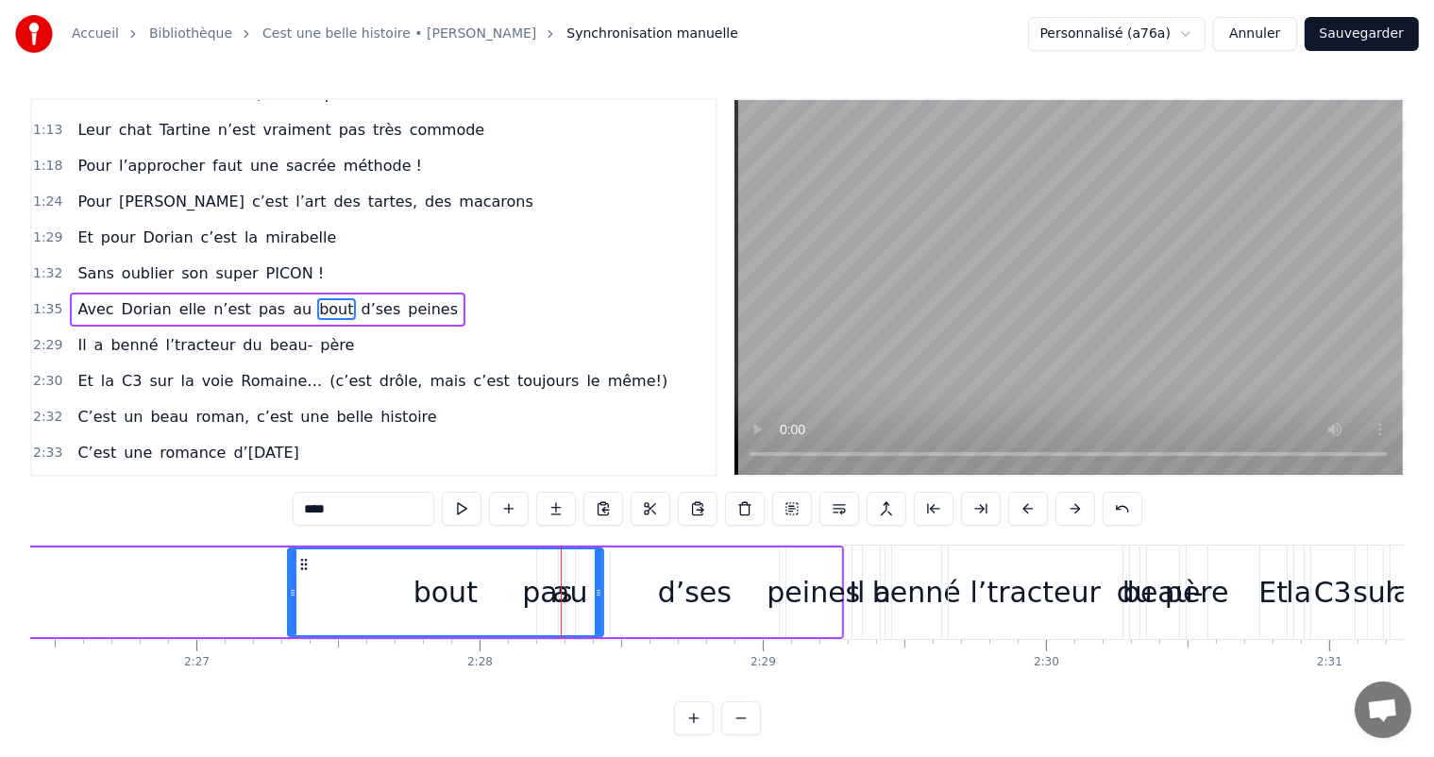
drag, startPoint x: 584, startPoint y: 589, endPoint x: 446, endPoint y: 588, distance: 137.9
click at [289, 585] on icon at bounding box center [293, 592] width 8 height 15
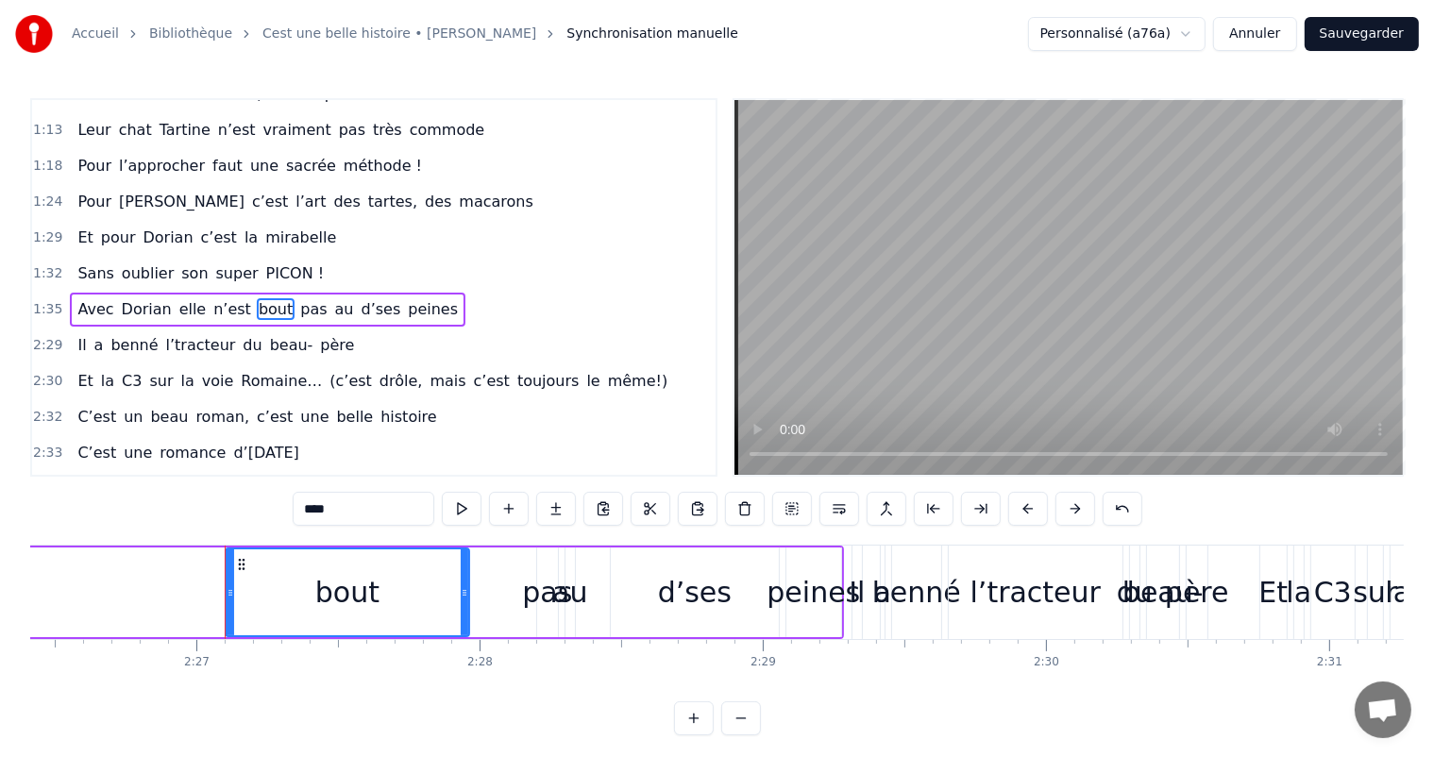
drag, startPoint x: 597, startPoint y: 585, endPoint x: 461, endPoint y: 585, distance: 136.0
click at [461, 585] on icon at bounding box center [465, 592] width 8 height 15
click at [900, 604] on div "benné" at bounding box center [917, 592] width 89 height 42
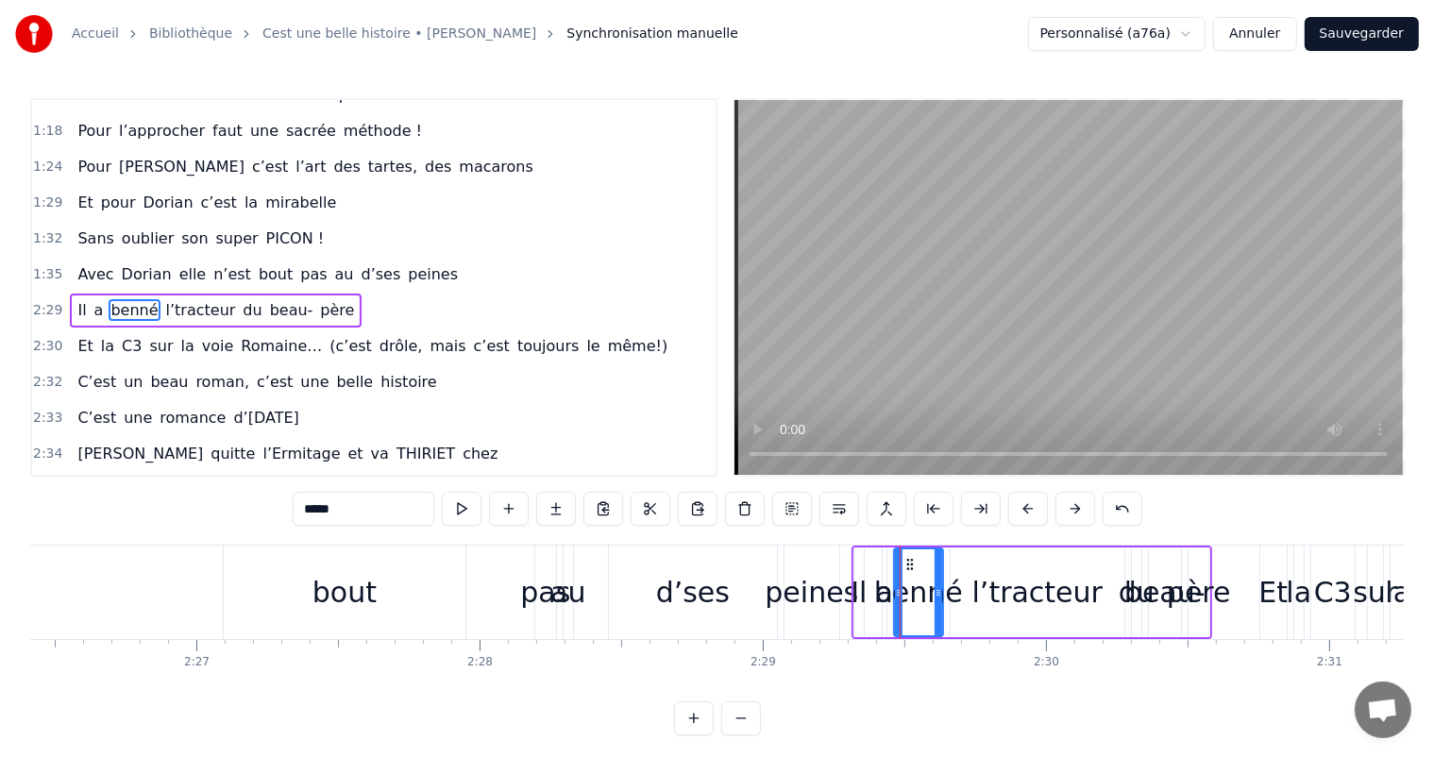
click at [823, 595] on div "peines" at bounding box center [811, 592] width 93 height 42
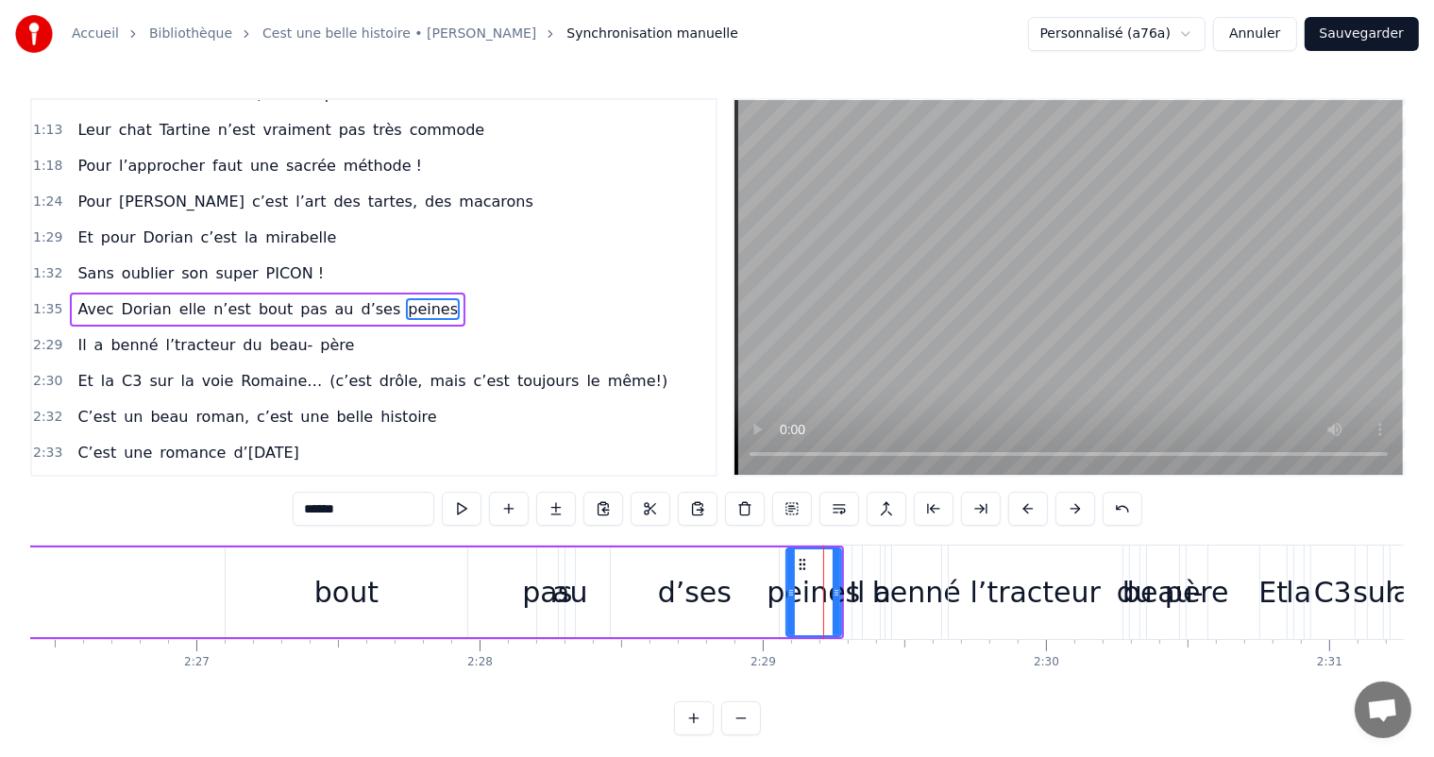
click at [1141, 591] on div "beau-" at bounding box center [1163, 592] width 81 height 42
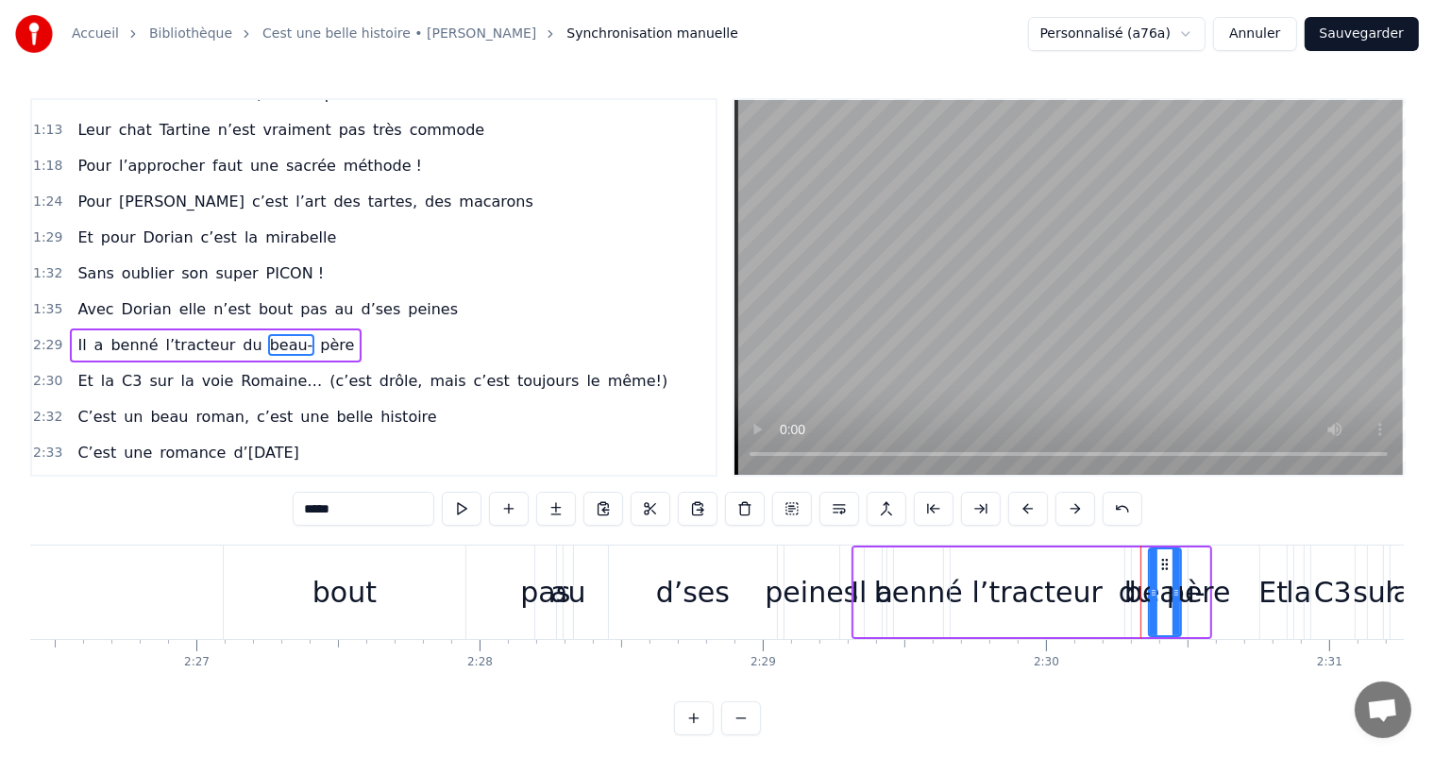
scroll to position [489, 0]
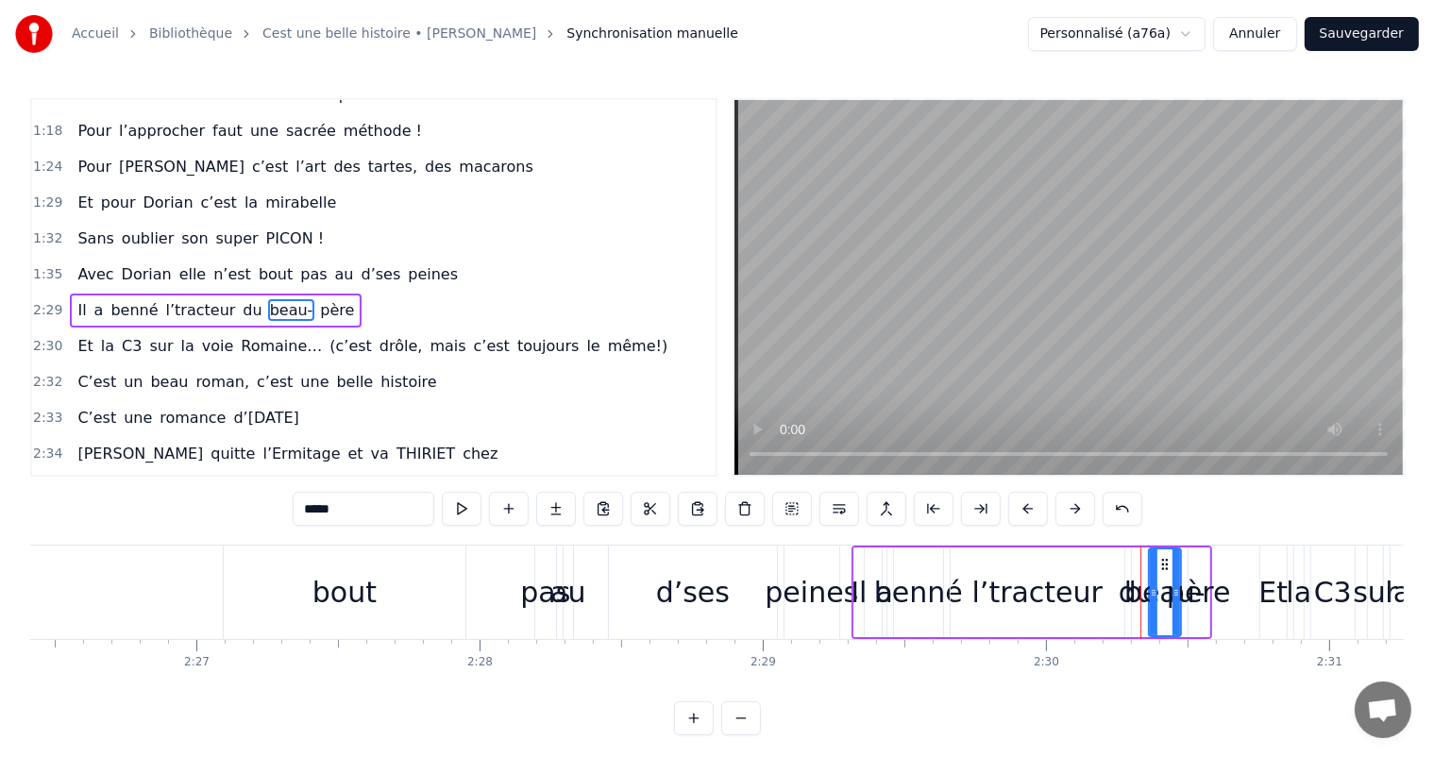
click at [214, 263] on span "n’est" at bounding box center [233, 274] width 42 height 22
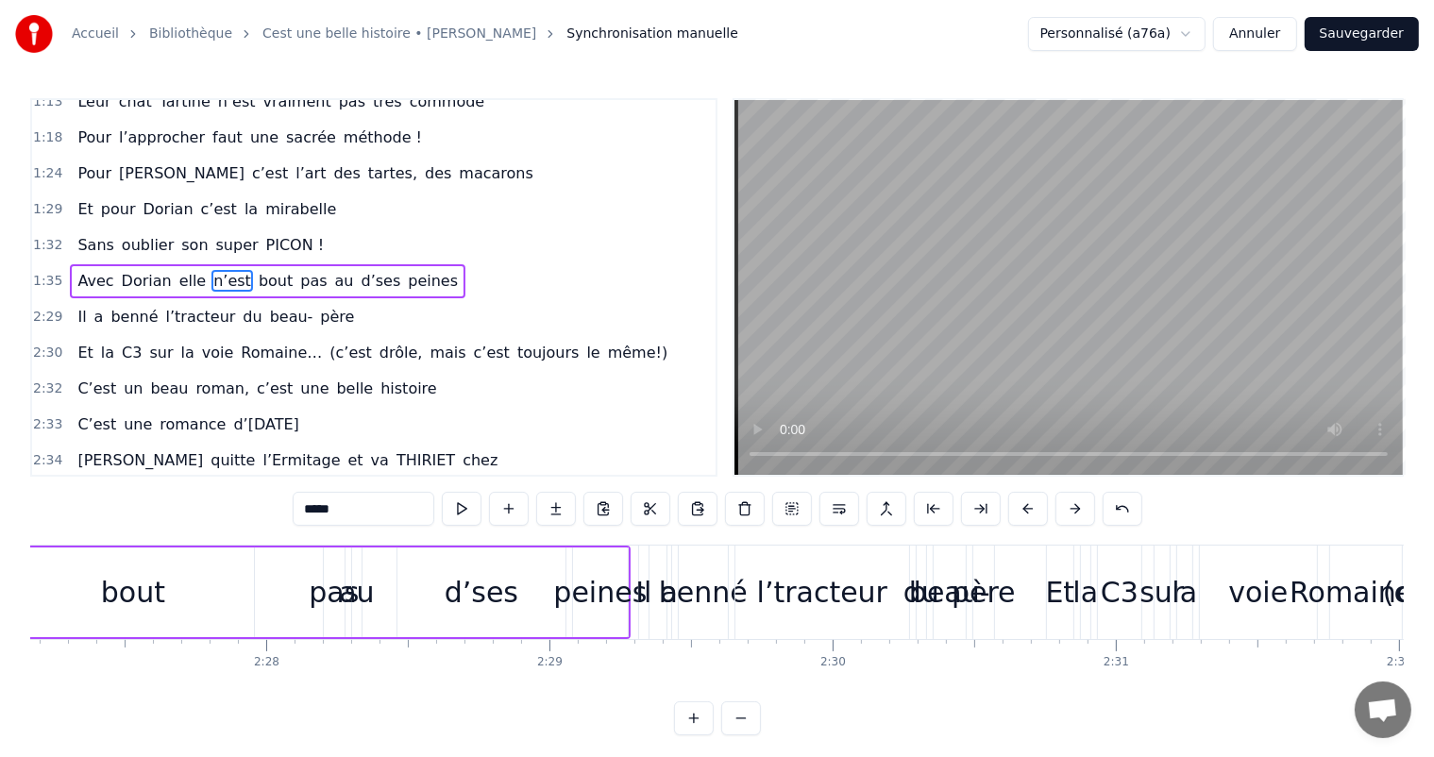
scroll to position [0, 41630]
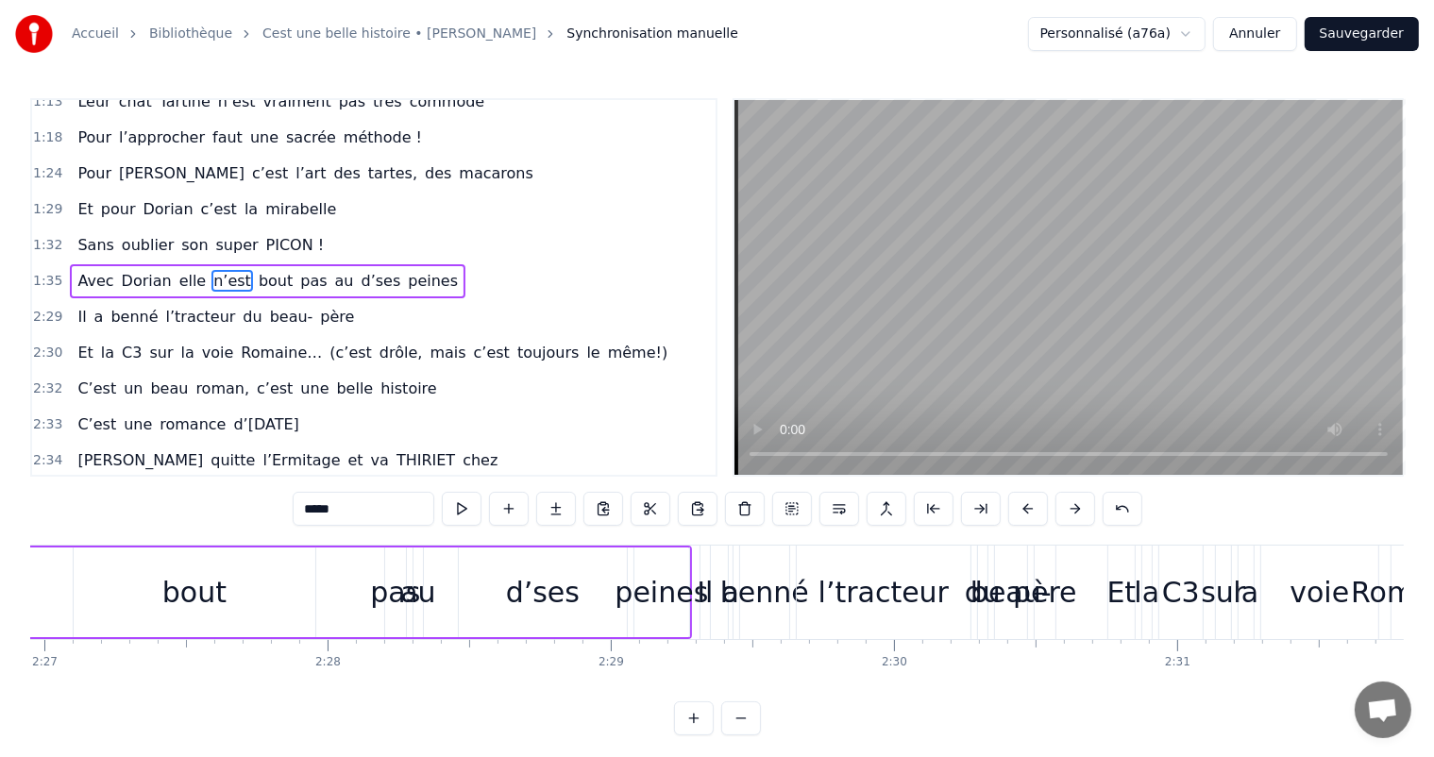
click at [388, 601] on div "pas" at bounding box center [395, 592] width 50 height 42
type input "***"
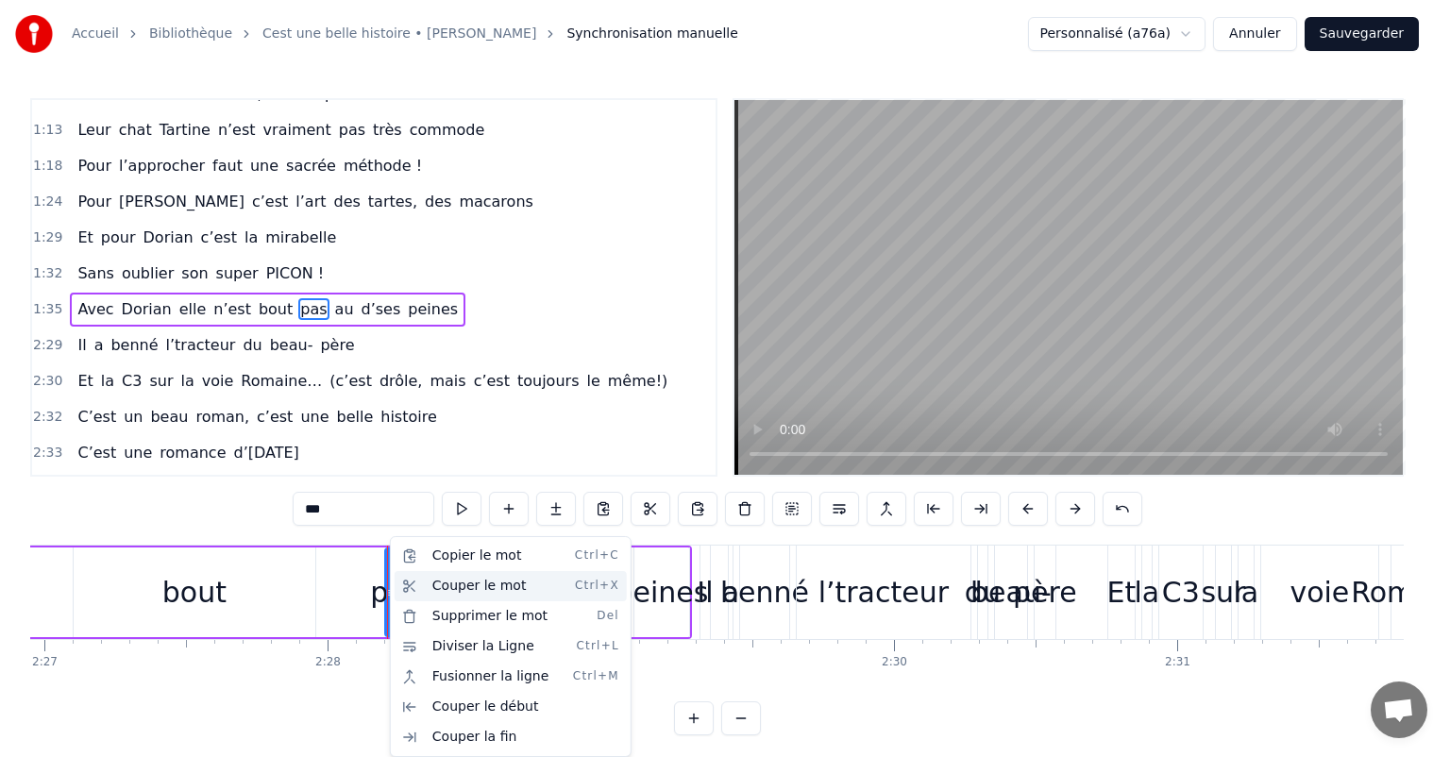
click at [466, 588] on div "Couper le mot Ctrl+X" at bounding box center [511, 586] width 232 height 30
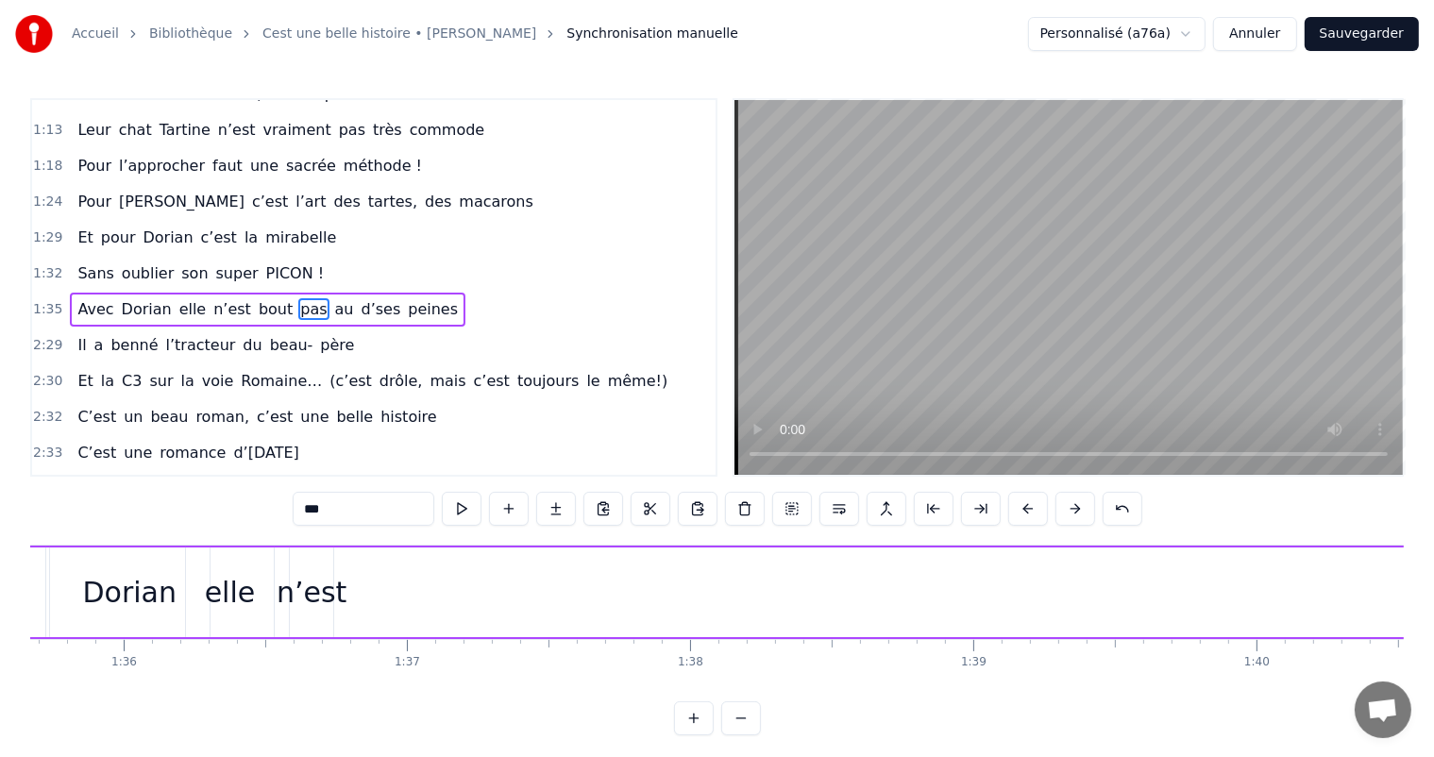
scroll to position [0, 27163]
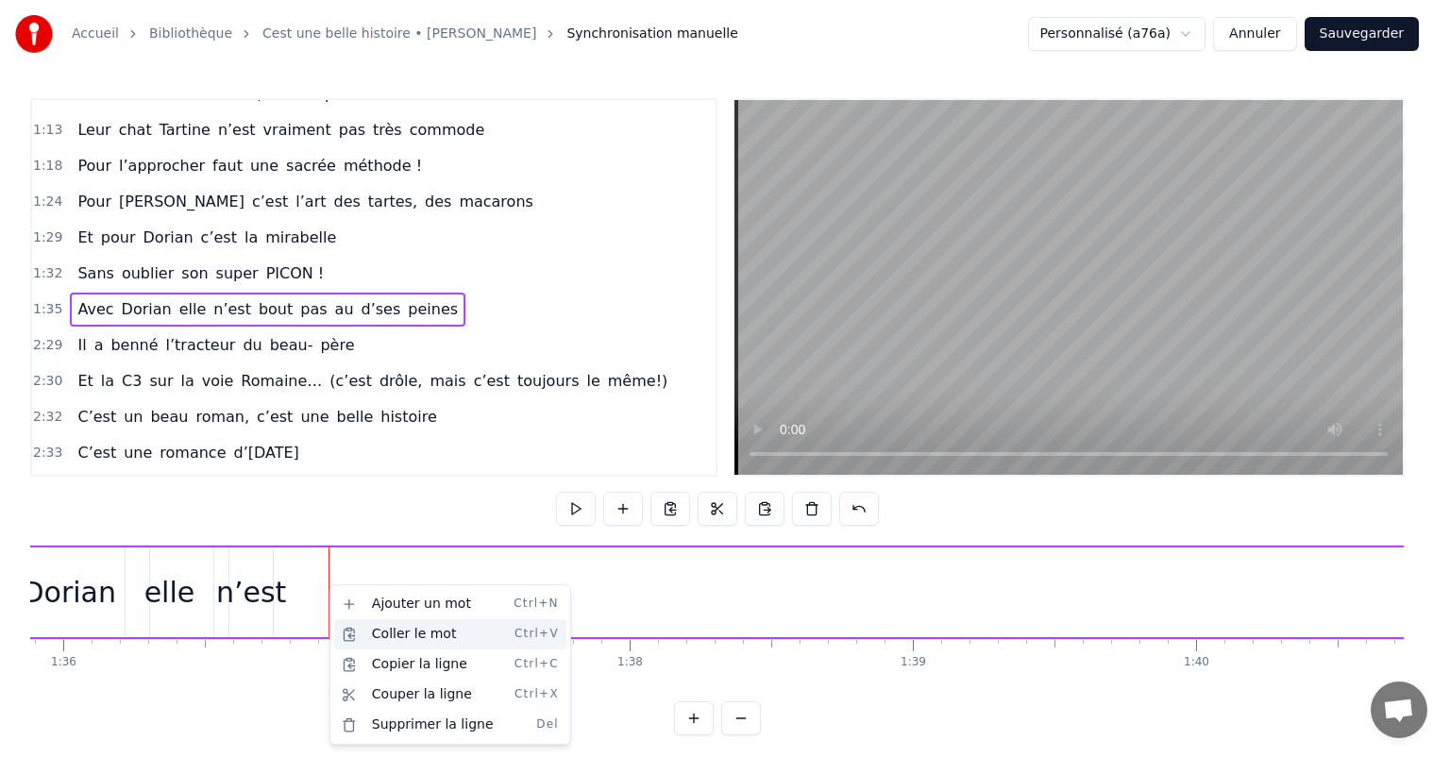
click at [383, 634] on div "Coller le mot Ctrl+V" at bounding box center [450, 634] width 232 height 30
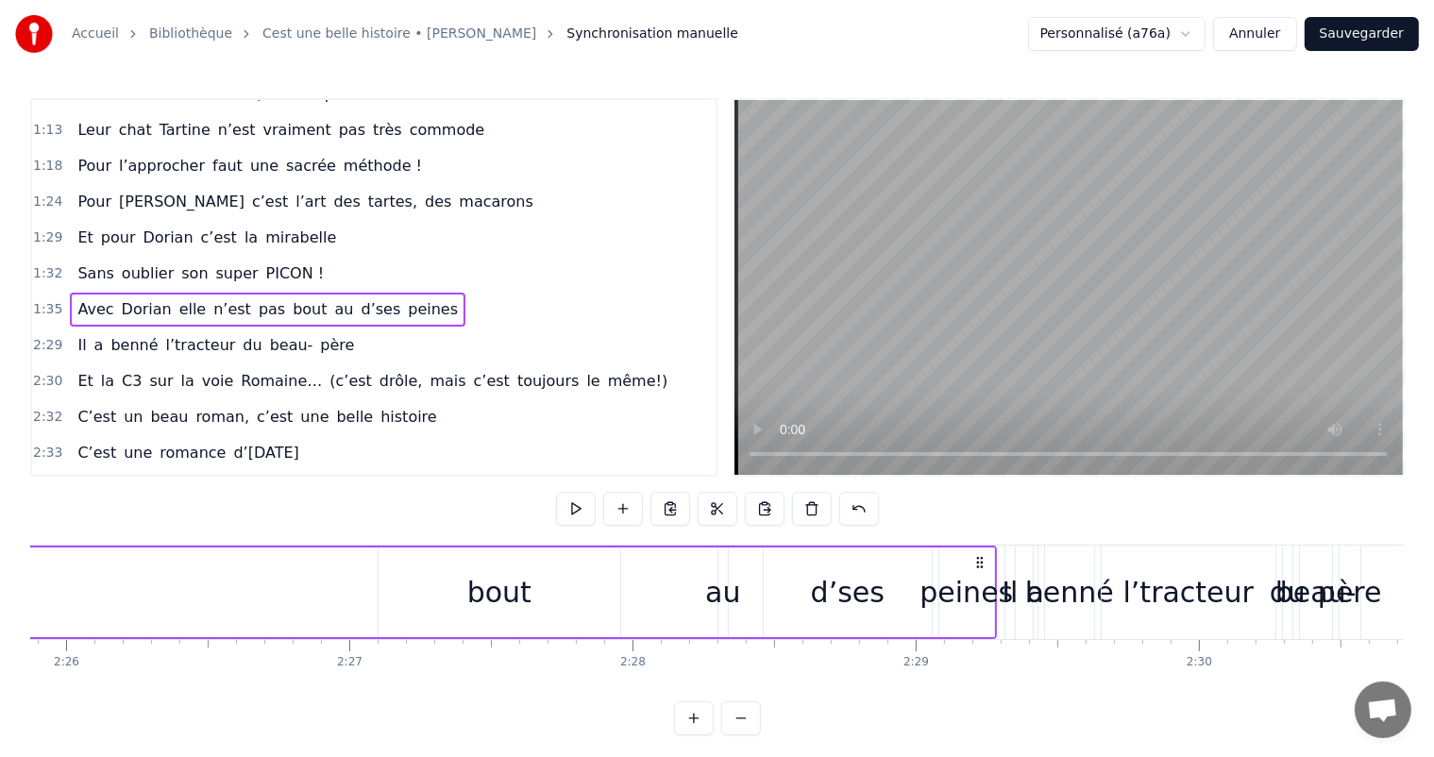
scroll to position [0, 41234]
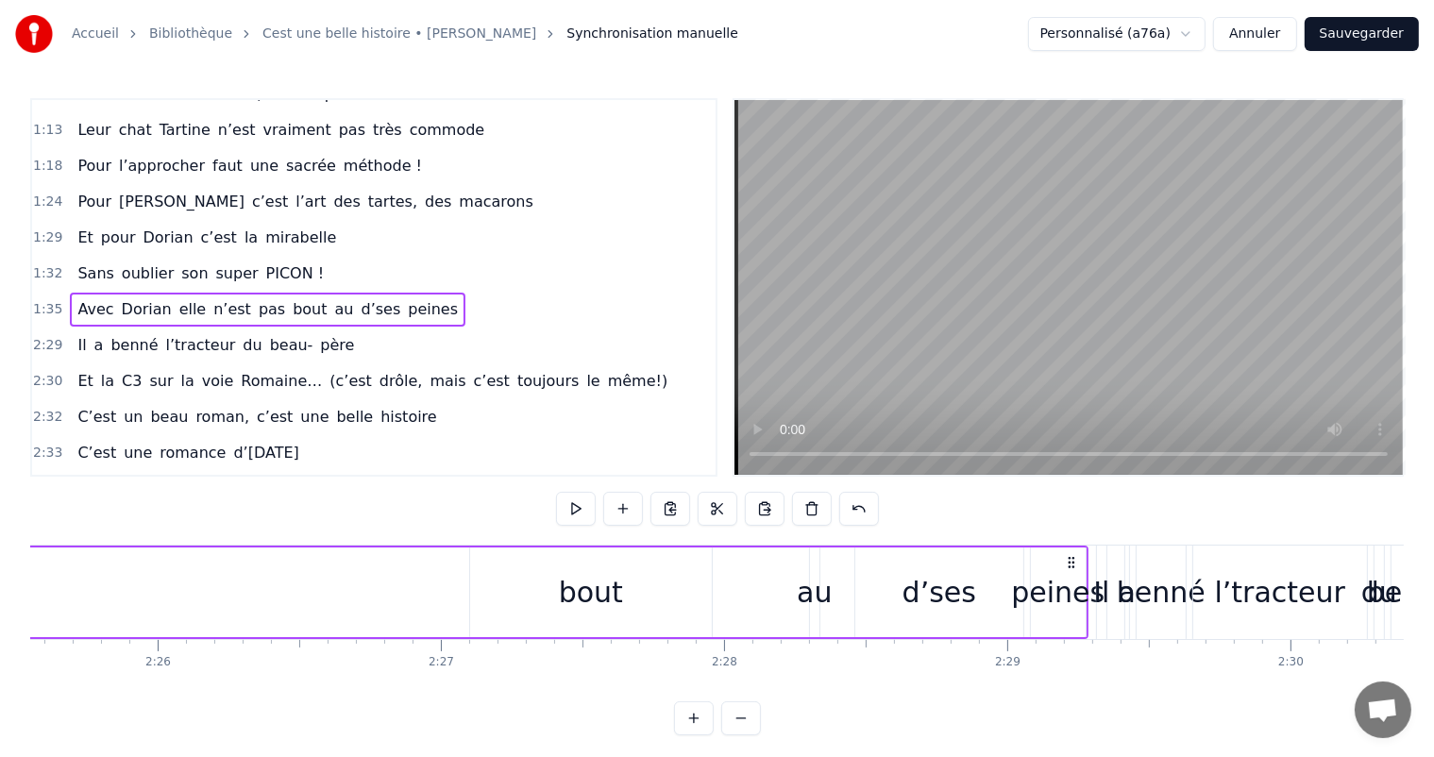
click at [811, 585] on div "au" at bounding box center [814, 592] width 35 height 42
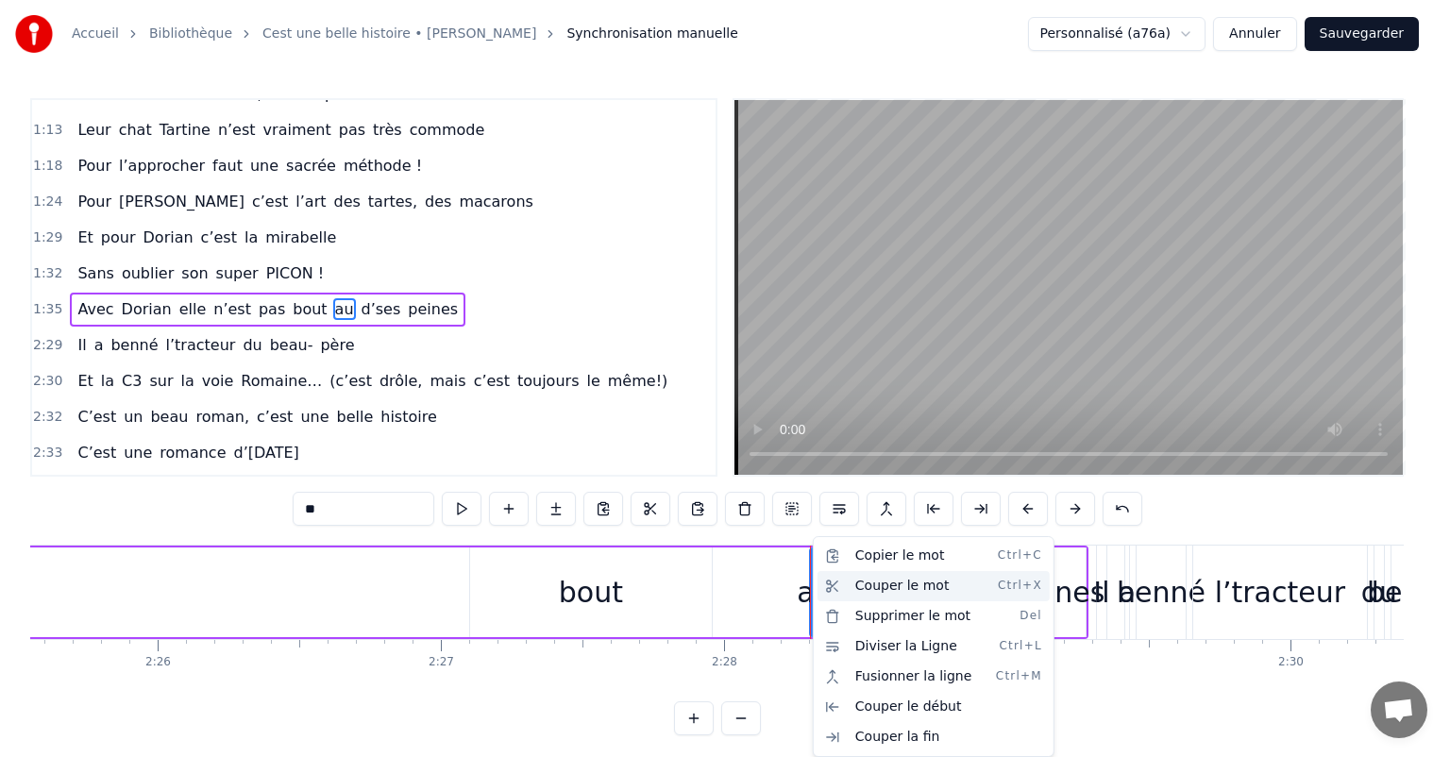
click at [869, 597] on div "Couper le mot Ctrl+X" at bounding box center [934, 586] width 232 height 30
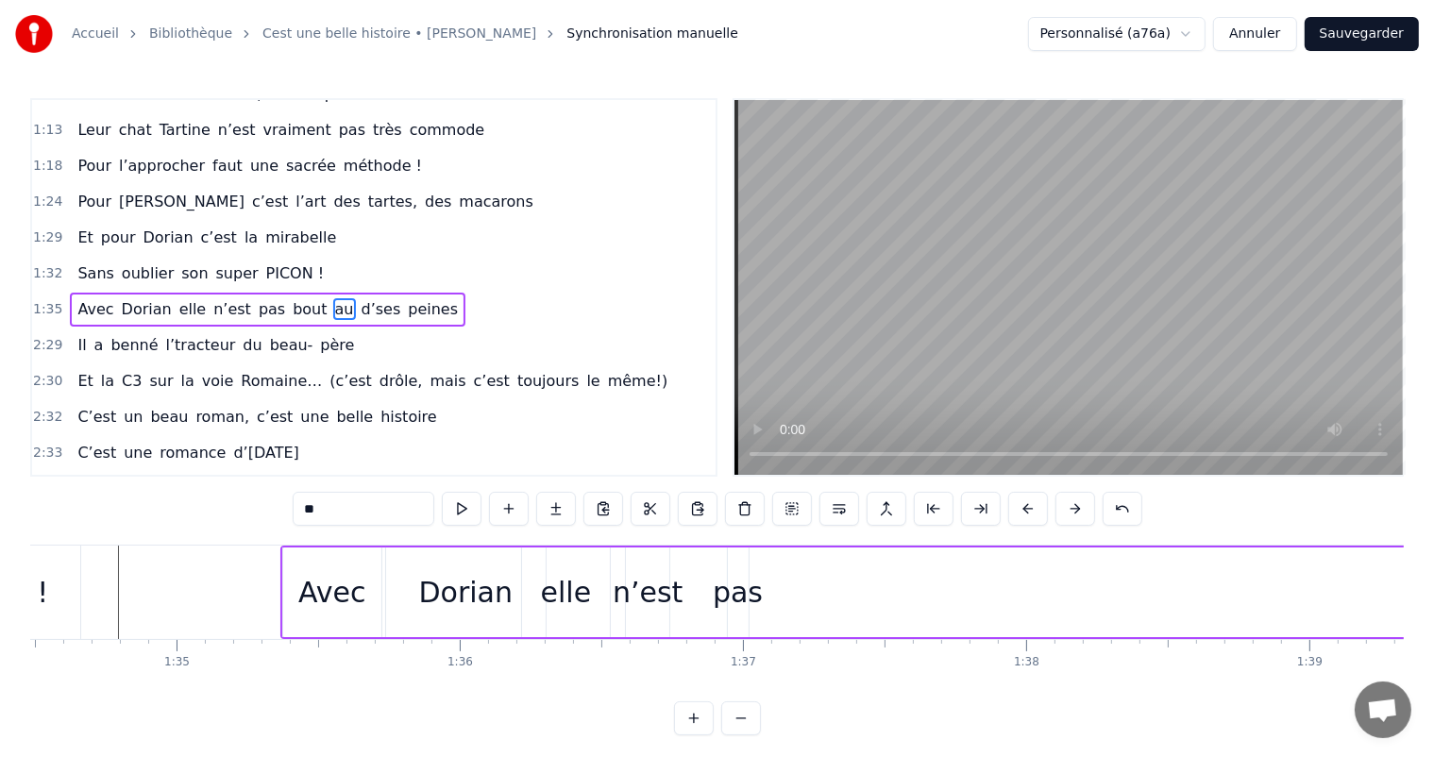
scroll to position [0, 26828]
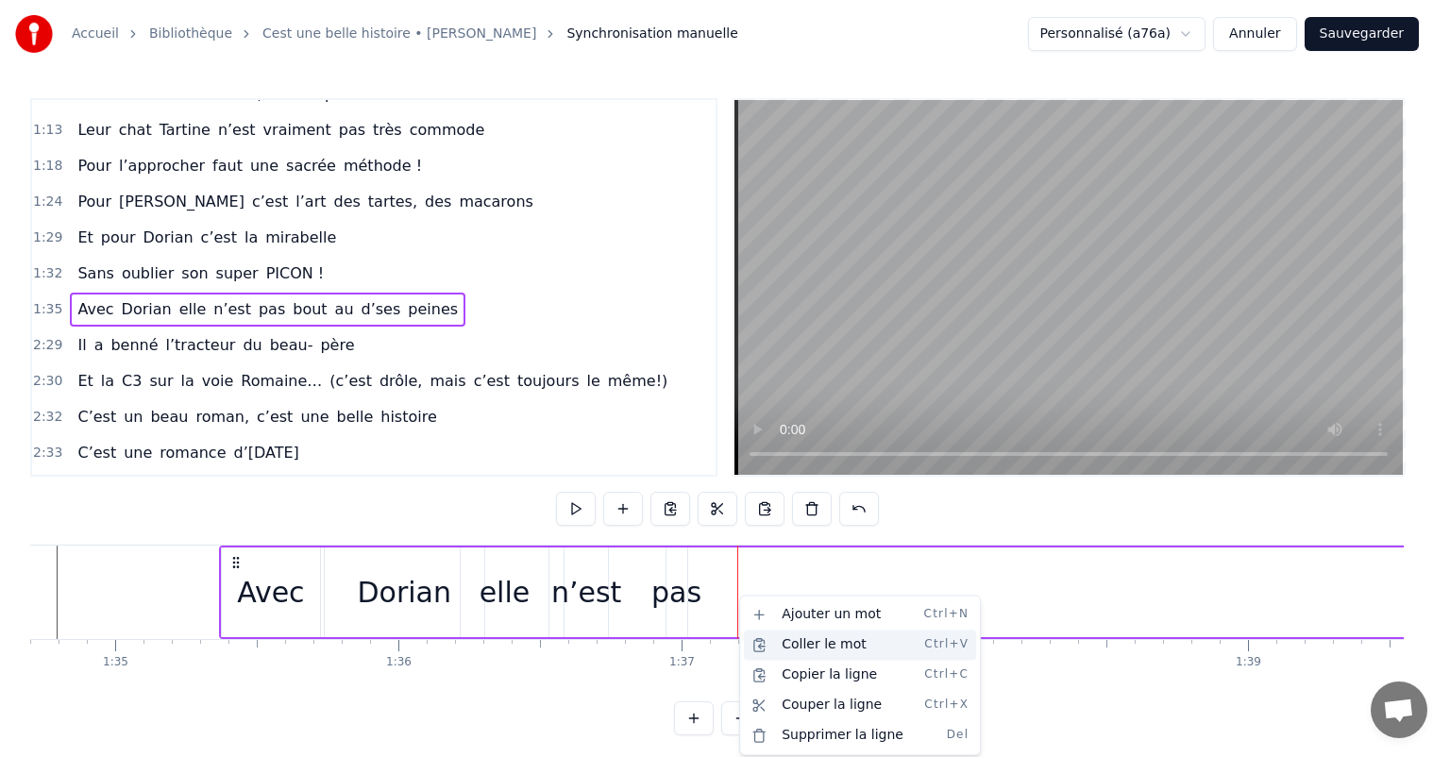
click at [816, 650] on div "Coller le mot Ctrl+V" at bounding box center [860, 645] width 232 height 30
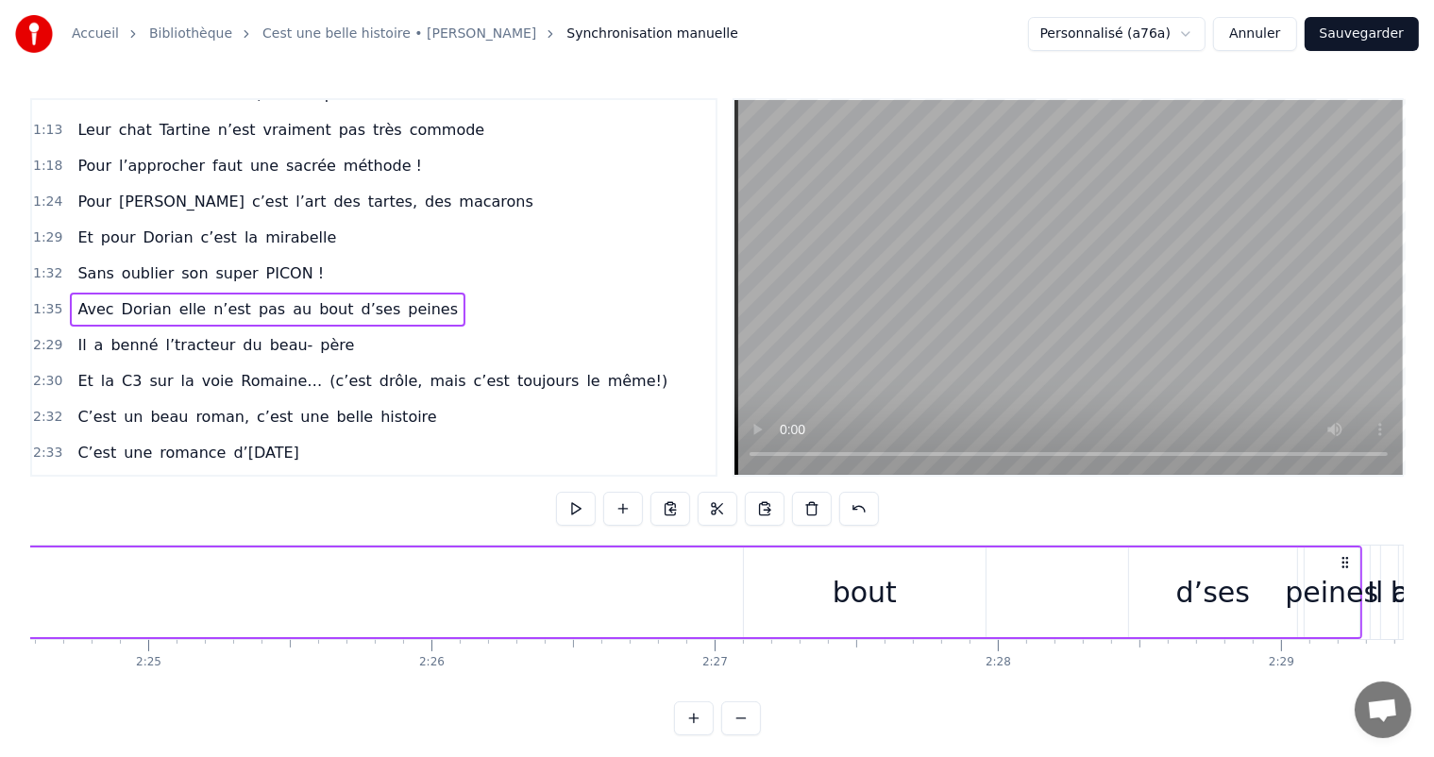
scroll to position [0, 40929]
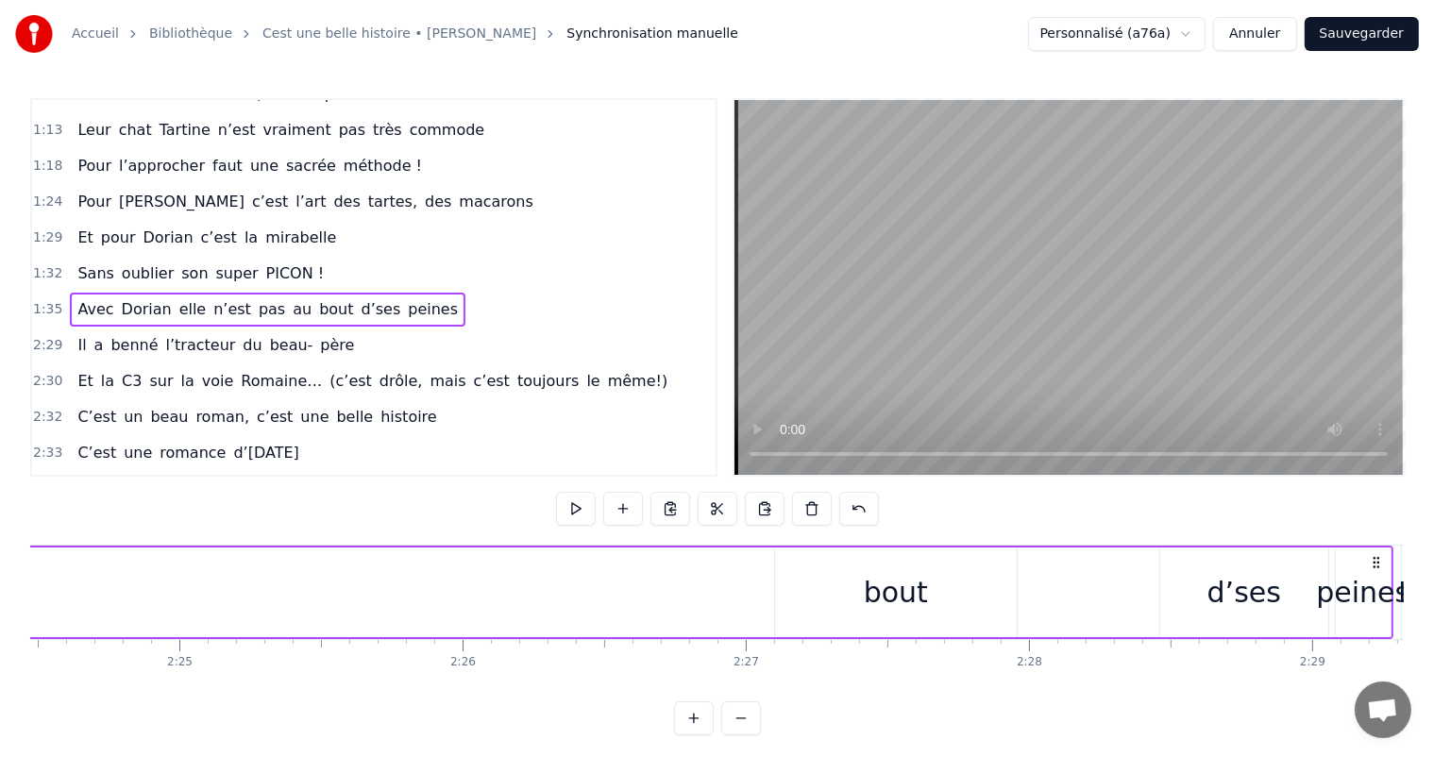
click at [924, 583] on div "bout" at bounding box center [896, 592] width 64 height 42
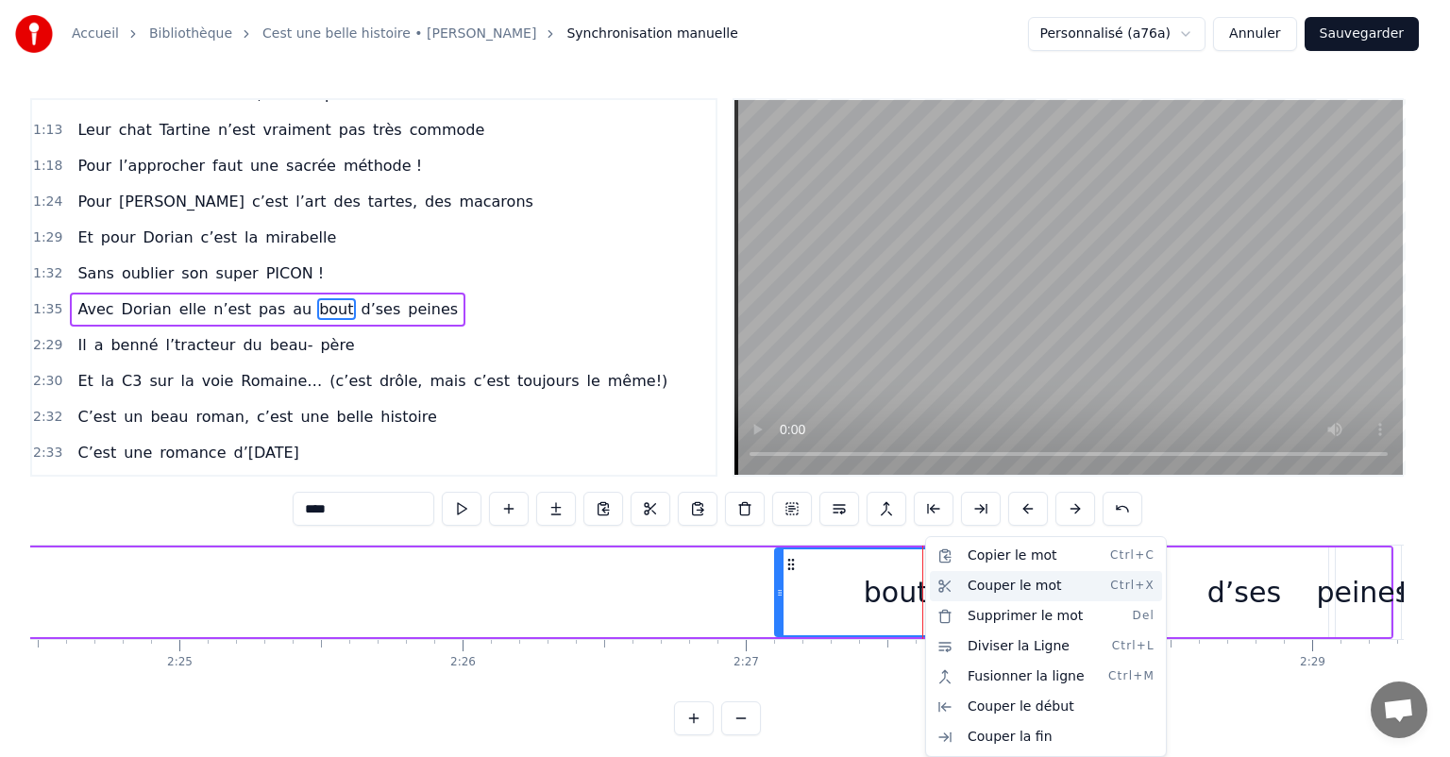
click at [977, 581] on div "Couper le mot Ctrl+X" at bounding box center [1046, 586] width 232 height 30
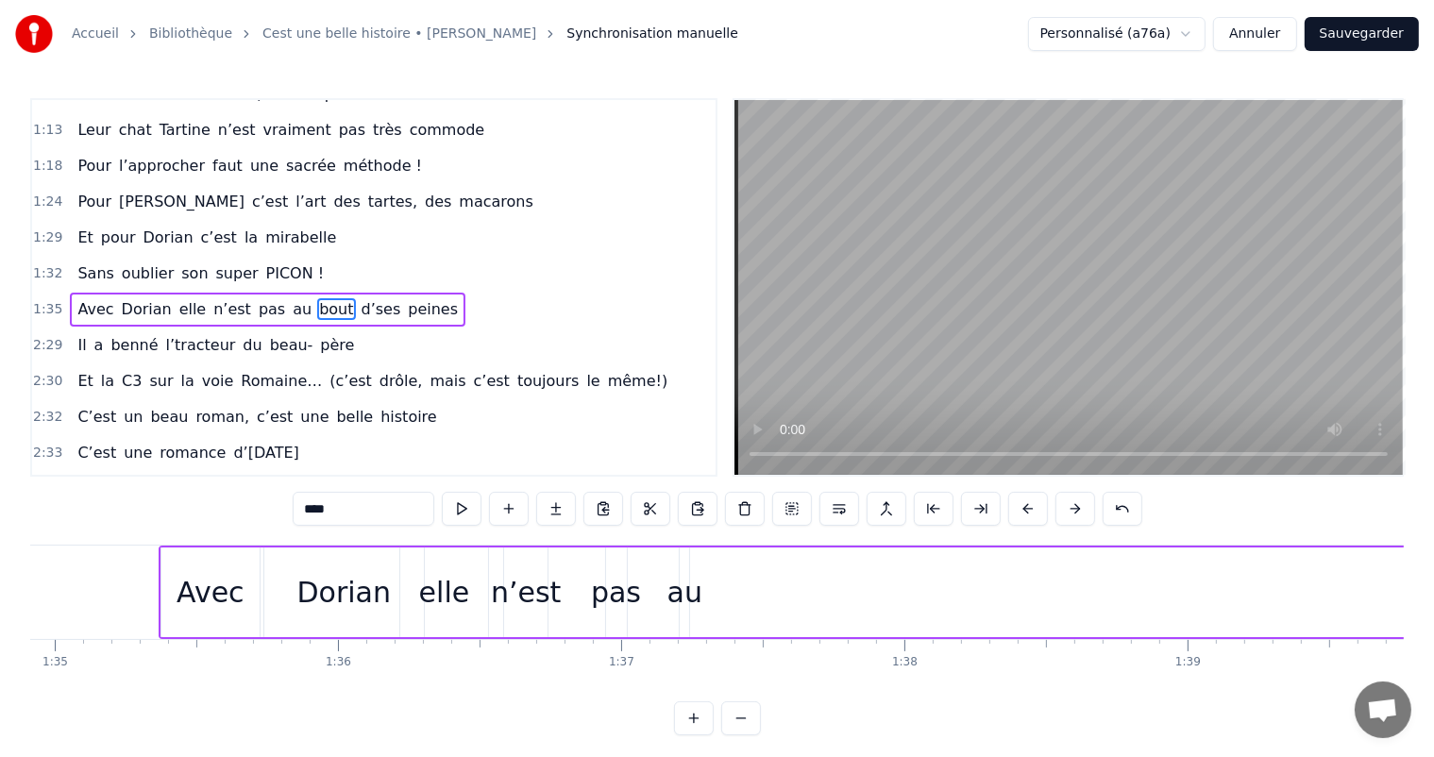
scroll to position [0, 26736]
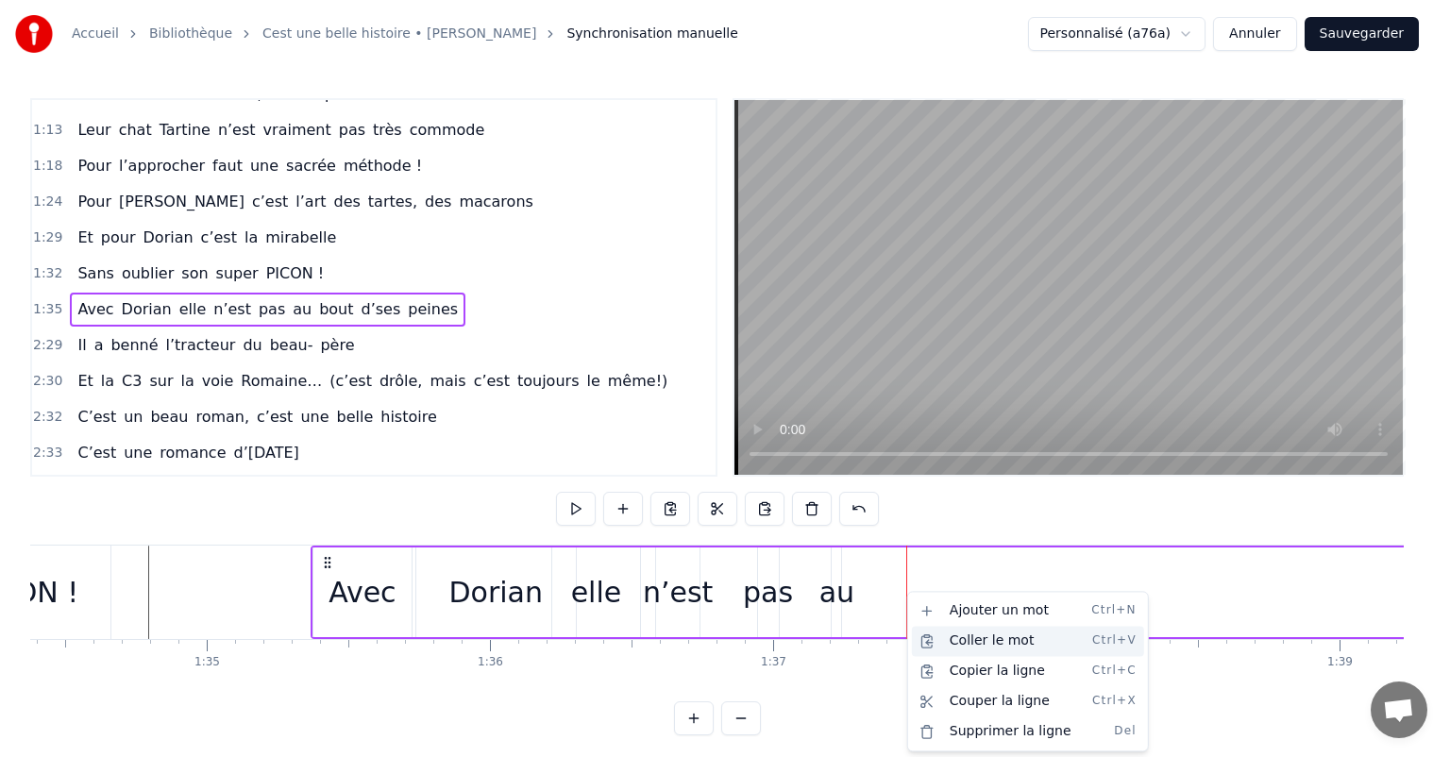
click at [952, 644] on div "Coller le mot Ctrl+V" at bounding box center [1028, 641] width 232 height 30
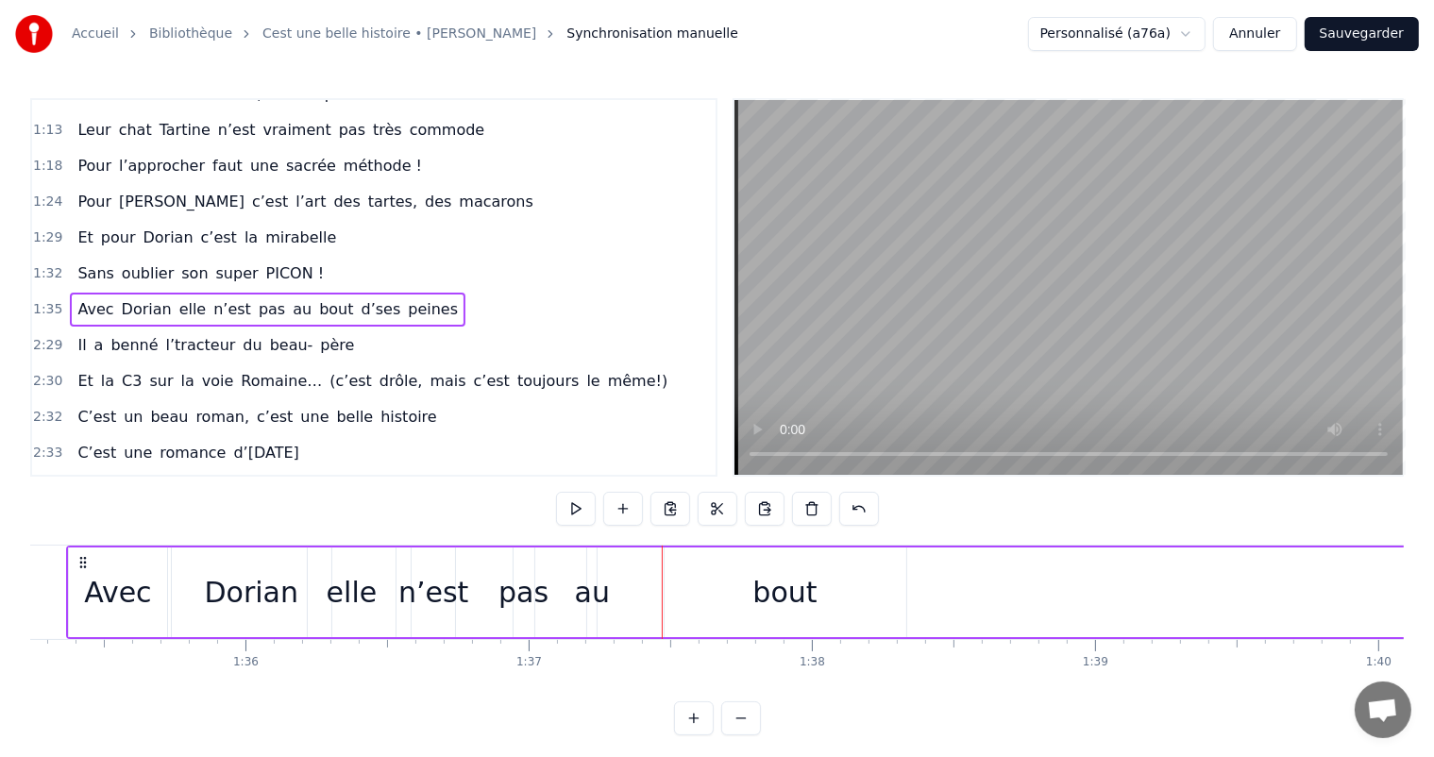
scroll to position [0, 27011]
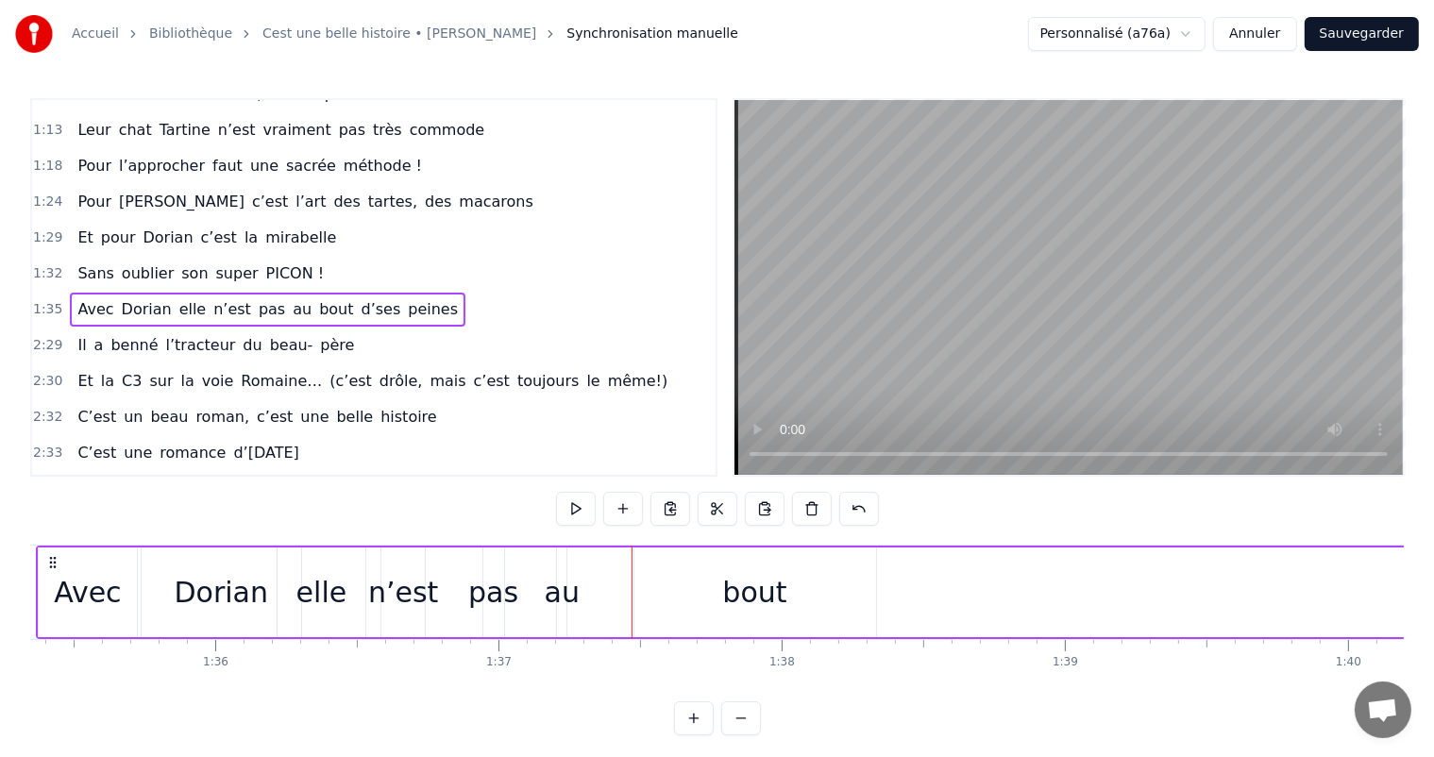
click at [780, 583] on div "bout" at bounding box center [754, 592] width 64 height 42
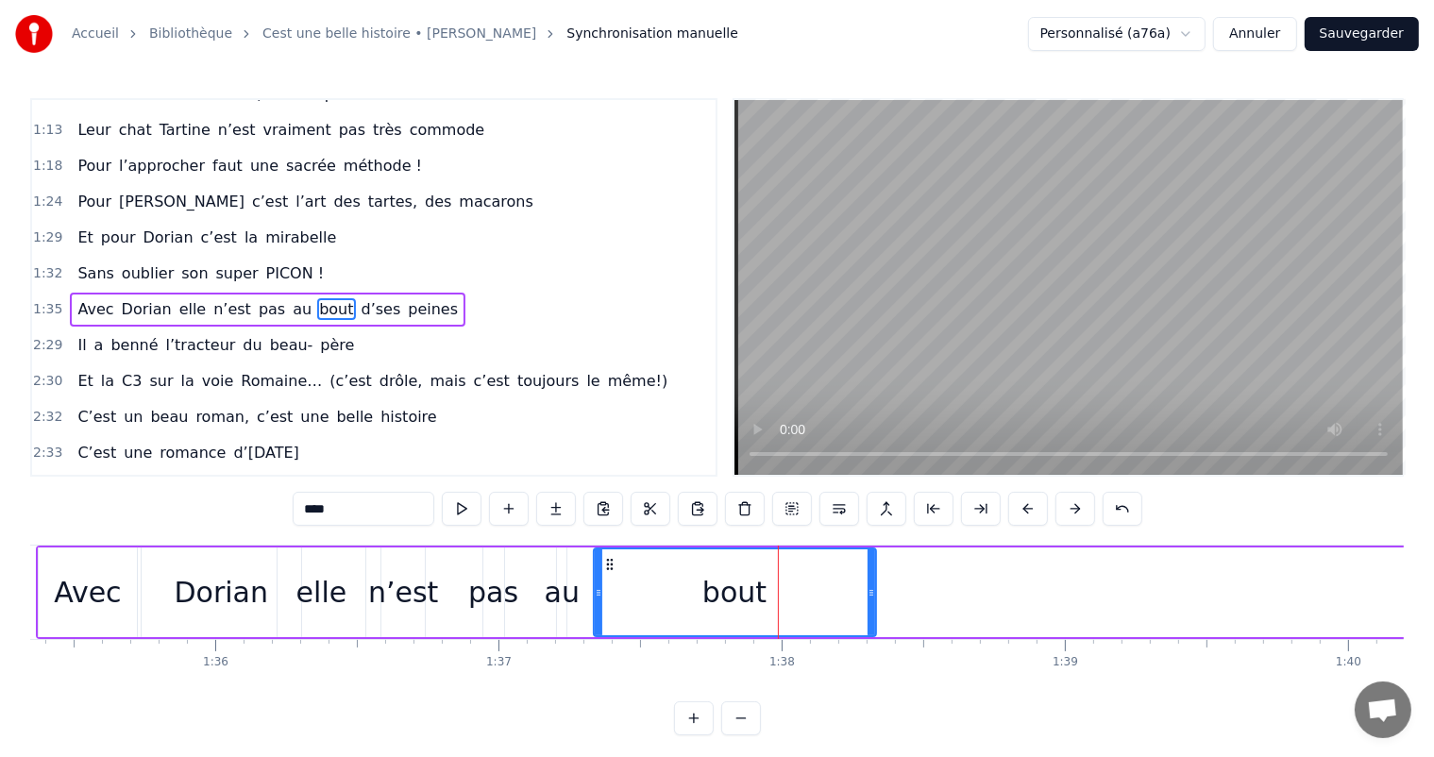
drag, startPoint x: 636, startPoint y: 590, endPoint x: 596, endPoint y: 598, distance: 41.3
click at [596, 598] on icon at bounding box center [599, 592] width 8 height 15
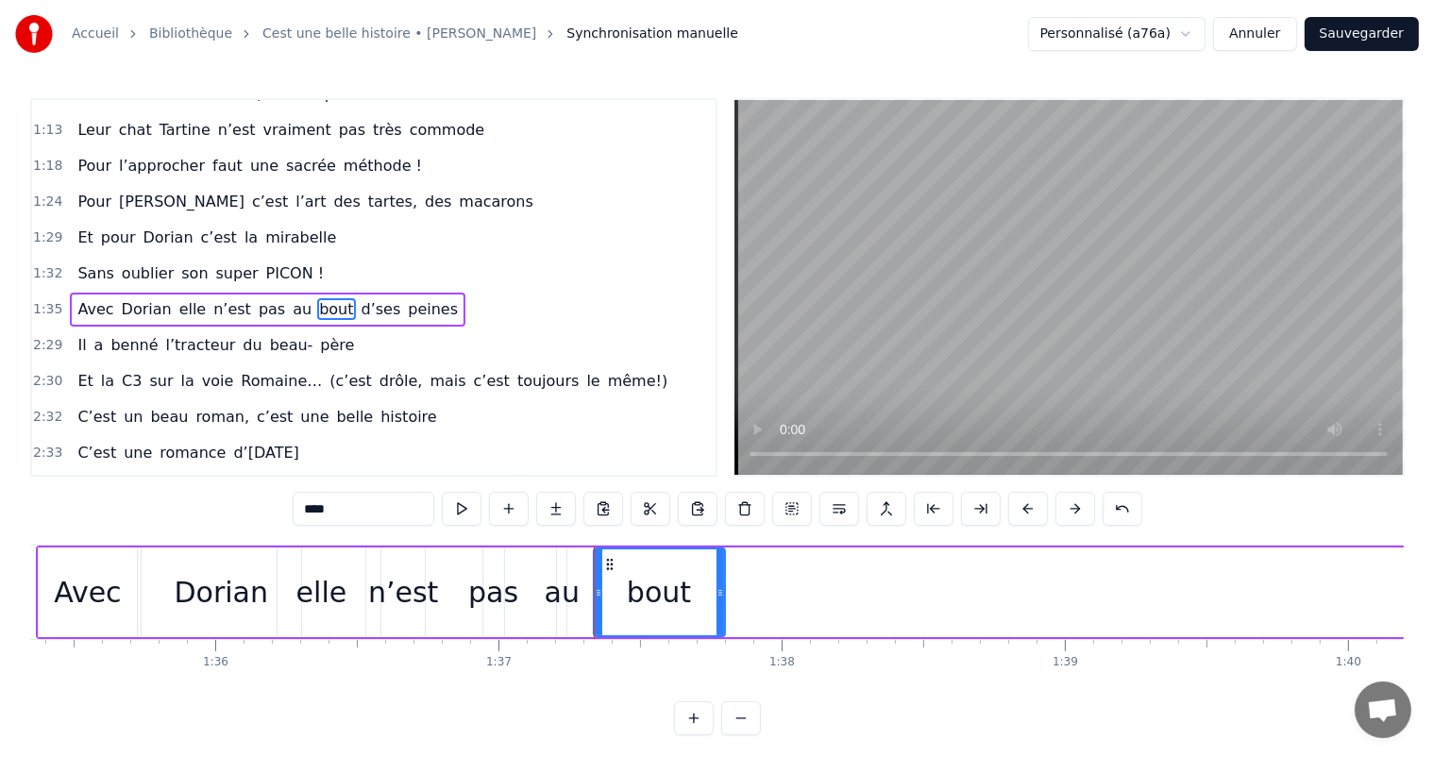
drag, startPoint x: 872, startPoint y: 593, endPoint x: 721, endPoint y: 593, distance: 151.1
click at [721, 593] on icon at bounding box center [721, 592] width 8 height 15
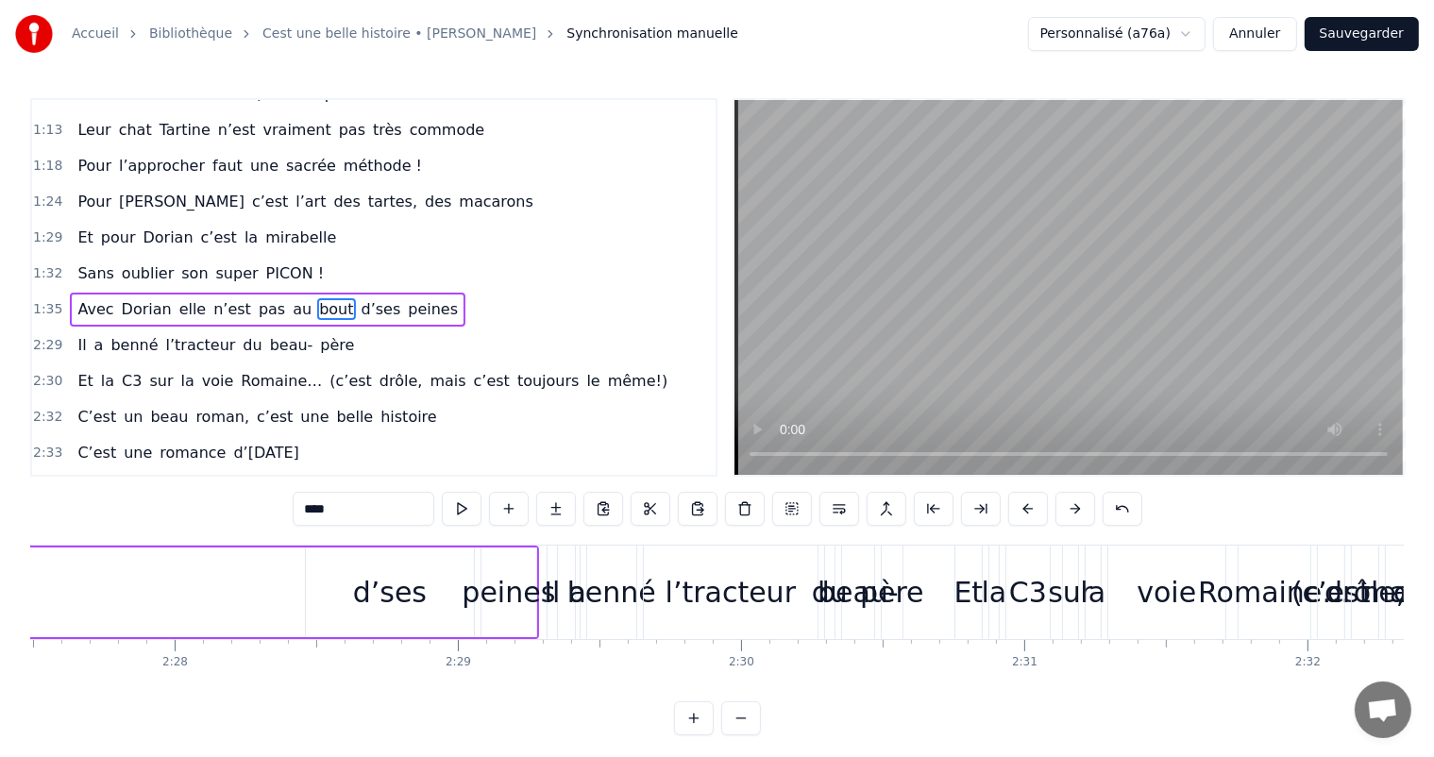
scroll to position [0, 41417]
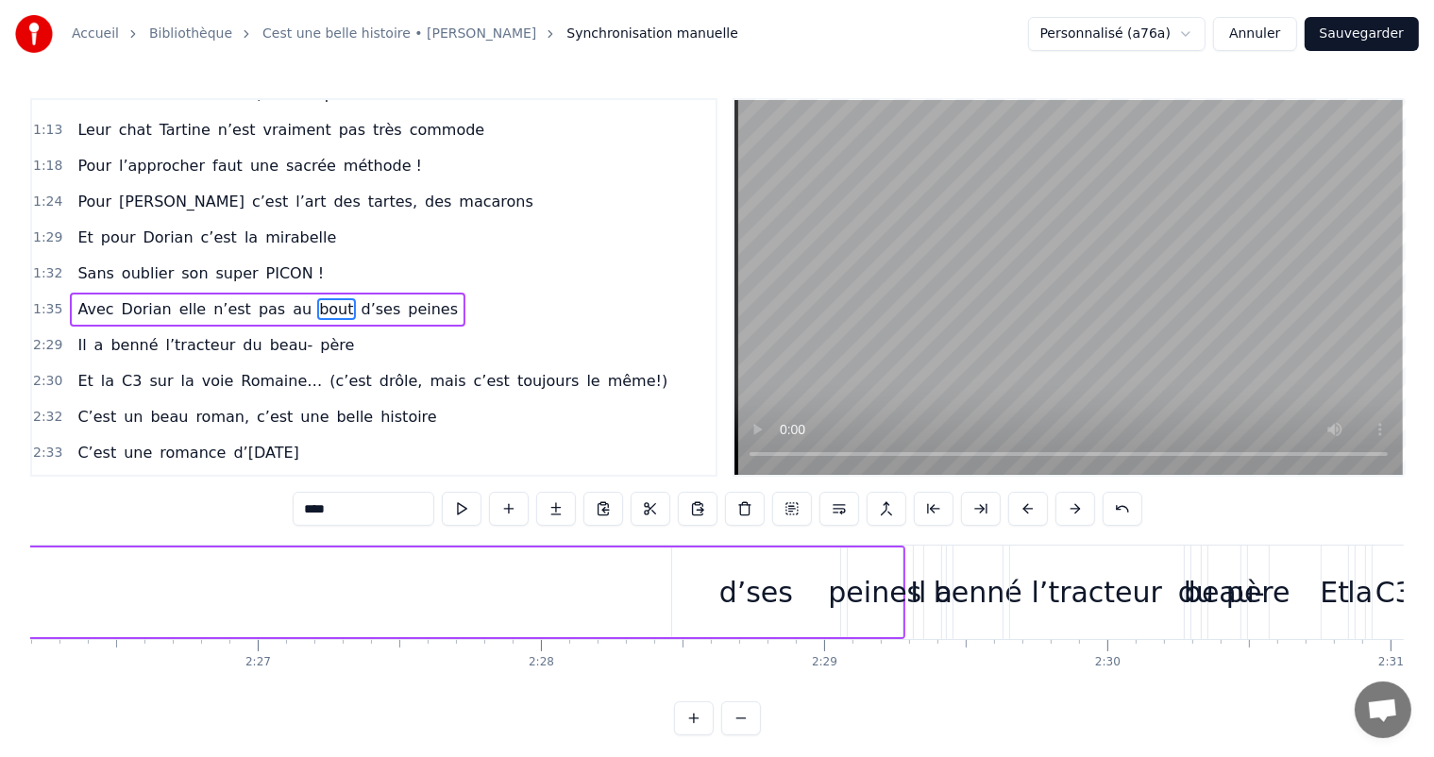
click at [758, 582] on div "d’ses" at bounding box center [757, 592] width 74 height 42
type input "*****"
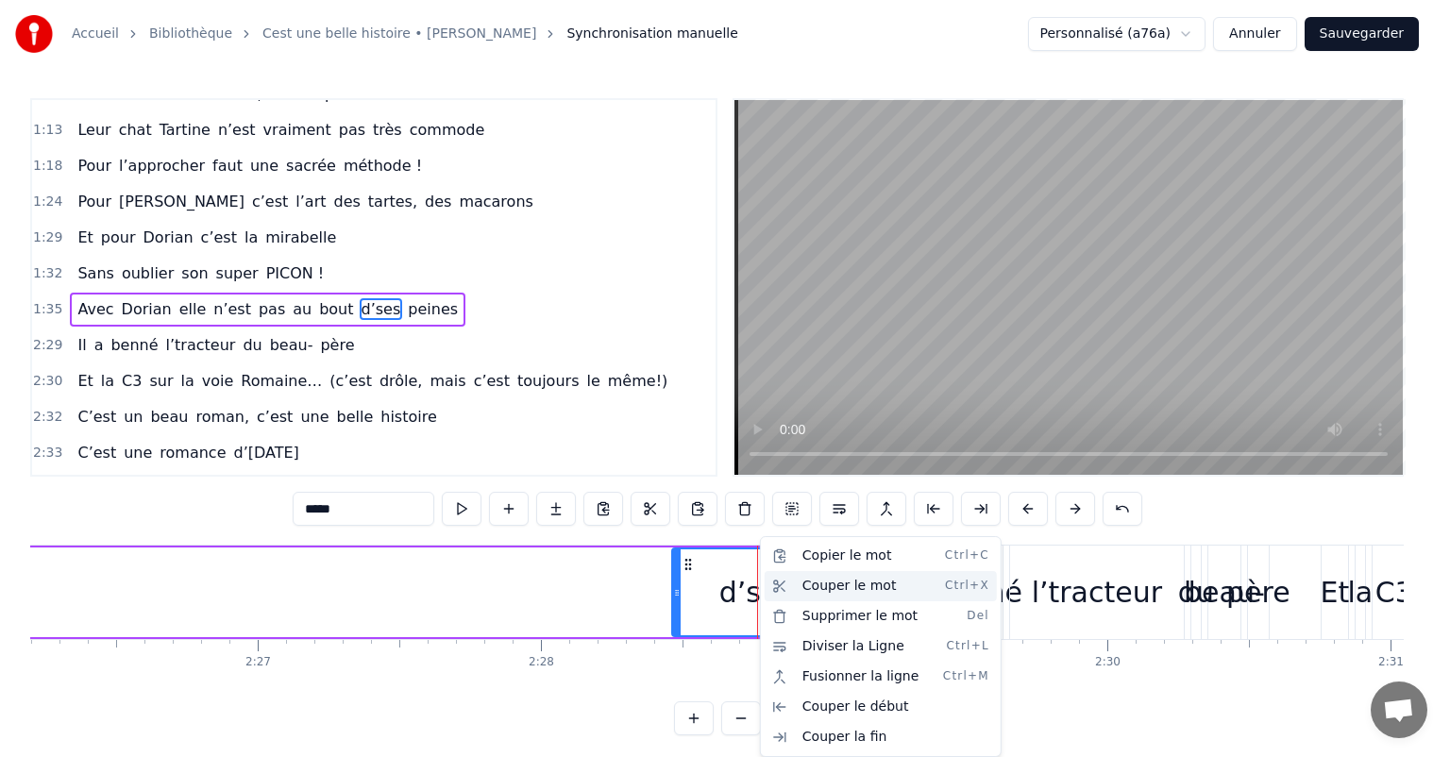
click at [801, 593] on div "Couper le mot Ctrl+X" at bounding box center [881, 586] width 232 height 30
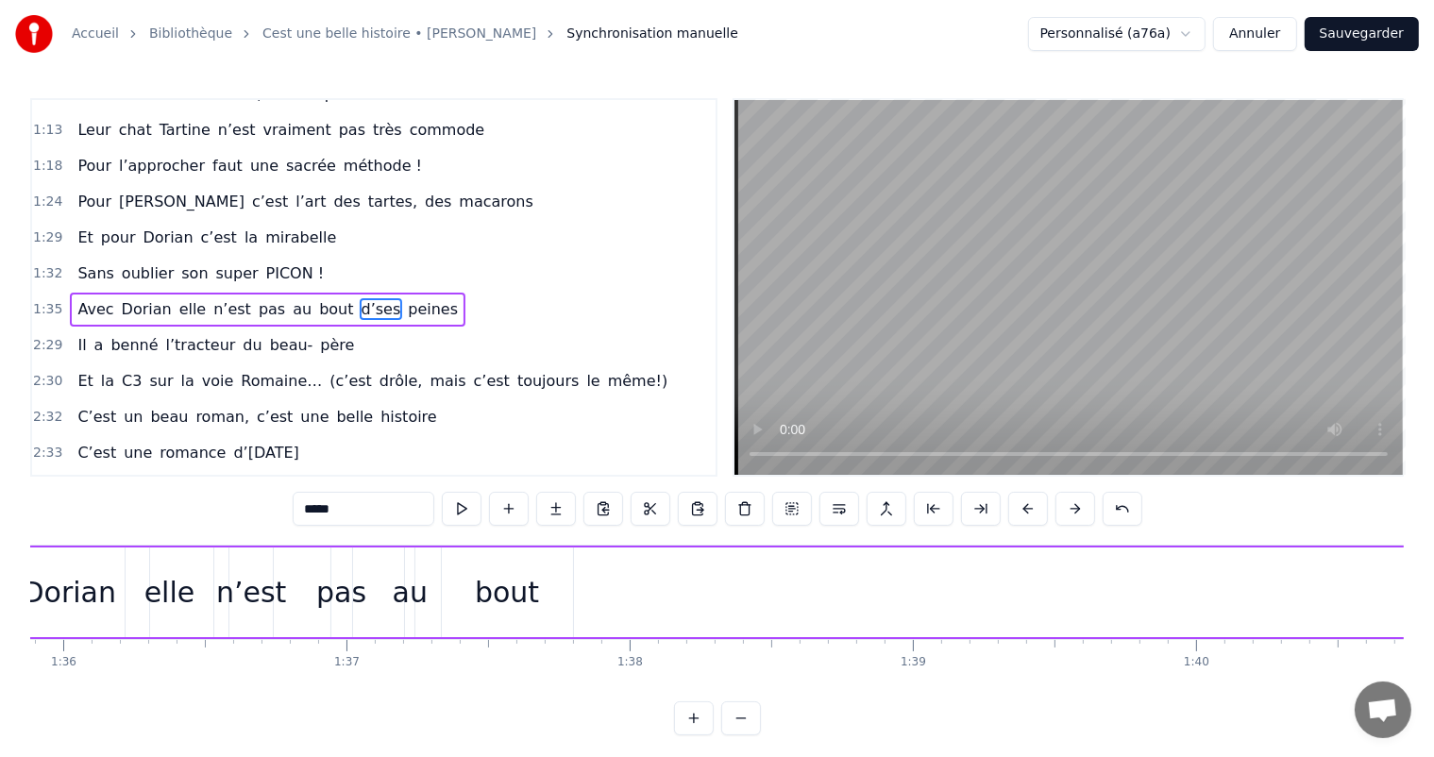
scroll to position [0, 27102]
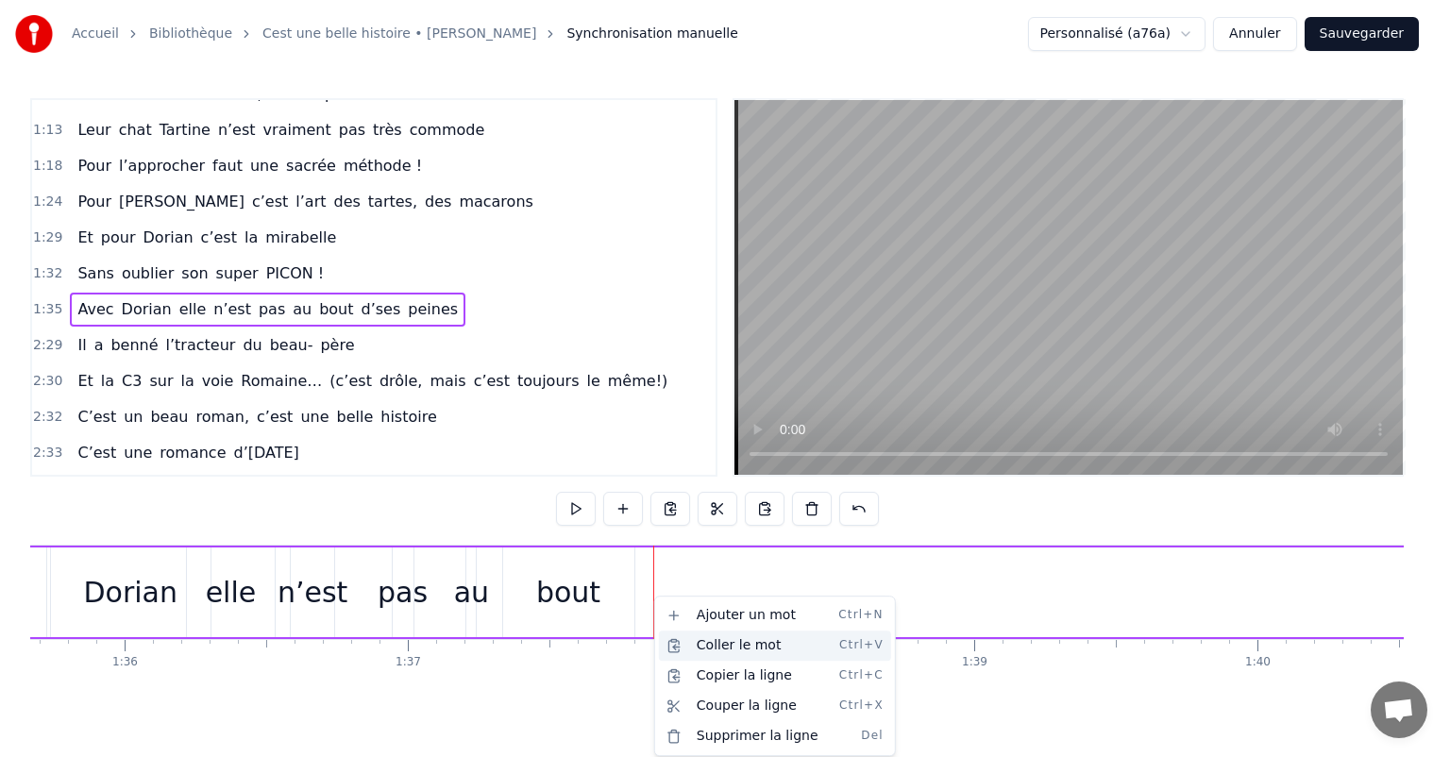
click at [700, 644] on div "Coller le mot Ctrl+V" at bounding box center [775, 646] width 232 height 30
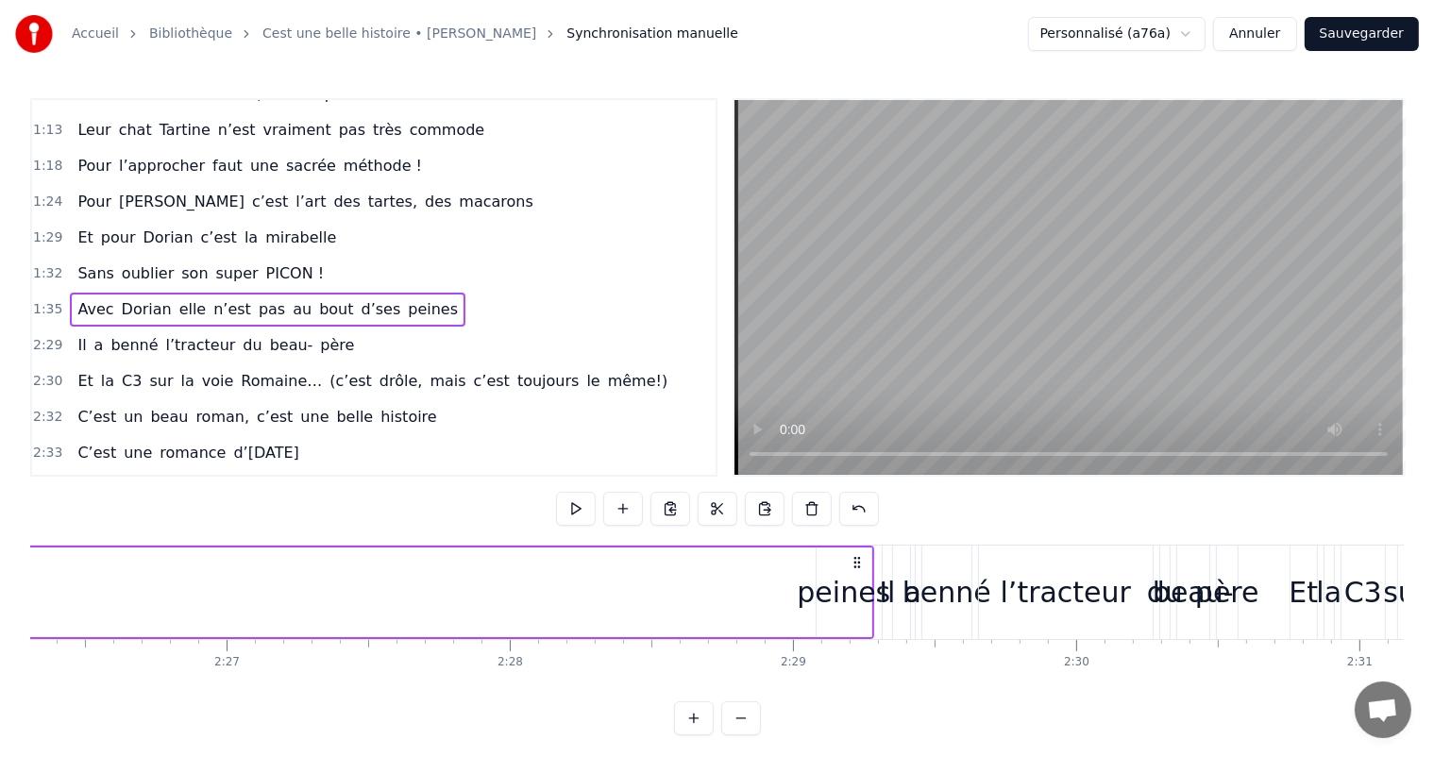
scroll to position [0, 41508]
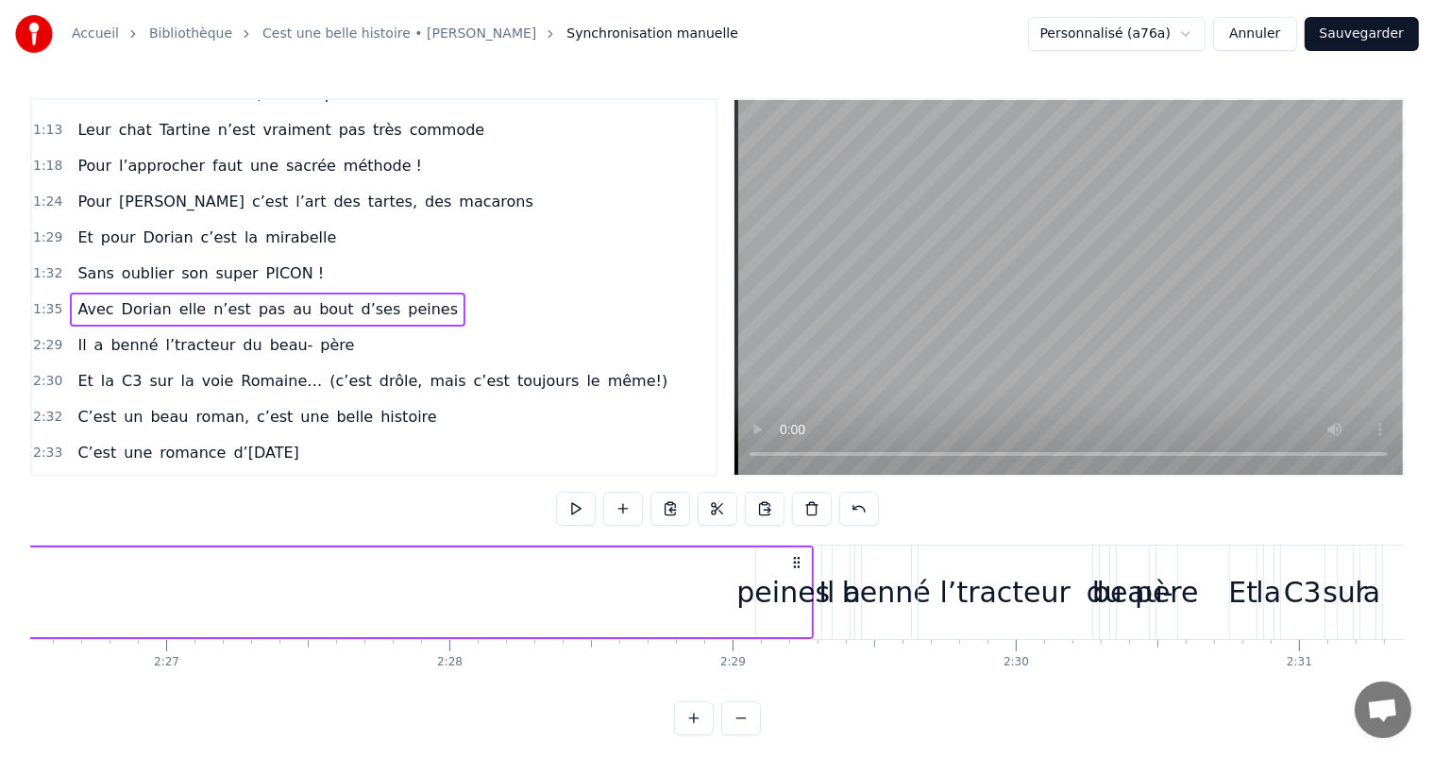
click at [786, 601] on div "peines" at bounding box center [783, 592] width 93 height 42
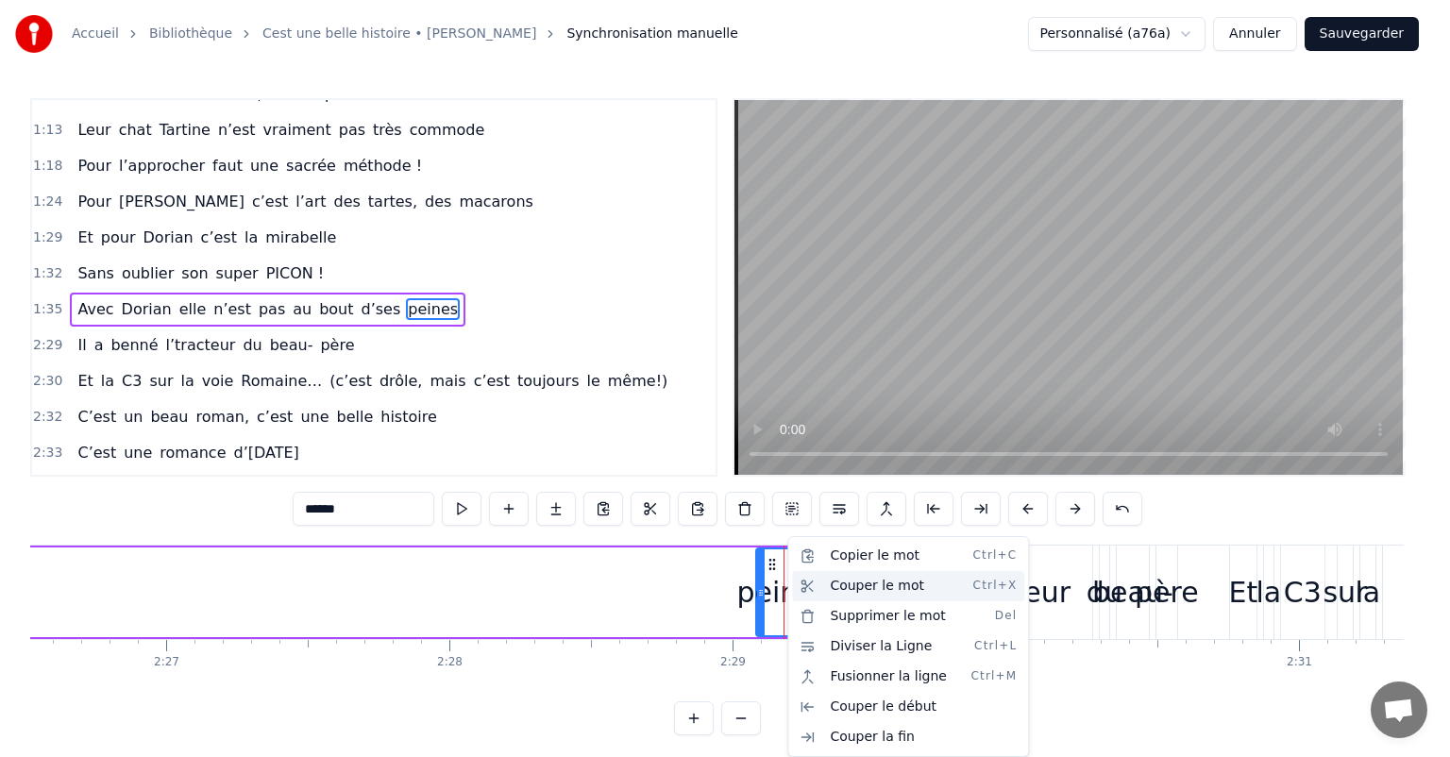
click at [839, 593] on div "Couper le mot Ctrl+X" at bounding box center [908, 586] width 232 height 30
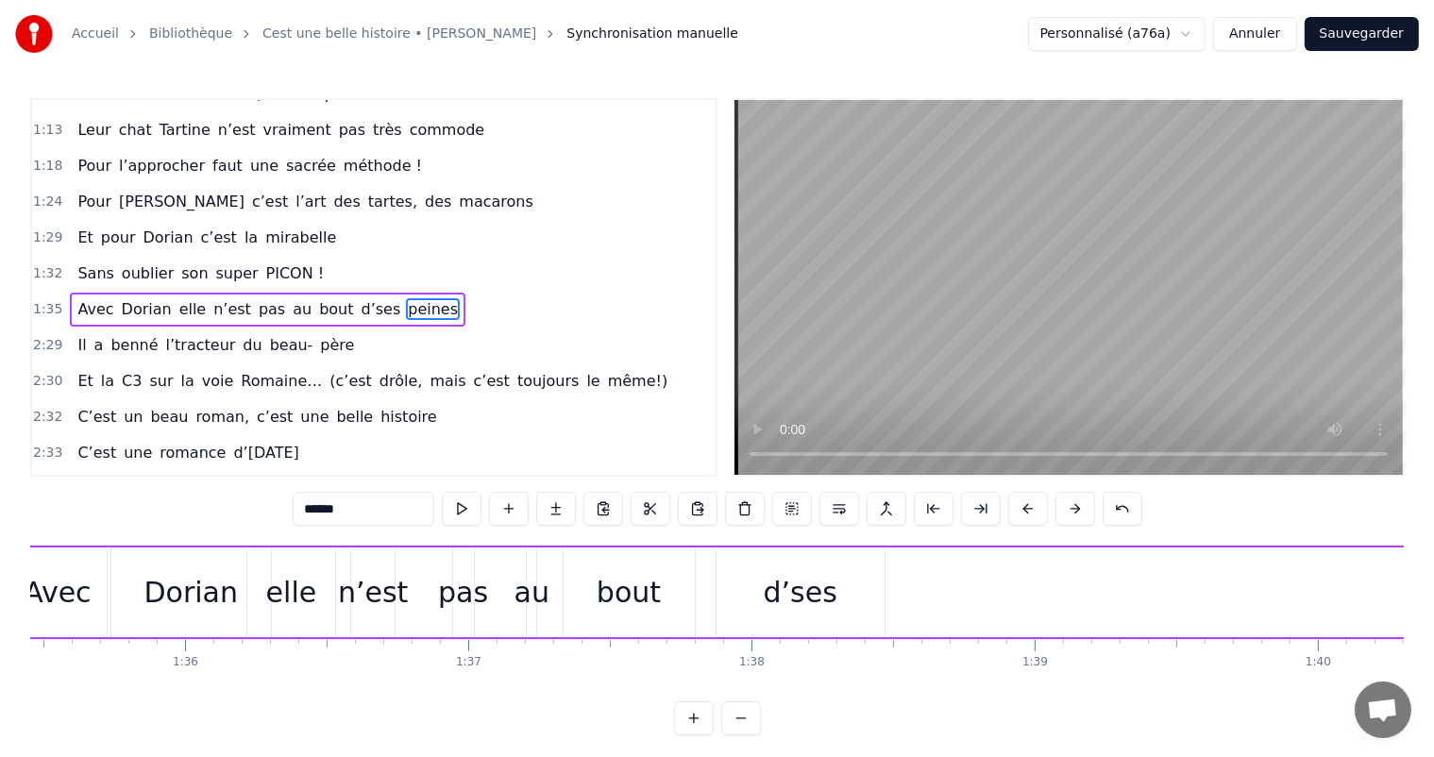
scroll to position [0, 27163]
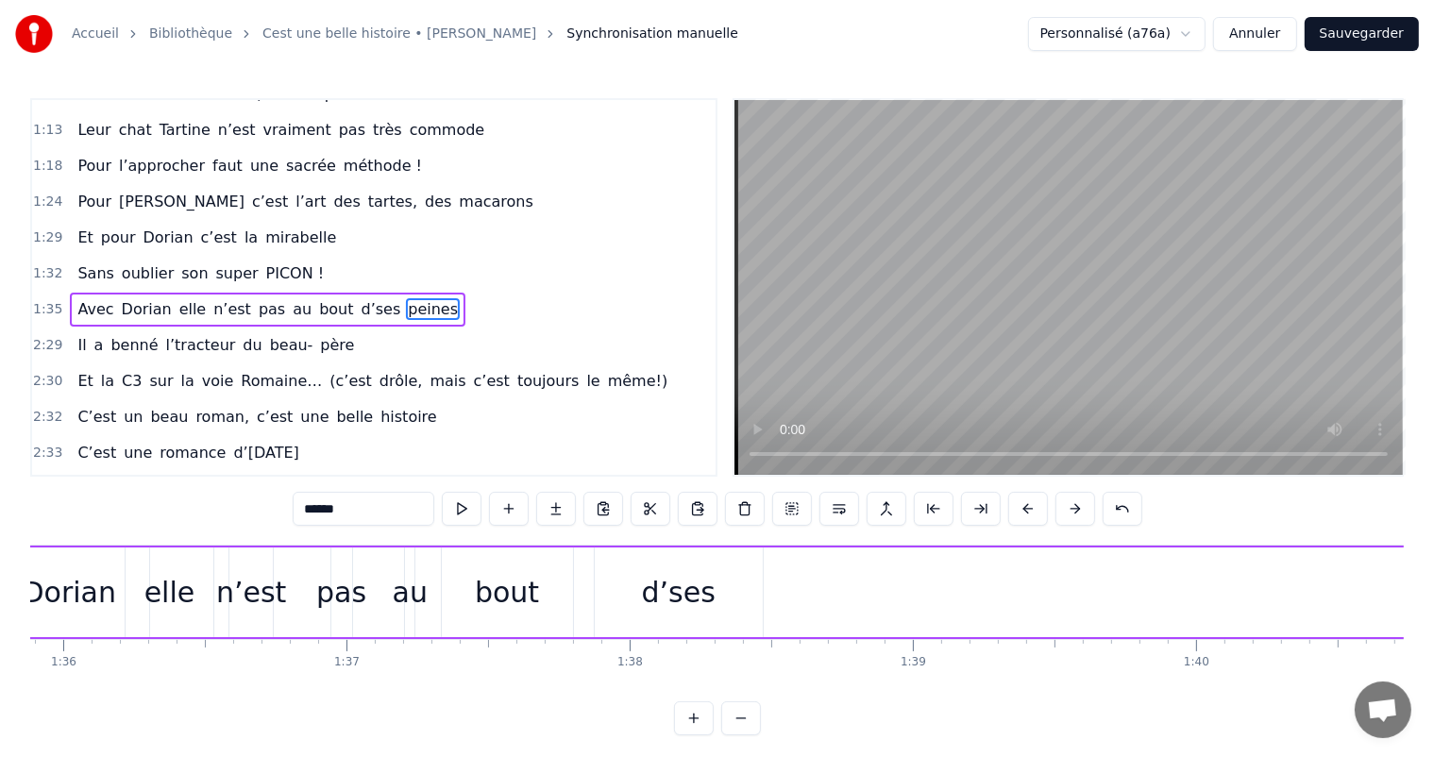
click at [747, 593] on div "d’ses" at bounding box center [679, 593] width 168 height 90
type input "*****"
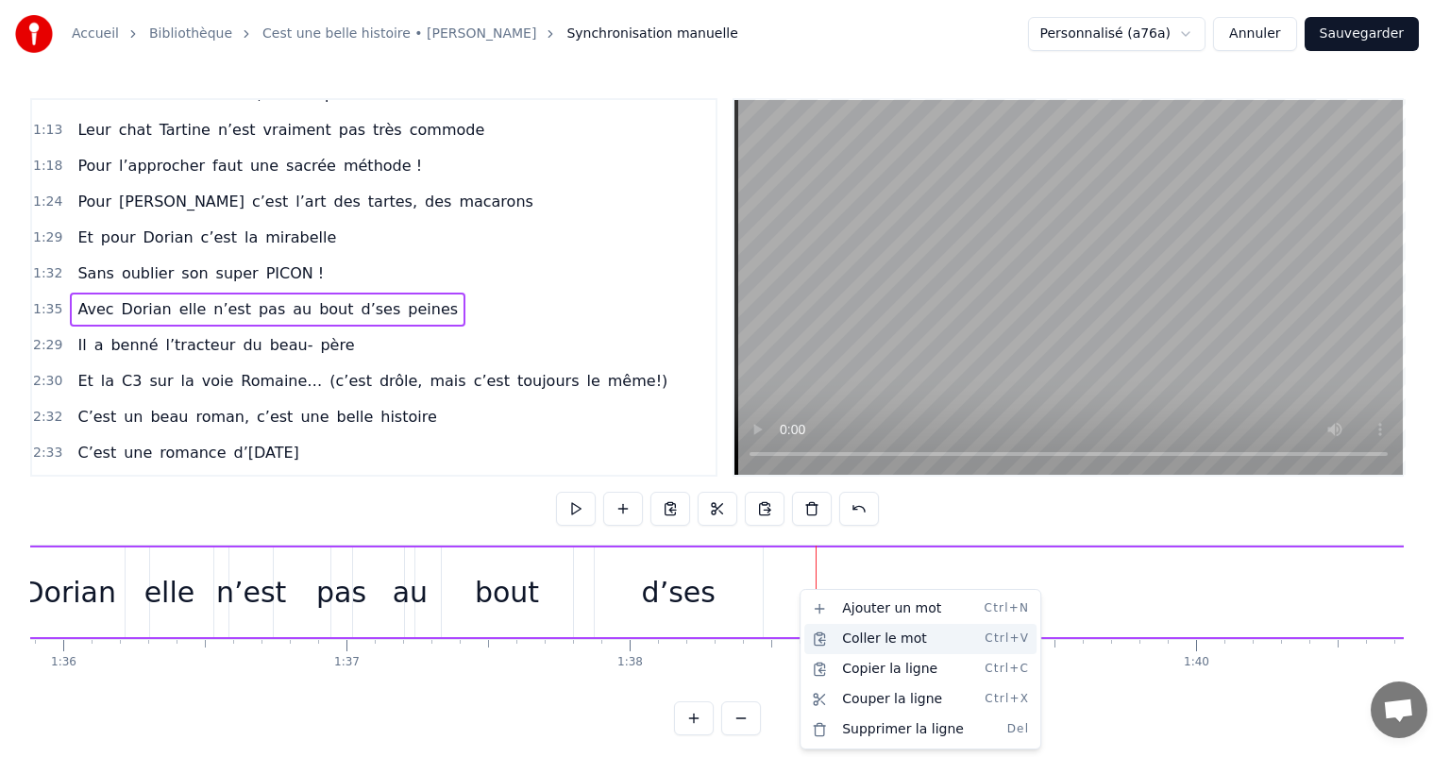
click at [855, 642] on div "Coller le mot Ctrl+V" at bounding box center [921, 639] width 232 height 30
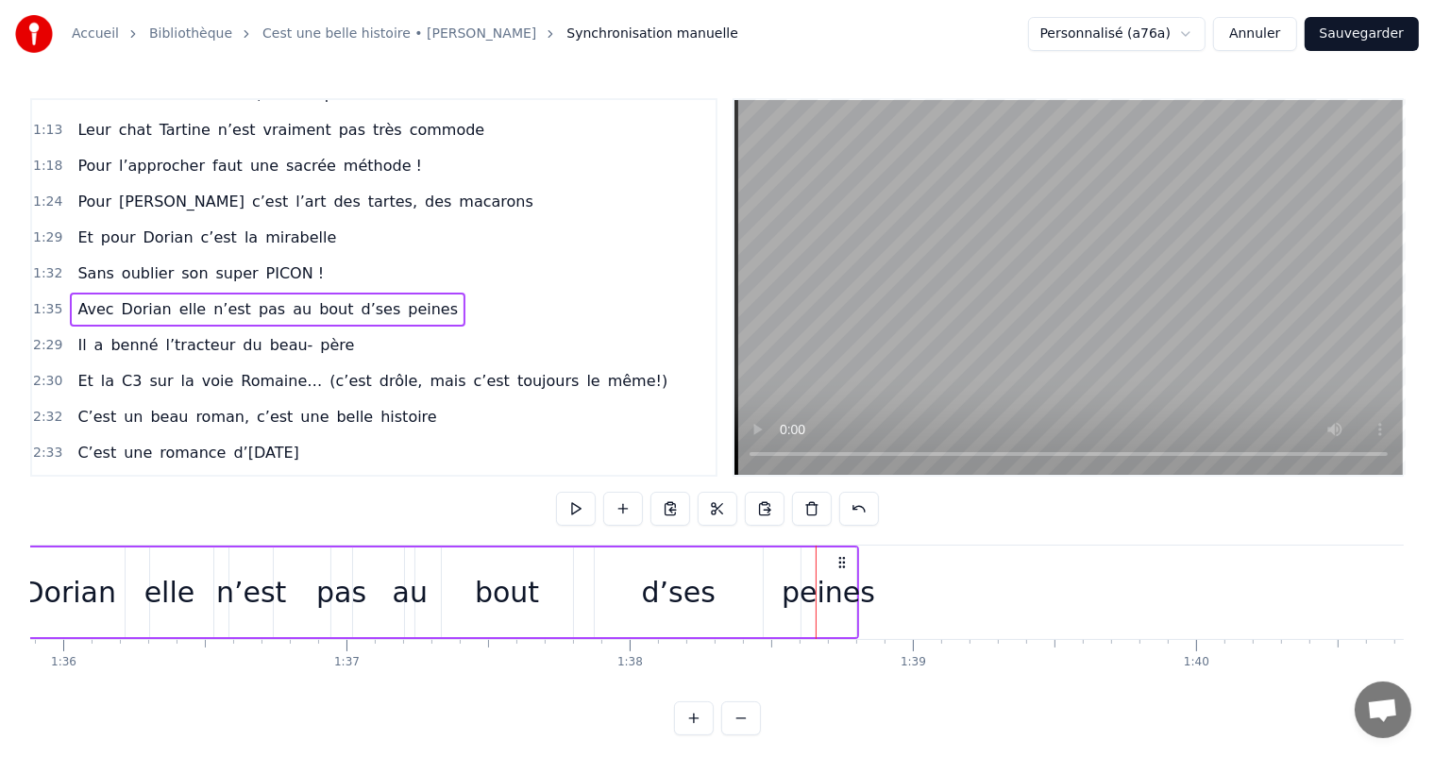
click at [93, 595] on div "Dorian" at bounding box center [69, 592] width 94 height 42
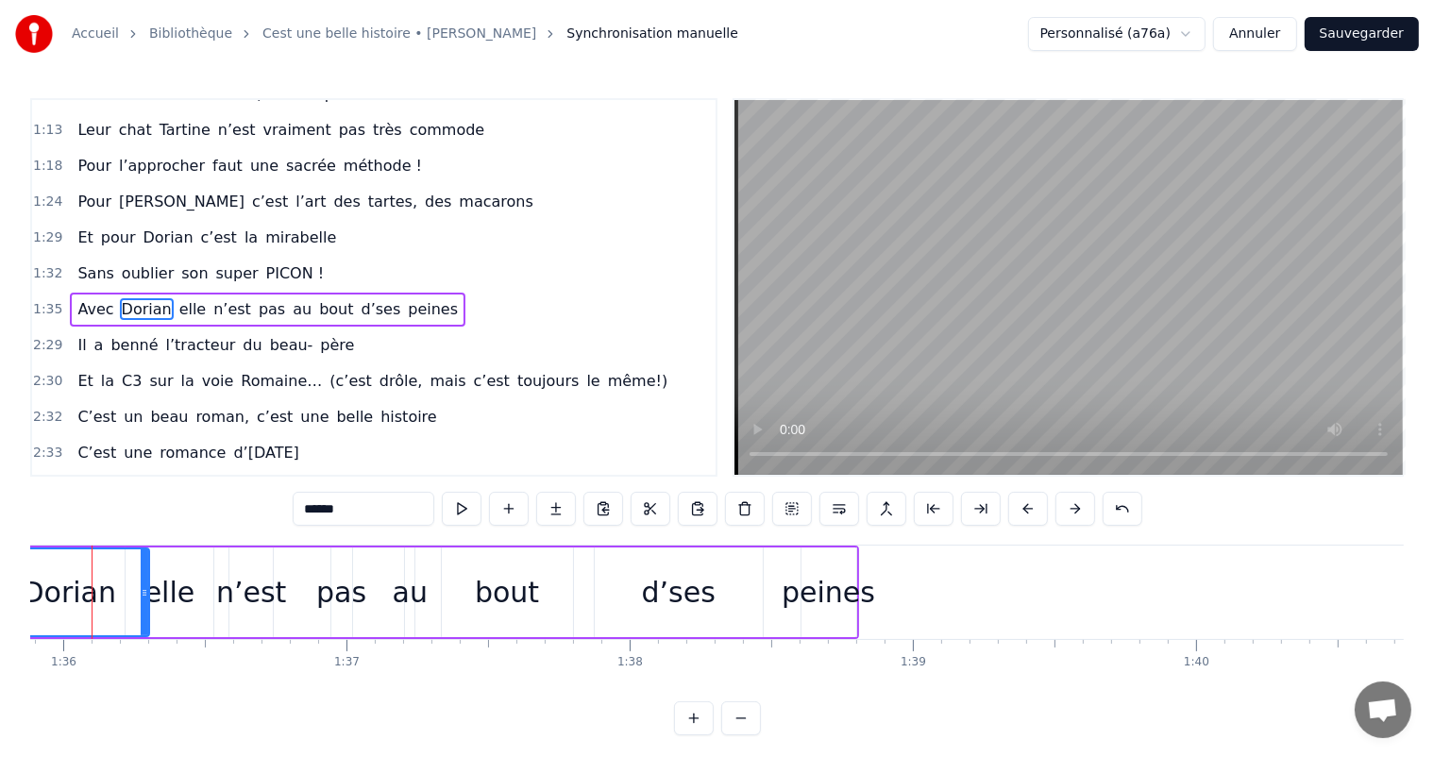
scroll to position [0, 27129]
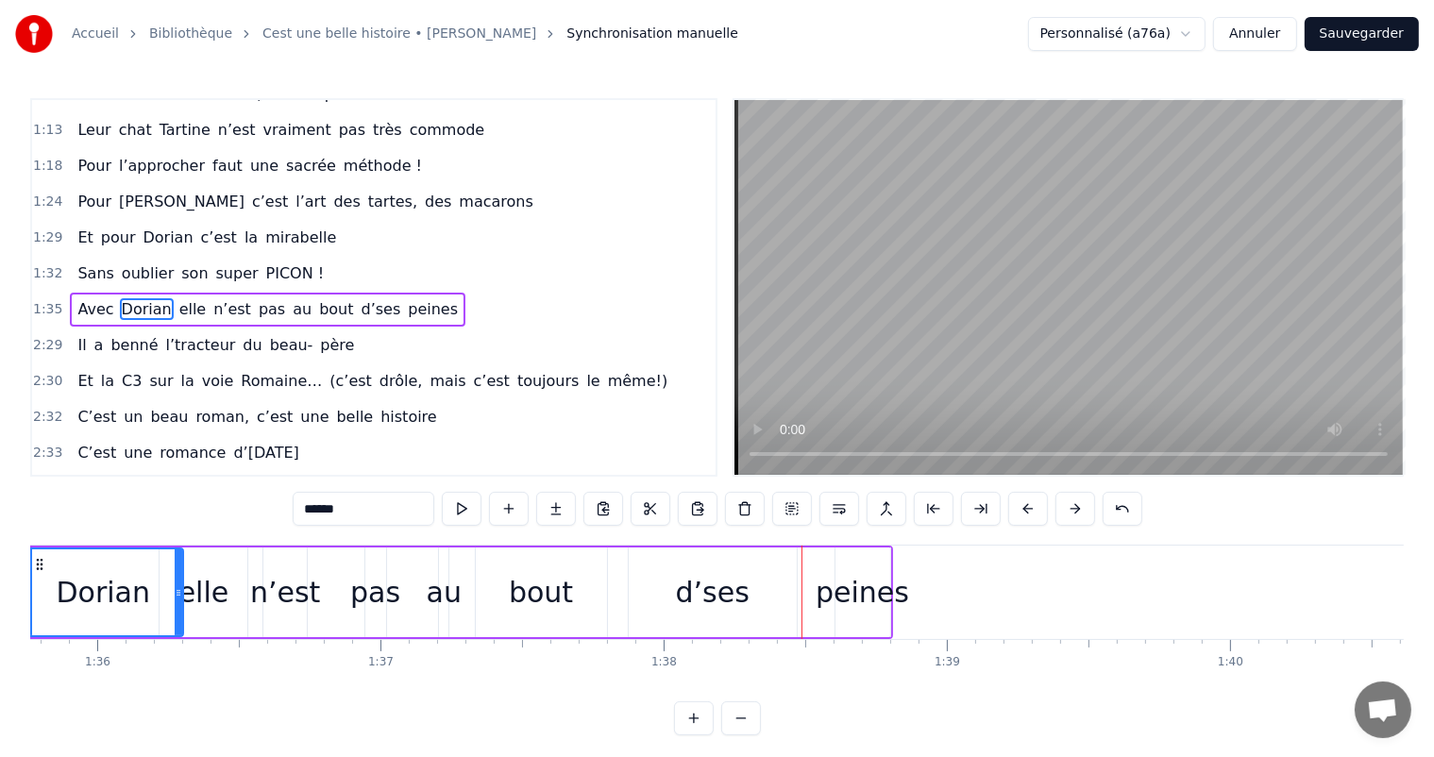
click at [883, 601] on div "peines" at bounding box center [862, 592] width 93 height 42
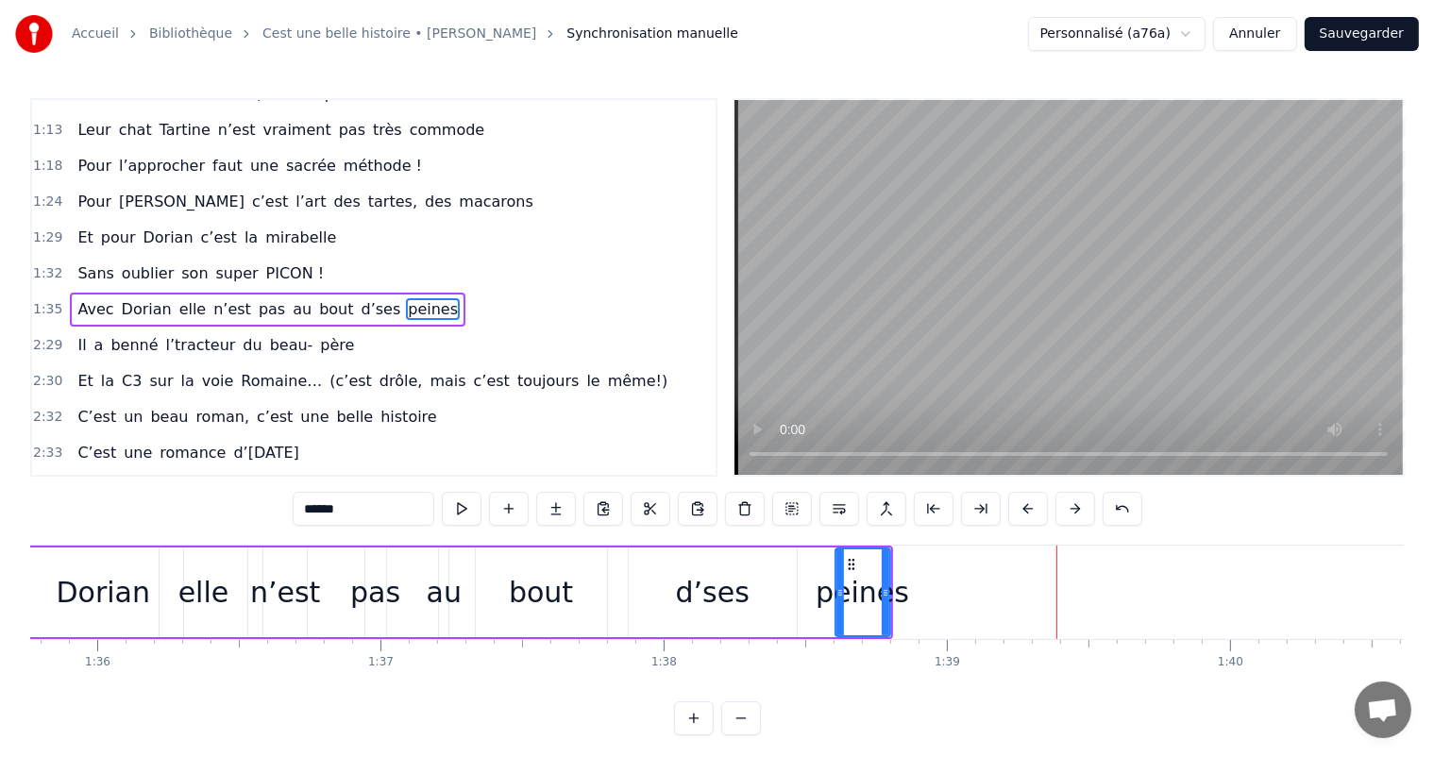
click at [865, 597] on div "peines" at bounding box center [862, 592] width 93 height 42
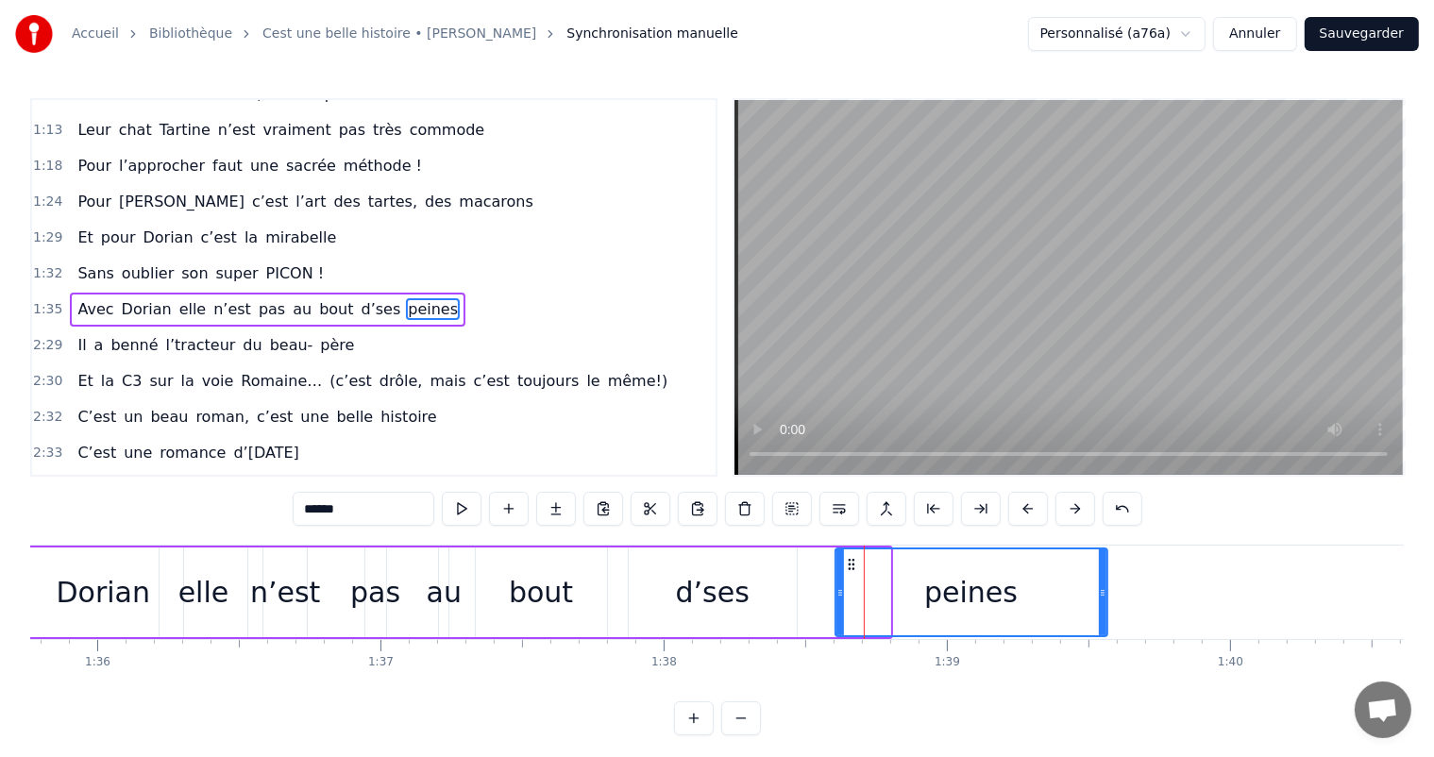
drag, startPoint x: 886, startPoint y: 593, endPoint x: 1103, endPoint y: 611, distance: 217.9
click at [1103, 611] on div at bounding box center [1103, 593] width 8 height 86
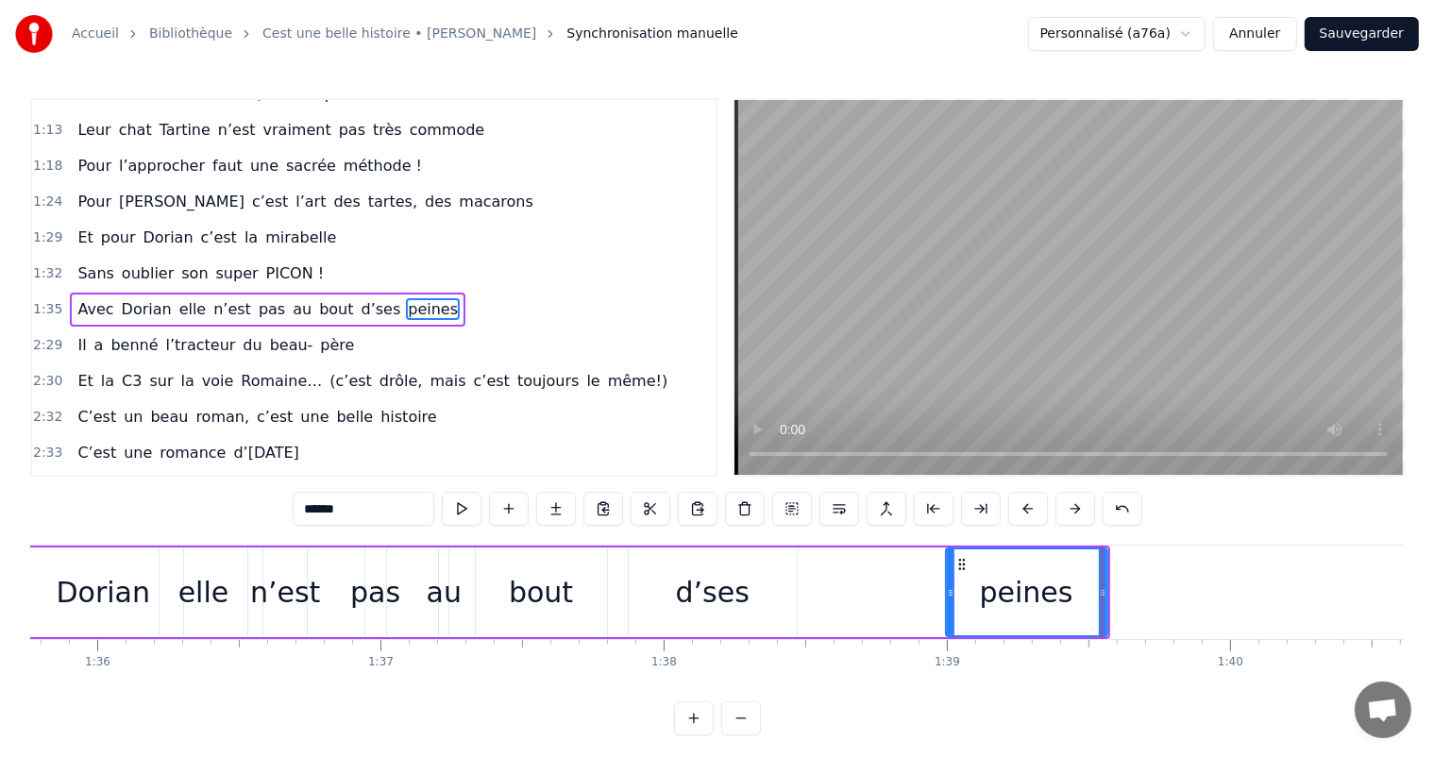
drag, startPoint x: 839, startPoint y: 593, endPoint x: 951, endPoint y: 605, distance: 113.0
click at [951, 605] on div at bounding box center [951, 593] width 8 height 86
drag, startPoint x: 1105, startPoint y: 589, endPoint x: 1062, endPoint y: 553, distance: 55.6
click at [1116, 589] on icon at bounding box center [1113, 592] width 8 height 15
click at [752, 583] on div "d’ses" at bounding box center [713, 593] width 168 height 90
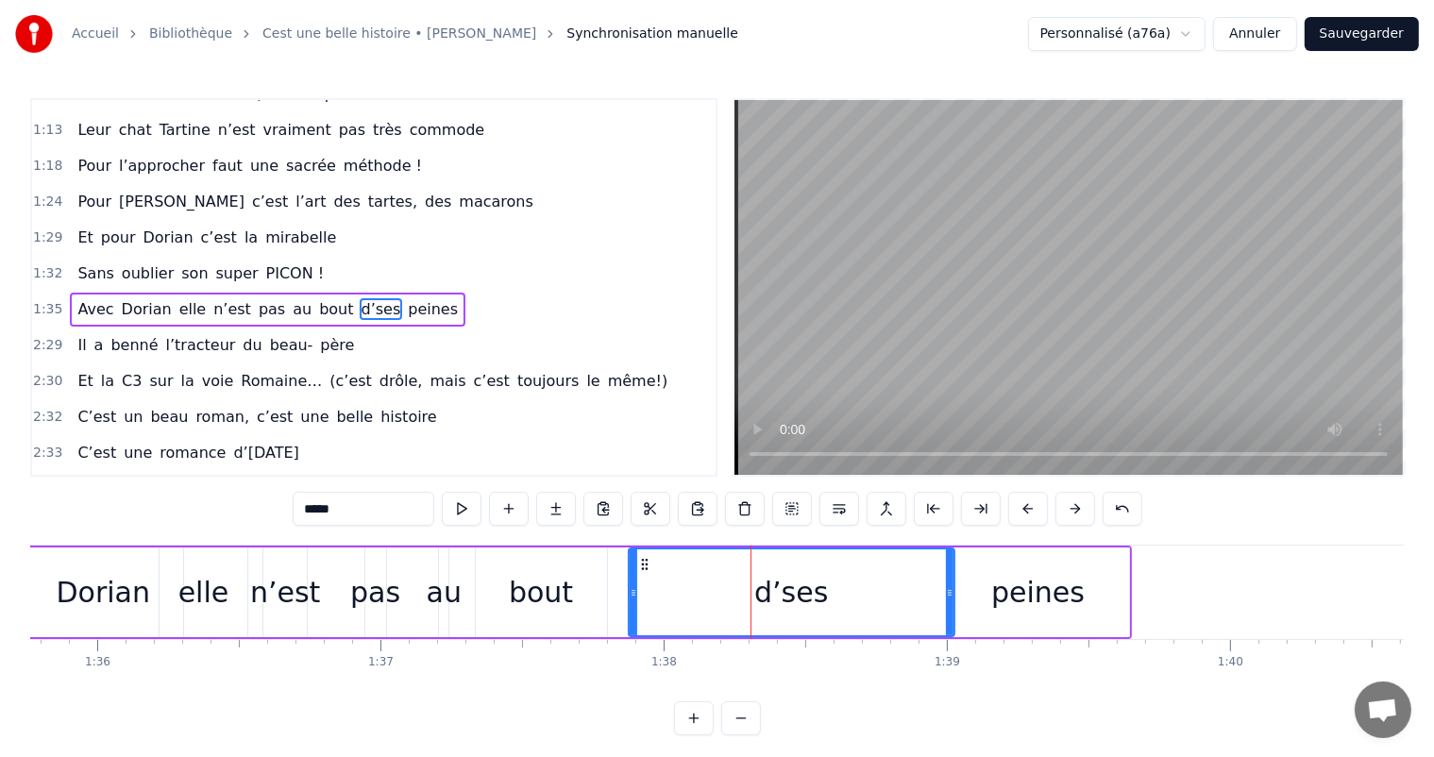
drag, startPoint x: 794, startPoint y: 588, endPoint x: 942, endPoint y: 593, distance: 148.3
click at [950, 599] on icon at bounding box center [950, 592] width 8 height 15
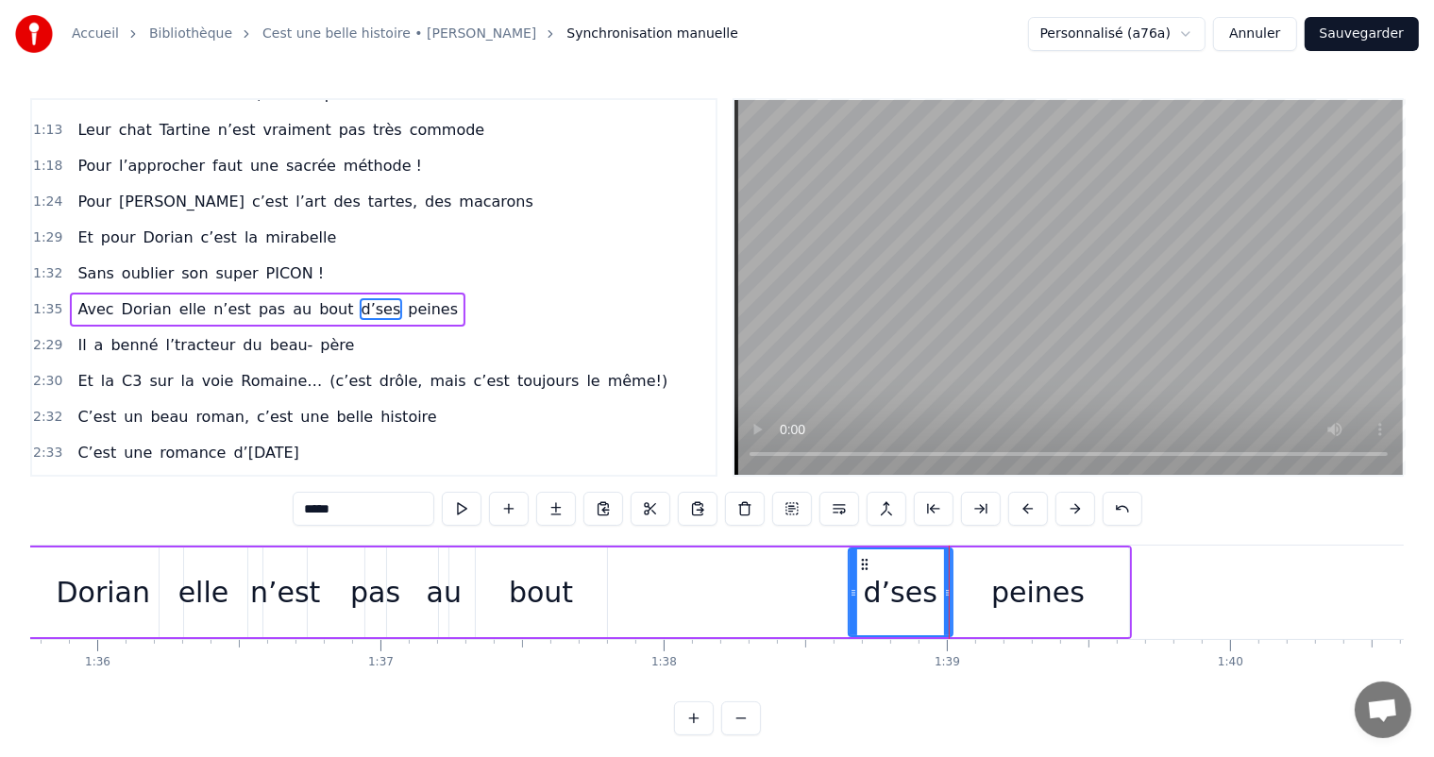
drag, startPoint x: 631, startPoint y: 595, endPoint x: 663, endPoint y: 576, distance: 37.2
click at [850, 603] on div at bounding box center [854, 593] width 8 height 86
drag, startPoint x: 603, startPoint y: 587, endPoint x: 589, endPoint y: 589, distance: 14.3
click at [593, 589] on div "bout" at bounding box center [541, 593] width 131 height 90
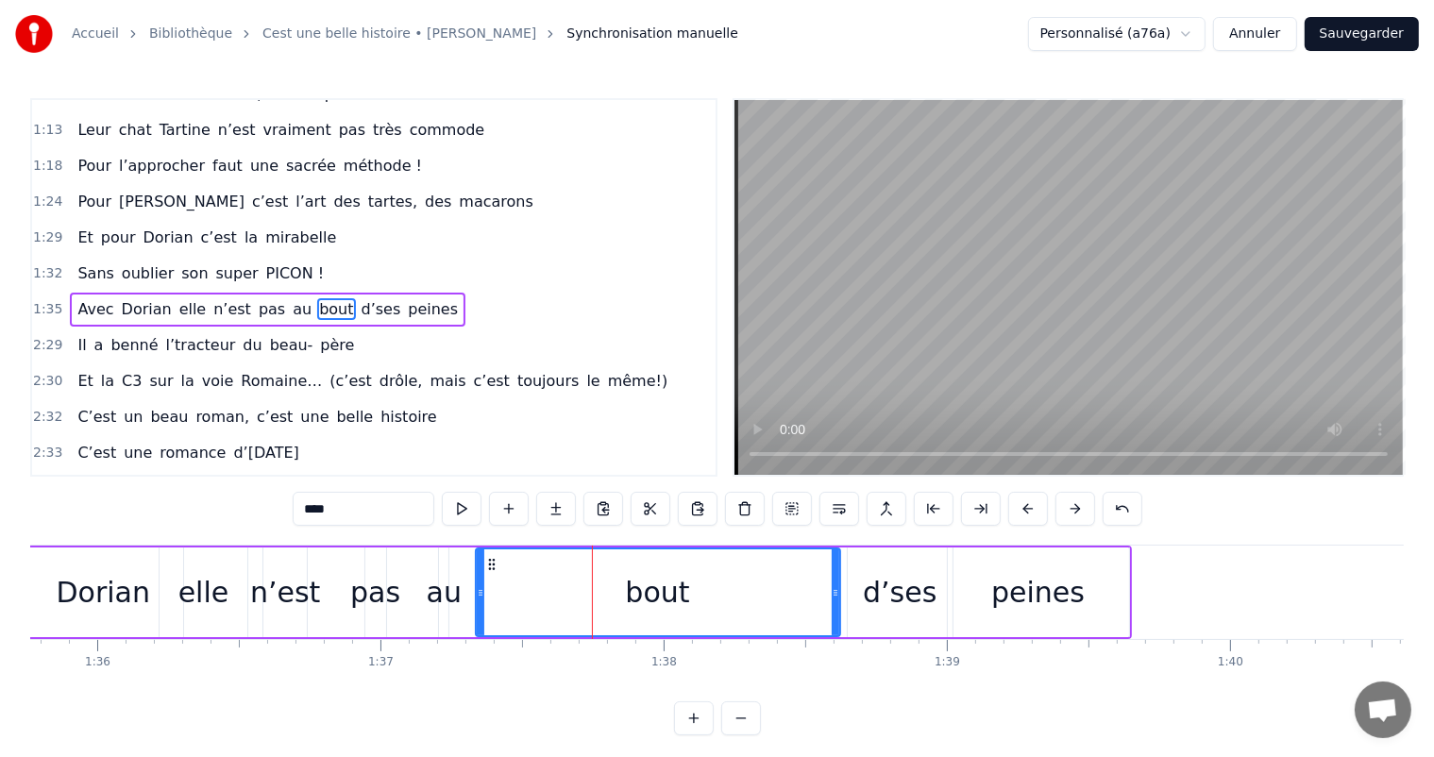
drag, startPoint x: 604, startPoint y: 592, endPoint x: 819, endPoint y: 589, distance: 214.4
click at [838, 597] on icon at bounding box center [836, 592] width 8 height 15
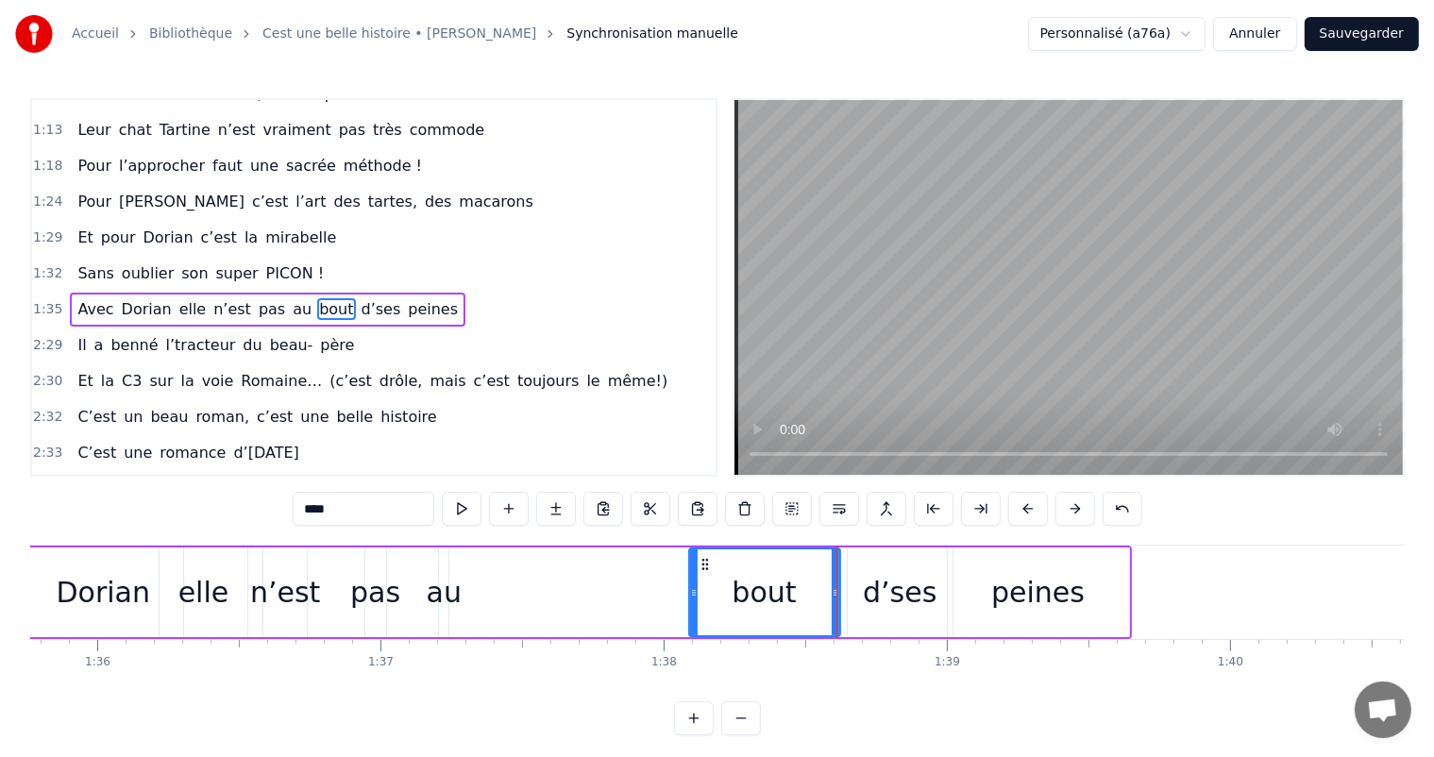
drag, startPoint x: 478, startPoint y: 567, endPoint x: 699, endPoint y: 588, distance: 222.0
click at [698, 588] on div at bounding box center [694, 593] width 8 height 86
click at [431, 587] on div "au" at bounding box center [444, 592] width 35 height 42
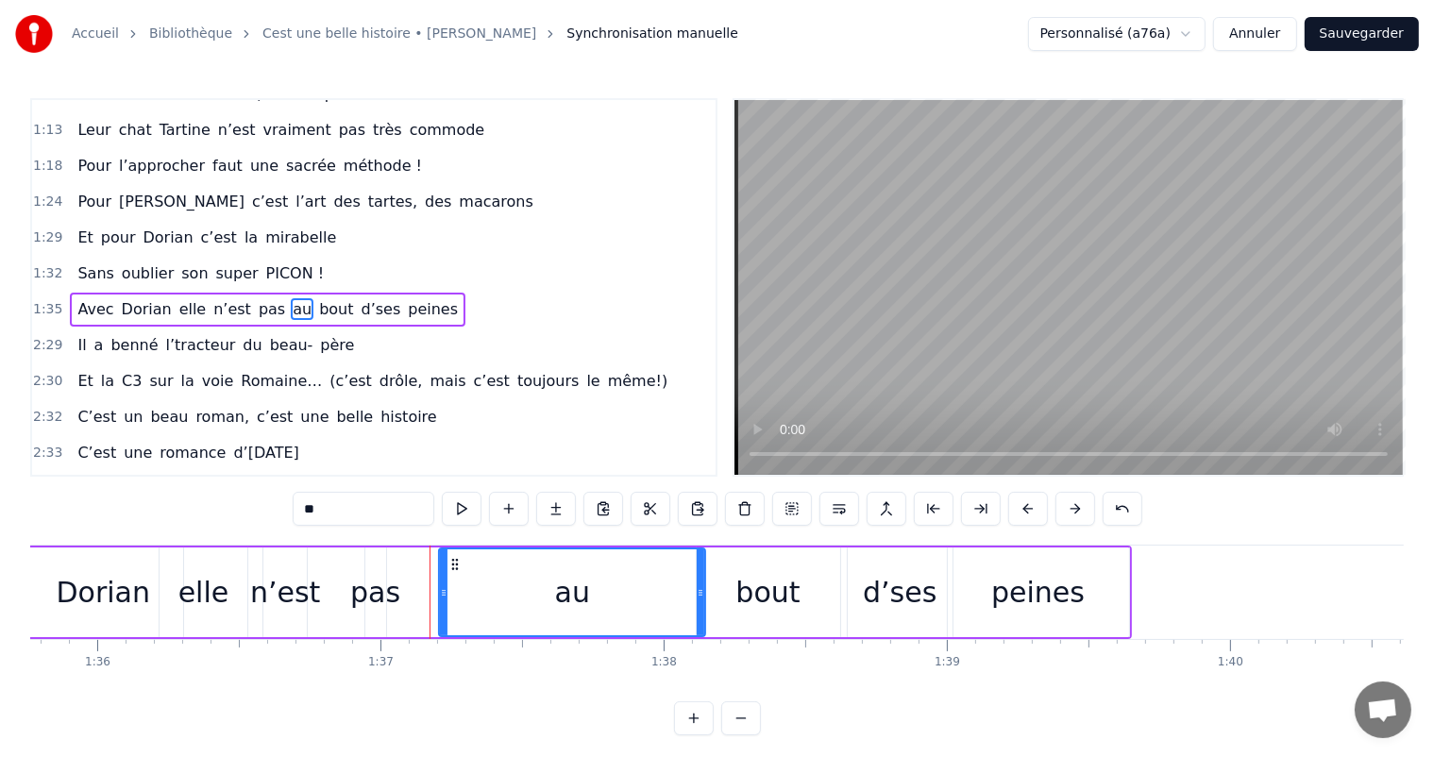
drag, startPoint x: 442, startPoint y: 589, endPoint x: 667, endPoint y: 574, distance: 225.3
click at [701, 595] on icon at bounding box center [701, 592] width 8 height 15
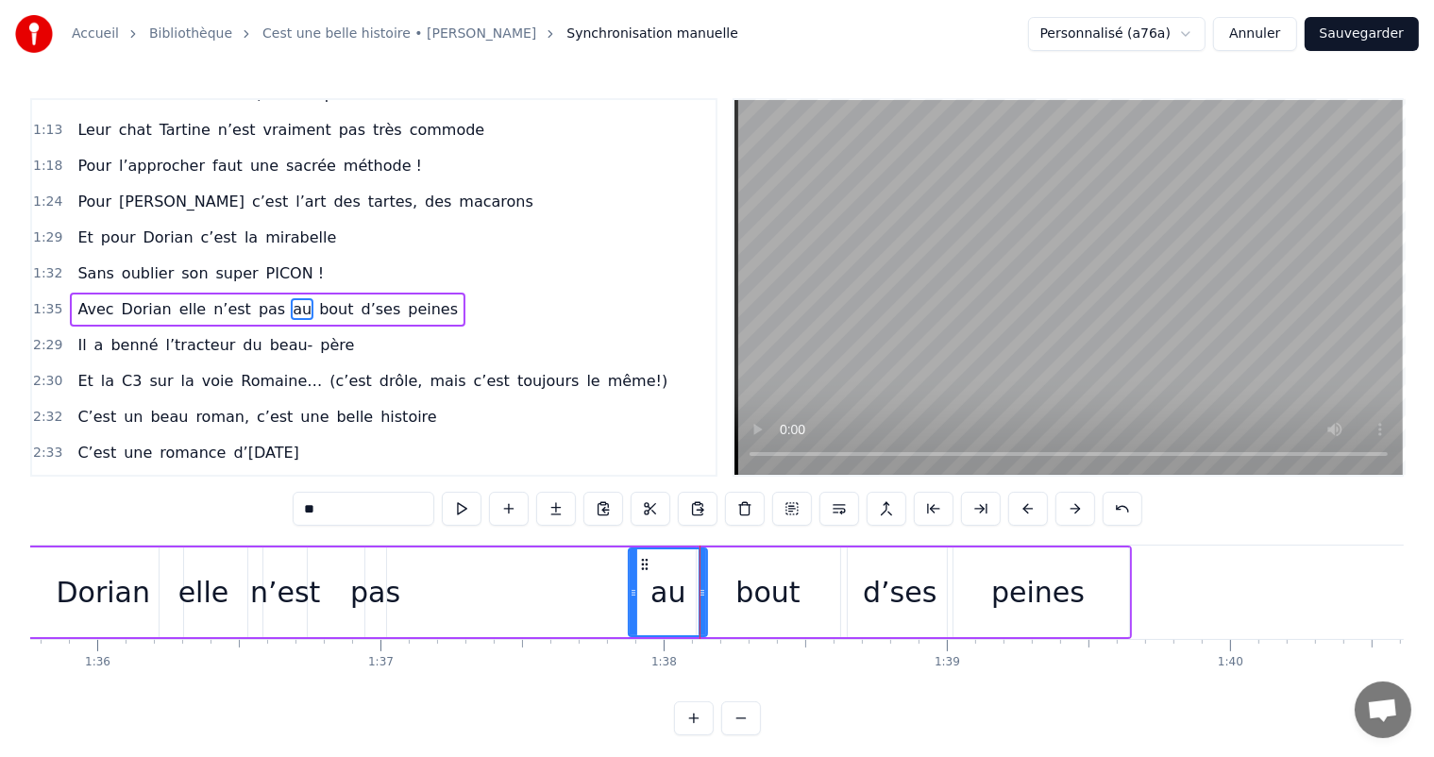
drag, startPoint x: 441, startPoint y: 585, endPoint x: 631, endPoint y: 612, distance: 191.6
click at [631, 612] on div at bounding box center [634, 593] width 8 height 86
click at [382, 596] on div "pas" at bounding box center [375, 592] width 50 height 42
type input "***"
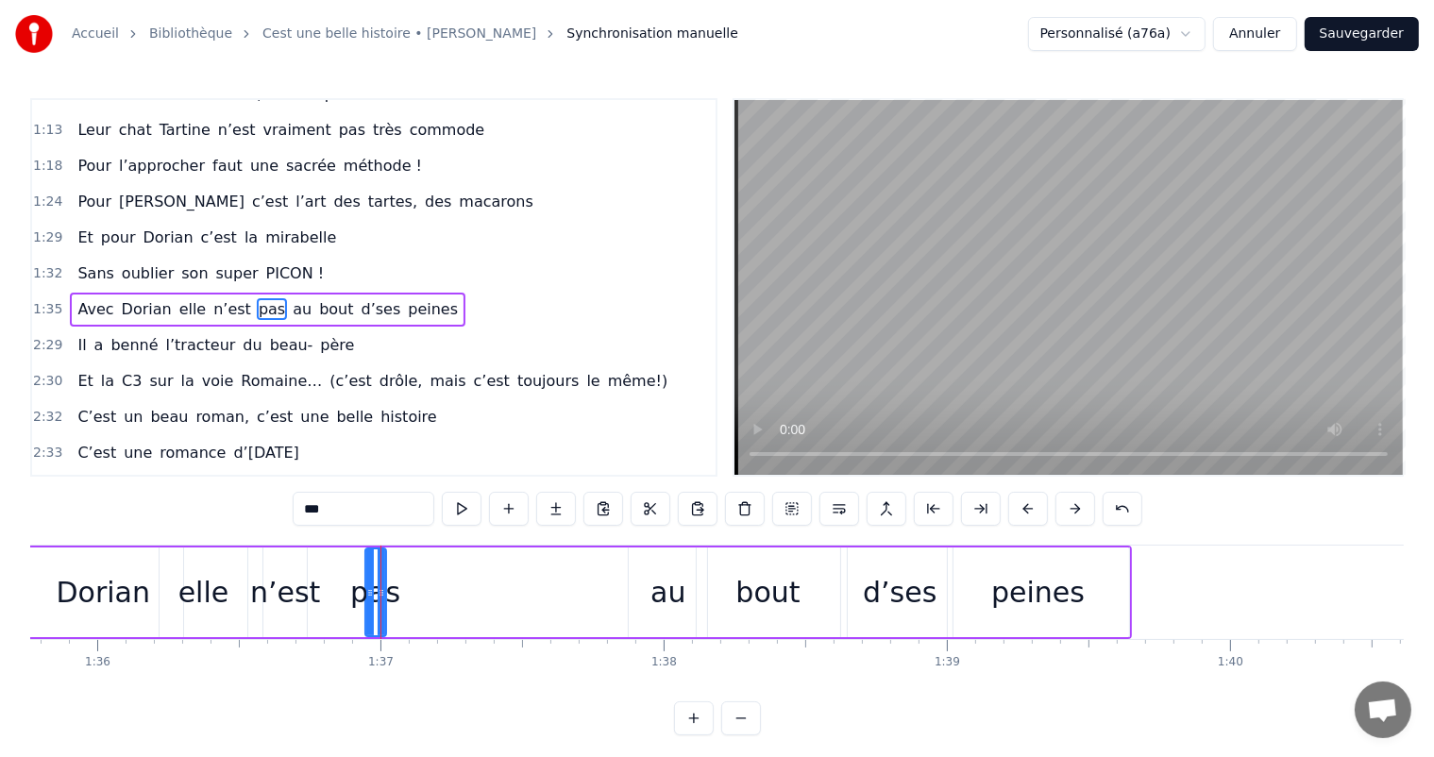
drag, startPoint x: 381, startPoint y: 591, endPoint x: 504, endPoint y: 580, distance: 124.2
click at [614, 603] on div "C’est un beau roman, c’est une belle histoire C’est une romance d’[DATE] [PERSO…" at bounding box center [19, 592] width 54237 height 94
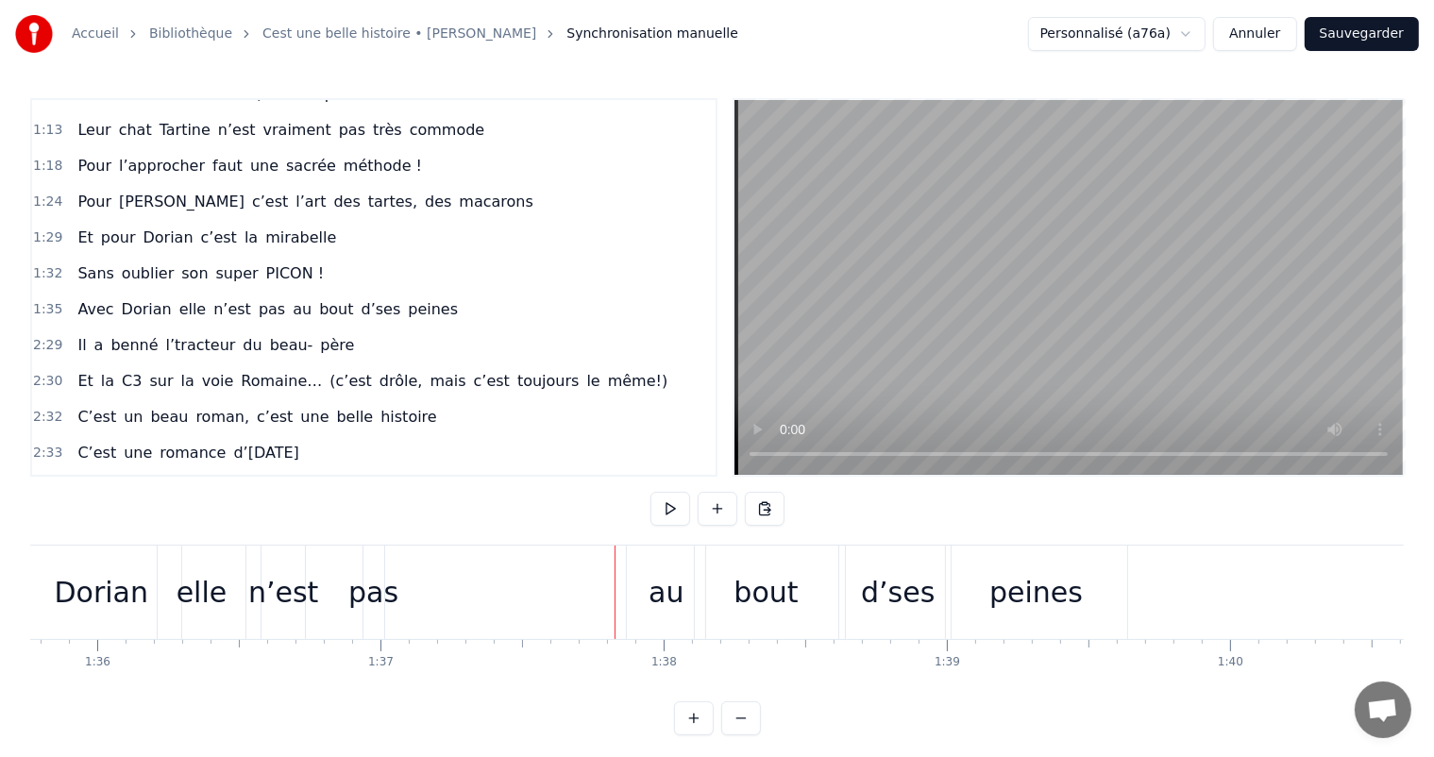
click at [383, 574] on div "pas" at bounding box center [373, 592] width 50 height 42
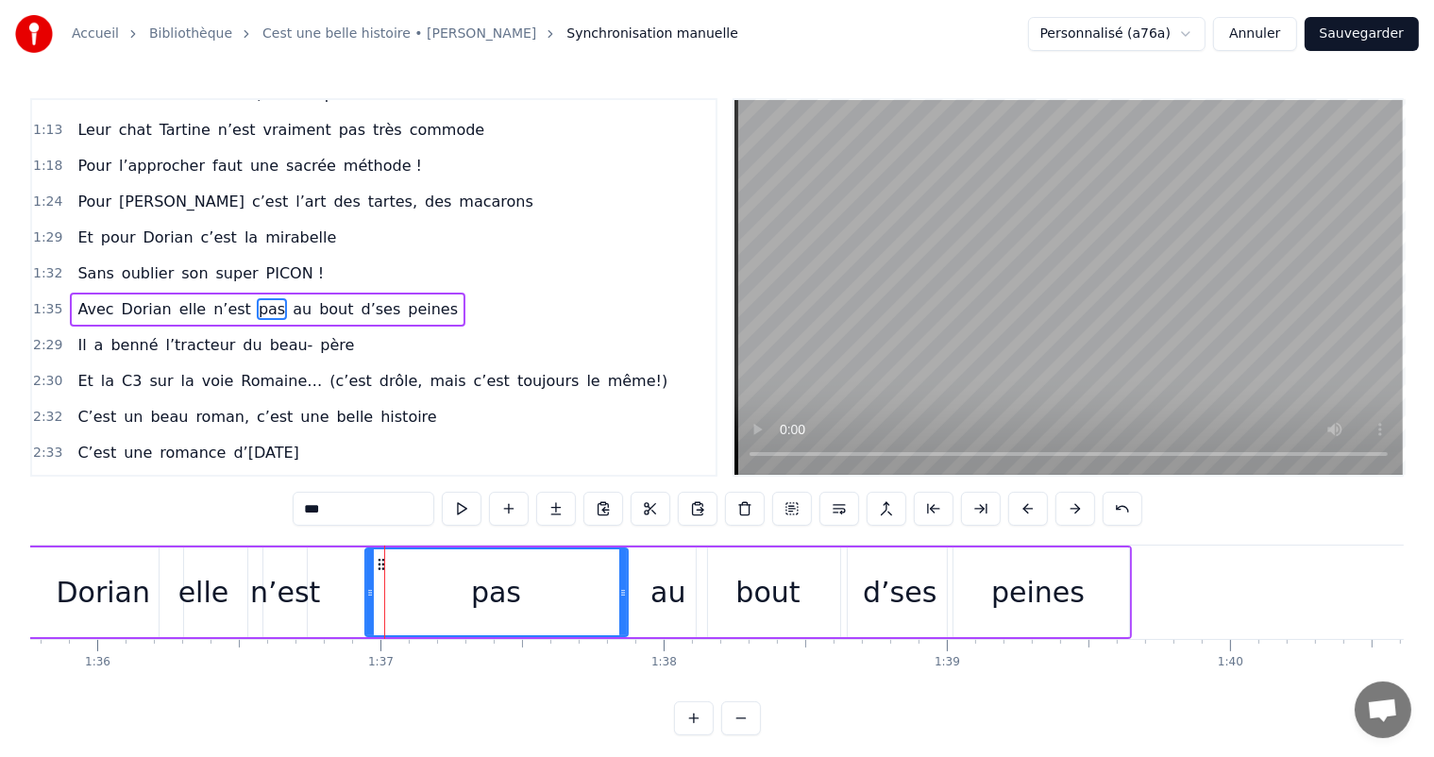
drag, startPoint x: 381, startPoint y: 574, endPoint x: 622, endPoint y: 593, distance: 242.5
click at [622, 593] on div at bounding box center [623, 593] width 8 height 86
drag, startPoint x: 365, startPoint y: 590, endPoint x: 458, endPoint y: 600, distance: 94.0
click at [460, 600] on div at bounding box center [464, 593] width 8 height 86
click at [286, 588] on div "n’est" at bounding box center [285, 592] width 70 height 42
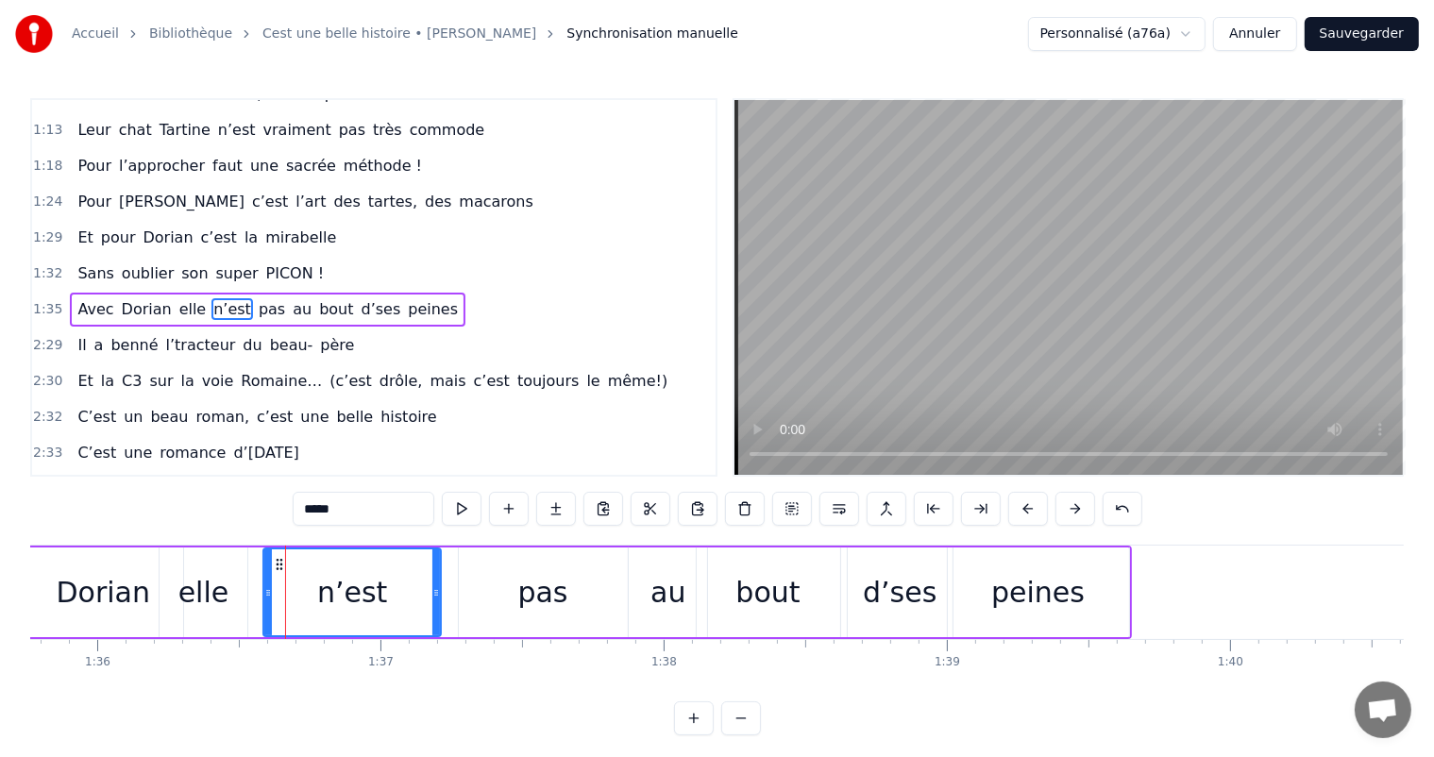
drag, startPoint x: 302, startPoint y: 590, endPoint x: 454, endPoint y: 596, distance: 152.1
click at [440, 596] on icon at bounding box center [436, 592] width 8 height 15
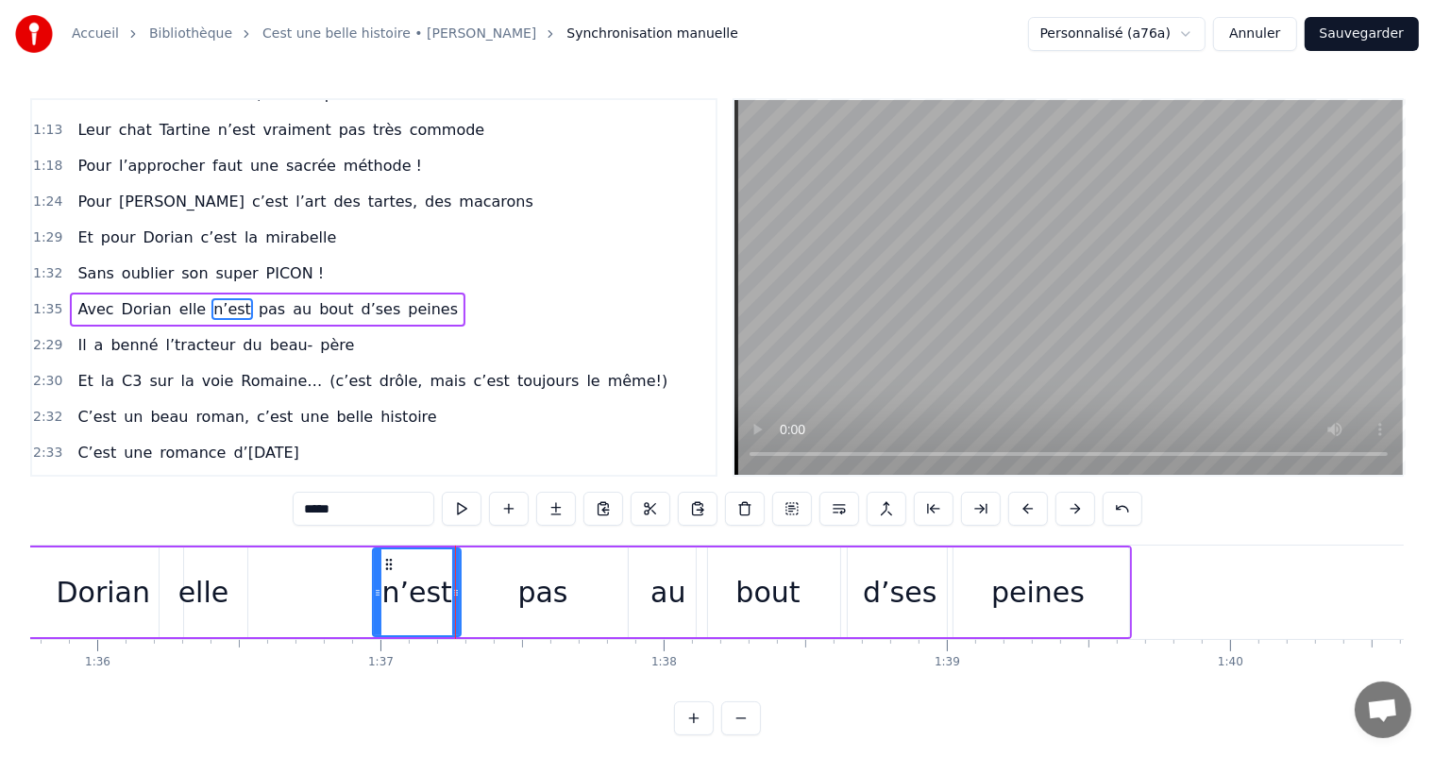
drag, startPoint x: 266, startPoint y: 594, endPoint x: 331, endPoint y: 585, distance: 64.8
click at [375, 594] on icon at bounding box center [378, 592] width 8 height 15
click at [212, 574] on div "elle" at bounding box center [203, 592] width 51 height 42
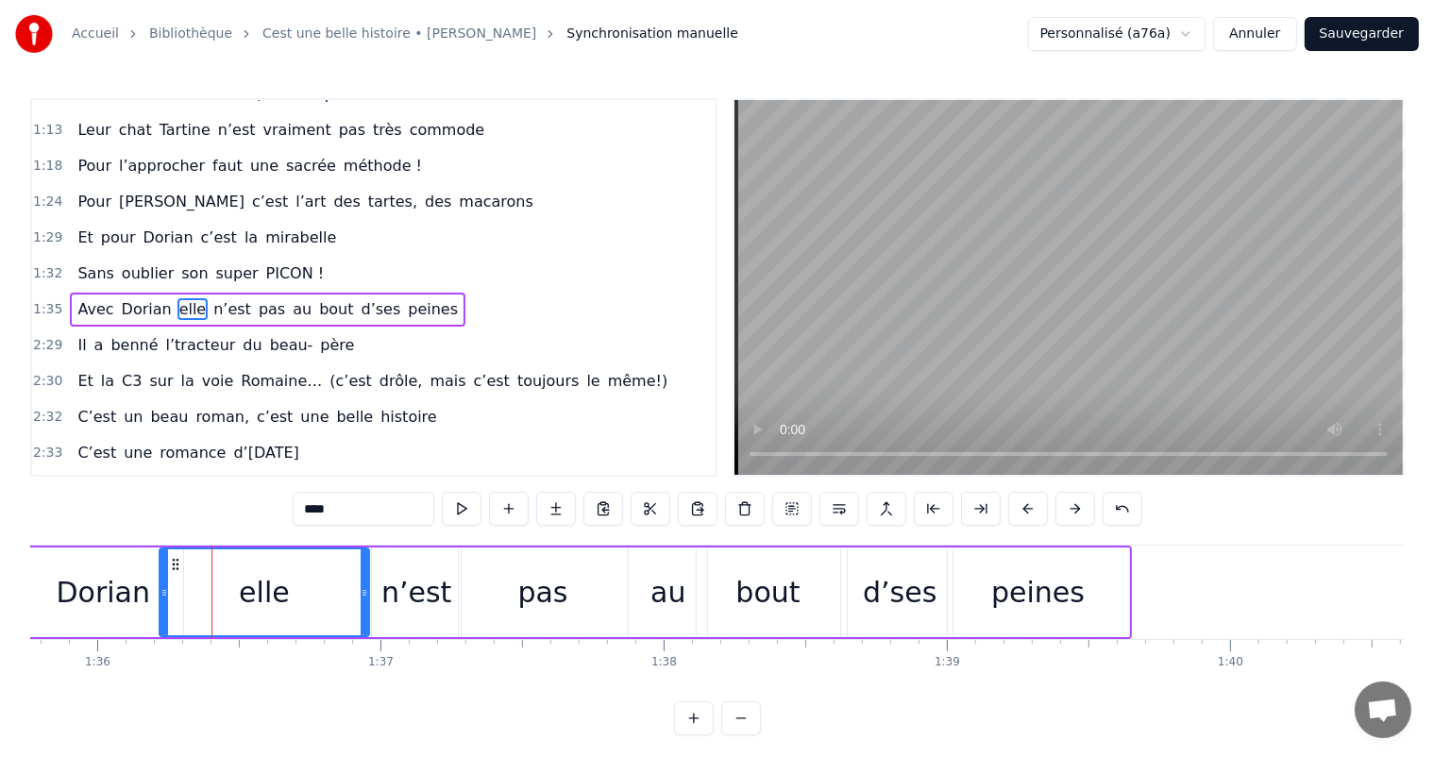
drag, startPoint x: 243, startPoint y: 589, endPoint x: 365, endPoint y: 602, distance: 122.5
click at [365, 602] on div at bounding box center [365, 593] width 8 height 86
drag, startPoint x: 159, startPoint y: 595, endPoint x: 182, endPoint y: 600, distance: 24.1
click at [182, 600] on div at bounding box center [180, 593] width 8 height 86
click at [132, 610] on div "Dorian" at bounding box center [103, 592] width 94 height 42
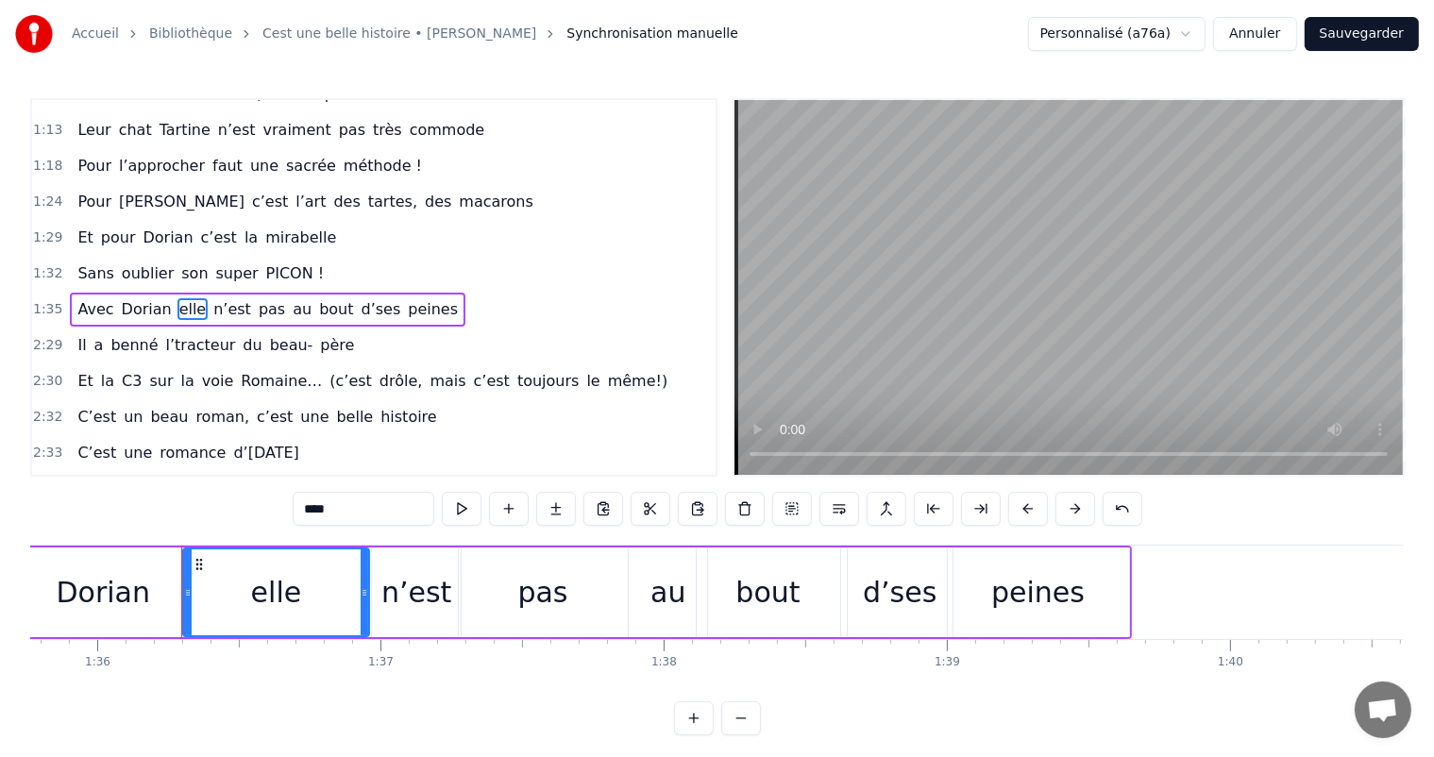
type input "******"
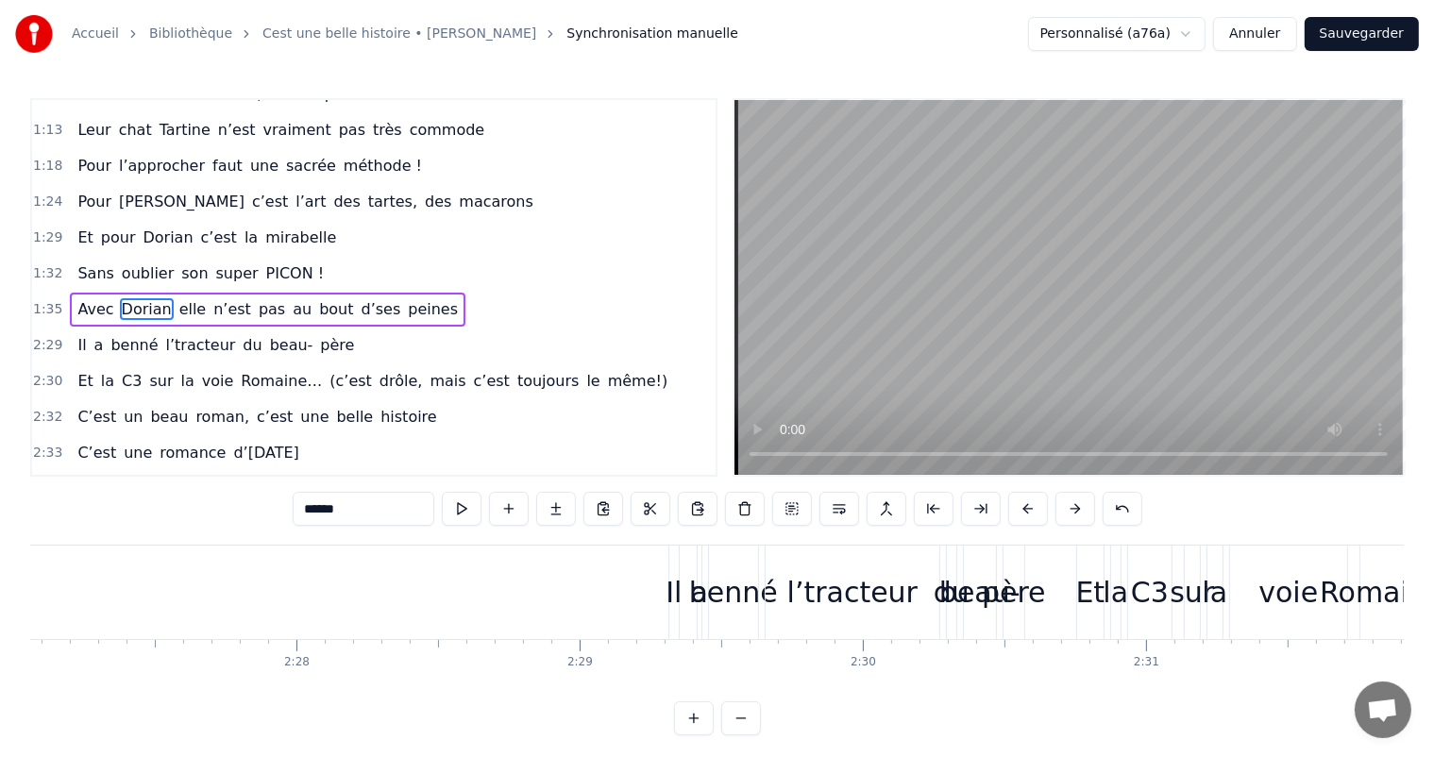
scroll to position [0, 41723]
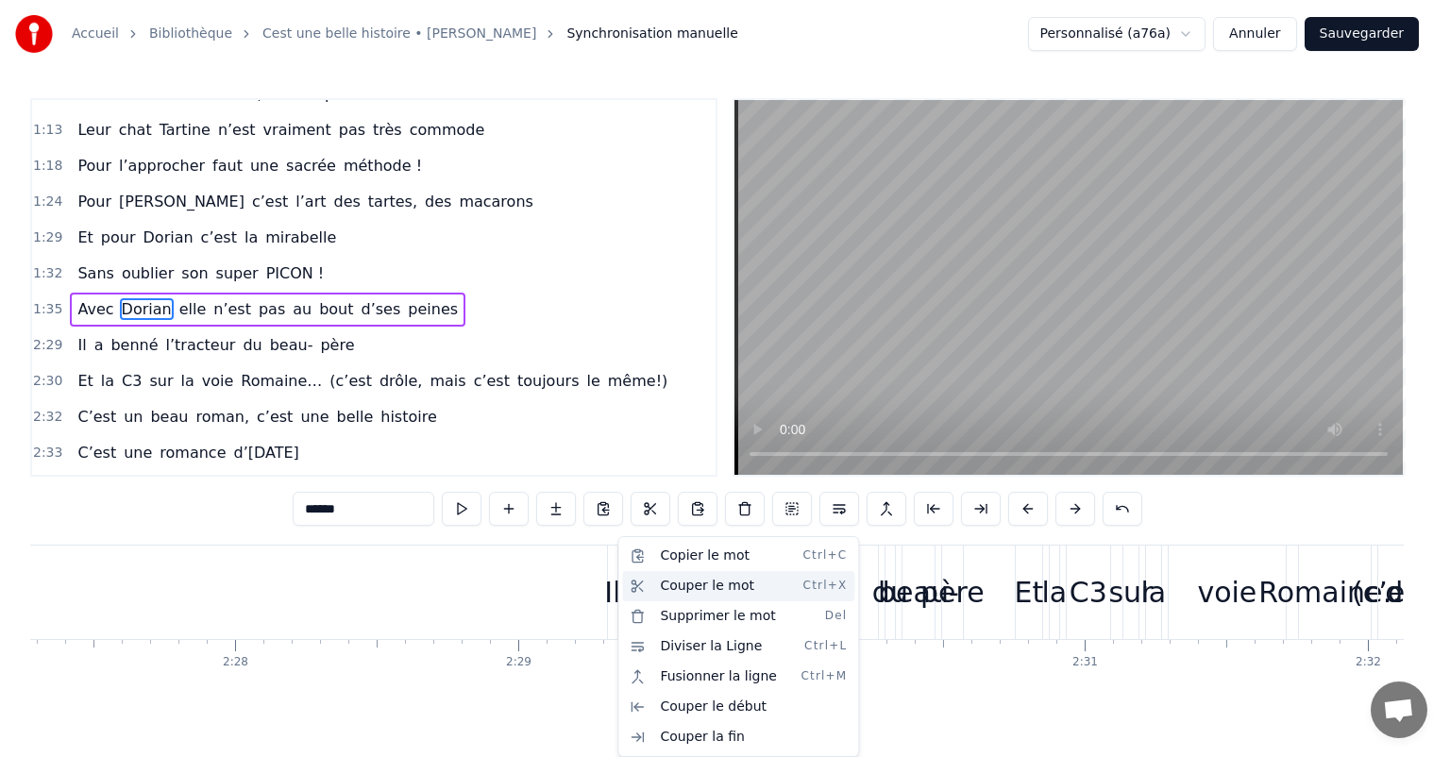
click at [679, 595] on div "Couper le mot Ctrl+X" at bounding box center [738, 586] width 232 height 30
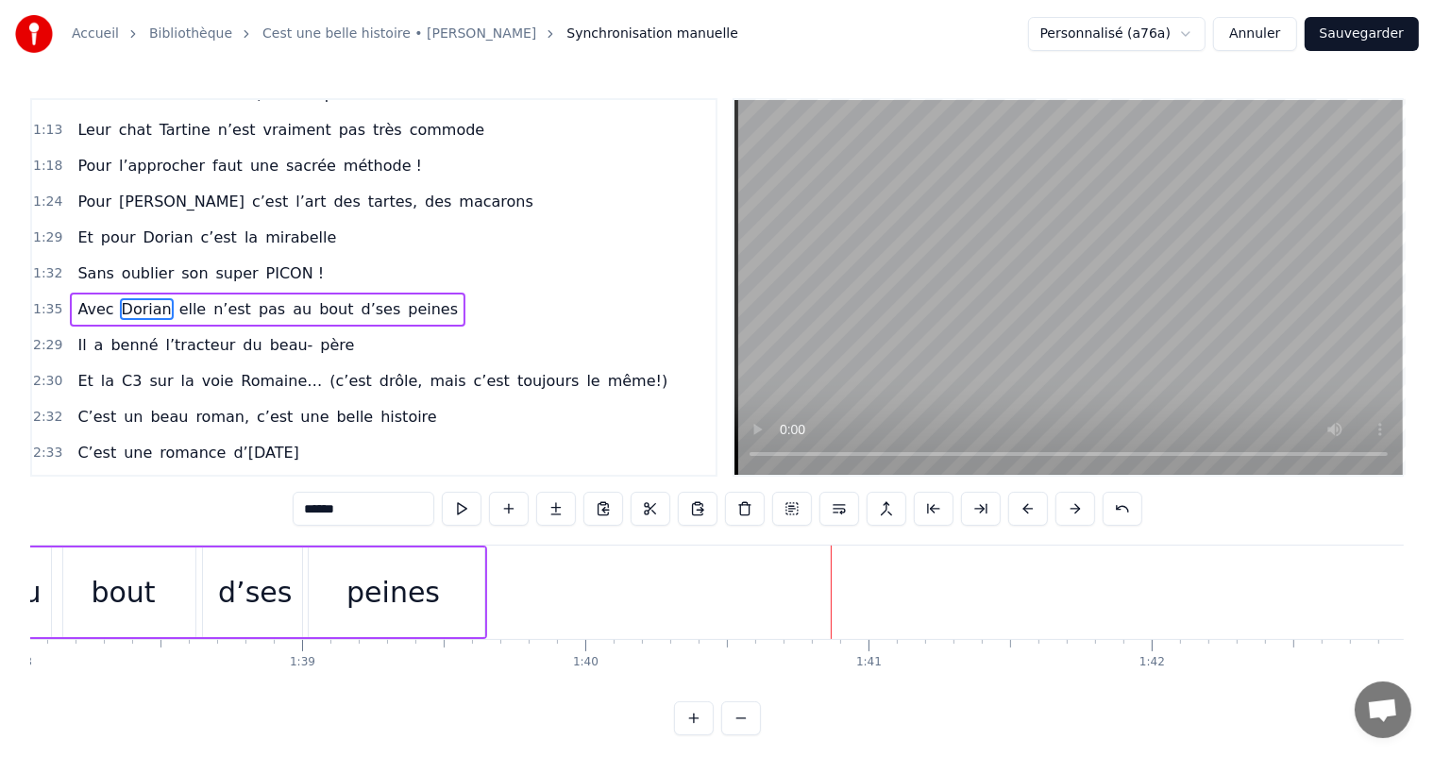
scroll to position [0, 27957]
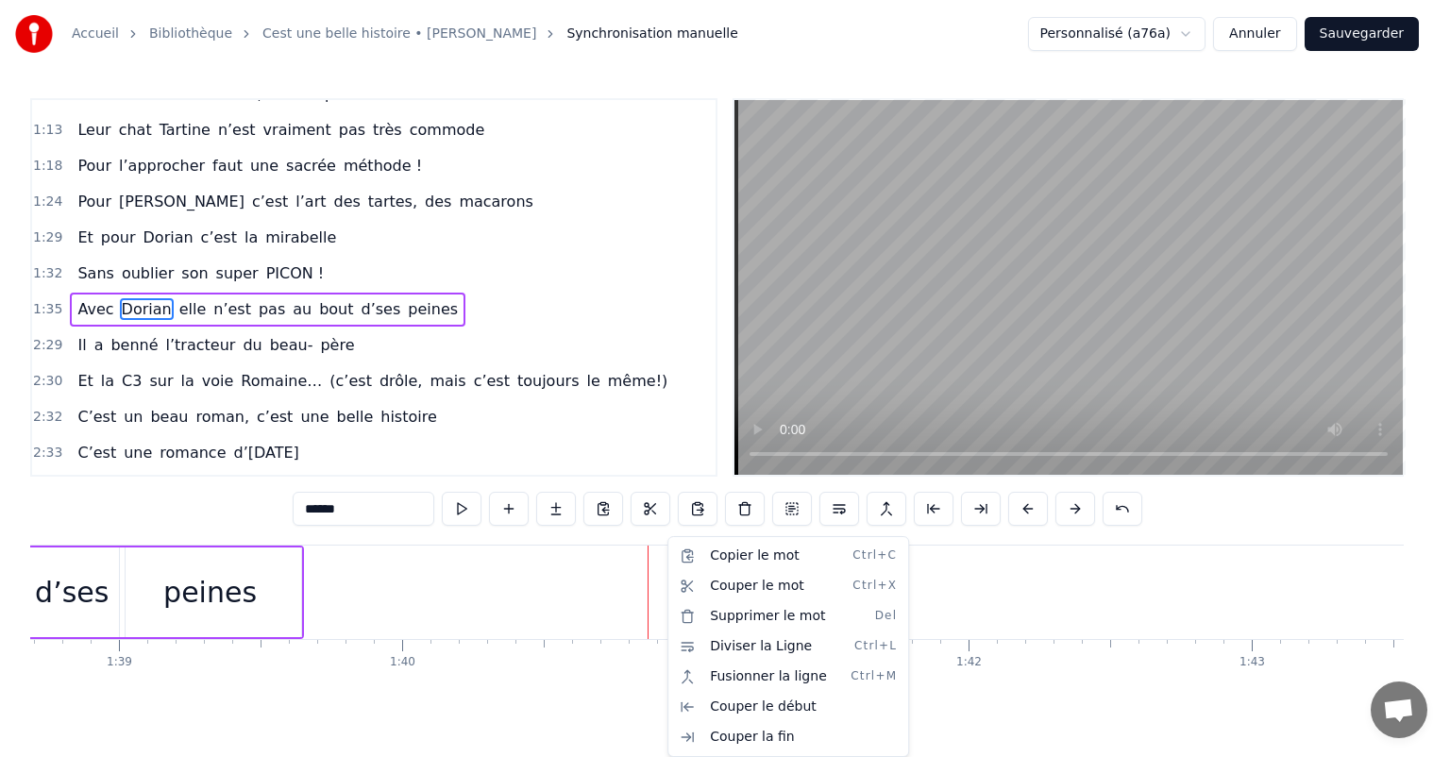
click at [656, 583] on html "Accueil Bibliothèque Cest une belle histoire • [PERSON_NAME] Synchronisation ma…" at bounding box center [725, 383] width 1450 height 766
click at [582, 593] on html "Accueil Bibliothèque Cest une belle histoire • [PERSON_NAME] Synchronisation ma…" at bounding box center [725, 383] width 1450 height 766
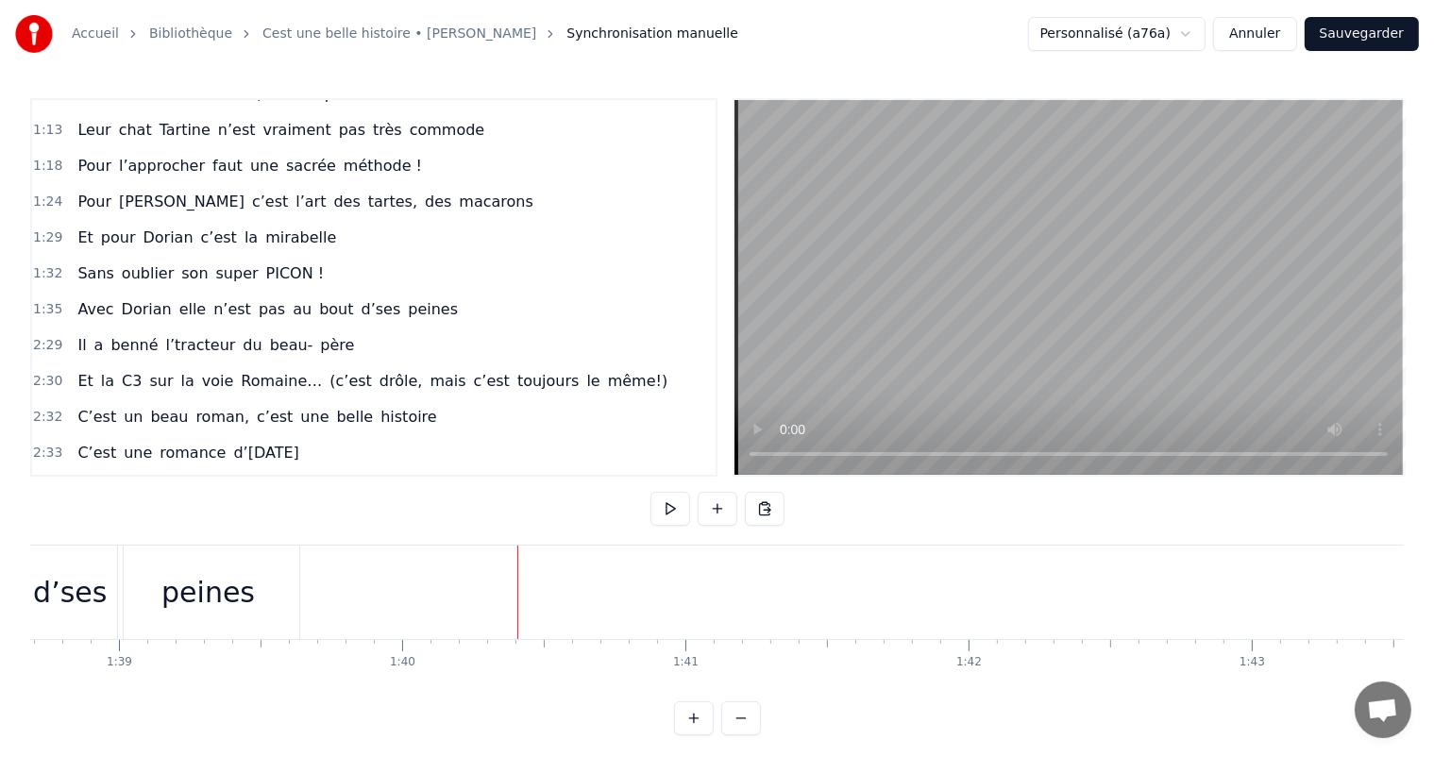
drag, startPoint x: 743, startPoint y: 693, endPoint x: 963, endPoint y: 692, distance: 220.0
click at [963, 692] on html "Accueil Bibliothèque Cest une belle histoire • [PERSON_NAME] Synchronisation ma…" at bounding box center [717, 383] width 1434 height 766
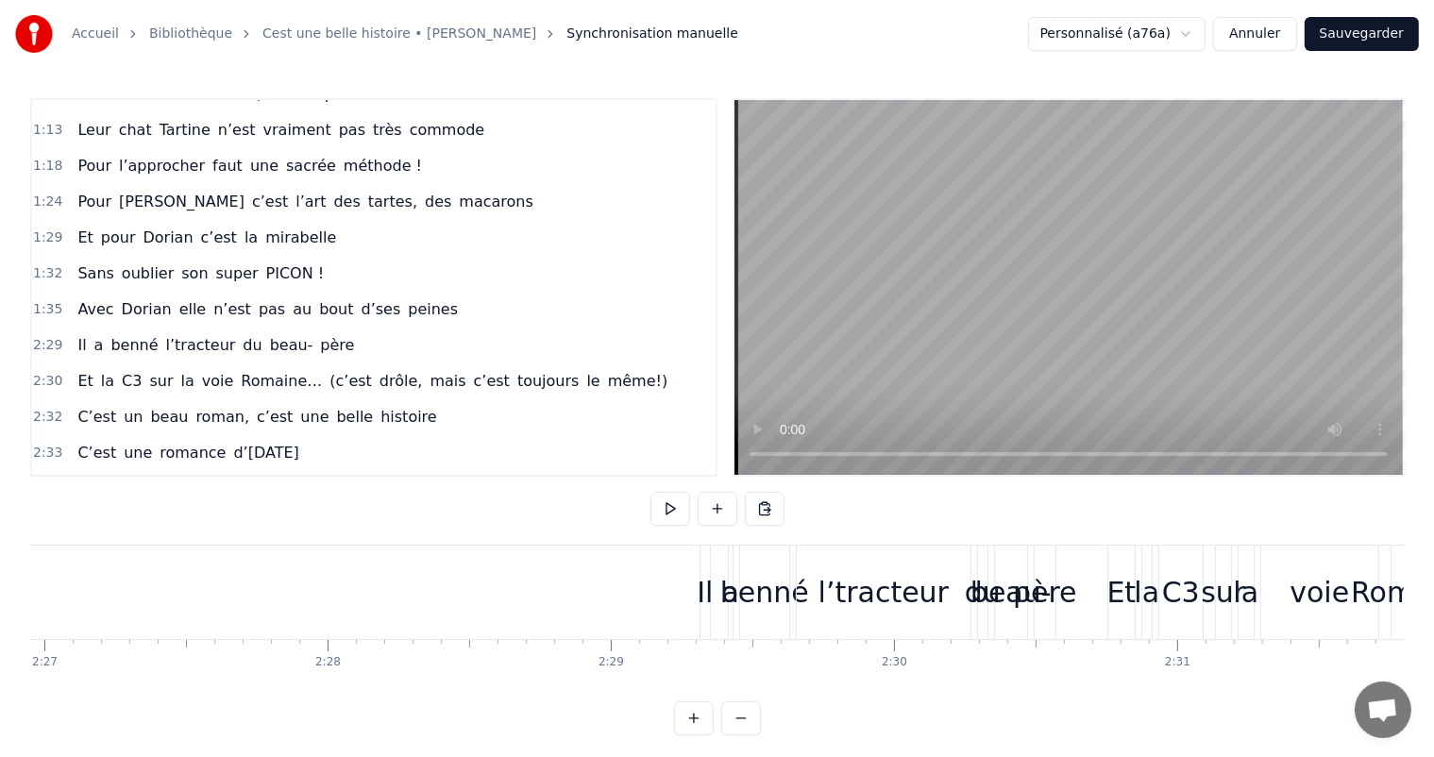
scroll to position [0, 41478]
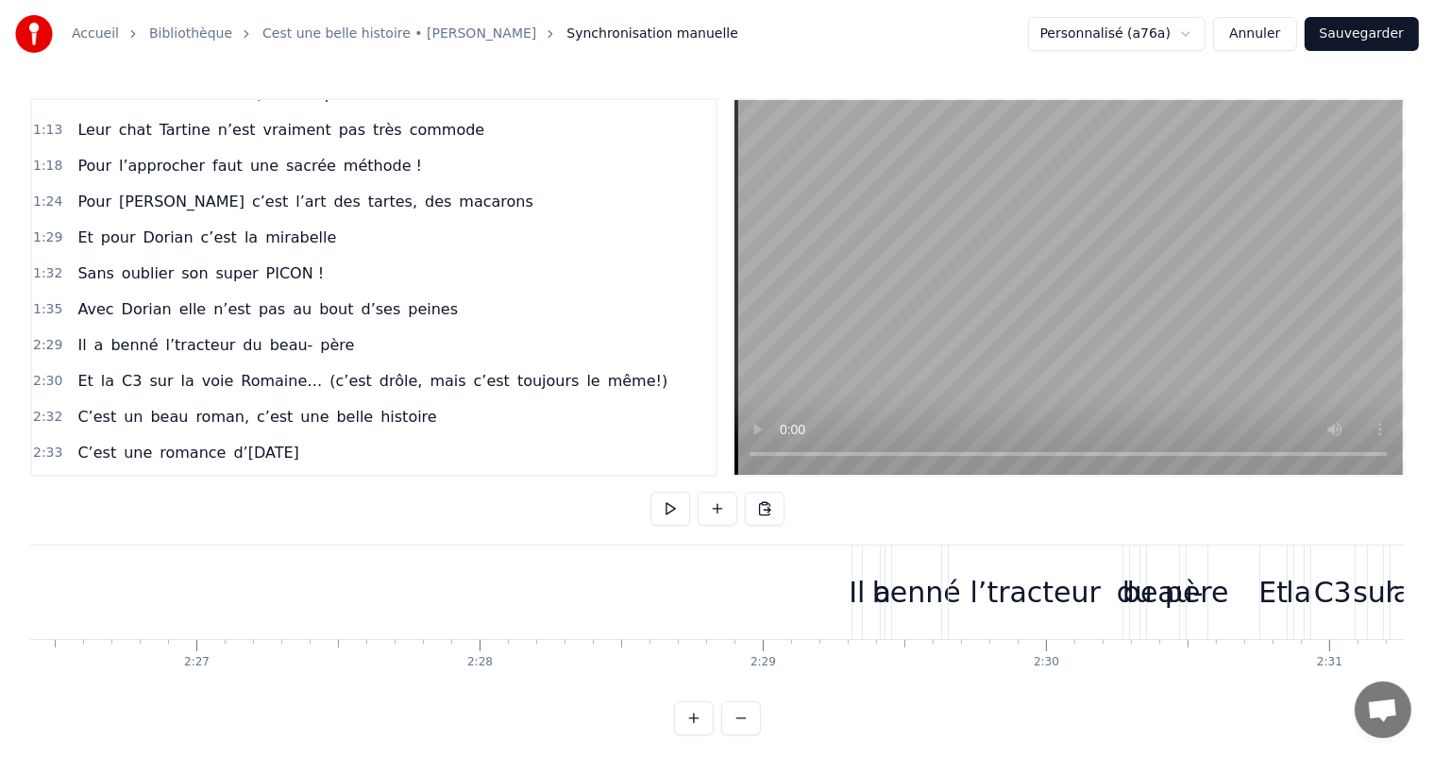
click at [854, 586] on div "Il" at bounding box center [857, 592] width 16 height 42
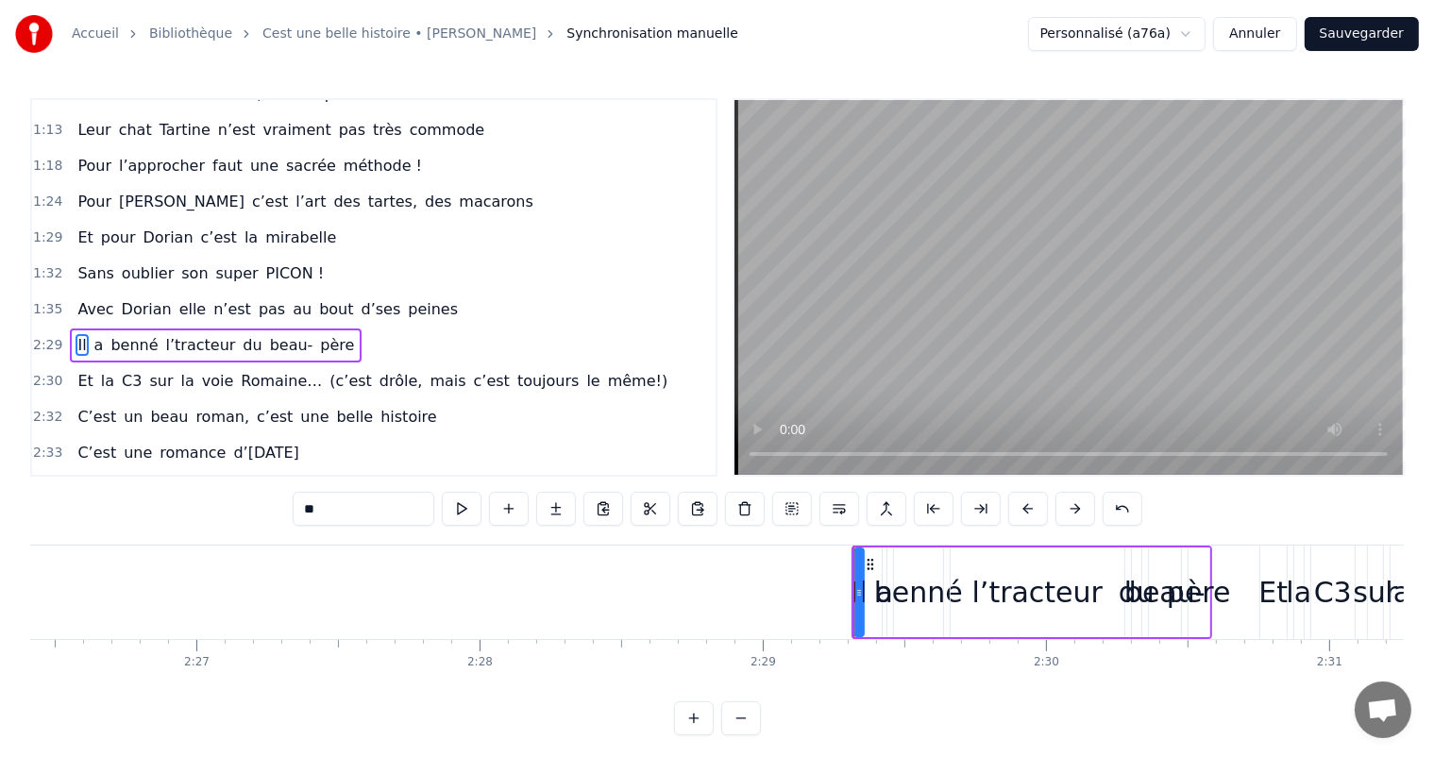
scroll to position [489, 0]
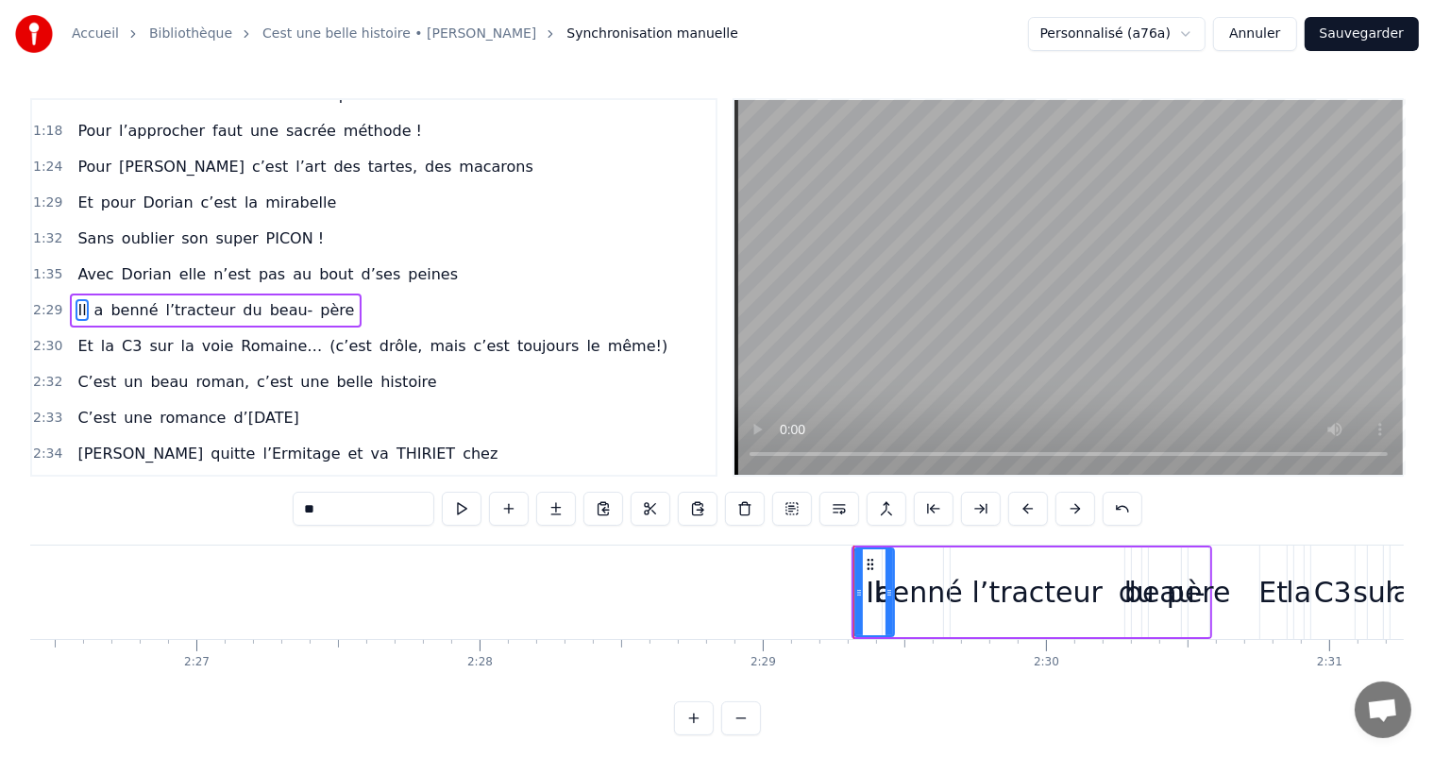
drag, startPoint x: 861, startPoint y: 584, endPoint x: 891, endPoint y: 613, distance: 42.1
click at [891, 613] on div at bounding box center [890, 593] width 8 height 86
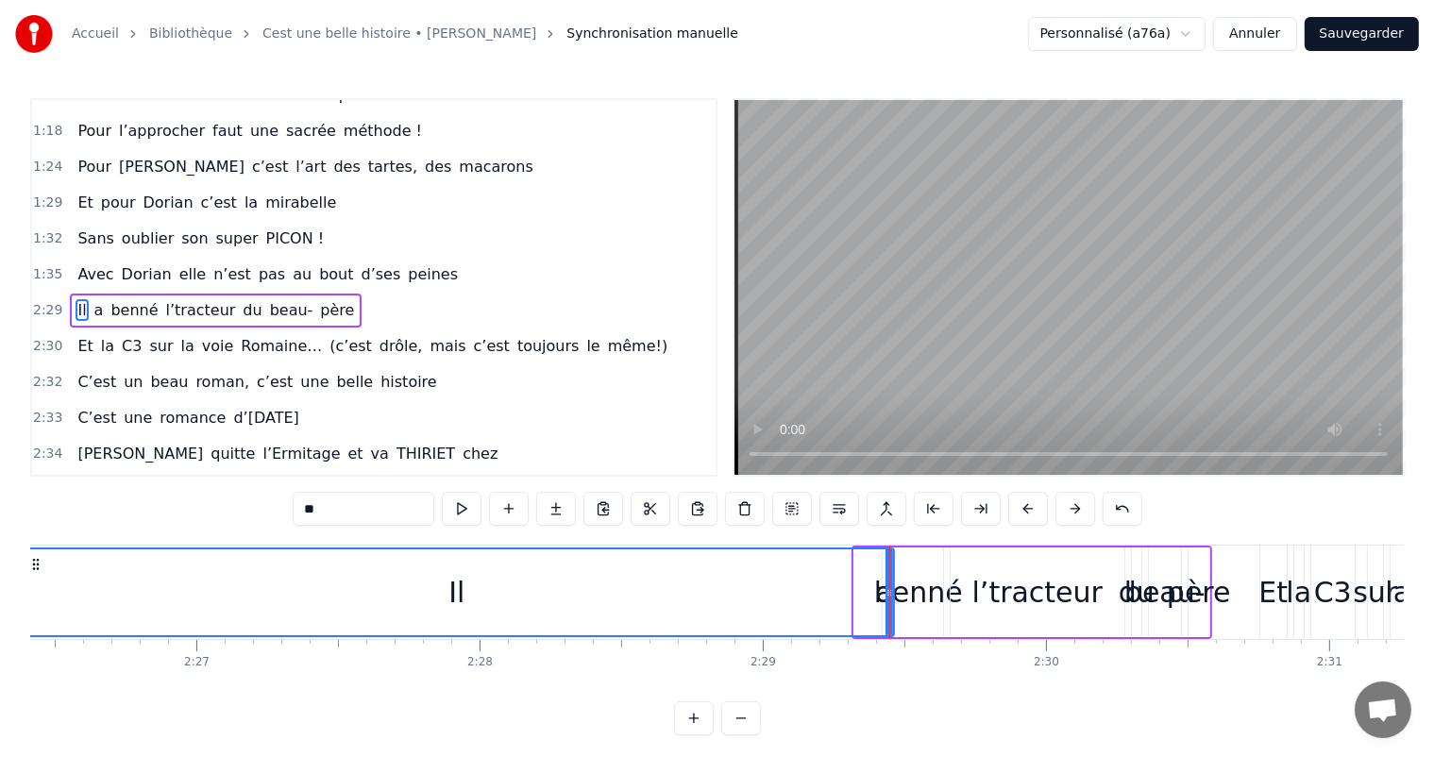
drag, startPoint x: 859, startPoint y: 587, endPoint x: 25, endPoint y: 675, distance: 839.4
click at [25, 675] on div "Accueil Bibliothèque Cest une belle histoire • [PERSON_NAME] Synchronisation ma…" at bounding box center [717, 368] width 1434 height 736
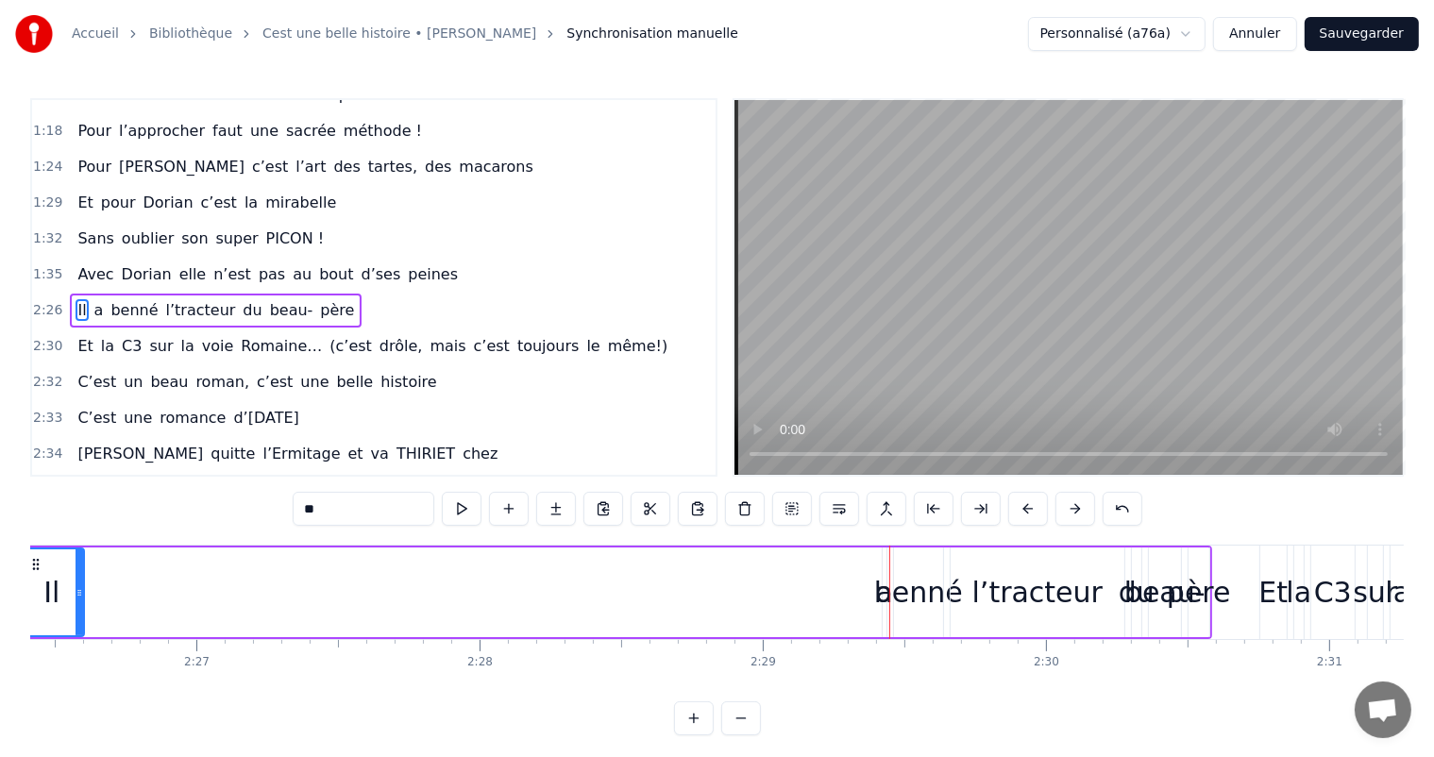
drag, startPoint x: 887, startPoint y: 594, endPoint x: 76, endPoint y: 574, distance: 810.5
click at [76, 574] on div at bounding box center [80, 593] width 8 height 86
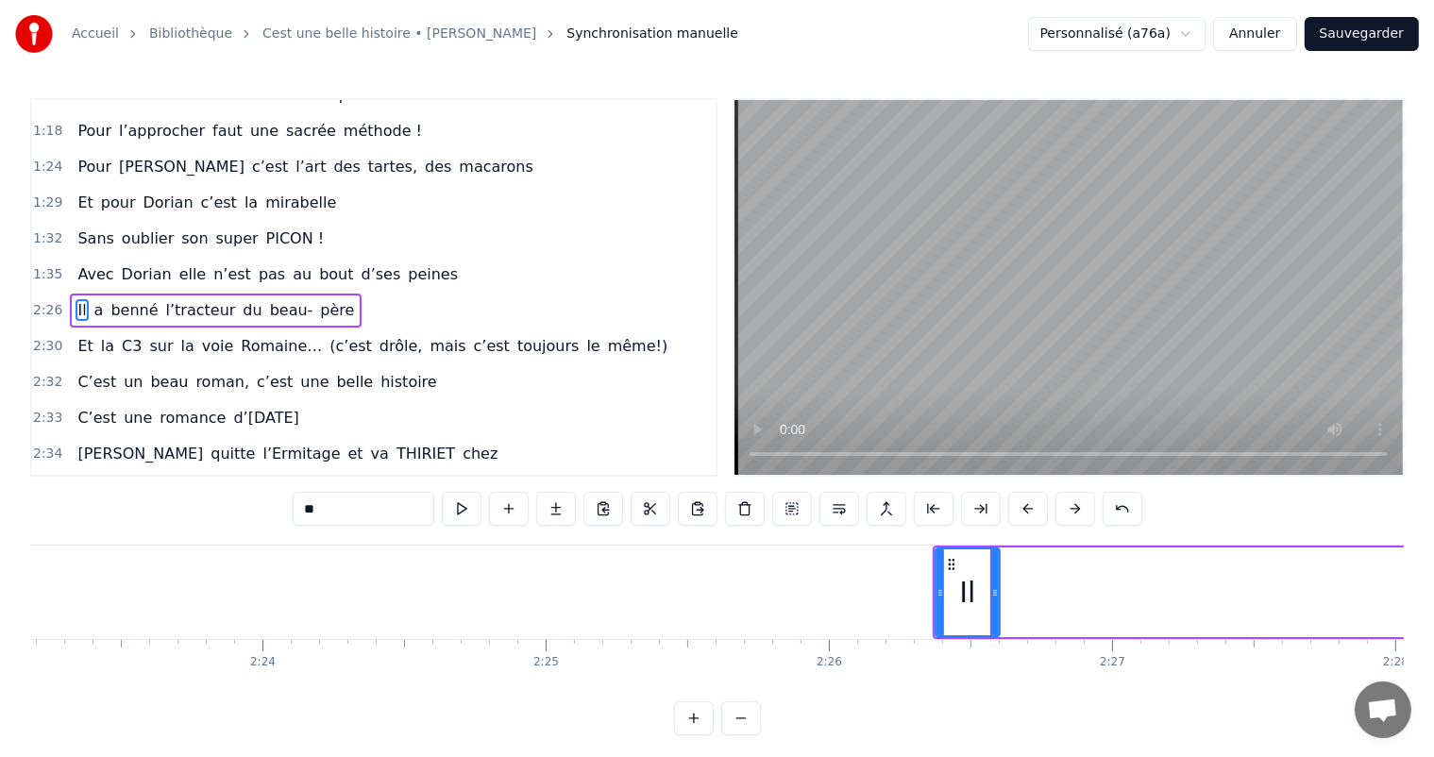
scroll to position [0, 40166]
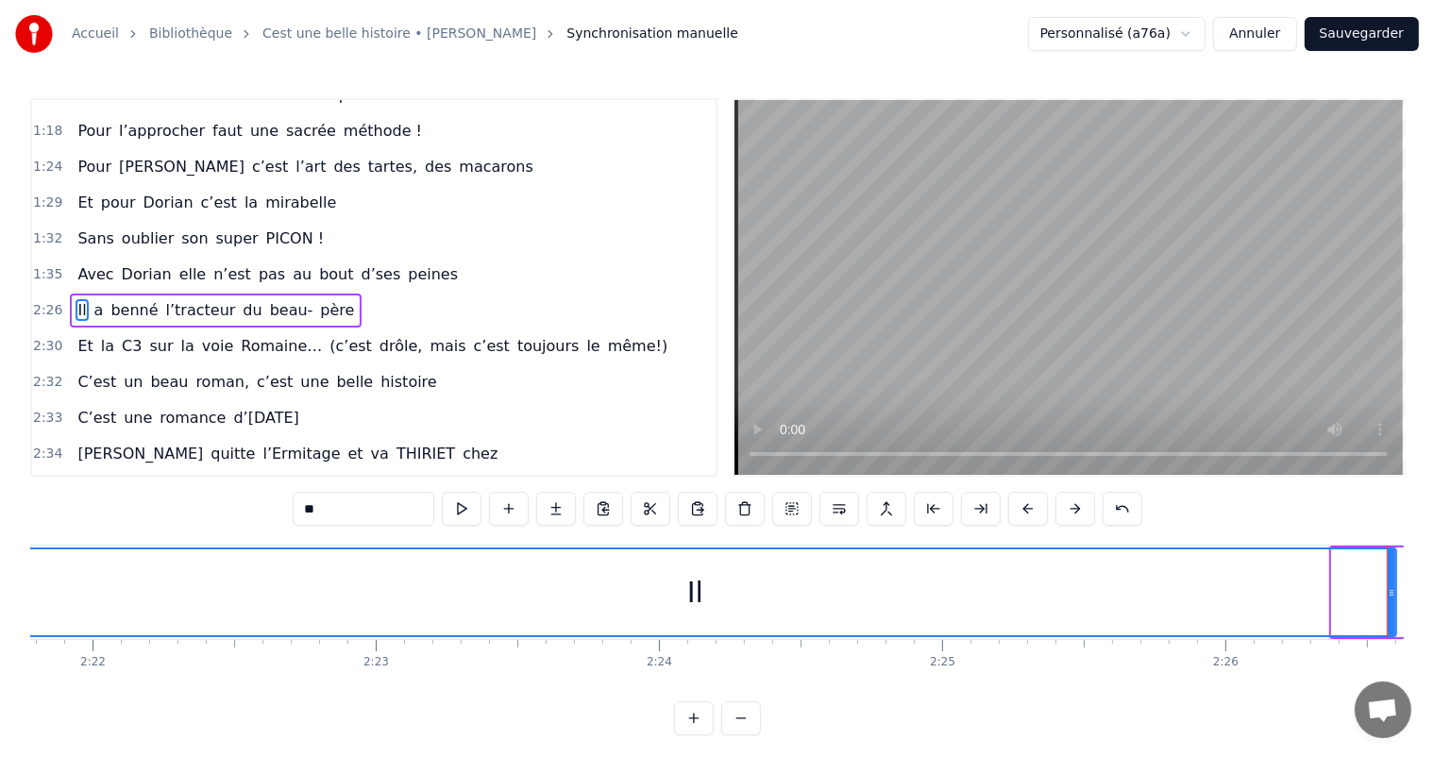
drag, startPoint x: 1338, startPoint y: 592, endPoint x: 0, endPoint y: 650, distance: 1339.3
click at [0, 650] on div "Accueil Bibliothèque Cest une belle histoire • [PERSON_NAME] Synchronisation ma…" at bounding box center [717, 368] width 1434 height 736
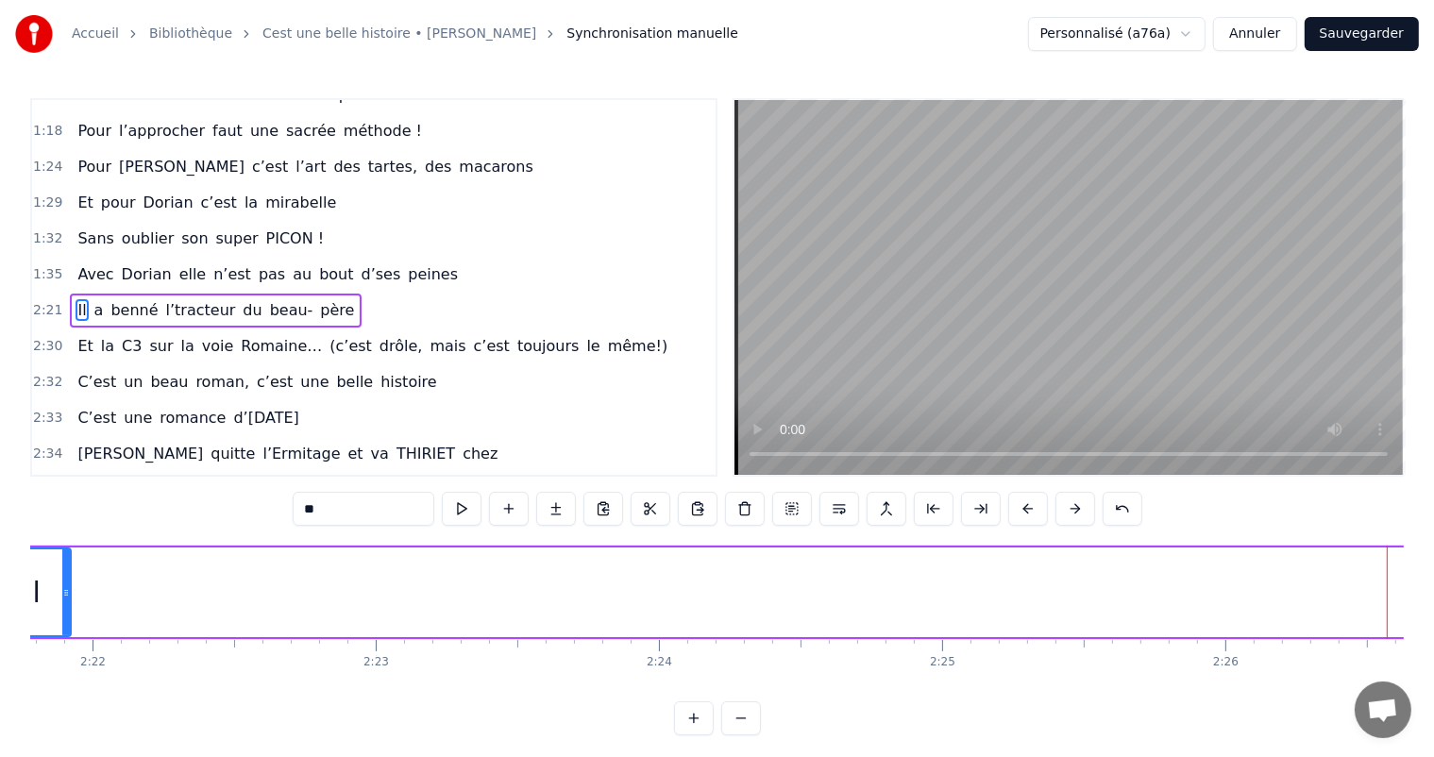
drag, startPoint x: 1389, startPoint y: 578, endPoint x: 164, endPoint y: 616, distance: 1225.4
click at [62, 621] on div at bounding box center [66, 593] width 8 height 86
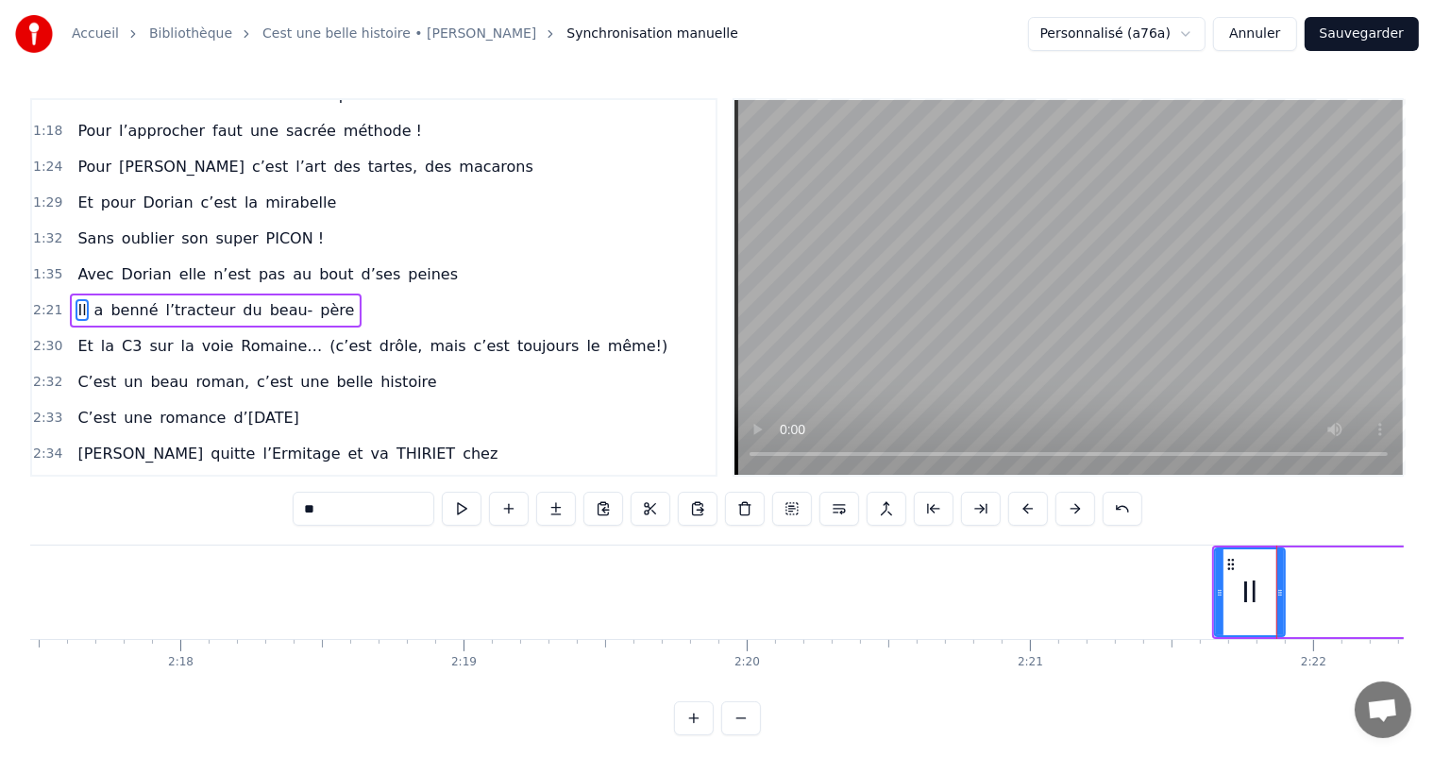
scroll to position [0, 38883]
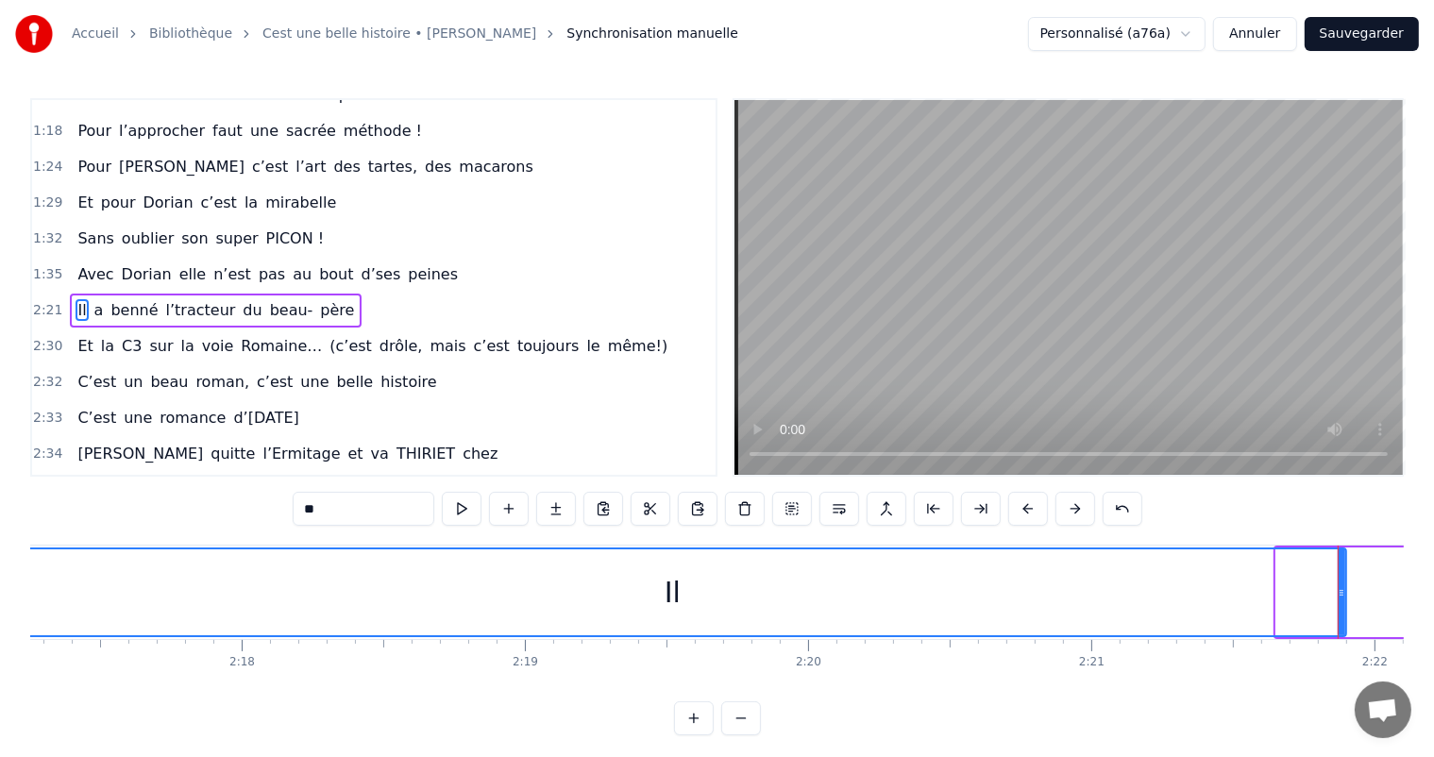
drag, startPoint x: 1278, startPoint y: 589, endPoint x: 0, endPoint y: 603, distance: 1277.7
click at [0, 603] on div "Accueil Bibliothèque Cest une belle histoire • [PERSON_NAME] Synchronisation ma…" at bounding box center [717, 368] width 1434 height 736
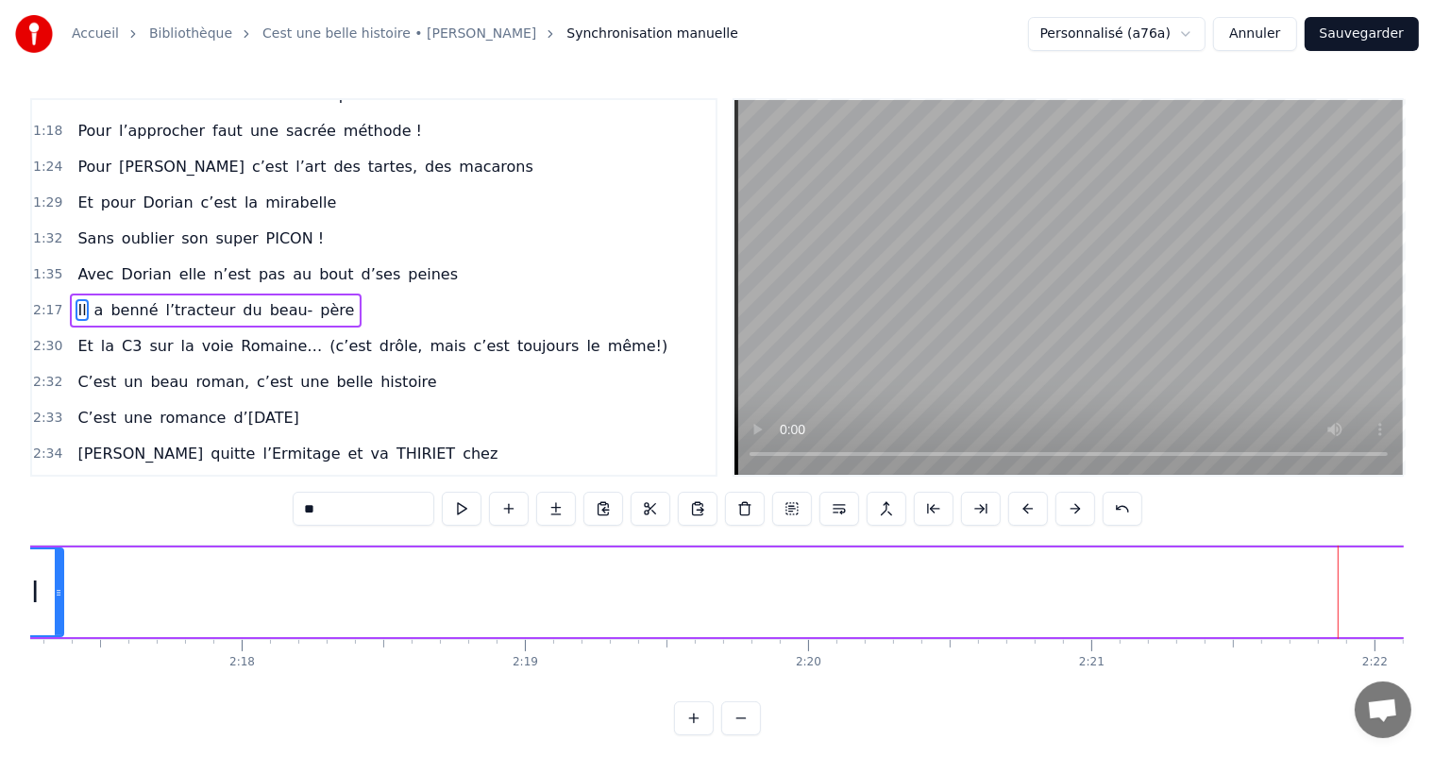
drag, startPoint x: 1343, startPoint y: 588, endPoint x: 59, endPoint y: 579, distance: 1283.4
click at [59, 579] on div at bounding box center [59, 593] width 8 height 86
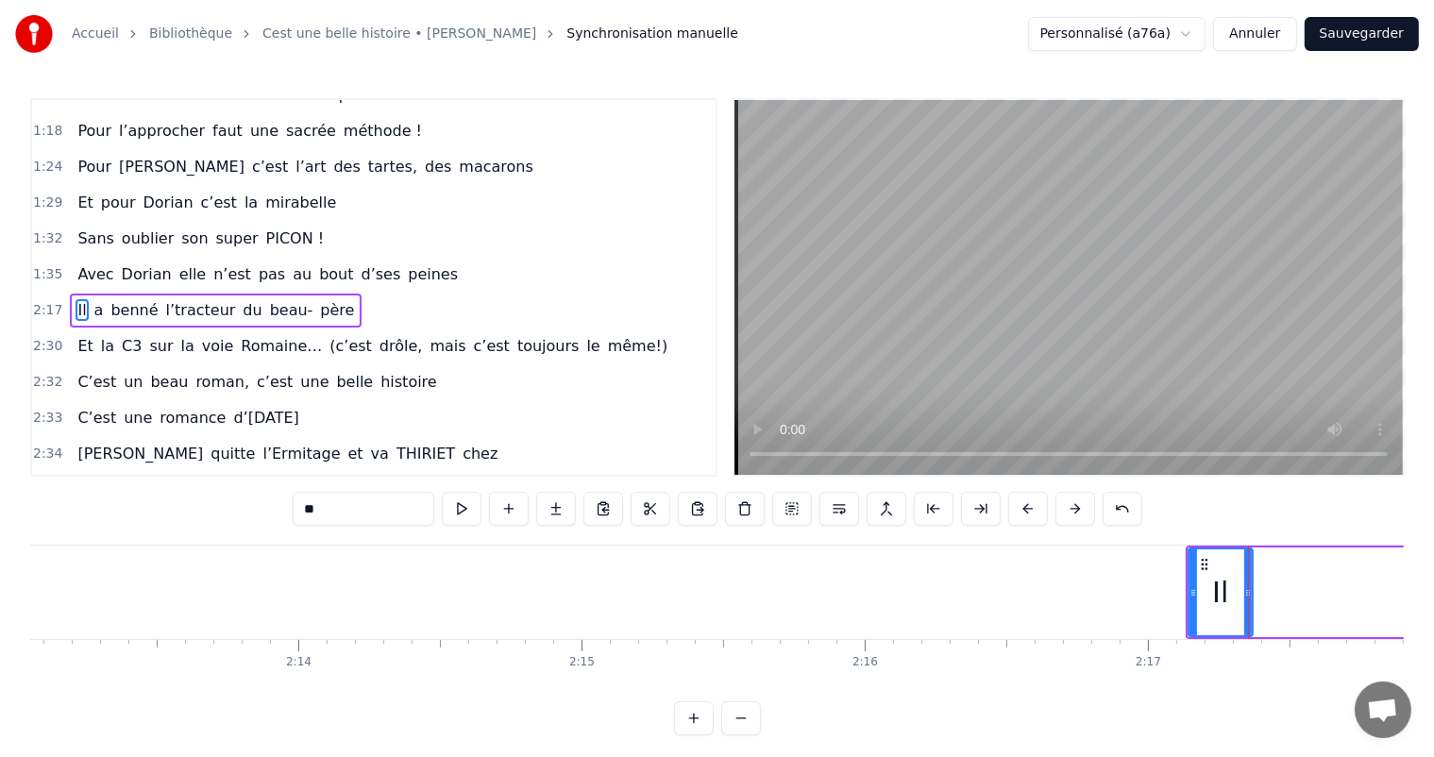
scroll to position [0, 37602]
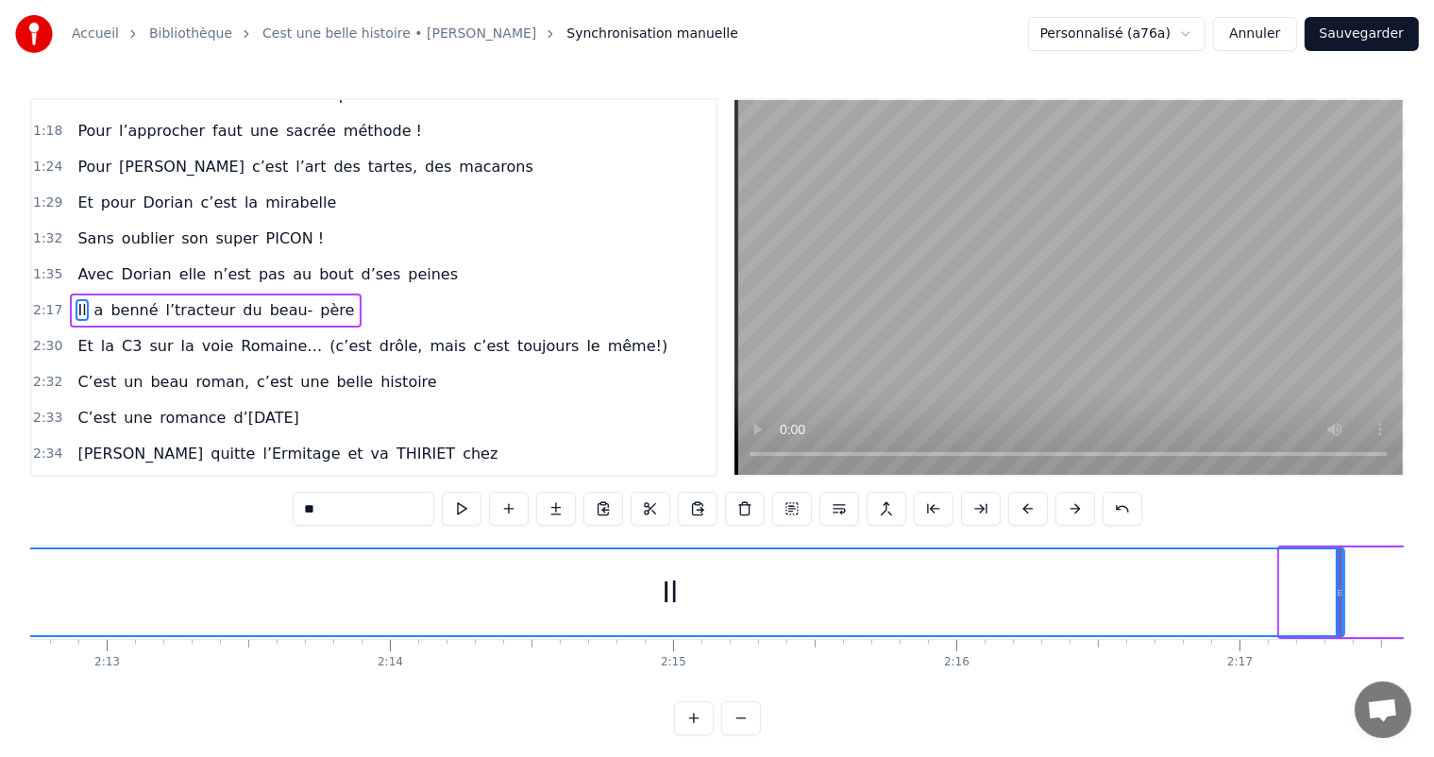
drag, startPoint x: 1284, startPoint y: 601, endPoint x: 0, endPoint y: 663, distance: 1285.8
click at [0, 663] on div "Accueil Bibliothèque Cest une belle histoire • [PERSON_NAME] Synchronisation ma…" at bounding box center [717, 368] width 1434 height 736
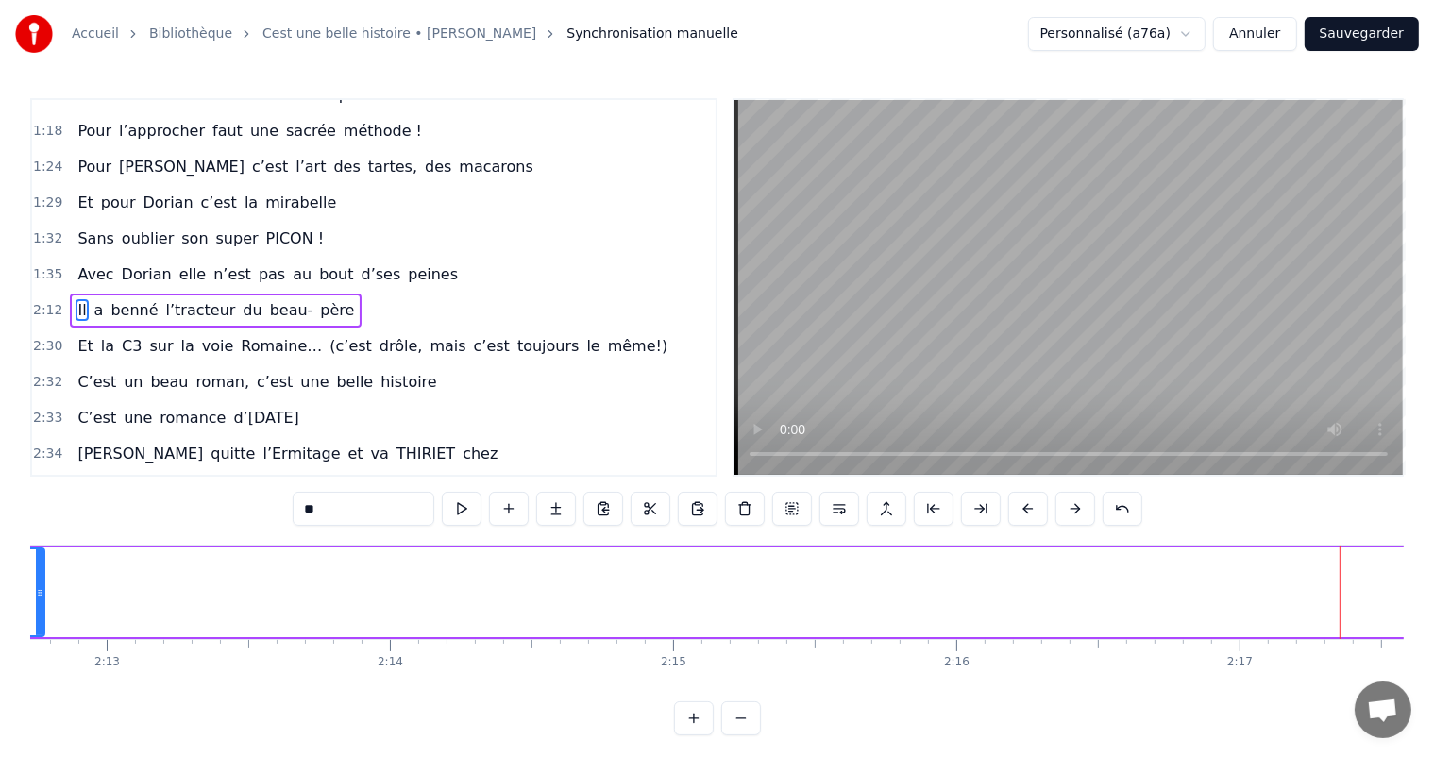
drag, startPoint x: 1338, startPoint y: 593, endPoint x: 38, endPoint y: 626, distance: 1300.7
click at [38, 626] on div at bounding box center [40, 593] width 8 height 86
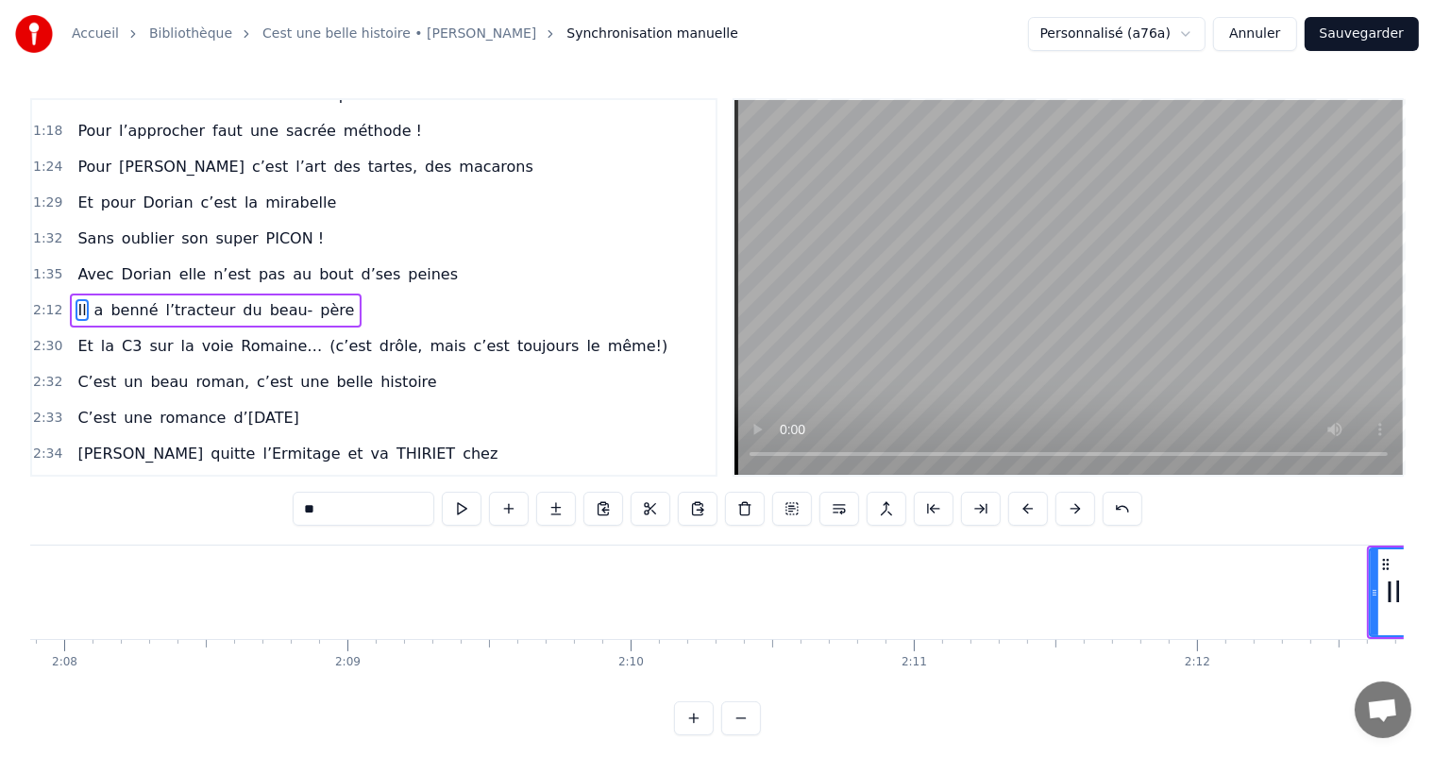
scroll to position [0, 36442]
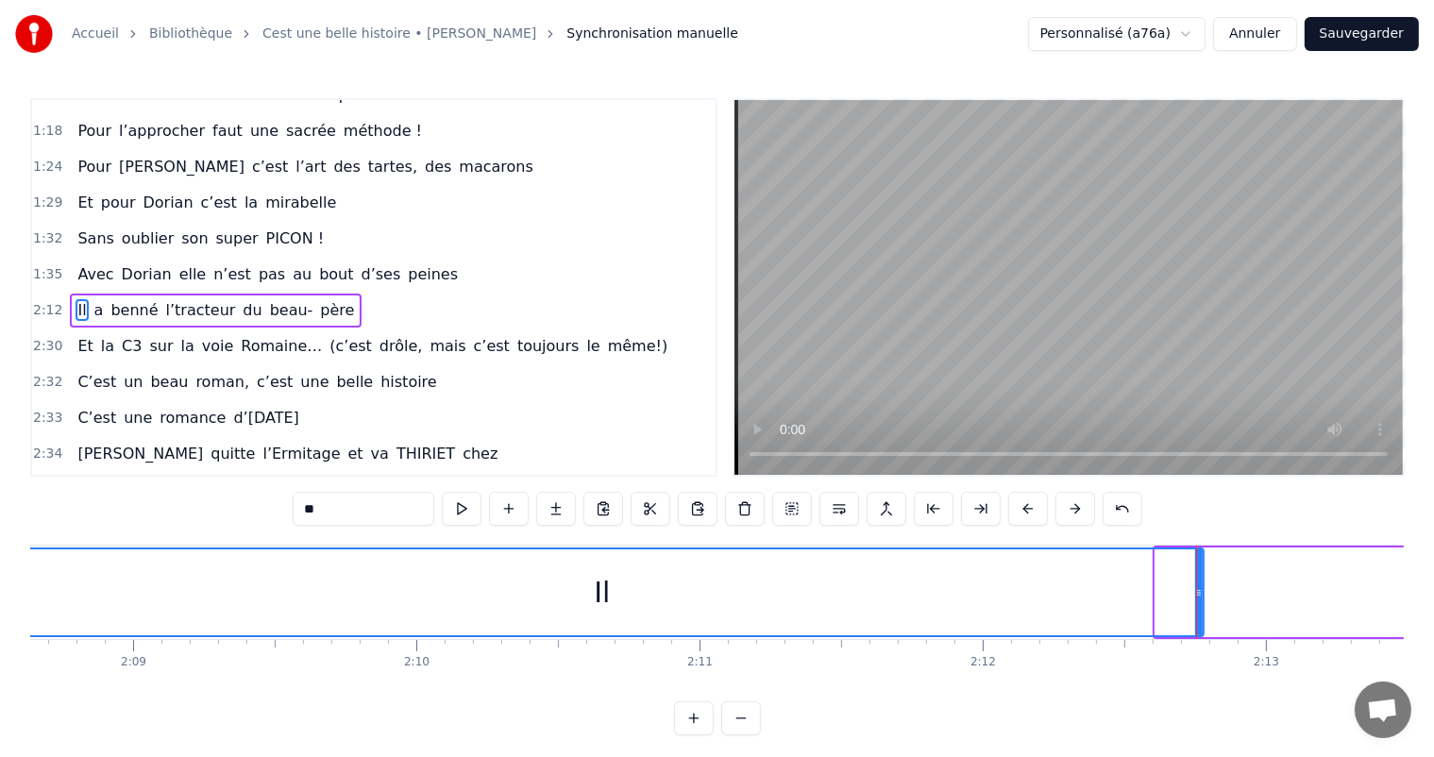
drag, startPoint x: 1155, startPoint y: 578, endPoint x: 0, endPoint y: 568, distance: 1154.9
click at [0, 568] on div "Accueil Bibliothèque Cest une belle histoire • [PERSON_NAME] Synchronisation ma…" at bounding box center [717, 368] width 1434 height 736
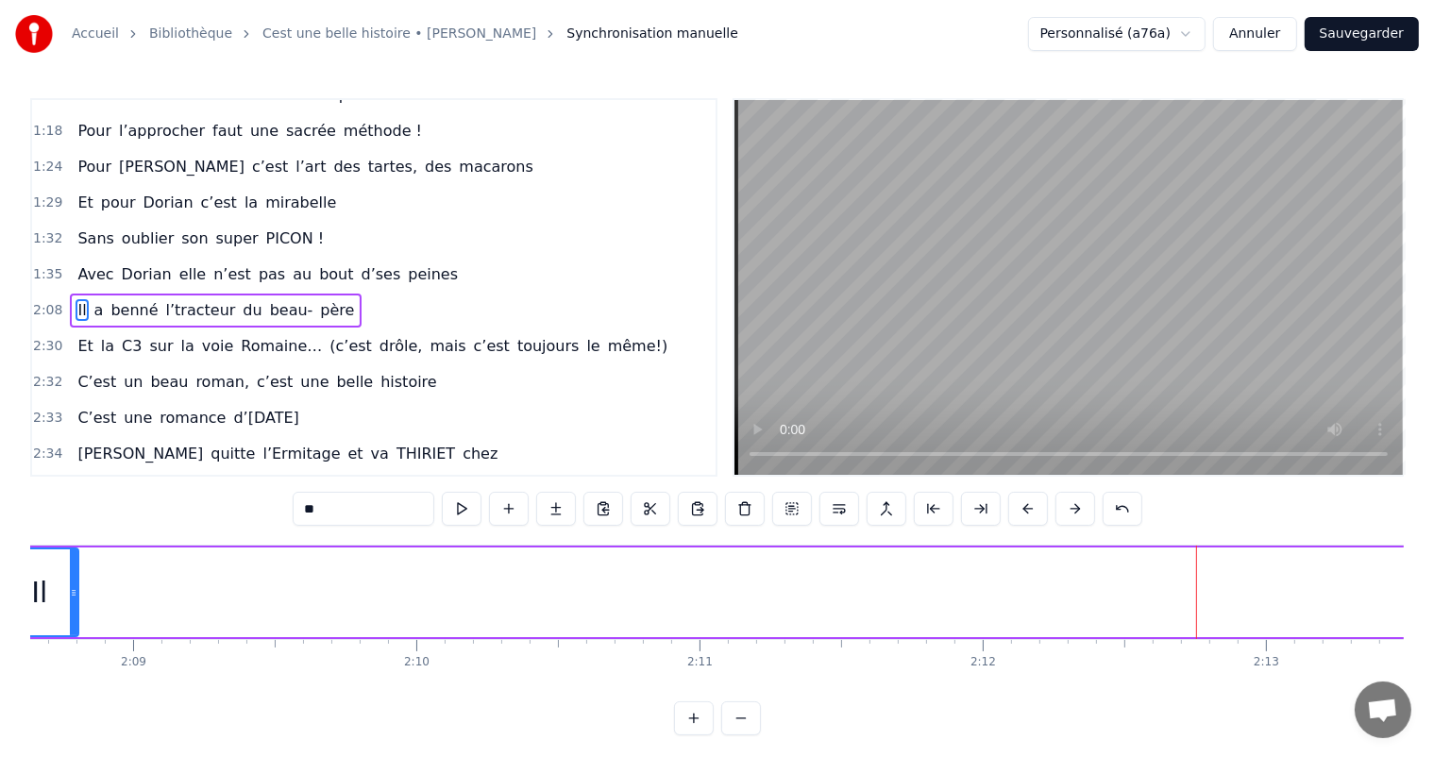
drag, startPoint x: 1197, startPoint y: 591, endPoint x: 70, endPoint y: 587, distance: 1127.5
click at [70, 587] on icon at bounding box center [74, 592] width 8 height 15
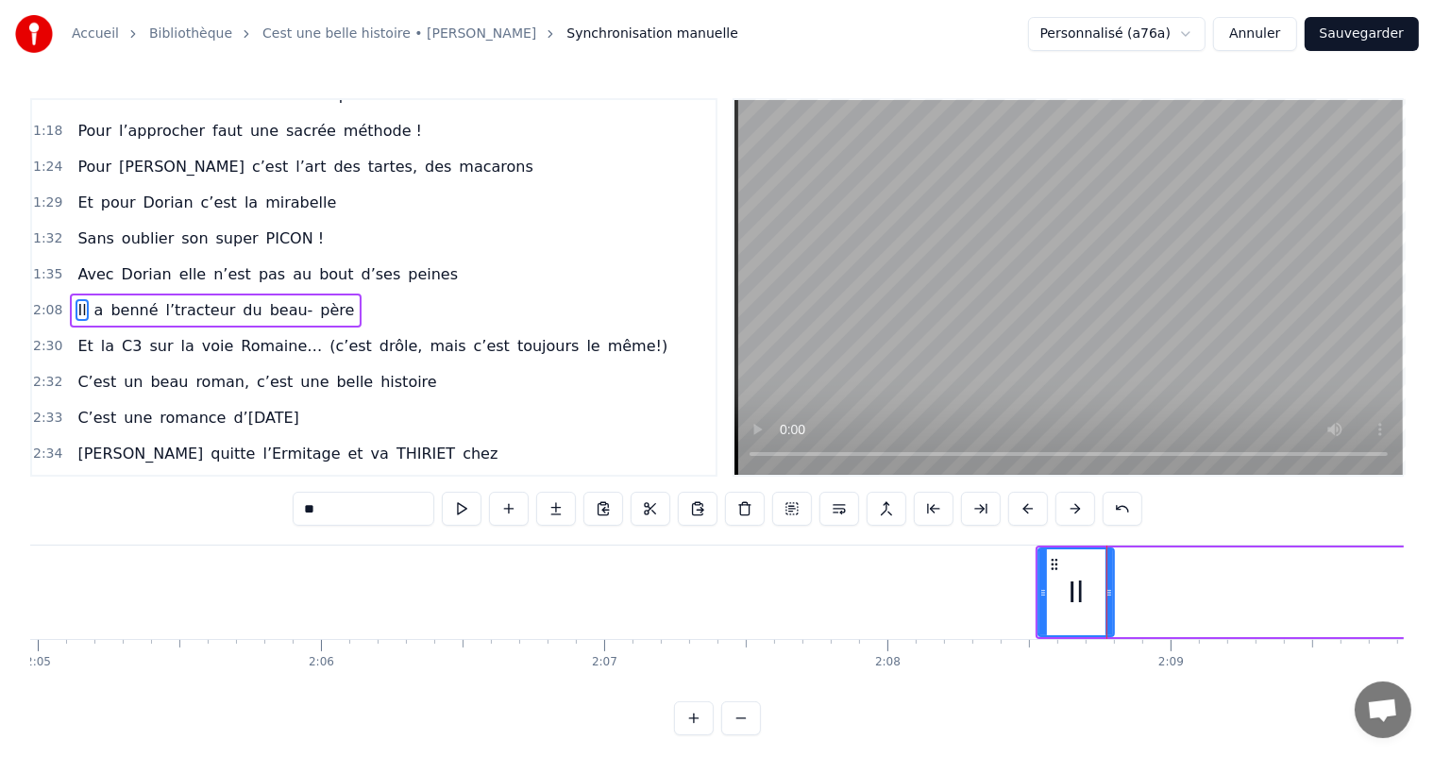
scroll to position [0, 35434]
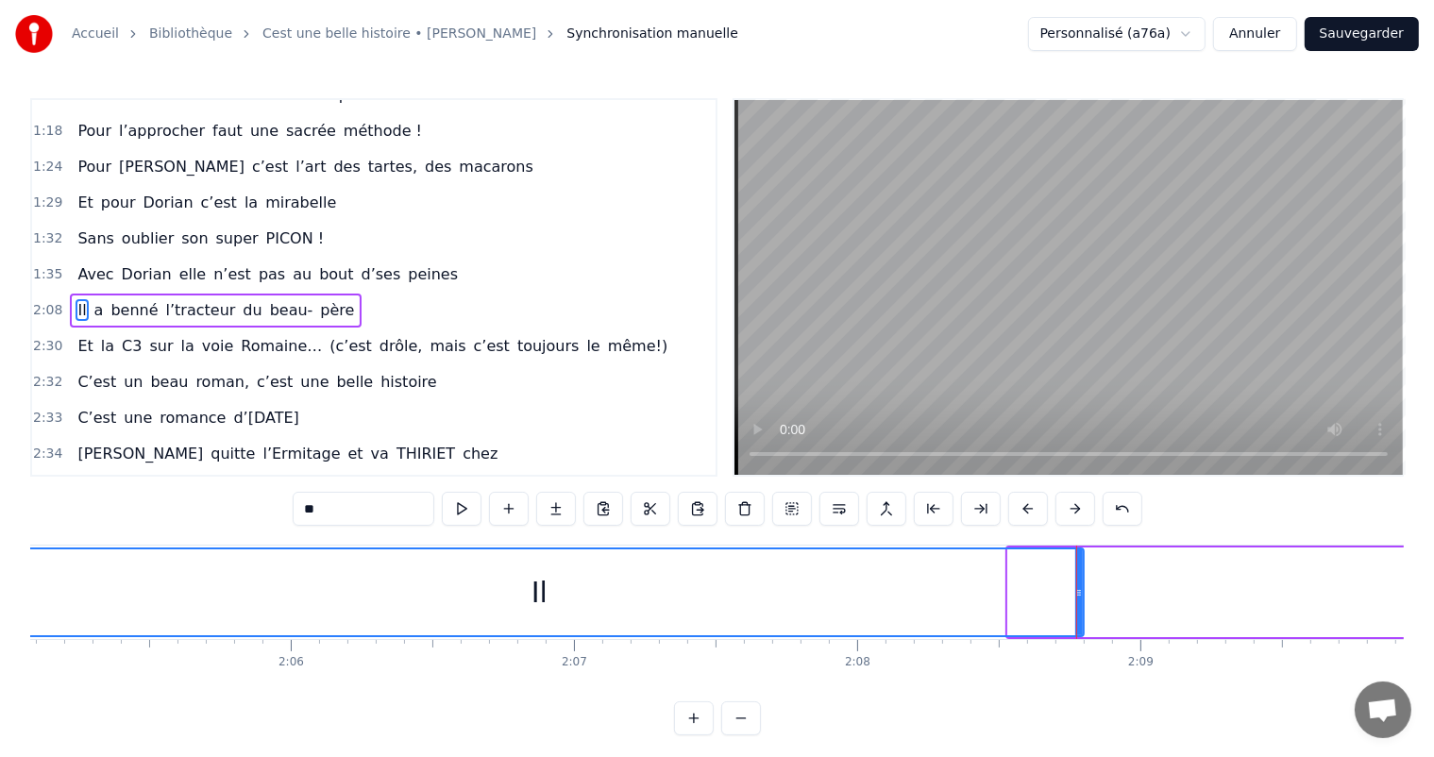
drag, startPoint x: 1013, startPoint y: 585, endPoint x: 0, endPoint y: 545, distance: 1014.1
click at [0, 545] on div "Accueil Bibliothèque Cest une belle histoire • [PERSON_NAME] Synchronisation ma…" at bounding box center [717, 368] width 1434 height 736
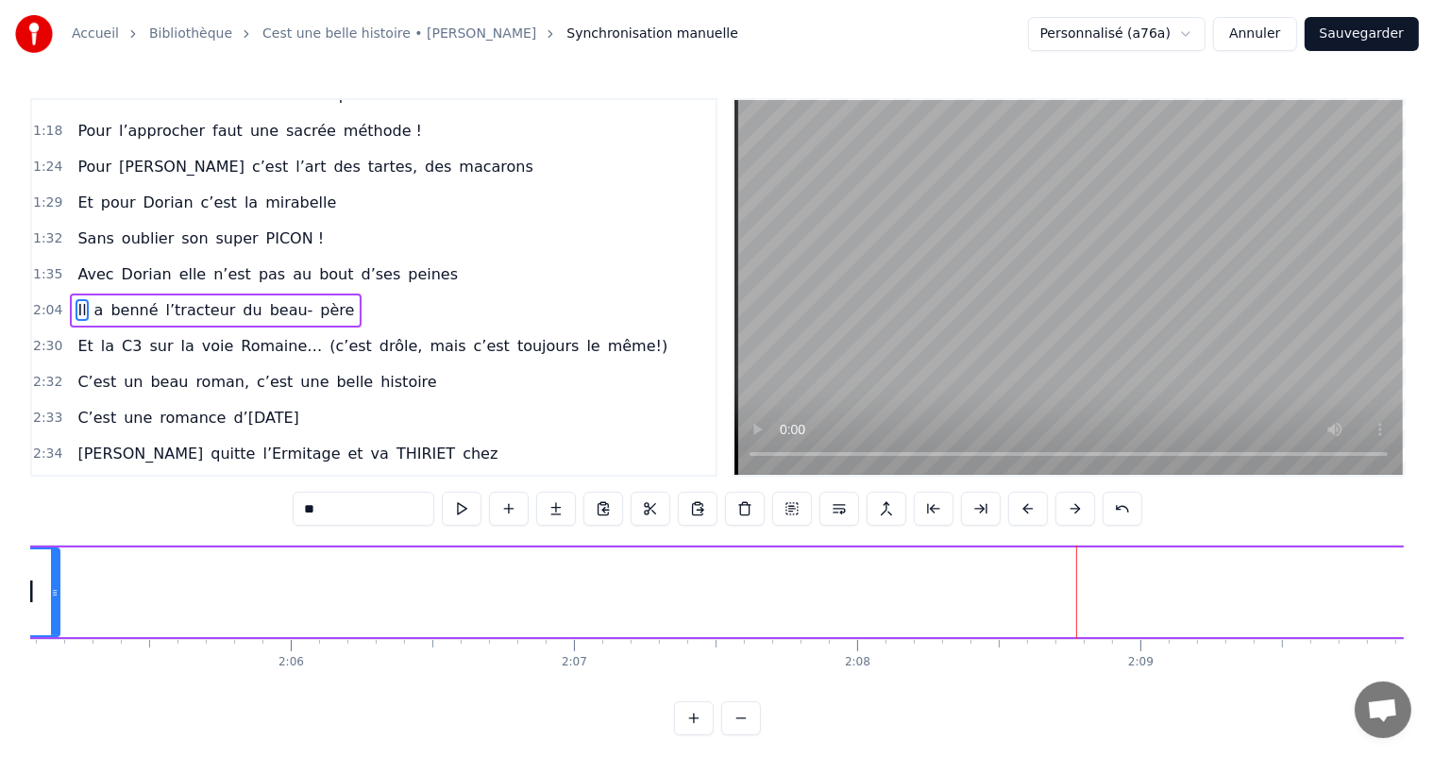
drag, startPoint x: 1077, startPoint y: 567, endPoint x: 52, endPoint y: 653, distance: 1028.3
click at [52, 653] on div "C’est un beau roman, c’est une belle histoire C’est une romance d’[DATE] [PERSO…" at bounding box center [717, 616] width 1374 height 142
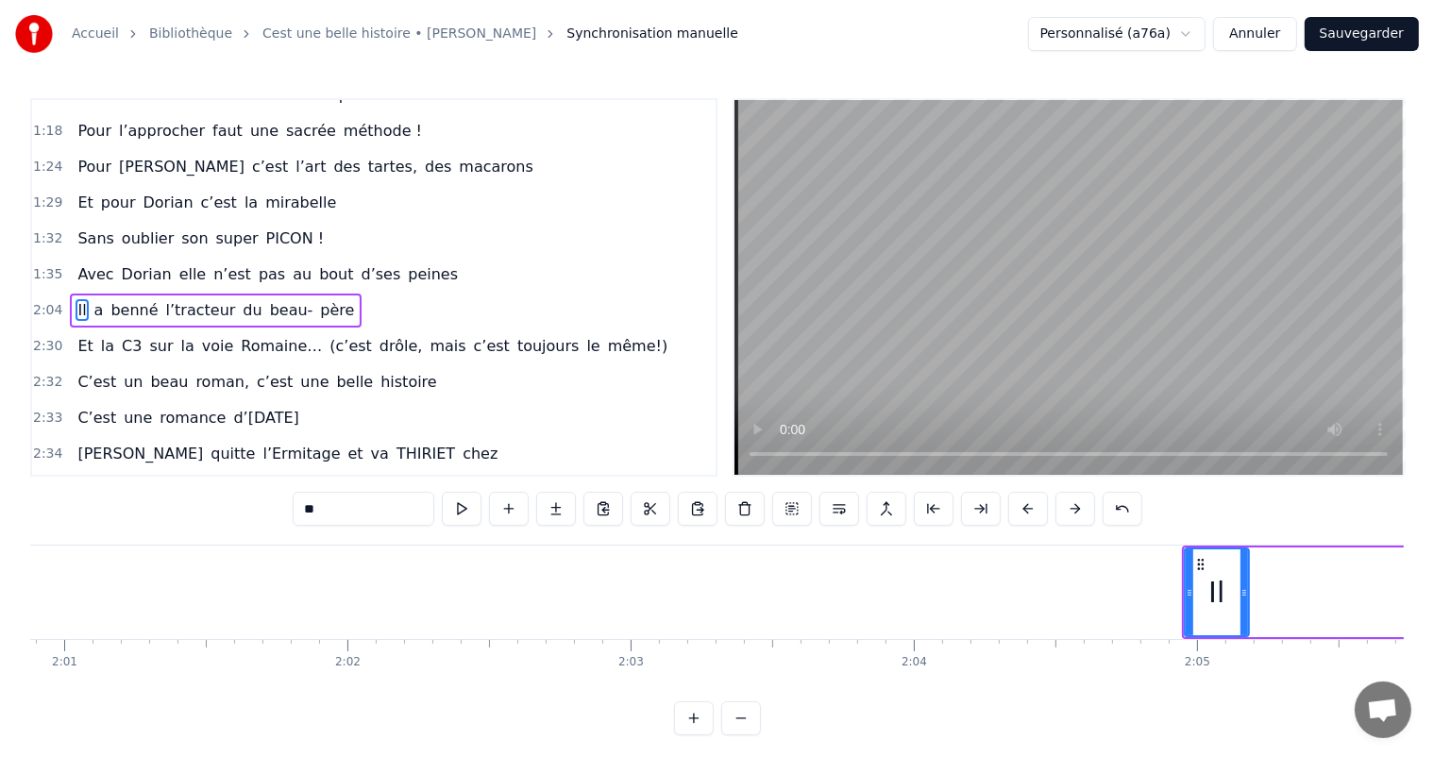
scroll to position [0, 34183]
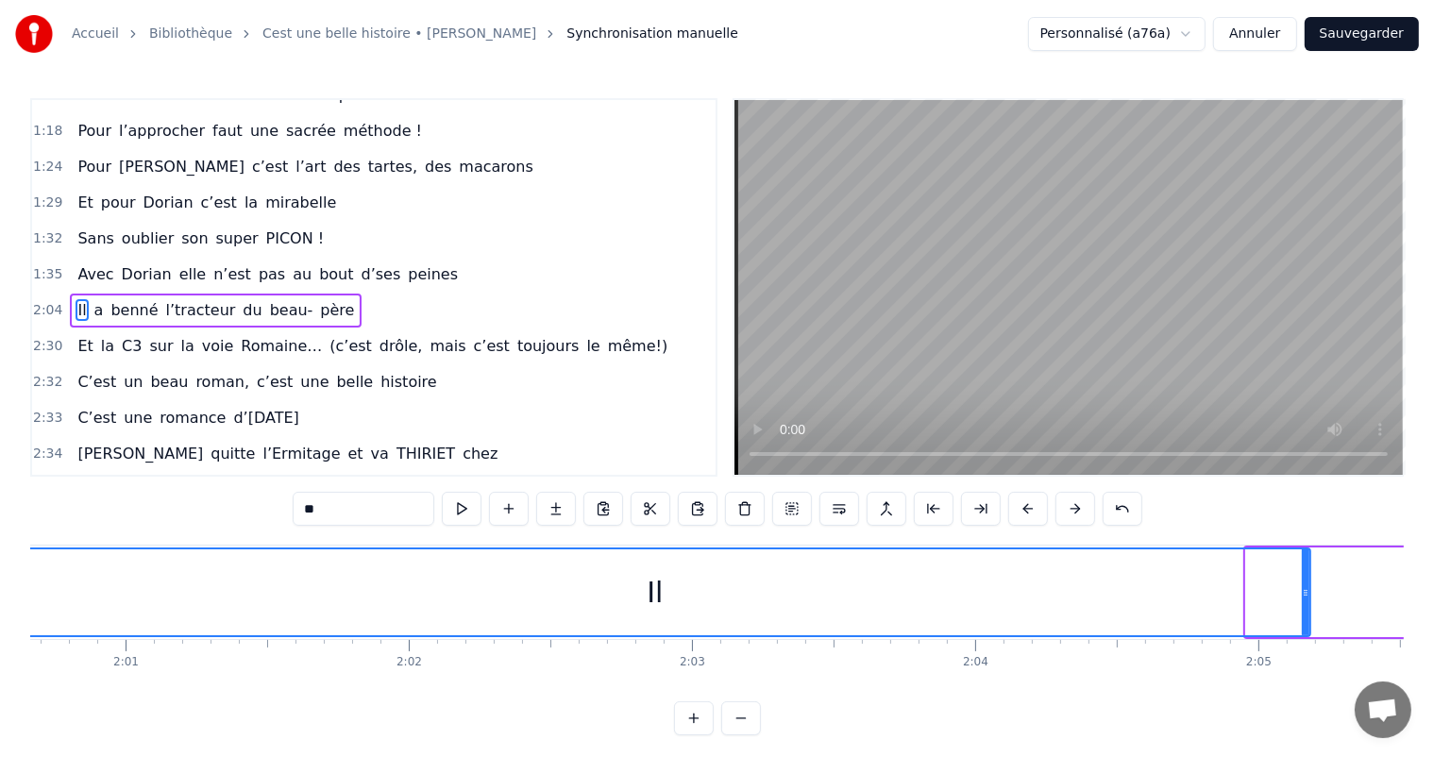
drag, startPoint x: 1246, startPoint y: 596, endPoint x: 0, endPoint y: 608, distance: 1246.6
click at [0, 608] on div "Accueil Bibliothèque Cest une belle histoire • [PERSON_NAME] Synchronisation ma…" at bounding box center [717, 368] width 1434 height 736
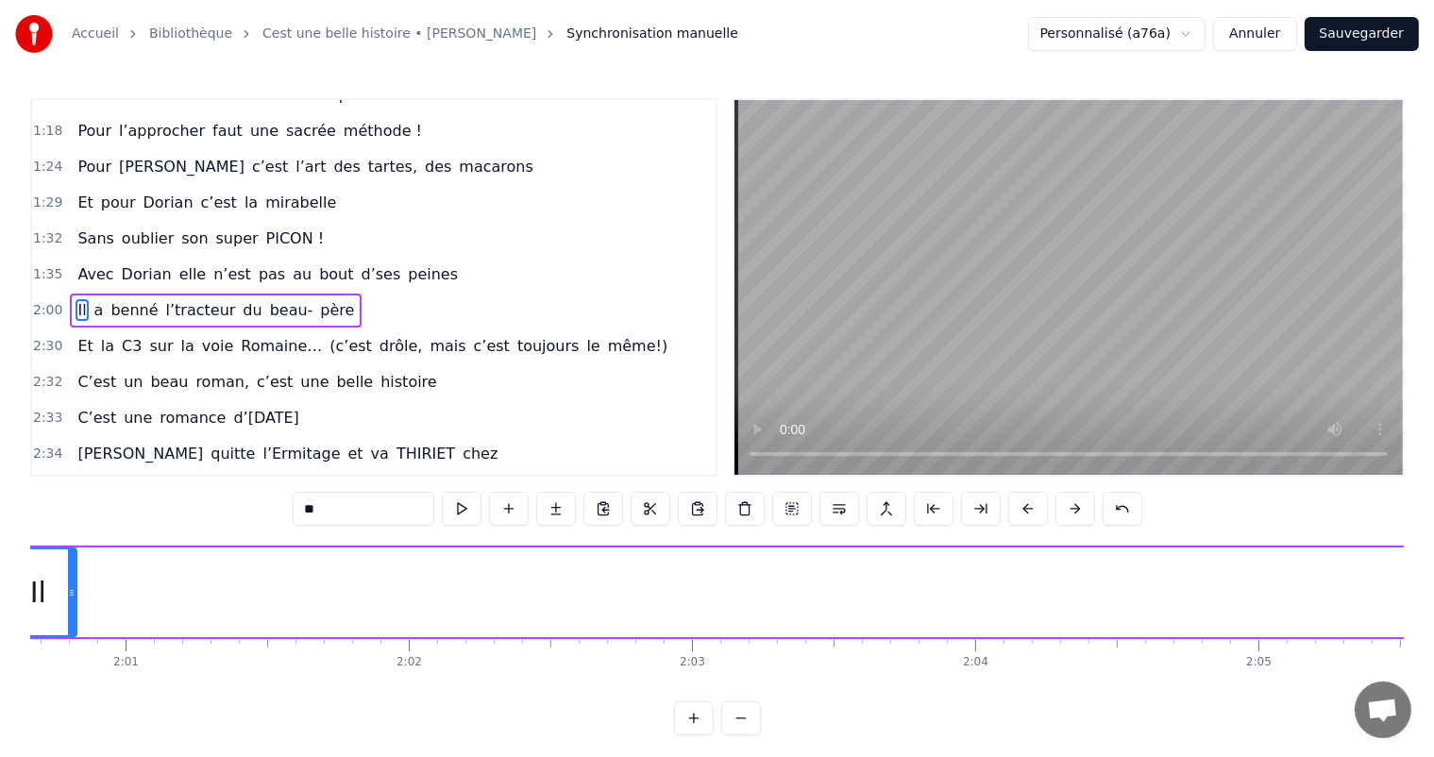
drag, startPoint x: 1308, startPoint y: 576, endPoint x: 74, endPoint y: 672, distance: 1238.0
click at [74, 672] on div "C’est un beau roman, c’est une belle histoire C’est une romance d’[DATE] [PERSO…" at bounding box center [717, 616] width 1374 height 142
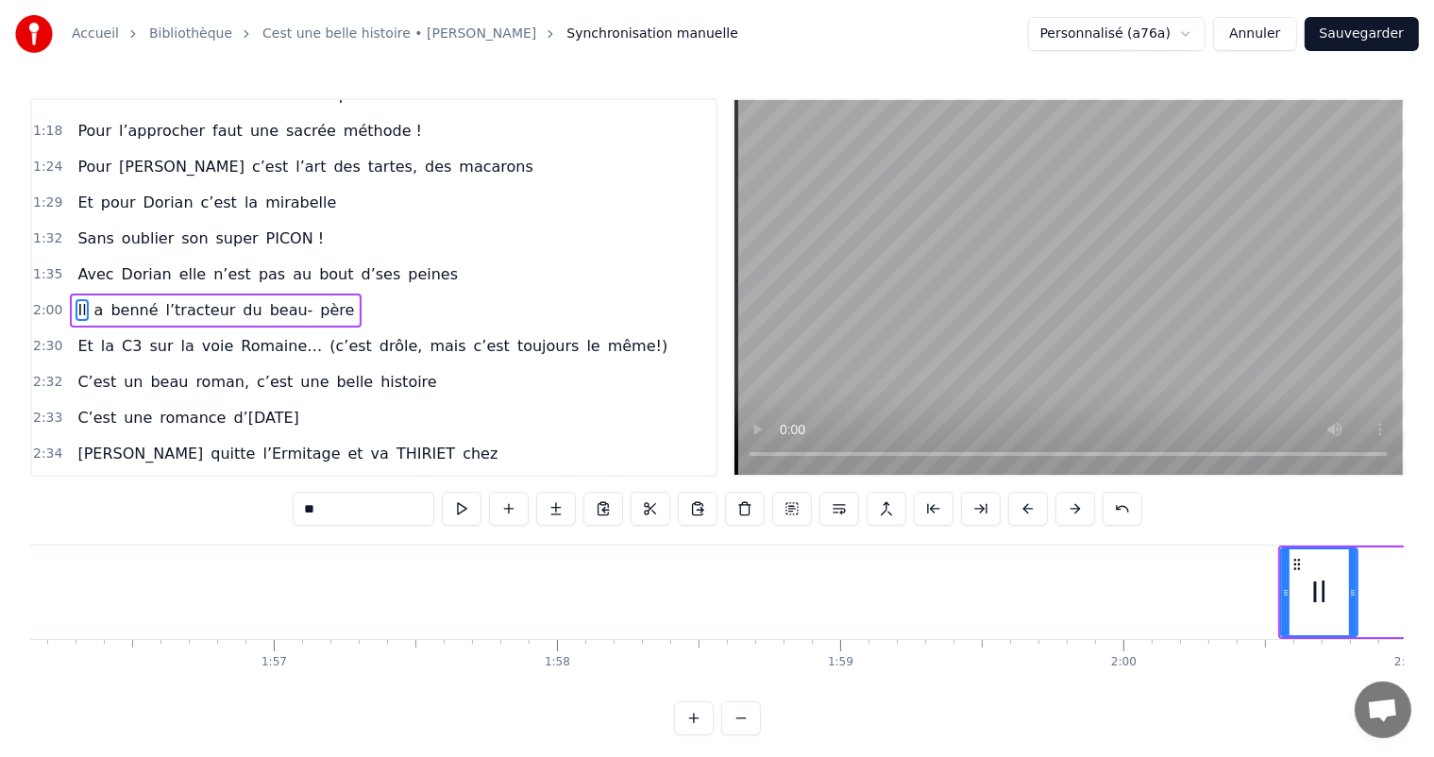
scroll to position [0, 32871]
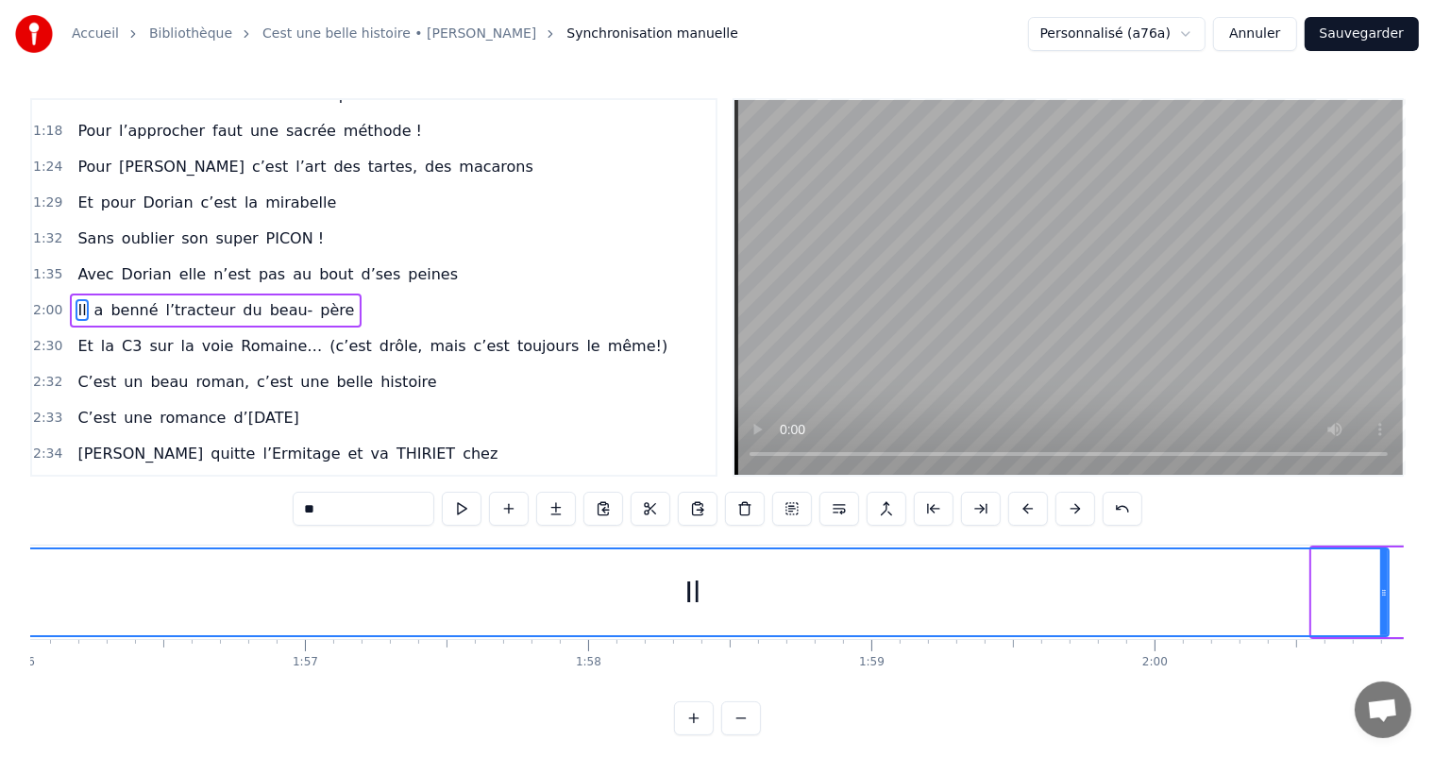
drag, startPoint x: 1315, startPoint y: 597, endPoint x: 0, endPoint y: 638, distance: 1316.1
click at [0, 638] on div "Accueil Bibliothèque Cest une belle histoire • [PERSON_NAME] Synchronisation ma…" at bounding box center [717, 368] width 1434 height 736
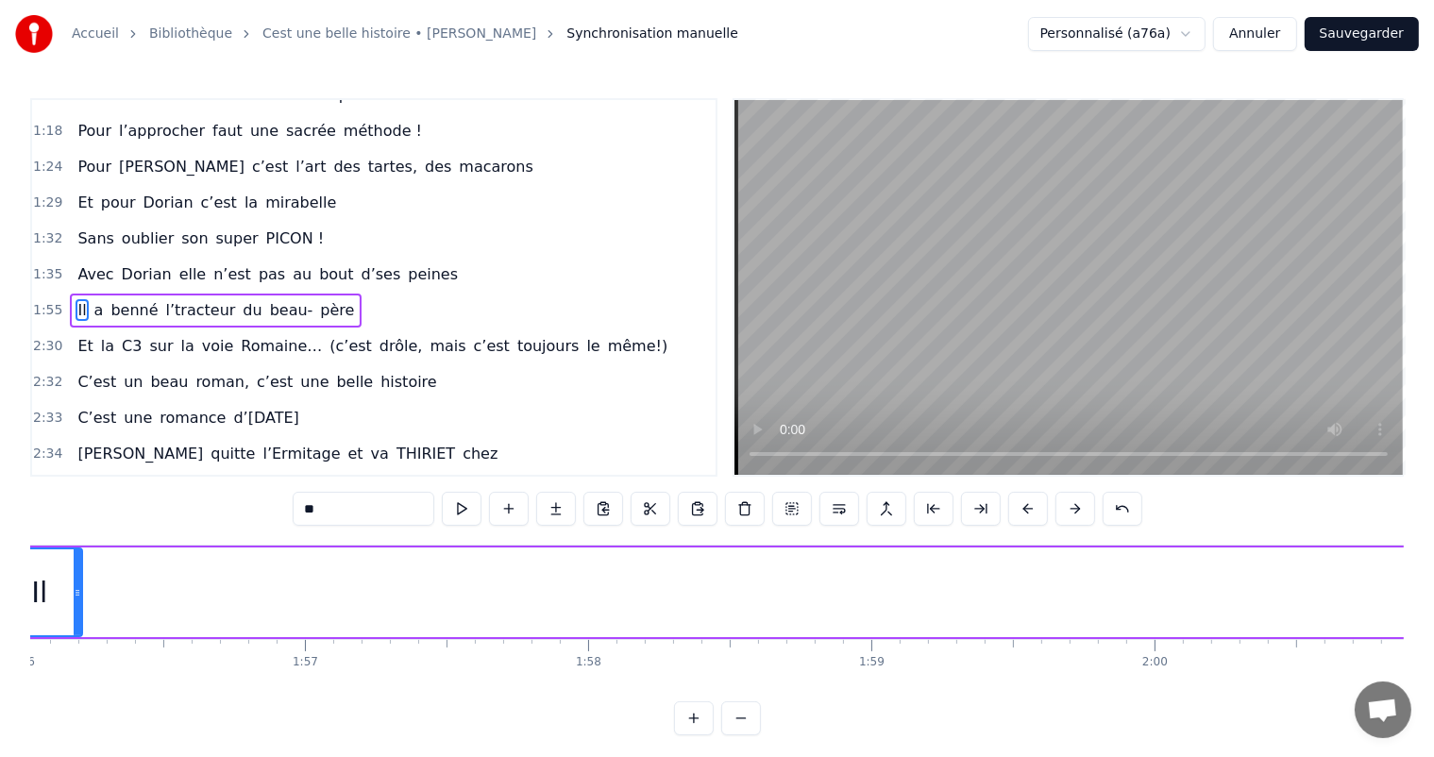
drag, startPoint x: 1382, startPoint y: 575, endPoint x: 121, endPoint y: 595, distance: 1261.8
click at [74, 597] on div at bounding box center [78, 593] width 8 height 86
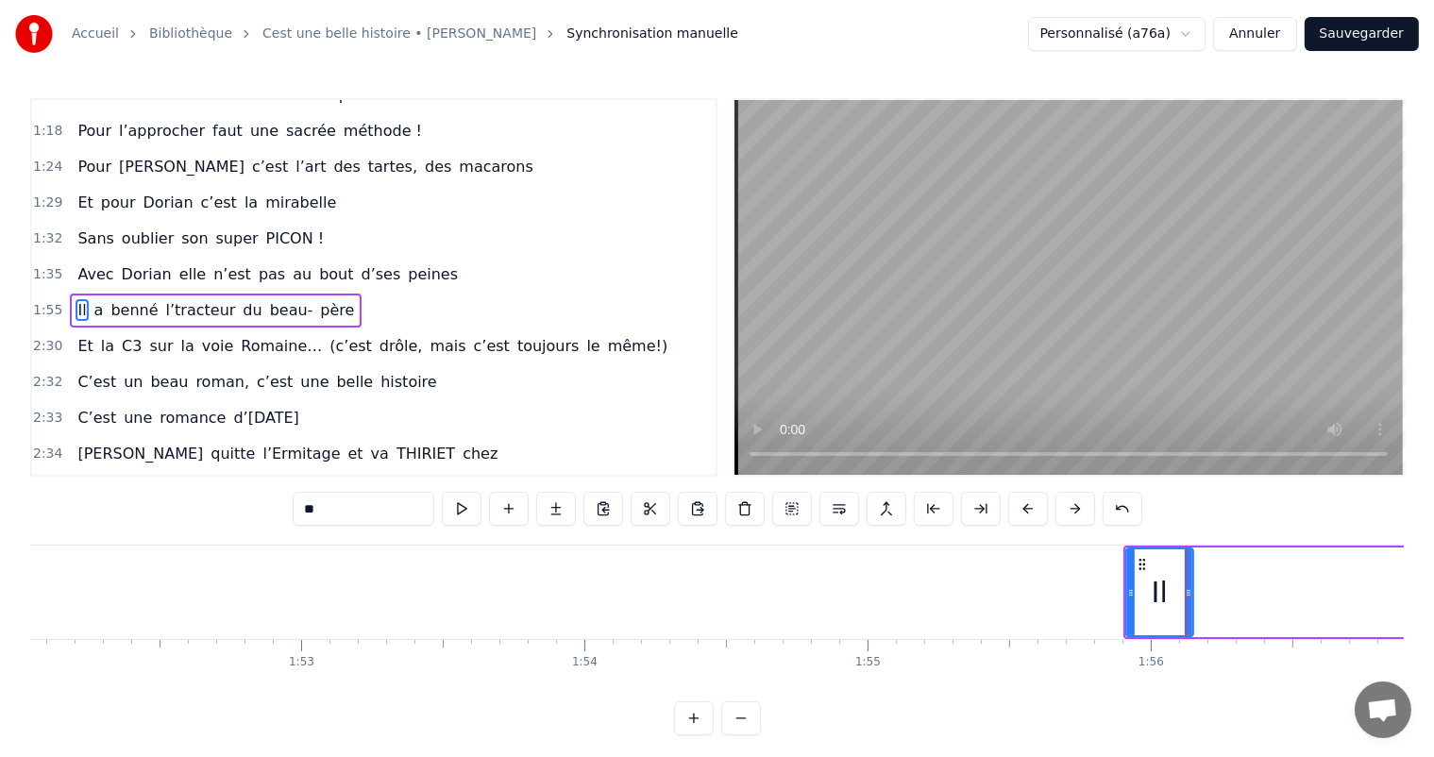
scroll to position [0, 31681]
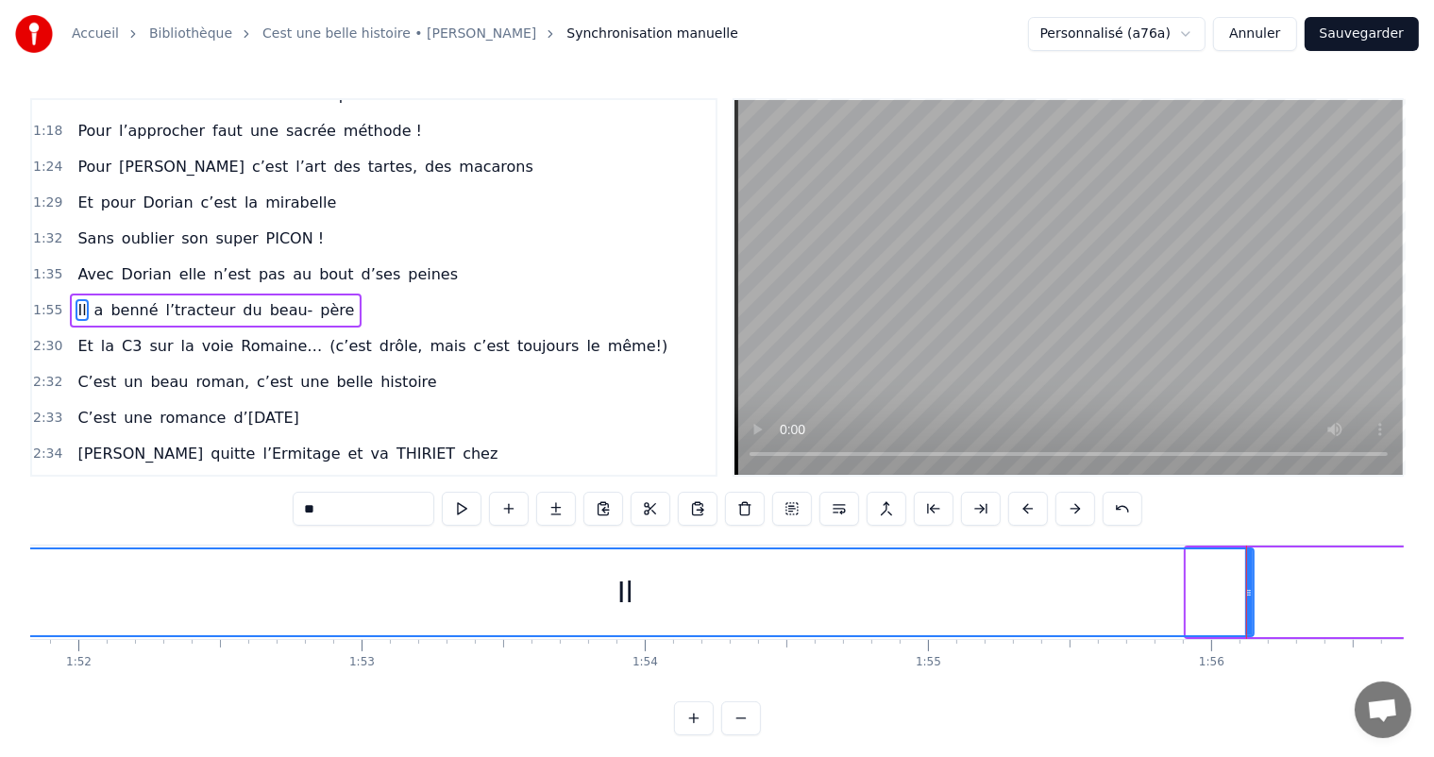
drag, startPoint x: 1190, startPoint y: 593, endPoint x: 0, endPoint y: 647, distance: 1191.1
click at [0, 647] on div "Accueil Bibliothèque Cest une belle histoire • [PERSON_NAME] Synchronisation ma…" at bounding box center [717, 368] width 1434 height 736
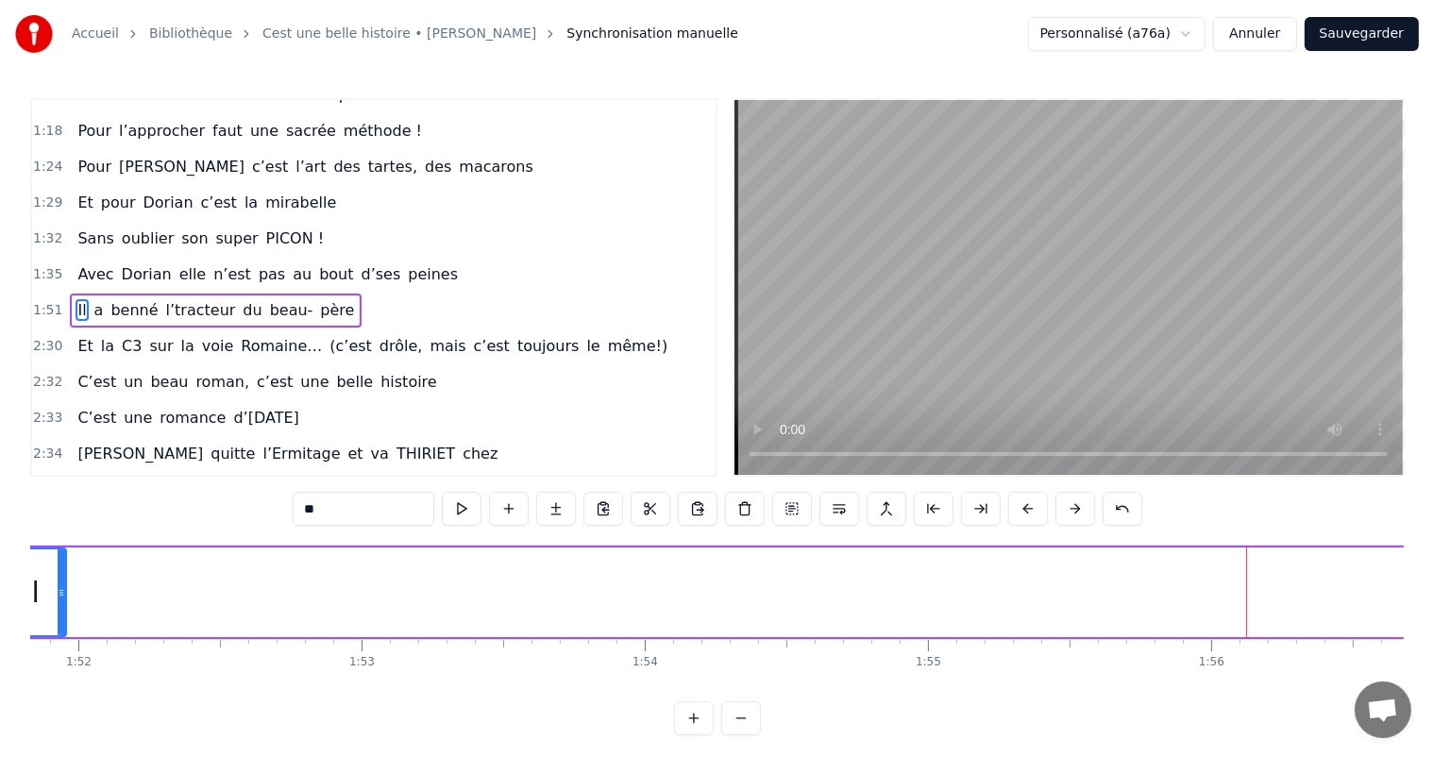
drag, startPoint x: 1250, startPoint y: 595, endPoint x: 62, endPoint y: 600, distance: 1188.0
click at [62, 600] on div at bounding box center [62, 593] width 8 height 86
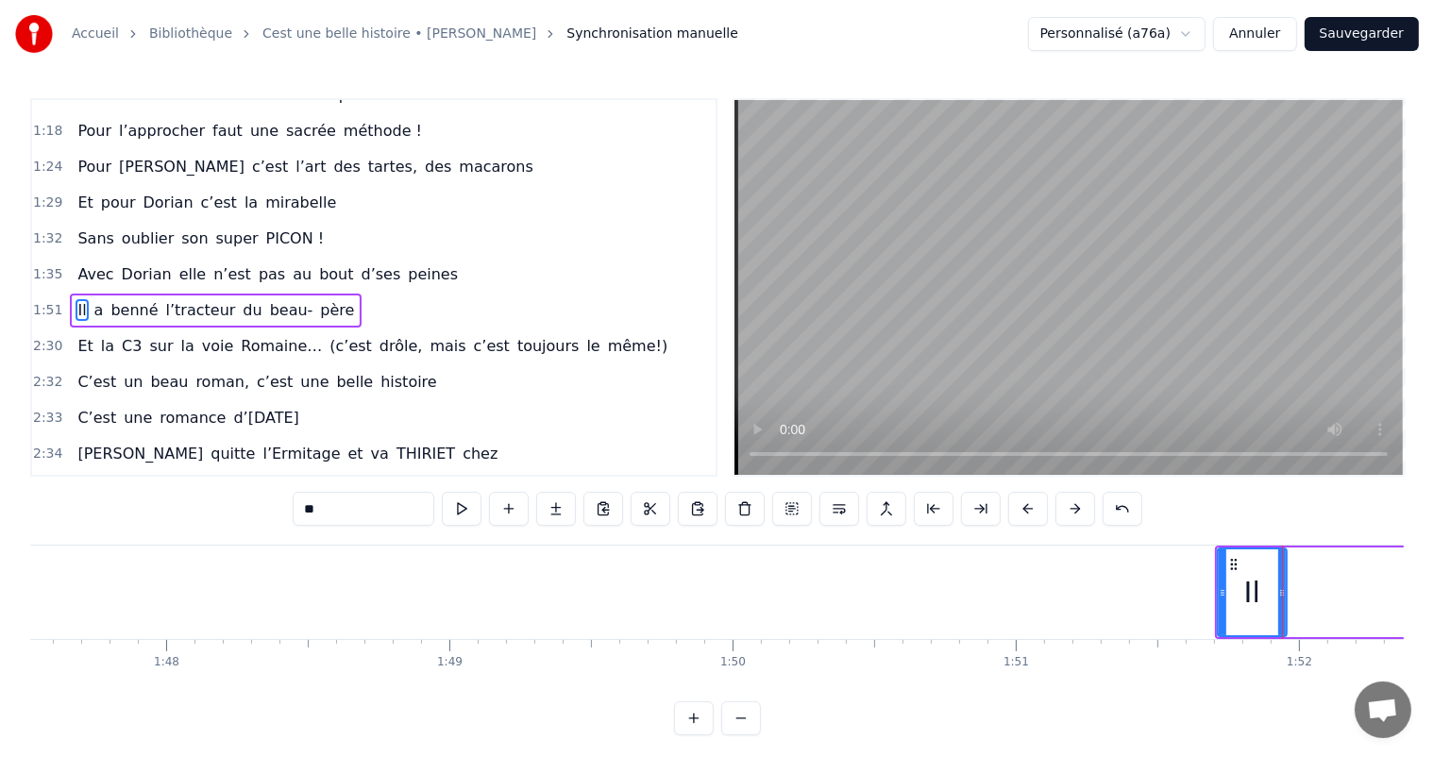
scroll to position [0, 30399]
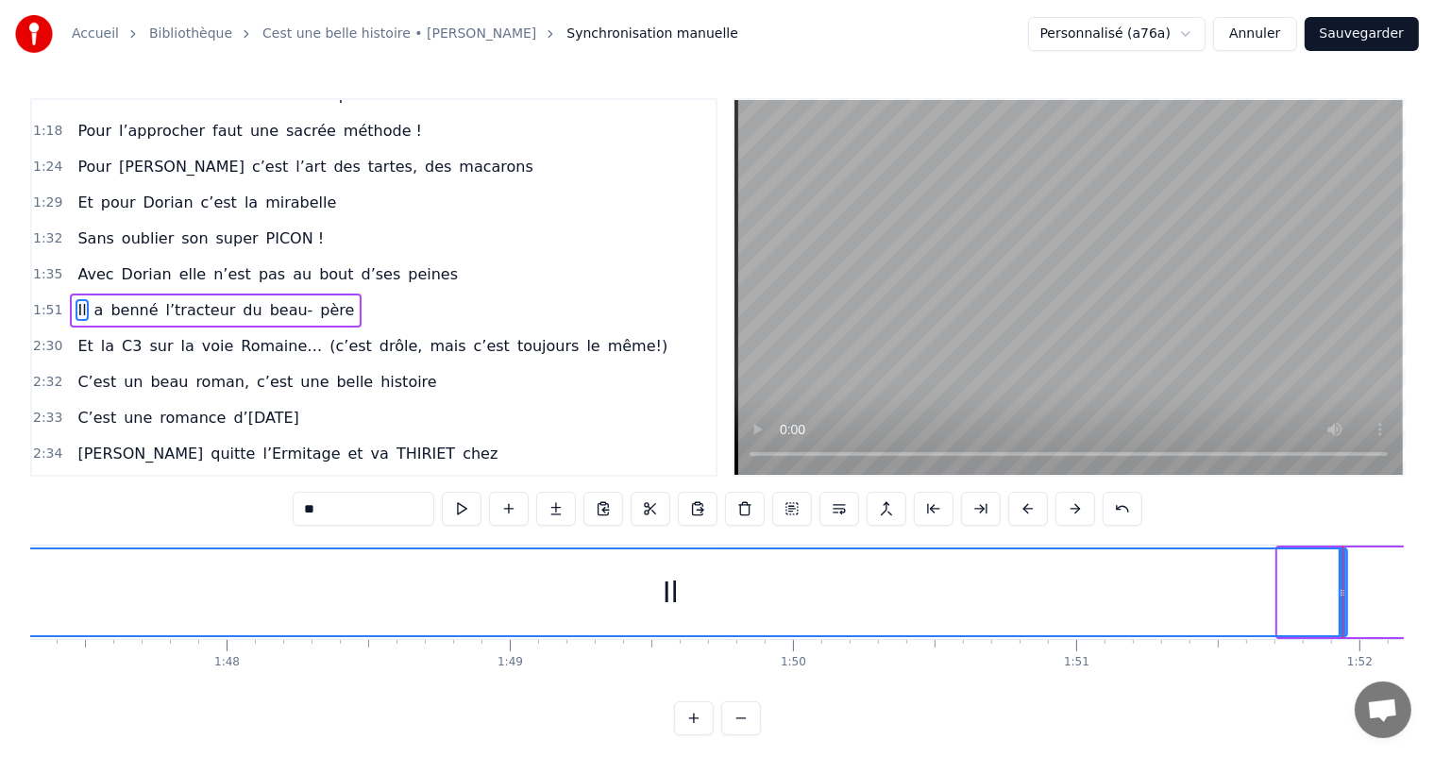
drag, startPoint x: 1284, startPoint y: 591, endPoint x: 0, endPoint y: 583, distance: 1284.3
click at [0, 583] on div "Accueil Bibliothèque Cest une belle histoire • [PERSON_NAME] Synchronisation ma…" at bounding box center [717, 368] width 1434 height 736
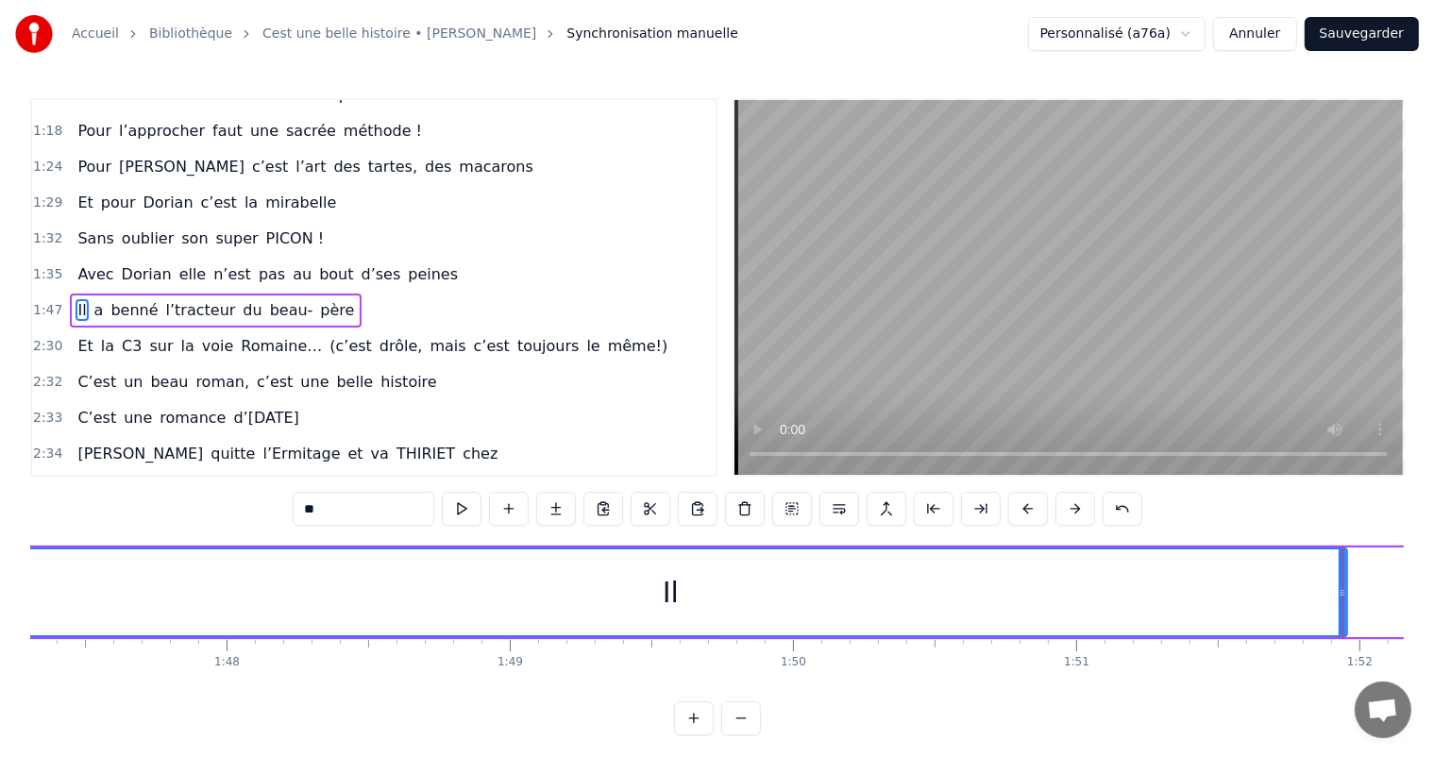
click at [1343, 579] on div at bounding box center [1343, 592] width 1 height 93
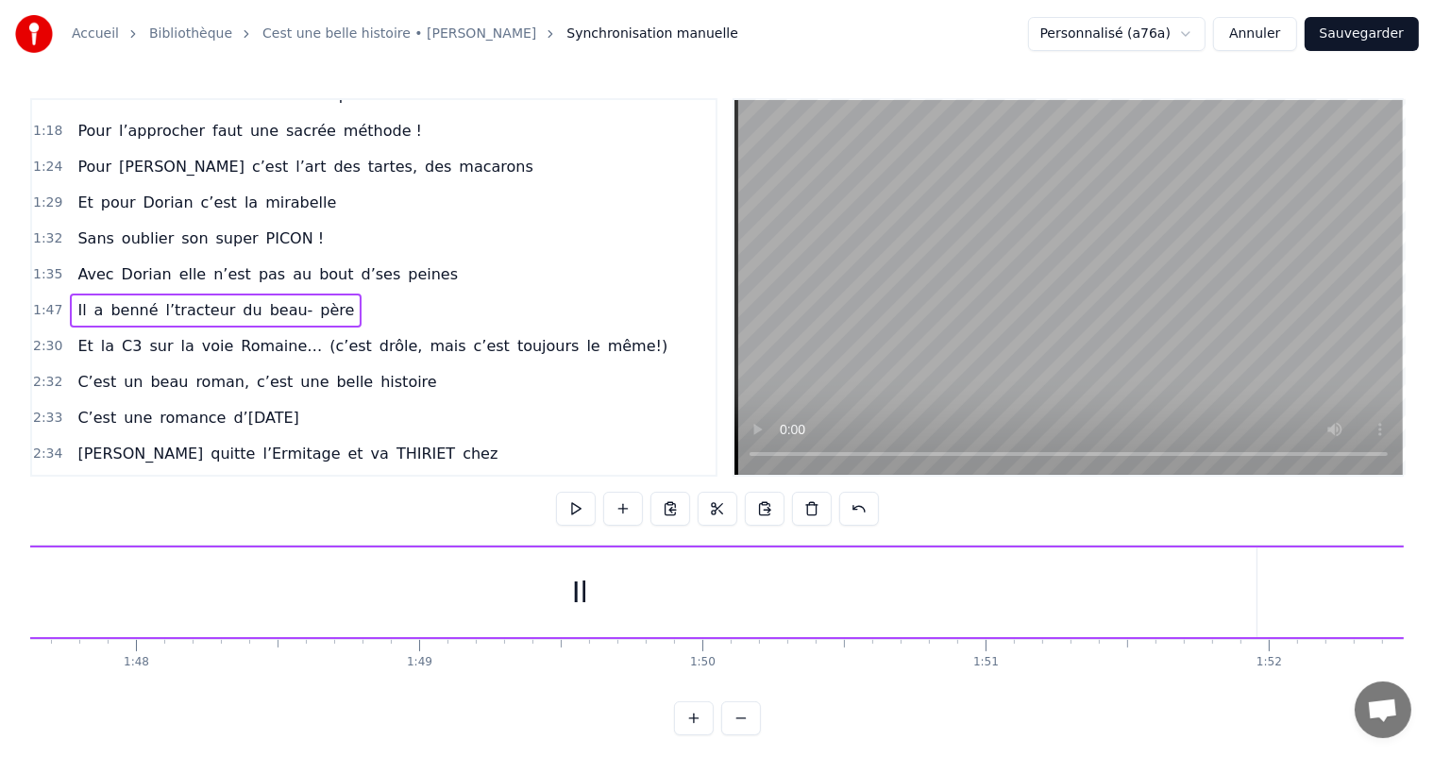
scroll to position [0, 30521]
click at [833, 618] on div "Il" at bounding box center [549, 593] width 1353 height 90
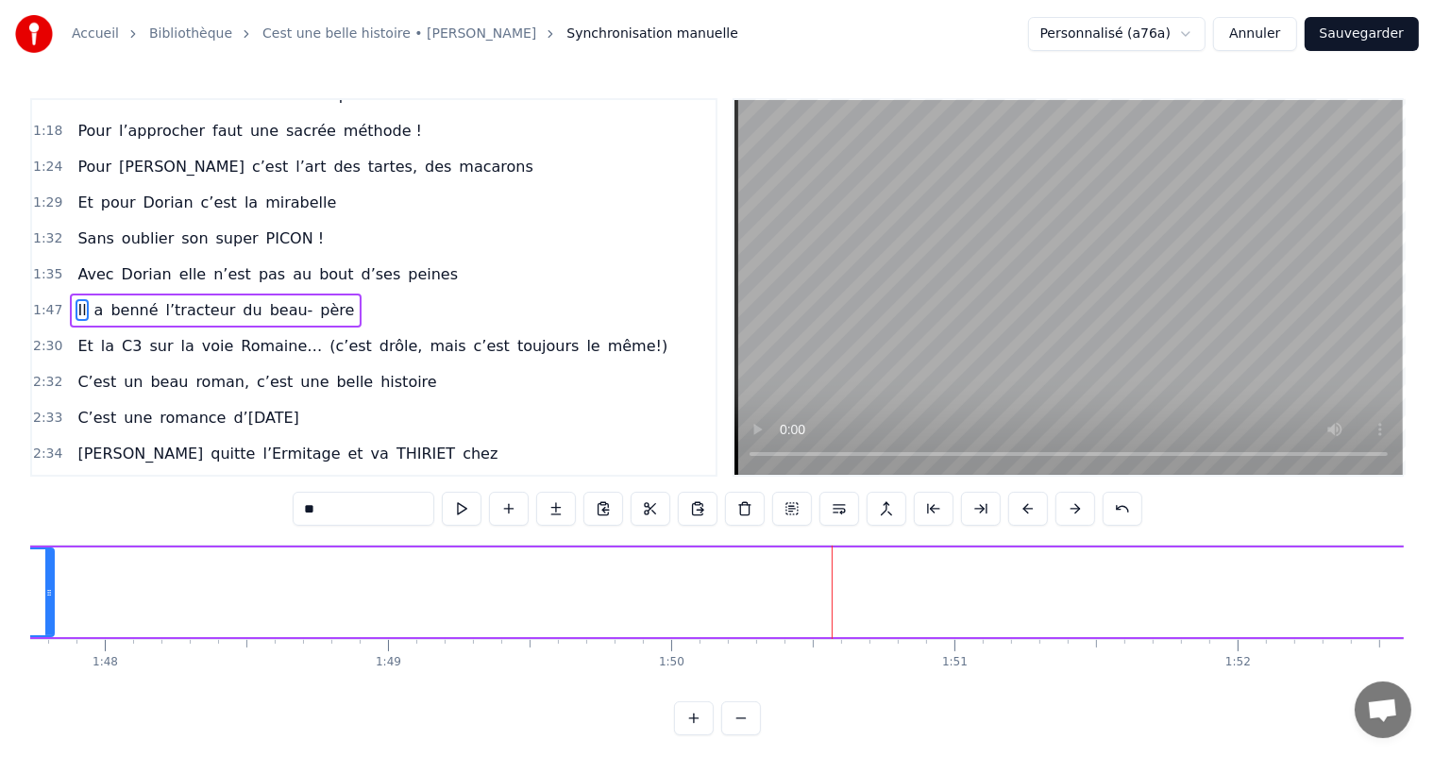
drag, startPoint x: 1219, startPoint y: 584, endPoint x: 287, endPoint y: 589, distance: 932.1
click at [46, 580] on div at bounding box center [49, 593] width 8 height 86
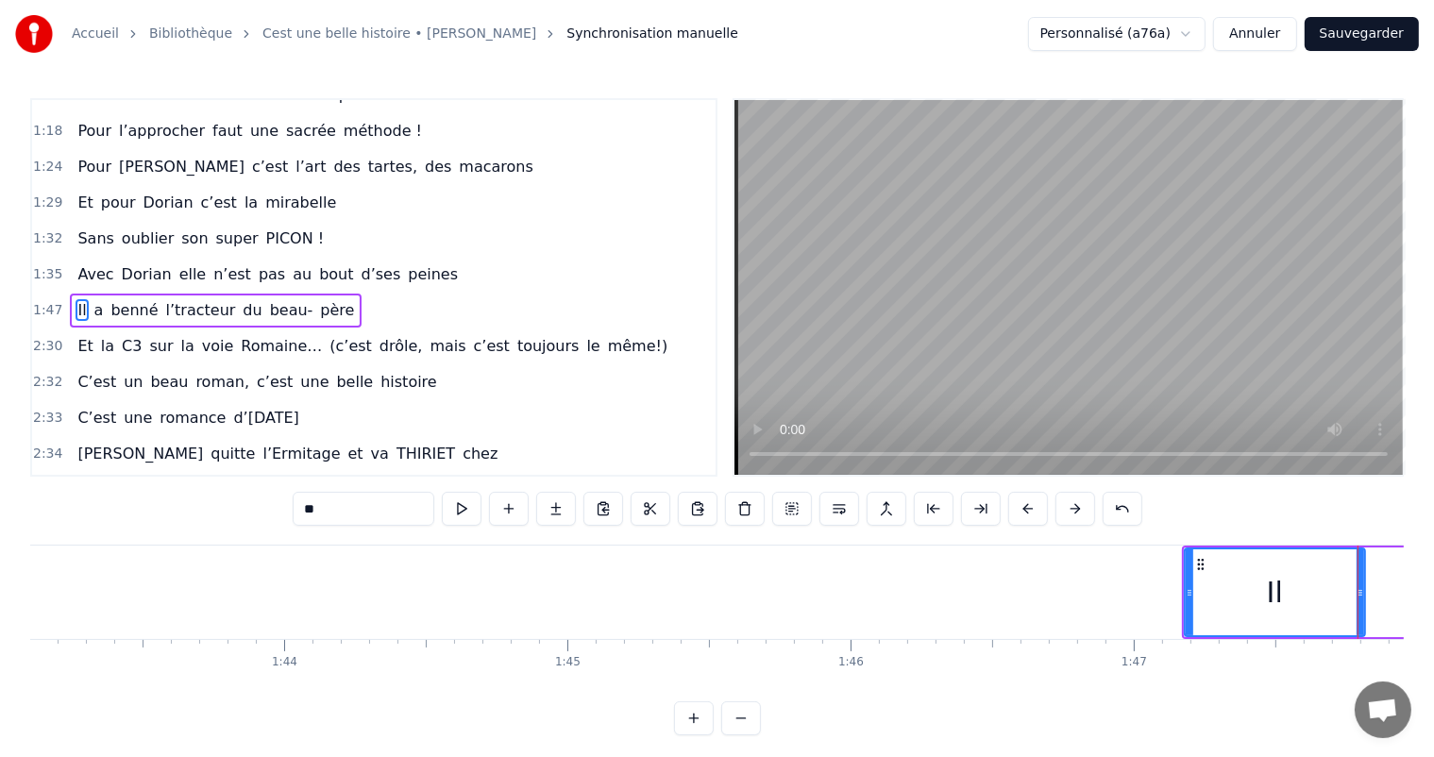
scroll to position [0, 29147]
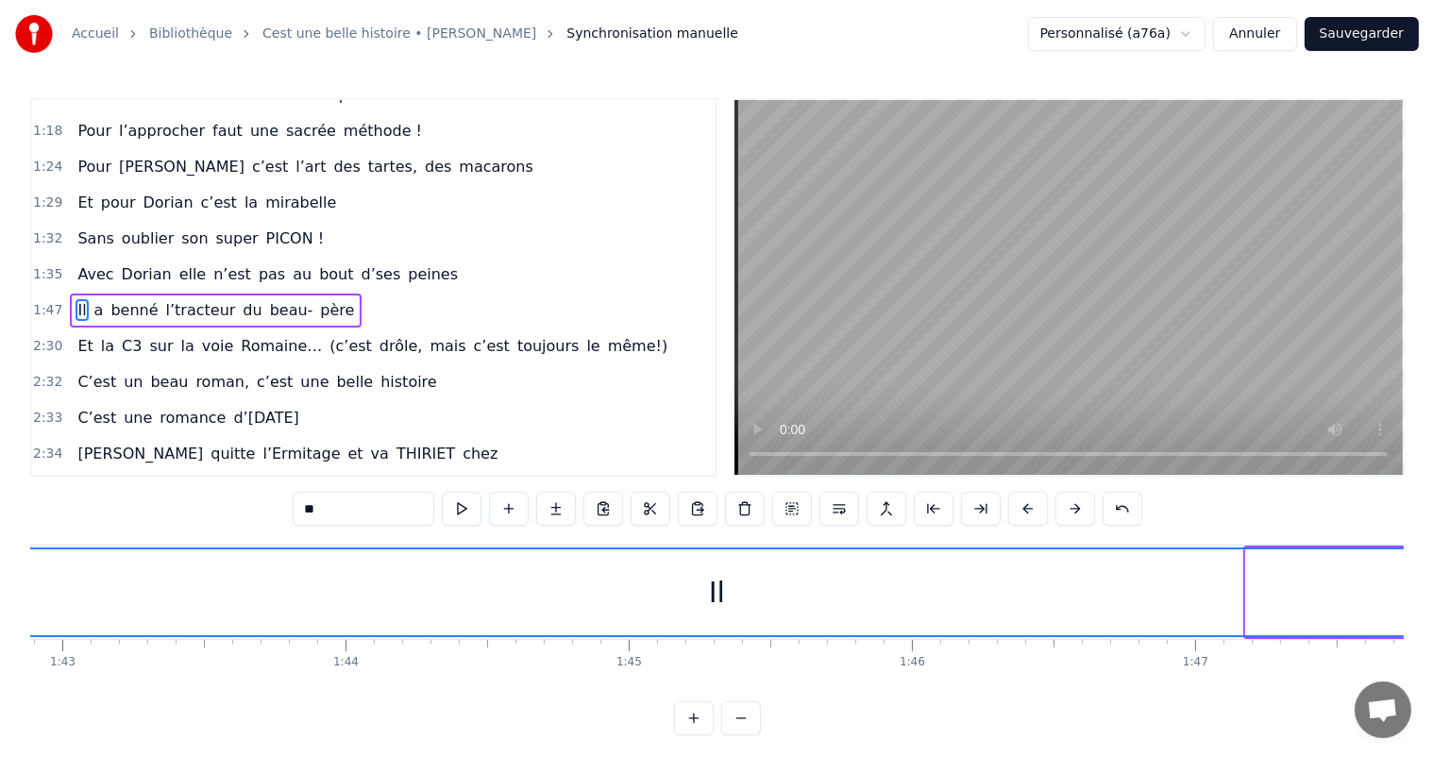
drag, startPoint x: 1250, startPoint y: 587, endPoint x: 120, endPoint y: 621, distance: 1130.9
click at [9, 633] on div "Accueil Bibliothèque Cest une belle histoire • [PERSON_NAME] Synchronisation ma…" at bounding box center [717, 368] width 1434 height 736
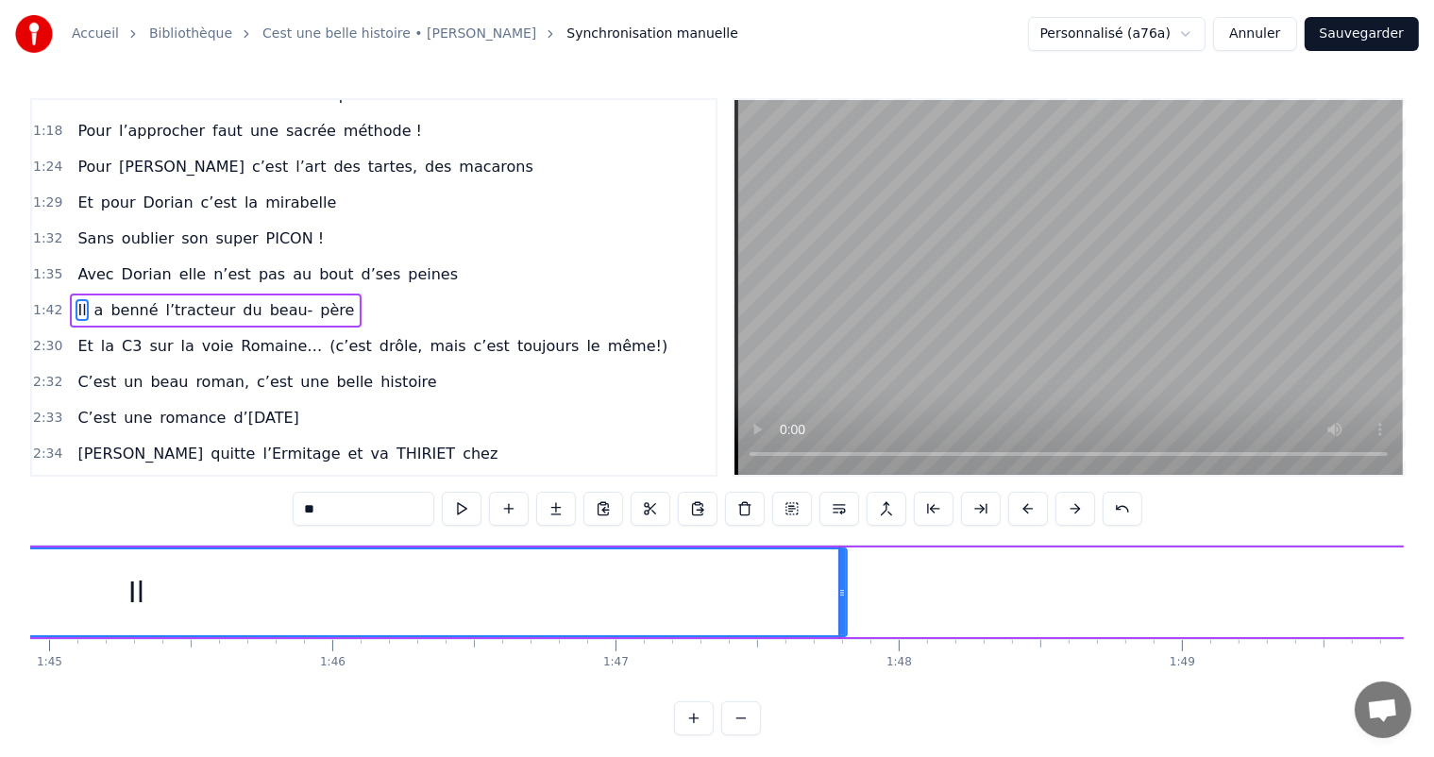
scroll to position [0, 29819]
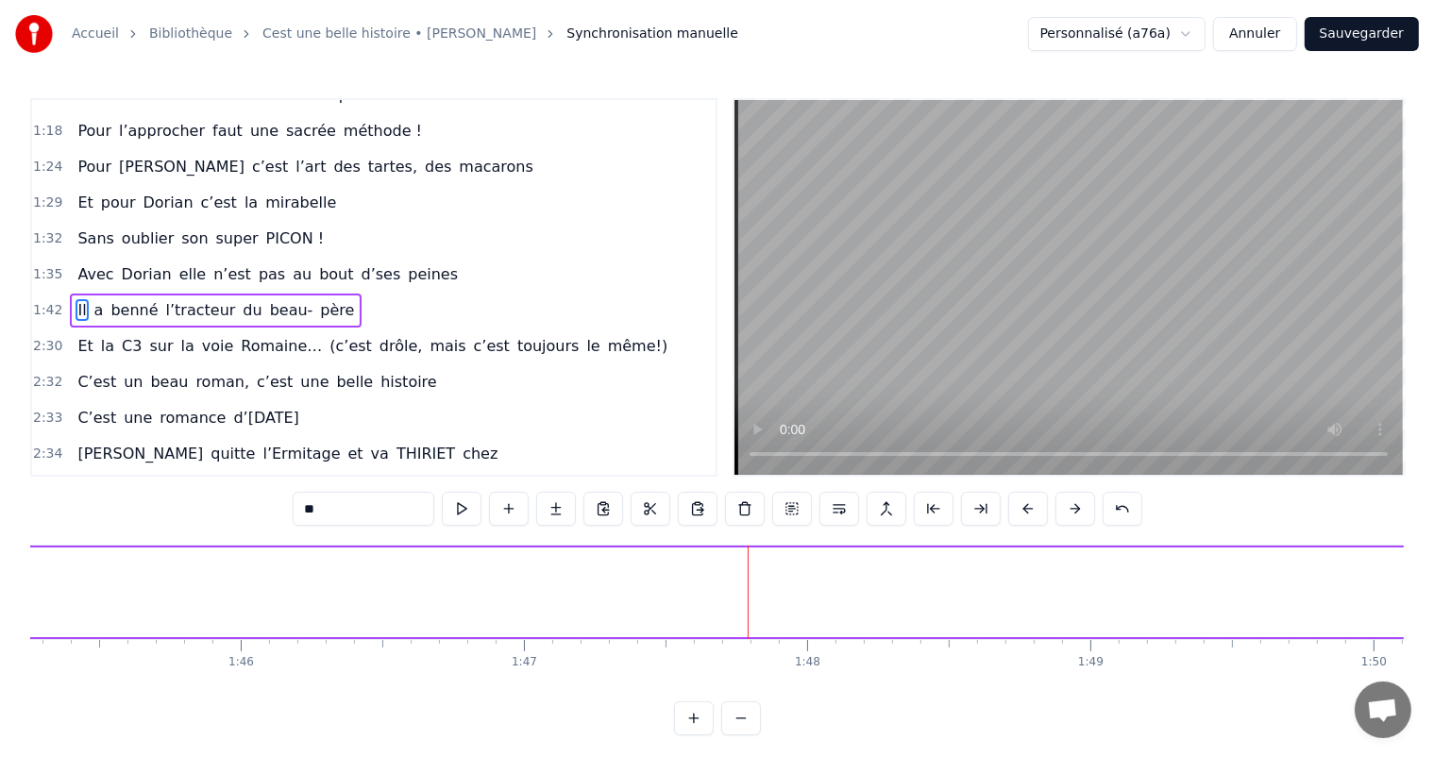
drag, startPoint x: 752, startPoint y: 593, endPoint x: 0, endPoint y: 615, distance: 752.0
click at [0, 615] on div "Accueil Bibliothèque Cest une belle histoire • [PERSON_NAME] Synchronisation ma…" at bounding box center [717, 368] width 1434 height 736
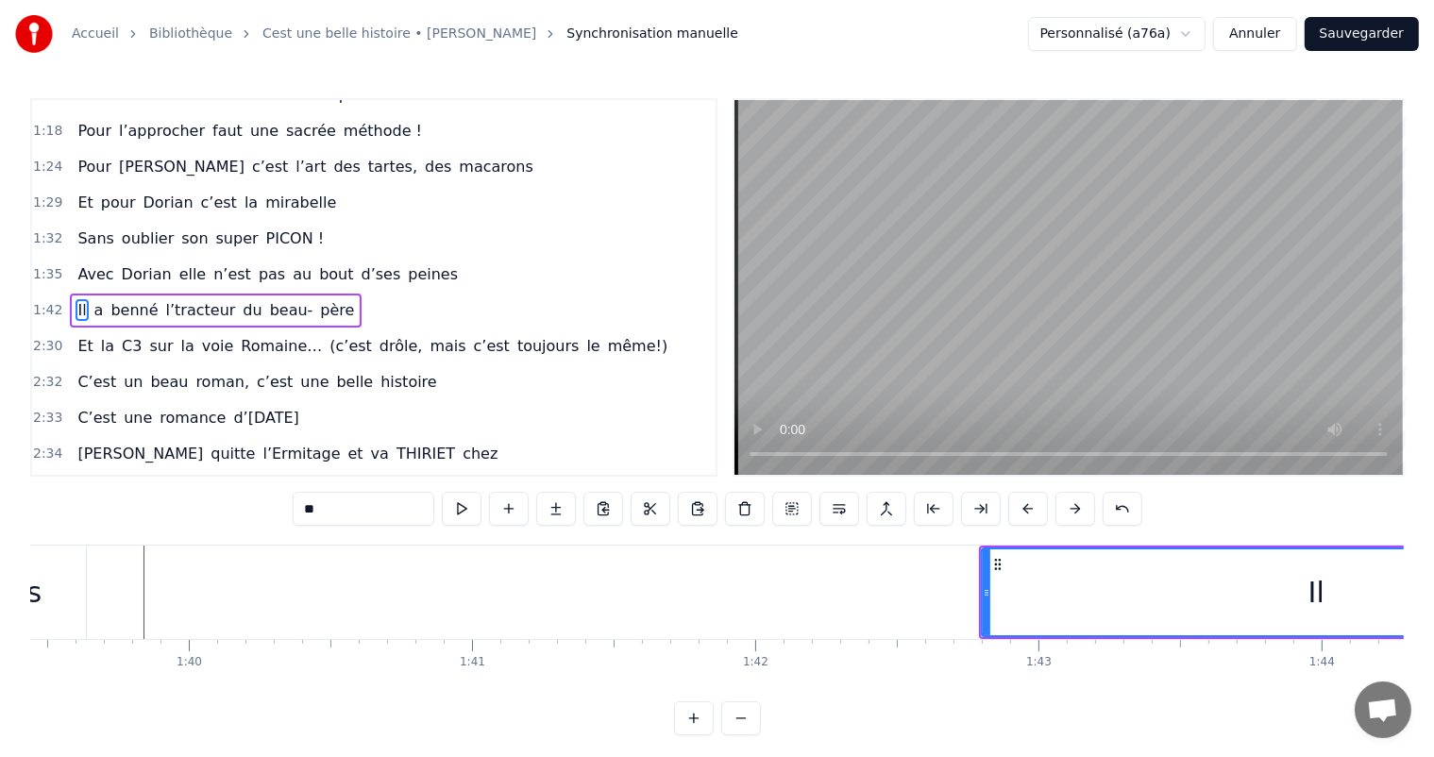
scroll to position [0, 27957]
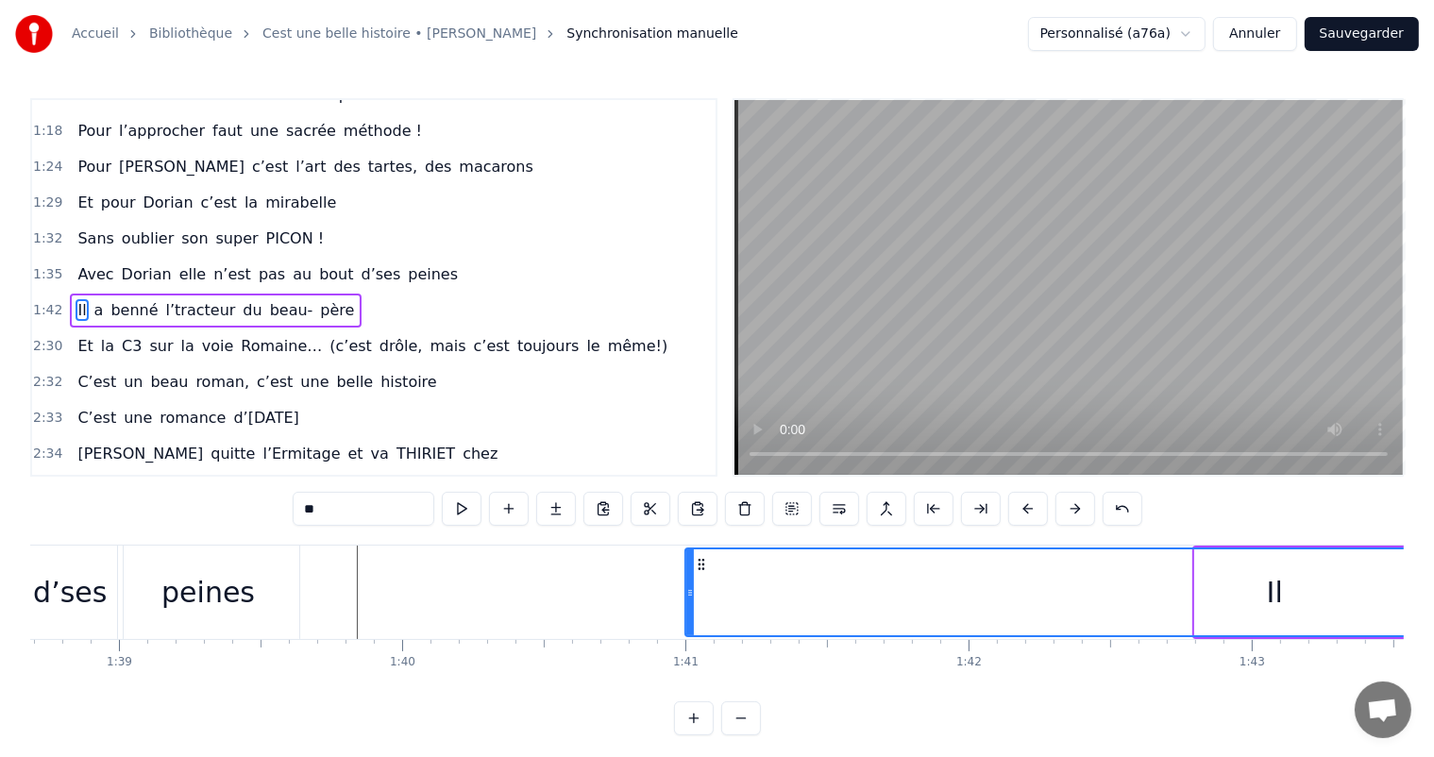
drag, startPoint x: 1198, startPoint y: 596, endPoint x: 677, endPoint y: 588, distance: 521.3
click at [687, 586] on icon at bounding box center [691, 592] width 8 height 15
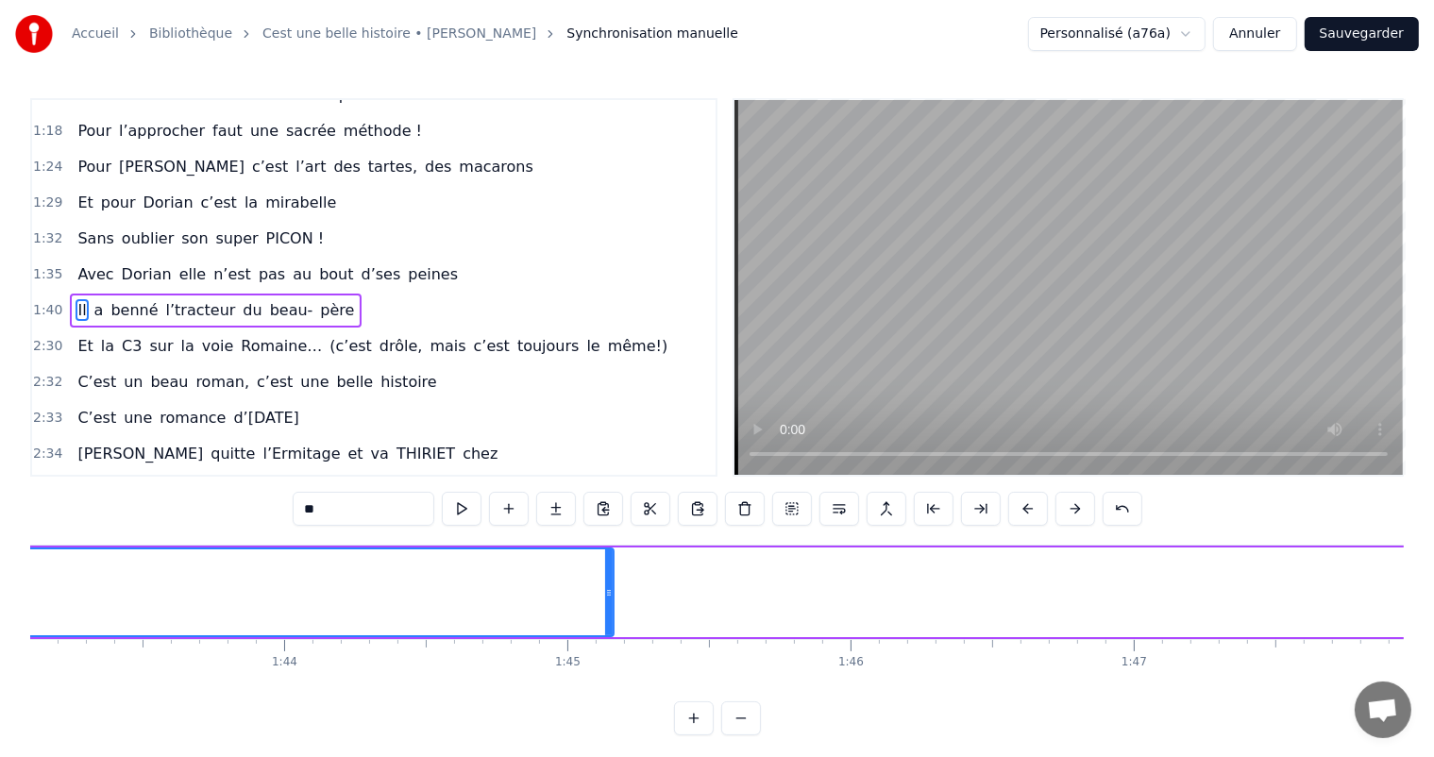
scroll to position [0, 29239]
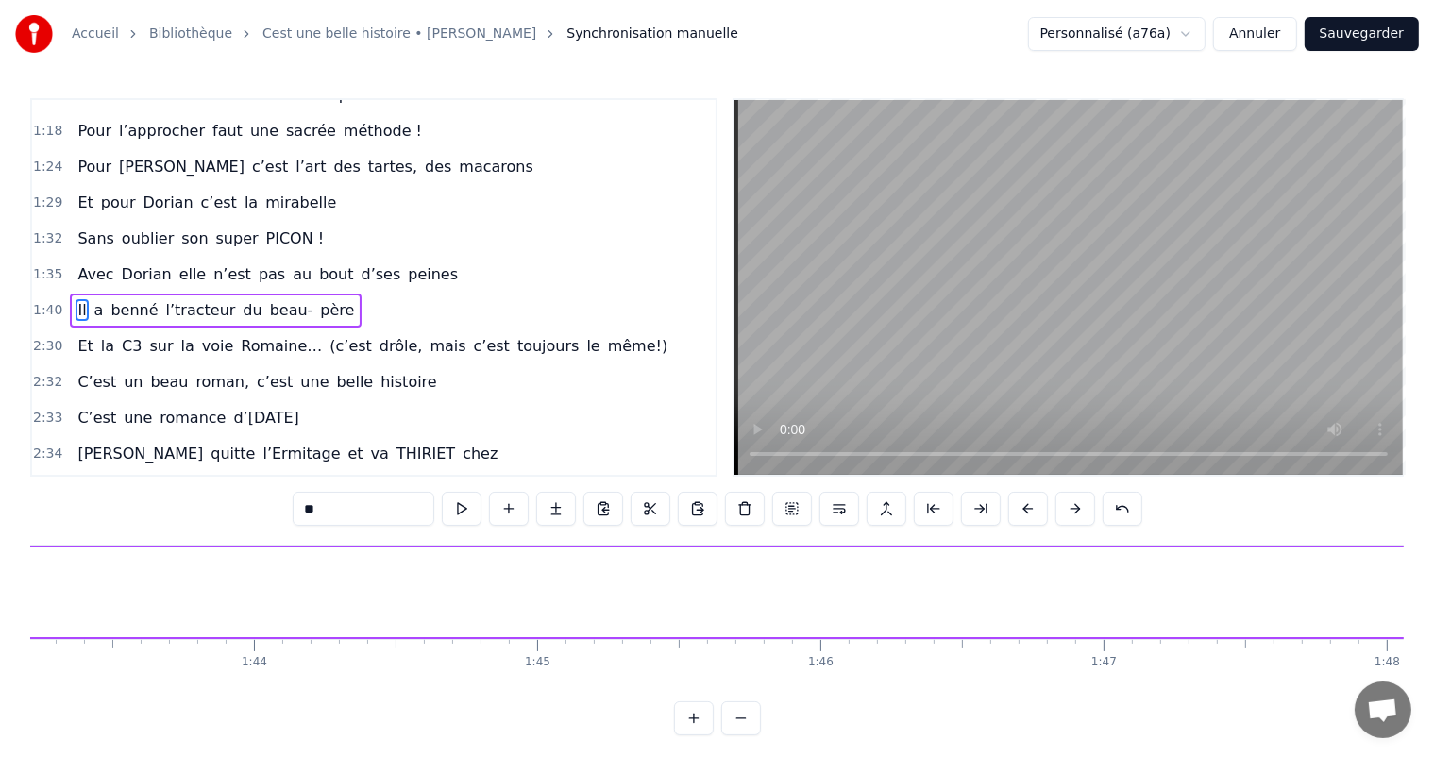
drag, startPoint x: 578, startPoint y: 585, endPoint x: 42, endPoint y: 570, distance: 536.6
click at [0, 568] on div "Accueil Bibliothèque Cest une belle histoire • [PERSON_NAME] Synchronisation ma…" at bounding box center [717, 368] width 1434 height 736
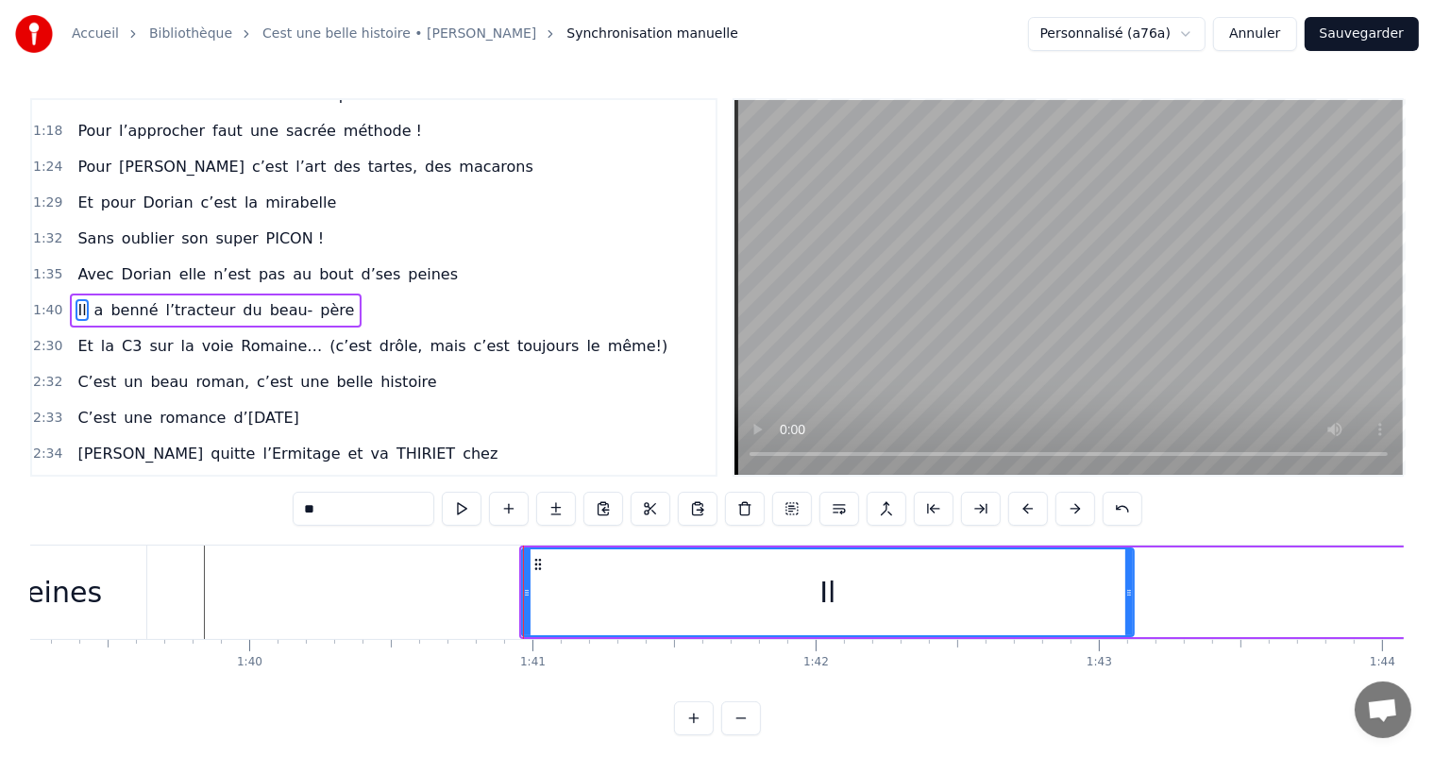
scroll to position [0, 28079]
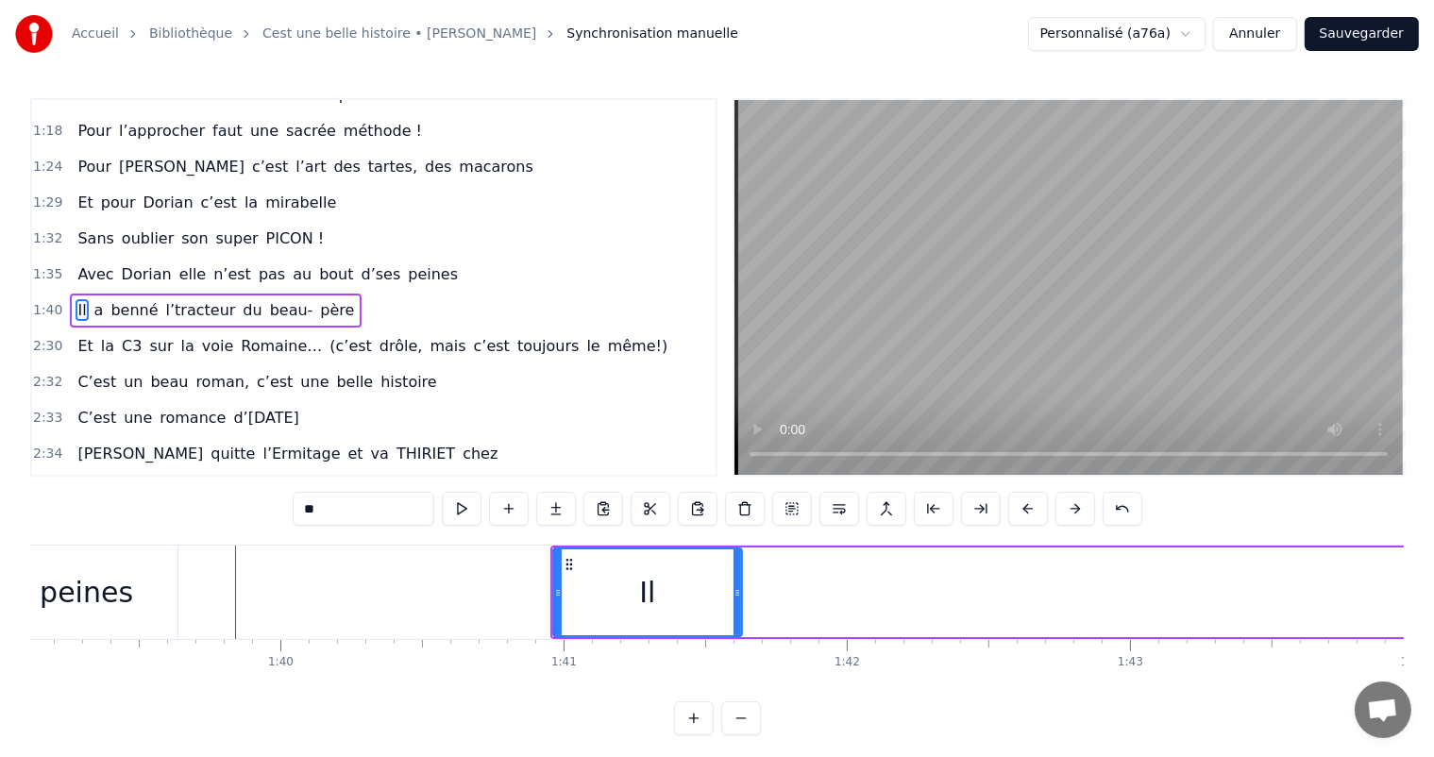
drag, startPoint x: 1161, startPoint y: 588, endPoint x: 737, endPoint y: 592, distance: 424.0
click at [737, 592] on icon at bounding box center [738, 592] width 8 height 15
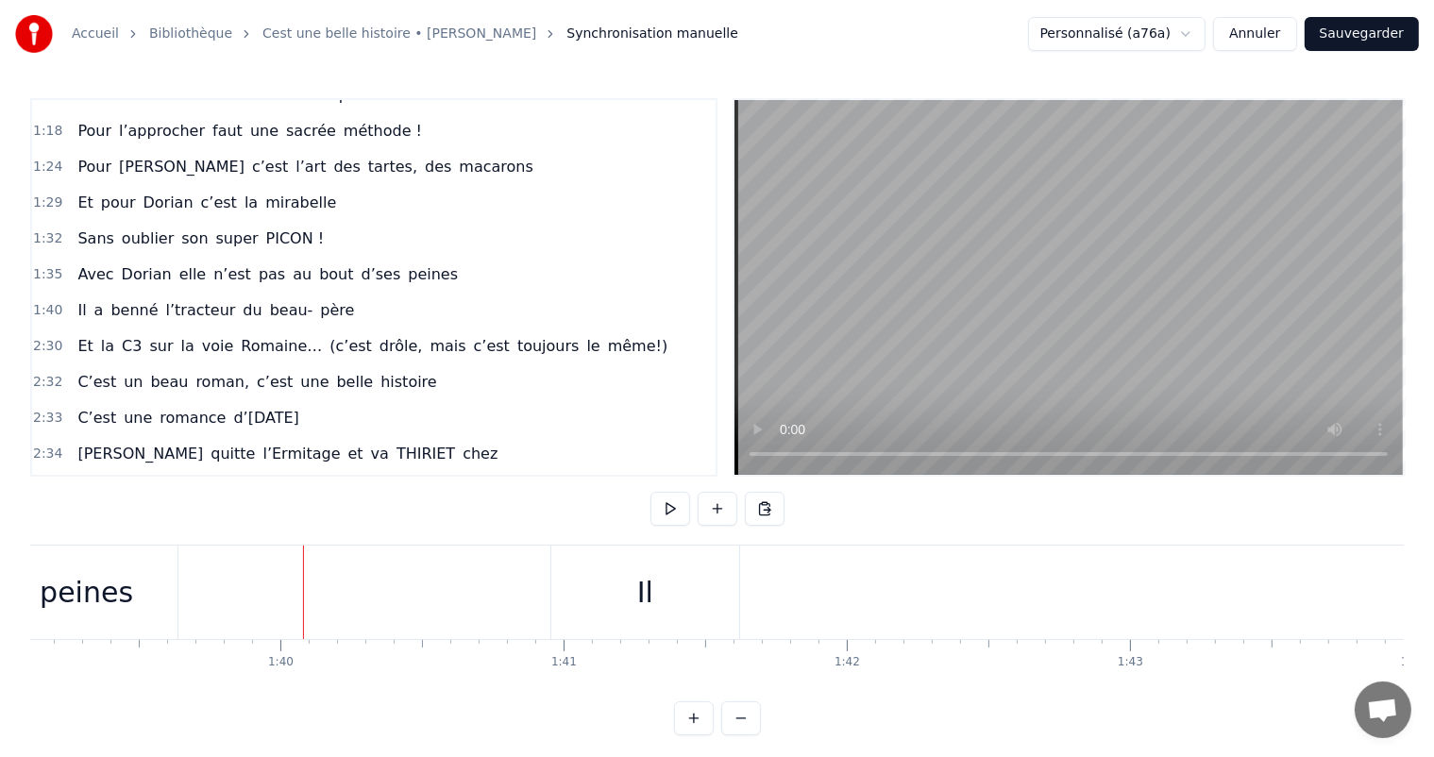
click at [127, 578] on div "peines" at bounding box center [86, 592] width 181 height 93
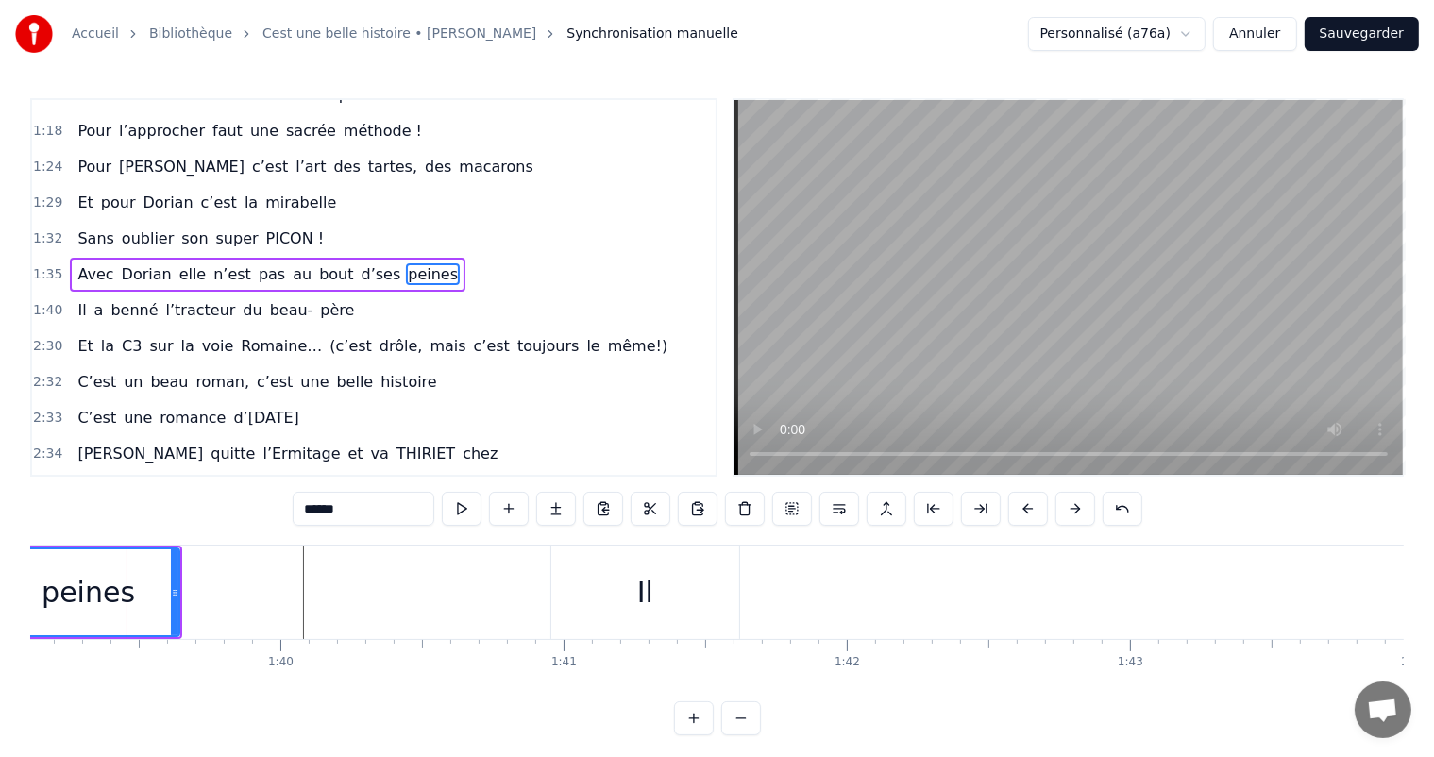
scroll to position [454, 0]
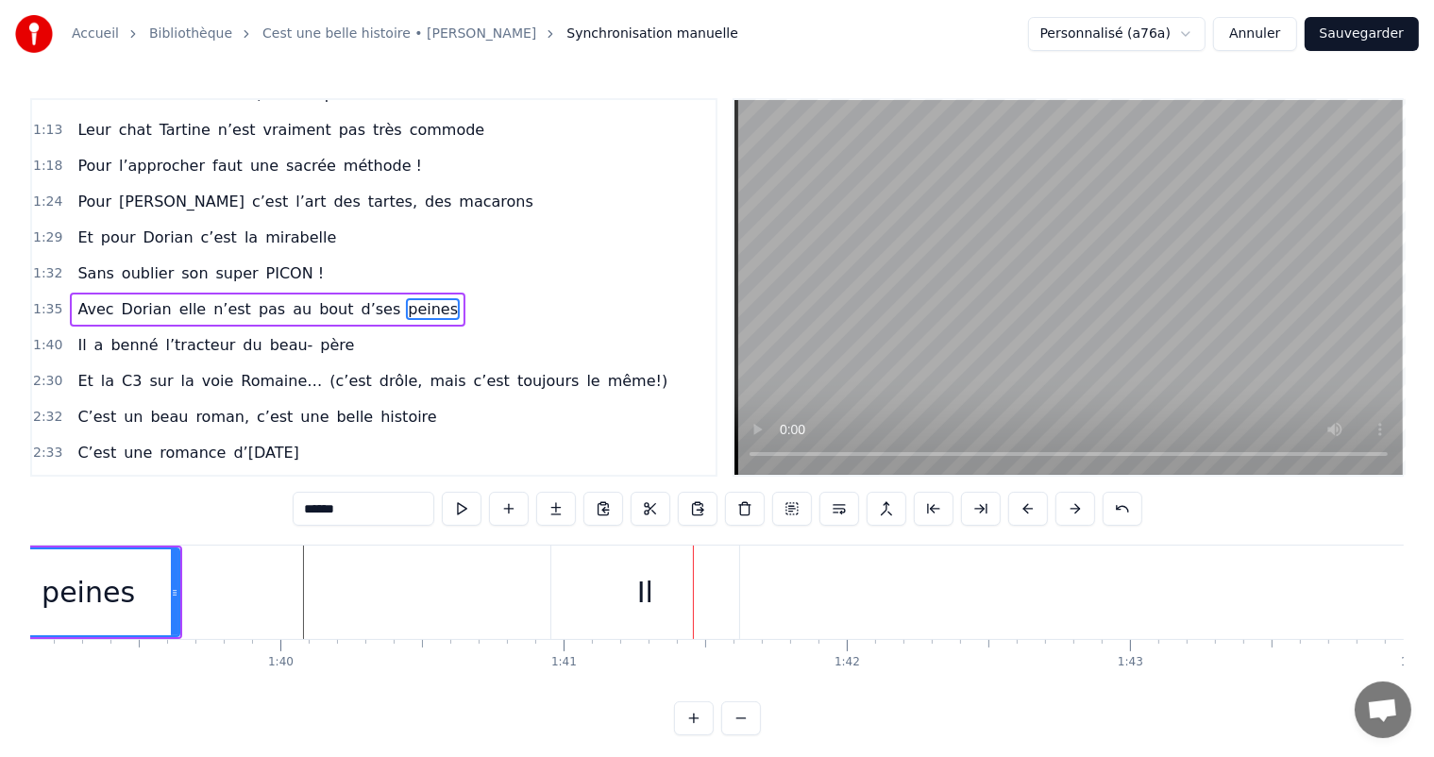
click at [604, 596] on div "Il" at bounding box center [645, 592] width 188 height 93
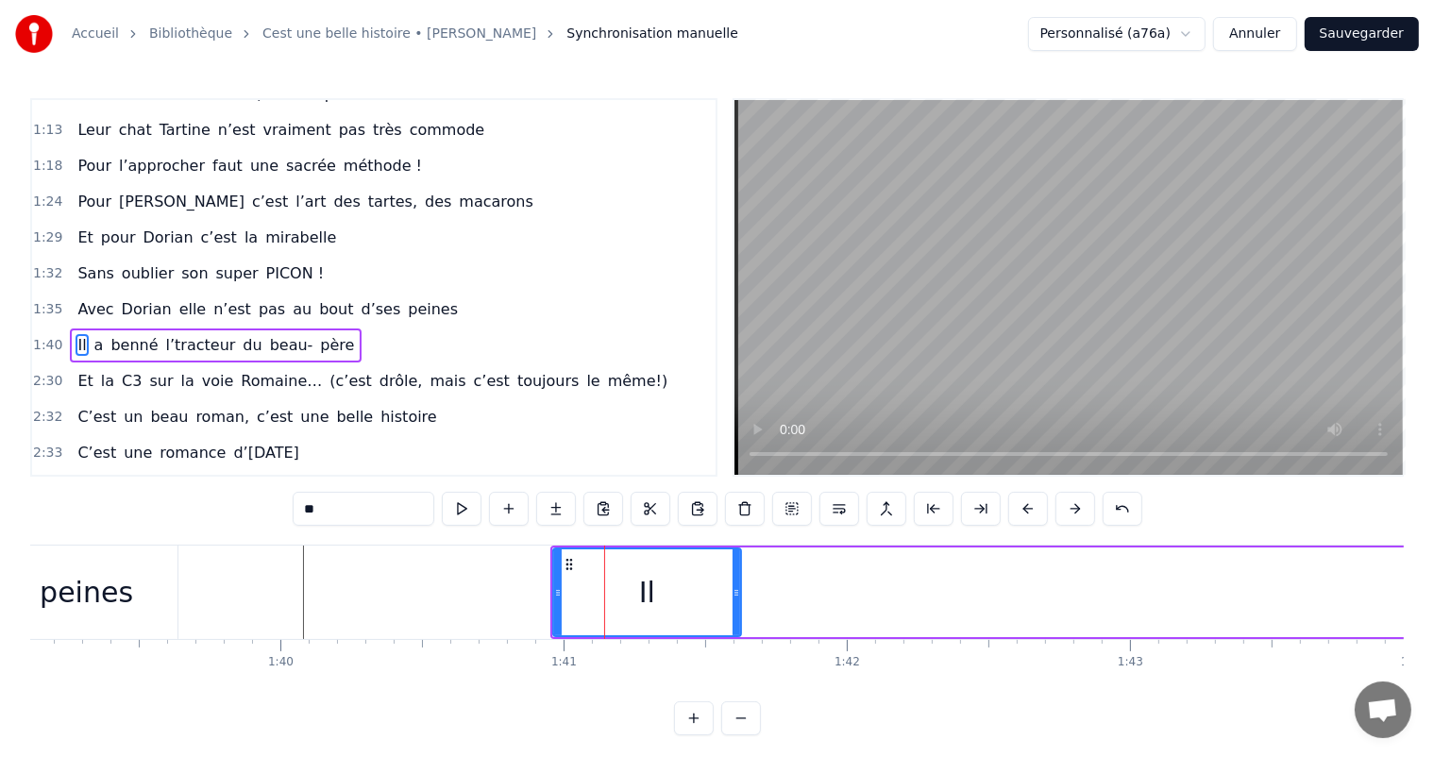
scroll to position [489, 0]
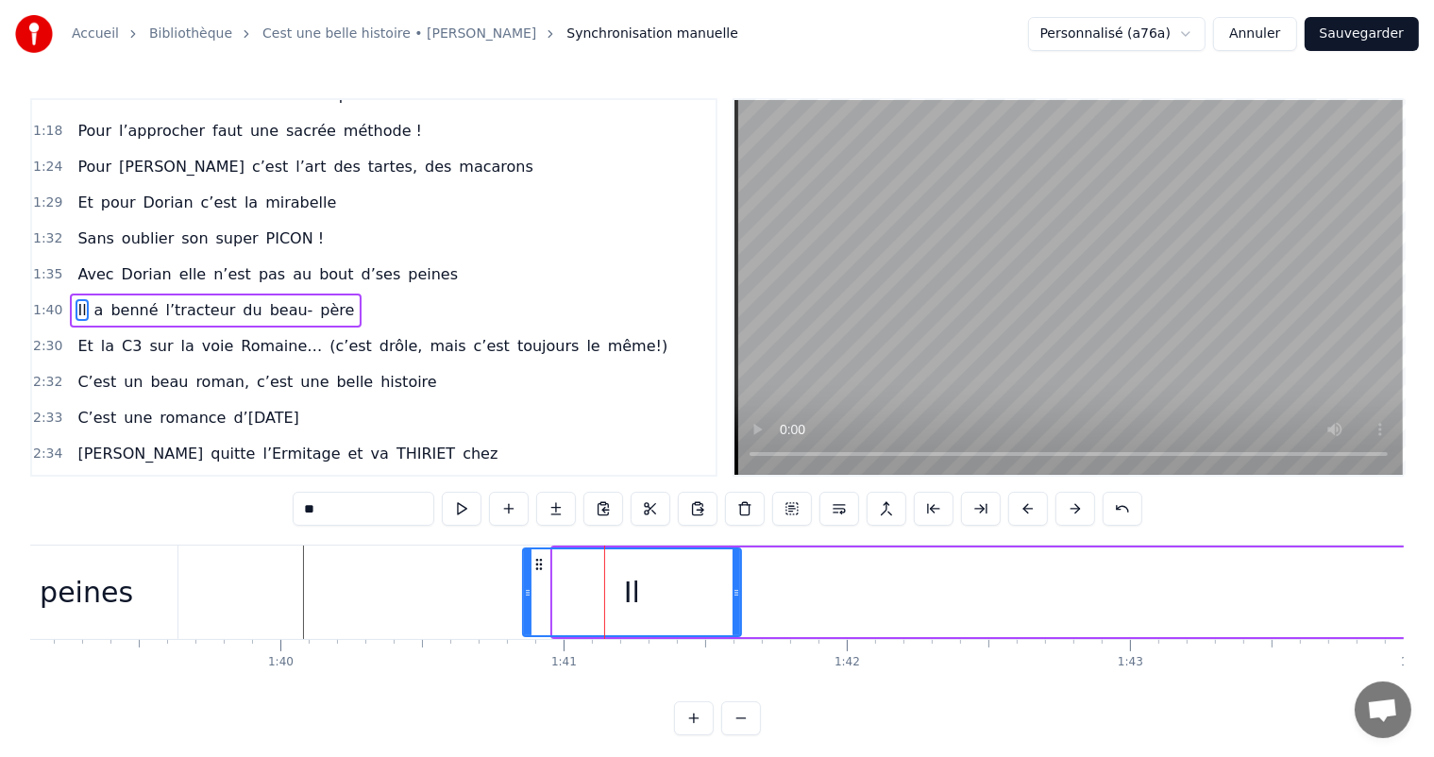
drag, startPoint x: 554, startPoint y: 590, endPoint x: 533, endPoint y: 589, distance: 21.7
click at [524, 589] on icon at bounding box center [528, 592] width 8 height 15
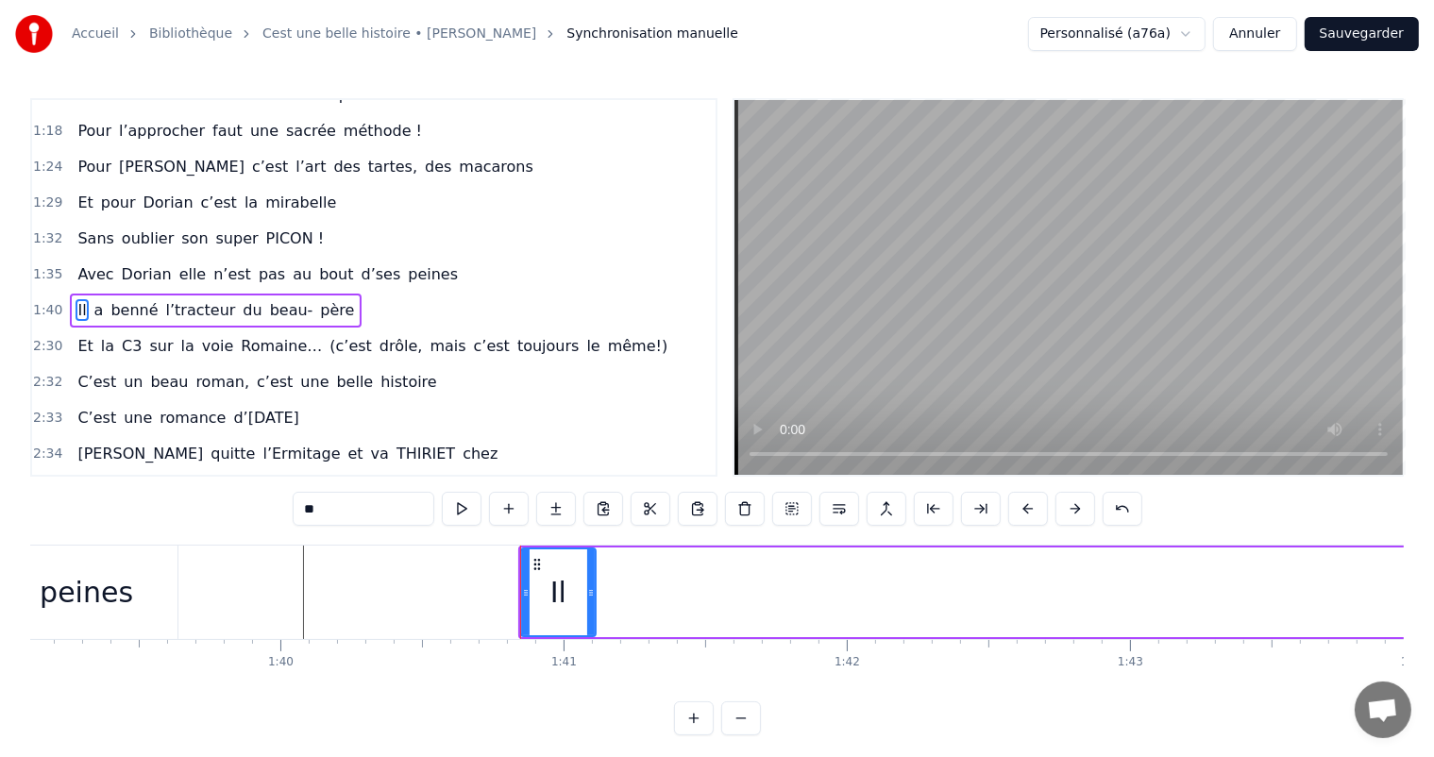
drag, startPoint x: 735, startPoint y: 582, endPoint x: 587, endPoint y: 575, distance: 147.5
click at [587, 575] on div at bounding box center [591, 593] width 8 height 86
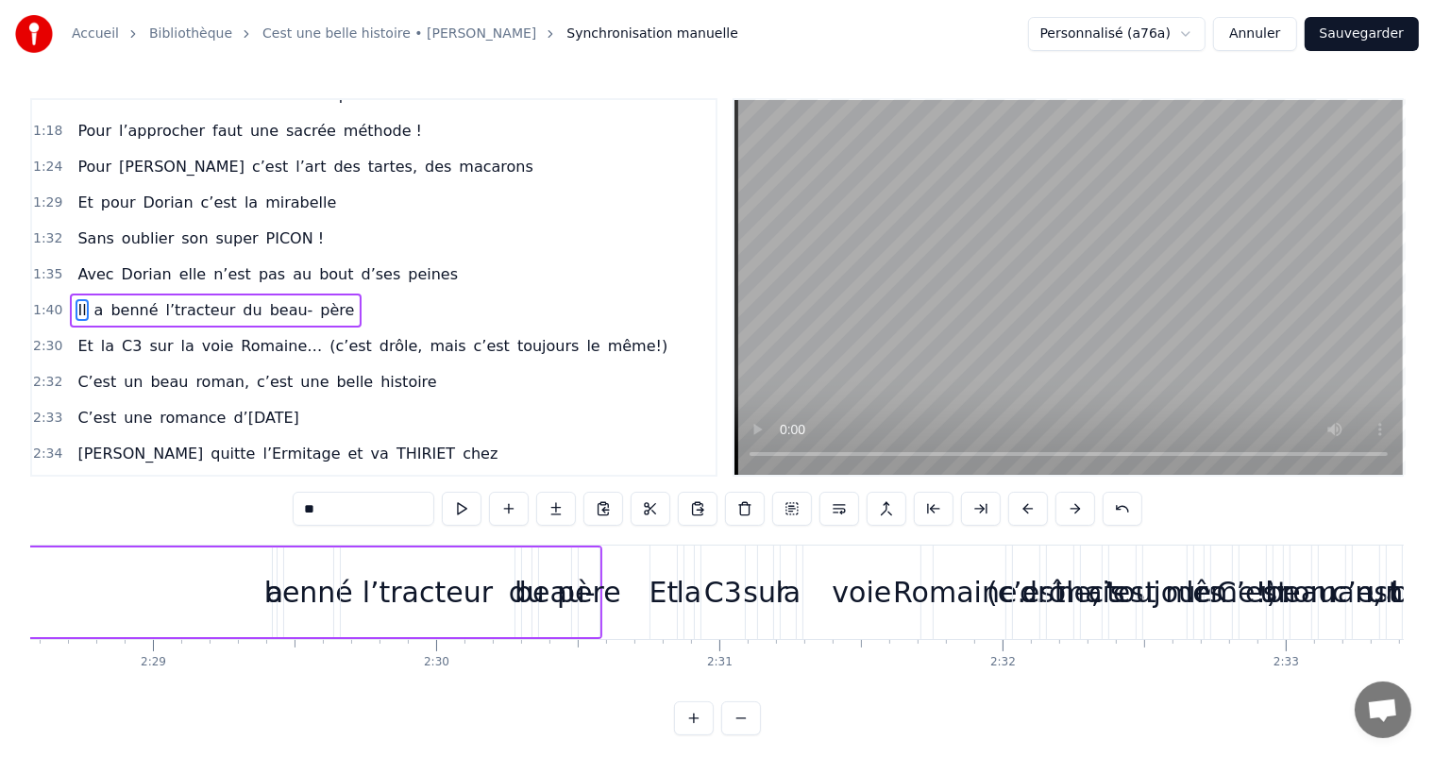
scroll to position [0, 41997]
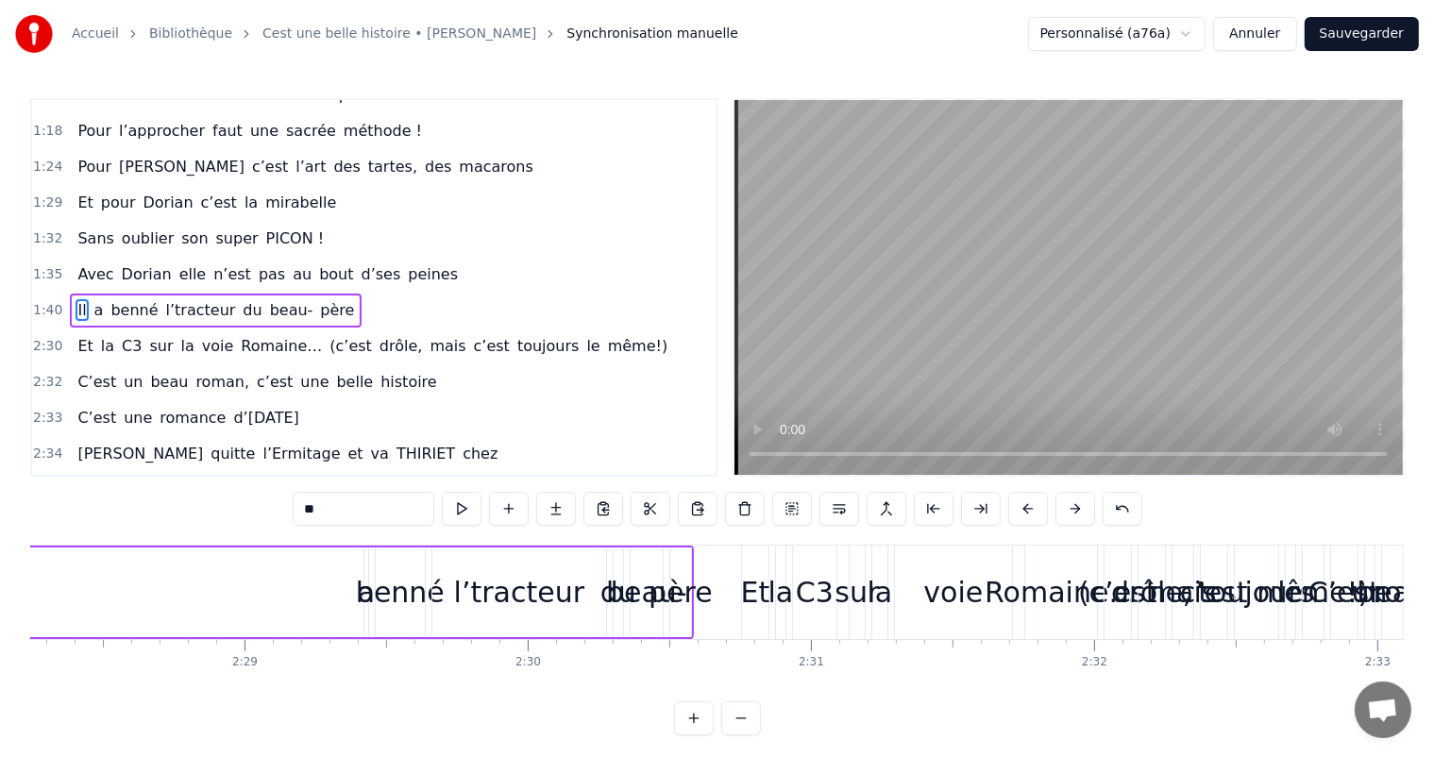
click at [360, 594] on div "benné" at bounding box center [400, 592] width 89 height 42
type input "*****"
click at [365, 594] on div "benné" at bounding box center [400, 592] width 89 height 42
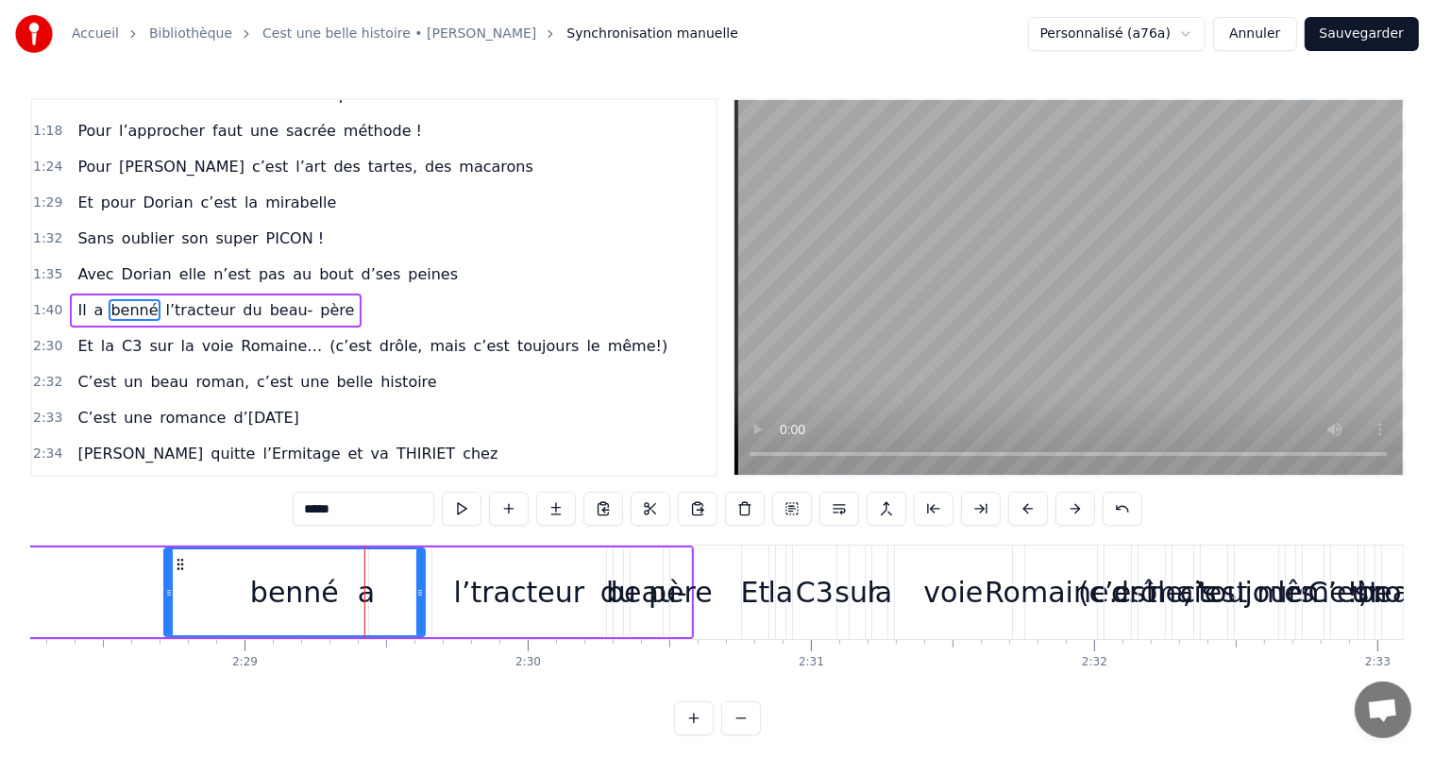
drag, startPoint x: 374, startPoint y: 591, endPoint x: 417, endPoint y: 594, distance: 43.5
click at [163, 568] on div "benné" at bounding box center [294, 593] width 263 height 90
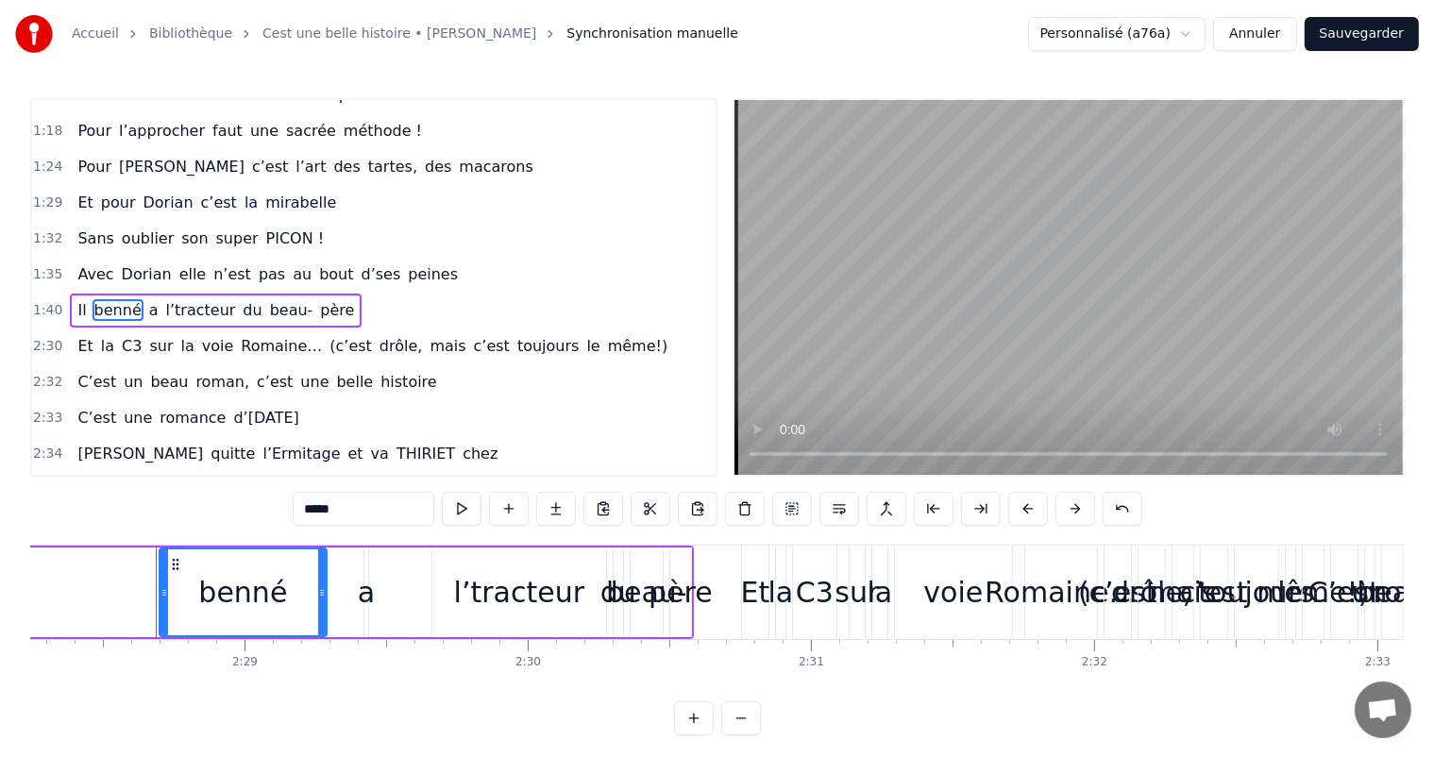
drag, startPoint x: 419, startPoint y: 593, endPoint x: 362, endPoint y: 589, distance: 57.7
click at [318, 589] on icon at bounding box center [322, 592] width 8 height 15
click at [366, 591] on div "a" at bounding box center [366, 592] width 17 height 42
type input "*"
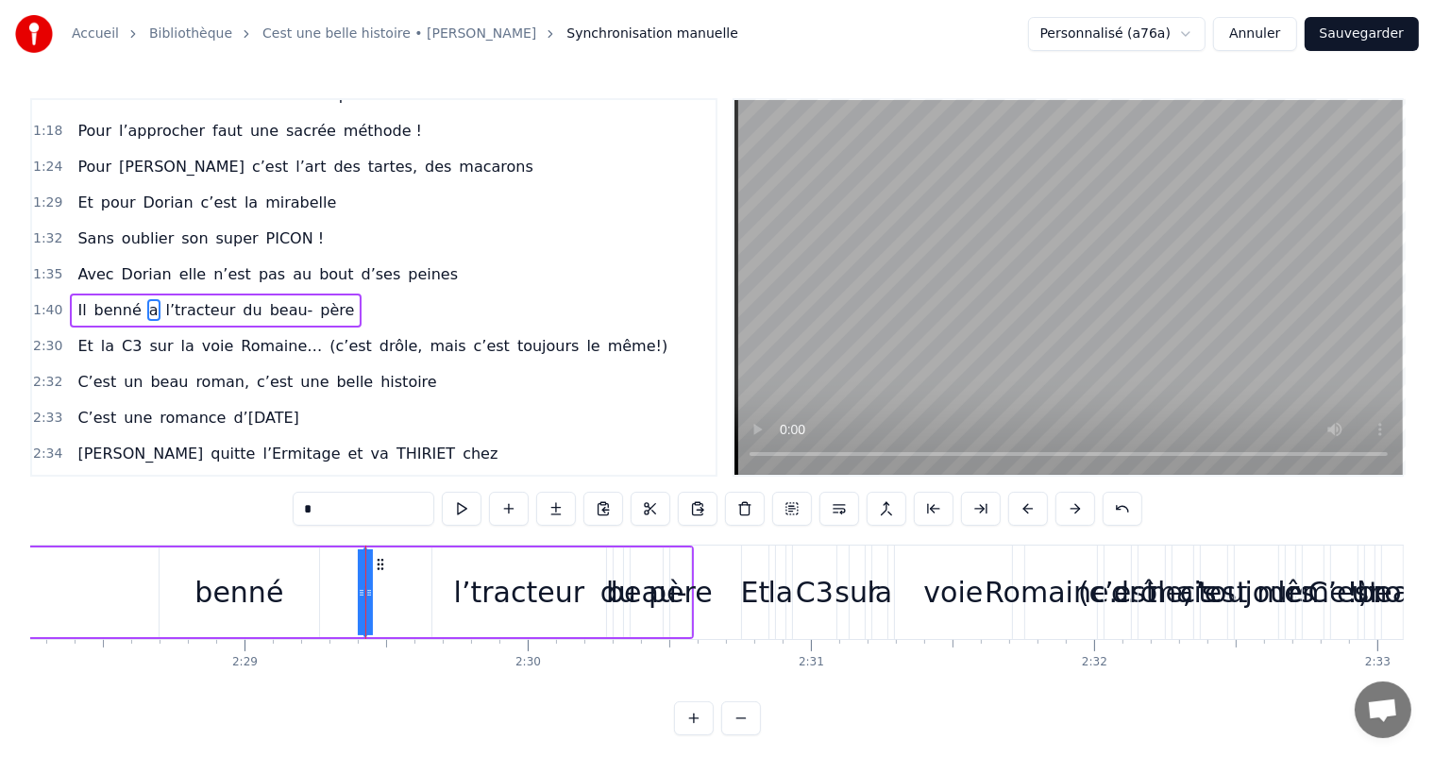
drag, startPoint x: 361, startPoint y: 589, endPoint x: 285, endPoint y: 623, distance: 82.8
click at [367, 597] on div "a" at bounding box center [364, 592] width 17 height 42
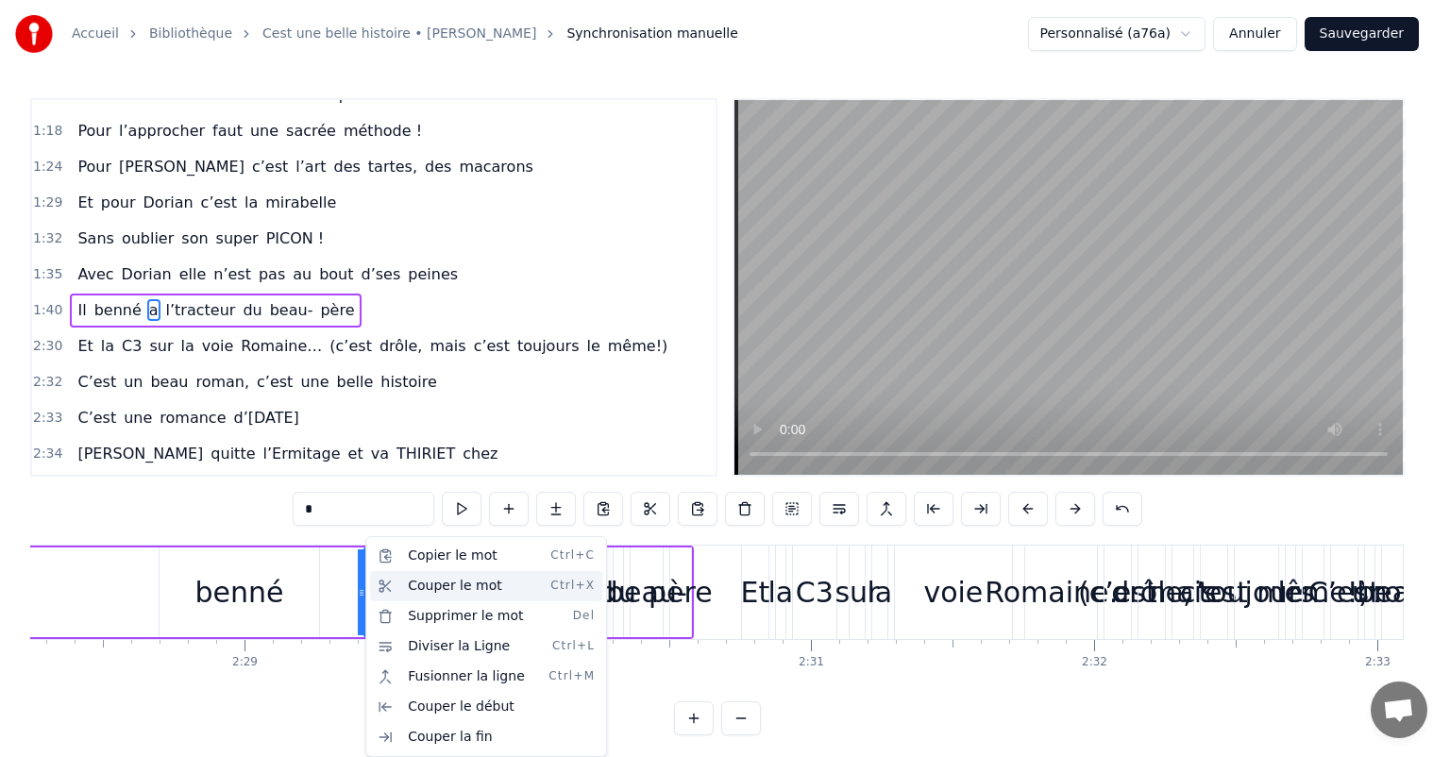
click at [426, 593] on div "Couper le mot Ctrl+X" at bounding box center [486, 586] width 232 height 30
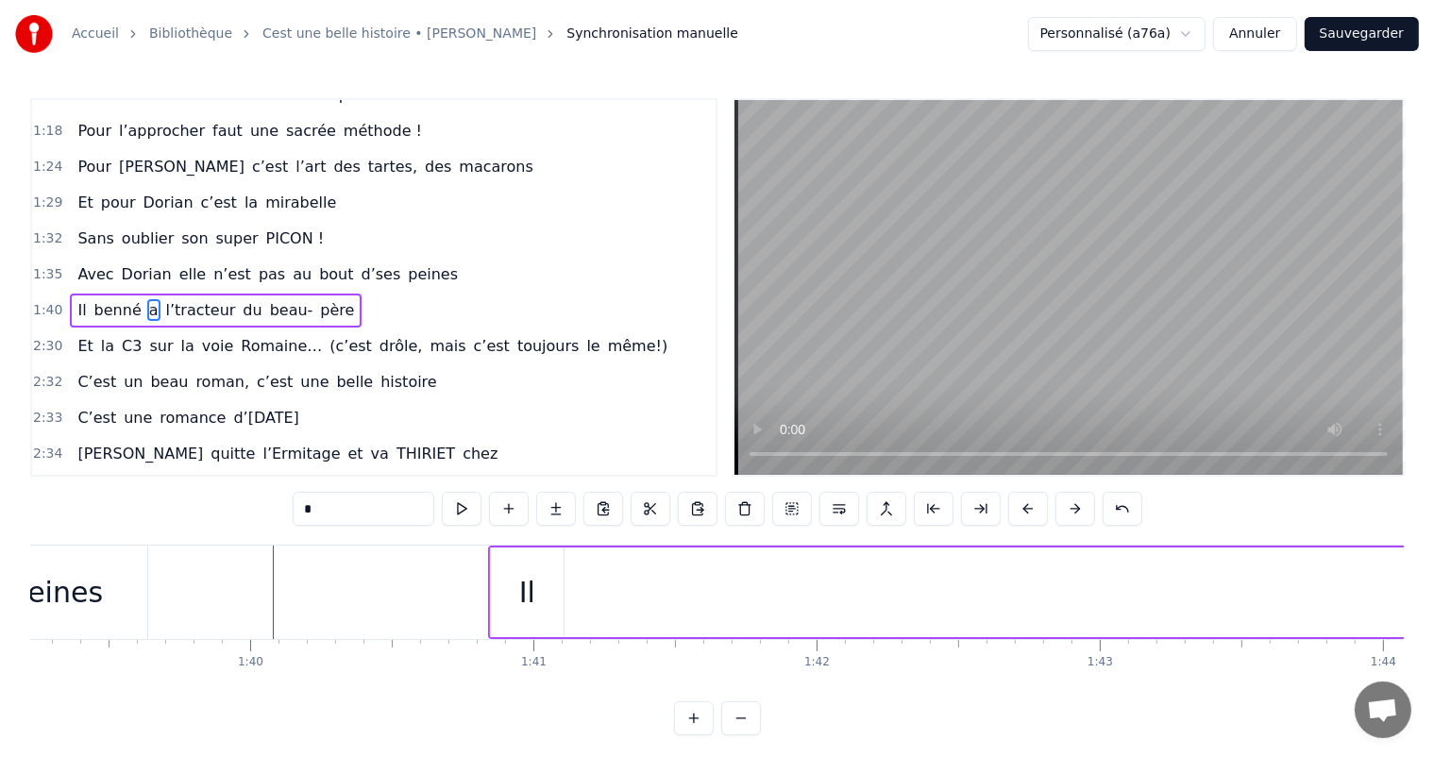
scroll to position [0, 28141]
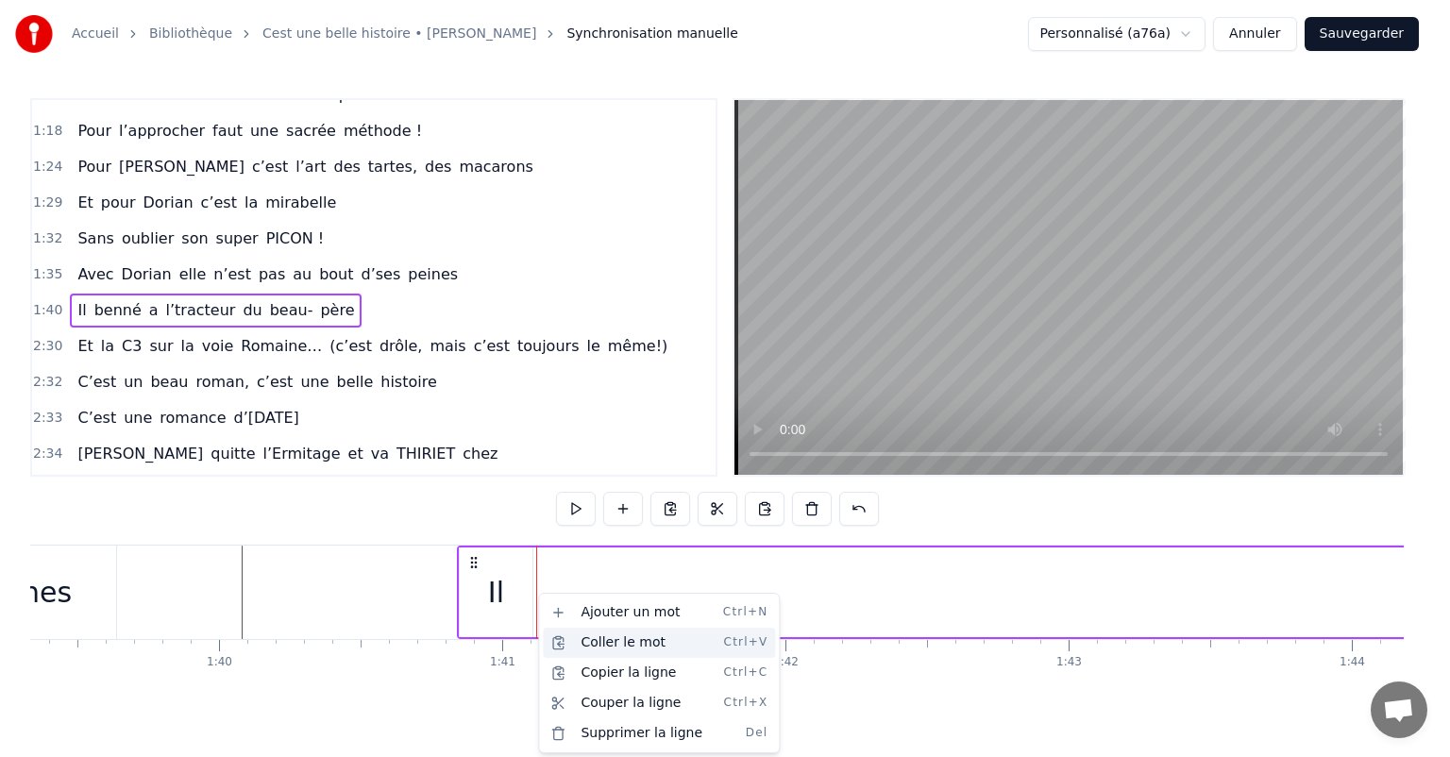
click at [604, 642] on div "Coller le mot Ctrl+V" at bounding box center [659, 643] width 232 height 30
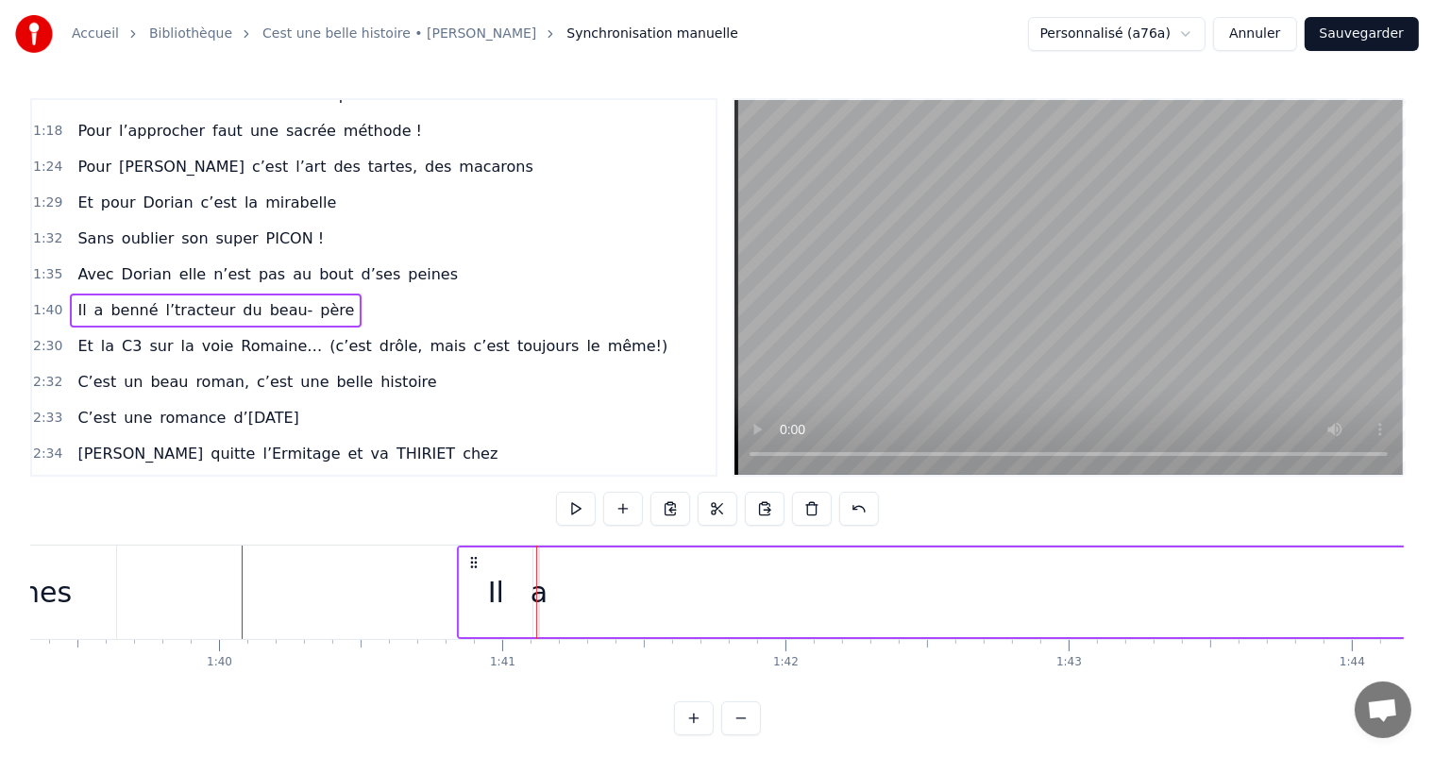
click at [538, 583] on div "a" at bounding box center [539, 592] width 17 height 42
drag, startPoint x: 540, startPoint y: 585, endPoint x: 567, endPoint y: 588, distance: 26.7
click at [539, 581] on div "a" at bounding box center [539, 592] width 17 height 42
drag, startPoint x: 534, startPoint y: 578, endPoint x: 517, endPoint y: 575, distance: 17.2
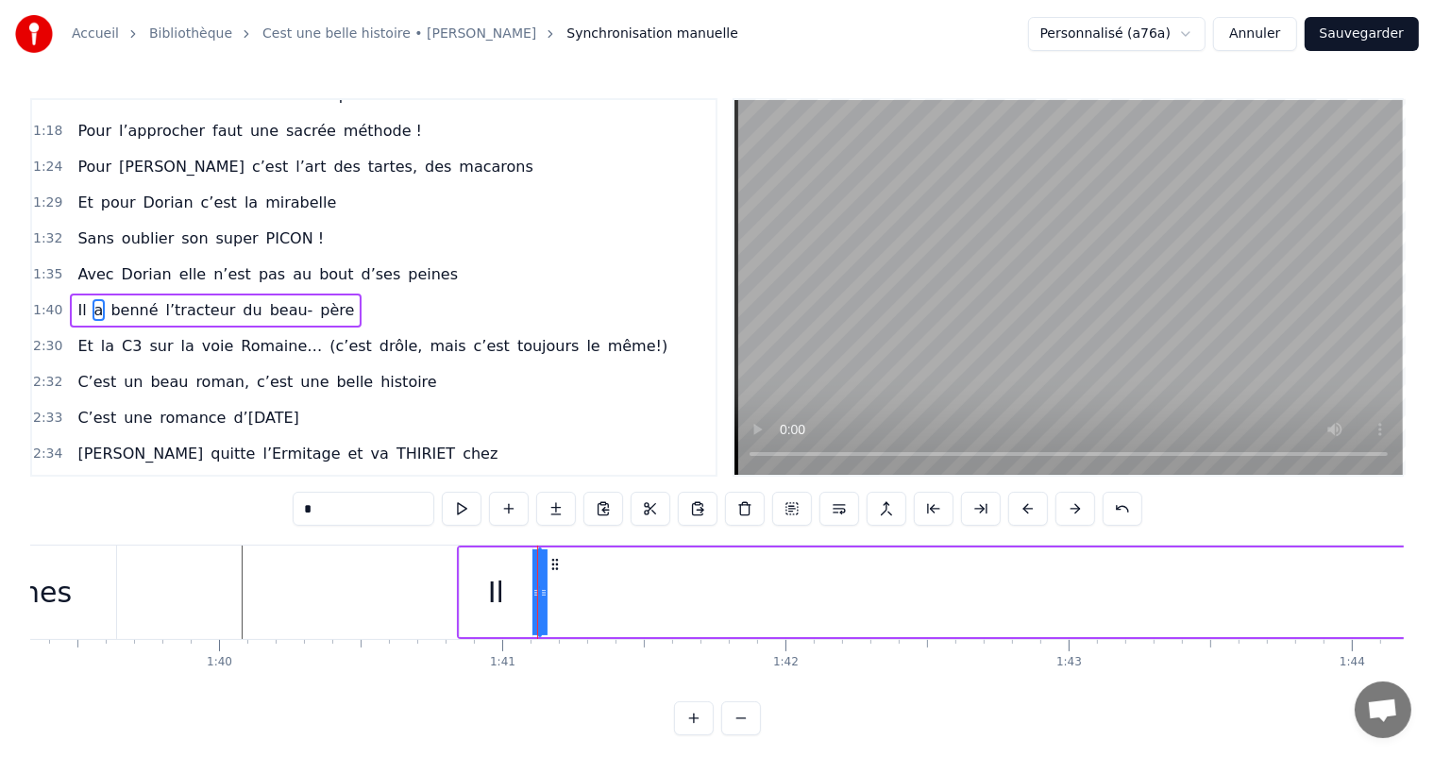
click at [537, 579] on div at bounding box center [537, 592] width 1 height 93
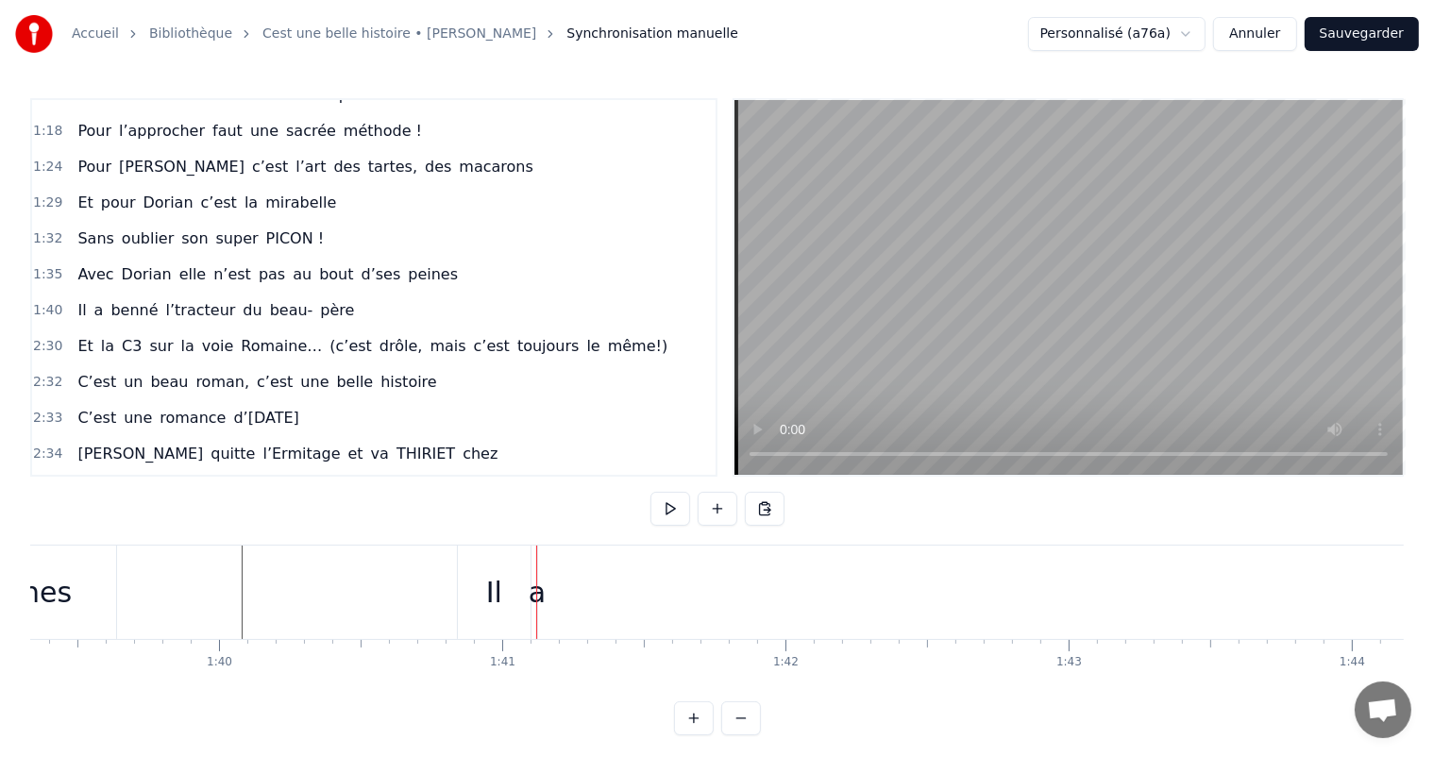
click at [541, 579] on div "a" at bounding box center [537, 592] width 17 height 42
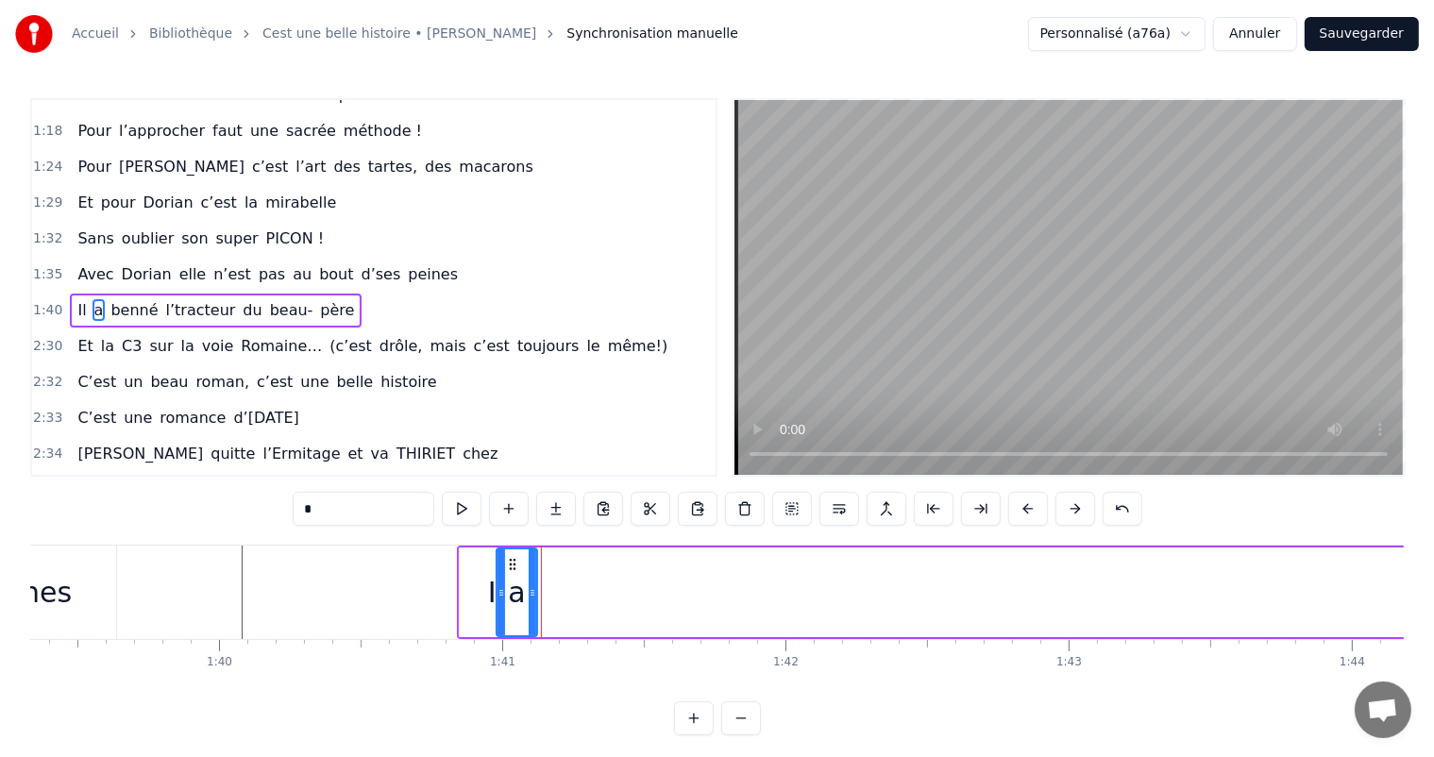
drag, startPoint x: 544, startPoint y: 582, endPoint x: 512, endPoint y: 592, distance: 33.7
click at [503, 594] on div at bounding box center [502, 593] width 8 height 86
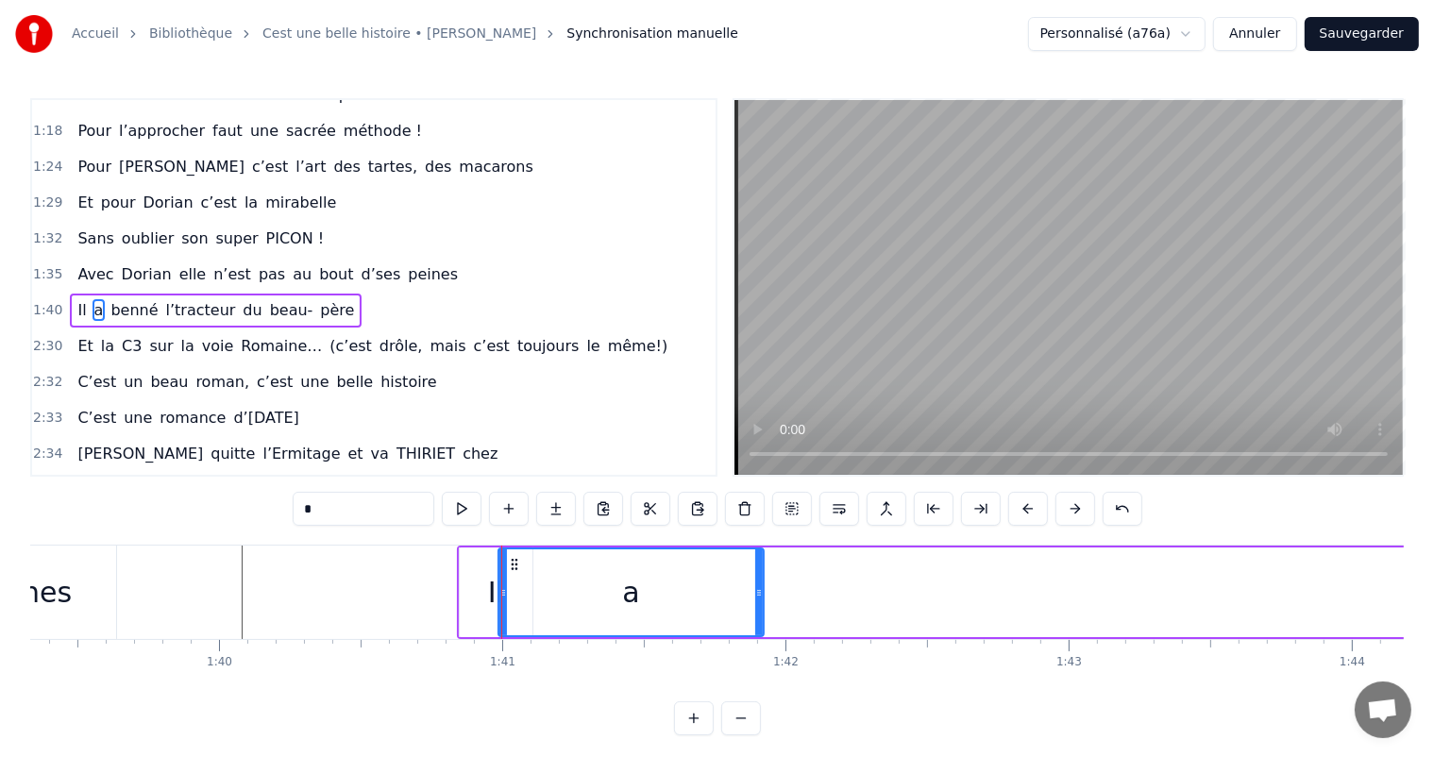
drag, startPoint x: 534, startPoint y: 593, endPoint x: 506, endPoint y: 545, distance: 55.9
click at [763, 604] on div at bounding box center [759, 593] width 8 height 86
drag, startPoint x: 503, startPoint y: 575, endPoint x: 592, endPoint y: 593, distance: 90.6
click at [591, 594] on div at bounding box center [589, 593] width 8 height 86
drag, startPoint x: 590, startPoint y: 576, endPoint x: 534, endPoint y: 578, distance: 55.7
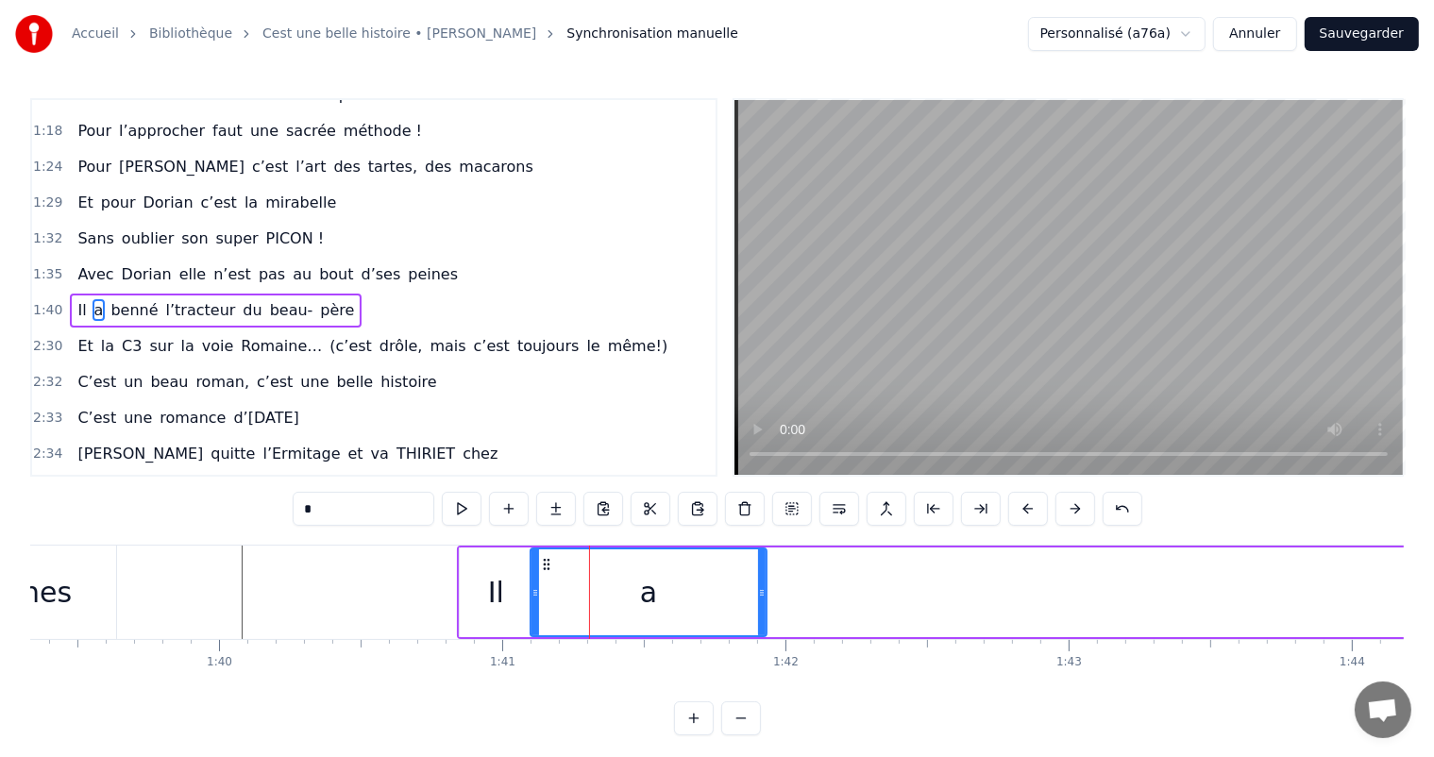
click at [534, 578] on div at bounding box center [536, 593] width 8 height 86
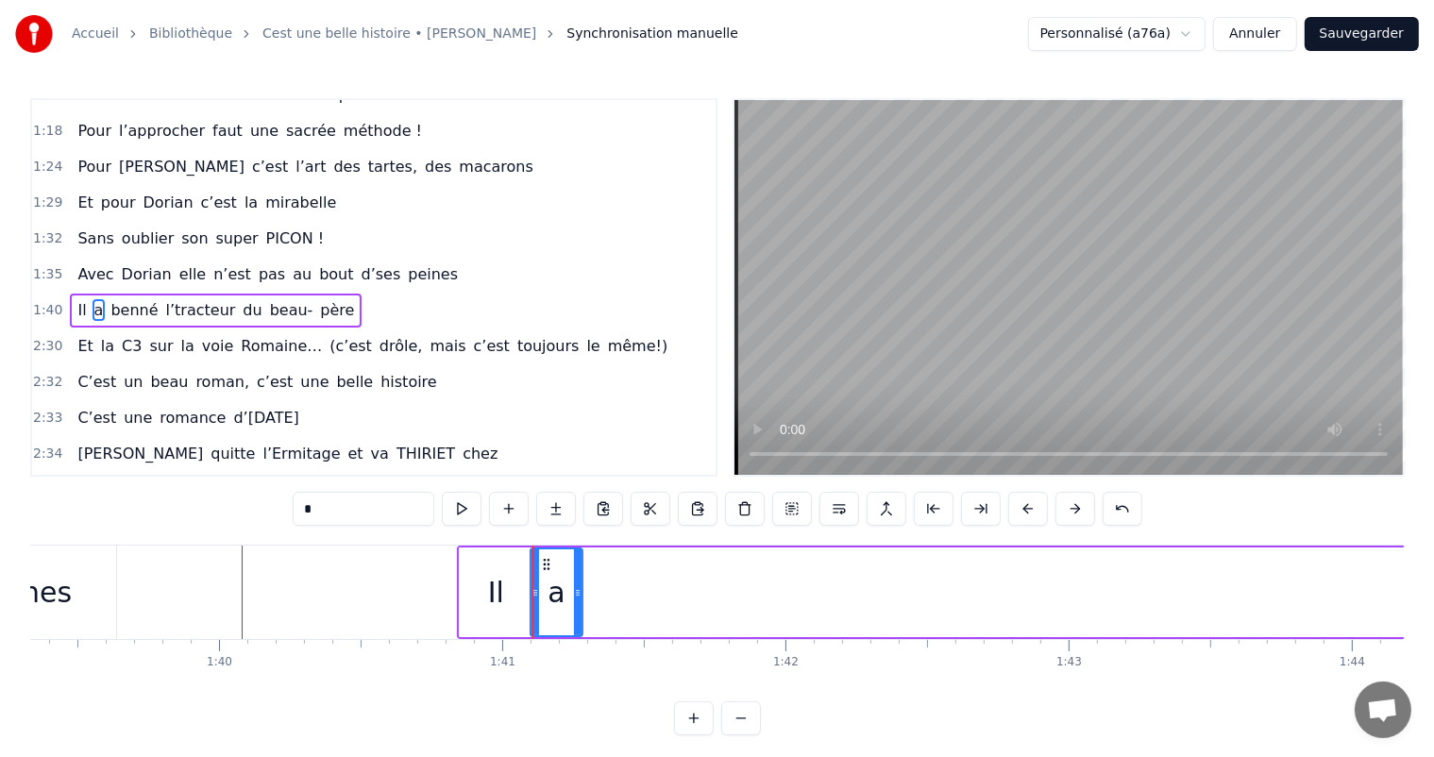
drag, startPoint x: 763, startPoint y: 585, endPoint x: 581, endPoint y: 588, distance: 182.3
click at [581, 588] on icon at bounding box center [578, 592] width 8 height 15
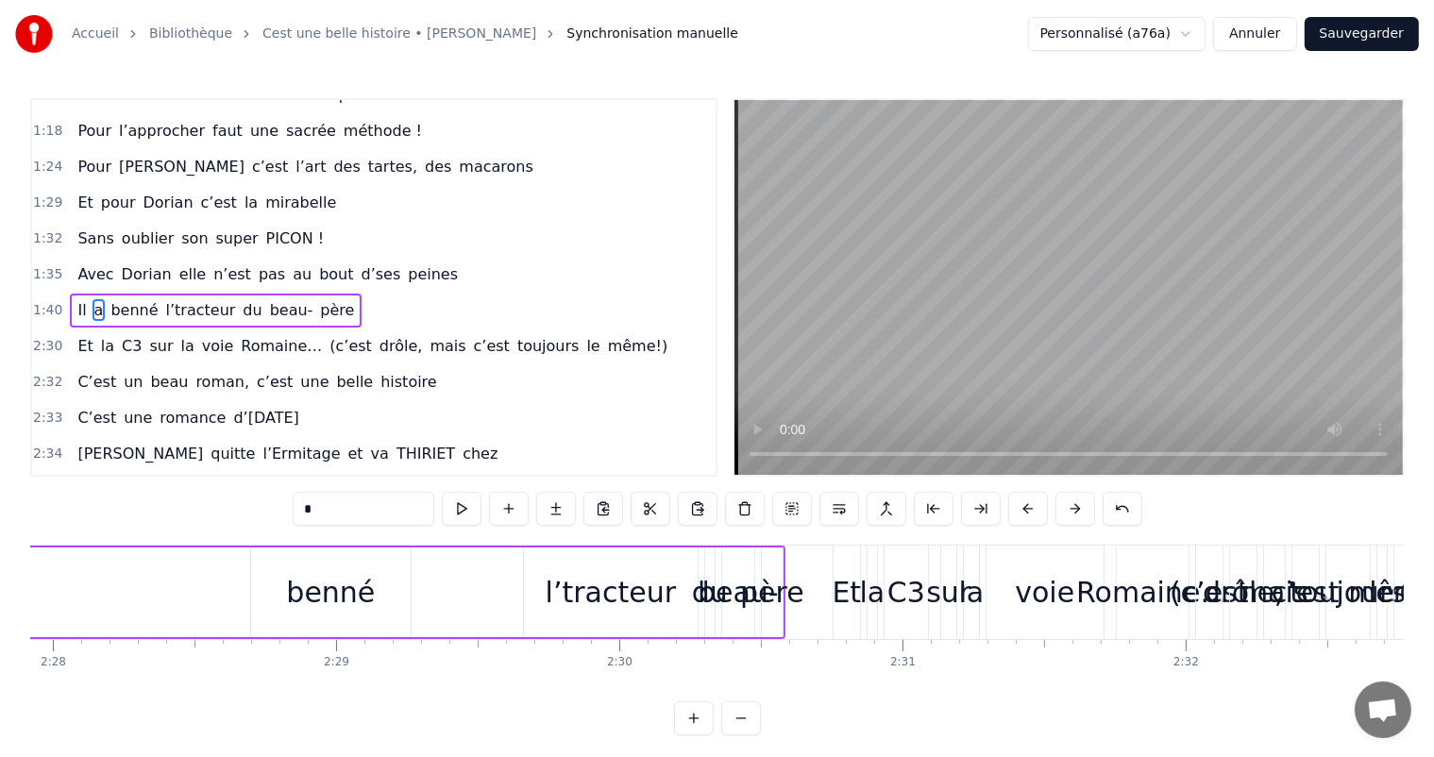
scroll to position [0, 41935]
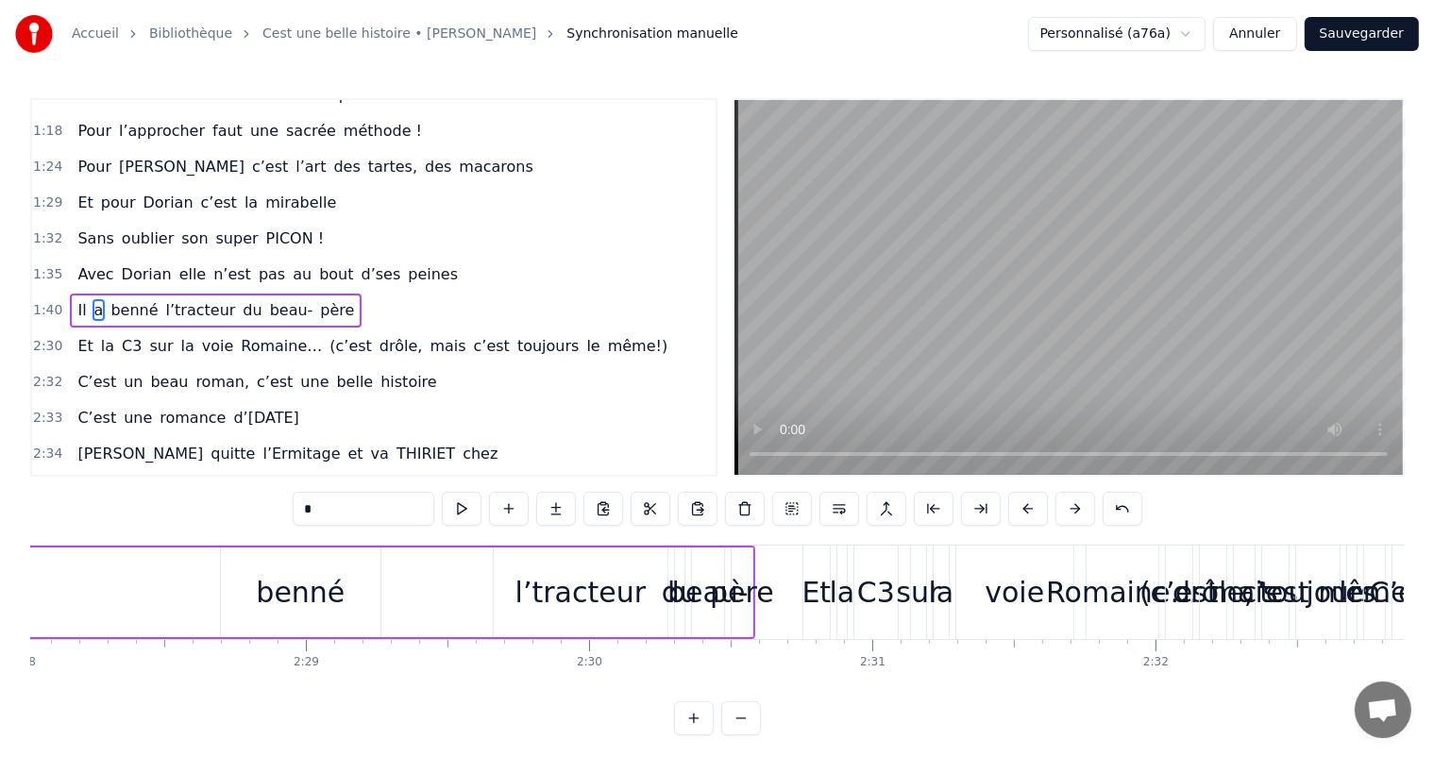
click at [311, 592] on div "benné" at bounding box center [300, 592] width 89 height 42
type input "*****"
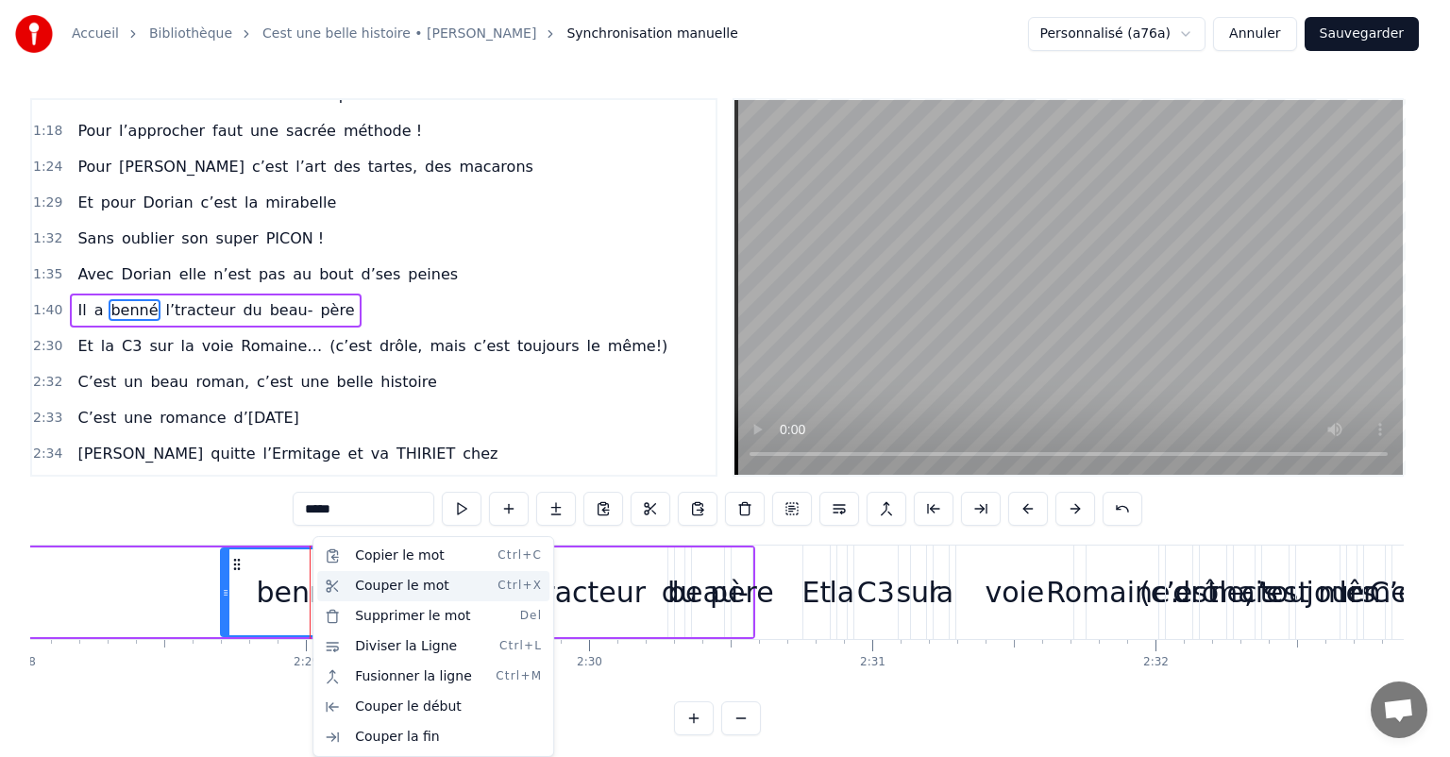
click at [355, 587] on div "Couper le mot Ctrl+X" at bounding box center [433, 586] width 232 height 30
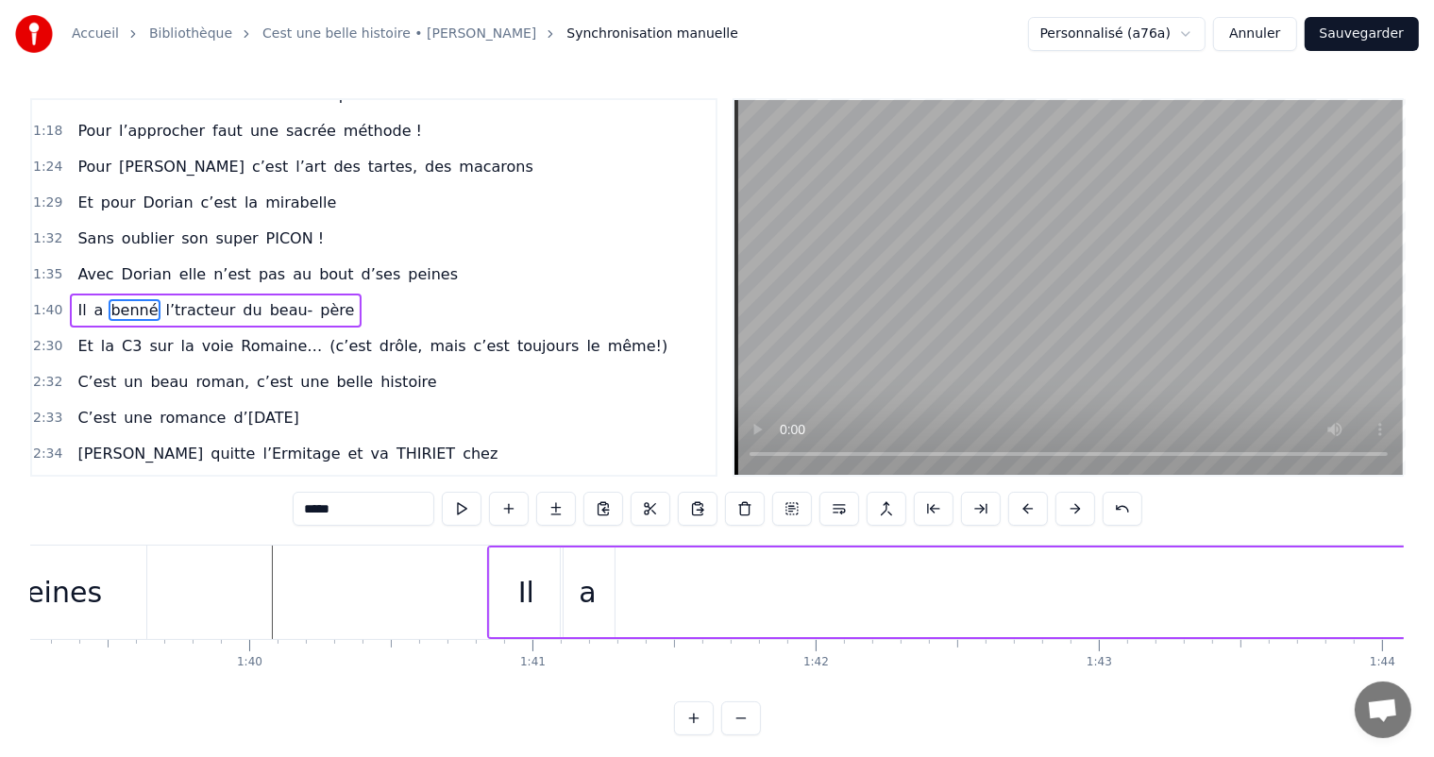
scroll to position [0, 28201]
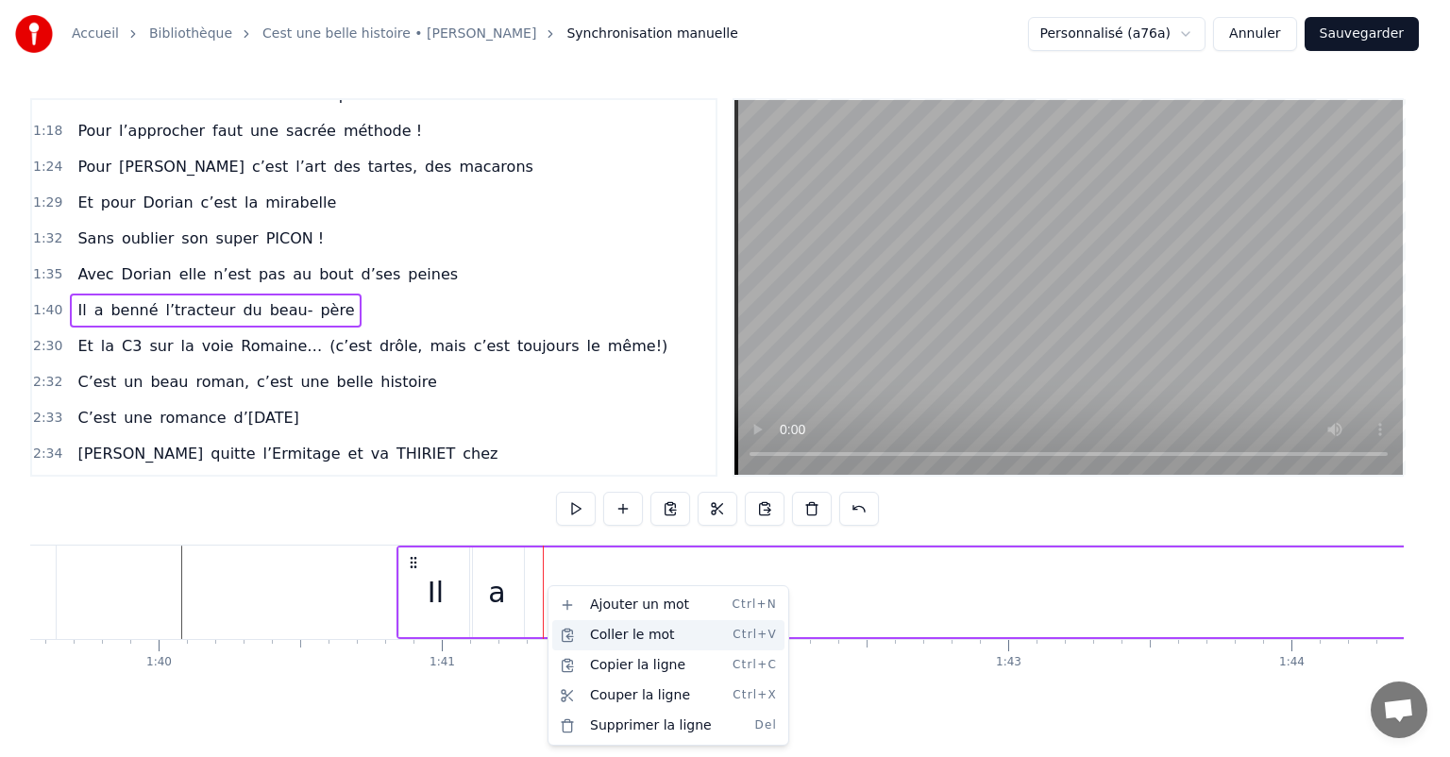
click at [593, 639] on div "Coller le mot Ctrl+V" at bounding box center [668, 635] width 232 height 30
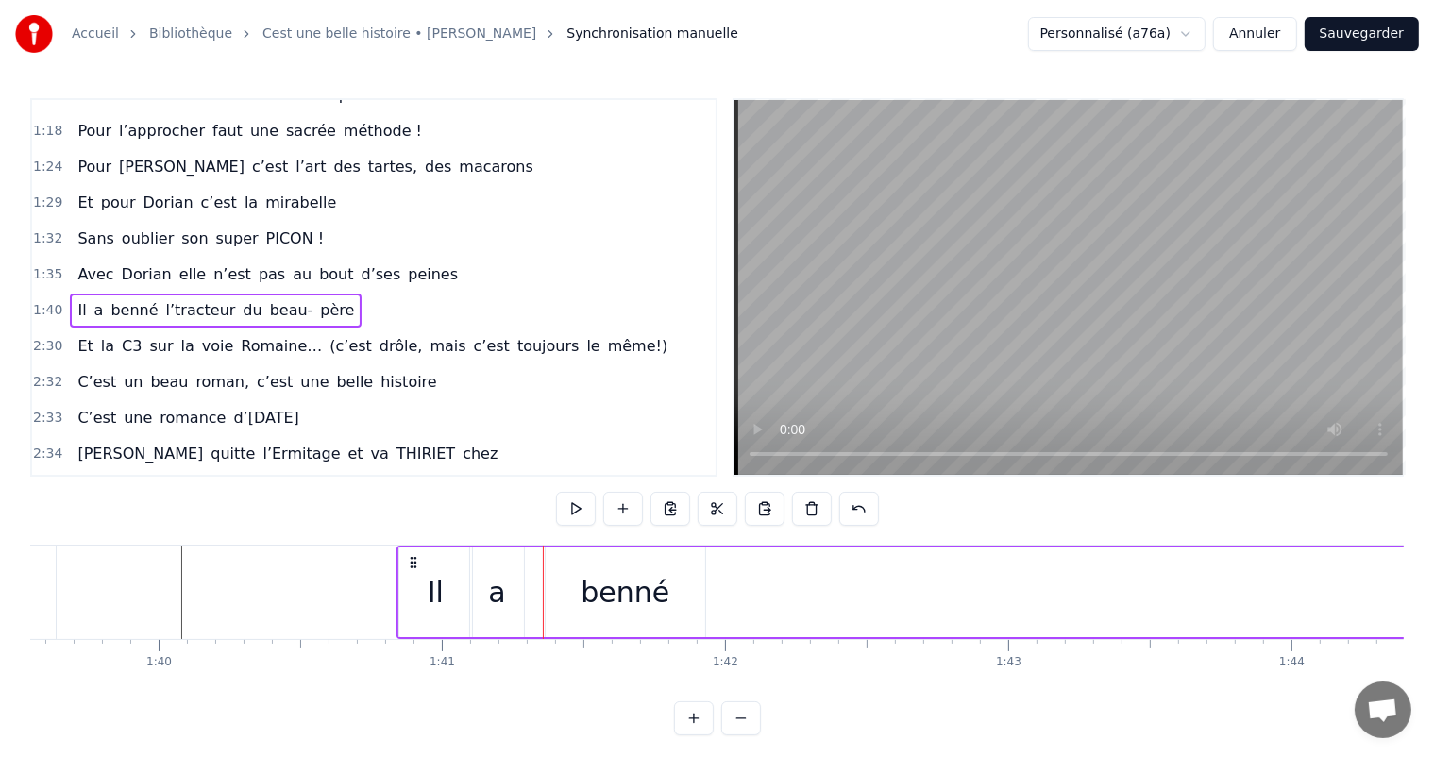
click at [601, 591] on div "benné" at bounding box center [625, 592] width 89 height 42
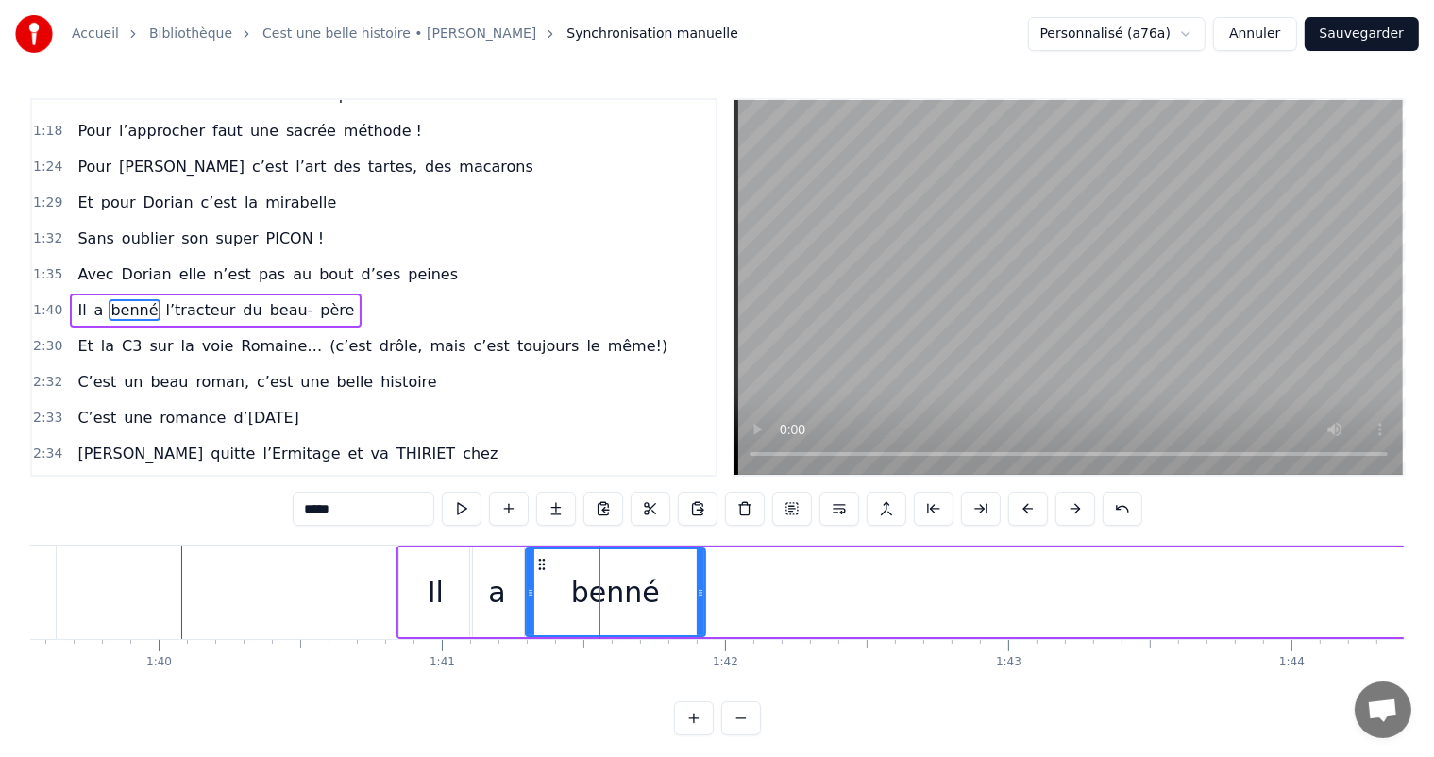
drag, startPoint x: 546, startPoint y: 574, endPoint x: 520, endPoint y: 574, distance: 25.5
click at [527, 574] on div at bounding box center [531, 593] width 8 height 86
drag, startPoint x: 701, startPoint y: 581, endPoint x: 644, endPoint y: 577, distance: 56.8
click at [644, 577] on div at bounding box center [645, 593] width 8 height 86
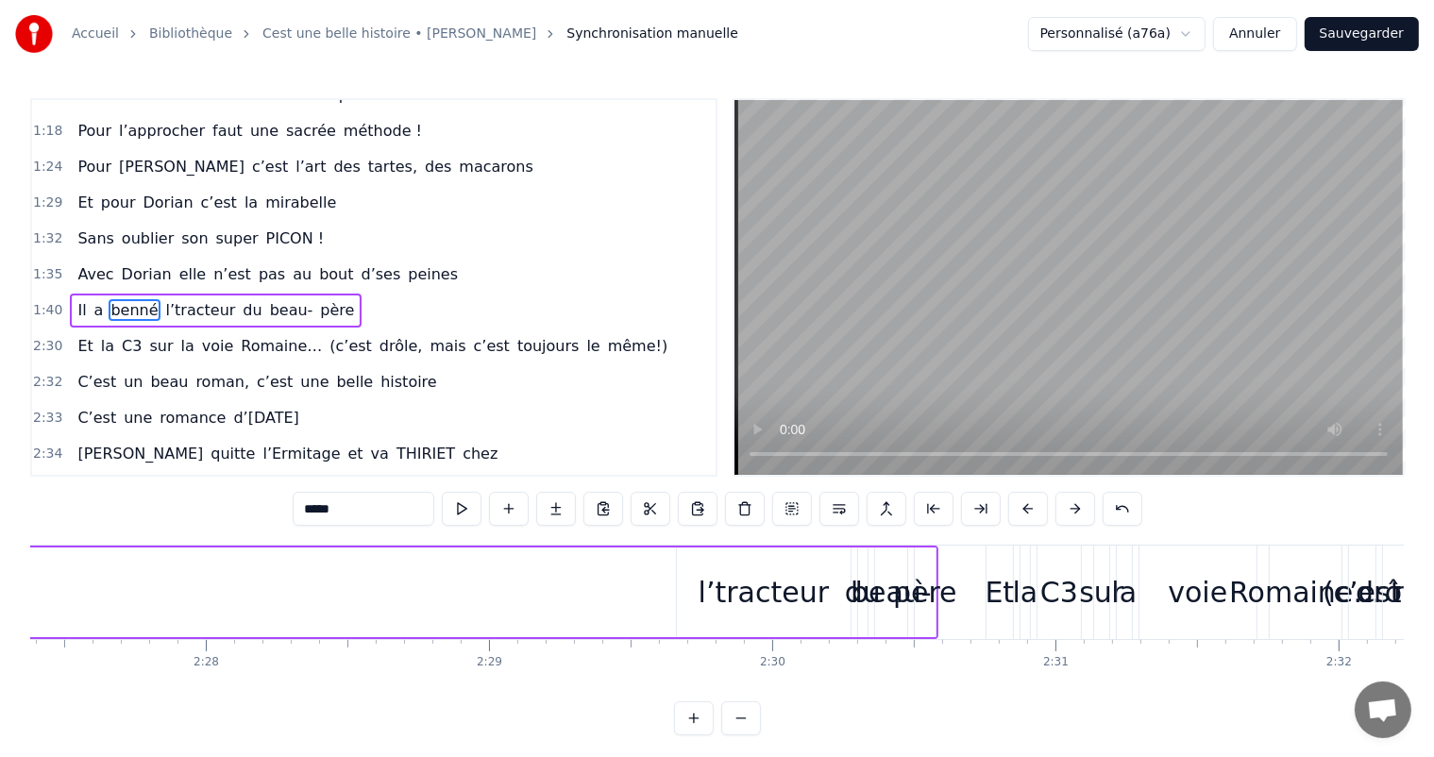
scroll to position [0, 41905]
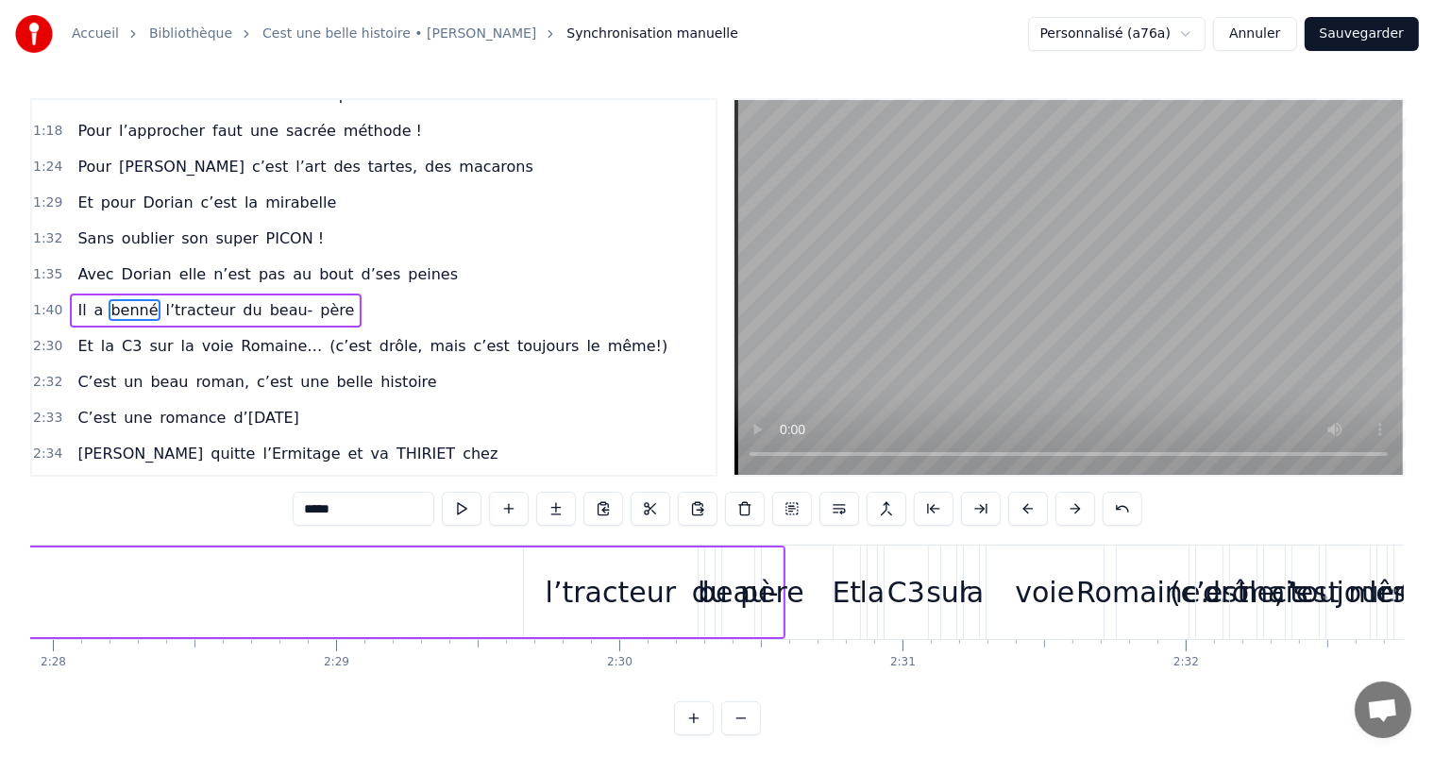
click at [593, 576] on div "l’tracteur" at bounding box center [611, 592] width 130 height 42
type input "**********"
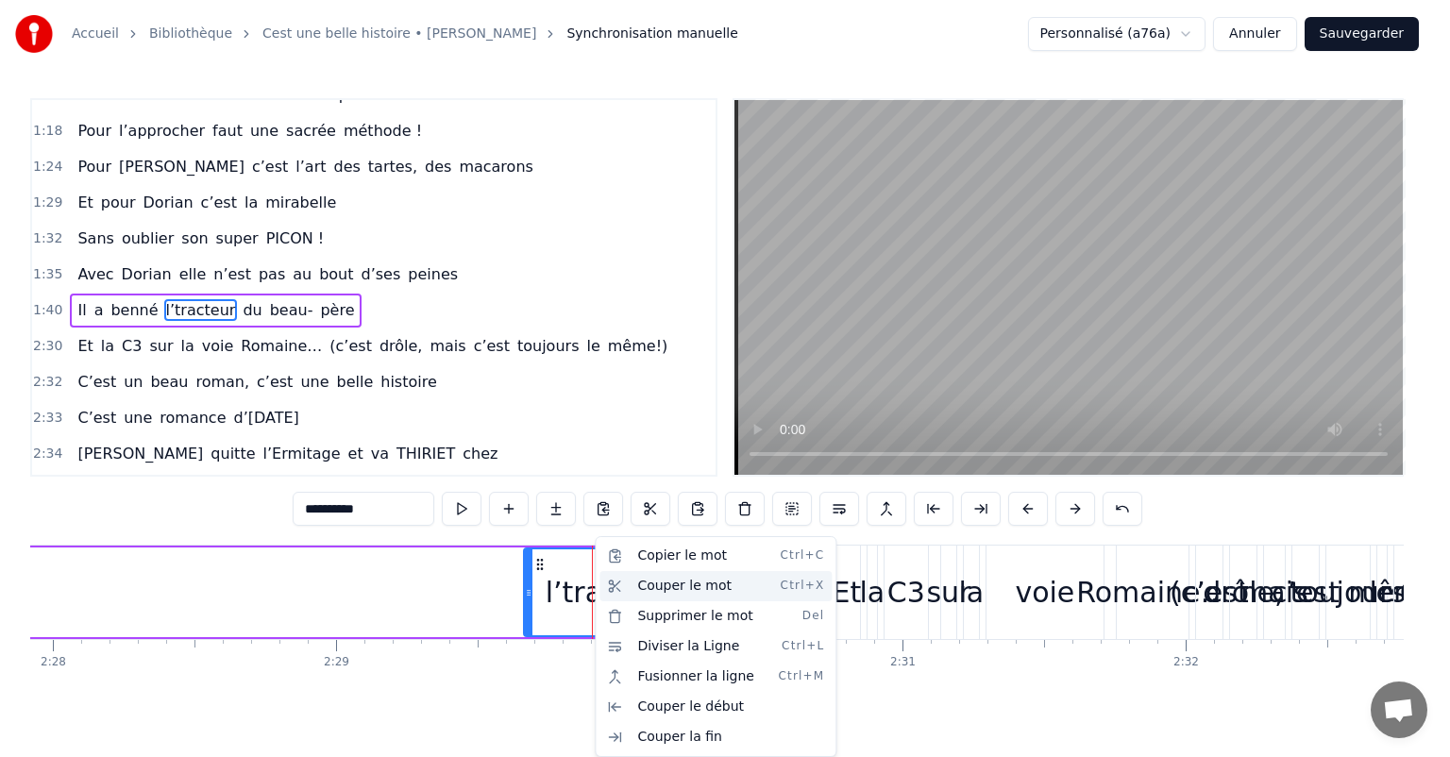
click at [657, 585] on div "Couper le mot Ctrl+X" at bounding box center [716, 586] width 232 height 30
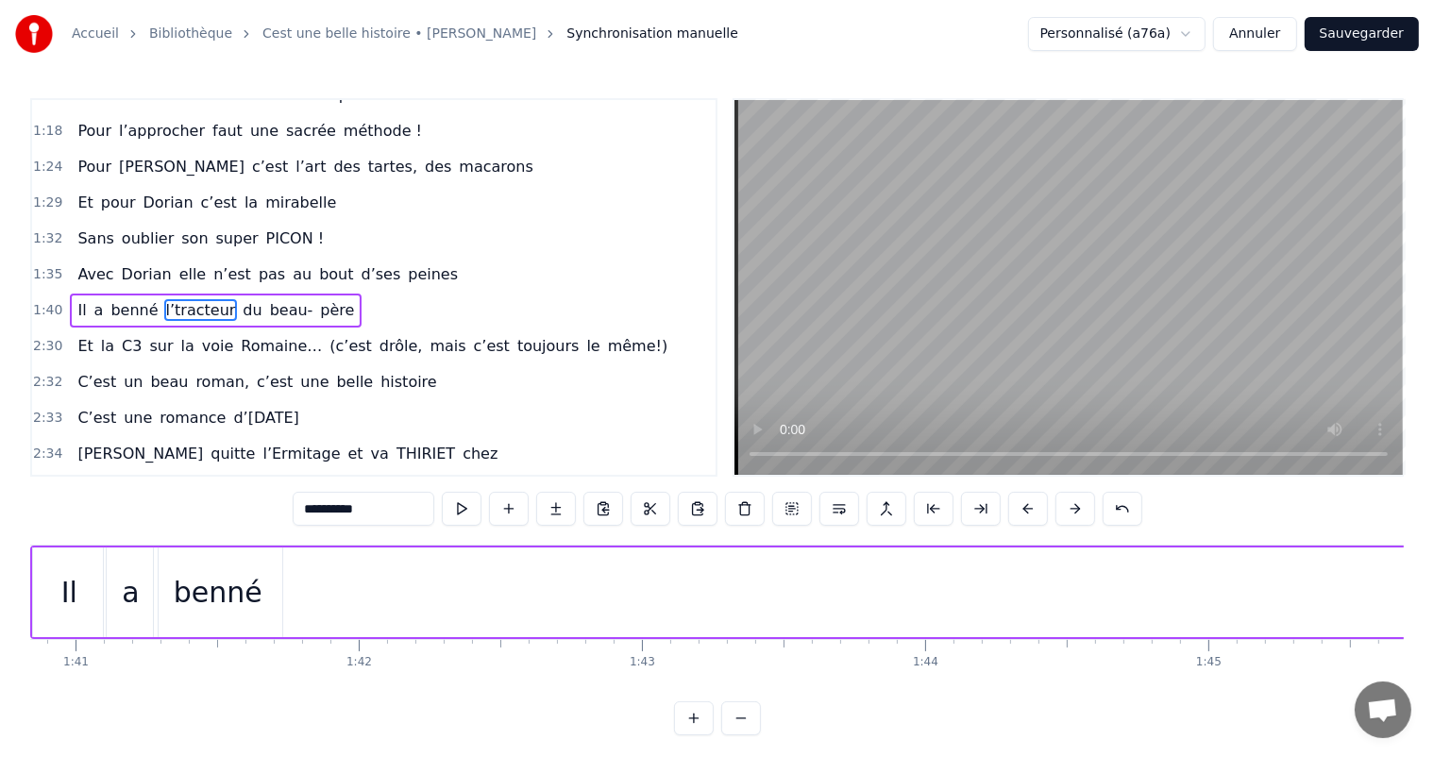
scroll to position [0, 28476]
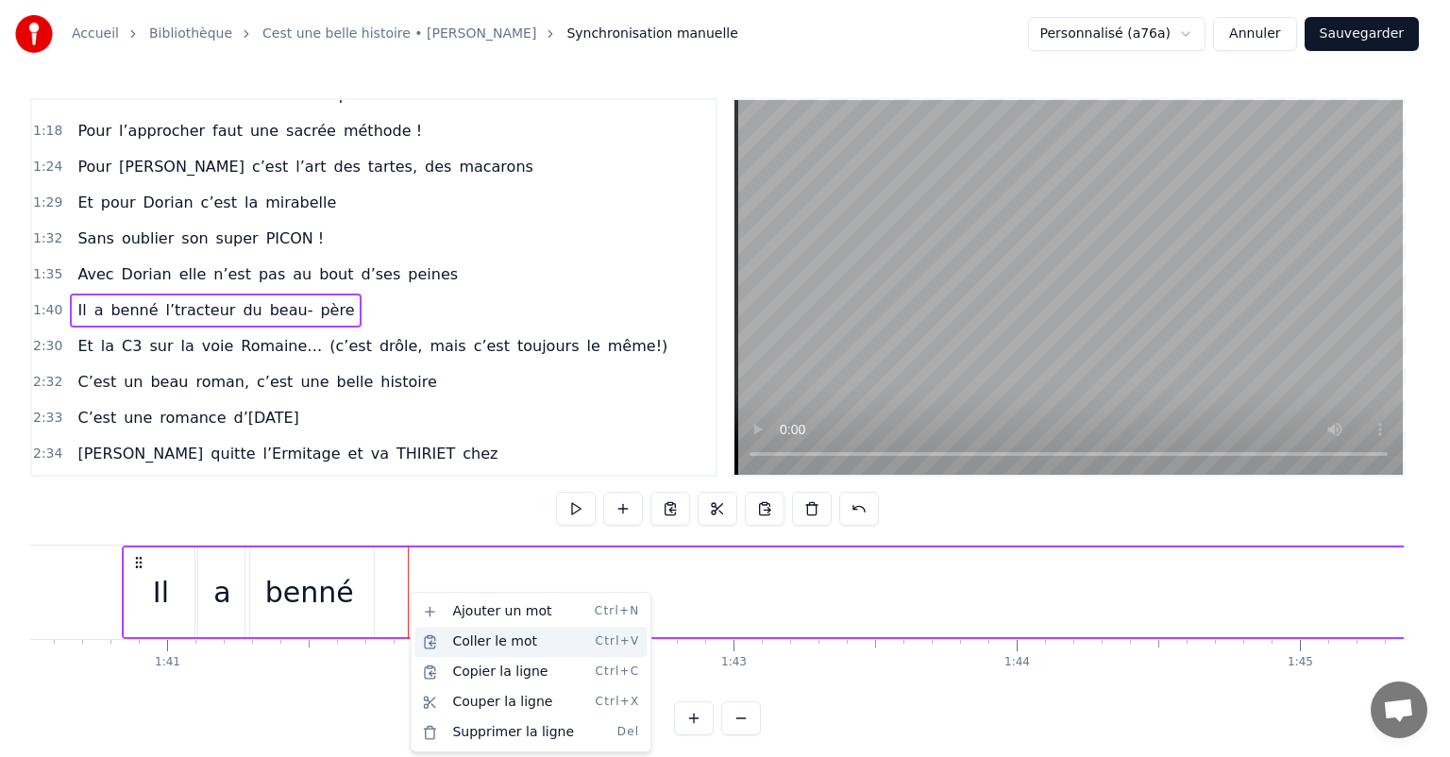
click at [470, 643] on div "Coller le mot Ctrl+V" at bounding box center [531, 642] width 232 height 30
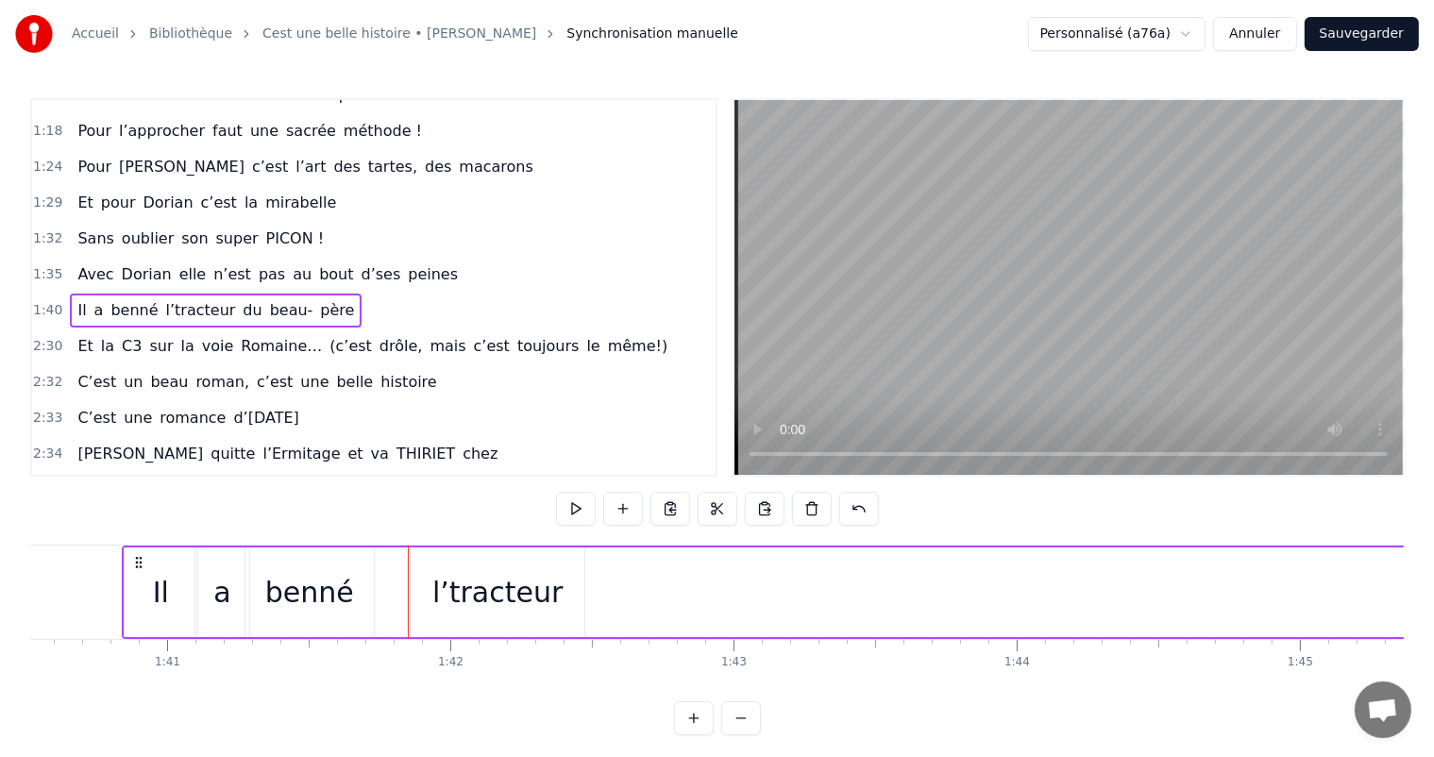
click at [476, 593] on div "l’tracteur" at bounding box center [497, 592] width 130 height 42
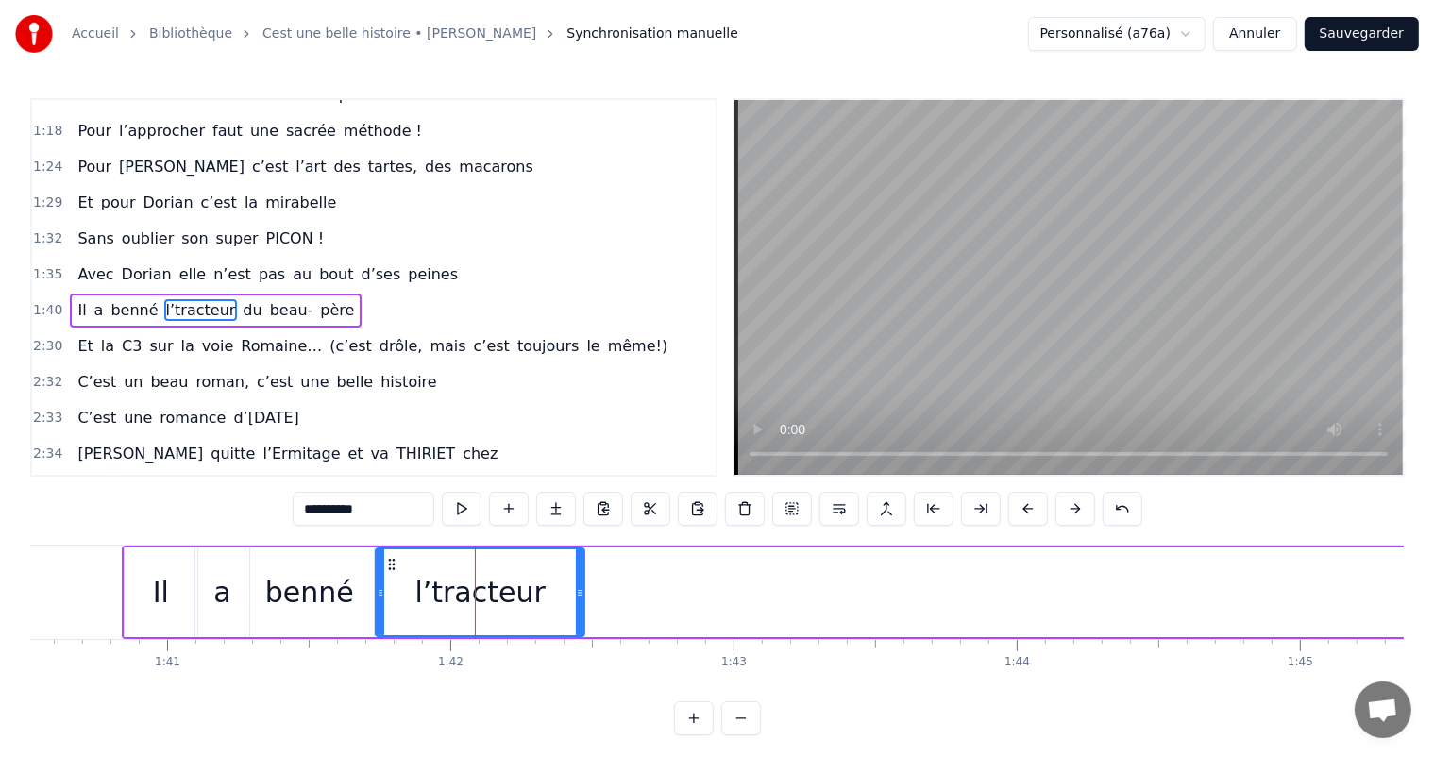
drag, startPoint x: 413, startPoint y: 584, endPoint x: 384, endPoint y: 585, distance: 28.3
click at [384, 585] on div at bounding box center [381, 593] width 8 height 86
drag, startPoint x: 581, startPoint y: 577, endPoint x: 520, endPoint y: 576, distance: 60.4
click at [520, 576] on div at bounding box center [520, 593] width 8 height 86
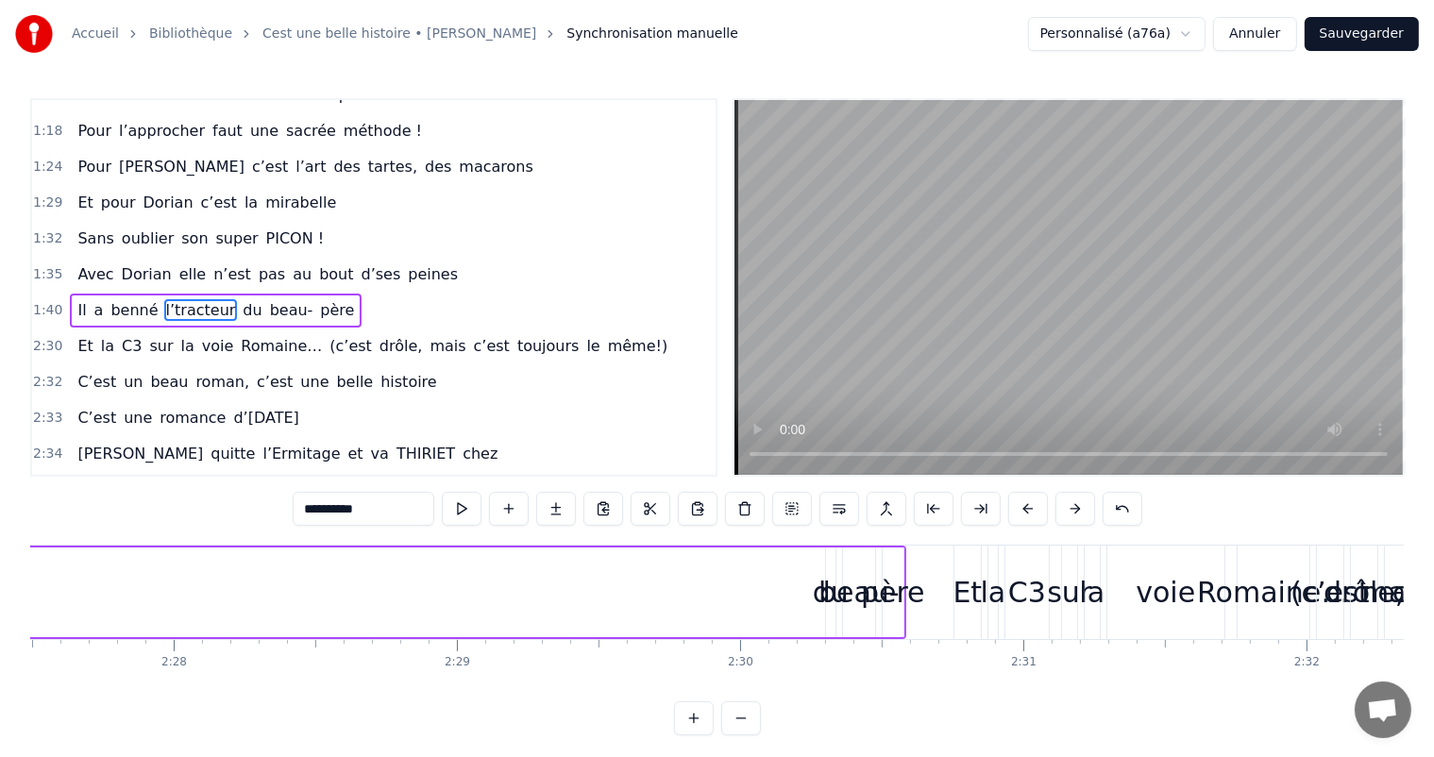
scroll to position [0, 41814]
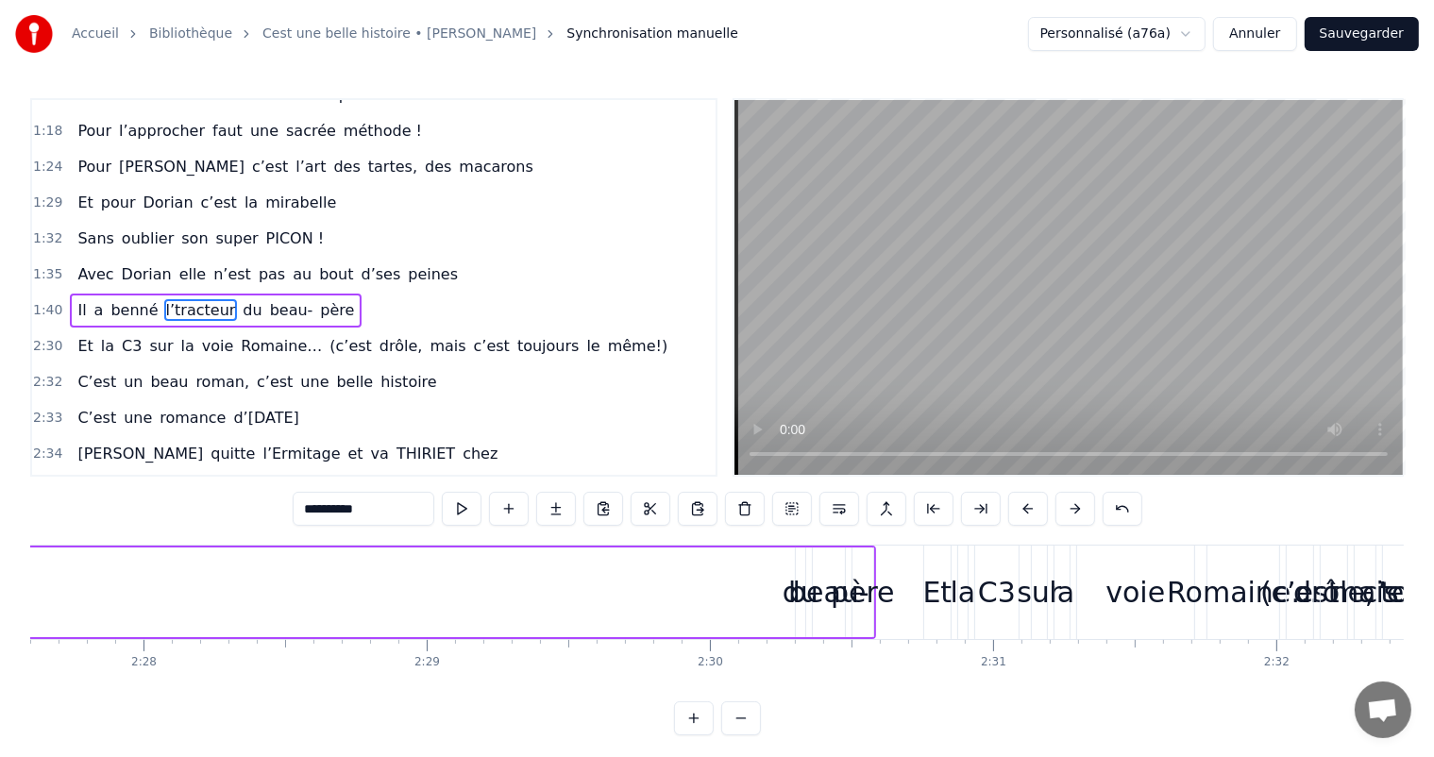
click at [796, 587] on div "beau-" at bounding box center [829, 592] width 81 height 42
click at [791, 589] on div "beau-" at bounding box center [829, 592] width 81 height 42
click at [801, 589] on div "beau-" at bounding box center [829, 592] width 81 height 42
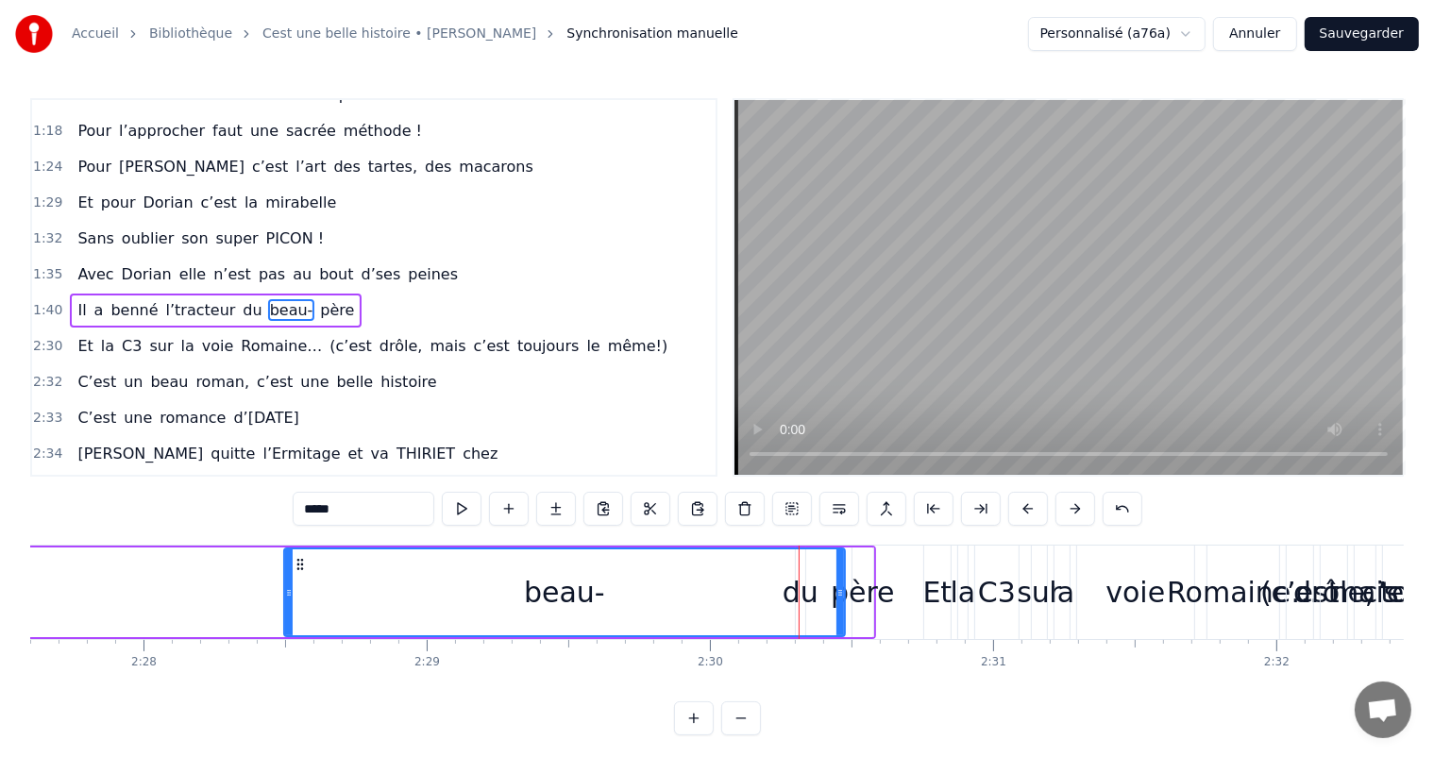
drag, startPoint x: 814, startPoint y: 590, endPoint x: 548, endPoint y: 580, distance: 266.5
click at [285, 577] on div at bounding box center [289, 593] width 8 height 86
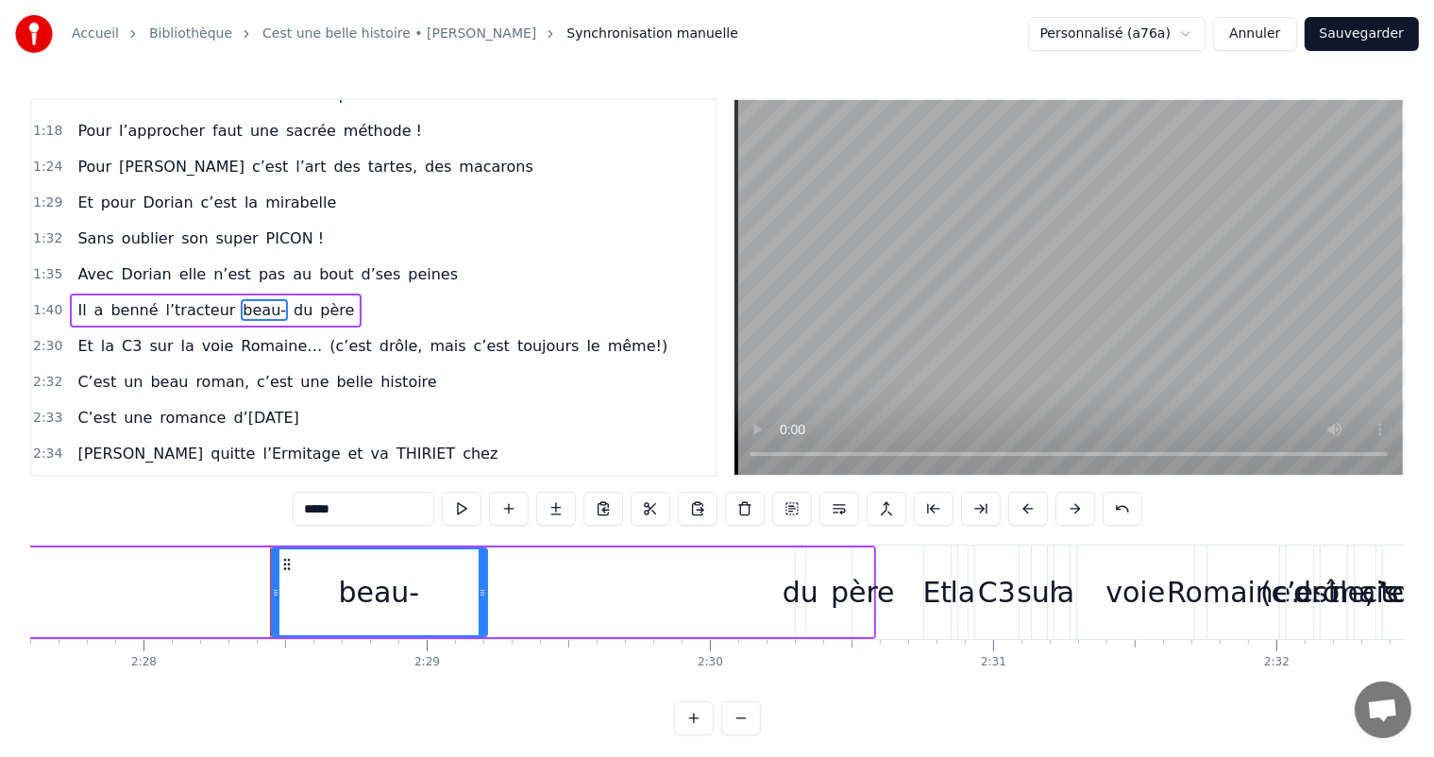
drag, startPoint x: 841, startPoint y: 587, endPoint x: 483, endPoint y: 572, distance: 358.2
click at [483, 572] on div at bounding box center [483, 593] width 8 height 86
click at [808, 588] on div "du" at bounding box center [801, 592] width 36 height 42
type input "**"
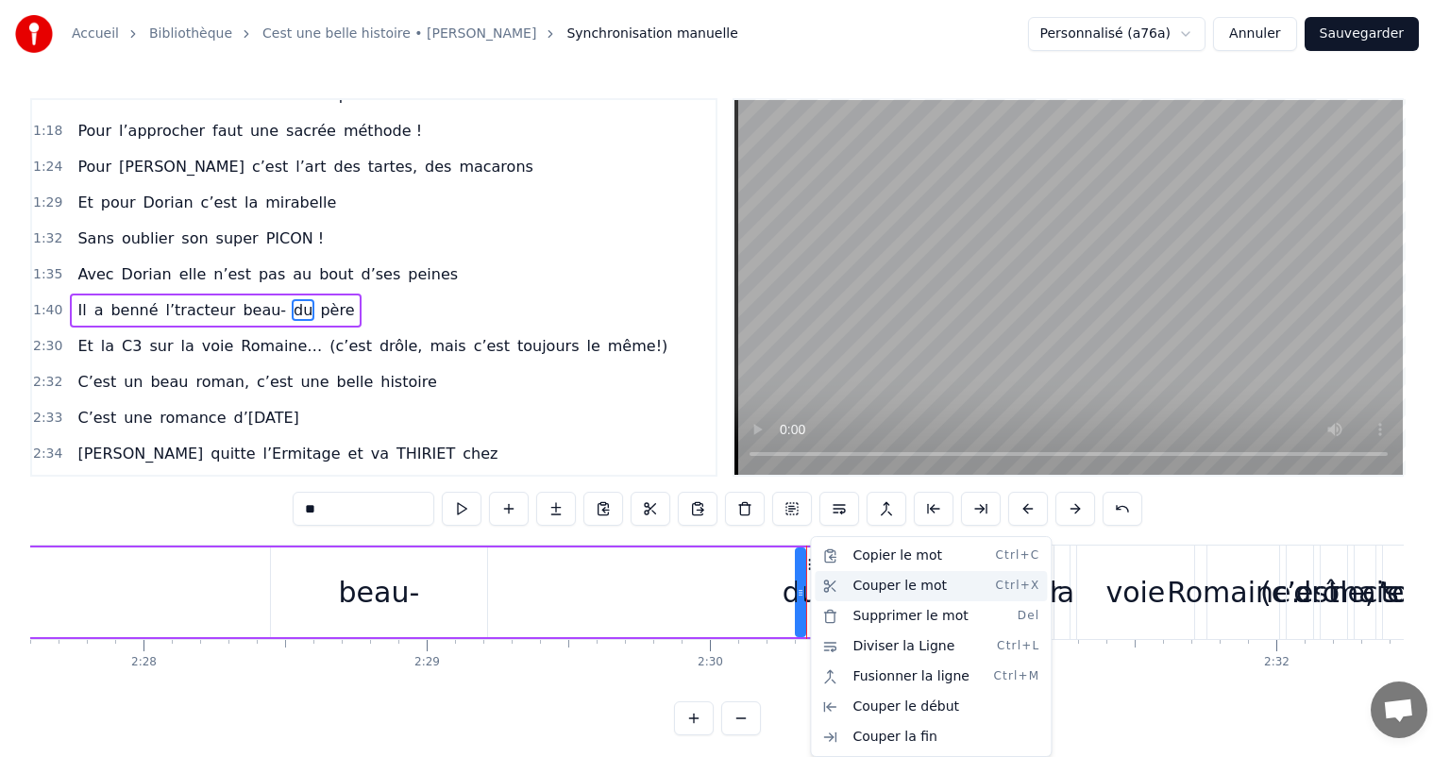
click at [869, 585] on div "Couper le mot Ctrl+X" at bounding box center [931, 586] width 232 height 30
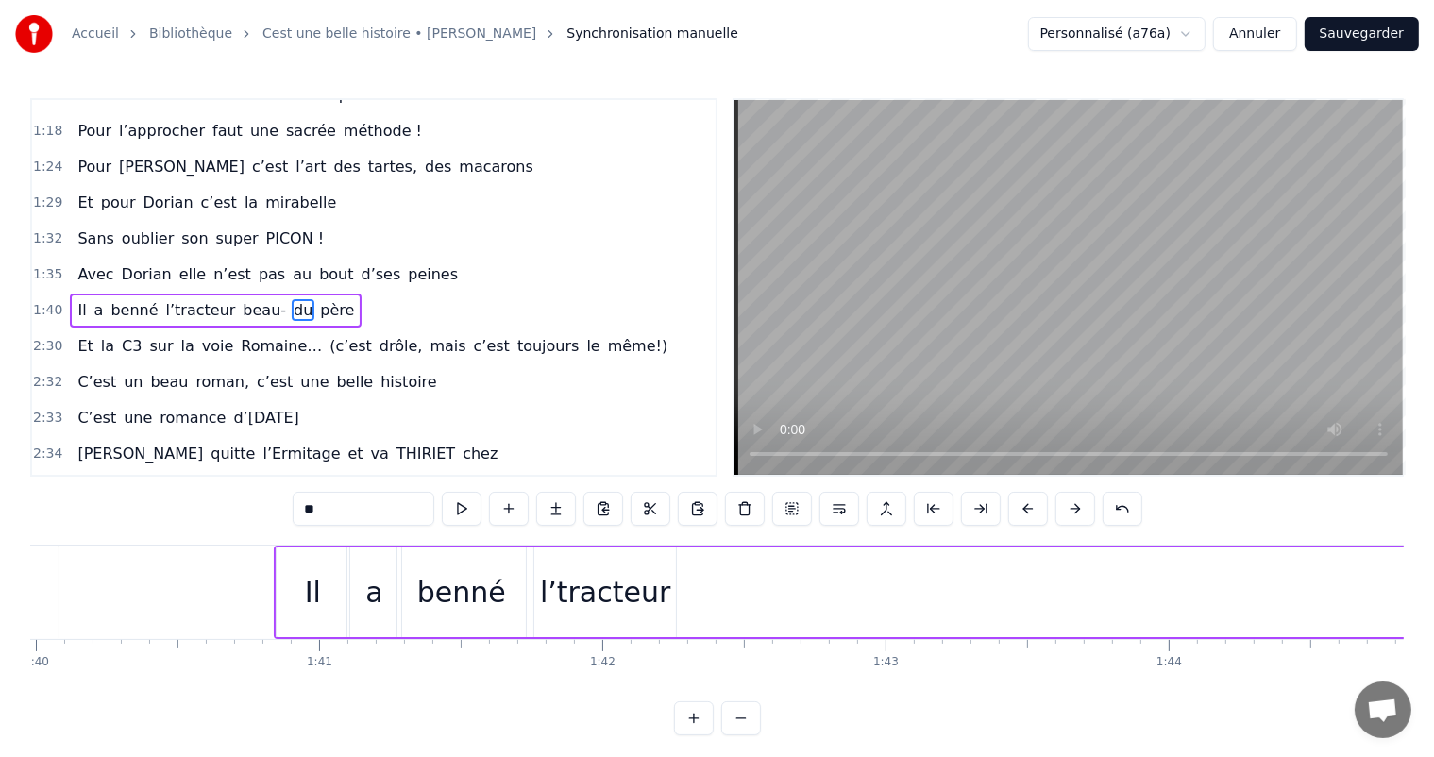
scroll to position [0, 28385]
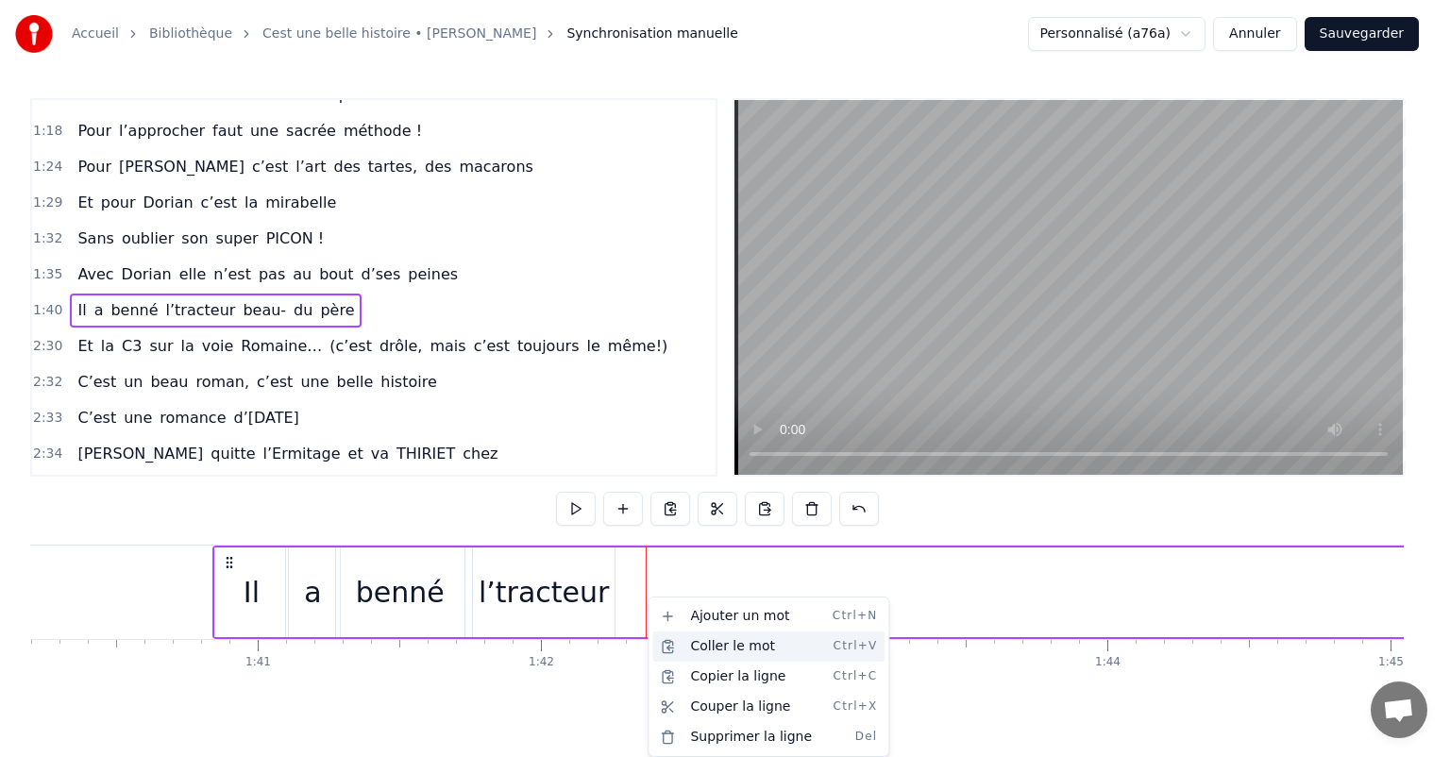
click at [695, 645] on div "Coller le mot Ctrl+V" at bounding box center [769, 647] width 232 height 30
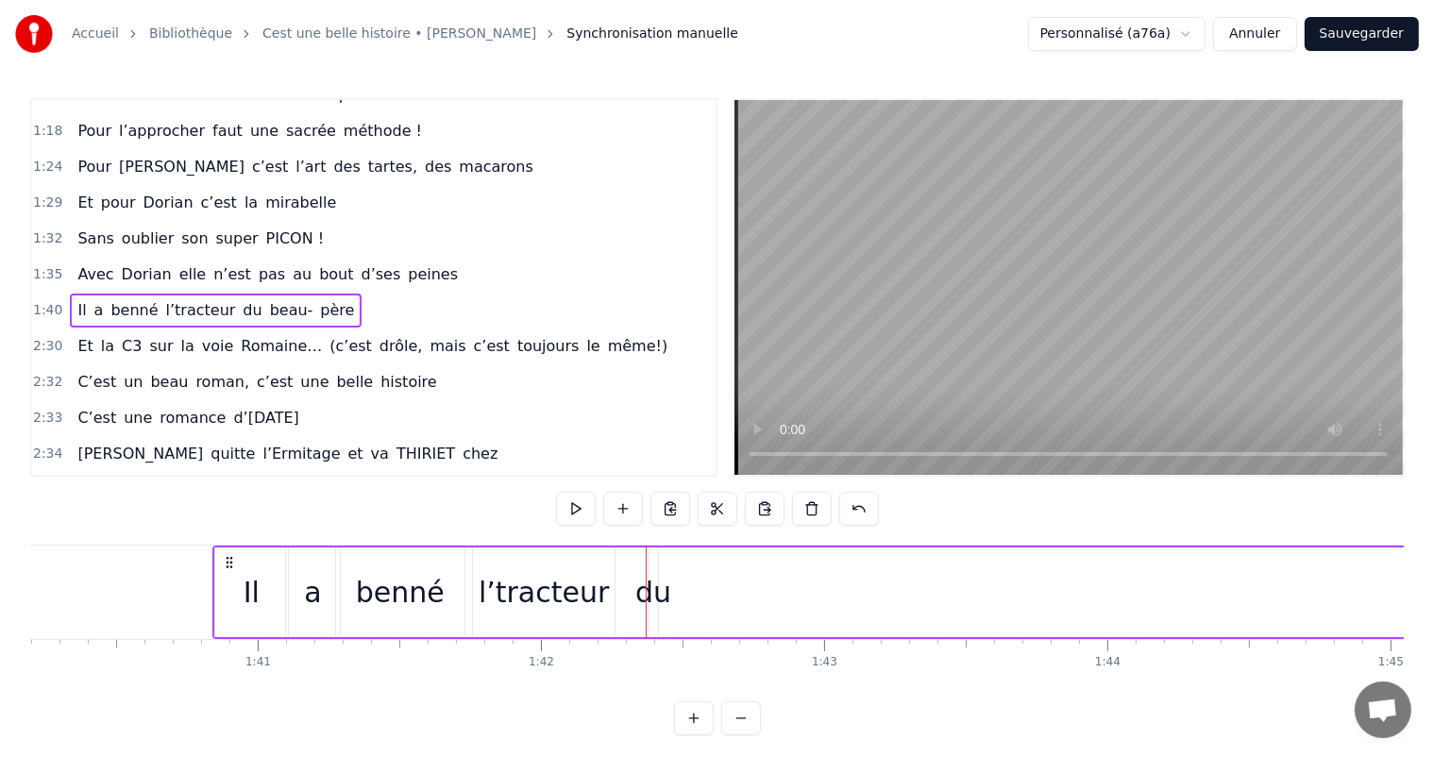
click at [663, 593] on div "du" at bounding box center [654, 592] width 36 height 42
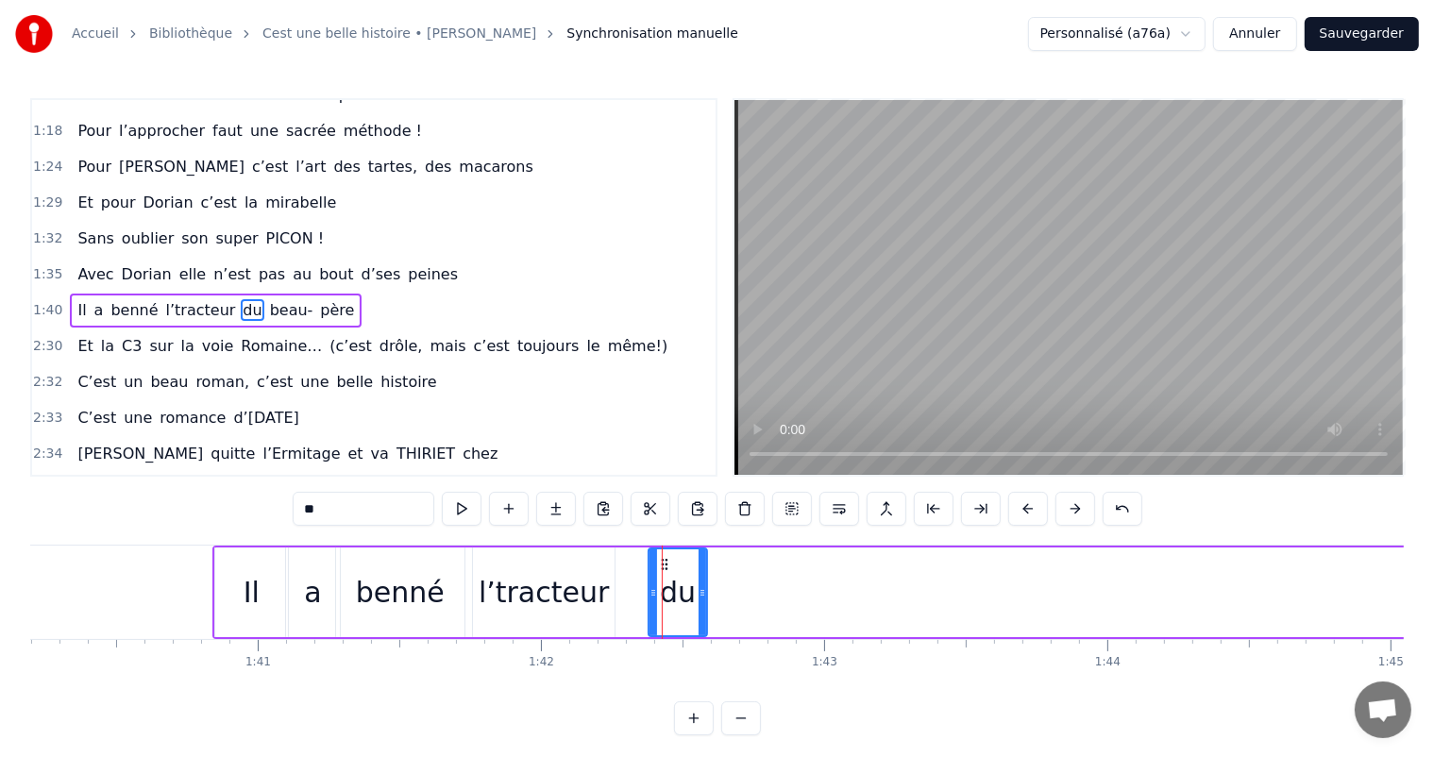
drag, startPoint x: 650, startPoint y: 589, endPoint x: 699, endPoint y: 591, distance: 49.1
click at [699, 591] on icon at bounding box center [703, 592] width 8 height 15
drag, startPoint x: 653, startPoint y: 589, endPoint x: 615, endPoint y: 587, distance: 38.8
click at [617, 587] on icon at bounding box center [621, 592] width 8 height 15
drag, startPoint x: 701, startPoint y: 582, endPoint x: 669, endPoint y: 581, distance: 32.1
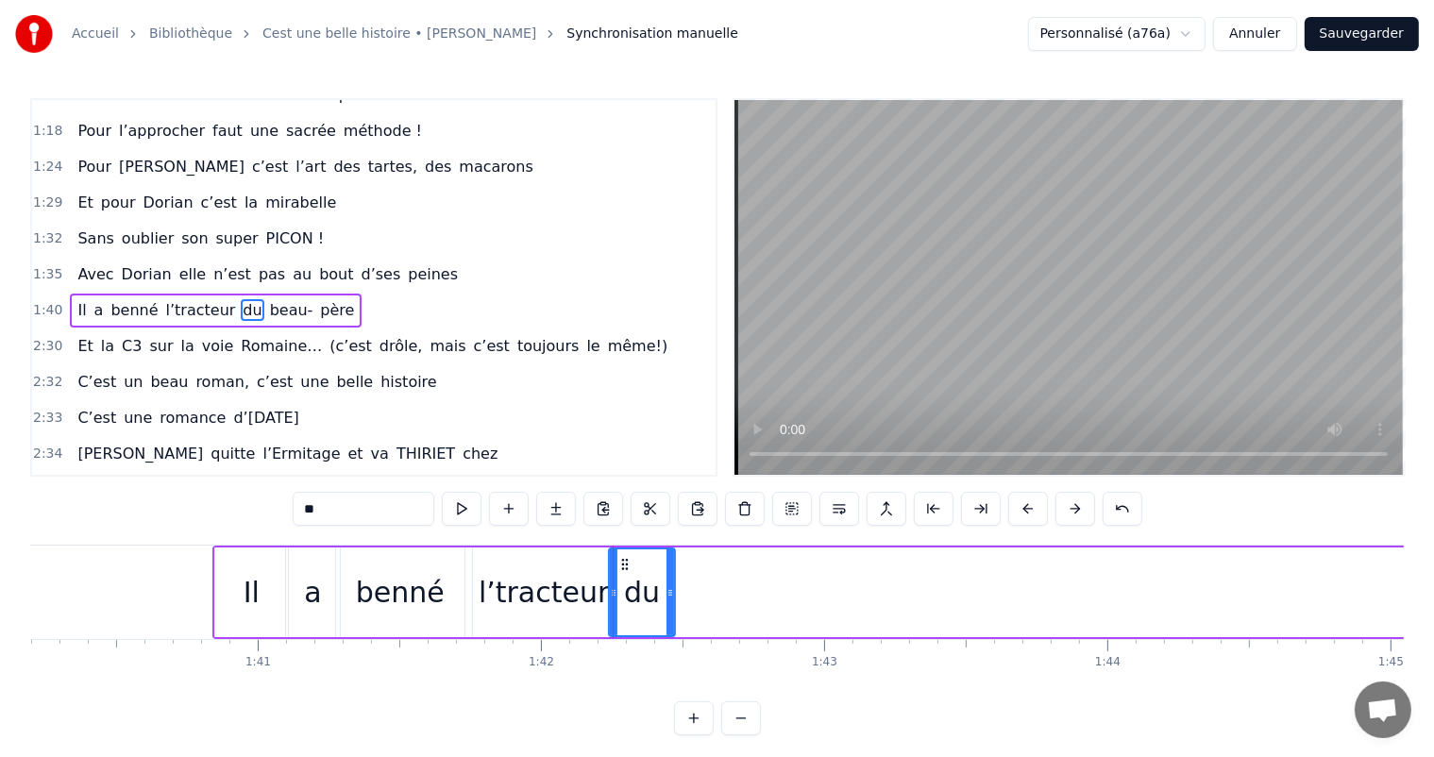
click at [669, 581] on div at bounding box center [671, 593] width 8 height 86
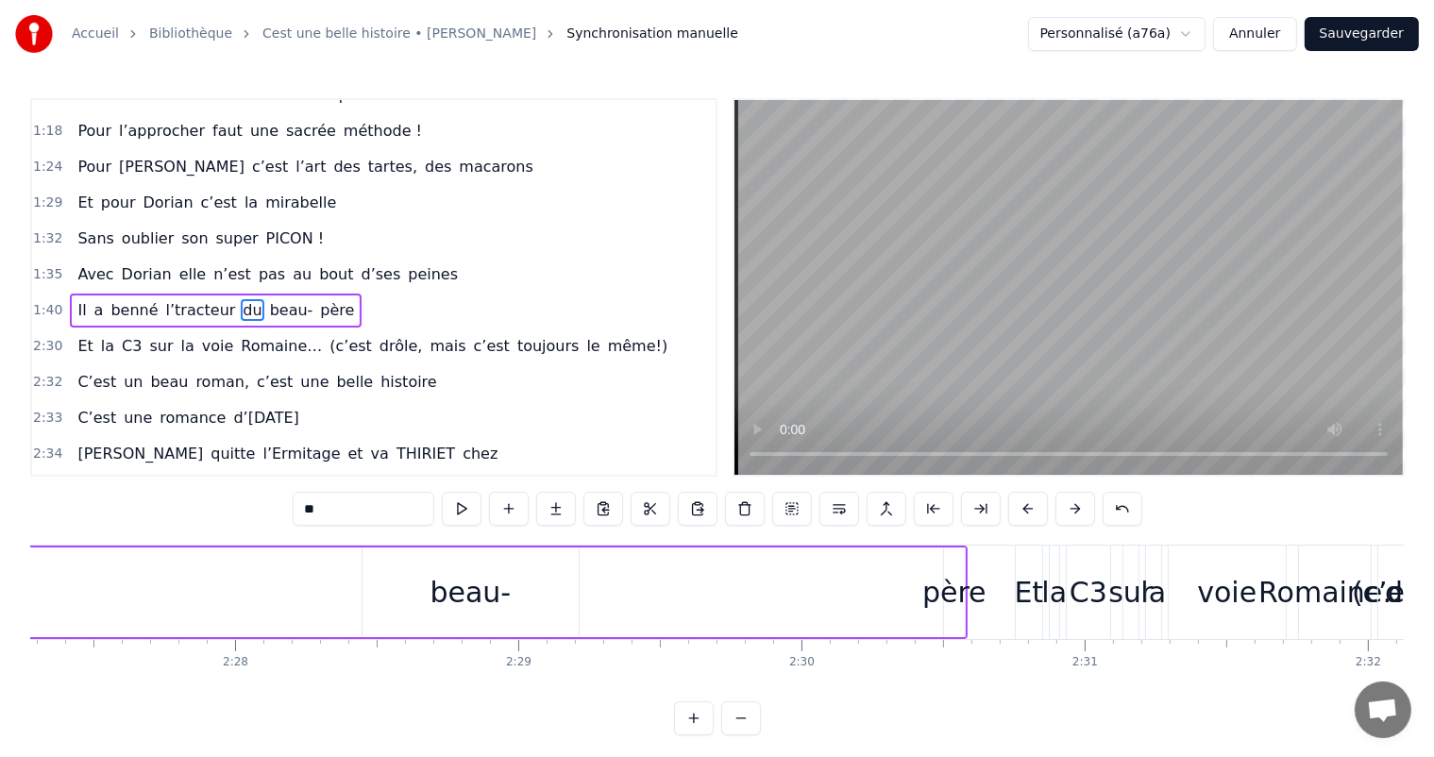
scroll to position [0, 41692]
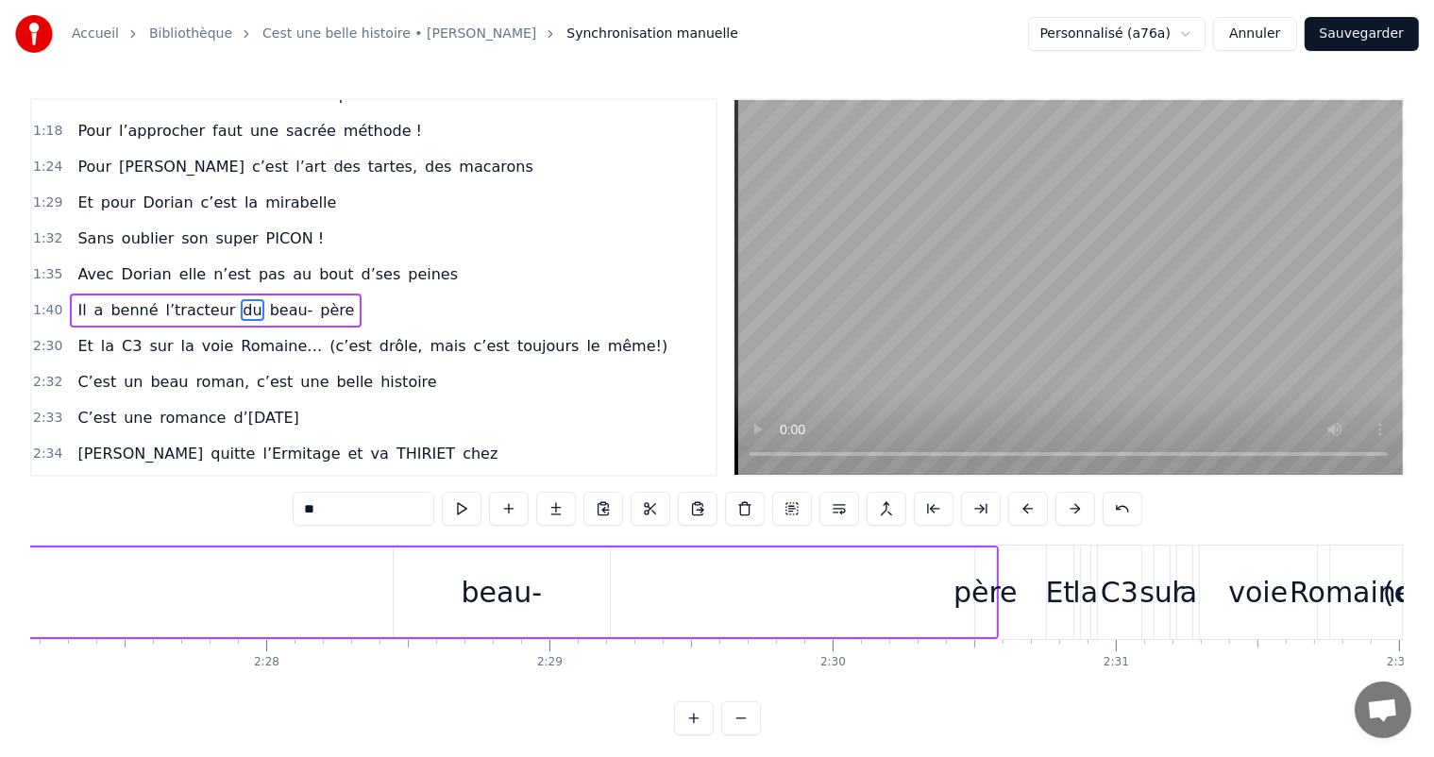
click at [515, 562] on div "beau-" at bounding box center [502, 593] width 216 height 90
type input "*****"
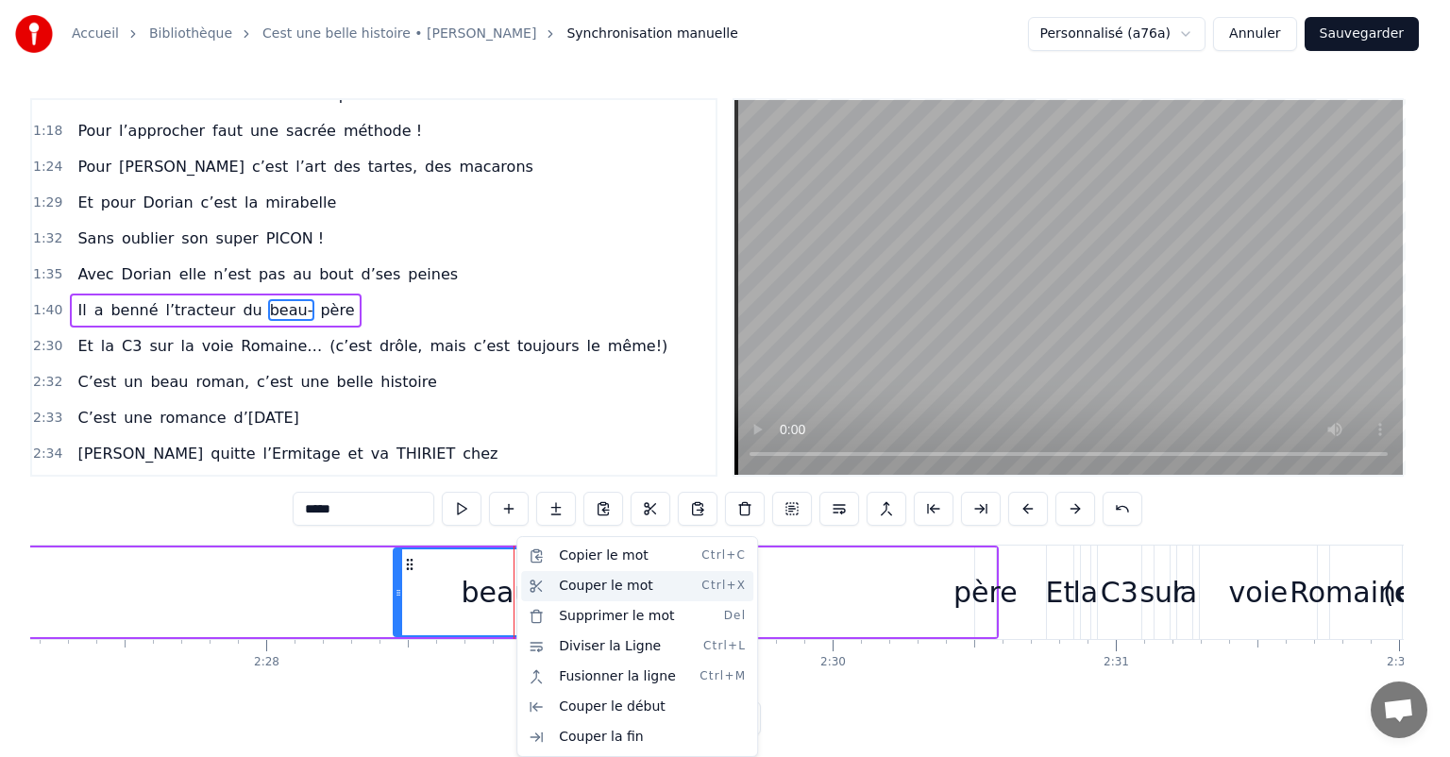
click at [568, 597] on div "Couper le mot Ctrl+X" at bounding box center [637, 586] width 232 height 30
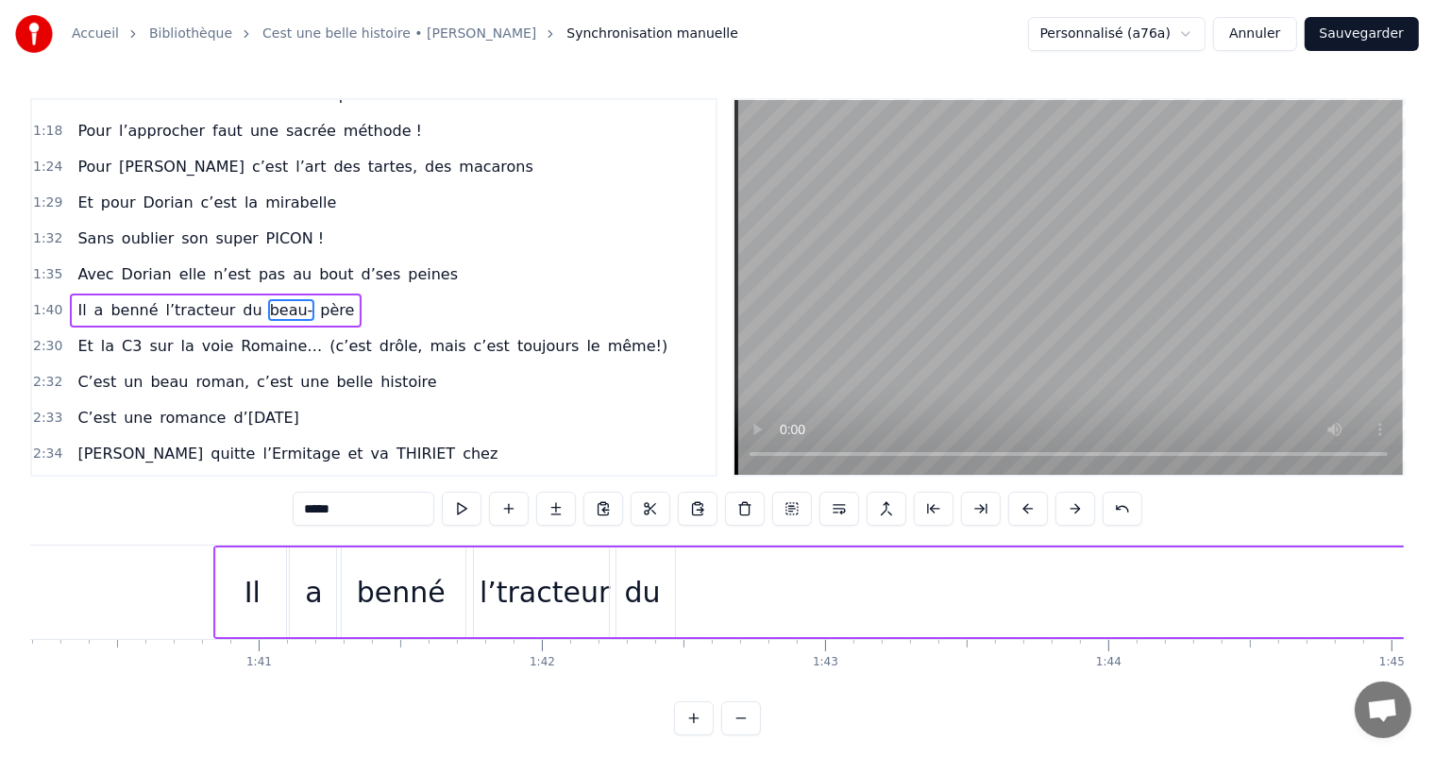
scroll to position [0, 28323]
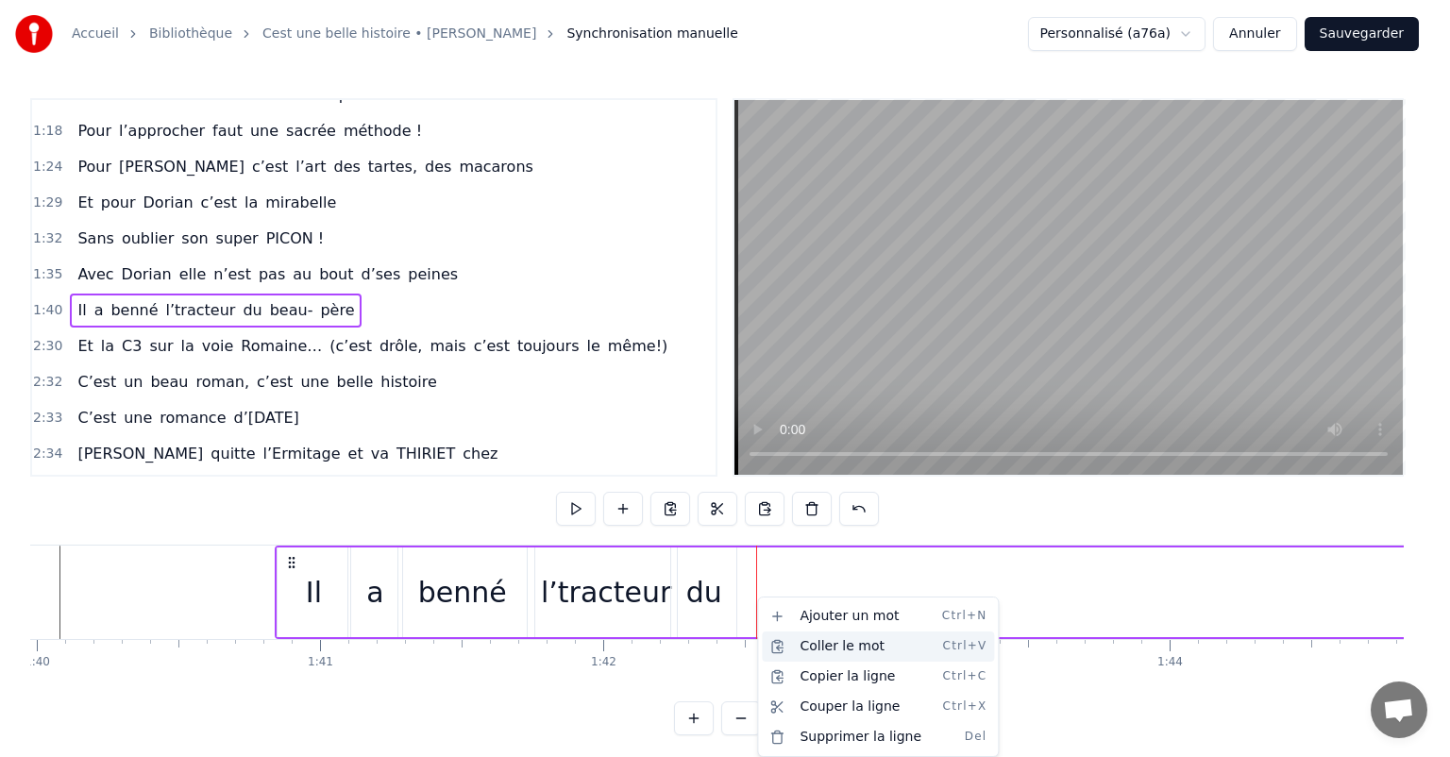
click at [822, 646] on div "Coller le mot Ctrl+V" at bounding box center [878, 647] width 232 height 30
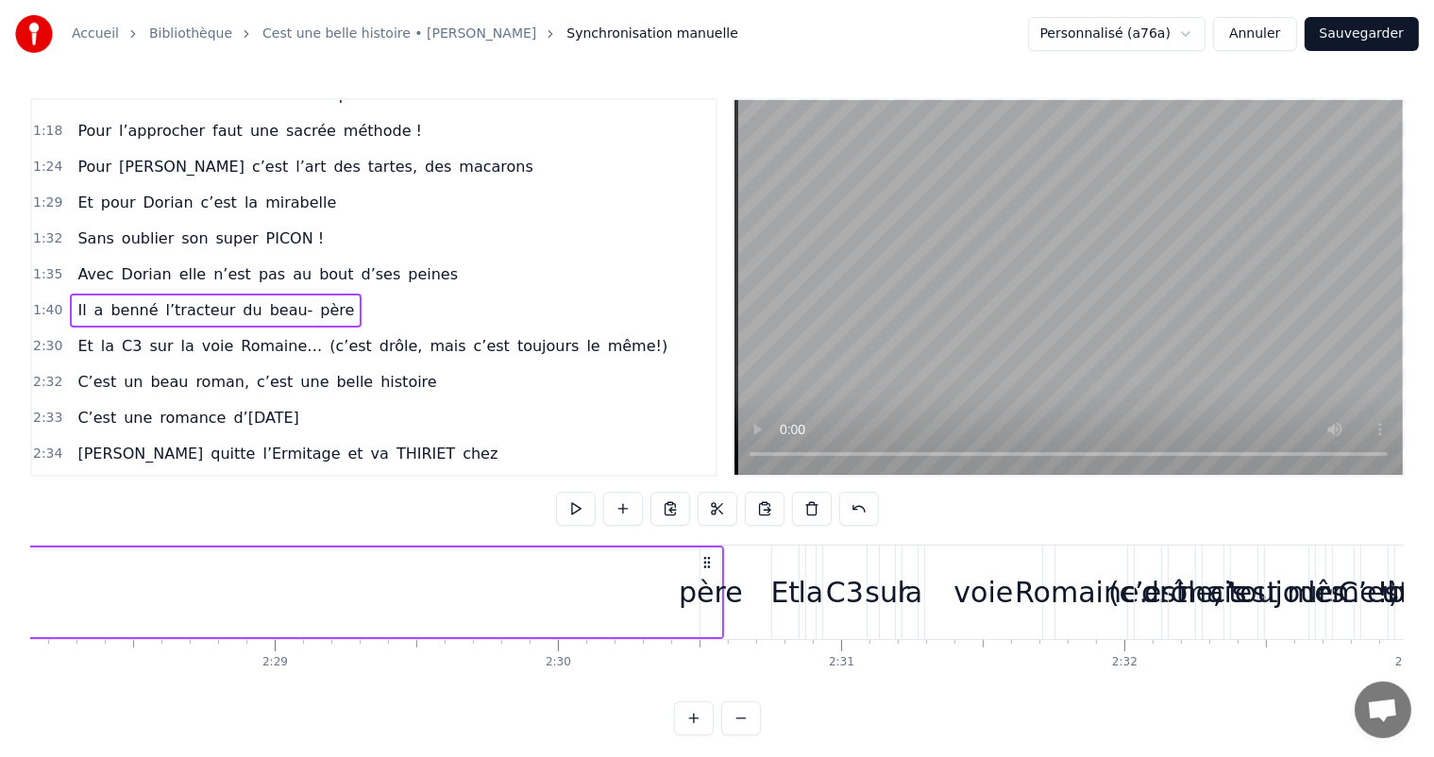
scroll to position [0, 42028]
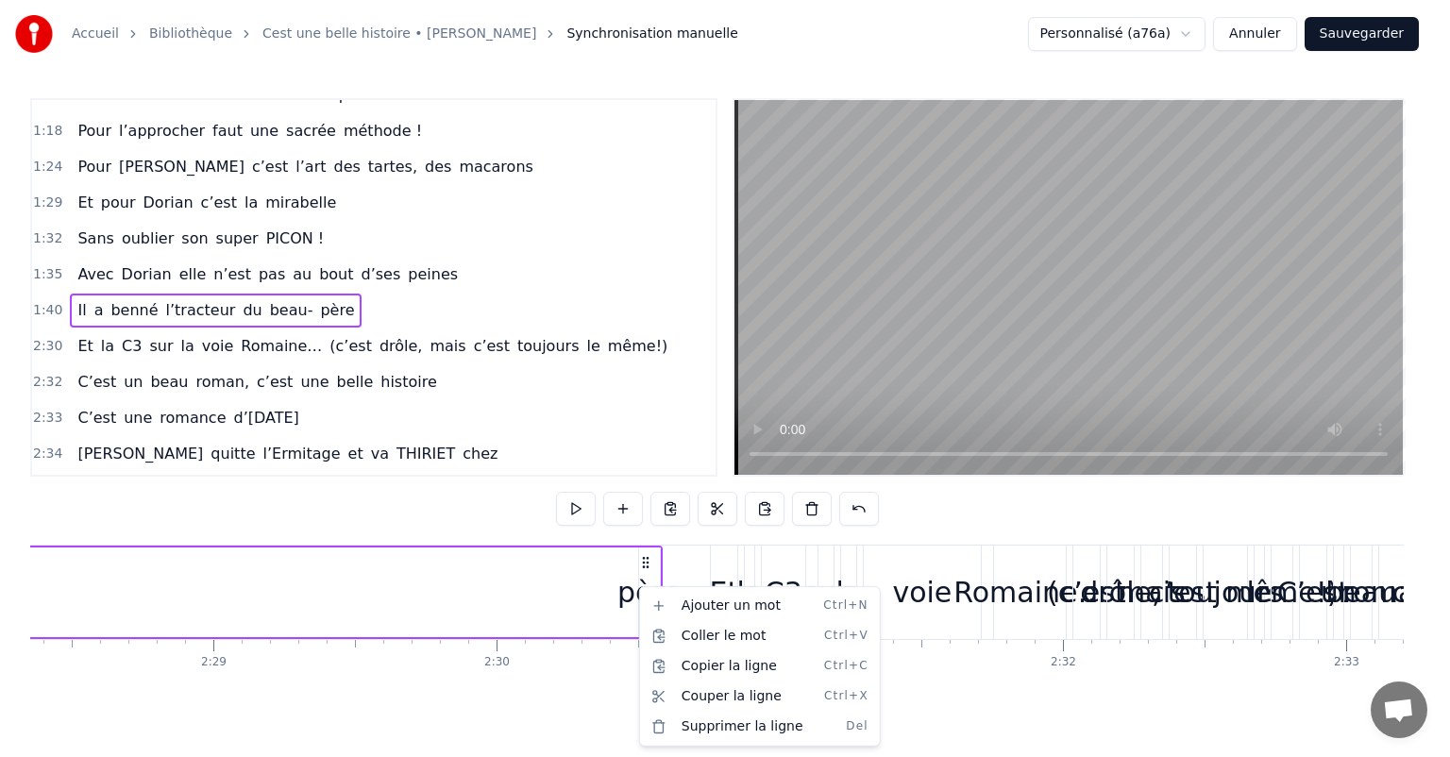
click at [631, 572] on html "Accueil Bibliothèque Cest une belle histoire • [PERSON_NAME] Synchronisation ma…" at bounding box center [725, 383] width 1450 height 766
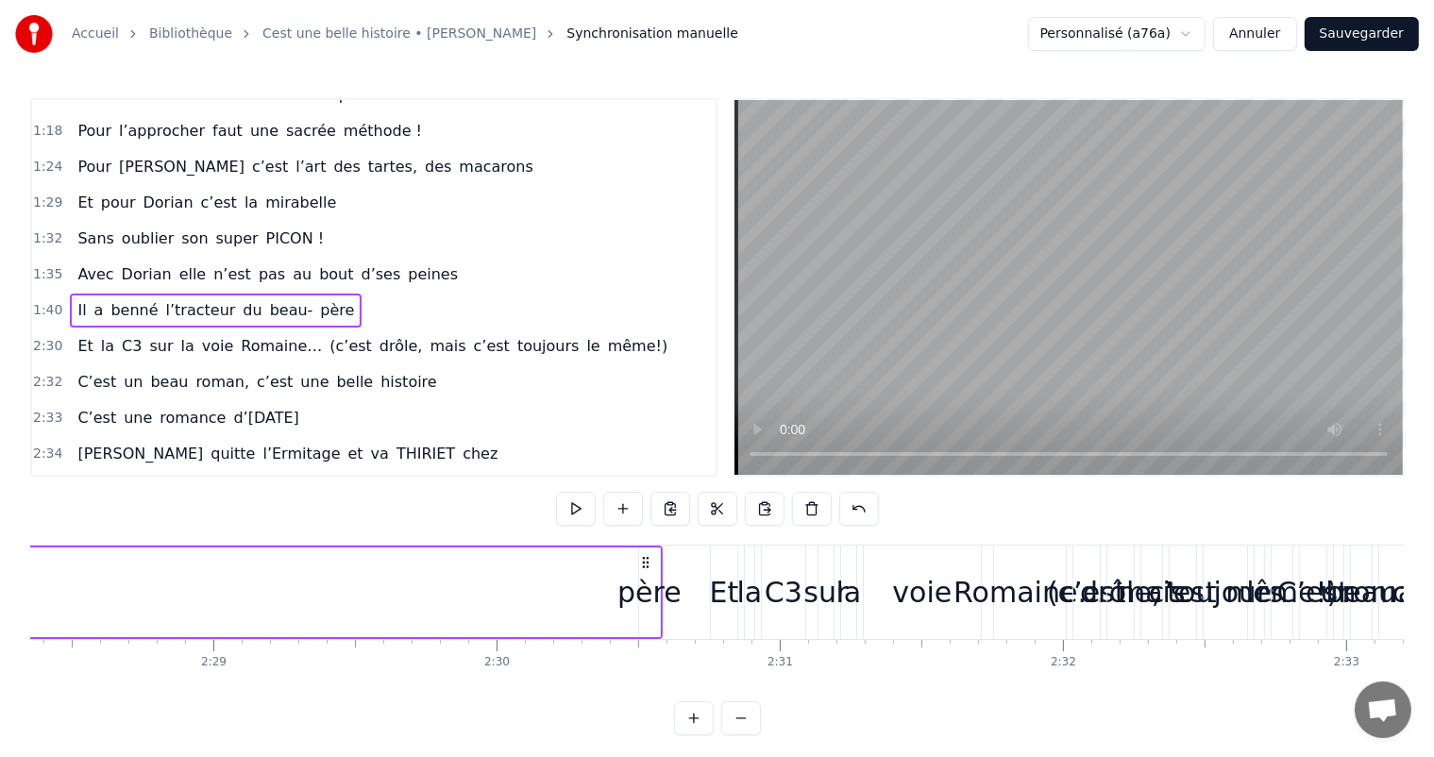
click at [644, 576] on div "père" at bounding box center [650, 592] width 64 height 42
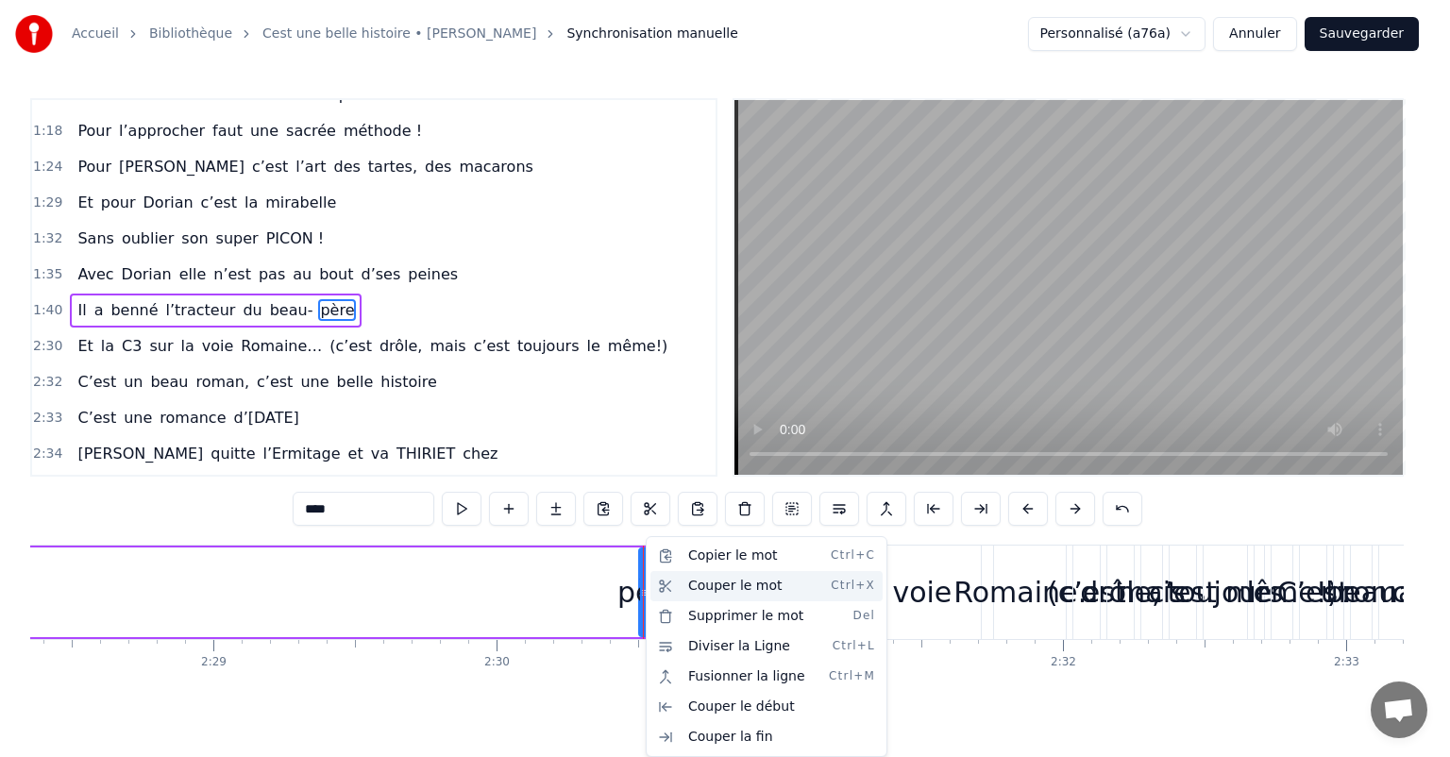
click at [721, 594] on div "Couper le mot Ctrl+X" at bounding box center [767, 586] width 232 height 30
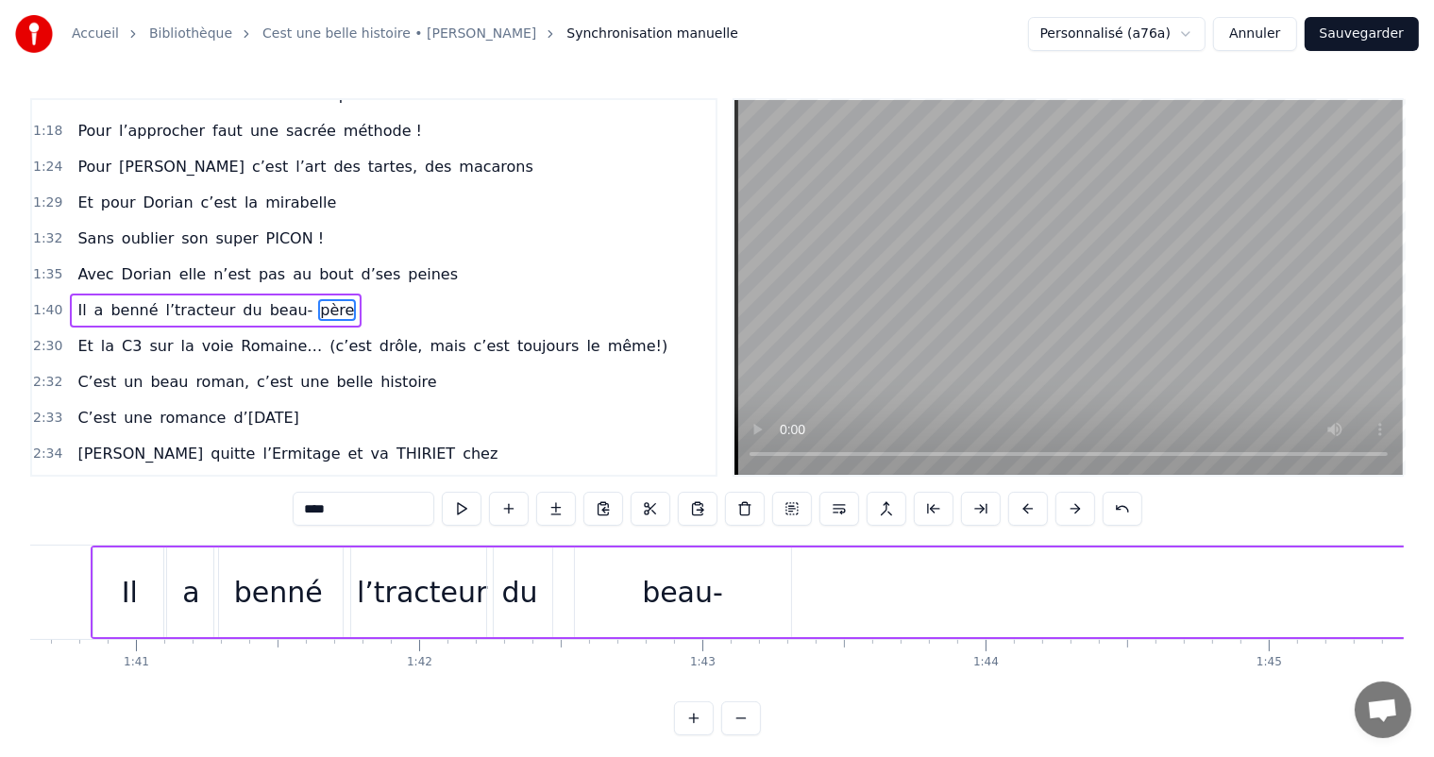
scroll to position [0, 28537]
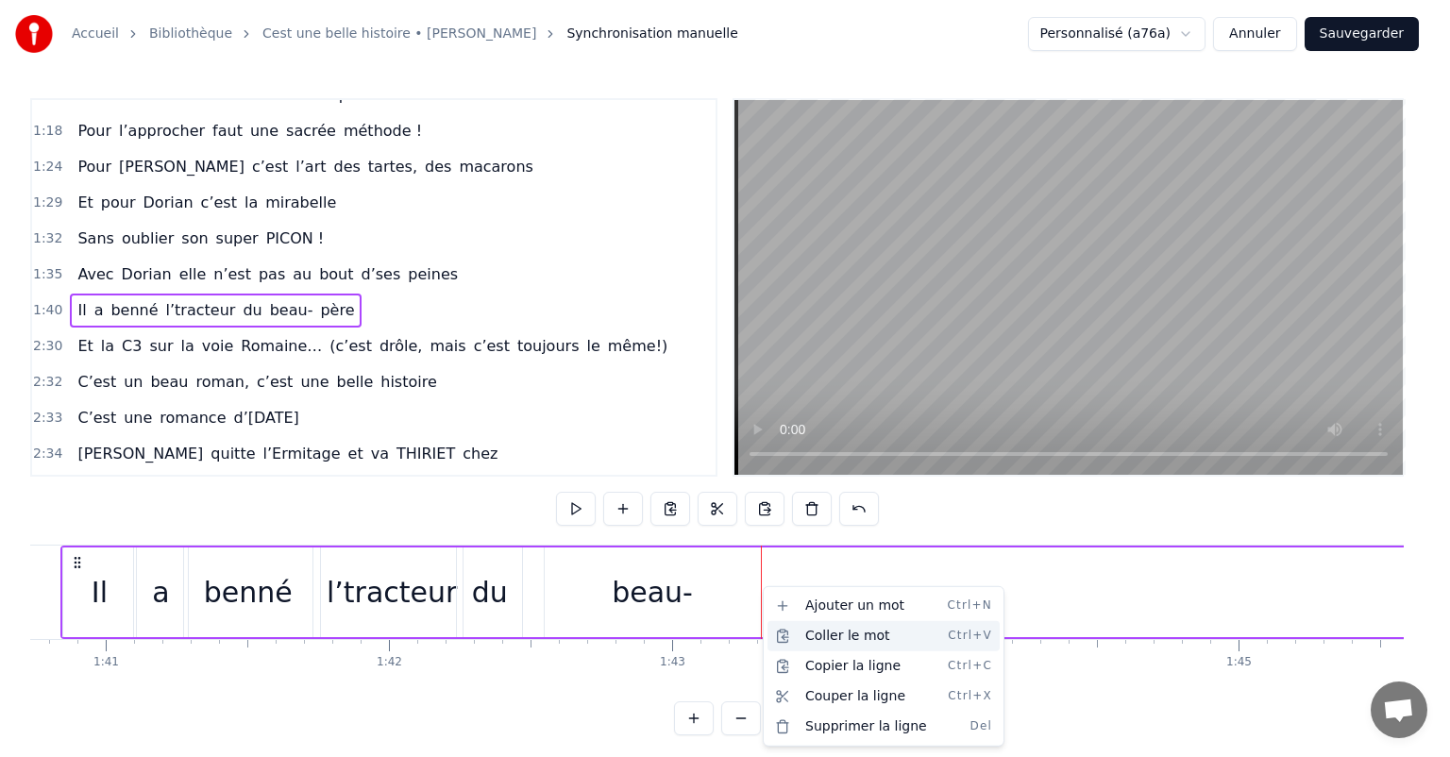
click at [822, 631] on div "Coller le mot Ctrl+V" at bounding box center [884, 636] width 232 height 30
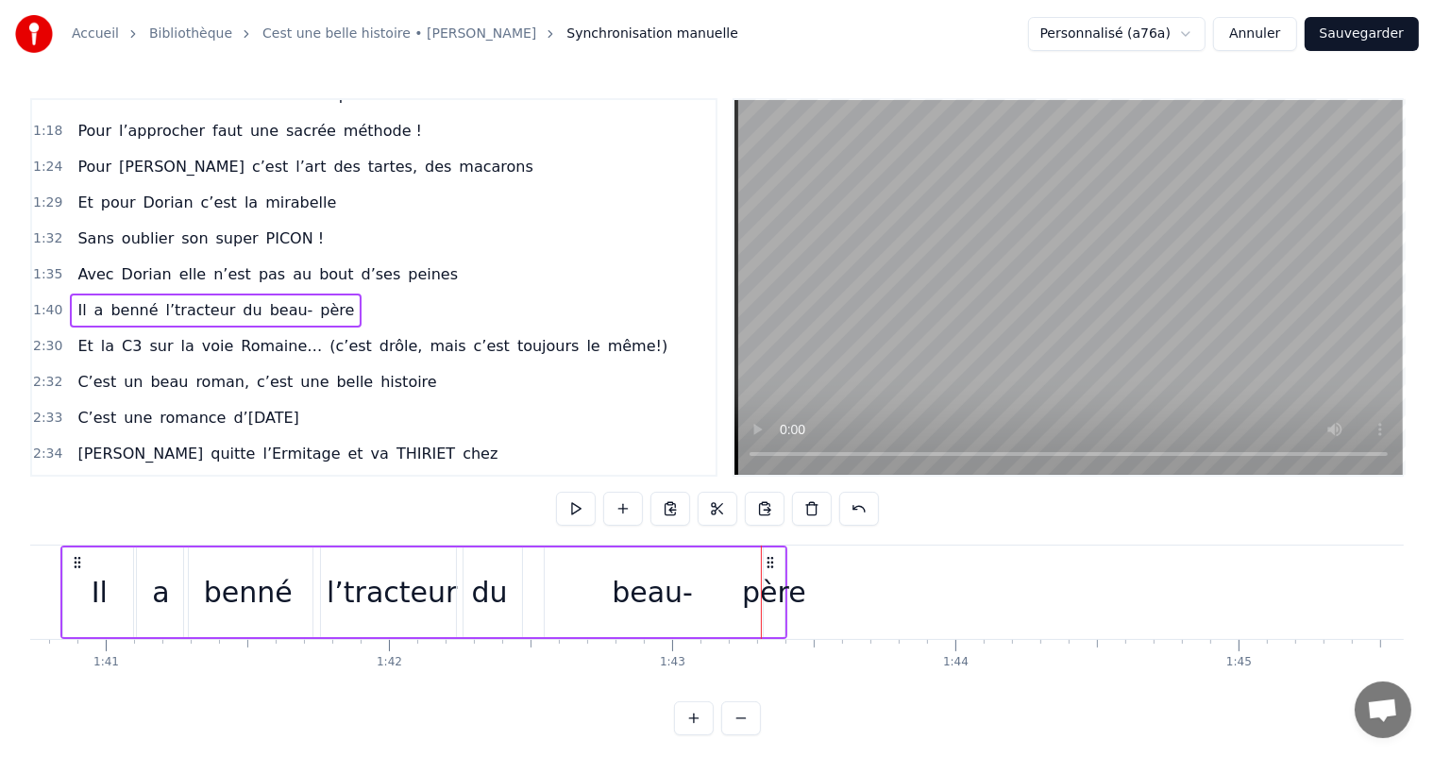
click at [646, 591] on div "beau-" at bounding box center [652, 592] width 81 height 42
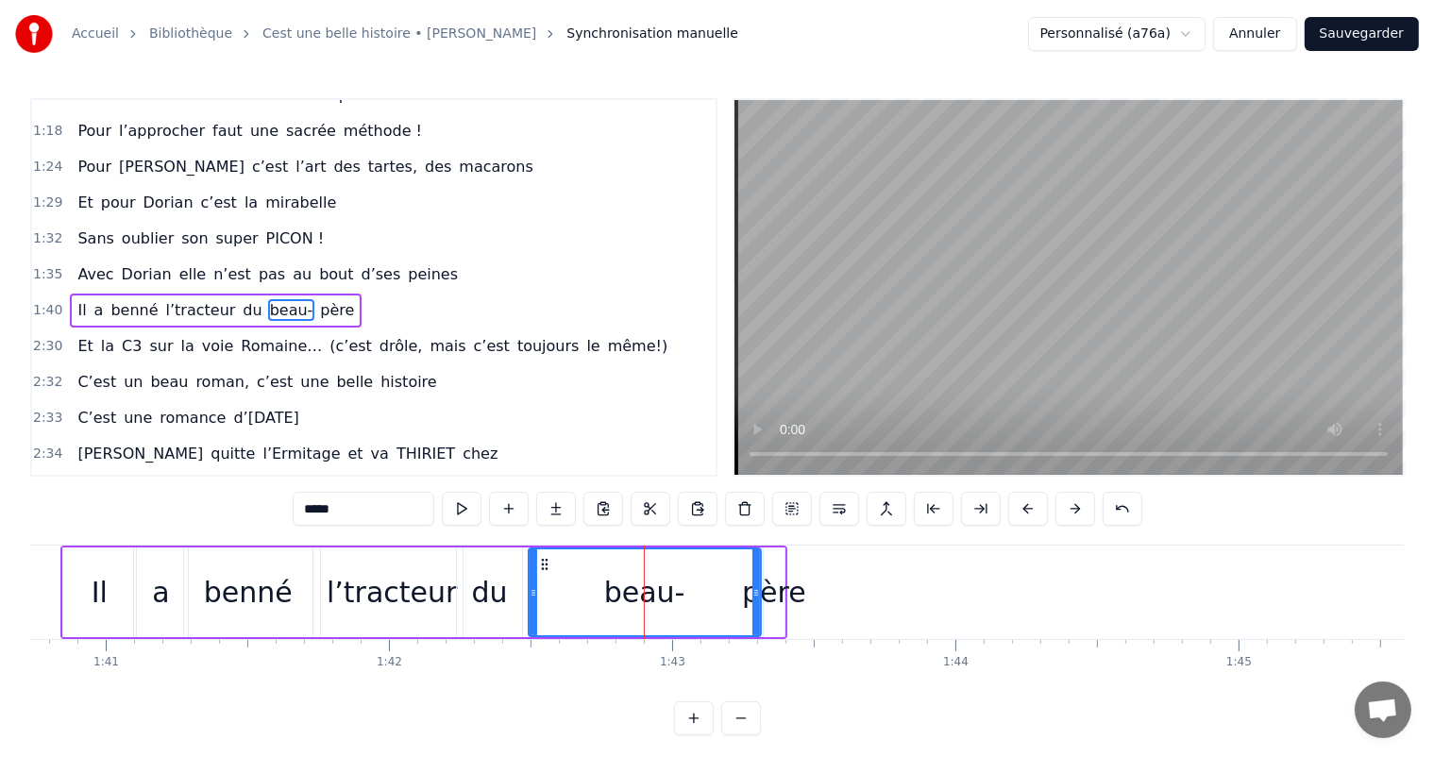
drag, startPoint x: 548, startPoint y: 593, endPoint x: 531, endPoint y: 593, distance: 17.0
click at [530, 596] on icon at bounding box center [534, 592] width 8 height 15
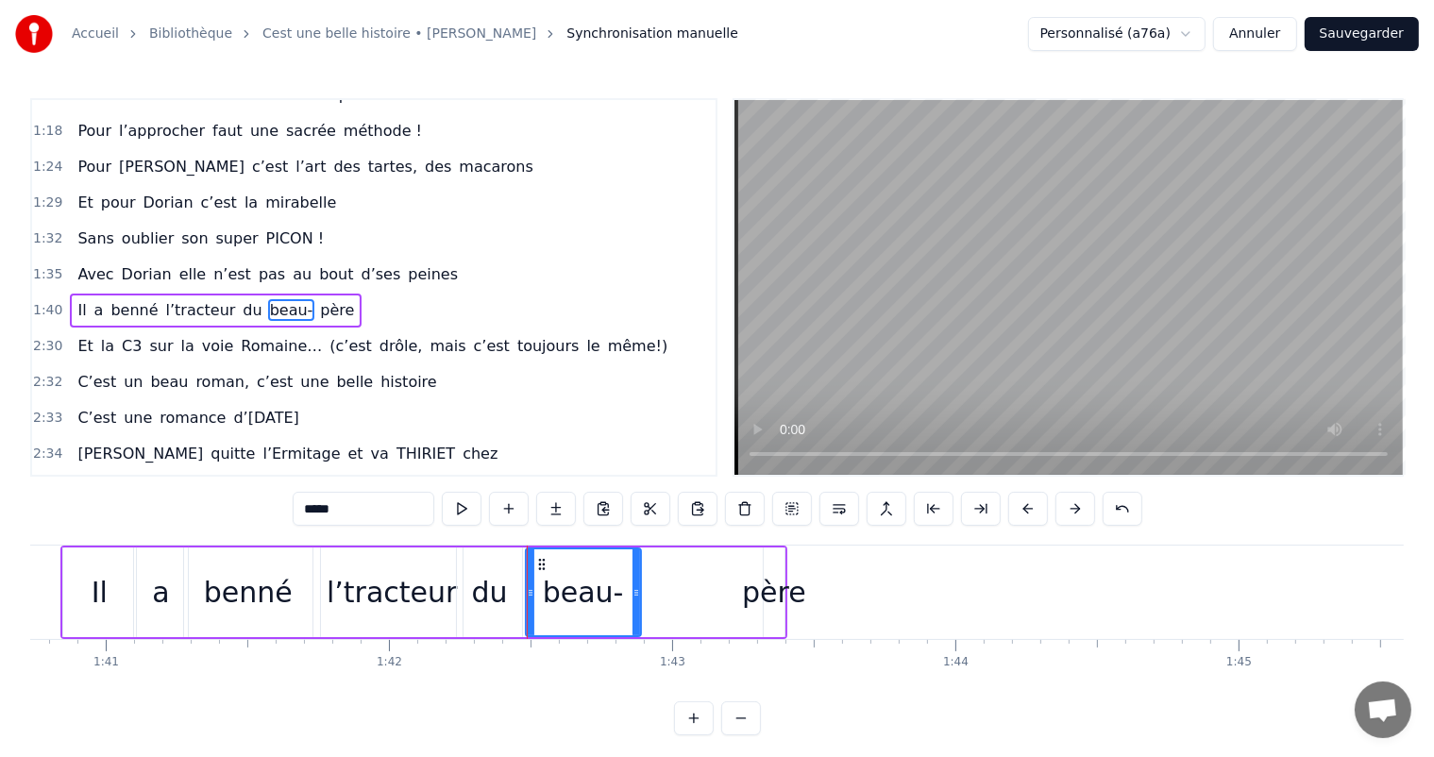
drag, startPoint x: 758, startPoint y: 582, endPoint x: 638, endPoint y: 581, distance: 119.9
click at [638, 581] on div at bounding box center [637, 593] width 8 height 86
click at [752, 590] on div "père" at bounding box center [774, 592] width 64 height 42
type input "****"
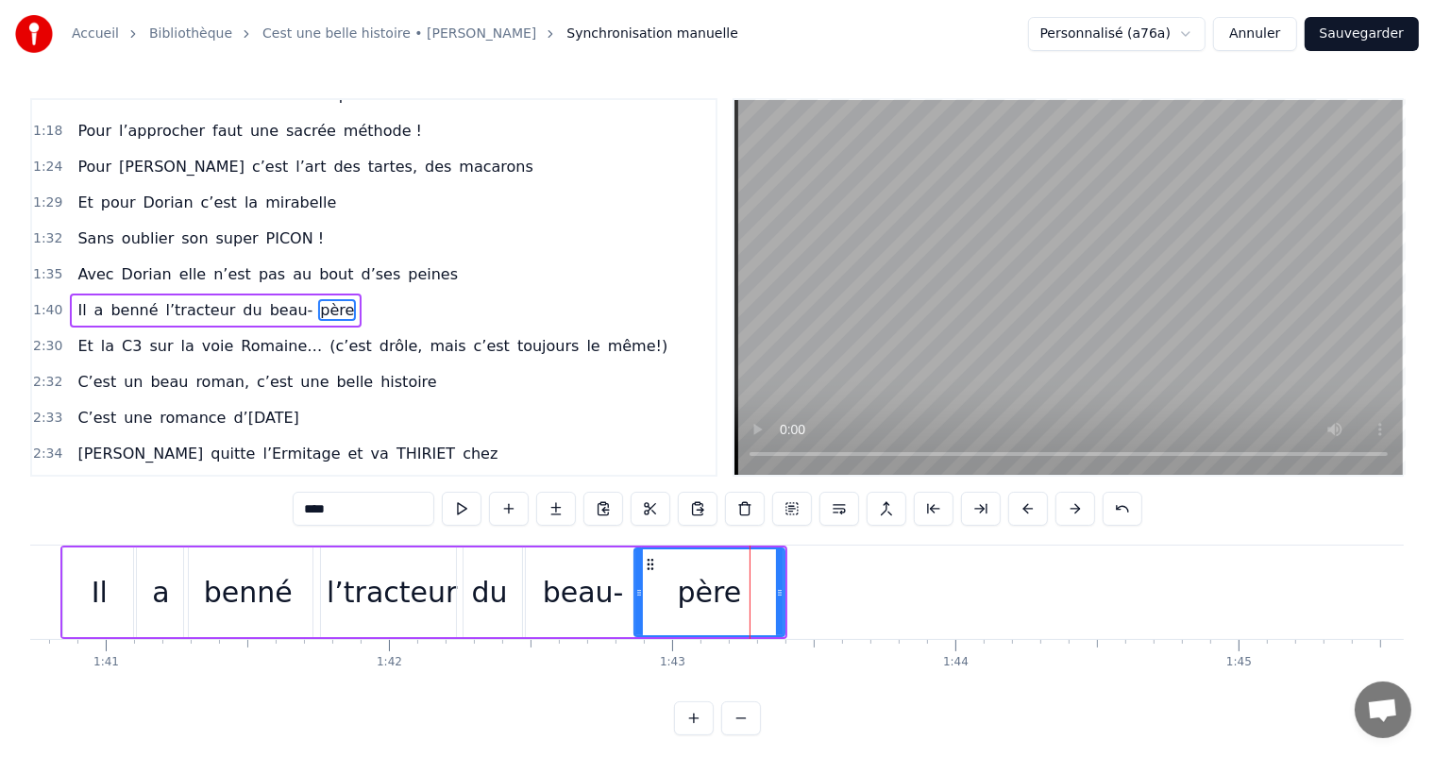
drag, startPoint x: 764, startPoint y: 598, endPoint x: 638, endPoint y: 602, distance: 125.7
click at [638, 602] on div at bounding box center [640, 593] width 8 height 86
drag, startPoint x: 780, startPoint y: 590, endPoint x: 727, endPoint y: 597, distance: 53.3
click at [727, 597] on icon at bounding box center [725, 592] width 8 height 15
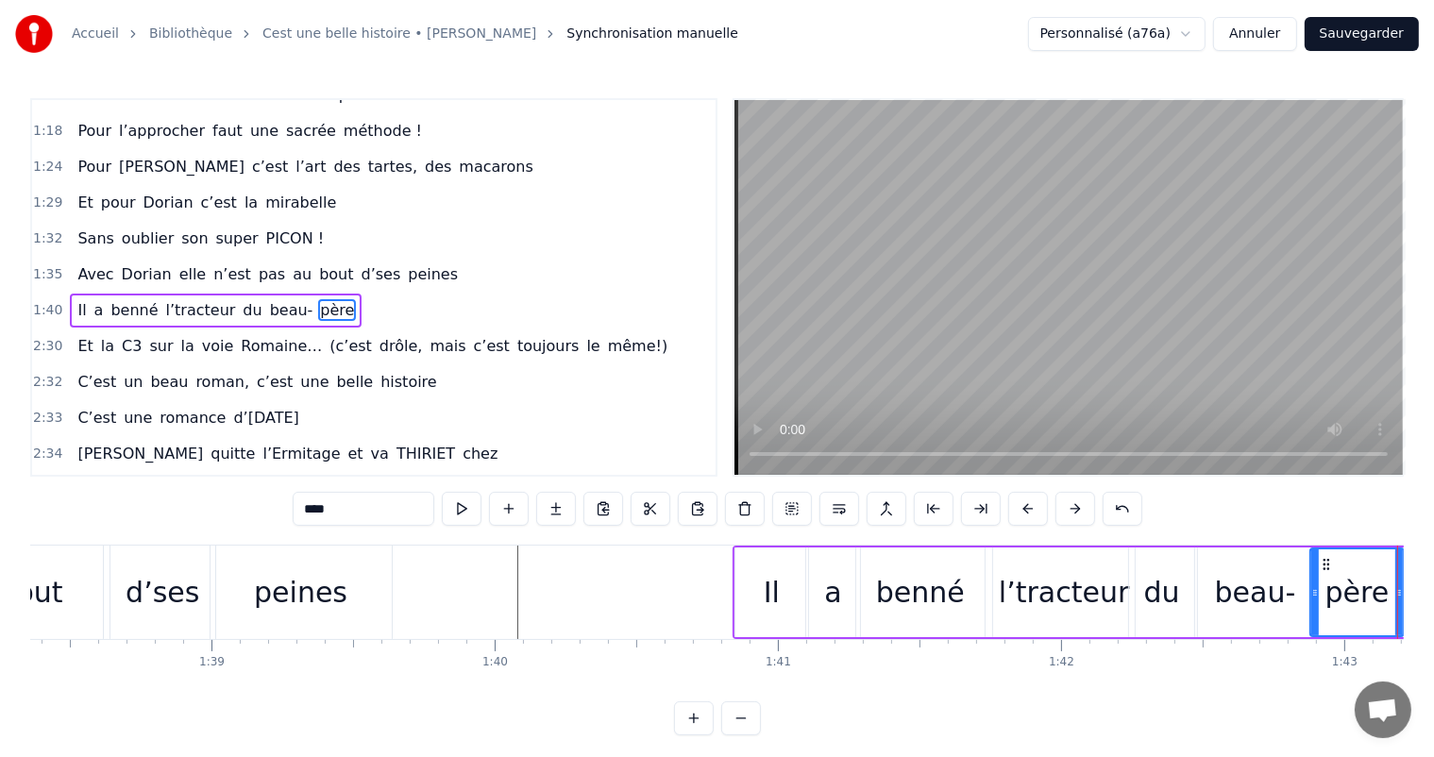
scroll to position [0, 27774]
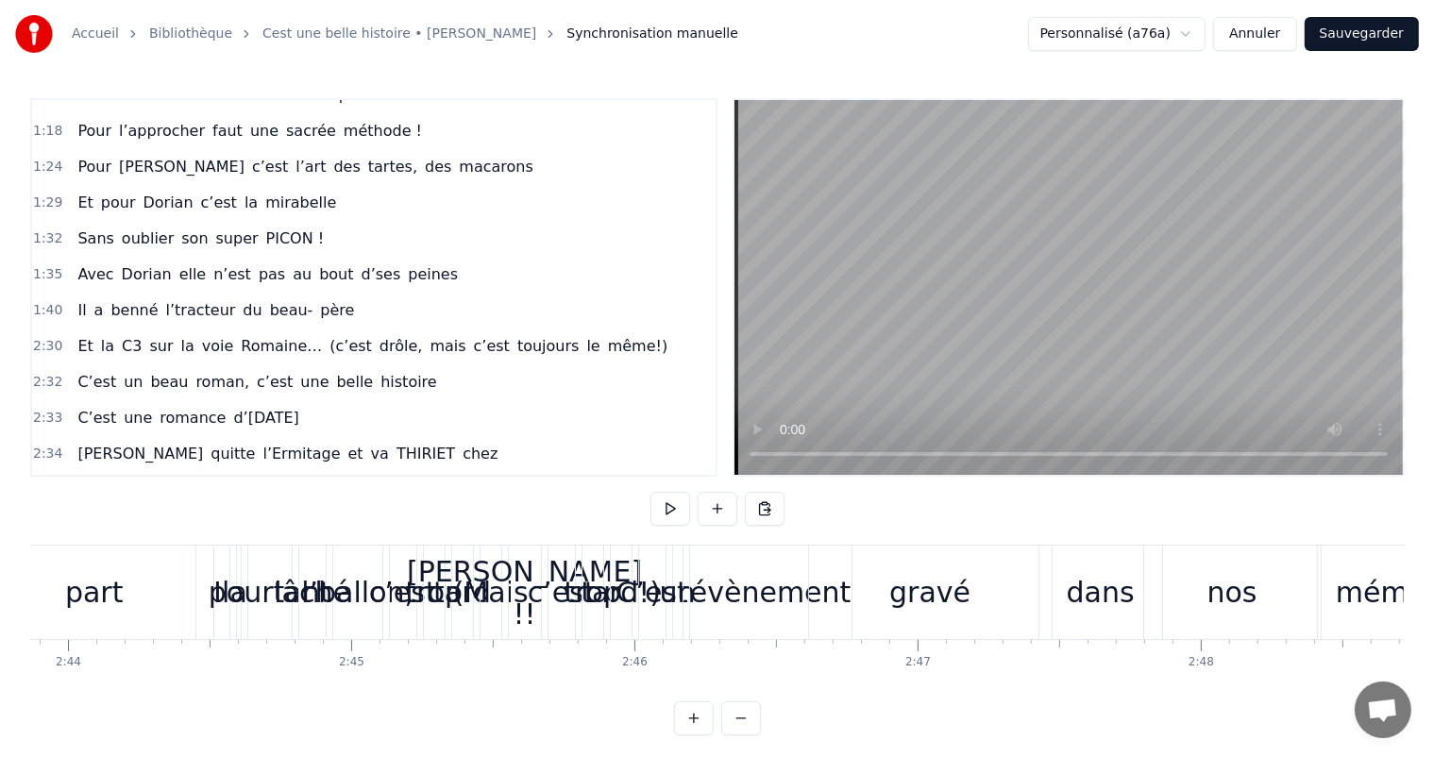
scroll to position [0, 46423]
click at [979, 578] on div "gravé" at bounding box center [930, 592] width 243 height 93
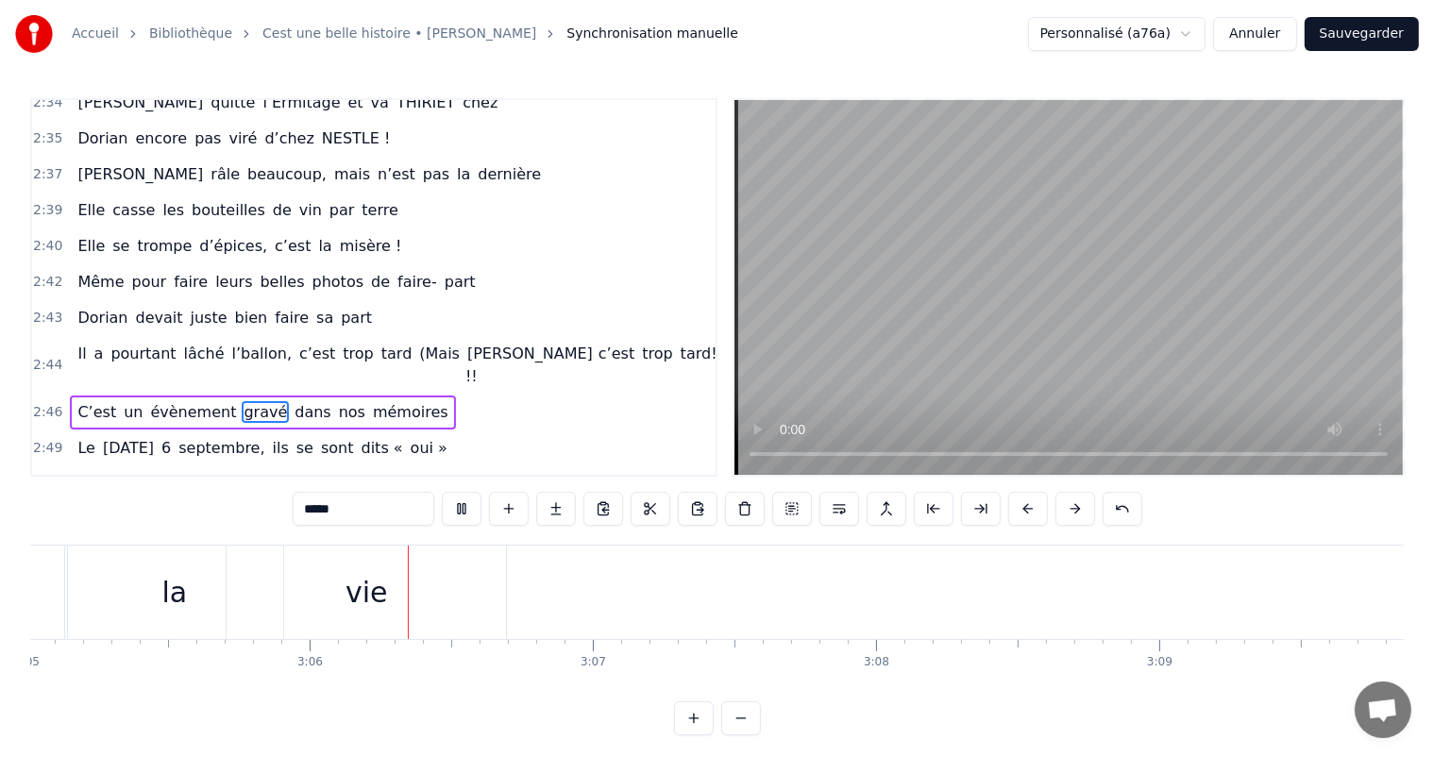
scroll to position [0, 52509]
click at [152, 594] on div "vie" at bounding box center [271, 592] width 280 height 93
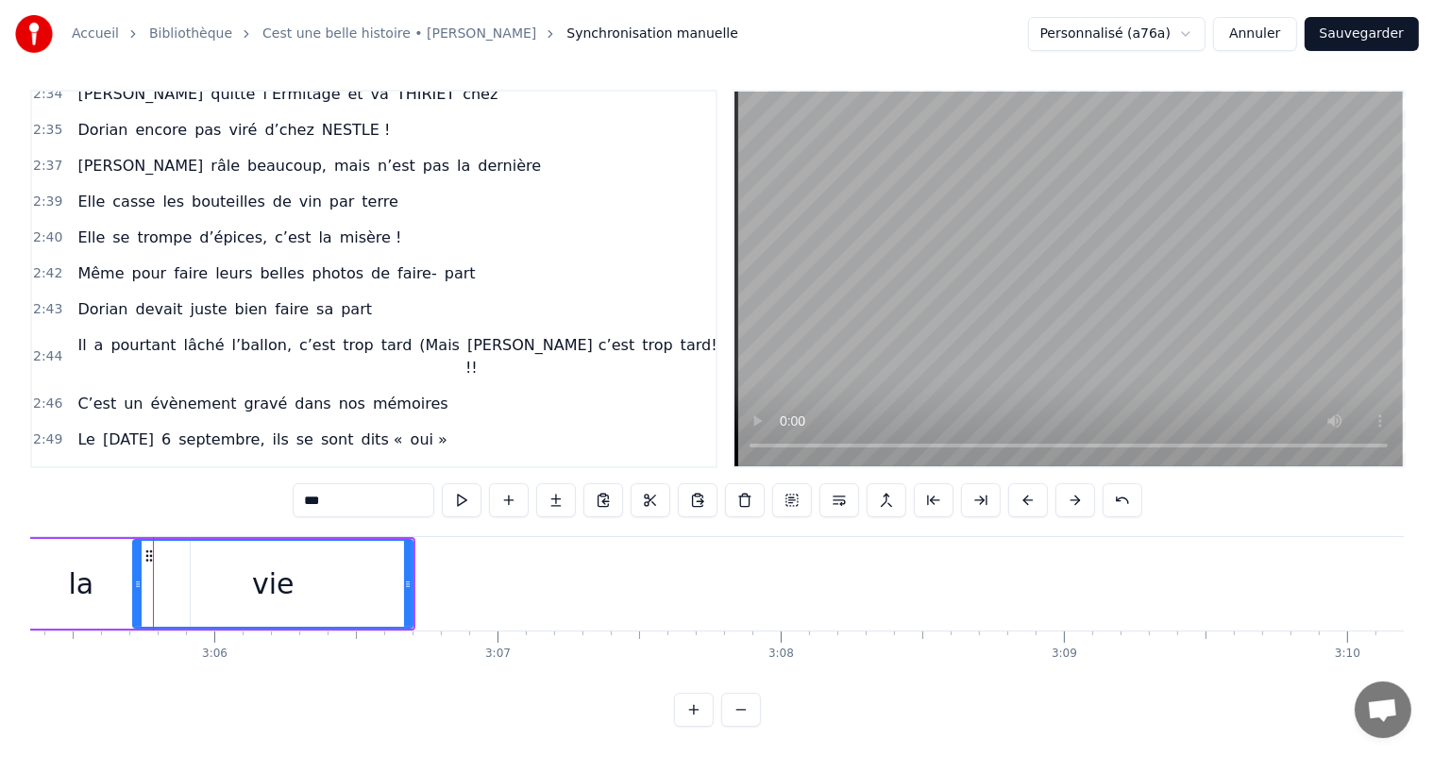
click at [127, 572] on div "la" at bounding box center [81, 584] width 218 height 90
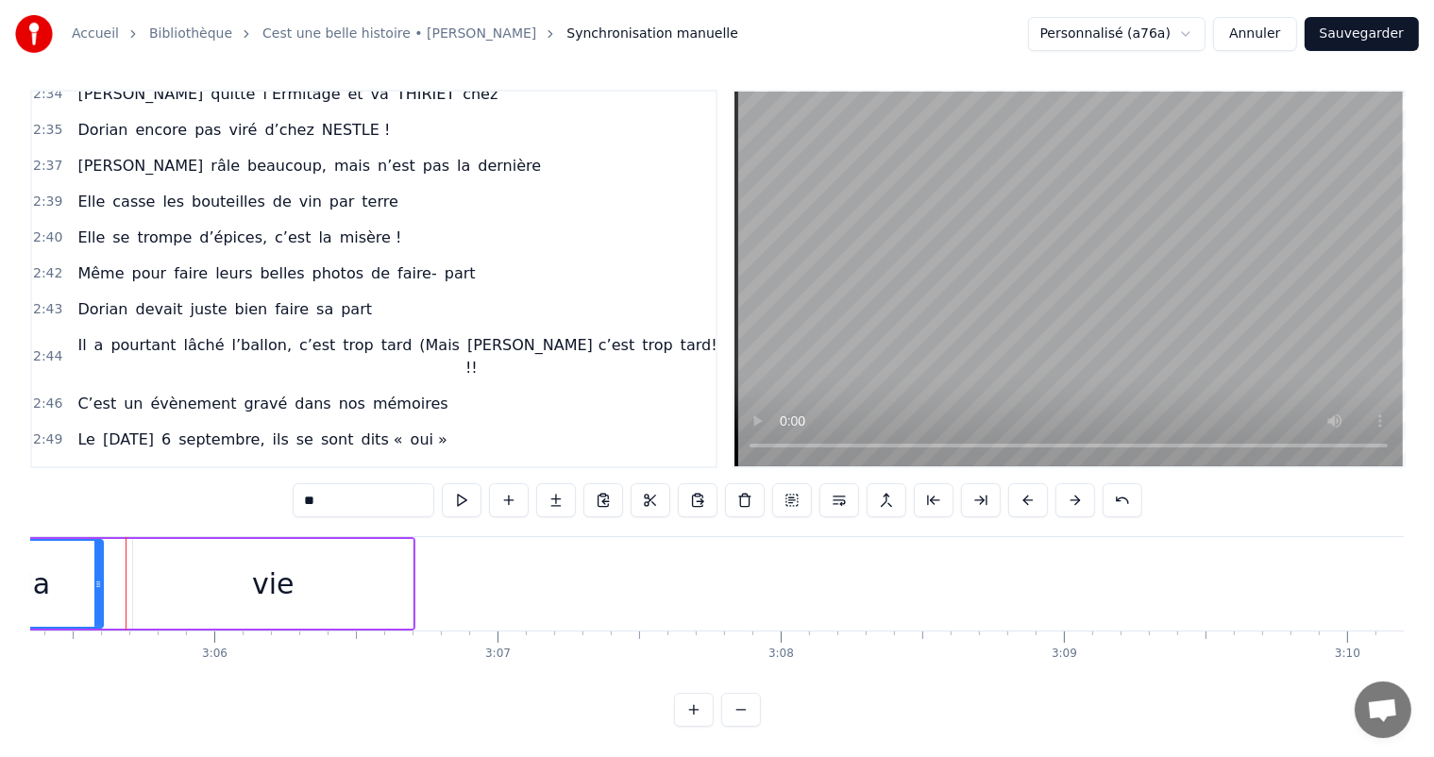
drag, startPoint x: 183, startPoint y: 569, endPoint x: 91, endPoint y: 567, distance: 92.6
click at [94, 577] on icon at bounding box center [98, 584] width 8 height 15
click at [145, 567] on div "vie" at bounding box center [273, 584] width 280 height 90
type input "***"
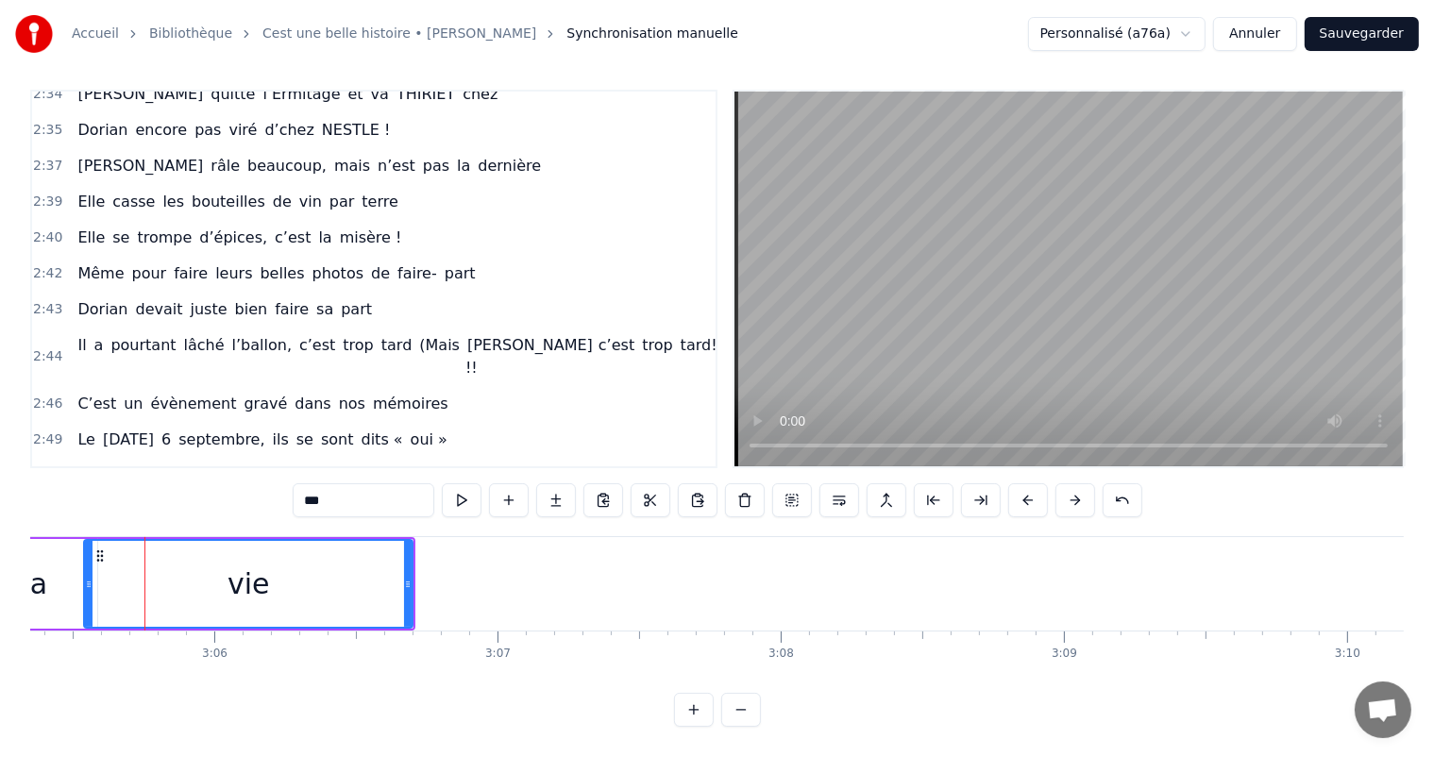
drag, startPoint x: 132, startPoint y: 567, endPoint x: 83, endPoint y: 565, distance: 49.1
click at [83, 565] on div "vie" at bounding box center [248, 584] width 331 height 90
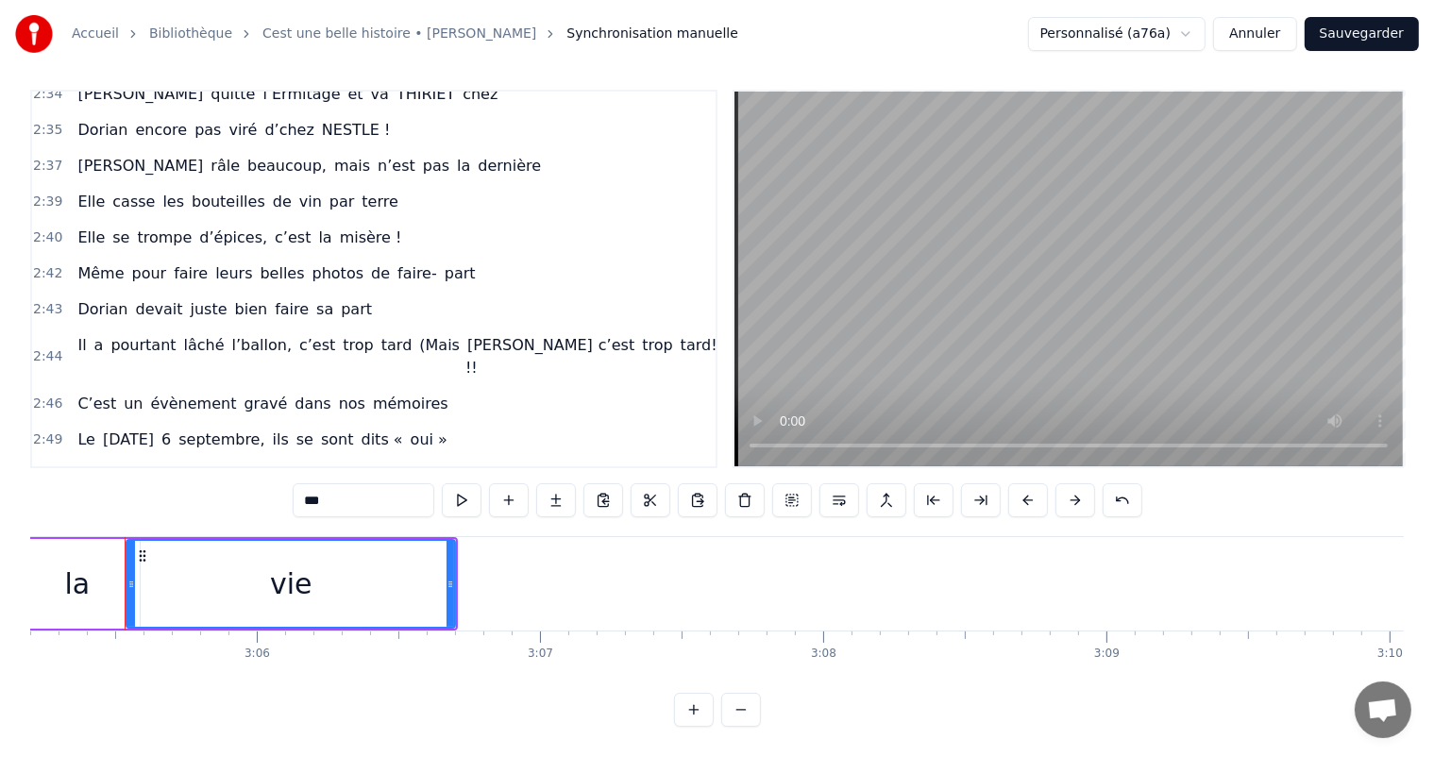
drag, startPoint x: 456, startPoint y: 571, endPoint x: 444, endPoint y: 568, distance: 12.6
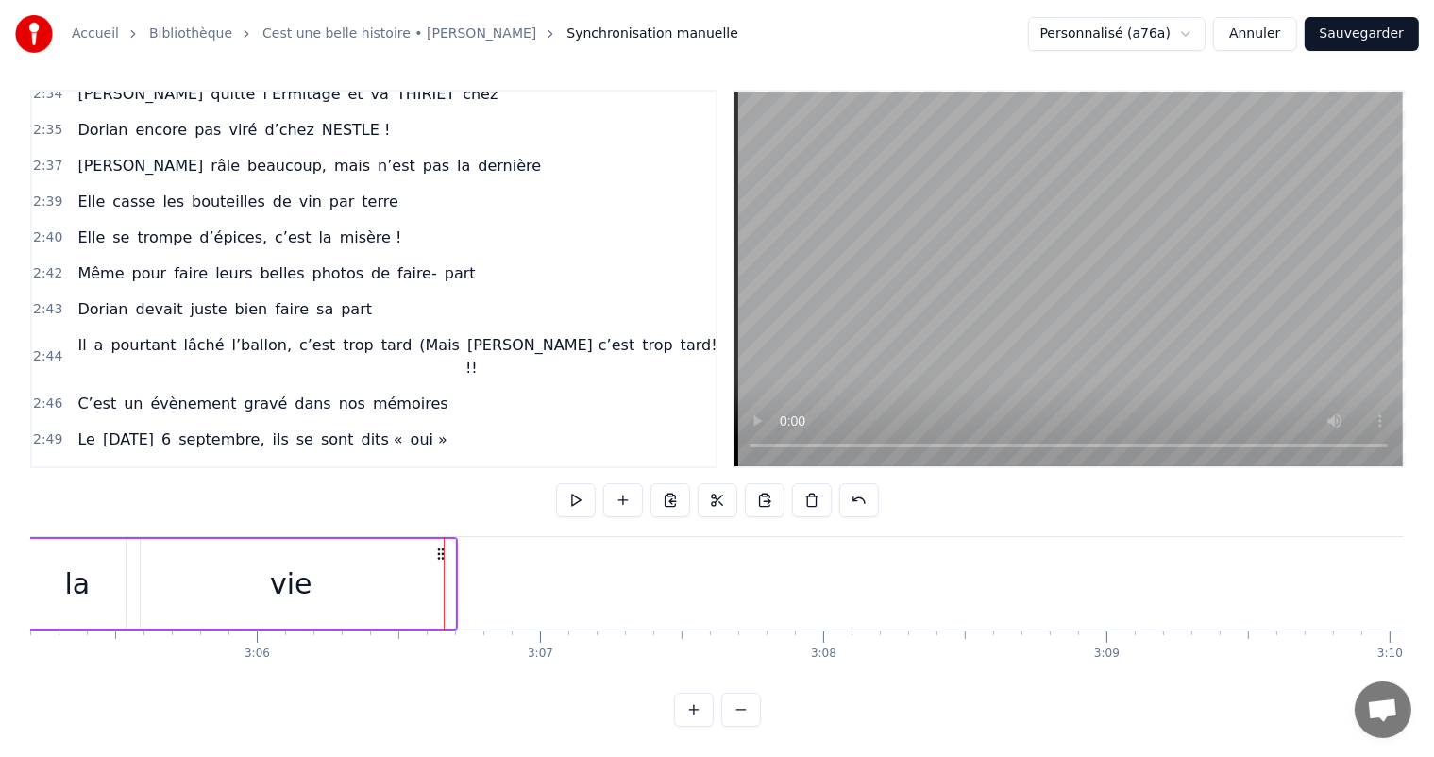
click at [450, 567] on div "vie" at bounding box center [291, 584] width 329 height 90
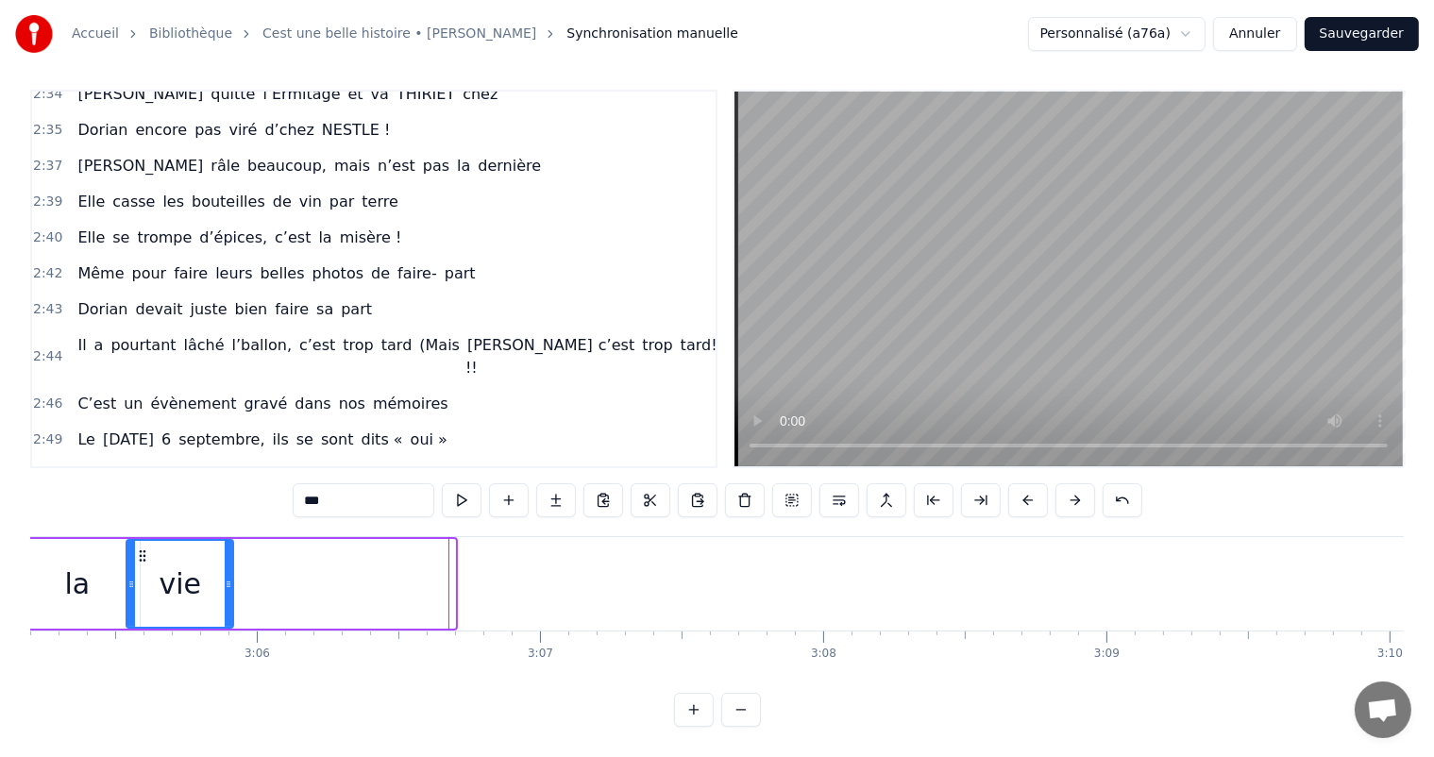
drag, startPoint x: 452, startPoint y: 567, endPoint x: 227, endPoint y: 560, distance: 225.8
click at [227, 577] on icon at bounding box center [229, 584] width 8 height 15
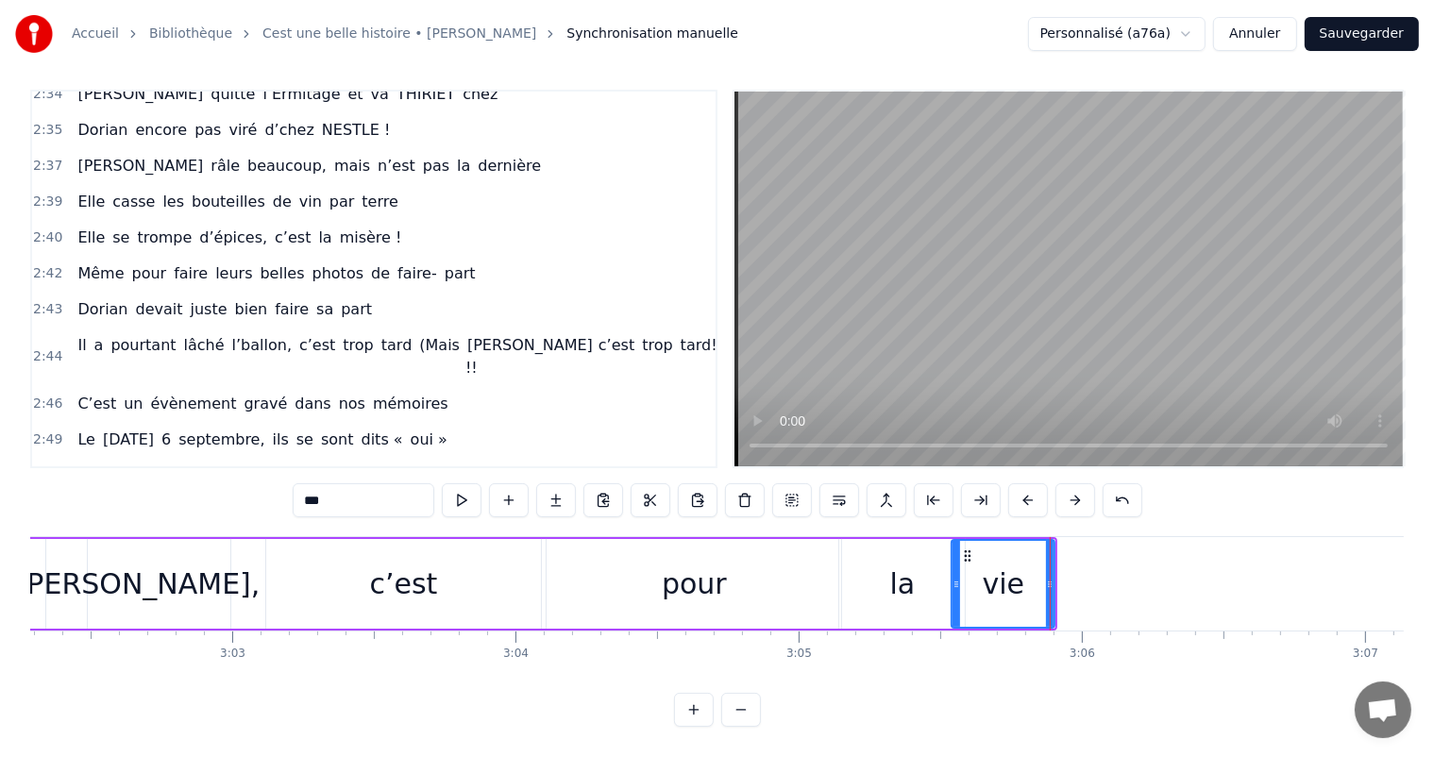
scroll to position [0, 51549]
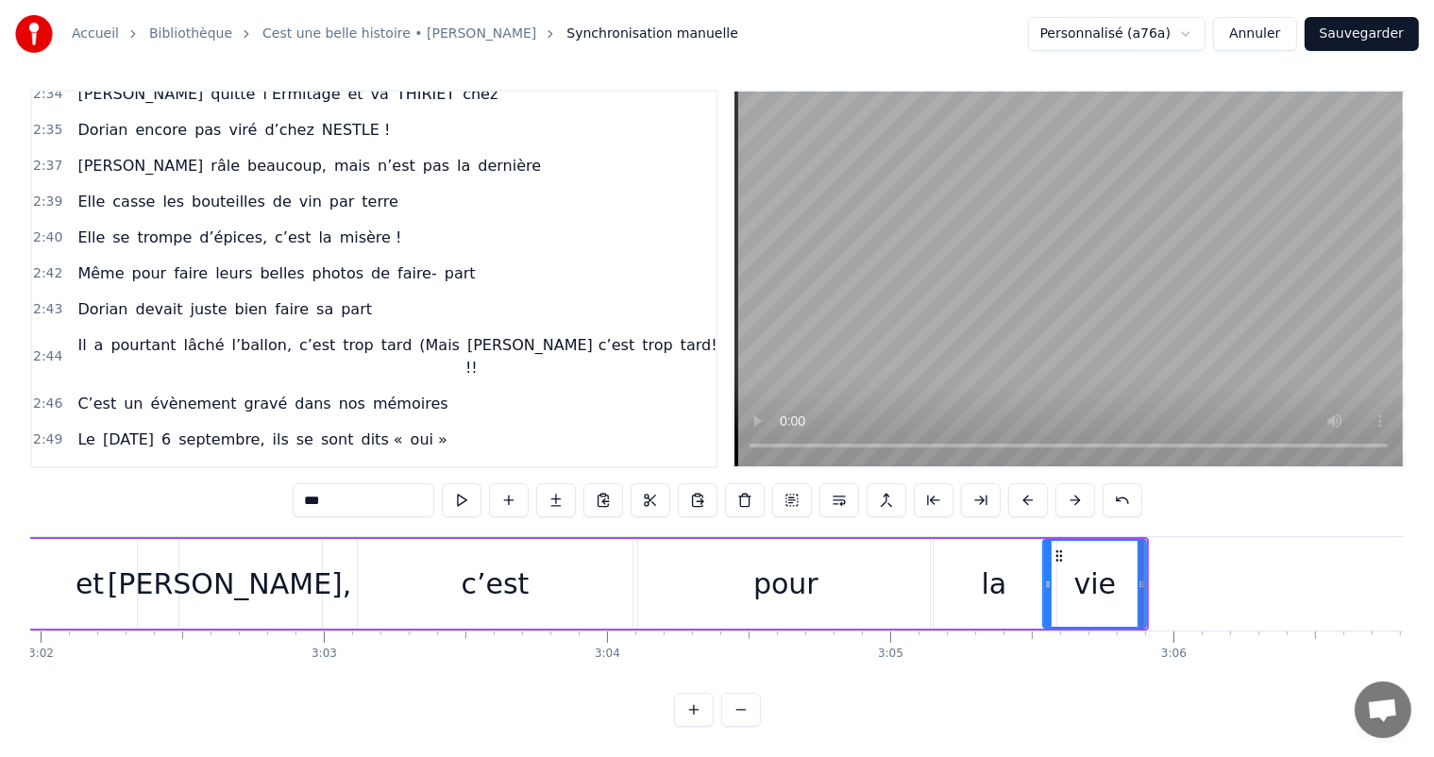
click at [295, 582] on div "[PERSON_NAME]," at bounding box center [230, 584] width 184 height 90
type input "*******"
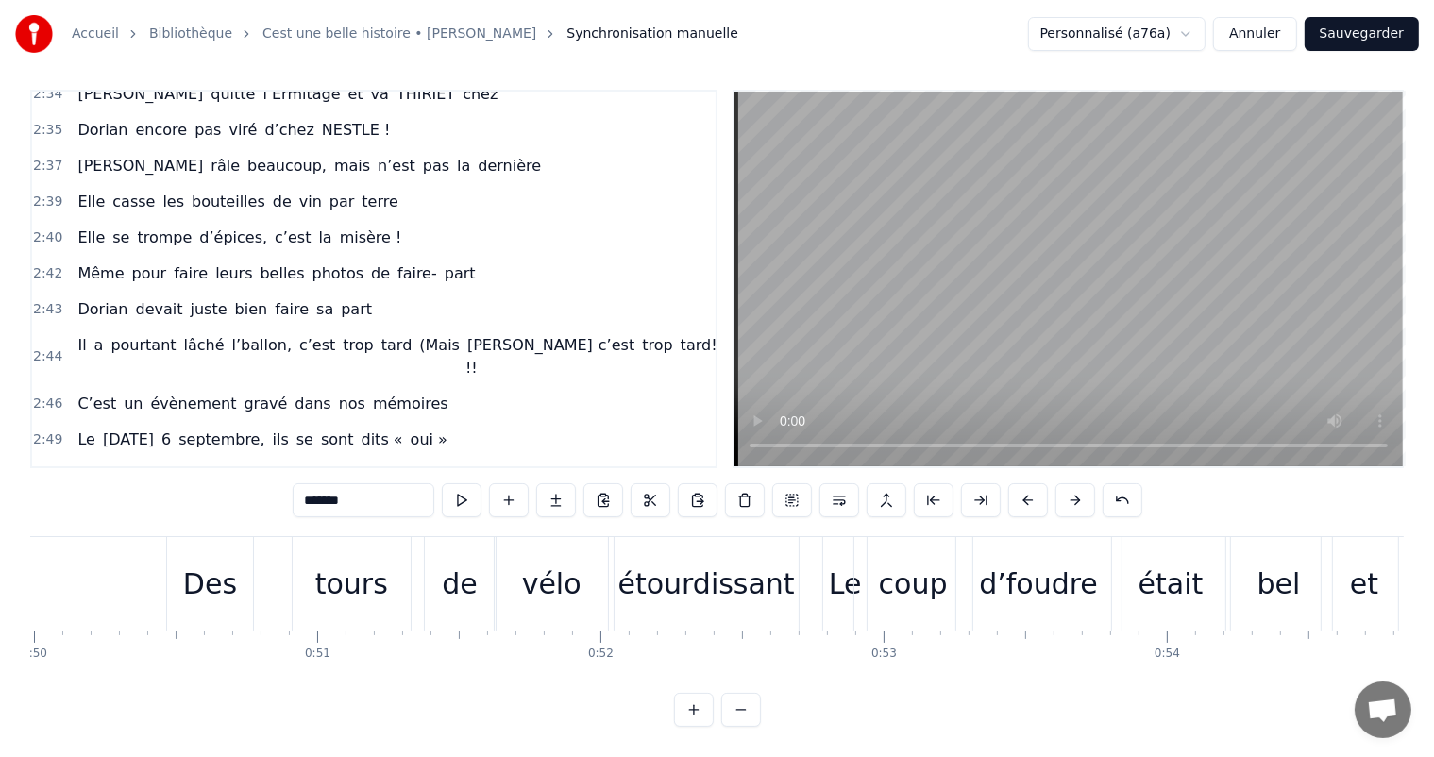
scroll to position [0, 42698]
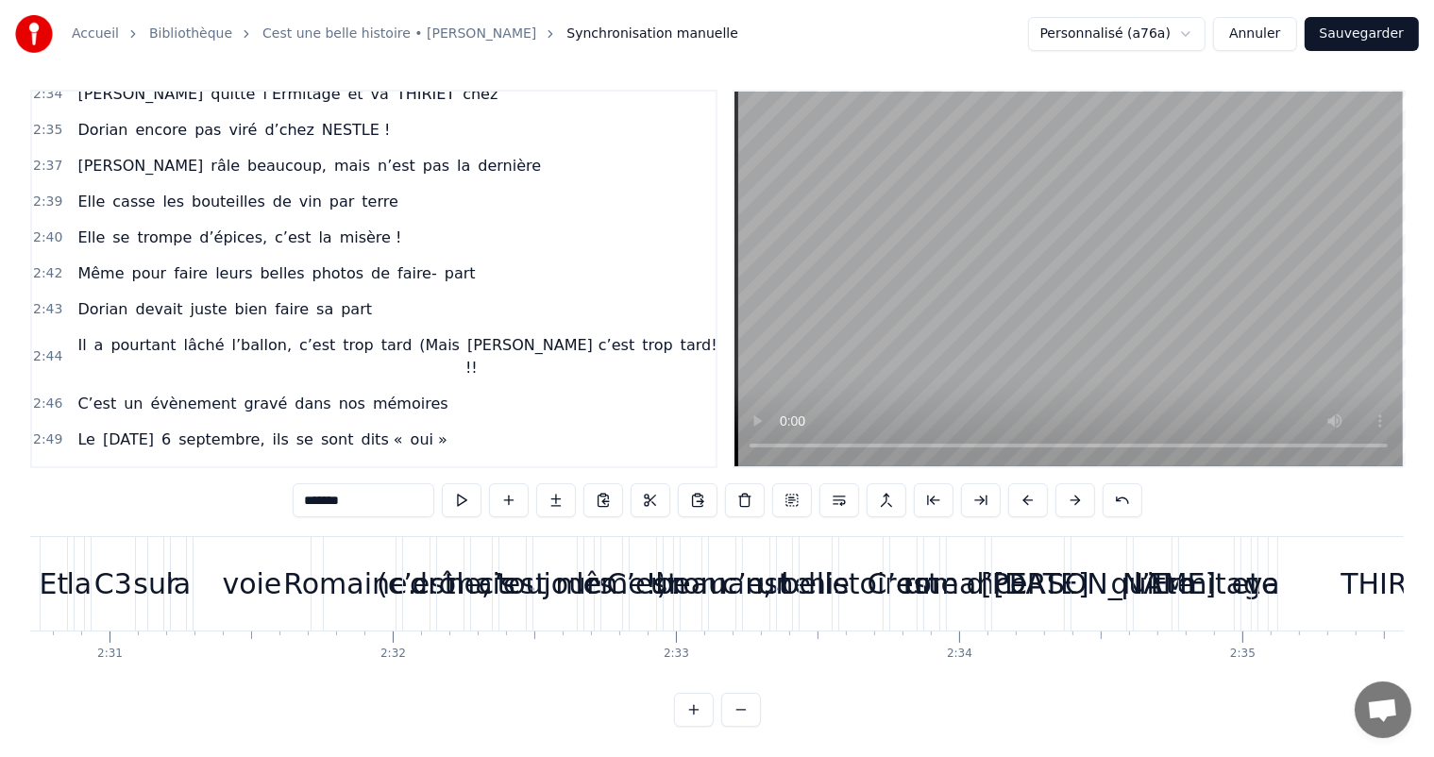
click at [1352, 45] on button "Sauvegarder" at bounding box center [1362, 34] width 114 height 34
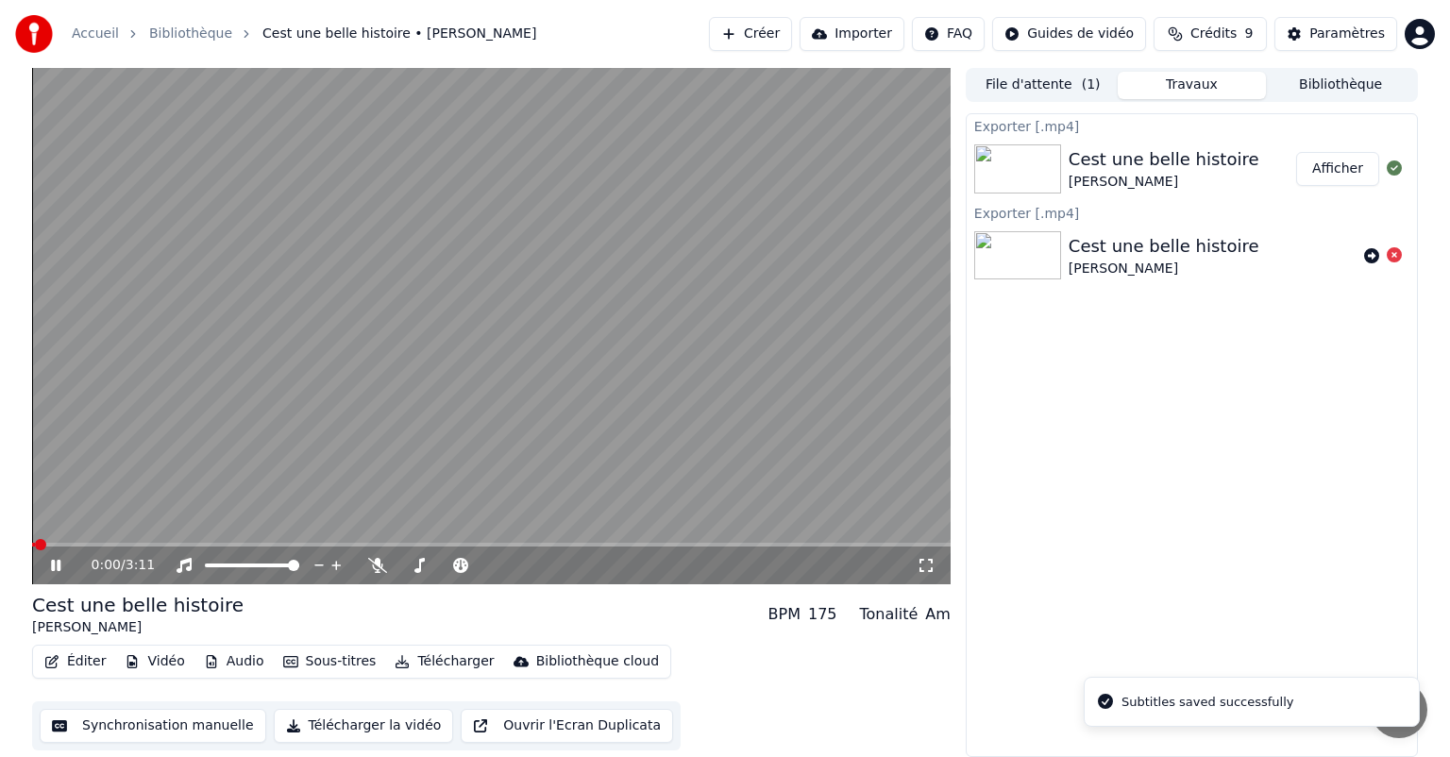
click at [53, 574] on div "0:00 / 3:11" at bounding box center [492, 565] width 904 height 19
click at [1348, 179] on button "Afficher" at bounding box center [1338, 169] width 83 height 34
click at [56, 568] on icon at bounding box center [69, 565] width 44 height 15
click at [1304, 169] on button "Afficher" at bounding box center [1338, 169] width 83 height 34
click at [1394, 261] on icon at bounding box center [1394, 254] width 15 height 15
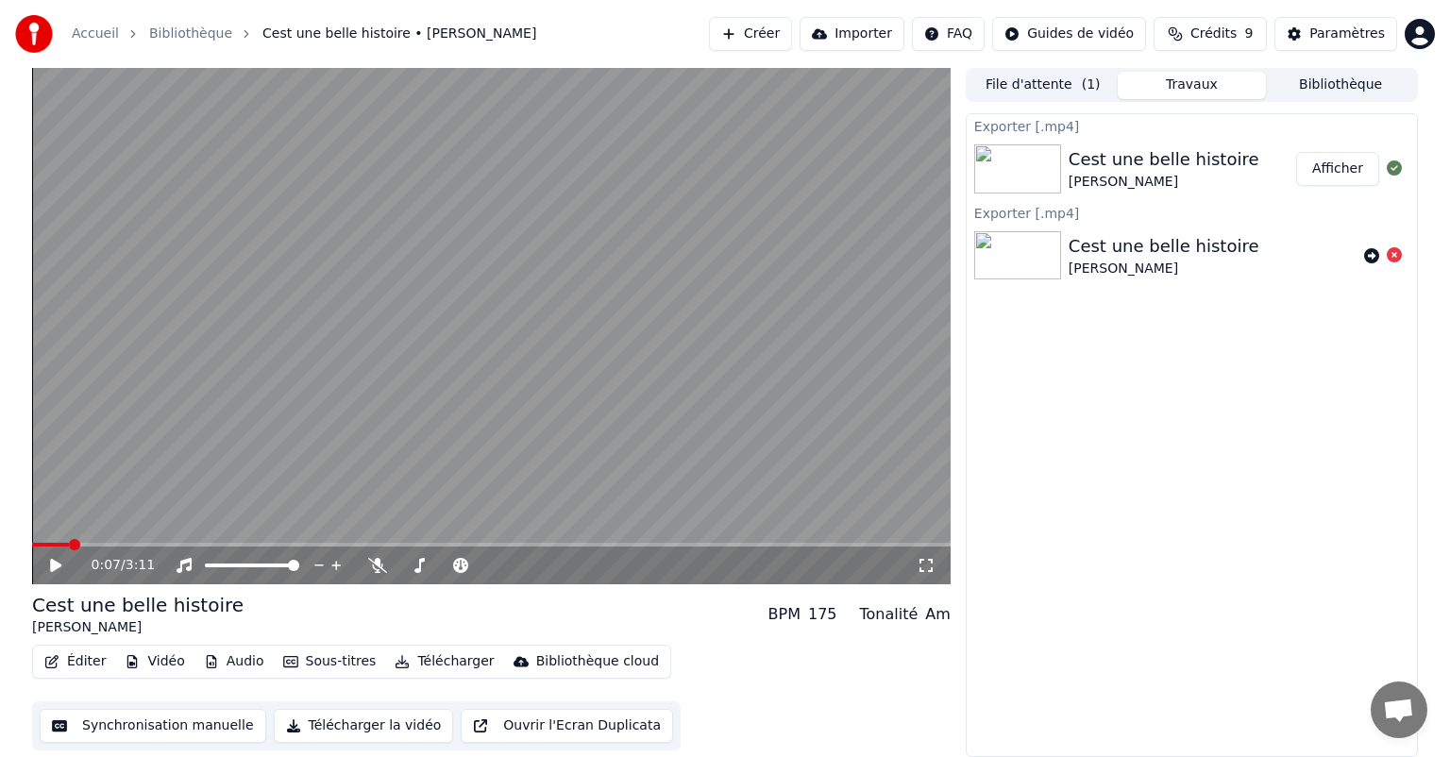
click at [1087, 81] on span "( 1 )" at bounding box center [1091, 85] width 19 height 19
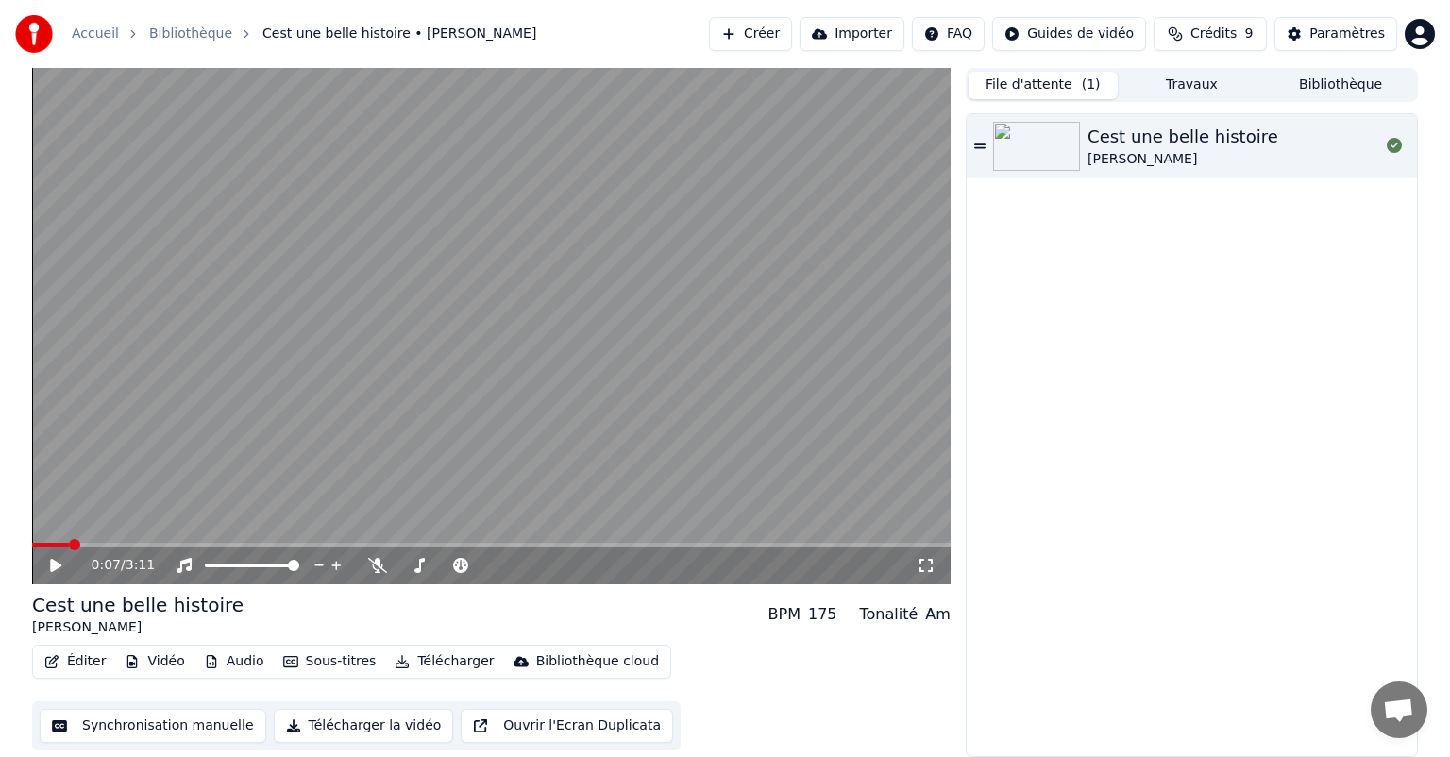
click at [157, 716] on button "Synchronisation manuelle" at bounding box center [153, 726] width 227 height 34
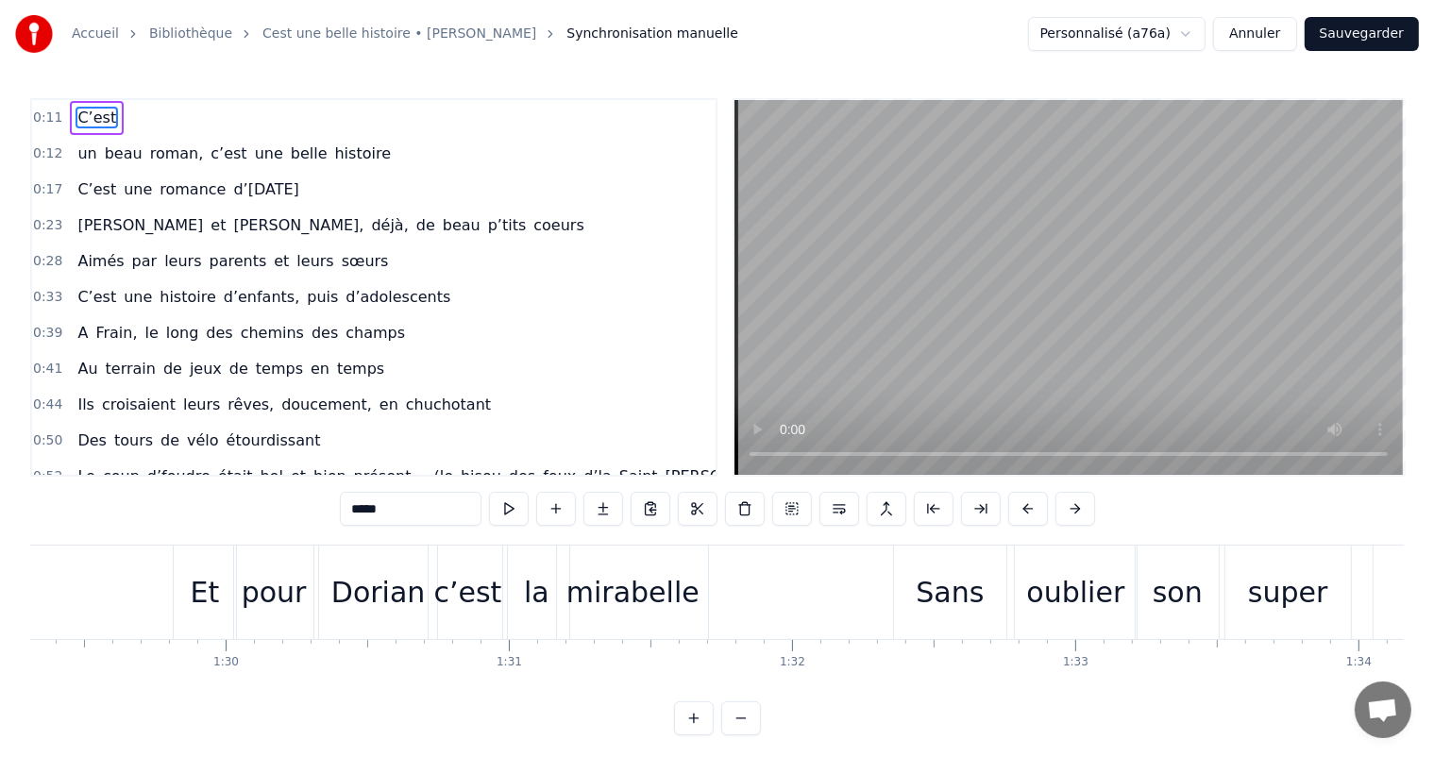
scroll to position [0, 25179]
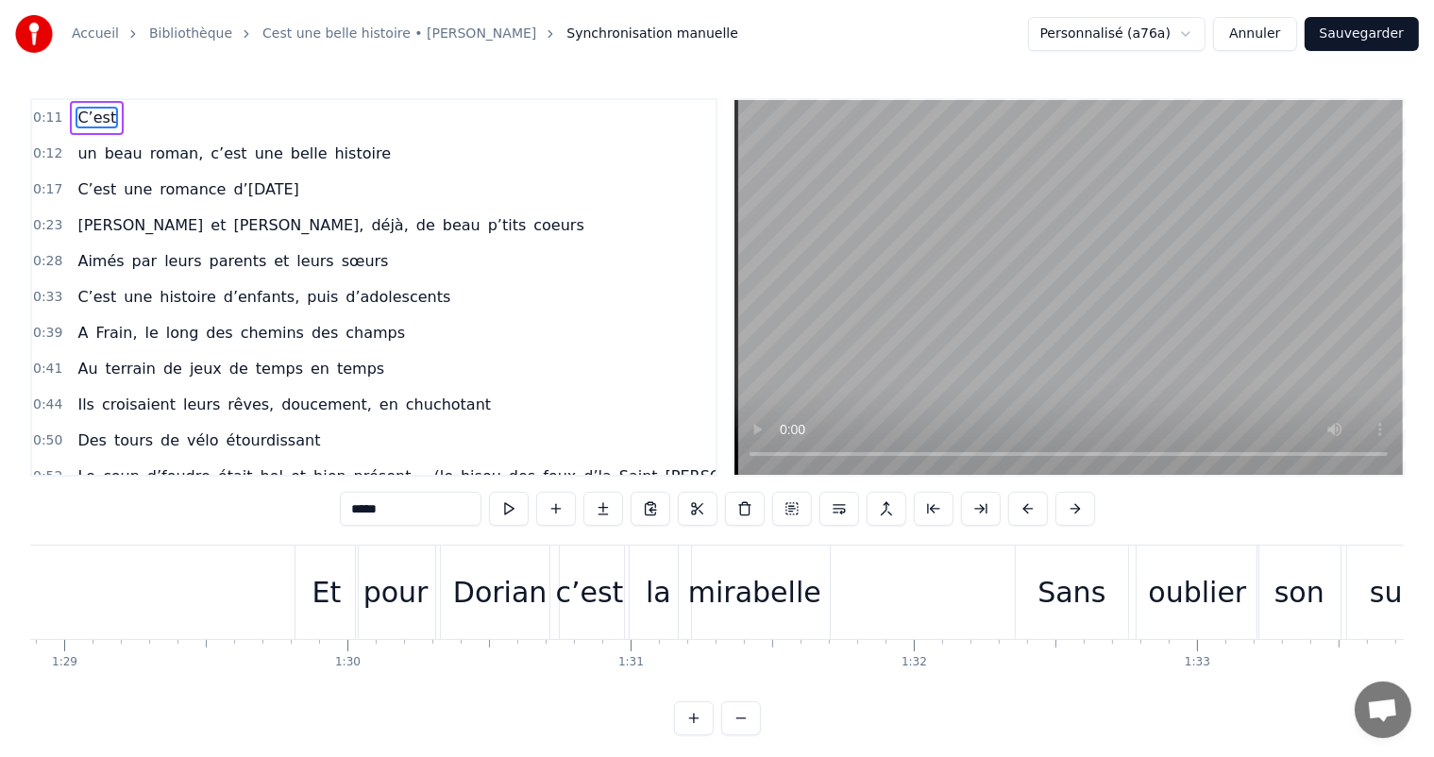
click at [340, 611] on div "Et" at bounding box center [327, 592] width 62 height 93
type input "**"
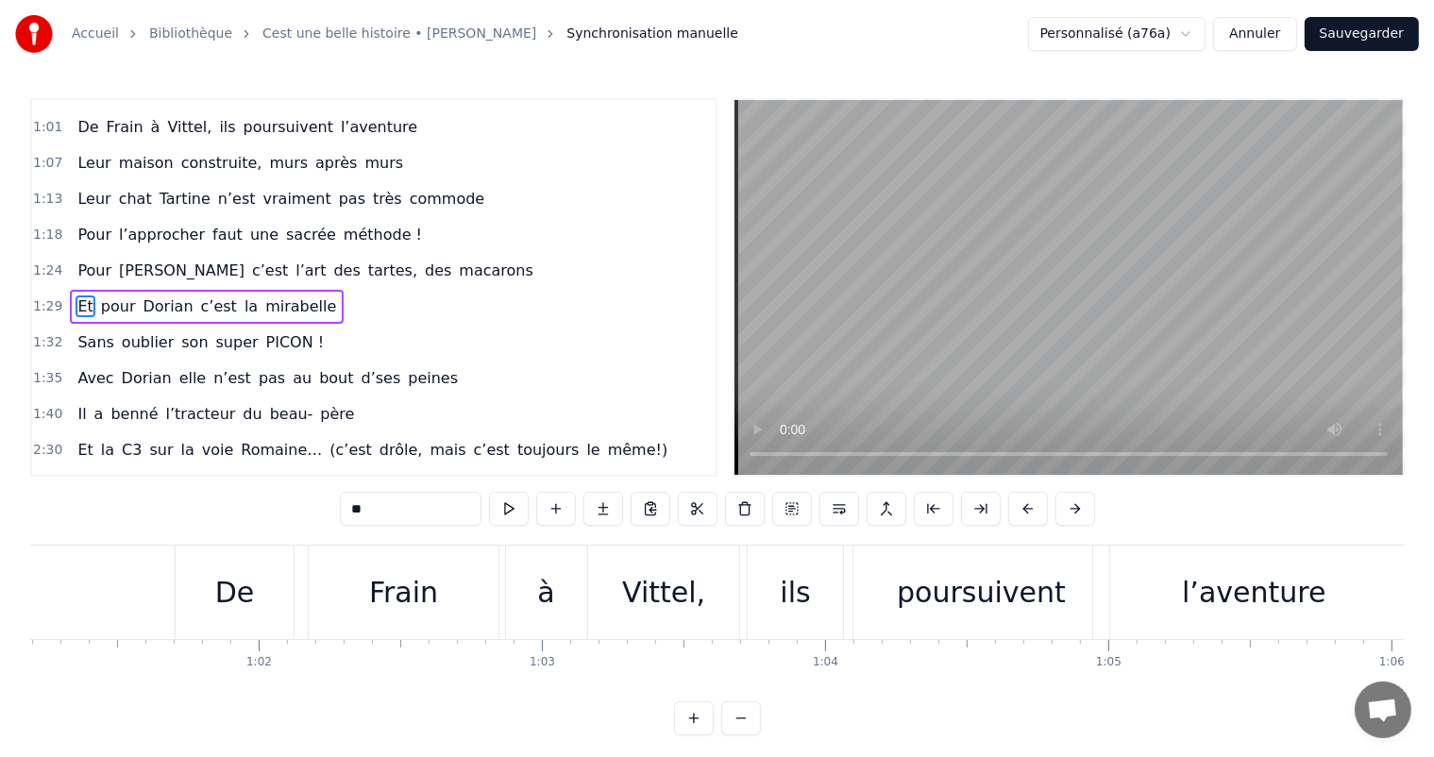
scroll to position [0, 17427]
